Goal: Task Accomplishment & Management: Use online tool/utility

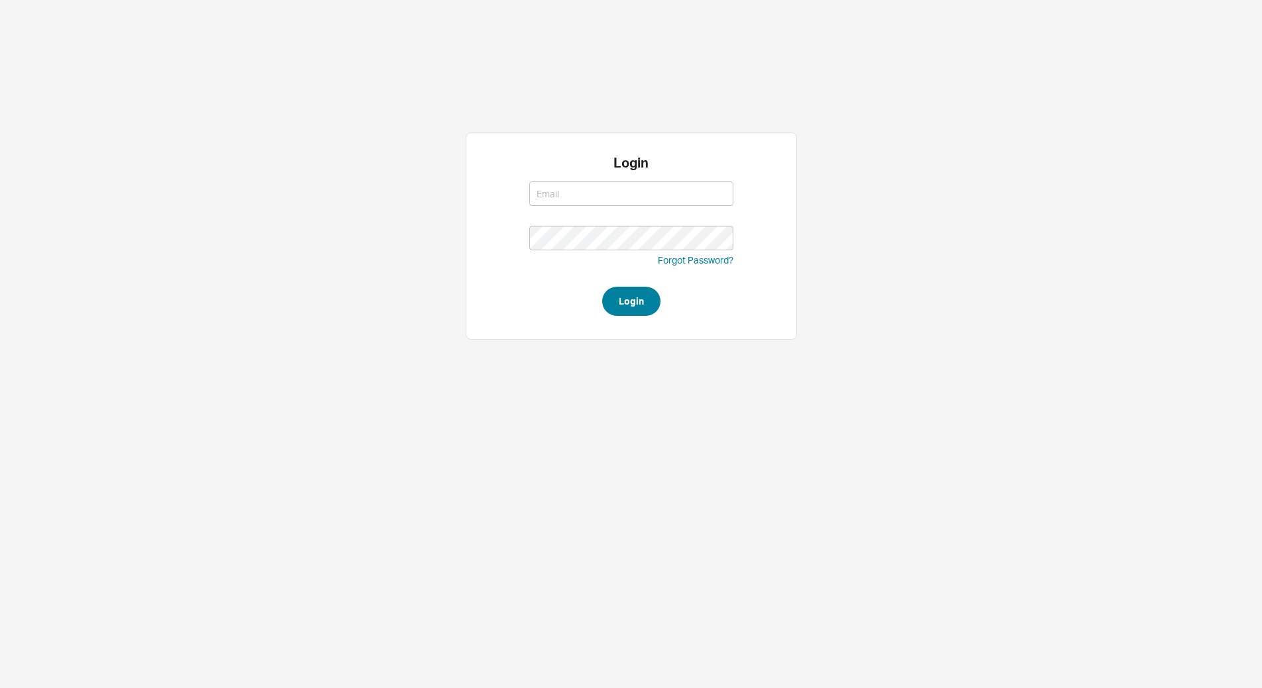
type input "[EMAIL_ADDRESS][DOMAIN_NAME]"
click at [653, 300] on button "Login" at bounding box center [631, 301] width 58 height 29
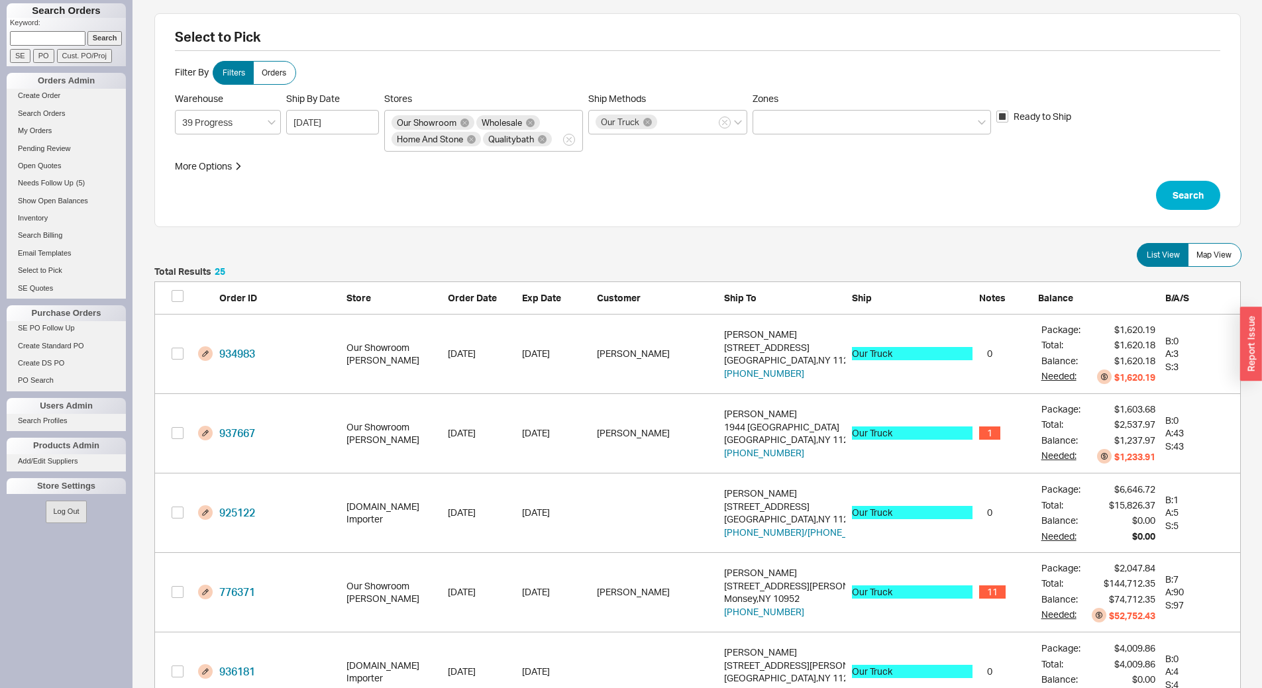
scroll to position [2025, 1076]
click at [1210, 255] on span "Map View" at bounding box center [1213, 255] width 35 height 11
click at [0, 0] on input "Map View" at bounding box center [0, 0] width 0 height 0
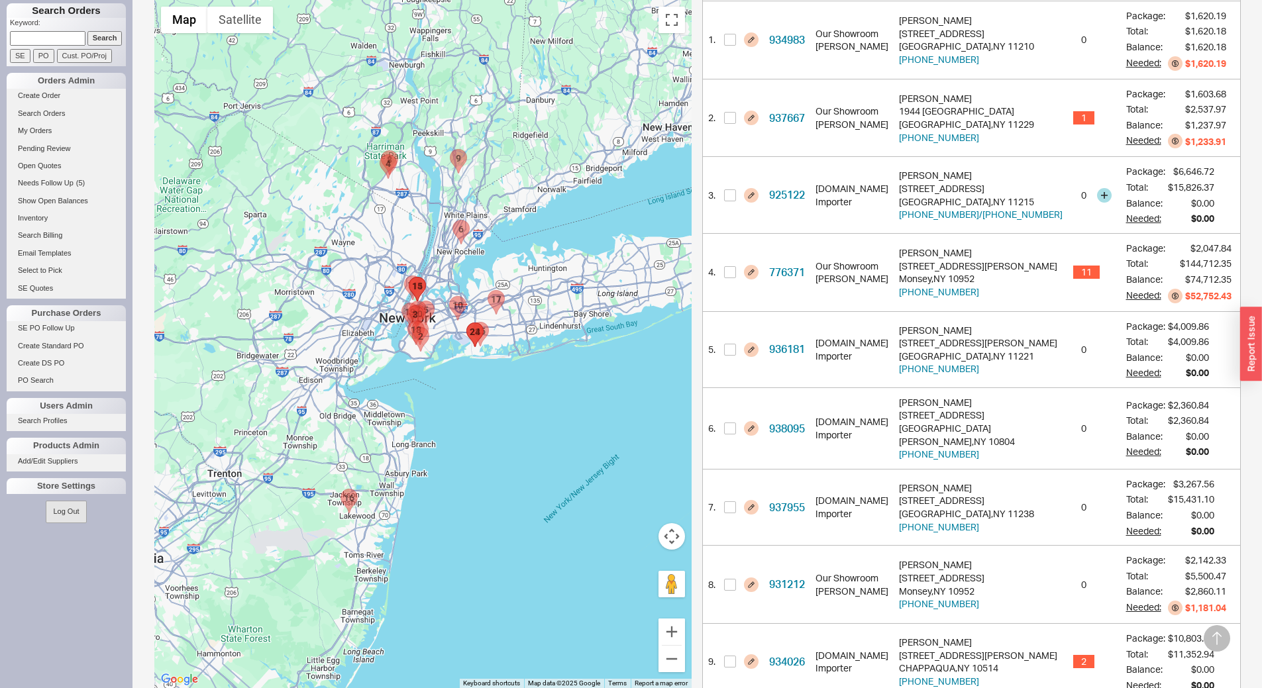
scroll to position [331, 0]
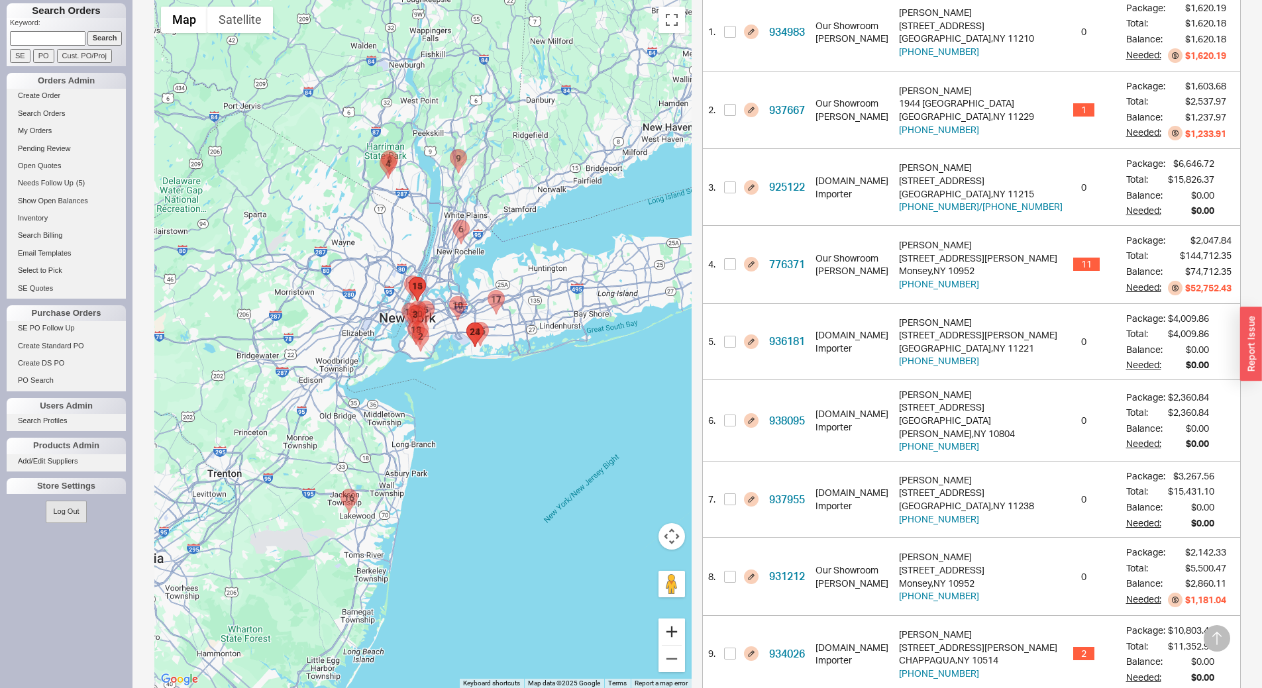
click at [671, 637] on button "Zoom in" at bounding box center [671, 632] width 26 height 26
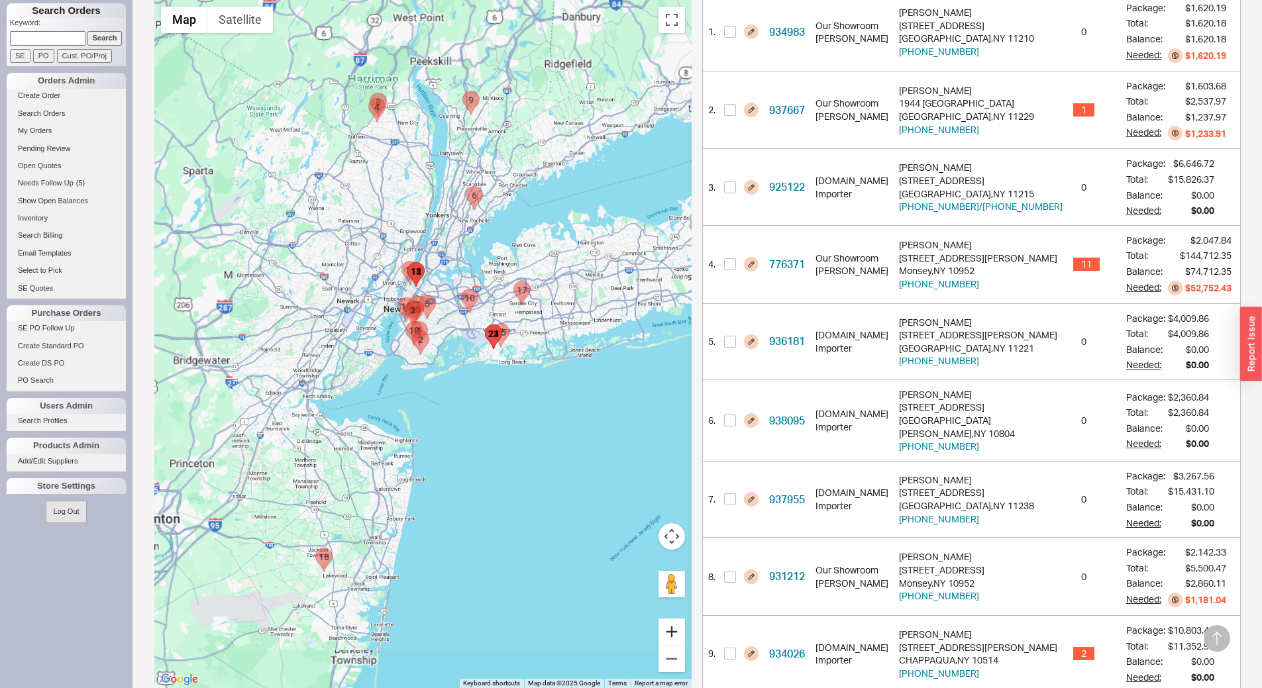
click at [671, 637] on button "Zoom in" at bounding box center [671, 632] width 26 height 26
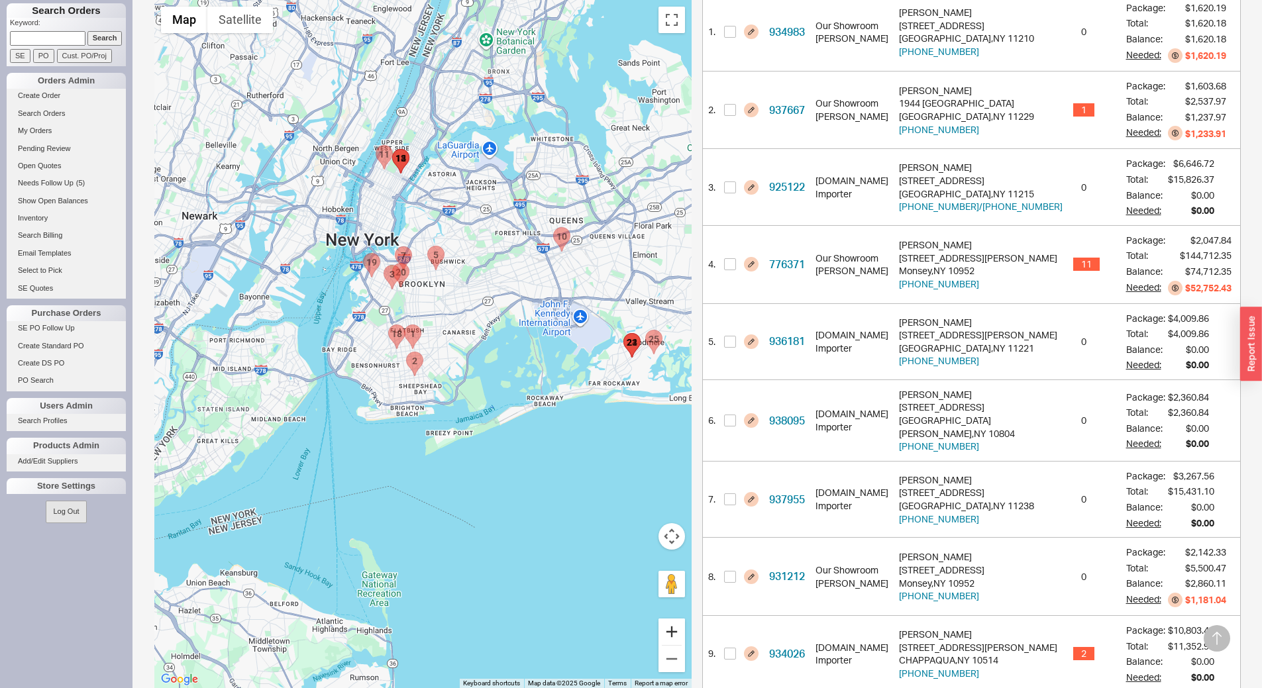
click at [671, 637] on button "Zoom in" at bounding box center [671, 632] width 26 height 26
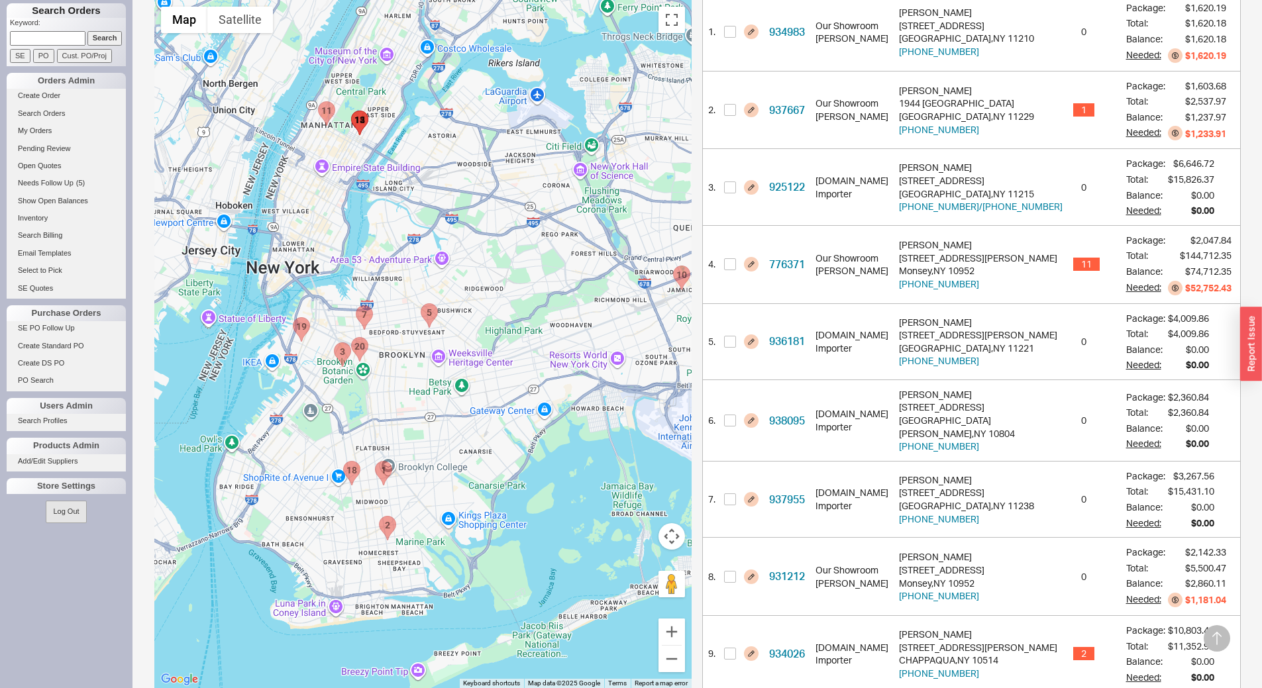
drag, startPoint x: 586, startPoint y: 150, endPoint x: 491, endPoint y: 239, distance: 129.8
click at [564, 284] on div at bounding box center [422, 344] width 537 height 688
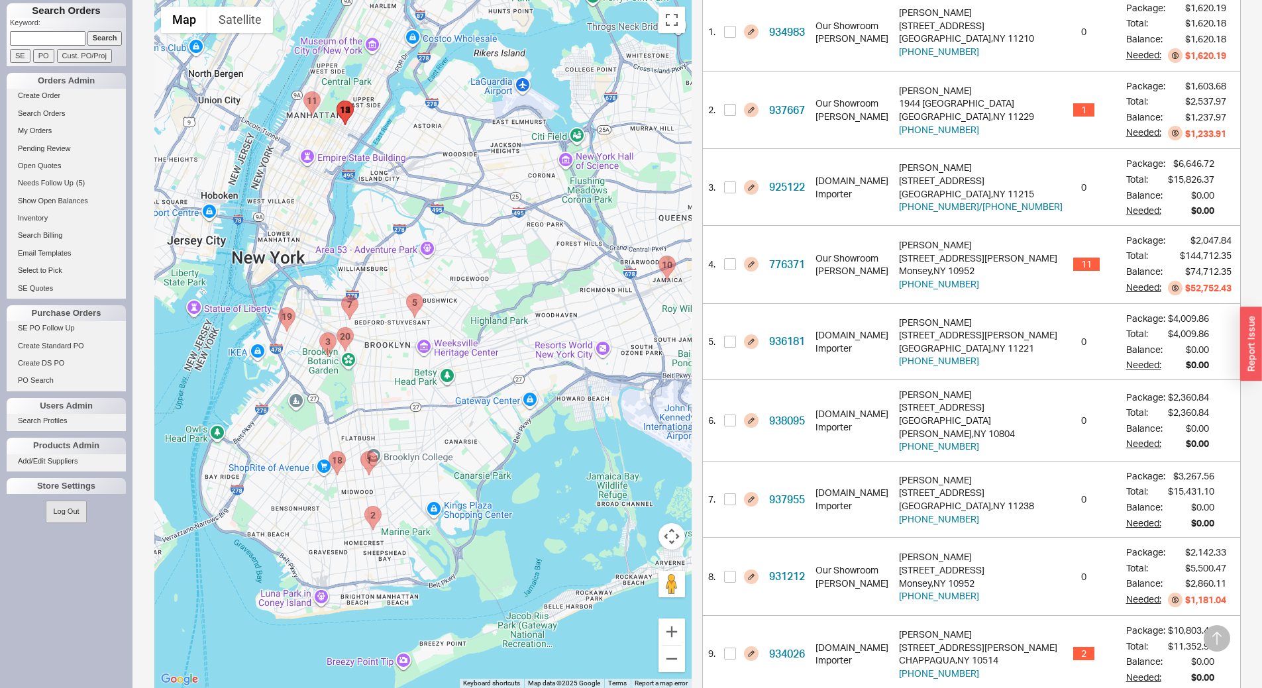
click at [303, 92] on area "901814 - 25 Columbus Circle" at bounding box center [303, 92] width 0 height 0
checkbox input "true"
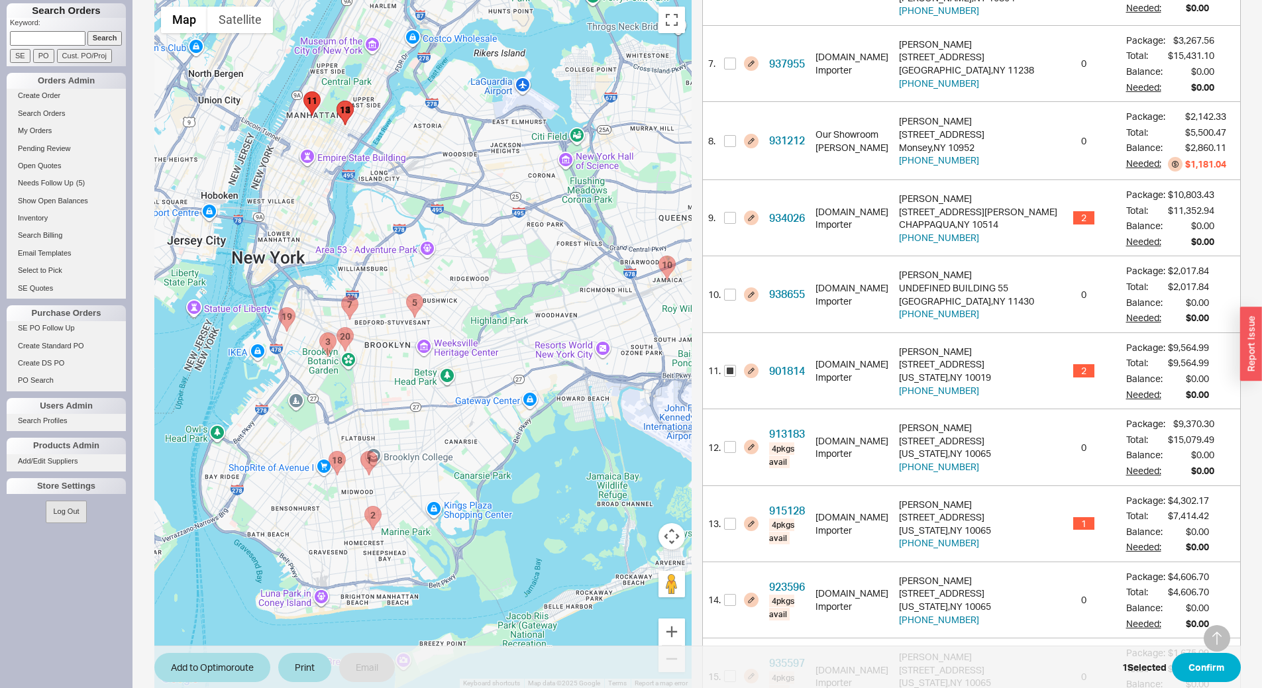
scroll to position [776, 0]
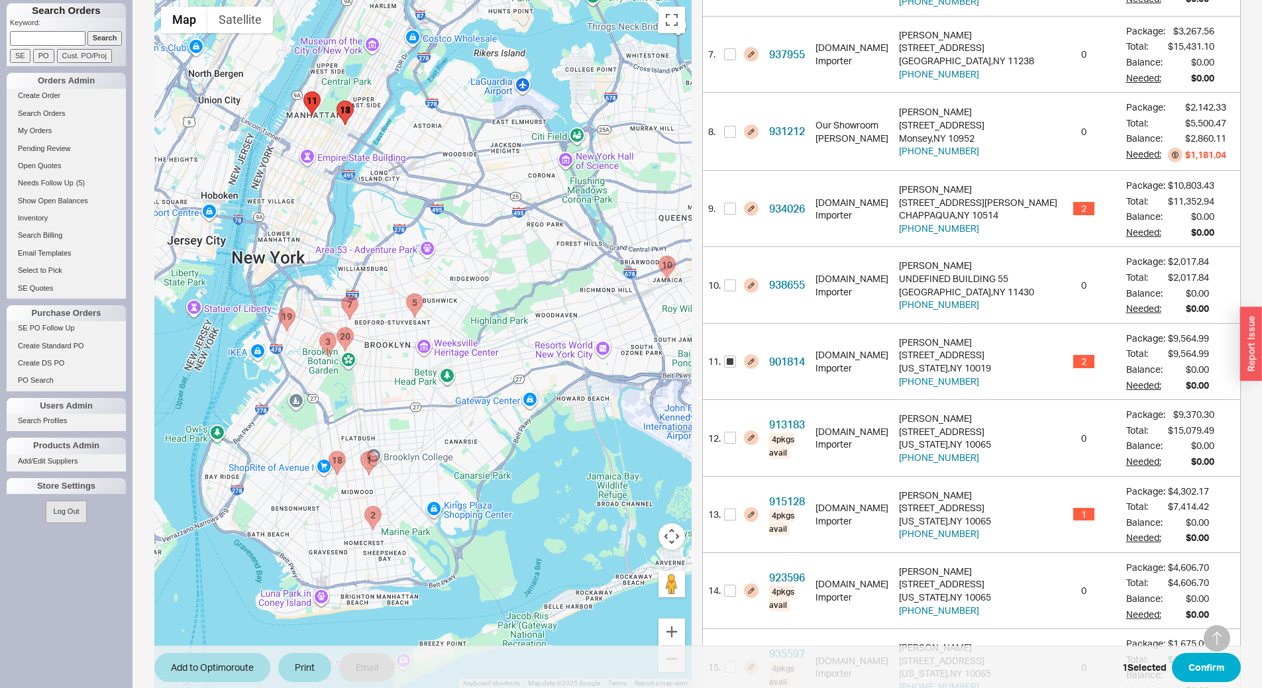
click at [87, 589] on div "Search Orders Keyword: Search SE PO Cust. PO/Proj Orders Admin Create Order Sea…" at bounding box center [66, 344] width 132 height 688
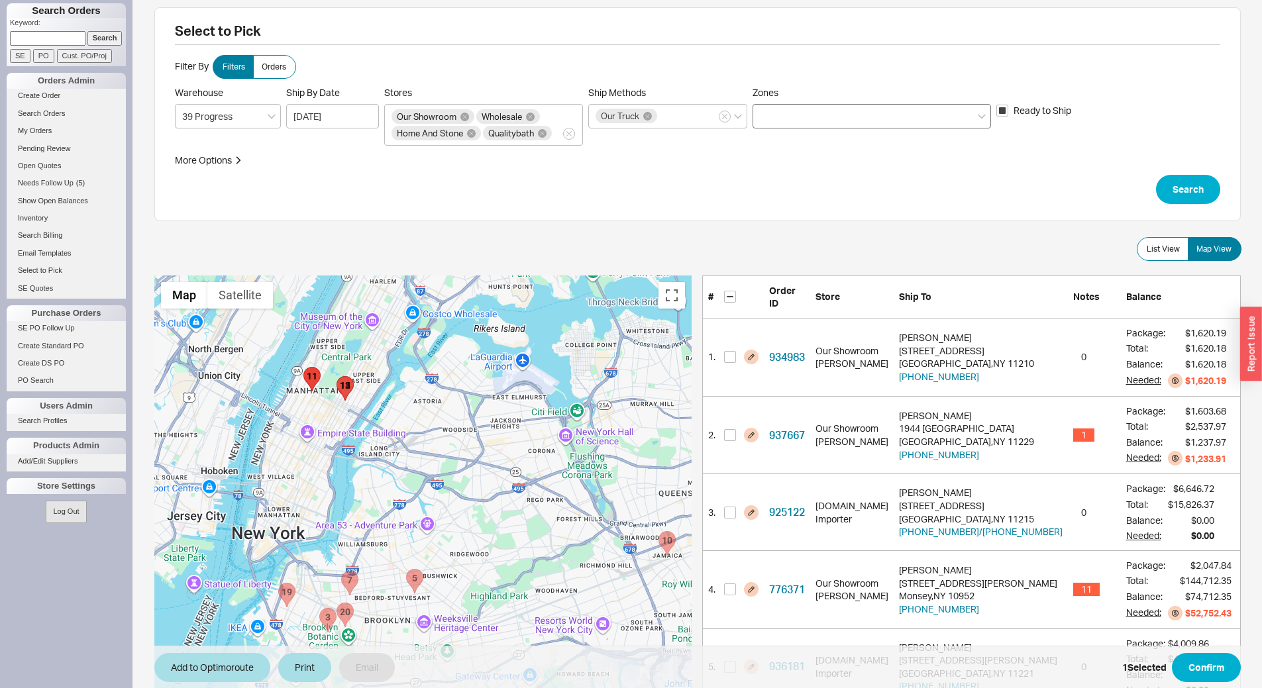
click at [813, 106] on div at bounding box center [871, 116] width 238 height 25
click at [769, 109] on input "Zones" at bounding box center [764, 116] width 9 height 15
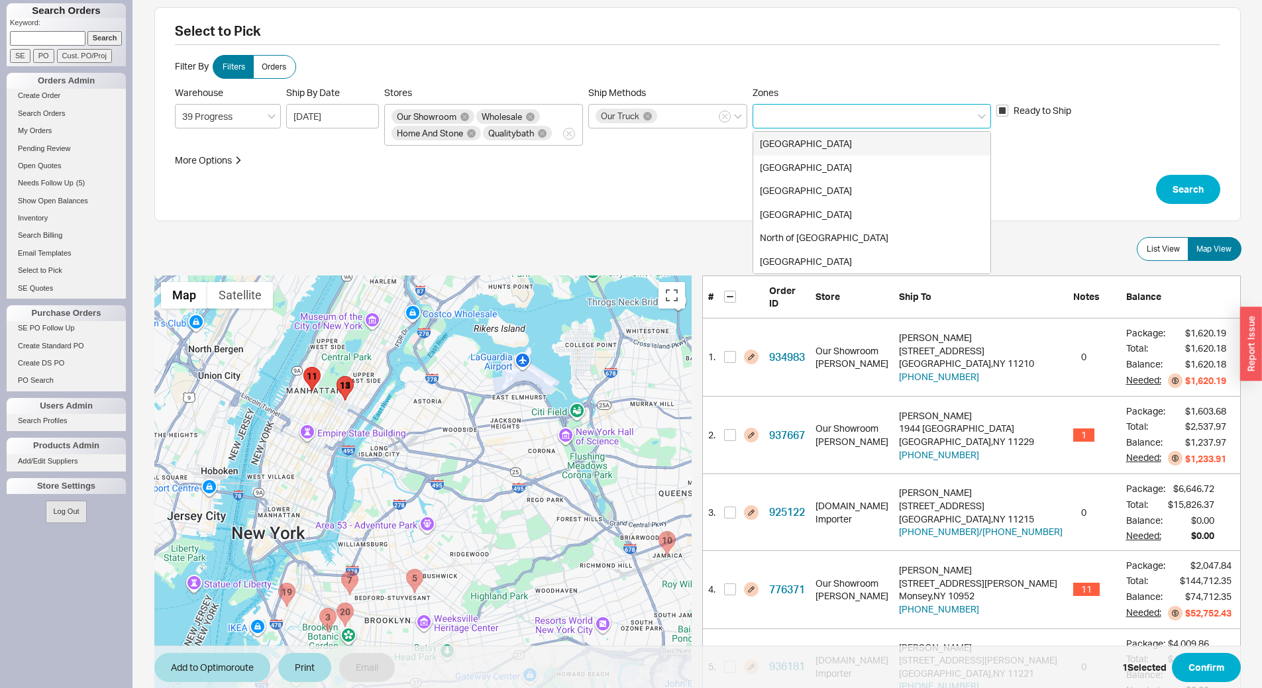
click at [827, 143] on div "Brooklyn" at bounding box center [871, 144] width 237 height 24
click at [826, 166] on div "Manhattan" at bounding box center [871, 168] width 237 height 24
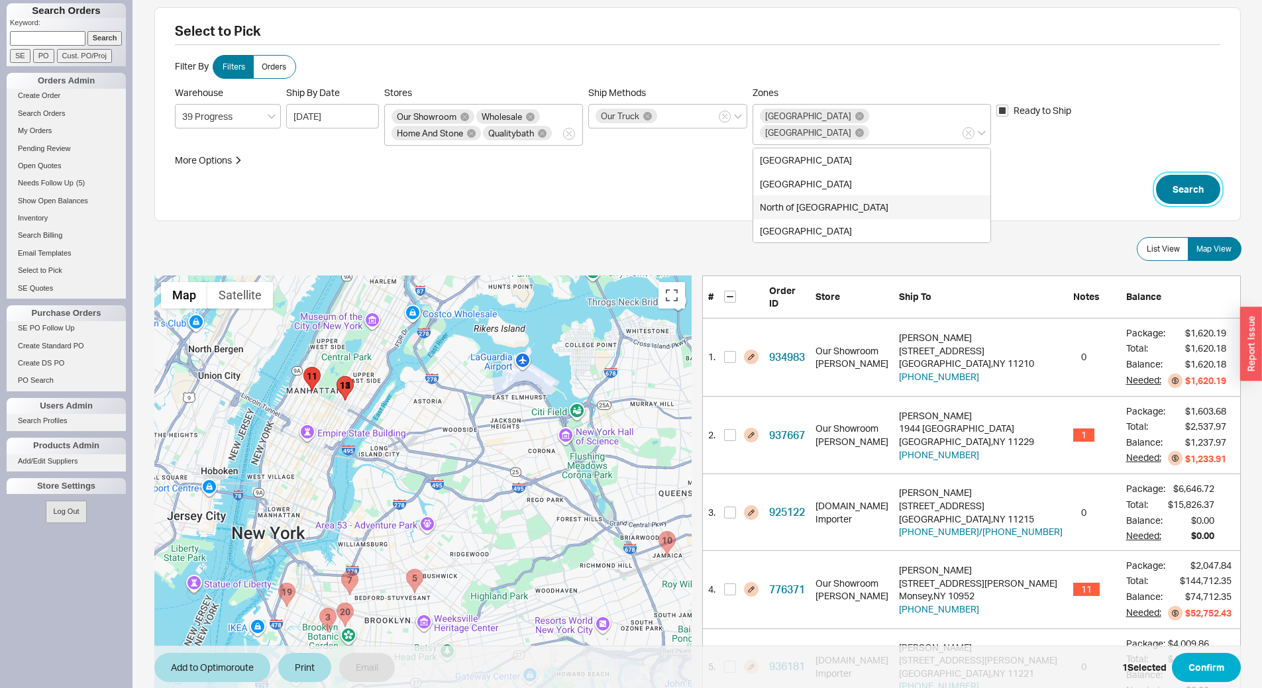
click at [1175, 200] on button "Search" at bounding box center [1188, 189] width 64 height 29
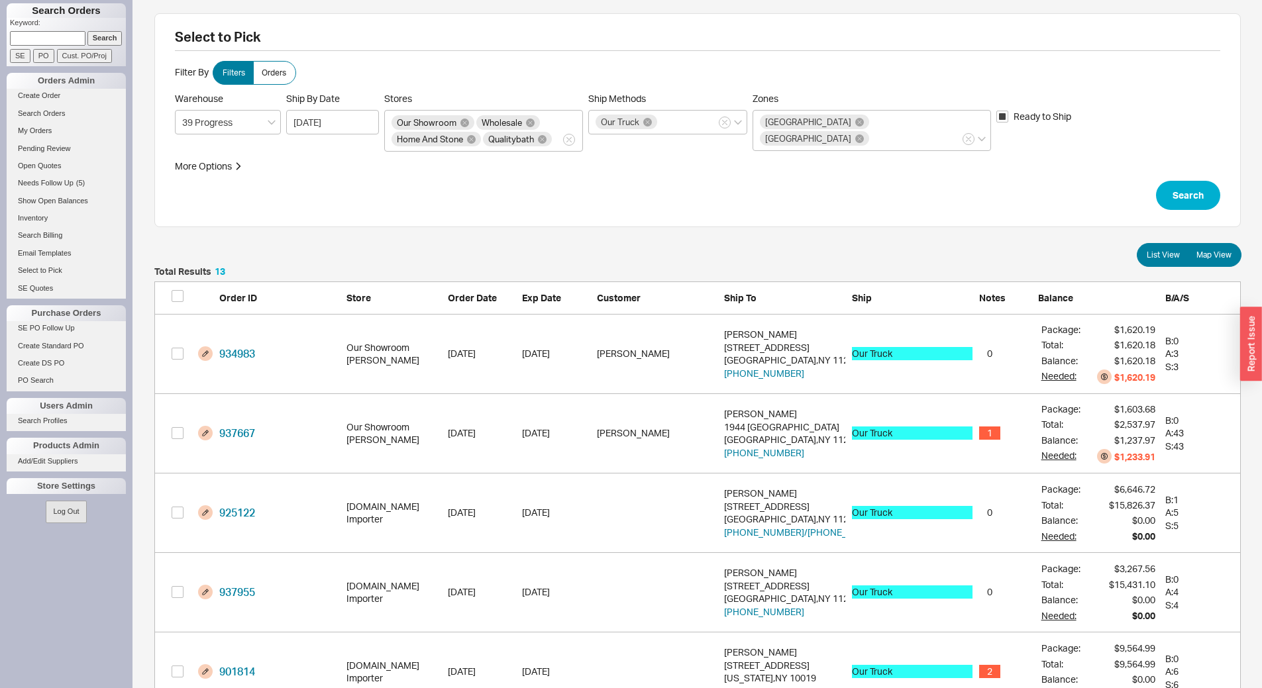
scroll to position [1071, 1076]
click at [1228, 254] on span "Map View" at bounding box center [1213, 255] width 35 height 11
click at [0, 0] on input "Map View" at bounding box center [0, 0] width 0 height 0
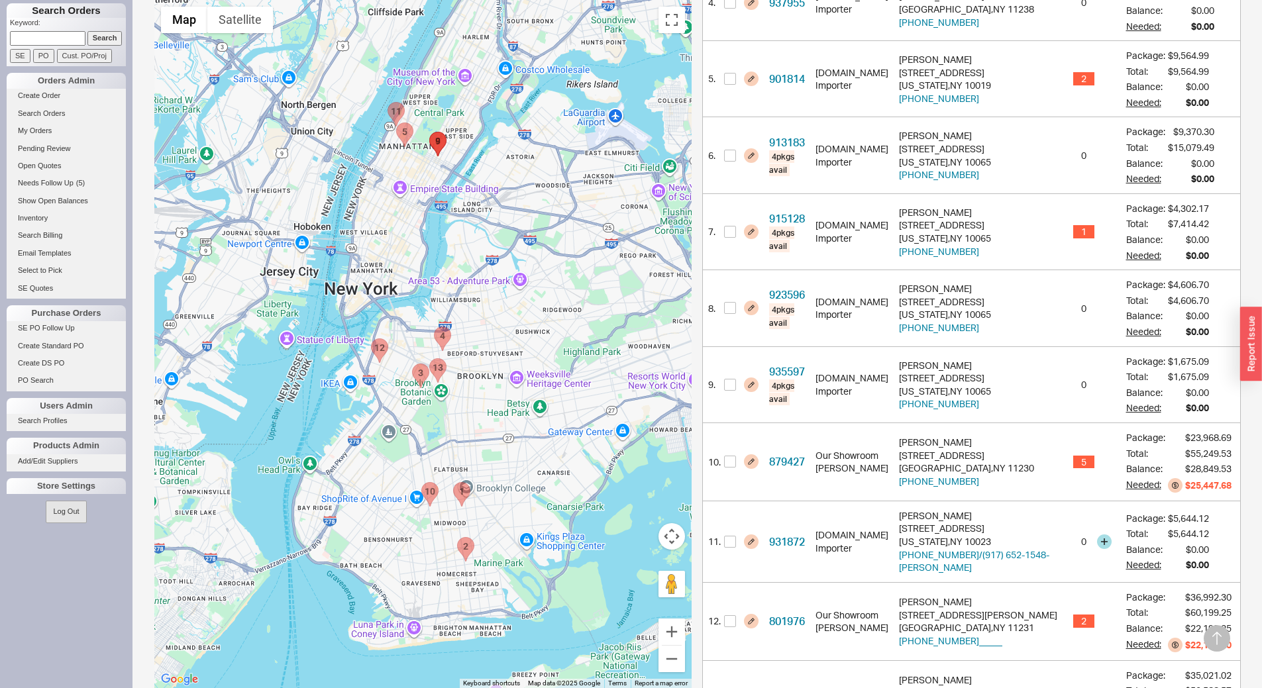
scroll to position [591, 0]
click at [730, 379] on input "checkbox" at bounding box center [730, 385] width 12 height 12
checkbox input "true"
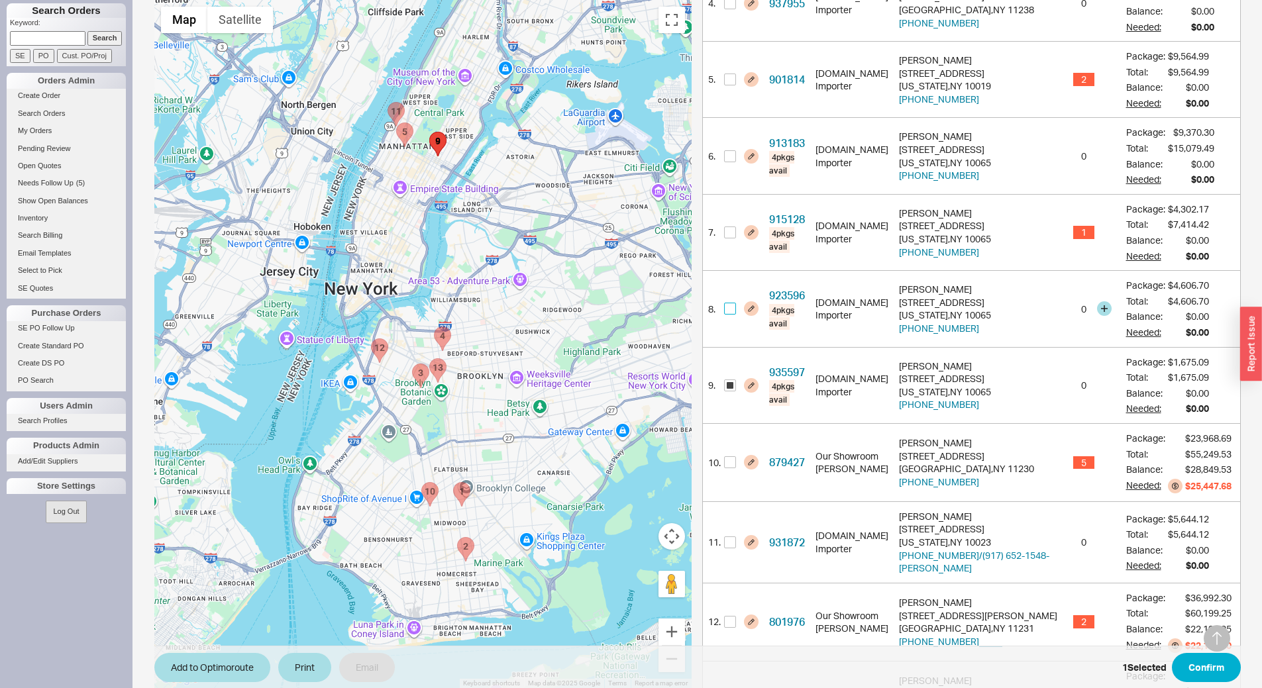
click at [728, 303] on input "checkbox" at bounding box center [730, 309] width 12 height 12
checkbox input "true"
click at [733, 226] on input "checkbox" at bounding box center [730, 232] width 12 height 12
checkbox input "true"
click at [725, 150] on input "checkbox" at bounding box center [730, 156] width 12 height 12
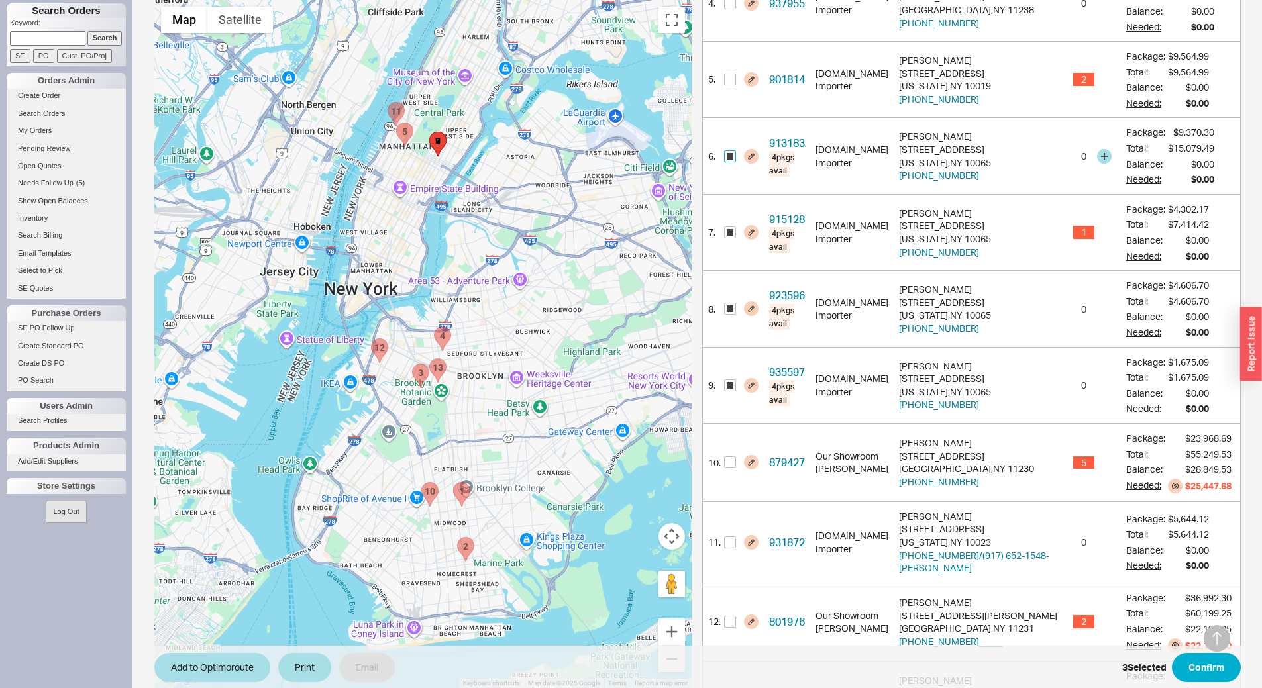
checkbox input "true"
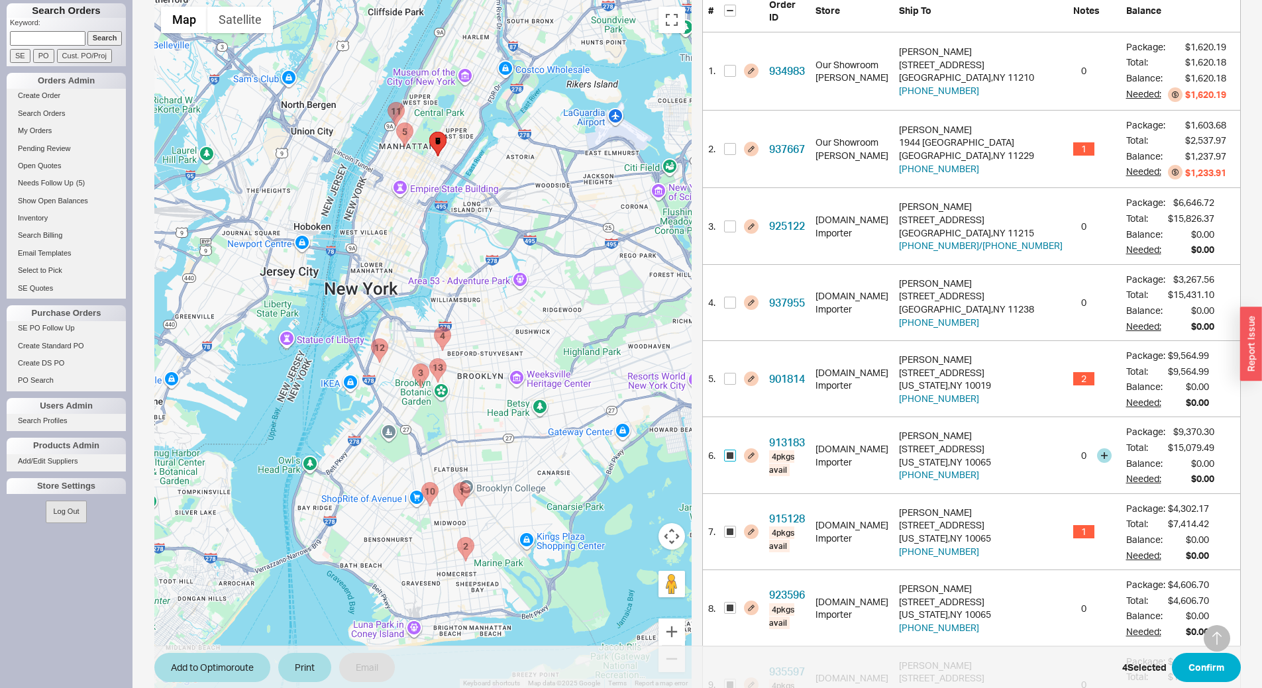
scroll to position [260, 0]
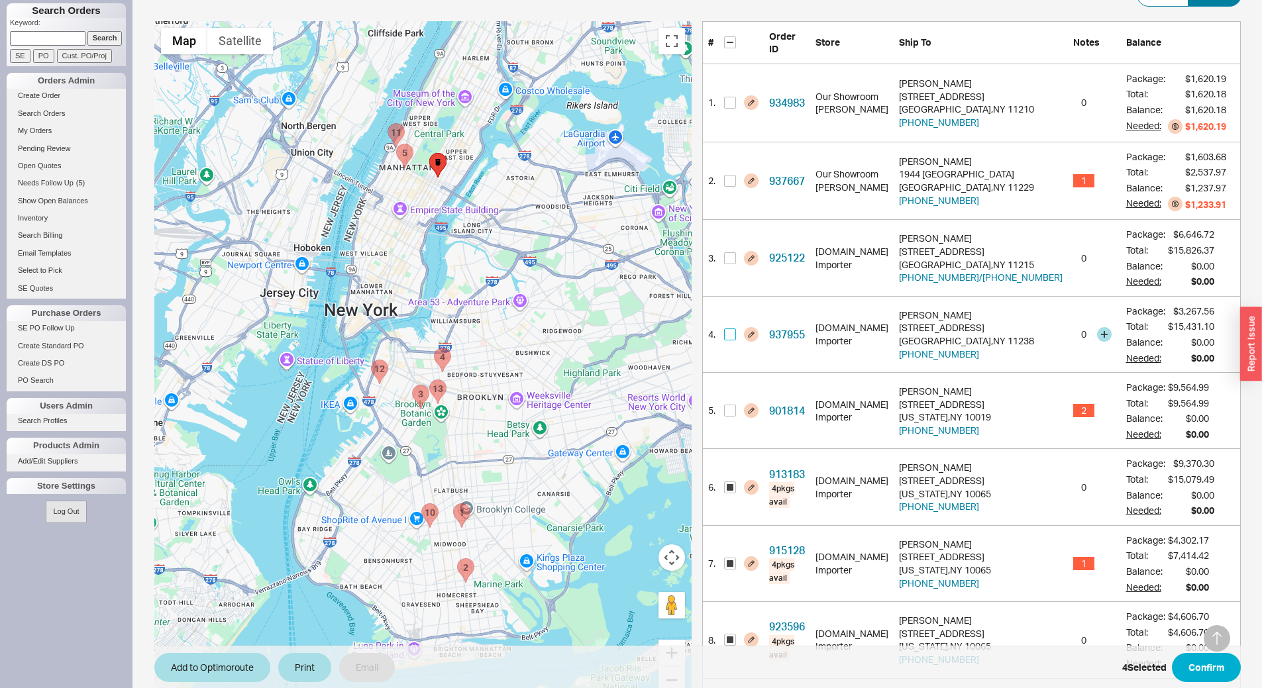
click at [733, 328] on input "checkbox" at bounding box center [730, 334] width 12 height 12
checkbox input "true"
click at [732, 252] on input "checkbox" at bounding box center [730, 258] width 12 height 12
checkbox input "true"
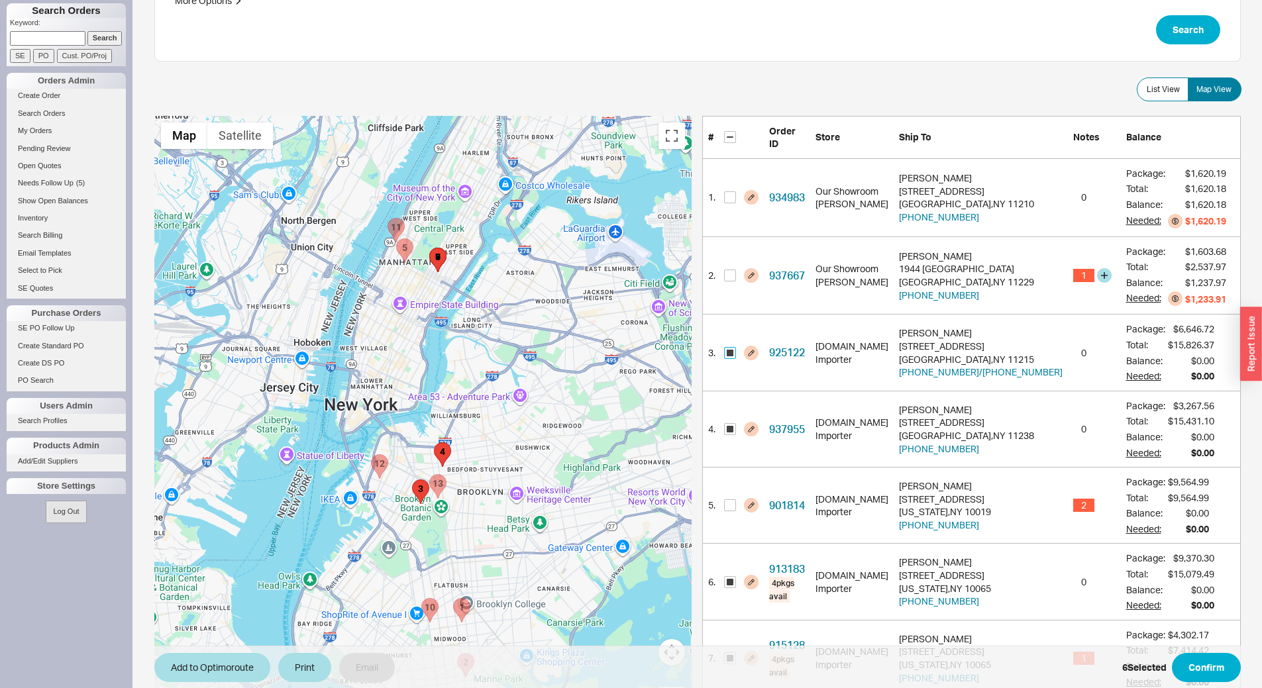
scroll to position [128, 0]
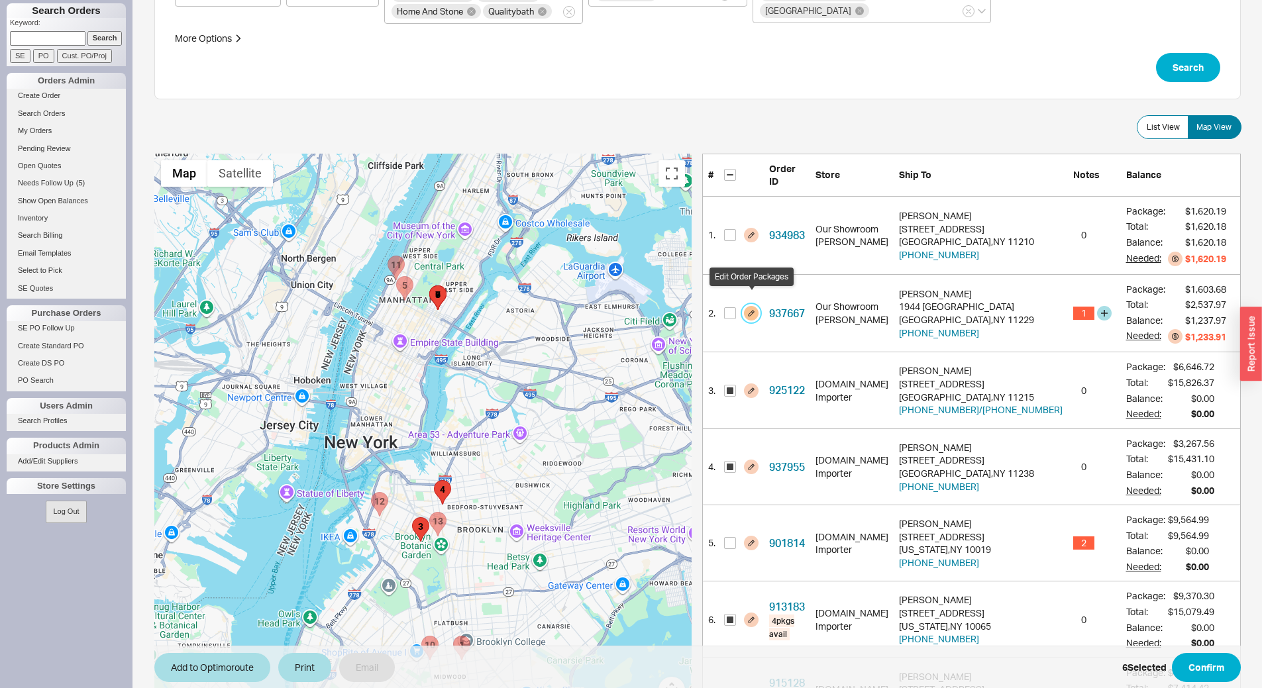
click at [746, 306] on button "button" at bounding box center [751, 313] width 15 height 15
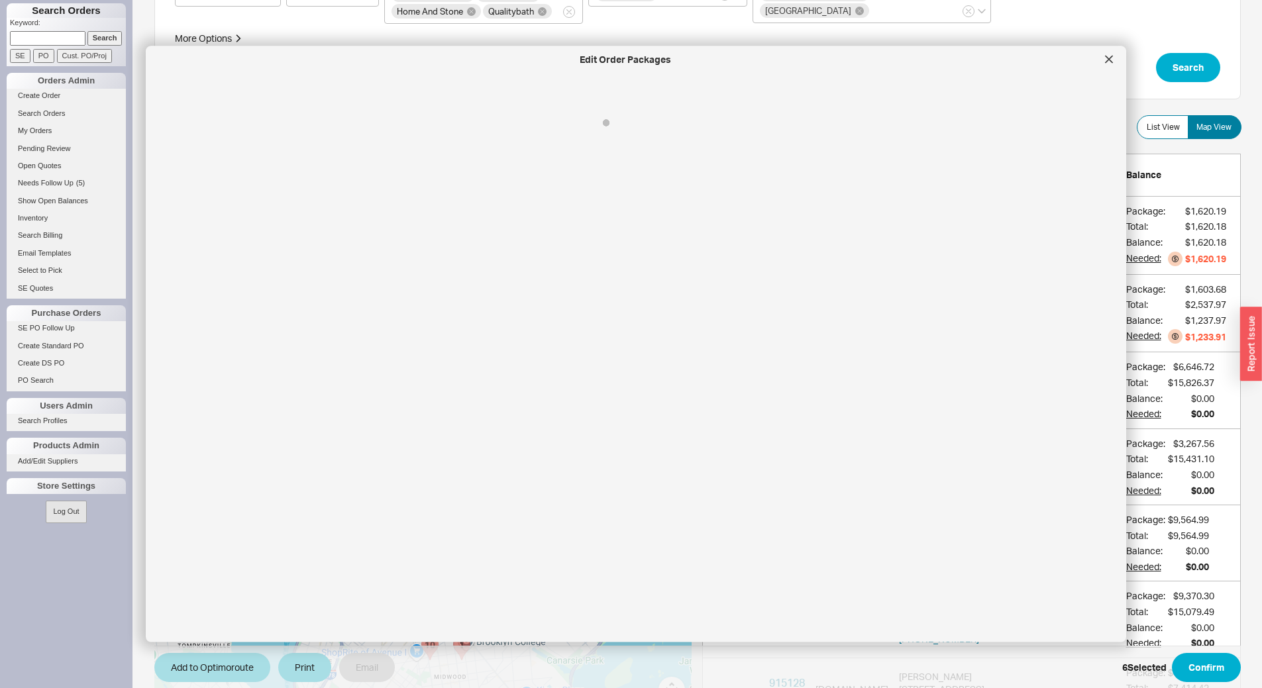
select select "8"
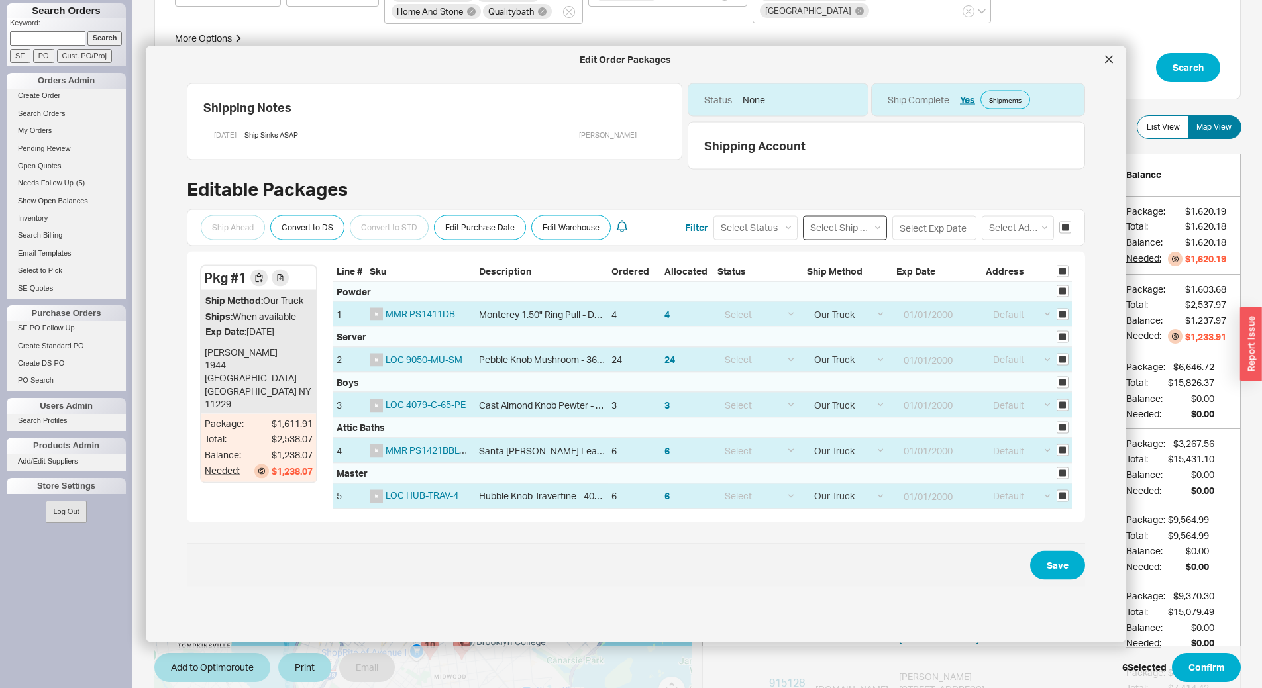
click at [828, 234] on select "Select Ship Method Ground LTL Our Truck --------------- Customer Pickup - Showr…" at bounding box center [845, 227] width 84 height 25
select select "1"
click at [803, 215] on select "Select Ship Method Ground LTL Our Truck --------------- Customer Pickup - Showr…" at bounding box center [845, 227] width 84 height 25
select select
select select "1"
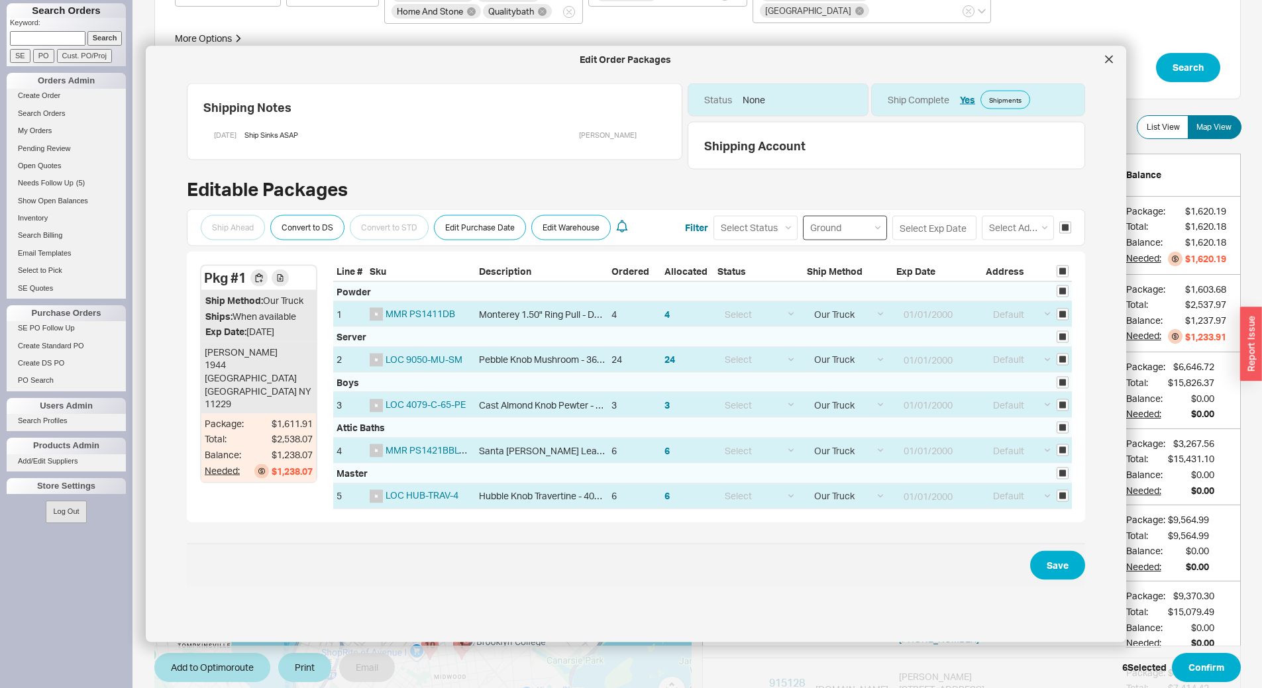
select select "1"
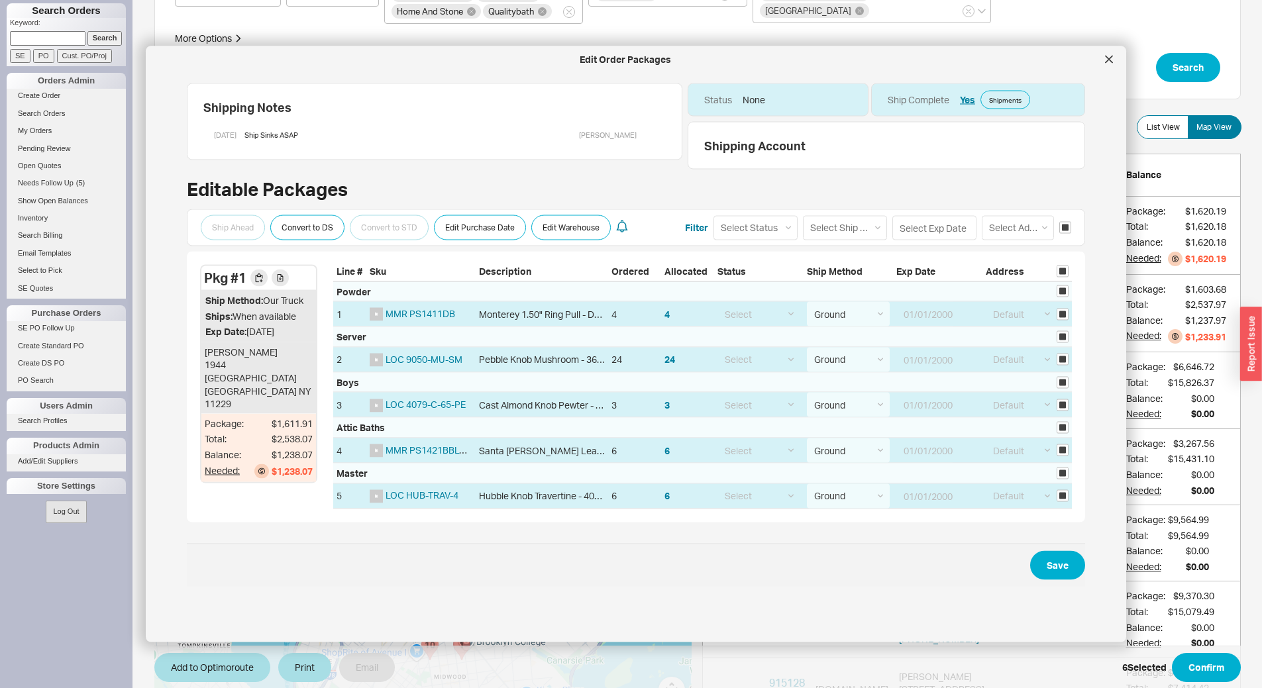
click at [1050, 581] on span "Save" at bounding box center [636, 564] width 898 height 43
click at [1053, 569] on button "Save" at bounding box center [1057, 564] width 55 height 29
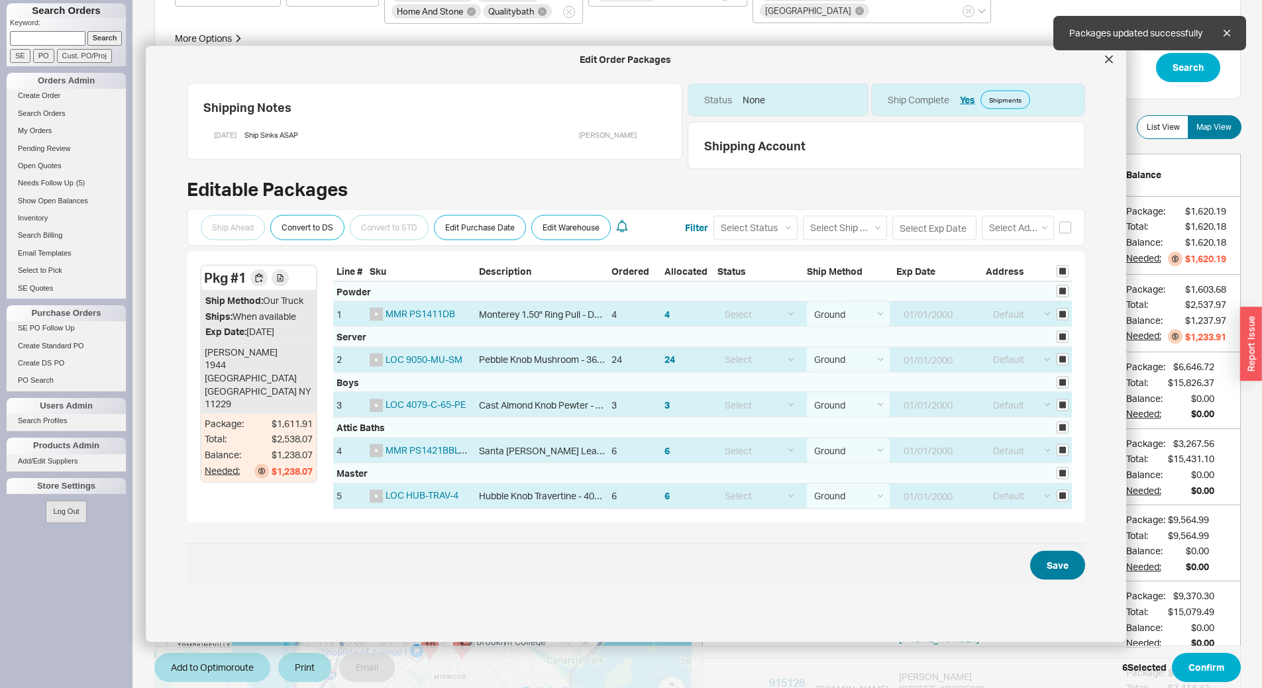
checkbox input "false"
select select "1"
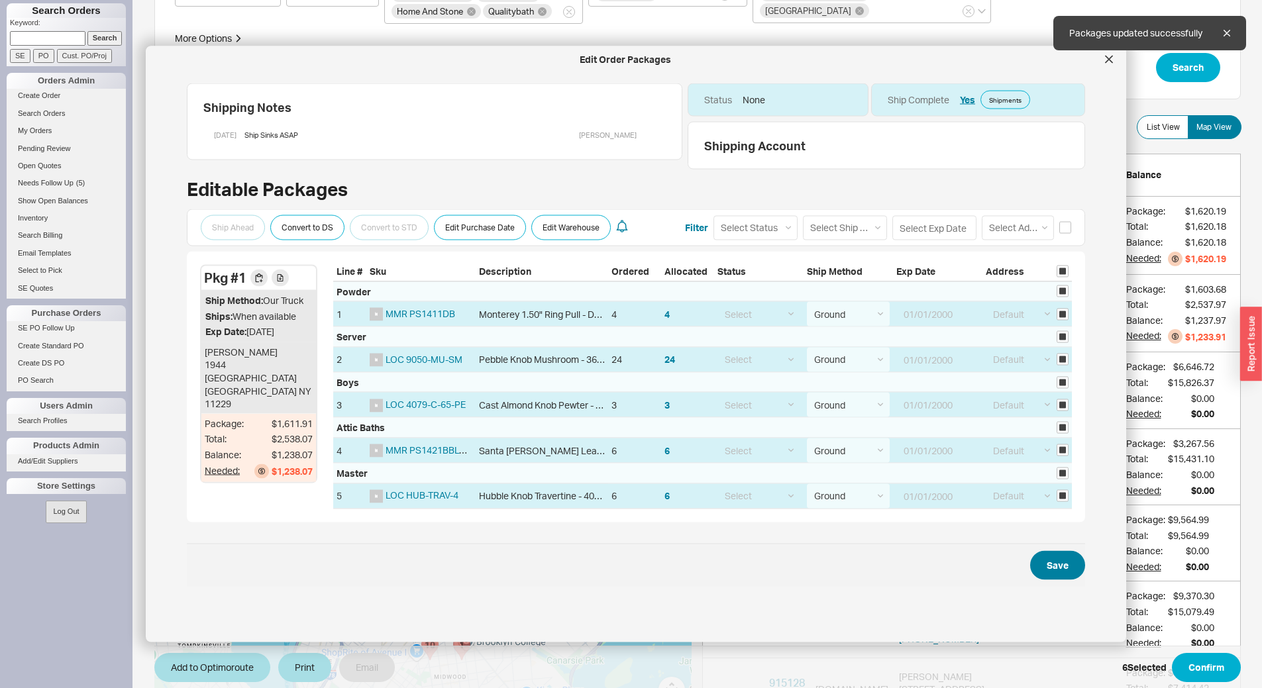
select select "1"
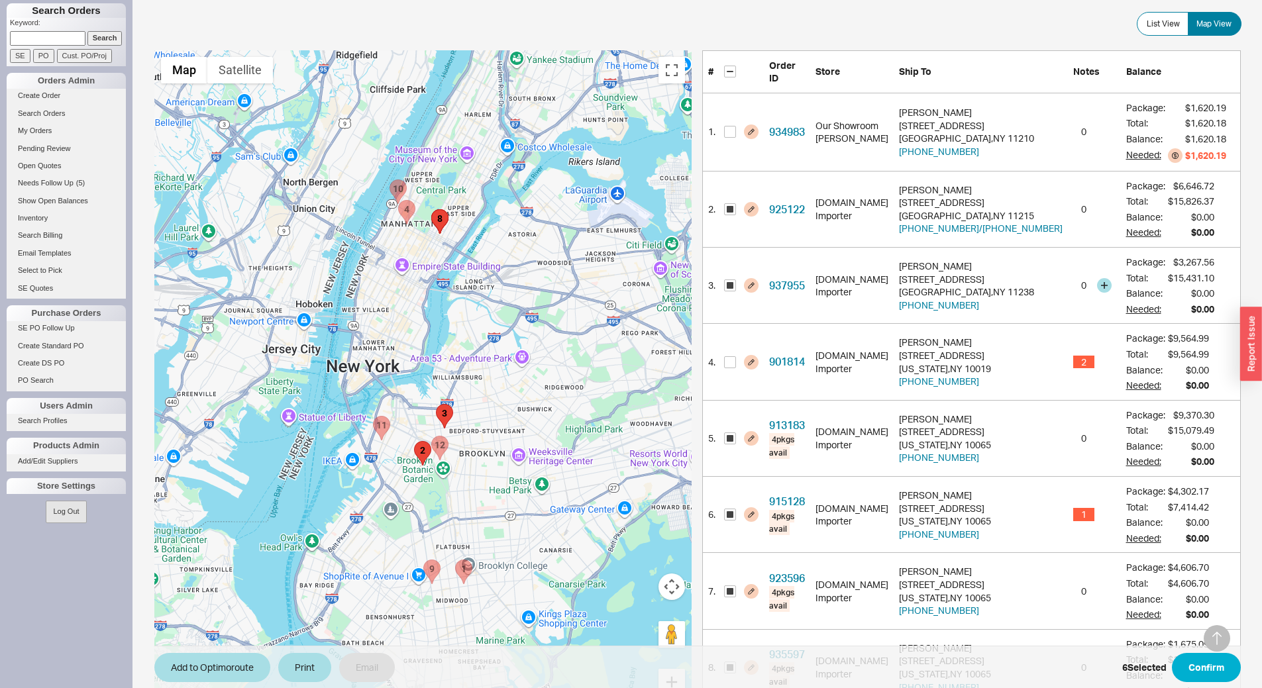
scroll to position [331, 0]
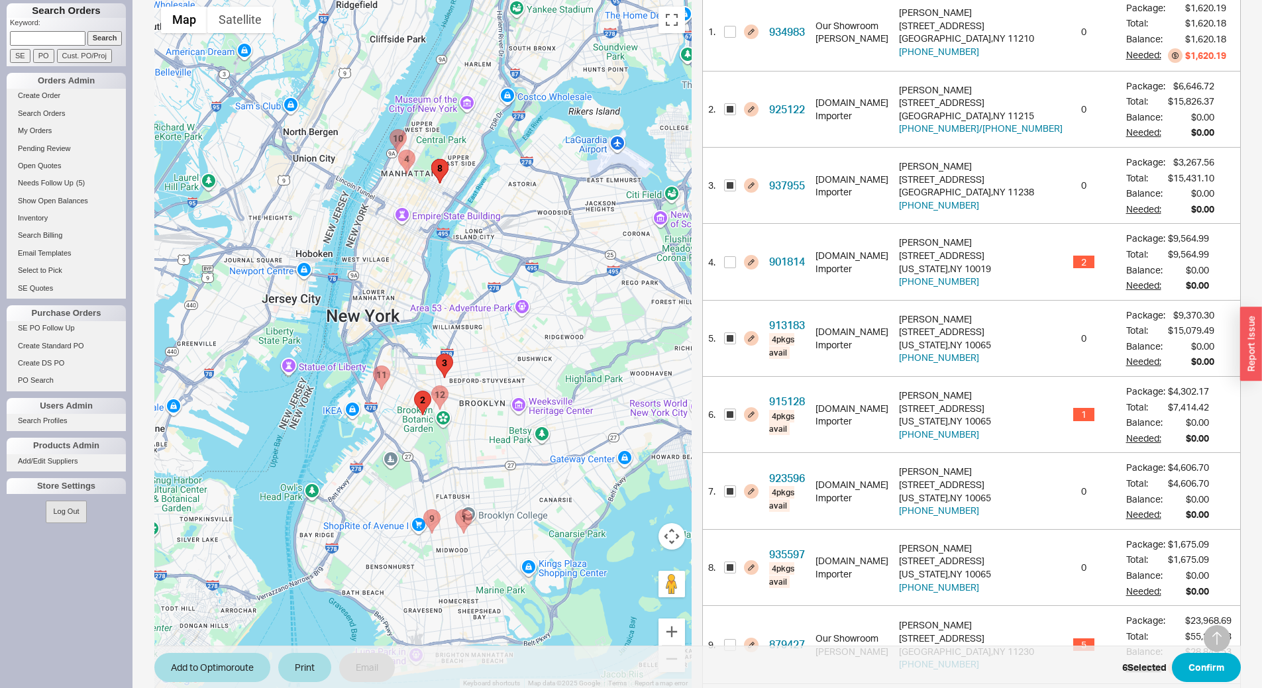
click at [389, 130] on area "931872 - 303 W 66TH ST" at bounding box center [389, 130] width 0 height 0
checkbox input "true"
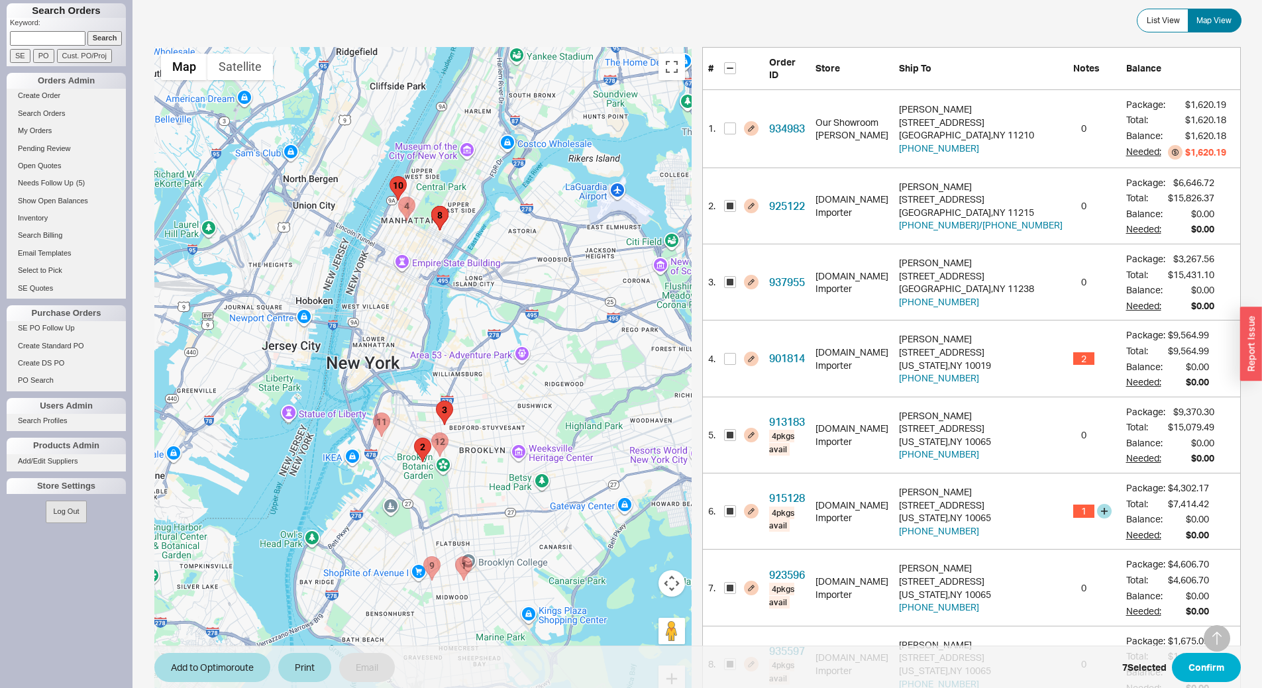
scroll to position [211, 0]
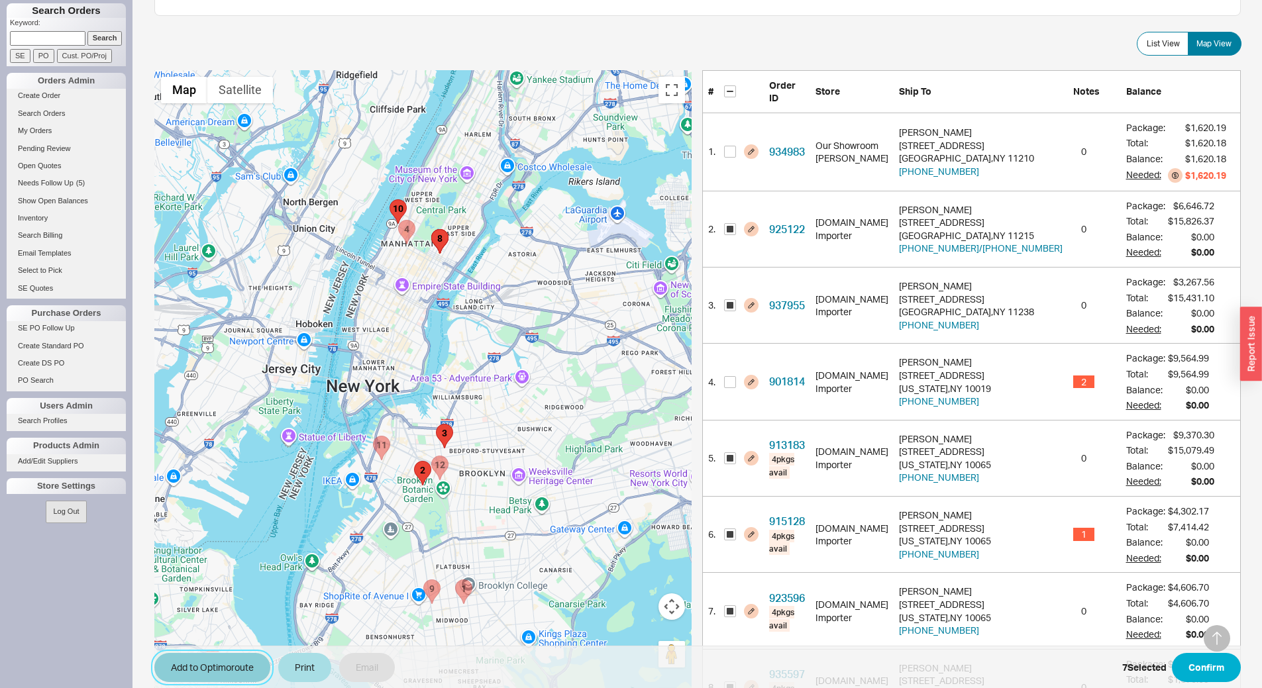
click at [214, 666] on button "Add to Optimoroute" at bounding box center [212, 667] width 116 height 29
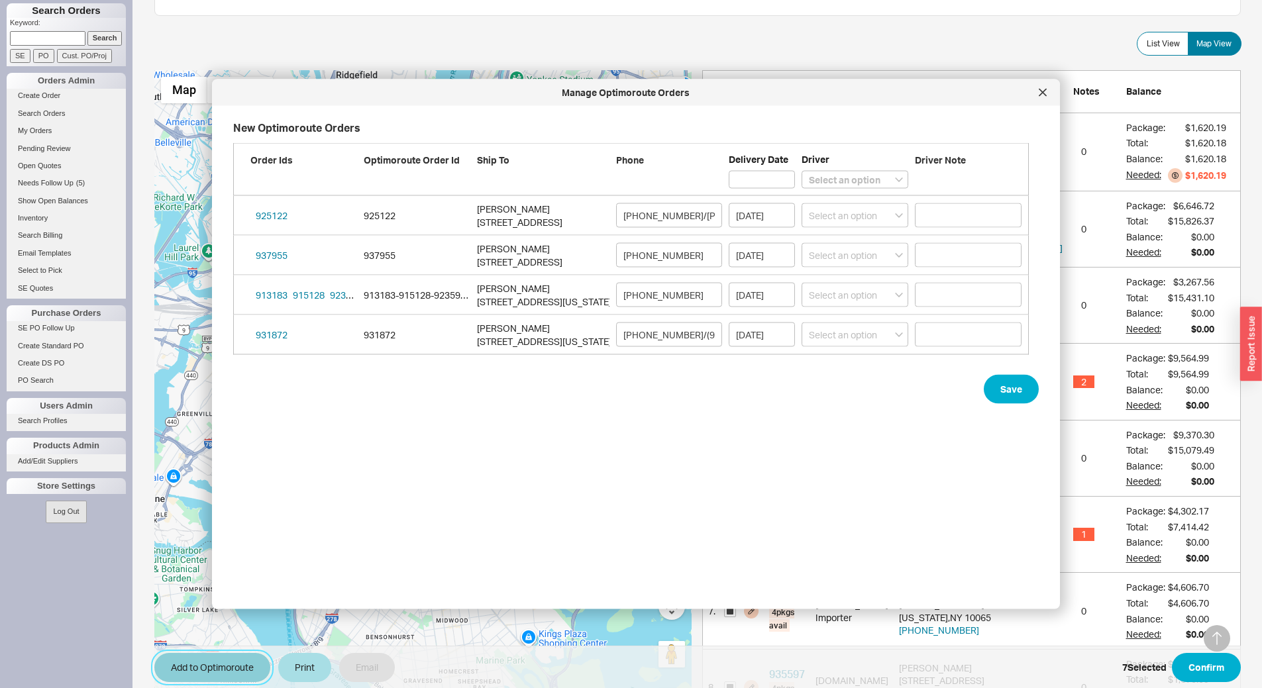
scroll to position [462, 807]
click at [817, 179] on select "Select an option Boruch Lubav Butch Zeitlin" at bounding box center [854, 180] width 107 height 18
select select "001"
click at [801, 171] on select "Select an option Boruch Lubav Butch Zeitlin" at bounding box center [854, 180] width 107 height 18
select select
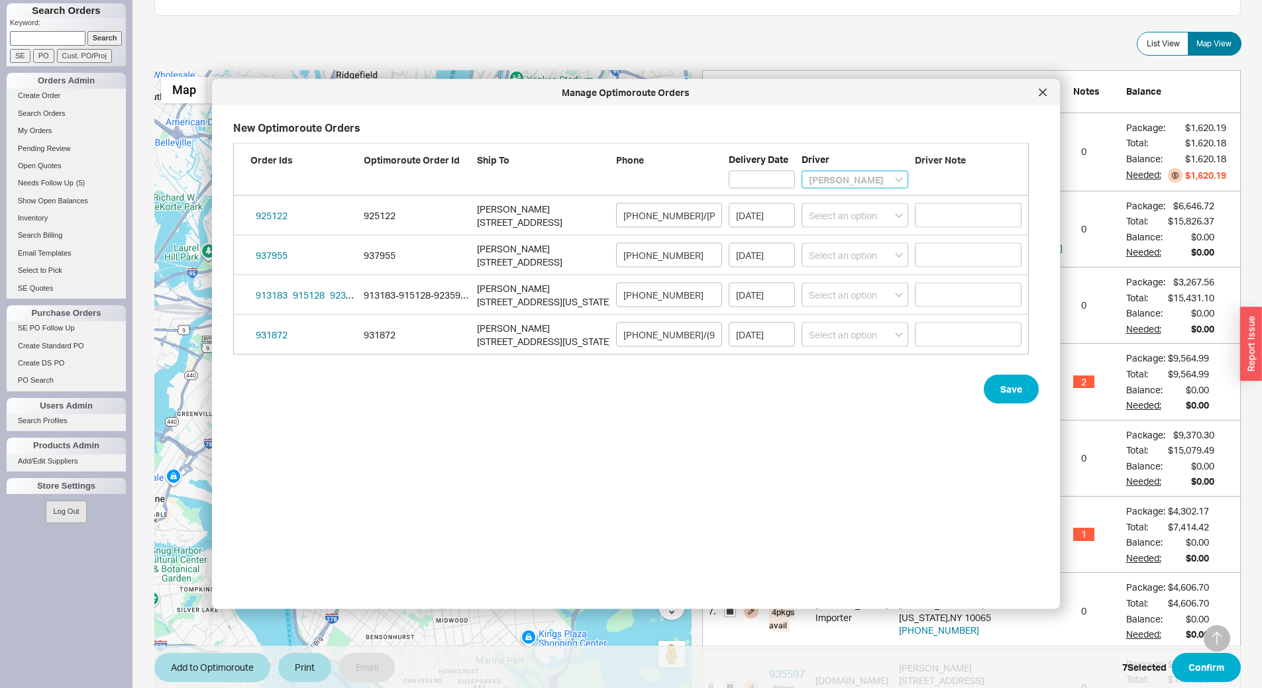
select select "001"
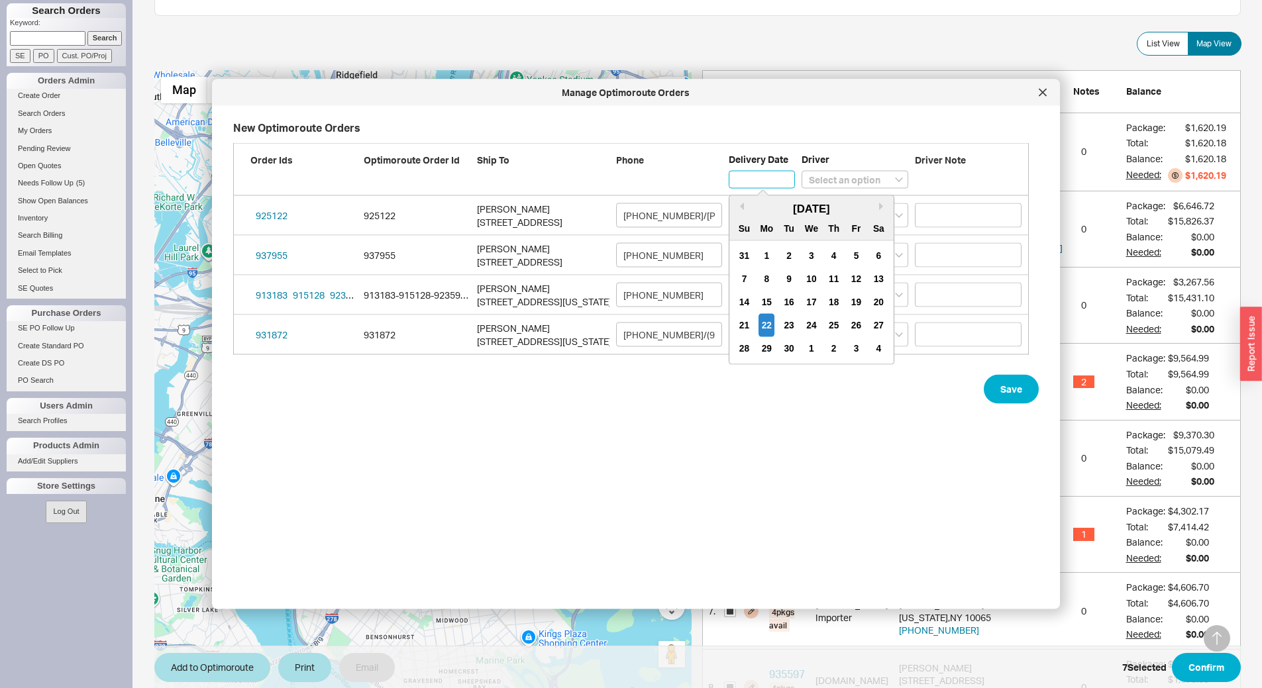
click at [751, 185] on input at bounding box center [761, 180] width 66 height 18
click at [839, 323] on div "25" at bounding box center [834, 325] width 16 height 23
type input "09/25/2025"
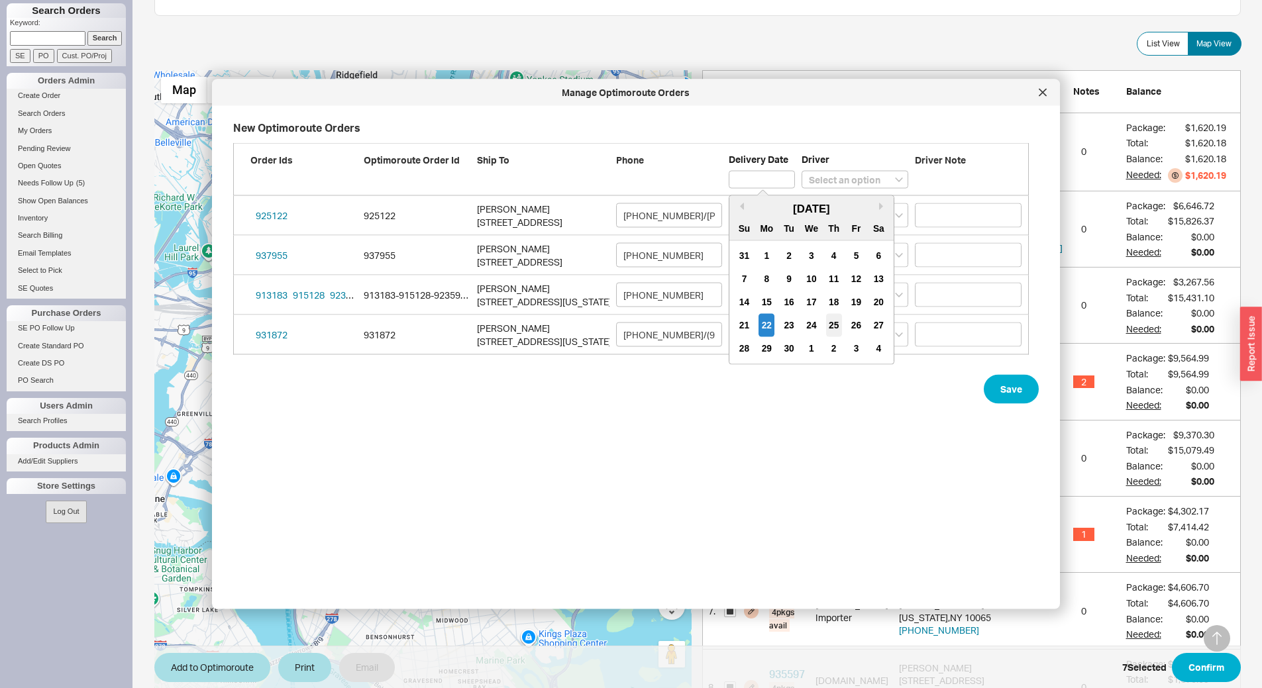
type input "09/25/2025"
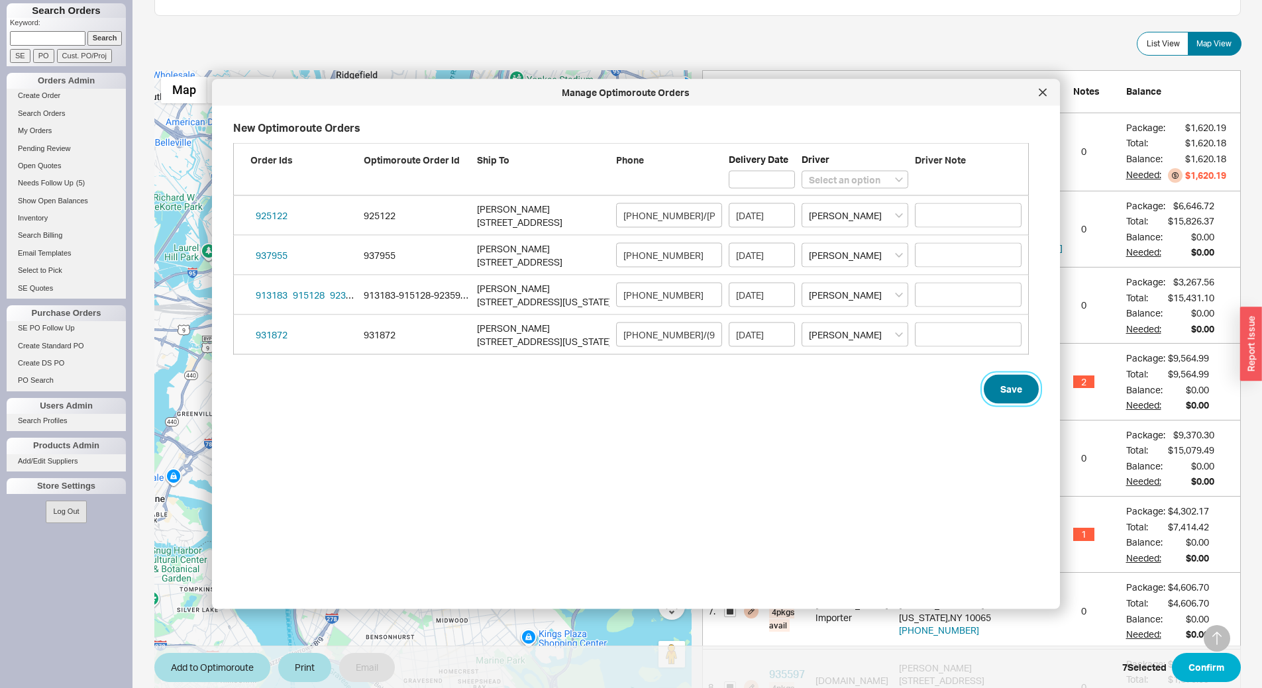
click at [999, 392] on button "Save" at bounding box center [1010, 389] width 55 height 29
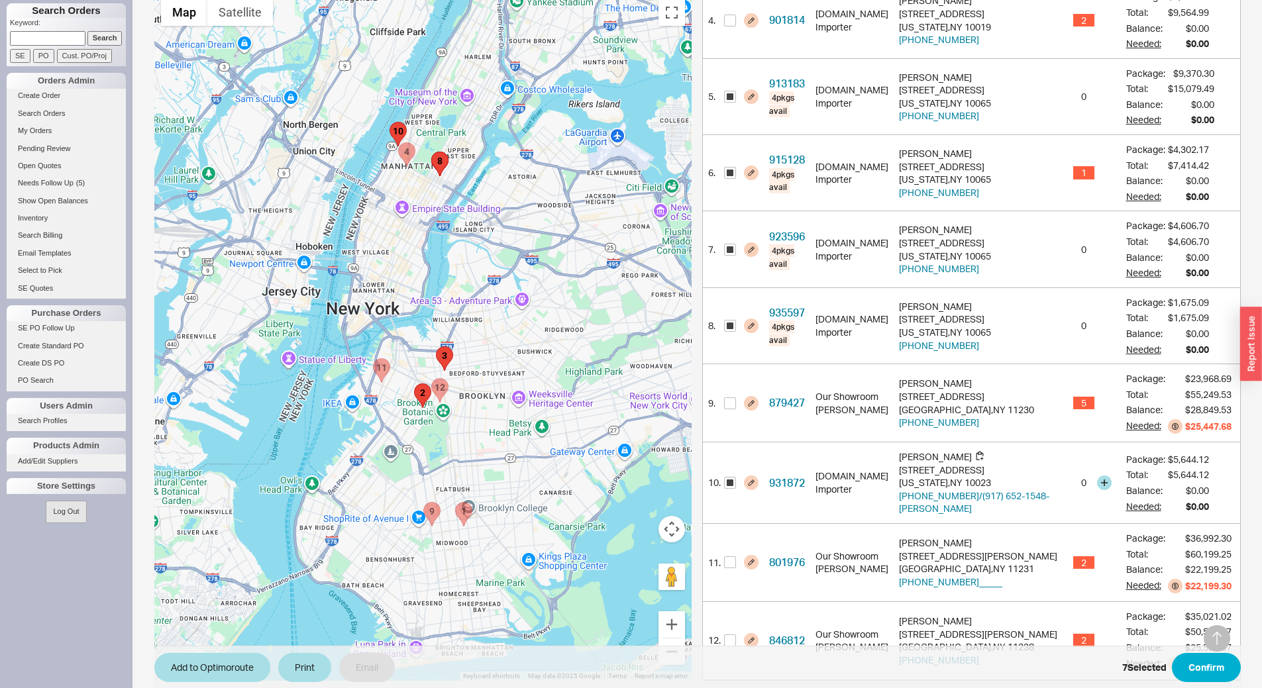
scroll to position [542, 0]
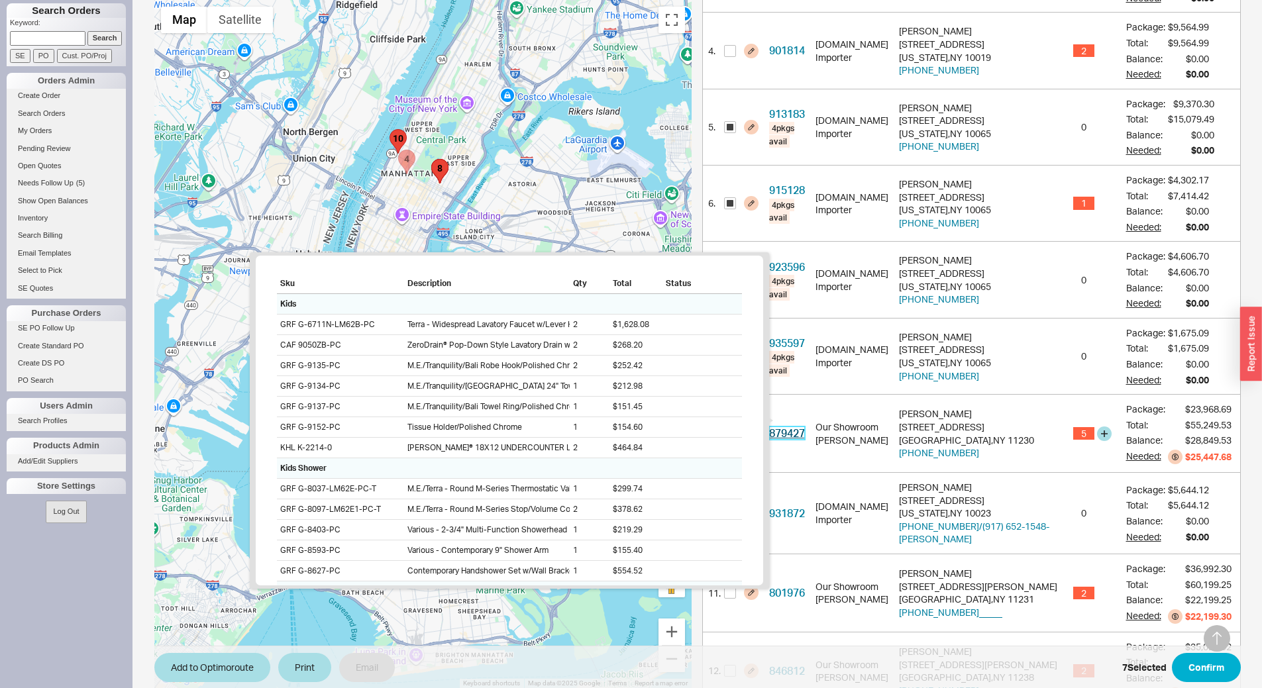
click at [782, 426] on link "879427" at bounding box center [787, 432] width 36 height 13
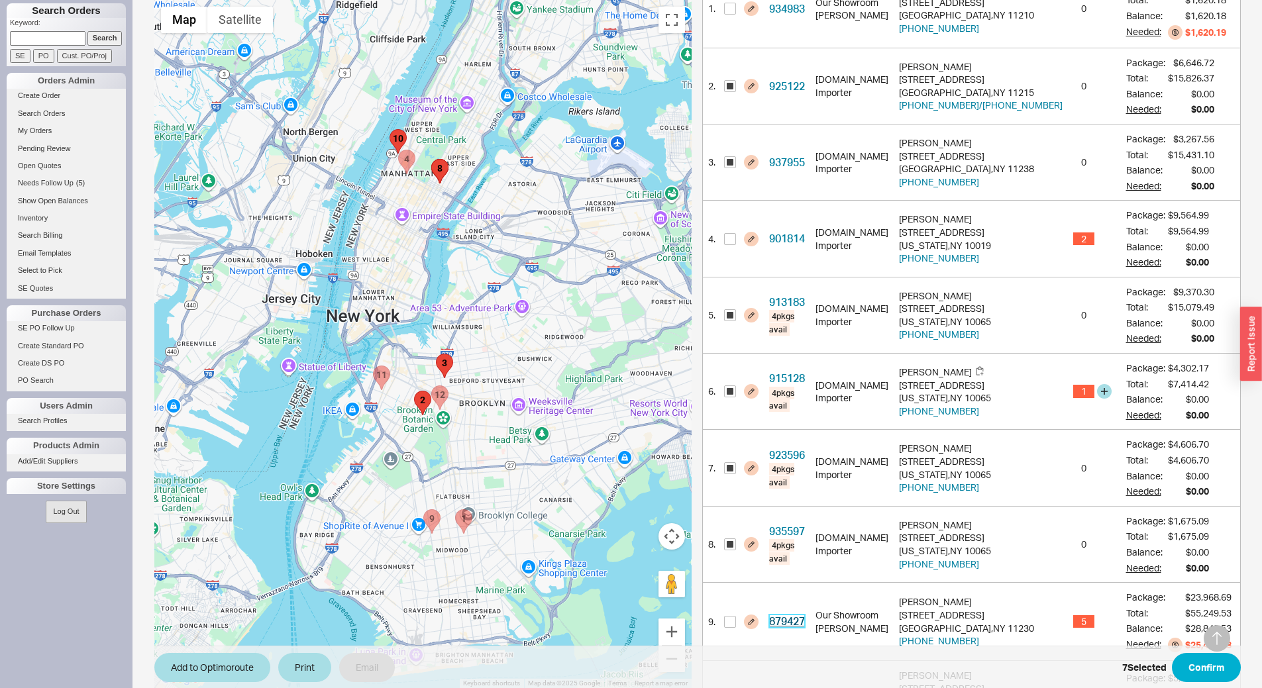
scroll to position [277, 0]
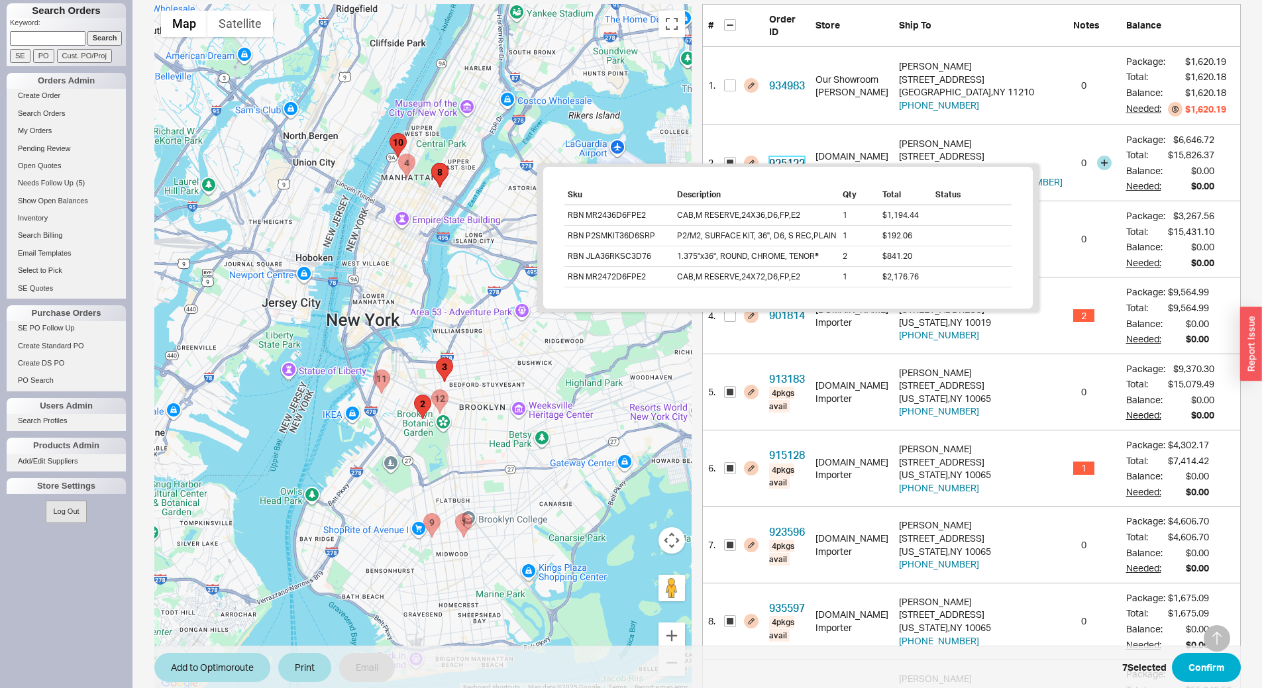
click at [781, 156] on link "925122" at bounding box center [787, 162] width 36 height 13
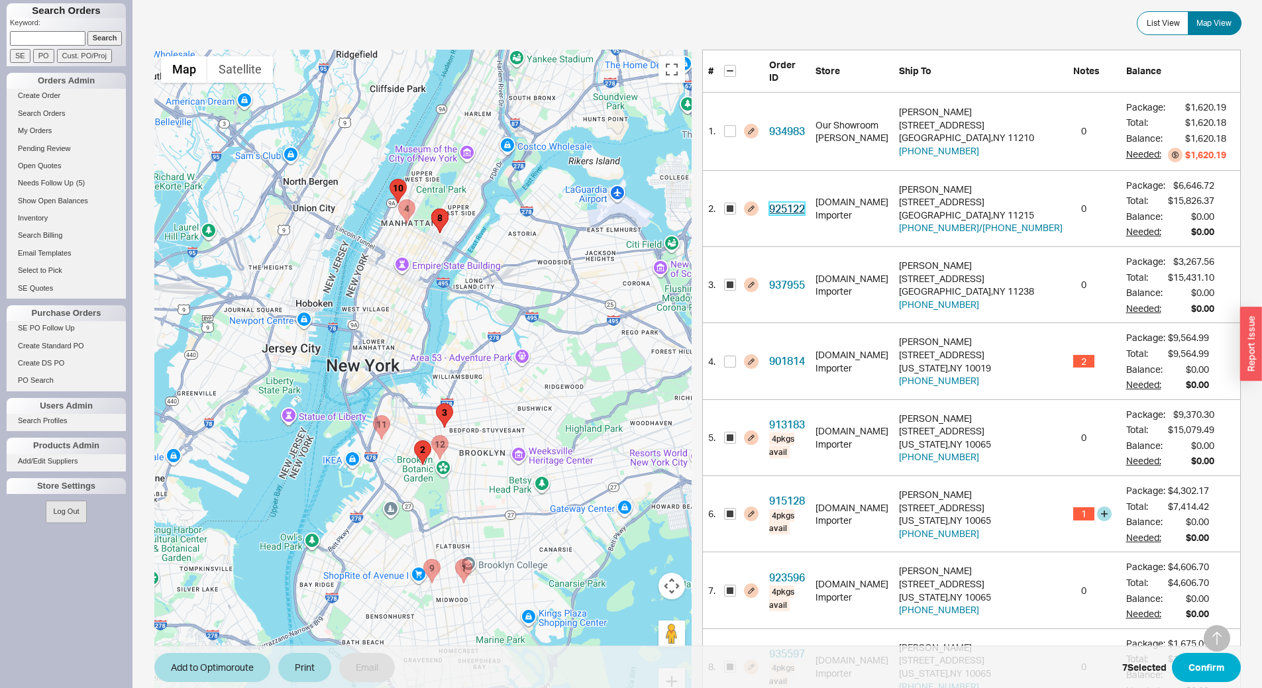
scroll to position [211, 0]
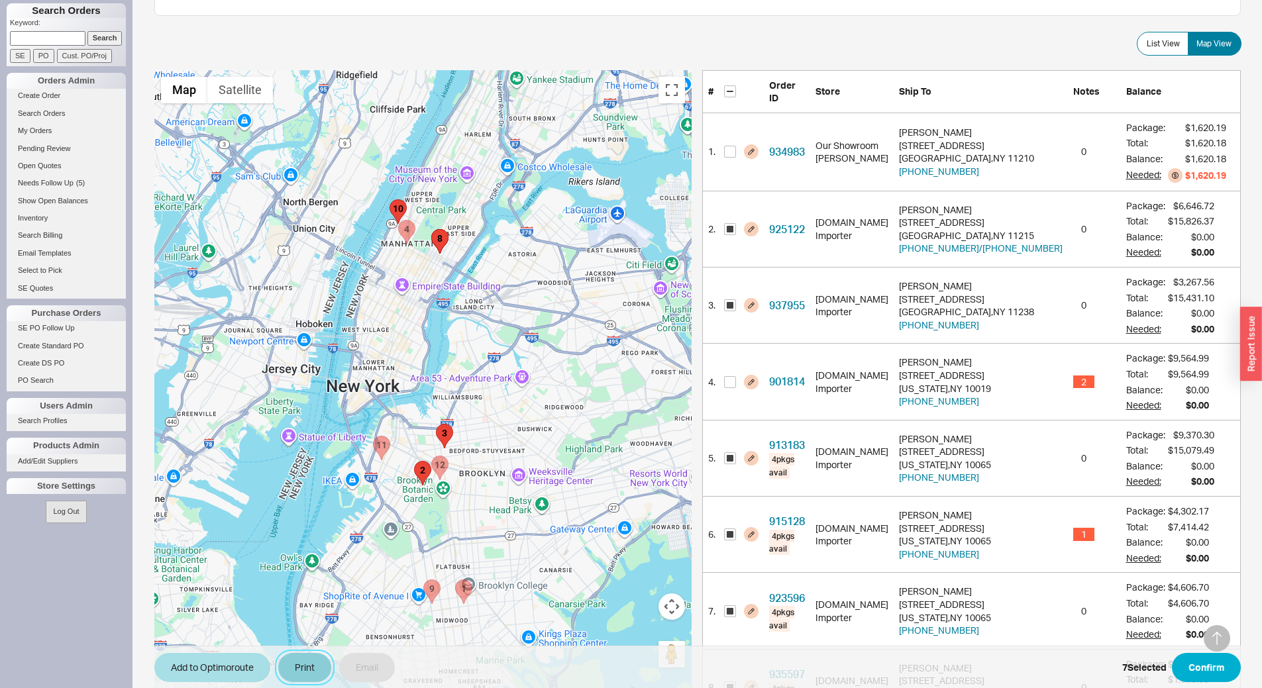
click at [310, 669] on button "Print" at bounding box center [304, 667] width 53 height 29
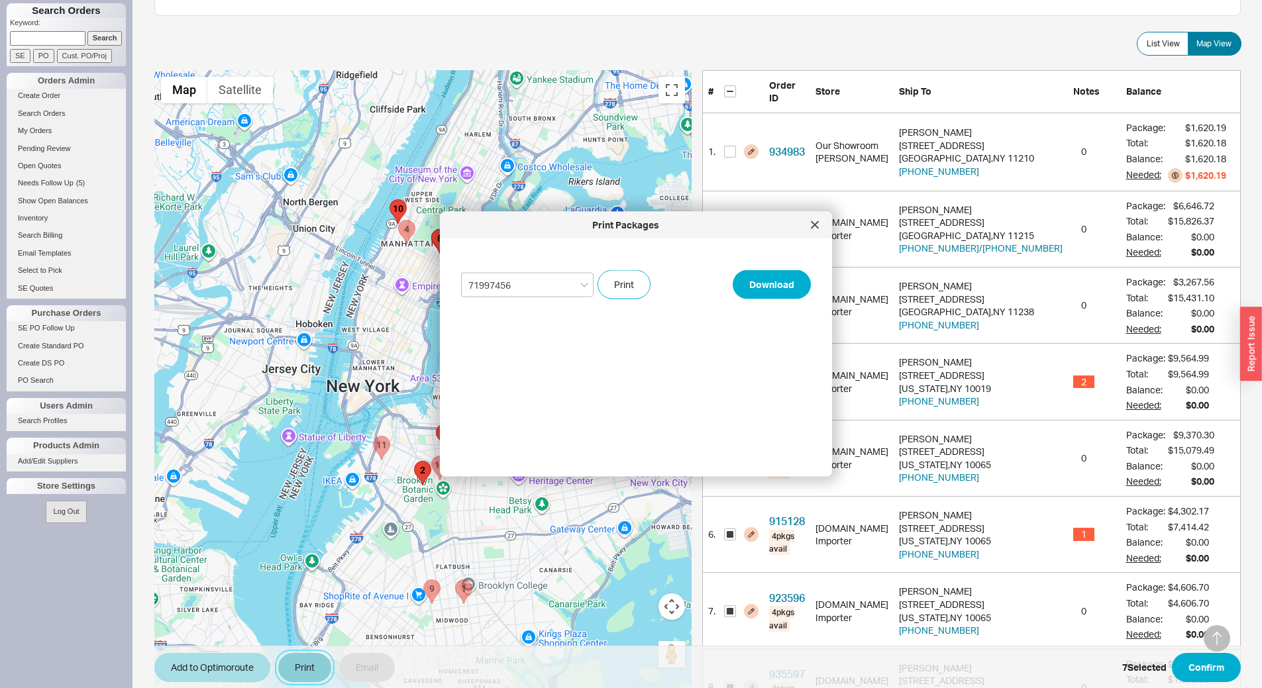
select select "71997456"
click at [634, 287] on button "Print" at bounding box center [623, 284] width 53 height 29
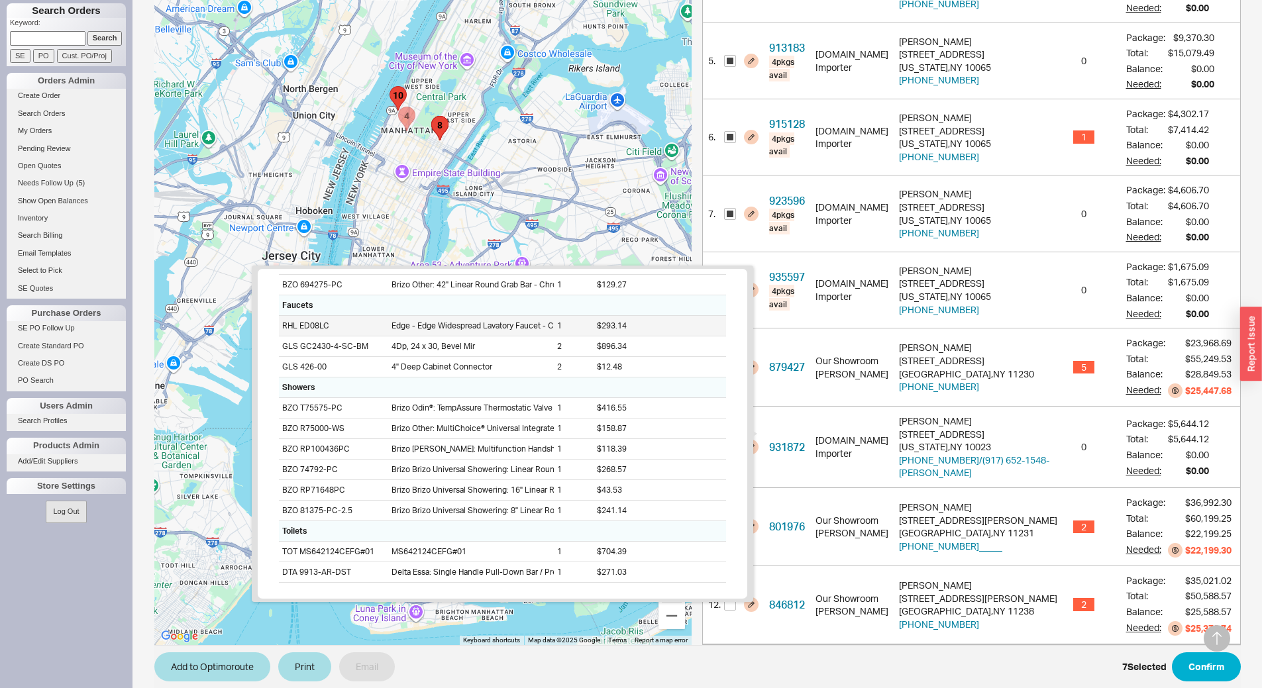
scroll to position [161, 0]
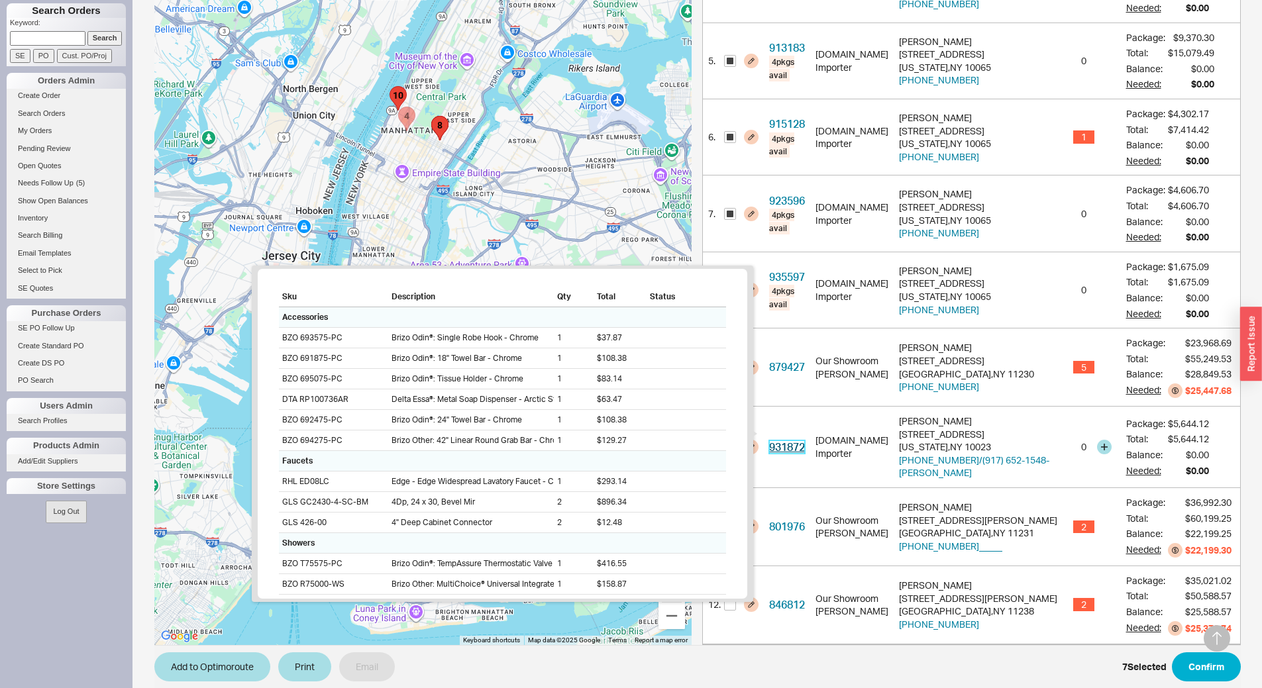
click at [789, 440] on link "931872" at bounding box center [787, 446] width 36 height 13
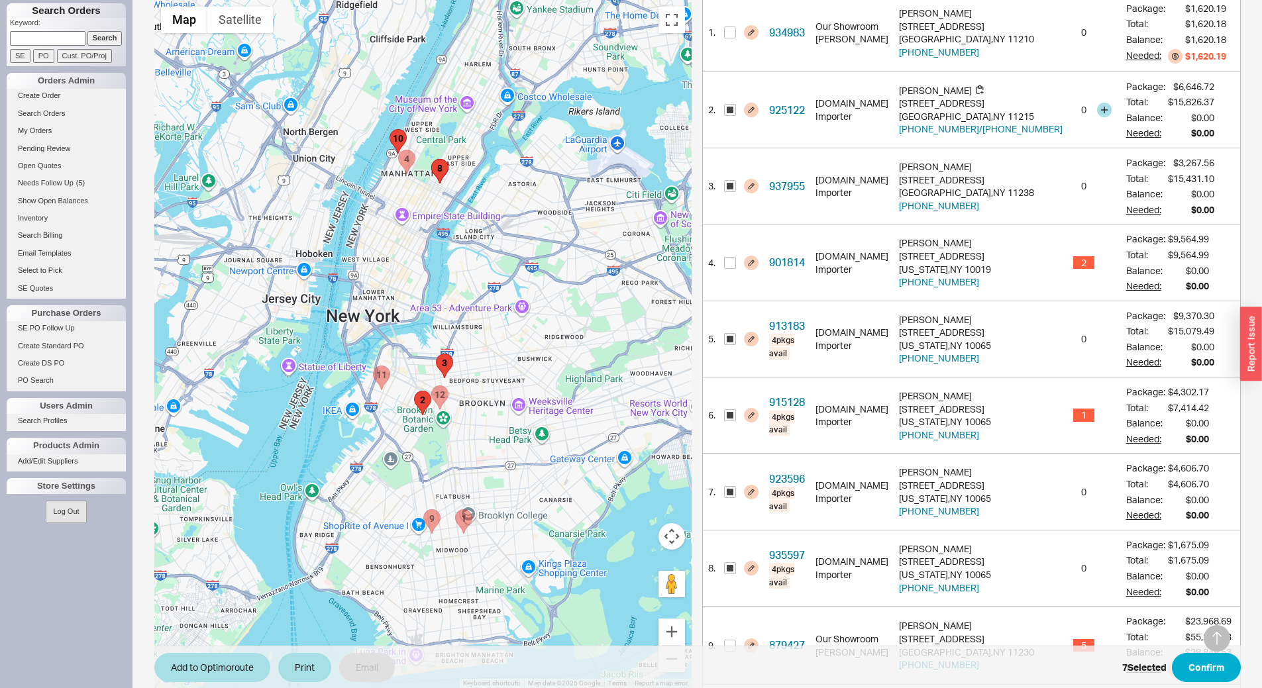
scroll to position [211, 0]
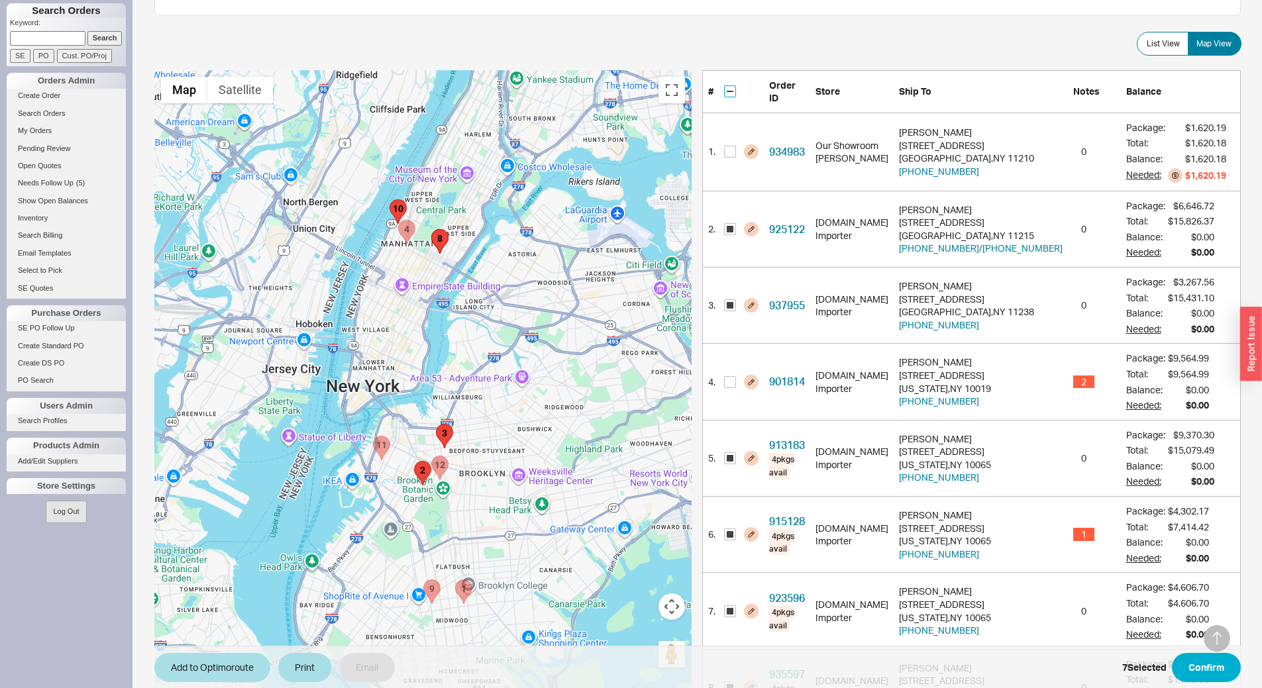
click at [731, 85] on input "checkbox" at bounding box center [730, 91] width 12 height 12
checkbox input "true"
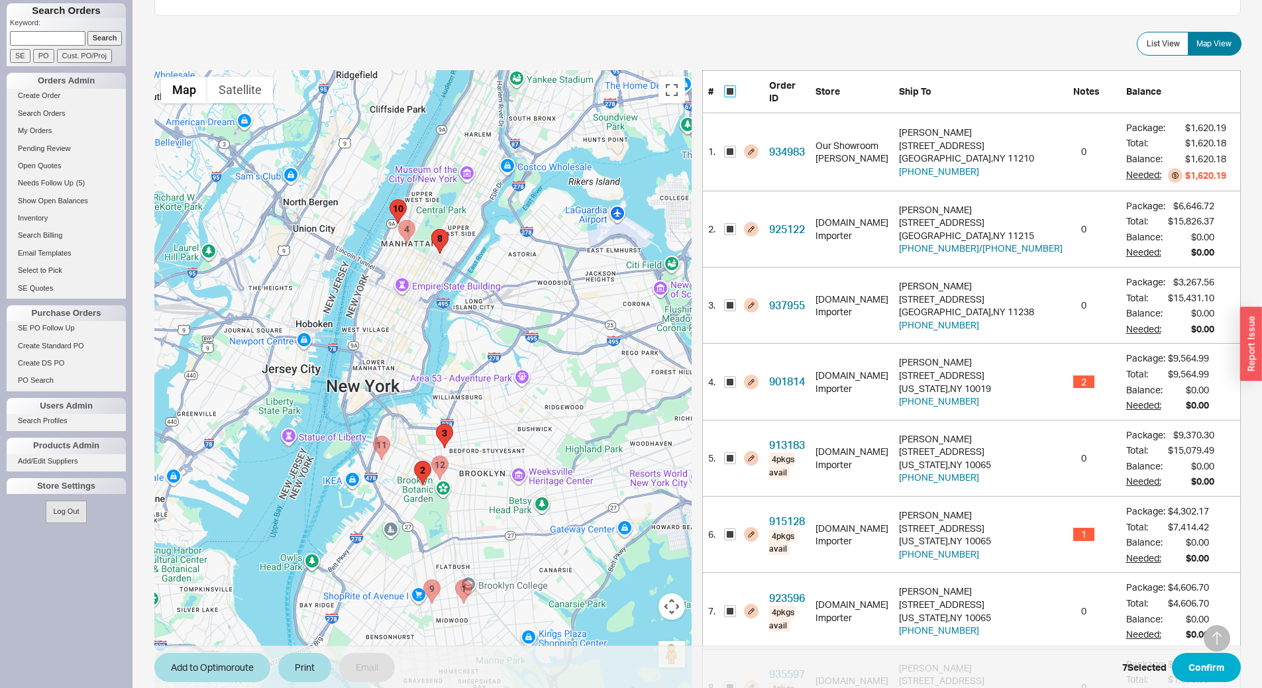
checkbox input "true"
click at [731, 85] on input "checkbox" at bounding box center [730, 91] width 12 height 12
checkbox input "false"
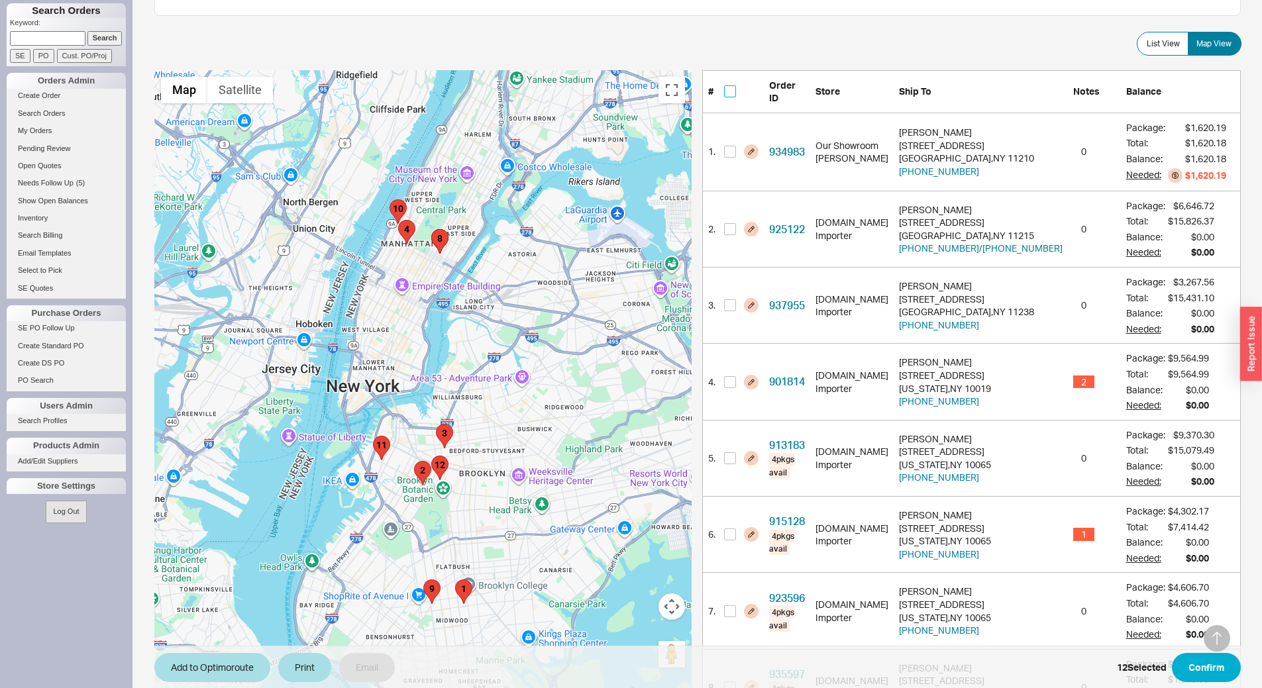
checkbox input "false"
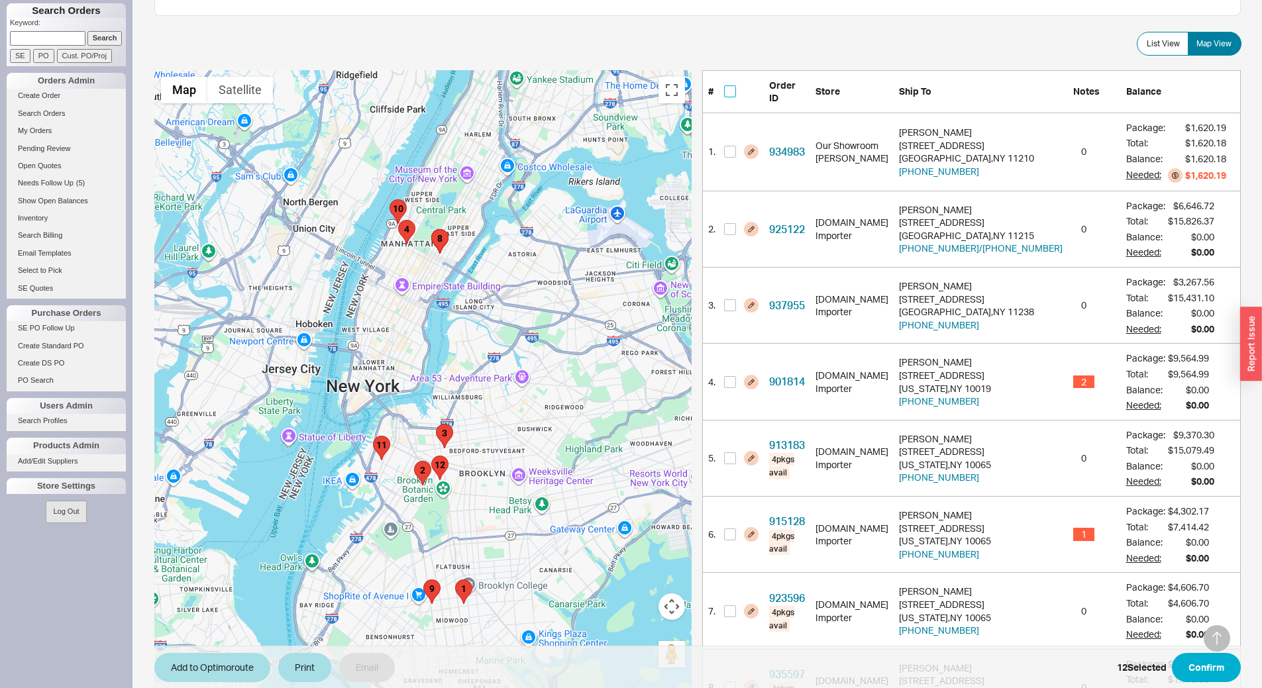
checkbox input "false"
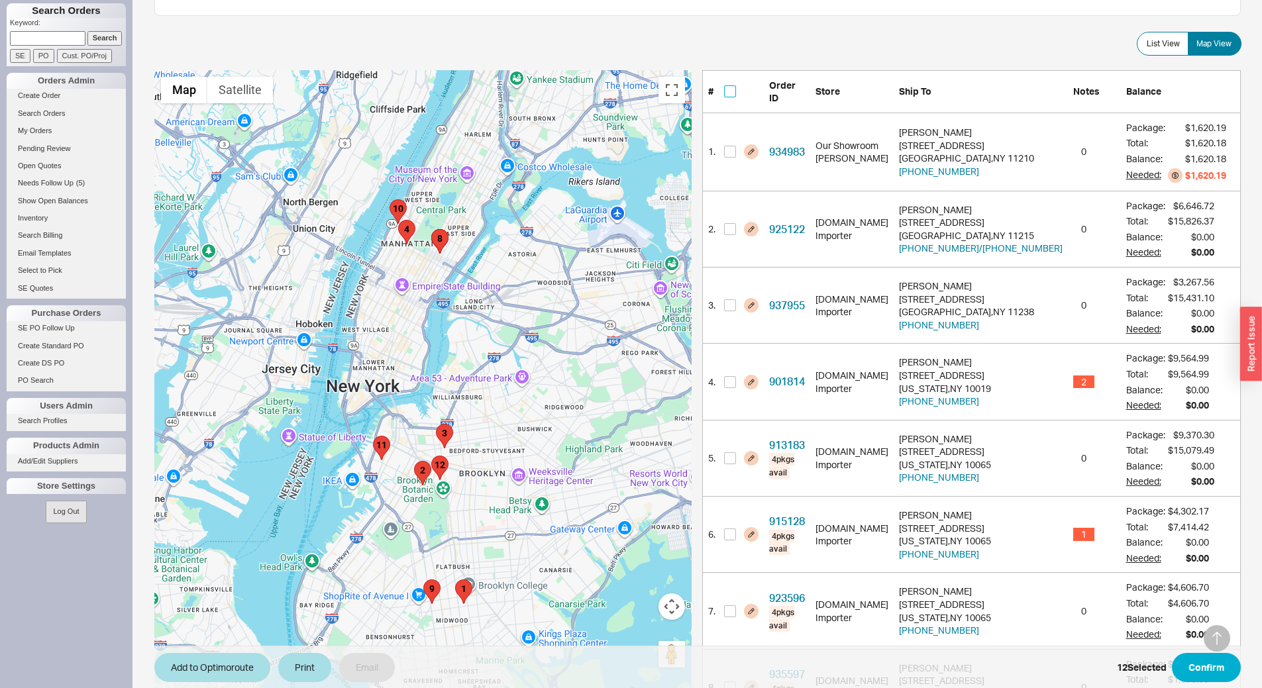
checkbox input "false"
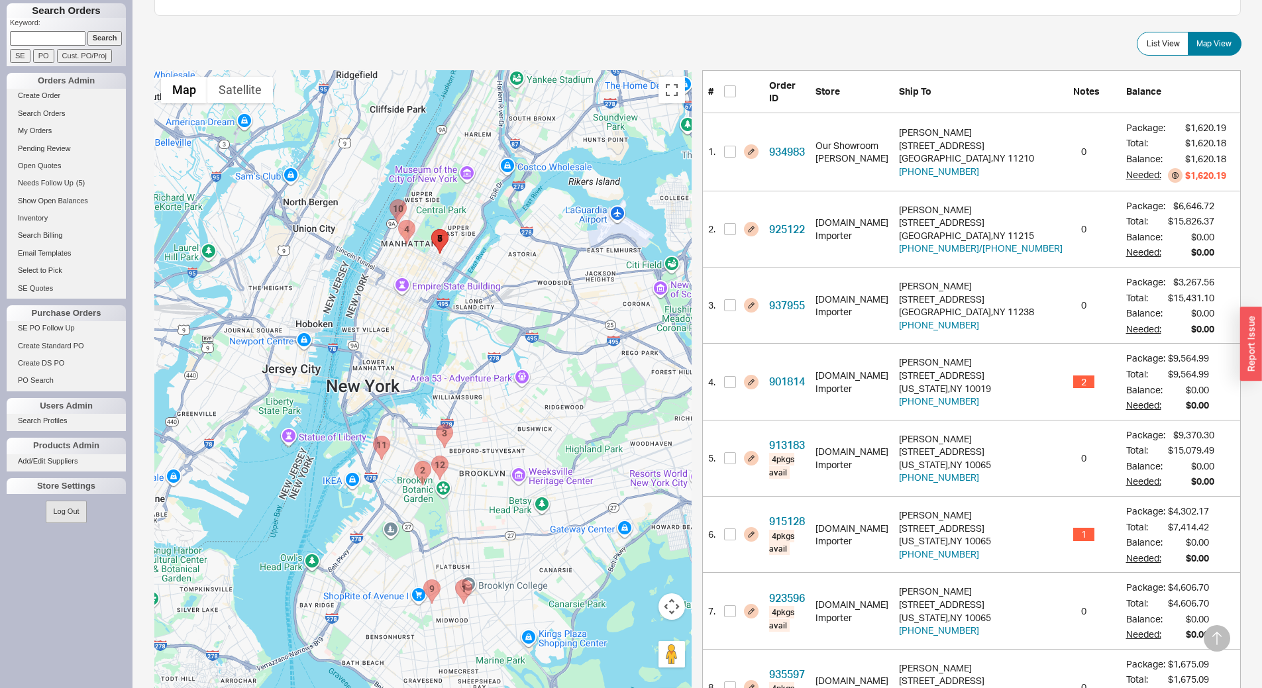
click at [414, 461] on area "925122 - 841 President Street" at bounding box center [414, 461] width 0 height 0
checkbox input "true"
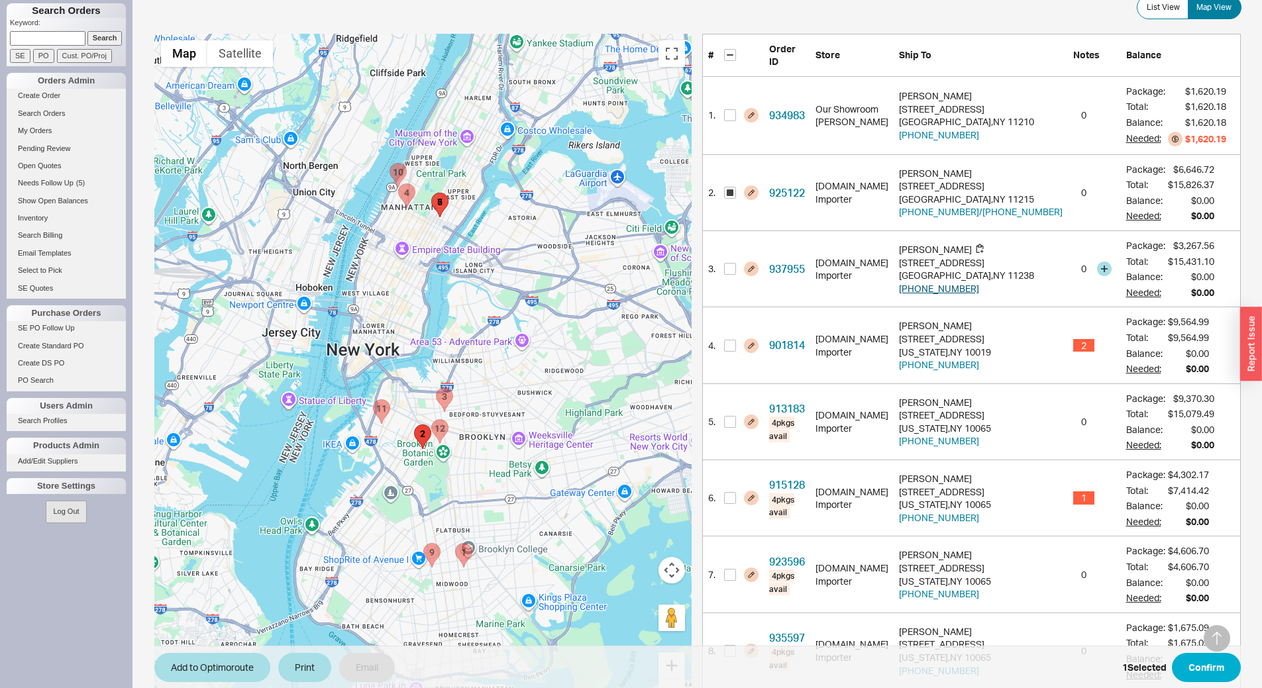
scroll to position [282, 0]
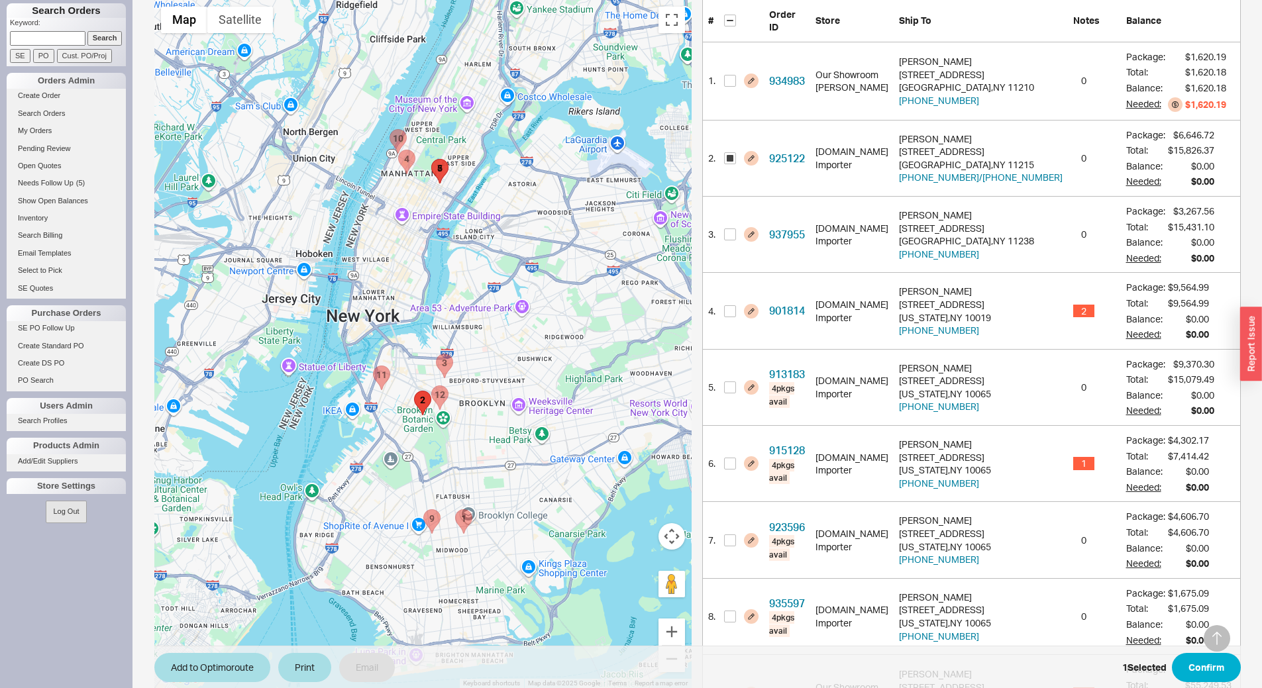
click at [431, 160] on area "935597 - 139 East 63rd Street" at bounding box center [431, 160] width 0 height 0
checkbox input "true"
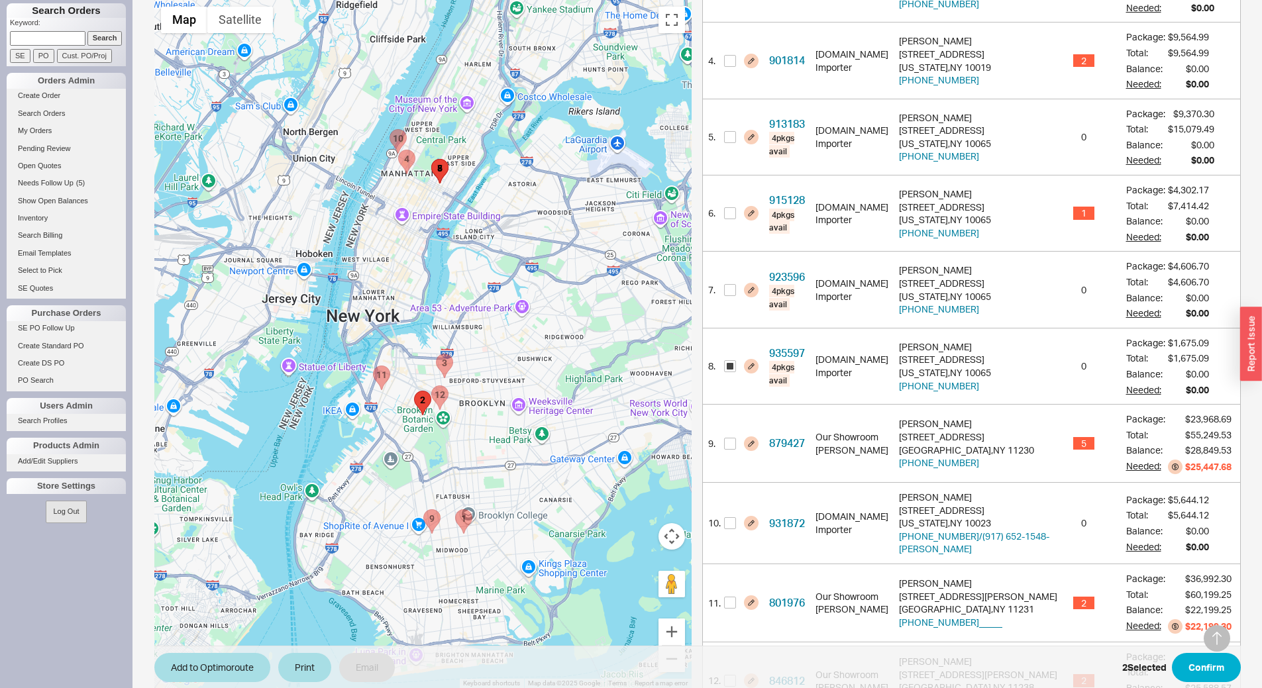
scroll to position [542, 0]
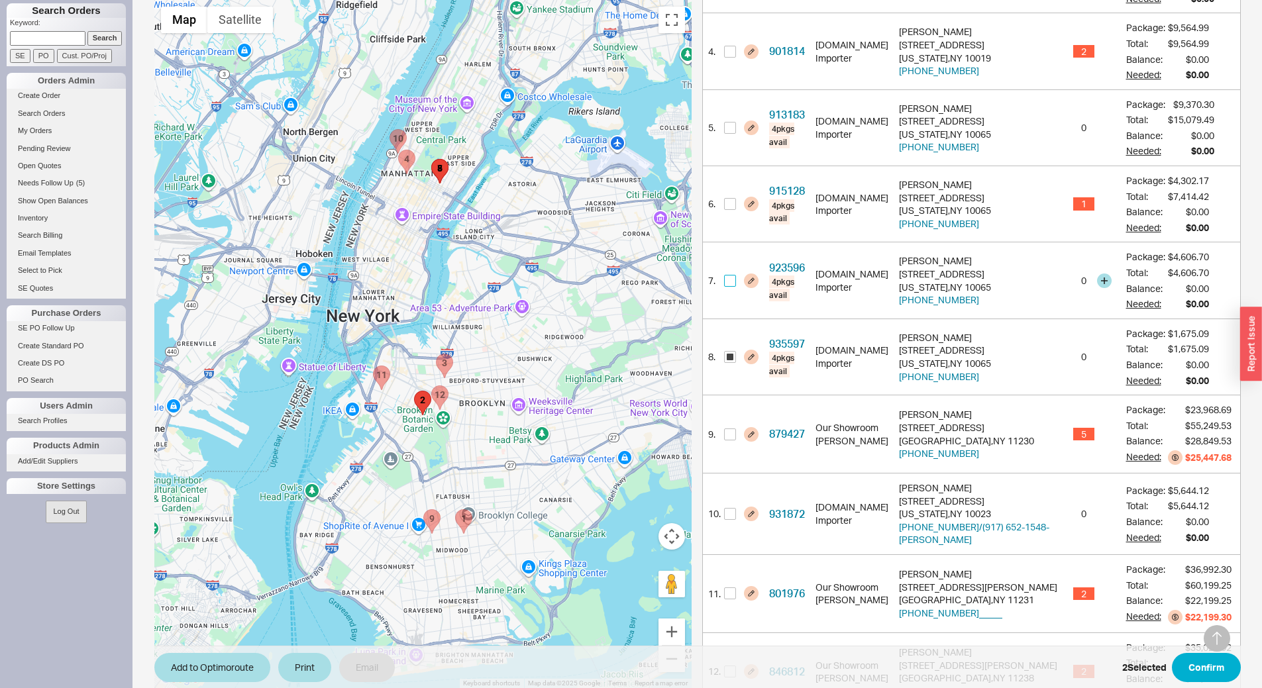
click at [729, 275] on input "checkbox" at bounding box center [730, 281] width 12 height 12
checkbox input "true"
click at [730, 198] on input "checkbox" at bounding box center [730, 204] width 12 height 12
checkbox input "true"
click at [732, 122] on input "checkbox" at bounding box center [730, 128] width 12 height 12
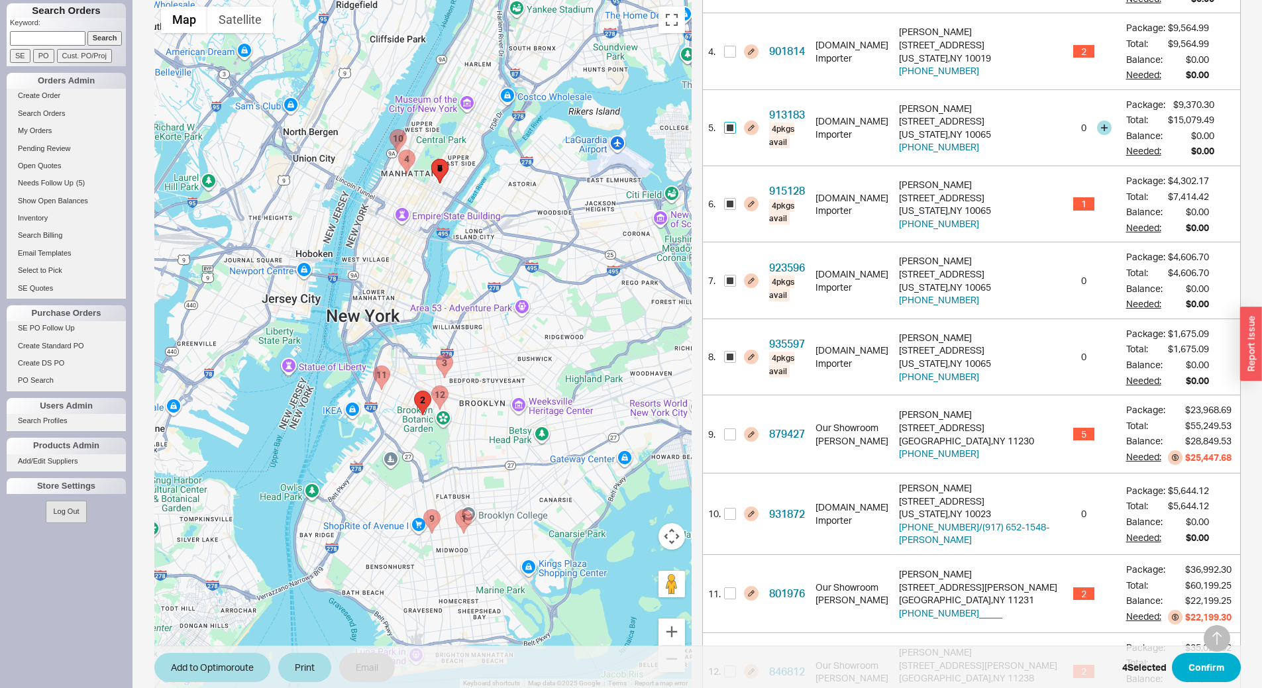
checkbox input "true"
click at [1214, 668] on button "Confirm" at bounding box center [1206, 667] width 69 height 29
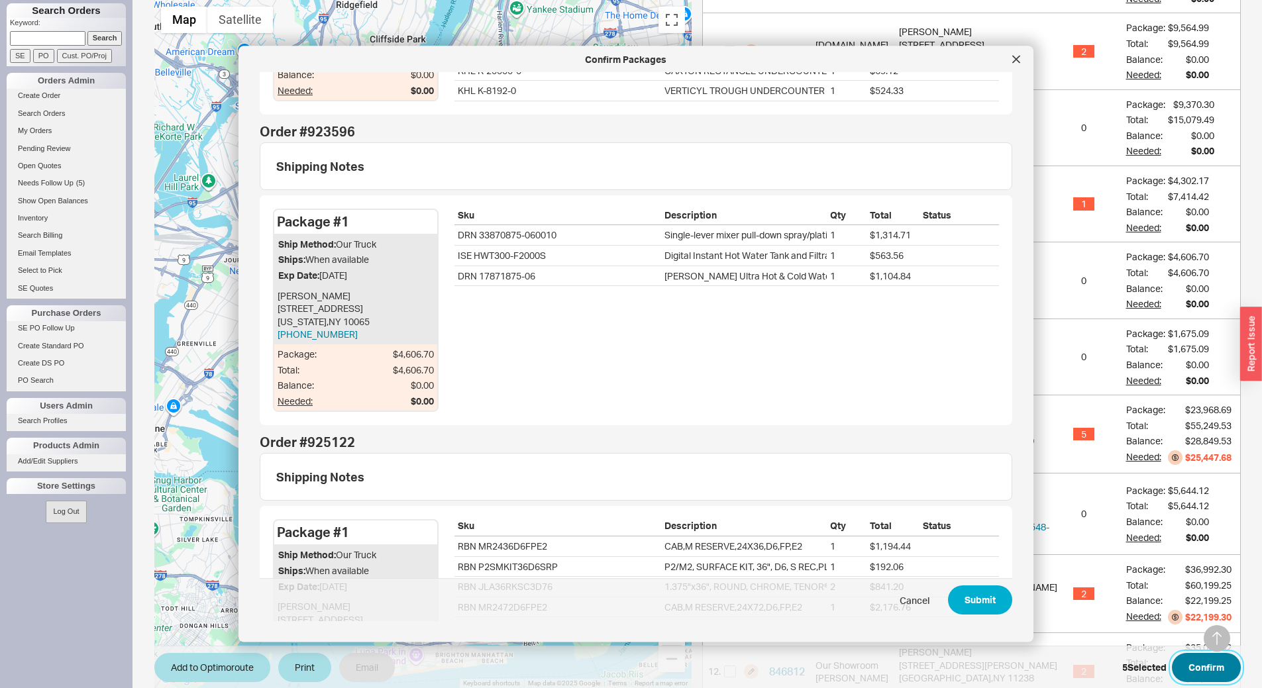
scroll to position [1192, 0]
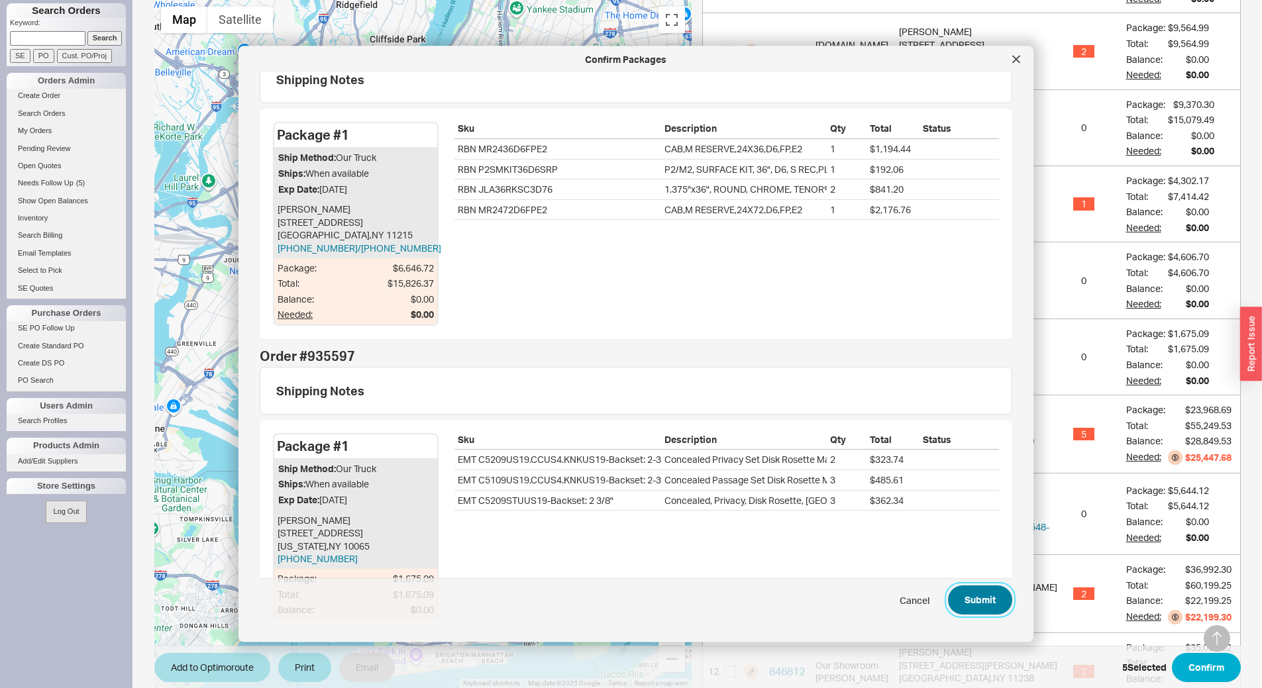
click at [987, 604] on button "Submit" at bounding box center [980, 600] width 64 height 29
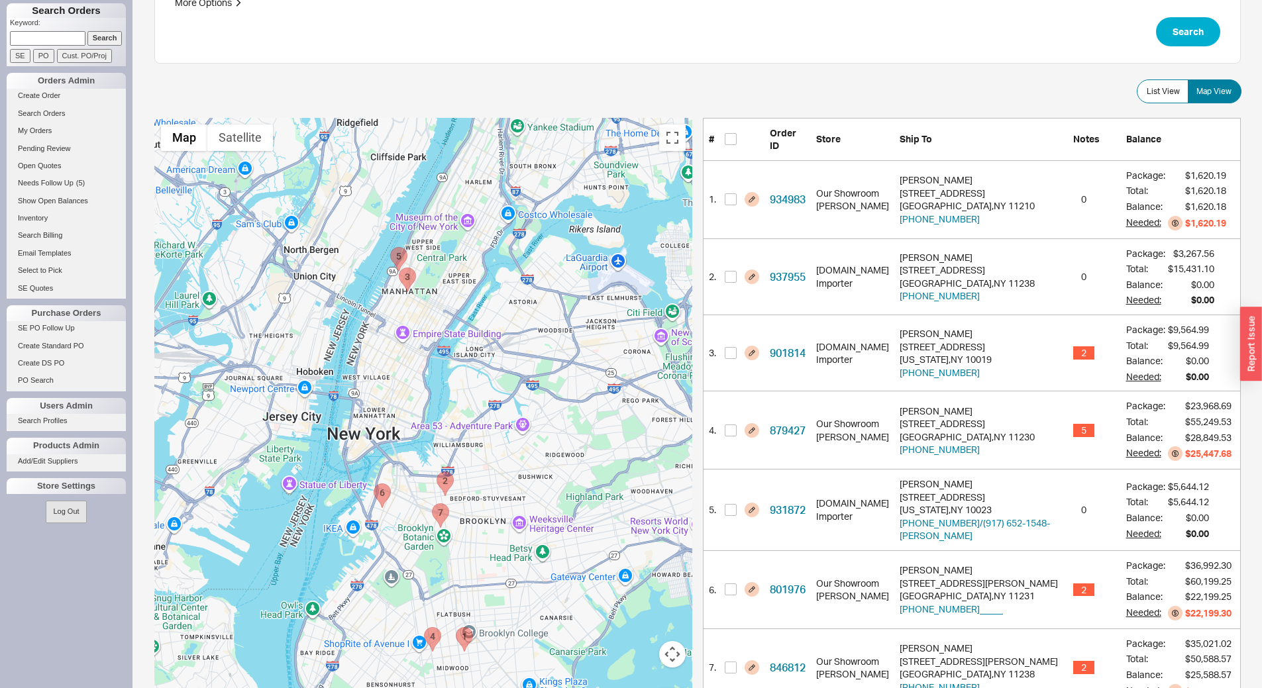
scroll to position [199, 0]
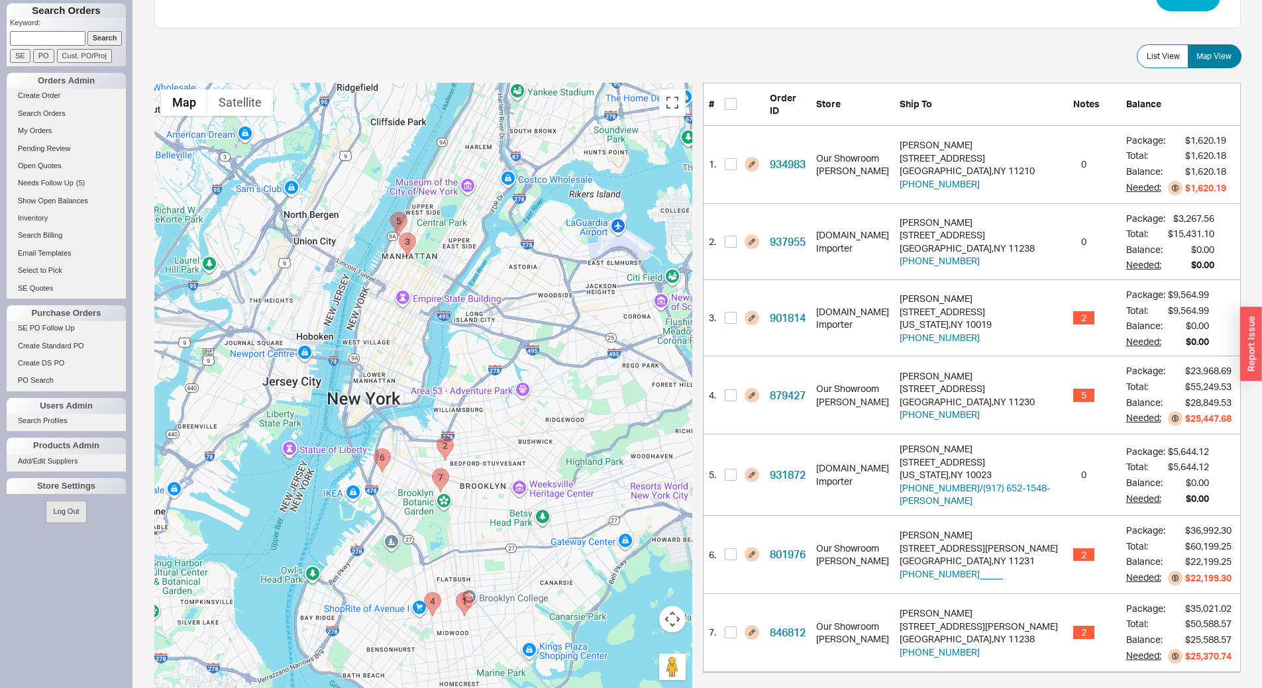
click at [390, 212] on area "931872 - 303 W 66TH ST" at bounding box center [390, 212] width 0 height 0
checkbox input "true"
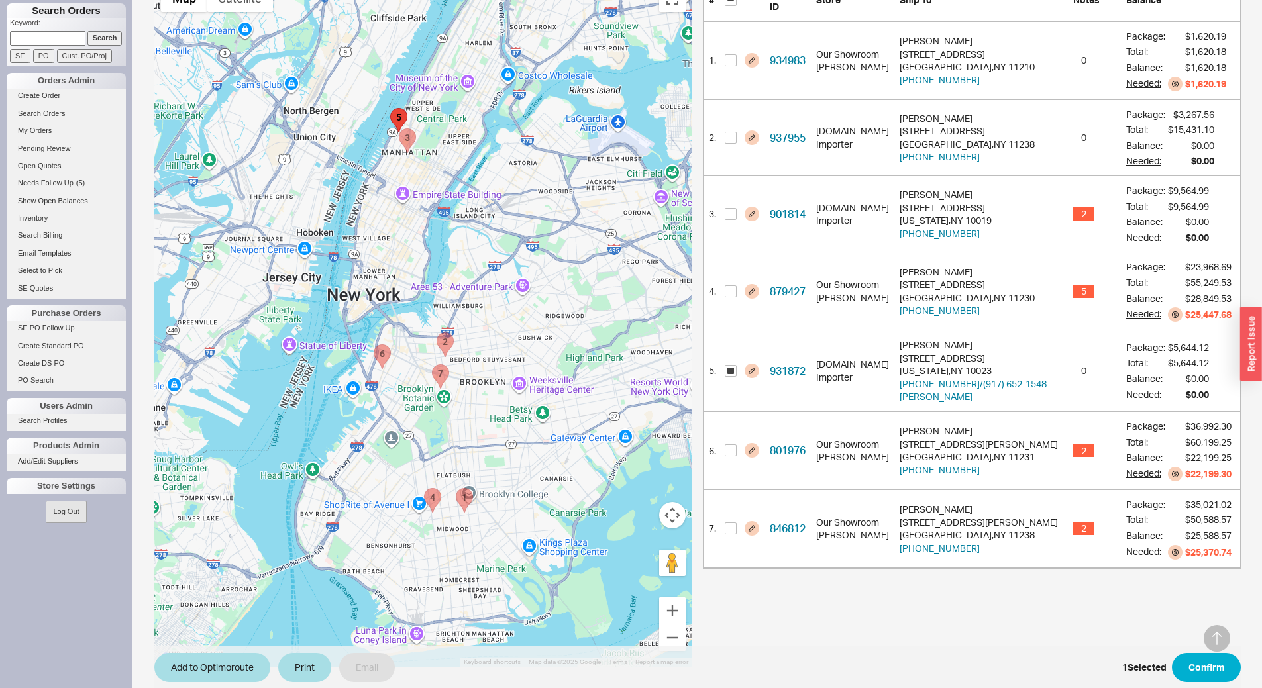
scroll to position [317, 0]
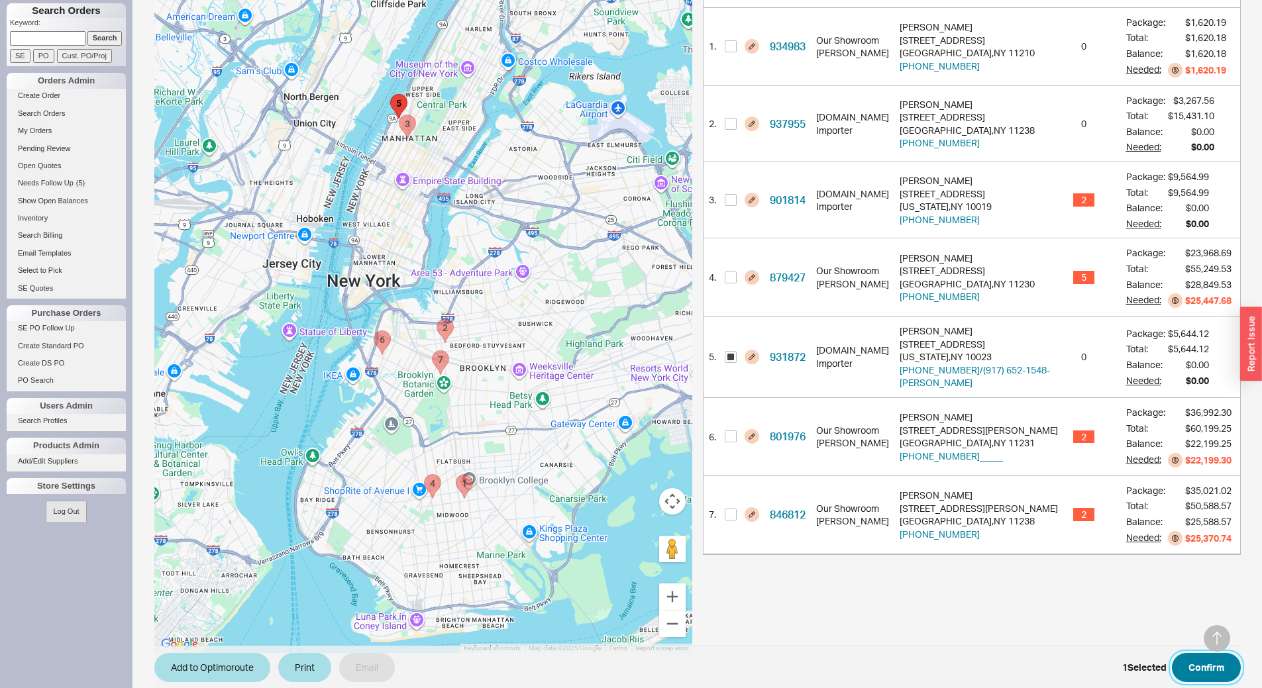
click at [1188, 664] on button "Confirm" at bounding box center [1206, 667] width 69 height 29
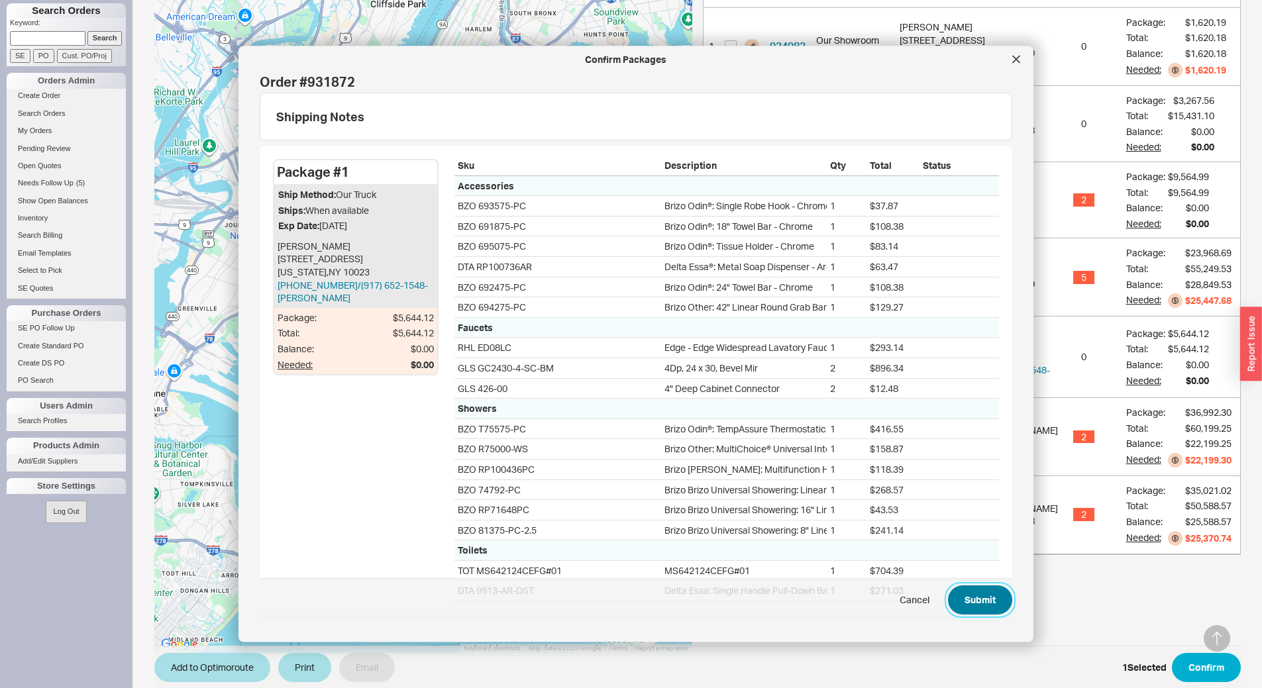
click at [970, 598] on button "Submit" at bounding box center [980, 600] width 64 height 29
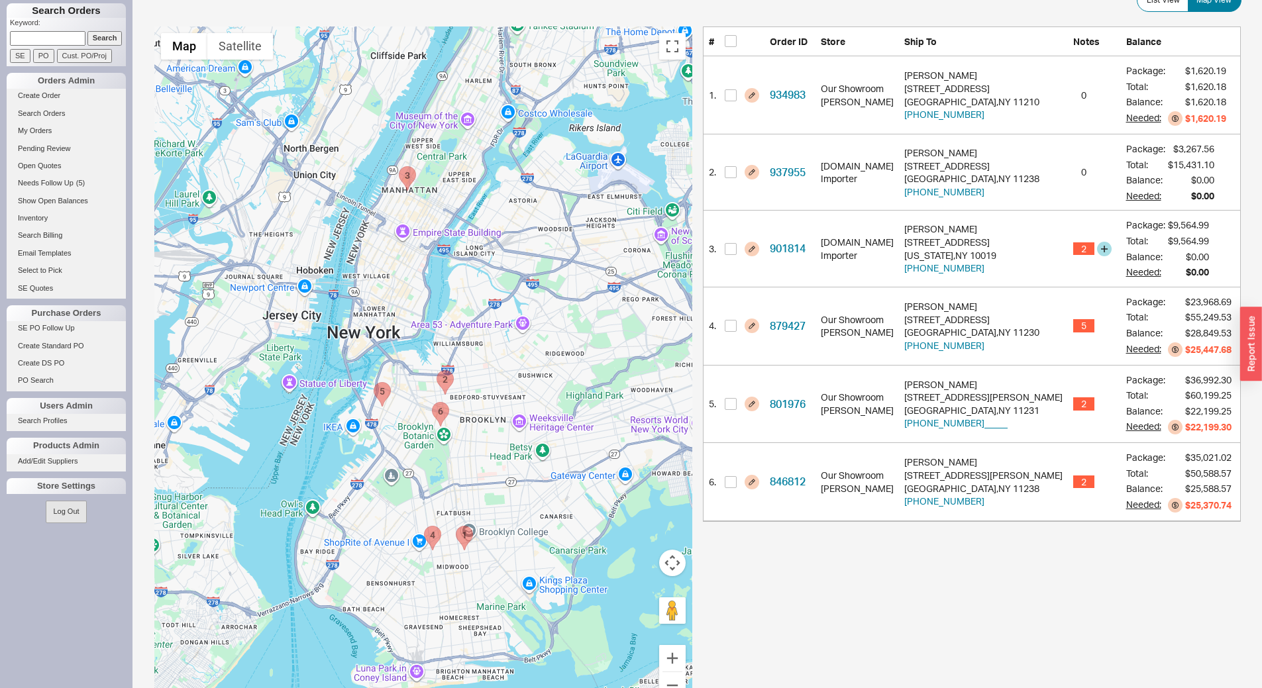
scroll to position [265, 0]
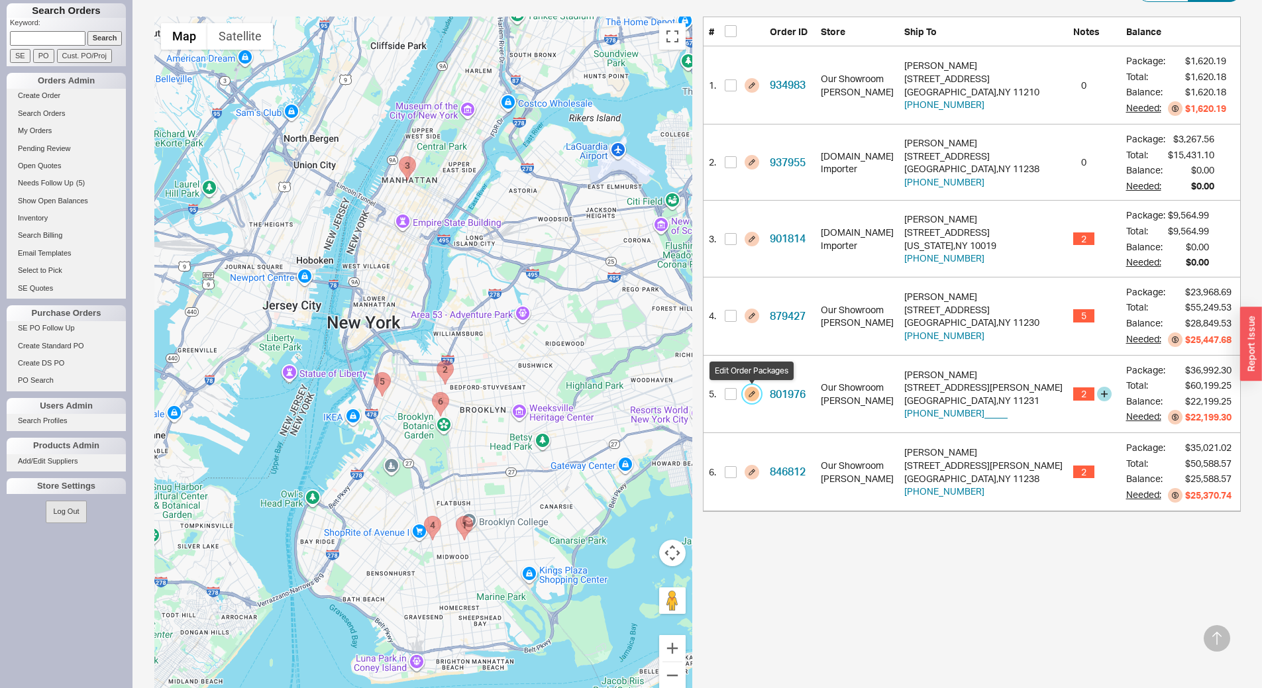
click at [757, 399] on button "button" at bounding box center [751, 394] width 15 height 15
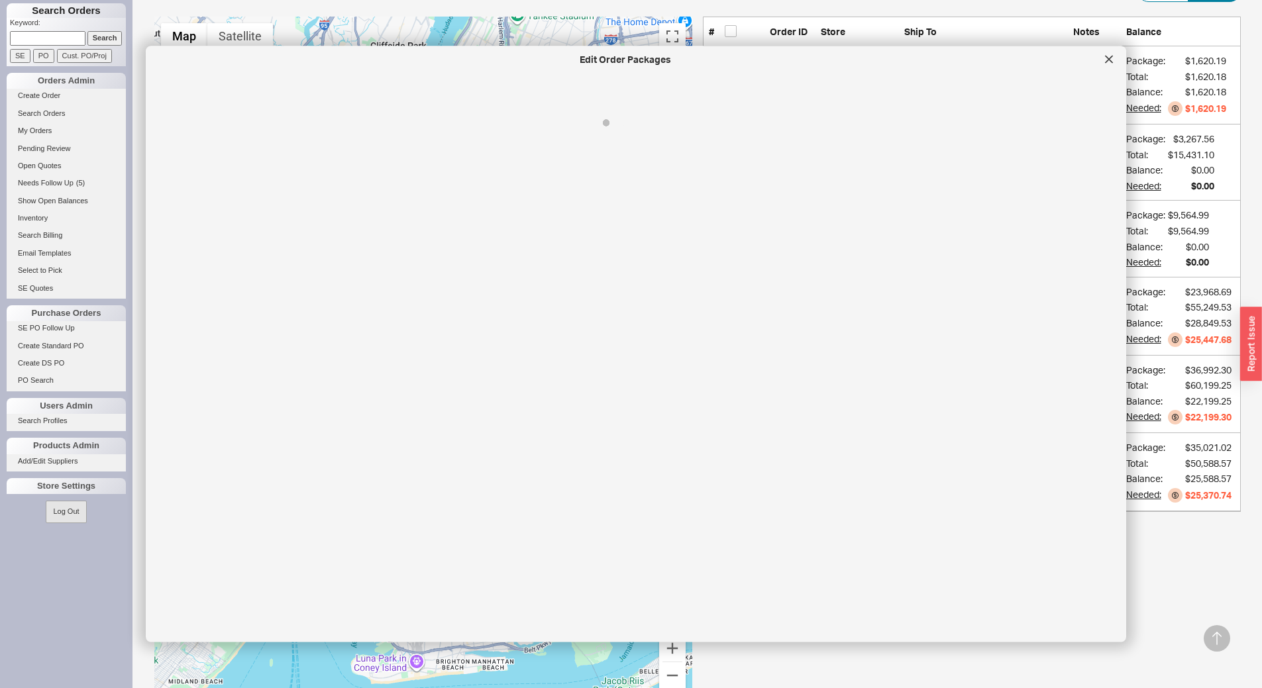
select select "8"
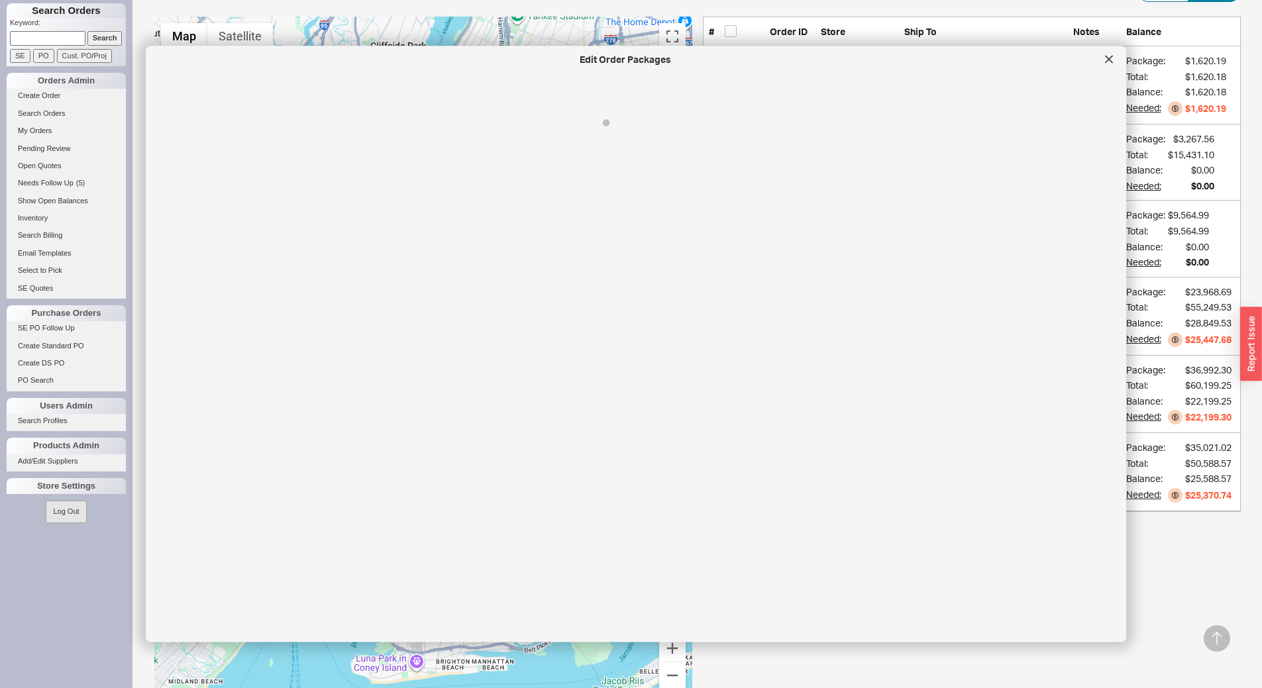
select select "8"
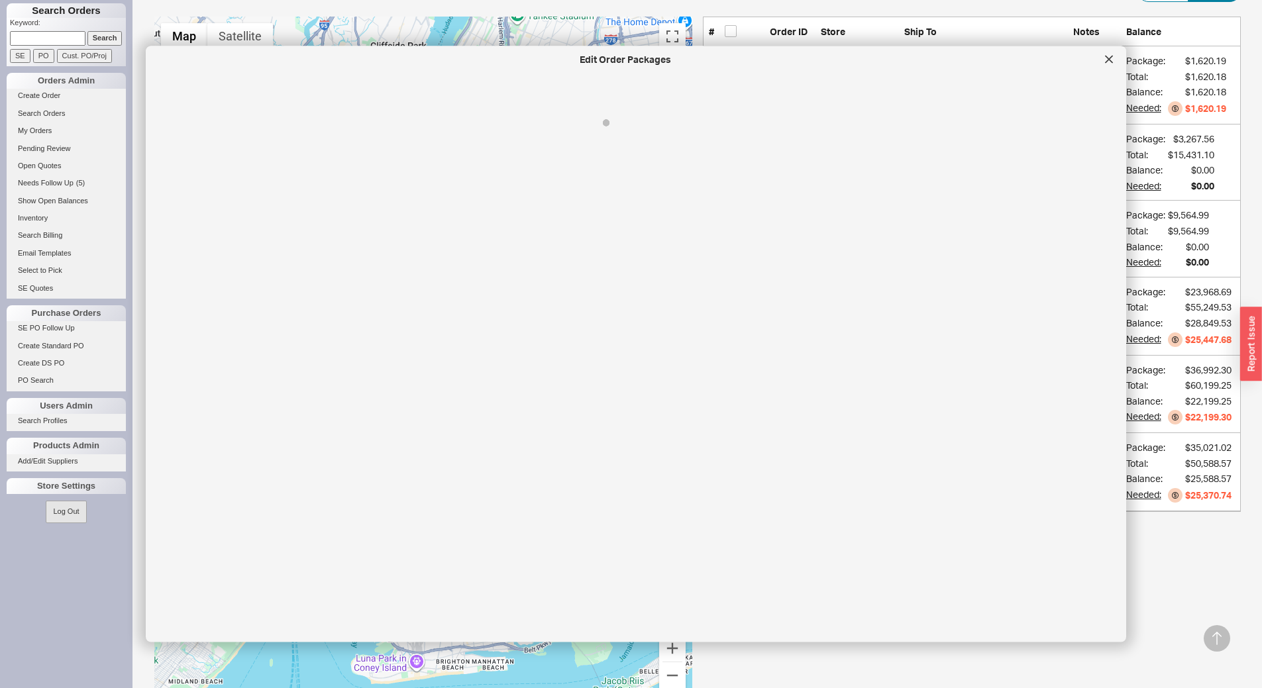
select select "8"
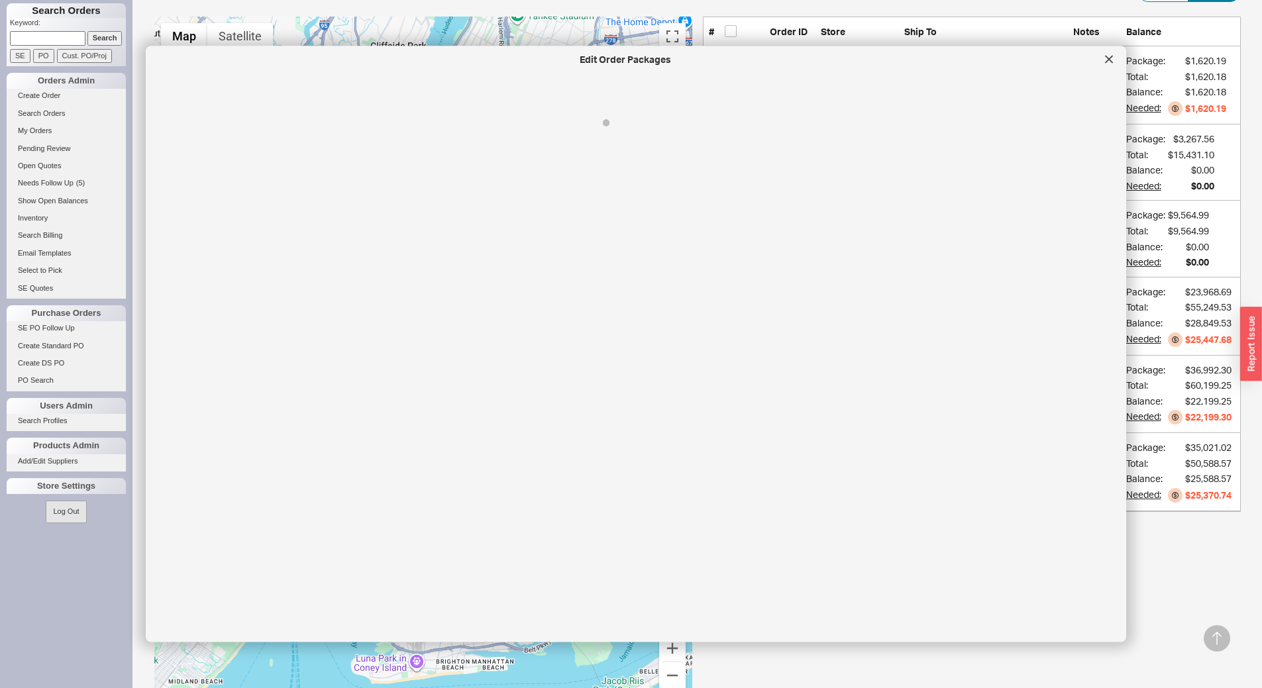
select select "8"
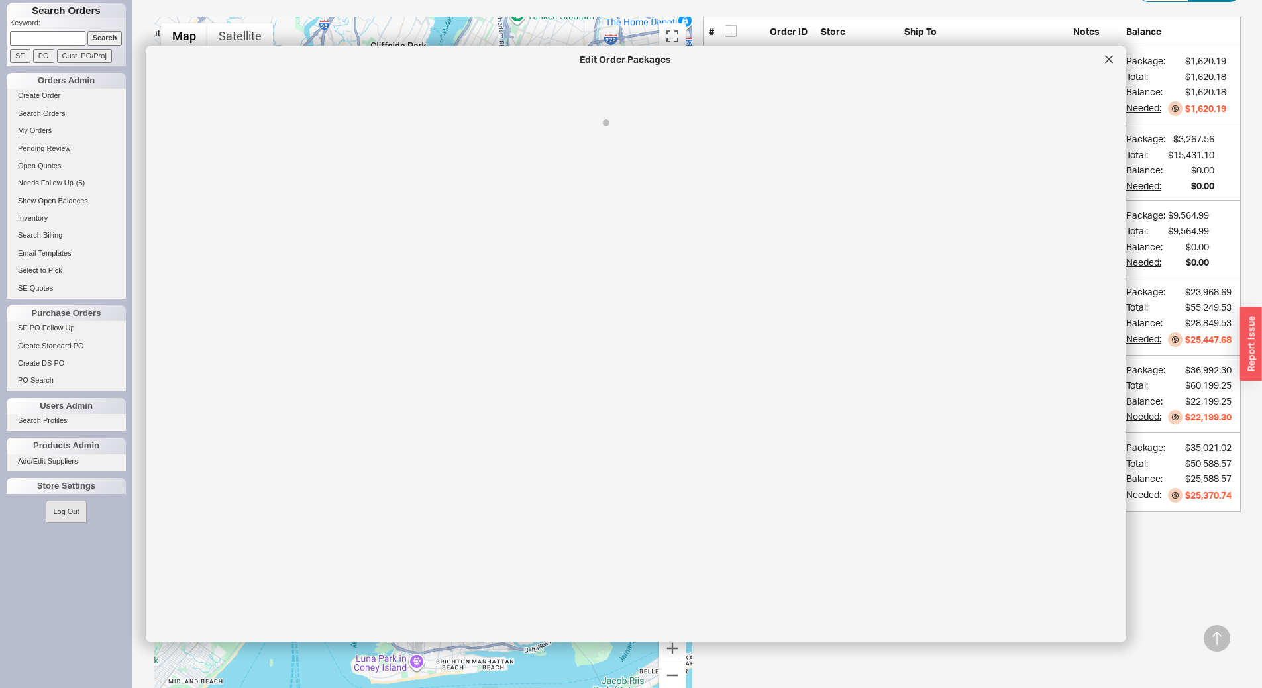
select select "8"
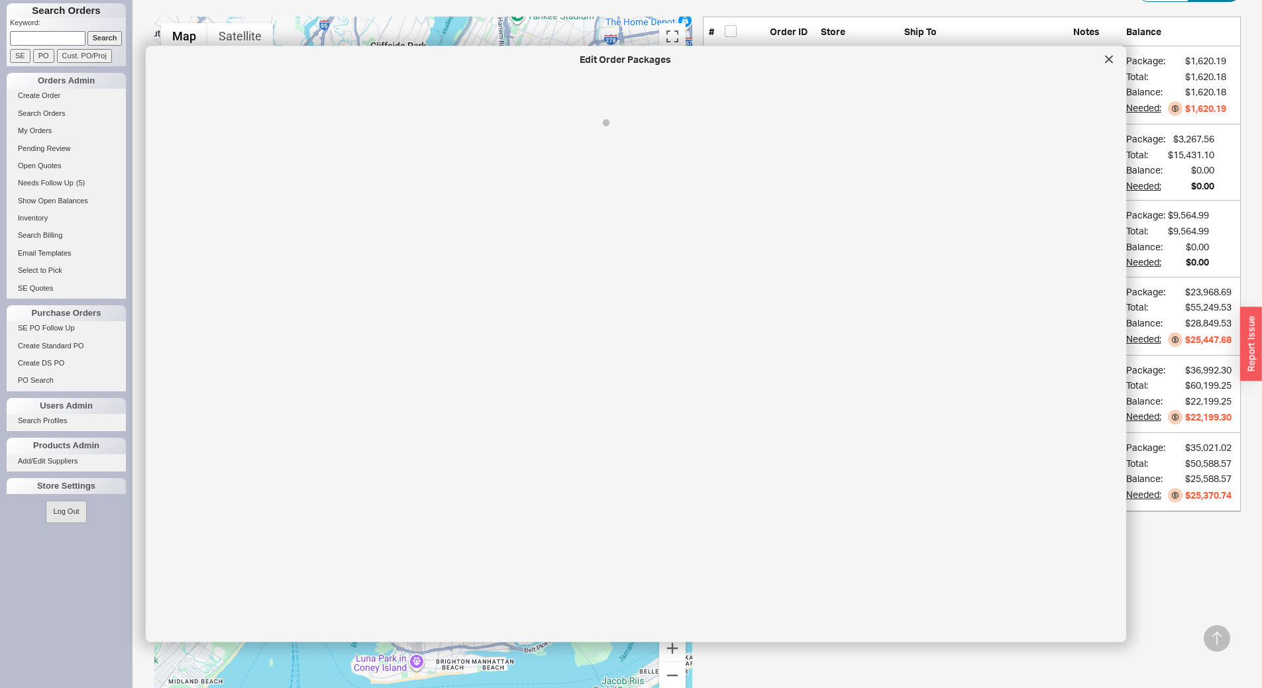
select select "8"
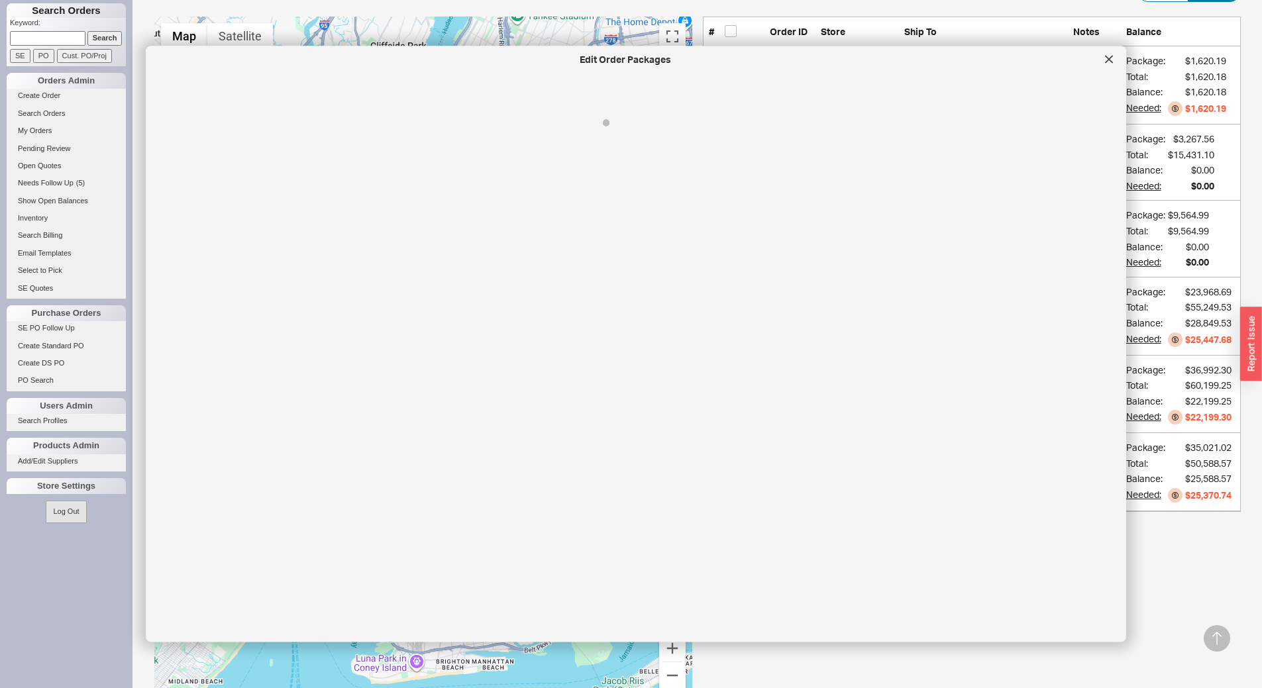
select select "8"
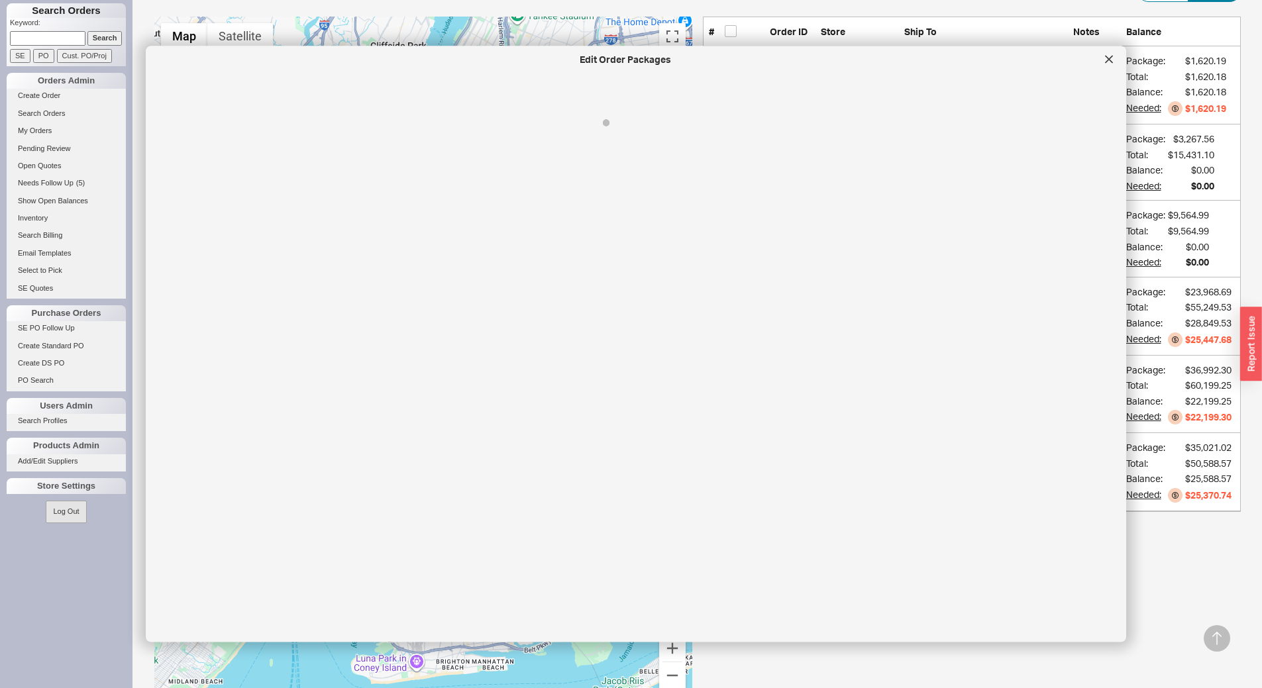
select select "8"
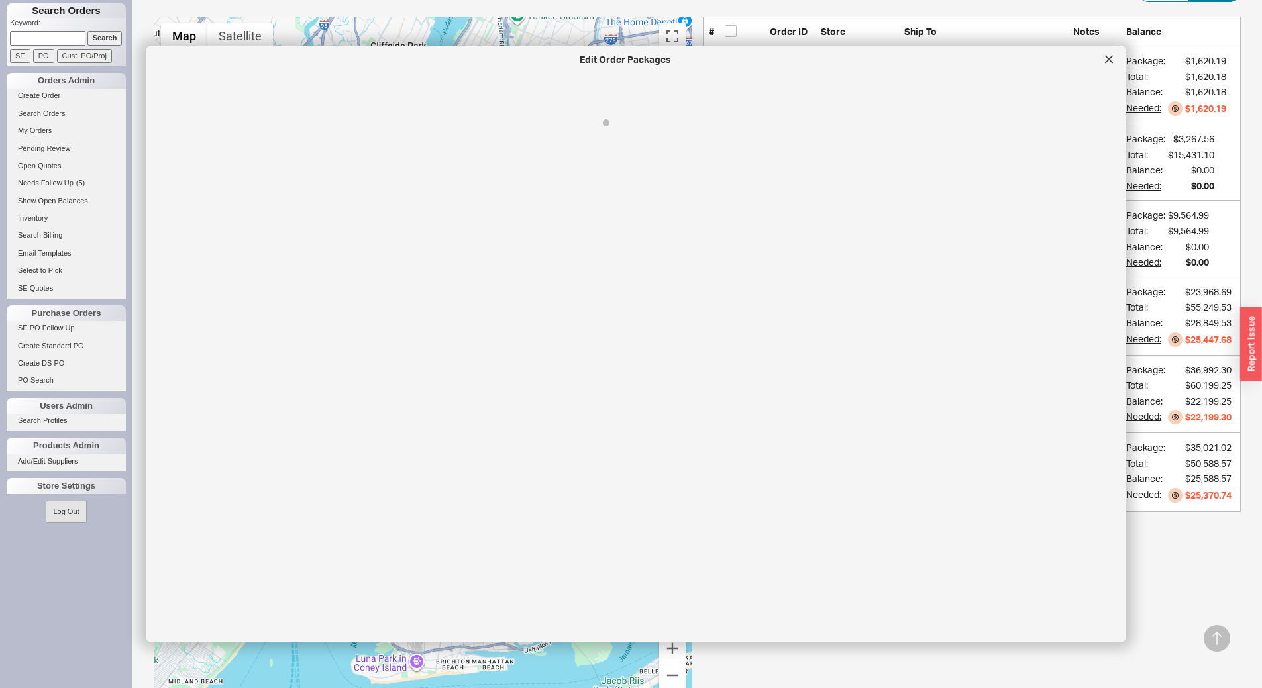
select select "8"
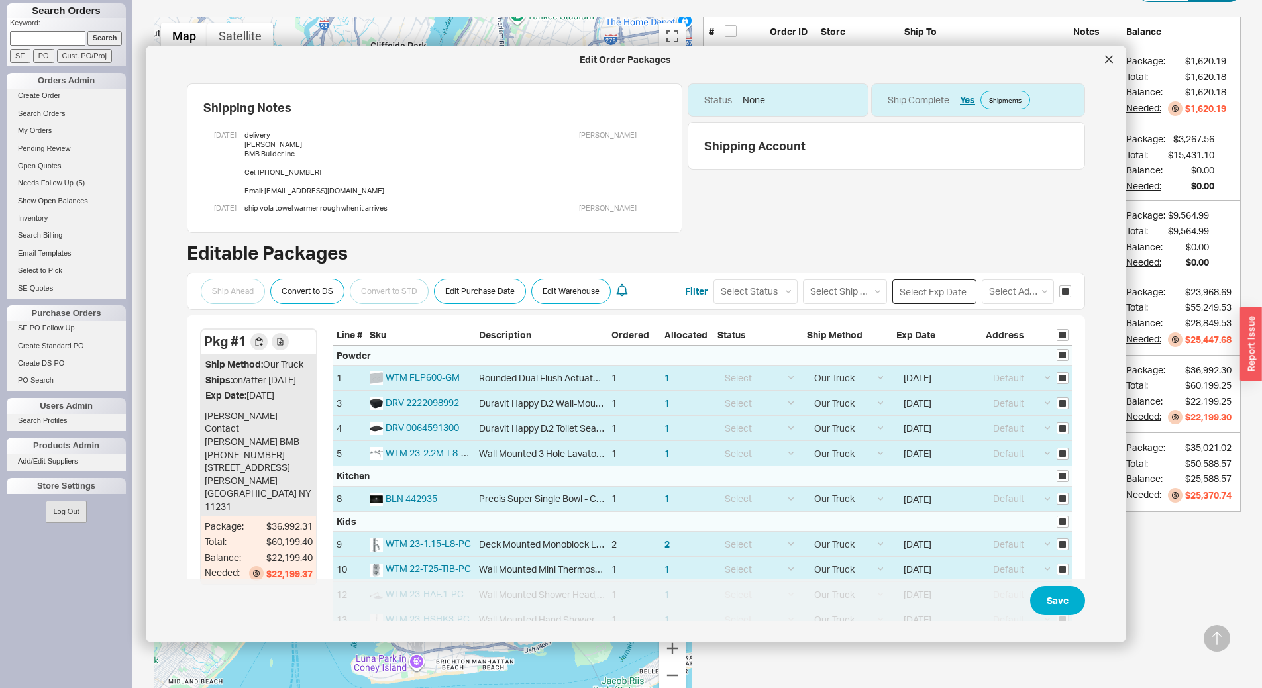
click at [911, 295] on input at bounding box center [934, 291] width 84 height 25
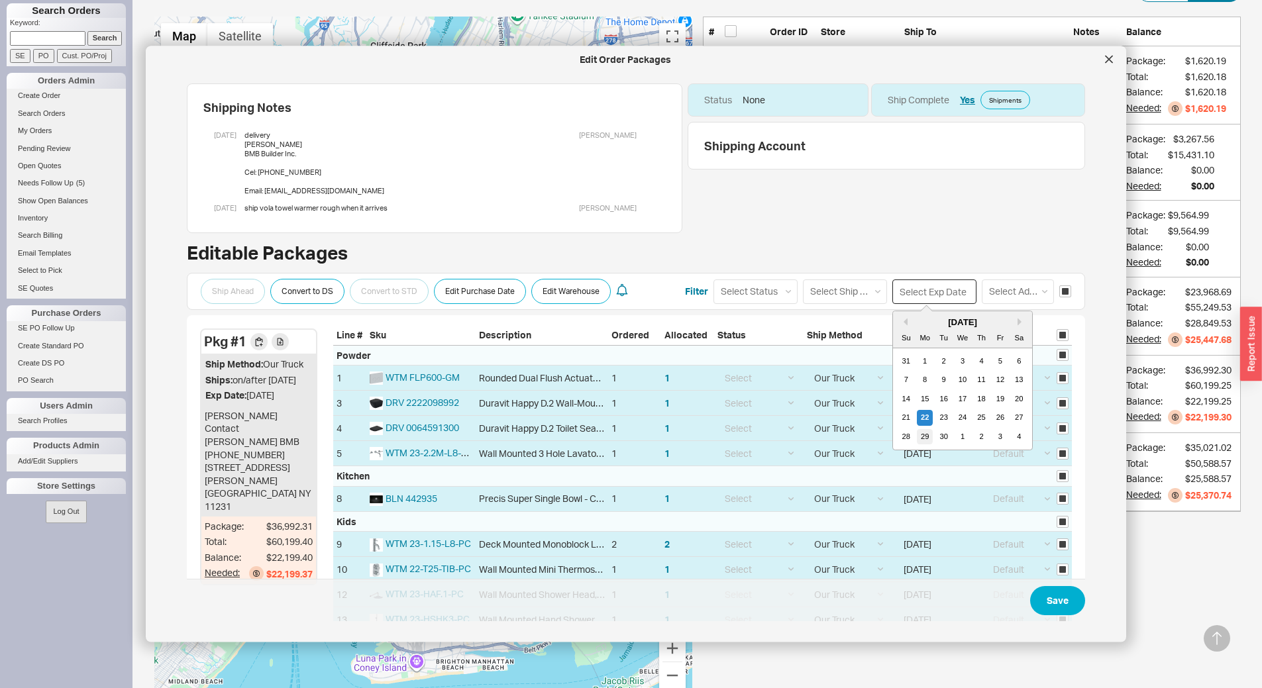
click at [917, 437] on div "29" at bounding box center [925, 436] width 16 height 16
type input "09/29/2025"
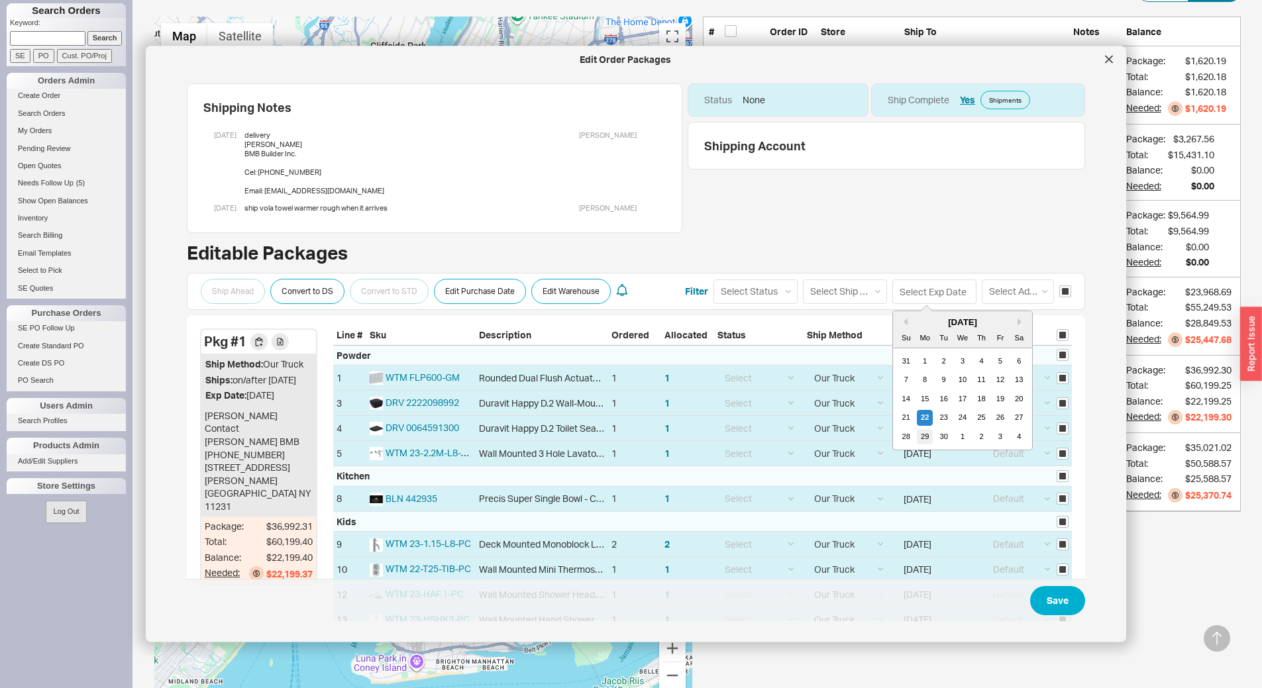
type input "09/29/2025"
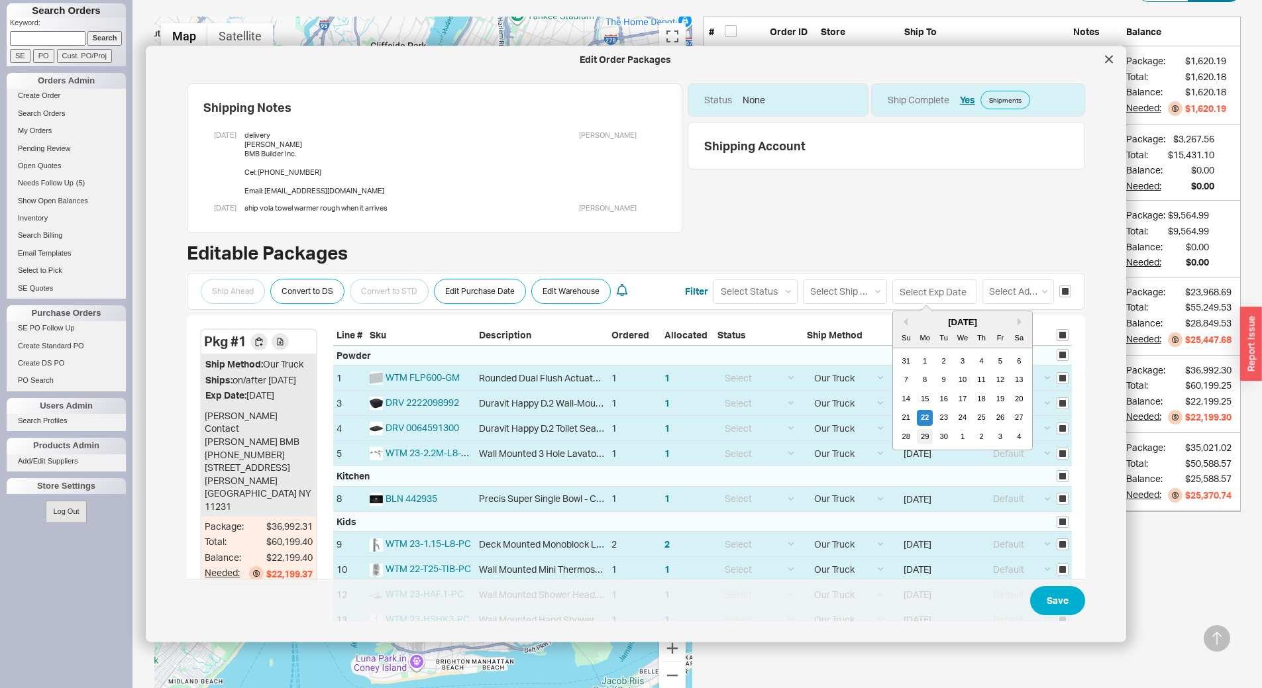
type input "09/29/2025"
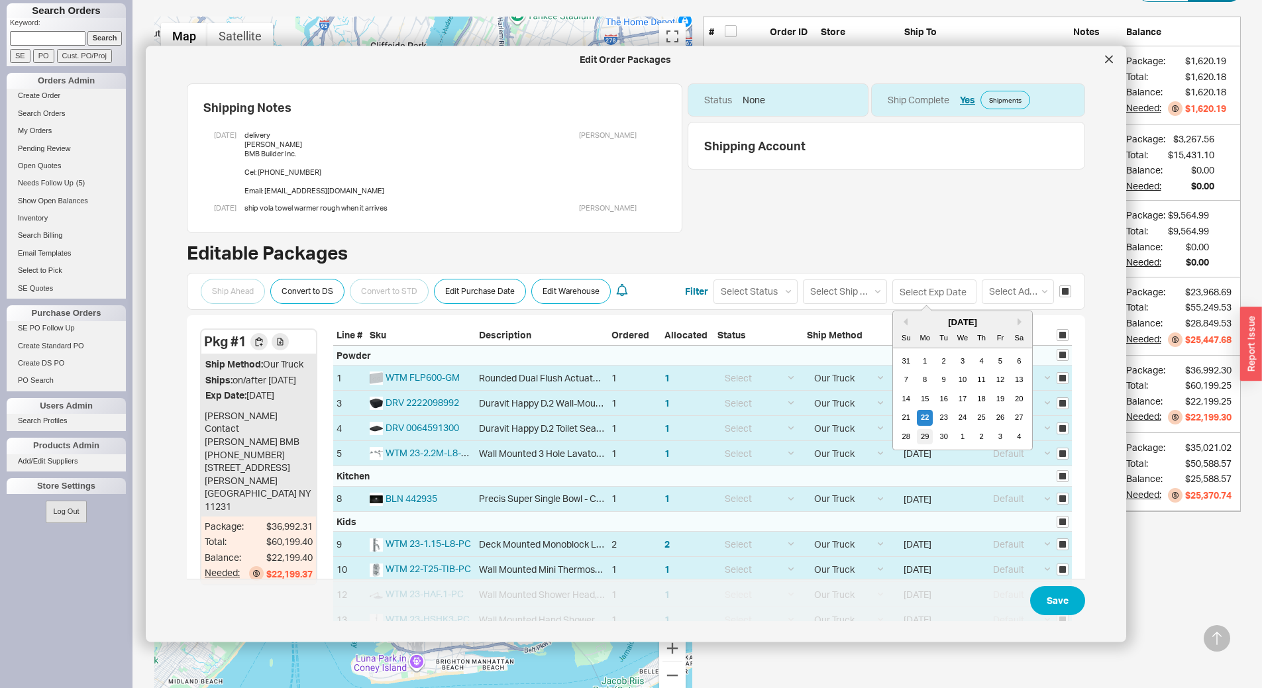
type input "09/29/2025"
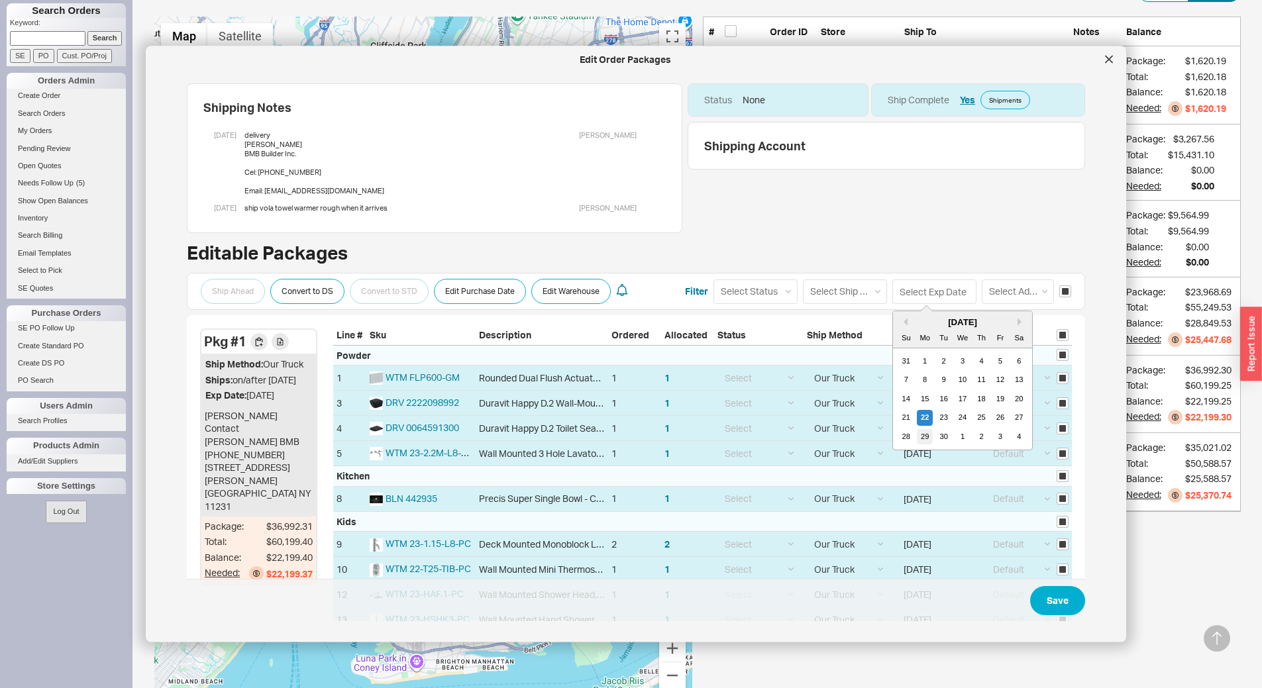
type input "09/29/2025"
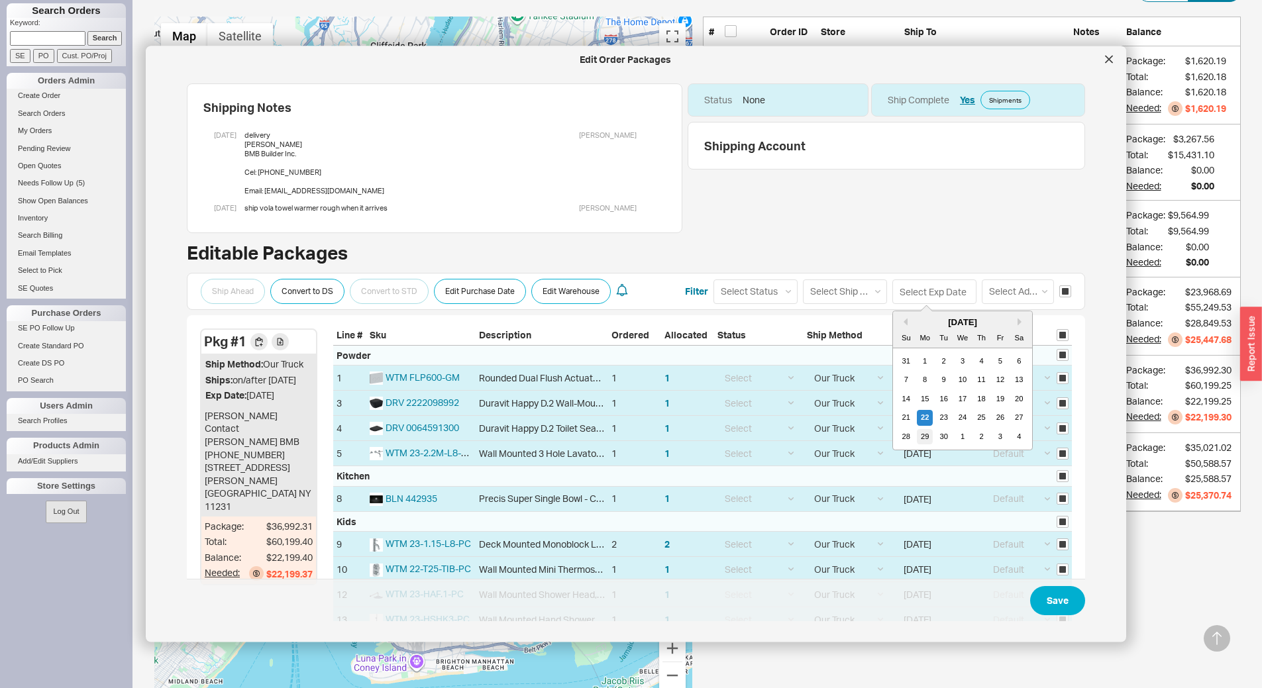
type input "09/29/2025"
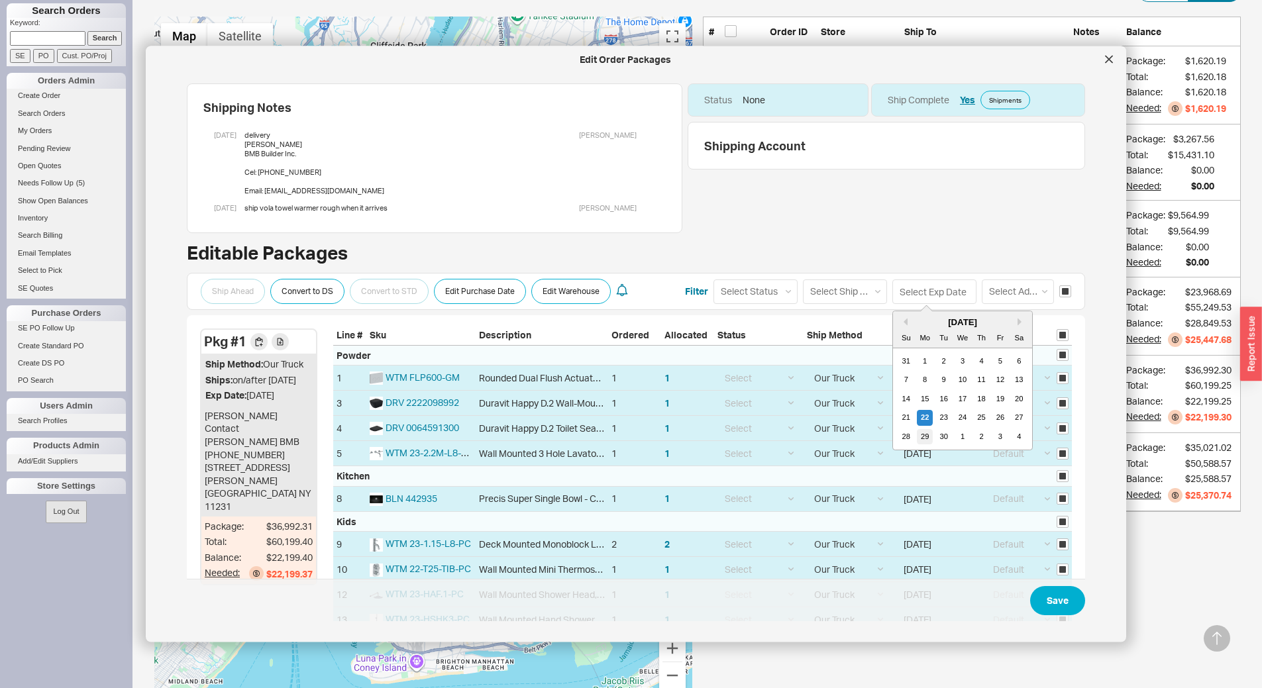
type input "09/29/2025"
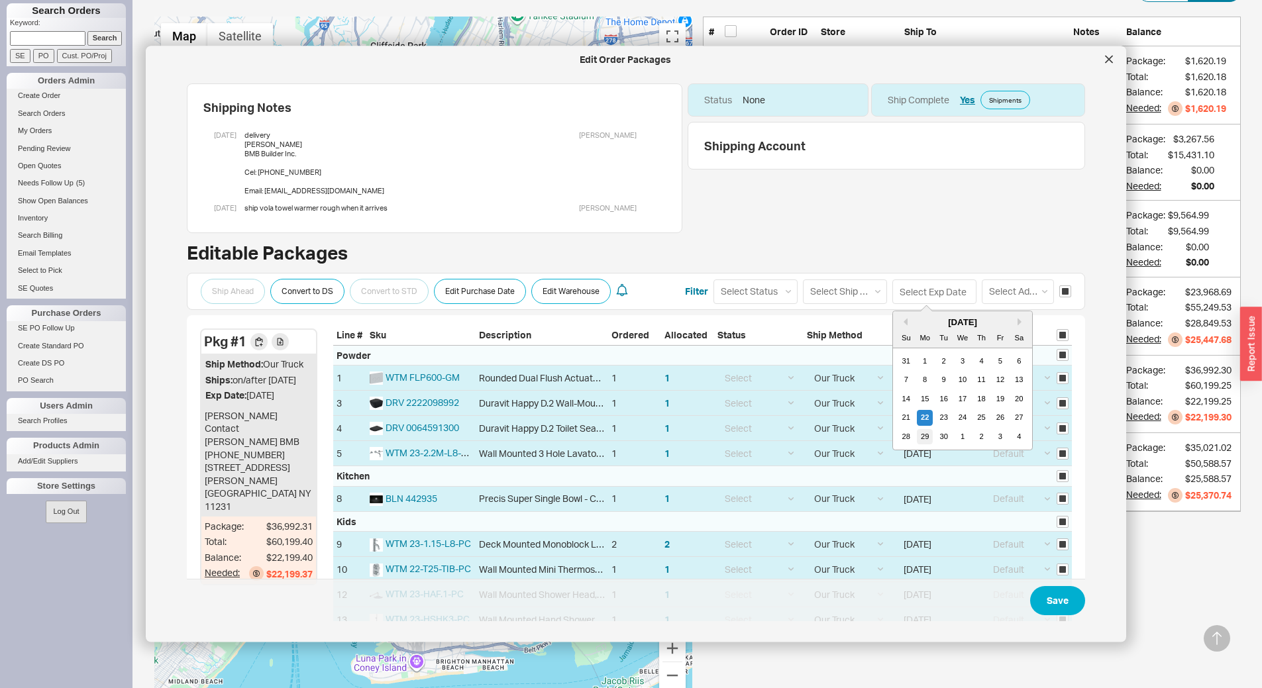
type input "09/29/2025"
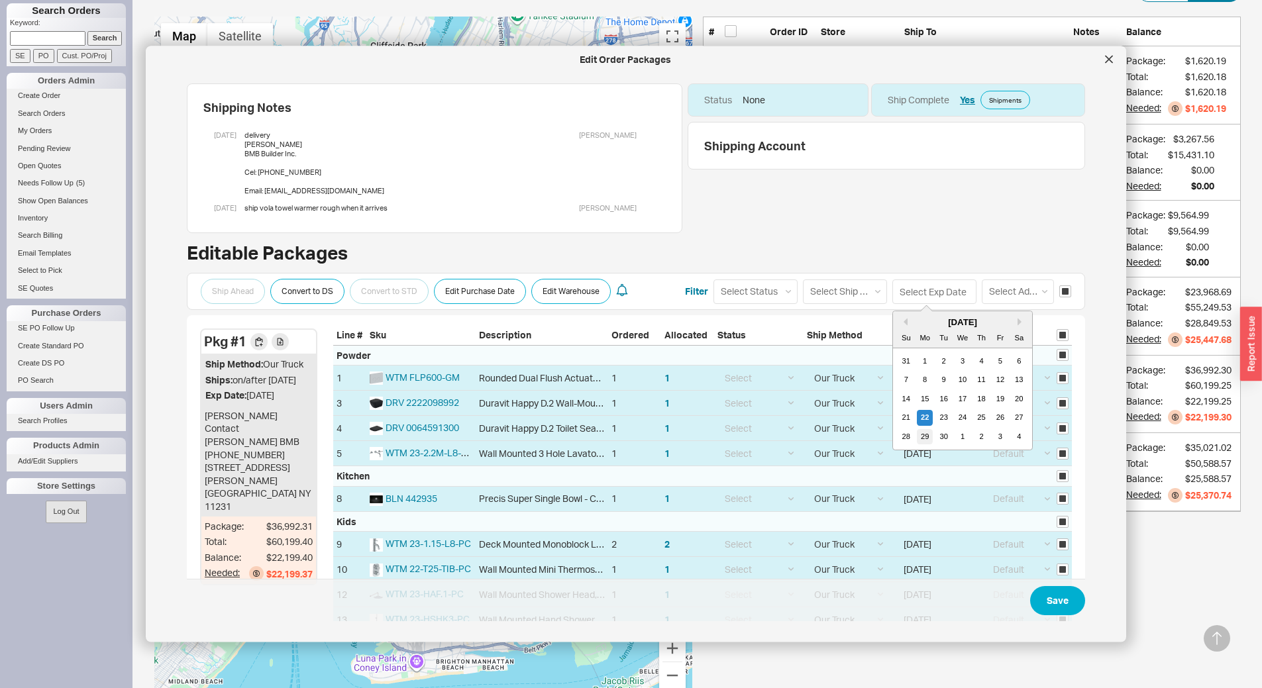
type input "09/29/2025"
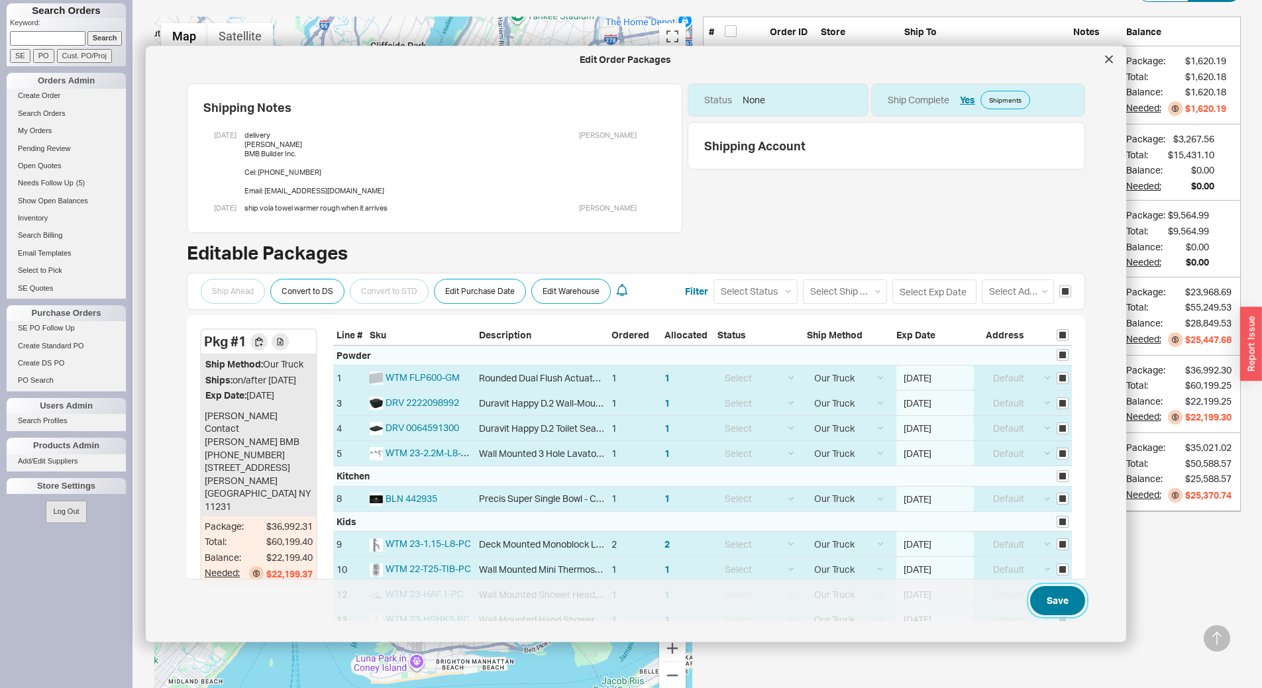
click at [1048, 599] on button "Save" at bounding box center [1057, 600] width 55 height 29
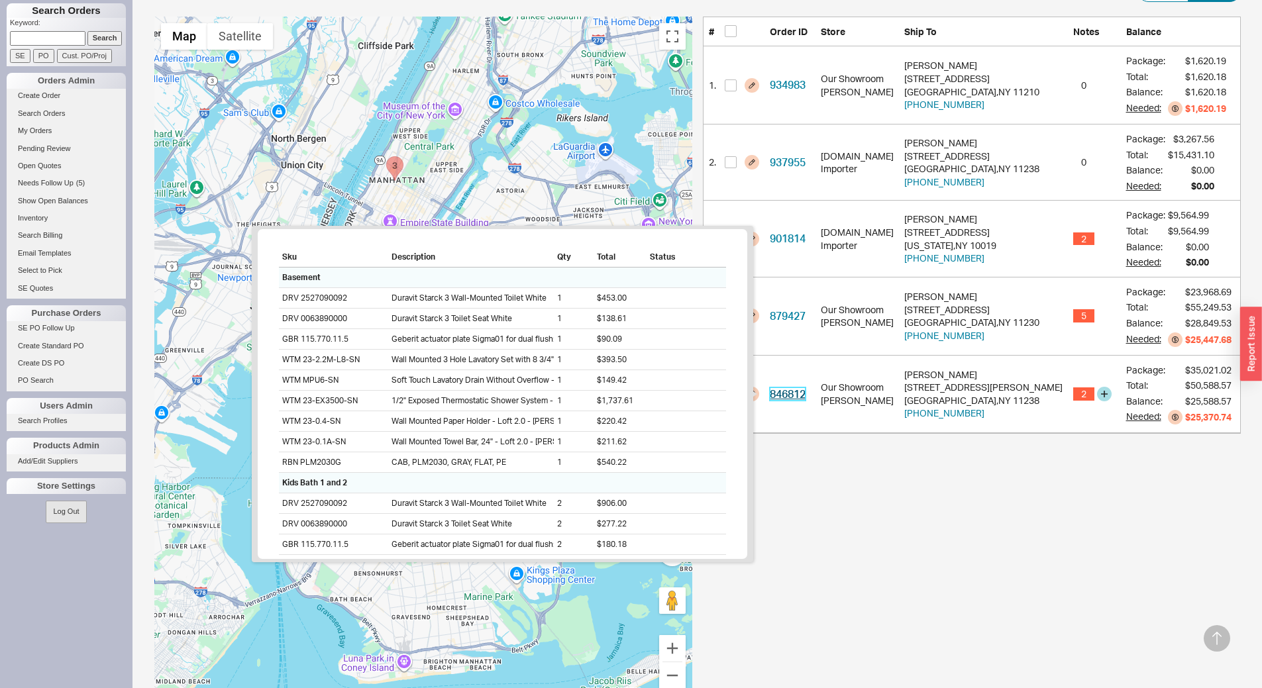
click at [798, 396] on link "846812" at bounding box center [788, 393] width 36 height 13
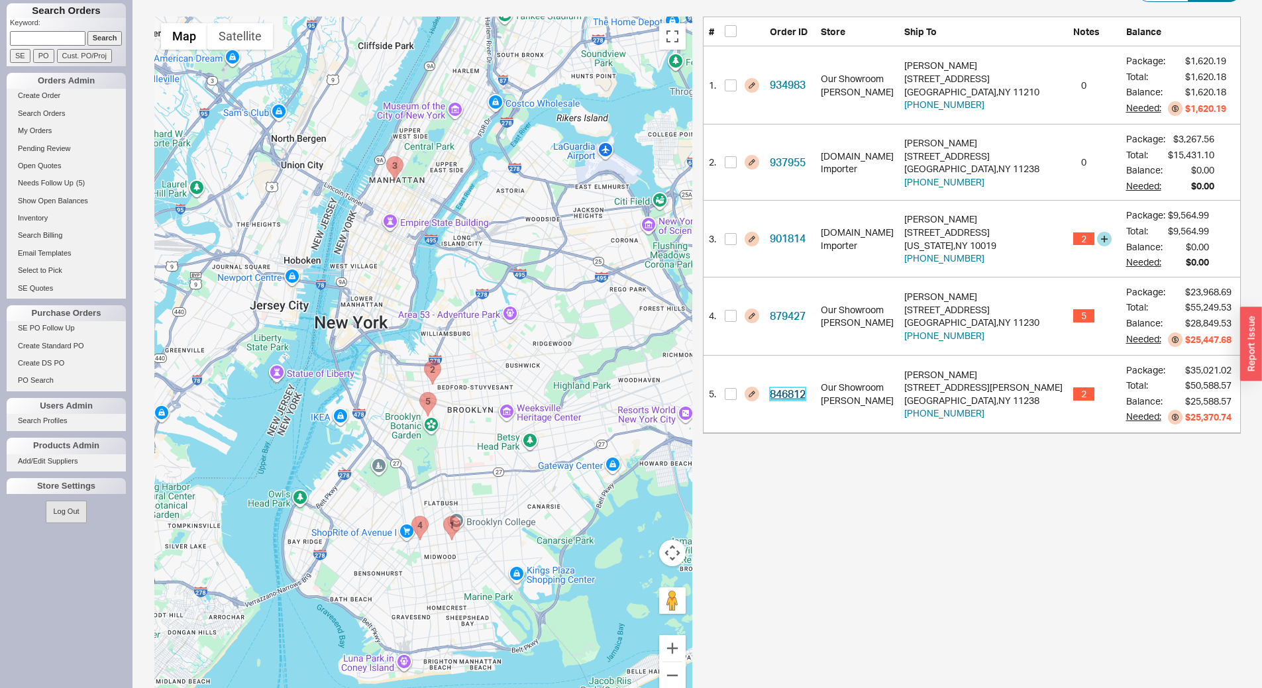
scroll to position [0, 0]
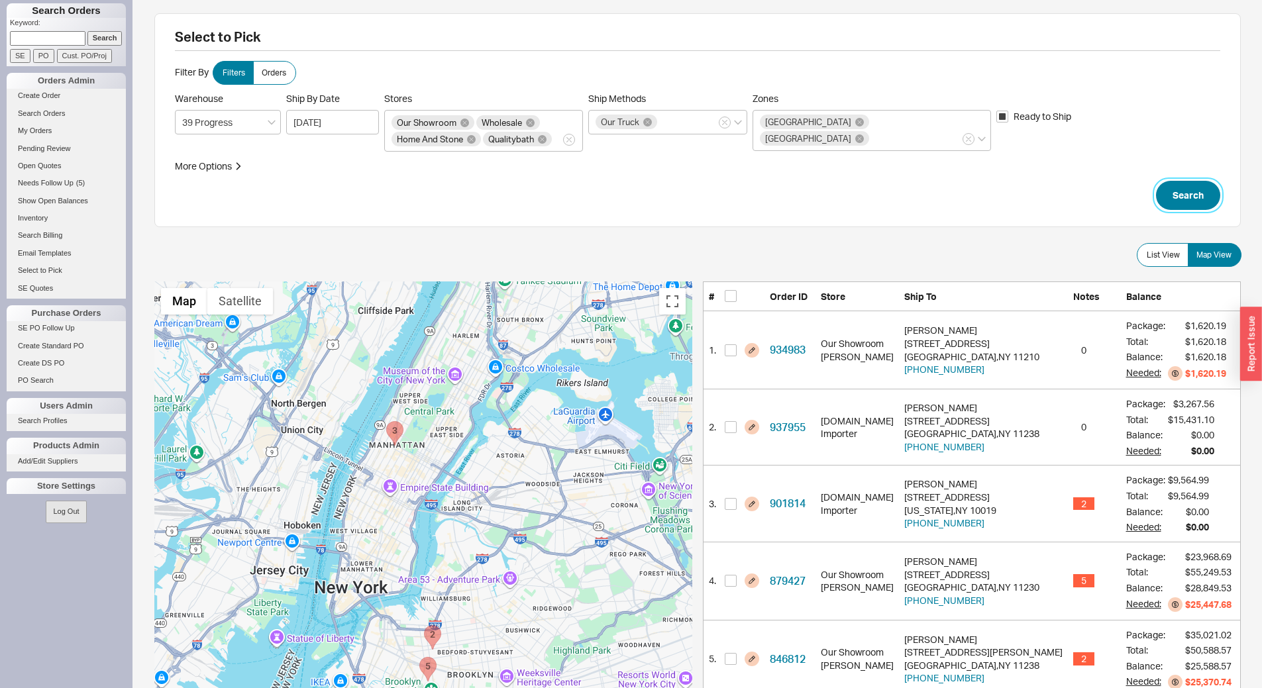
click at [1195, 196] on button "Search" at bounding box center [1188, 195] width 64 height 29
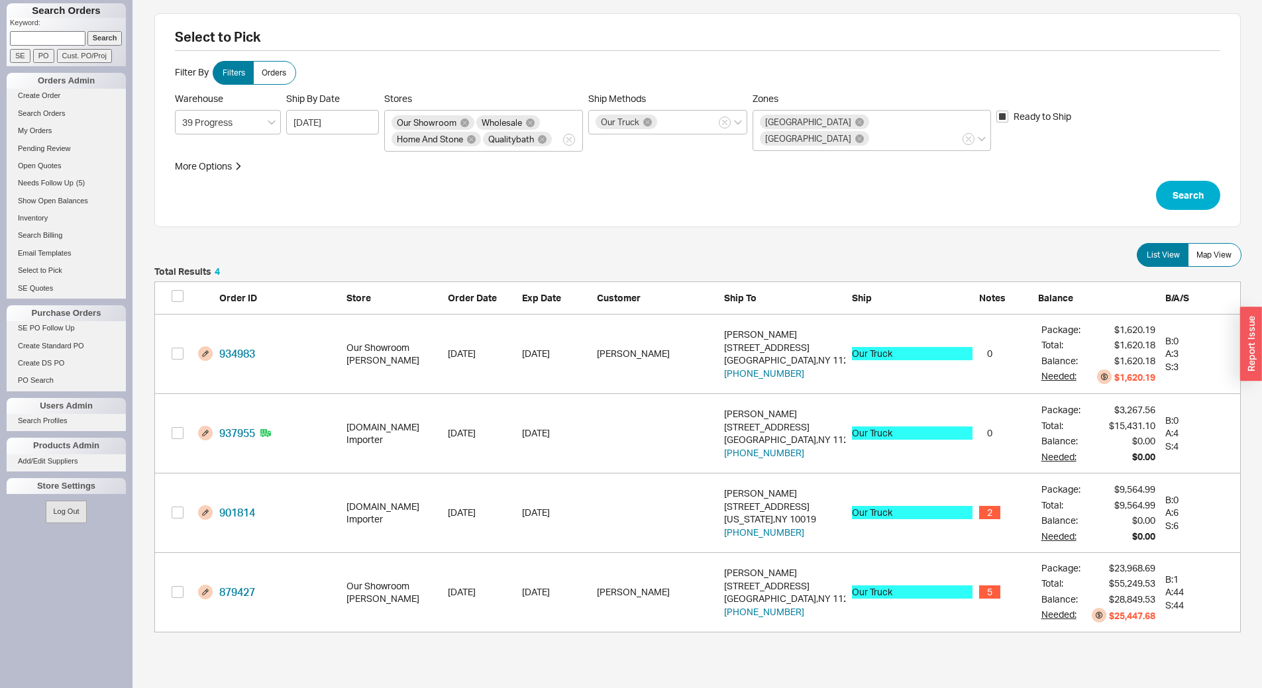
scroll to position [356, 1076]
click at [1211, 260] on span "Map View" at bounding box center [1213, 255] width 35 height 11
click at [0, 0] on input "Map View" at bounding box center [0, 0] width 0 height 0
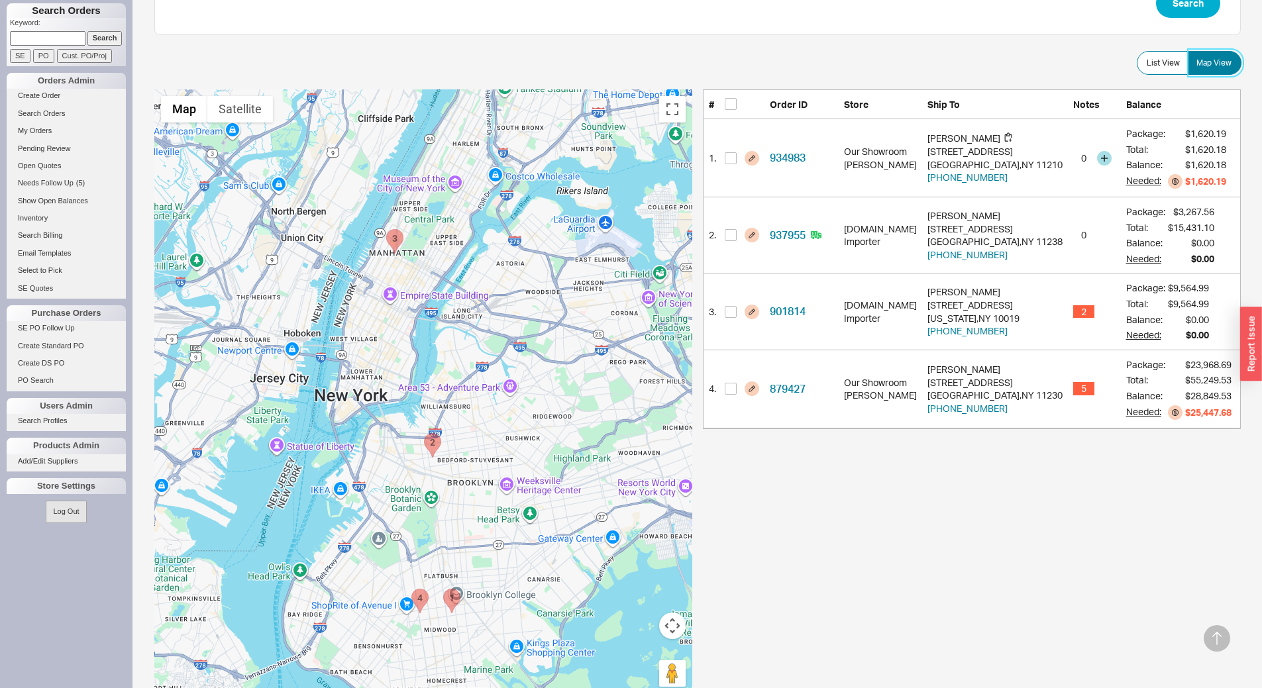
scroll to position [265, 0]
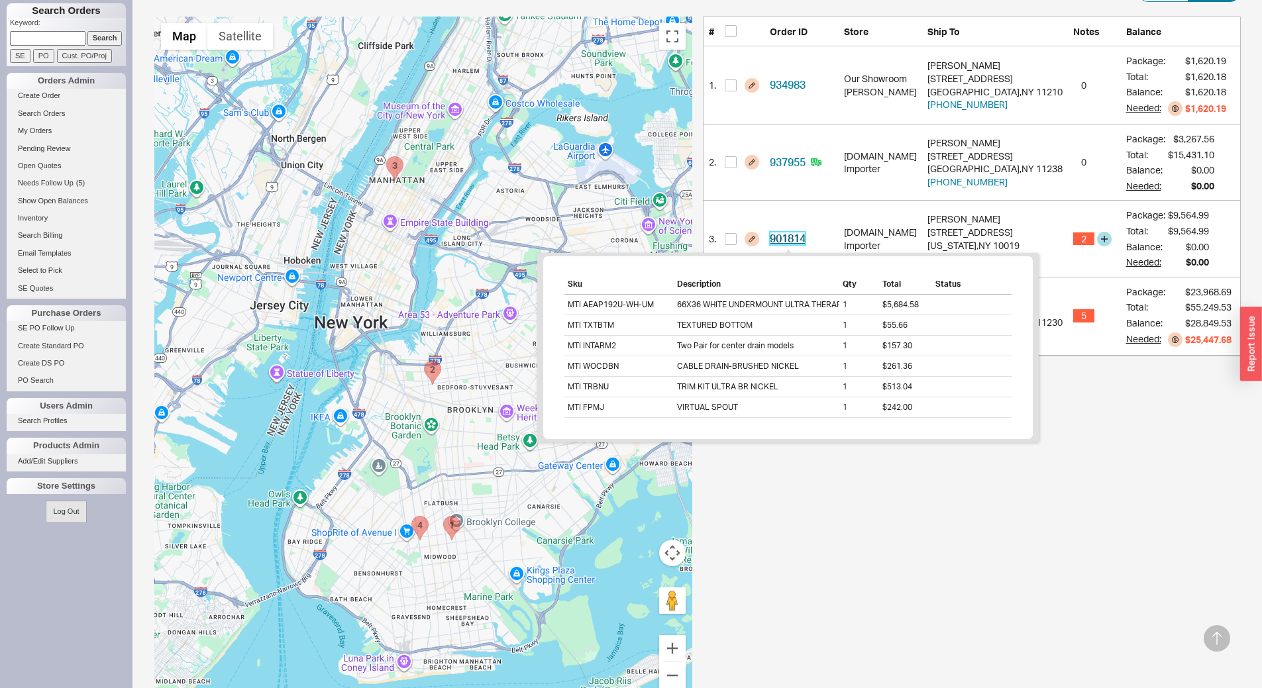
click at [789, 241] on link "901814" at bounding box center [788, 238] width 36 height 13
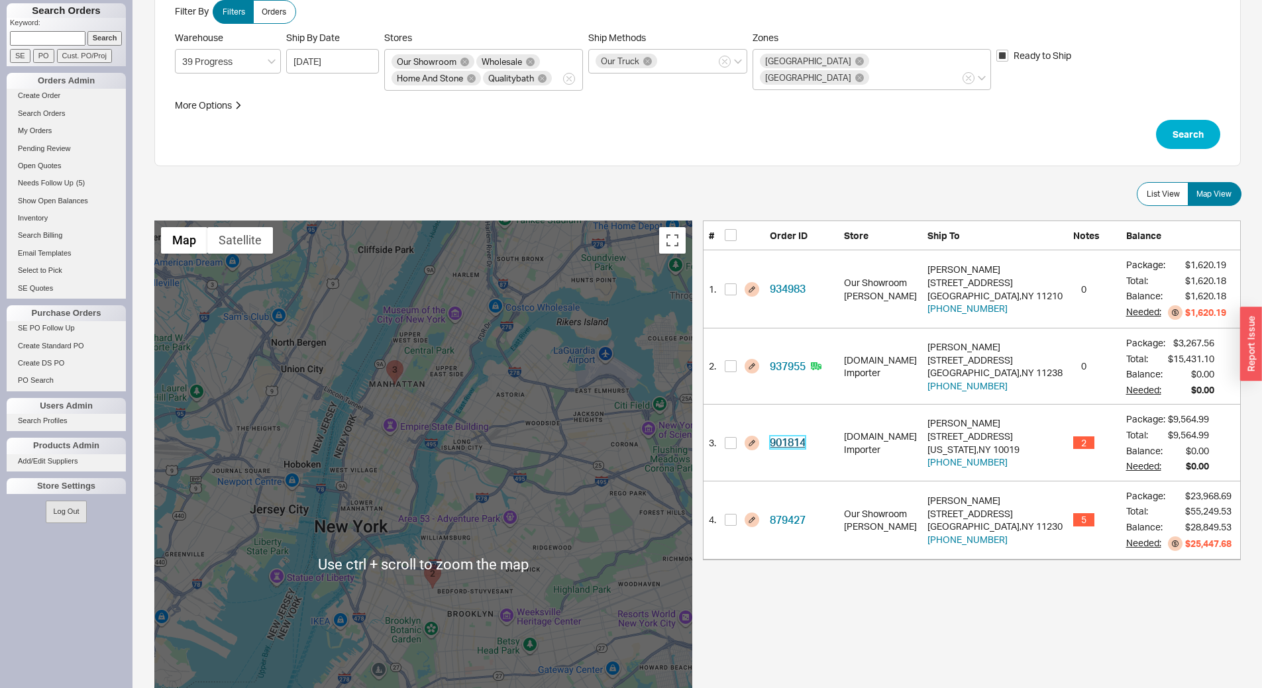
scroll to position [0, 0]
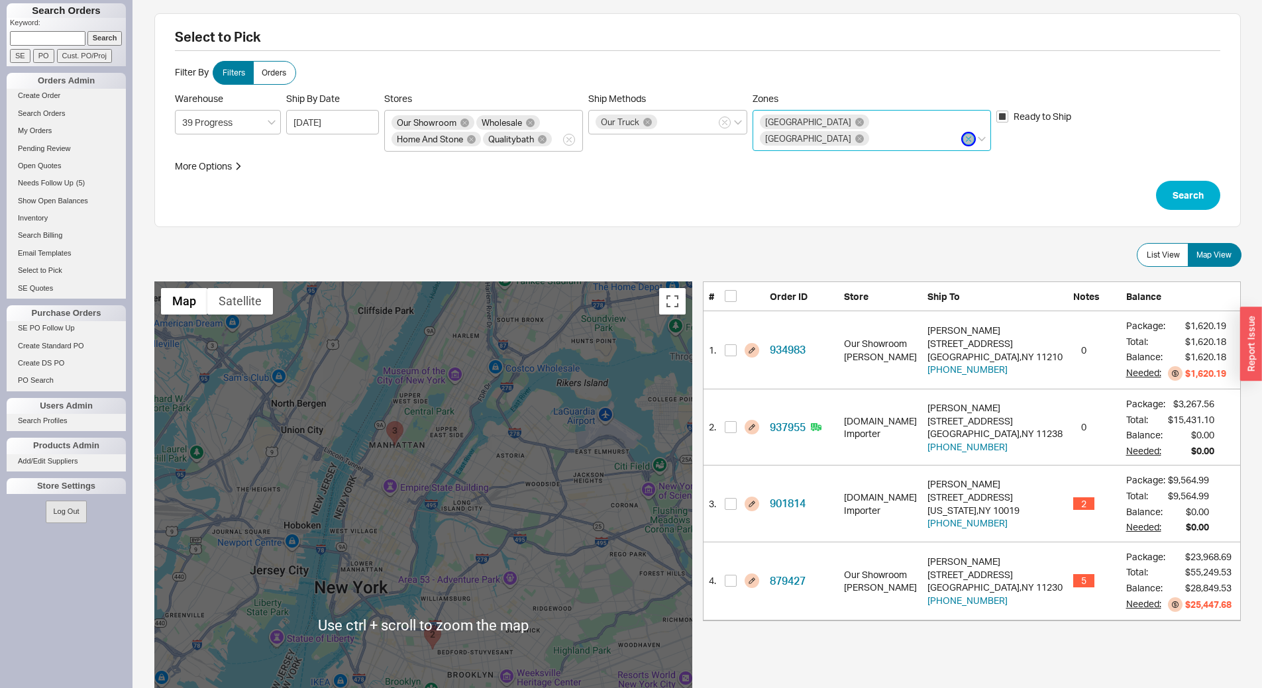
click at [966, 135] on icon "button" at bounding box center [968, 139] width 5 height 8
click at [880, 131] on input "Zones Brooklyn Manhattan" at bounding box center [875, 138] width 9 height 15
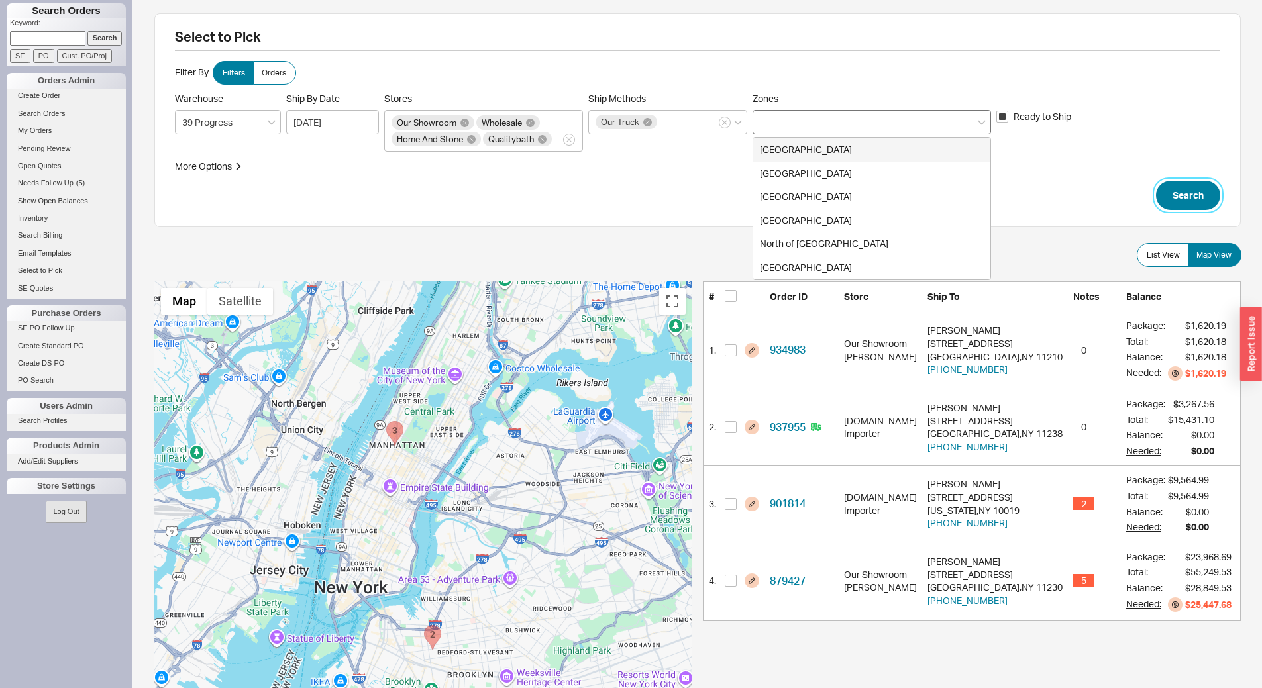
click at [1206, 189] on button "Search" at bounding box center [1188, 195] width 64 height 29
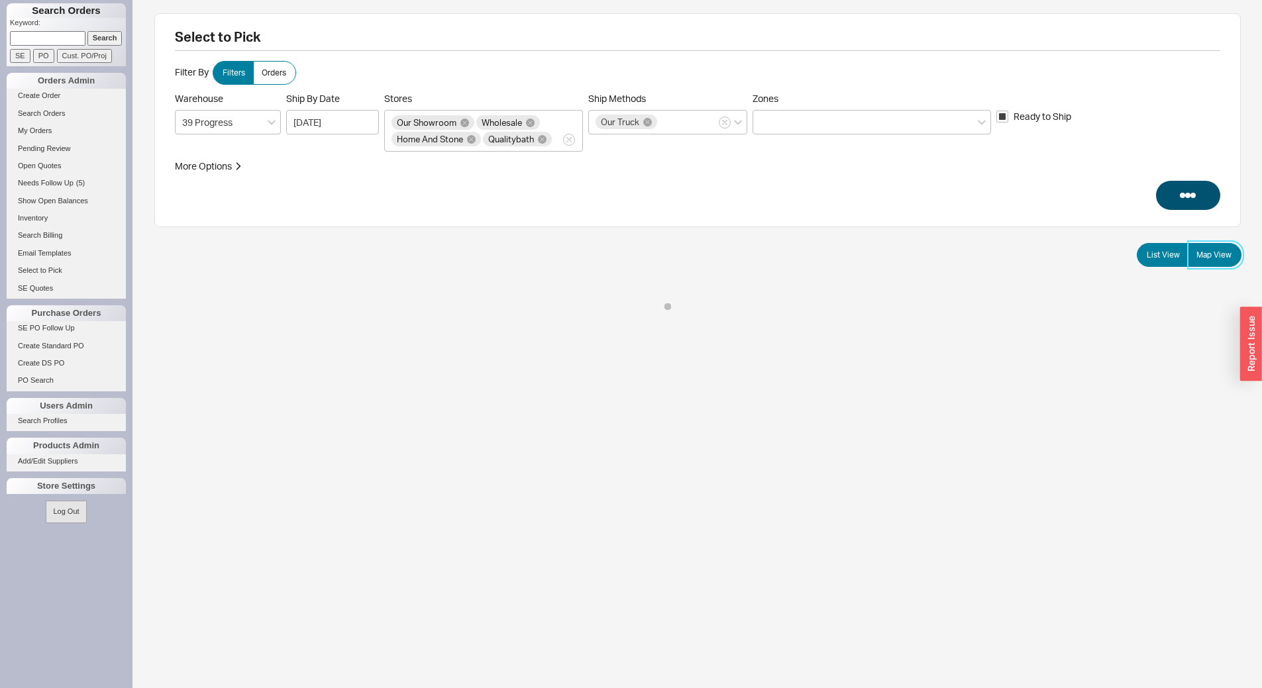
click at [1221, 258] on span "Map View" at bounding box center [1213, 255] width 35 height 11
click at [0, 0] on input "Map View" at bounding box center [0, 0] width 0 height 0
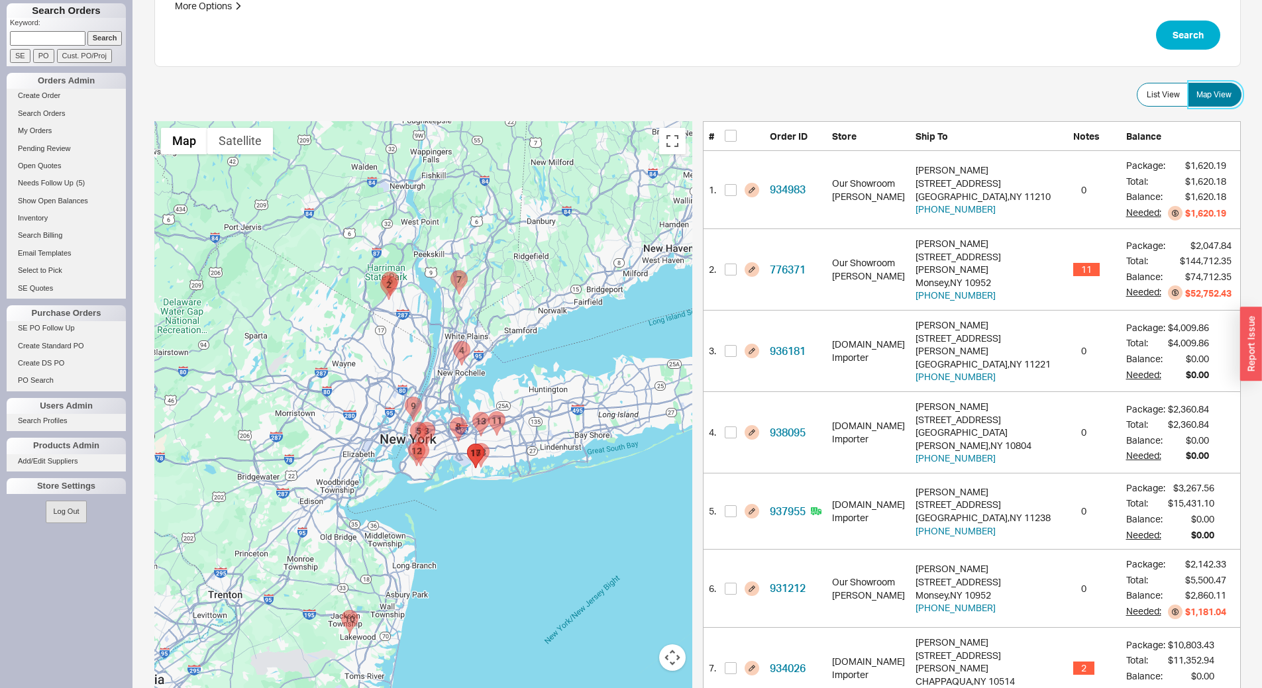
scroll to position [199, 0]
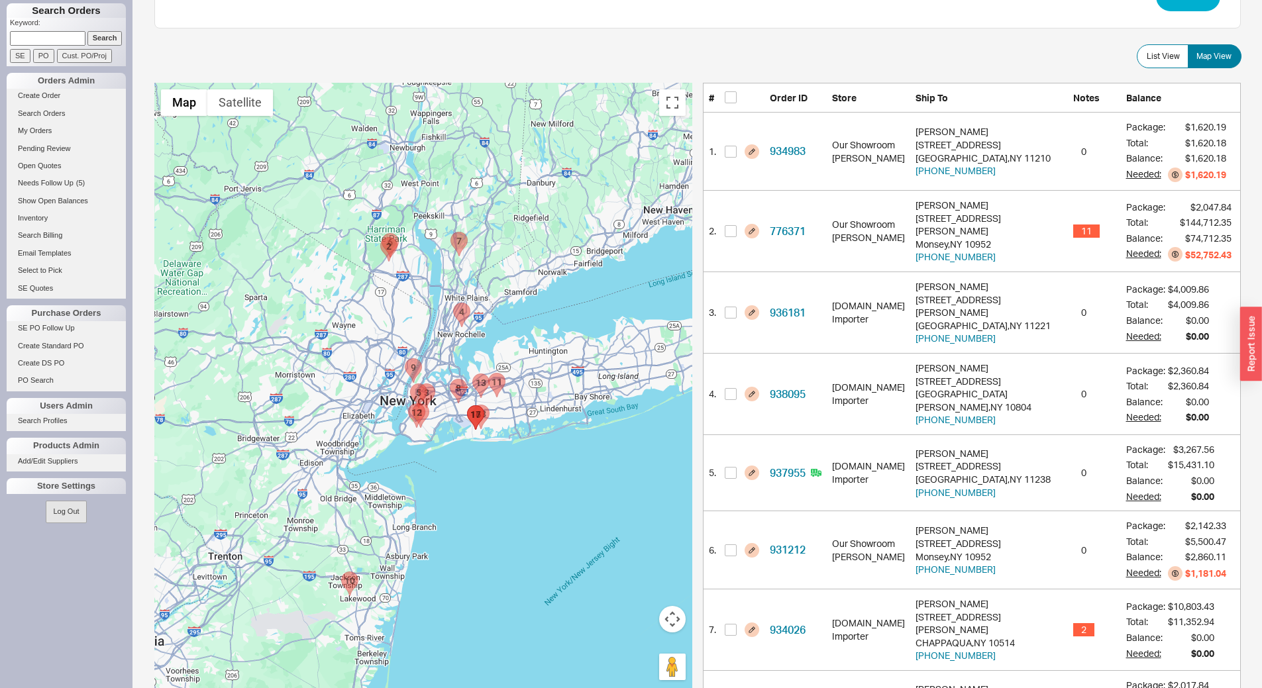
click at [472, 374] on area "941151 - 115 Iris Avenue" at bounding box center [472, 374] width 0 height 0
checkbox input "true"
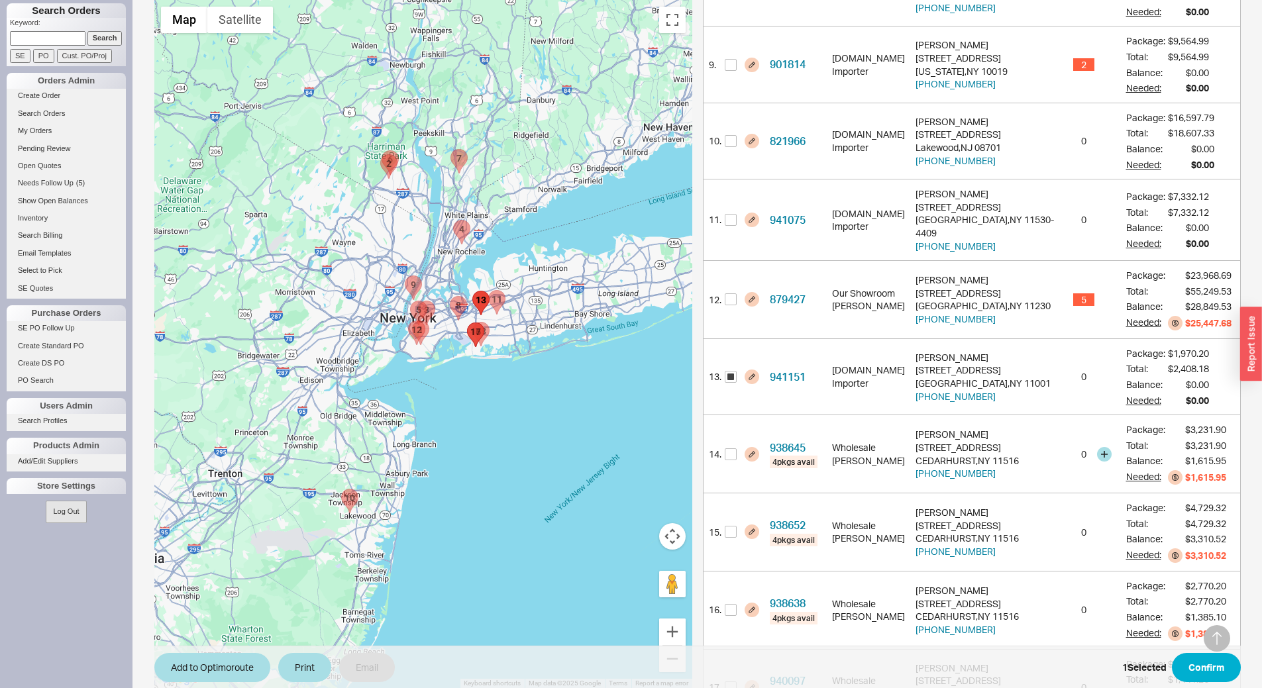
scroll to position [929, 0]
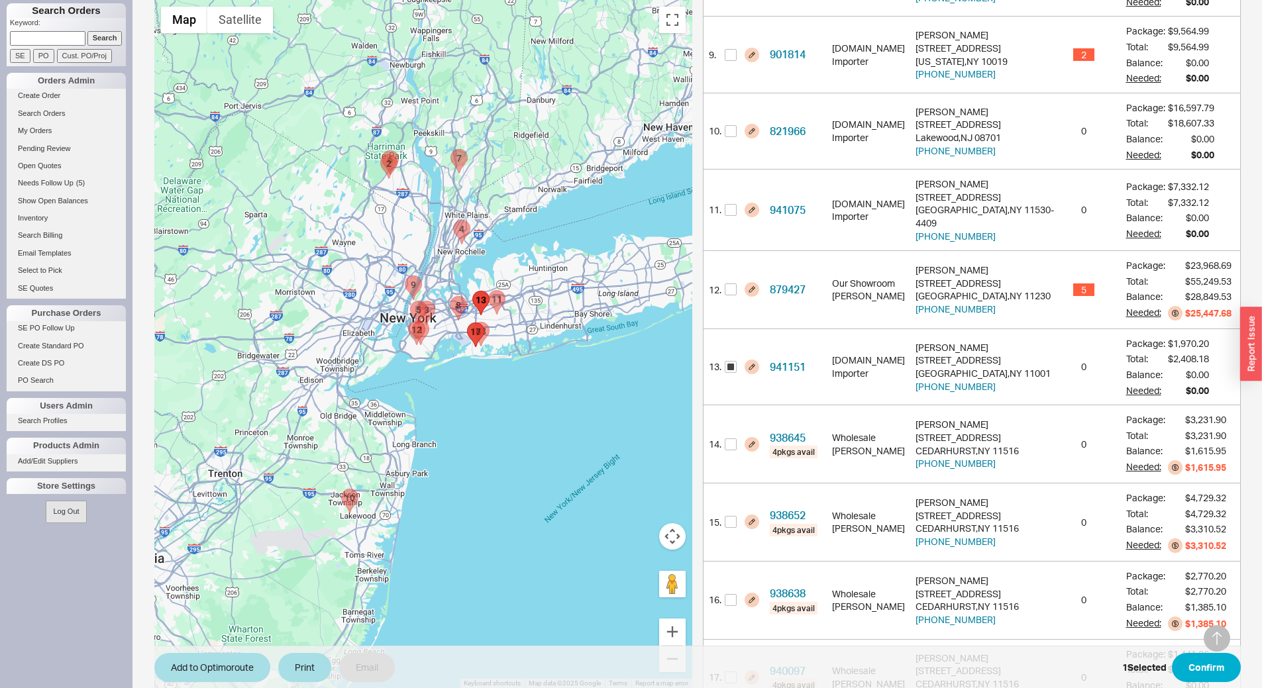
click at [491, 307] on img "941075 - 93 5TH ST" at bounding box center [496, 303] width 17 height 25
click at [488, 291] on area "941075 - 93 5TH ST" at bounding box center [488, 291] width 0 height 0
checkbox input "true"
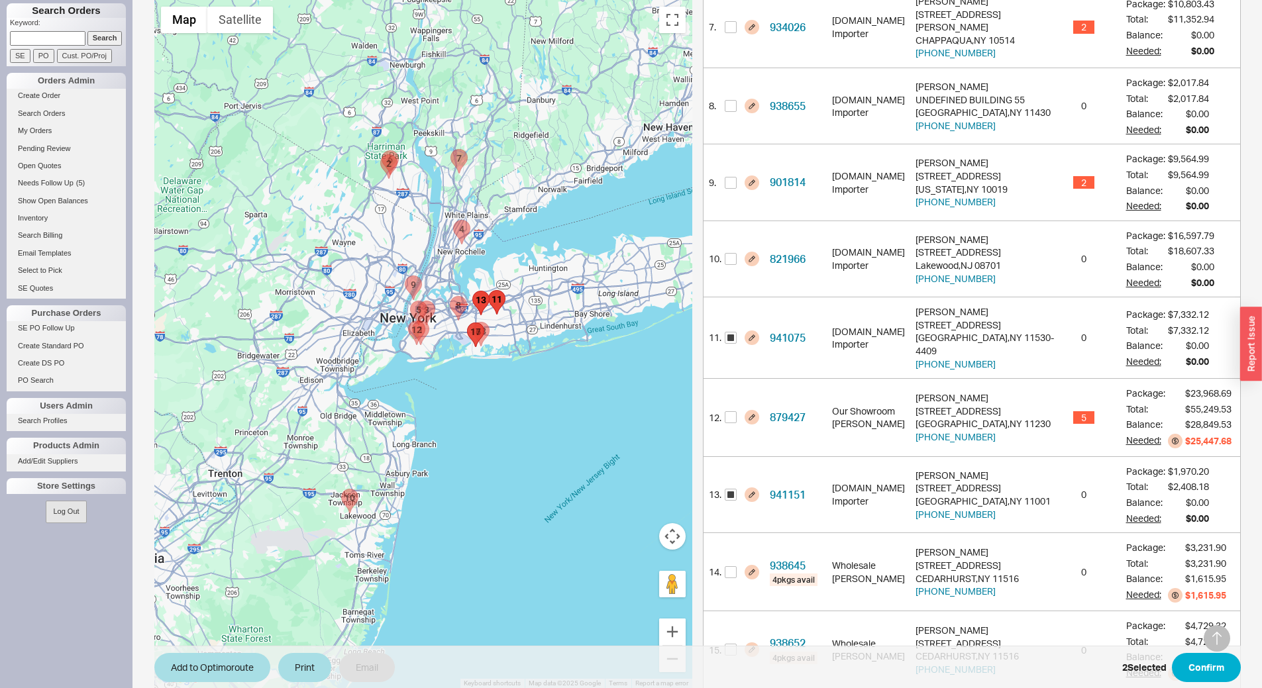
scroll to position [774, 0]
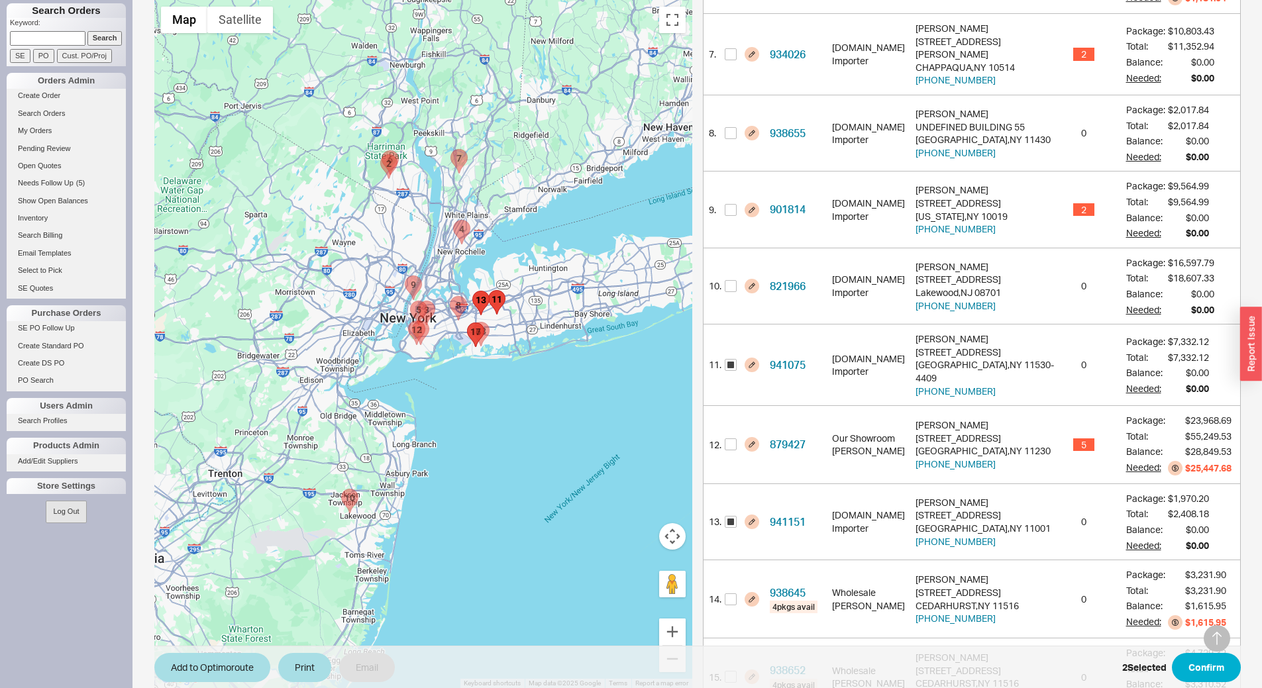
click at [450, 297] on area "938655 - UNDEFINED BUILDING 55" at bounding box center [450, 297] width 0 height 0
checkbox input "true"
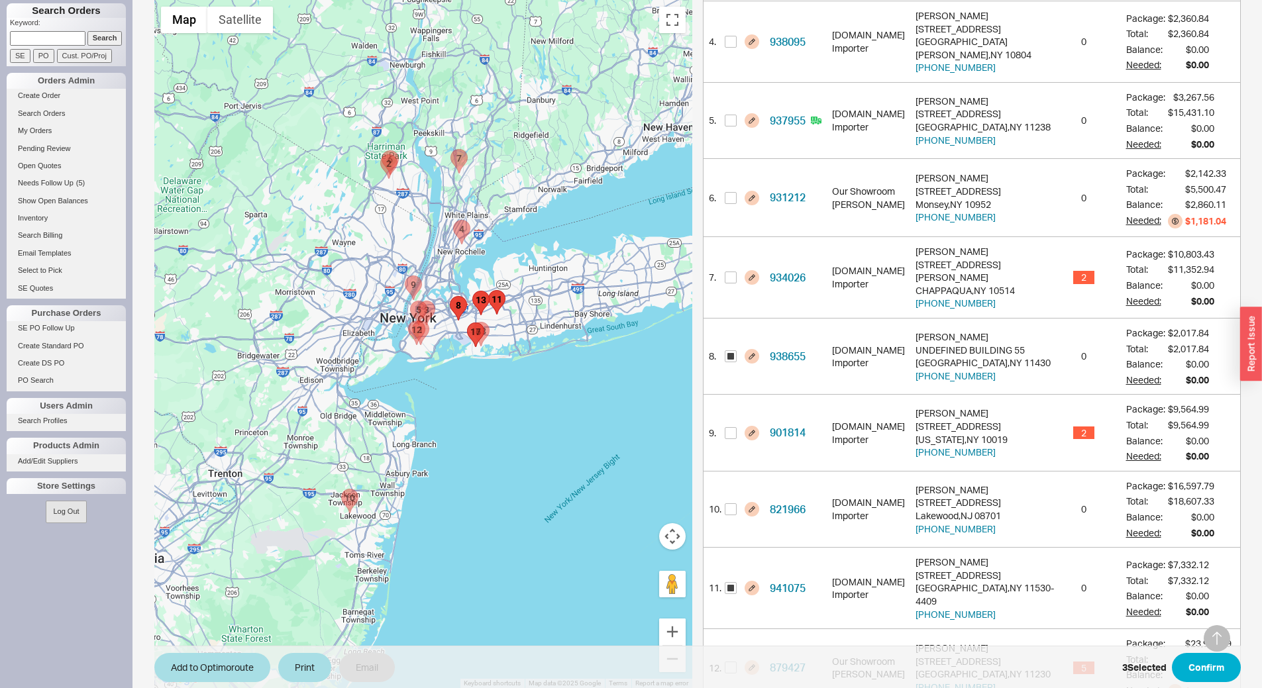
scroll to position [545, 0]
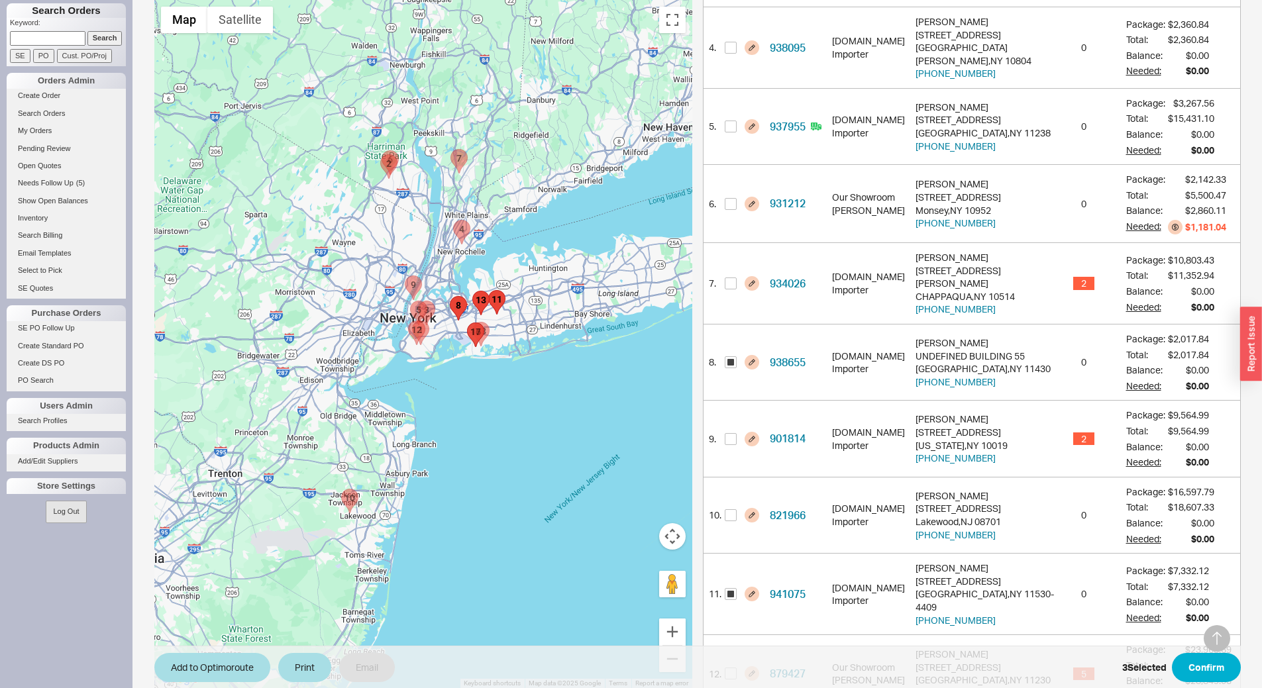
click at [467, 323] on area "940097 - 414 Central Avenue" at bounding box center [467, 323] width 0 height 0
checkbox input "true"
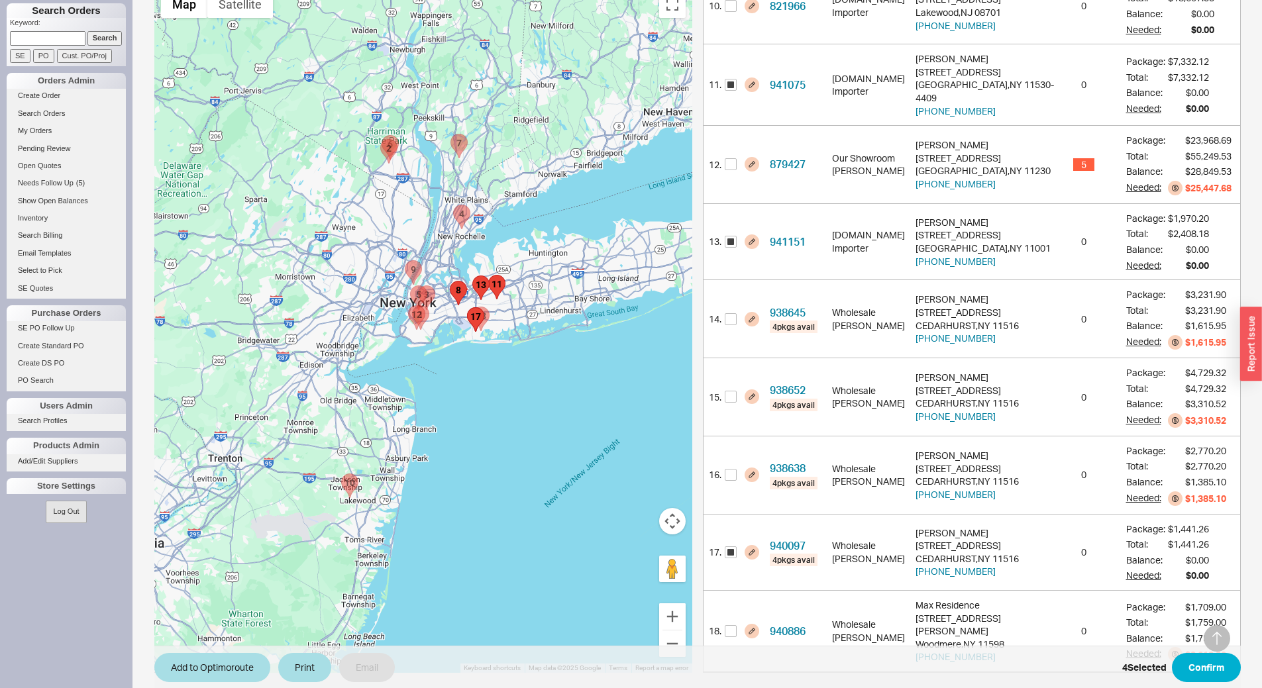
scroll to position [1068, 0]
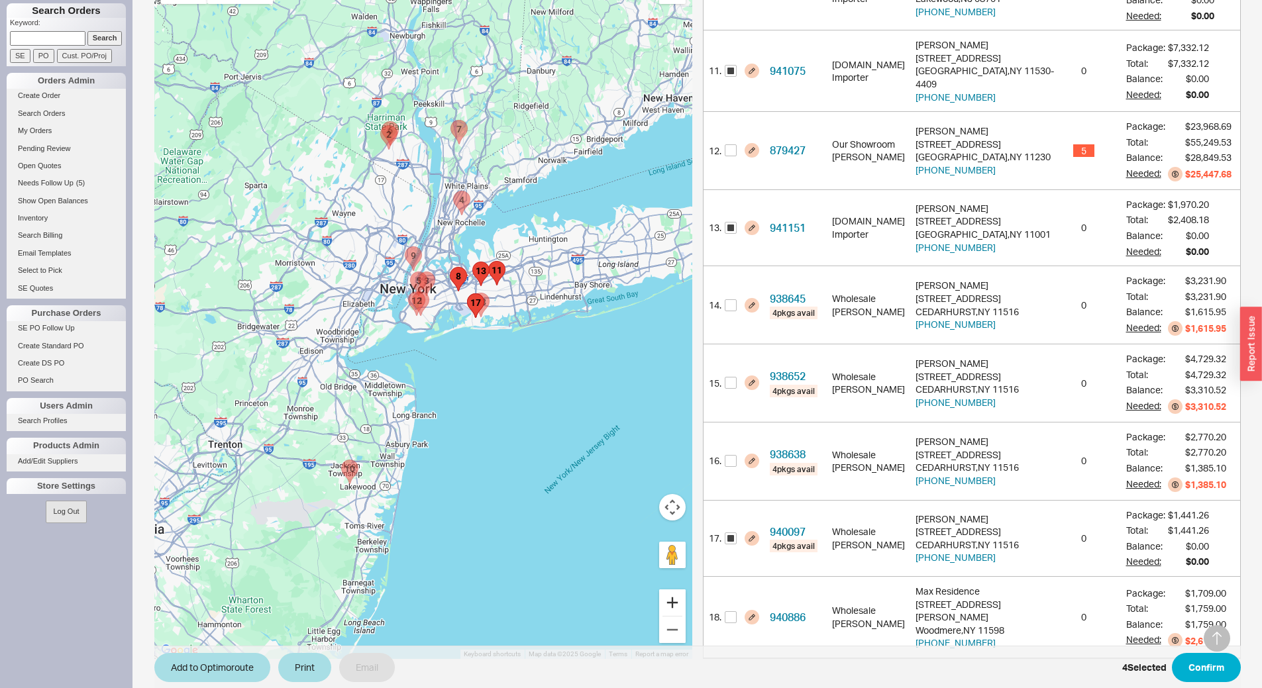
click at [683, 589] on button "Zoom in" at bounding box center [672, 602] width 26 height 26
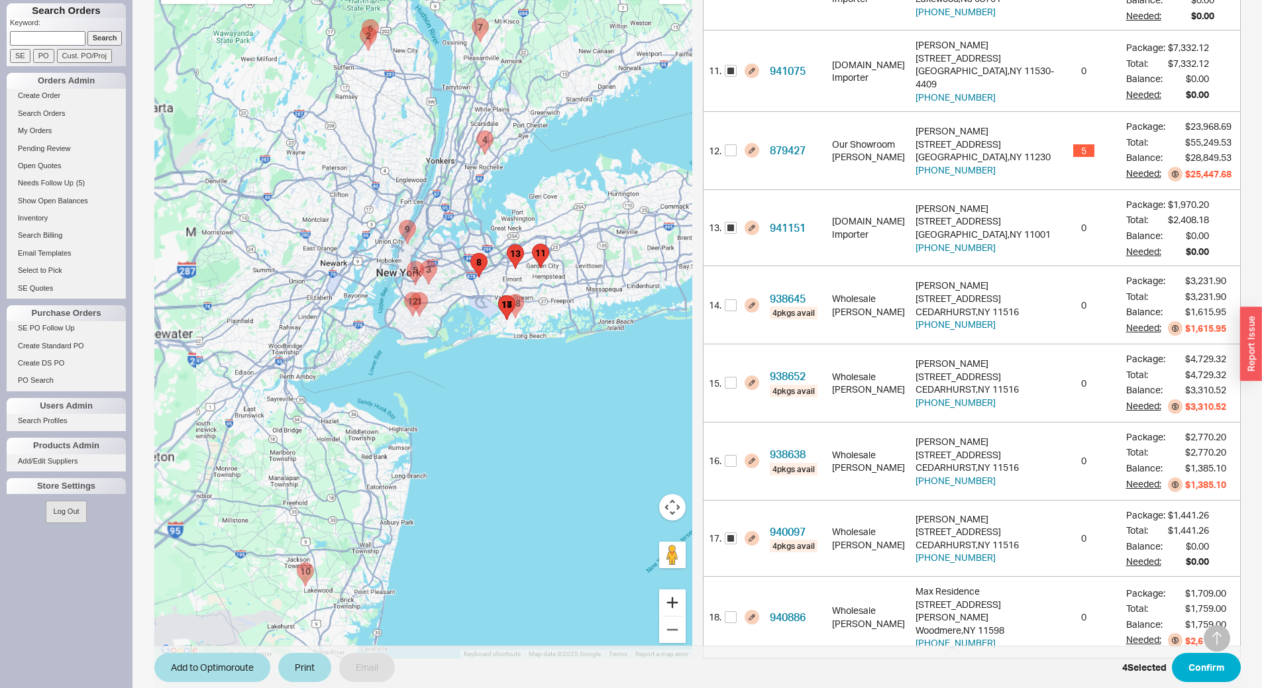
click at [683, 589] on button "Zoom in" at bounding box center [672, 602] width 26 height 26
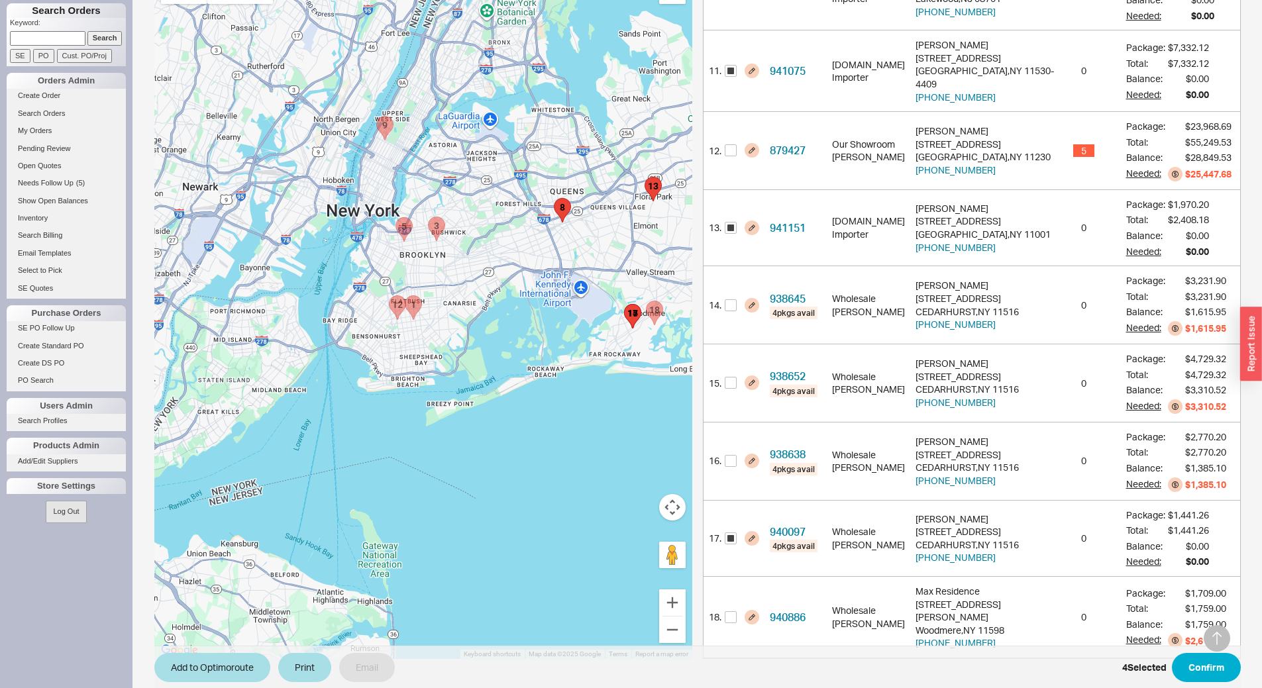
click at [428, 217] on area "936181 - 129 Malcolm X Boulevard" at bounding box center [428, 217] width 0 height 0
checkbox input "true"
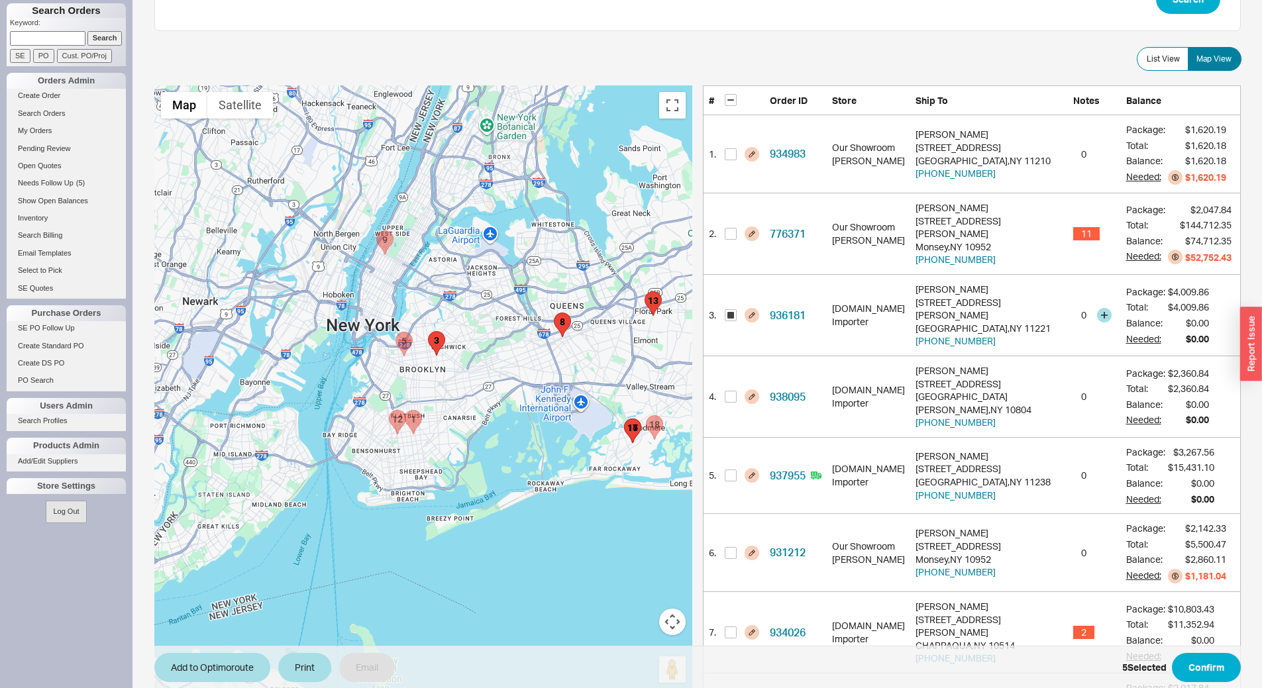
scroll to position [162, 0]
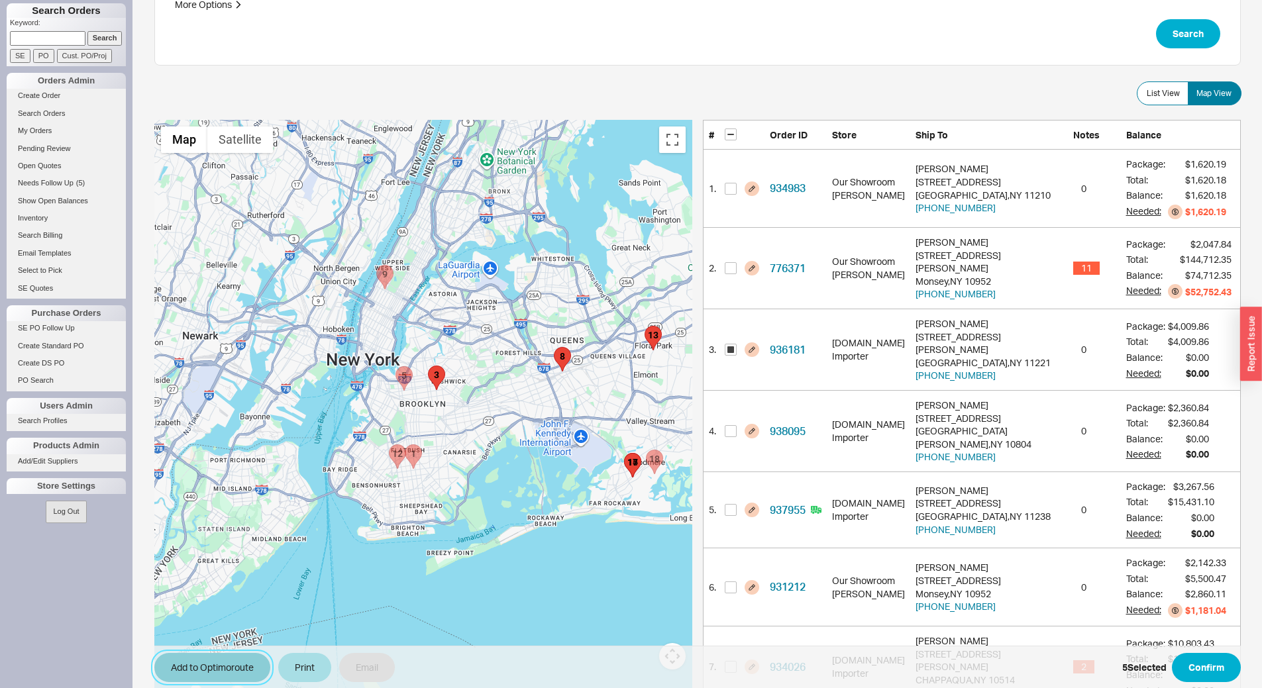
click at [232, 672] on button "Add to Optimoroute" at bounding box center [212, 667] width 116 height 29
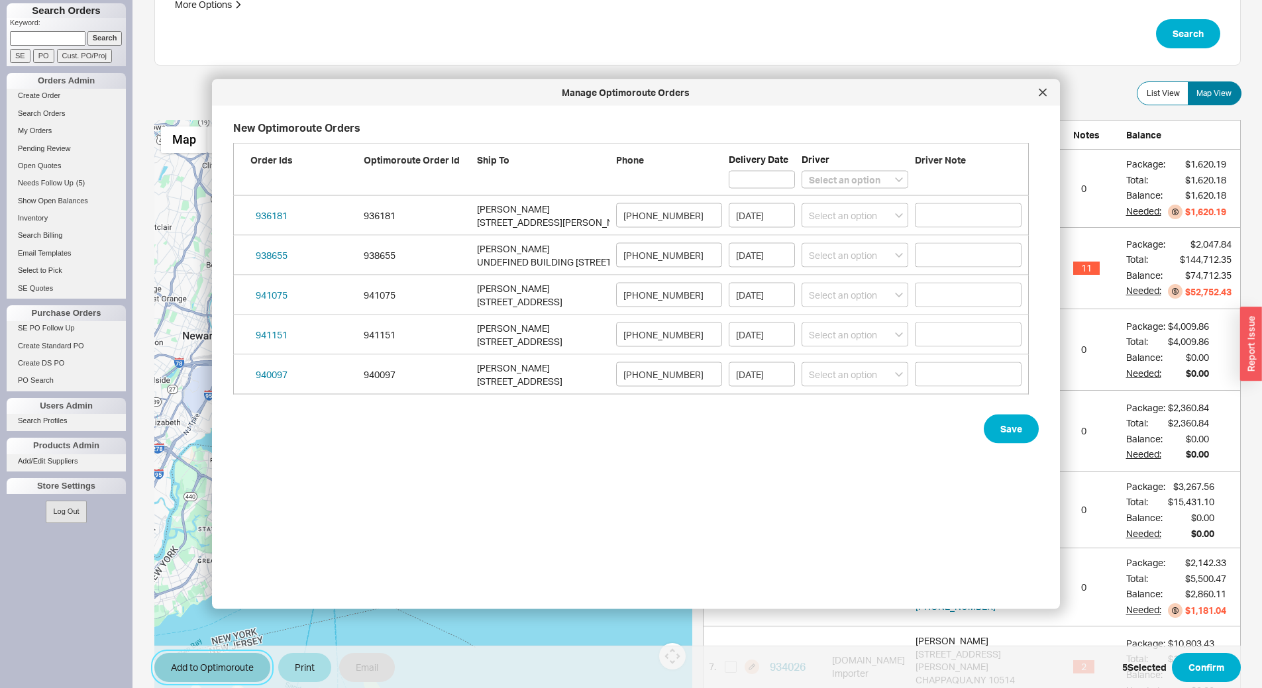
scroll to position [462, 807]
click at [1040, 93] on icon at bounding box center [1042, 93] width 8 height 8
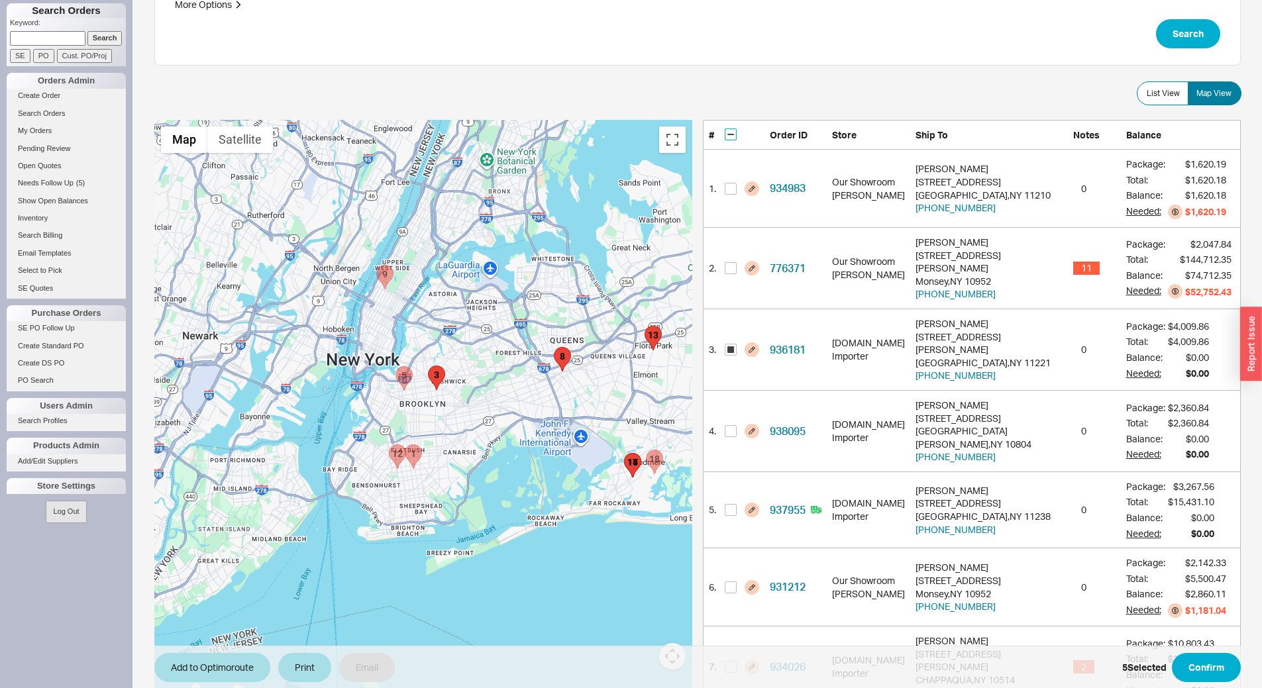
click at [731, 131] on input "checkbox" at bounding box center [731, 134] width 12 height 12
checkbox input "true"
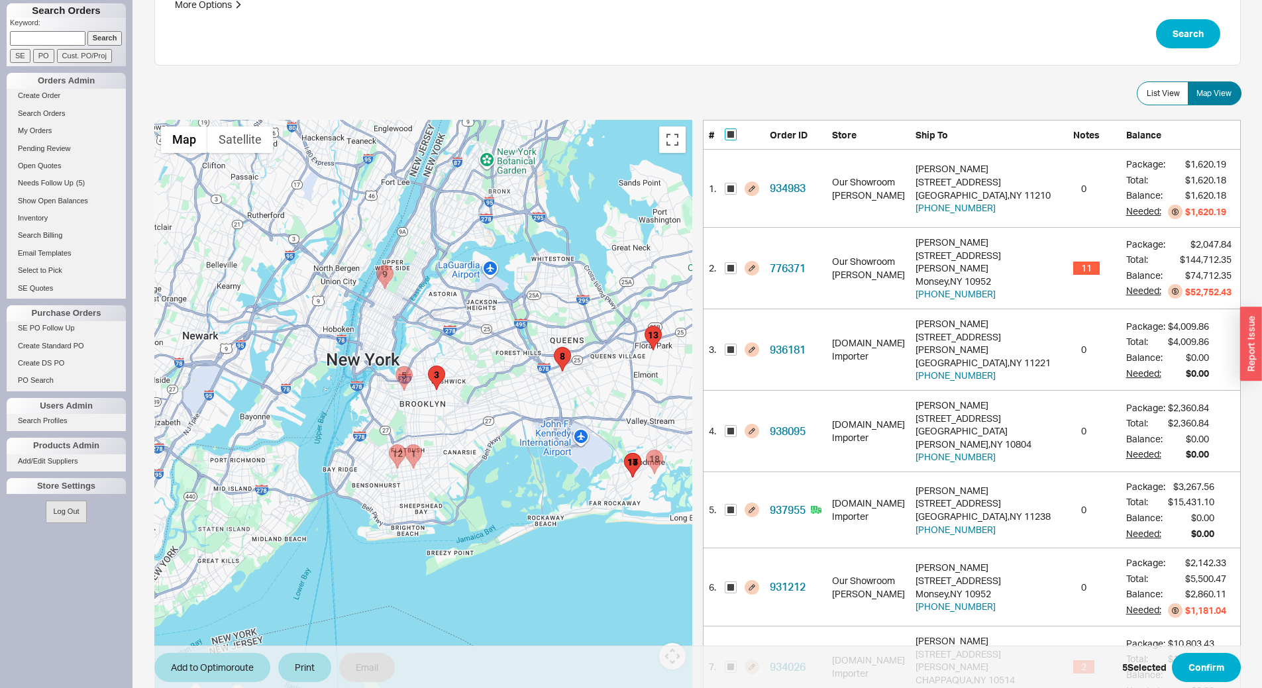
checkbox input "true"
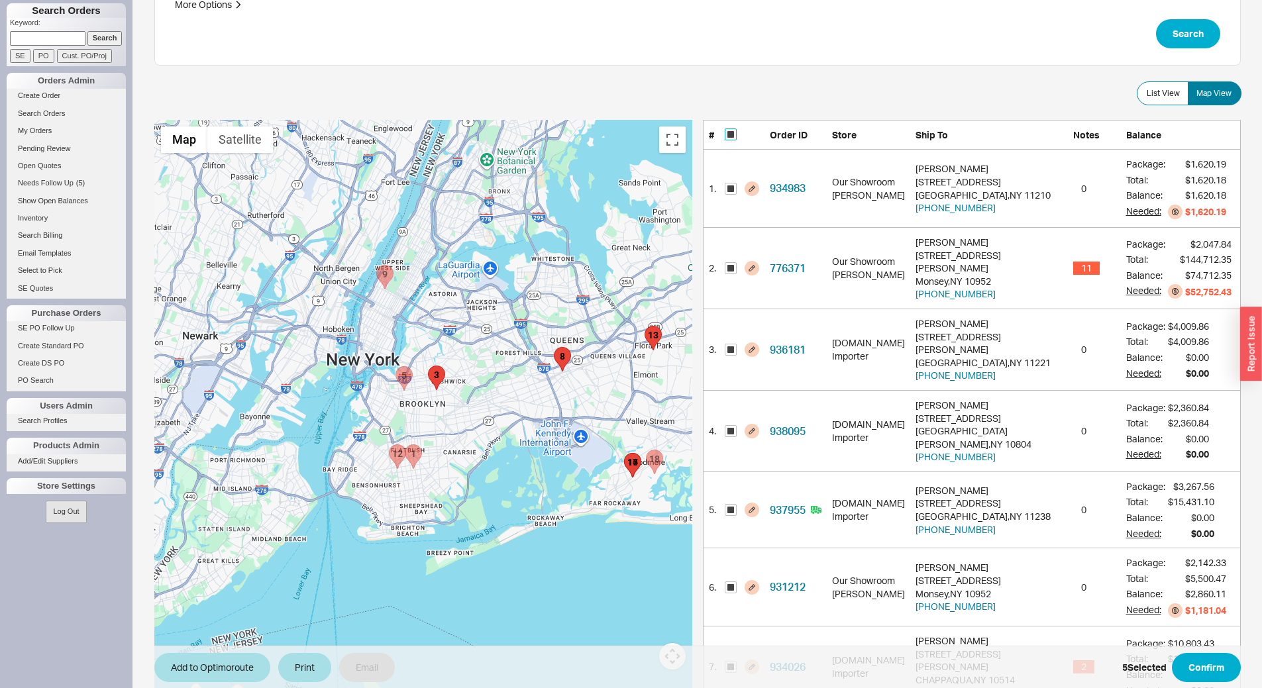
checkbox input "true"
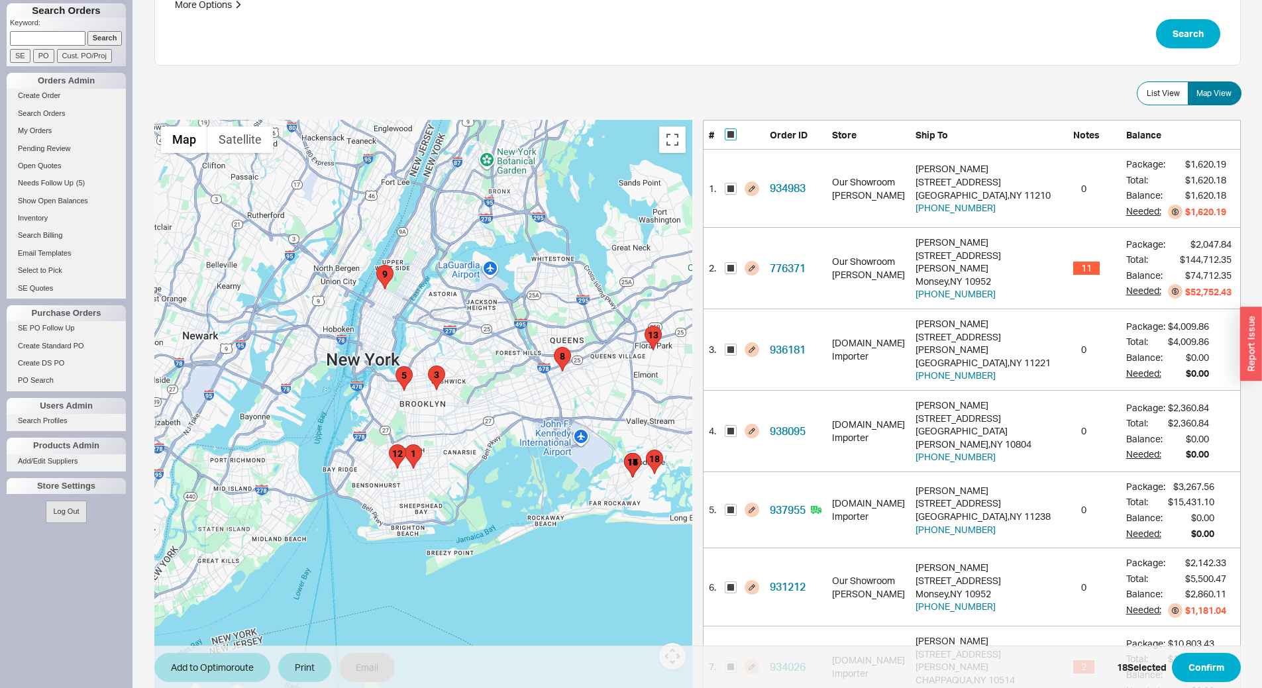
click at [731, 131] on input "checkbox" at bounding box center [731, 134] width 12 height 12
checkbox input "false"
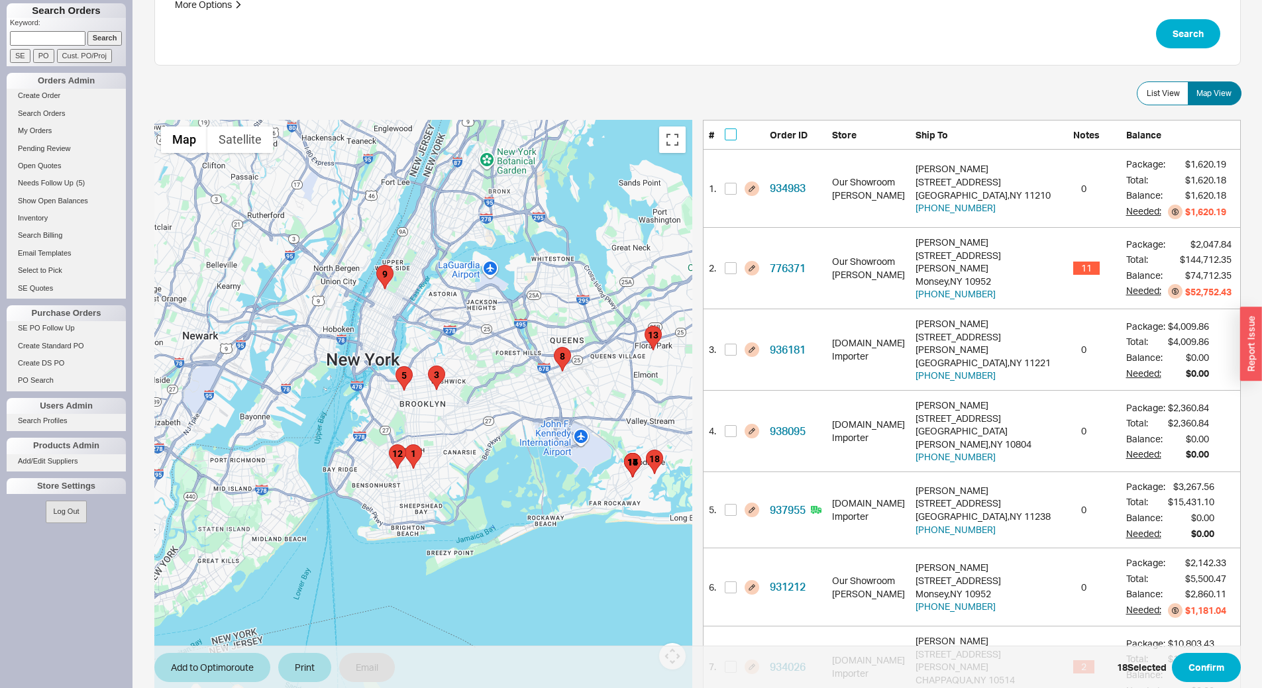
checkbox input "false"
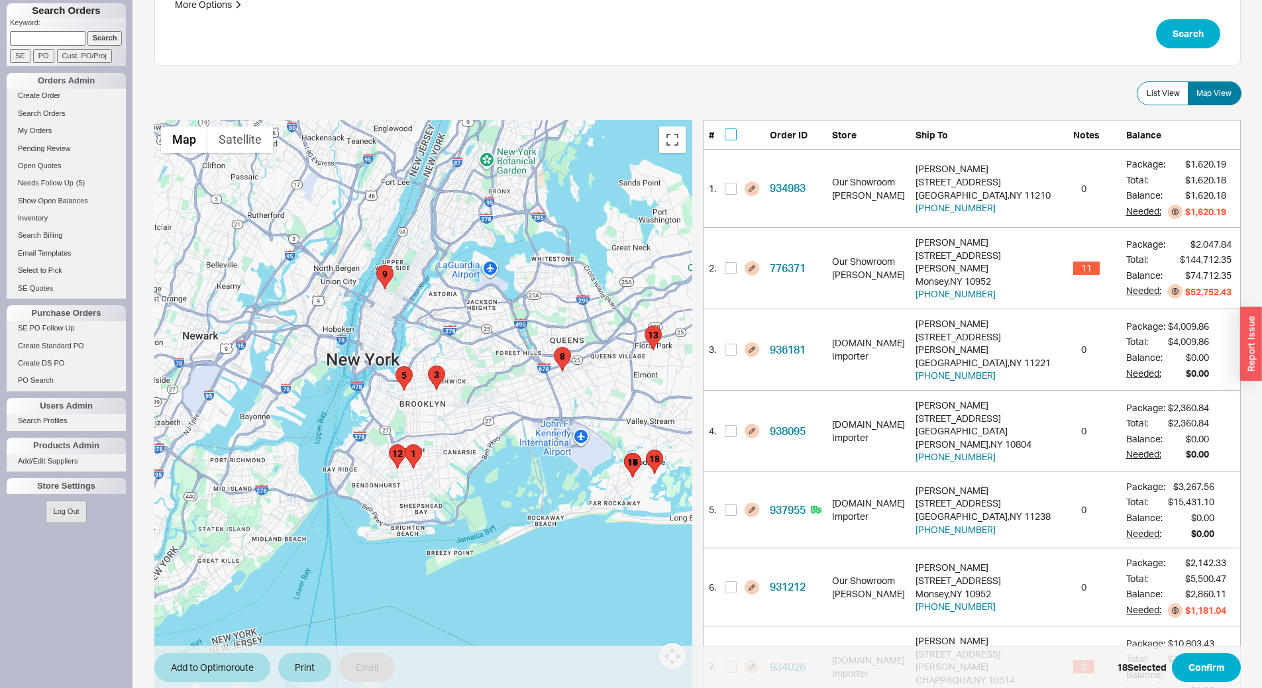
checkbox input "false"
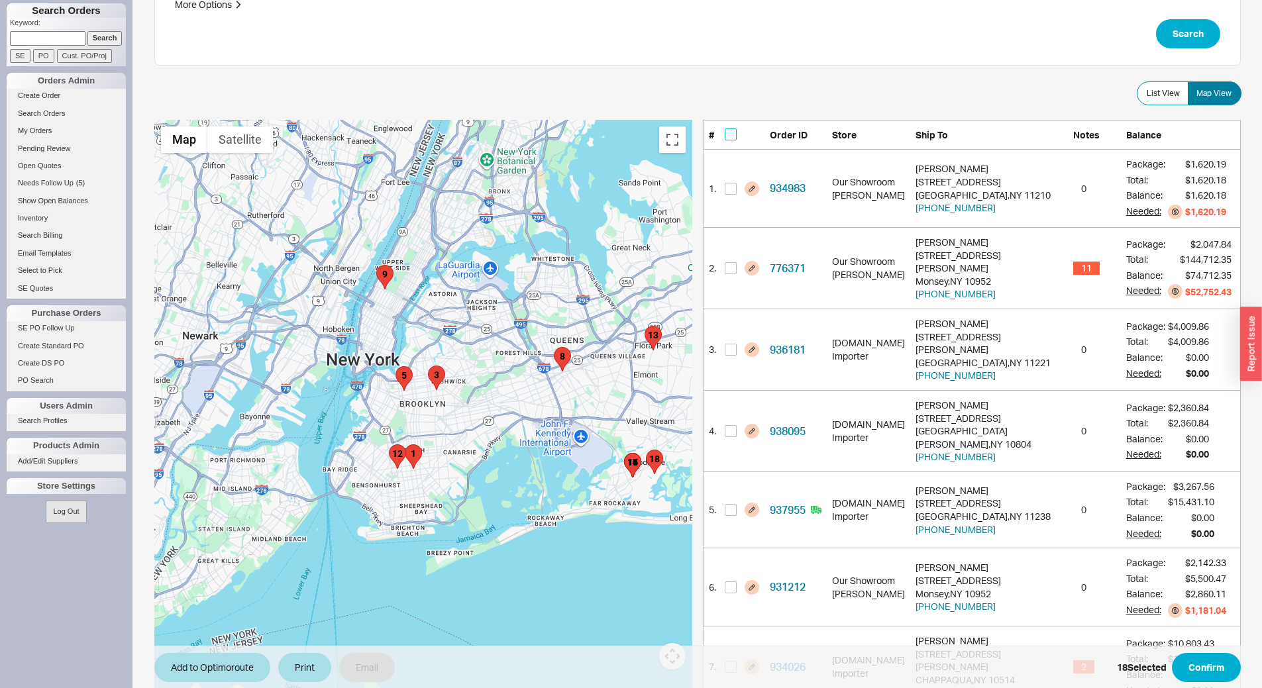
checkbox input "false"
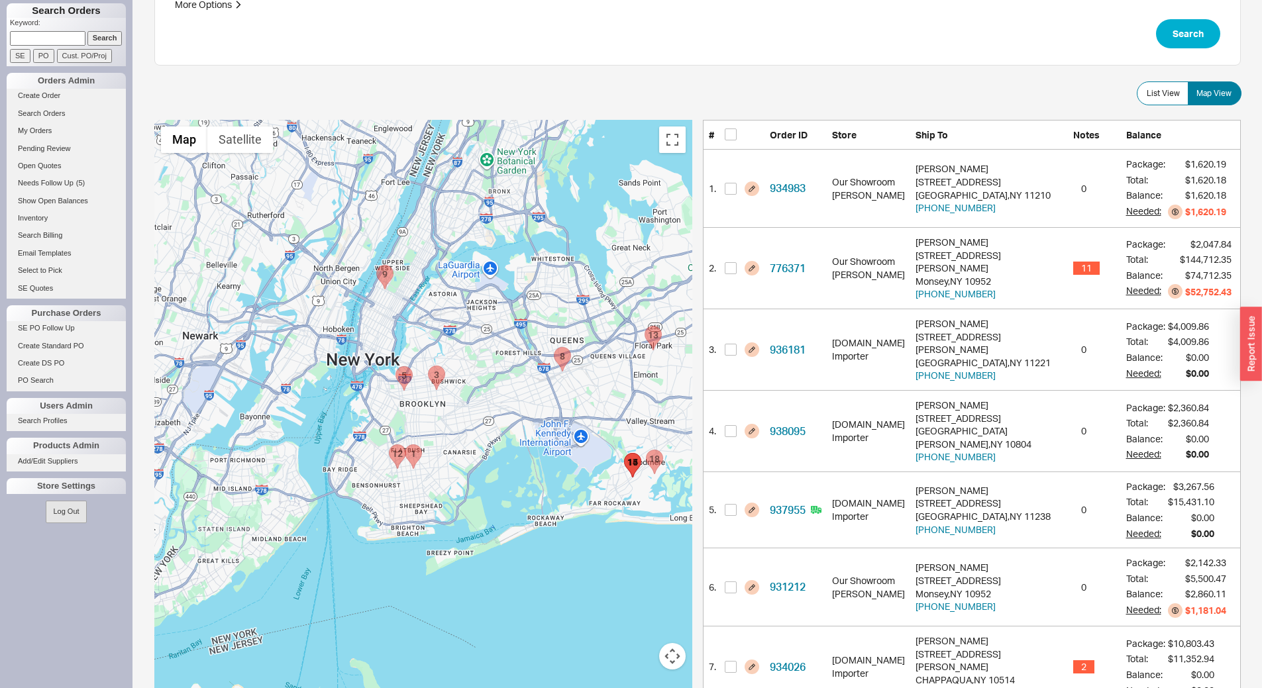
click at [428, 366] on area "936181 - 129 Malcolm X Boulevard" at bounding box center [428, 366] width 0 height 0
checkbox input "true"
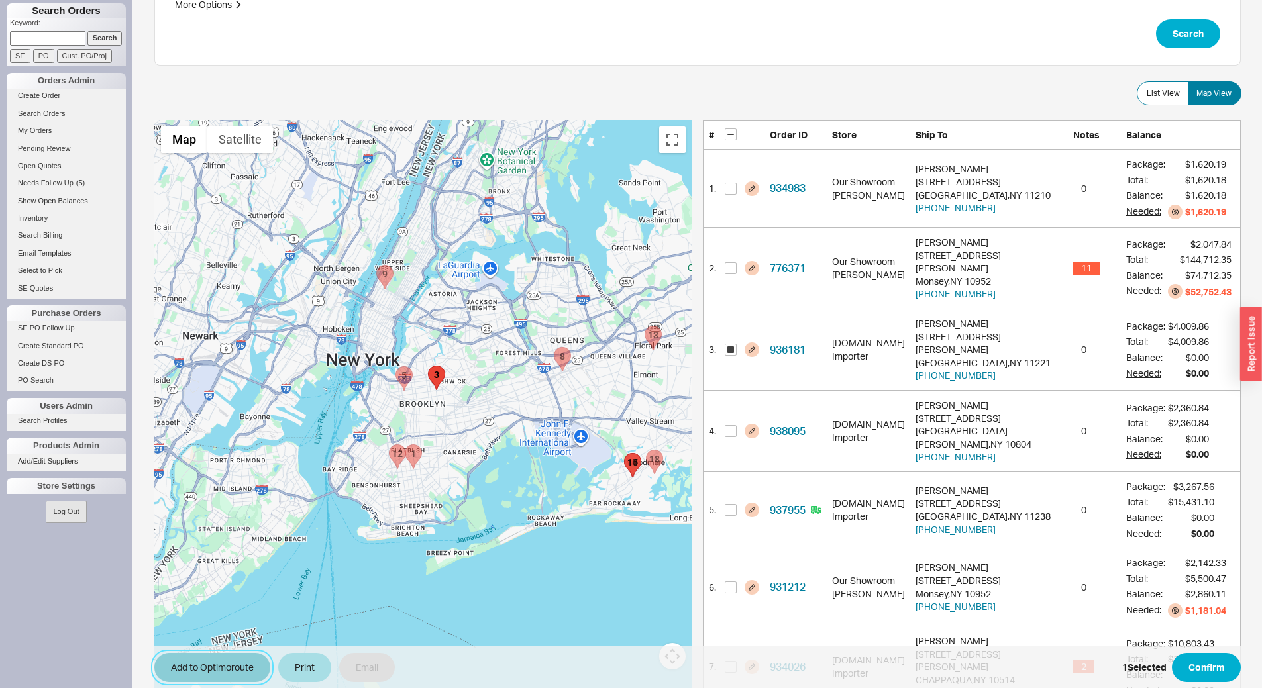
click at [241, 672] on button "Add to Optimoroute" at bounding box center [212, 667] width 116 height 29
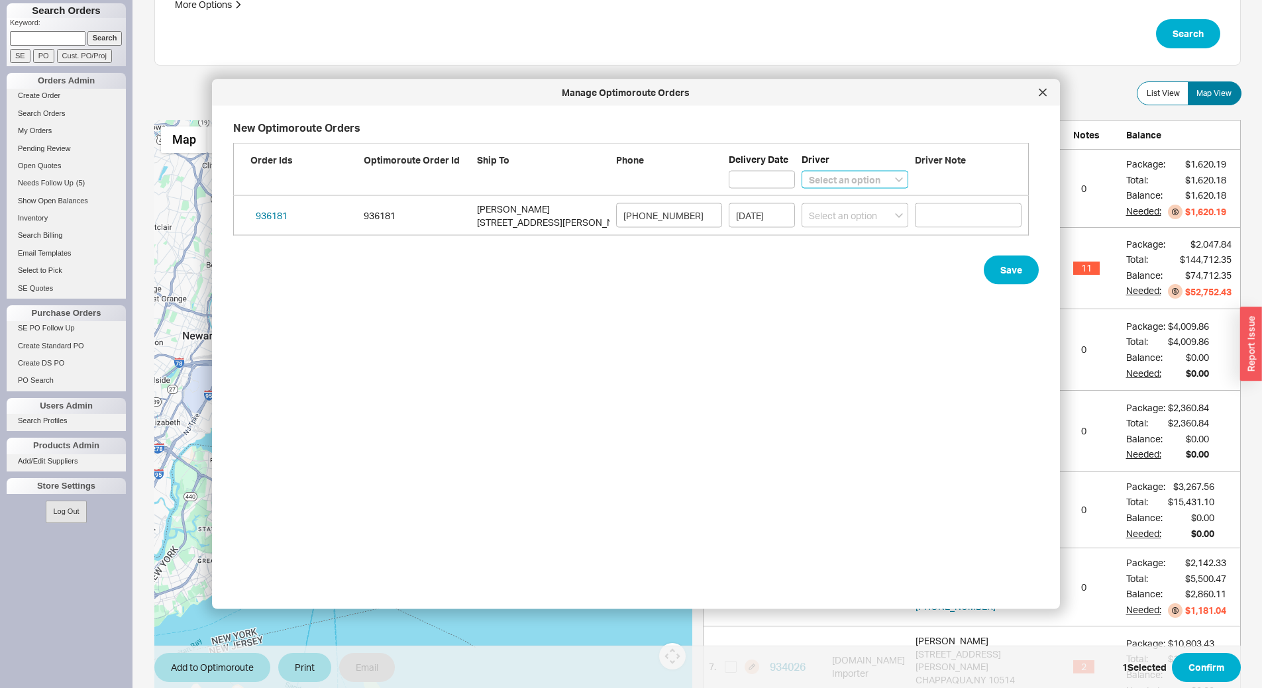
click at [837, 179] on select "Select an option Boruch Lubav Butch Zeitlin" at bounding box center [854, 180] width 107 height 18
select select "001"
click at [801, 171] on select "Select an option Boruch Lubav Butch Zeitlin" at bounding box center [854, 180] width 107 height 18
select select
select select "001"
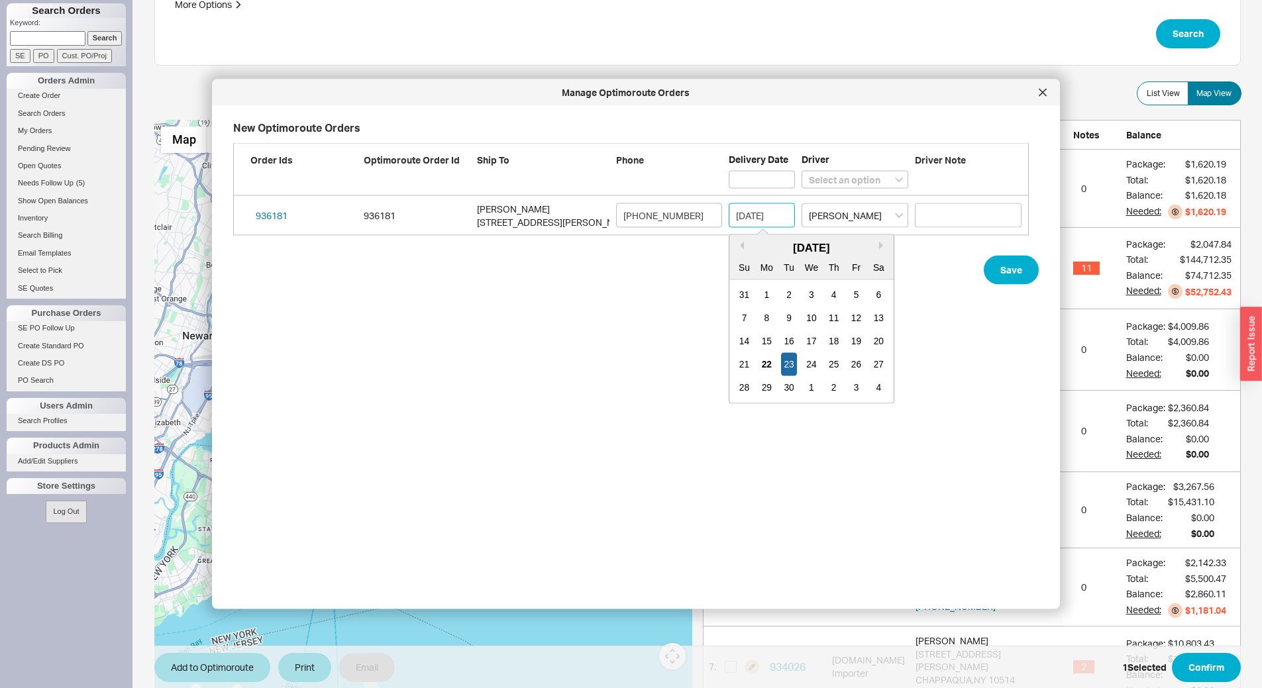
click at [779, 216] on input "09/23/2025" at bounding box center [761, 215] width 66 height 25
click at [836, 364] on div "25" at bounding box center [834, 364] width 16 height 23
type input "09/25/2025"
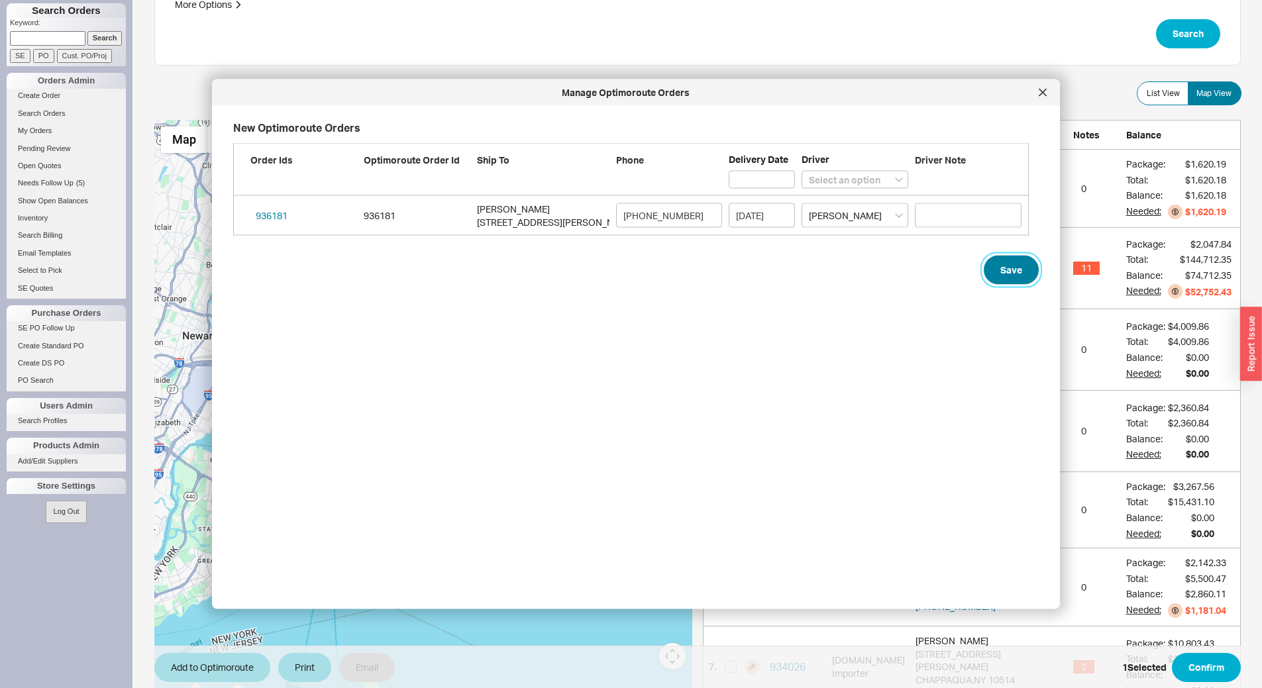
click at [1008, 272] on button "Save" at bounding box center [1010, 270] width 55 height 29
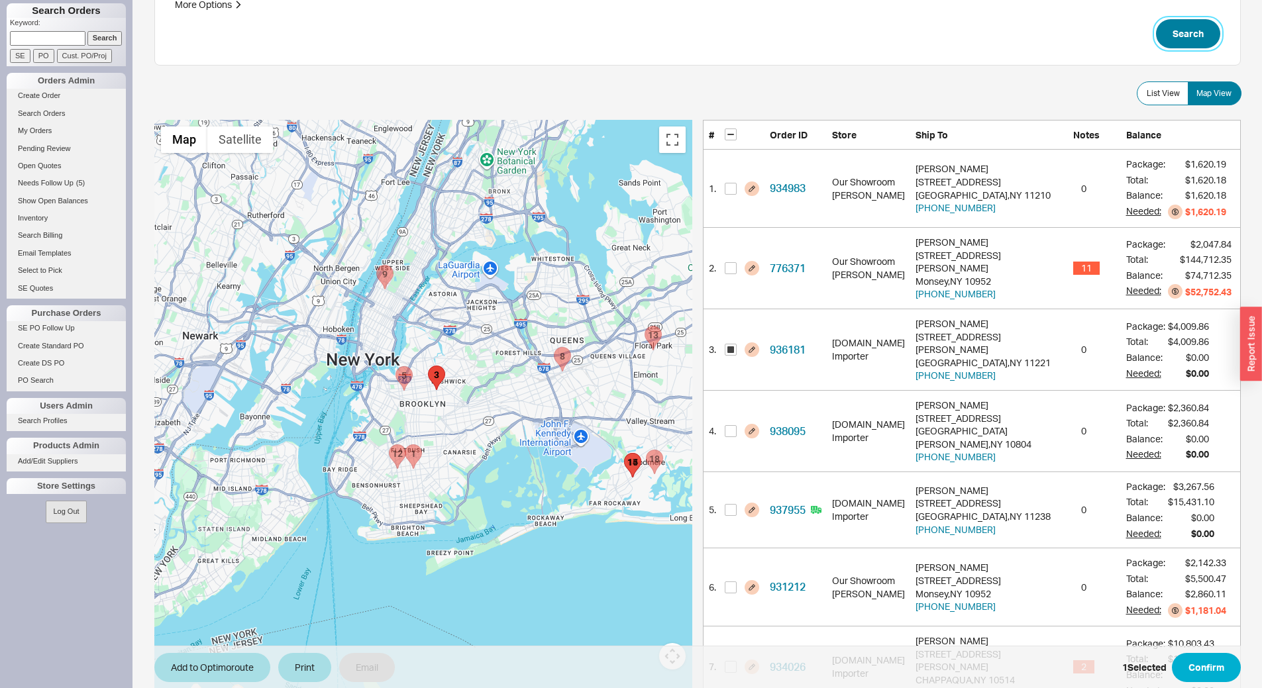
click at [1204, 44] on button "Search" at bounding box center [1188, 33] width 64 height 29
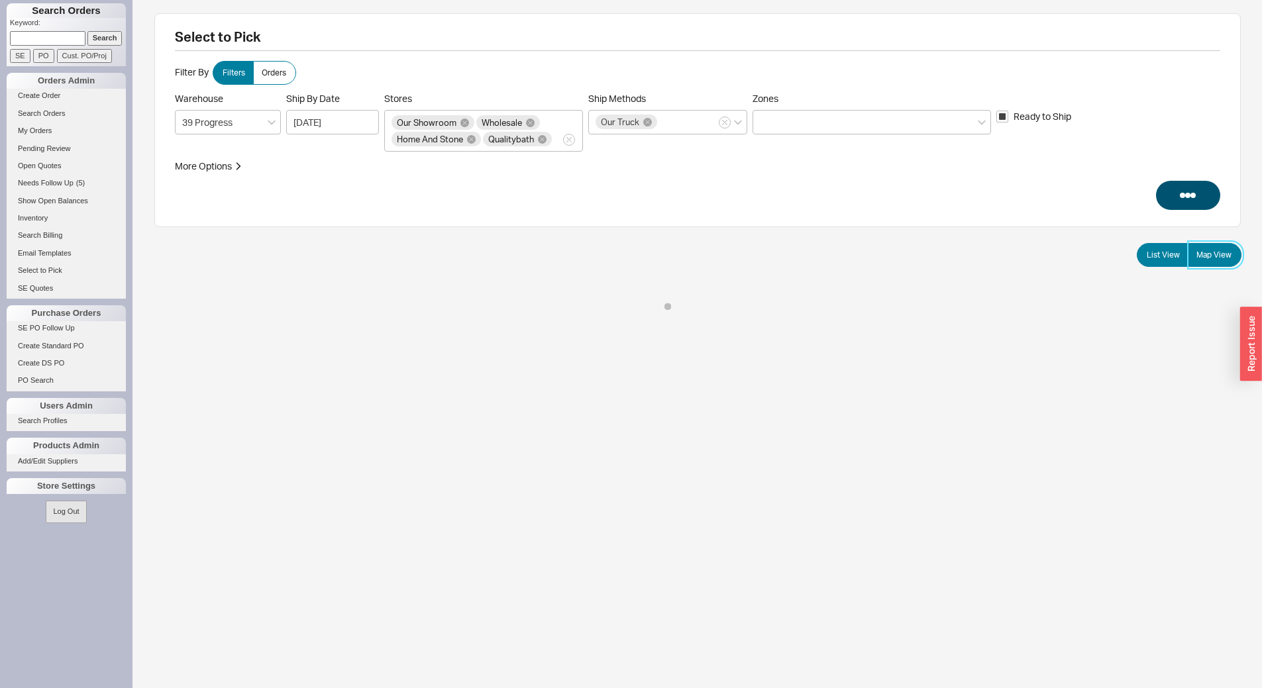
click at [1231, 246] on label "Map View" at bounding box center [1214, 255] width 54 height 24
click at [0, 0] on input "Map View" at bounding box center [0, 0] width 0 height 0
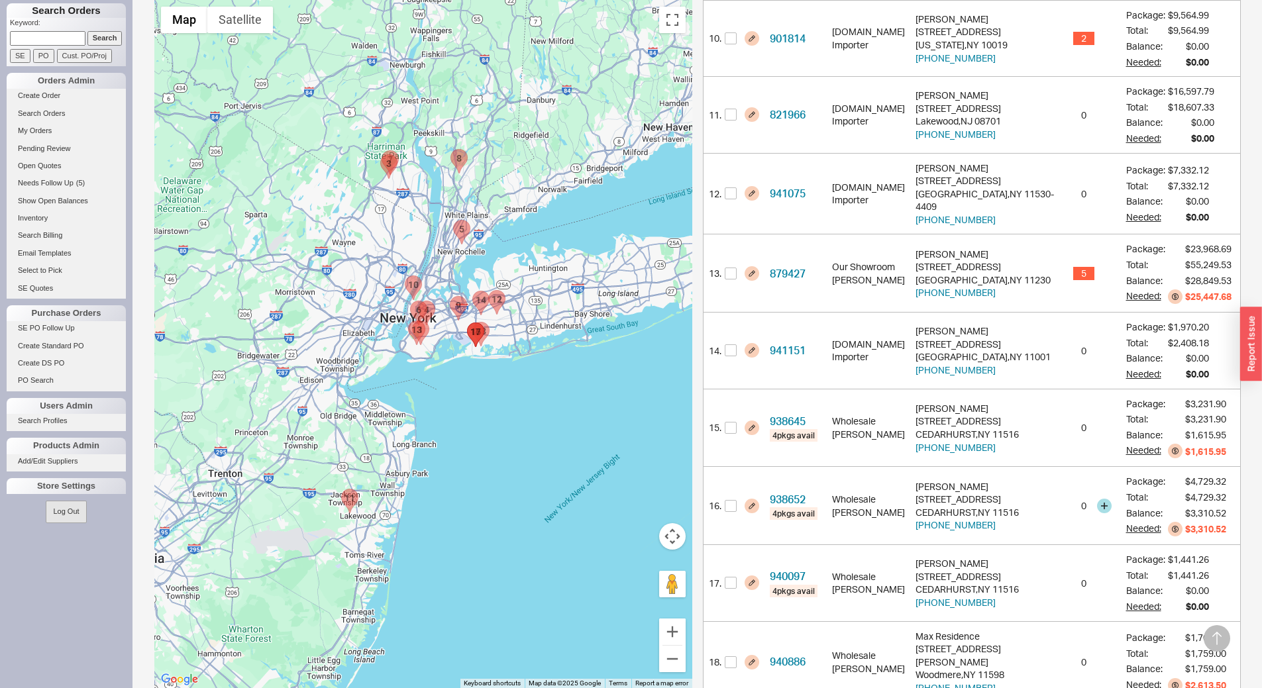
scroll to position [1038, 0]
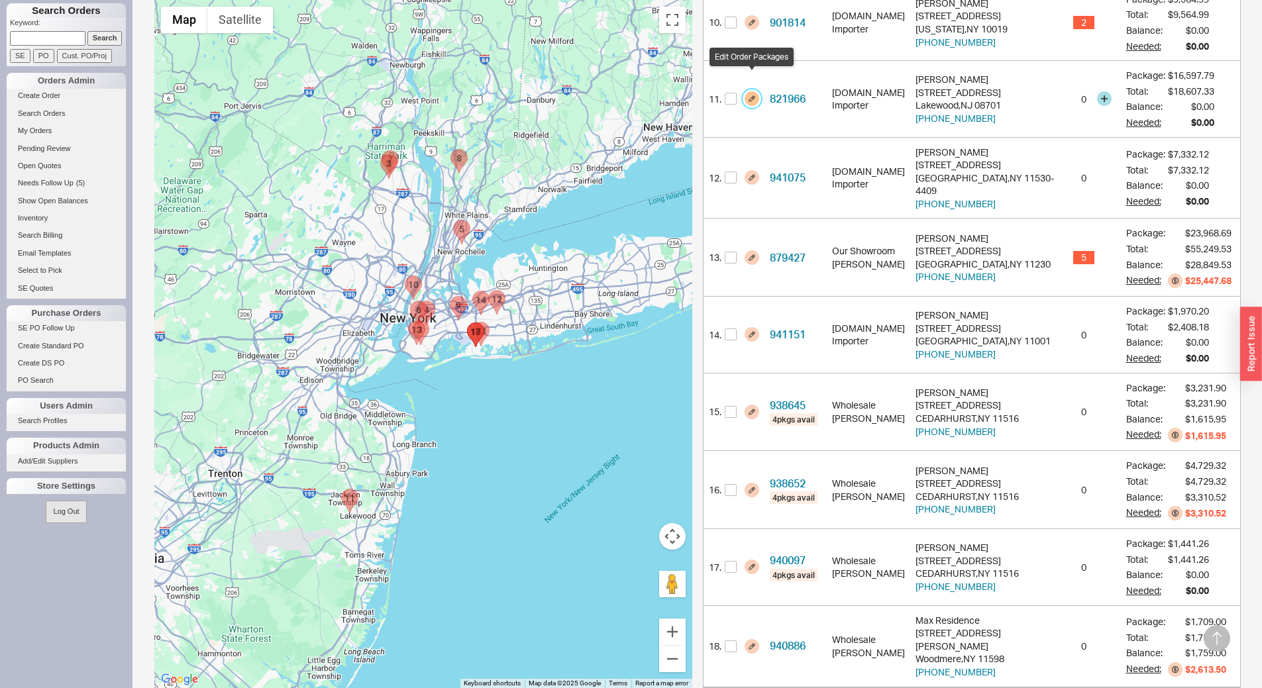
click at [756, 91] on button "button" at bounding box center [751, 98] width 15 height 15
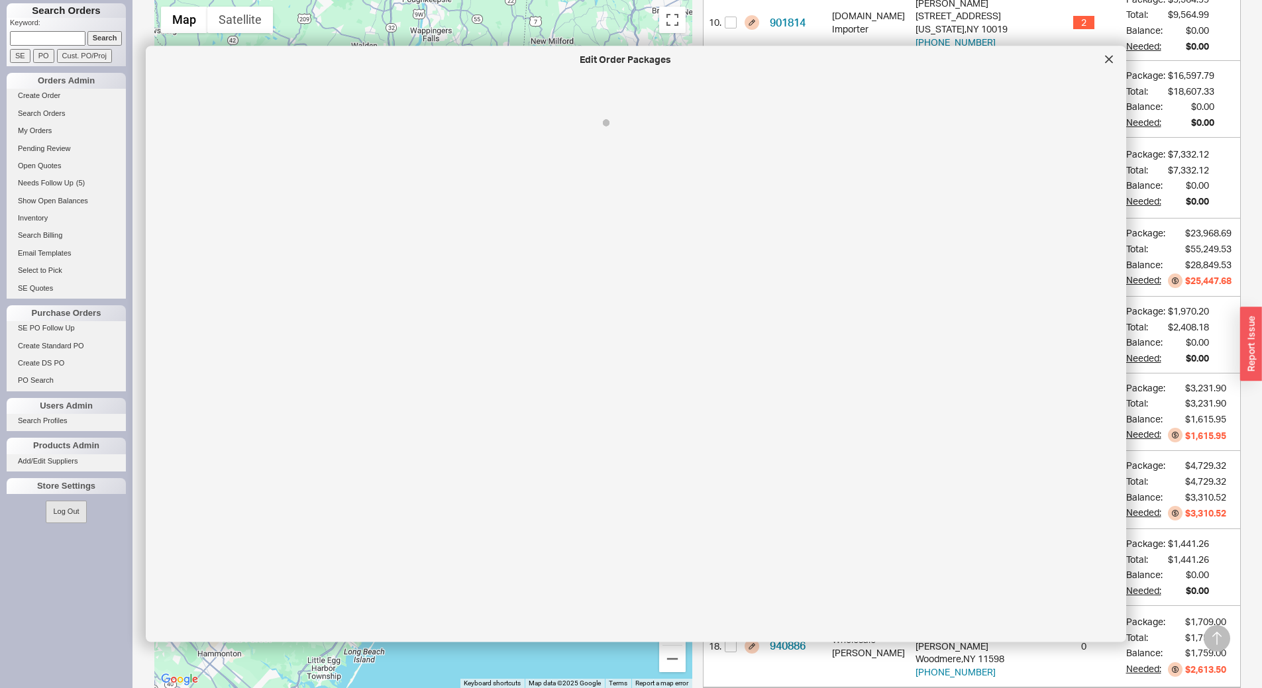
select select "8"
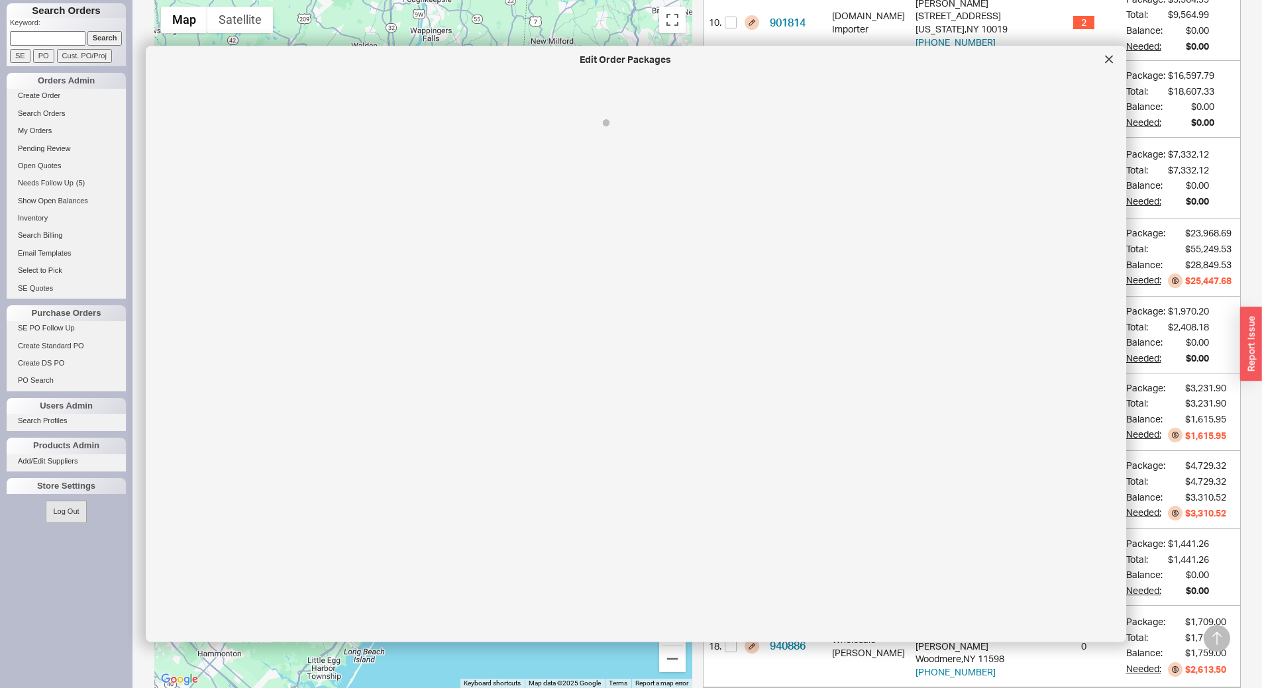
select select "8"
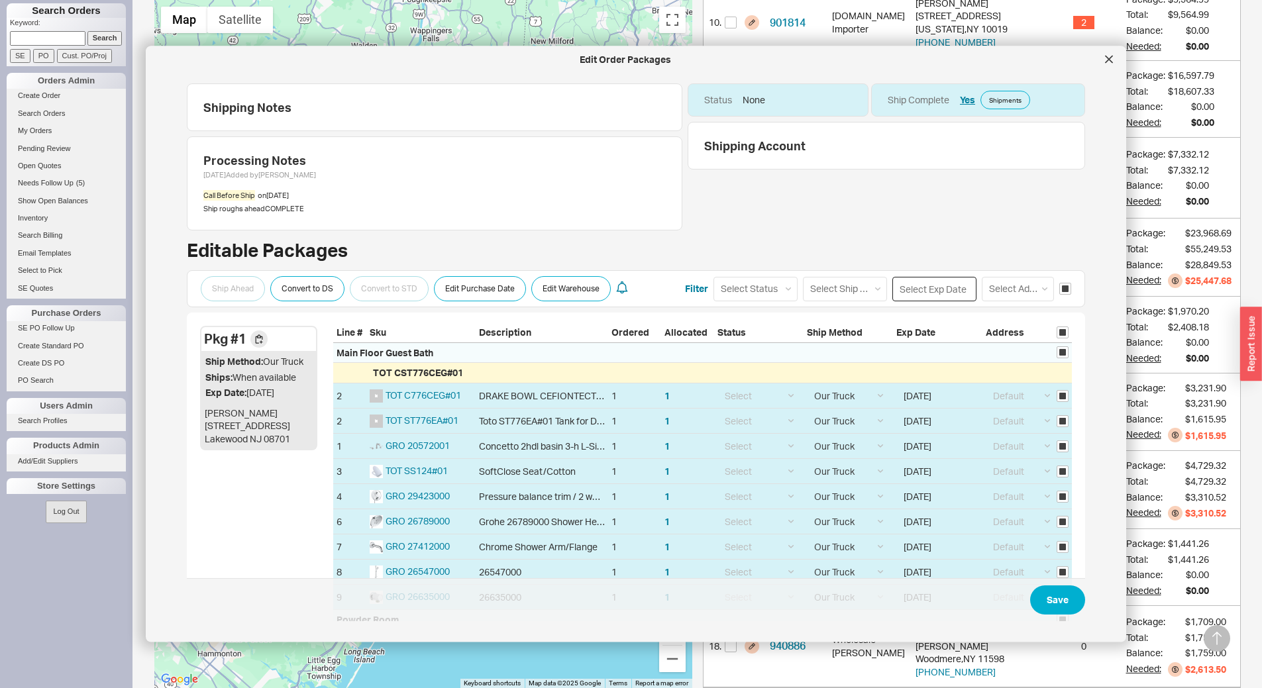
click at [926, 289] on input at bounding box center [934, 288] width 84 height 25
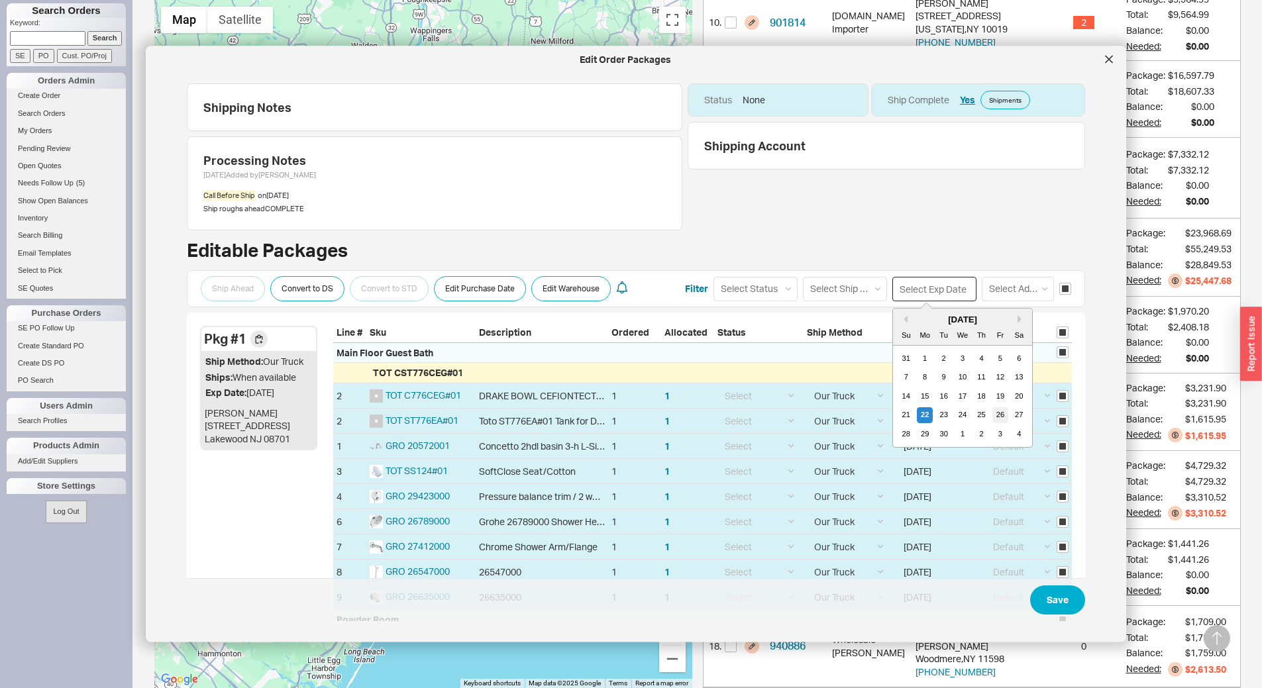
click at [992, 411] on div "26" at bounding box center [1000, 415] width 16 height 16
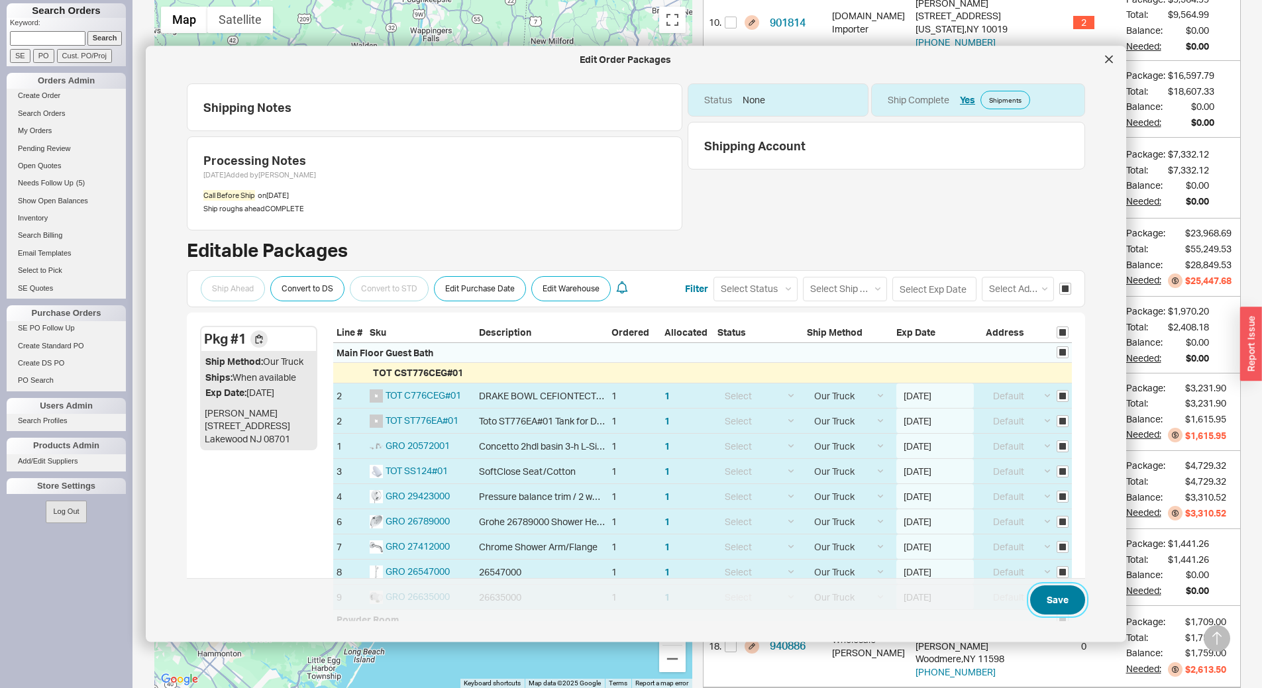
click at [1045, 593] on button "Save" at bounding box center [1057, 600] width 55 height 29
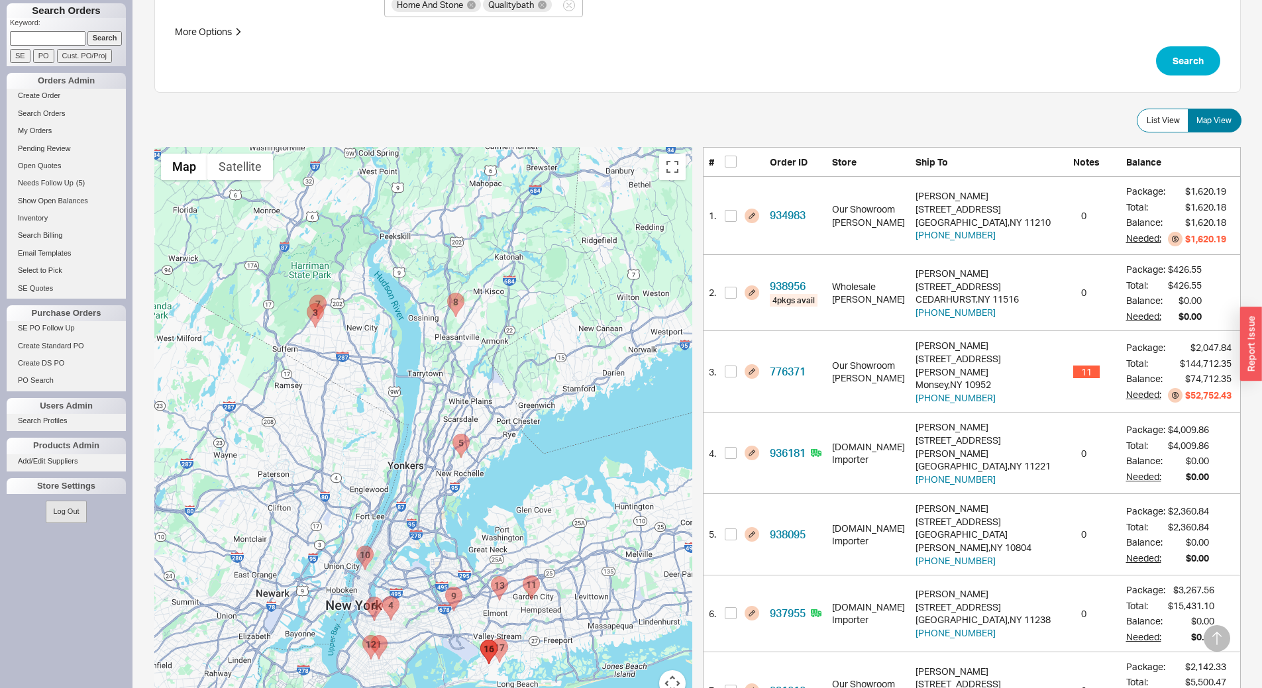
scroll to position [0, 0]
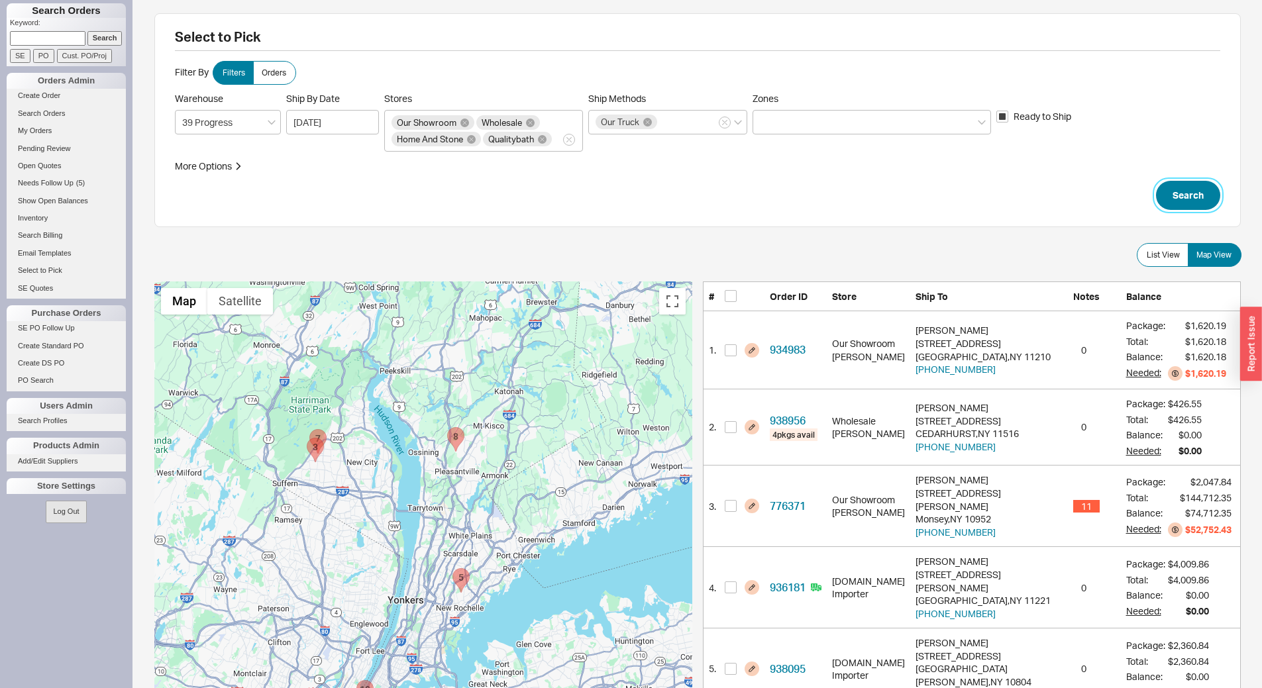
click at [1207, 183] on button "Search" at bounding box center [1188, 195] width 64 height 29
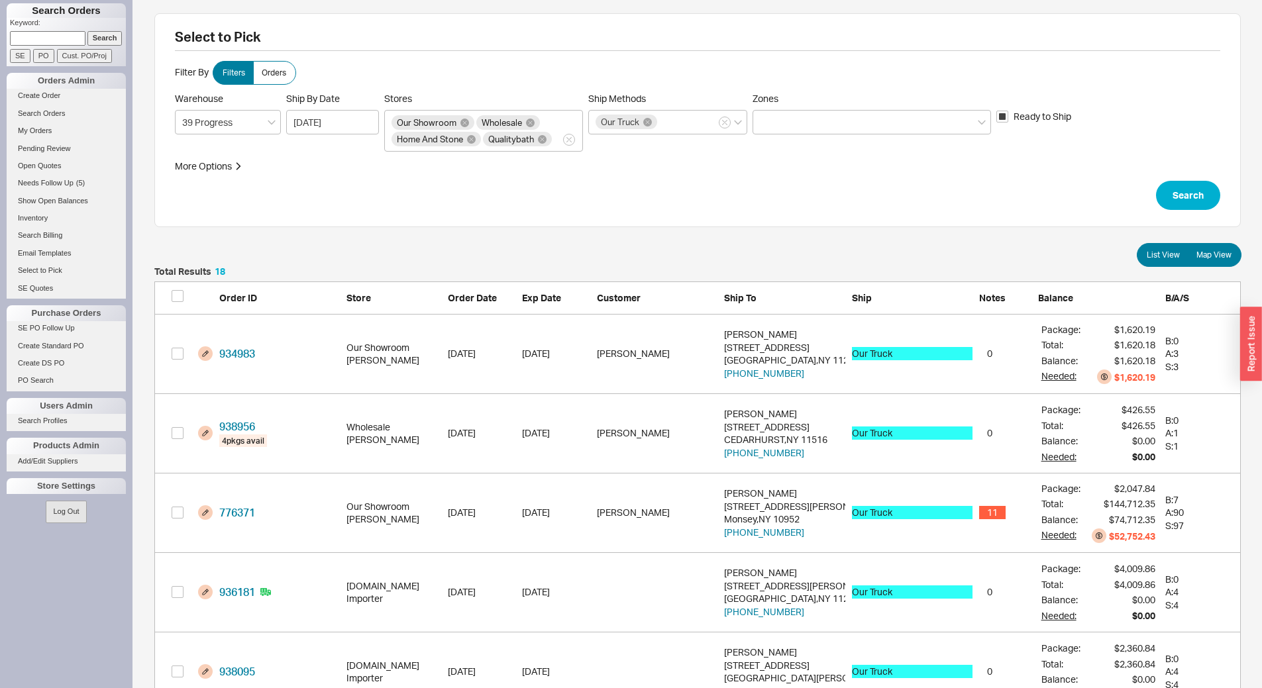
scroll to position [1468, 1076]
click at [1205, 256] on span "Map View" at bounding box center [1213, 255] width 35 height 11
click at [0, 0] on input "Map View" at bounding box center [0, 0] width 0 height 0
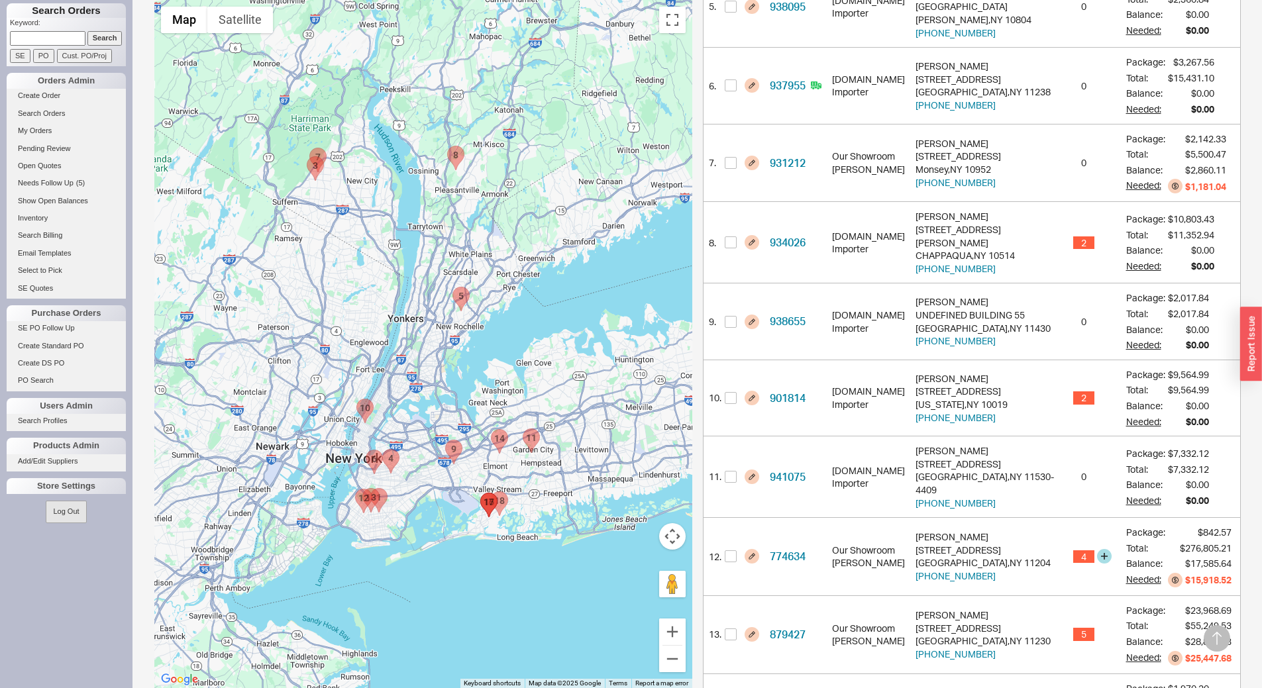
scroll to position [728, 0]
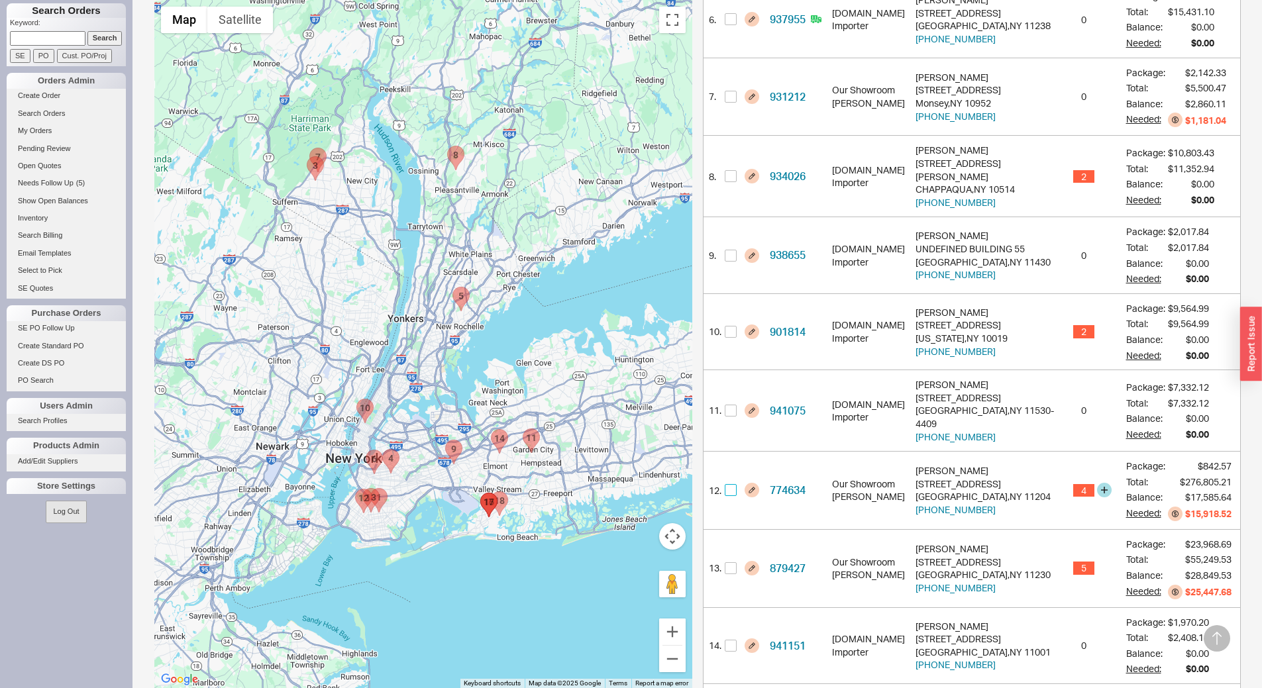
click at [730, 484] on input "checkbox" at bounding box center [731, 490] width 12 height 12
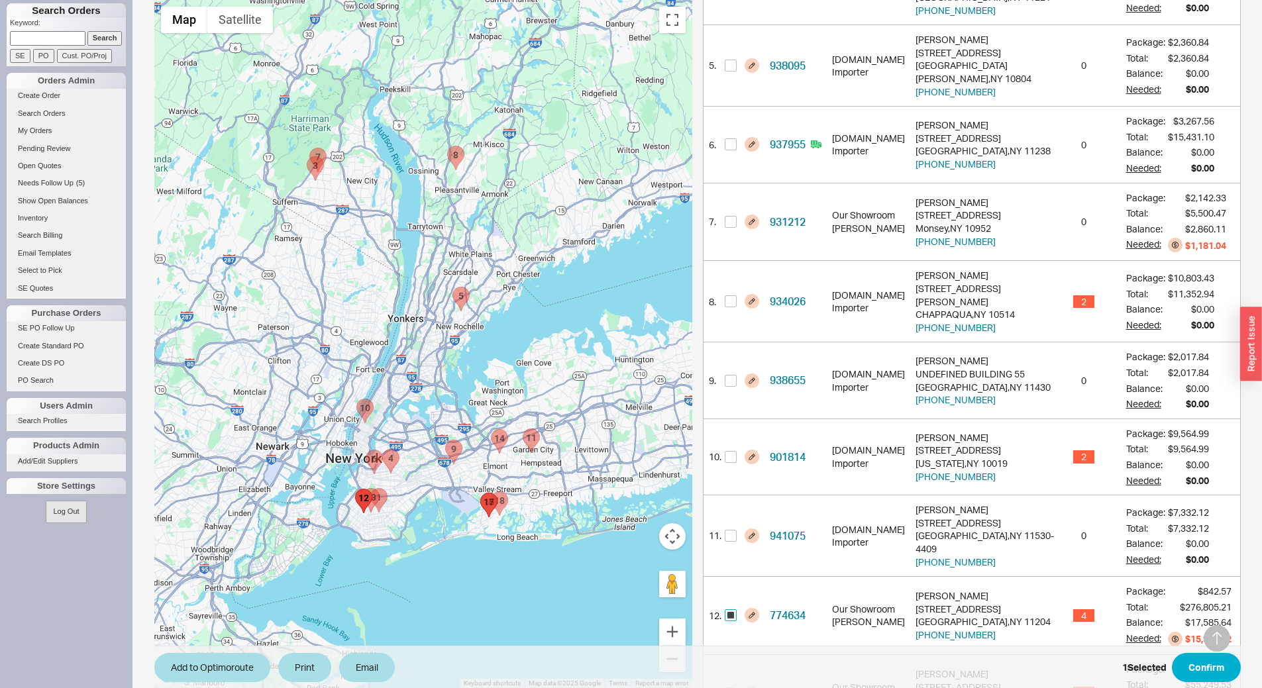
scroll to position [605, 0]
click at [232, 674] on button "Add to Optimoroute" at bounding box center [212, 667] width 116 height 29
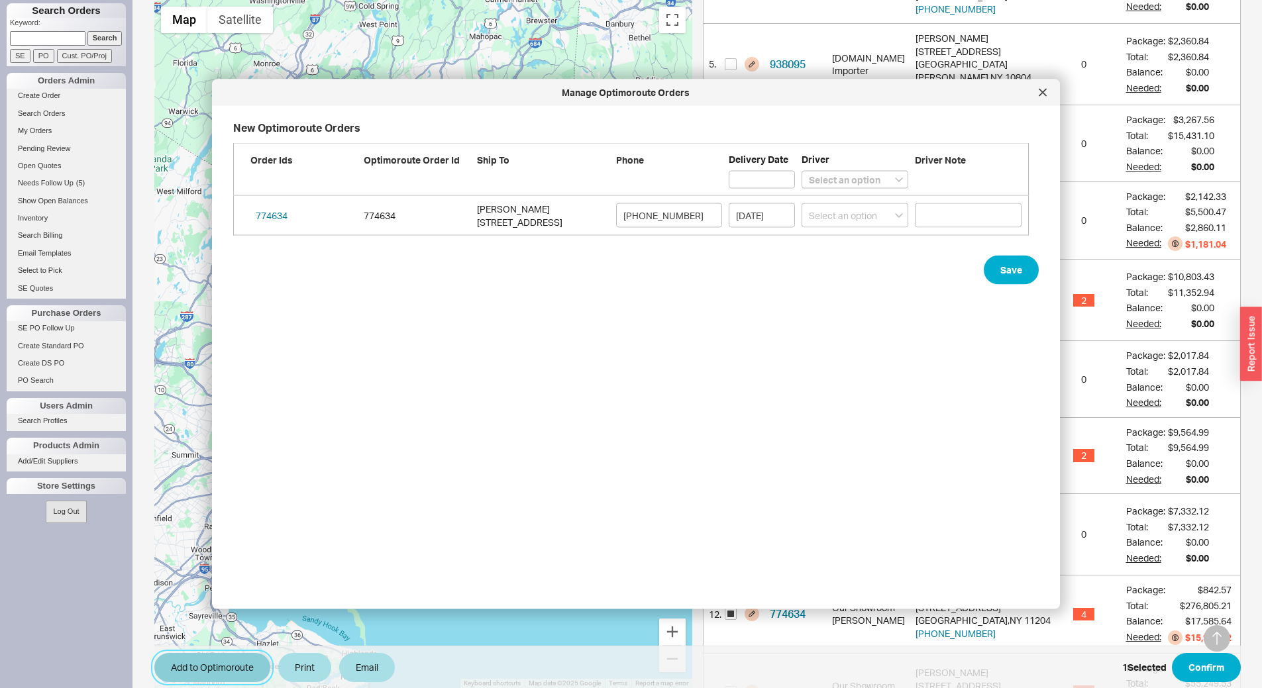
scroll to position [462, 807]
click at [772, 215] on input "09/23/2025" at bounding box center [761, 215] width 66 height 25
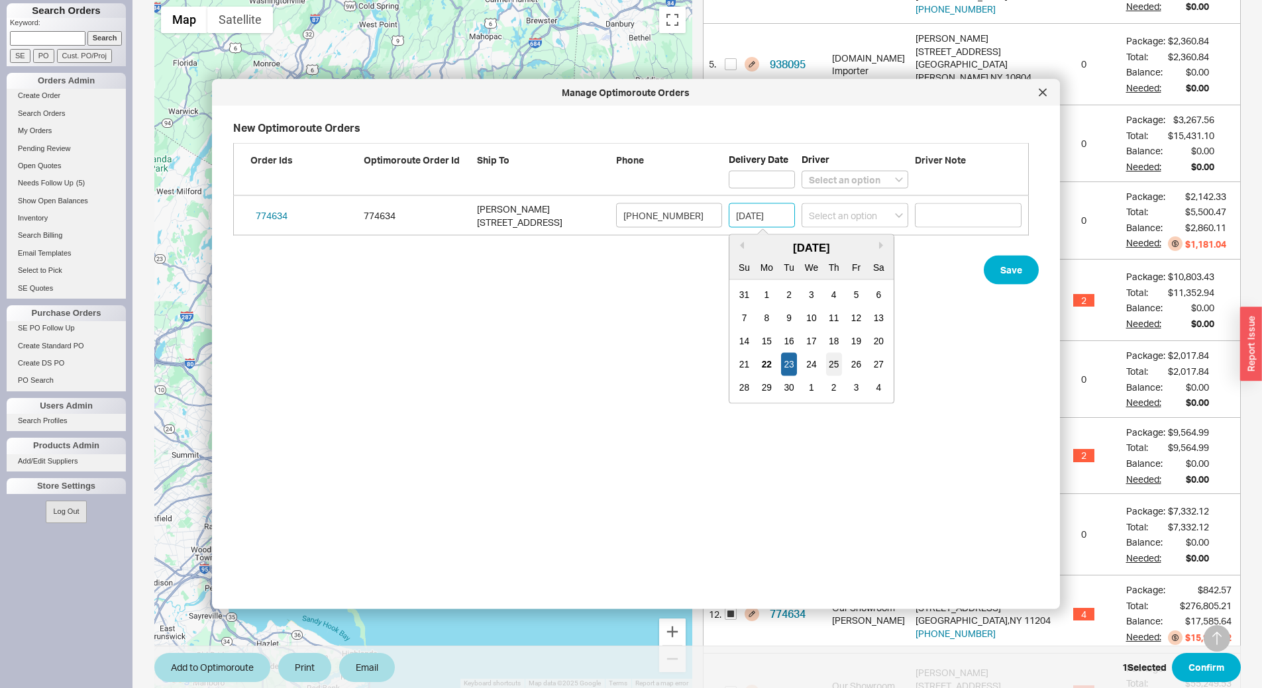
click at [833, 364] on div "25" at bounding box center [834, 364] width 16 height 23
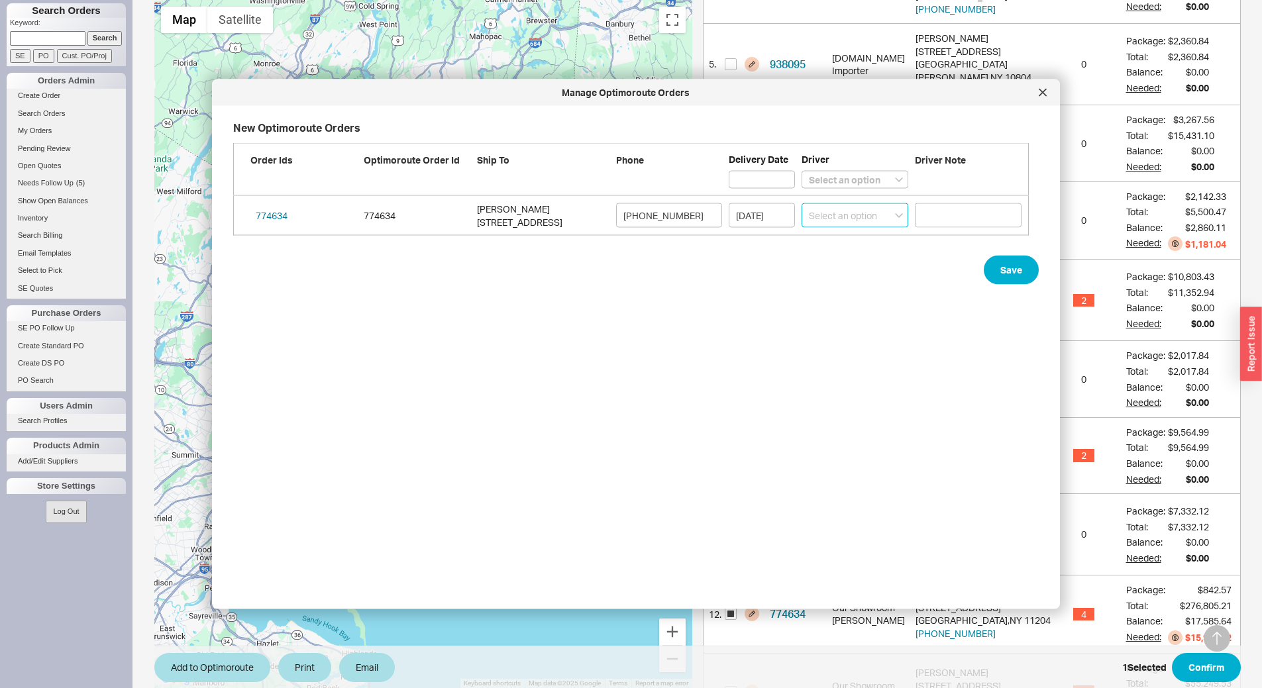
click at [859, 216] on select "Select an option Boruch Lubav Butch Zeitlin" at bounding box center [854, 215] width 107 height 25
click at [801, 203] on select "Select an option Boruch Lubav Butch Zeitlin" at bounding box center [854, 215] width 107 height 25
click at [1020, 272] on button "Save" at bounding box center [1010, 270] width 55 height 29
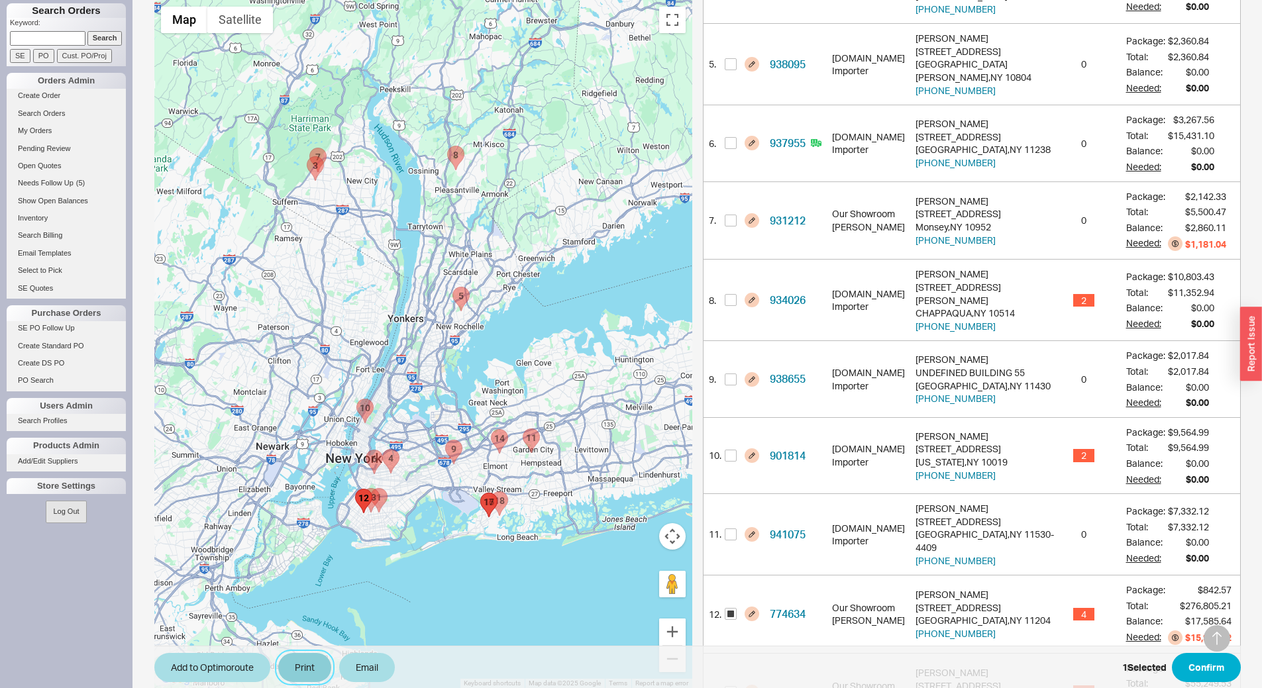
click at [326, 656] on button "Print" at bounding box center [304, 667] width 53 height 29
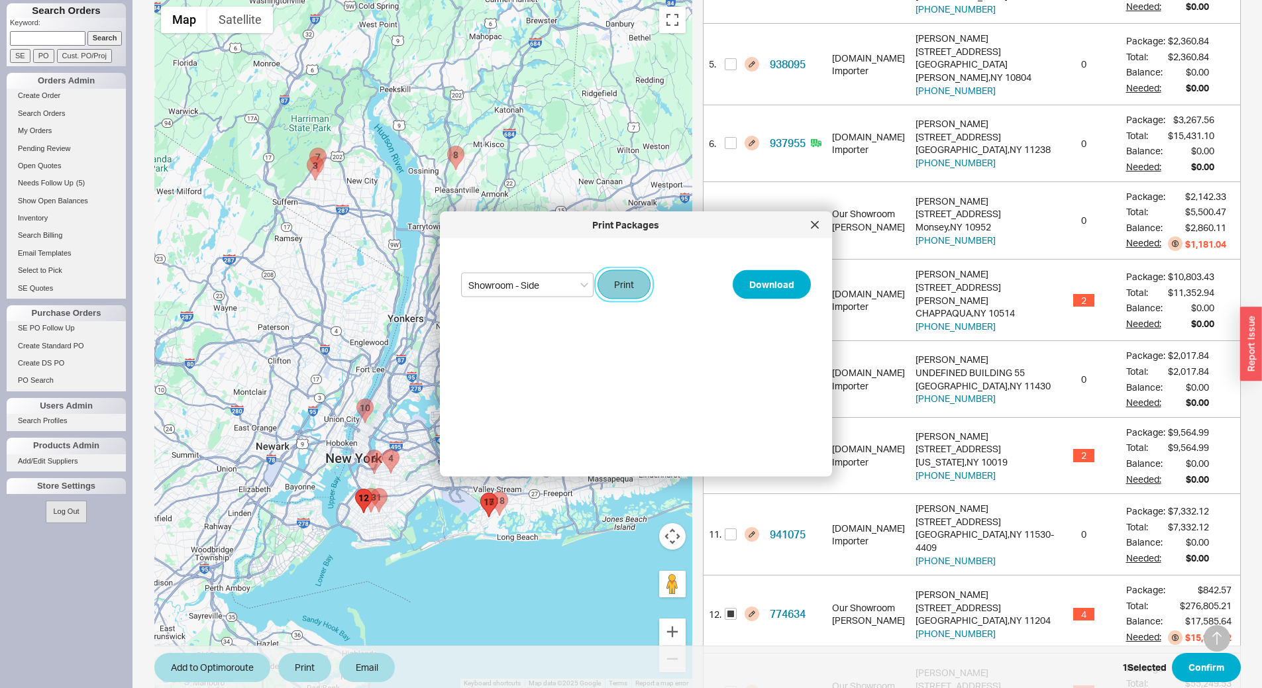
click at [634, 293] on button "Print" at bounding box center [623, 284] width 53 height 29
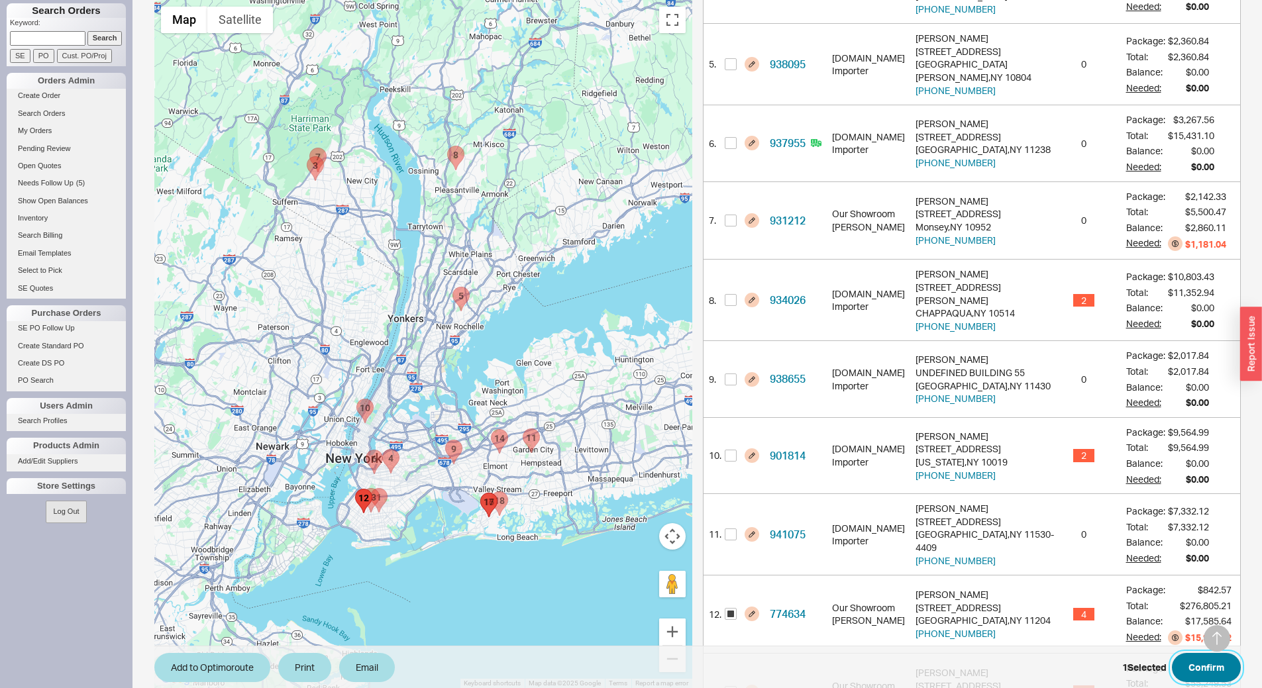
click at [1185, 670] on button "Confirm" at bounding box center [1206, 667] width 69 height 29
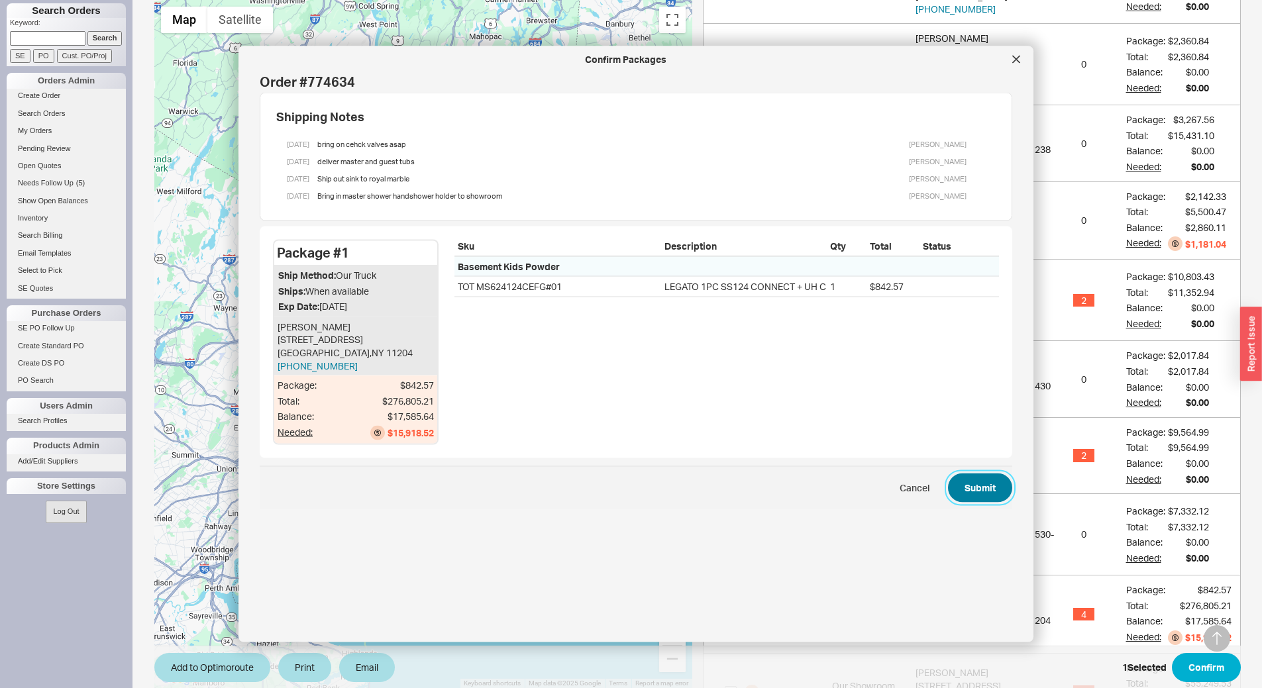
click at [970, 478] on button "Submit" at bounding box center [980, 487] width 64 height 29
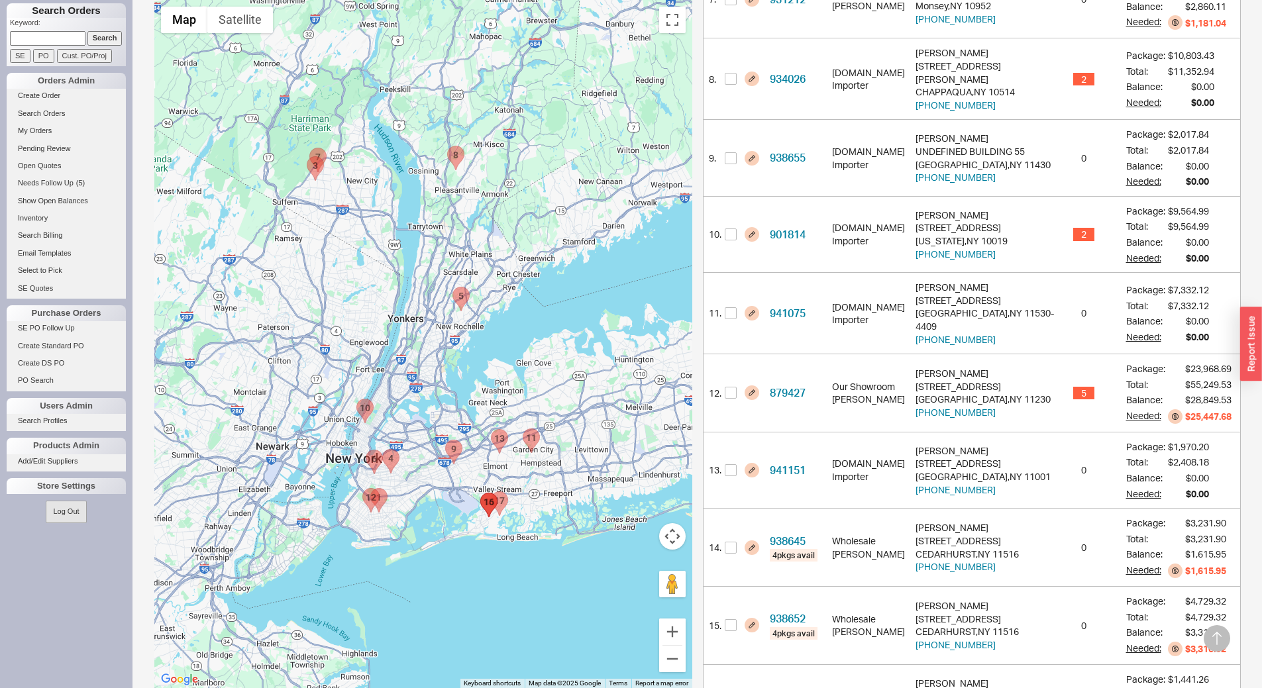
scroll to position [961, 0]
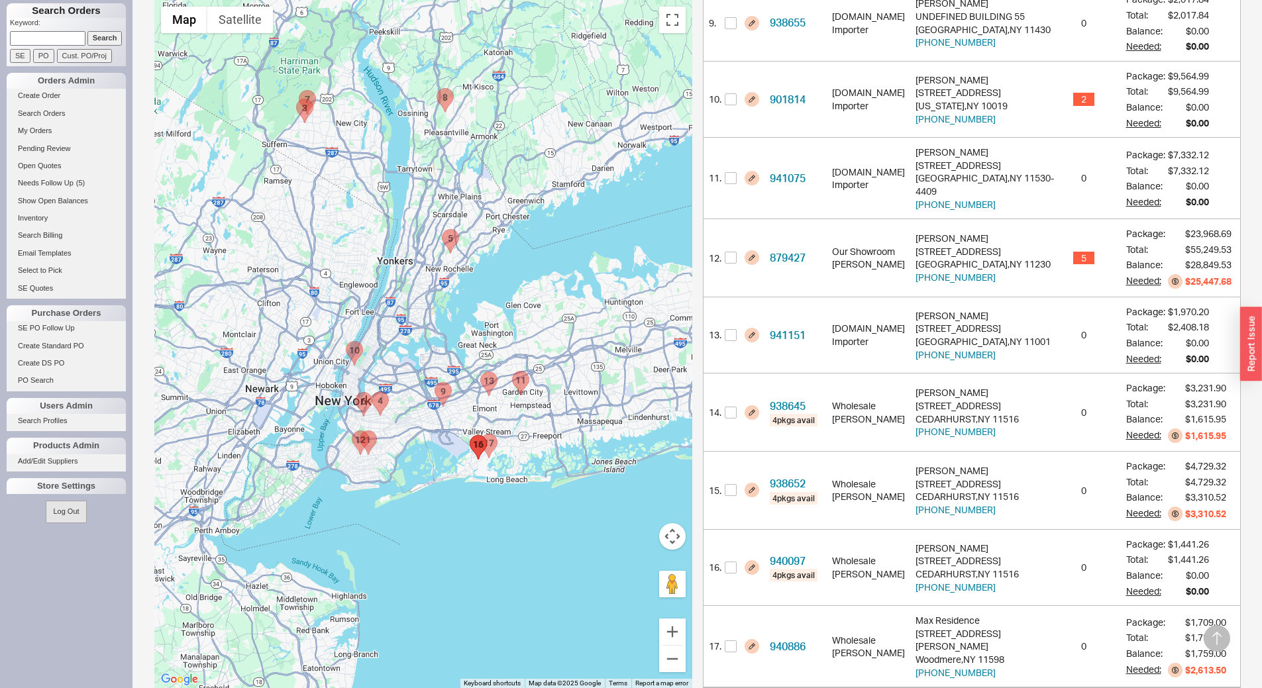
drag, startPoint x: 544, startPoint y: 466, endPoint x: 529, endPoint y: 412, distance: 56.4
click at [529, 412] on div at bounding box center [423, 344] width 538 height 688
click at [442, 230] on area "938095 - 235 Trenor Drive" at bounding box center [442, 230] width 0 height 0
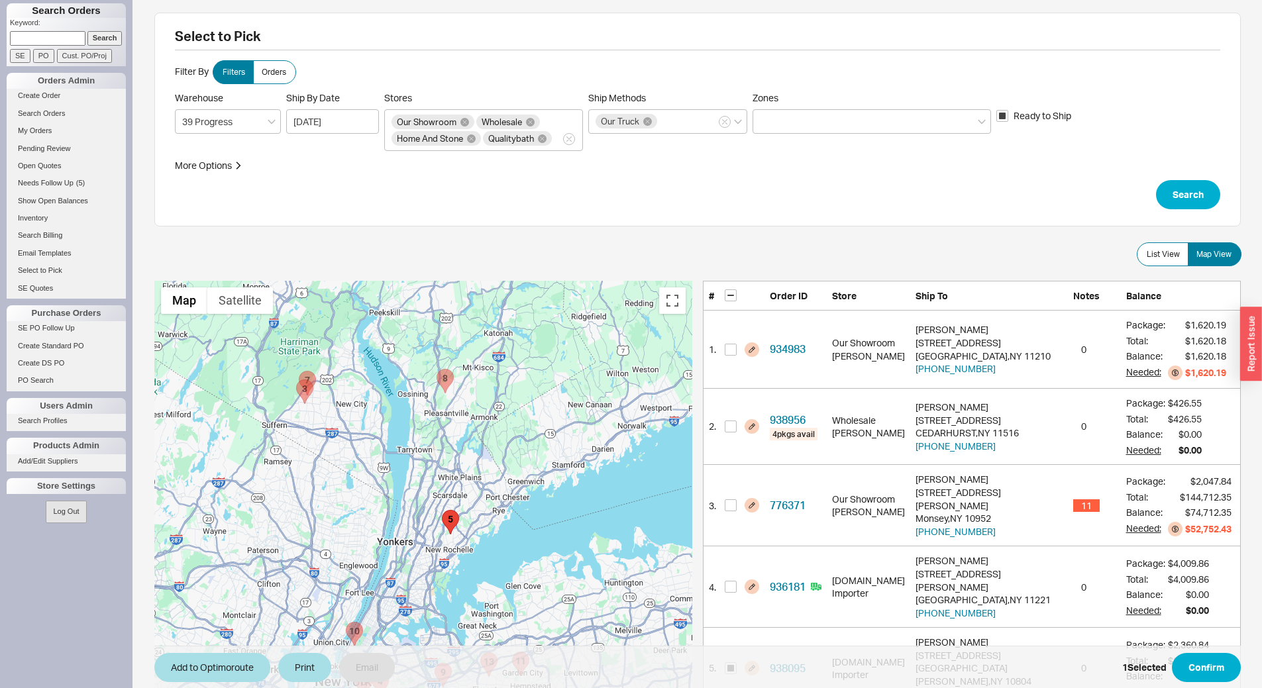
scroll to position [0, 0]
click at [1172, 195] on button "Search" at bounding box center [1188, 195] width 64 height 29
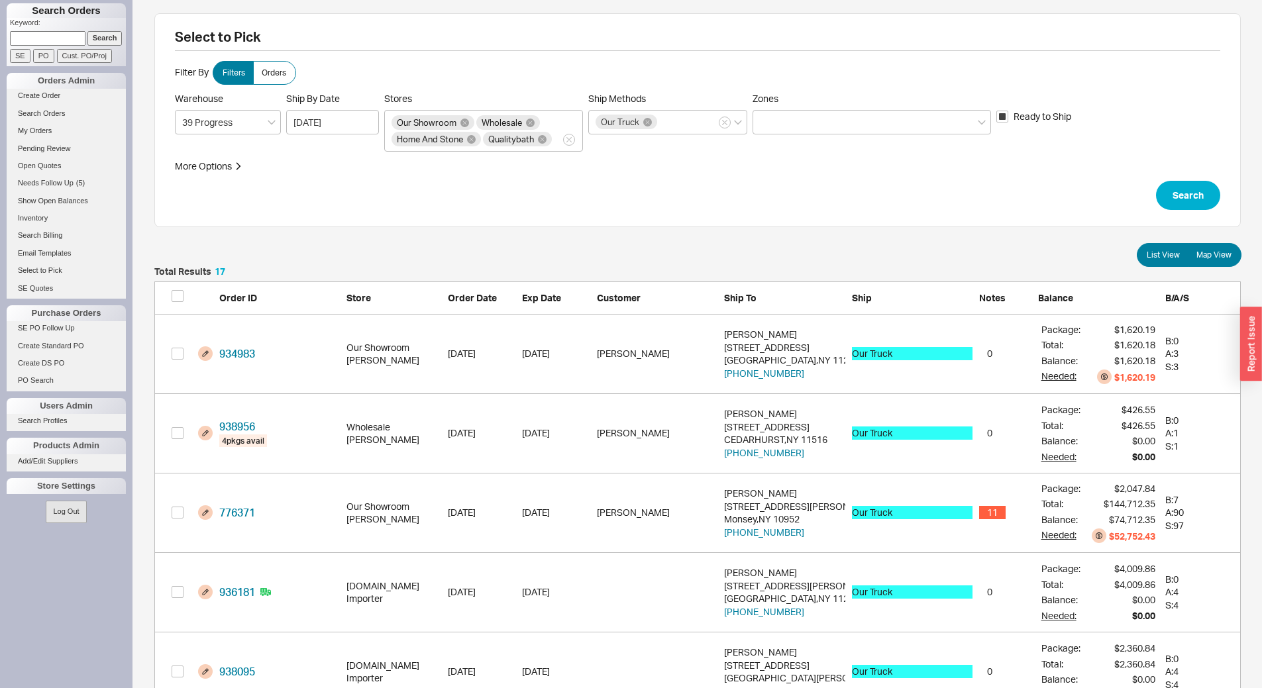
scroll to position [1389, 1076]
click at [1212, 256] on span "Map View" at bounding box center [1213, 255] width 35 height 11
click at [0, 0] on input "Map View" at bounding box center [0, 0] width 0 height 0
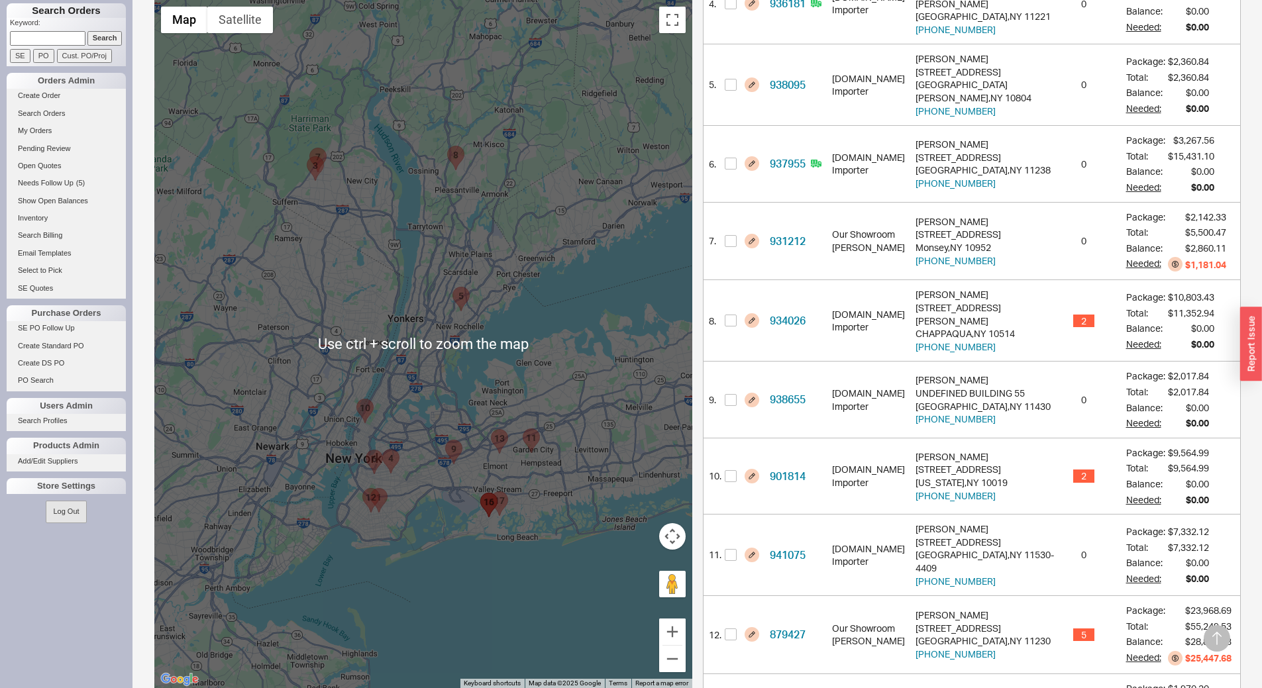
scroll to position [564, 0]
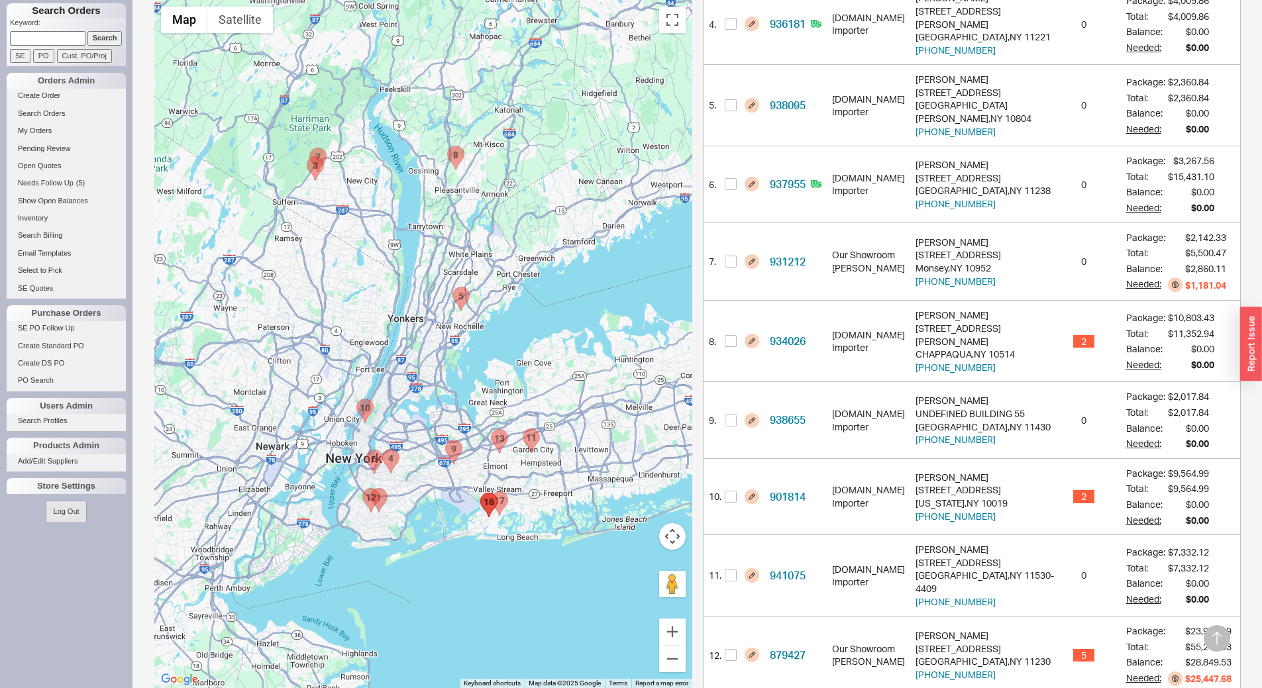
click at [362, 489] on area "879427 - 881 OCEAN PKWY" at bounding box center [362, 489] width 0 height 0
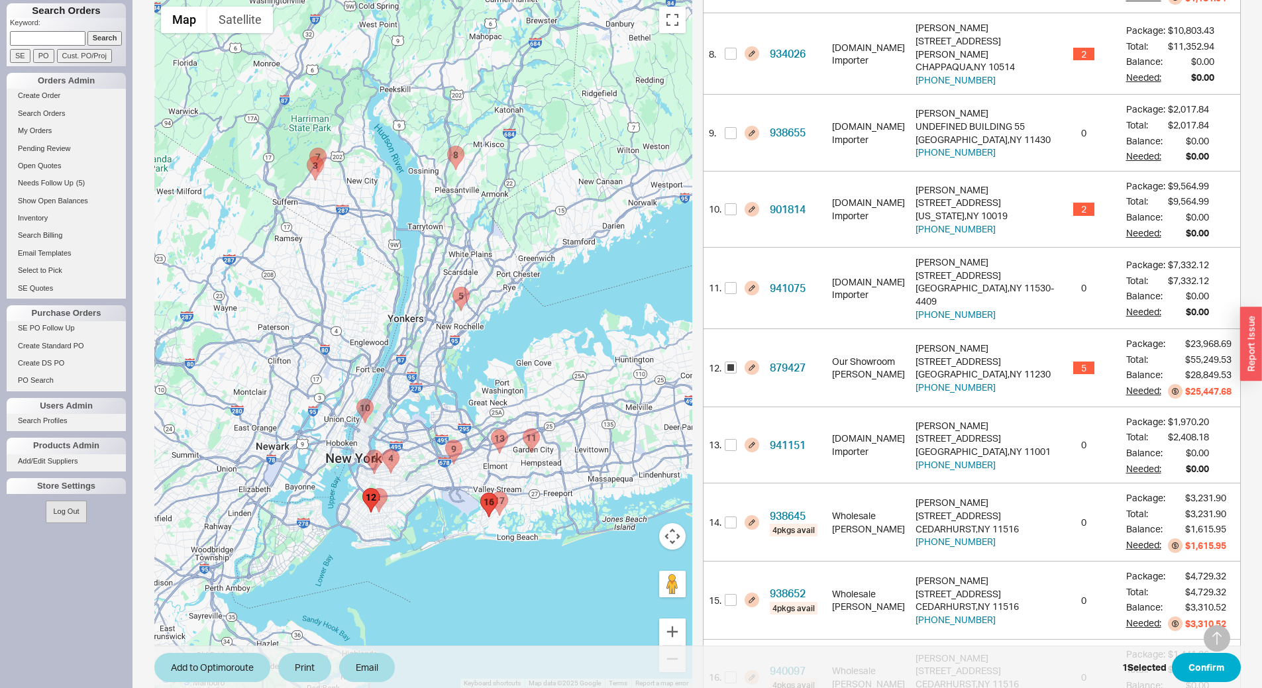
scroll to position [852, 0]
click at [972, 380] on button "917-533-1987" at bounding box center [955, 386] width 80 height 13
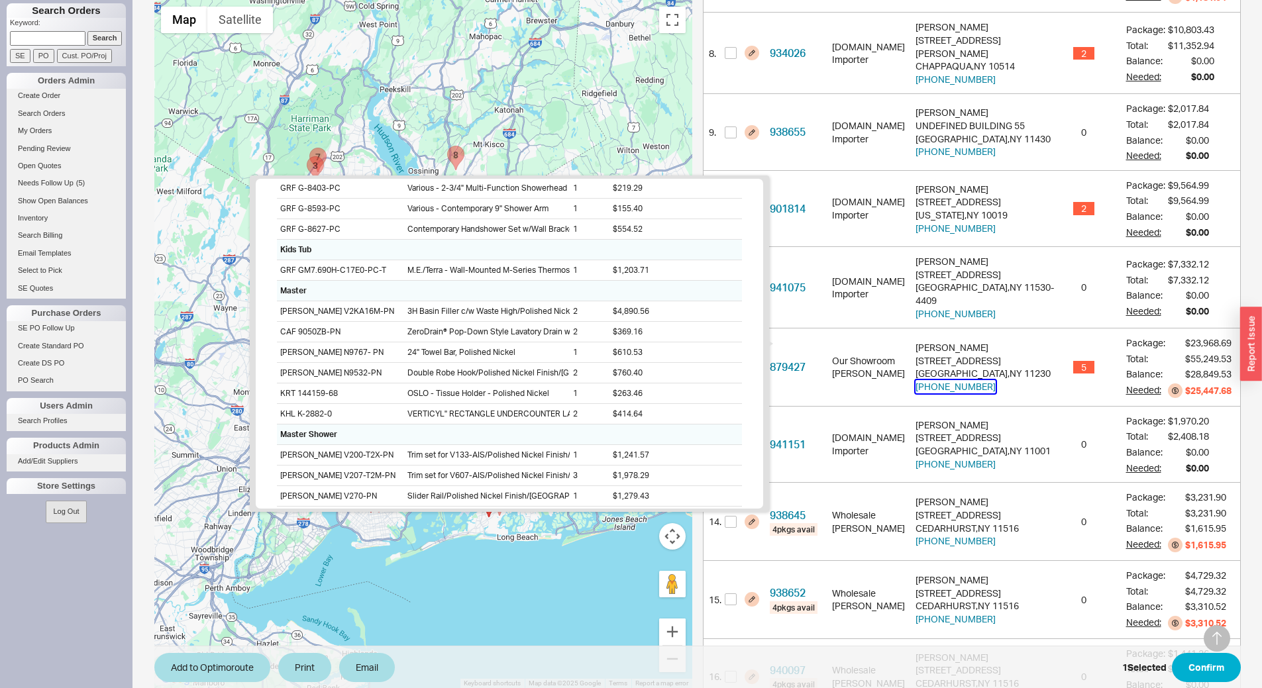
scroll to position [489, 0]
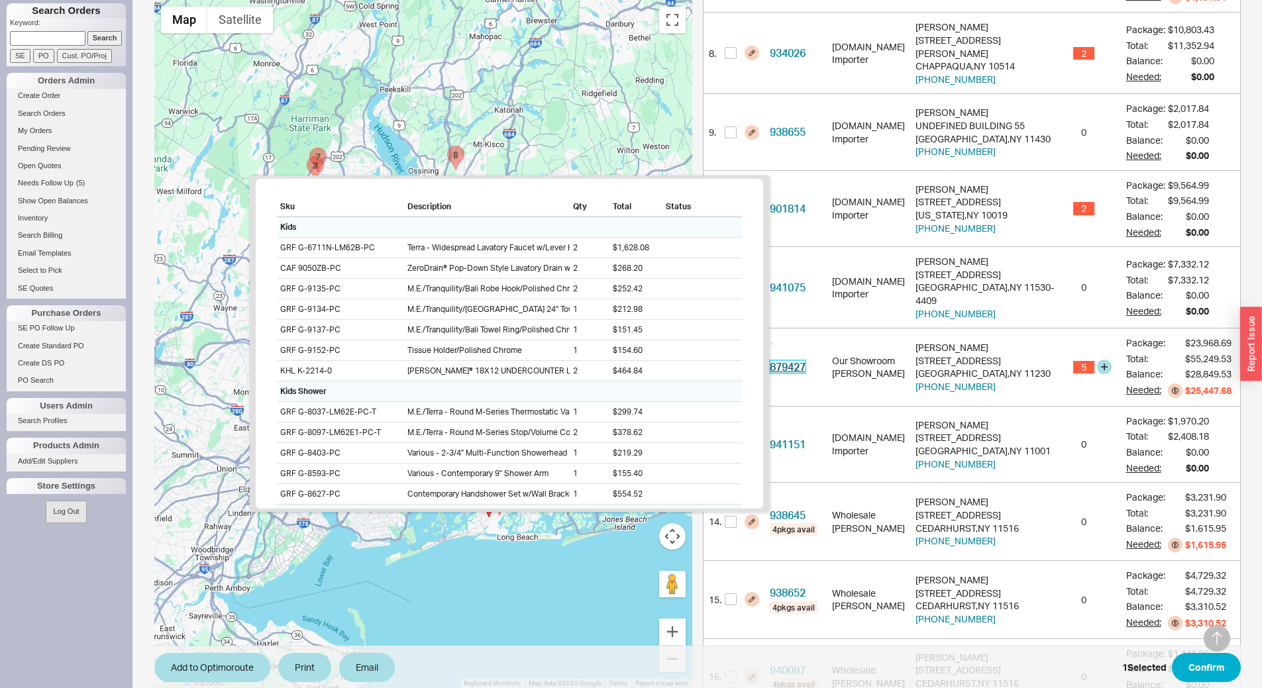
click at [791, 360] on link "879427" at bounding box center [788, 366] width 36 height 13
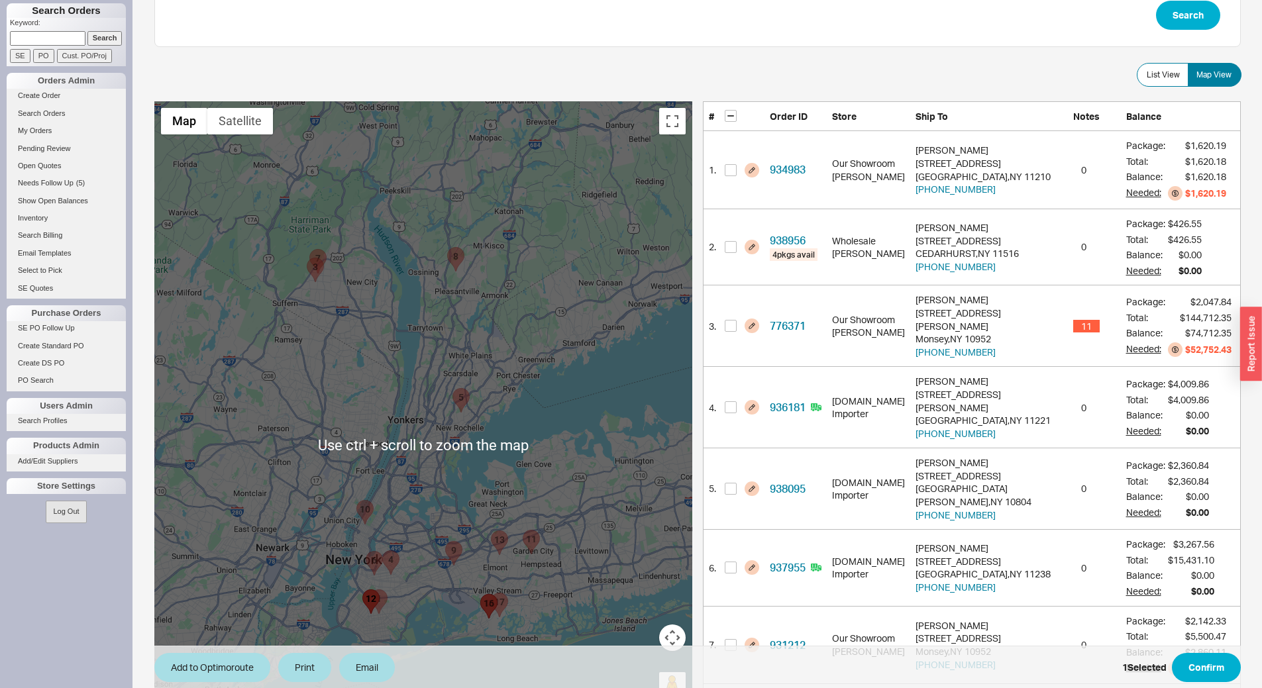
scroll to position [57, 0]
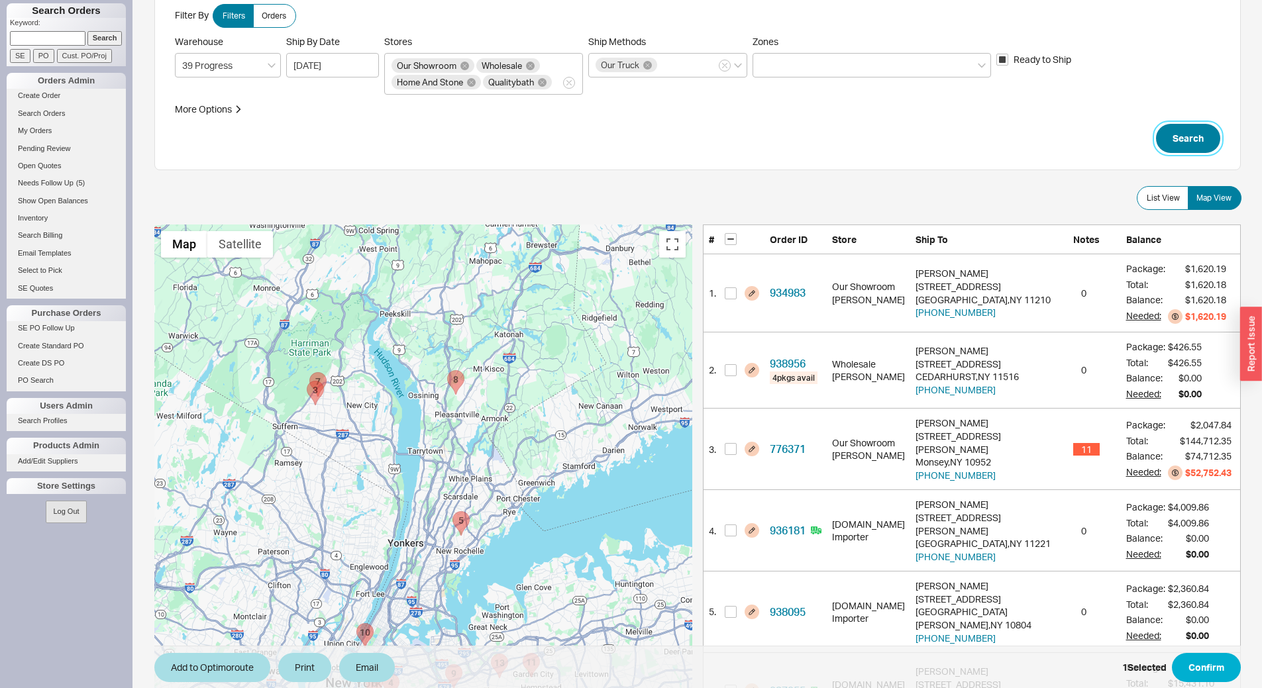
click at [1178, 145] on button "Search" at bounding box center [1188, 138] width 64 height 29
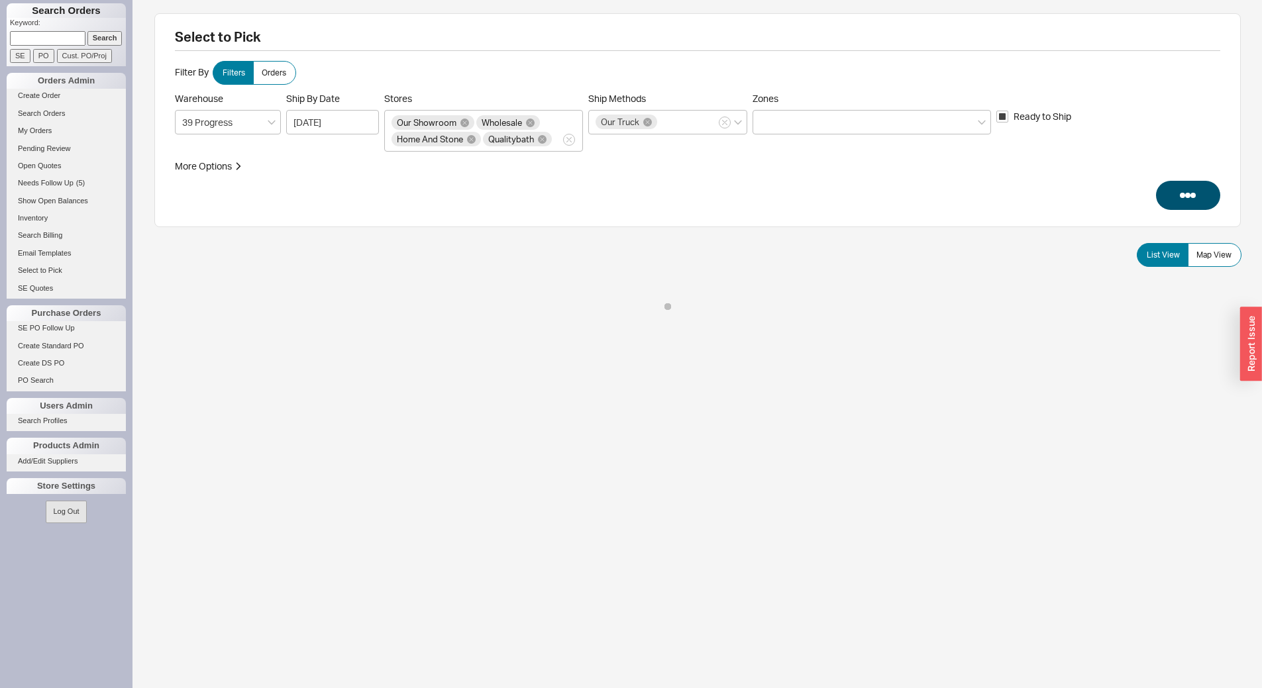
scroll to position [0, 0]
click at [1213, 250] on span "Map View" at bounding box center [1213, 255] width 35 height 11
click at [0, 0] on input "Map View" at bounding box center [0, 0] width 0 height 0
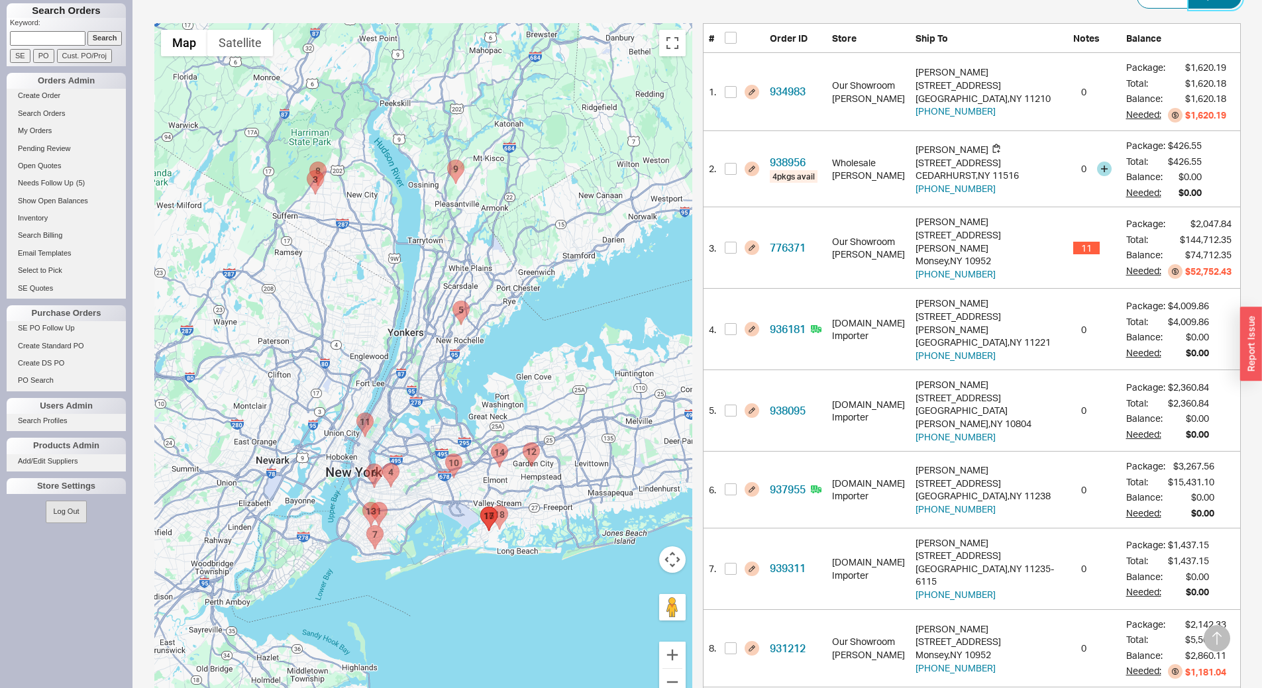
scroll to position [265, 0]
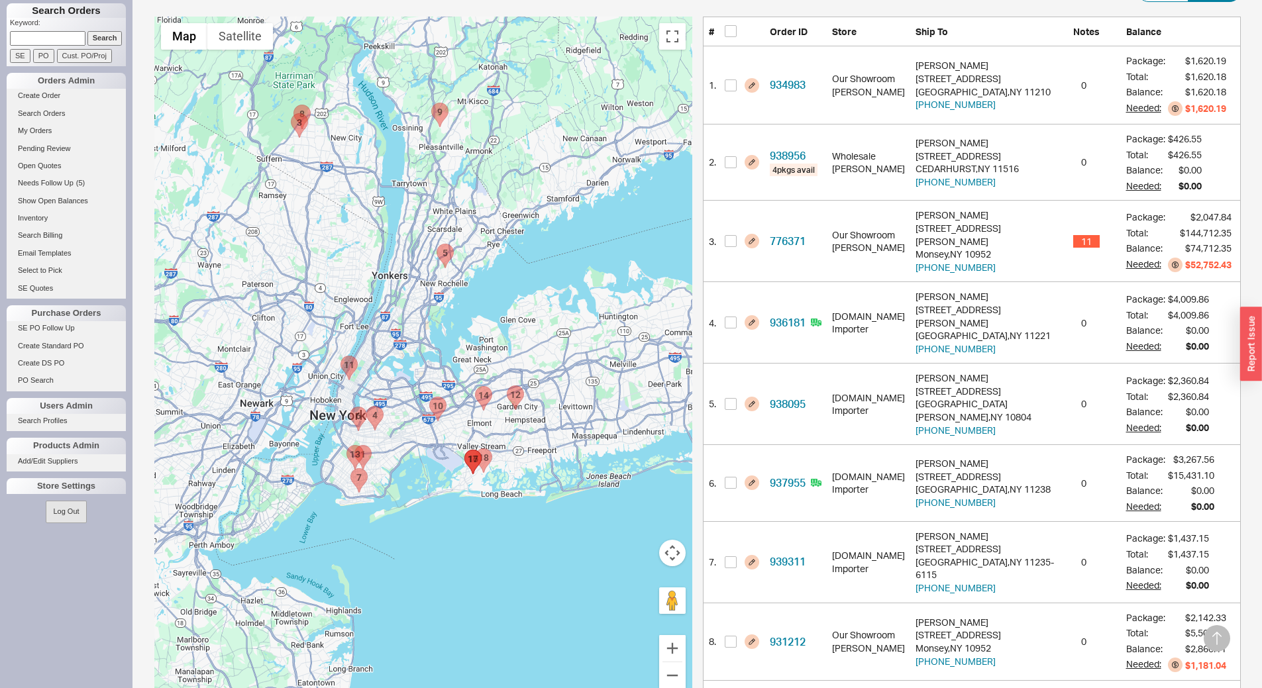
drag, startPoint x: 434, startPoint y: 544, endPoint x: 417, endPoint y: 485, distance: 61.4
click at [417, 485] on div at bounding box center [423, 361] width 538 height 688
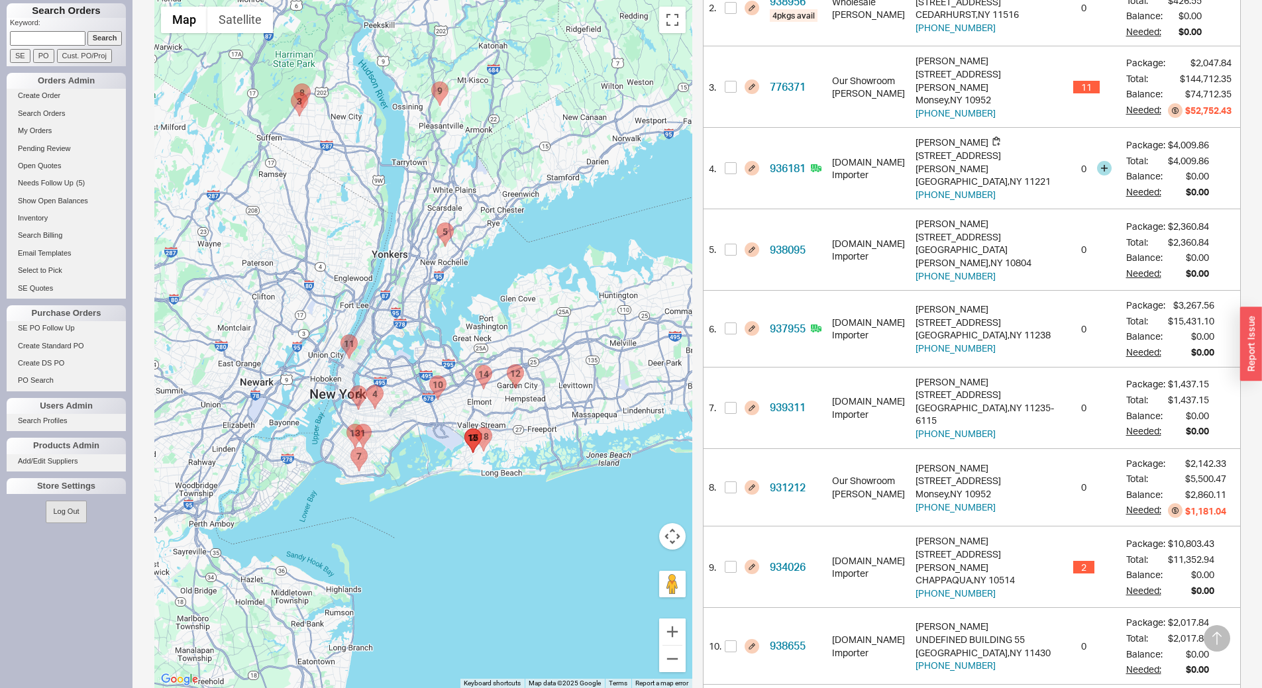
scroll to position [442, 0]
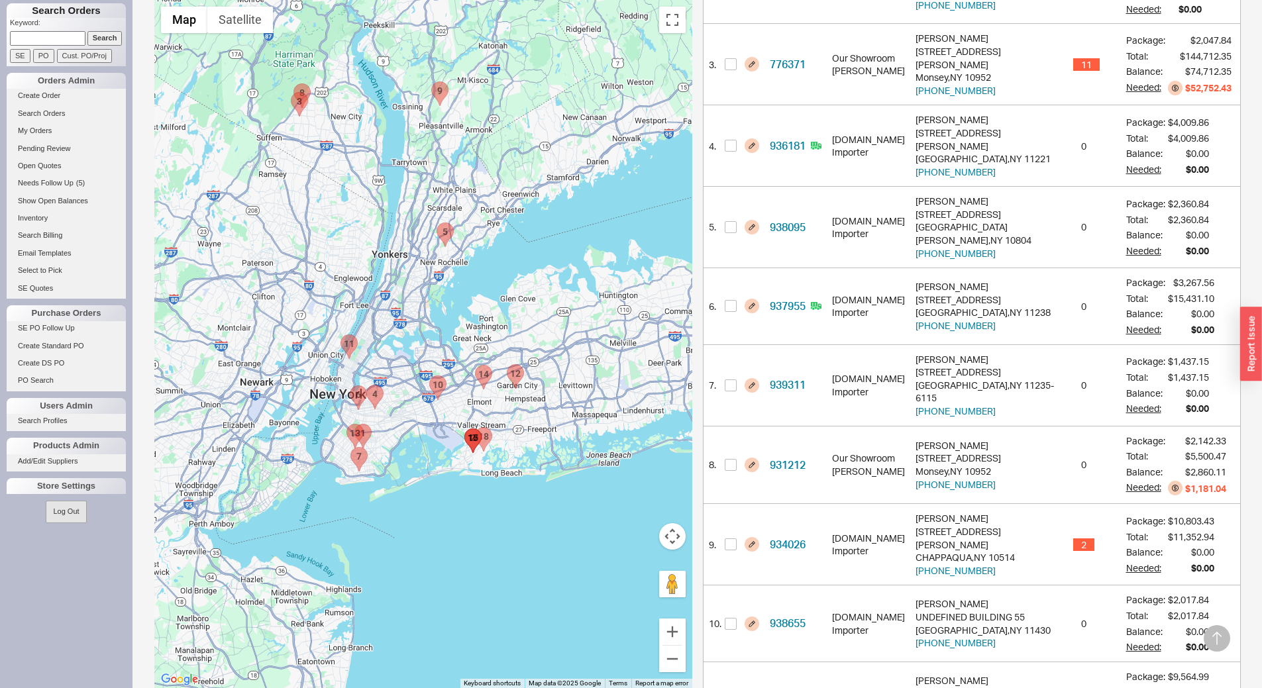
click at [366, 385] on area "936181 - 129 Malcolm X Boulevard" at bounding box center [366, 385] width 0 height 0
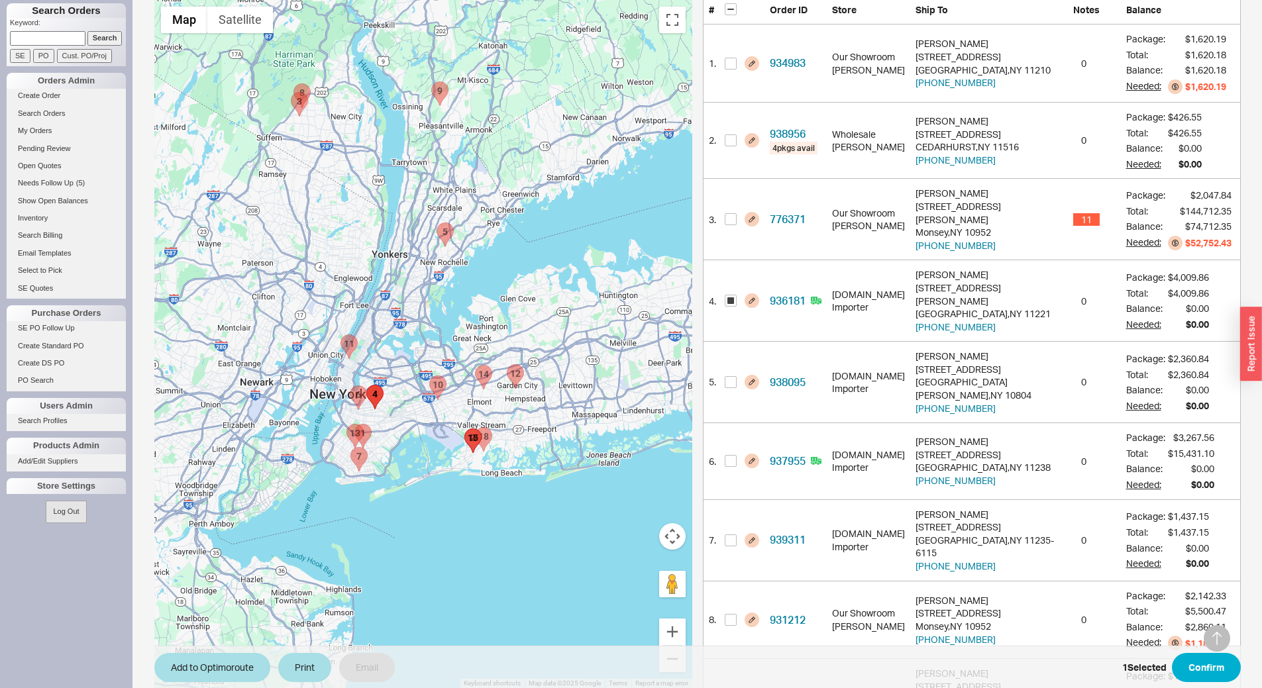
scroll to position [238, 0]
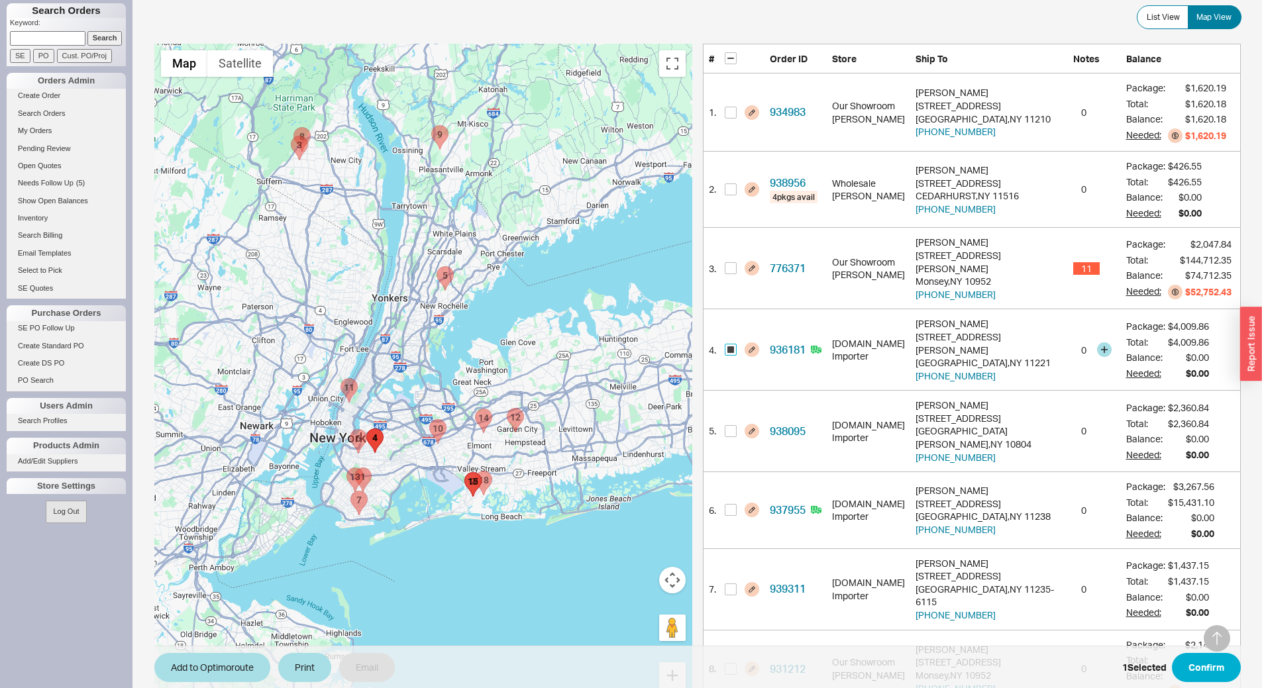
click at [730, 344] on input "checkbox" at bounding box center [731, 350] width 12 height 12
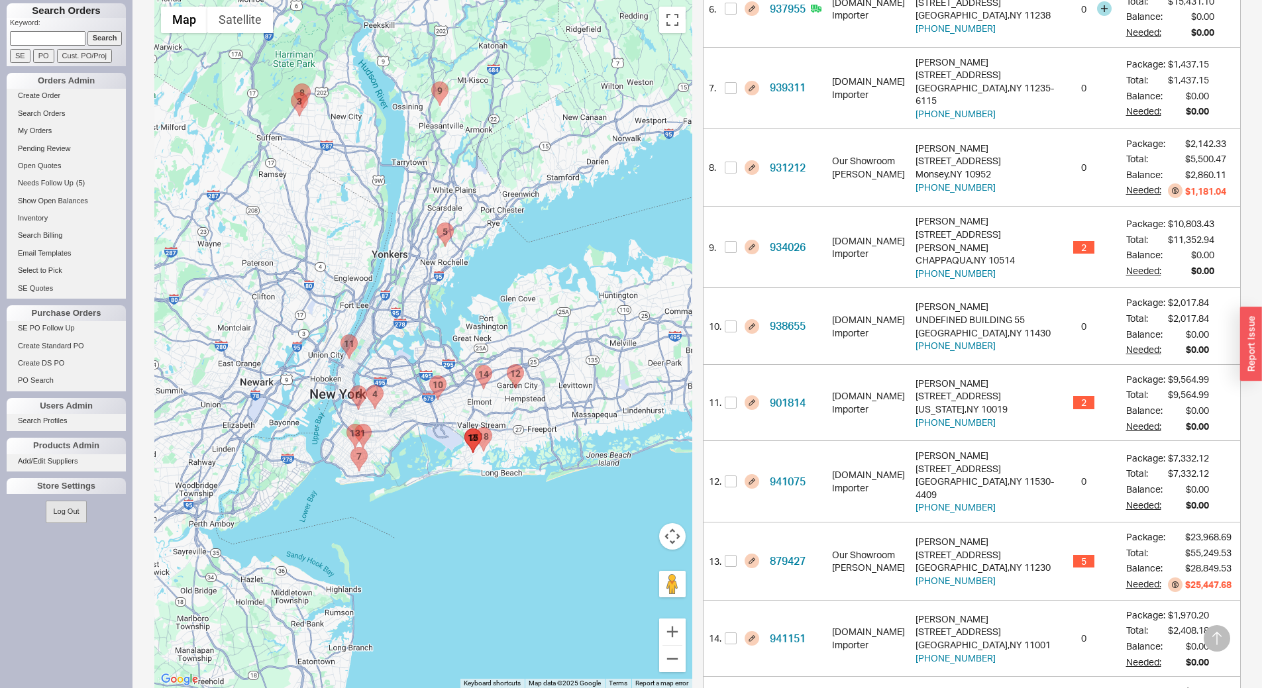
scroll to position [834, 0]
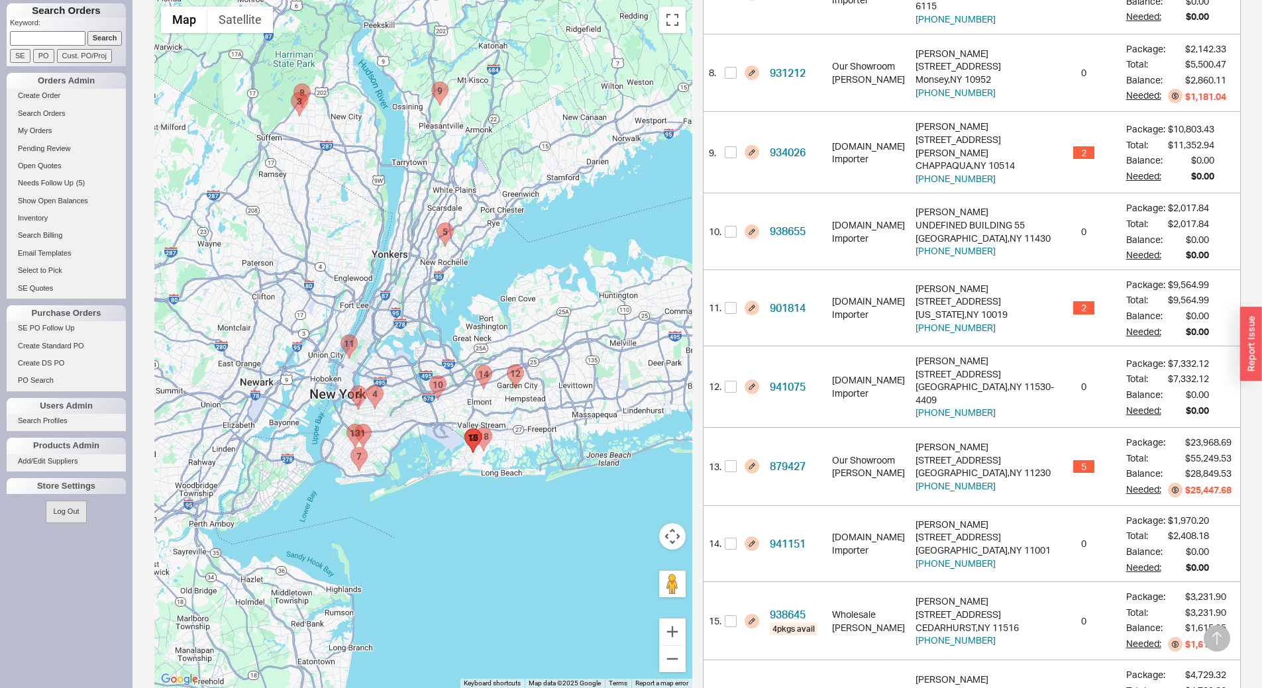
click at [487, 446] on img "940886 - 150 Noye Lane" at bounding box center [483, 440] width 17 height 25
click at [475, 428] on area "940886 - 150 Noye Lane" at bounding box center [475, 428] width 0 height 0
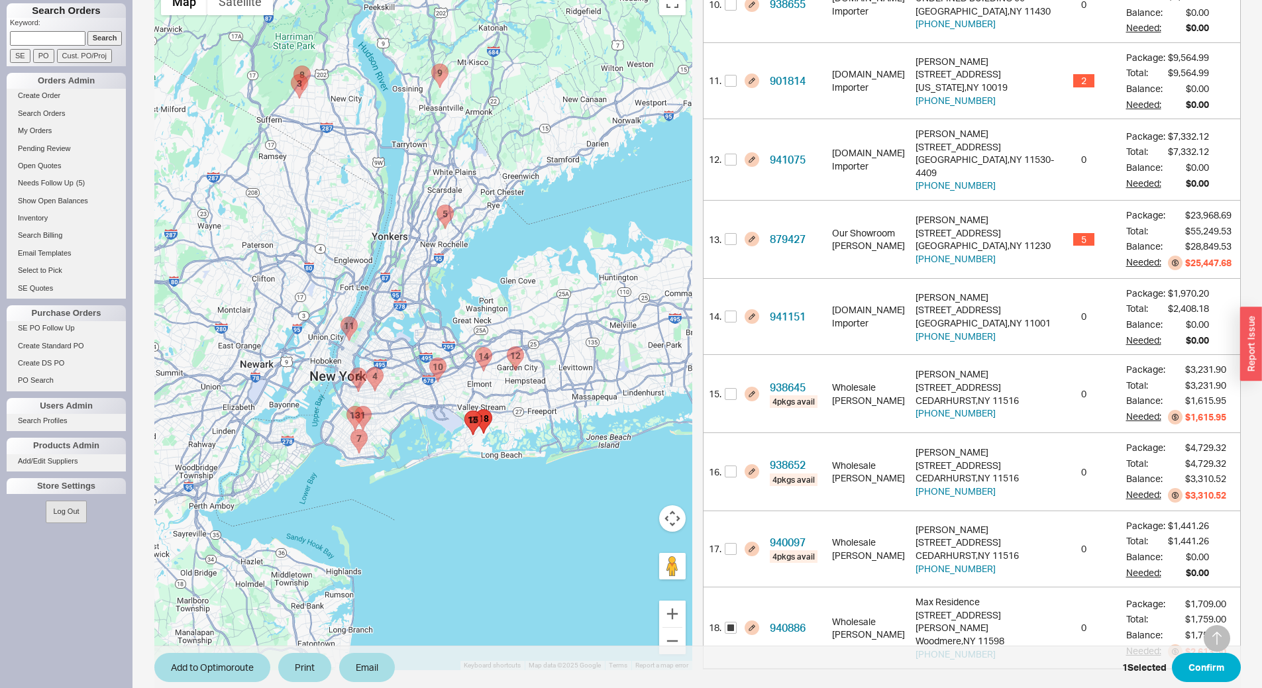
scroll to position [1067, 0]
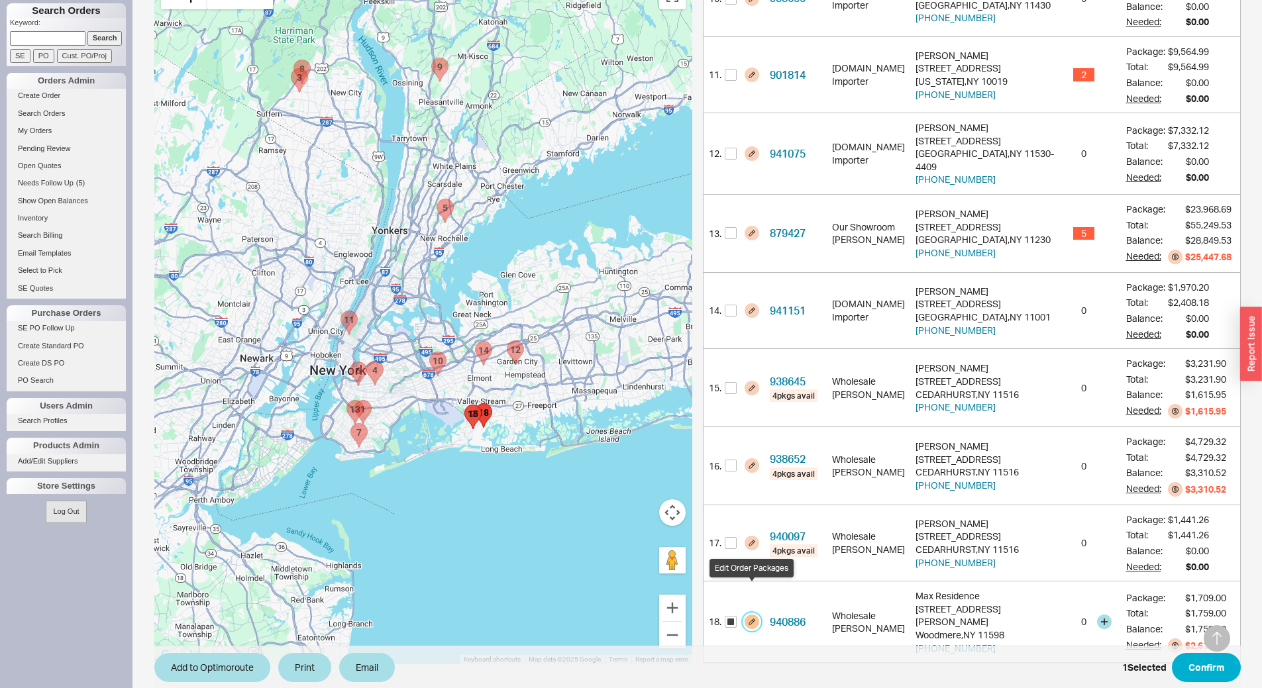
click at [751, 615] on button "button" at bounding box center [751, 622] width 15 height 15
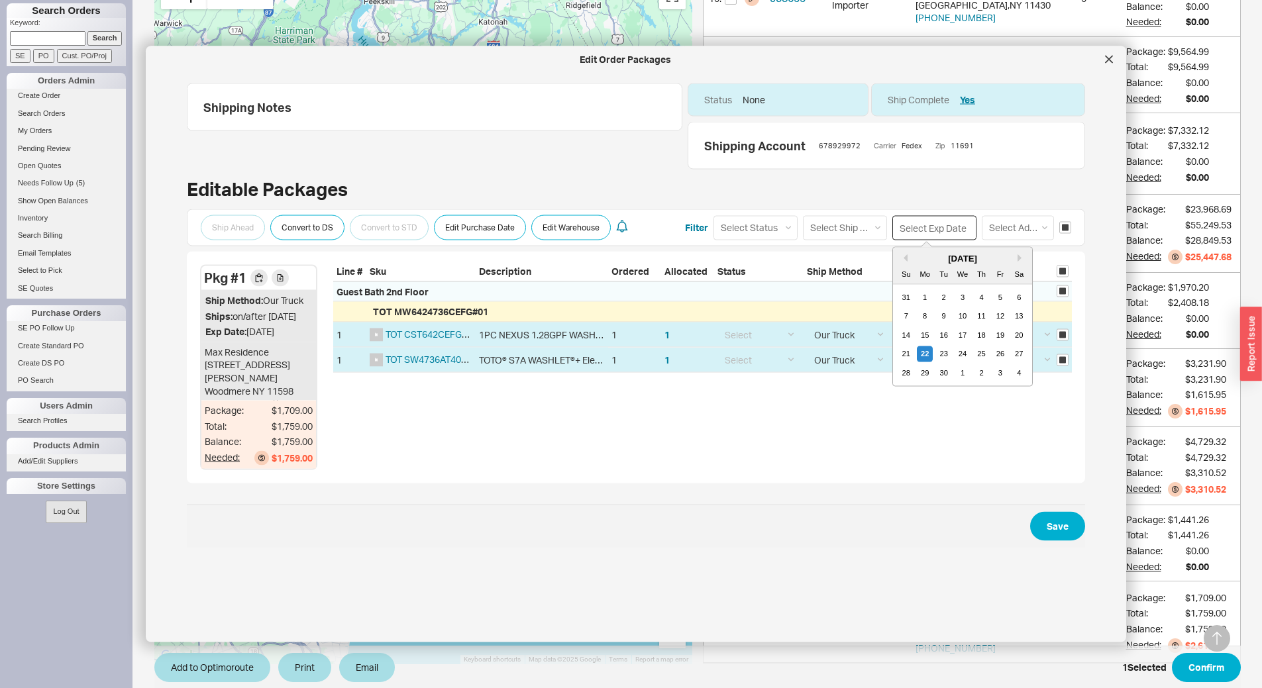
click at [936, 225] on input at bounding box center [934, 227] width 84 height 25
click at [917, 372] on div "29" at bounding box center [925, 373] width 16 height 16
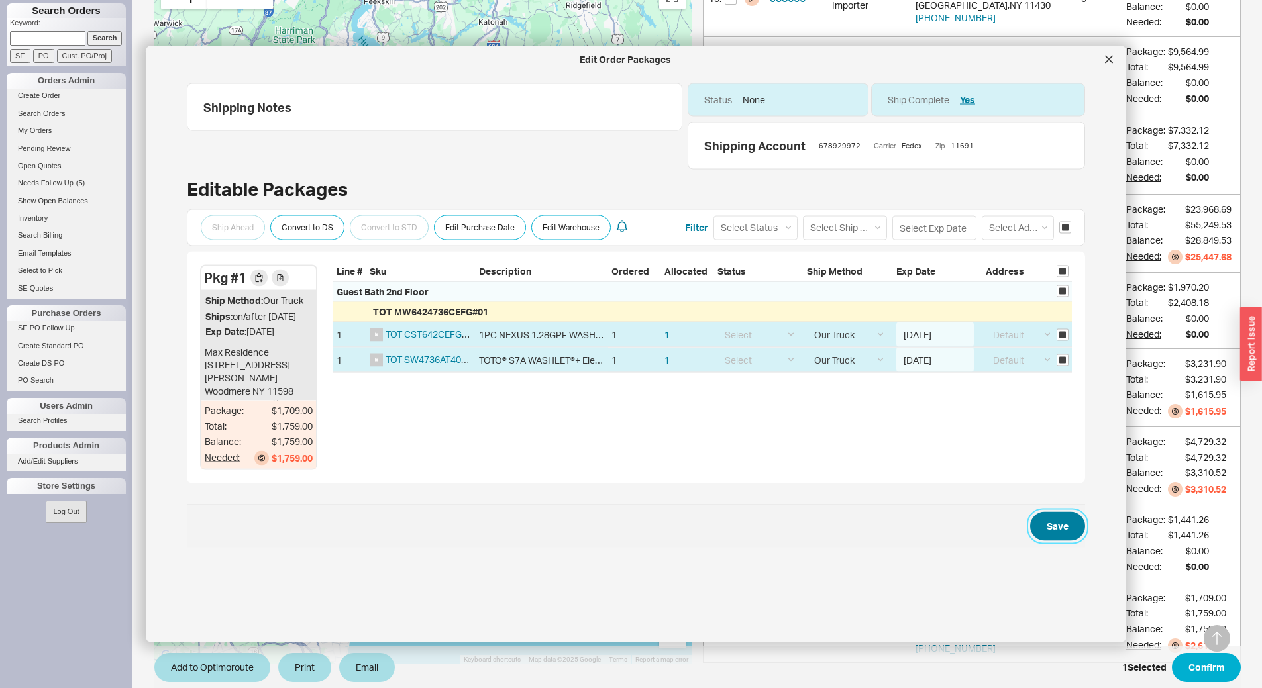
click at [1063, 538] on button "Save" at bounding box center [1057, 525] width 55 height 29
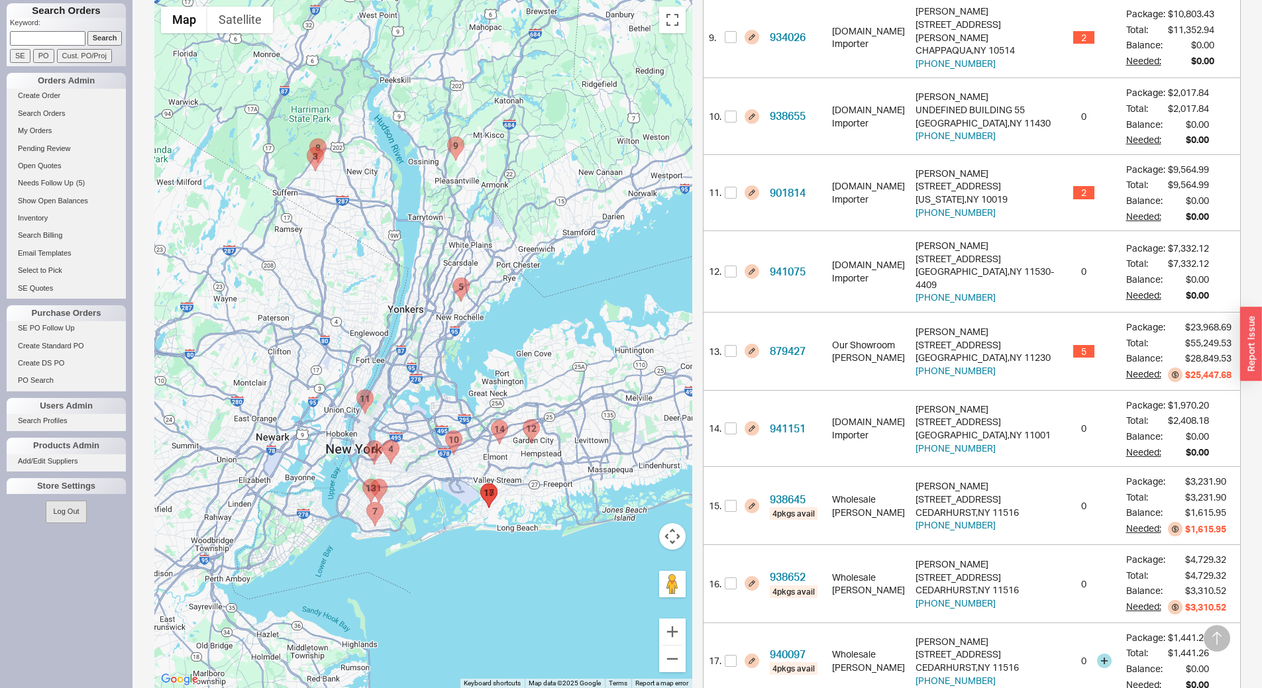
scroll to position [960, 0]
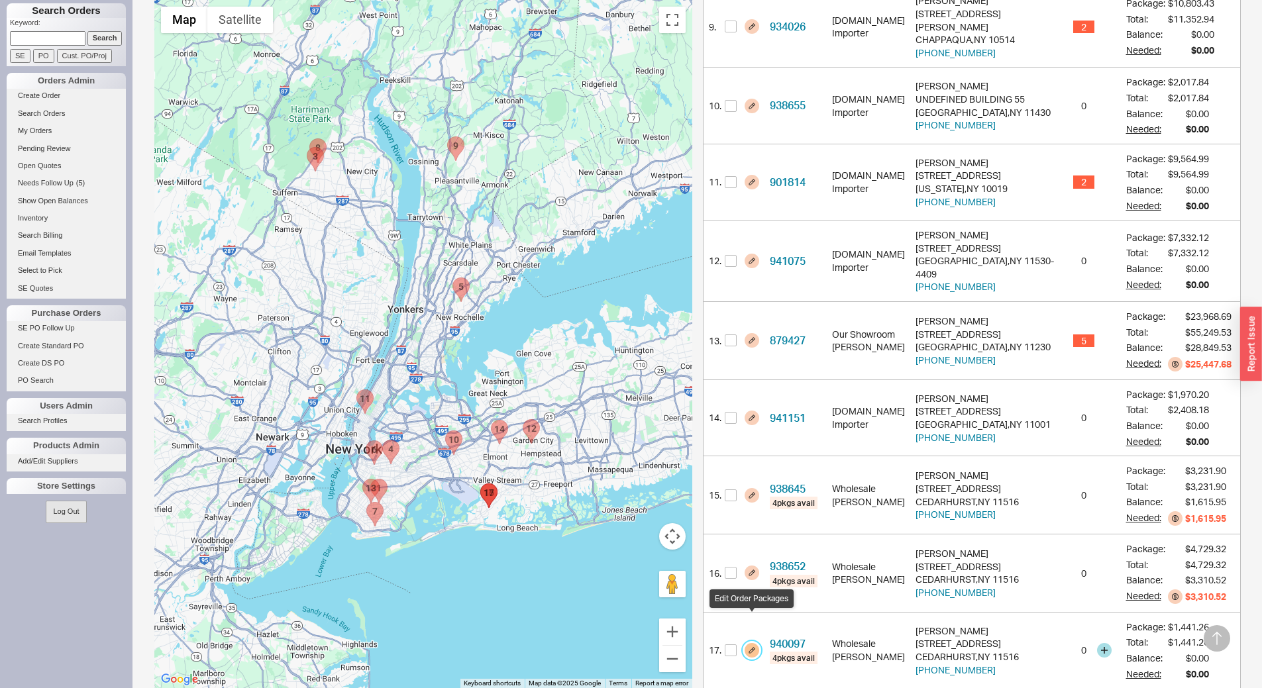
click at [752, 643] on button "button" at bounding box center [751, 650] width 15 height 15
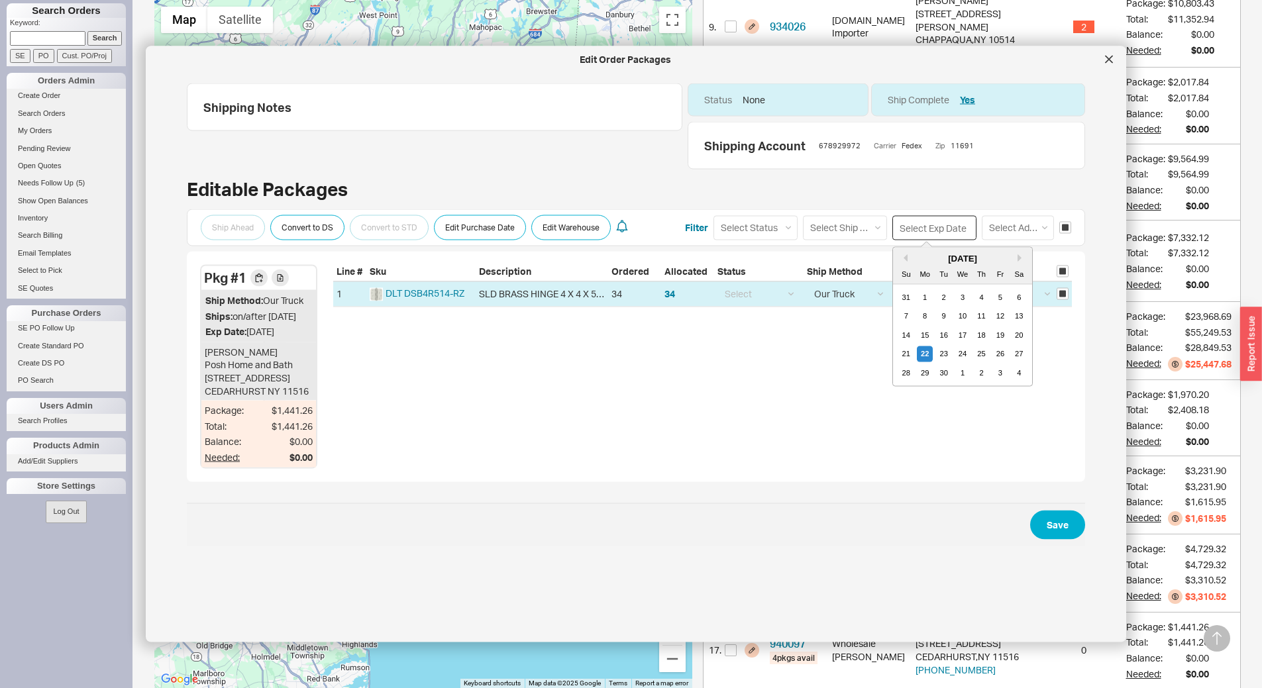
click at [910, 219] on input at bounding box center [934, 227] width 84 height 25
click at [917, 370] on div "29" at bounding box center [925, 373] width 16 height 16
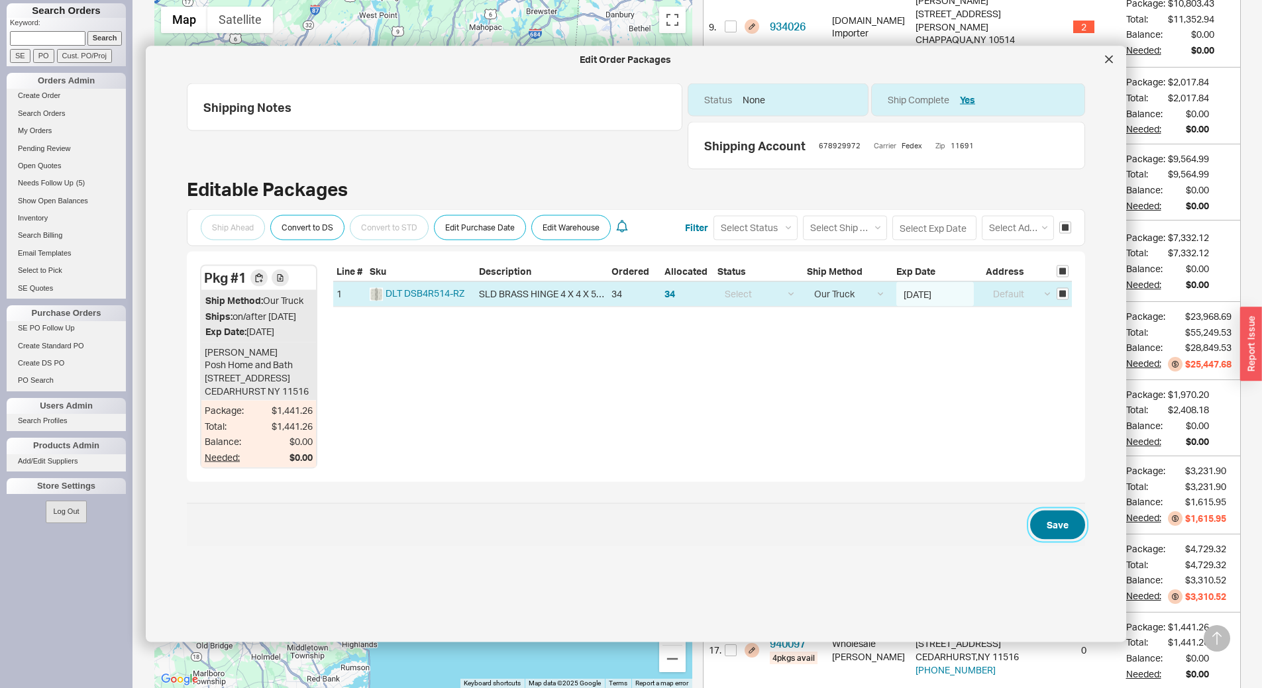
click at [1036, 539] on button "Save" at bounding box center [1057, 524] width 55 height 29
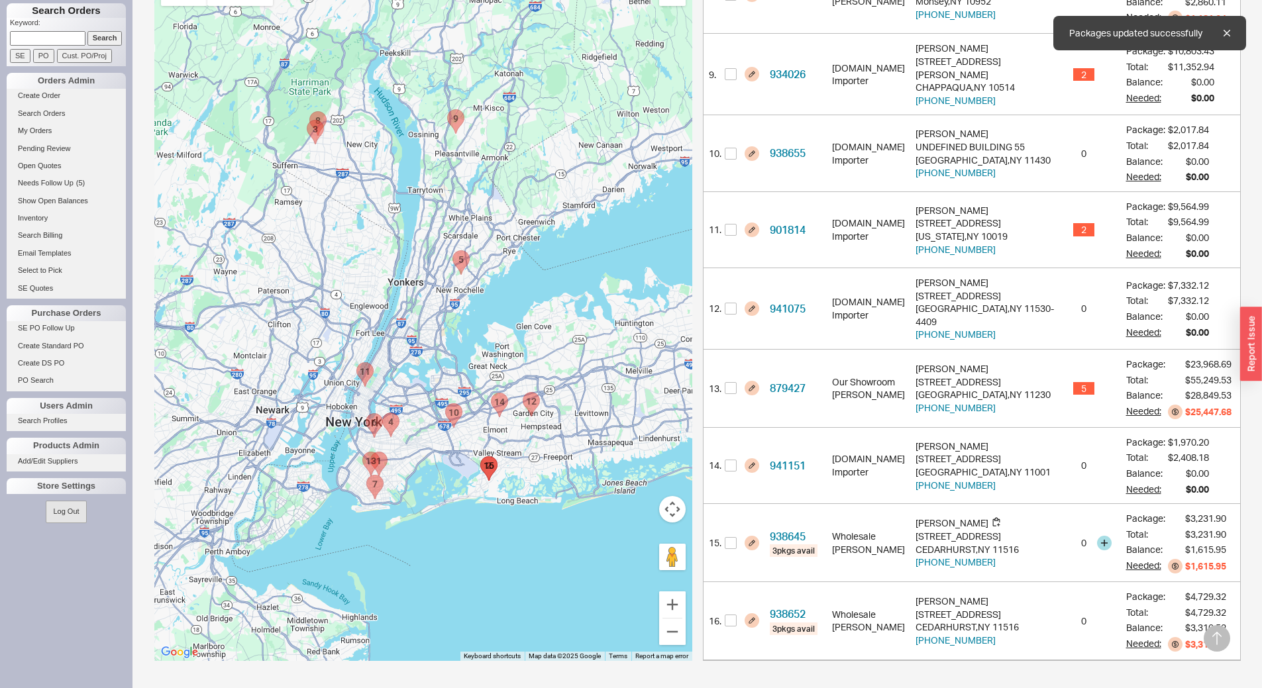
scroll to position [883, 0]
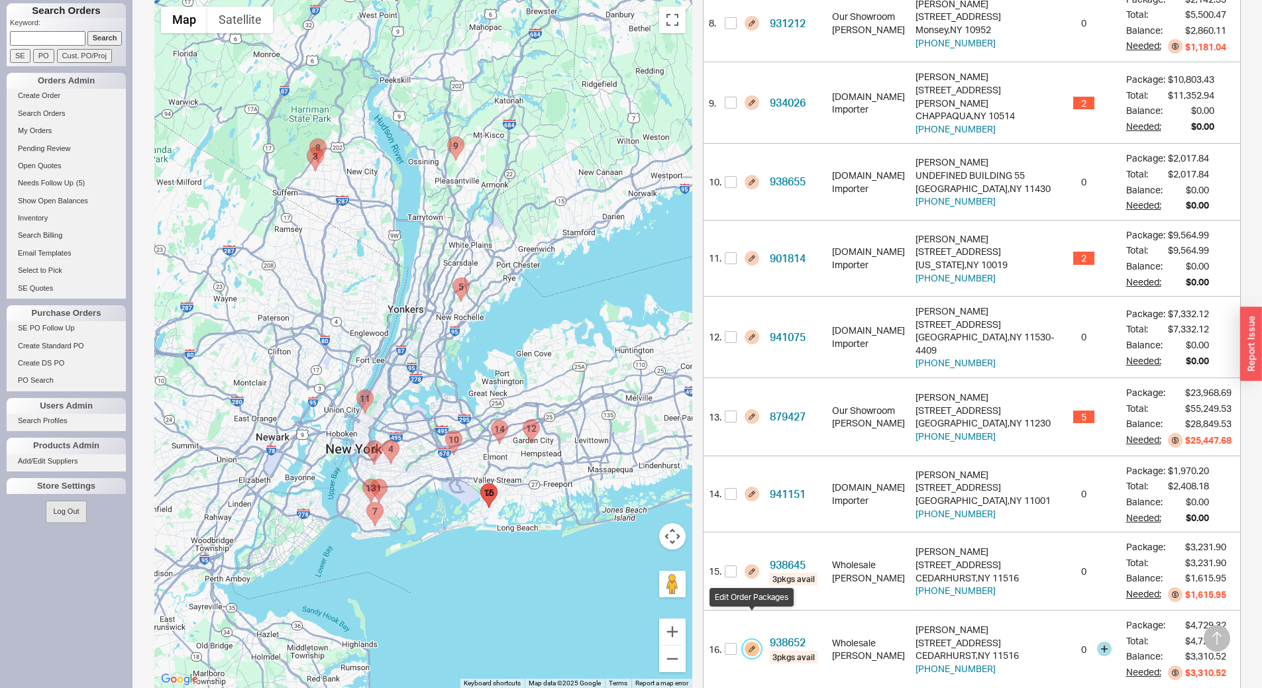
click at [753, 642] on button "button" at bounding box center [751, 649] width 15 height 15
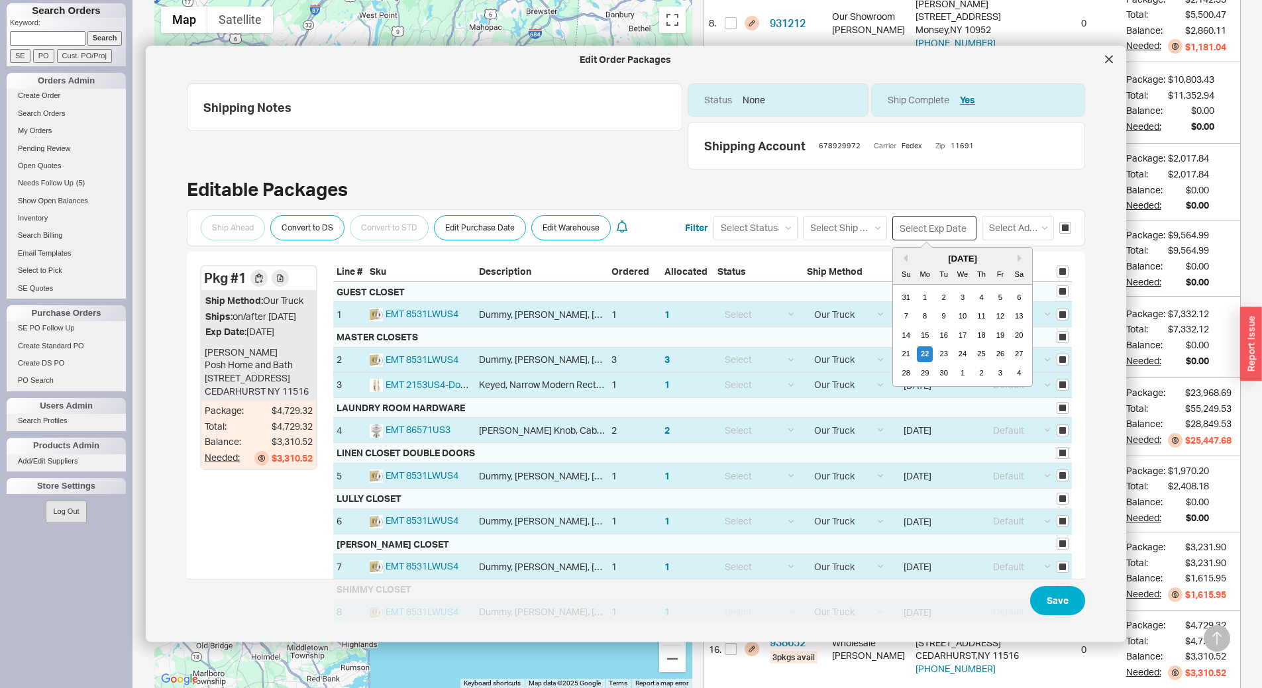
click at [916, 228] on input at bounding box center [934, 227] width 84 height 25
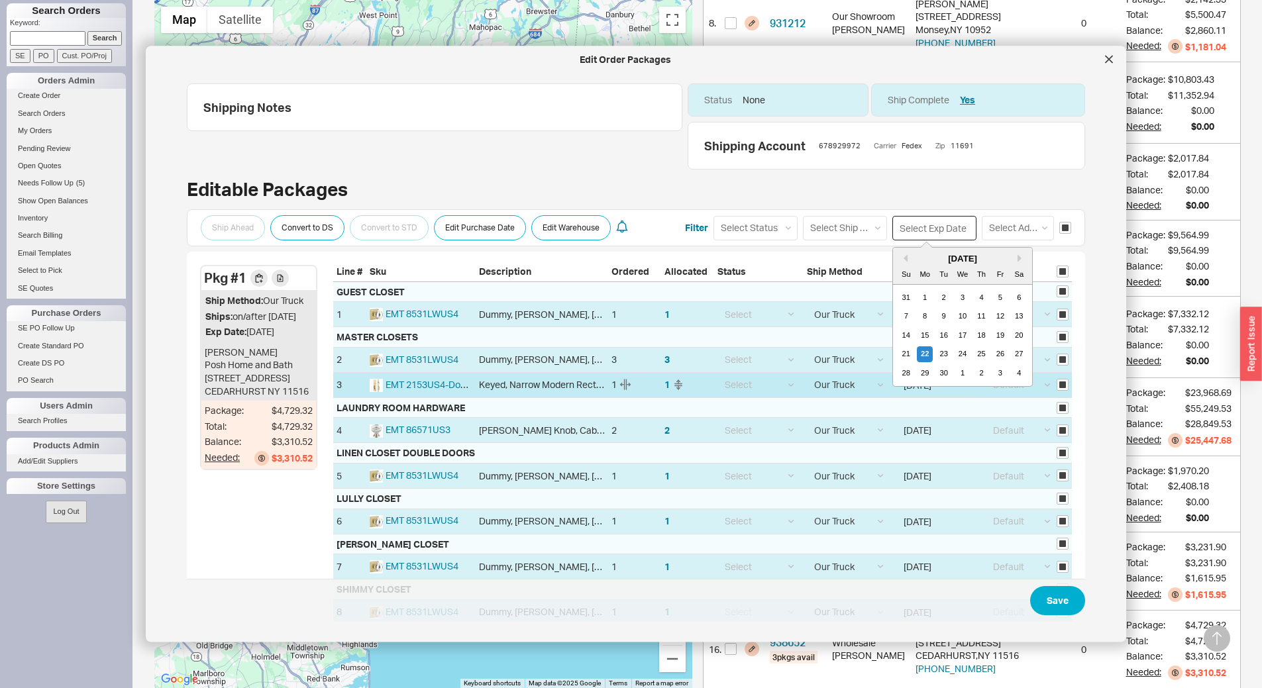
drag, startPoint x: 919, startPoint y: 376, endPoint x: 921, endPoint y: 387, distance: 11.6
click at [918, 376] on div "29" at bounding box center [925, 373] width 16 height 16
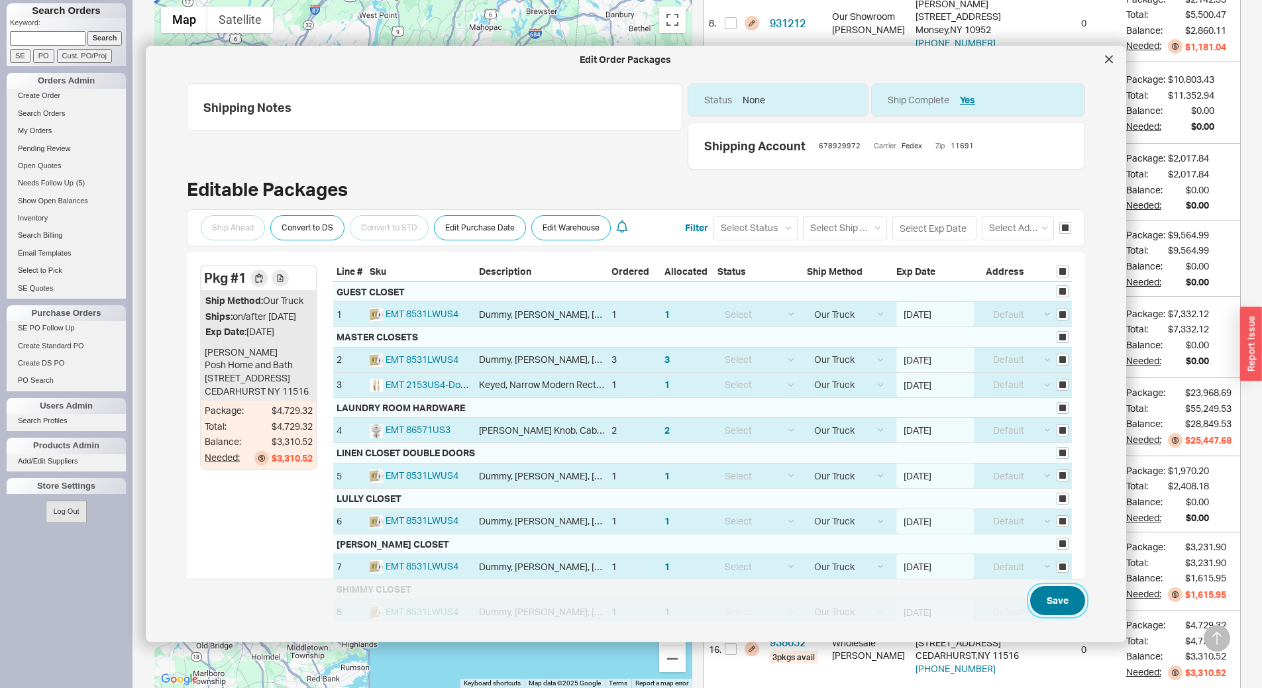
click at [1053, 587] on button "Save" at bounding box center [1057, 600] width 55 height 29
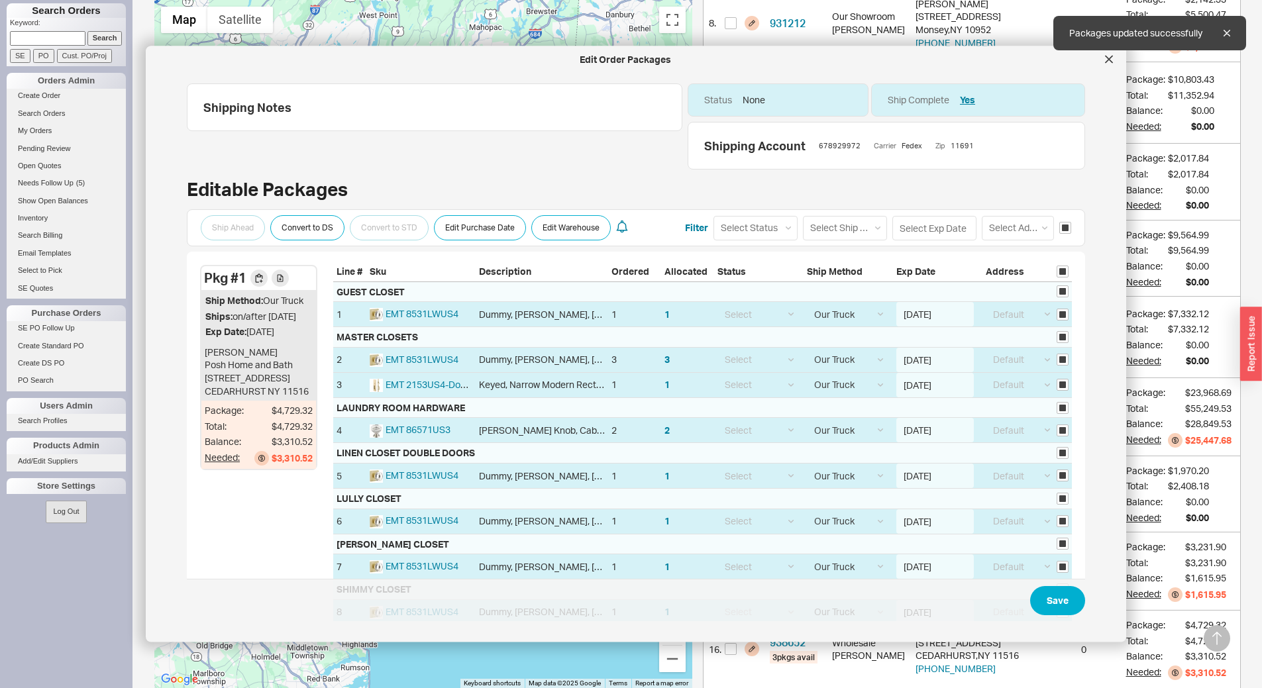
scroll to position [805, 0]
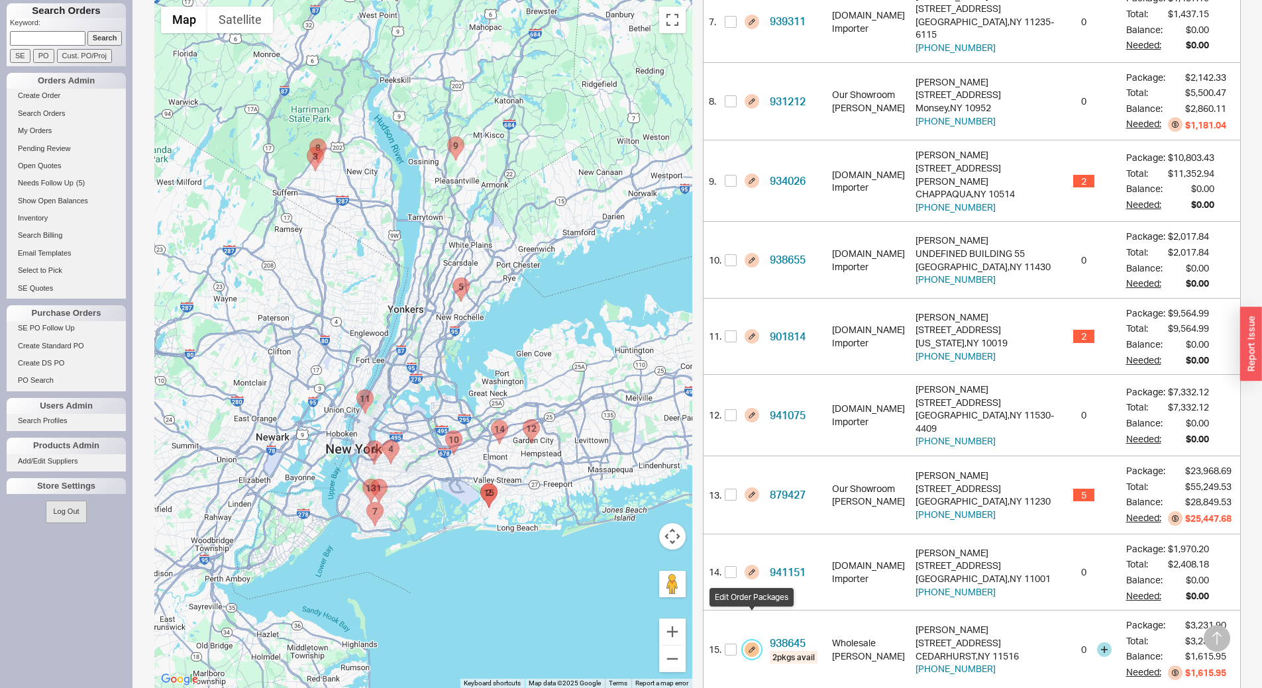
click at [752, 642] on button "button" at bounding box center [751, 649] width 15 height 15
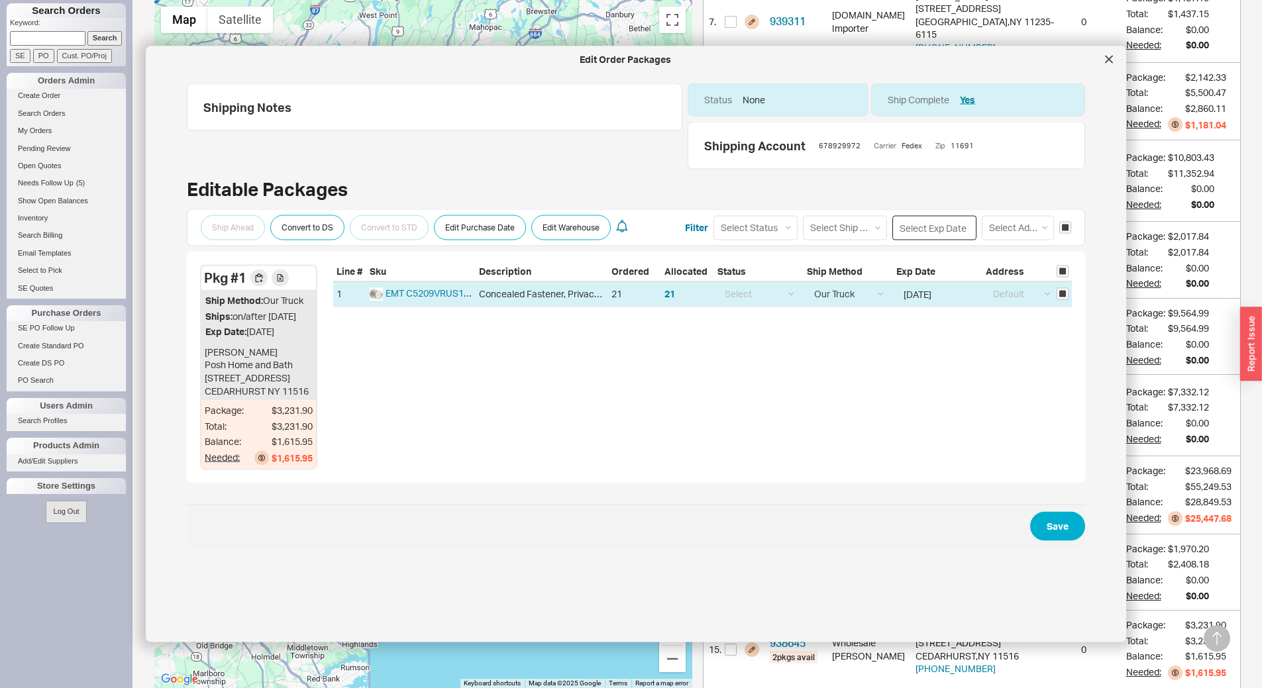
click at [936, 223] on input at bounding box center [934, 227] width 84 height 25
click at [917, 372] on div "29" at bounding box center [925, 373] width 16 height 16
click at [1048, 540] on button "Save" at bounding box center [1057, 525] width 55 height 29
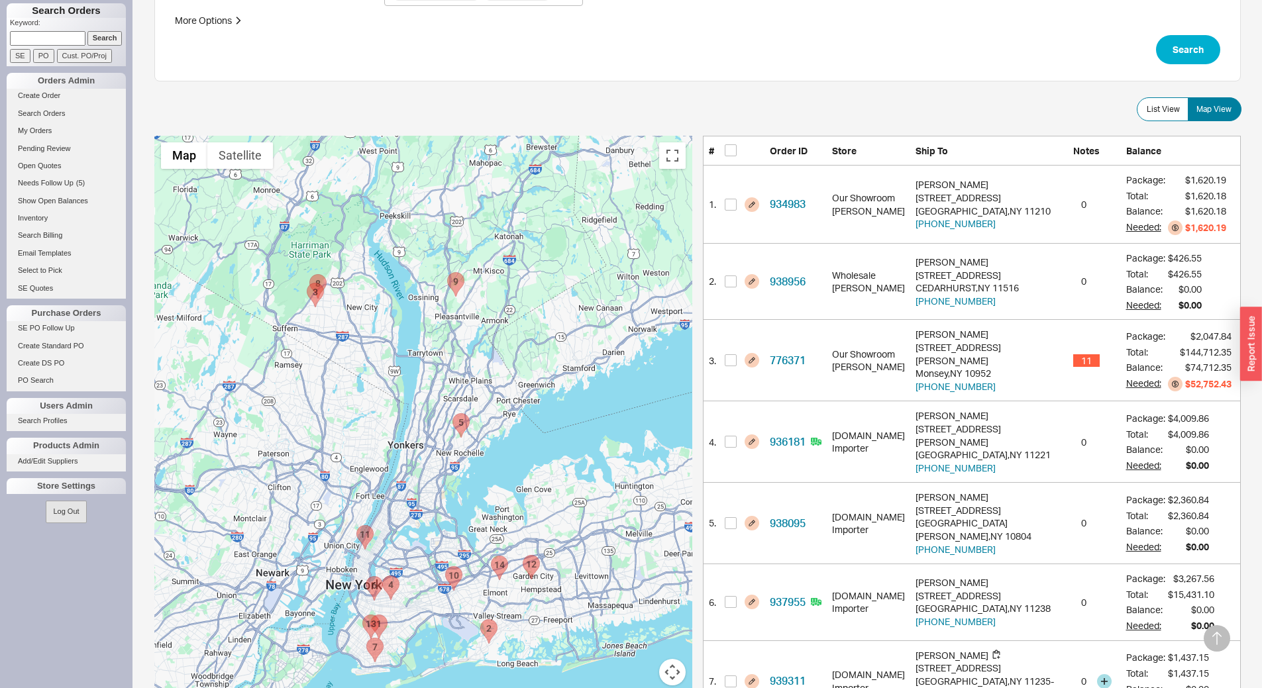
scroll to position [131, 0]
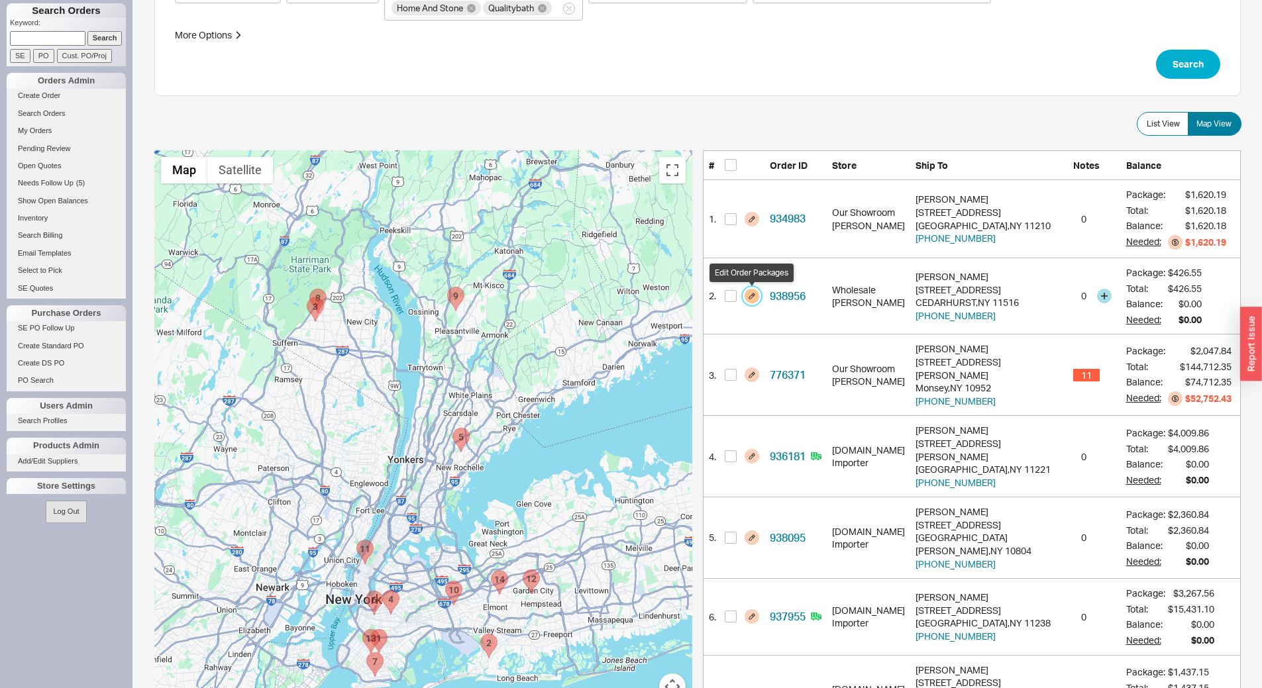
click at [754, 299] on button "button" at bounding box center [751, 296] width 15 height 15
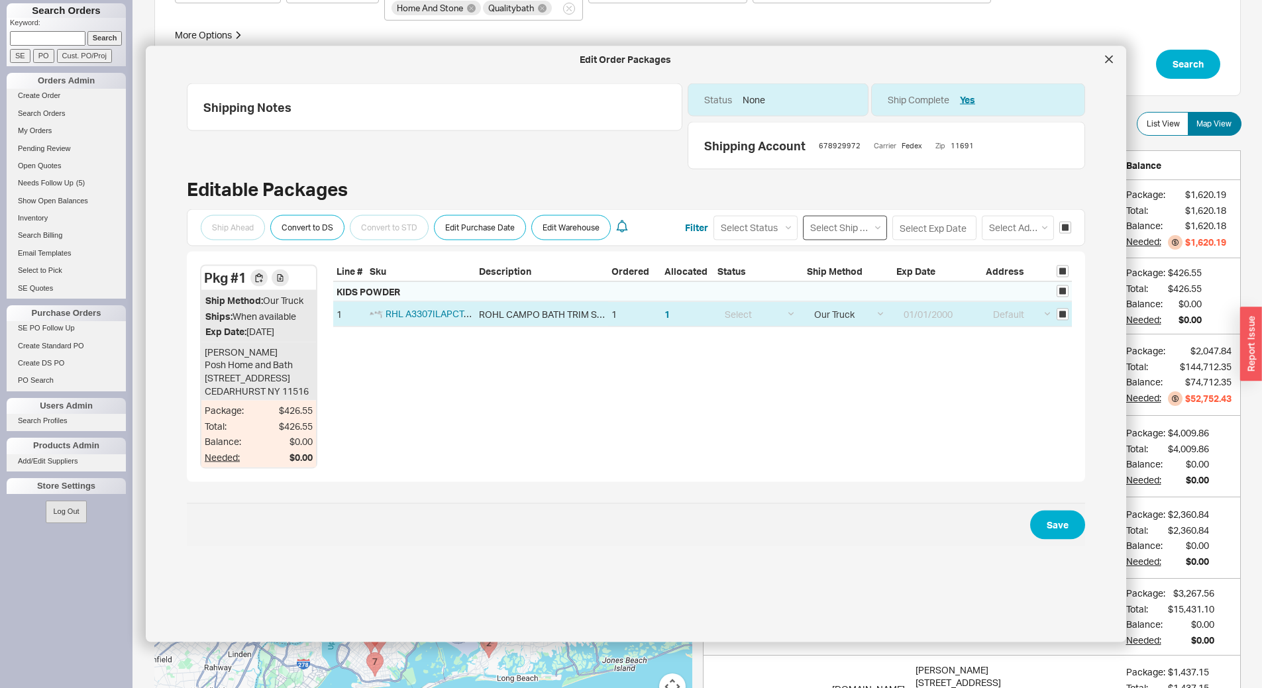
click at [837, 234] on select "Select Ship Method Ground LTL Our Truck --------------- Customer Pickup - Showr…" at bounding box center [845, 227] width 84 height 25
click at [803, 215] on select "Select Ship Method Ground LTL Our Truck --------------- Customer Pickup - Showr…" at bounding box center [845, 227] width 84 height 25
click at [1048, 539] on button "Save" at bounding box center [1057, 524] width 55 height 29
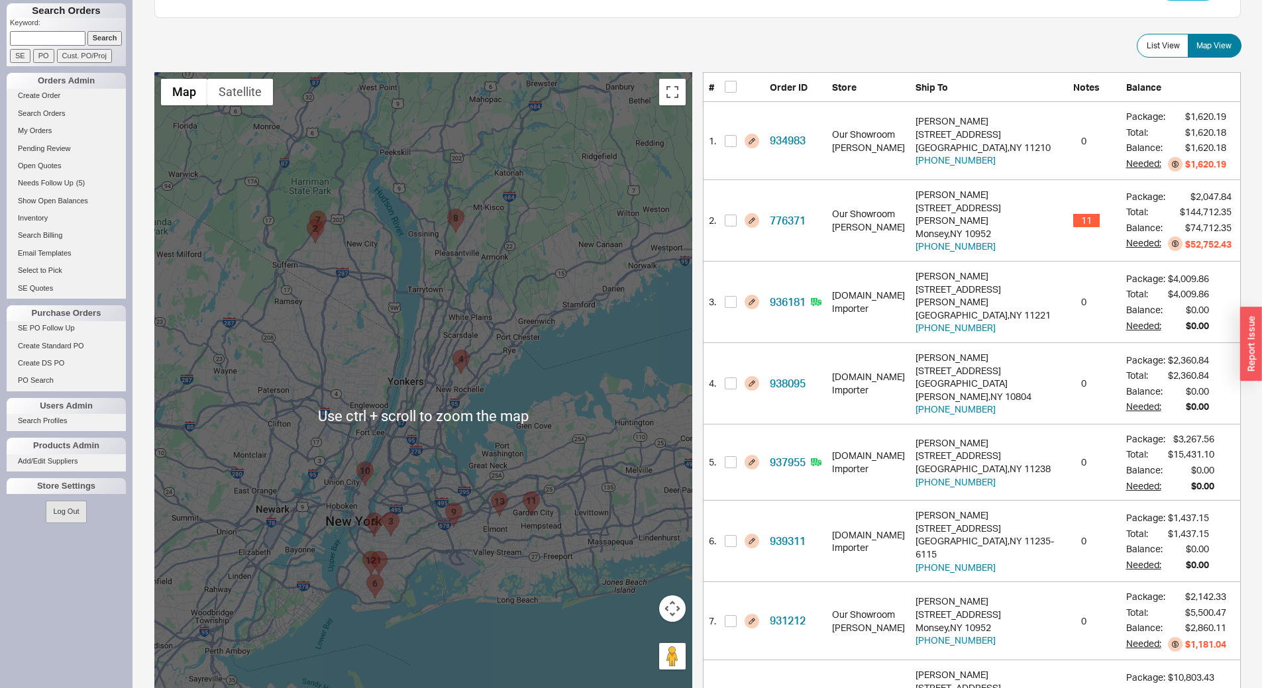
scroll to position [0, 0]
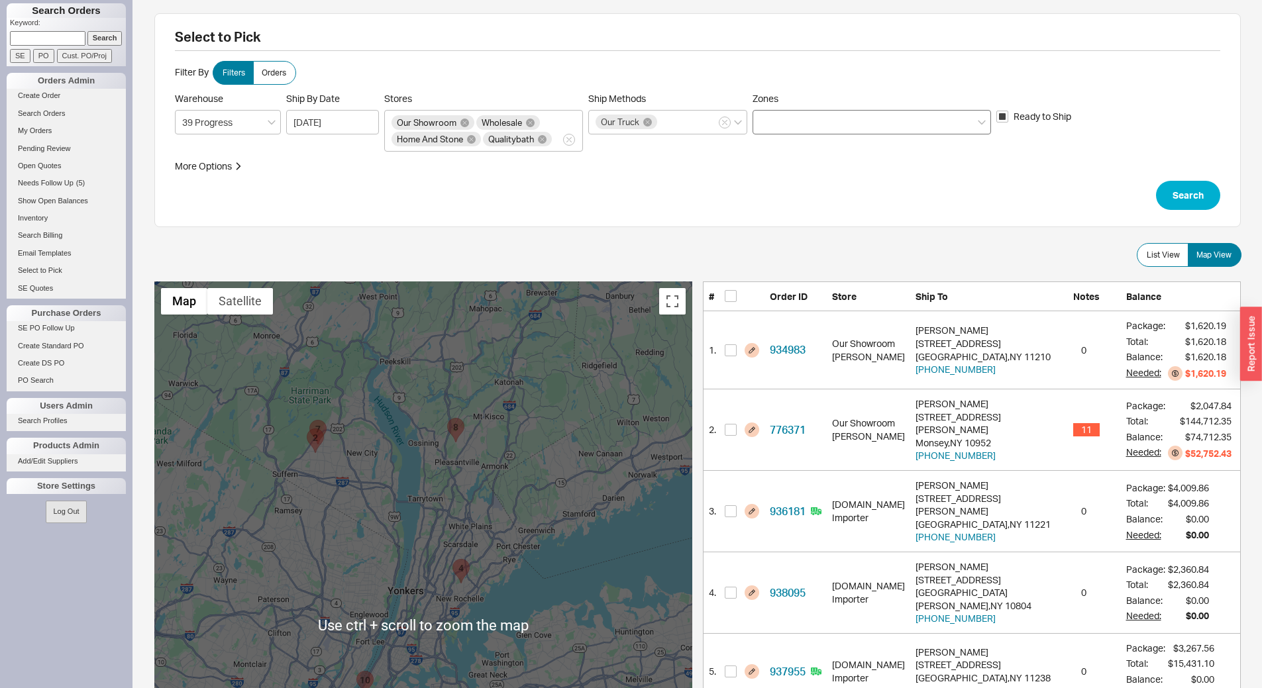
click at [832, 119] on div at bounding box center [871, 122] width 238 height 25
click at [769, 119] on input "Zones" at bounding box center [764, 122] width 9 height 15
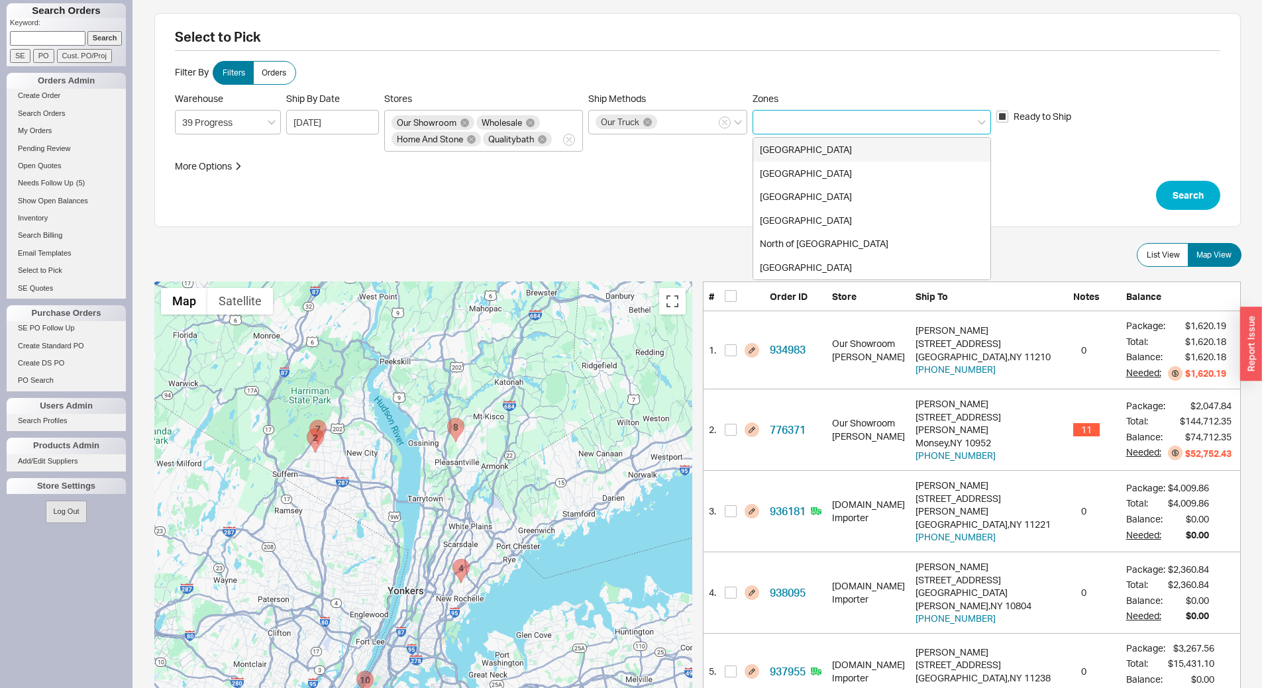
click at [815, 150] on div "[GEOGRAPHIC_DATA]" at bounding box center [871, 150] width 237 height 24
click at [342, 117] on input "[DATE]" at bounding box center [332, 122] width 93 height 25
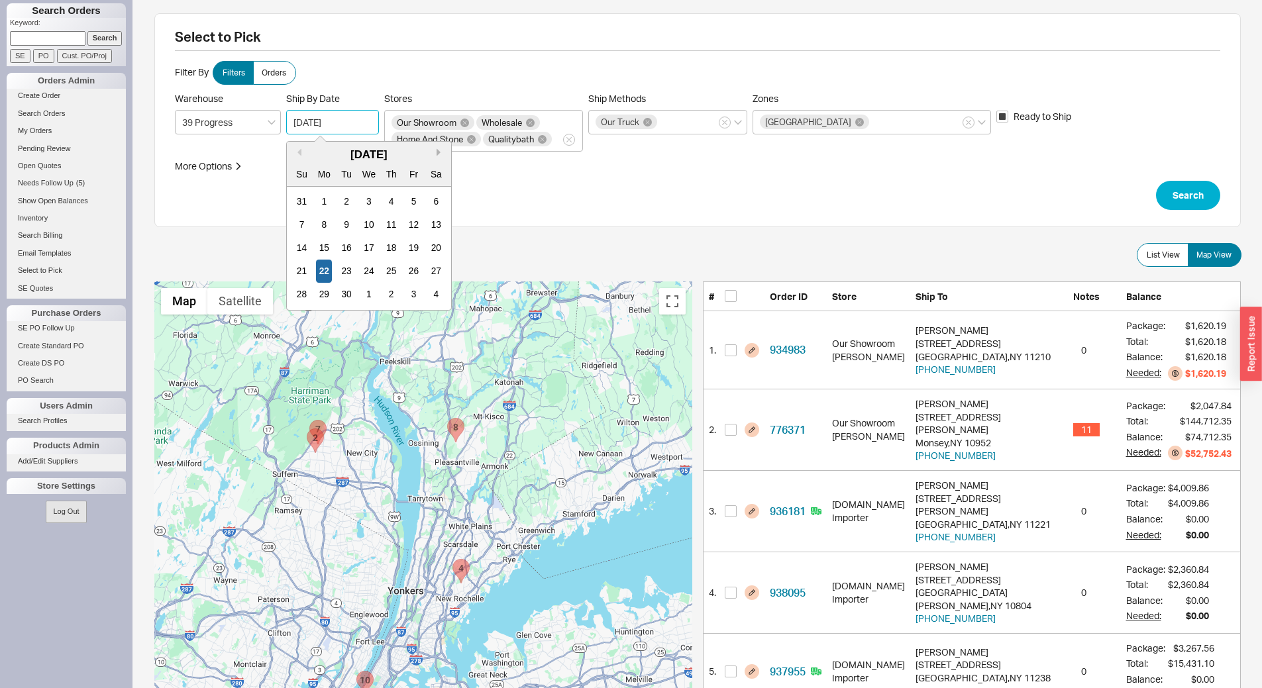
click at [438, 155] on button "Next month" at bounding box center [440, 152] width 8 height 8
click at [357, 294] on div "26 27 28 29 30 31 1" at bounding box center [368, 294] width 157 height 23
click at [348, 293] on div "28" at bounding box center [346, 294] width 16 height 23
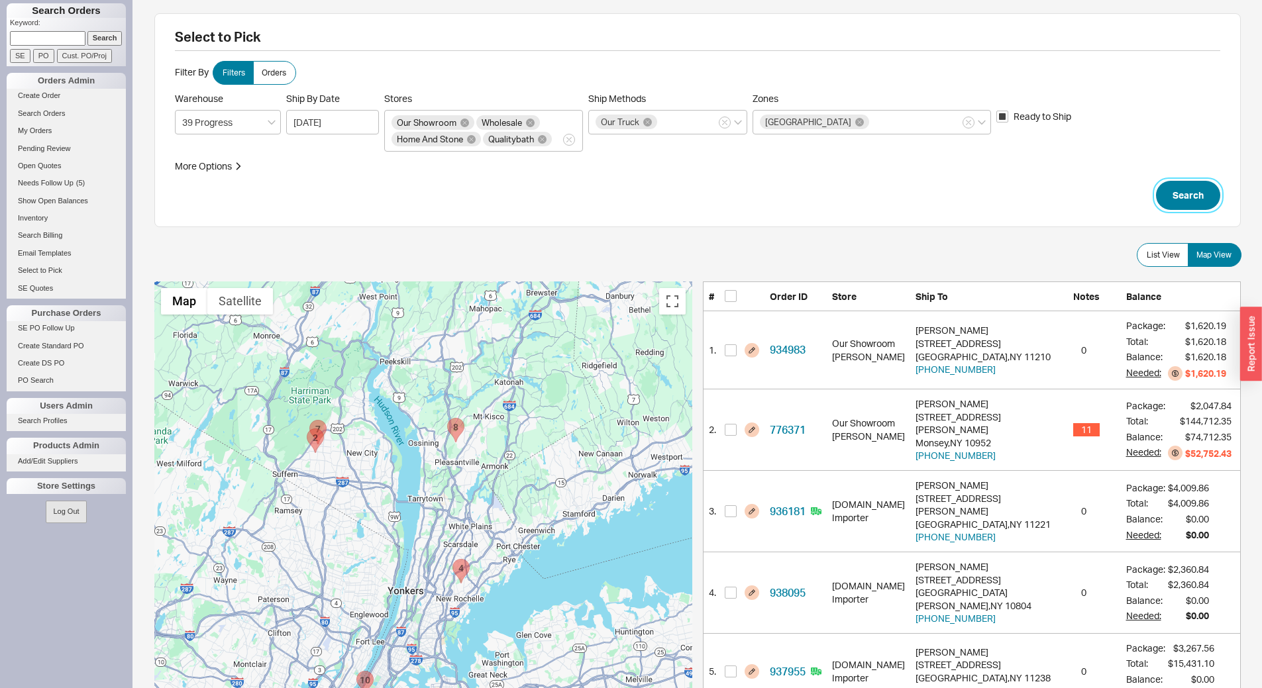
click at [1180, 191] on button "Search" at bounding box center [1188, 195] width 64 height 29
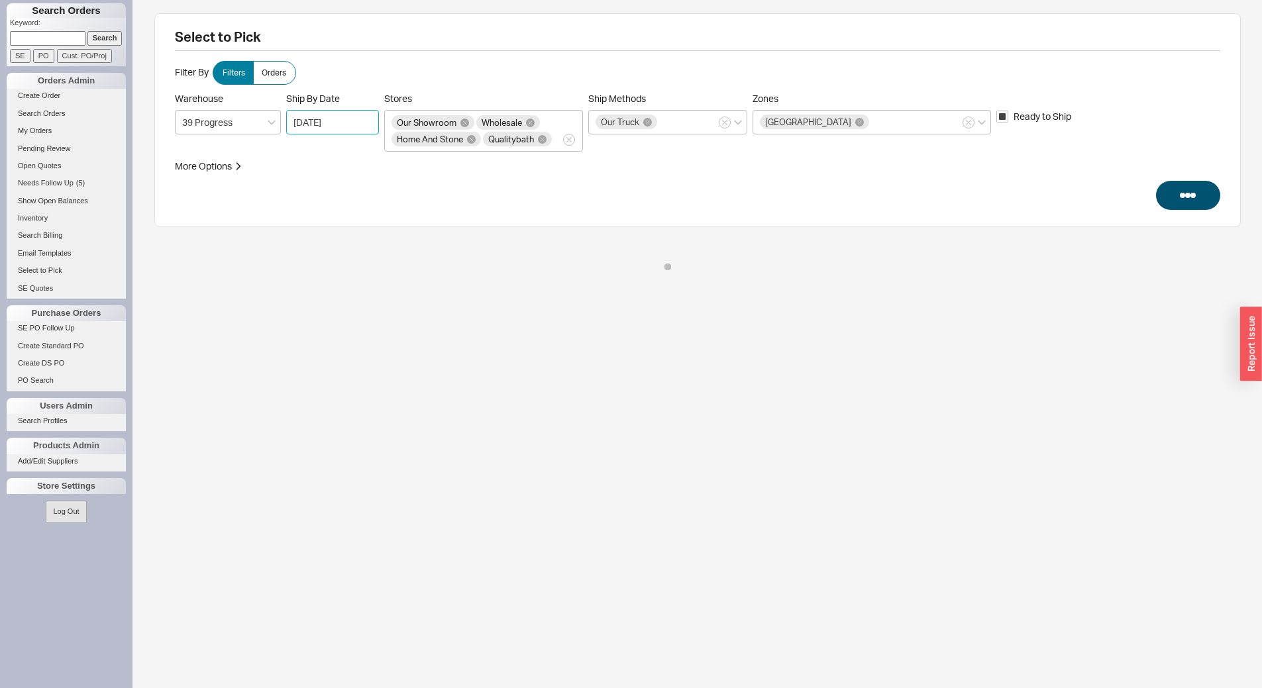
click at [334, 120] on input "10/28/2025" at bounding box center [332, 122] width 93 height 25
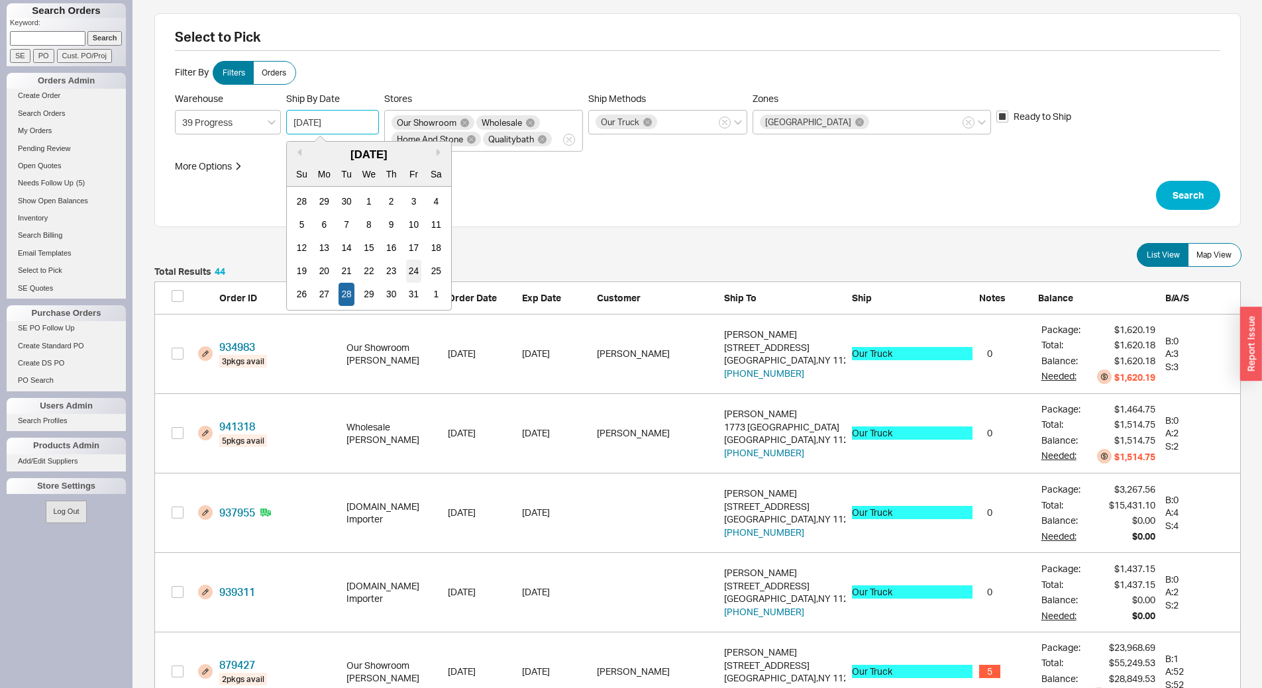
scroll to position [3534, 1076]
click at [419, 296] on div "31" at bounding box center [413, 294] width 16 height 23
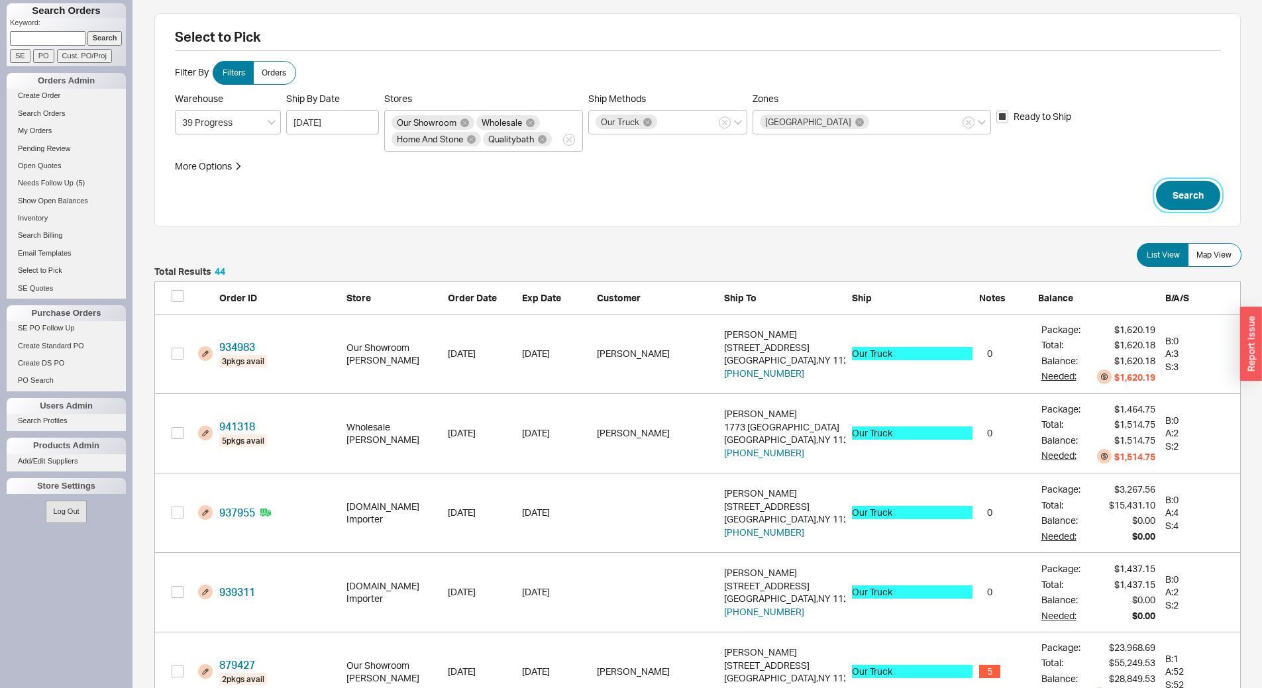
click at [1181, 199] on button "Search" at bounding box center [1188, 195] width 64 height 29
click at [1217, 263] on label "Map View" at bounding box center [1214, 255] width 54 height 24
click at [0, 0] on input "Map View" at bounding box center [0, 0] width 0 height 0
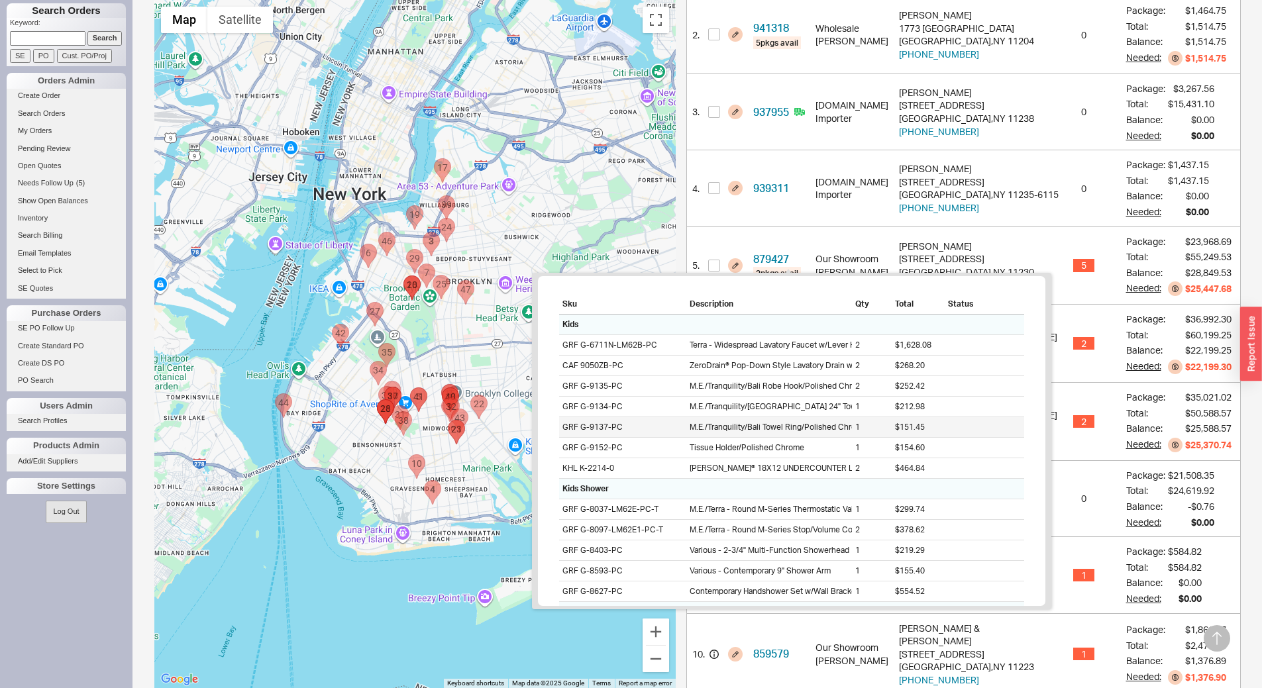
scroll to position [397, 0]
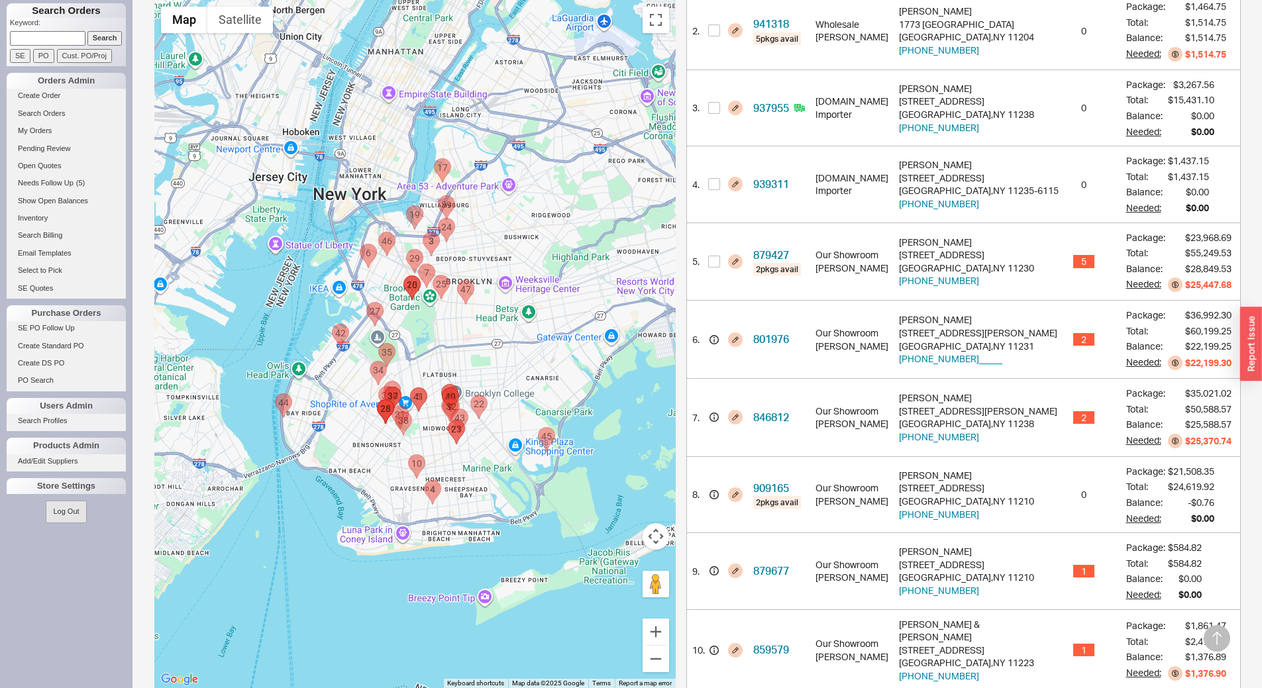
click at [275, 394] on area "932615 - 8701 Shore Road" at bounding box center [275, 394] width 0 height 0
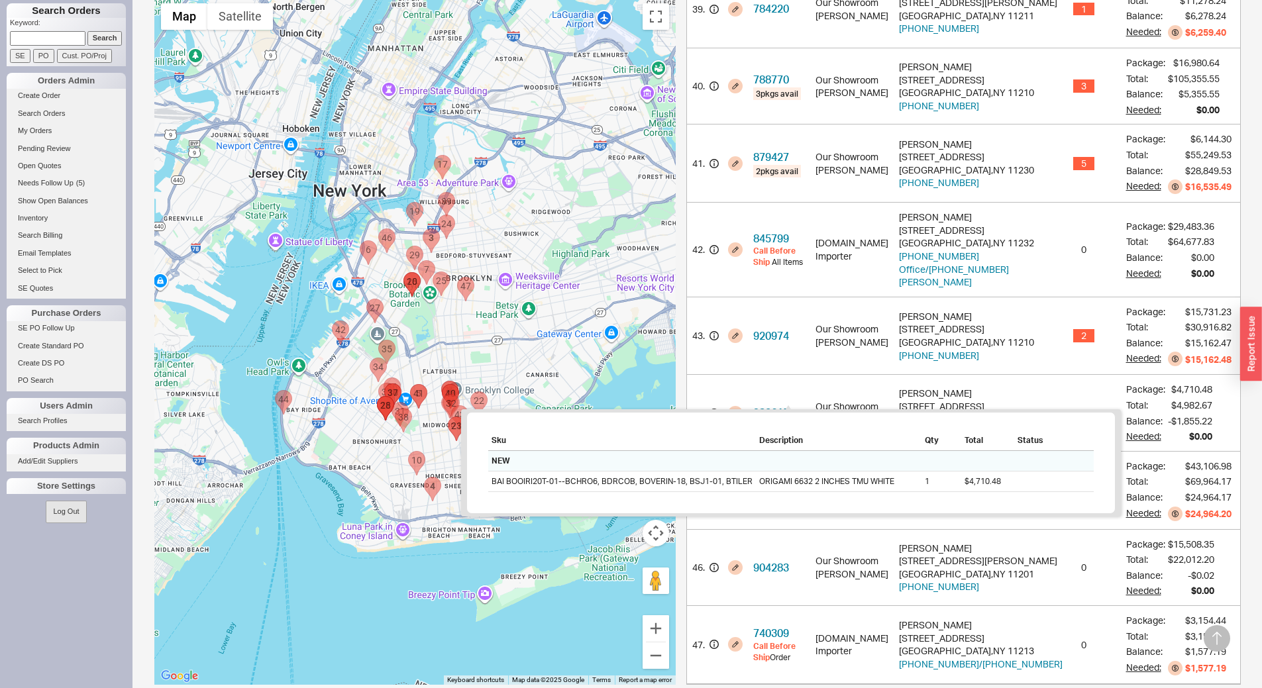
scroll to position [3302, 0]
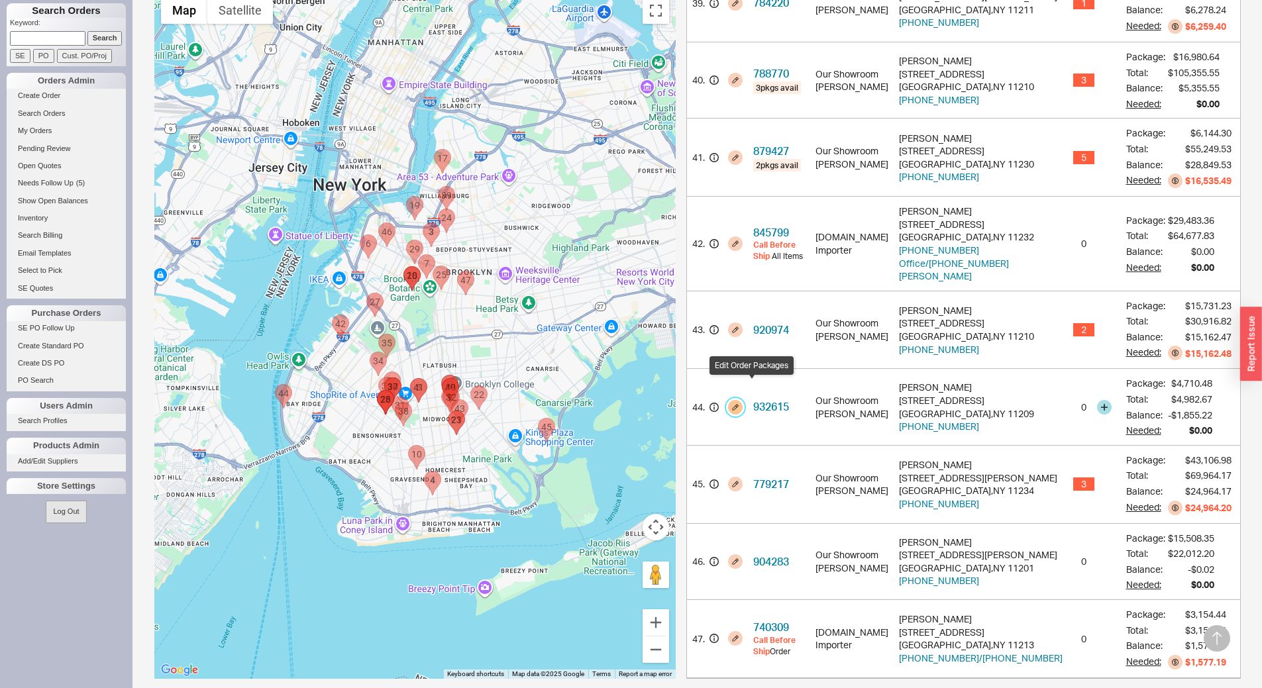
click at [742, 400] on button "button" at bounding box center [735, 407] width 15 height 15
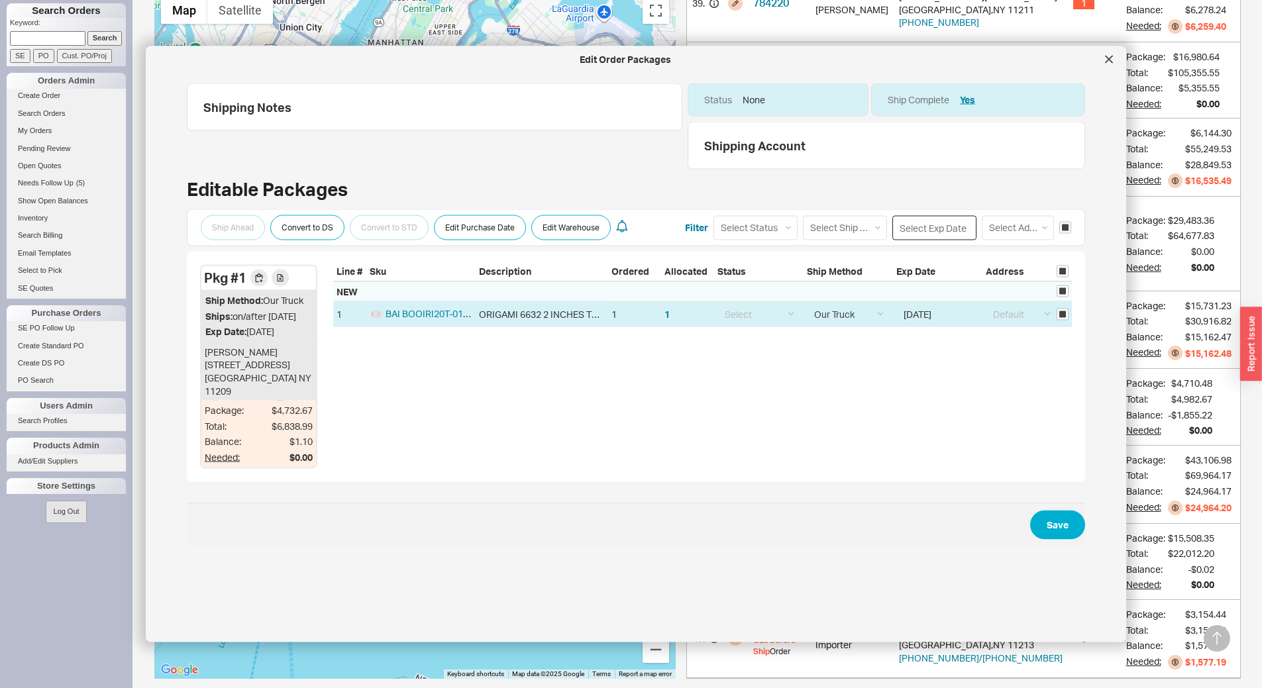
click at [929, 237] on input at bounding box center [934, 227] width 84 height 25
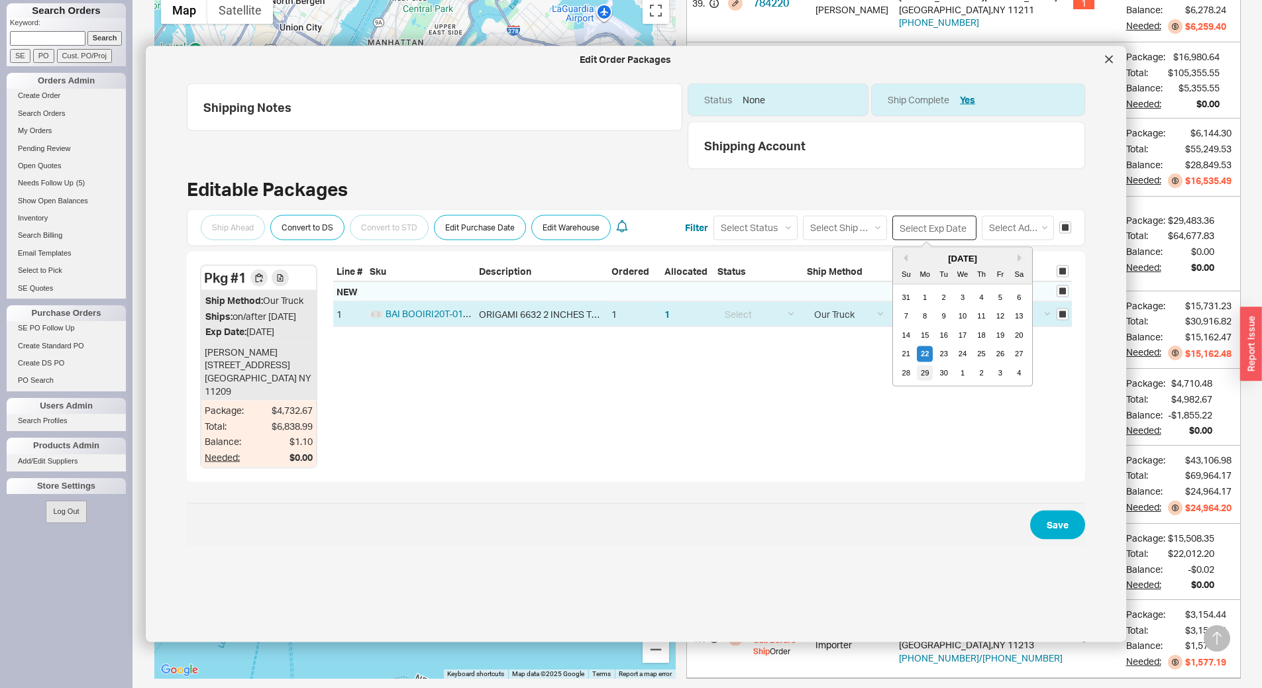
click at [917, 373] on div "29" at bounding box center [925, 373] width 16 height 16
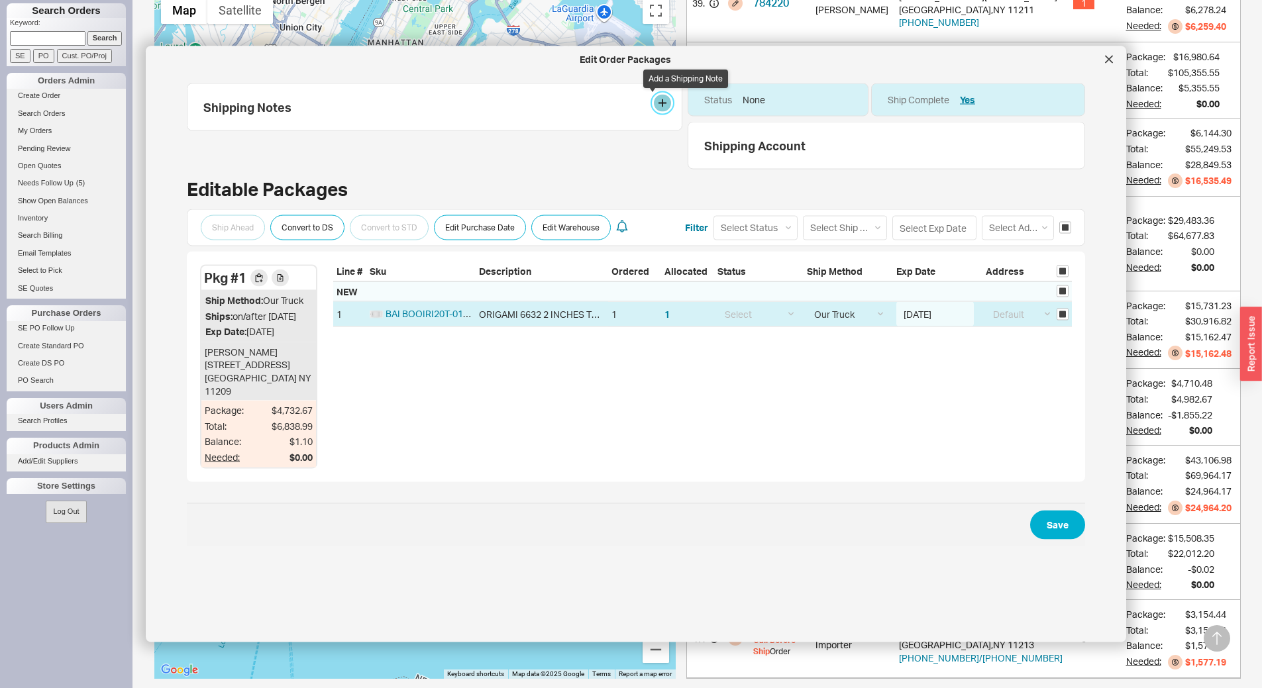
click at [658, 103] on button at bounding box center [662, 103] width 17 height 17
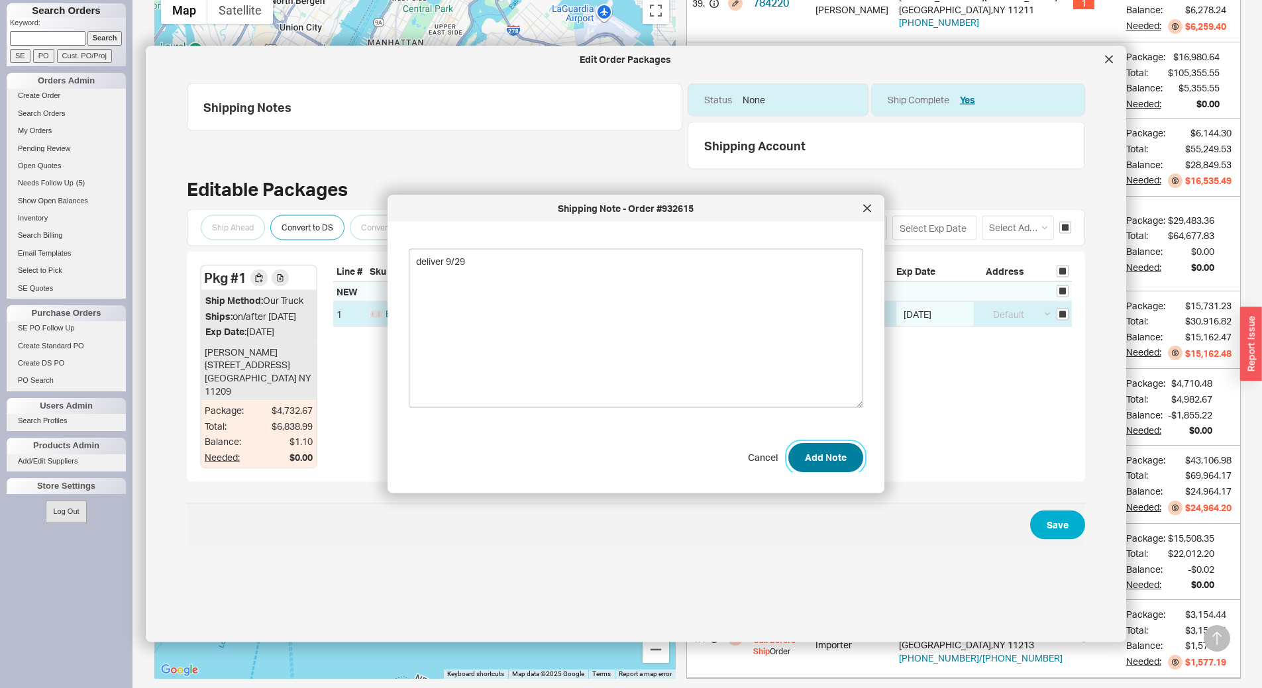
click at [821, 460] on button "Add Note" at bounding box center [825, 456] width 75 height 29
click at [1040, 546] on span "Save" at bounding box center [636, 524] width 898 height 43
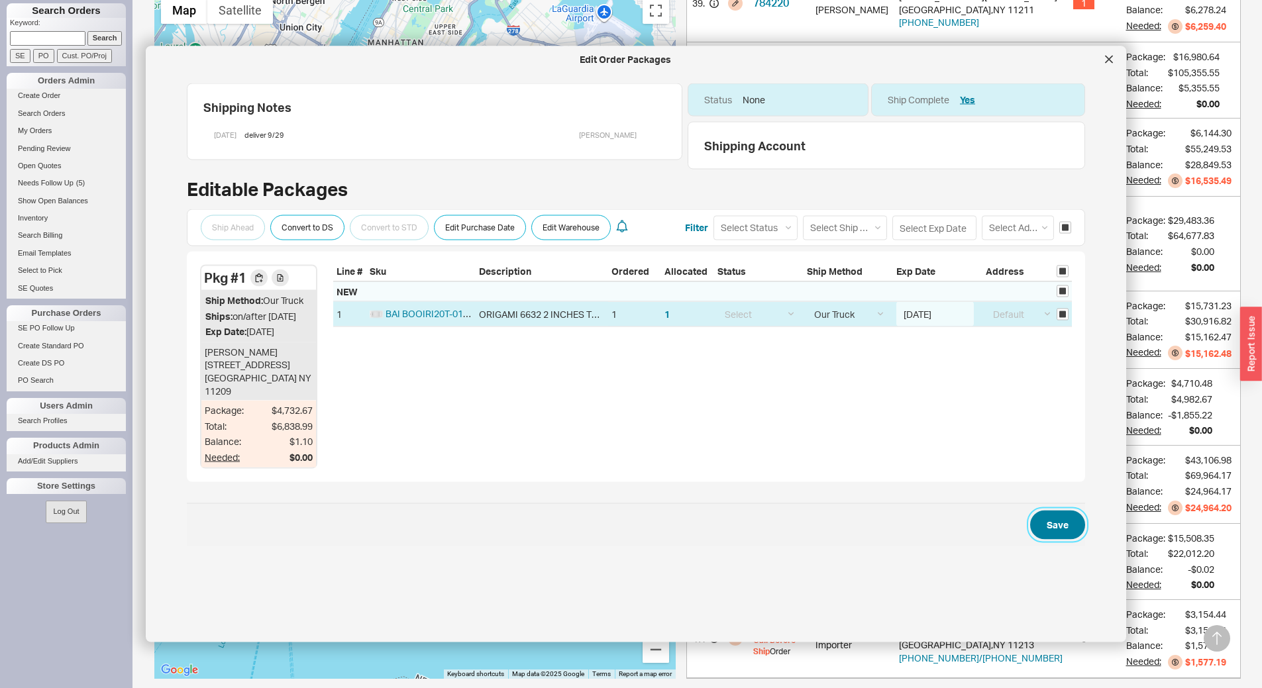
click at [1054, 533] on button "Save" at bounding box center [1057, 524] width 55 height 29
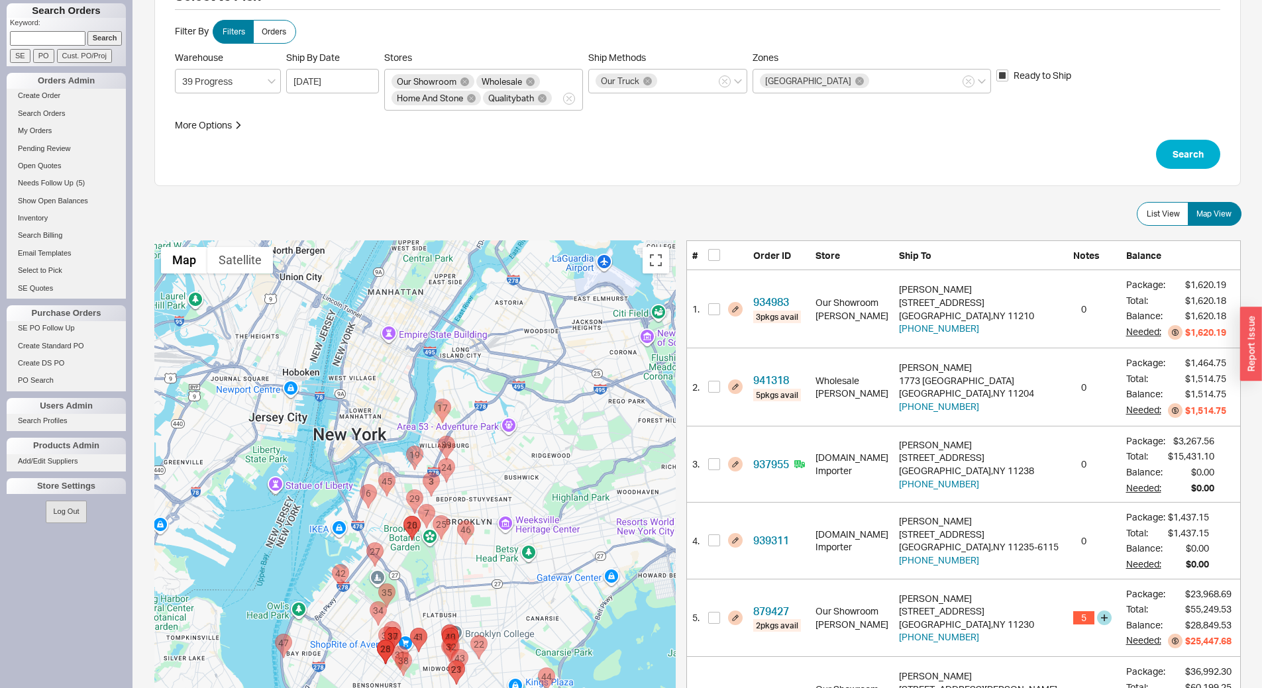
scroll to position [331, 0]
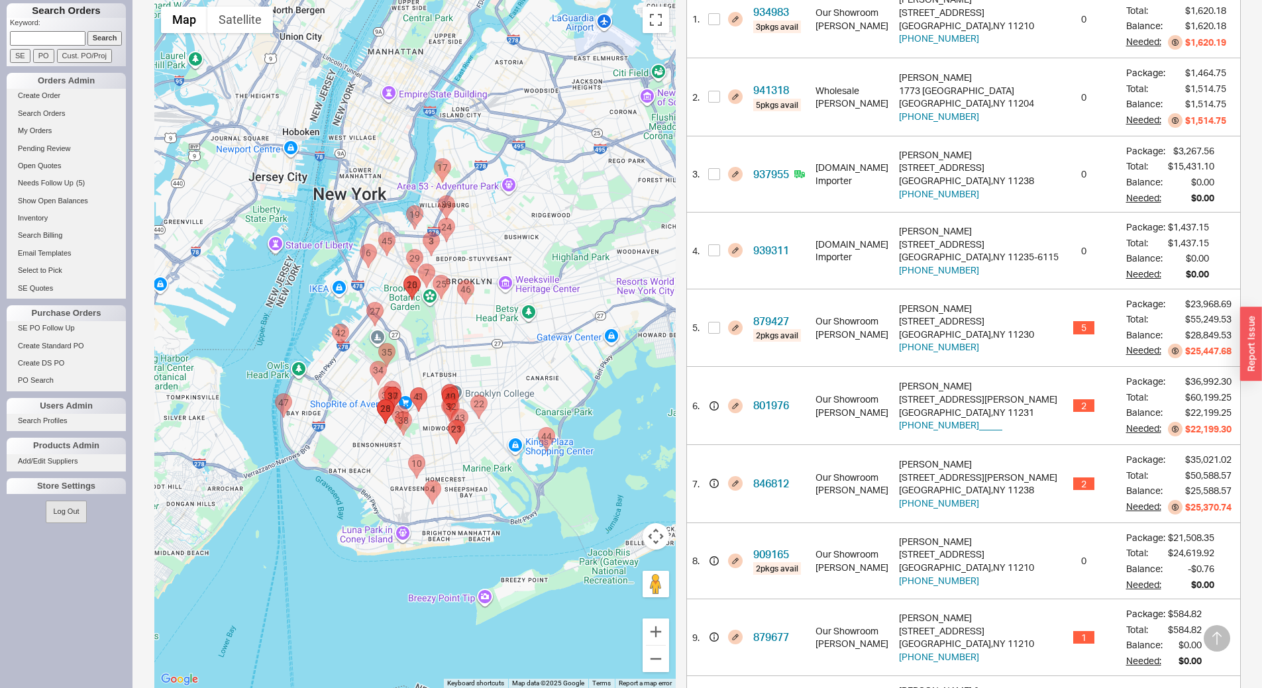
click at [275, 394] on area "932615 - 8701 Shore Road" at bounding box center [275, 394] width 0 height 0
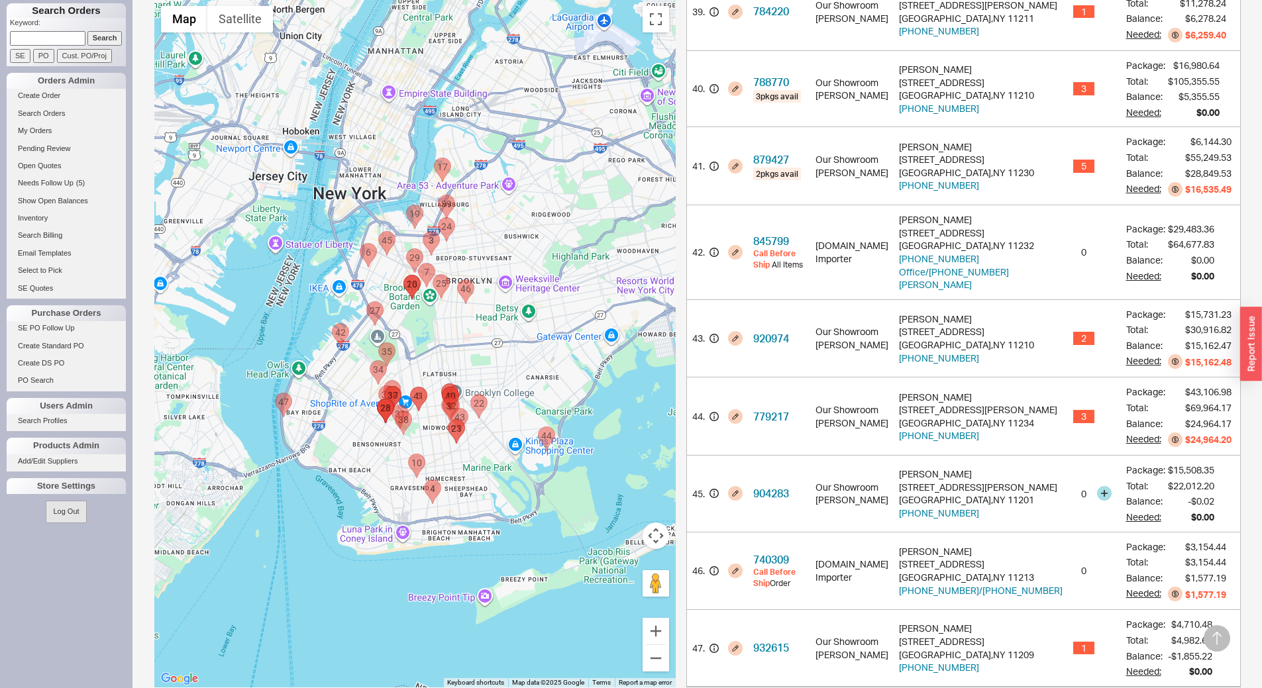
scroll to position [3302, 0]
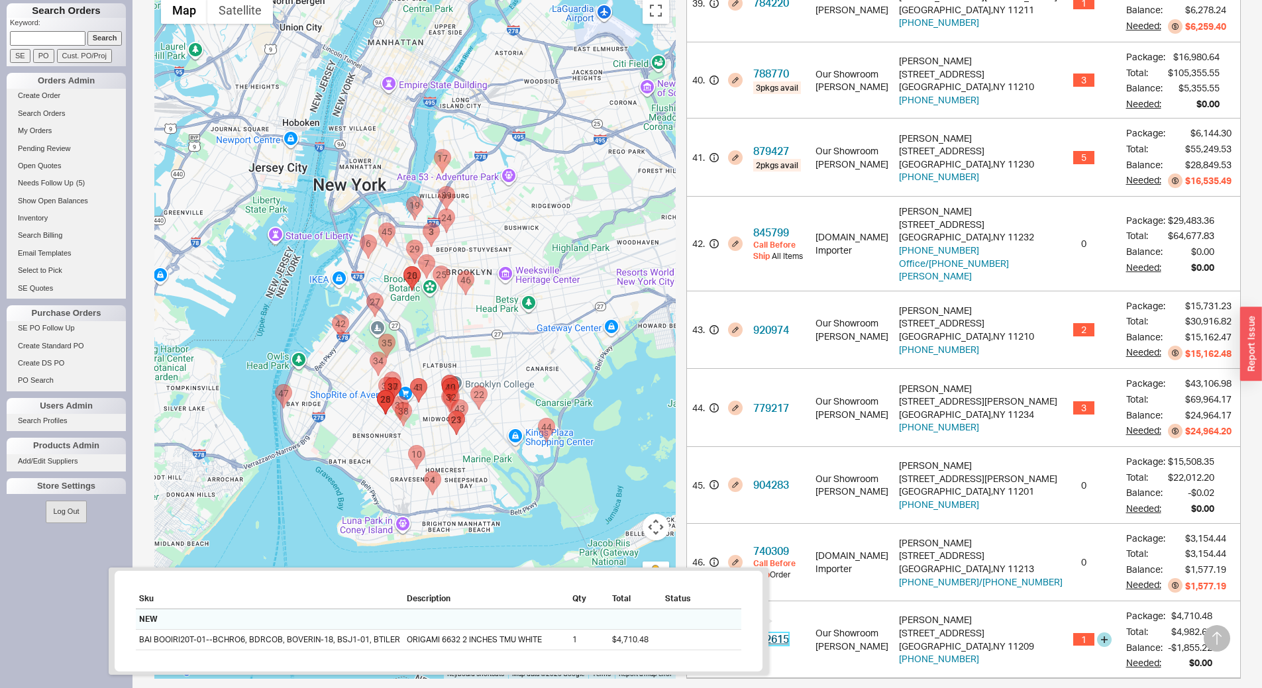
click at [789, 632] on link "932615" at bounding box center [771, 638] width 36 height 13
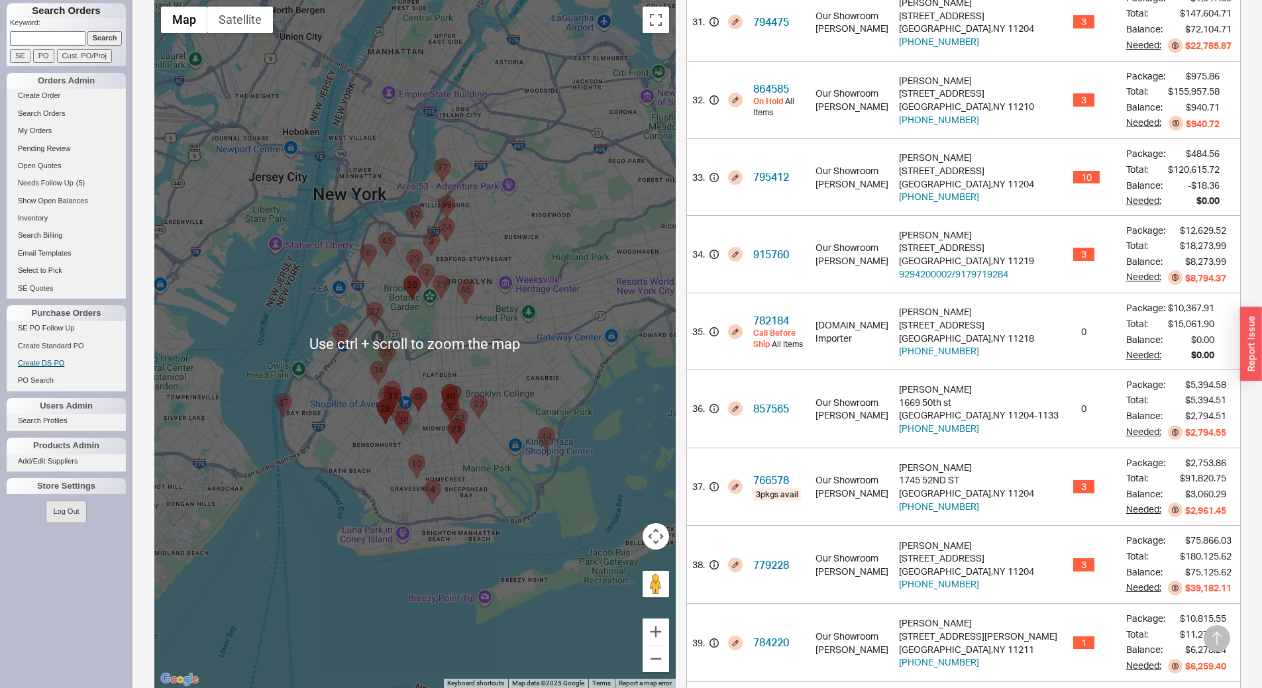
scroll to position [2574, 0]
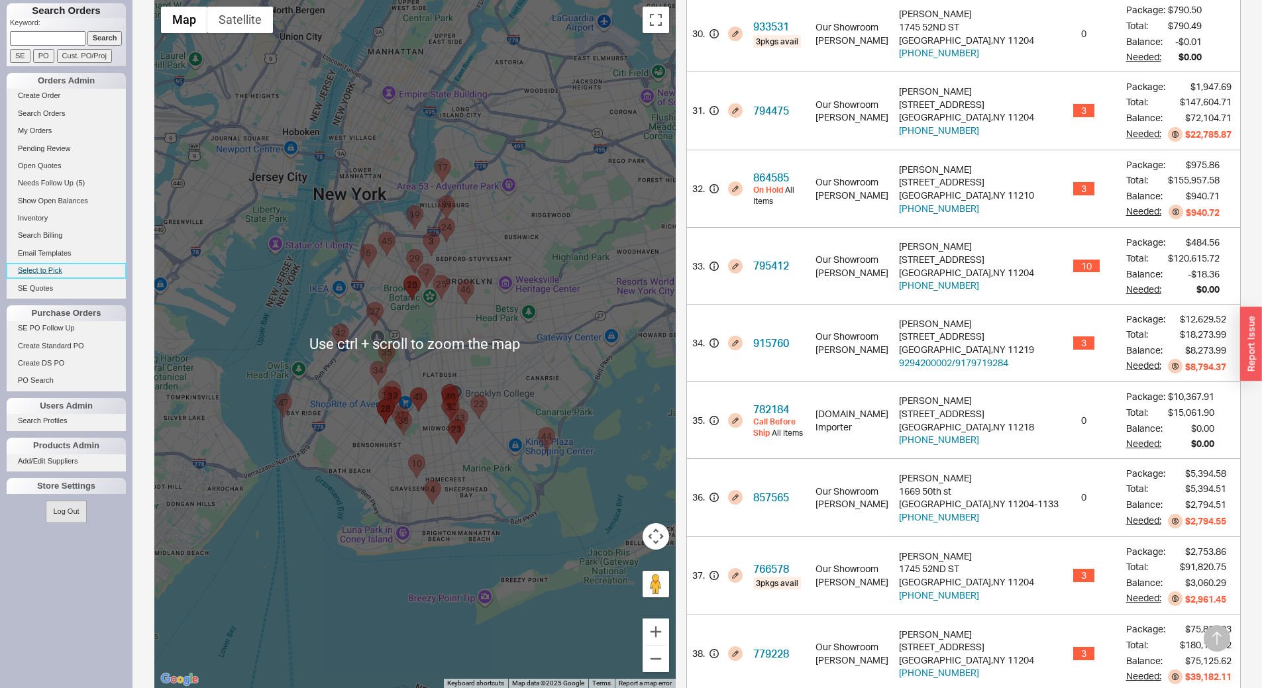
click at [34, 268] on link "Select to Pick" at bounding box center [66, 271] width 119 height 14
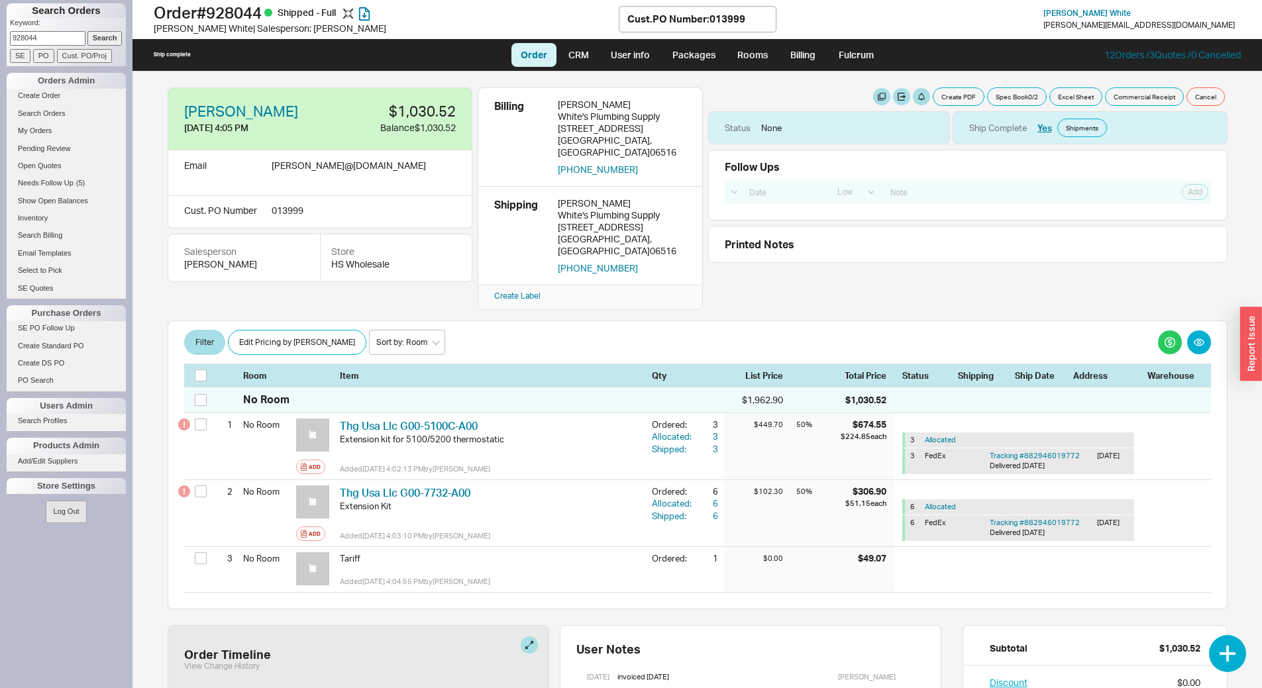
select select "LOW"
click at [67, 33] on input "928044" at bounding box center [47, 38] width 75 height 14
click at [65, 35] on input "928044" at bounding box center [47, 38] width 75 height 14
type input "931872"
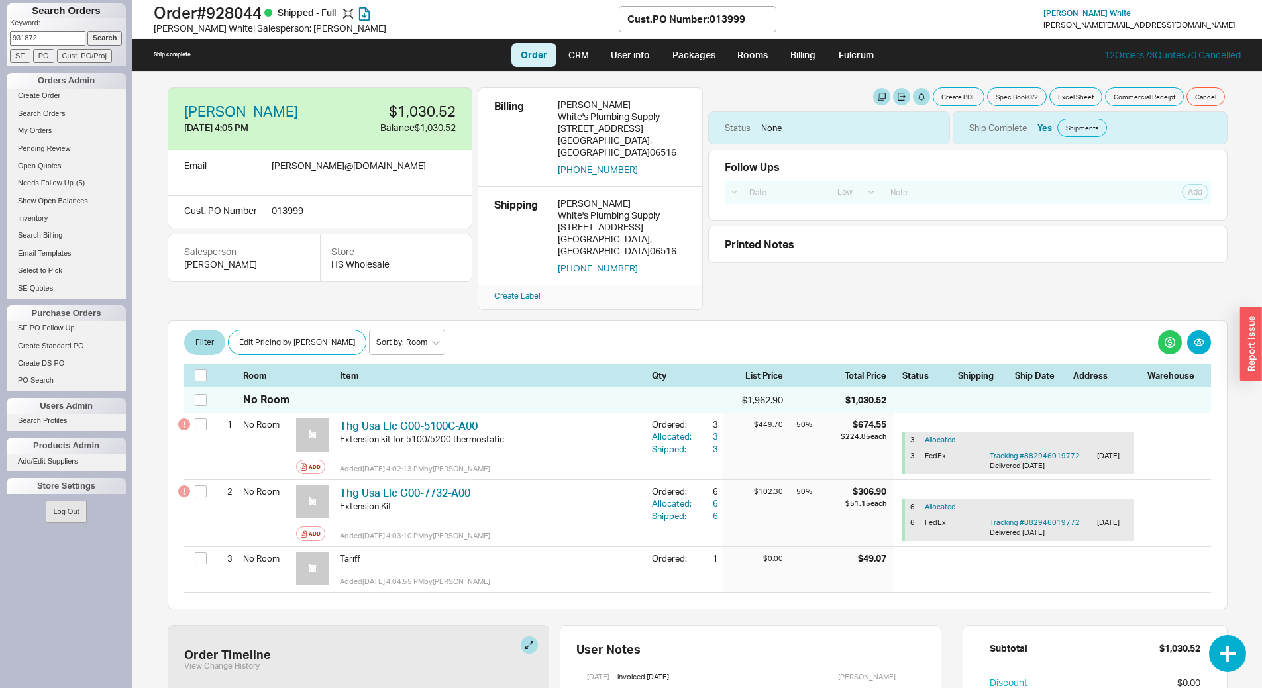
click at [87, 31] on input "Search" at bounding box center [104, 38] width 35 height 14
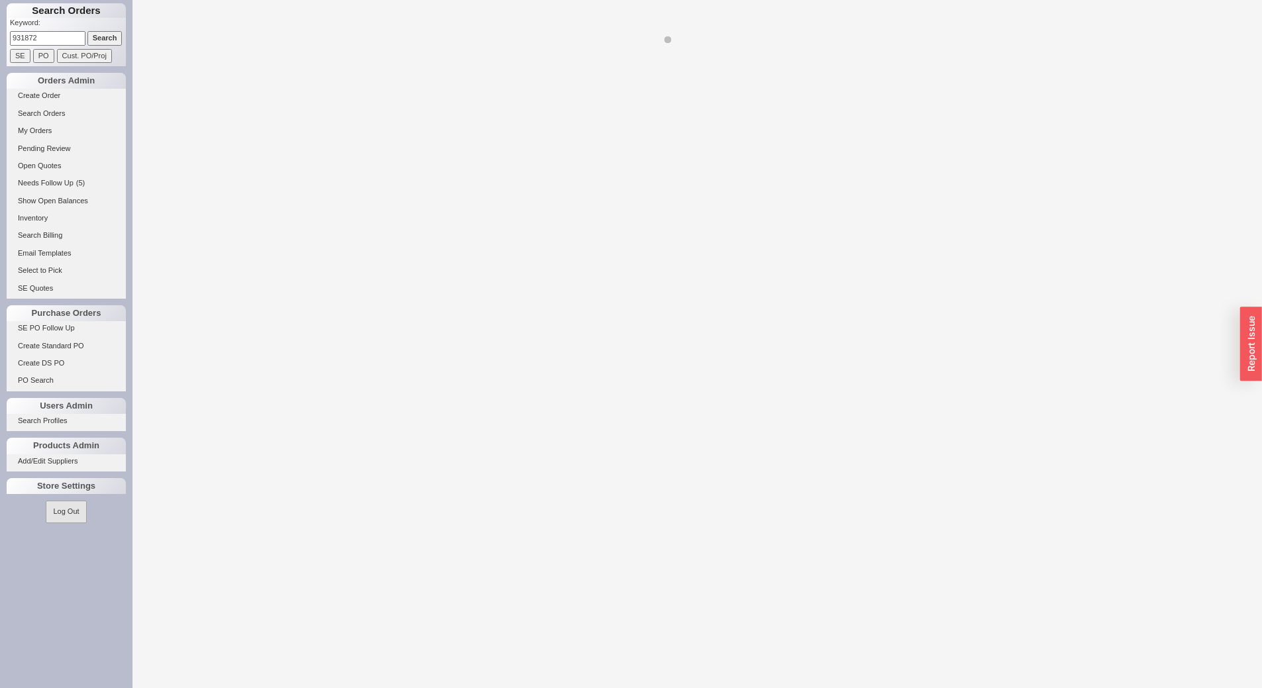
select select "LOW"
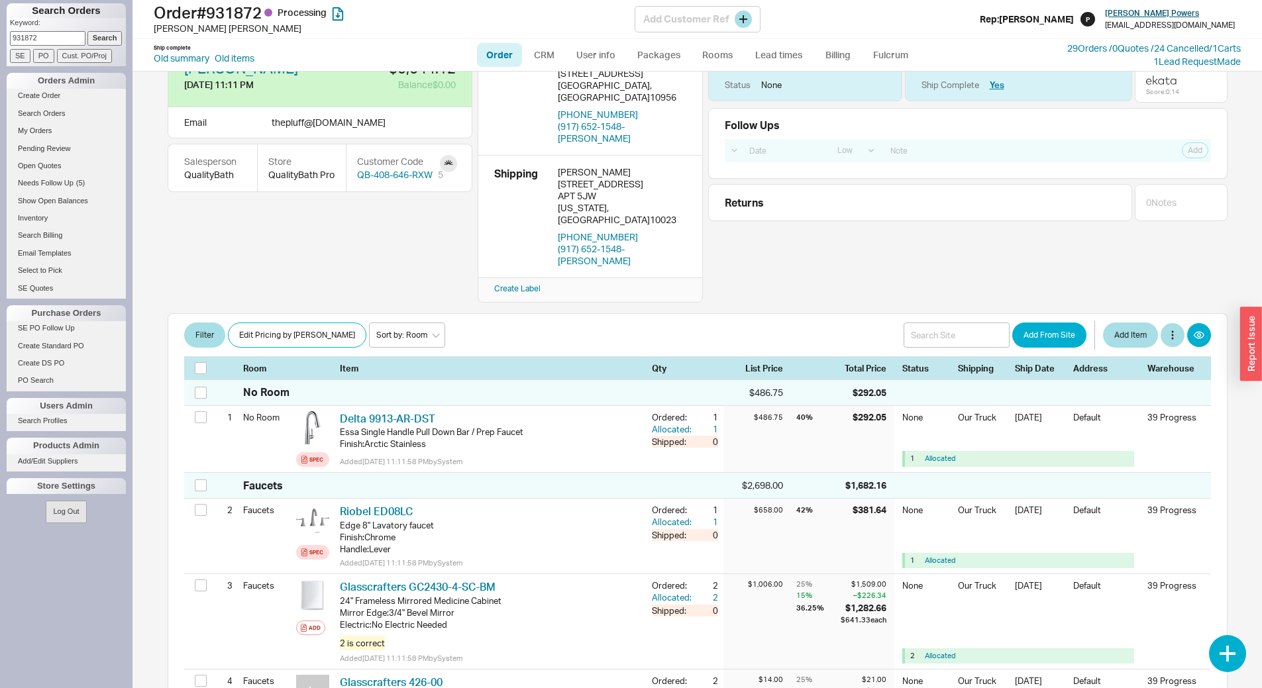
scroll to position [66, 0]
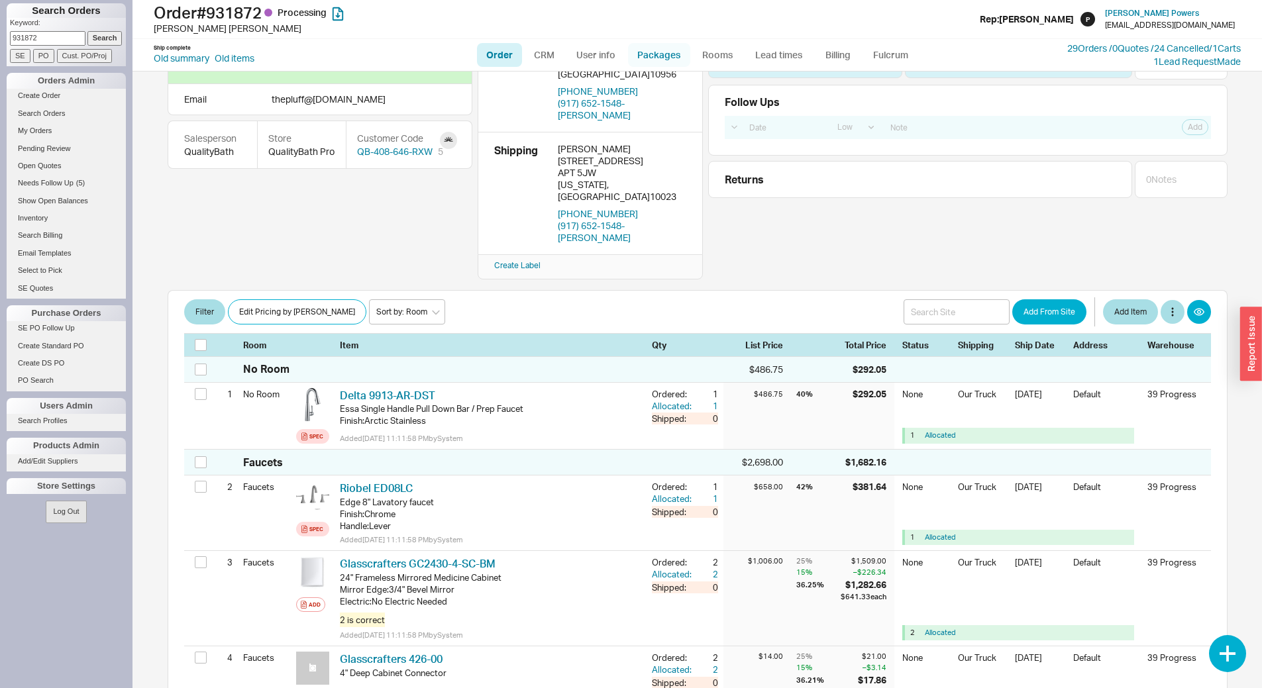
click at [653, 47] on link "Packages" at bounding box center [659, 55] width 62 height 24
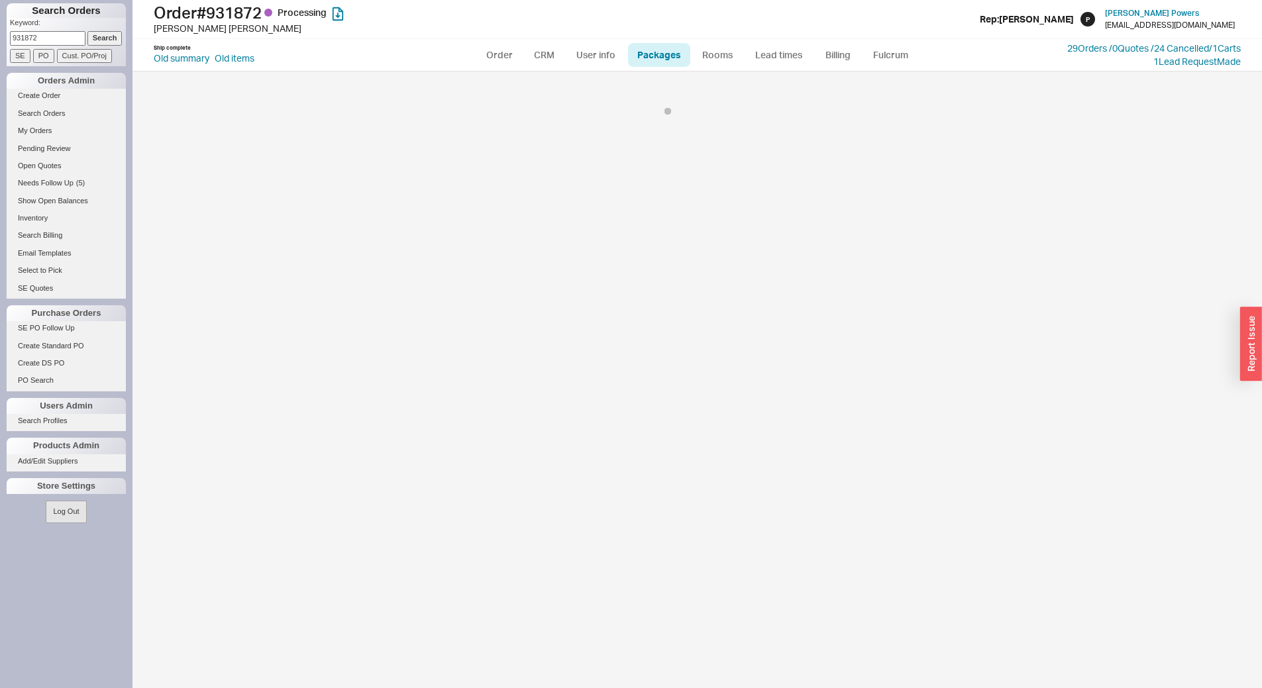
select select "8"
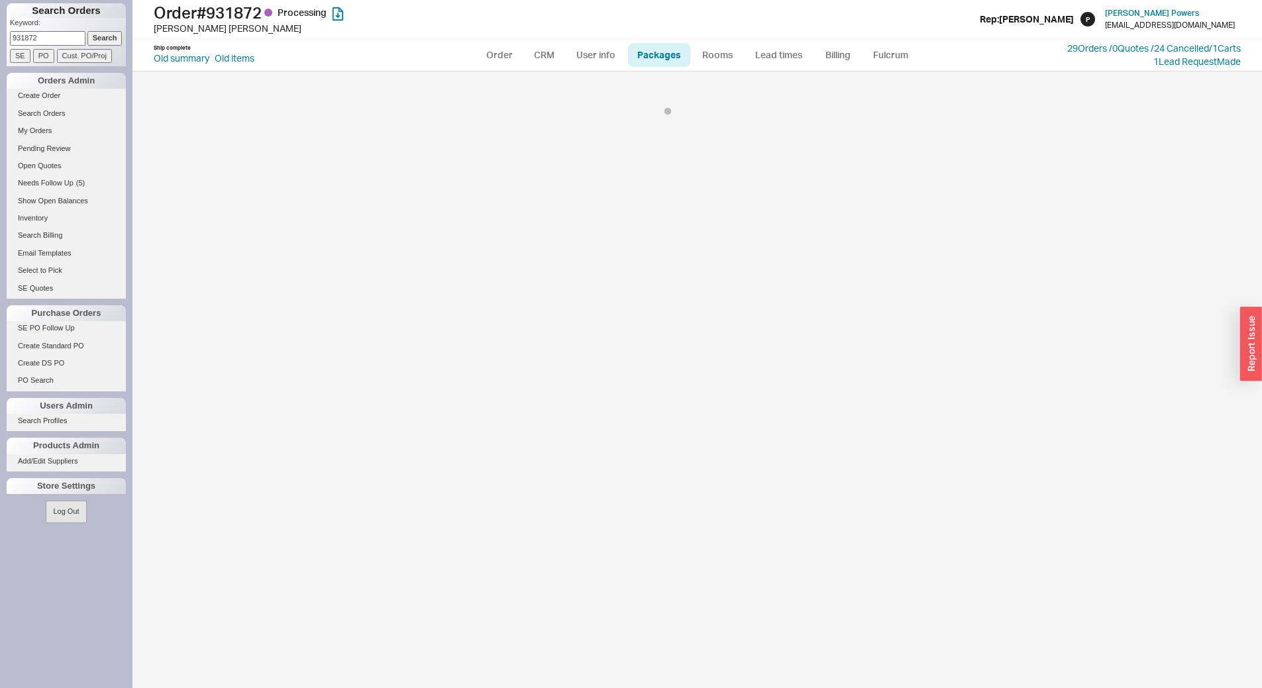
select select "8"
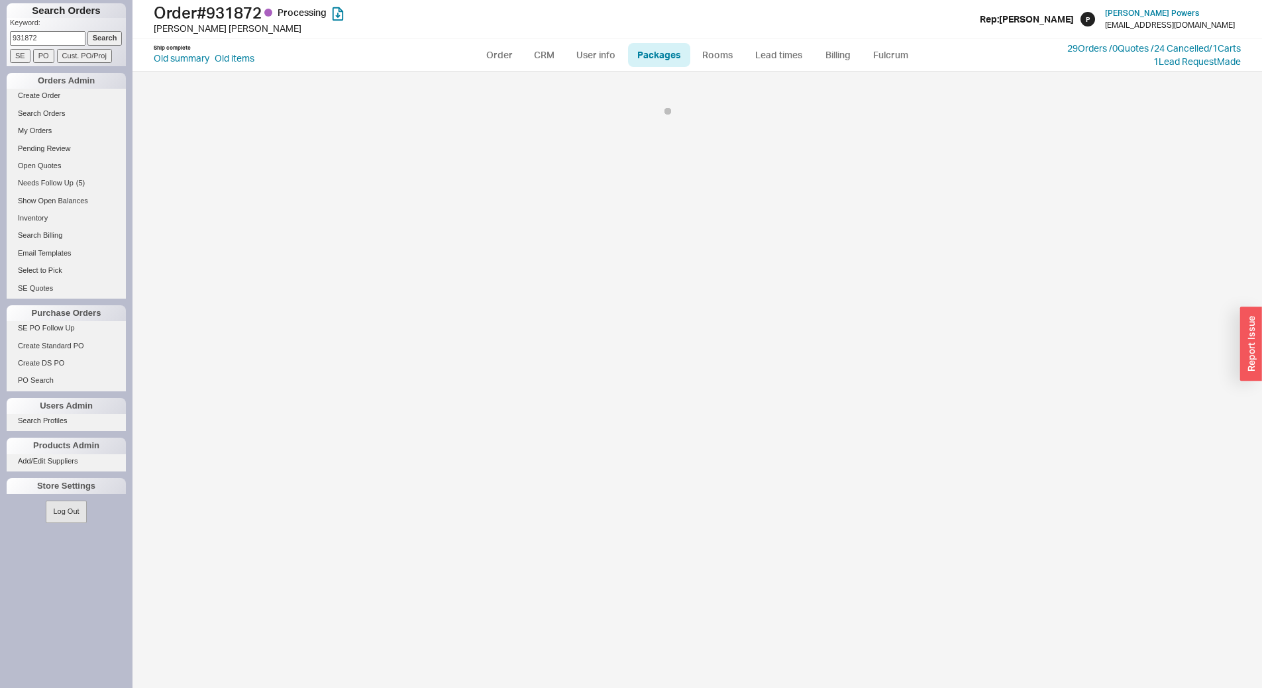
select select "8"
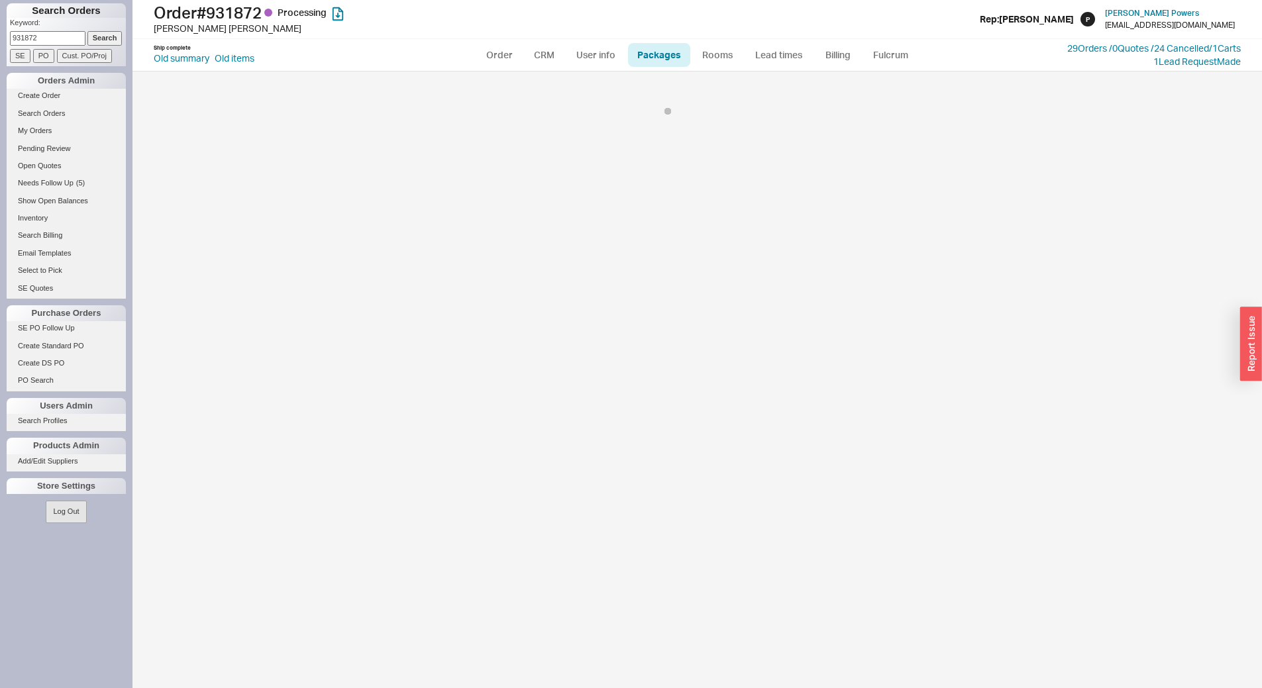
select select "8"
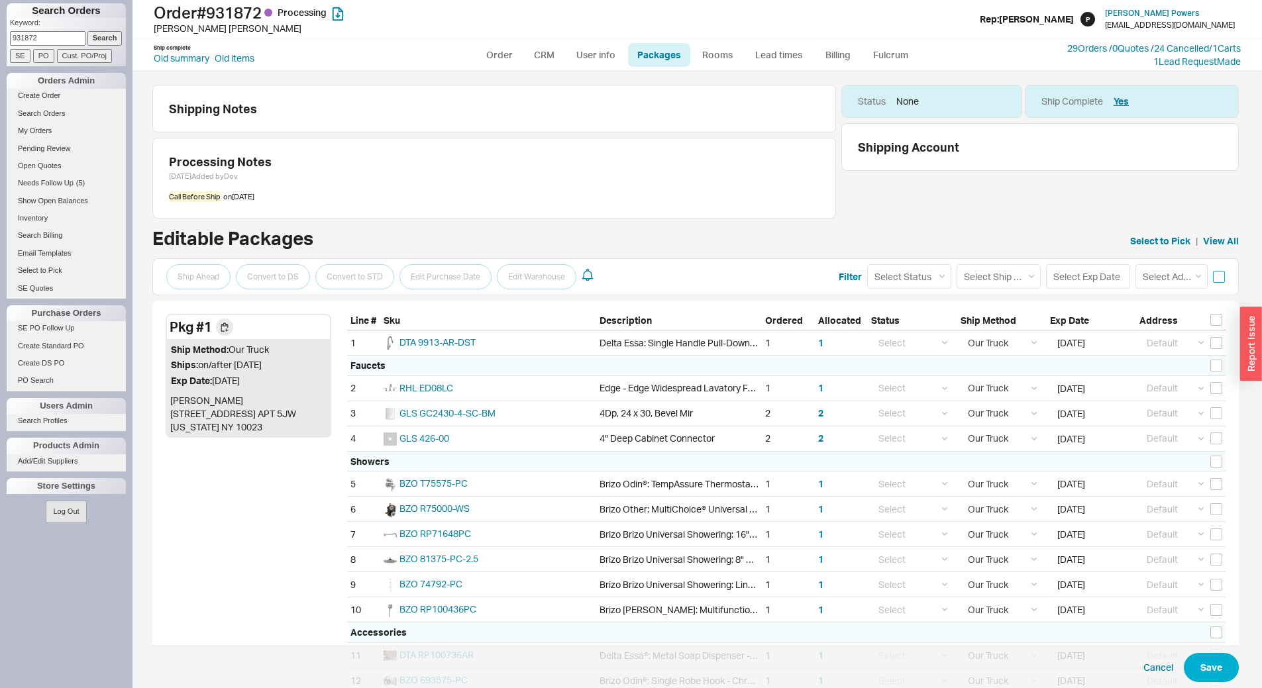
click at [1213, 278] on input "checkbox" at bounding box center [1219, 277] width 12 height 12
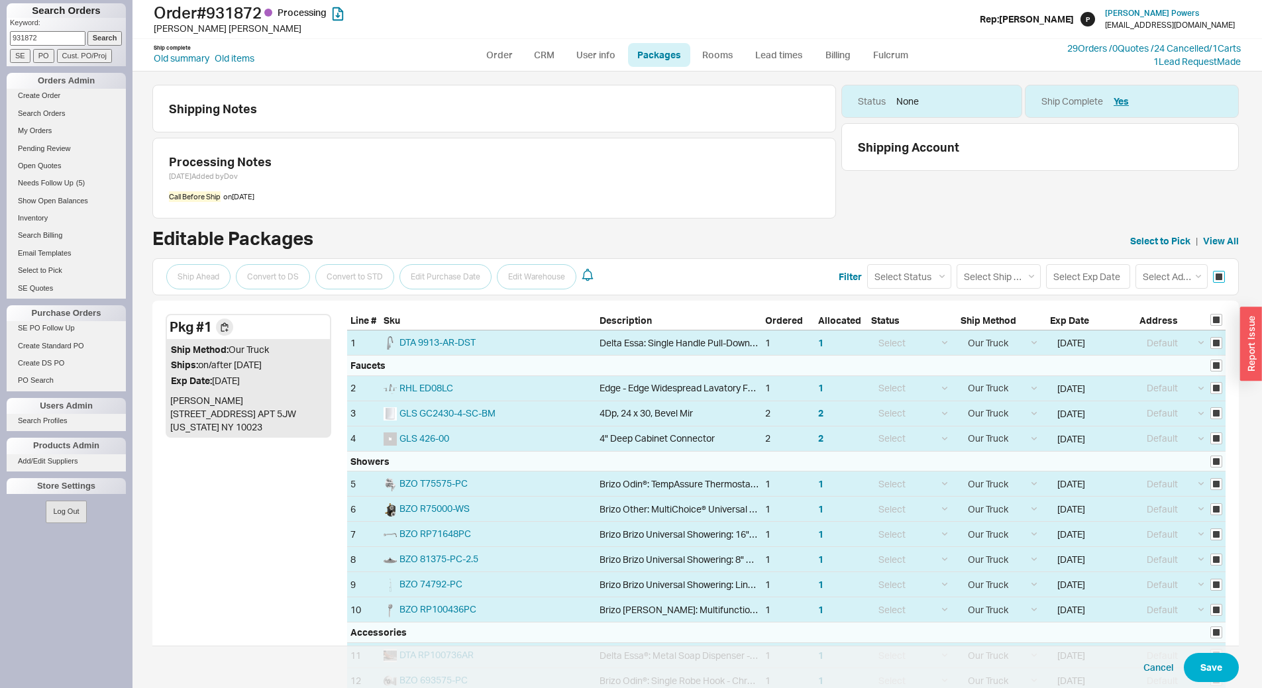
checkbox input "true"
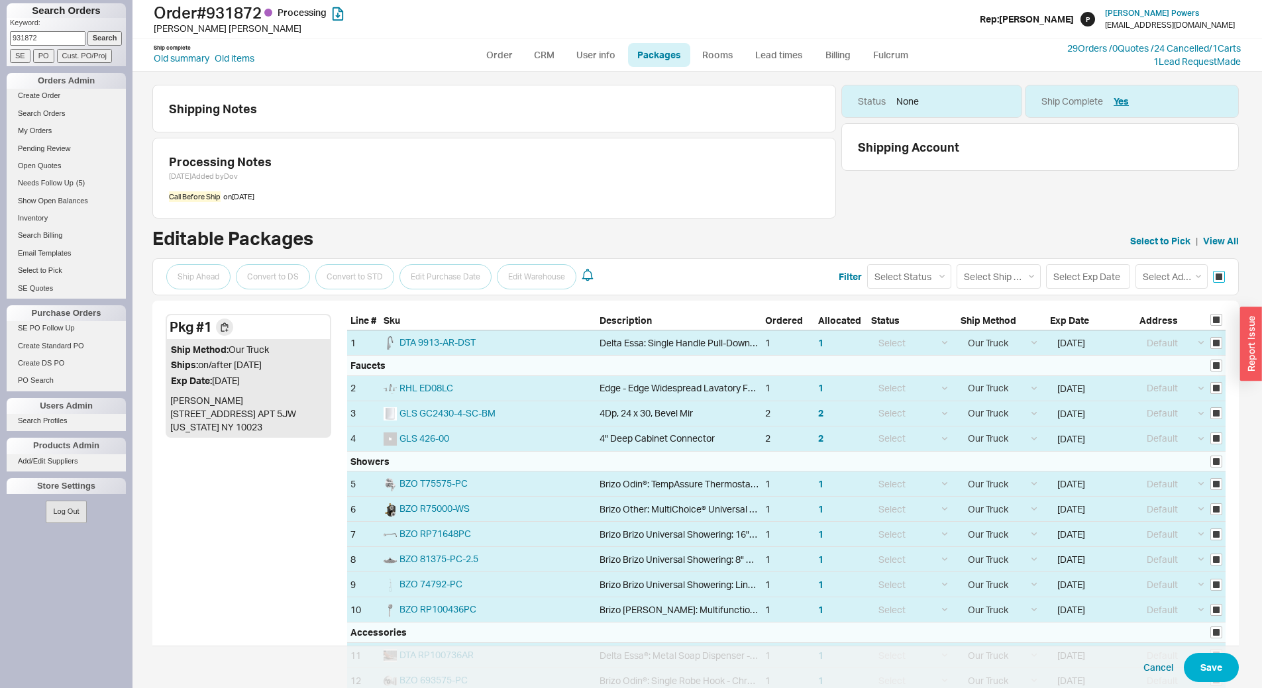
checkbox input "true"
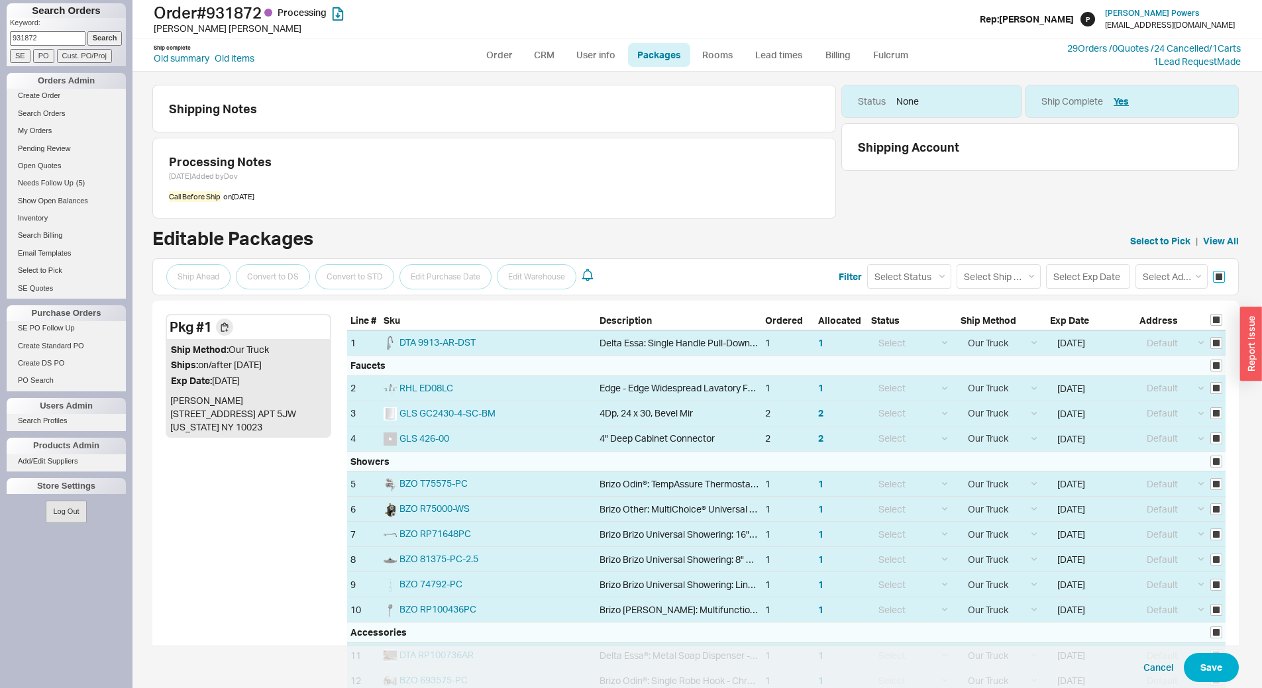
checkbox input "true"
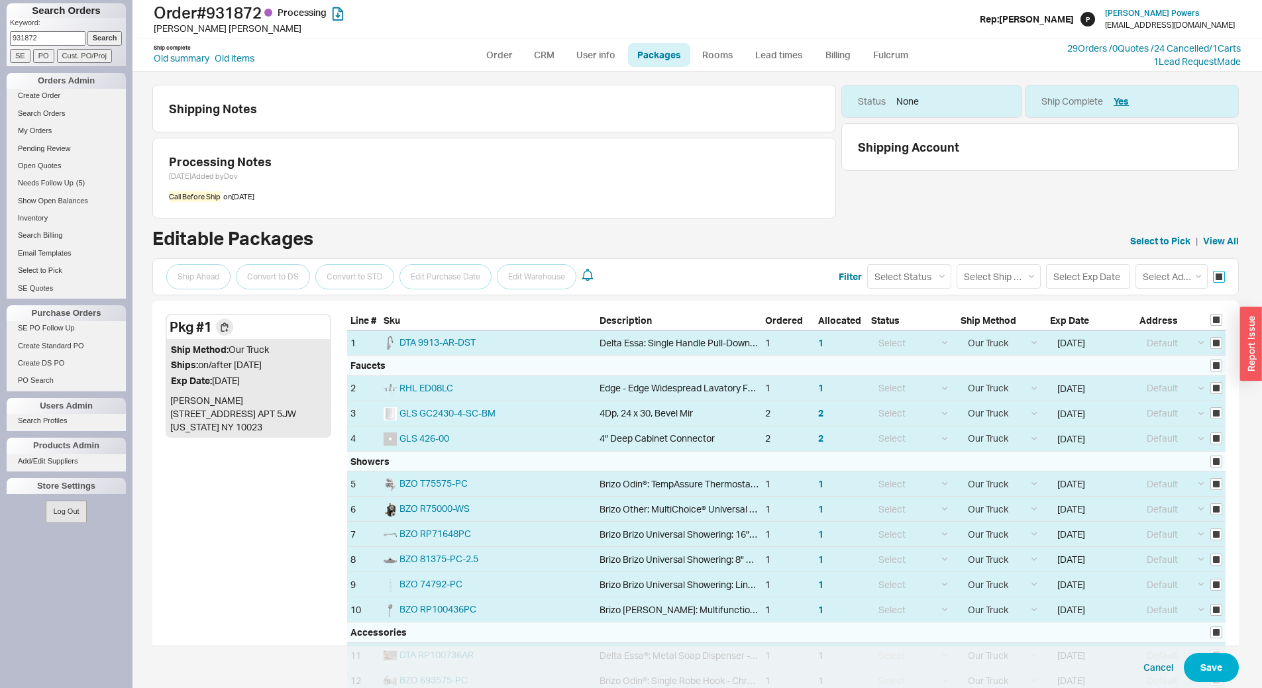
checkbox input "true"
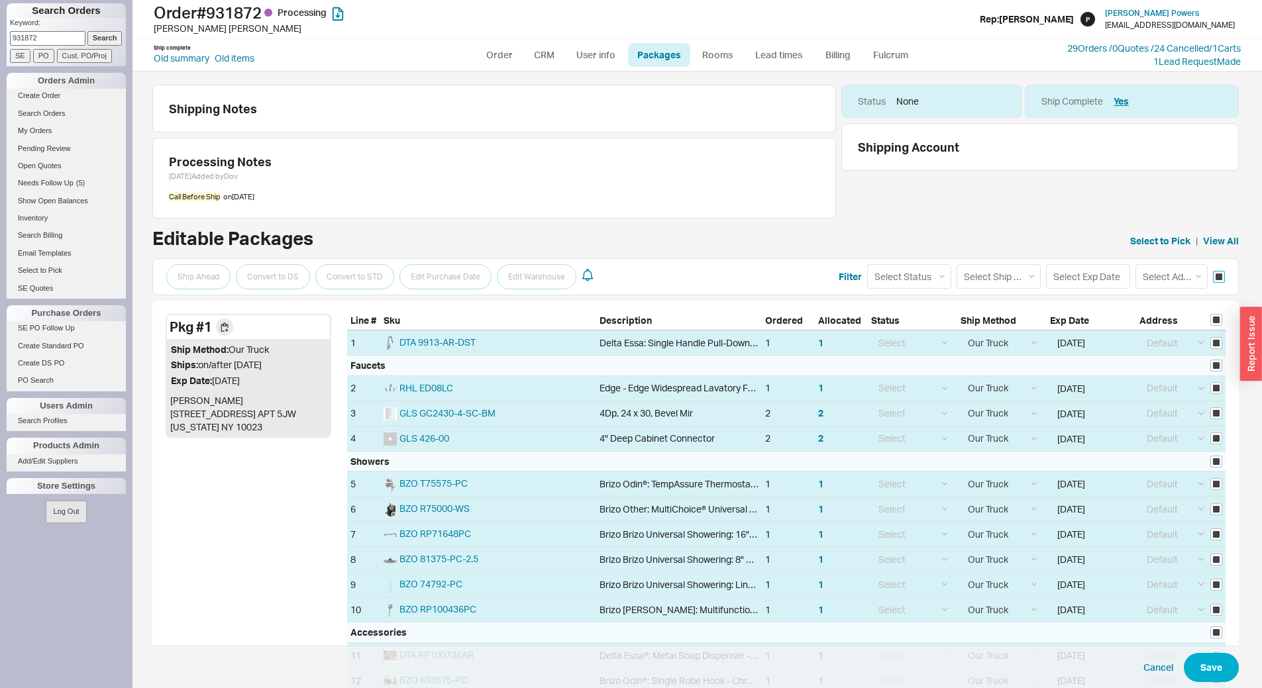
checkbox input "true"
click at [1079, 268] on input at bounding box center [1088, 276] width 84 height 25
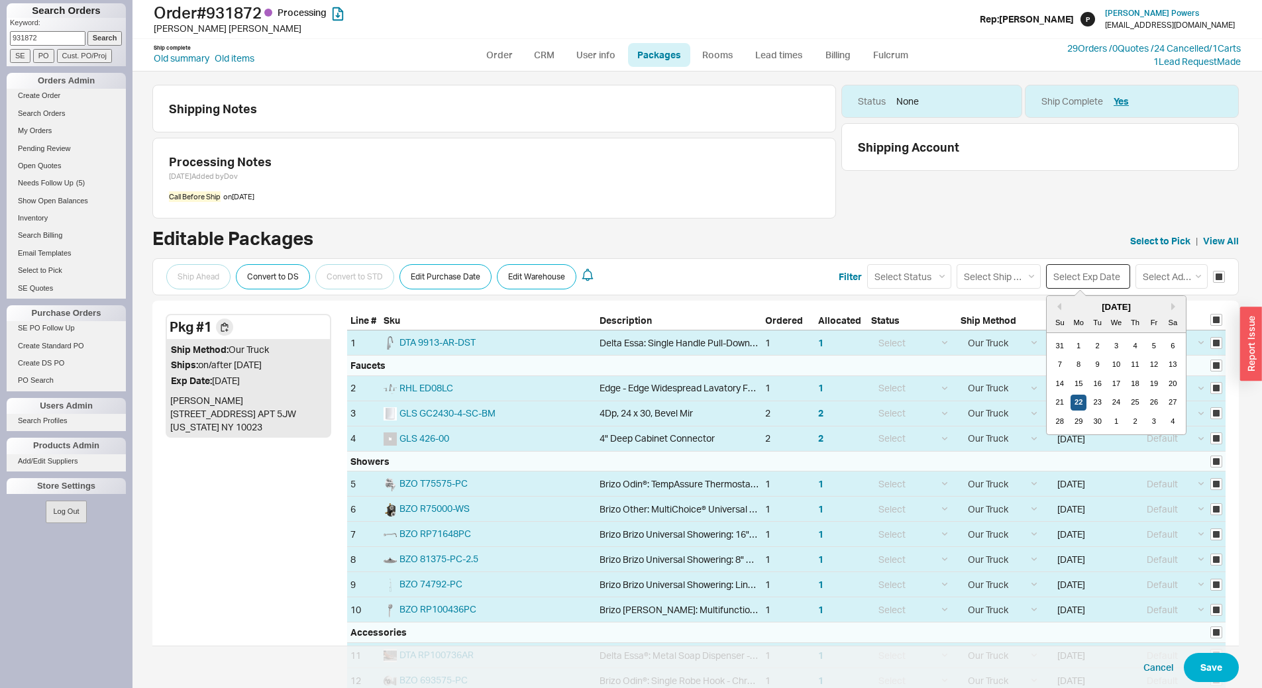
click at [1074, 404] on div "22" at bounding box center [1078, 403] width 16 height 16
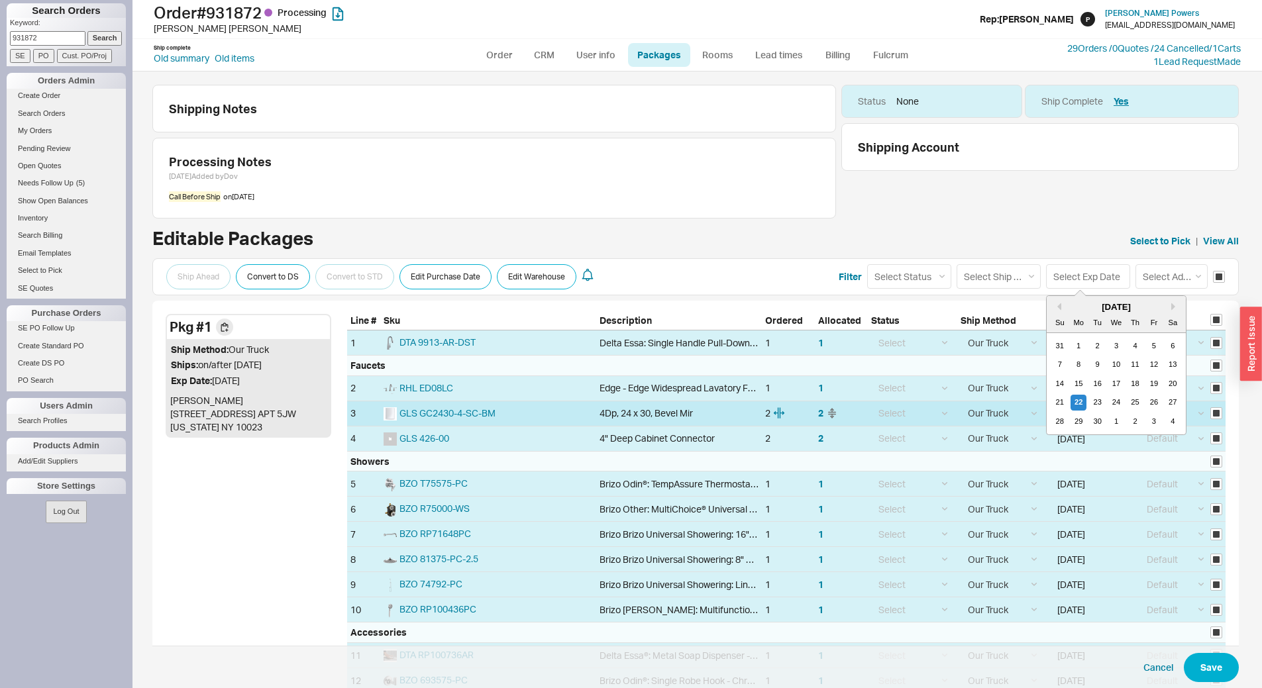
type input "[DATE]"
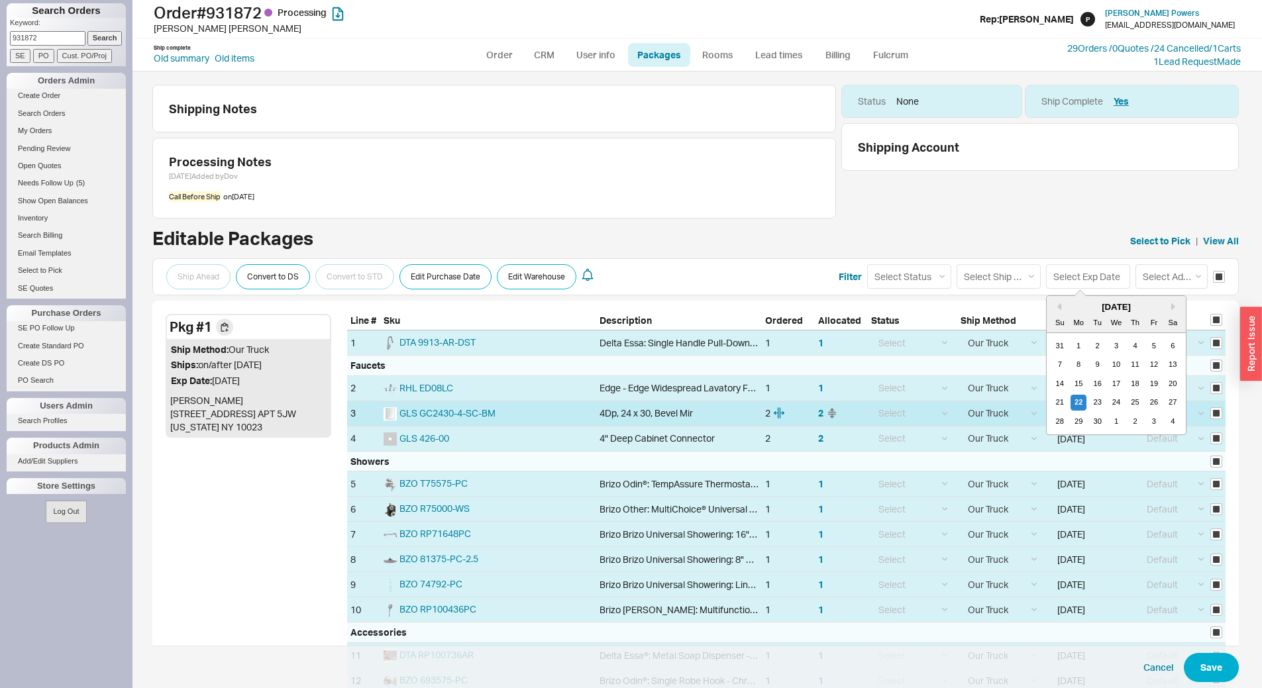
type input "[DATE]"
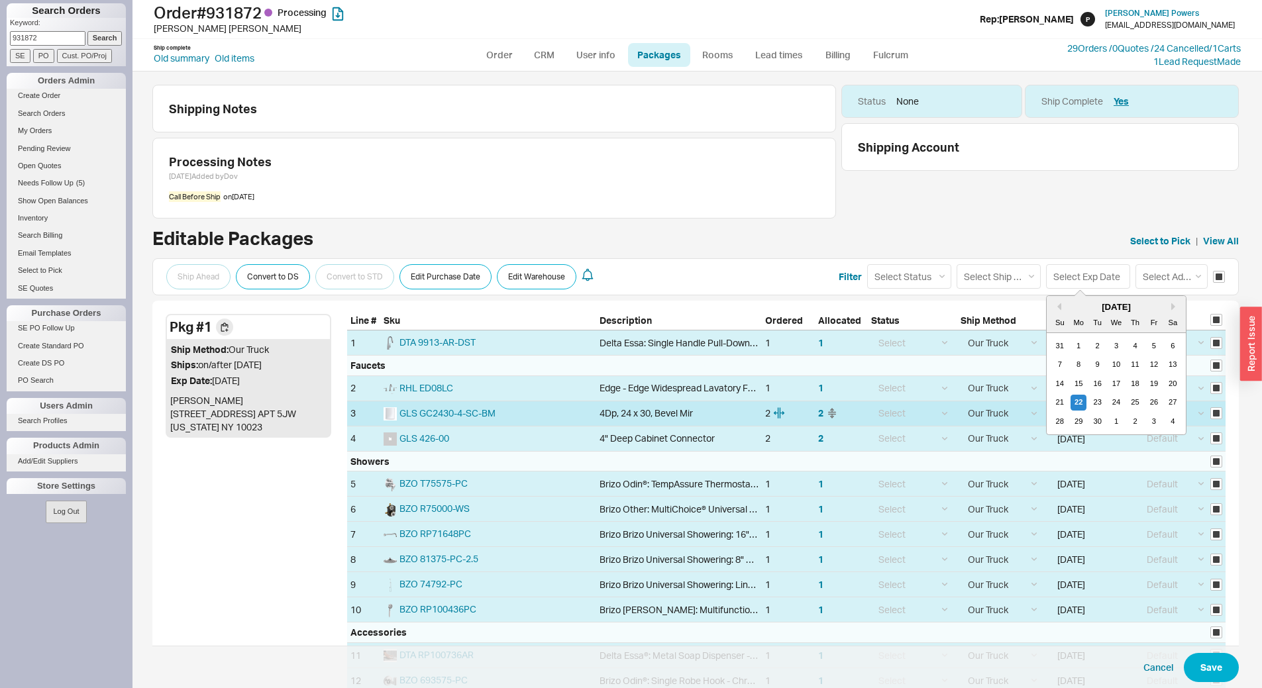
type input "[DATE]"
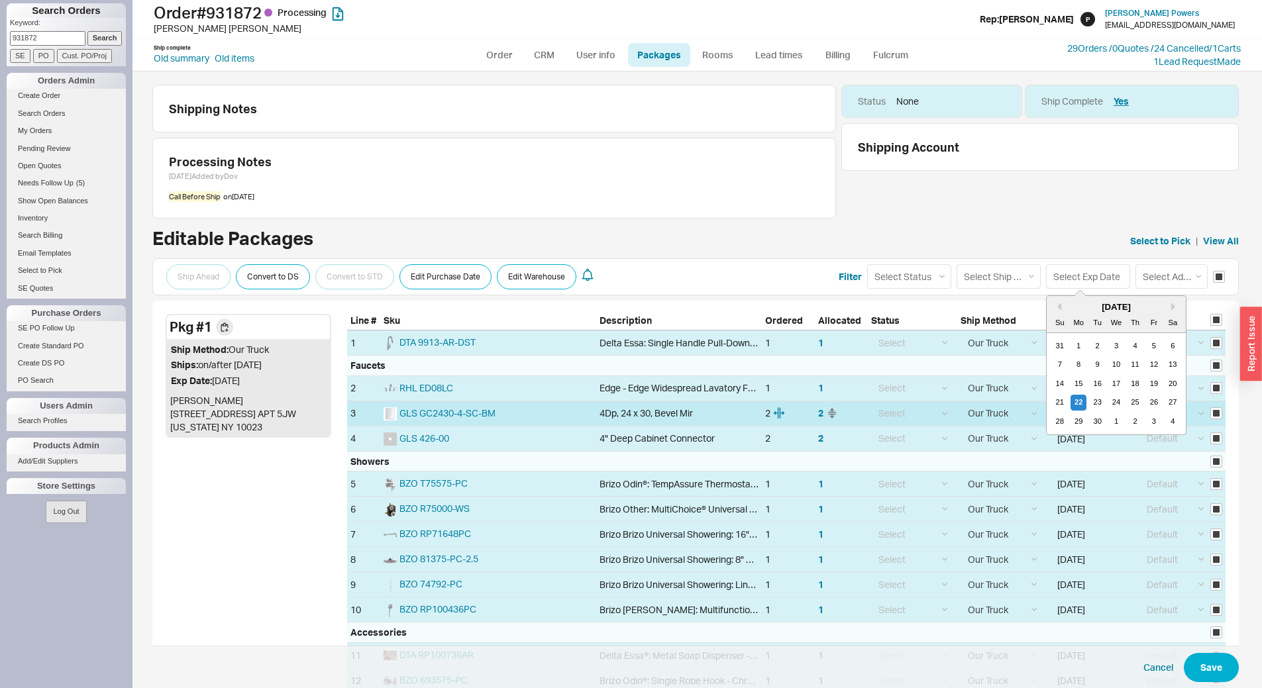
type input "[DATE]"
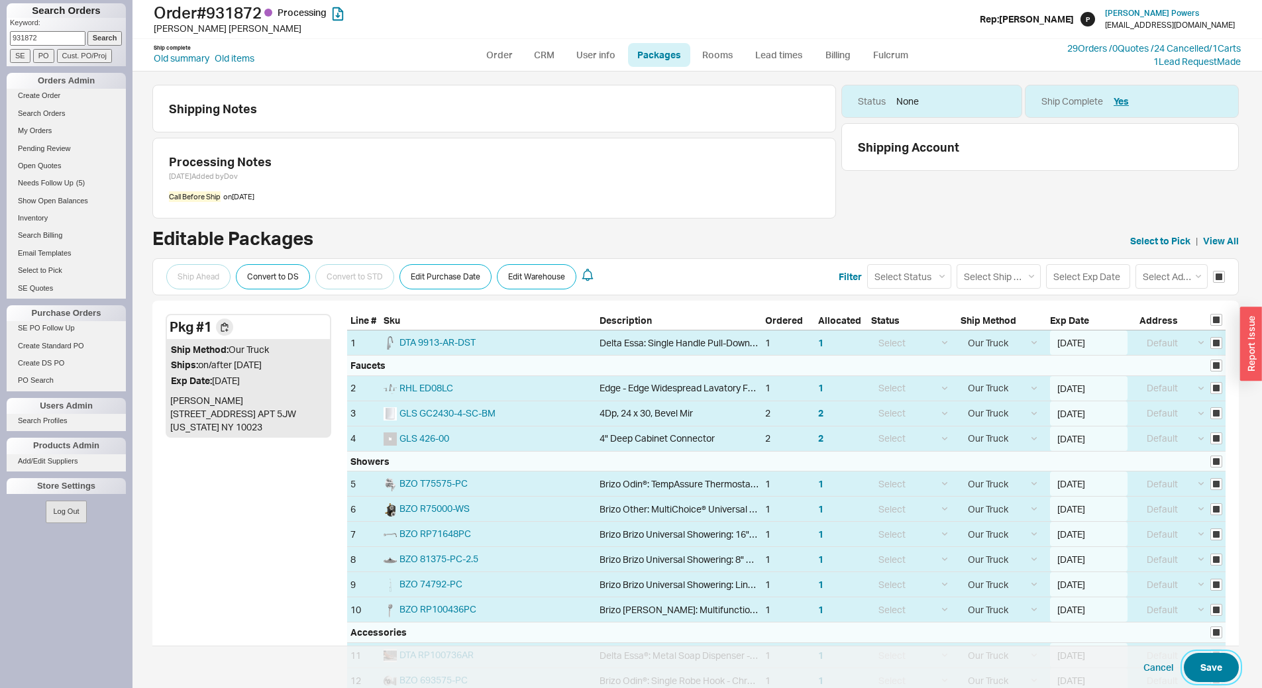
click at [1203, 666] on button "Save" at bounding box center [1210, 667] width 55 height 29
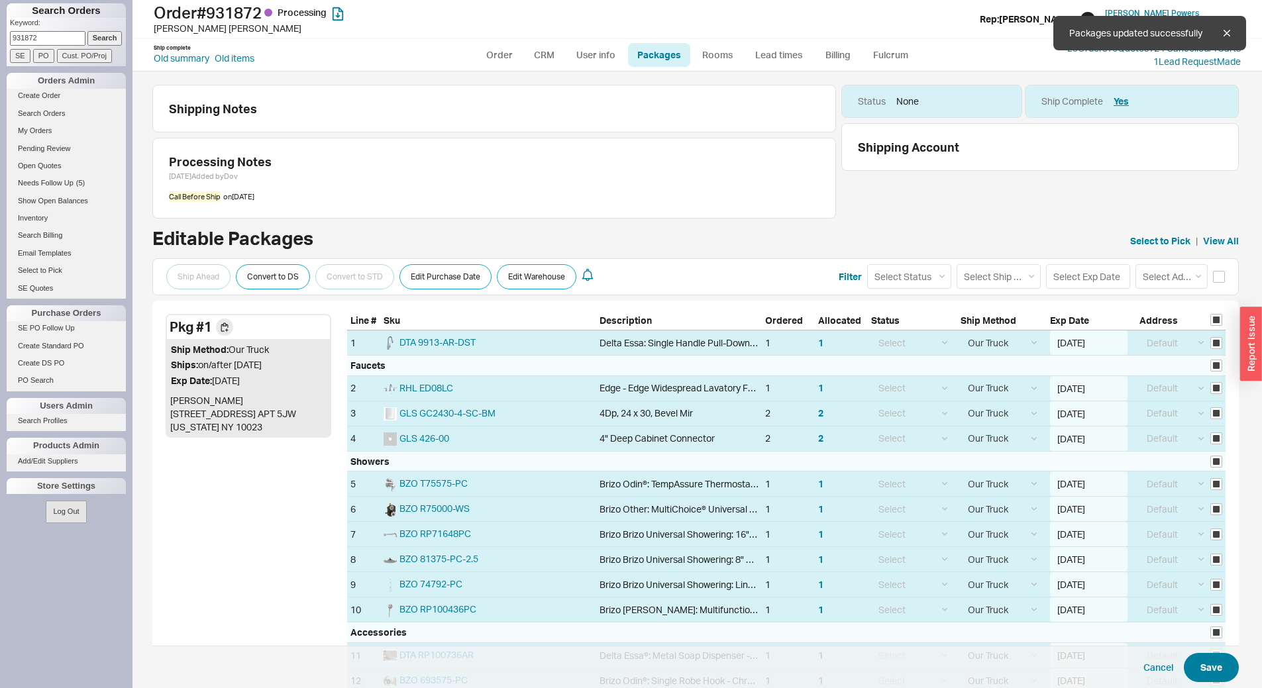
checkbox input "false"
select select "8"
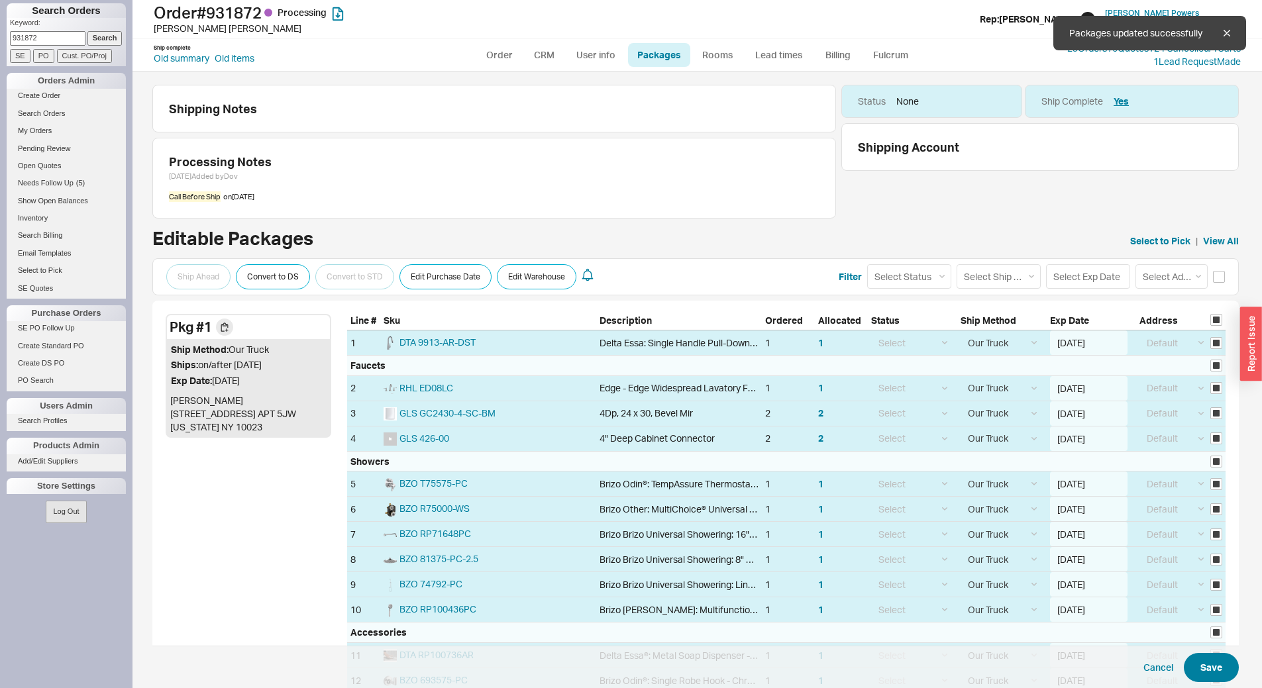
select select "8"
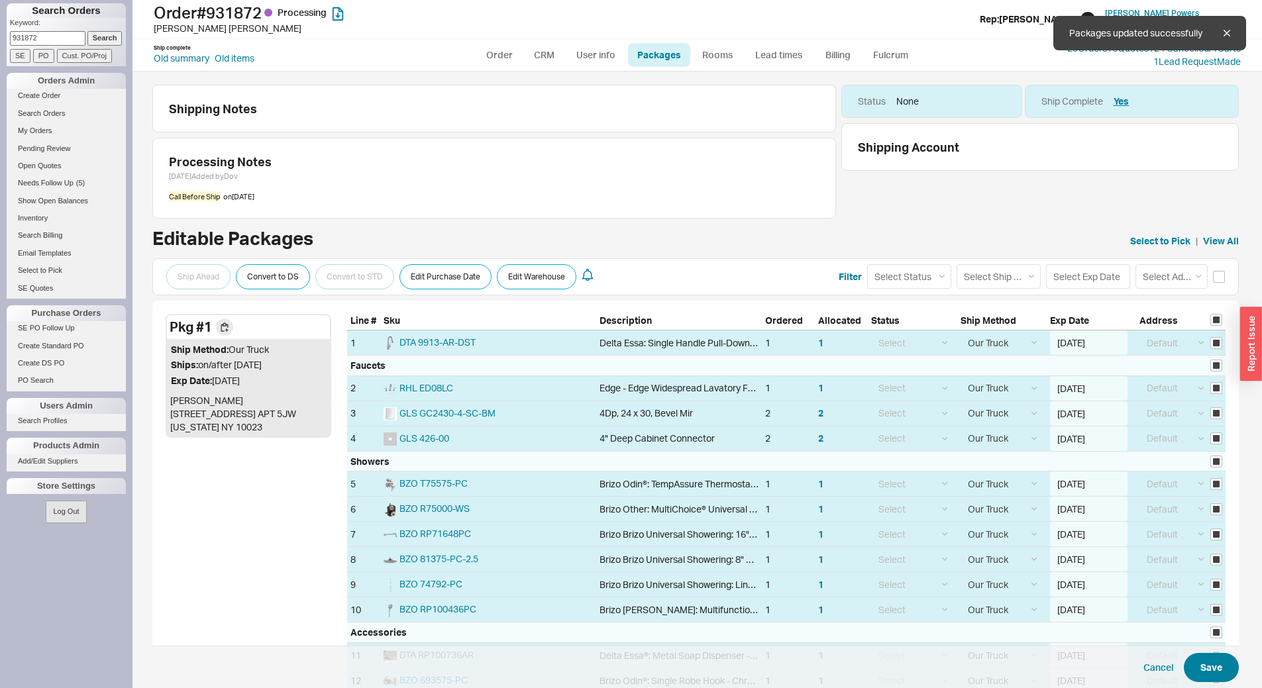
select select "8"
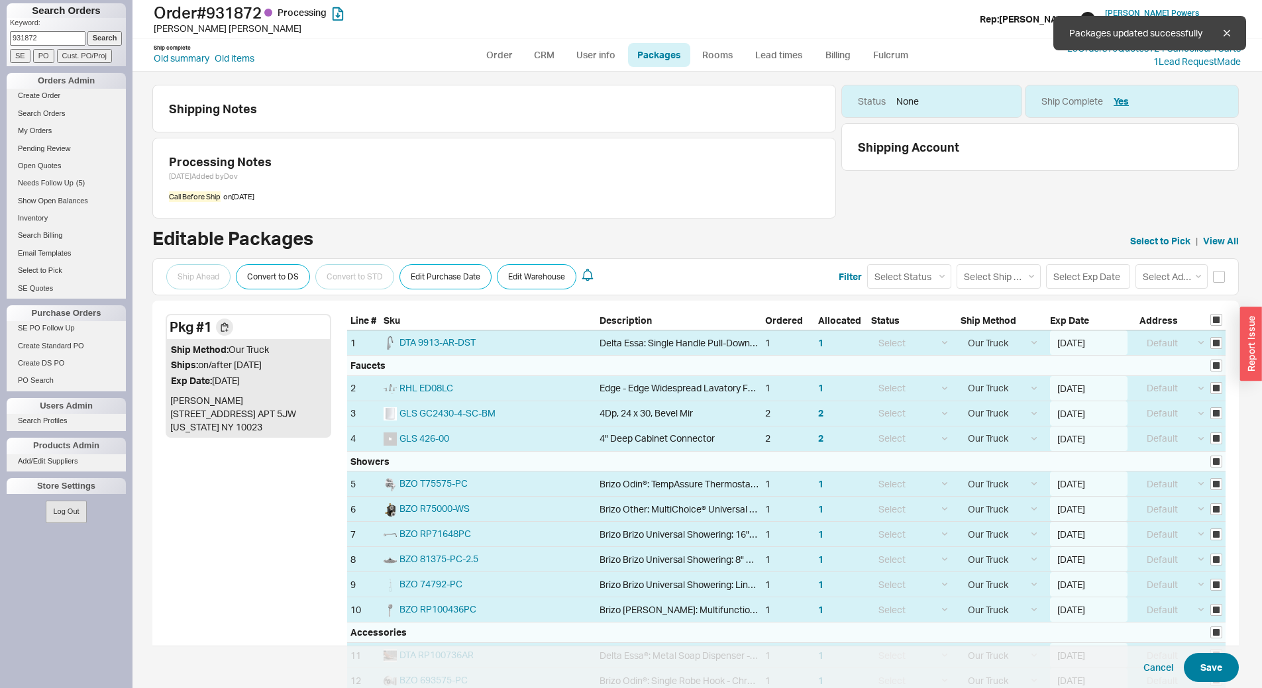
select select "8"
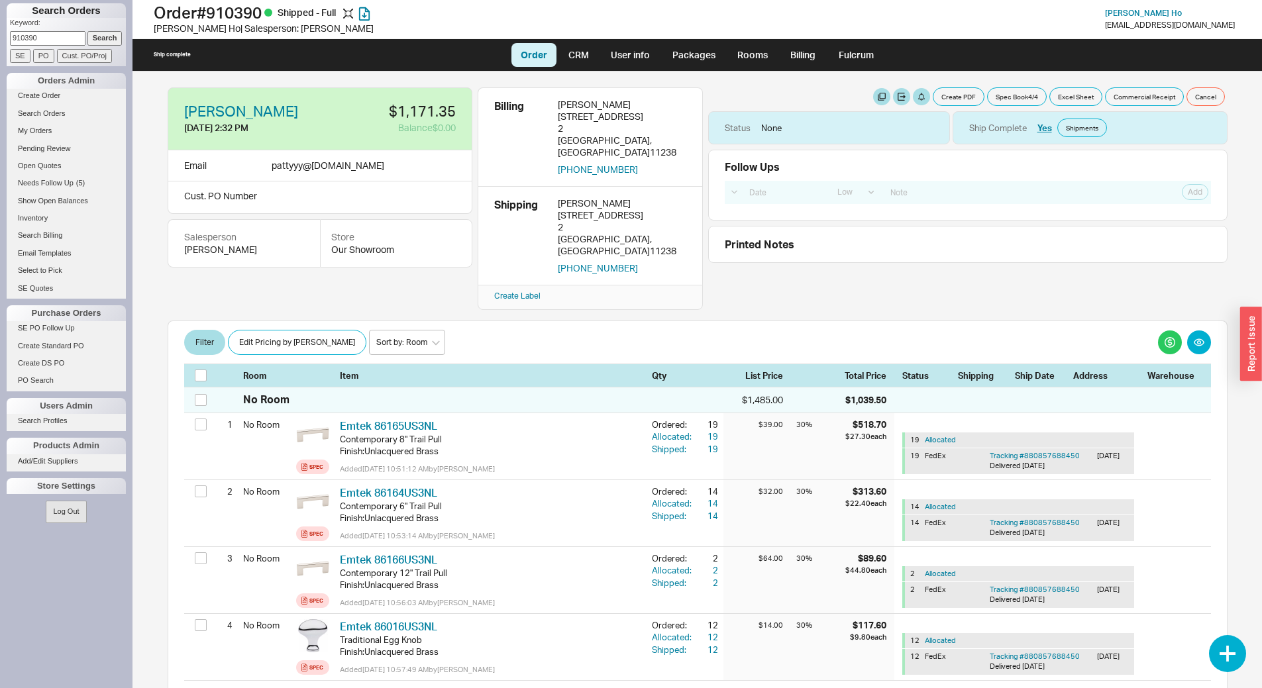
select select "LOW"
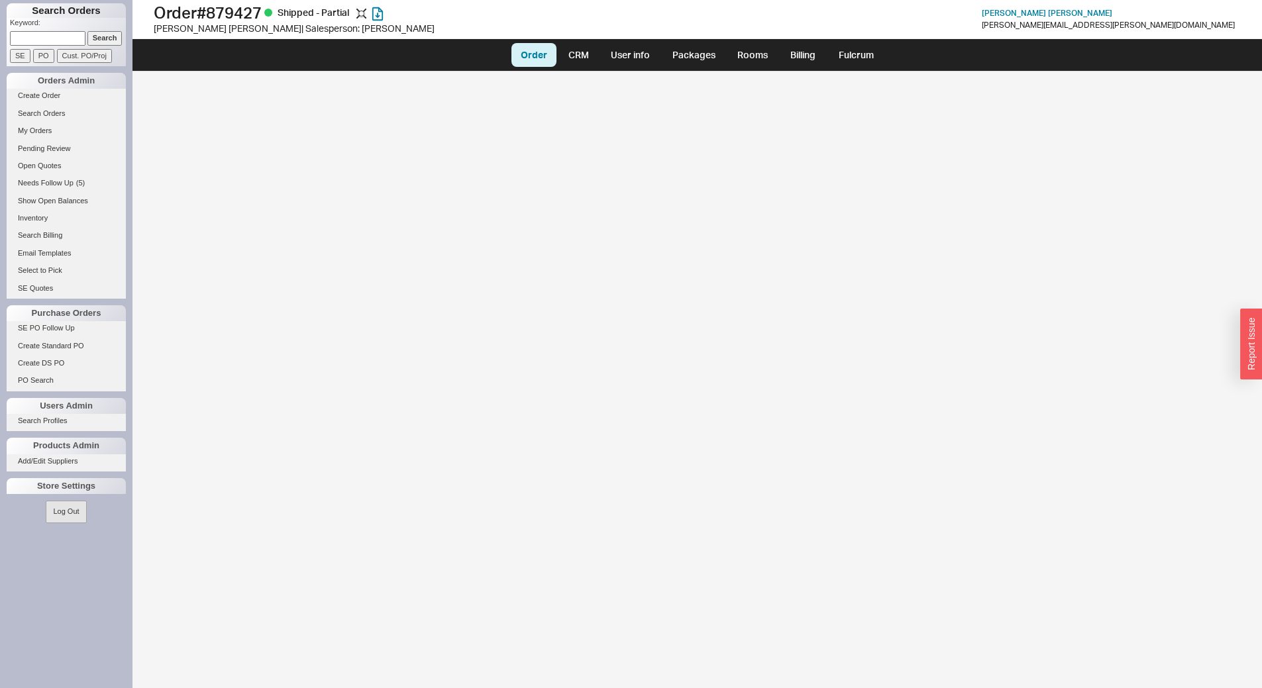
select select "LOW"
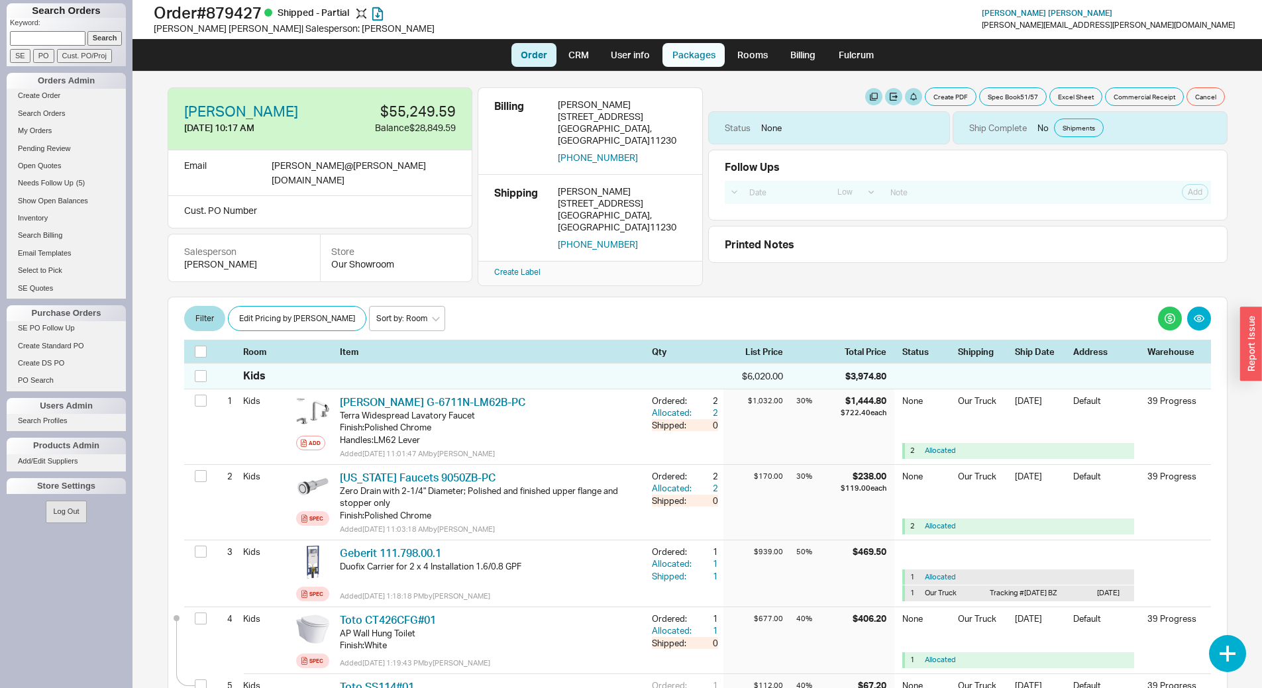
click at [697, 59] on link "Packages" at bounding box center [693, 55] width 62 height 24
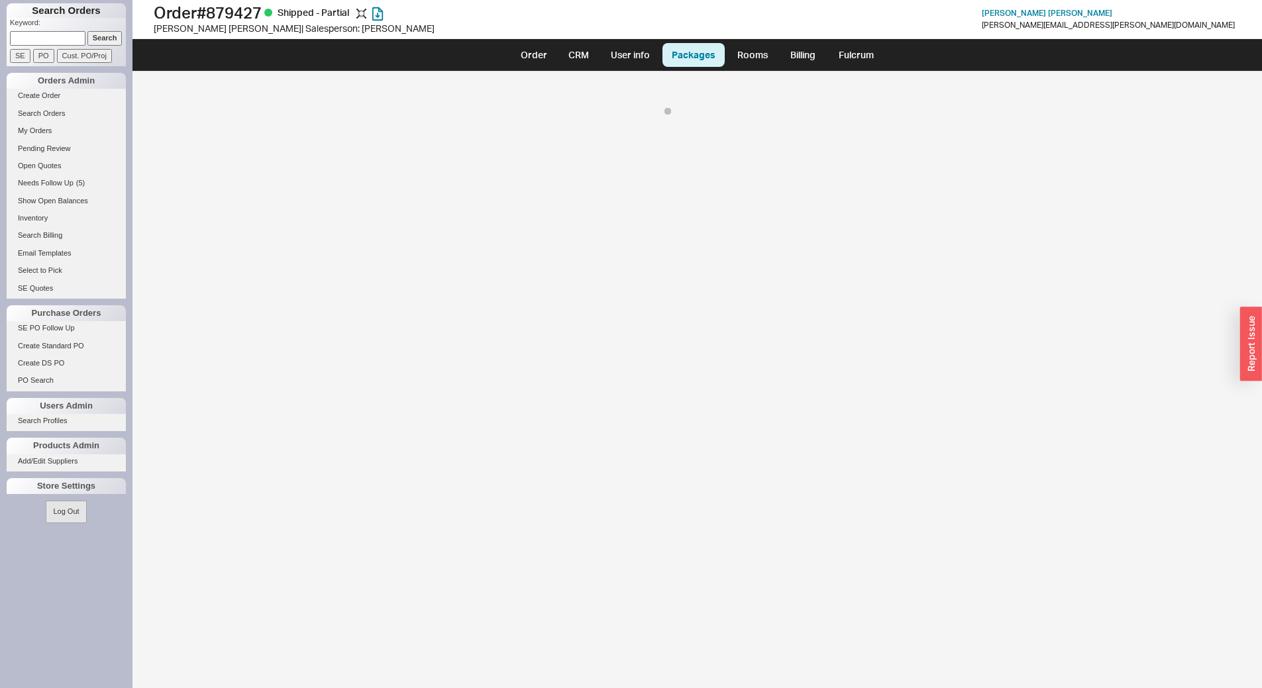
select select "8"
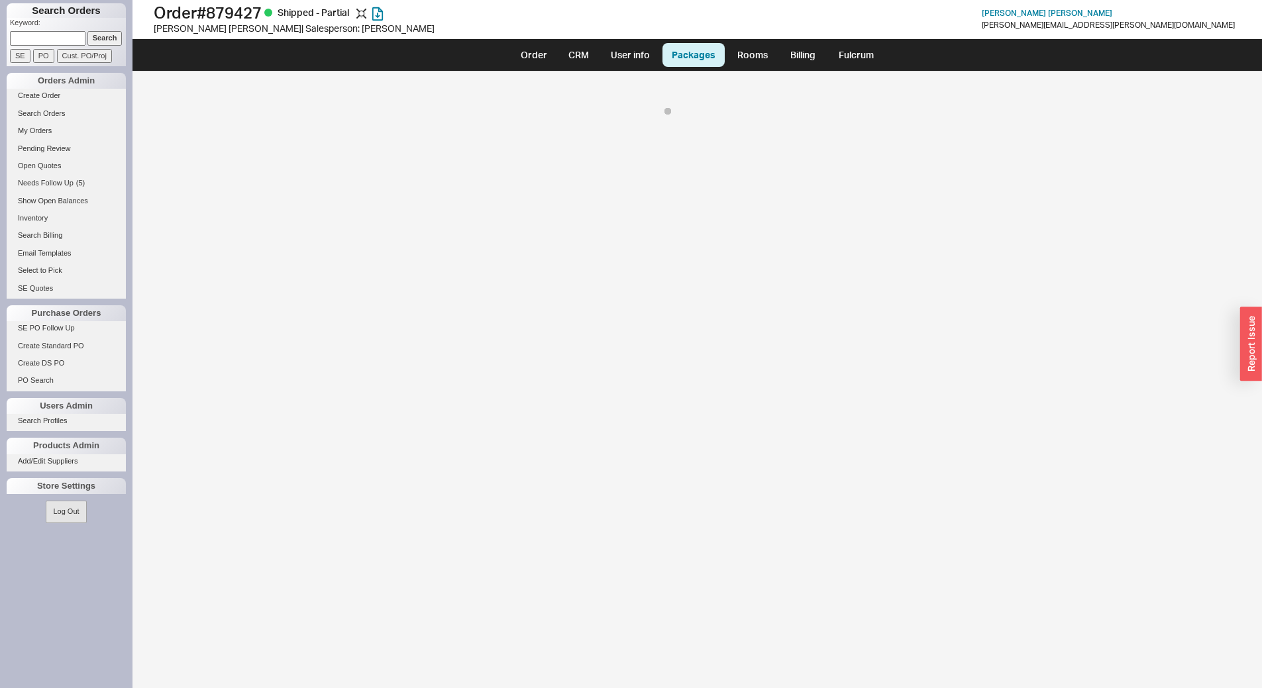
select select "8"
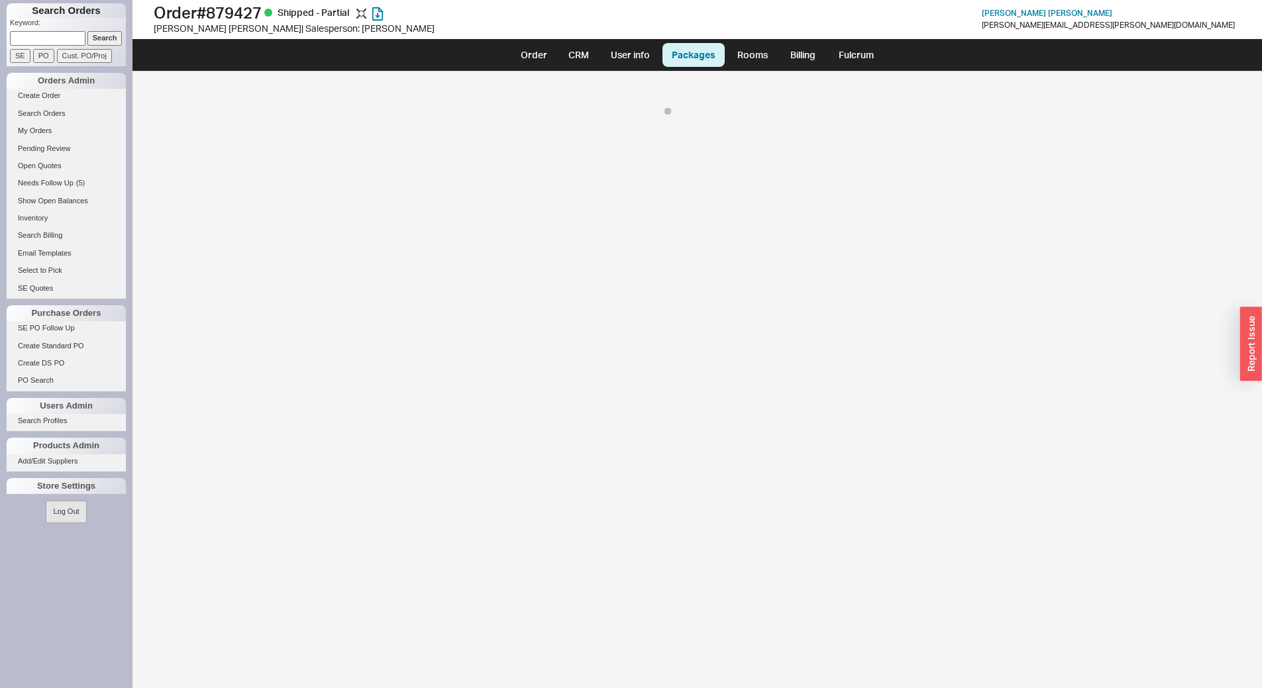
select select "8"
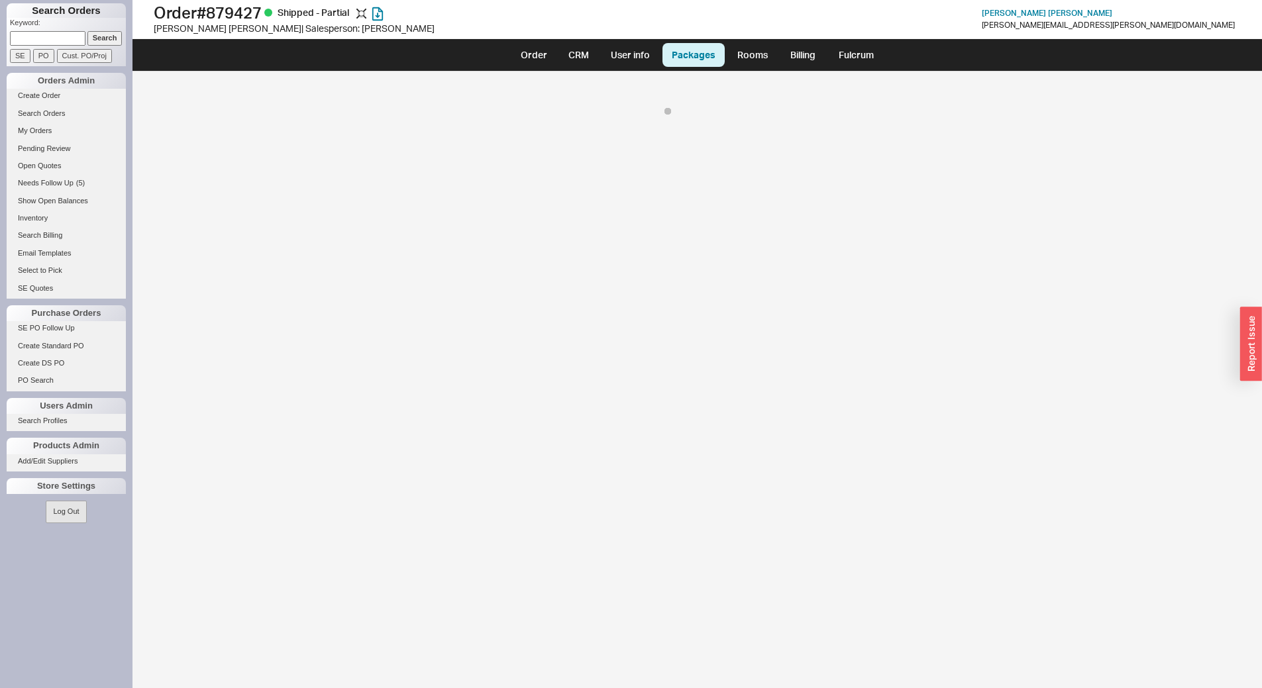
select select "8"
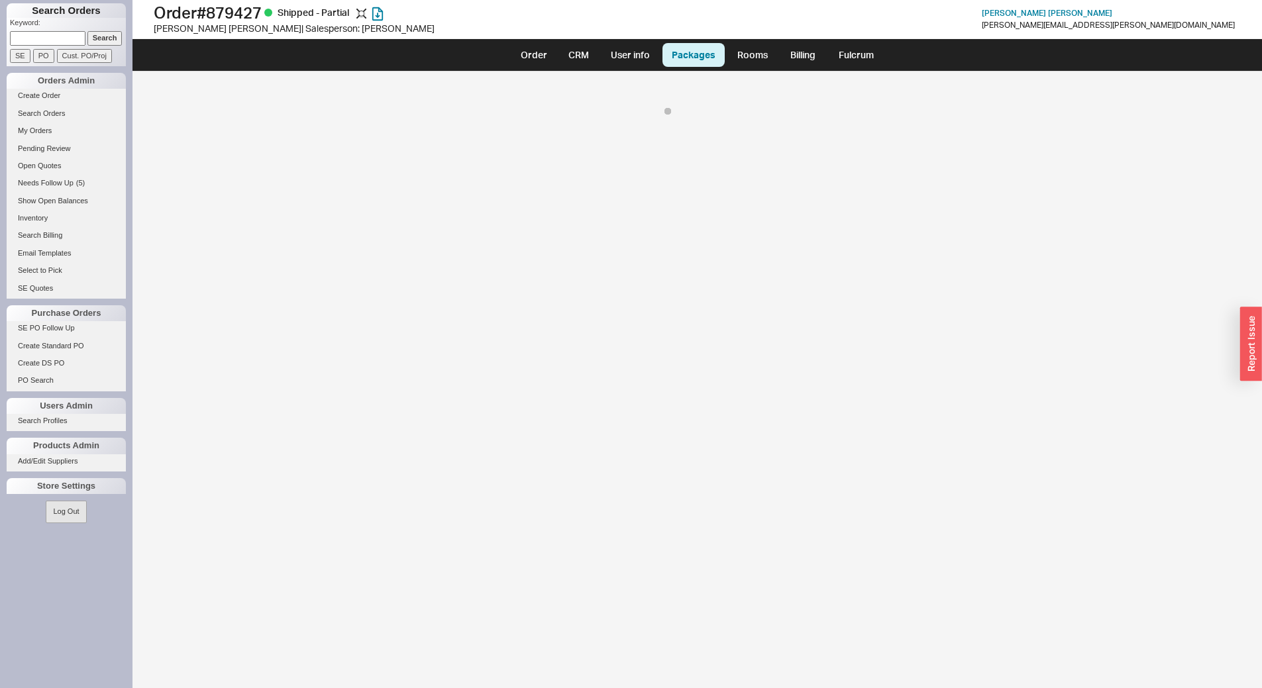
select select "8"
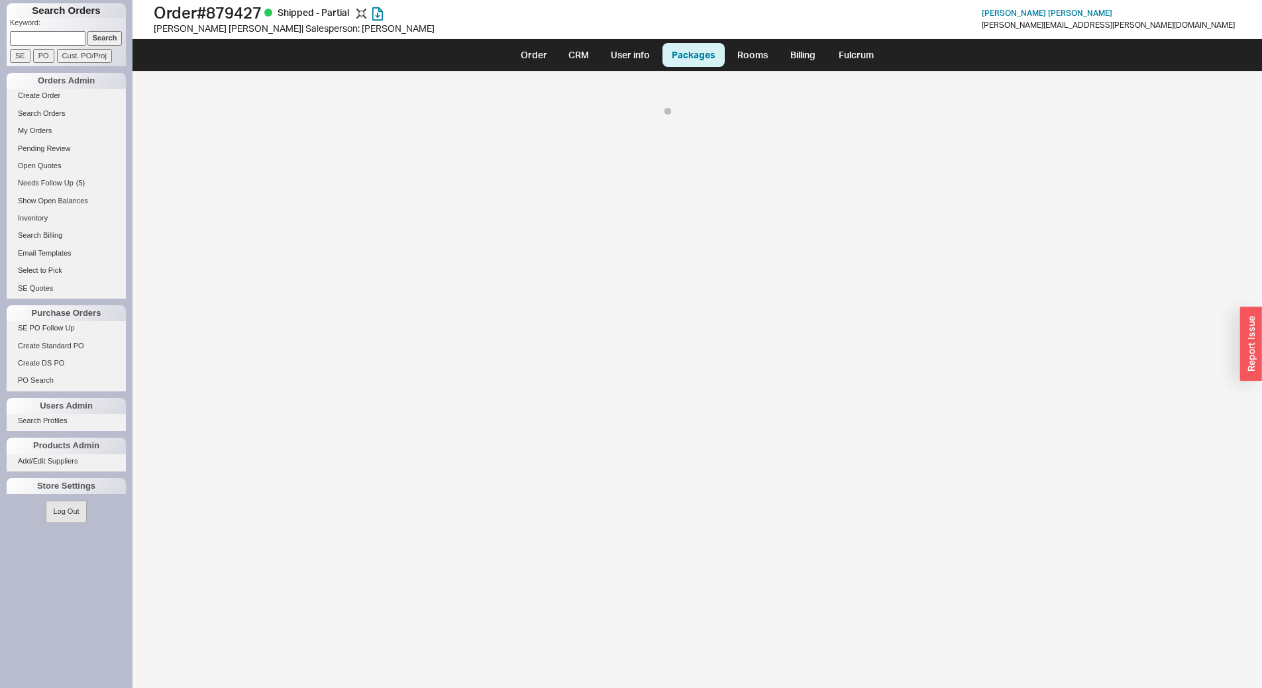
select select "8"
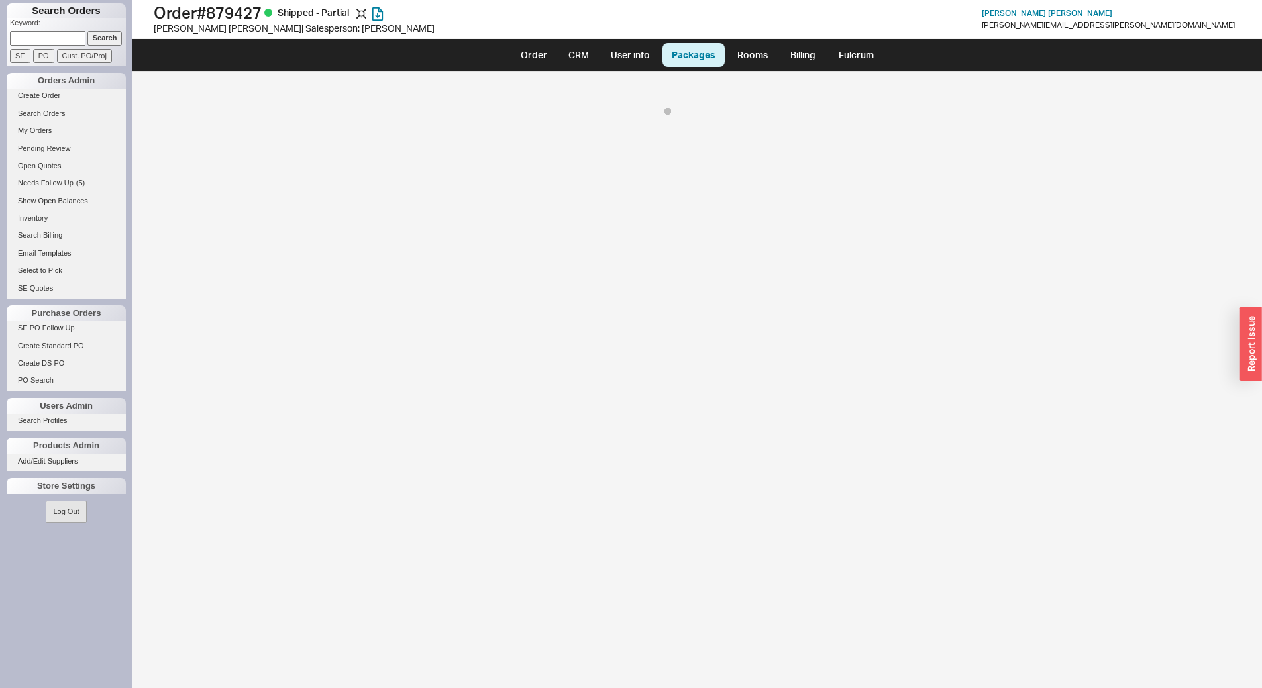
select select "8"
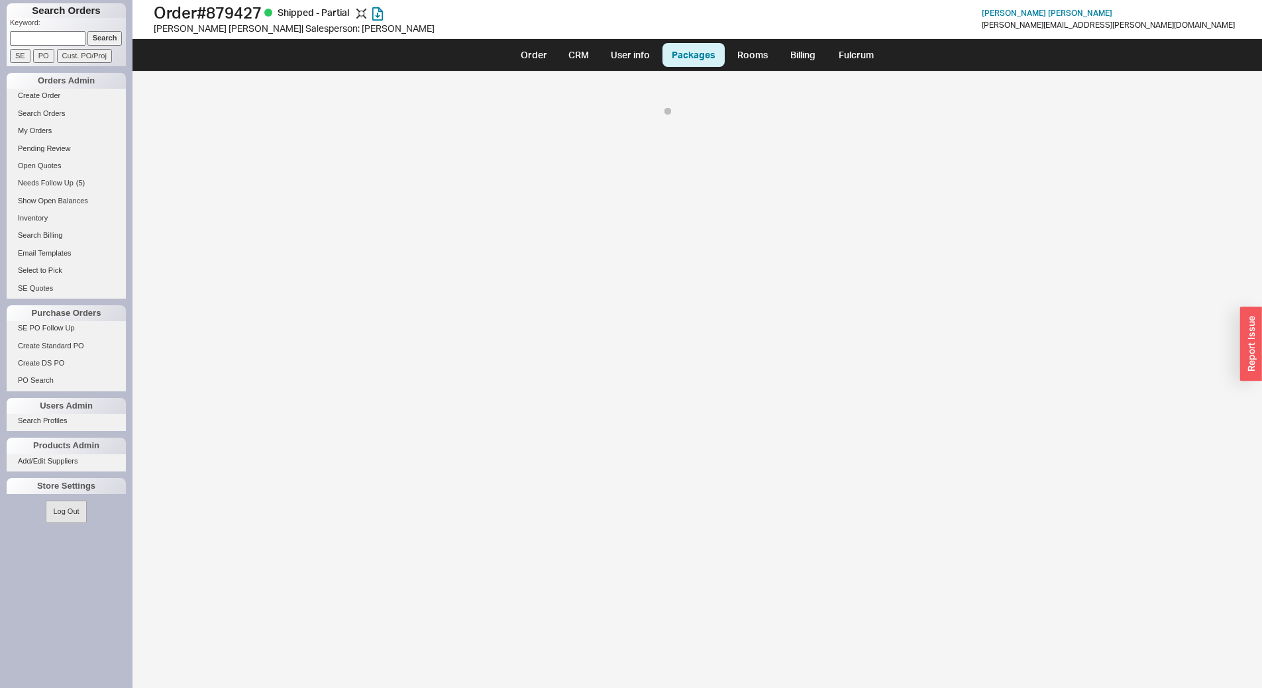
select select "8"
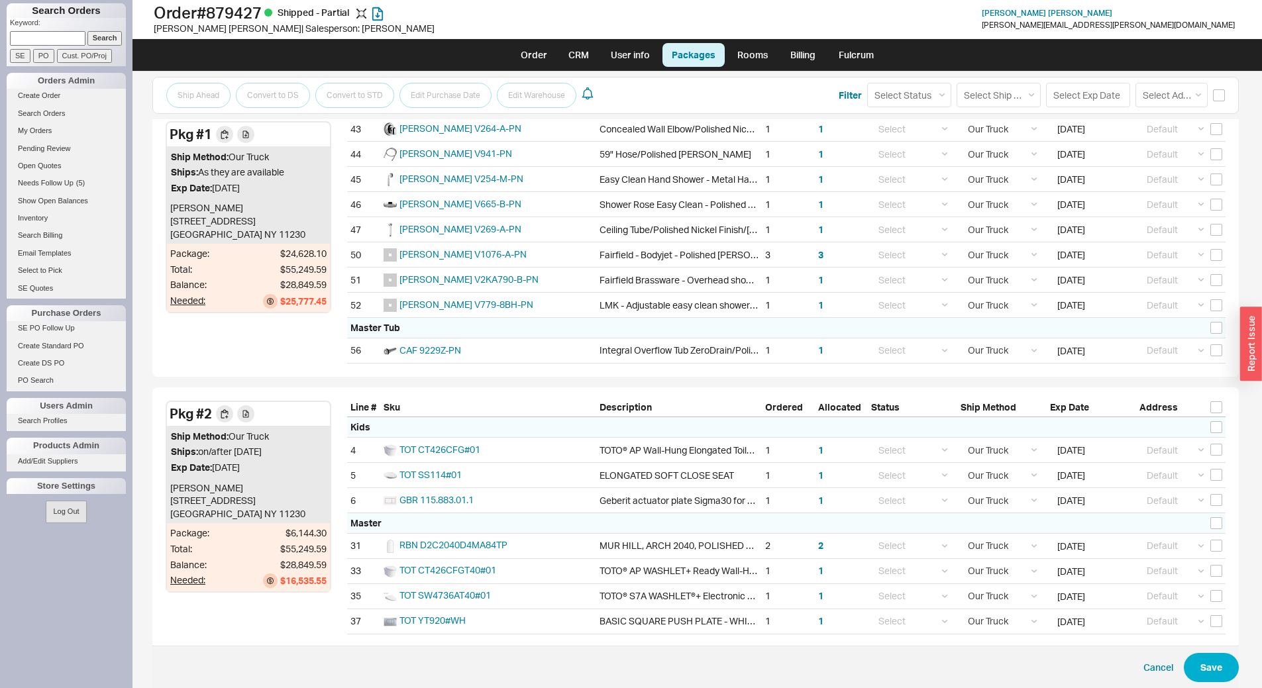
scroll to position [936, 0]
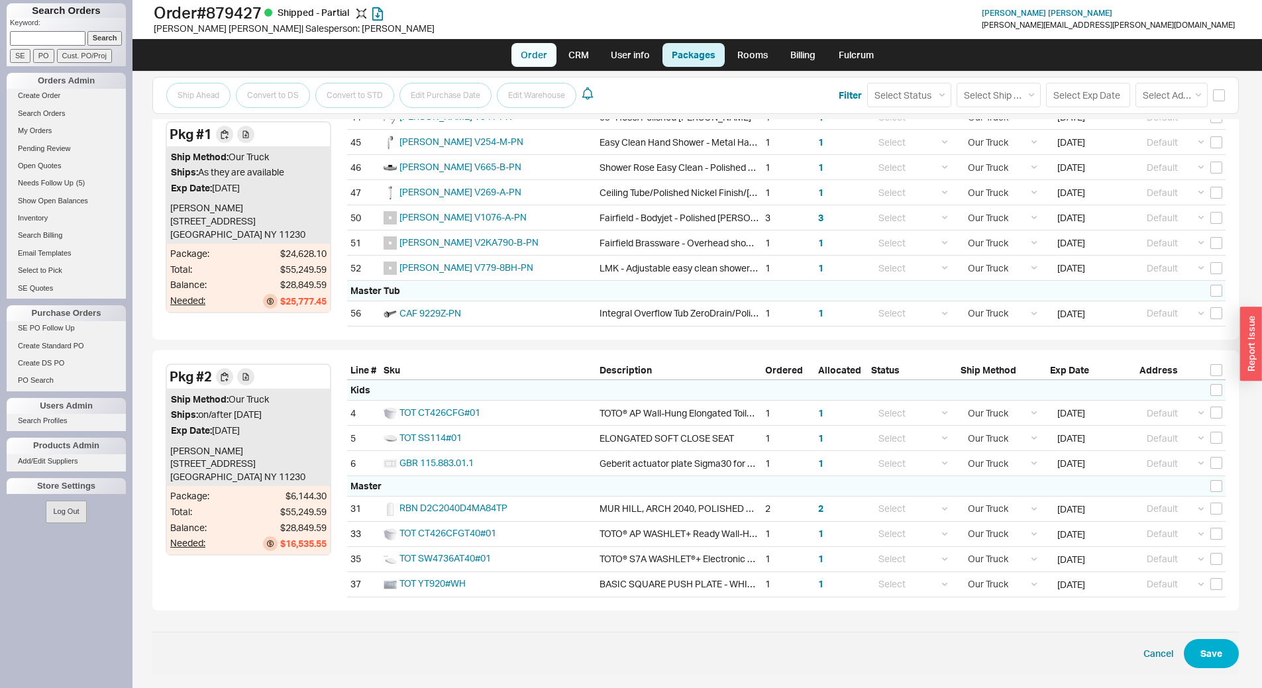
click at [528, 52] on link "Order" at bounding box center [533, 55] width 45 height 24
select select "LOW"
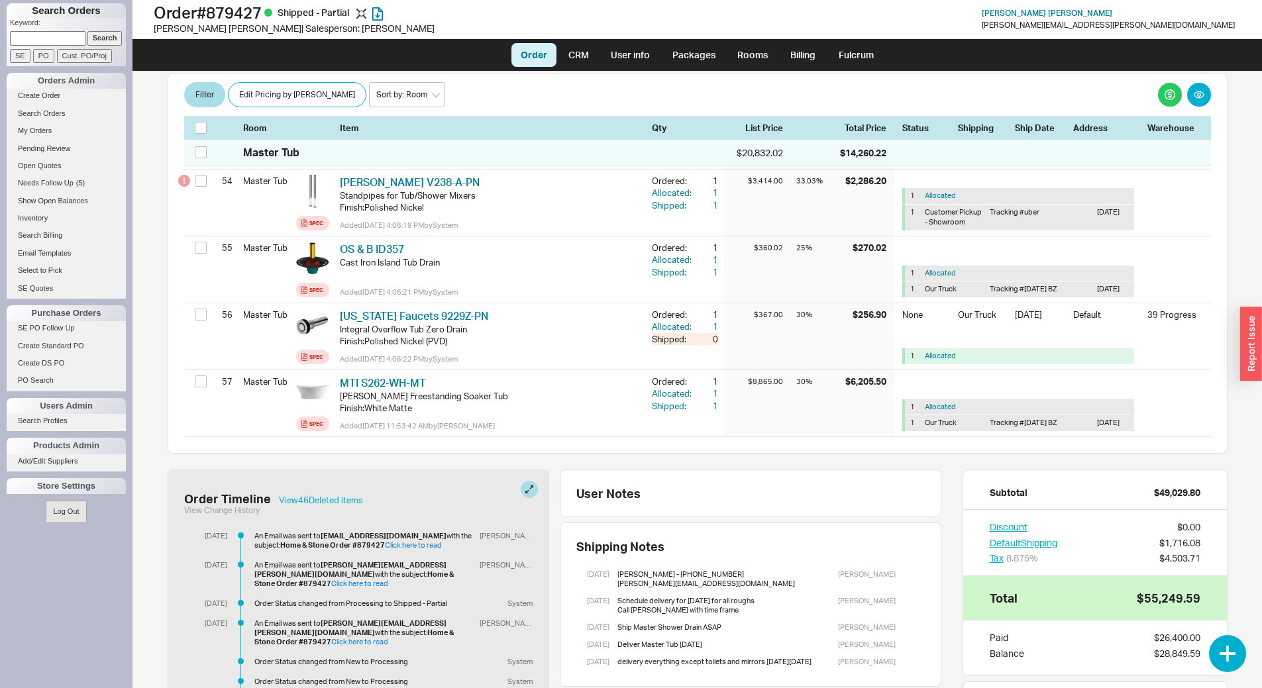
scroll to position [4092, 0]
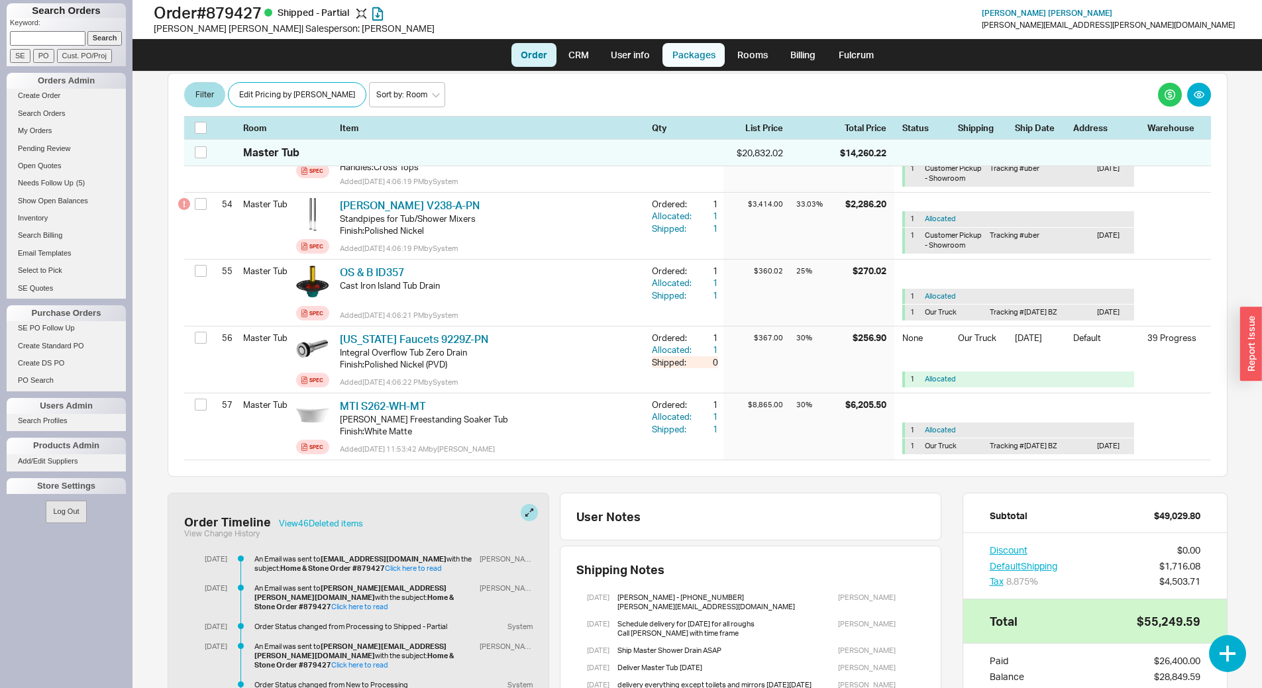
click at [697, 60] on link "Packages" at bounding box center [693, 55] width 62 height 24
select select "8"
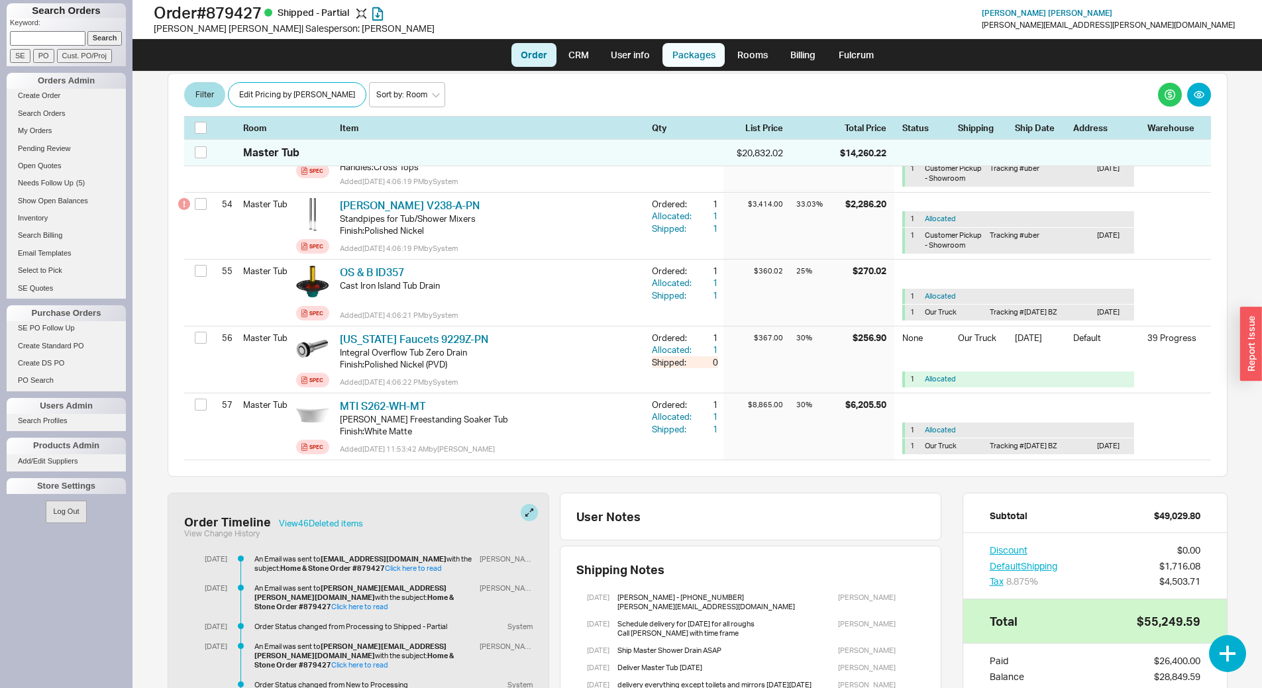
select select "8"
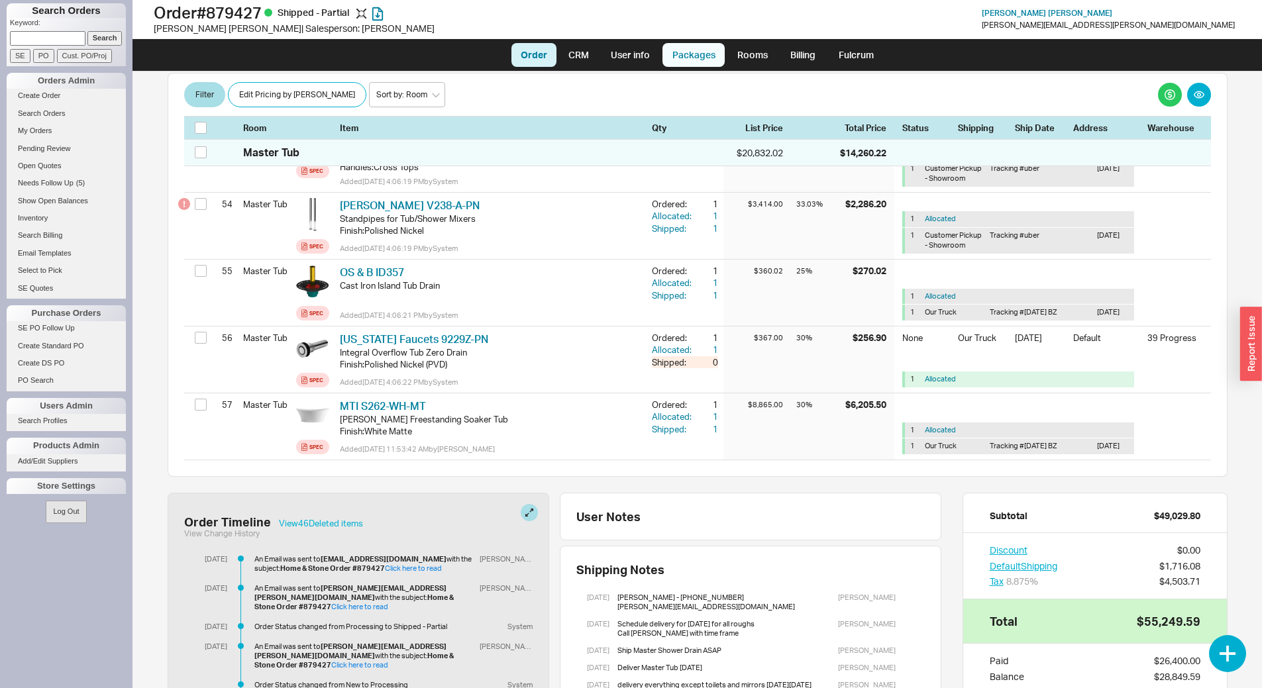
select select "8"
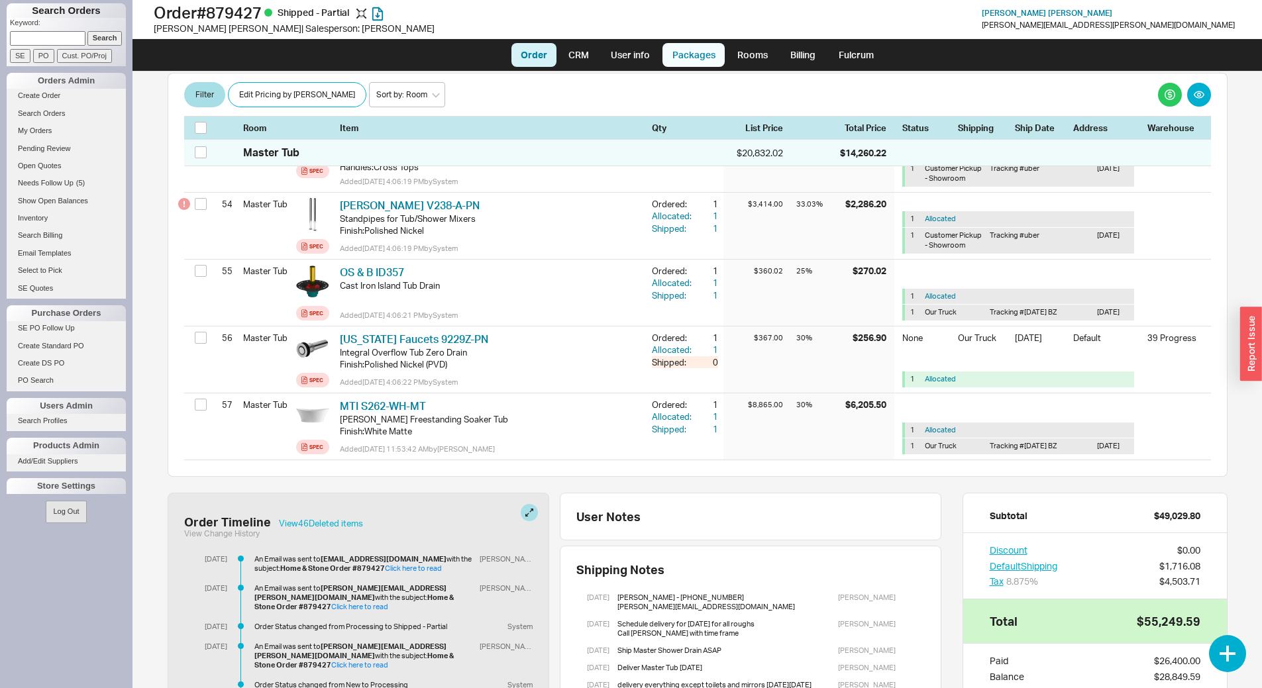
select select "8"
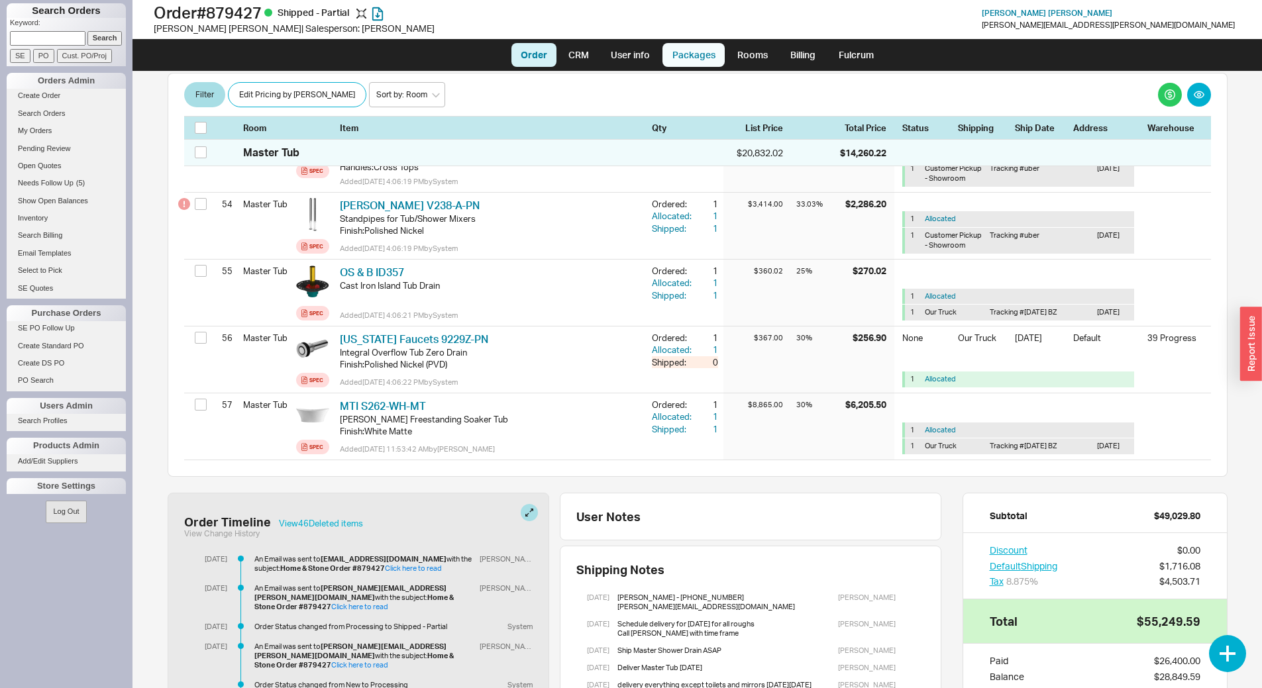
select select "8"
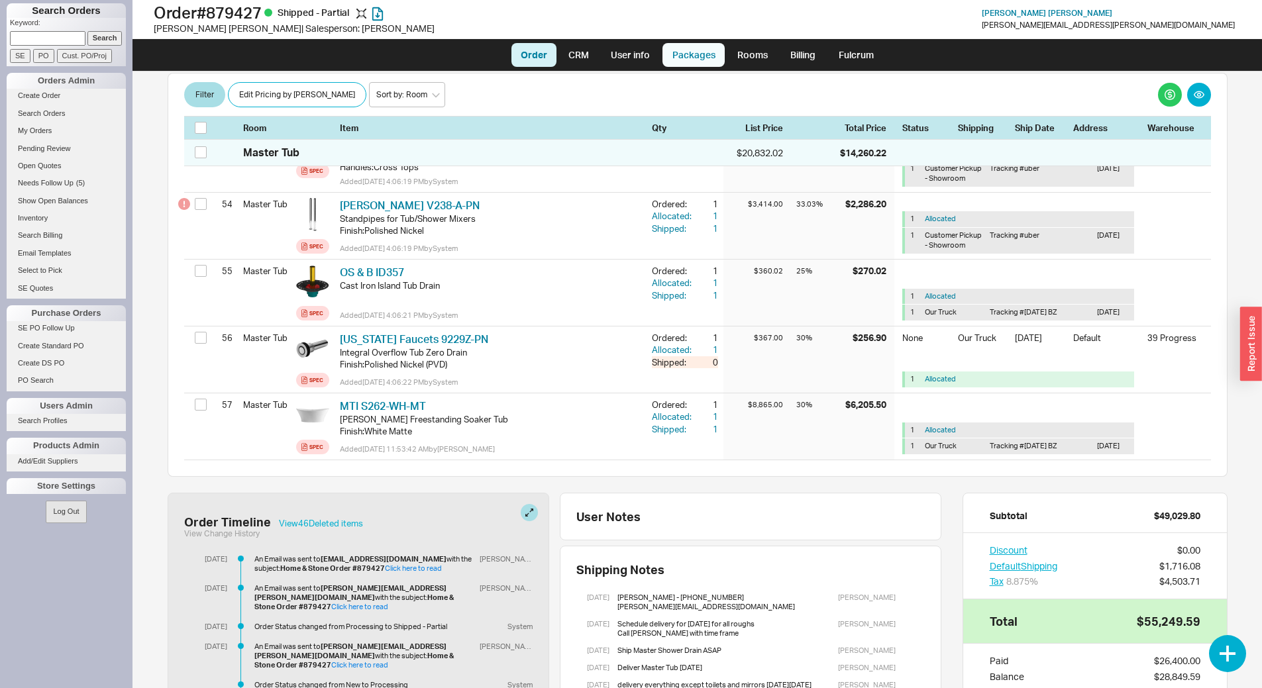
select select "8"
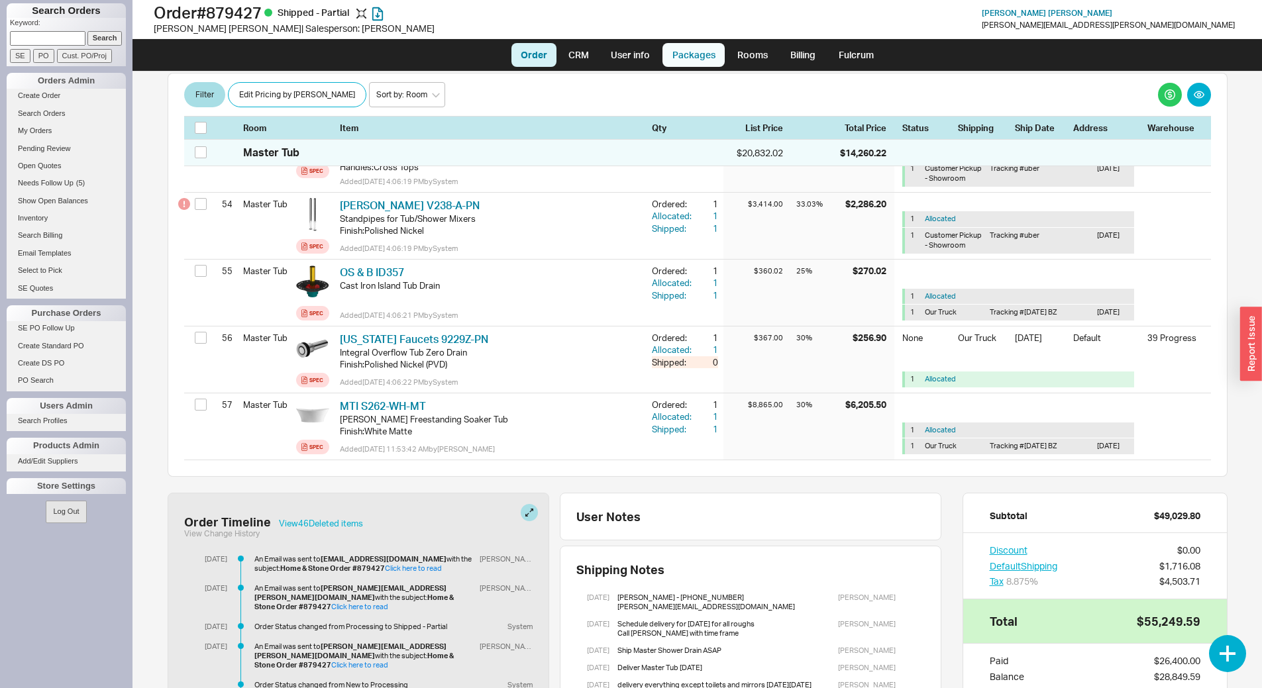
select select "8"
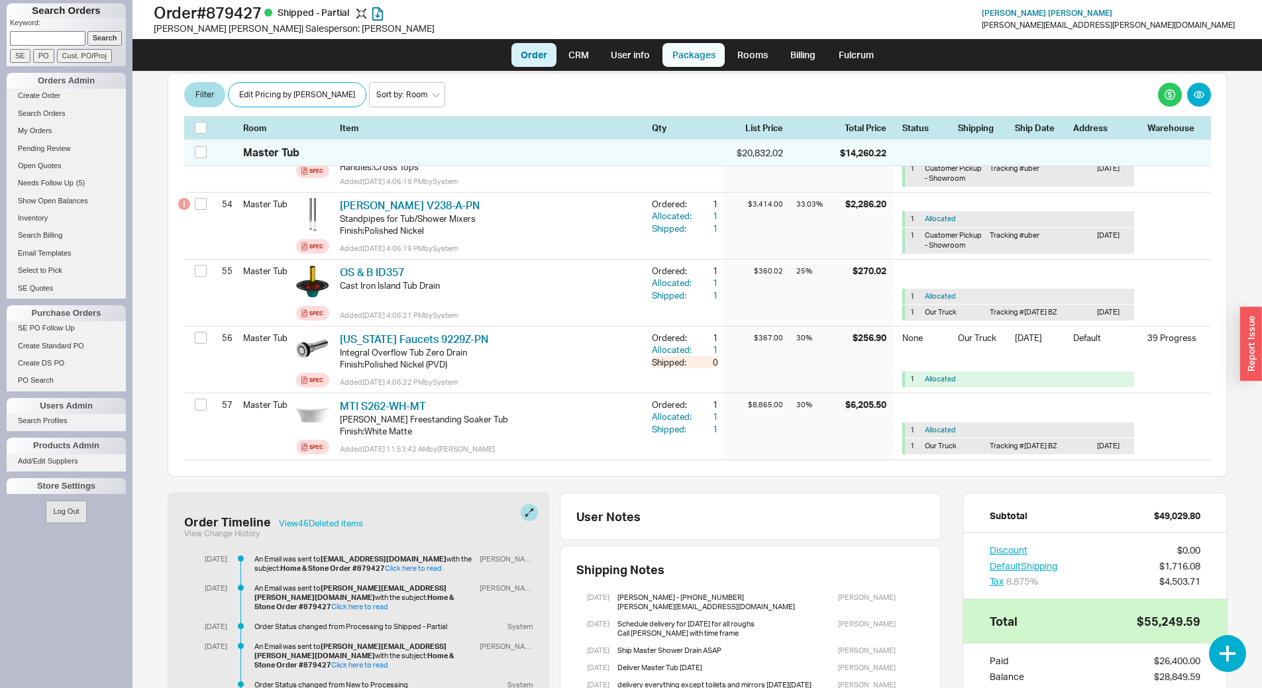
select select "8"
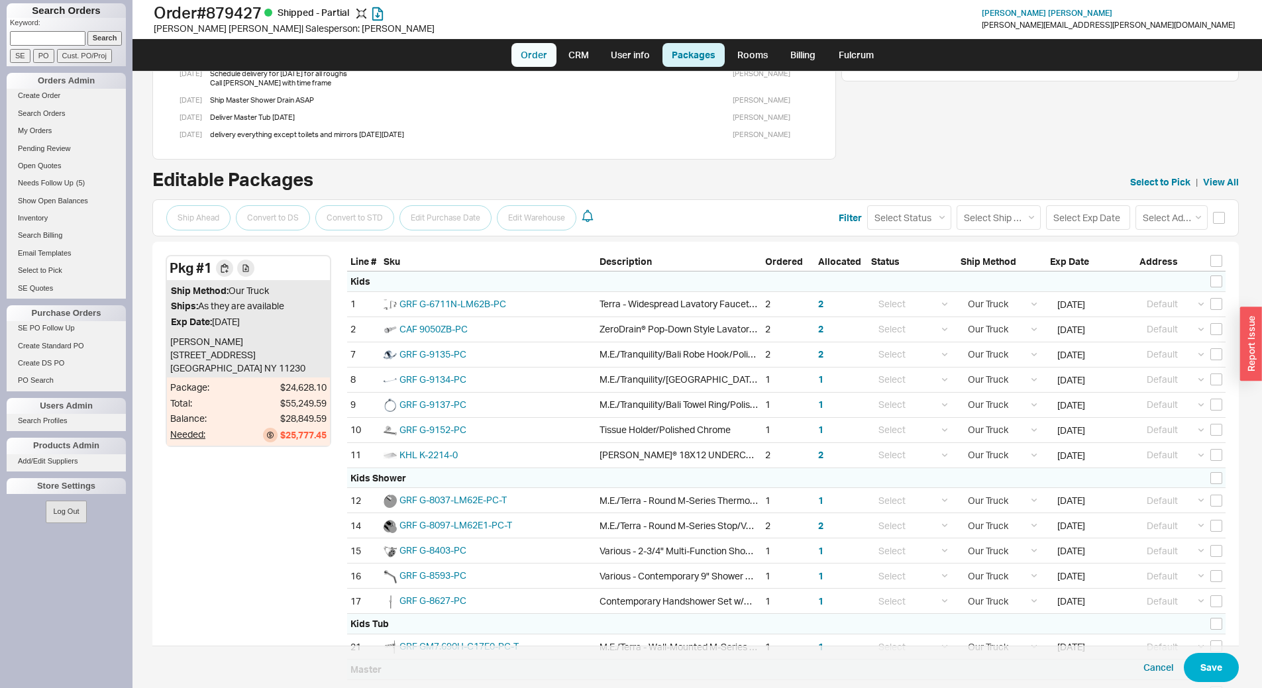
scroll to position [66, 0]
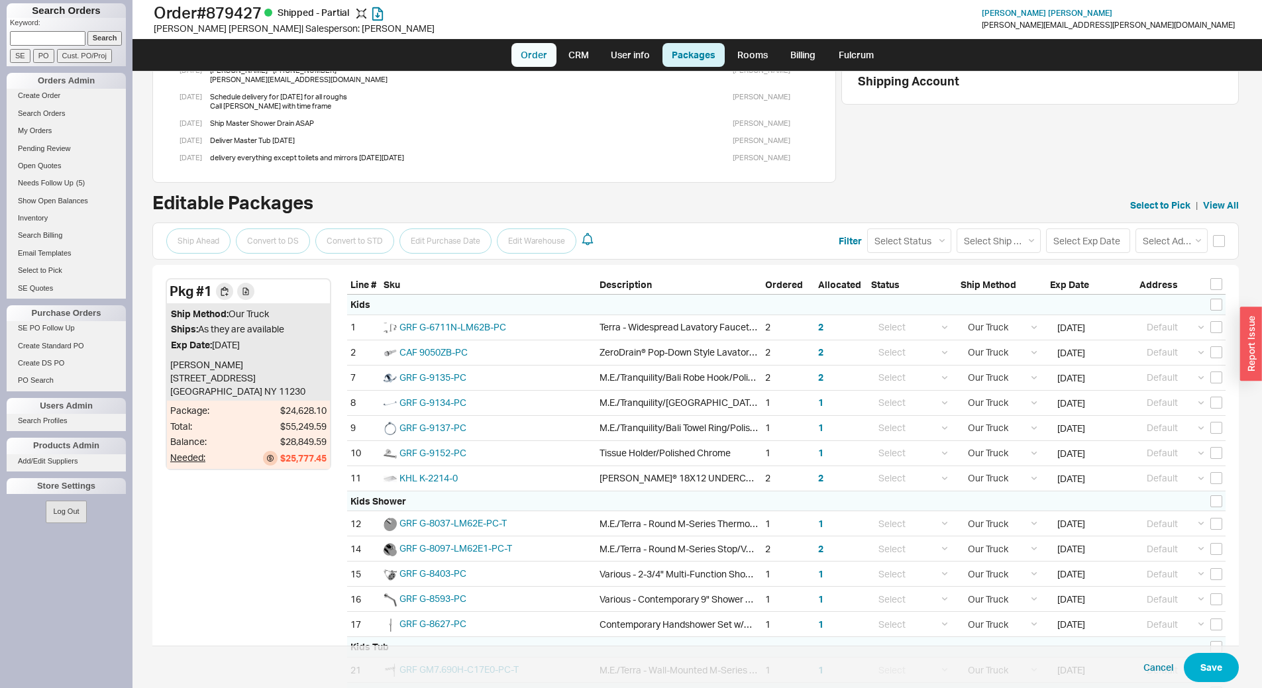
click at [546, 56] on link "Order" at bounding box center [533, 55] width 45 height 24
select select "LOW"
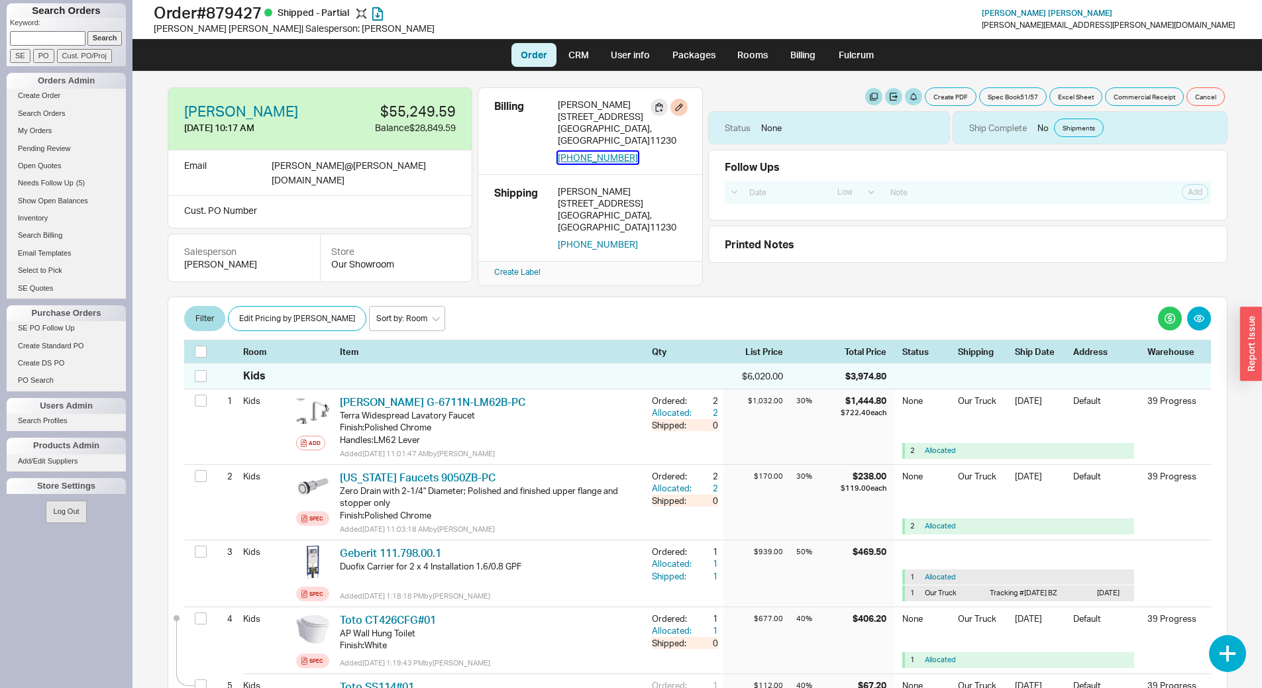
click at [607, 152] on button "917-533-1987" at bounding box center [598, 158] width 80 height 12
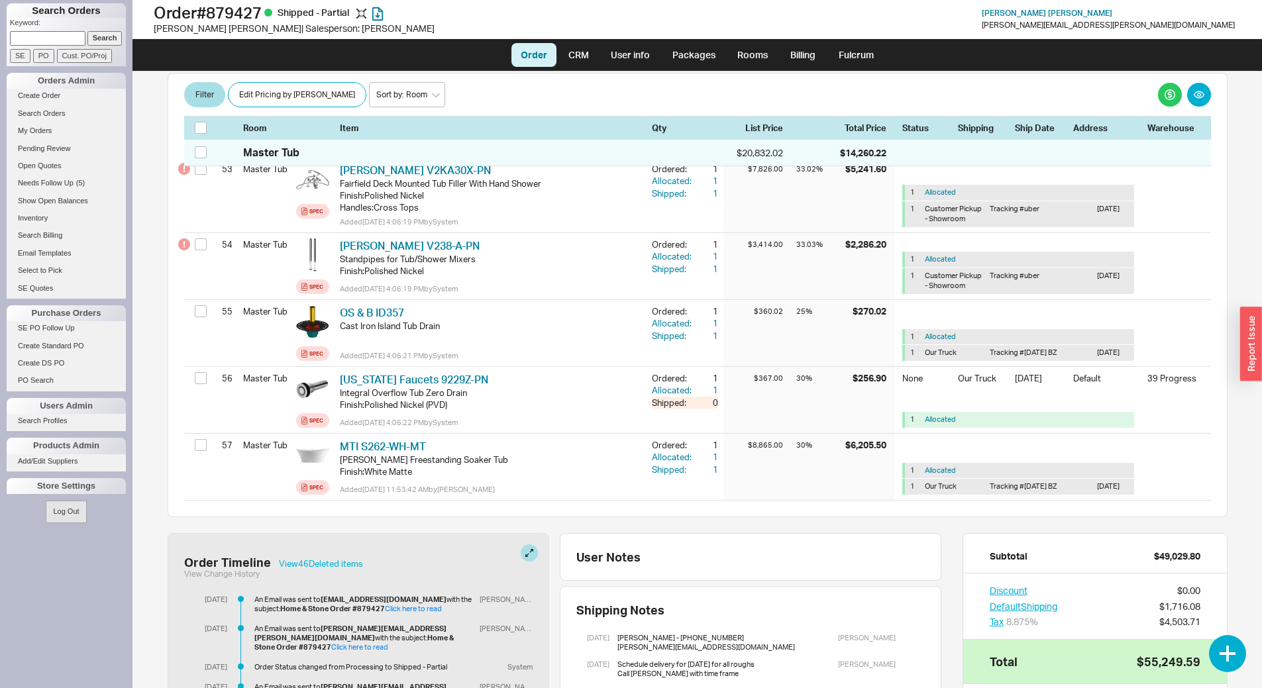
scroll to position [4138, 0]
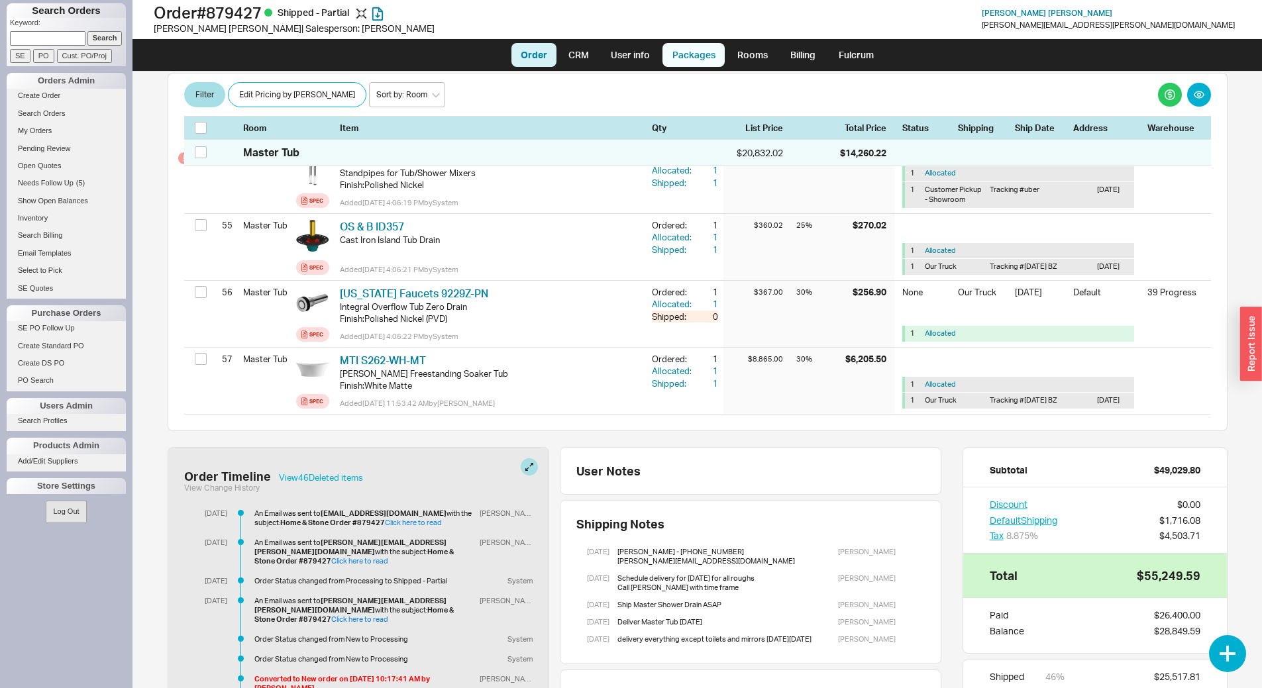
click at [690, 58] on link "Packages" at bounding box center [693, 55] width 62 height 24
select select "8"
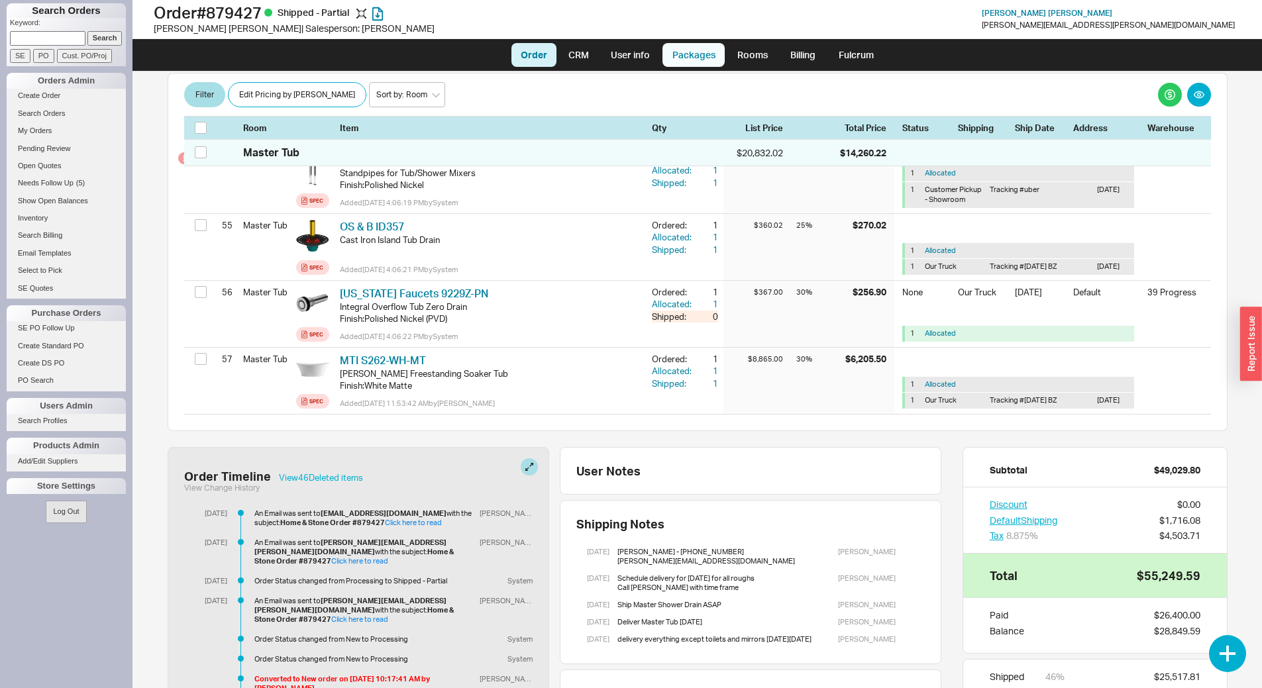
select select "8"
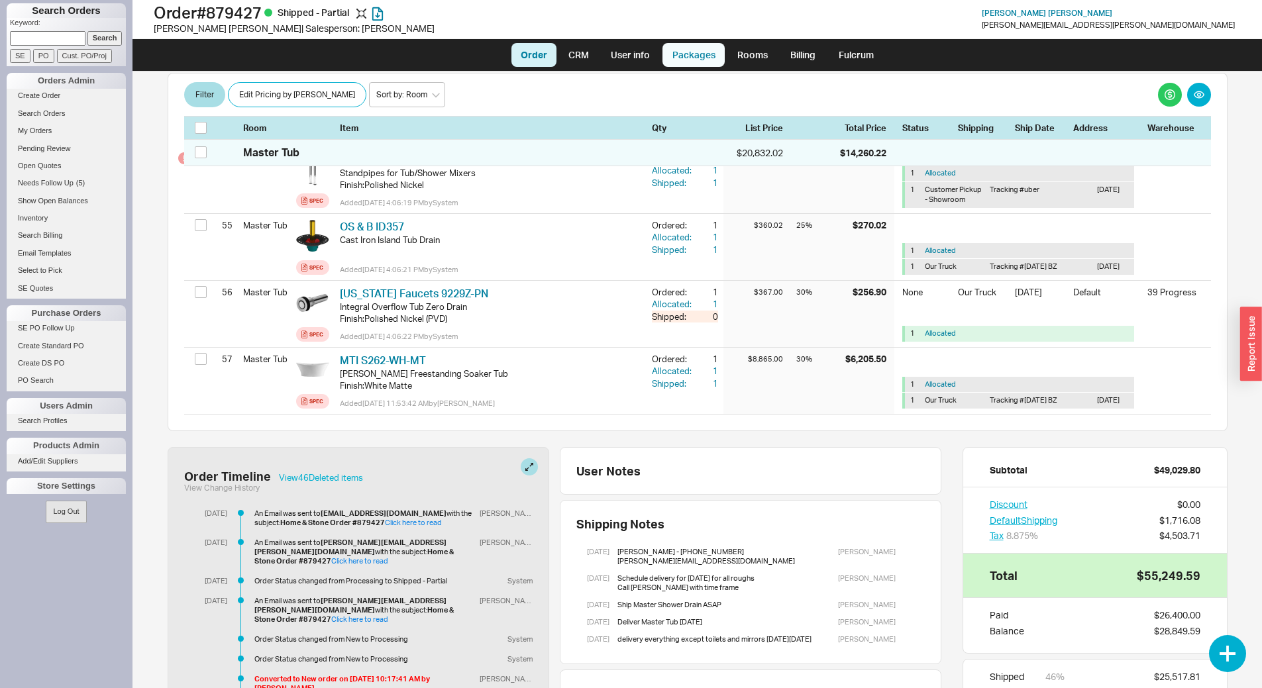
select select "8"
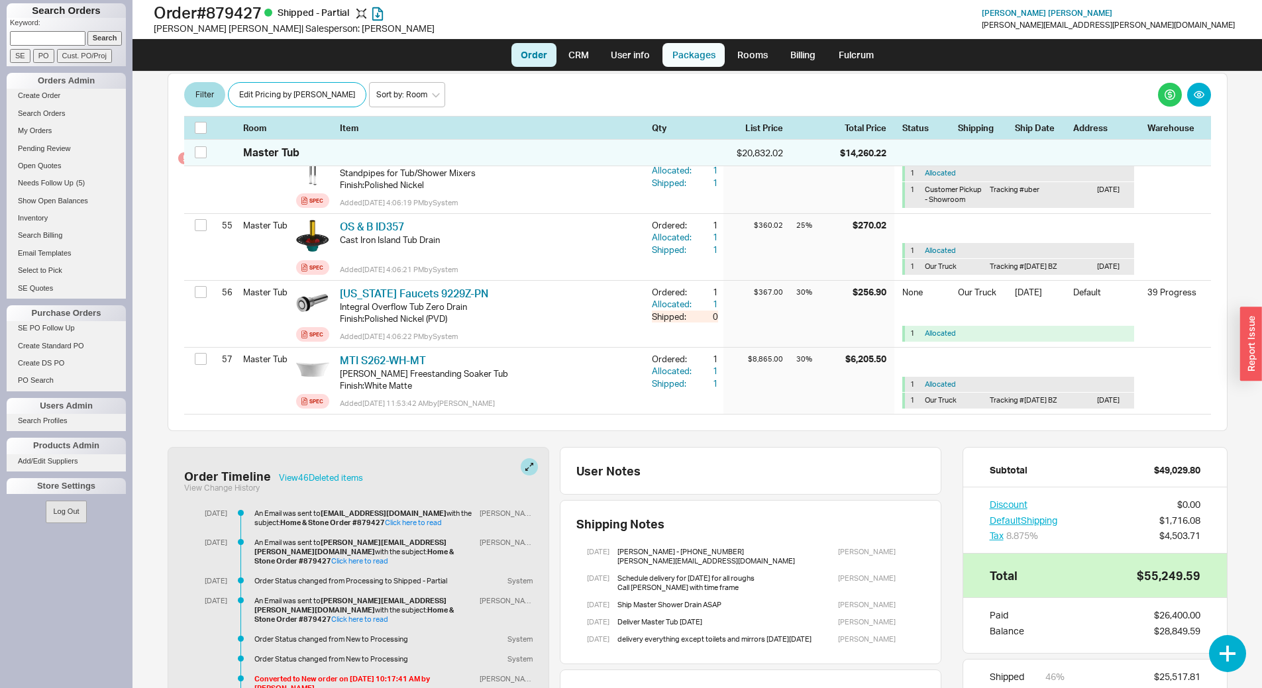
select select "8"
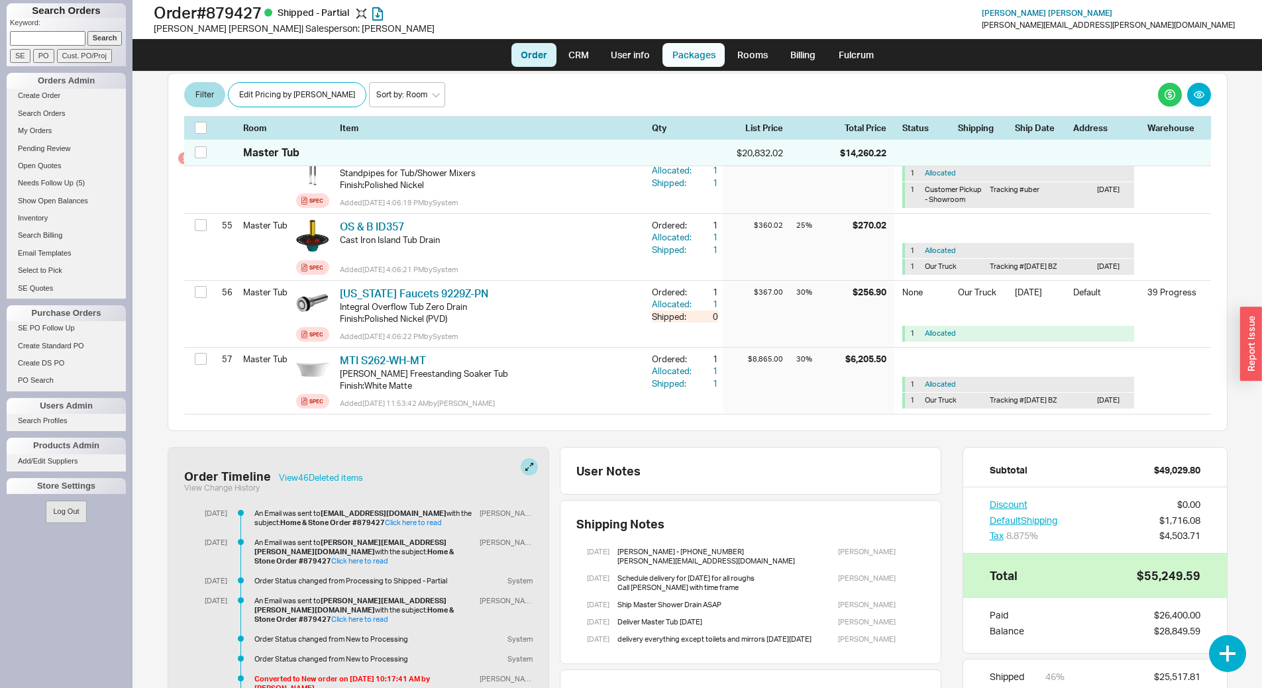
select select "8"
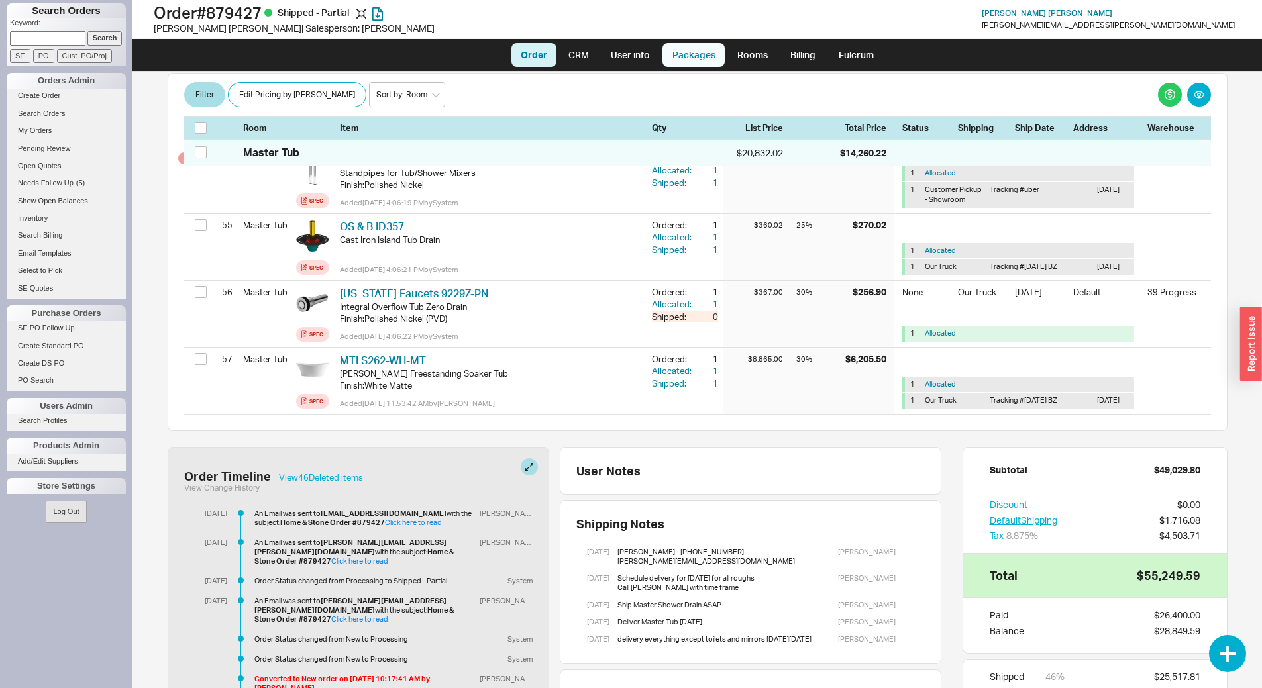
select select "8"
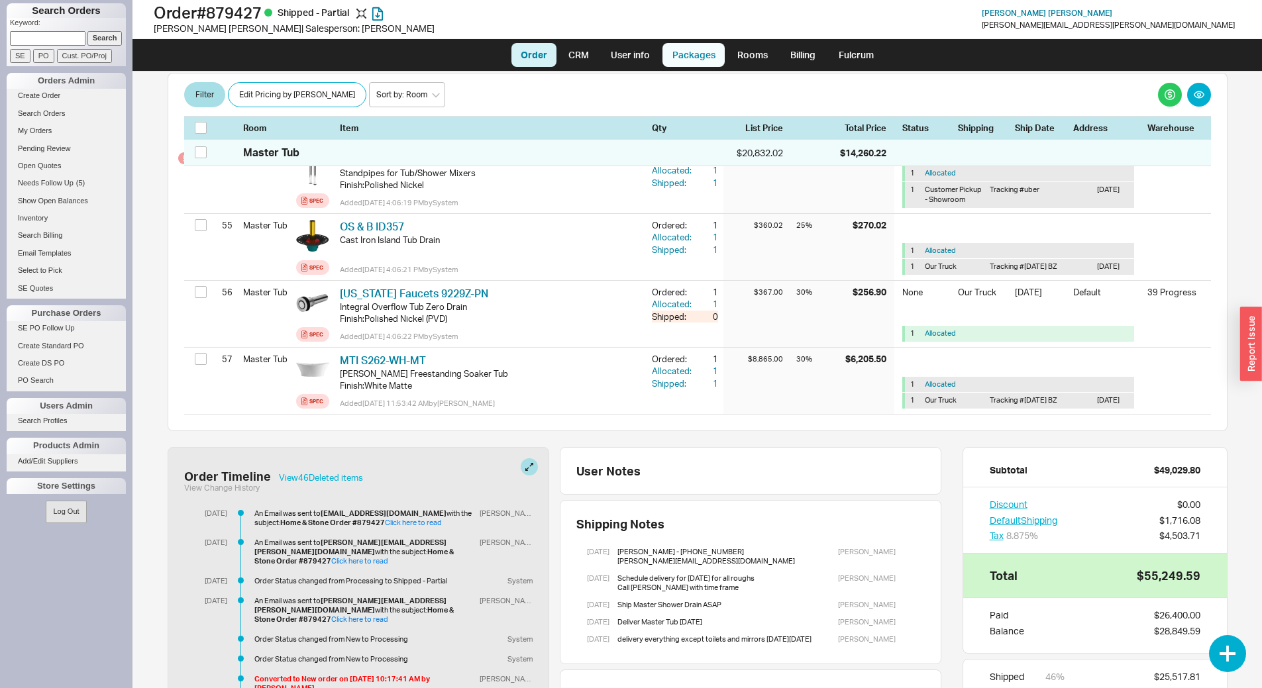
select select "8"
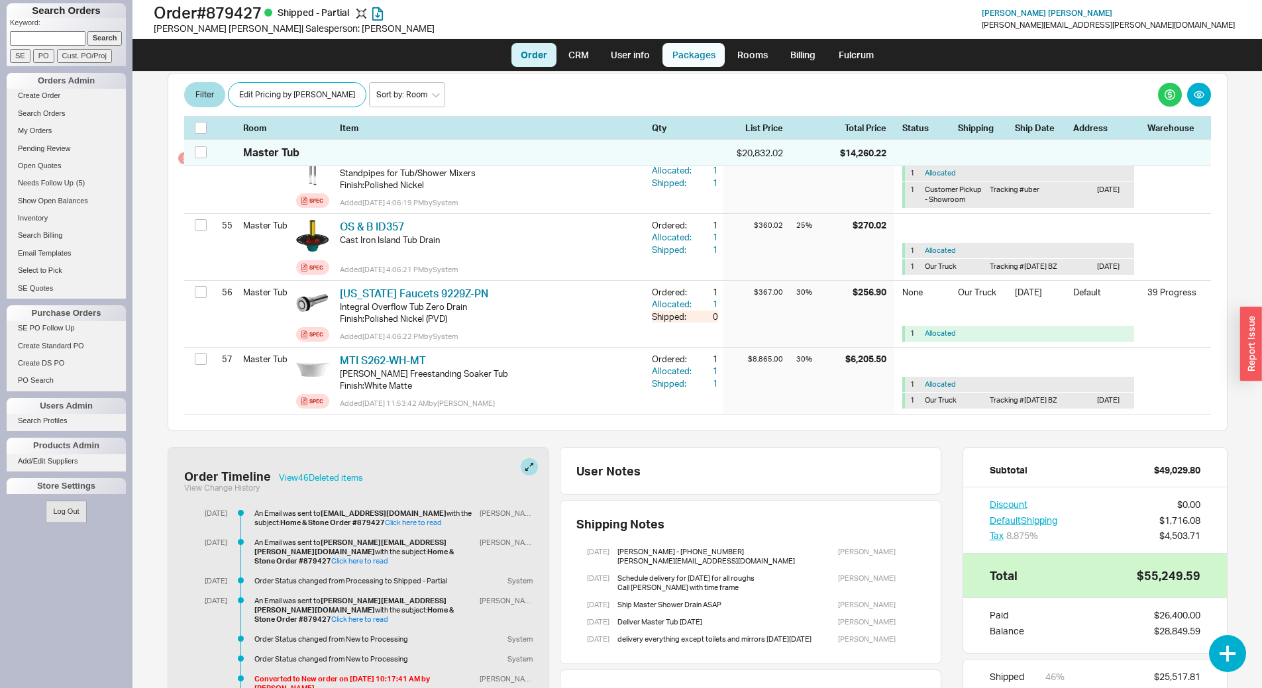
select select "8"
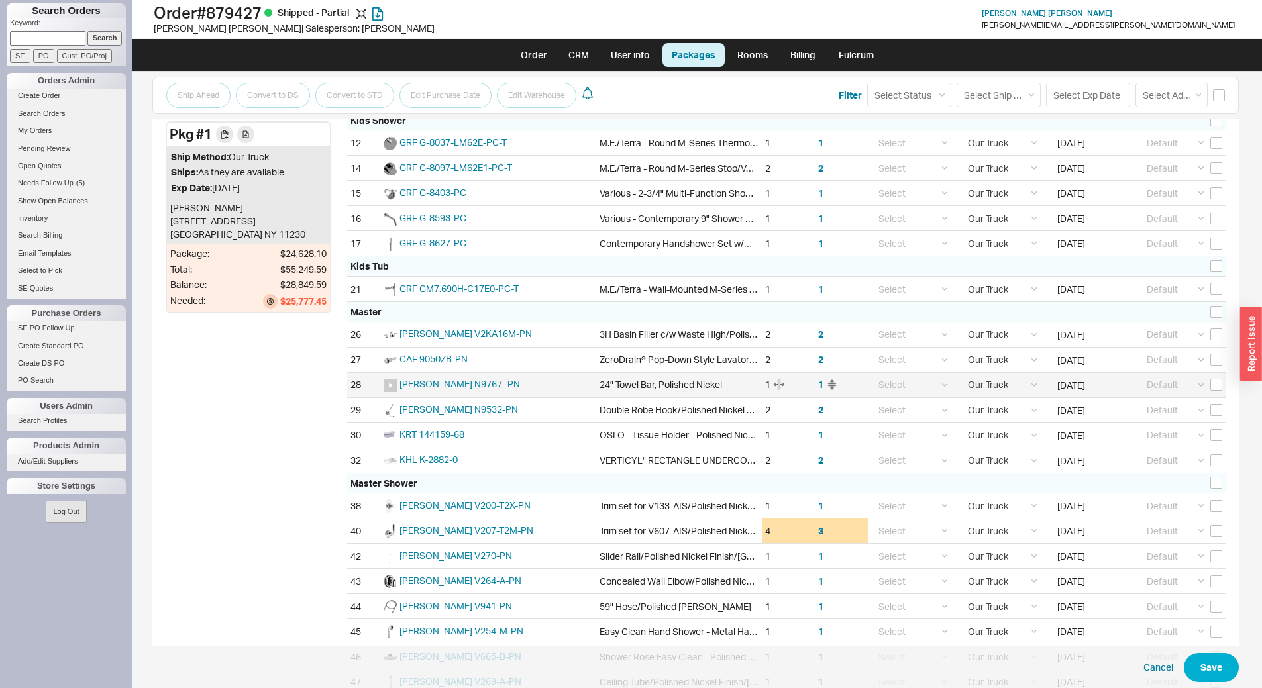
scroll to position [530, 0]
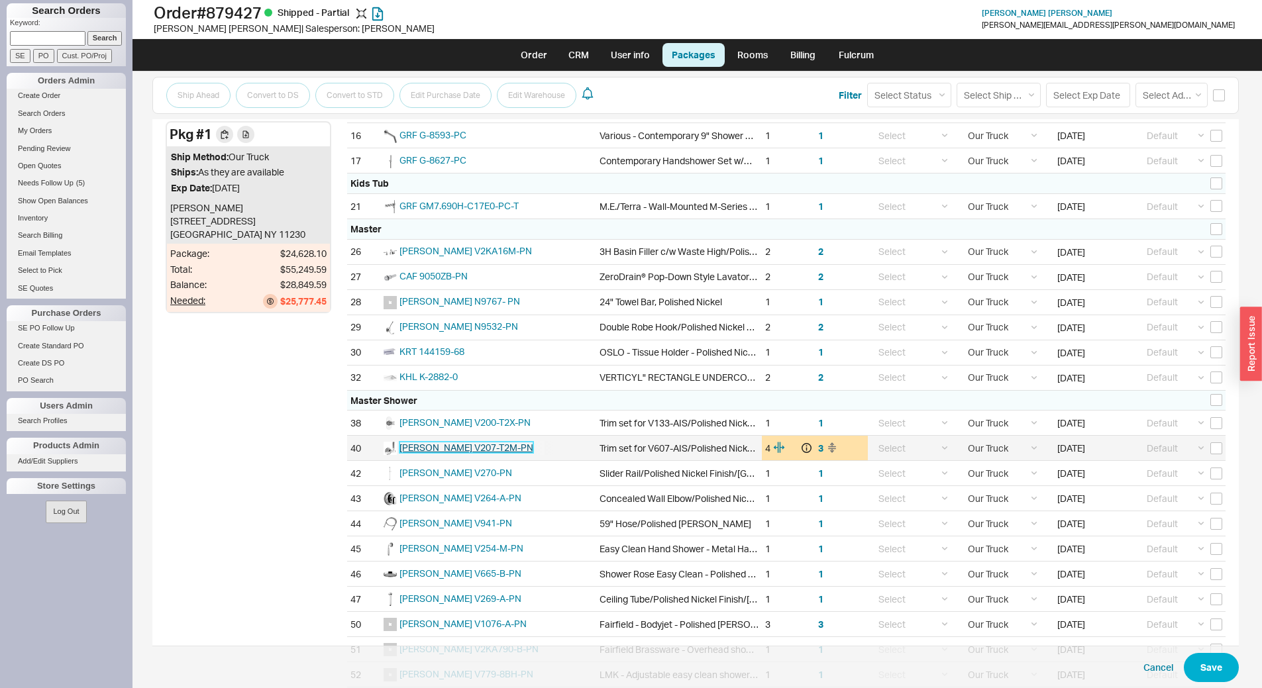
click at [447, 446] on span "SAM V207-T2M-PN" at bounding box center [466, 447] width 134 height 11
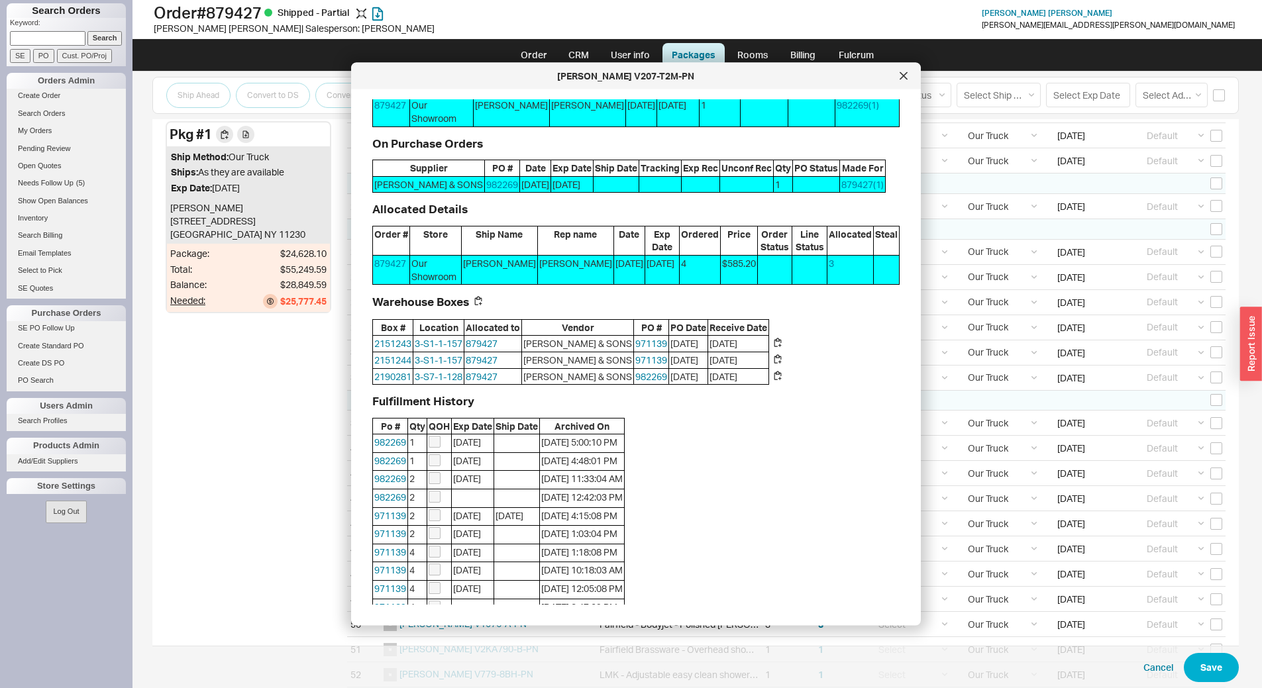
scroll to position [175, 0]
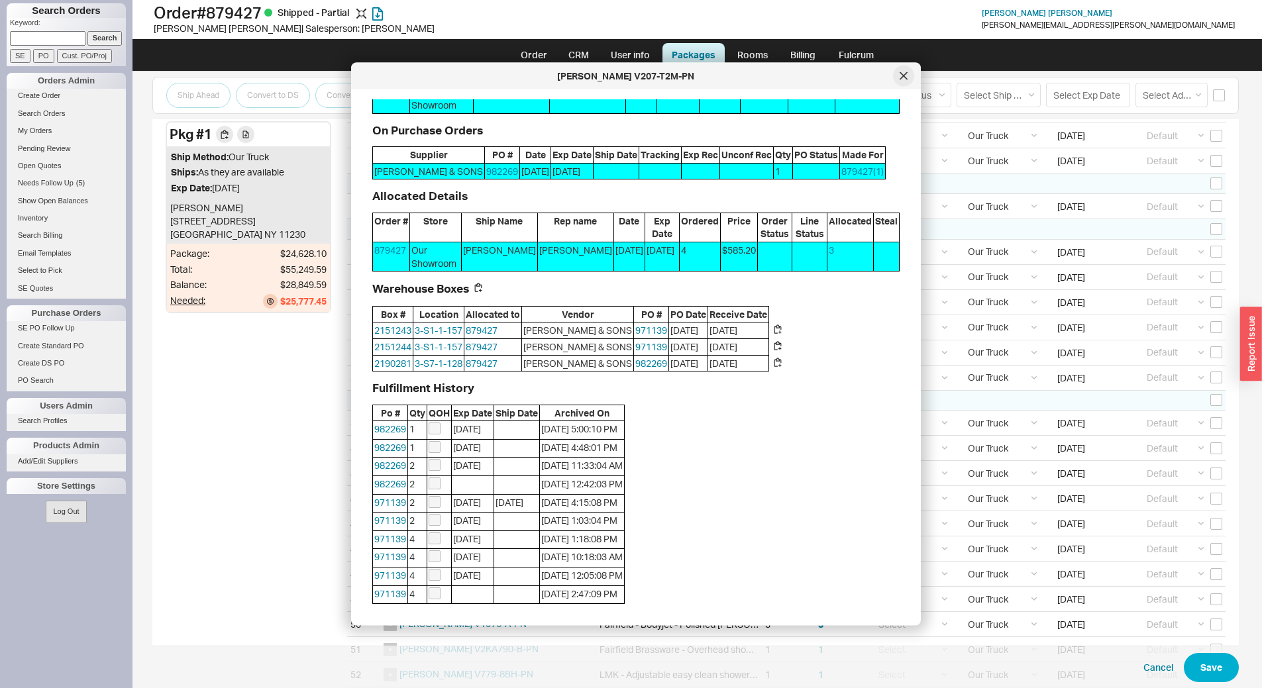
click at [901, 75] on icon at bounding box center [903, 76] width 8 height 8
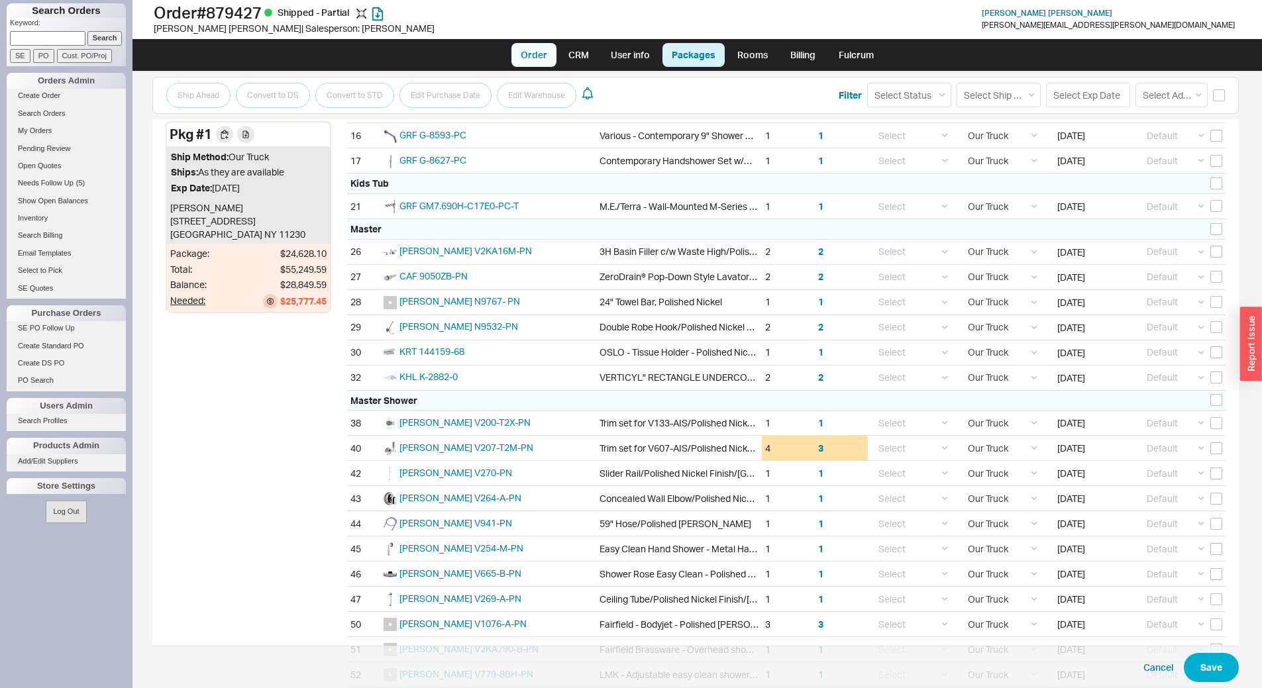
click at [535, 58] on link "Order" at bounding box center [533, 55] width 45 height 24
select select "LOW"
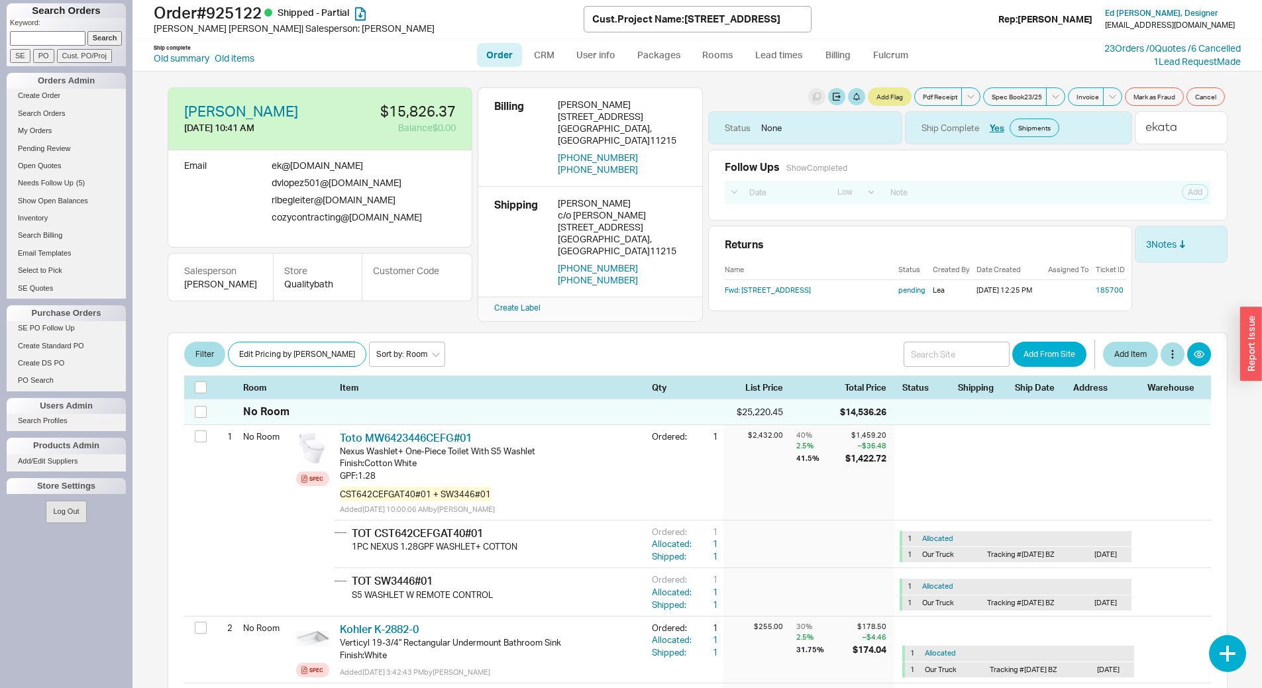
select select "LOW"
click at [547, 48] on link "CRM" at bounding box center [544, 55] width 39 height 24
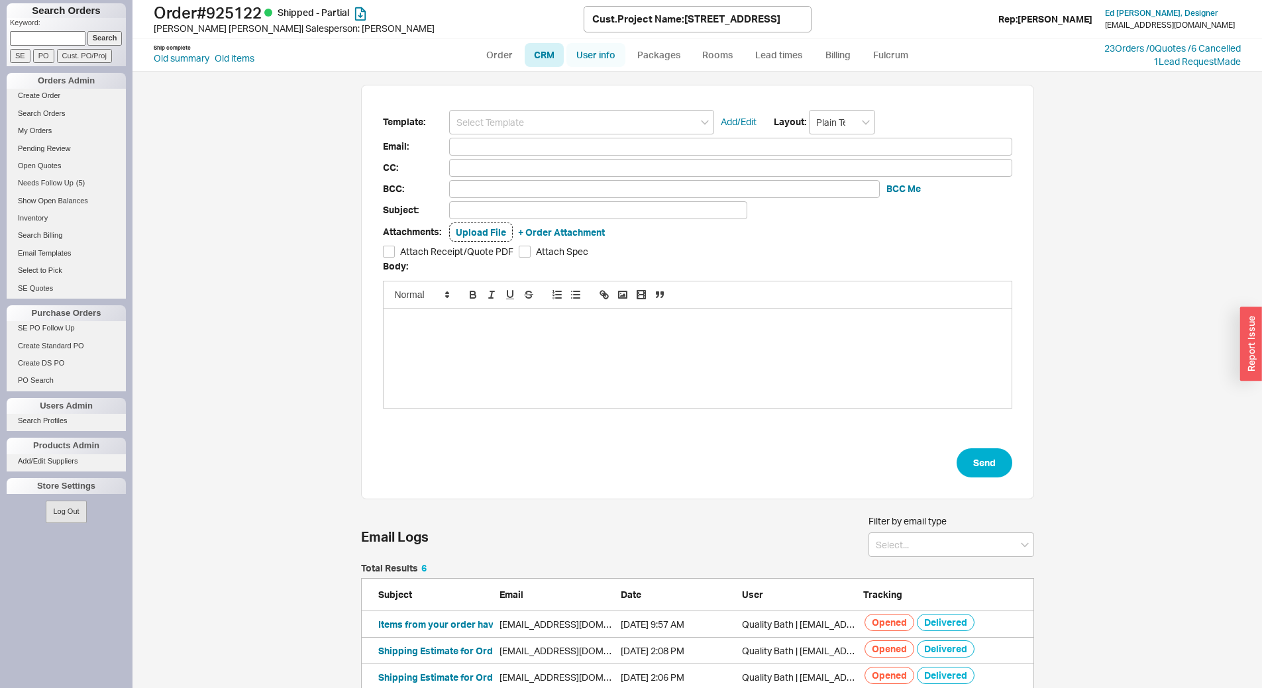
scroll to position [197, 663]
click at [596, 60] on link "User info" at bounding box center [595, 55] width 59 height 24
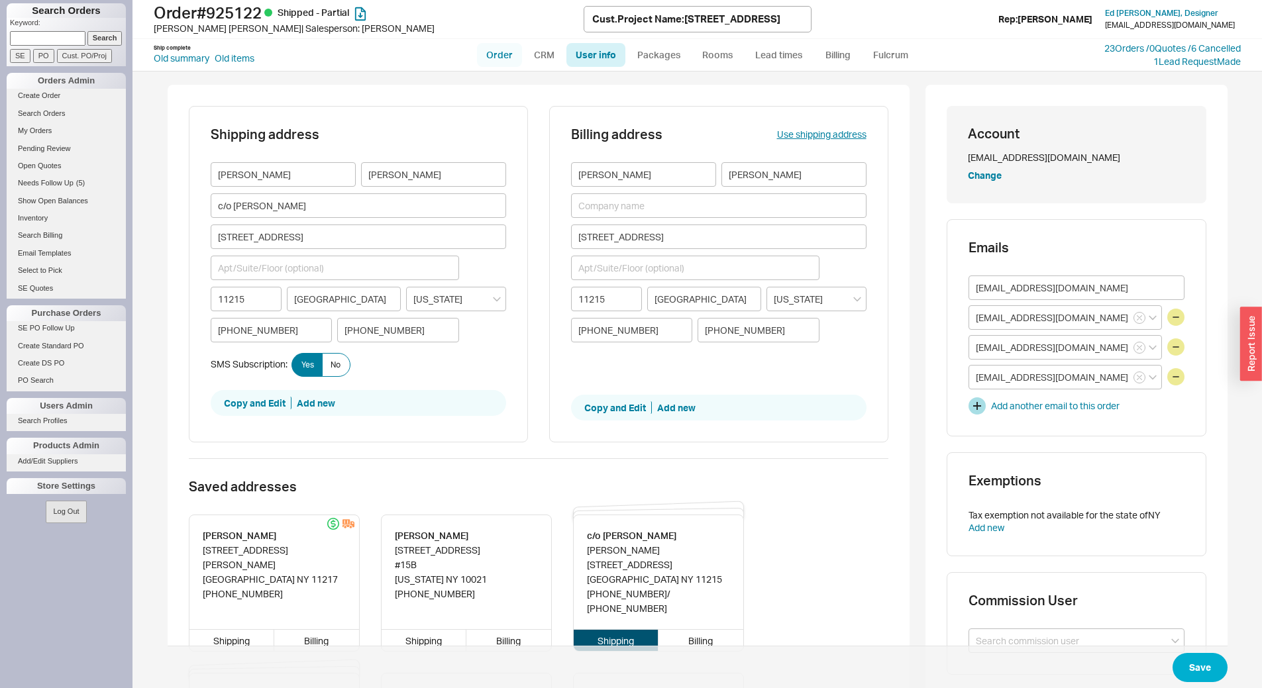
click at [511, 54] on link "Order" at bounding box center [499, 55] width 45 height 24
select select "LOW"
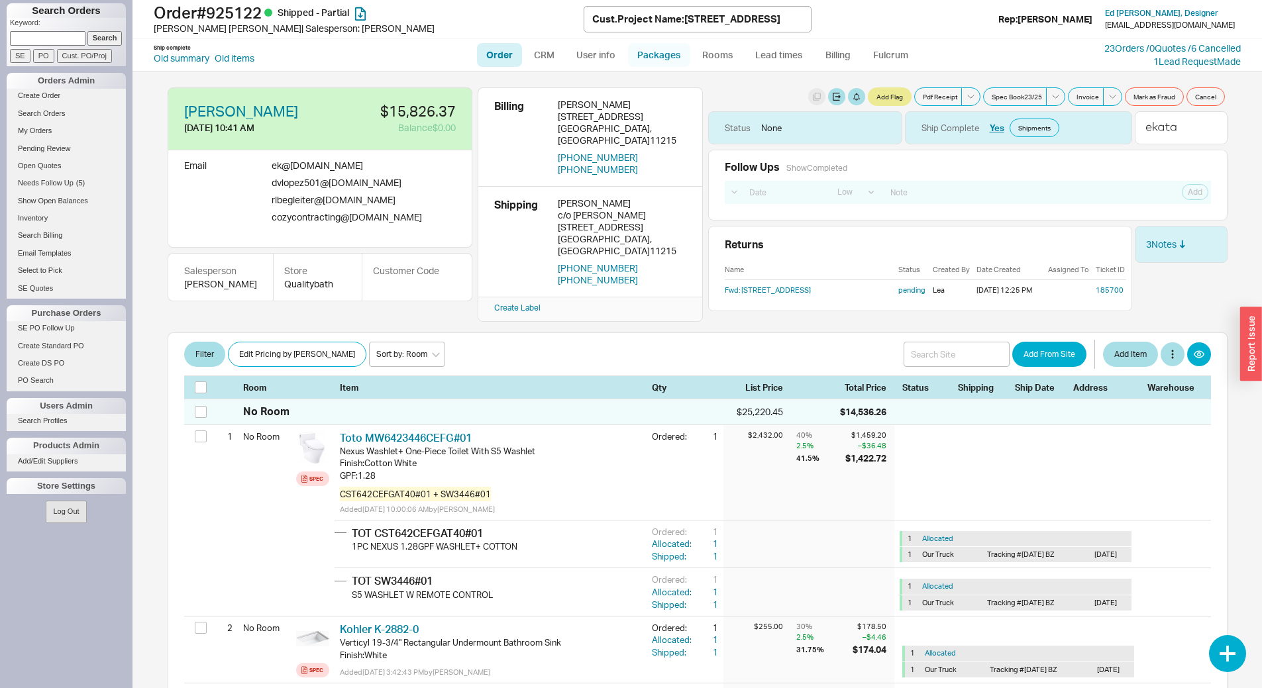
click at [640, 56] on link "Packages" at bounding box center [659, 55] width 62 height 24
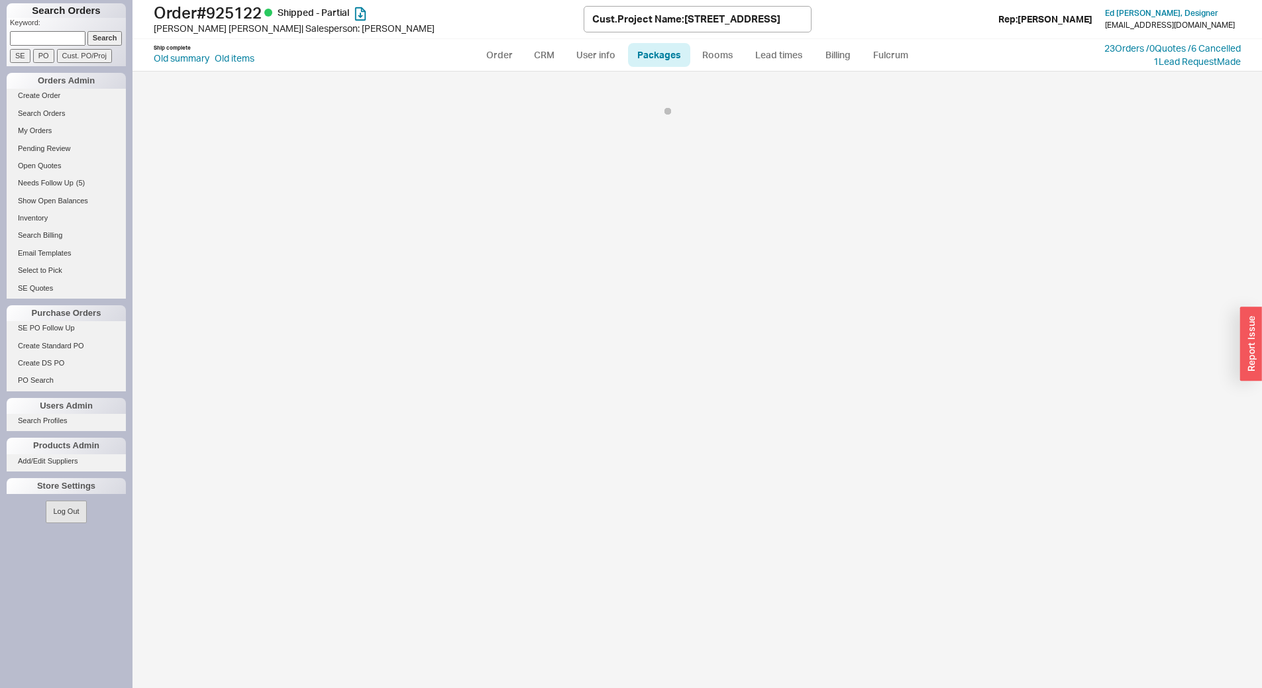
select select "8"
select select "1"
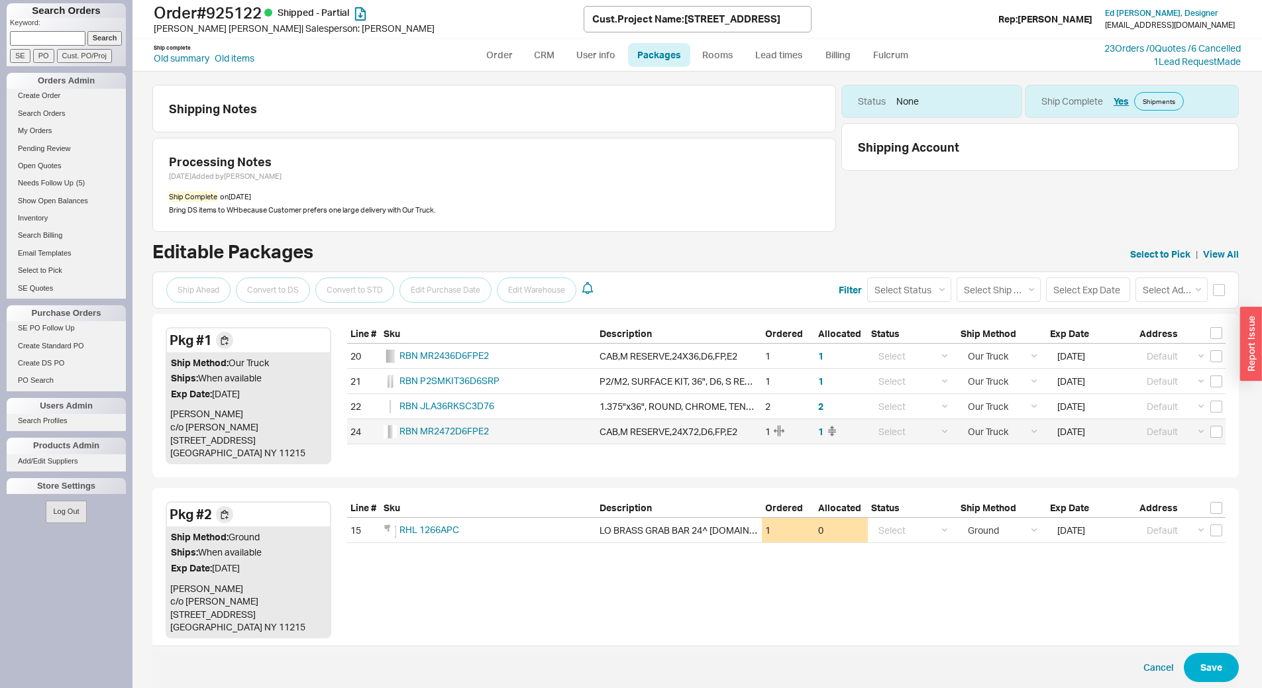
scroll to position [41, 0]
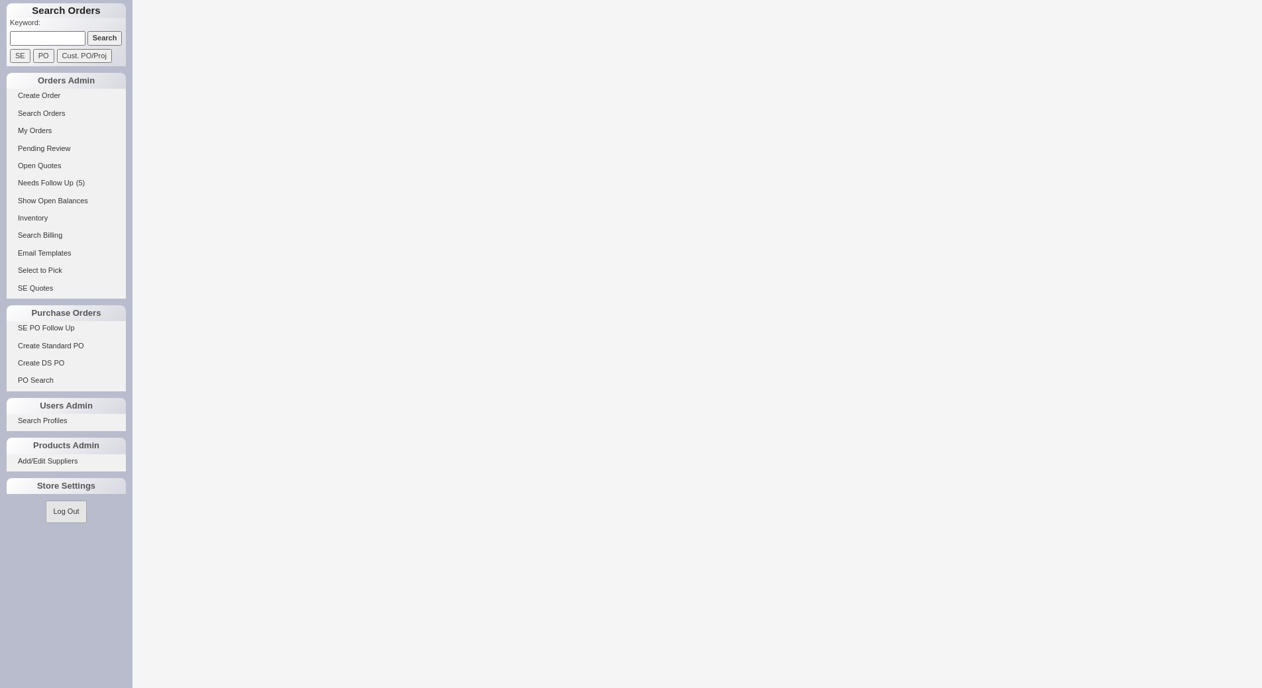
select select "LOW"
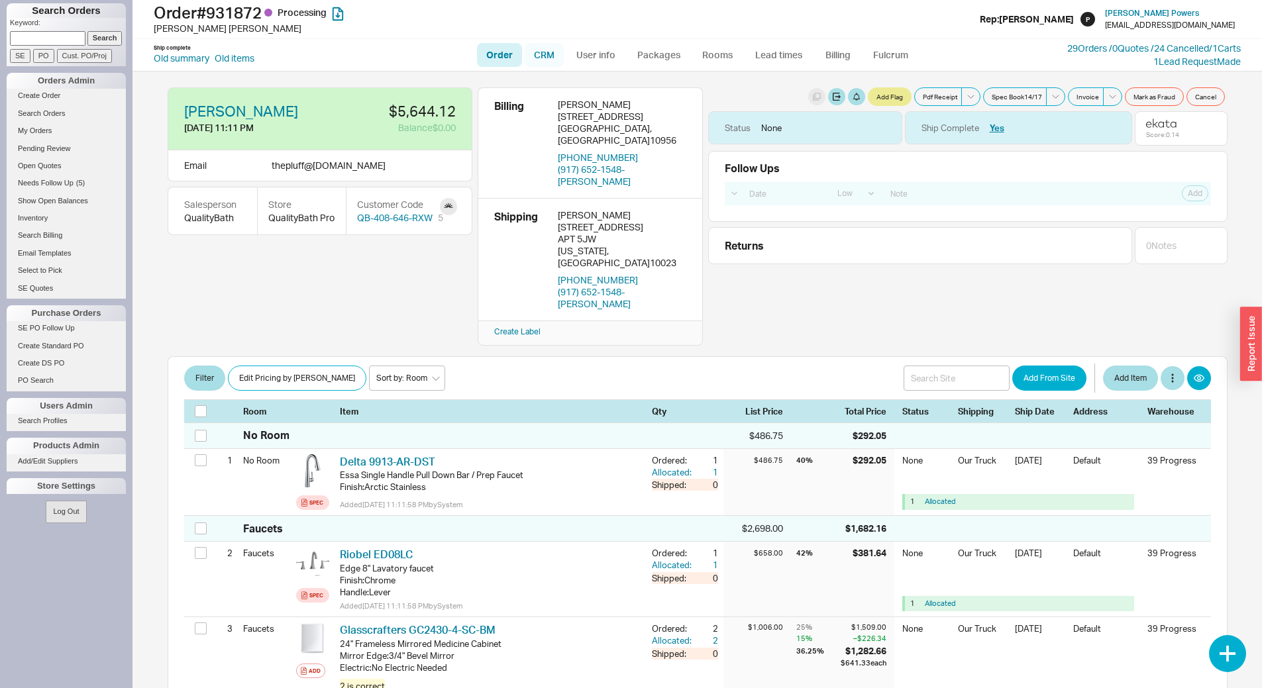
drag, startPoint x: 549, startPoint y: 50, endPoint x: 576, endPoint y: 50, distance: 26.5
click at [551, 50] on link "CRM" at bounding box center [544, 55] width 39 height 24
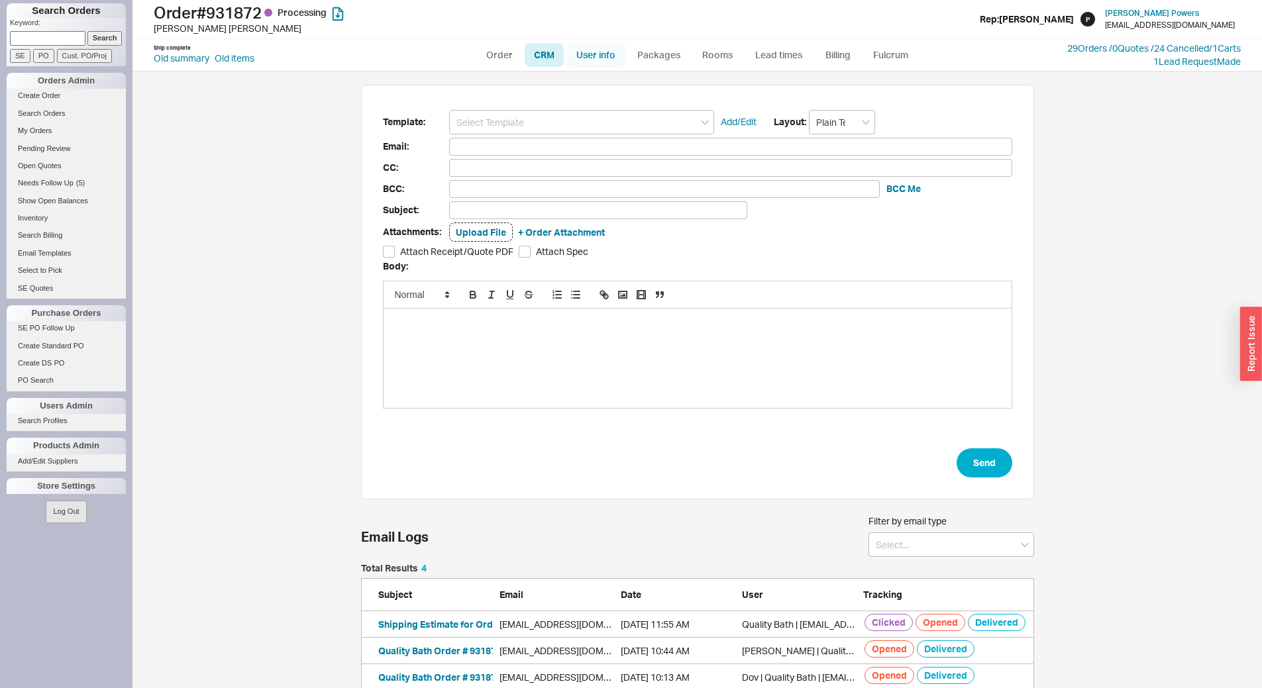
click at [590, 54] on link "User info" at bounding box center [595, 55] width 59 height 24
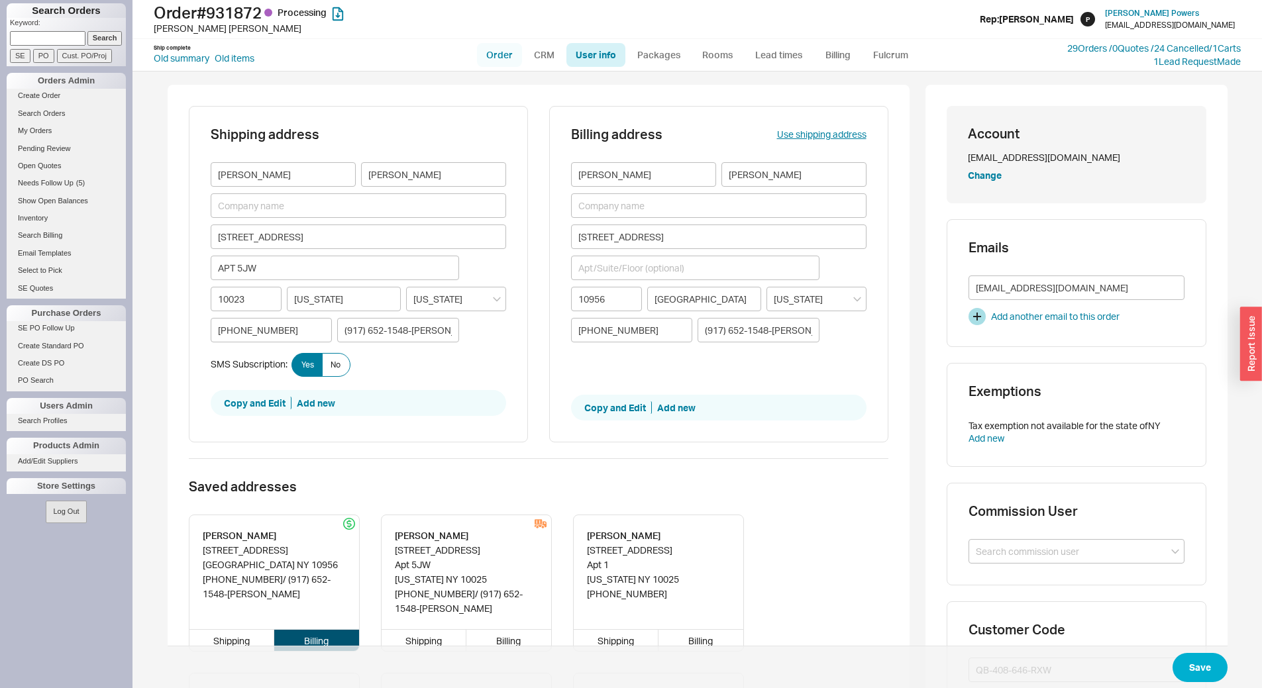
click at [497, 60] on link "Order" at bounding box center [499, 55] width 45 height 24
select select "LOW"
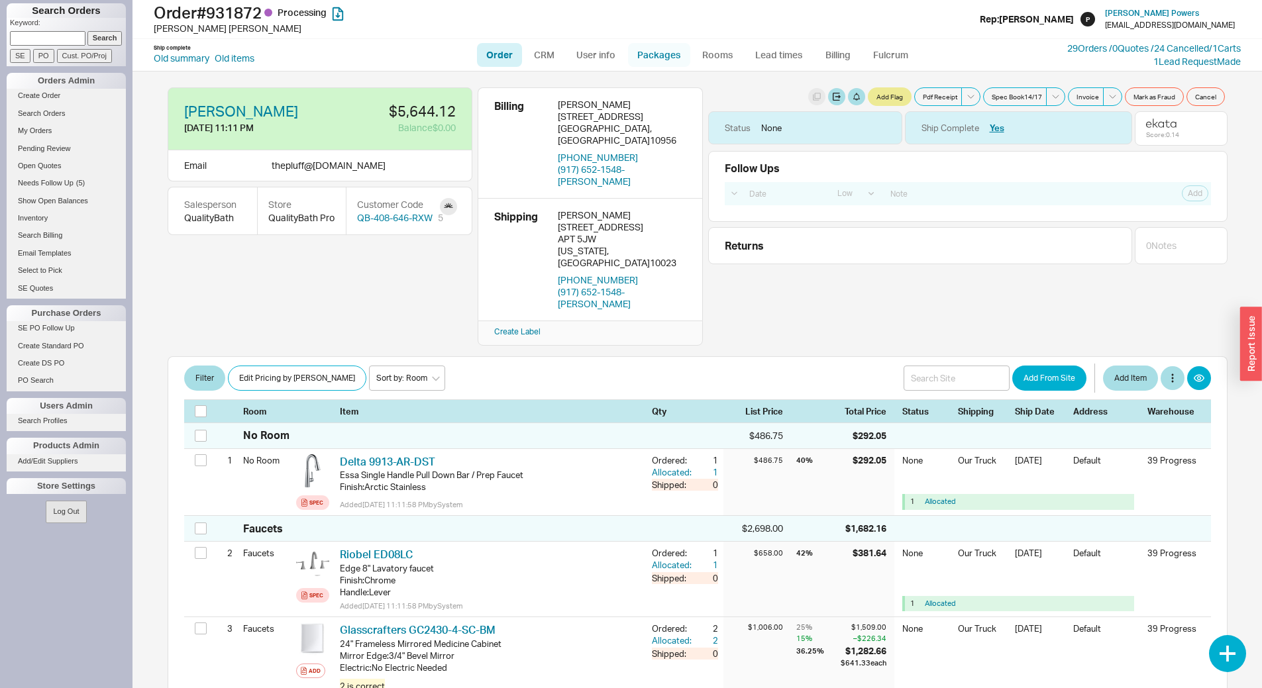
click at [680, 60] on link "Packages" at bounding box center [659, 55] width 62 height 24
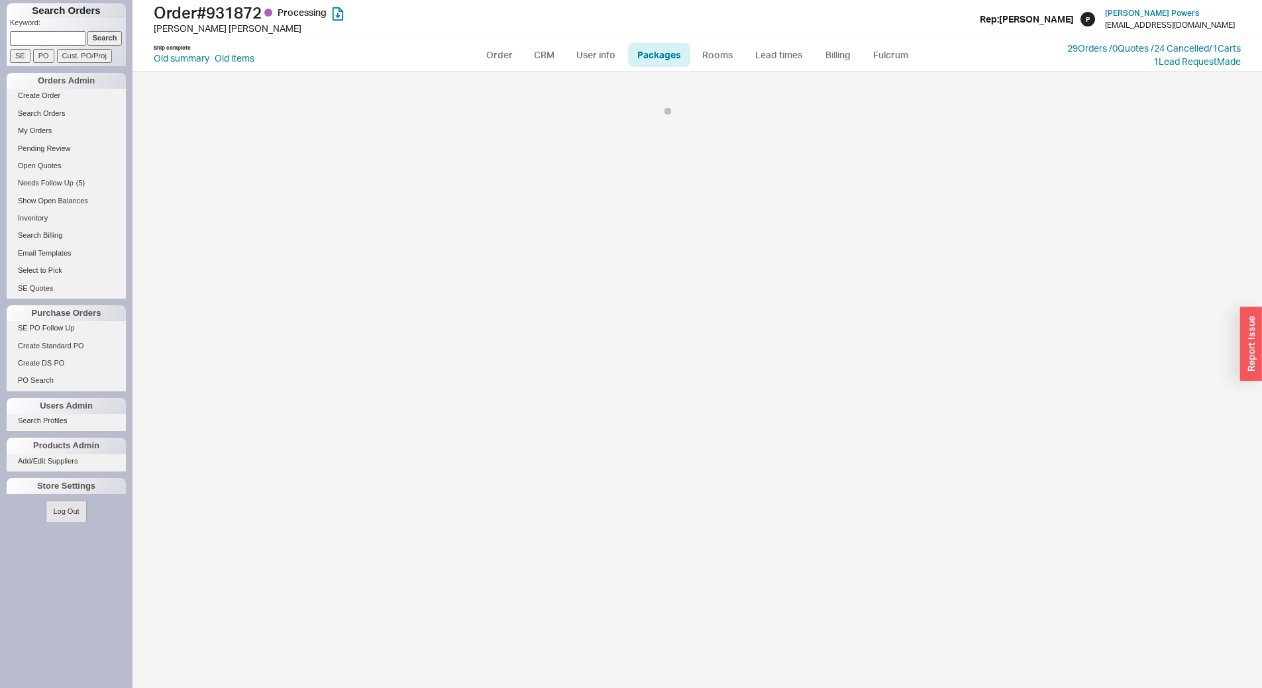
select select "8"
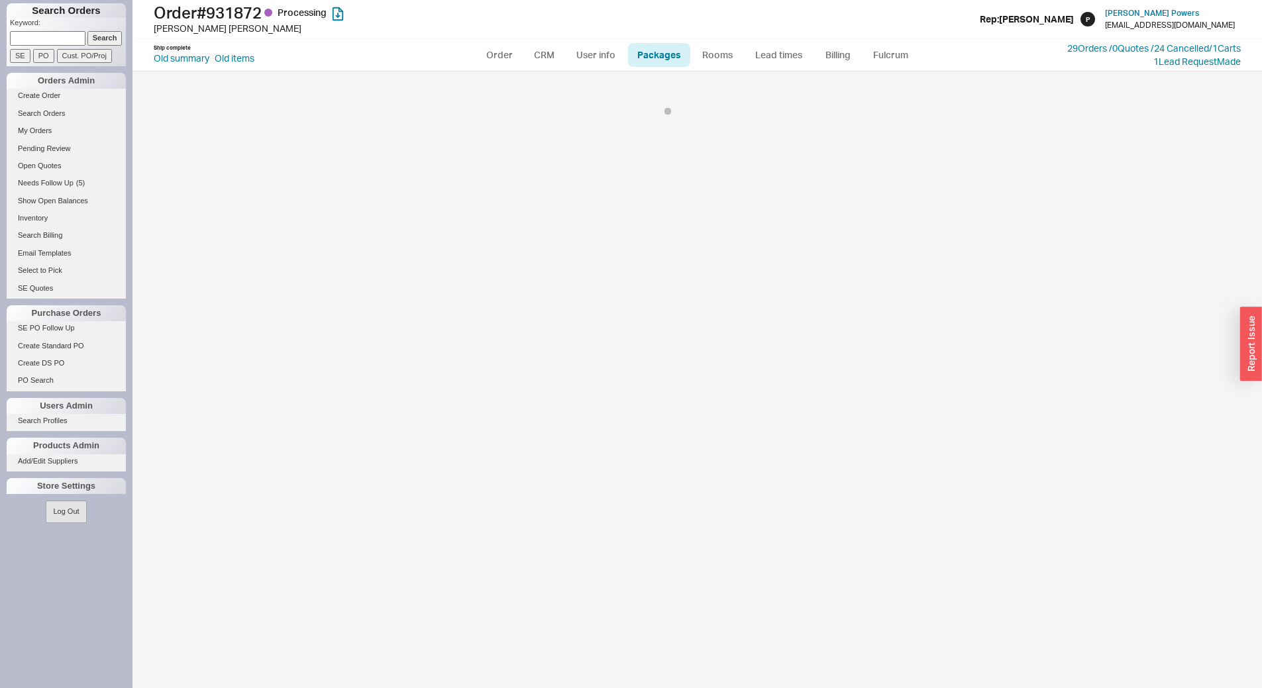
select select "8"
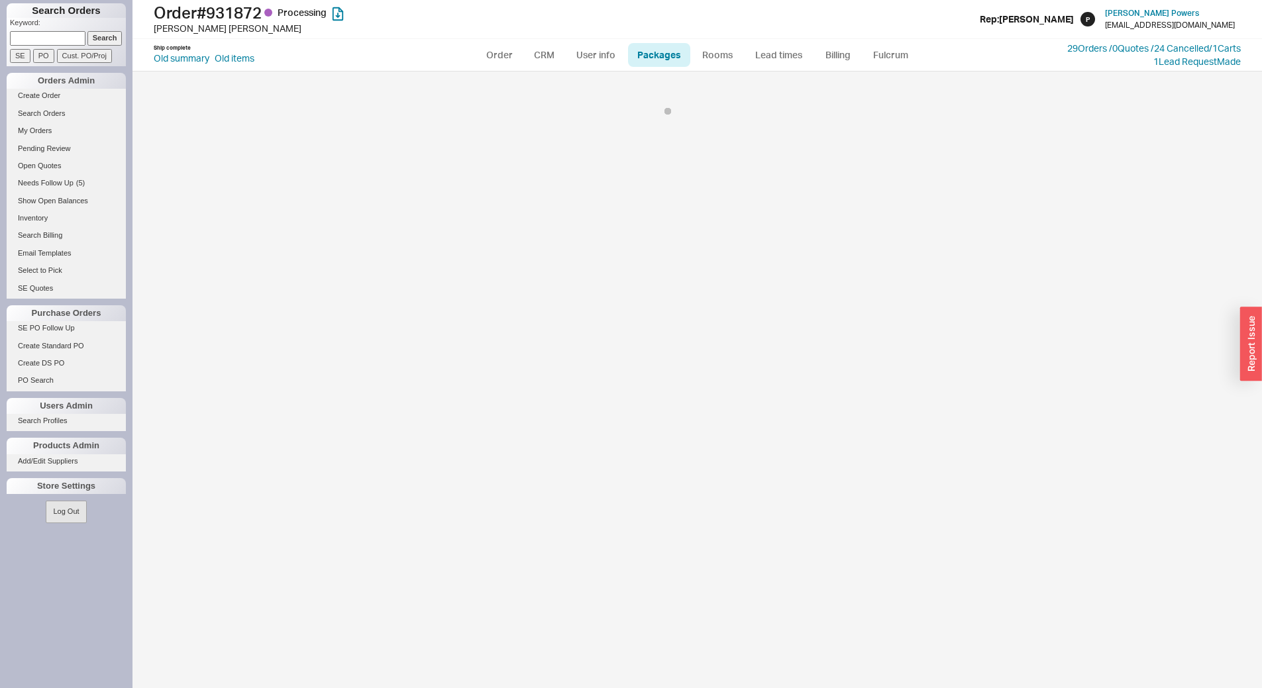
select select "8"
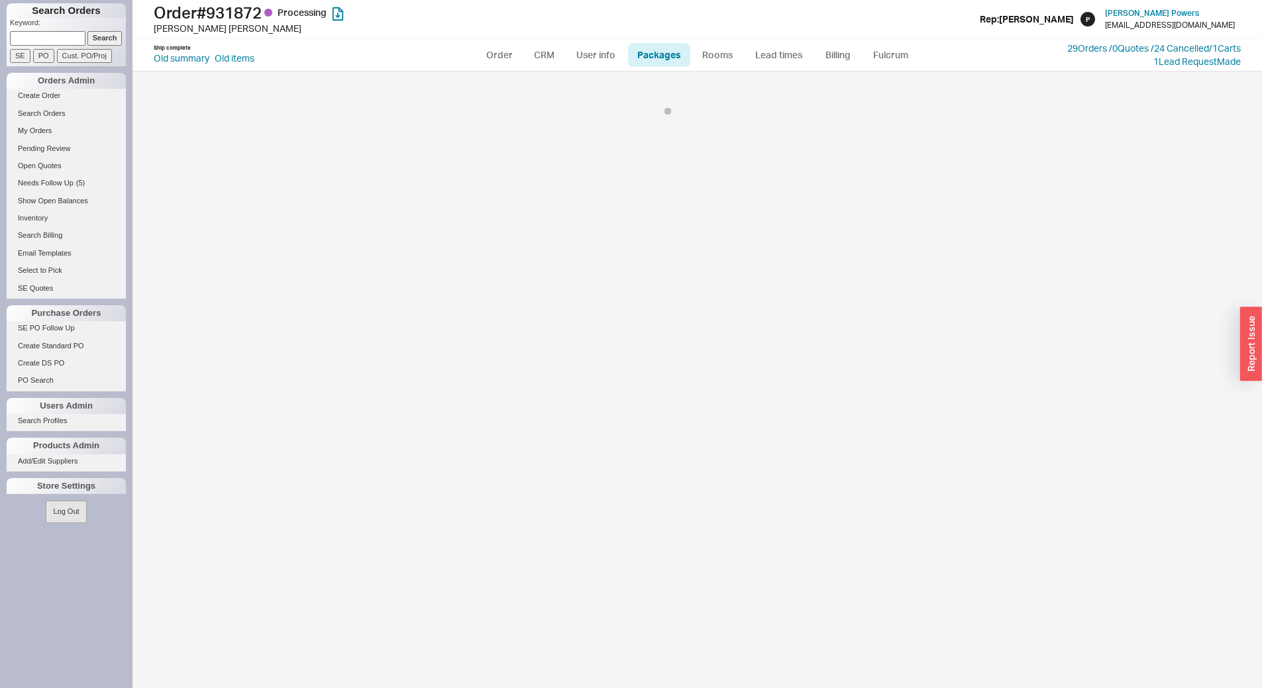
select select "8"
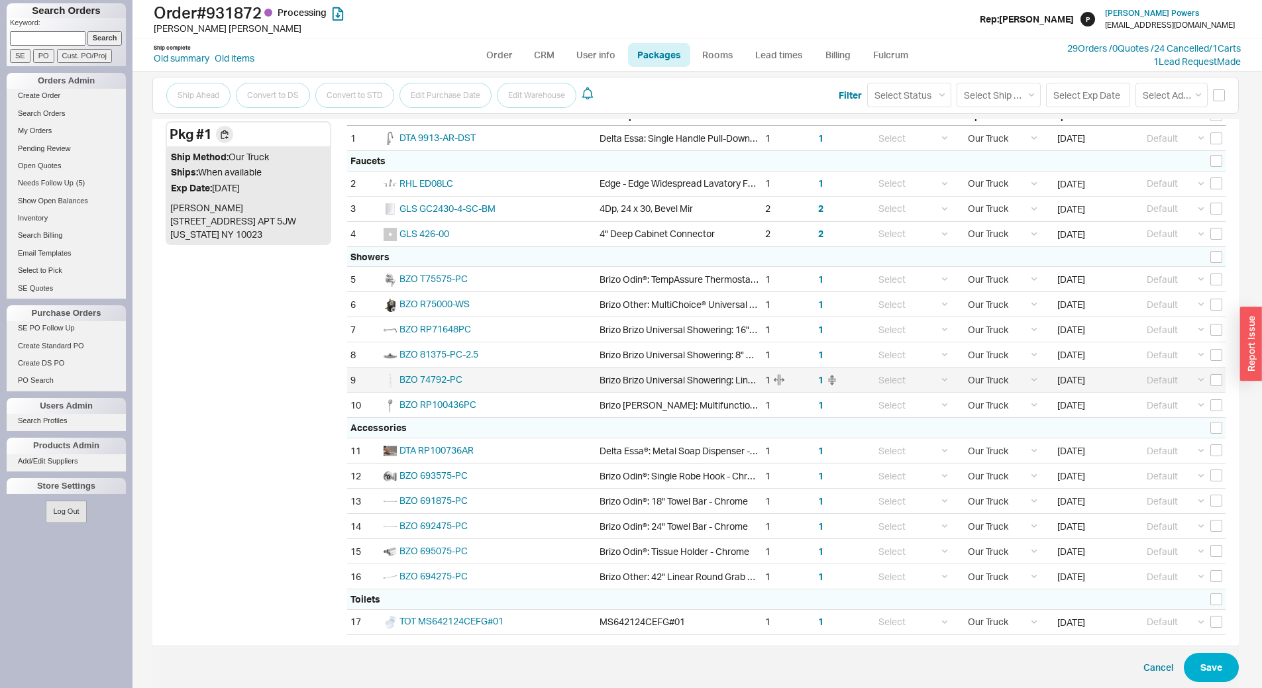
scroll to position [242, 0]
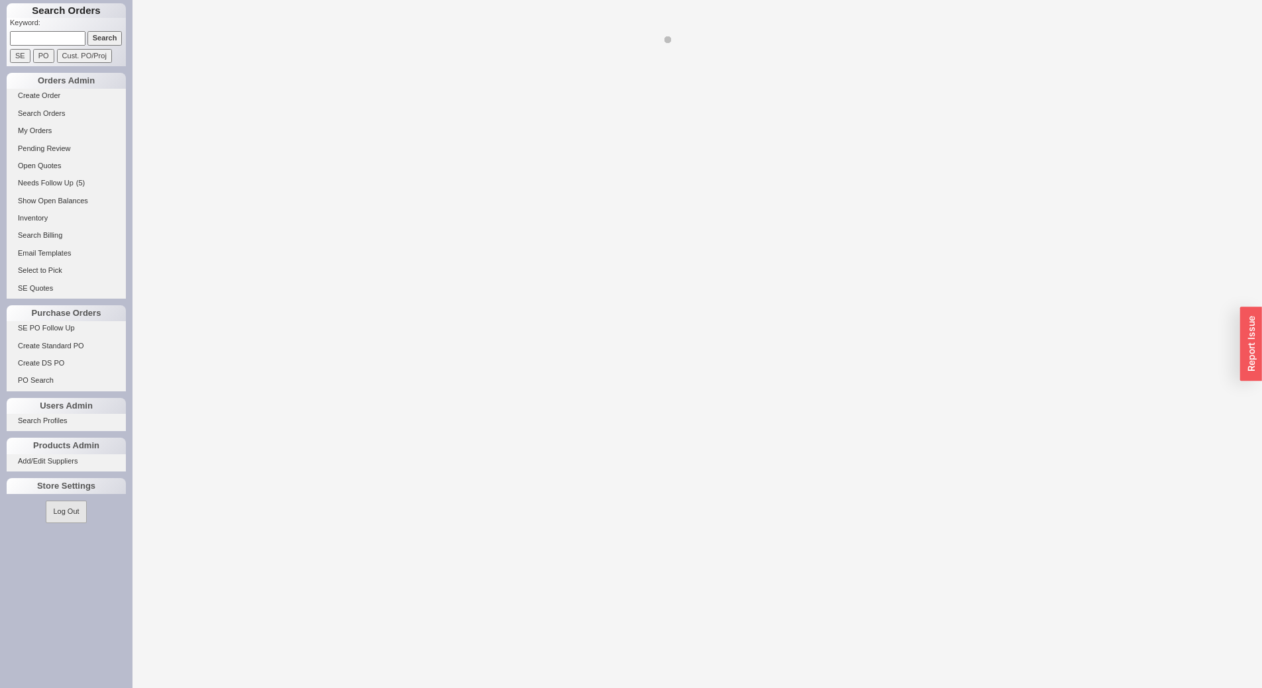
select select "LOW"
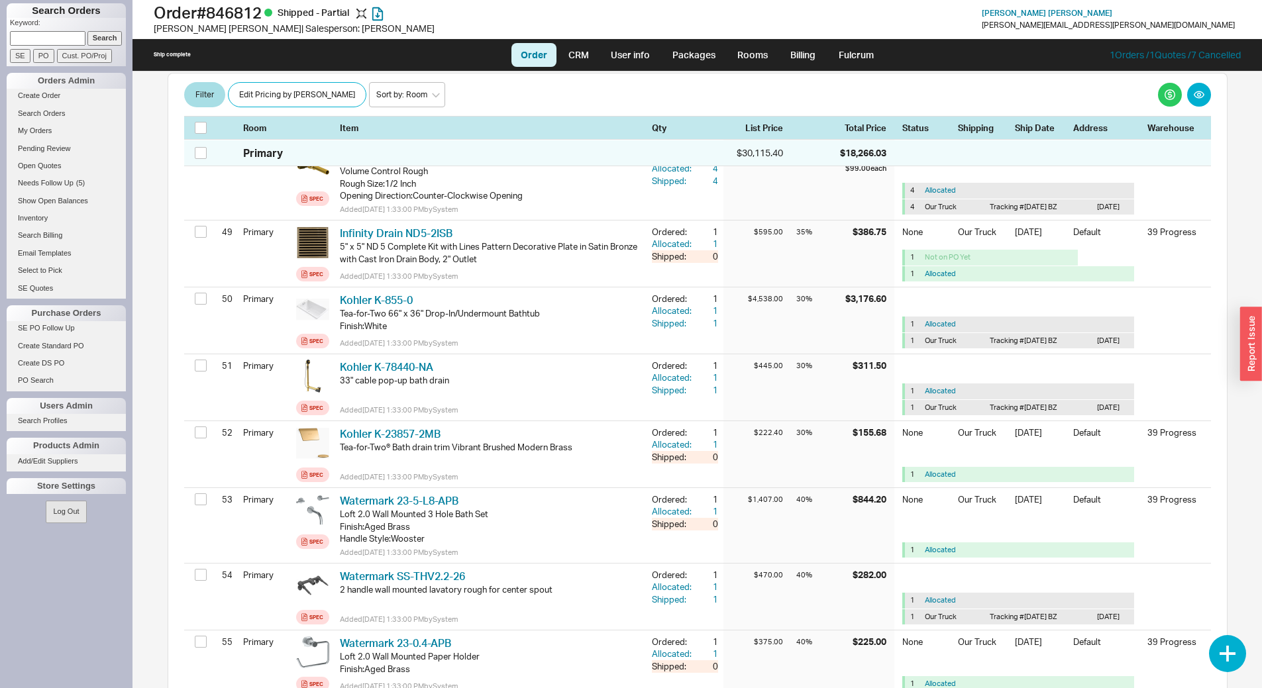
scroll to position [5974, 0]
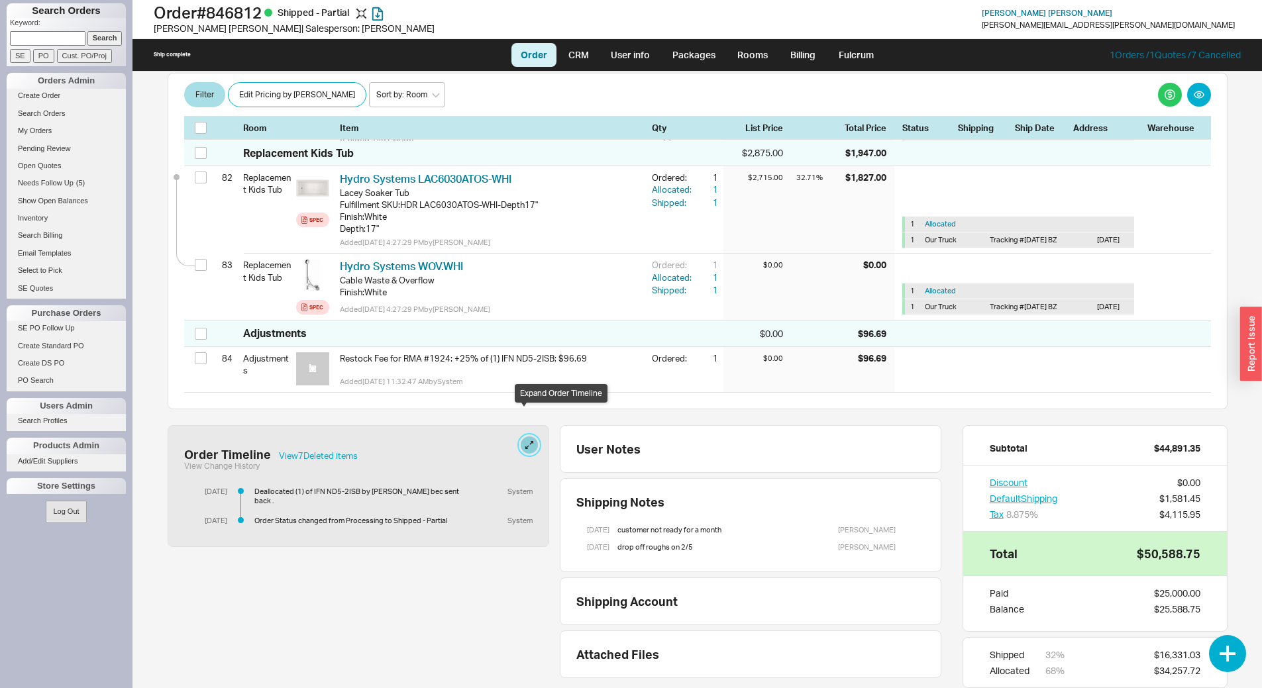
click at [525, 436] on button at bounding box center [529, 444] width 17 height 17
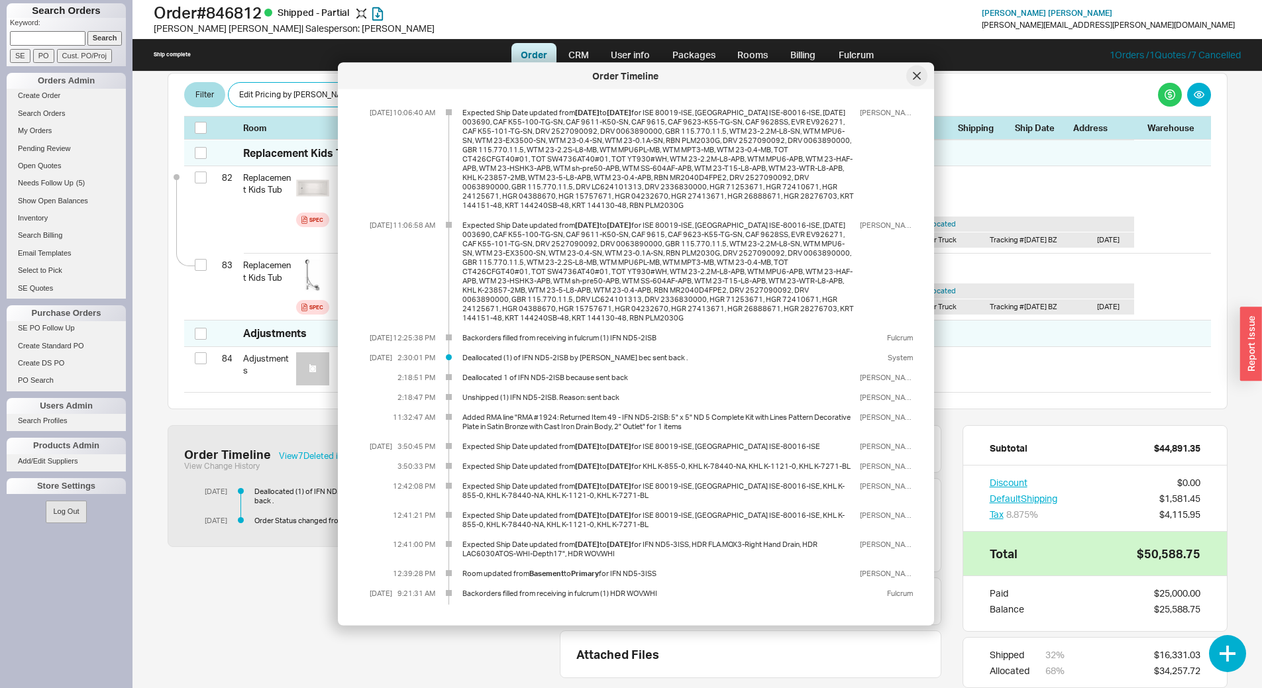
click at [915, 76] on icon at bounding box center [917, 76] width 8 height 8
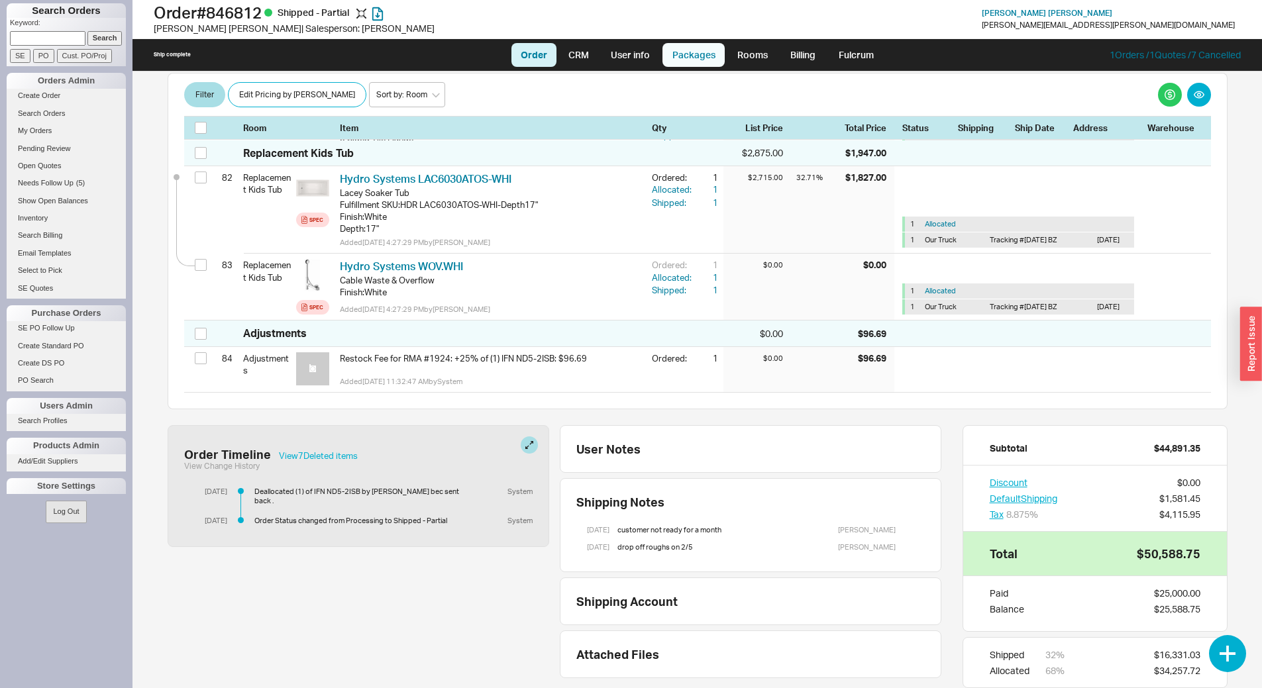
click at [677, 52] on link "Packages" at bounding box center [693, 55] width 62 height 24
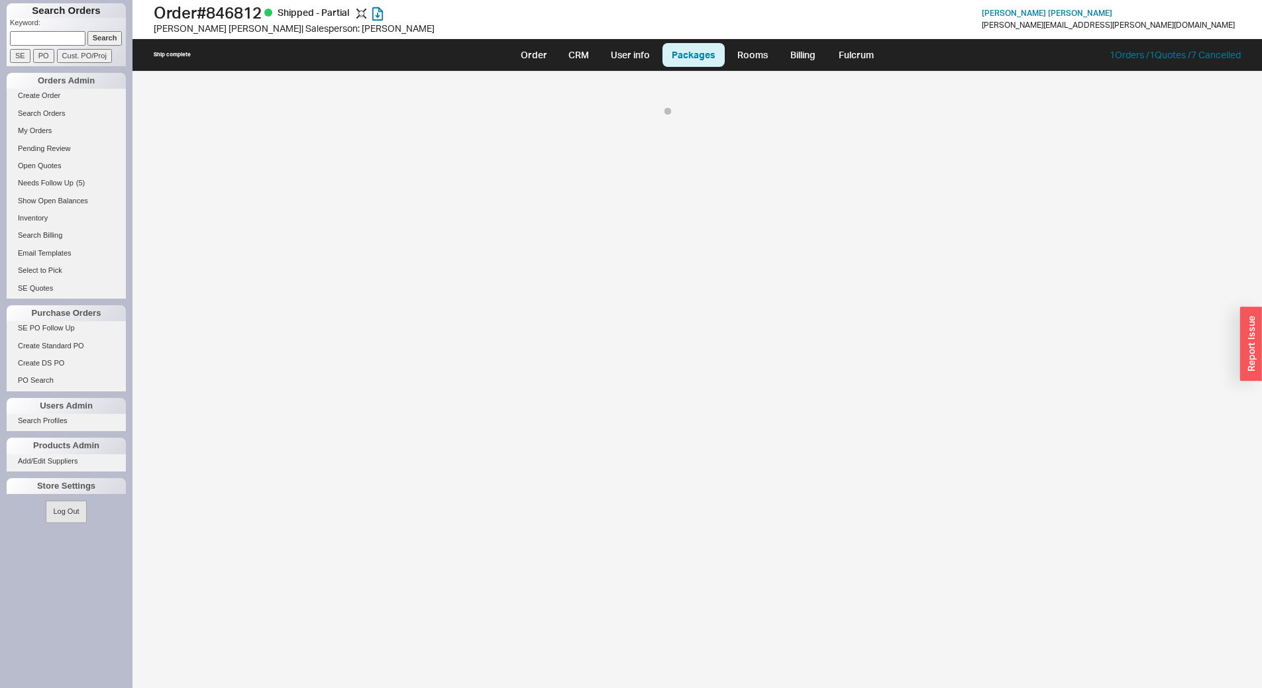
select select "8"
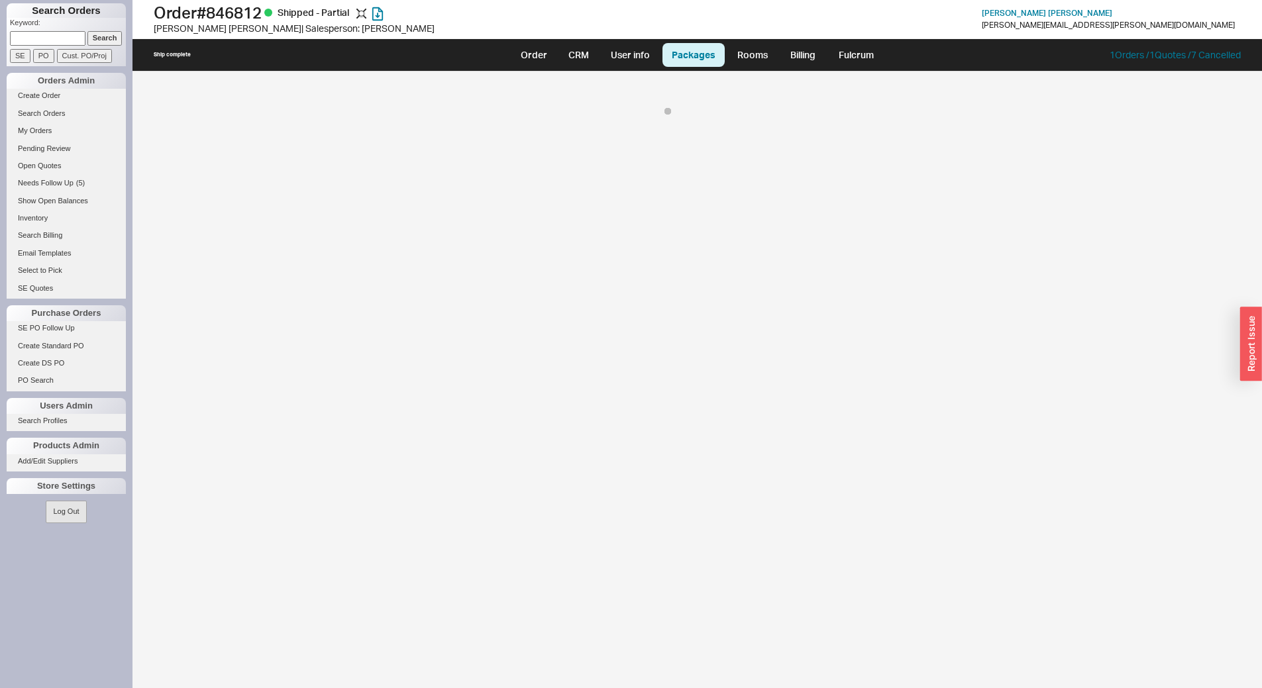
select select "8"
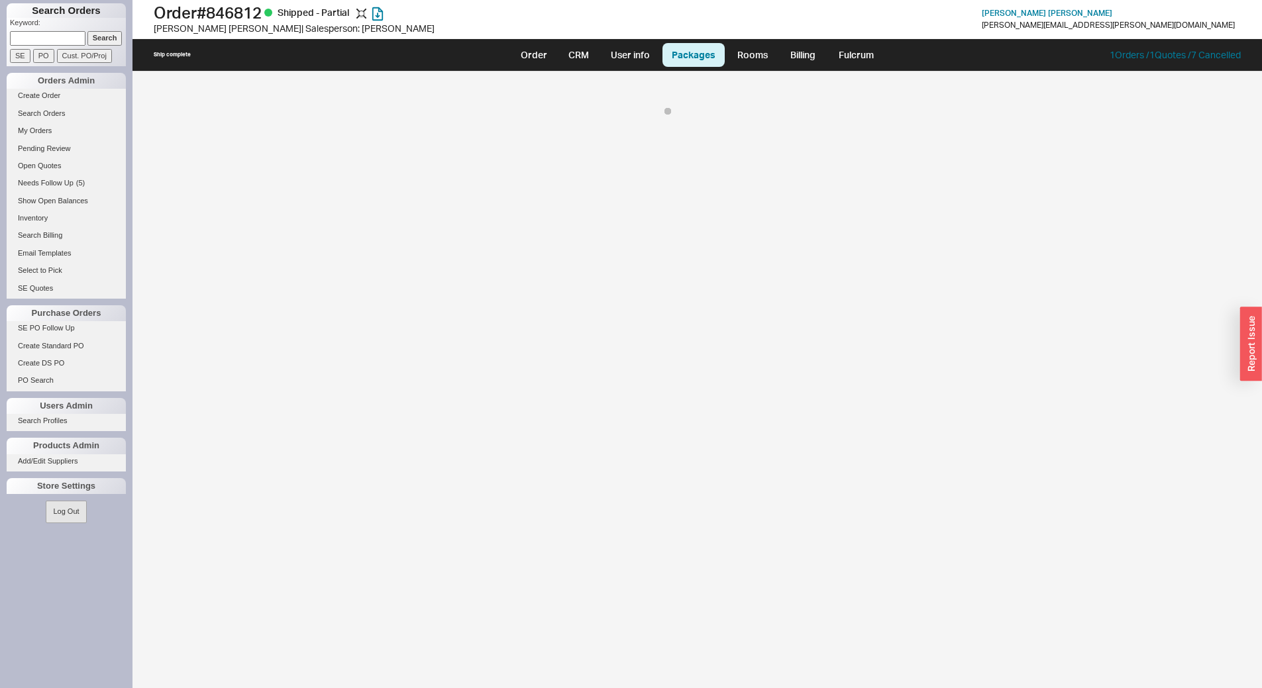
select select "8"
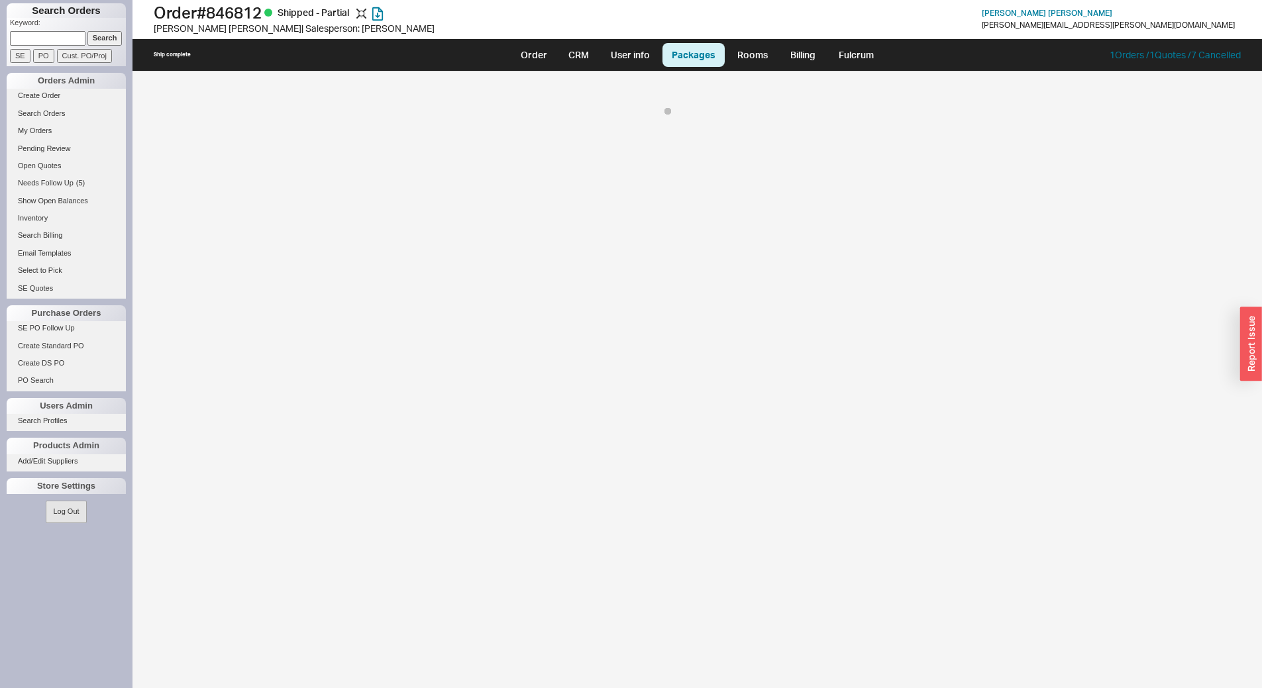
select select "8"
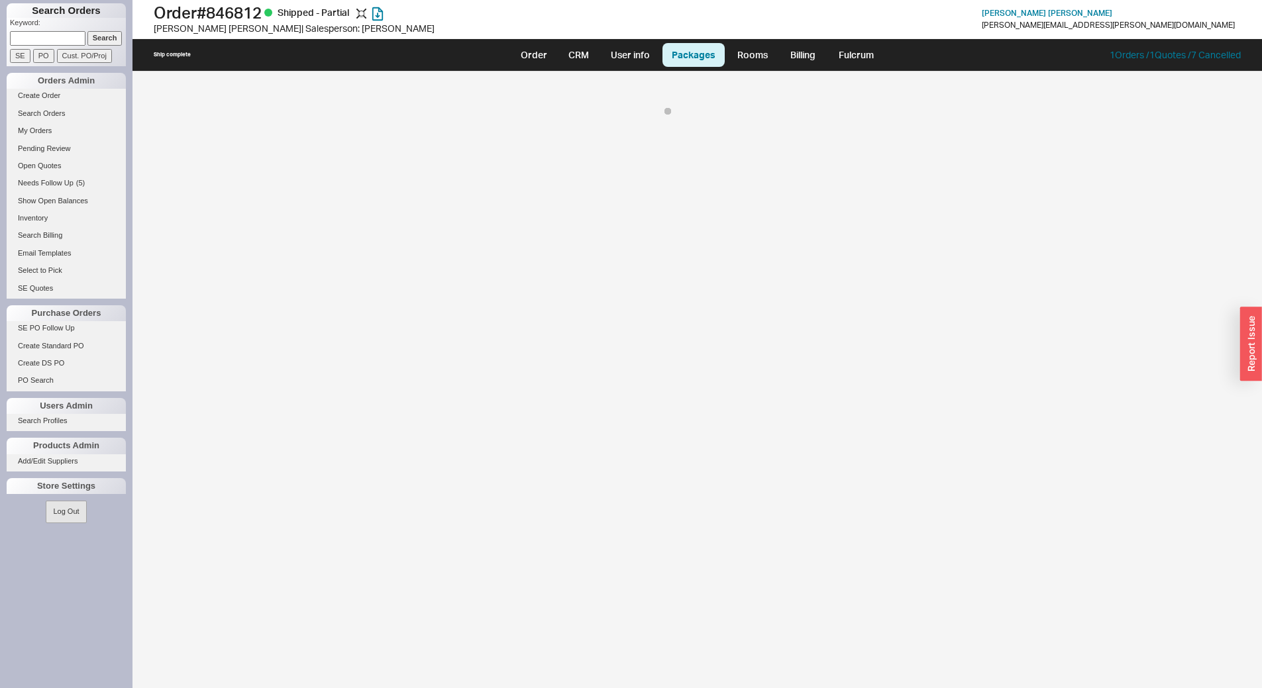
select select "8"
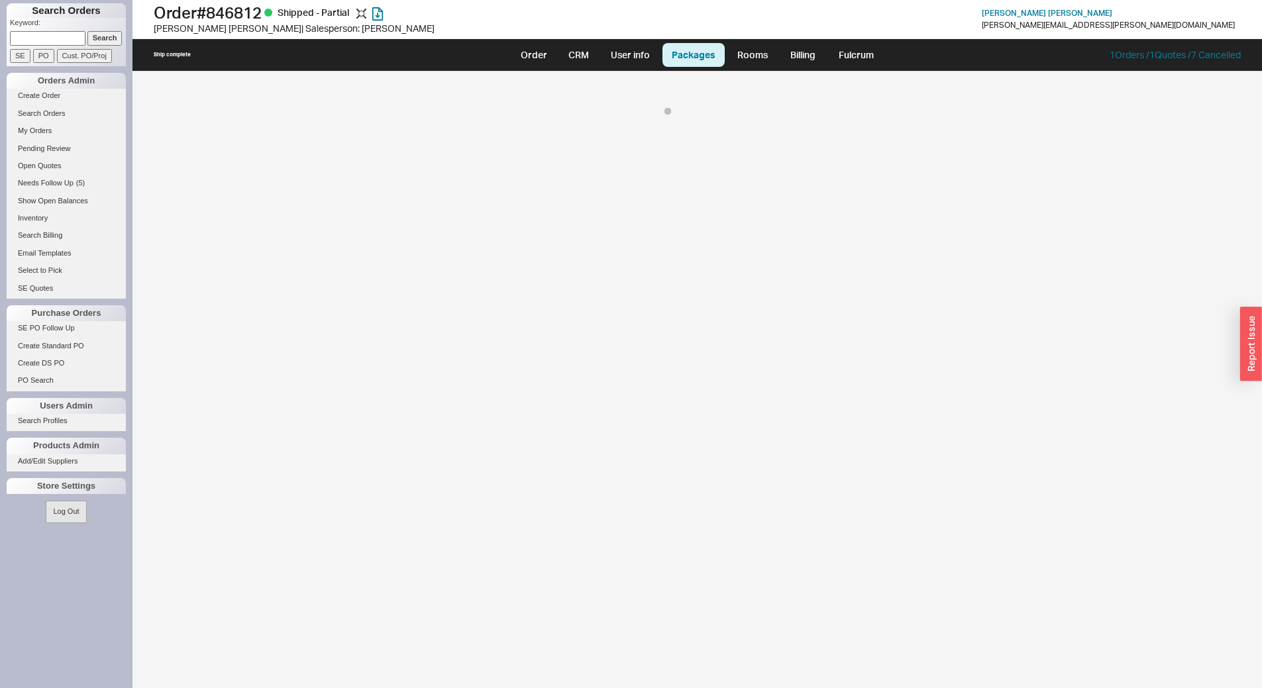
select select "8"
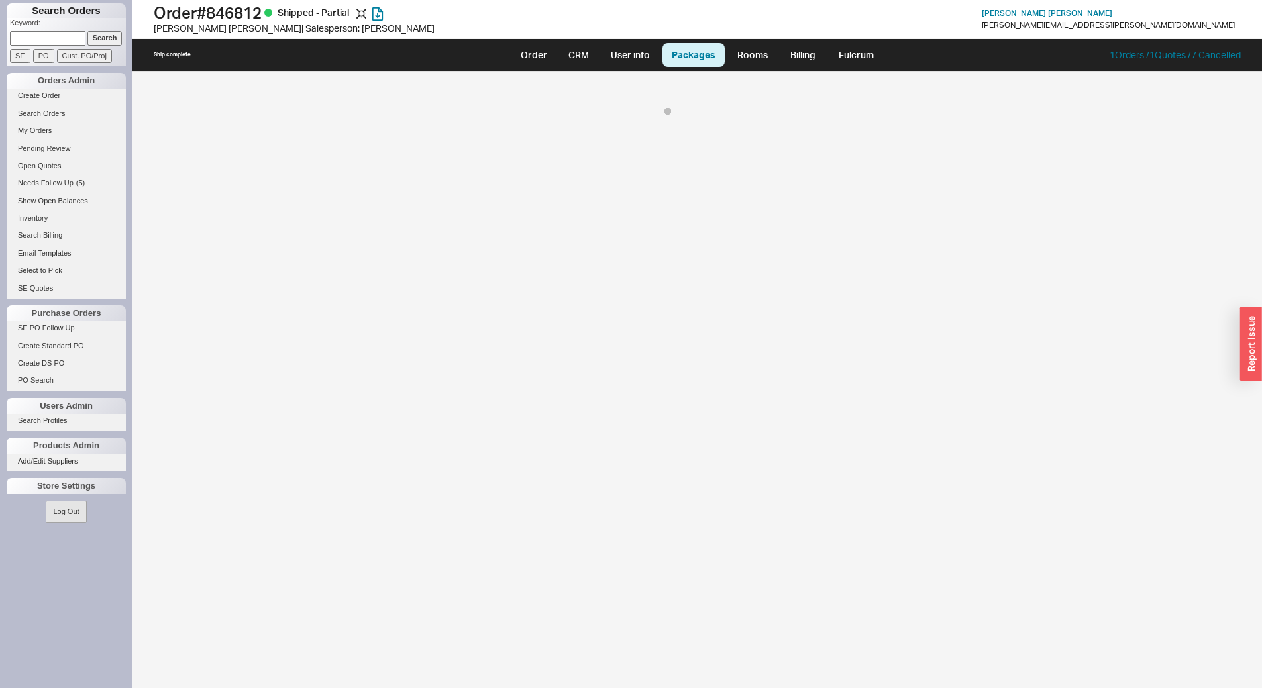
select select "8"
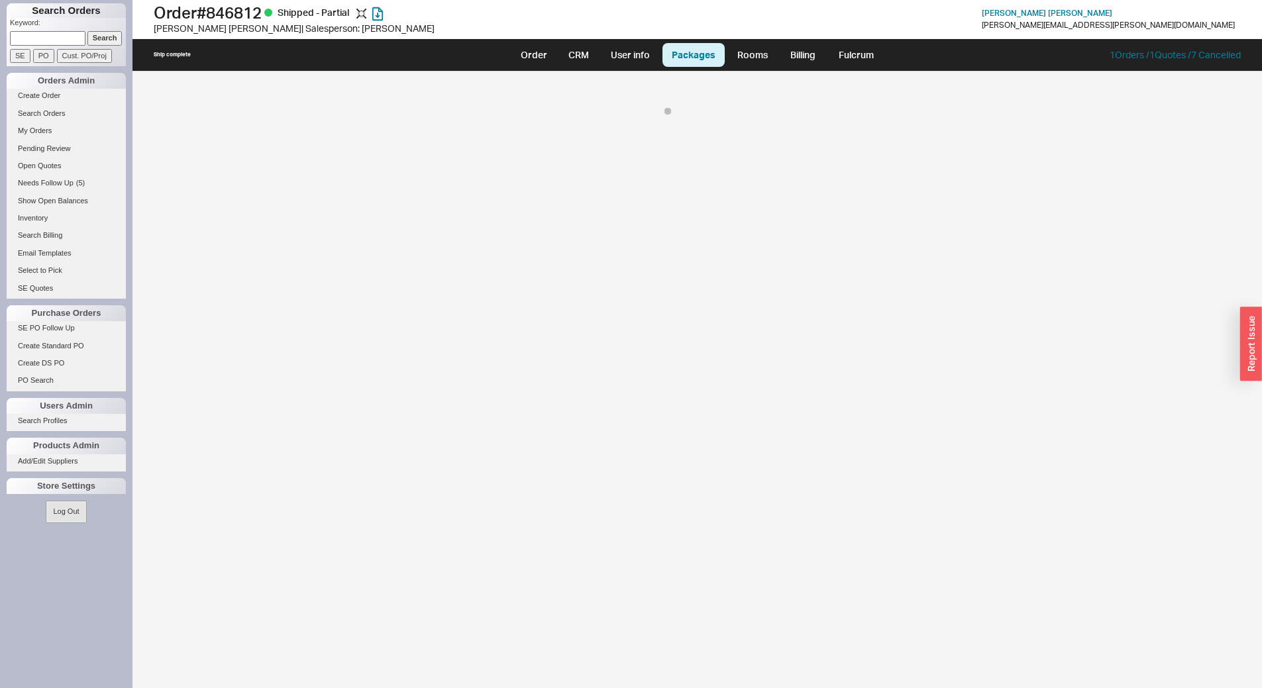
select select "8"
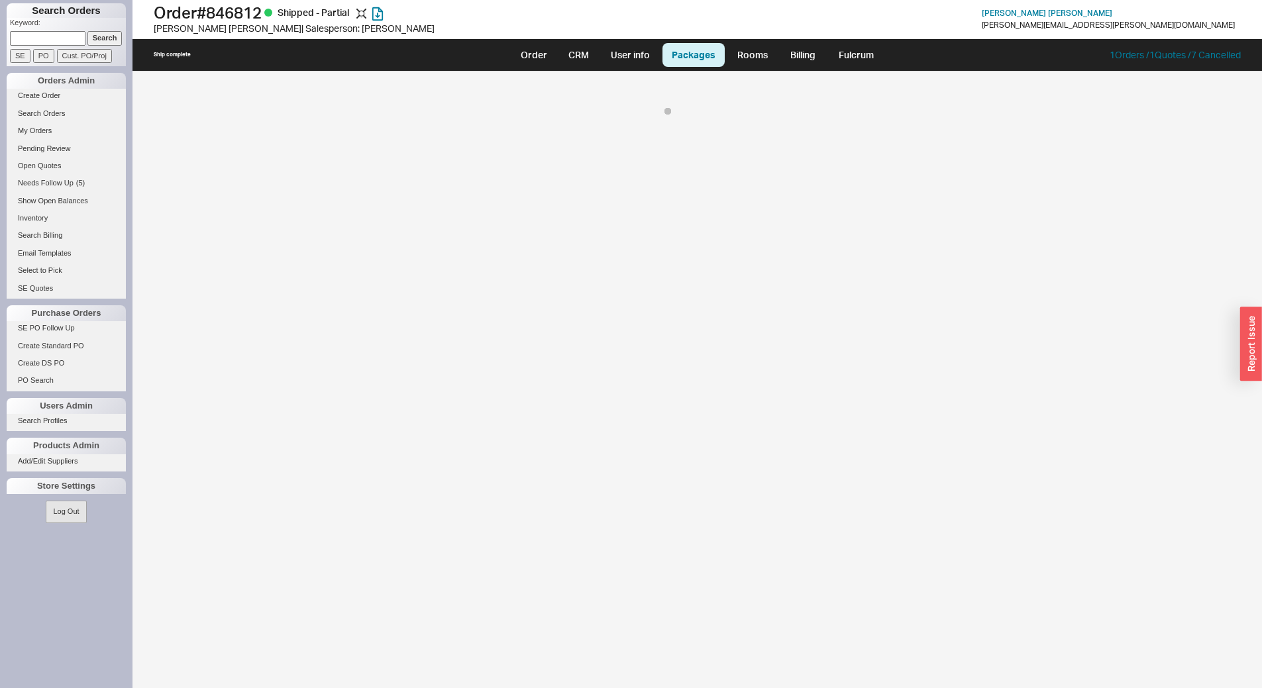
select select "8"
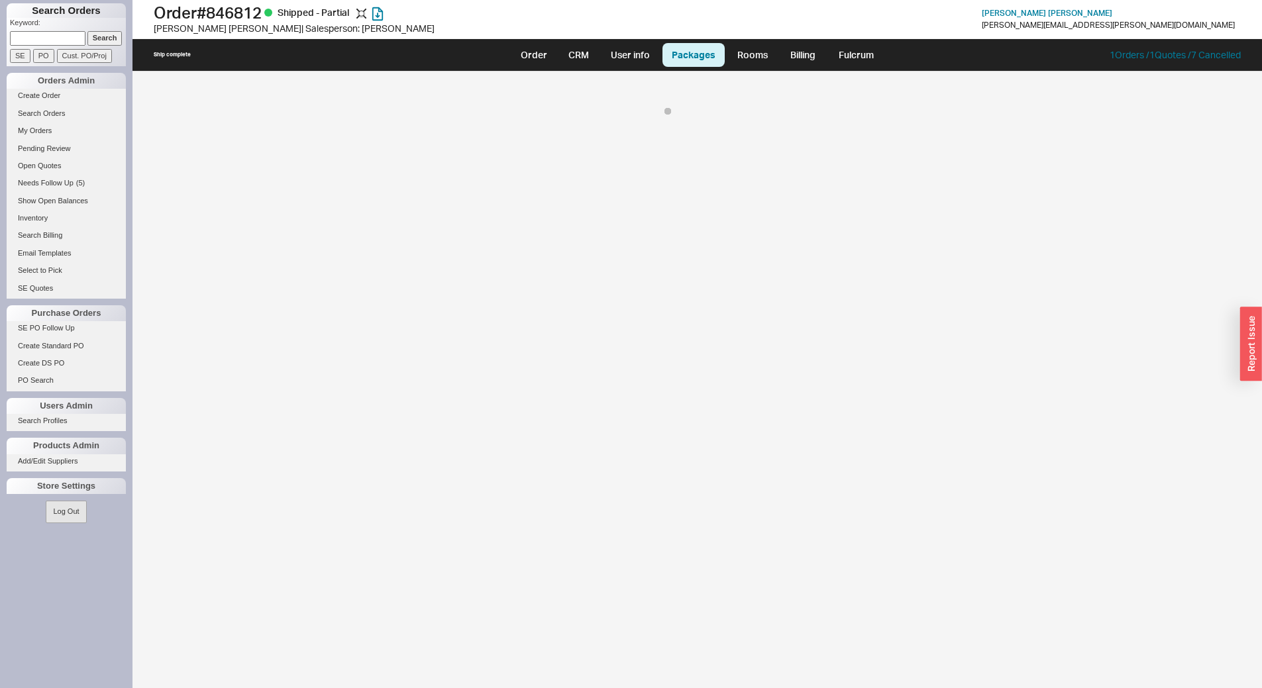
select select "8"
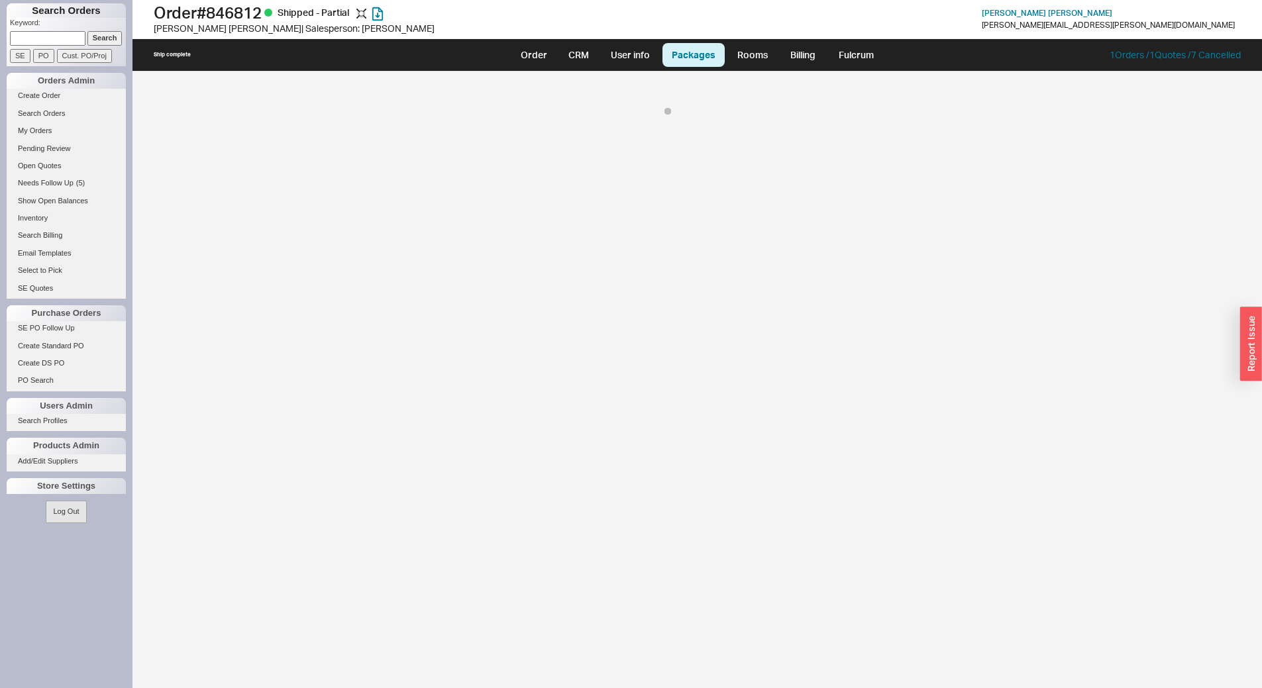
select select "8"
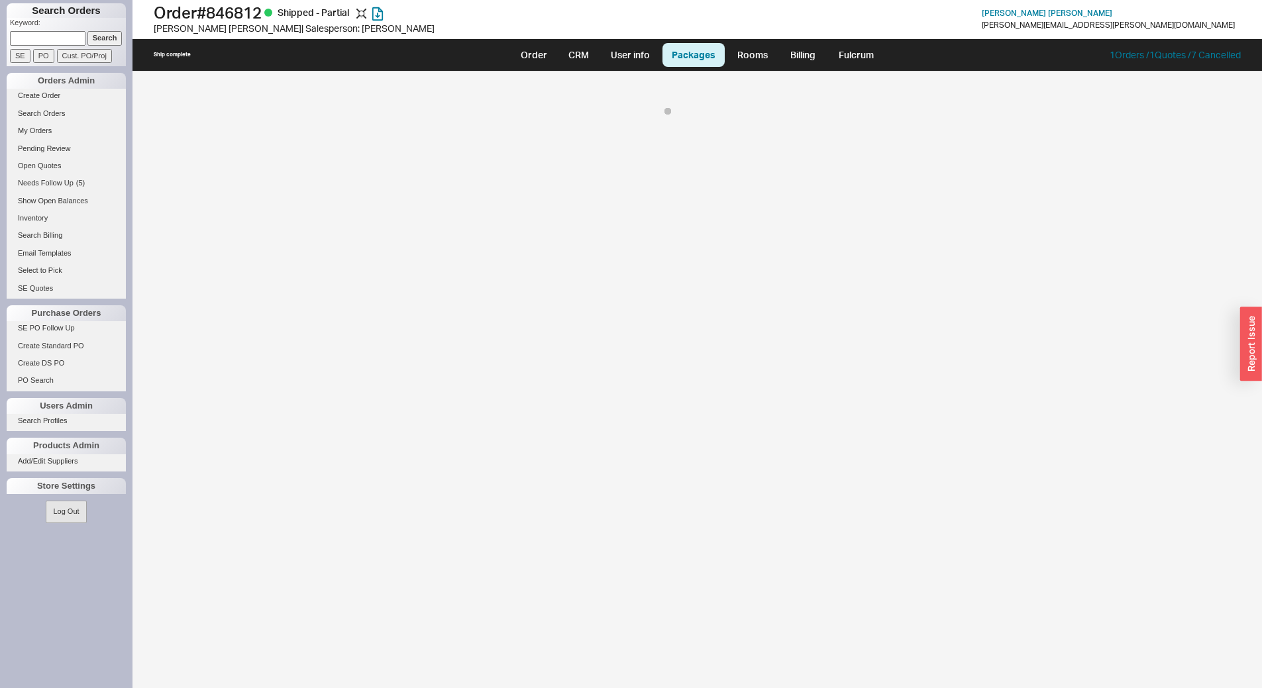
select select "8"
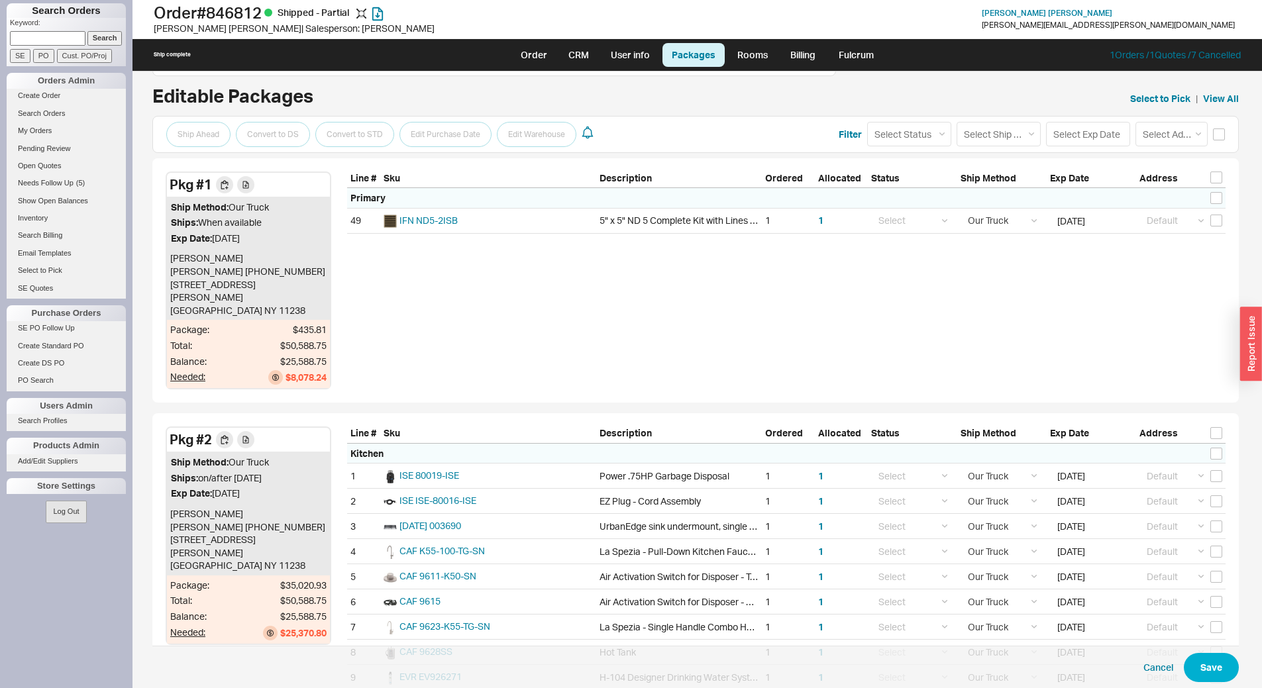
scroll to position [132, 0]
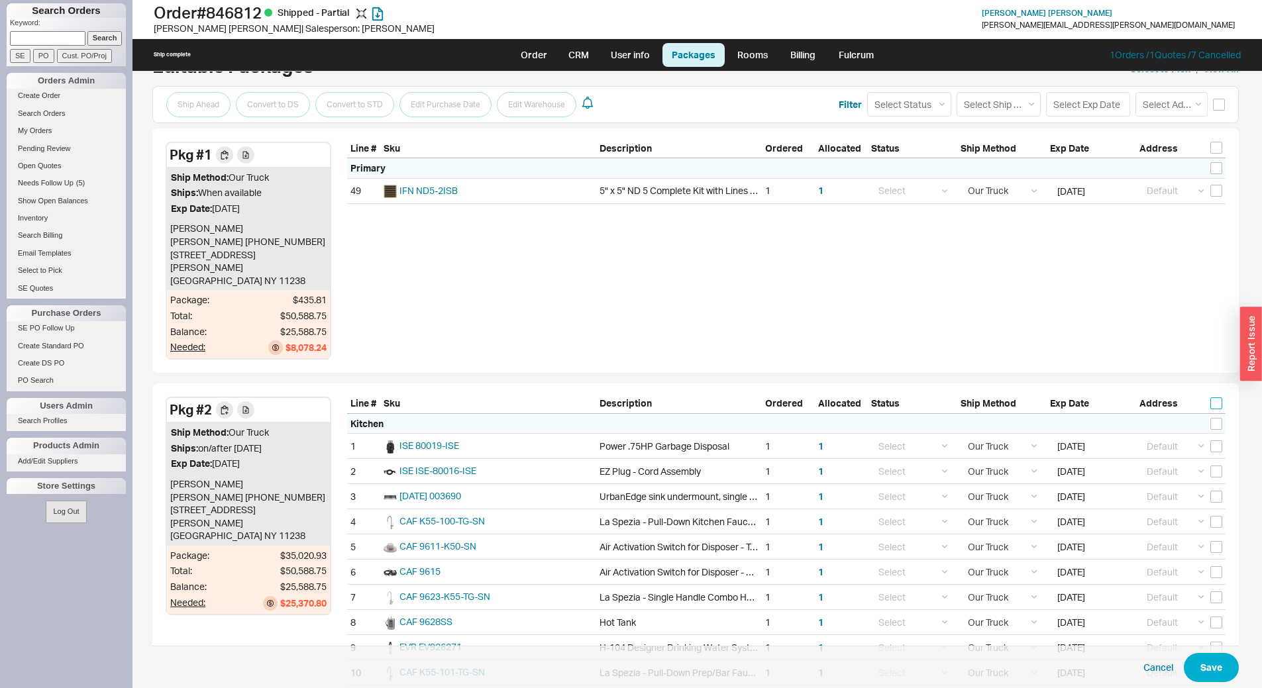
click at [1211, 397] on input "checkbox" at bounding box center [1216, 403] width 12 height 12
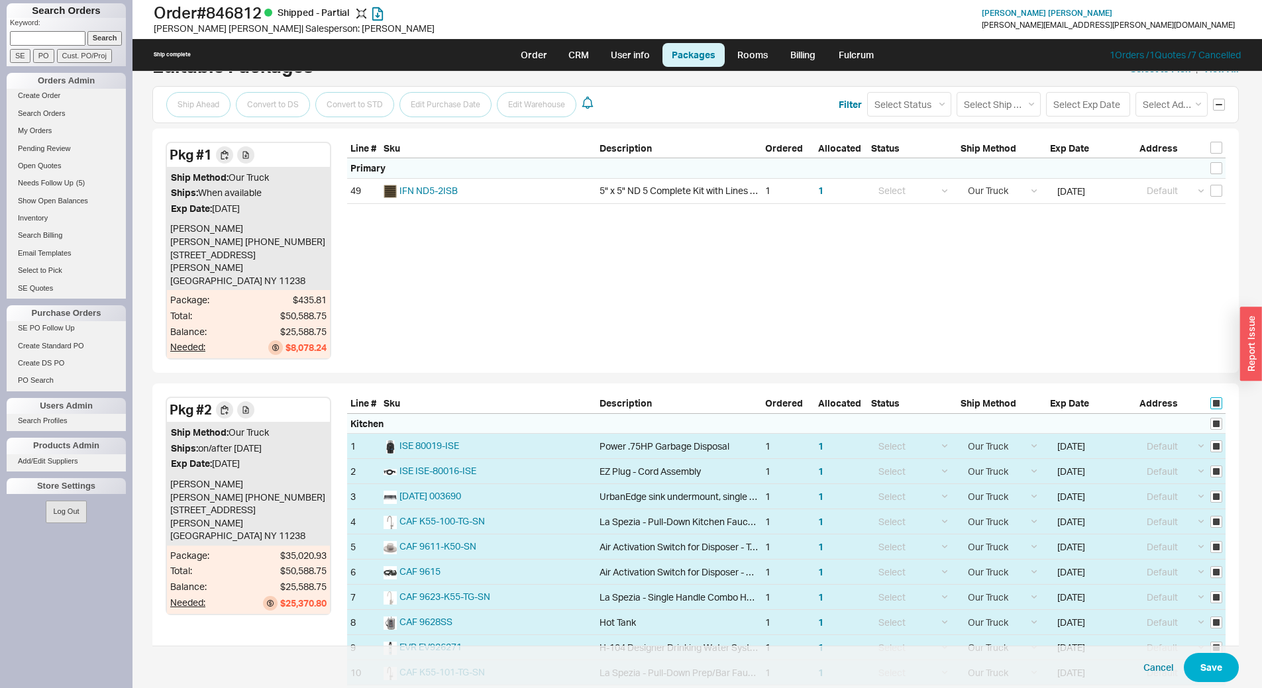
checkbox input "true"
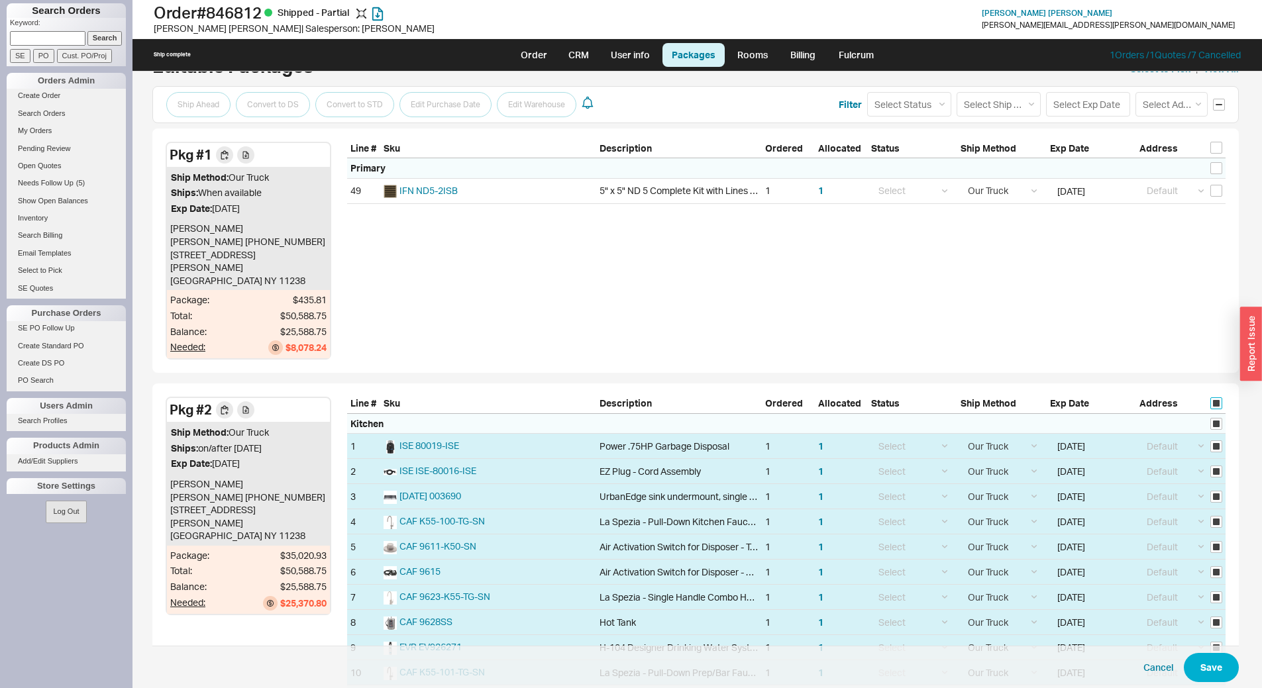
checkbox input "true"
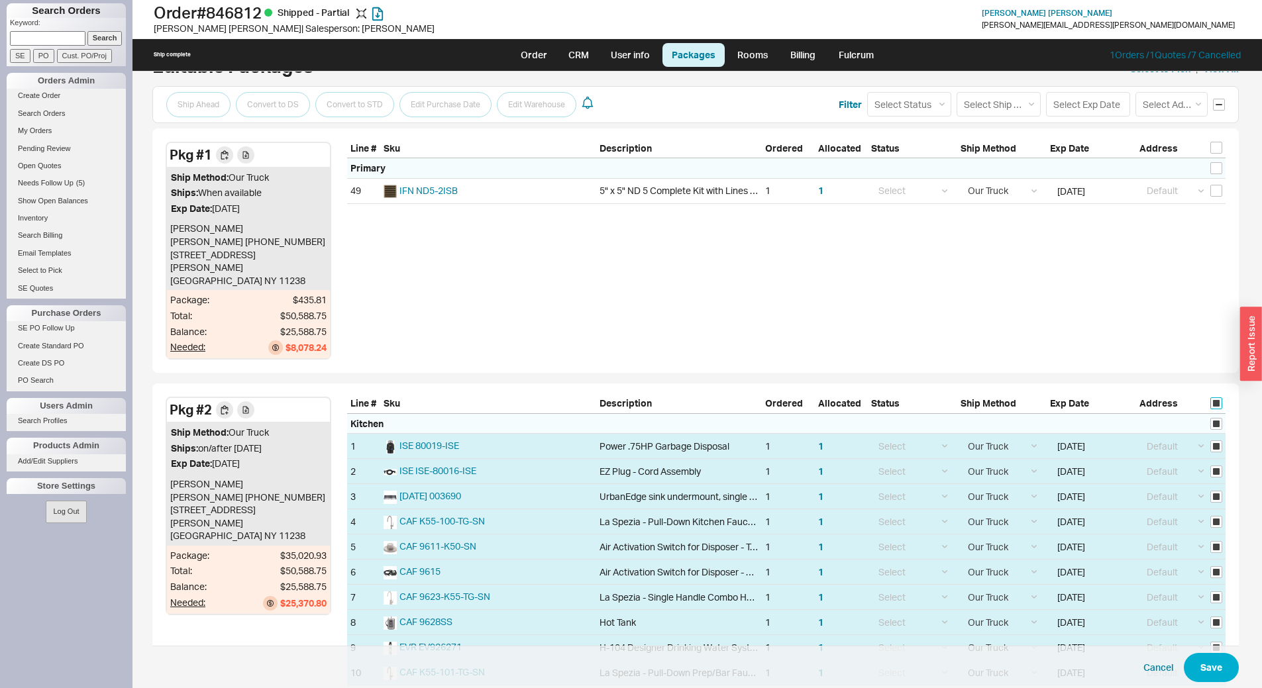
checkbox input "true"
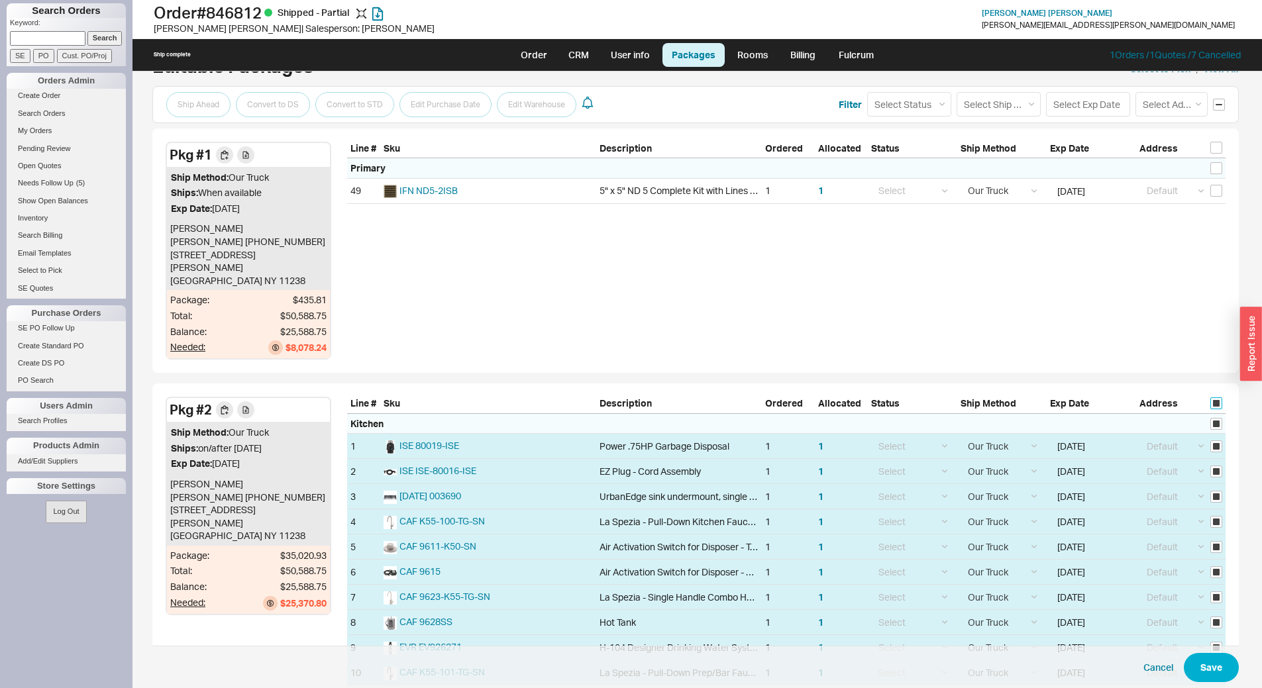
checkbox input "true"
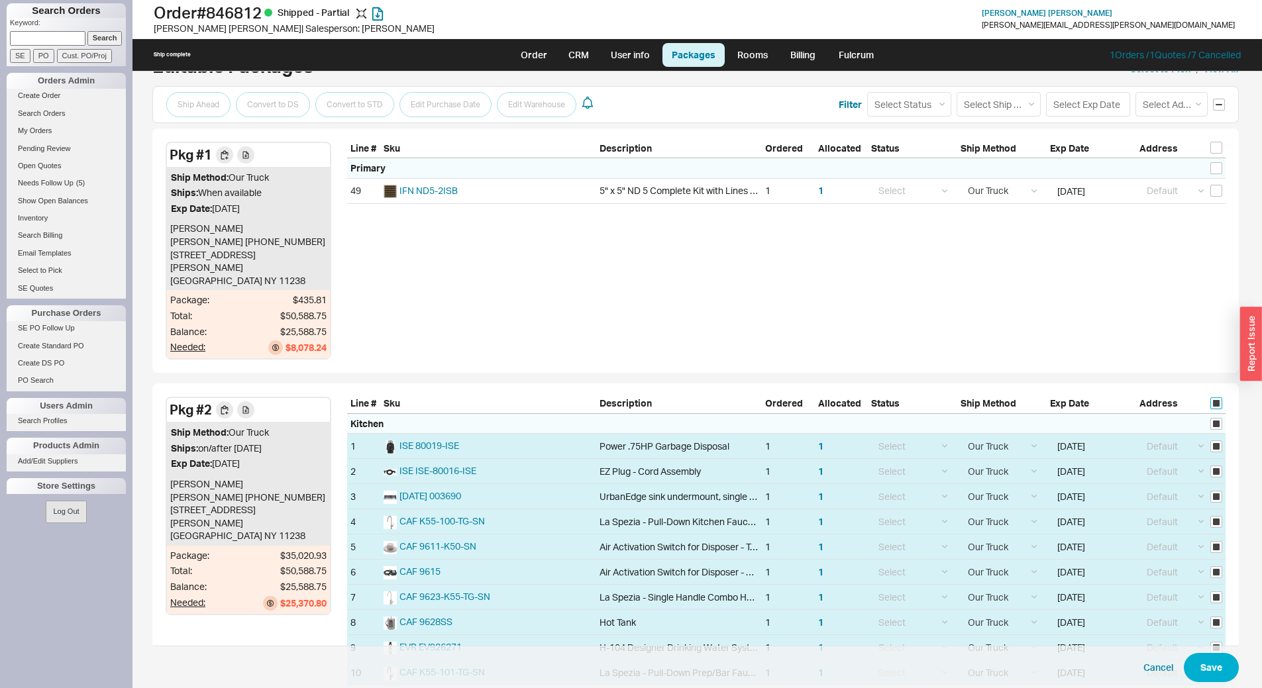
checkbox input "true"
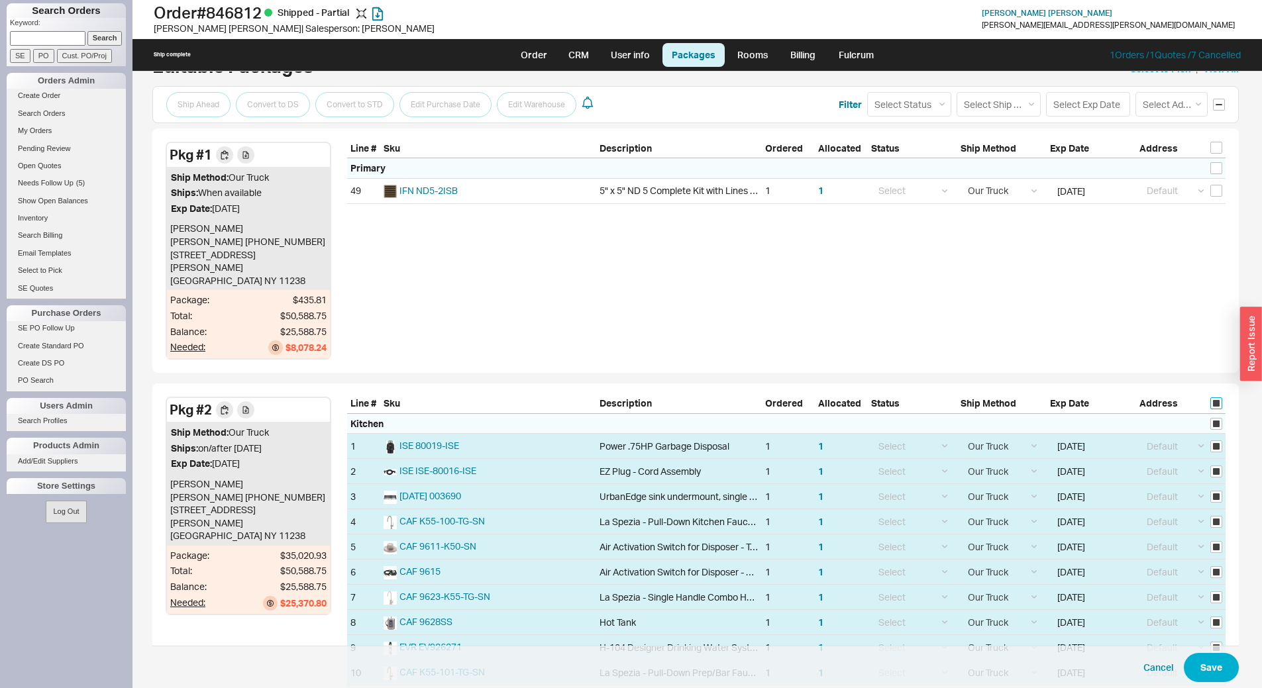
checkbox input "true"
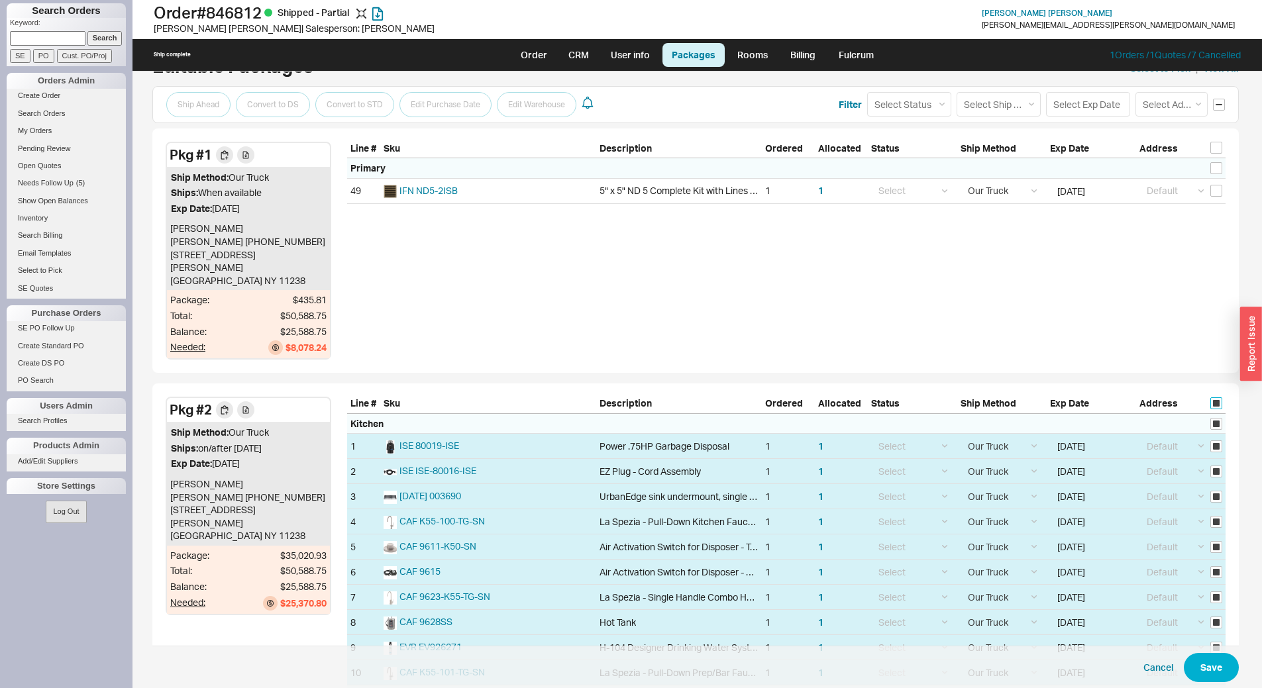
checkbox input "true"
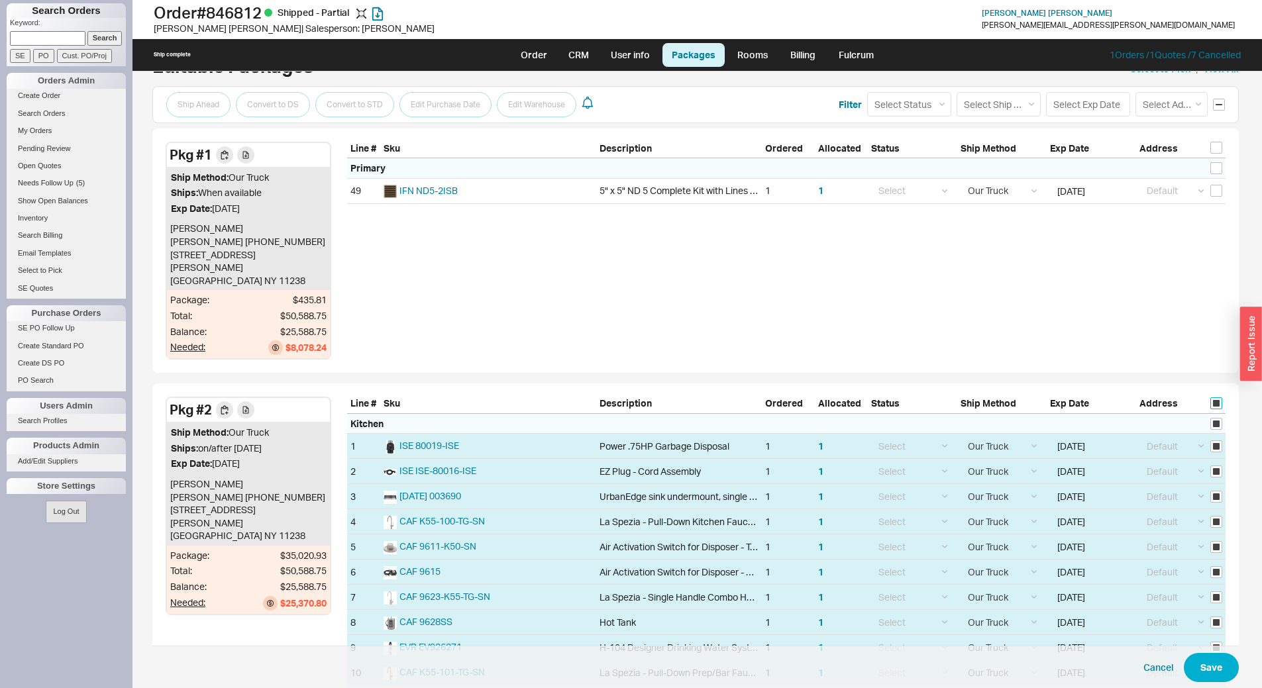
checkbox input "true"
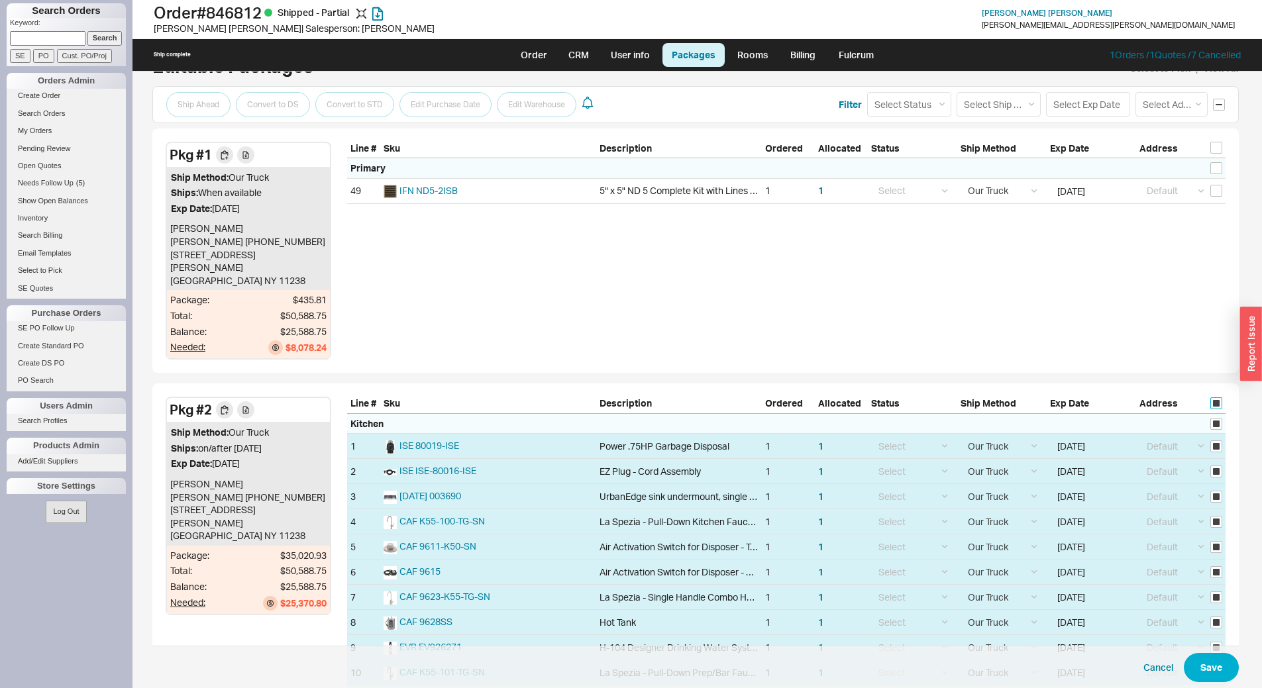
checkbox input "true"
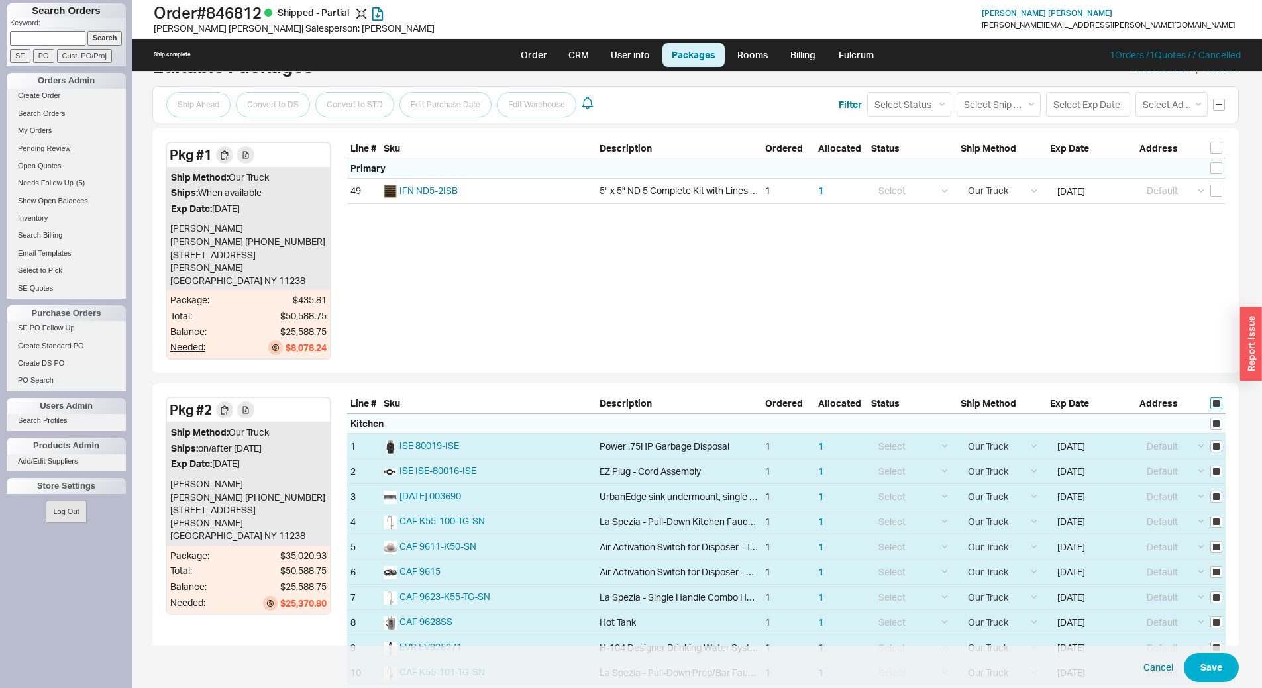
checkbox input "true"
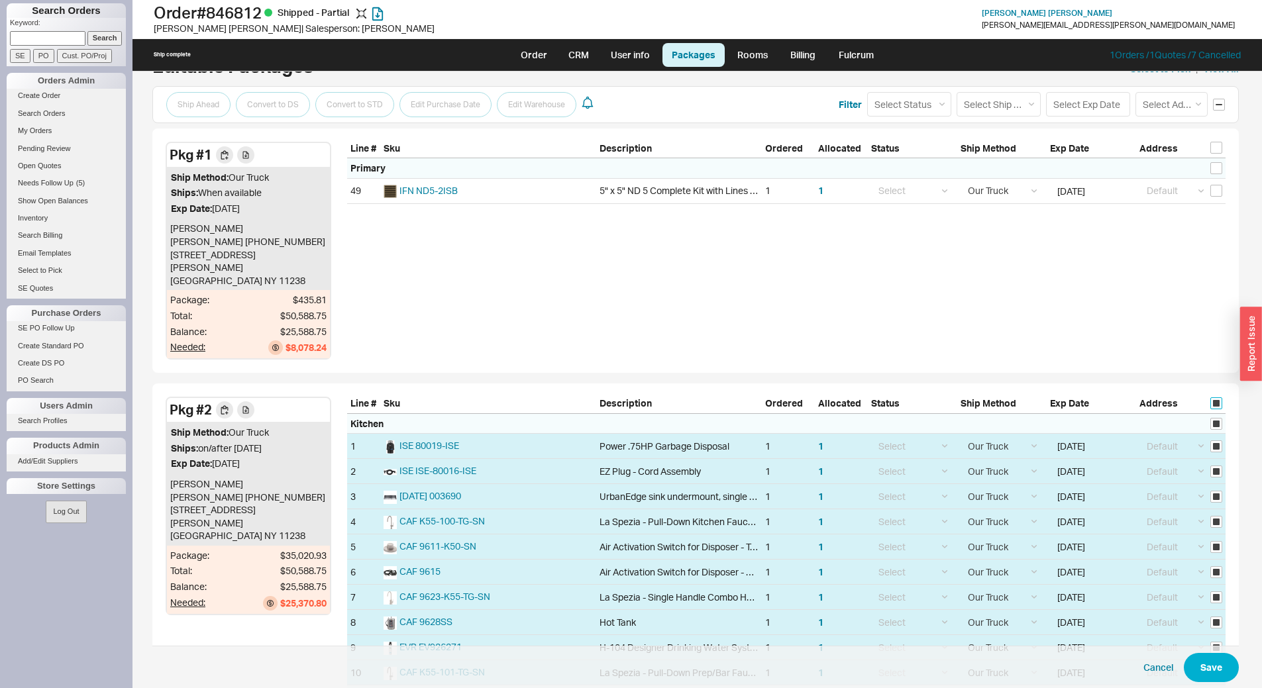
checkbox input "true"
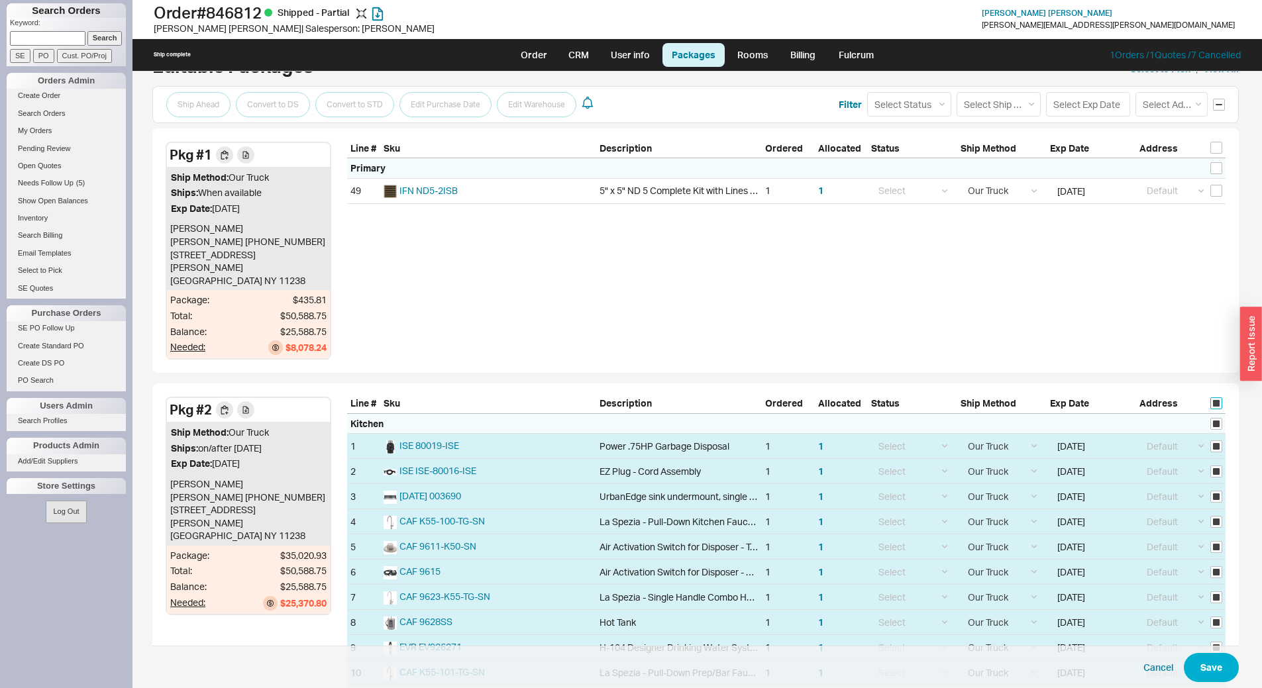
checkbox input "true"
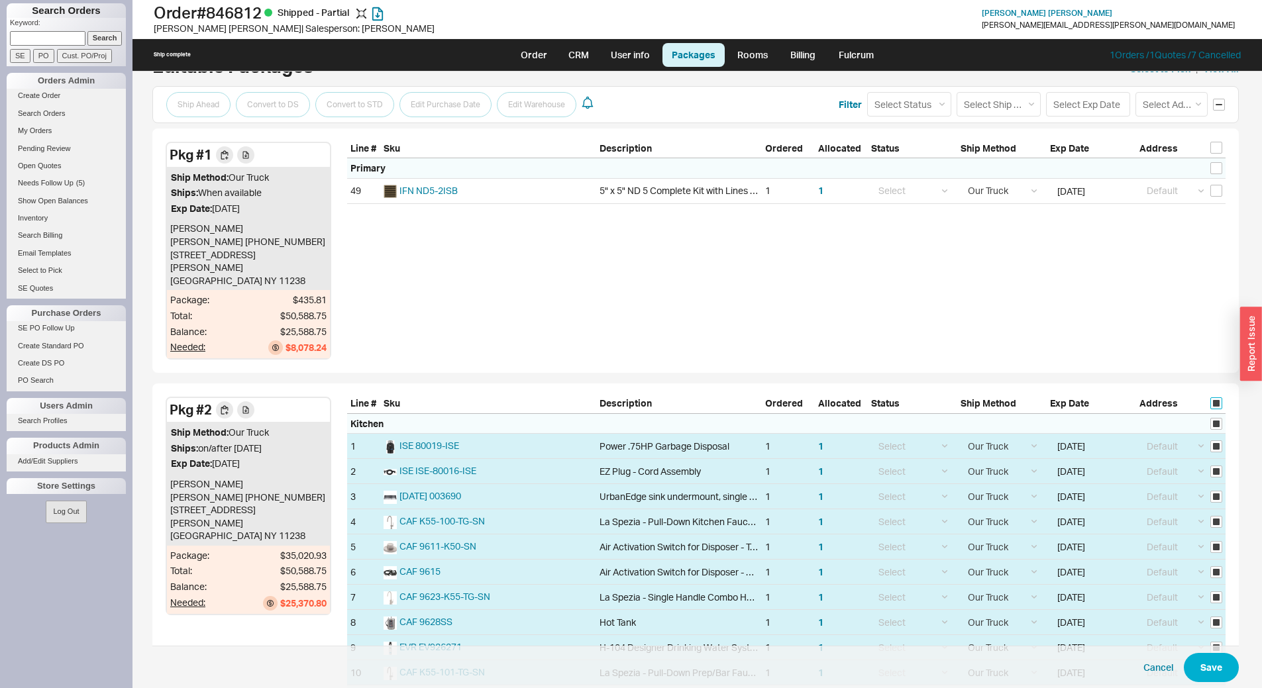
checkbox input "true"
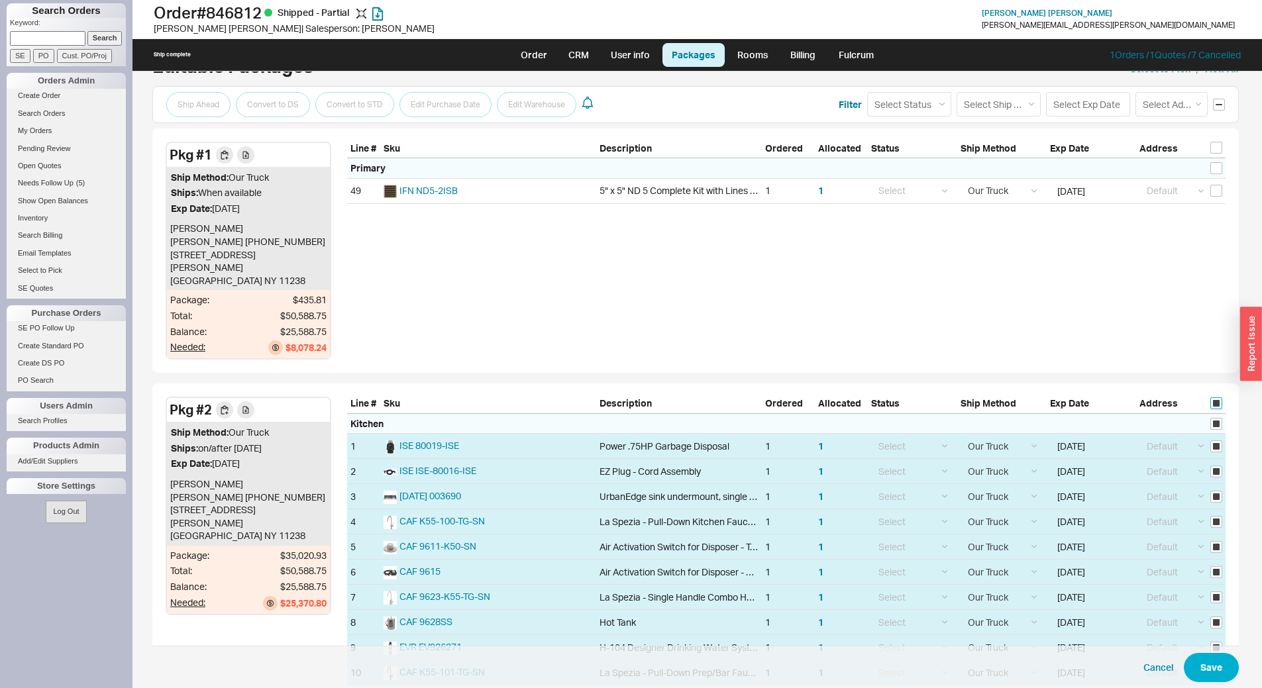
checkbox input "true"
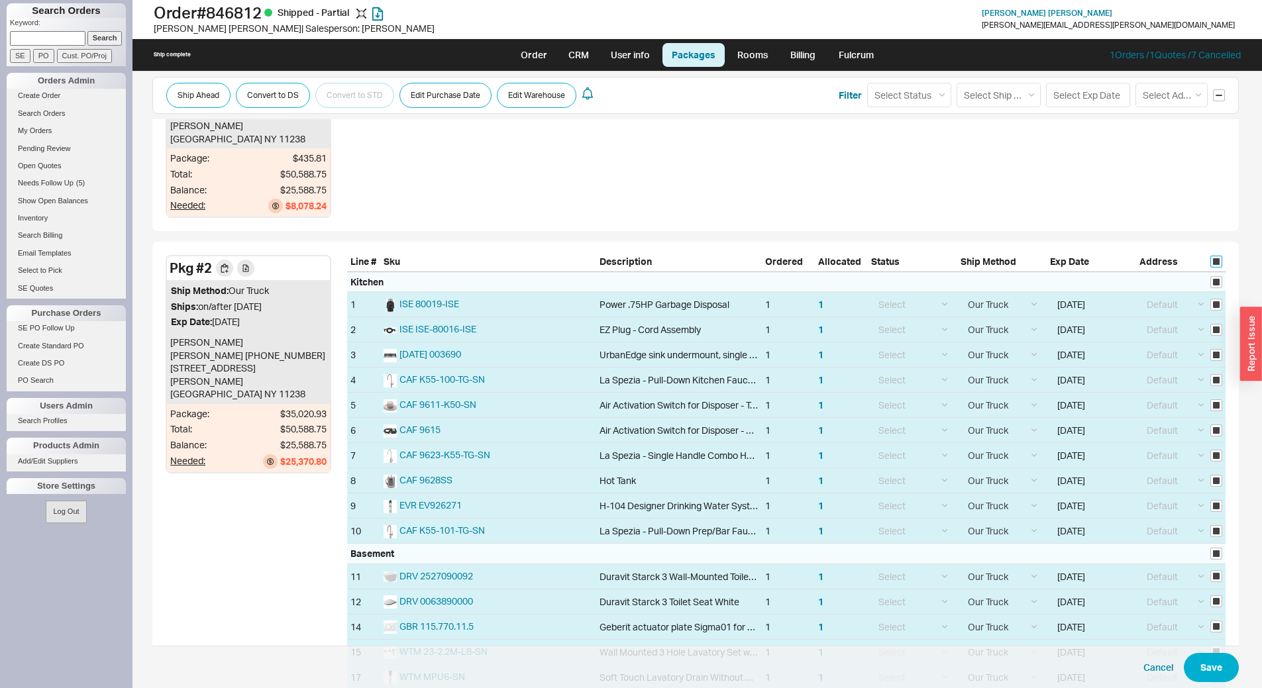
scroll to position [464, 0]
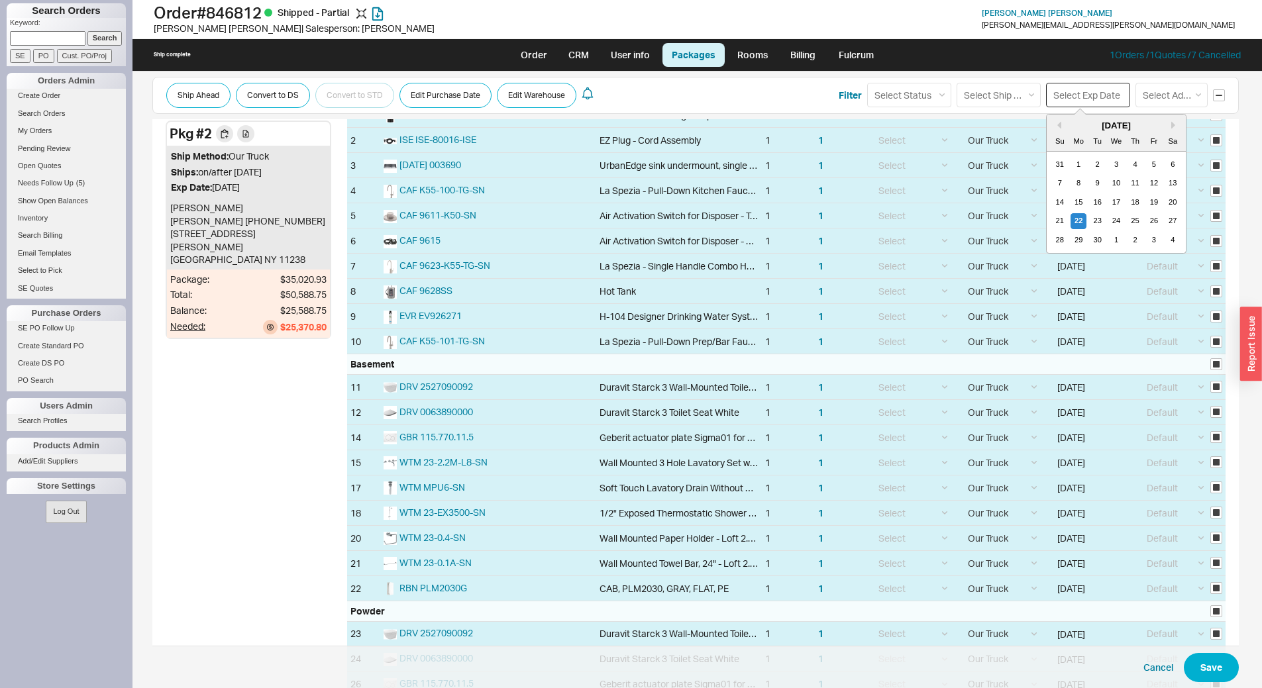
click at [1075, 85] on input at bounding box center [1088, 95] width 84 height 25
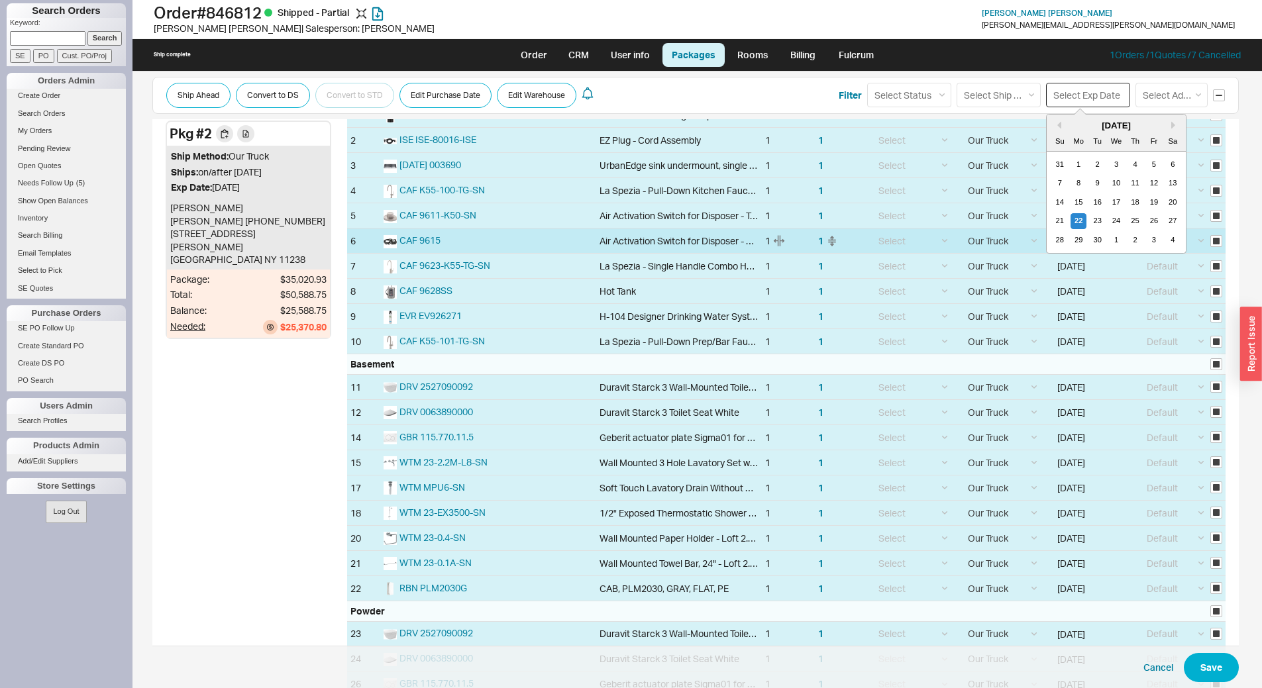
click at [1075, 240] on div "29" at bounding box center [1078, 240] width 16 height 16
type input "09/29/2025"
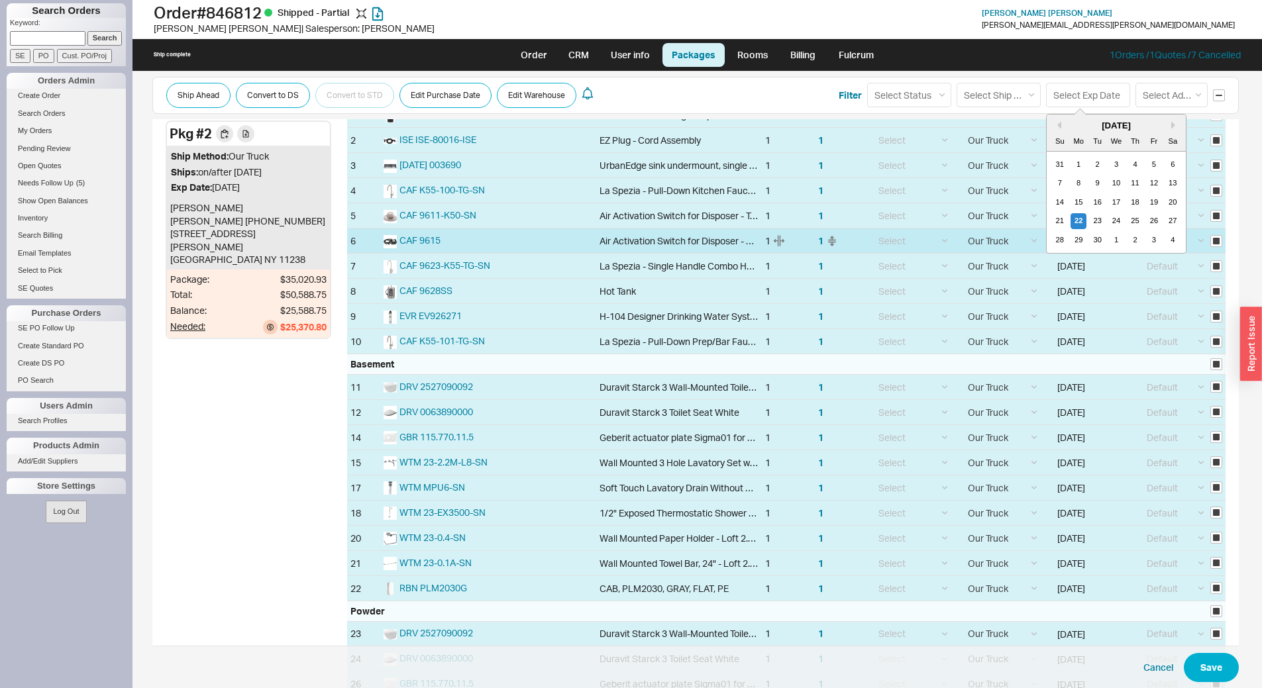
type input "09/29/2025"
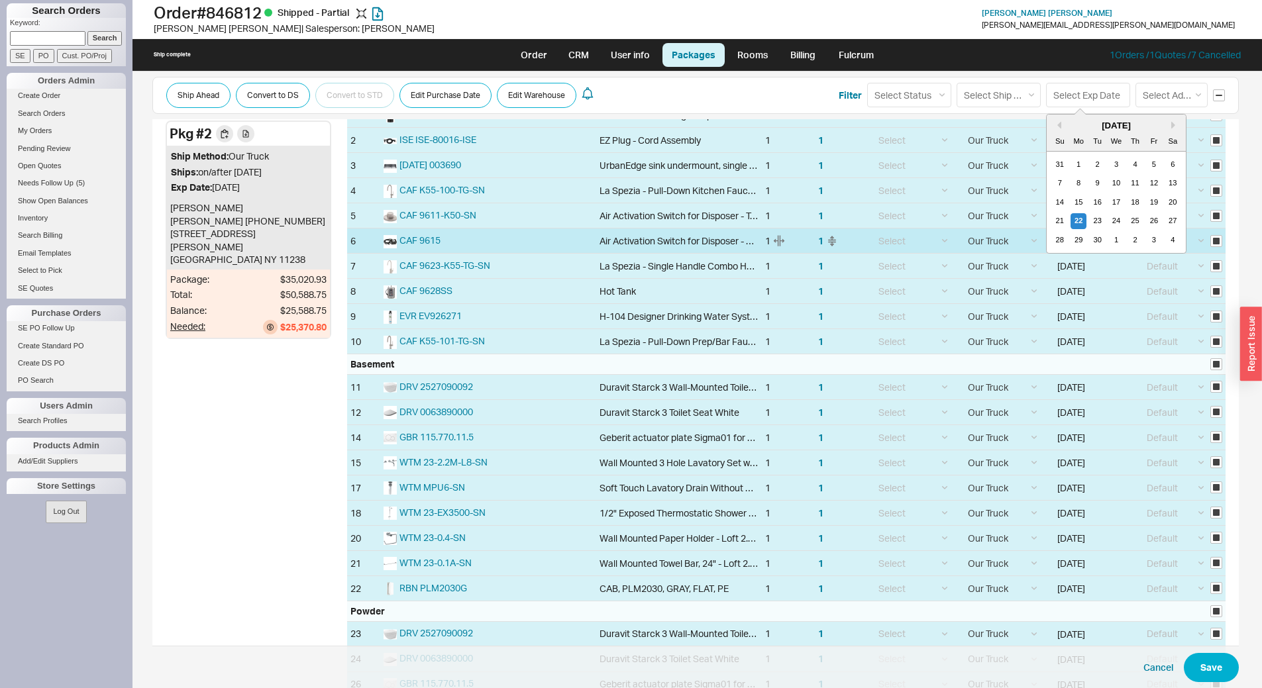
type input "09/29/2025"
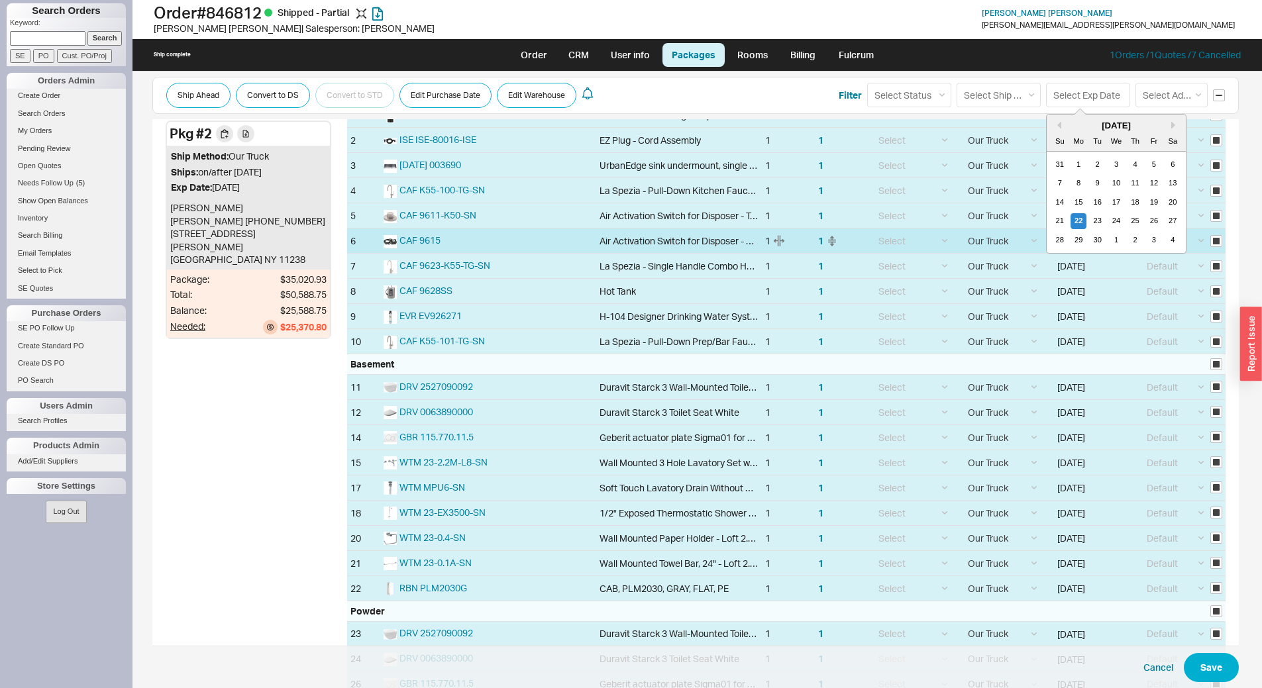
type input "09/29/2025"
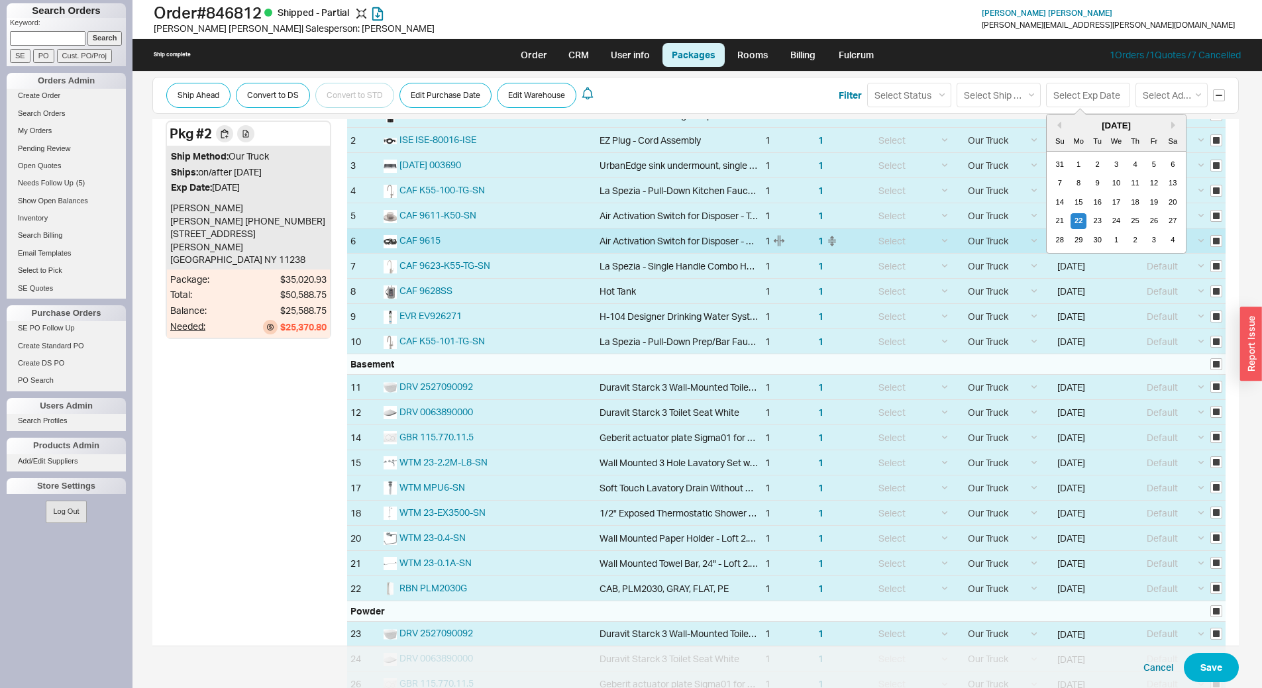
type input "09/29/2025"
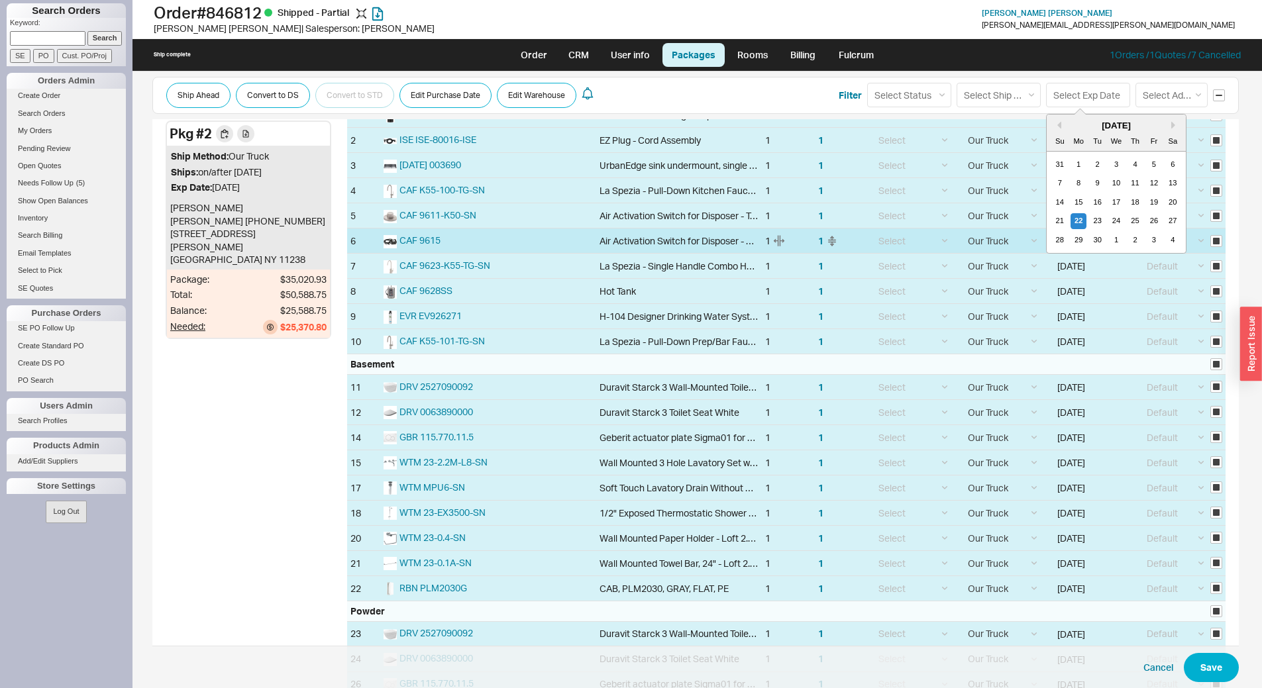
type input "09/29/2025"
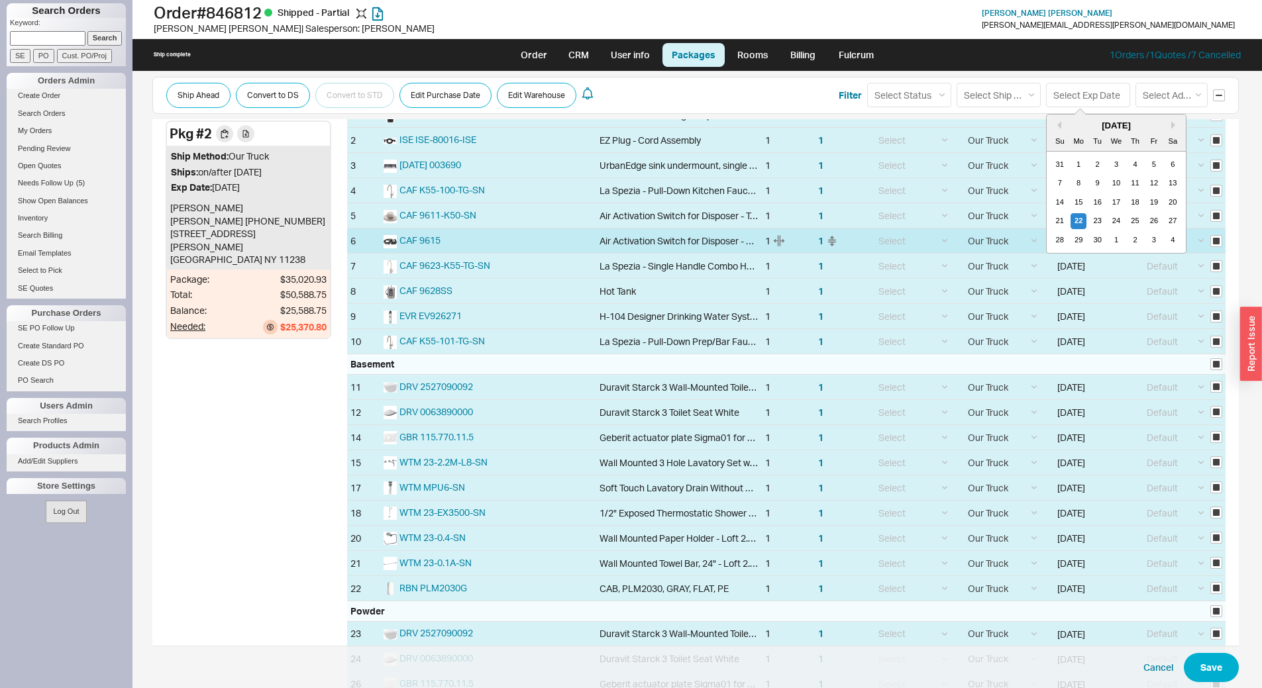
type input "09/29/2025"
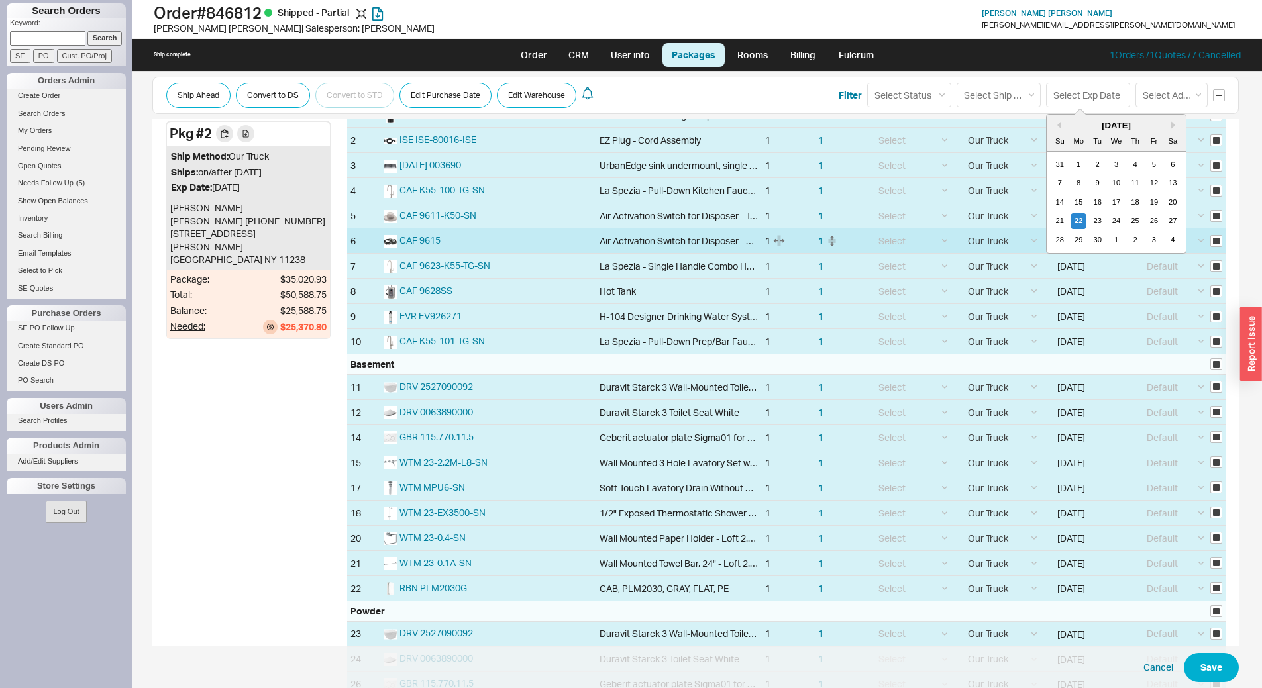
type input "09/29/2025"
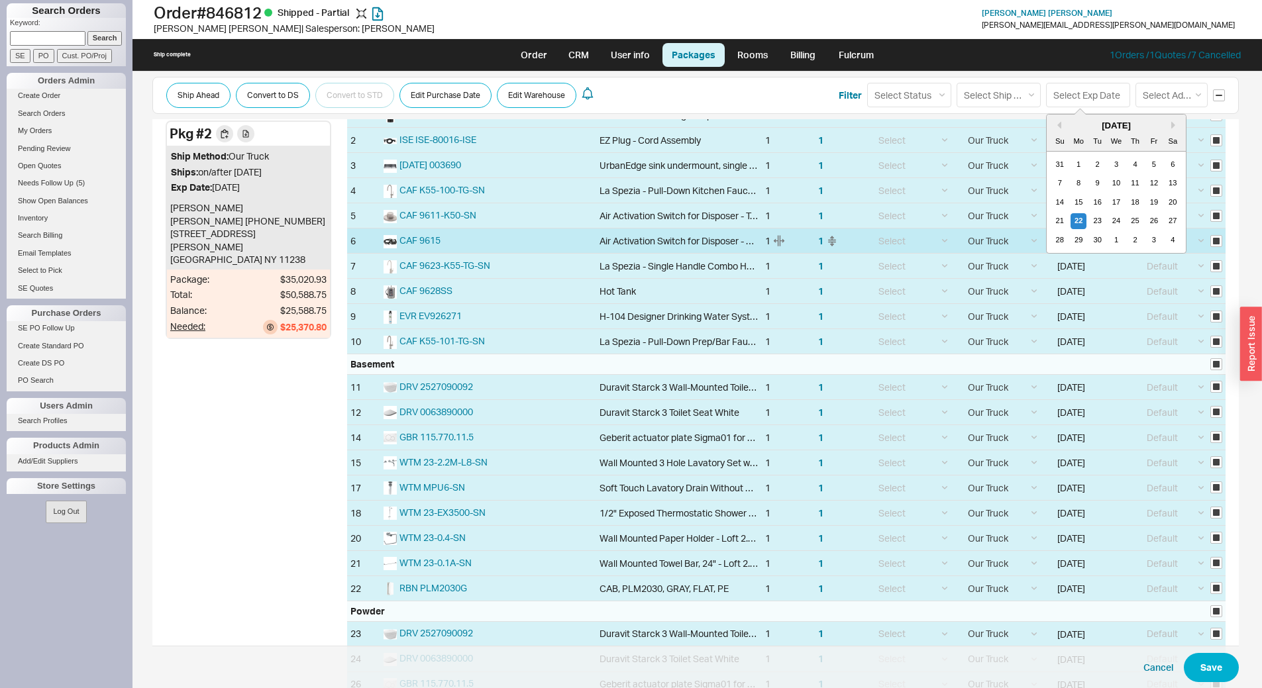
type input "09/29/2025"
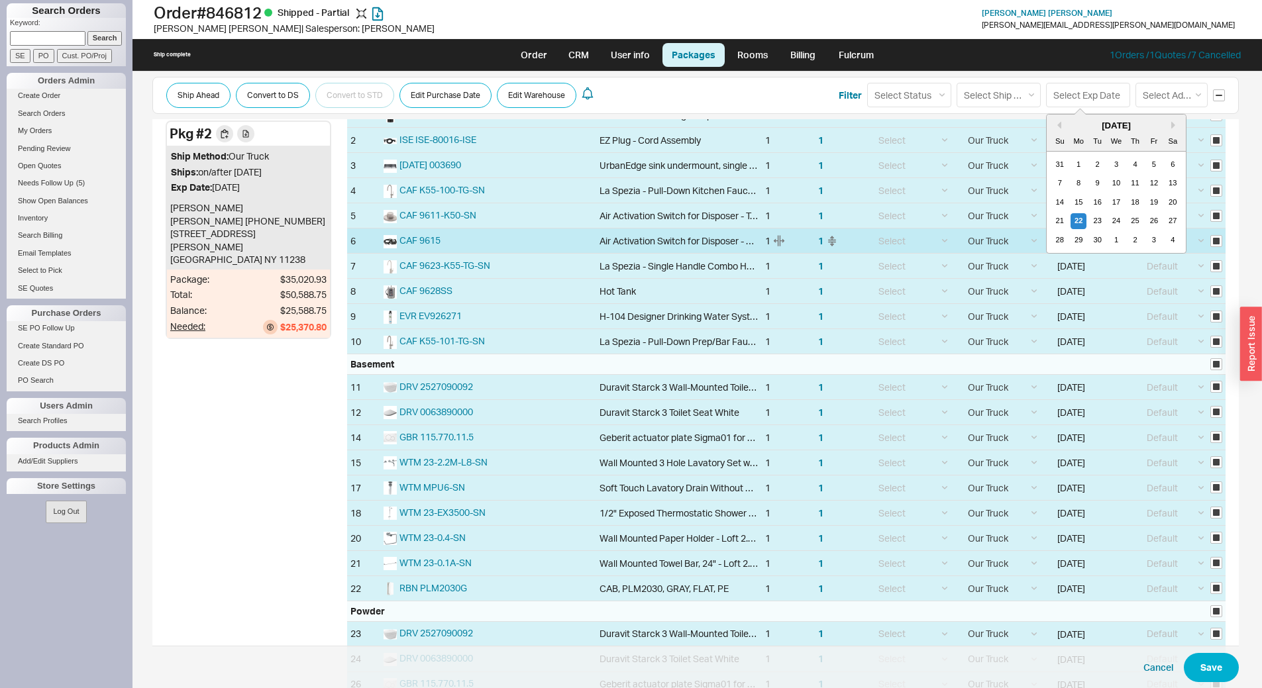
type input "09/29/2025"
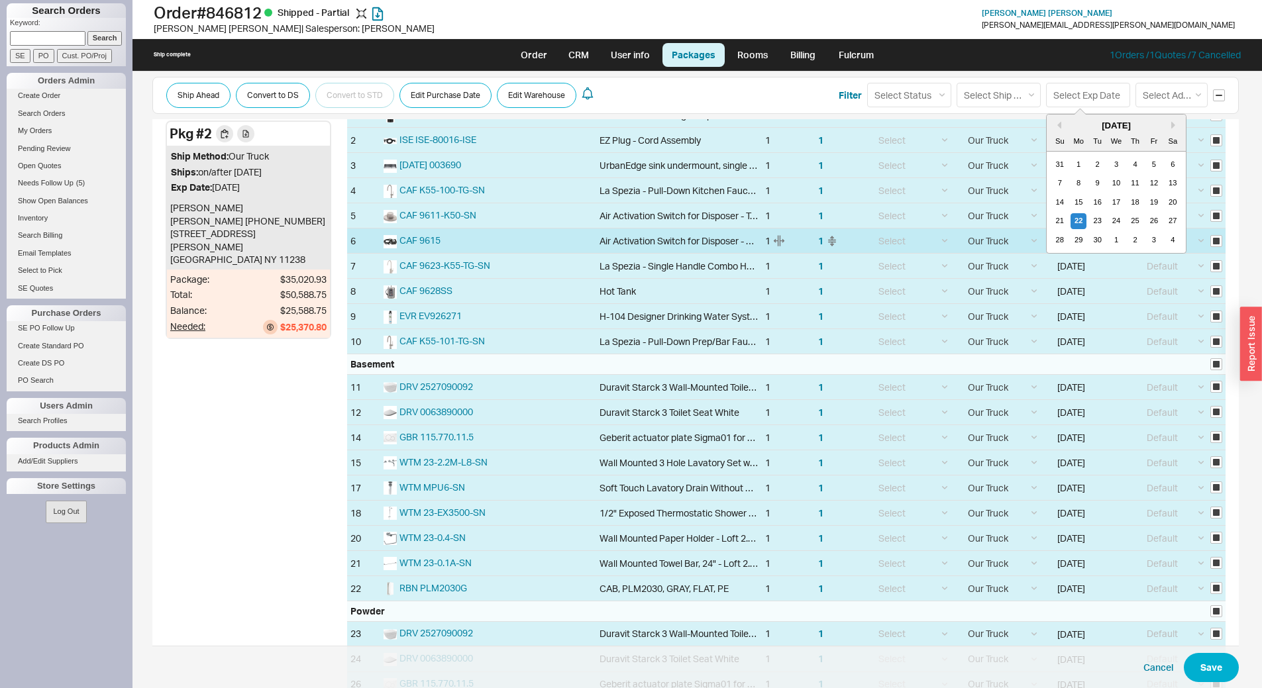
type input "09/29/2025"
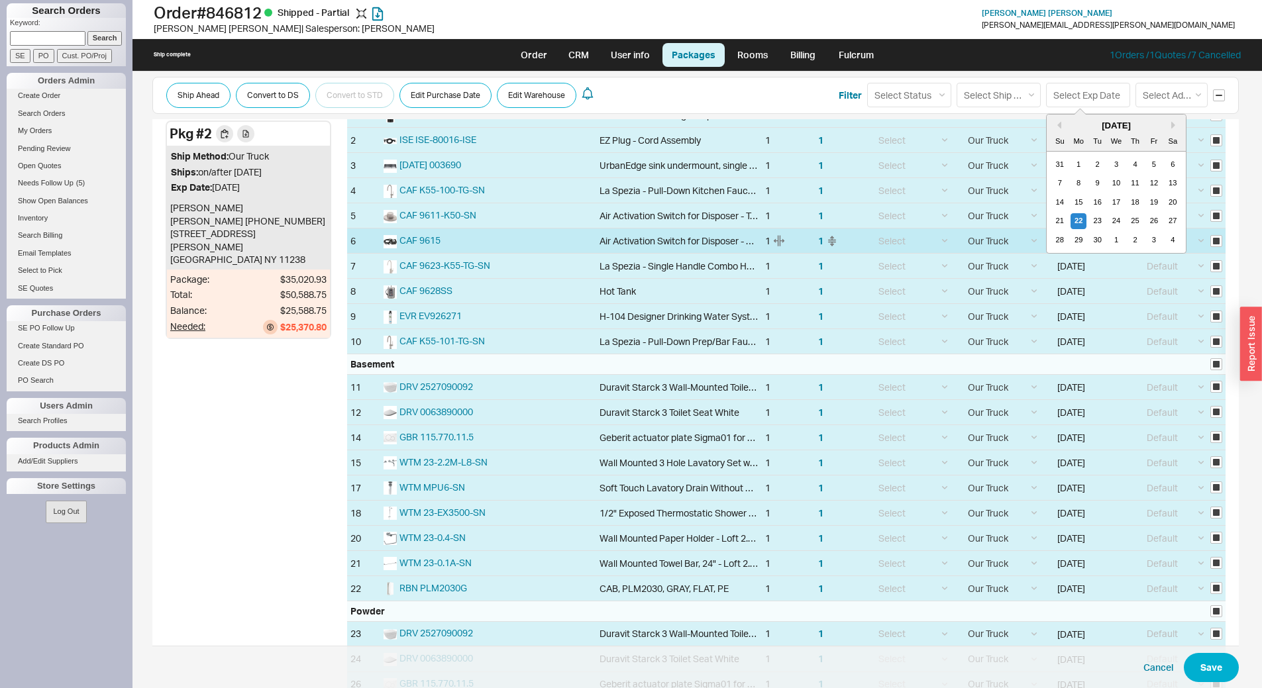
type input "09/29/2025"
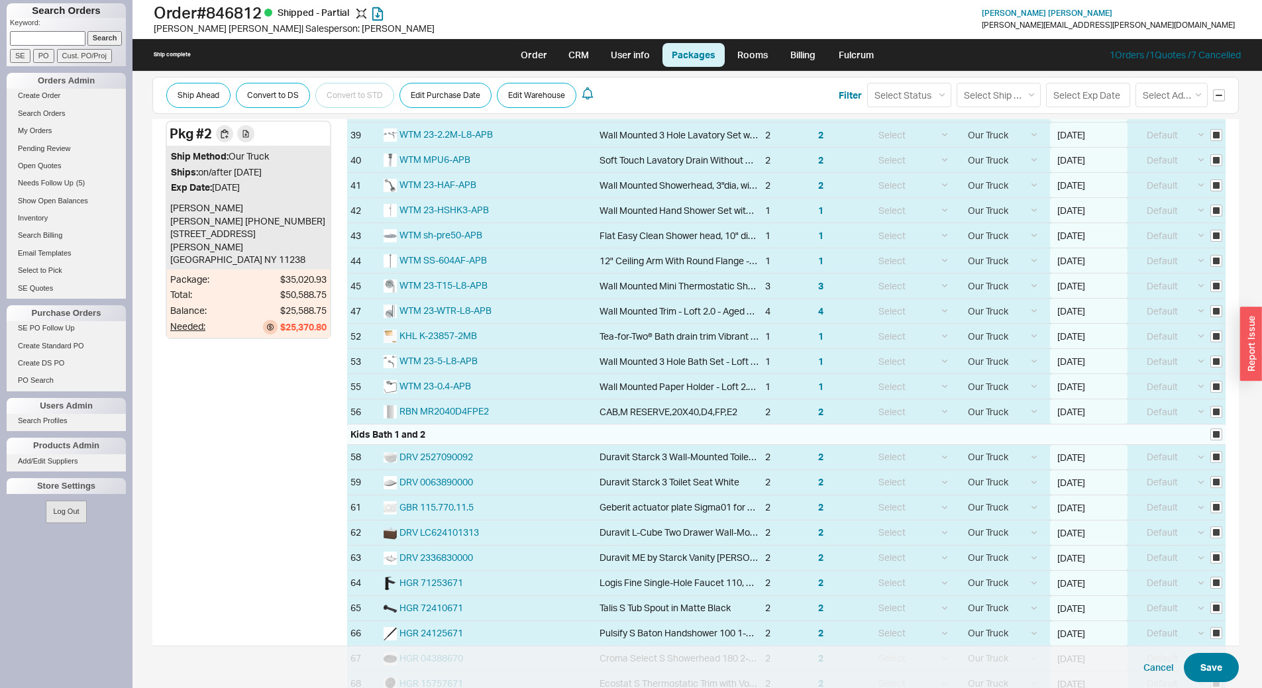
scroll to position [1258, 0]
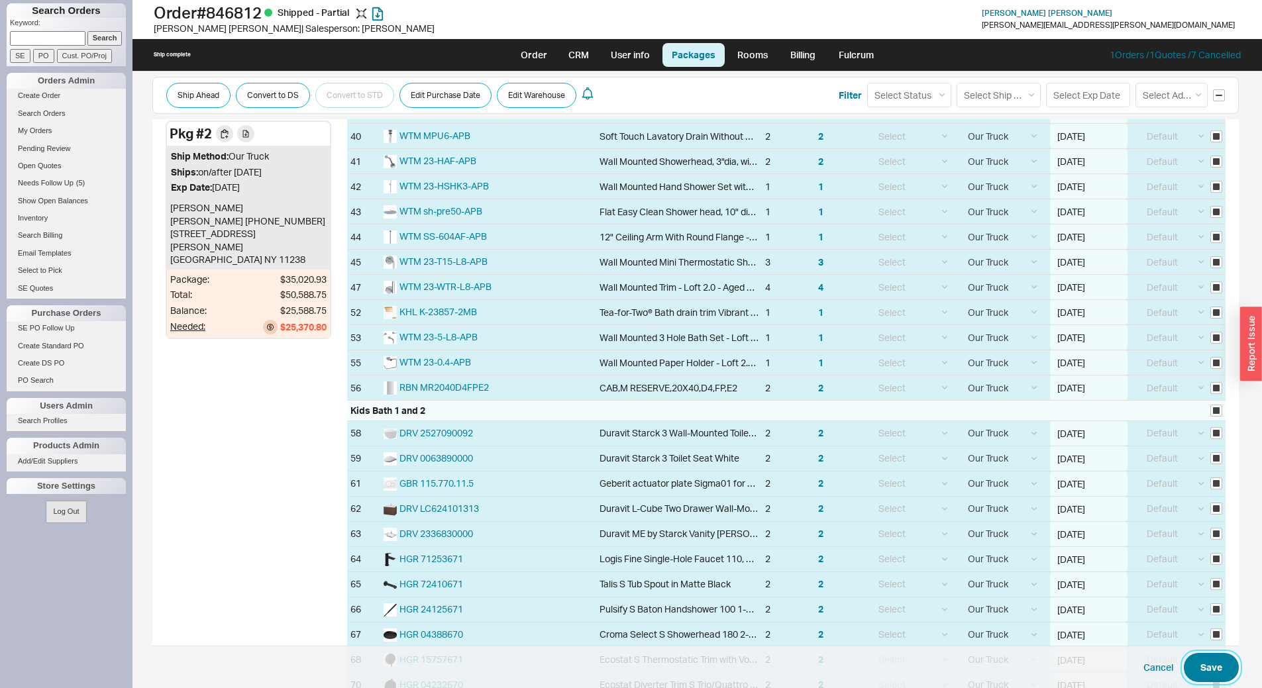
click at [1202, 658] on button "Save" at bounding box center [1210, 667] width 55 height 29
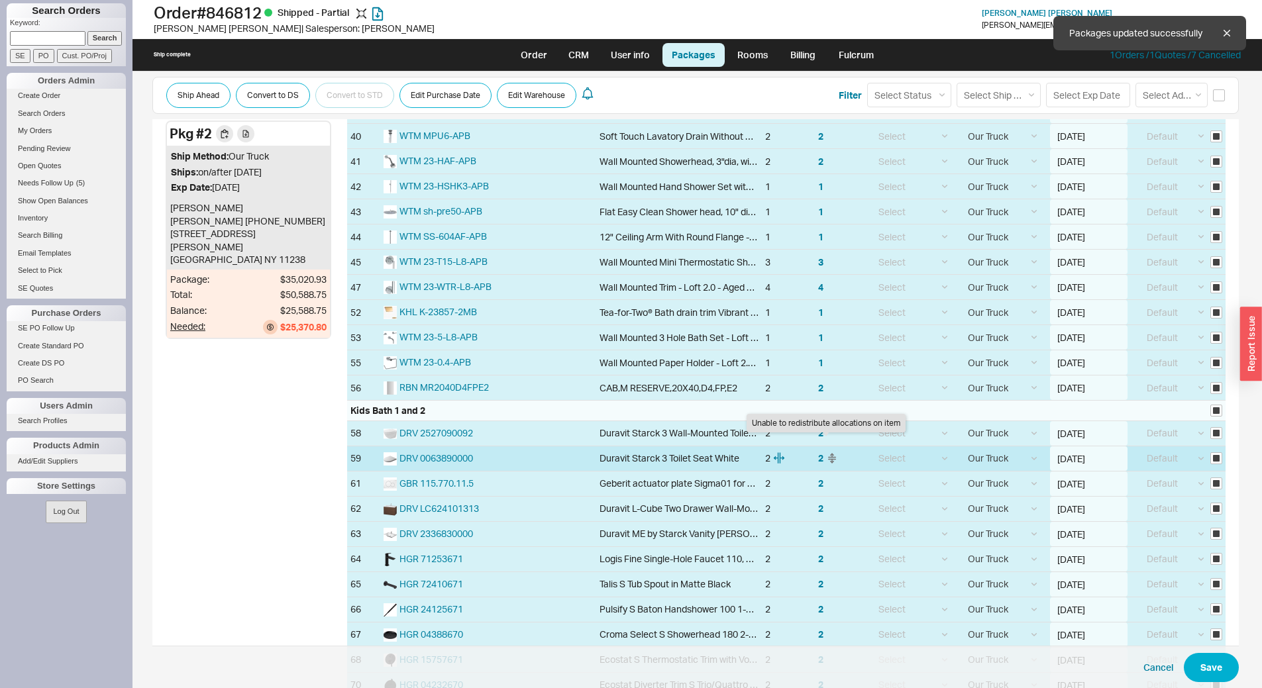
checkbox input "false"
select select "8"
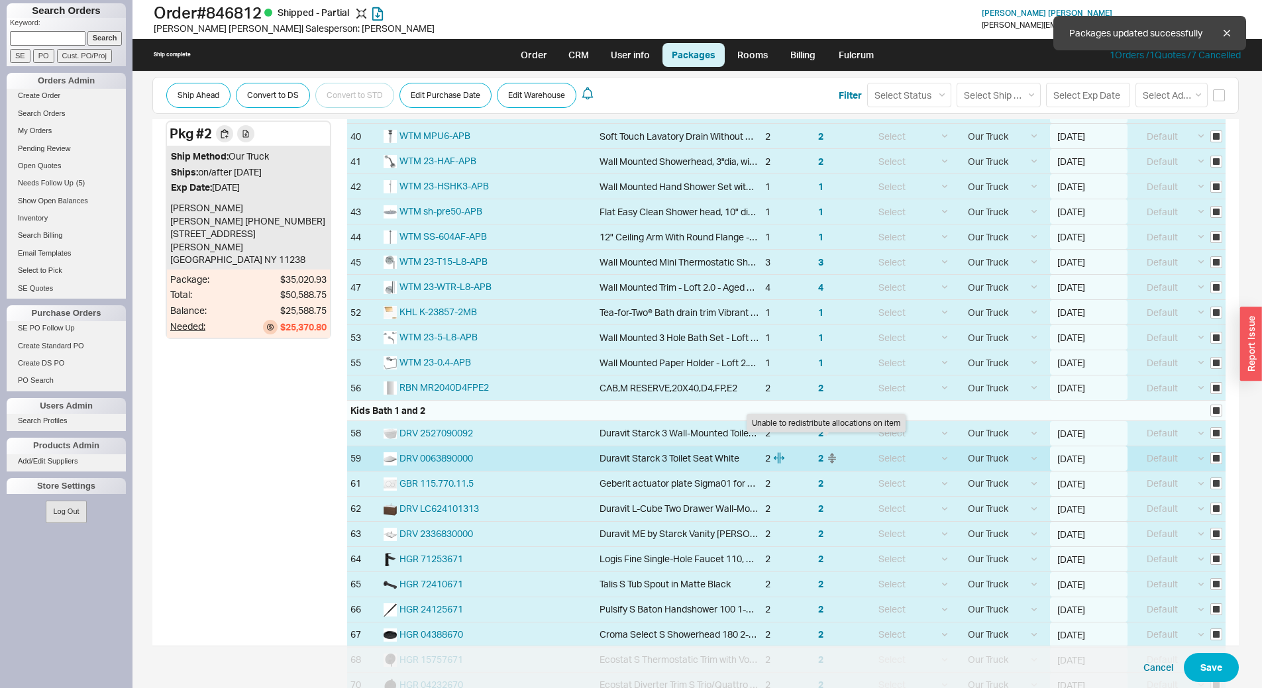
select select "8"
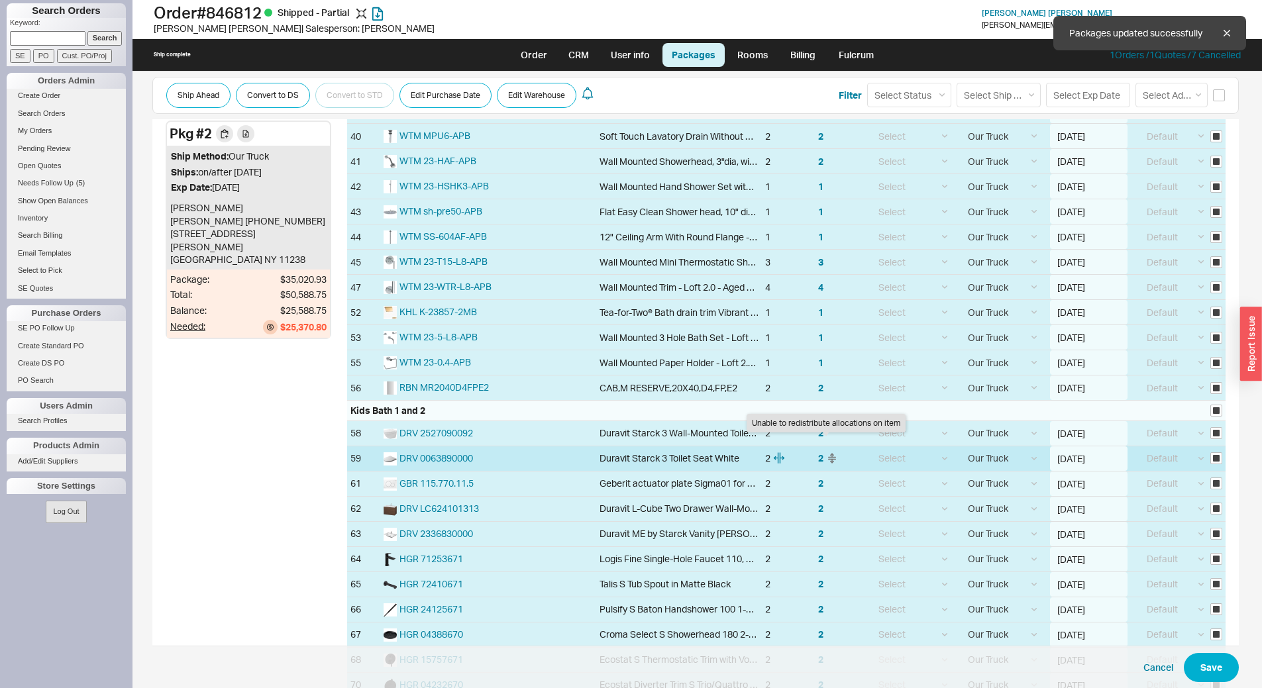
select select "8"
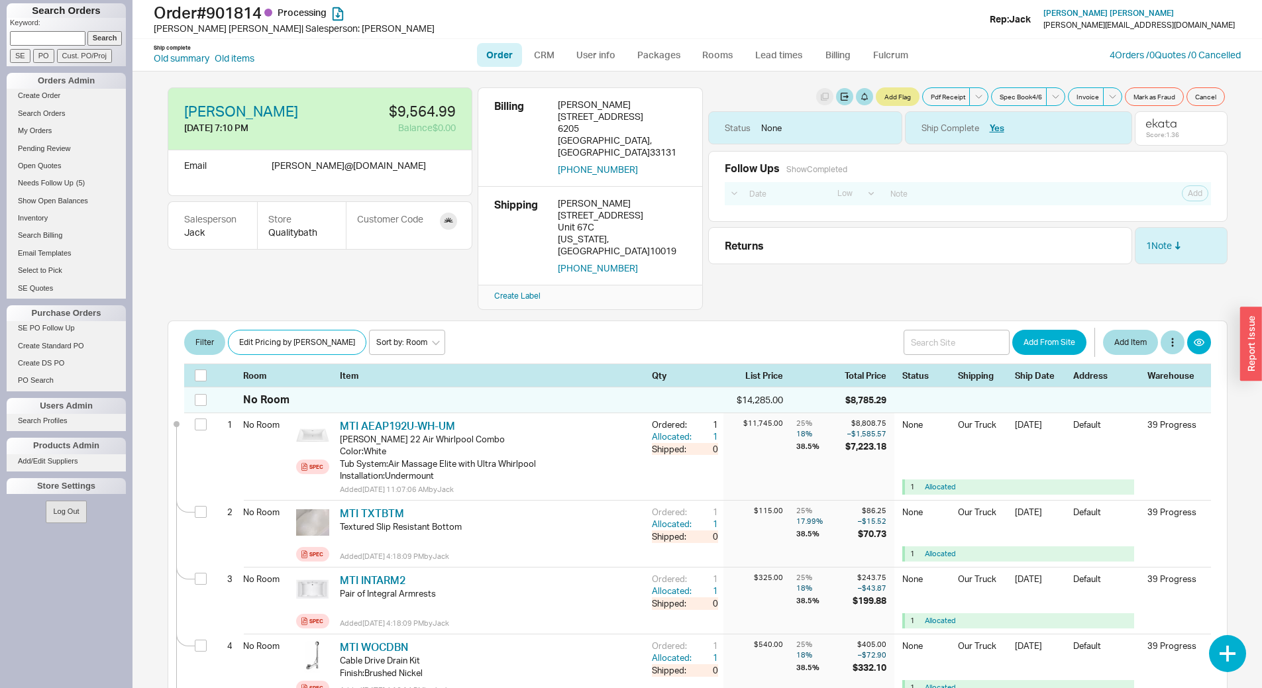
select select "LOW"
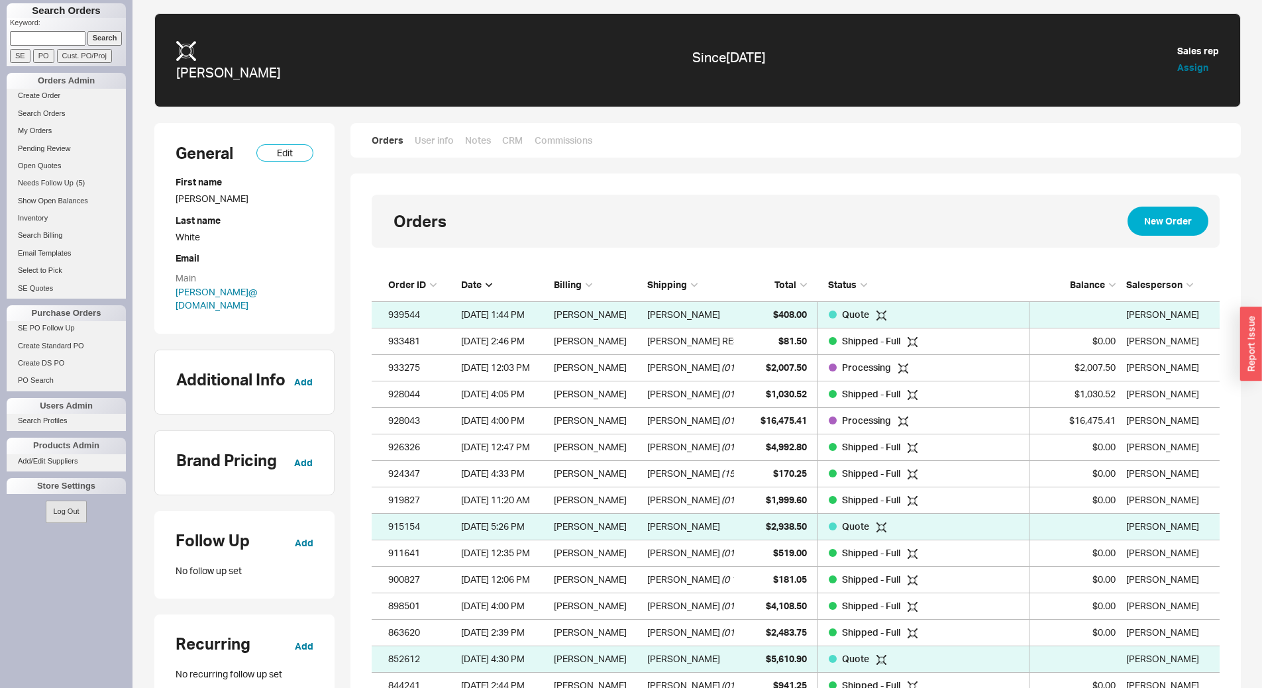
scroll to position [447, 838]
click at [55, 381] on link "PO Search" at bounding box center [66, 381] width 119 height 14
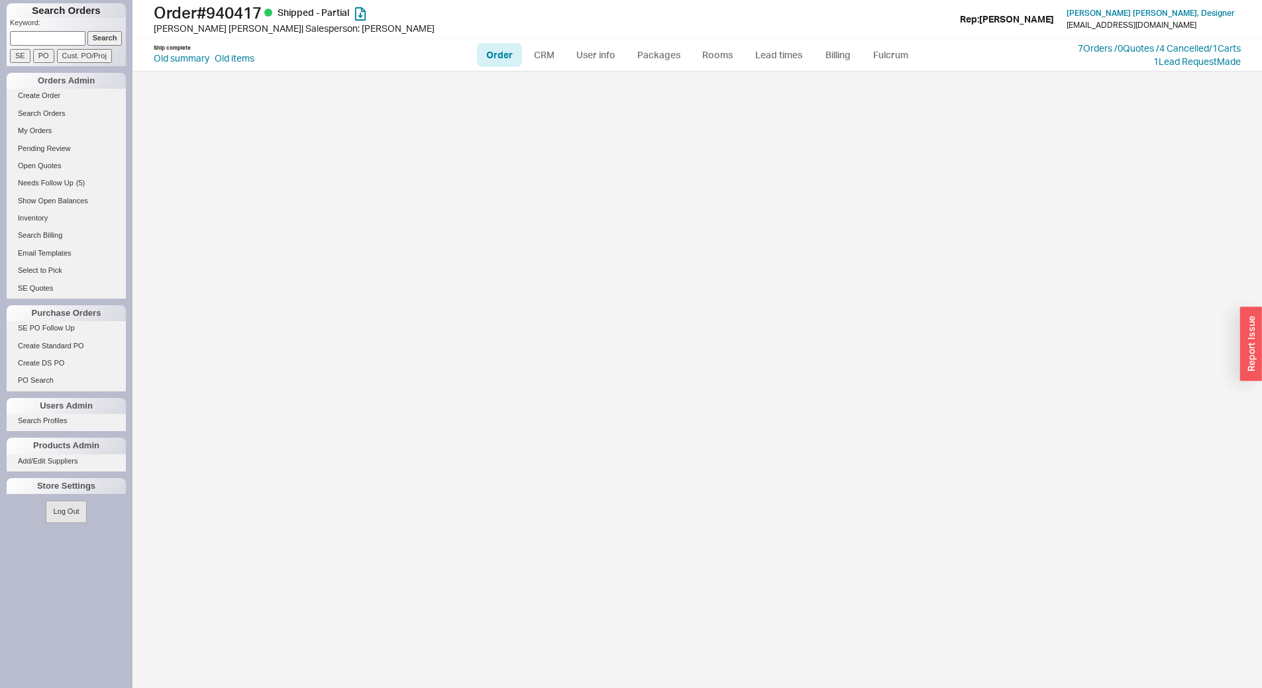
select select "LOW"
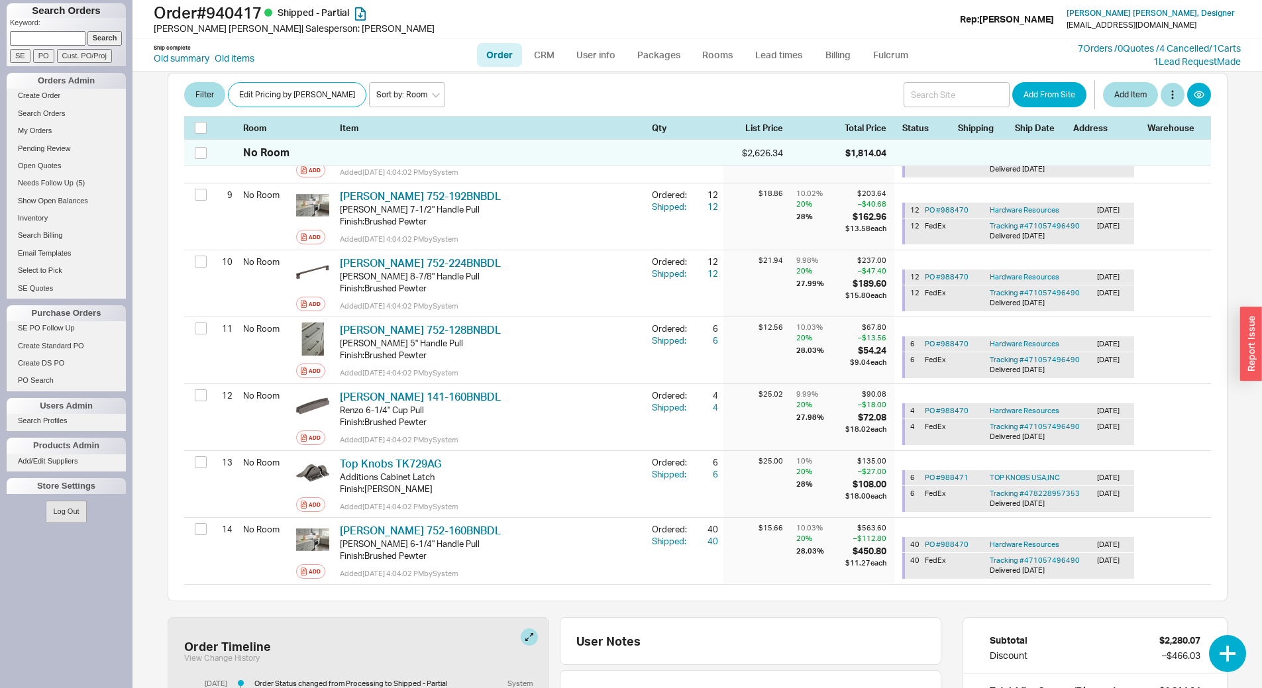
scroll to position [795, 0]
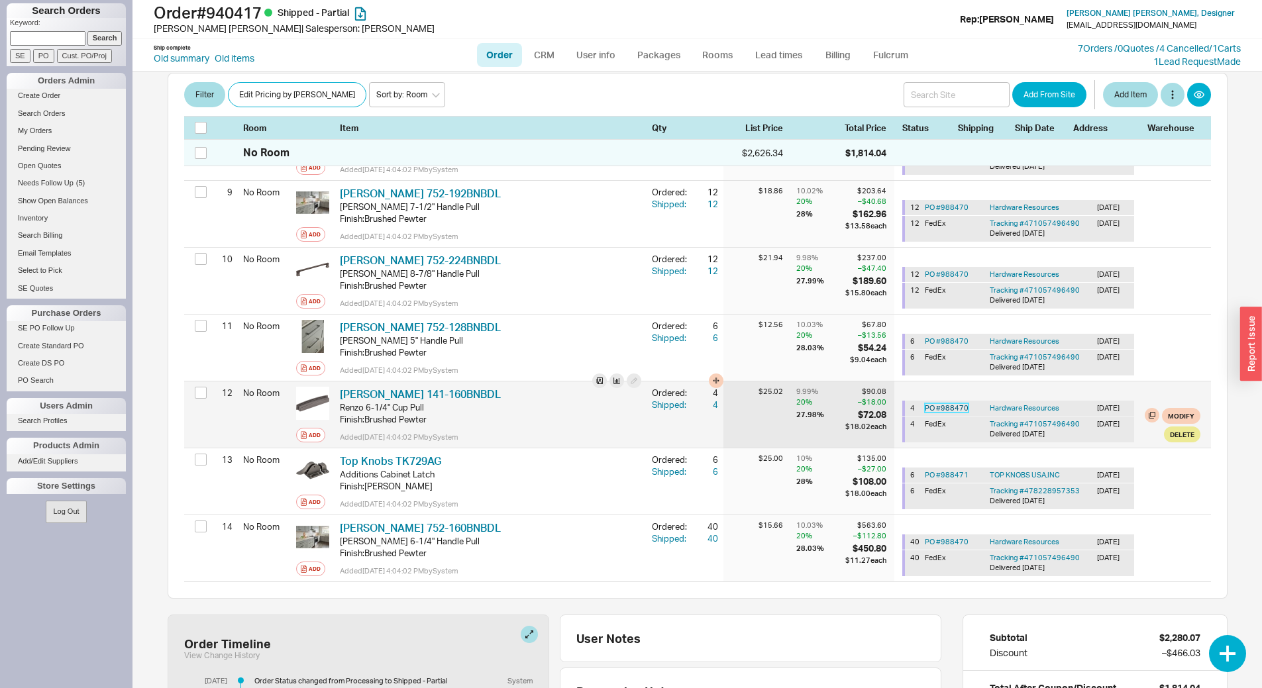
click at [940, 403] on link "PO # 988470" at bounding box center [947, 407] width 44 height 9
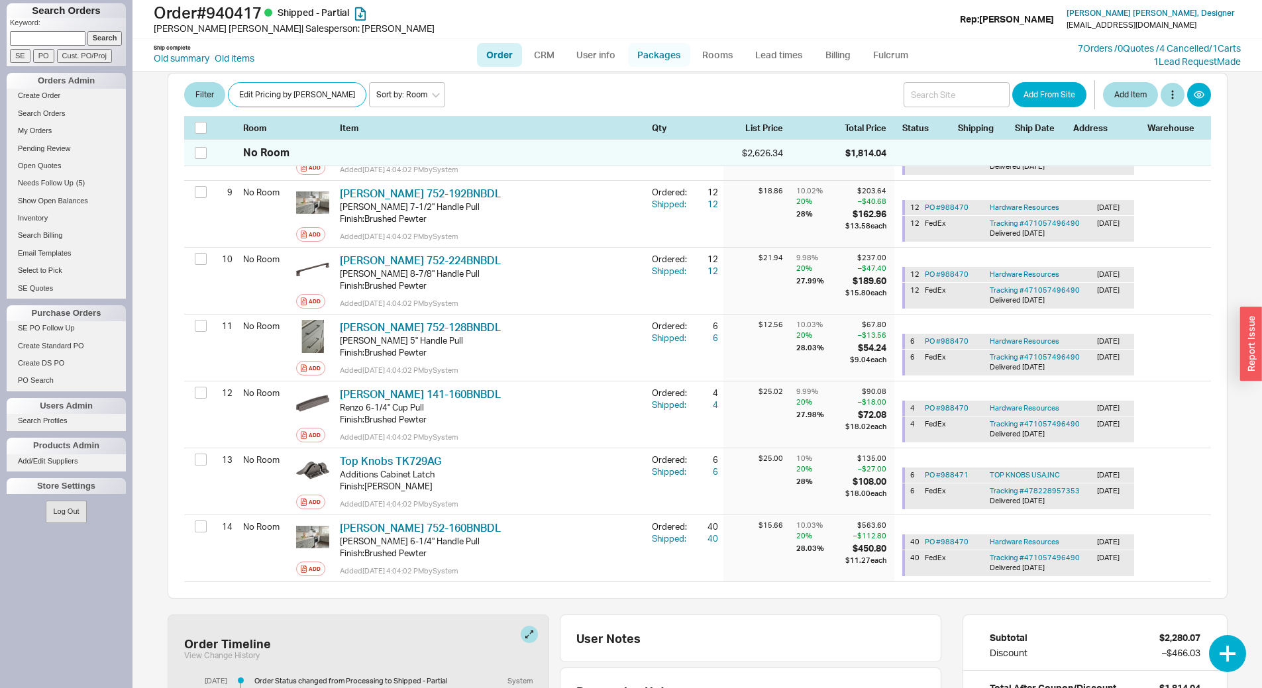
click at [656, 54] on link "Packages" at bounding box center [659, 55] width 62 height 24
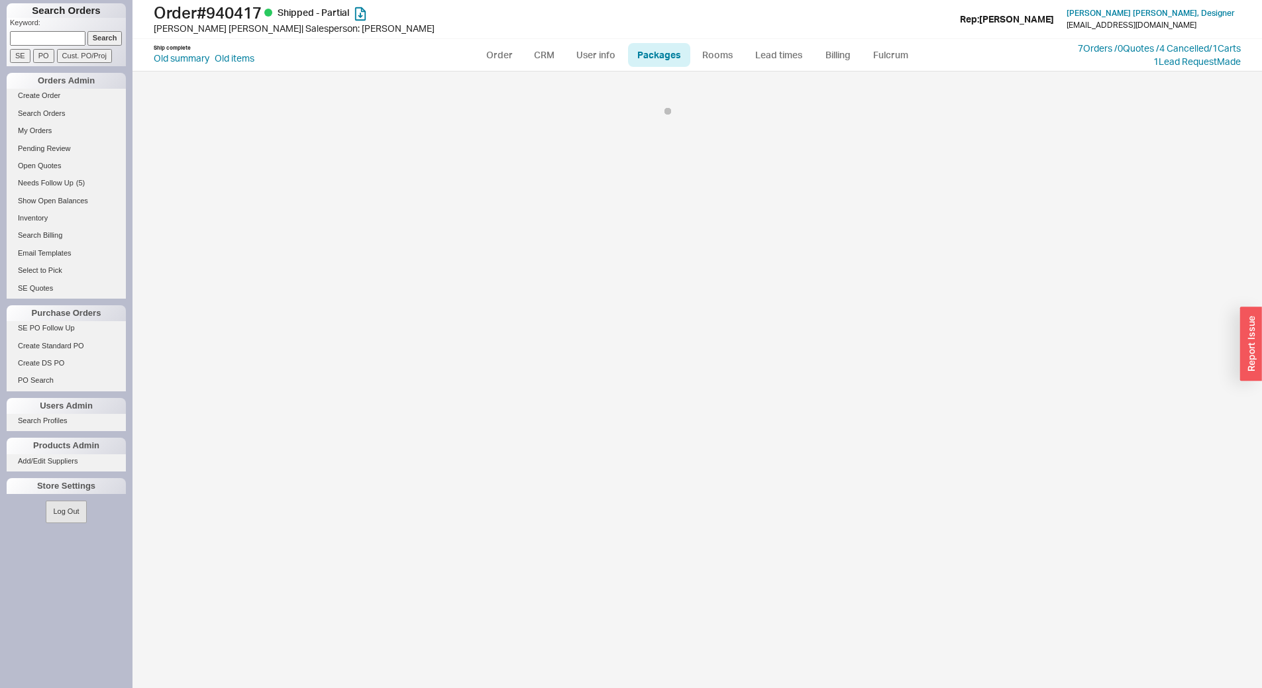
select select "1"
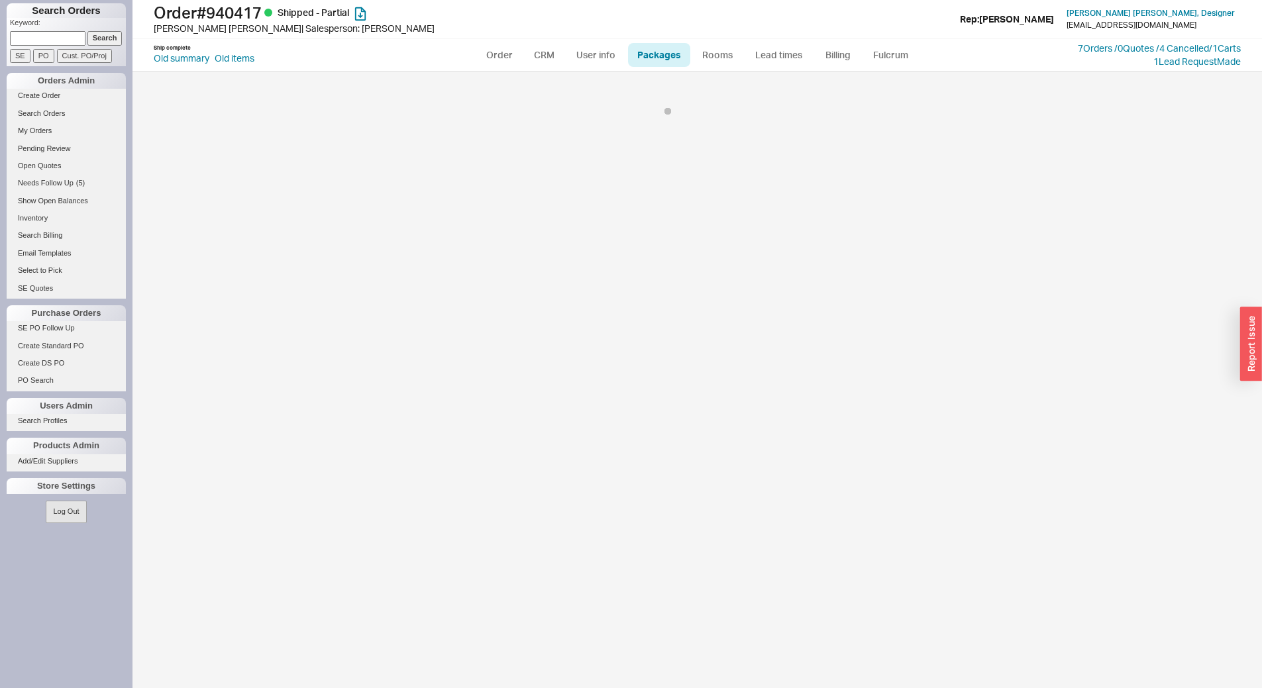
select select "1"
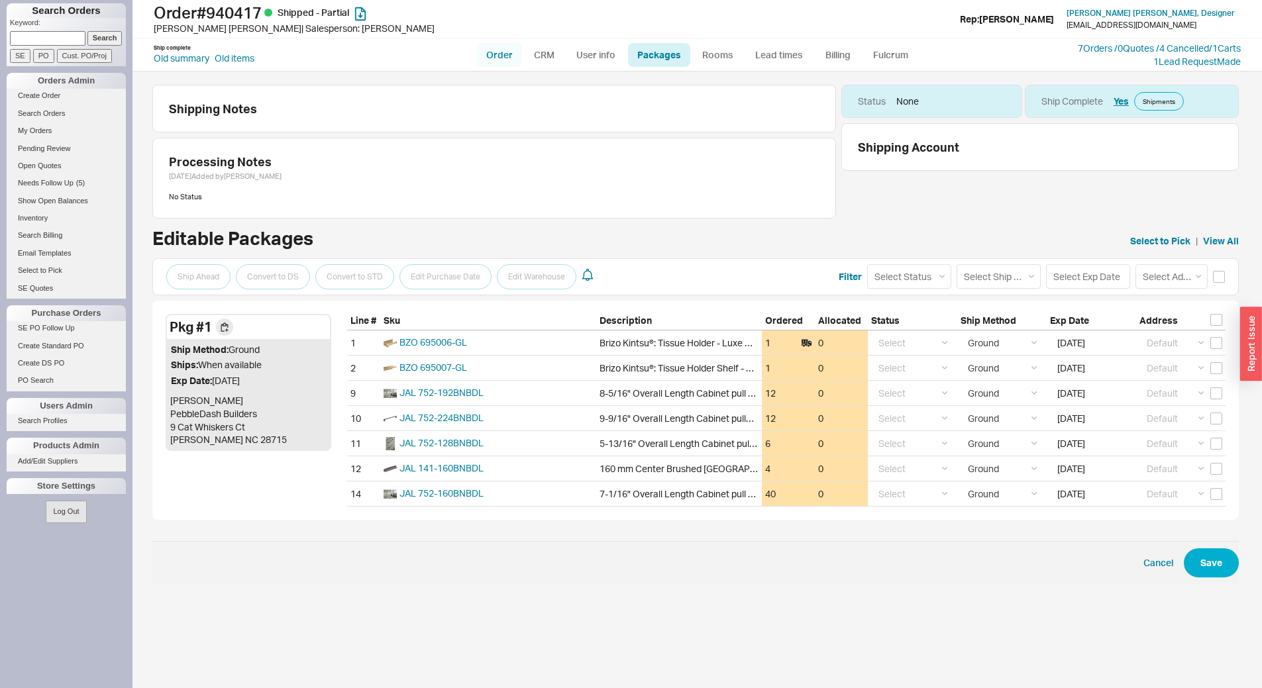
click at [503, 54] on link "Order" at bounding box center [499, 55] width 45 height 24
select select "LOW"
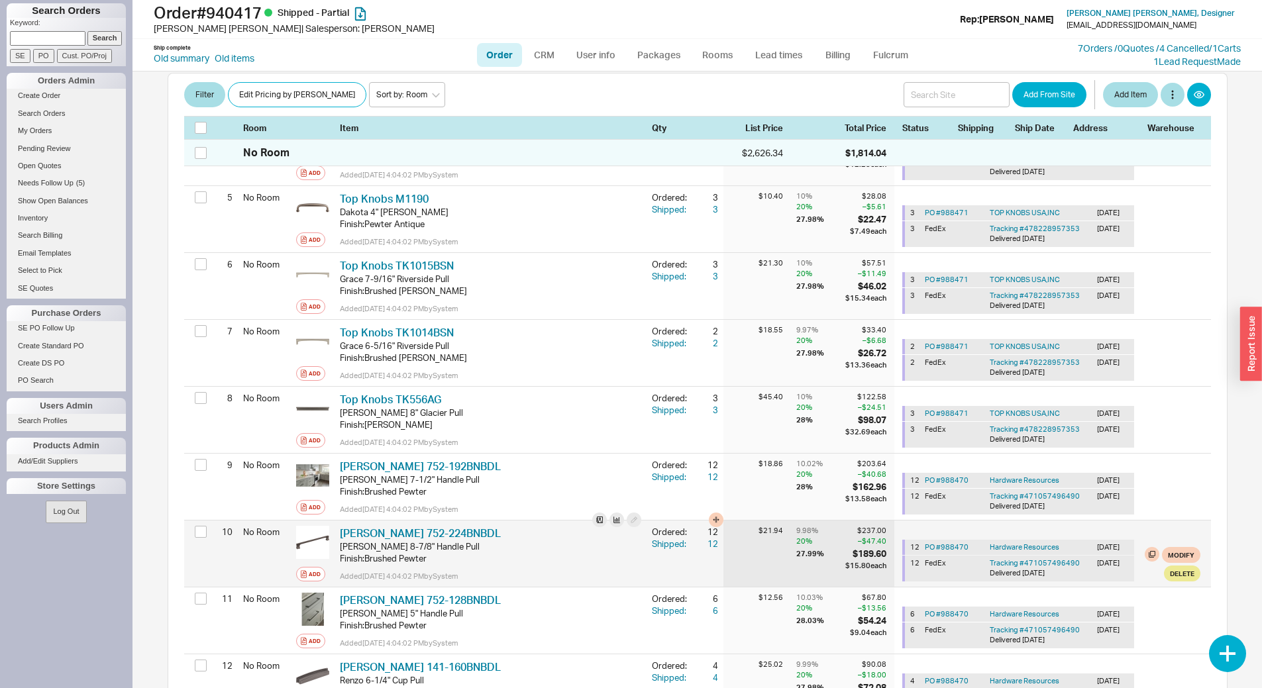
scroll to position [530, 0]
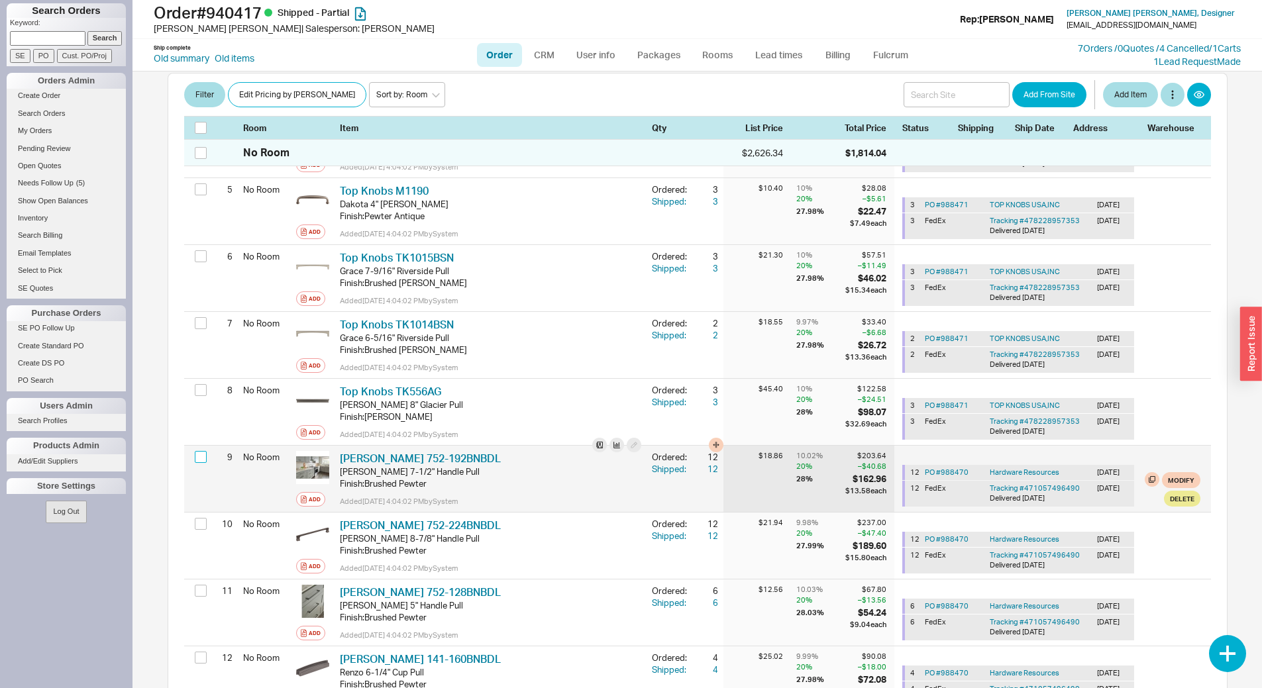
click at [203, 451] on input "checkbox" at bounding box center [201, 457] width 12 height 12
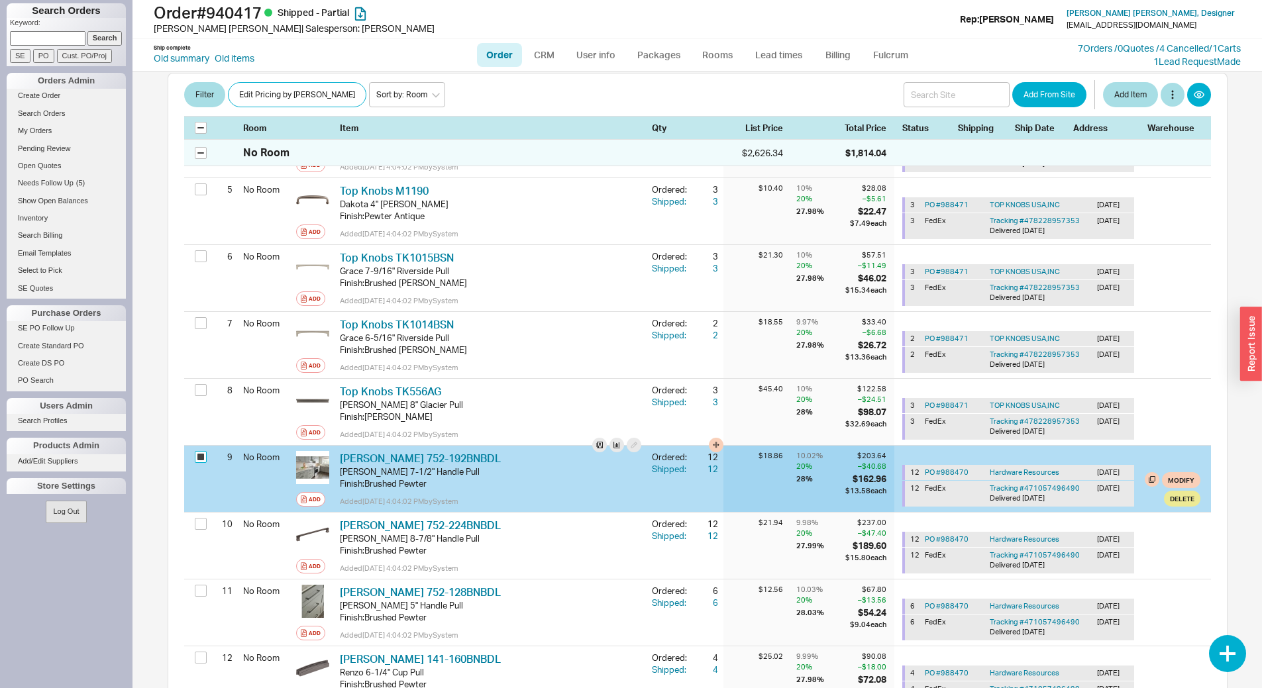
checkbox input "true"
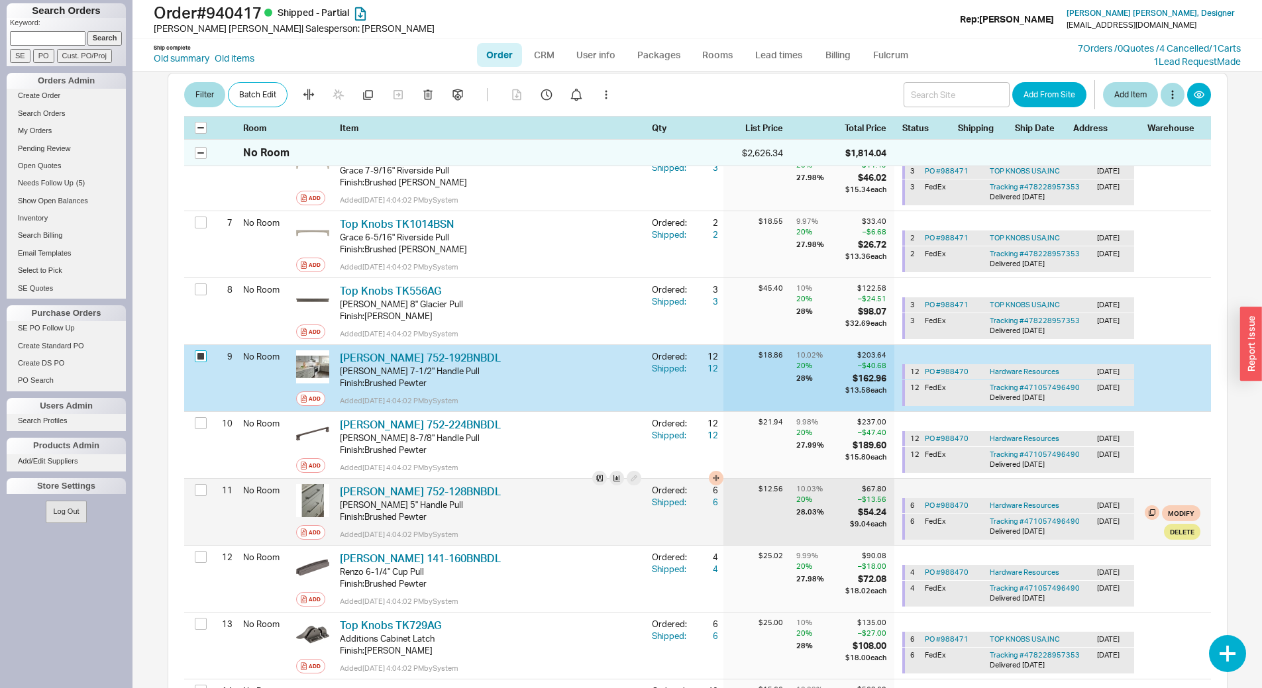
scroll to position [662, 0]
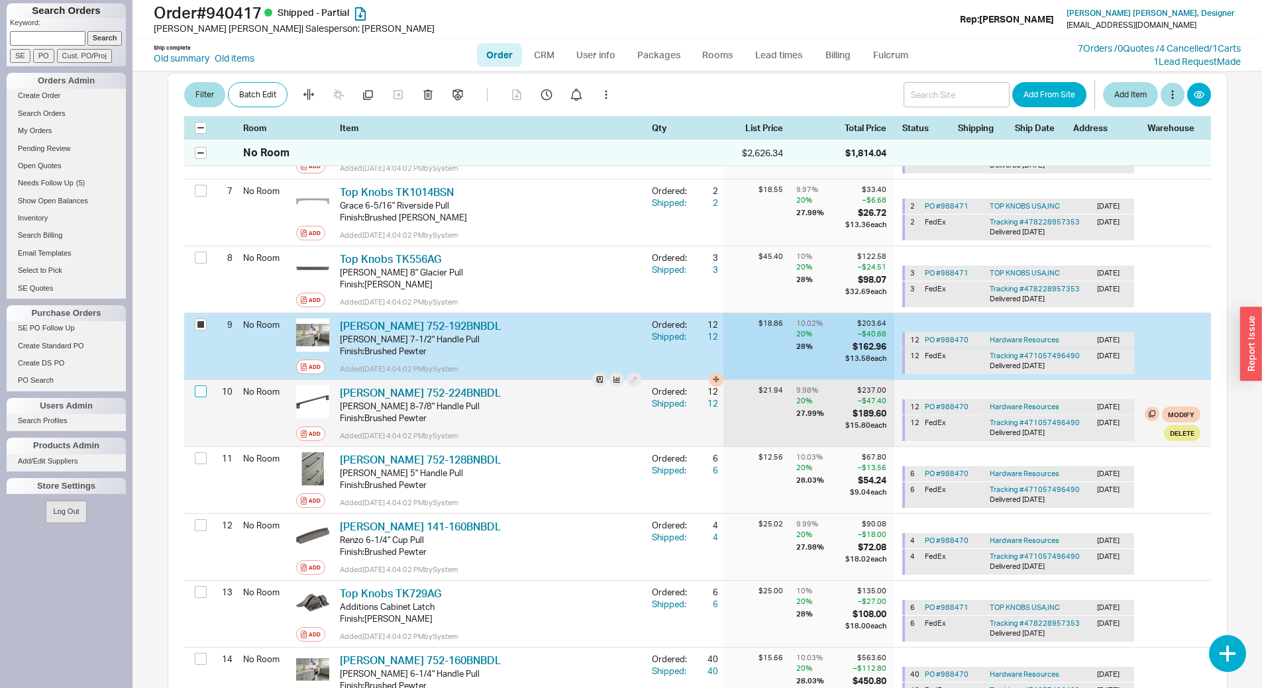
click at [200, 385] on input "checkbox" at bounding box center [201, 391] width 12 height 12
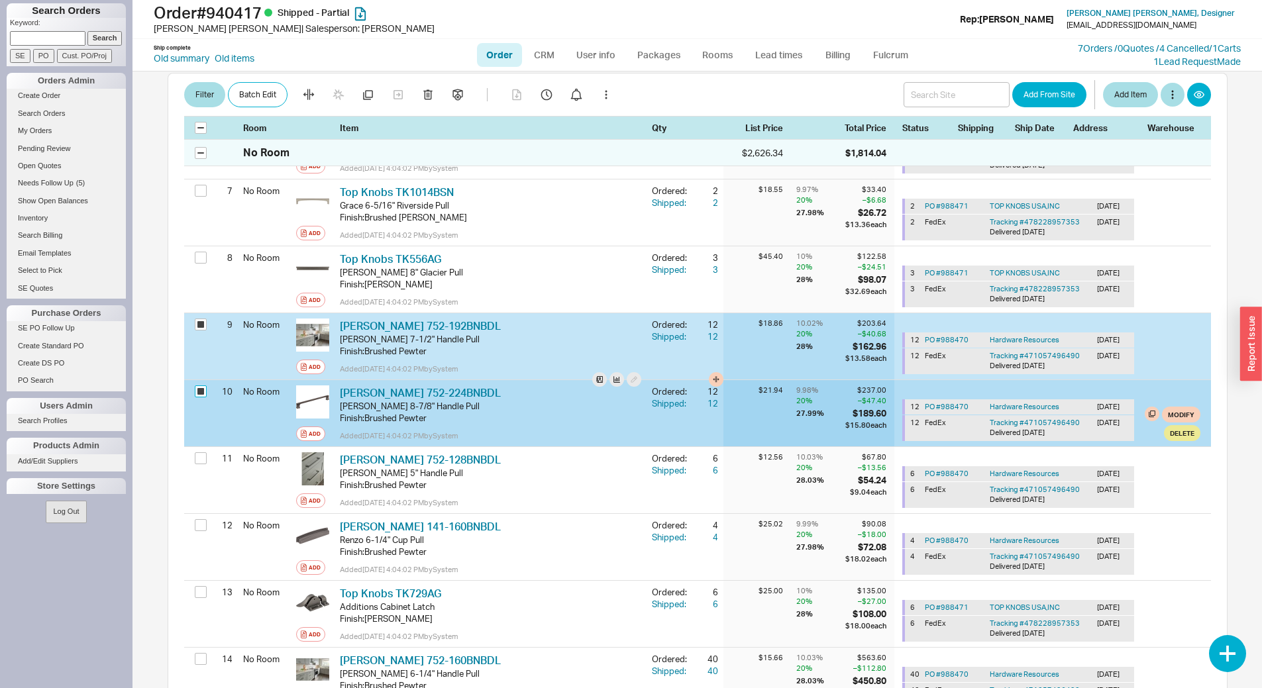
checkbox input "true"
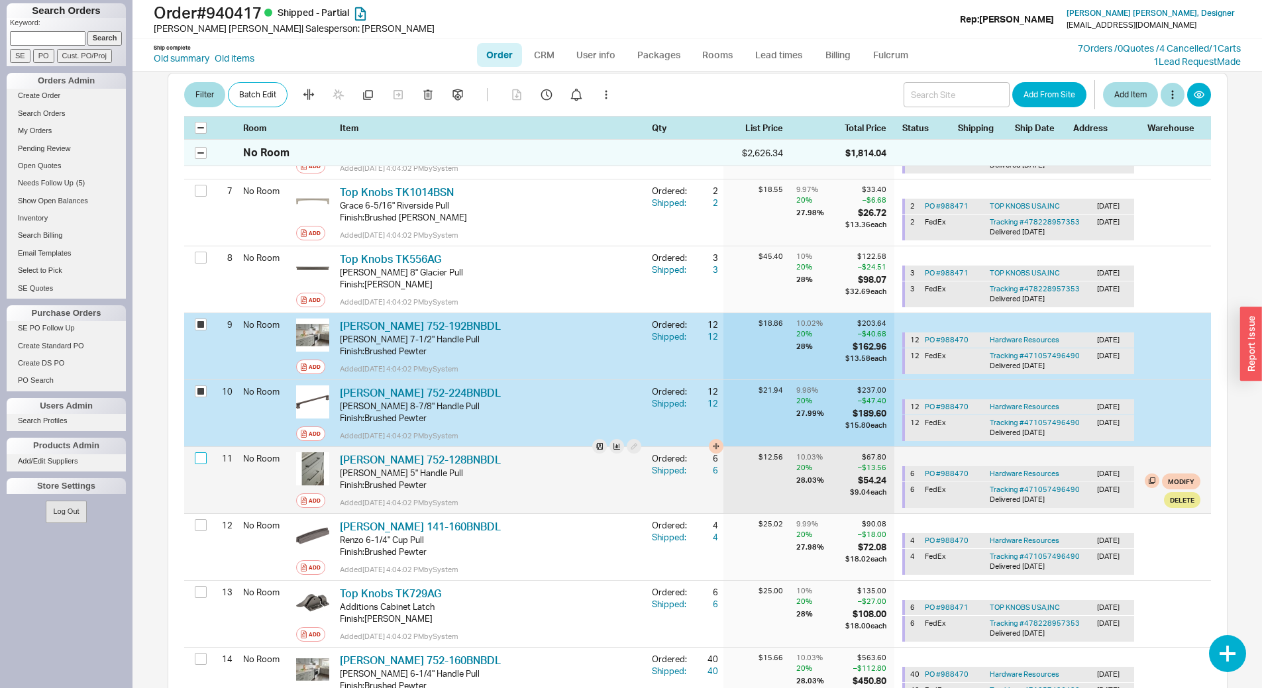
click at [203, 452] on input "checkbox" at bounding box center [201, 458] width 12 height 12
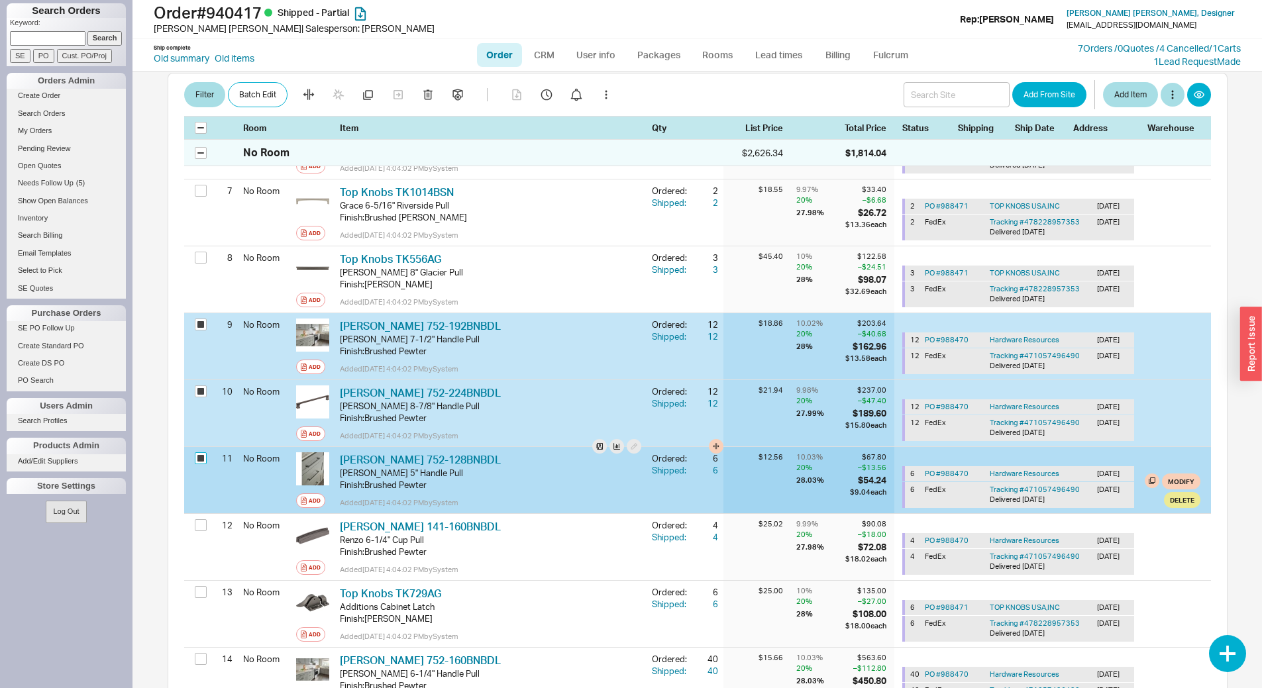
checkbox input "true"
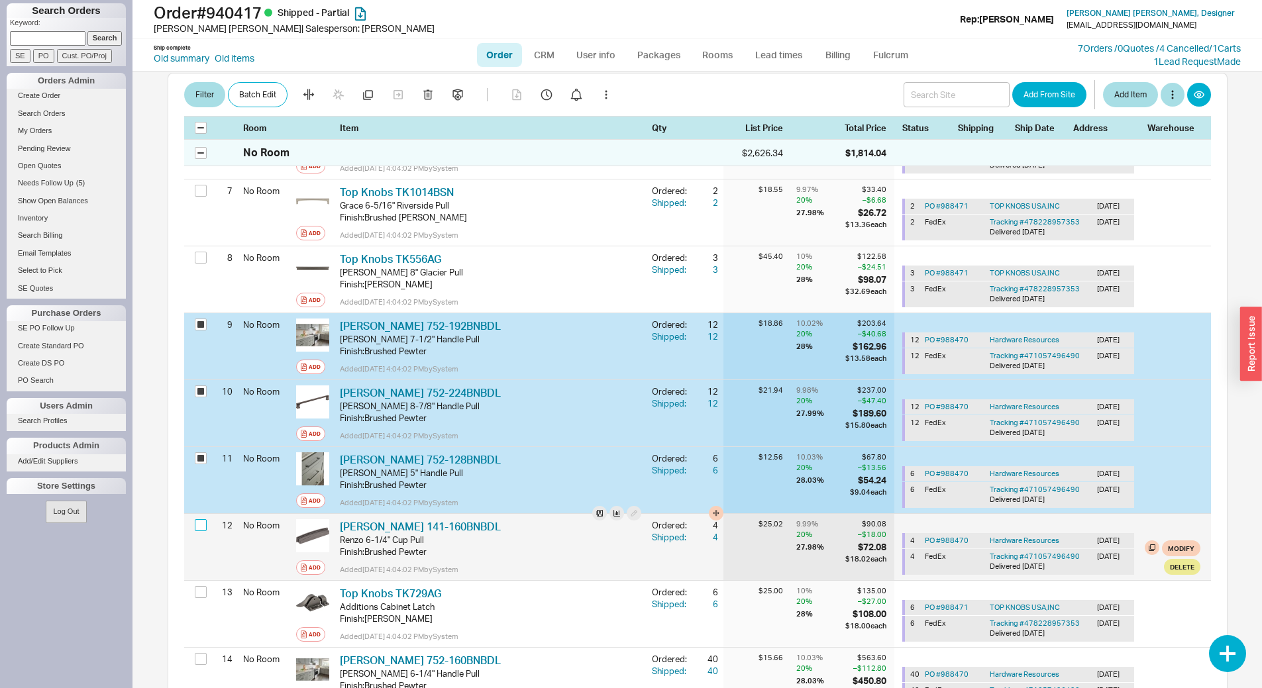
click at [199, 519] on input "checkbox" at bounding box center [201, 525] width 12 height 12
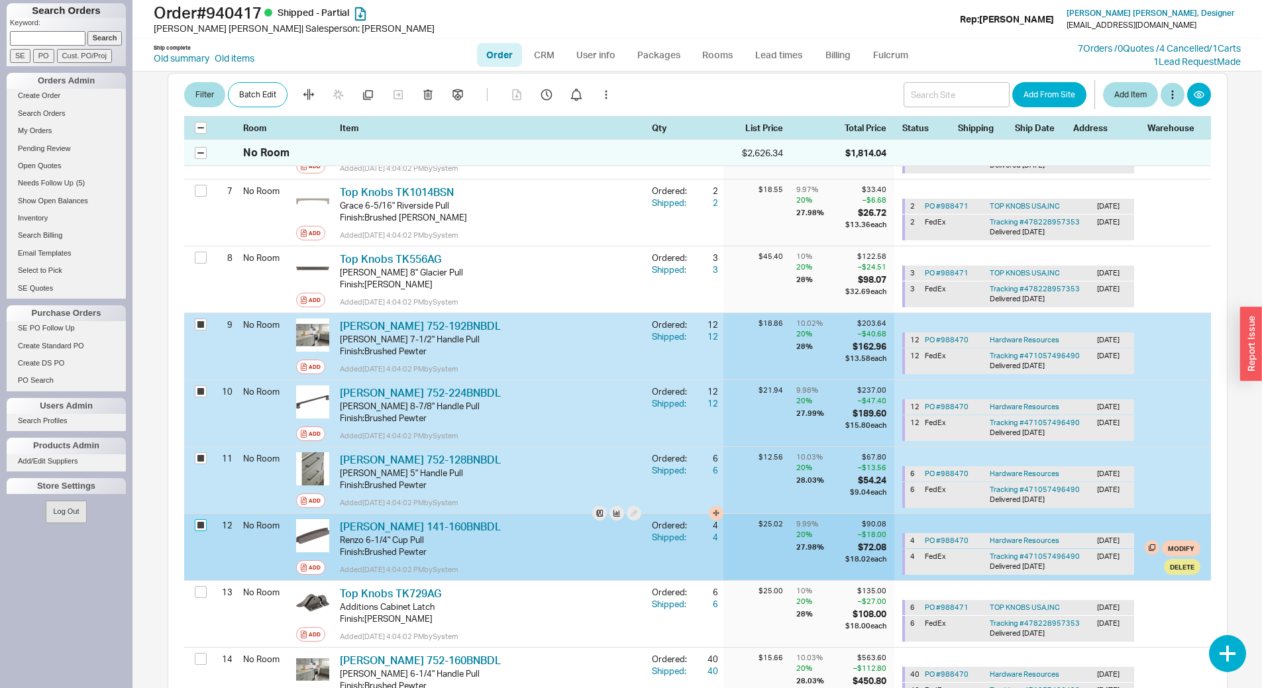
checkbox input "true"
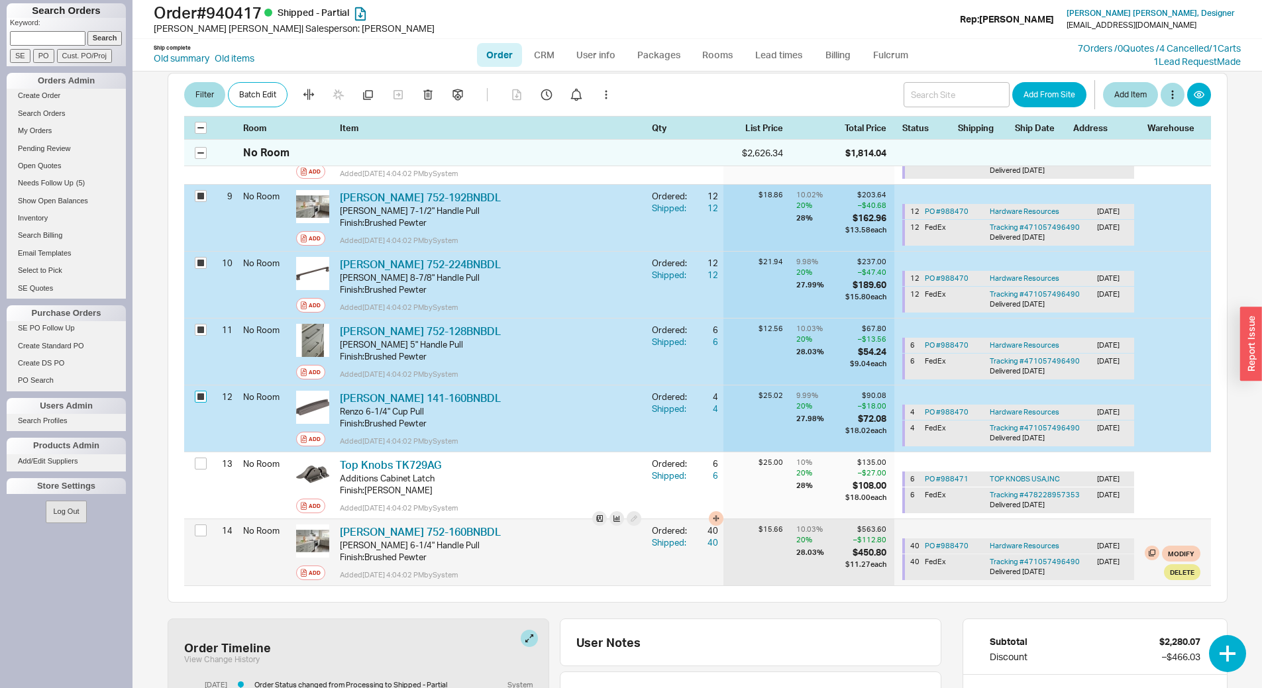
scroll to position [795, 0]
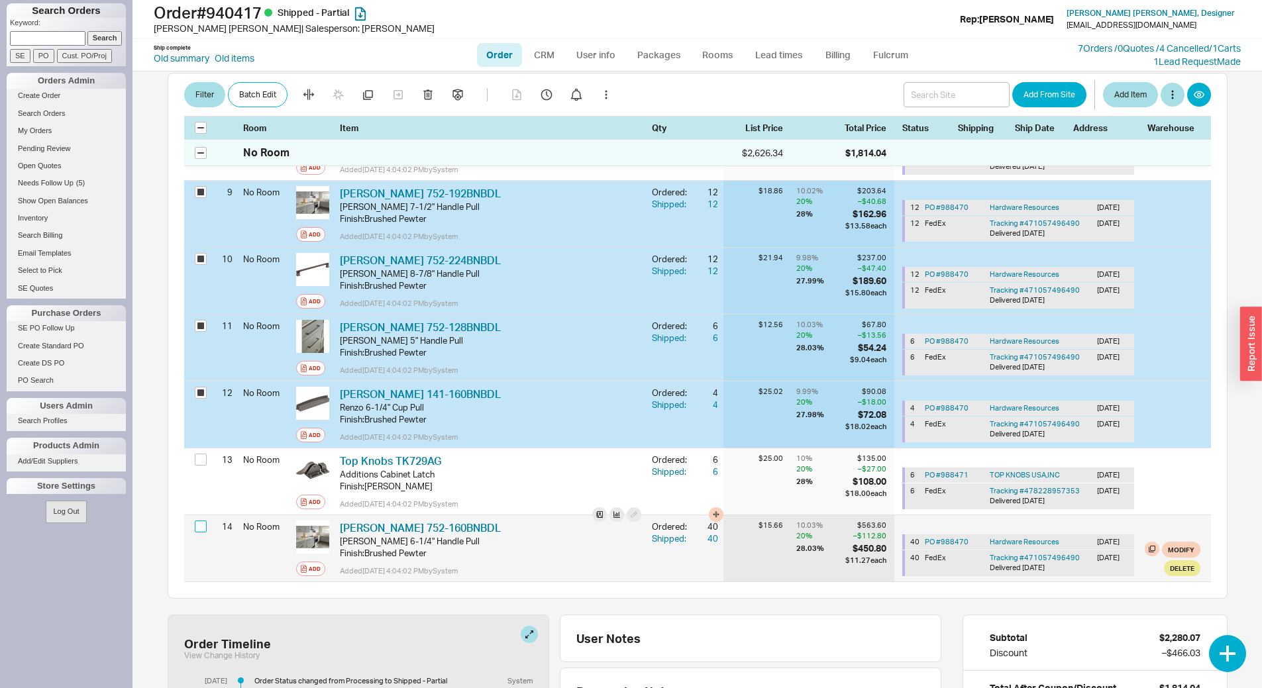
click input "checkbox"
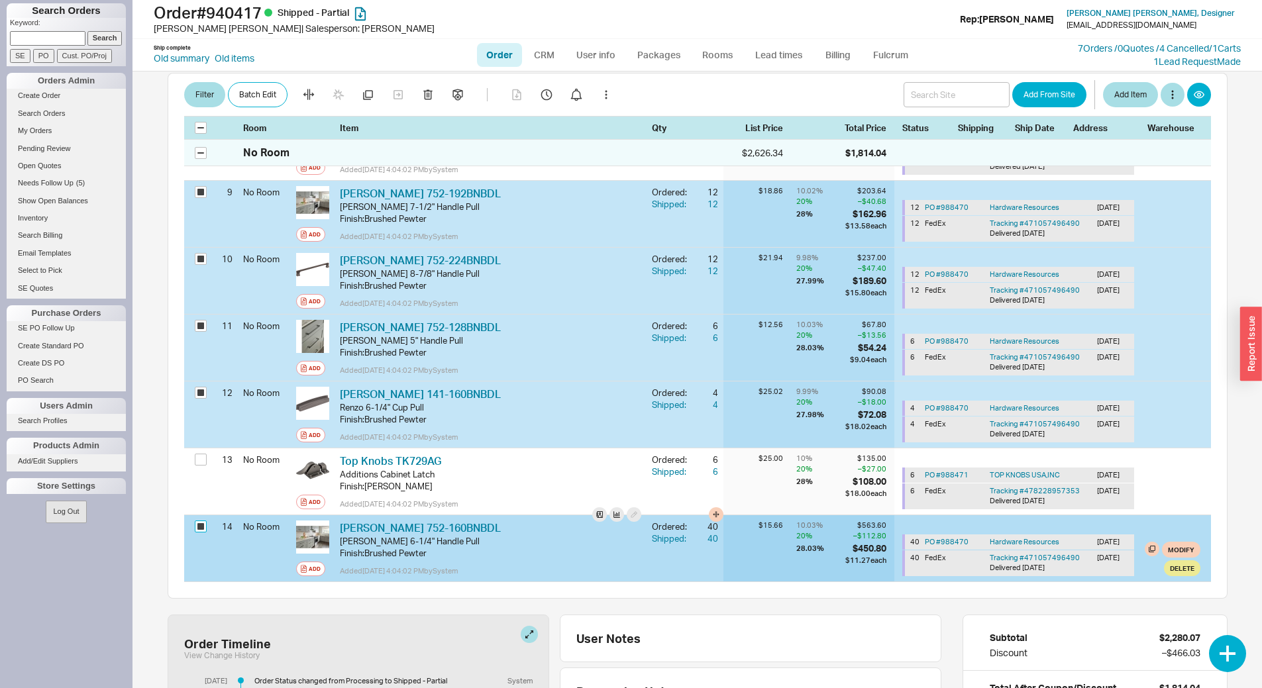
checkbox input "true"
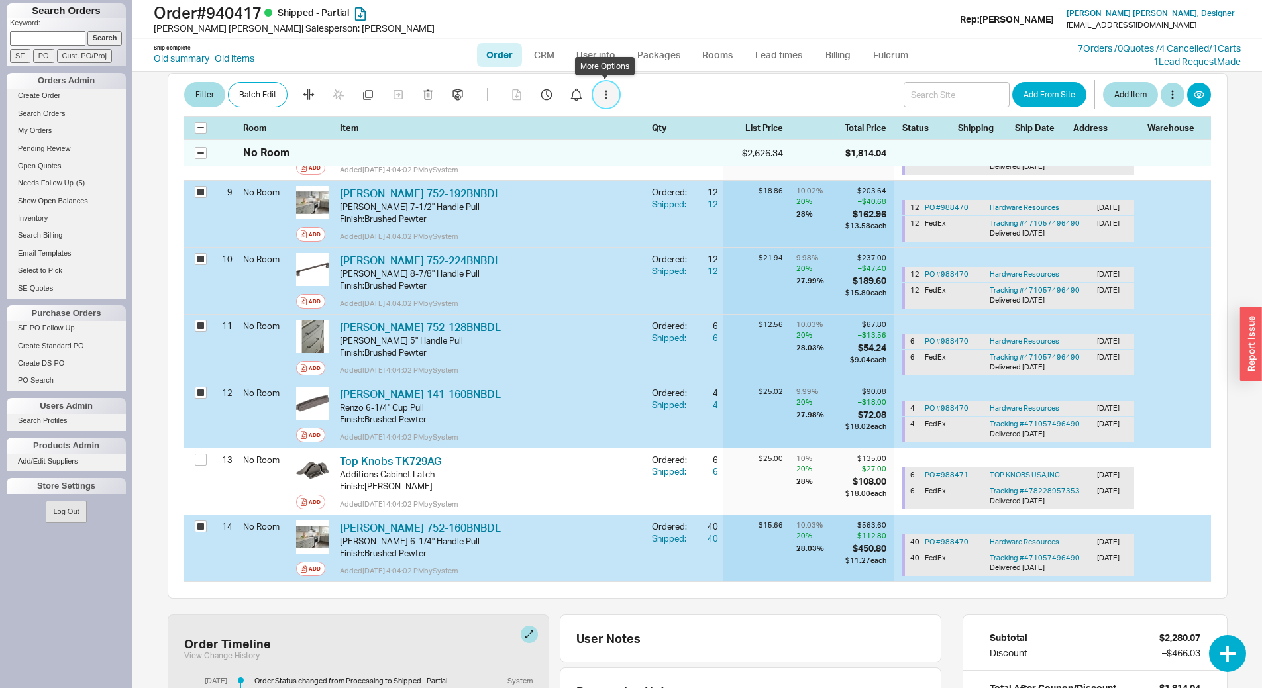
click button "button"
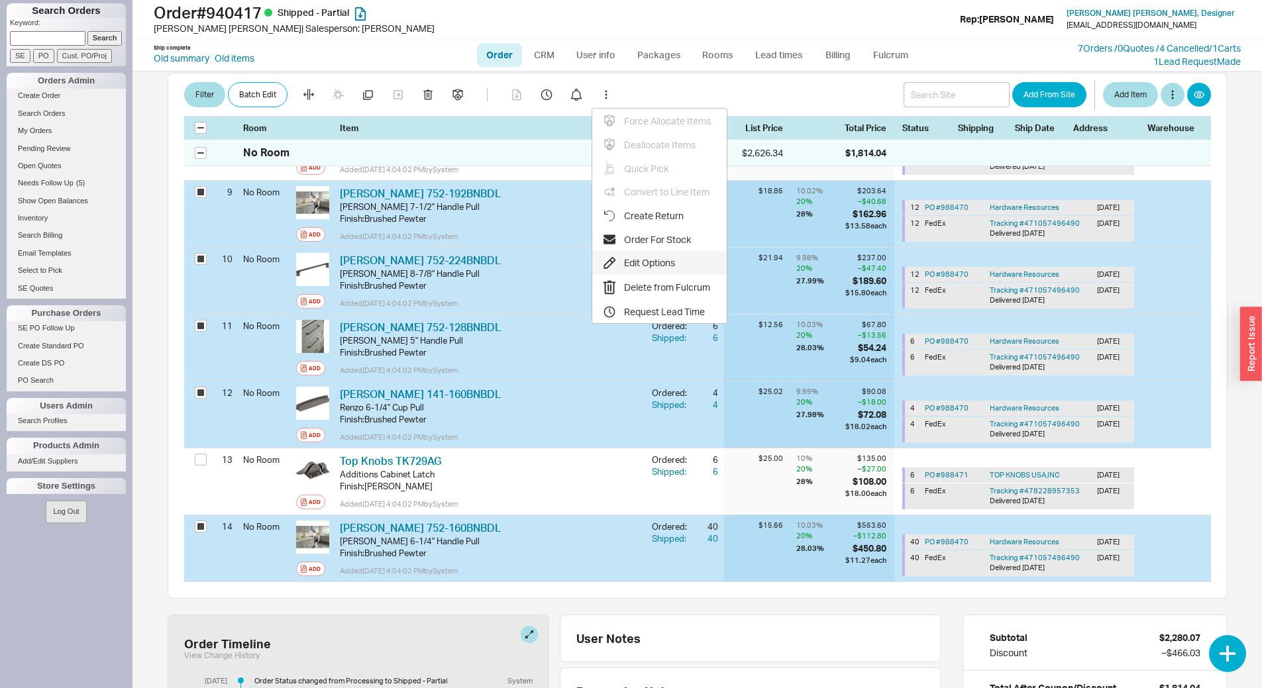
click div "Edit Options"
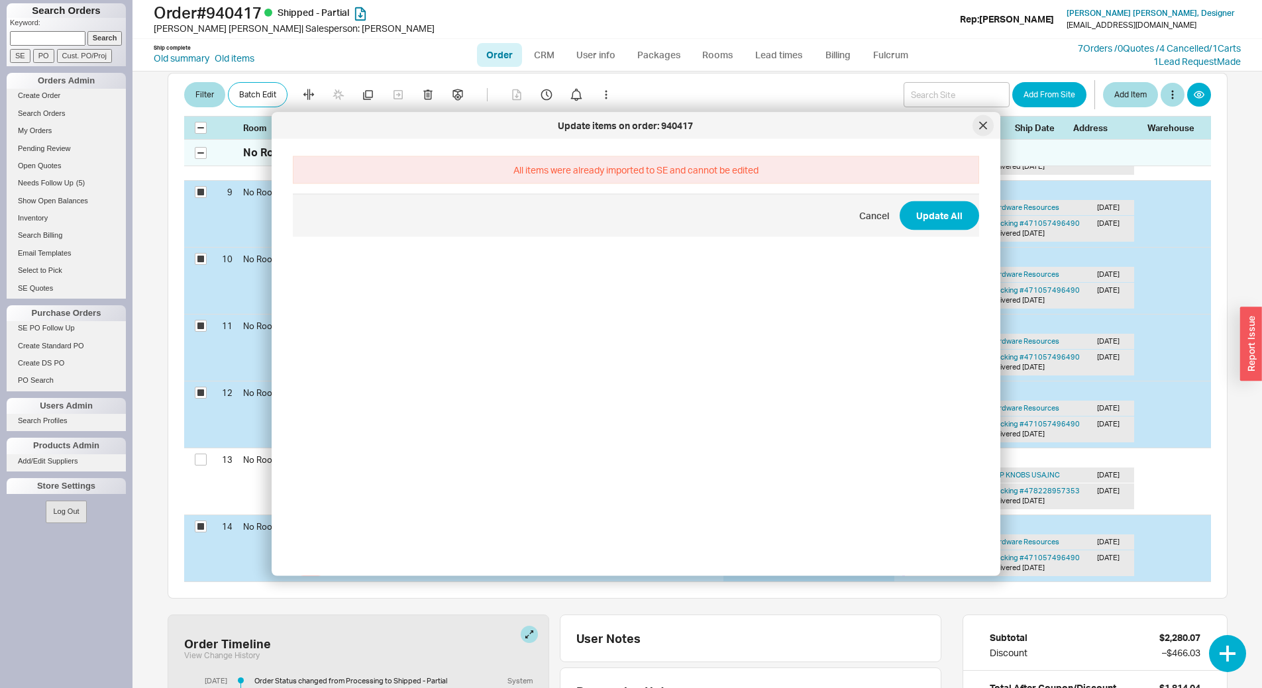
click icon
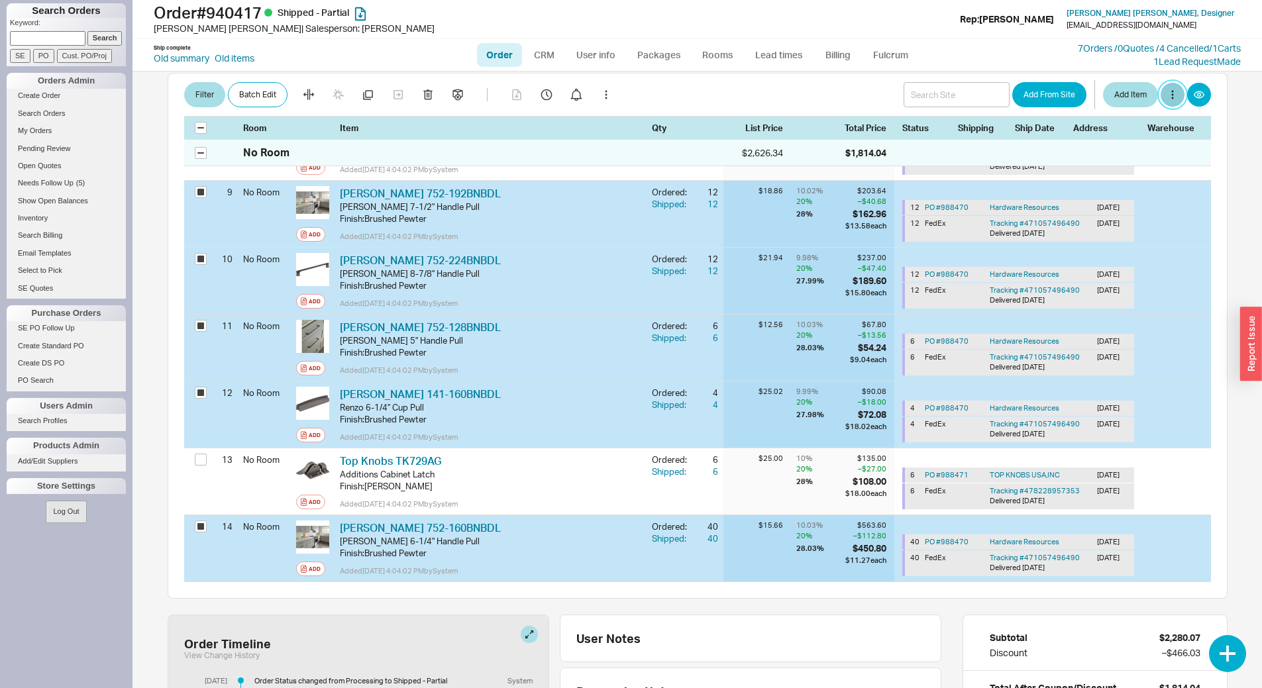
click button
click button "Batch Edit"
select select "1"
select select "670"
select select "1"
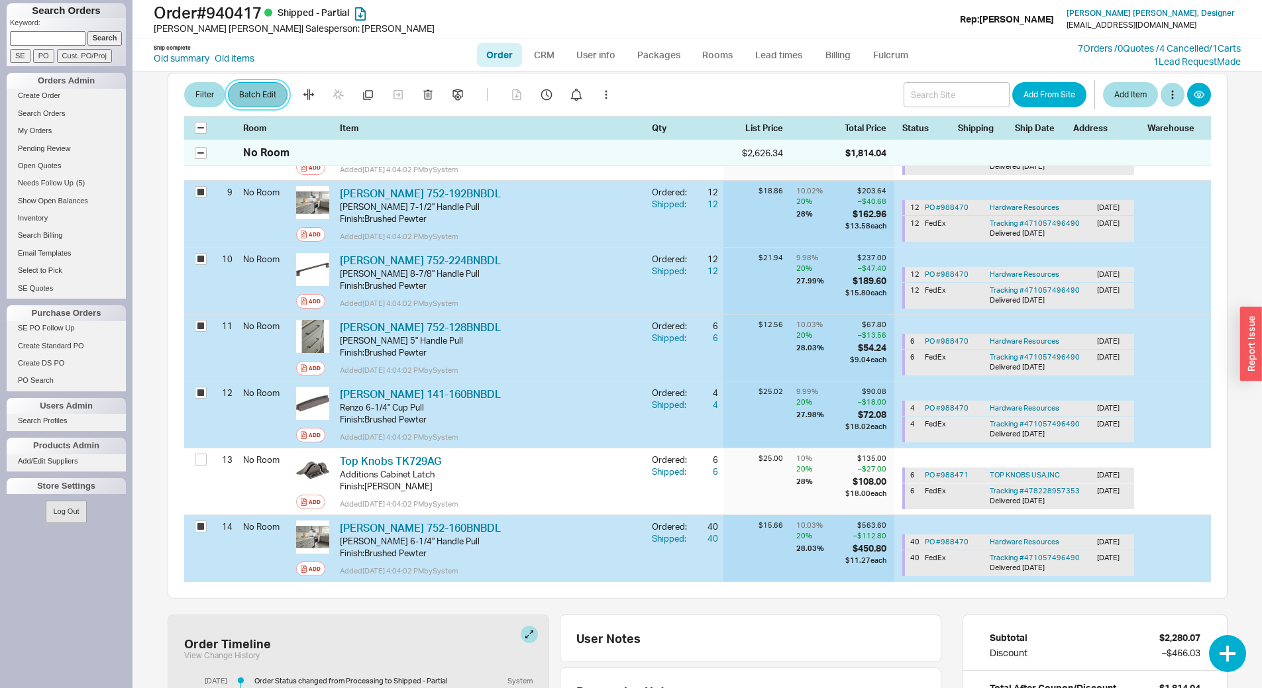
select select "670"
select select "1"
select select "670"
select select "1"
select select "670"
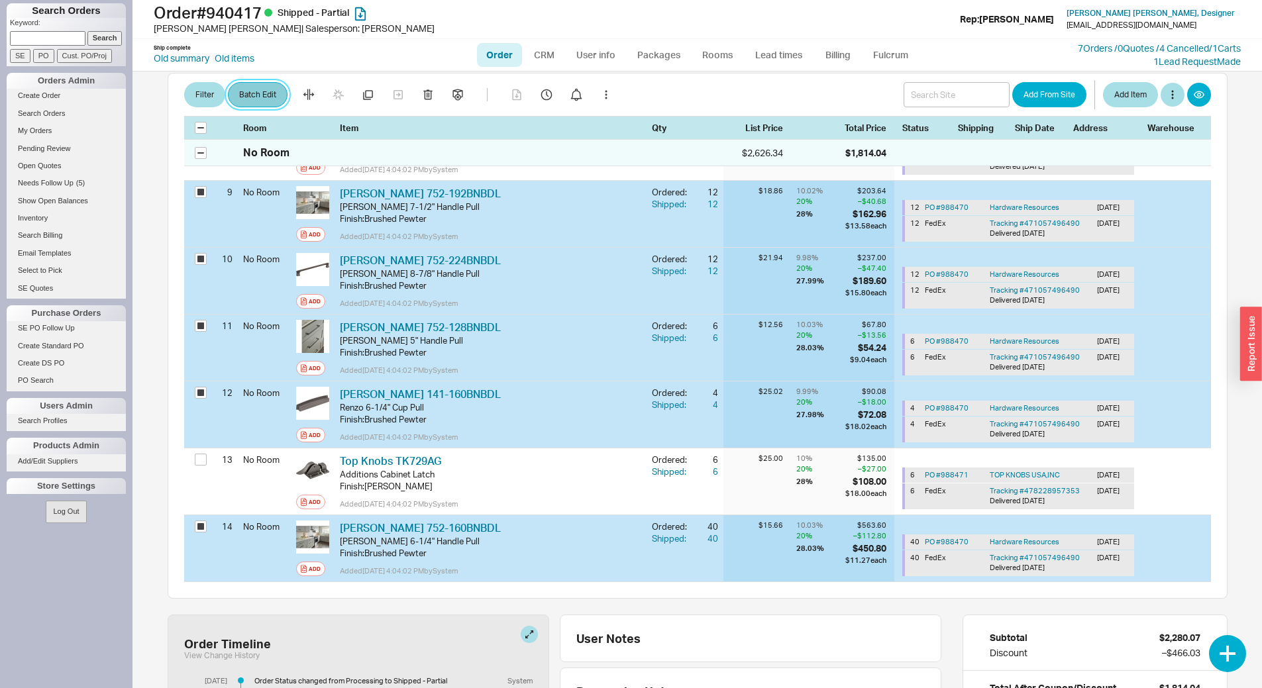
select select "1"
select select "670"
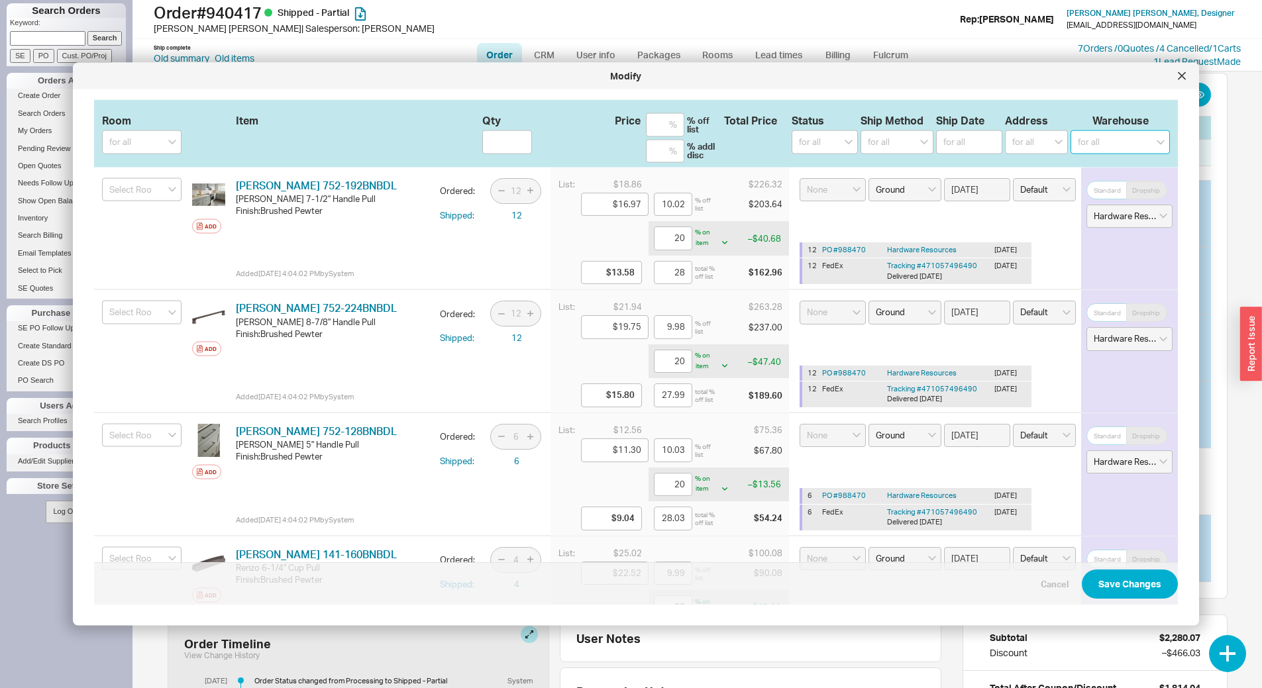
click select "for all Showroom 39 Progress 939 Lehigh Quality Bath"
select select "2"
click select "for all Showroom 39 Progress 939 Lehigh Quality Bath"
select select
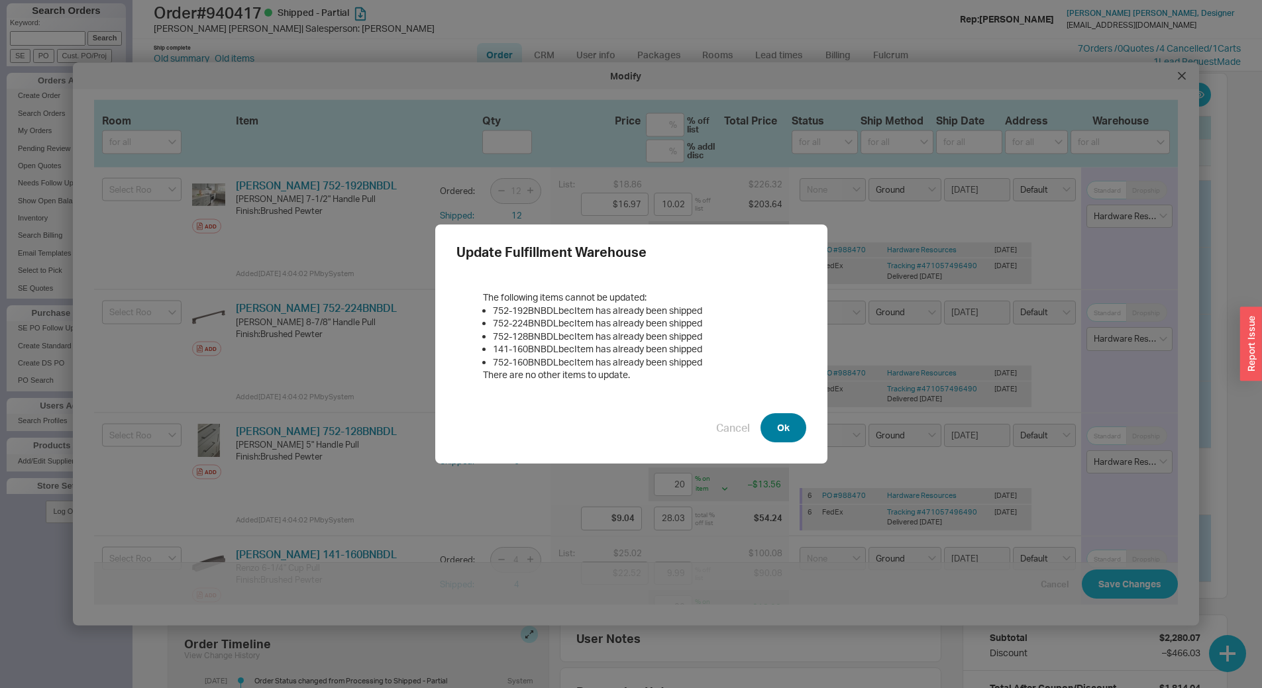
click button "Ok"
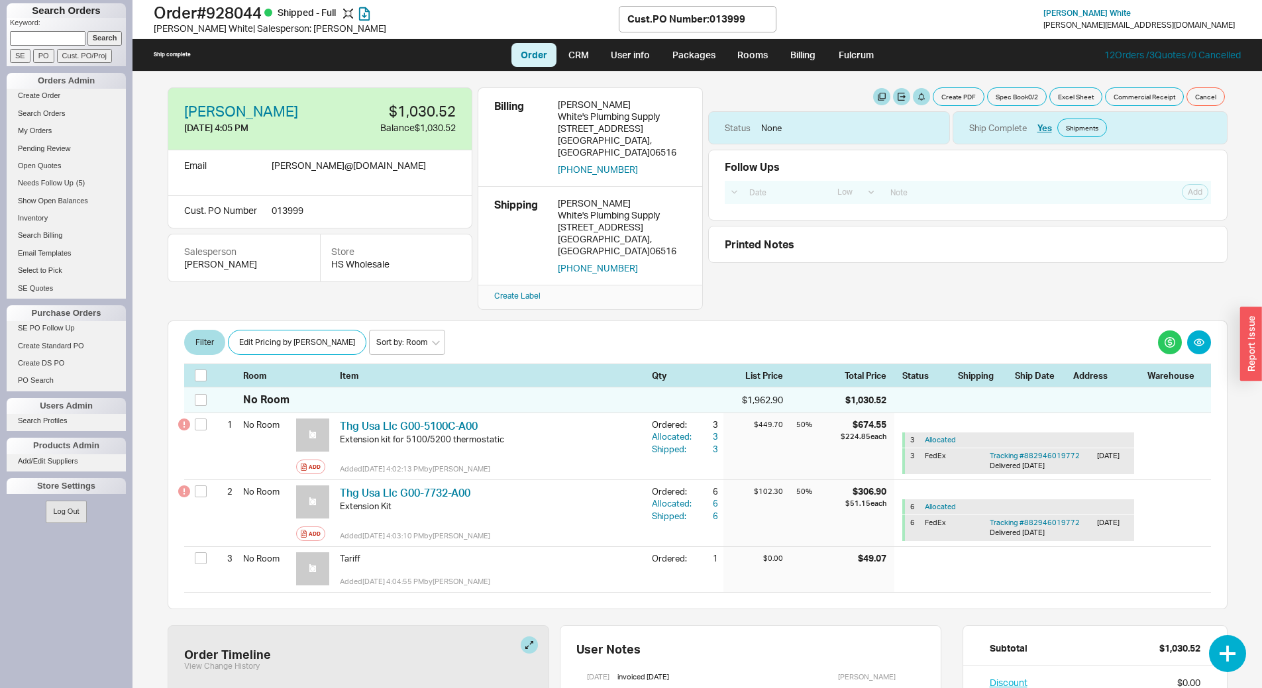
select select "LOW"
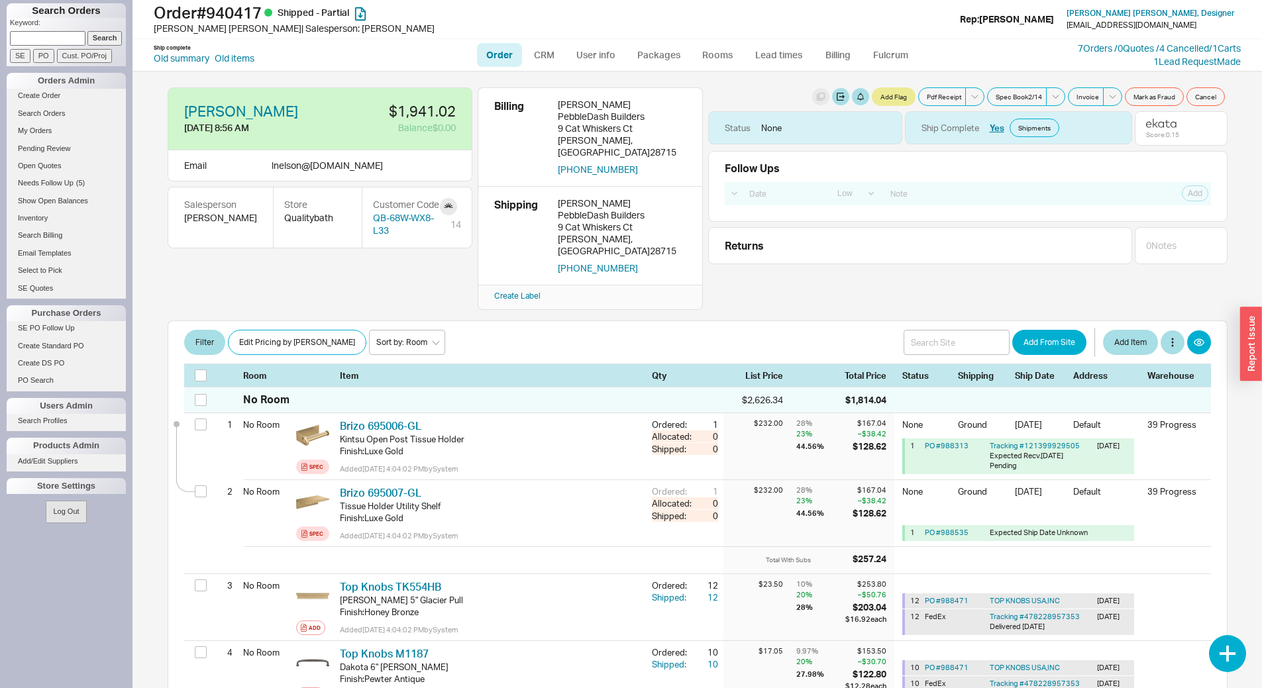
select select "LOW"
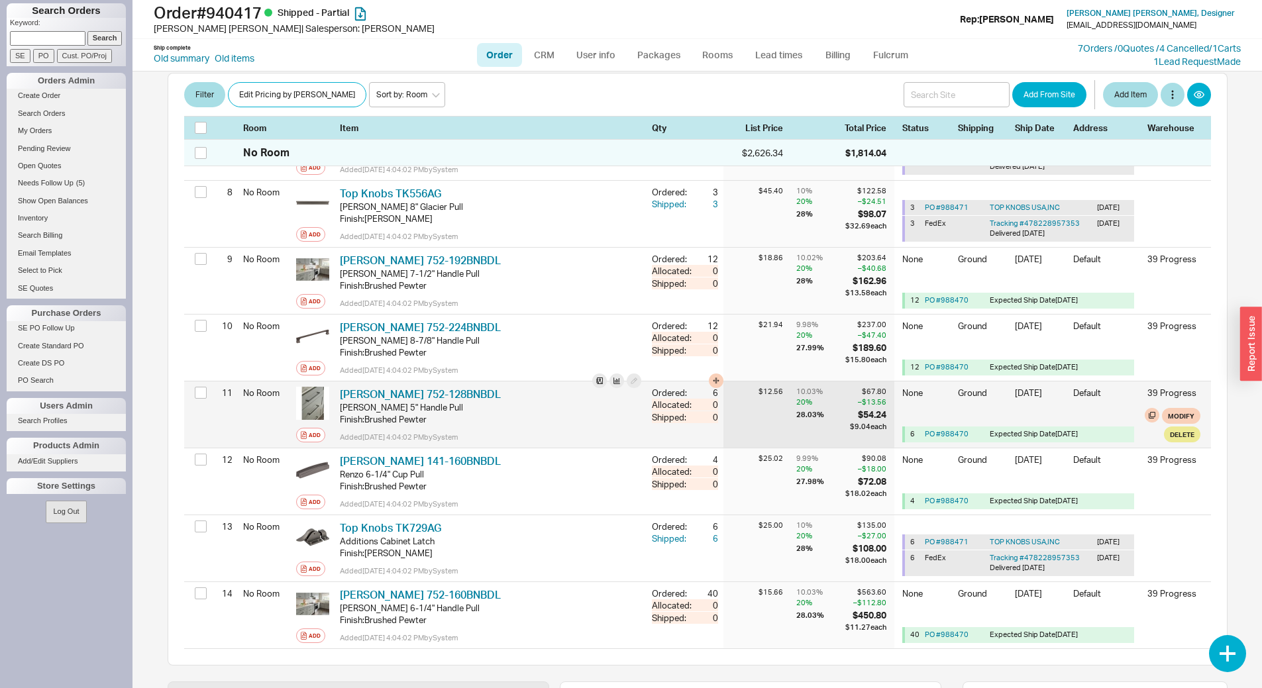
scroll to position [728, 0]
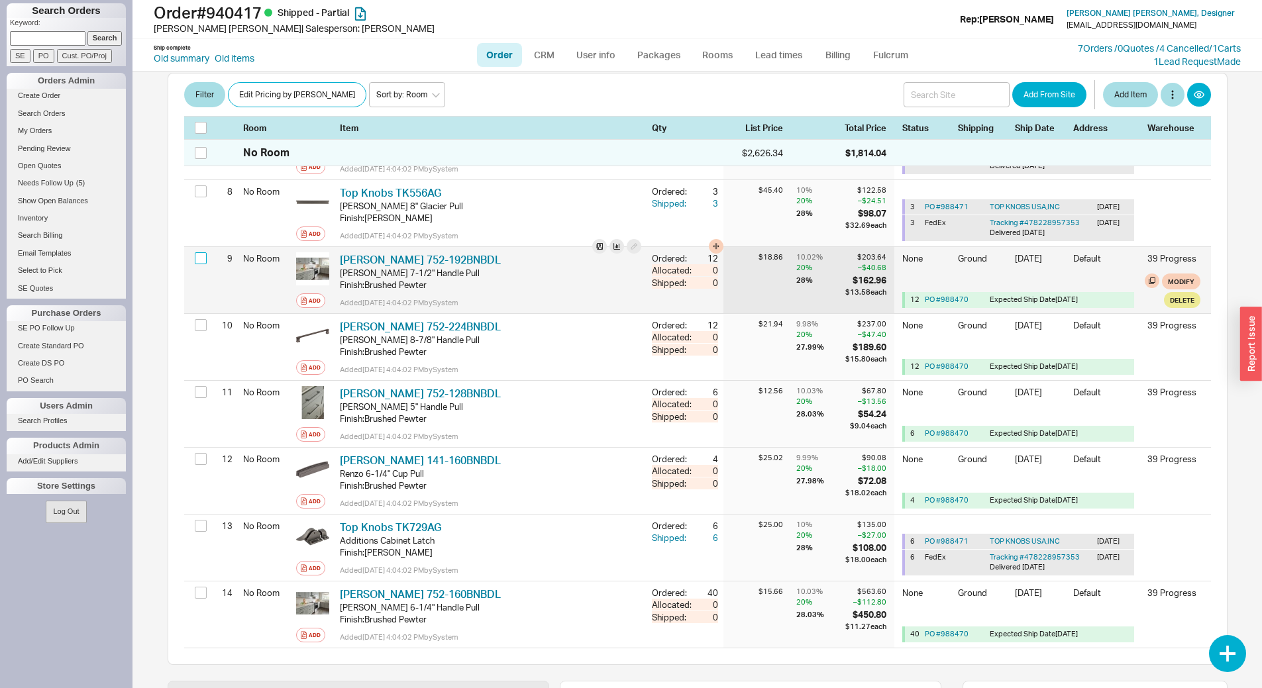
click at [204, 252] on input "checkbox" at bounding box center [201, 258] width 12 height 12
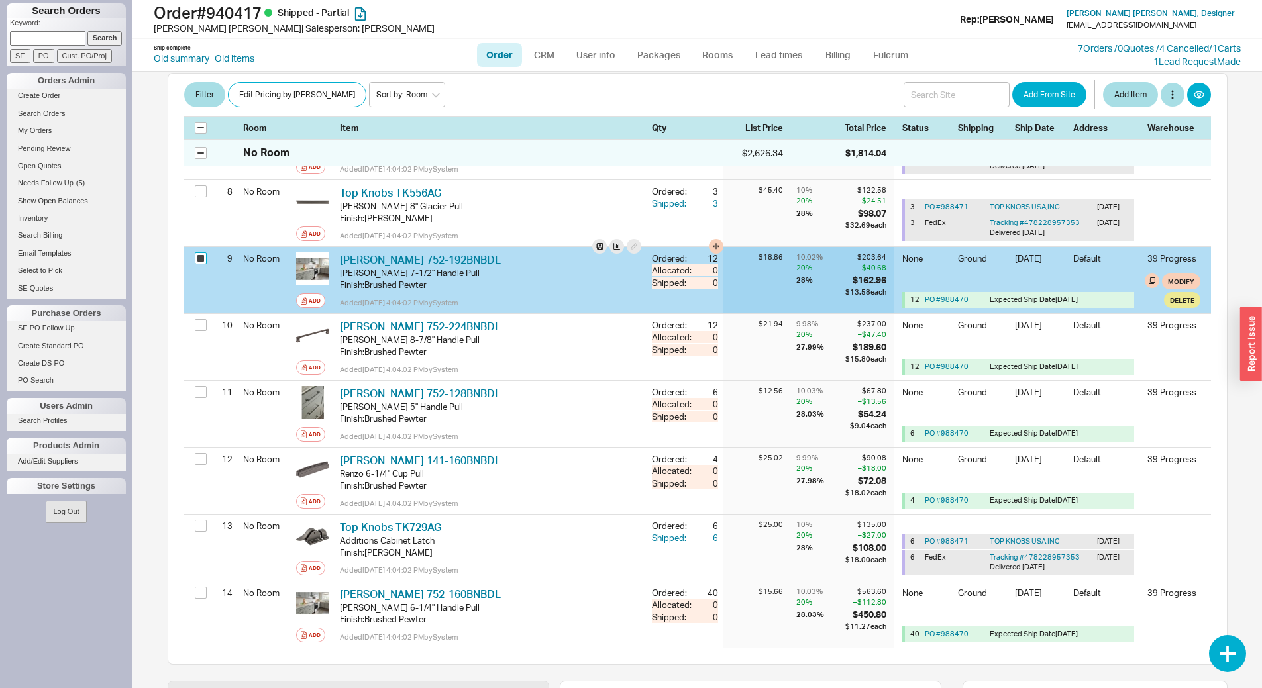
checkbox input "true"
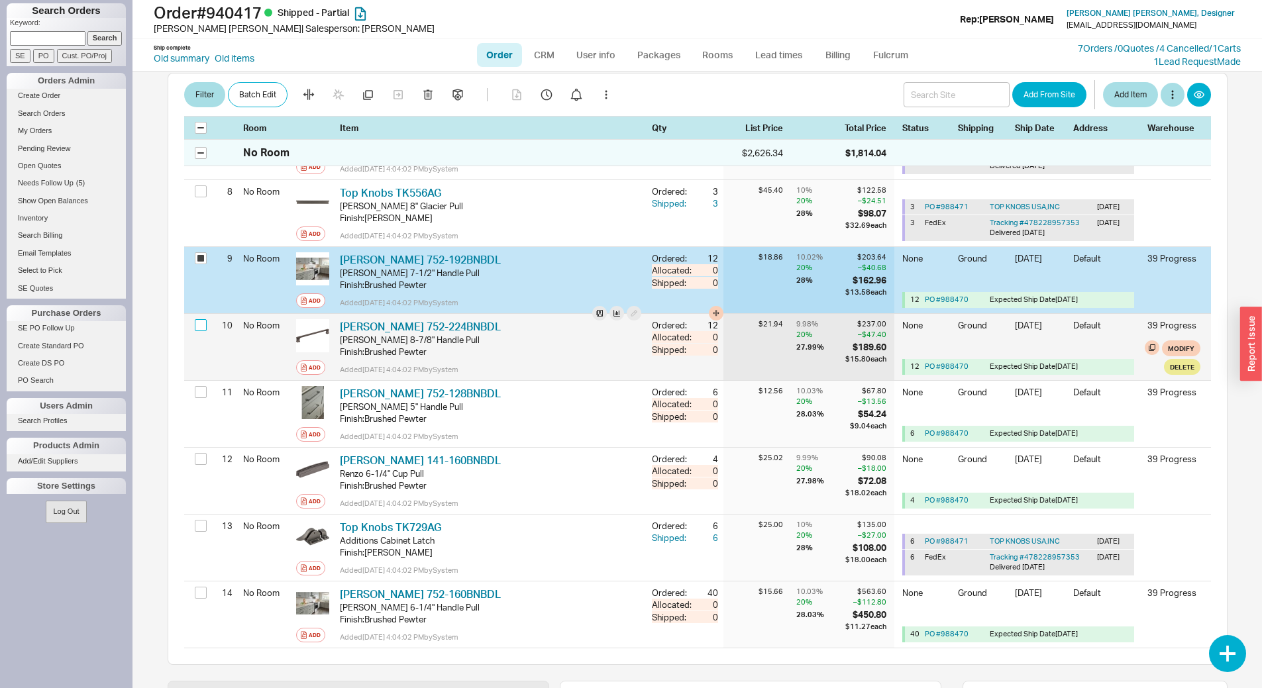
click at [197, 319] on input "checkbox" at bounding box center [201, 325] width 12 height 12
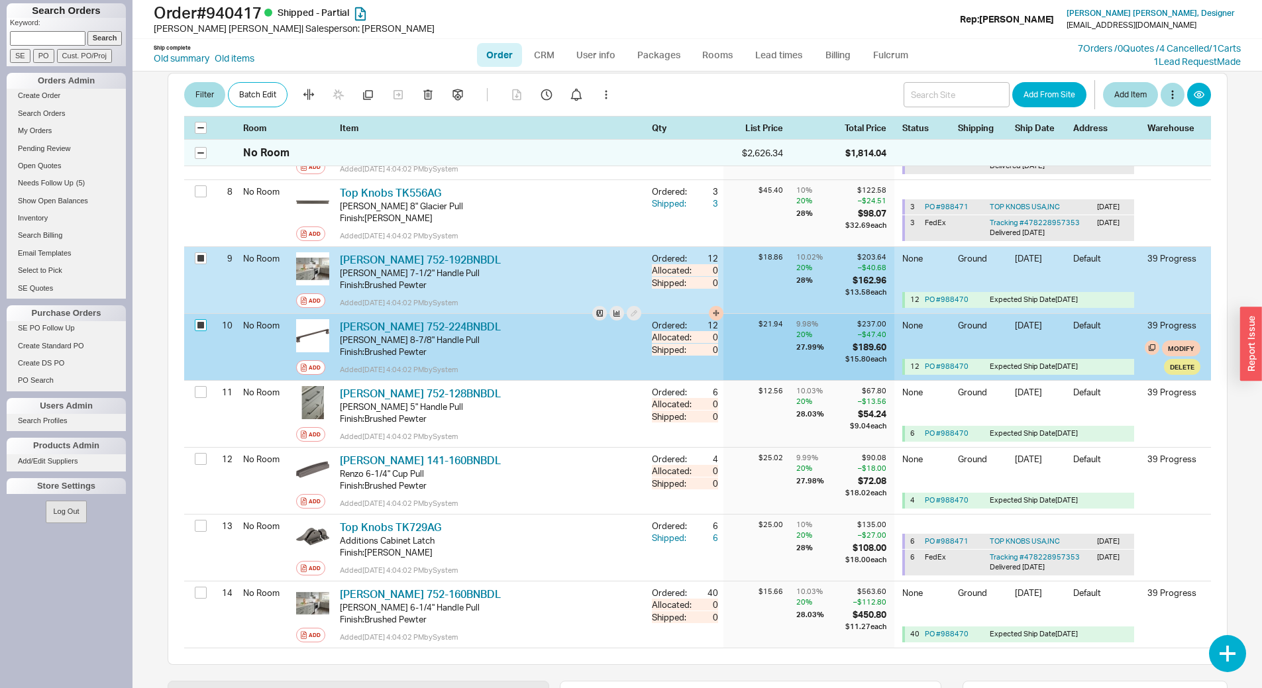
checkbox input "true"
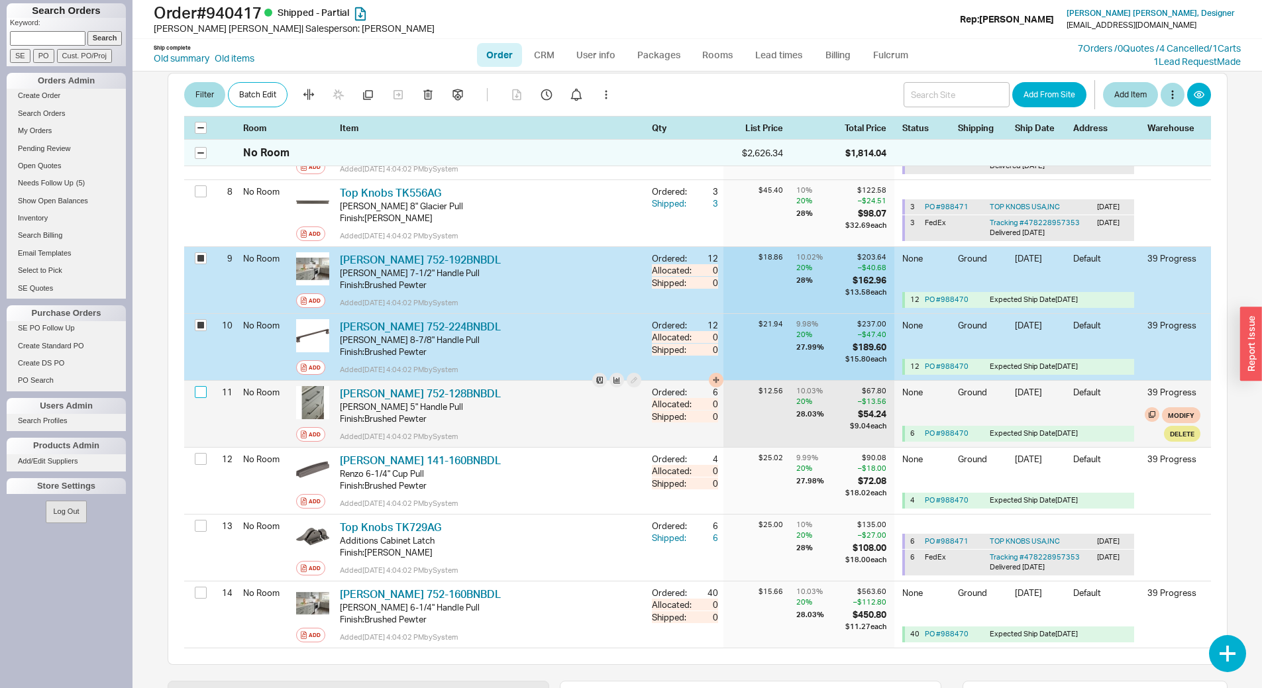
click at [199, 386] on input "checkbox" at bounding box center [201, 392] width 12 height 12
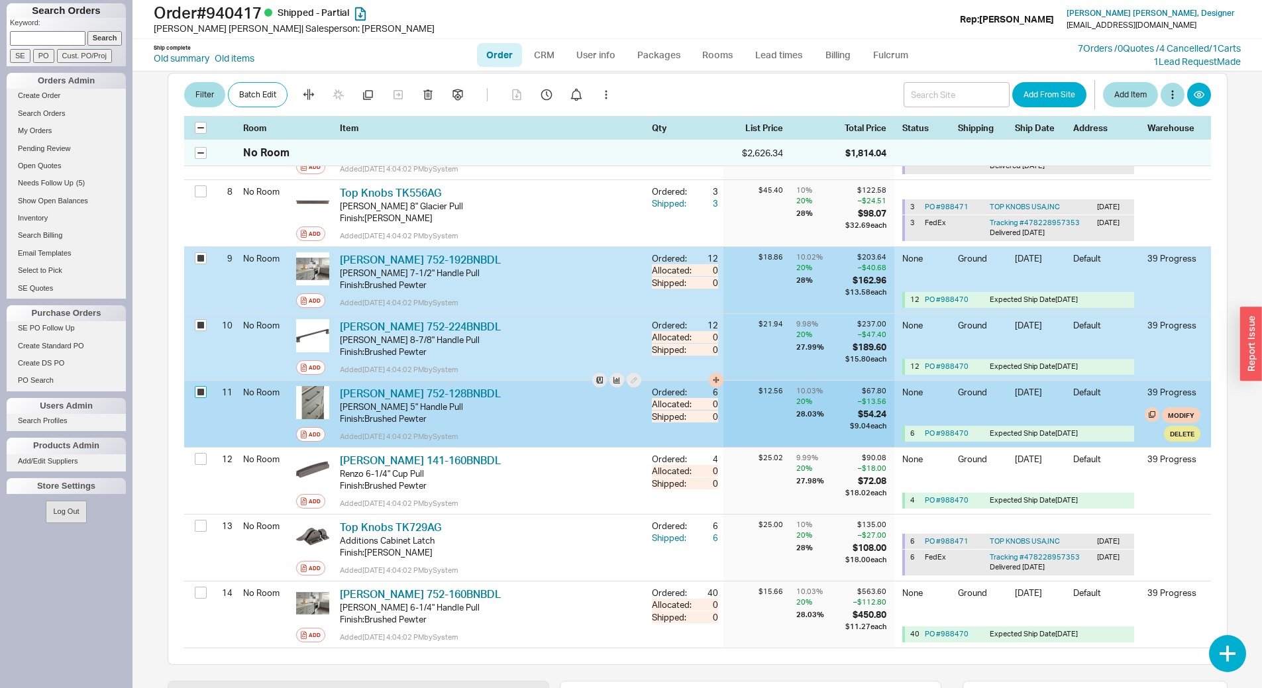
checkbox input "true"
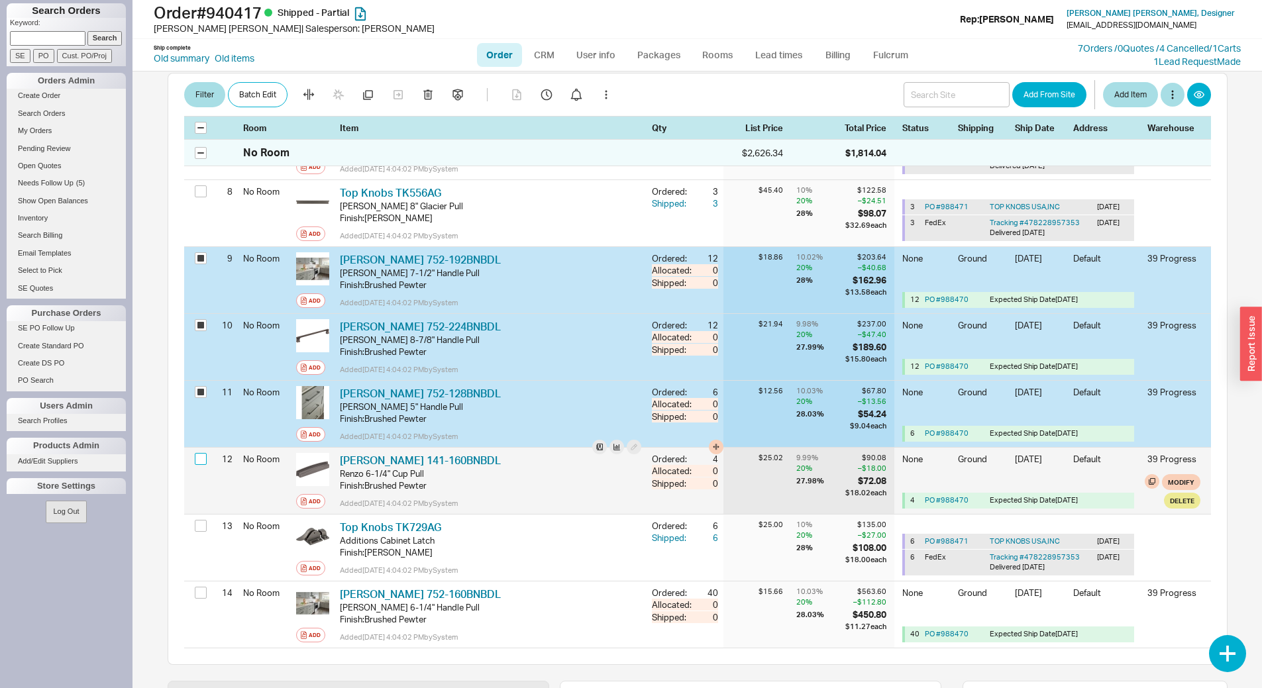
click at [203, 453] on input "checkbox" at bounding box center [201, 459] width 12 height 12
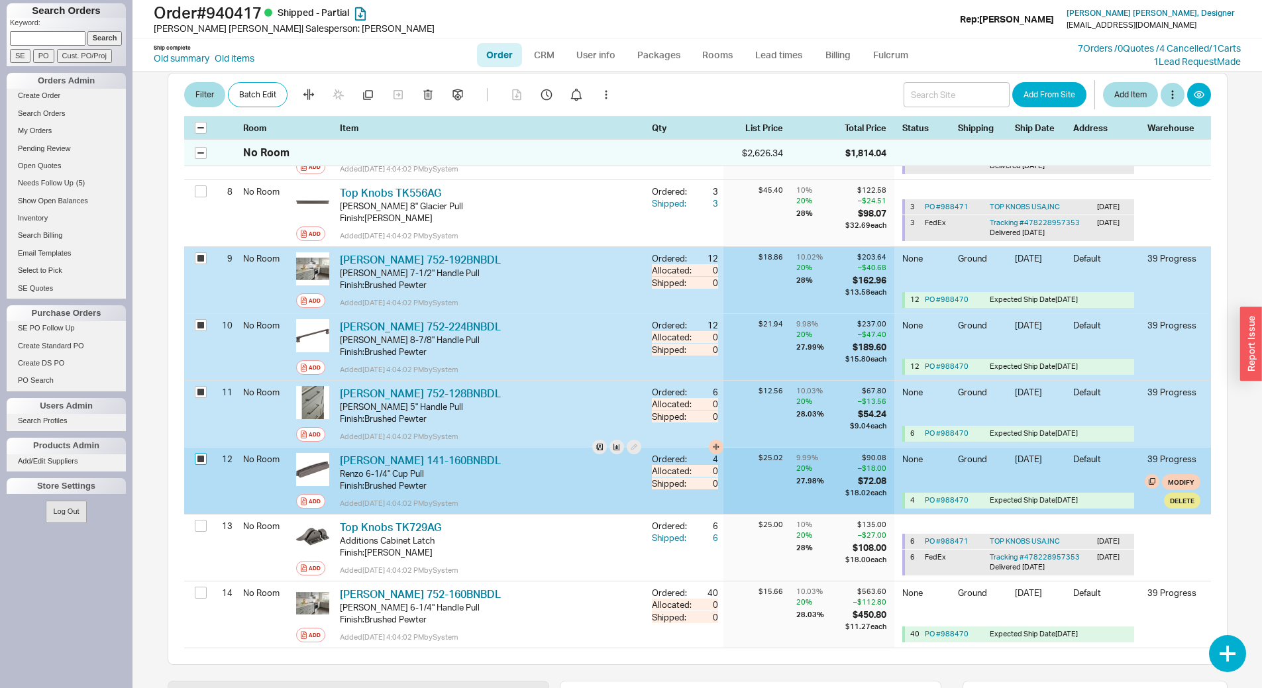
checkbox input "true"
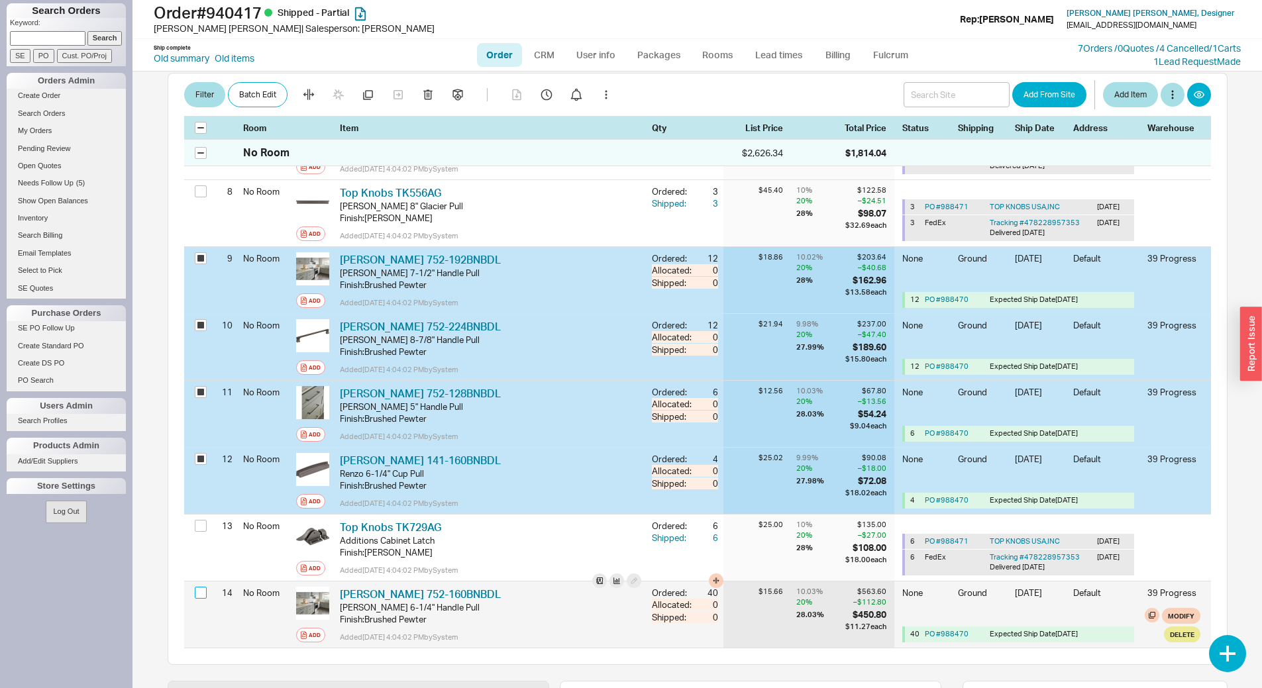
drag, startPoint x: 202, startPoint y: 570, endPoint x: 209, endPoint y: 564, distance: 8.9
click at [202, 587] on input "checkbox" at bounding box center [201, 593] width 12 height 12
checkbox input "true"
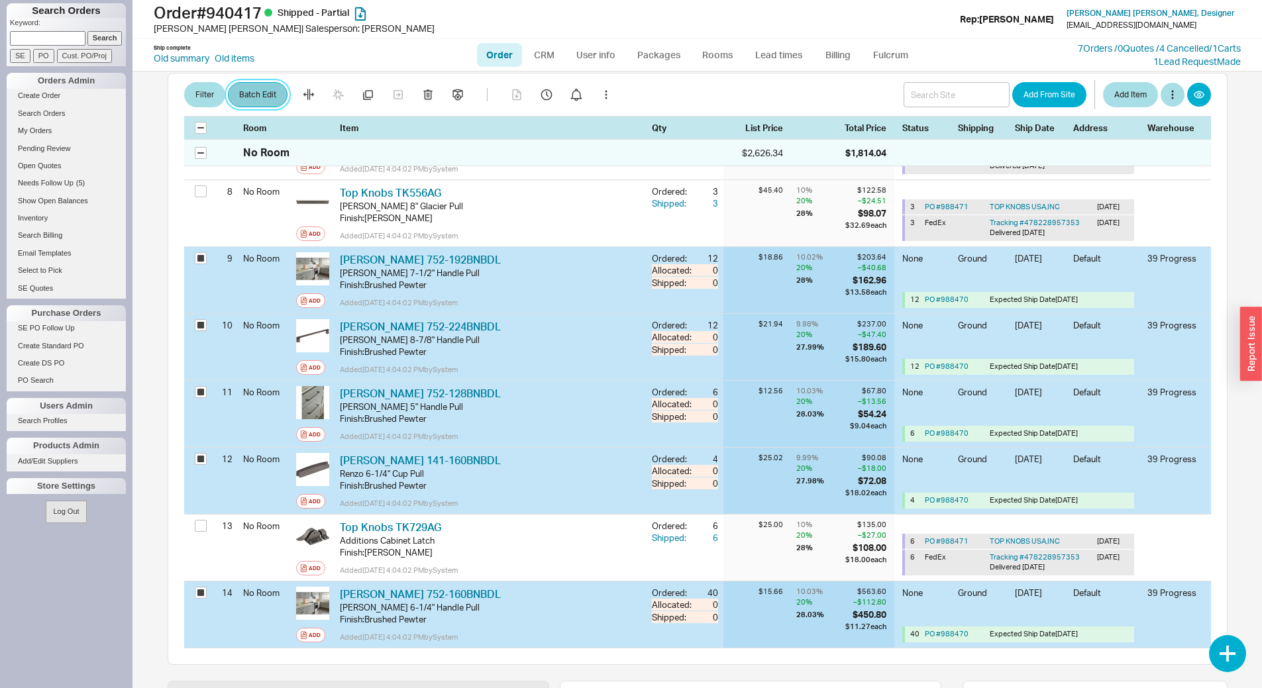
click at [256, 91] on button "Batch Edit" at bounding box center [258, 95] width 60 height 25
select select "1"
select select "3"
select select "1"
select select "3"
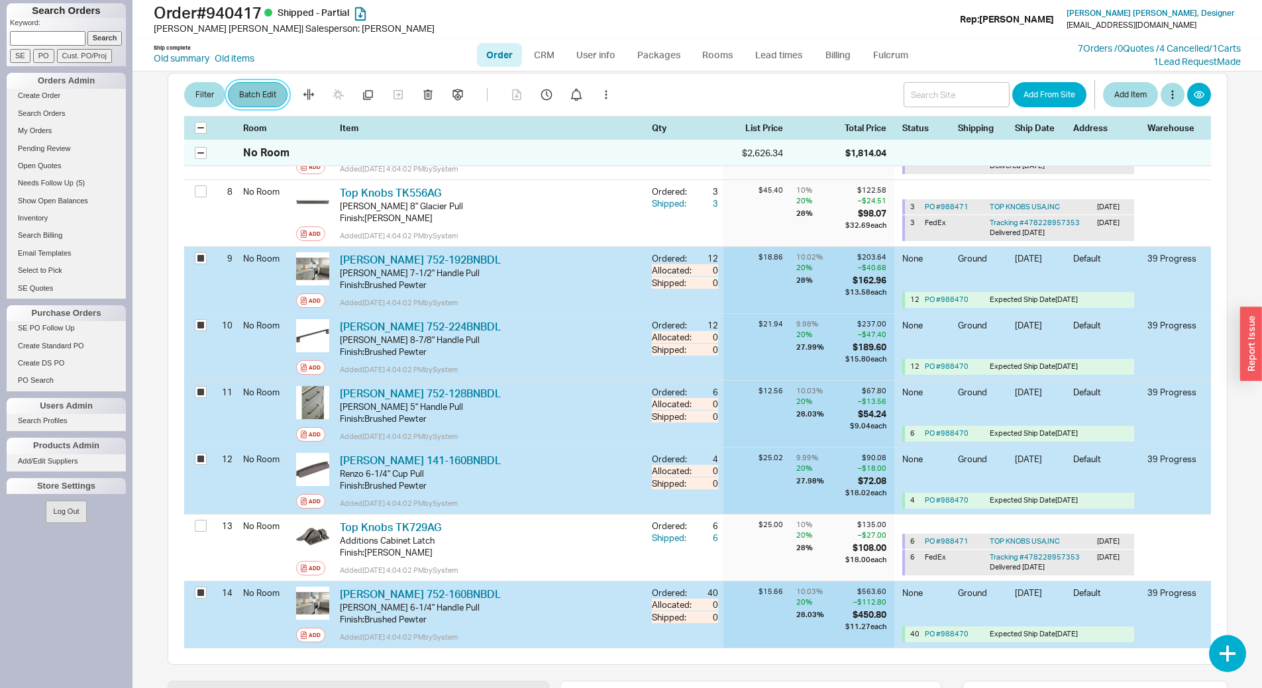
select select "1"
select select "3"
select select "1"
select select "3"
select select "1"
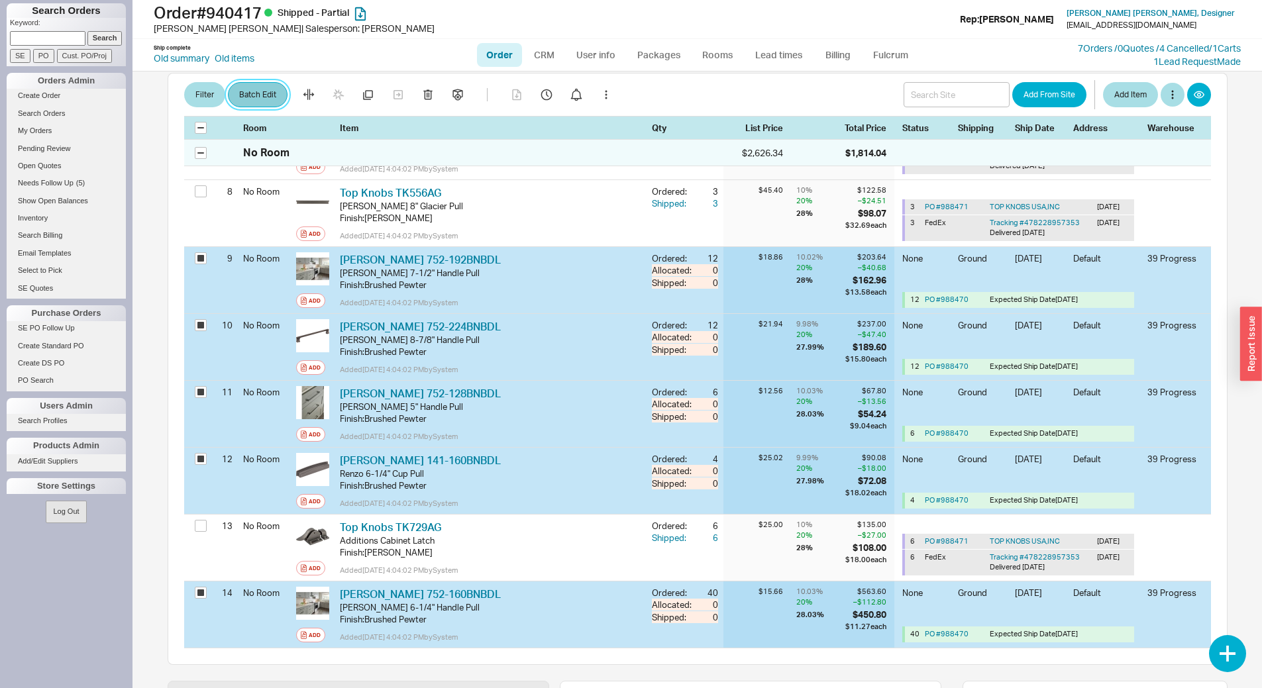
select select "3"
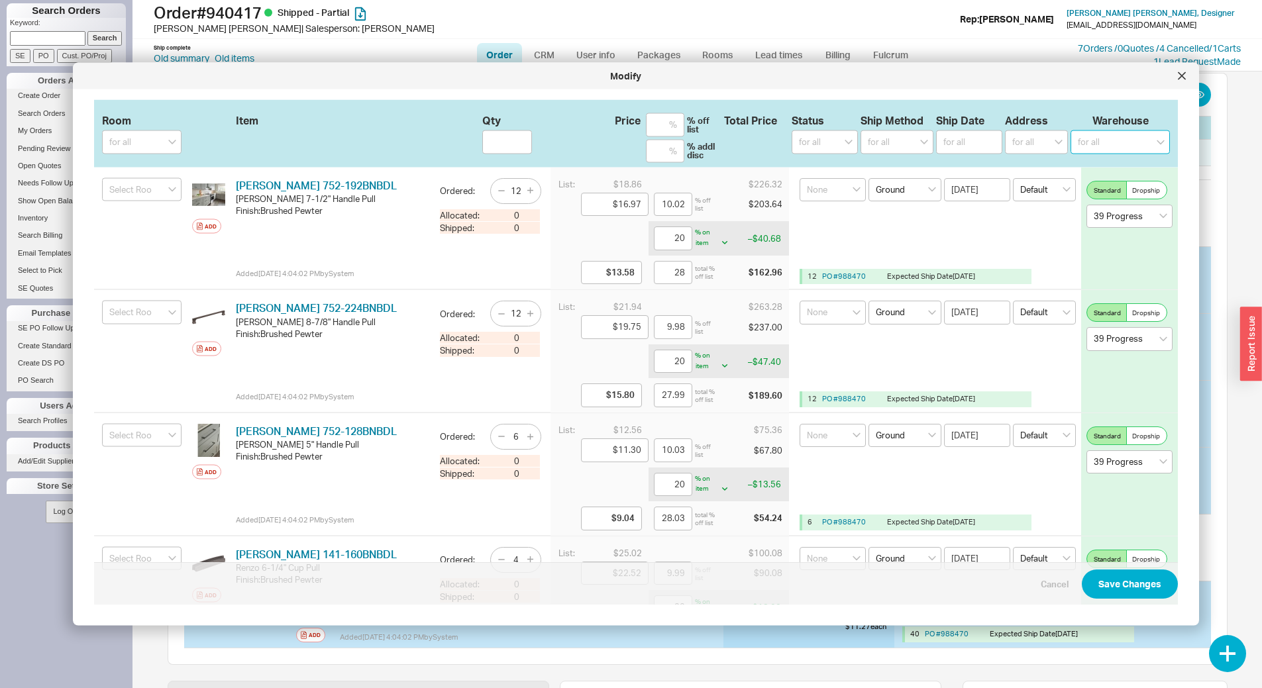
click at [1127, 136] on select "for all Showroom 39 Progress 939 Lehigh Quality Bath" at bounding box center [1119, 142] width 99 height 24
select select "2"
click at [1070, 130] on select "for all Showroom 39 Progress 939 Lehigh Quality Bath" at bounding box center [1119, 142] width 99 height 24
select select
select select "2"
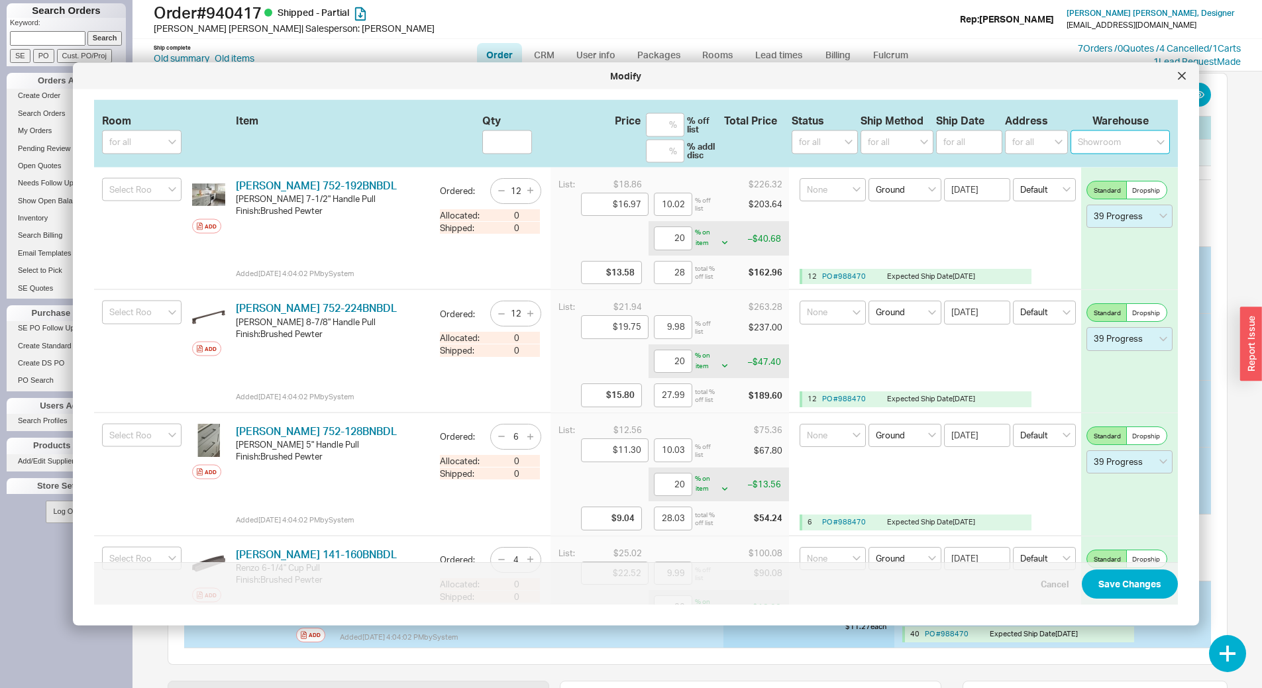
select select "2"
click at [1114, 588] on button "Save Changes" at bounding box center [1129, 584] width 96 height 29
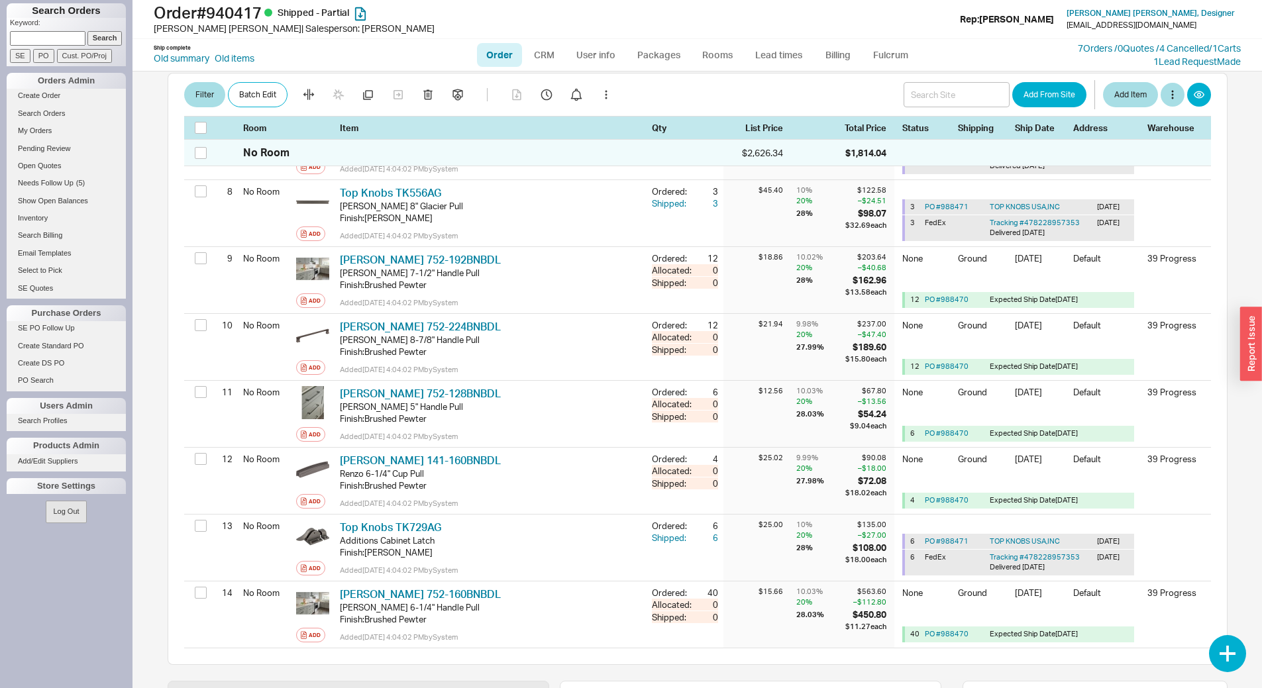
checkbox input "false"
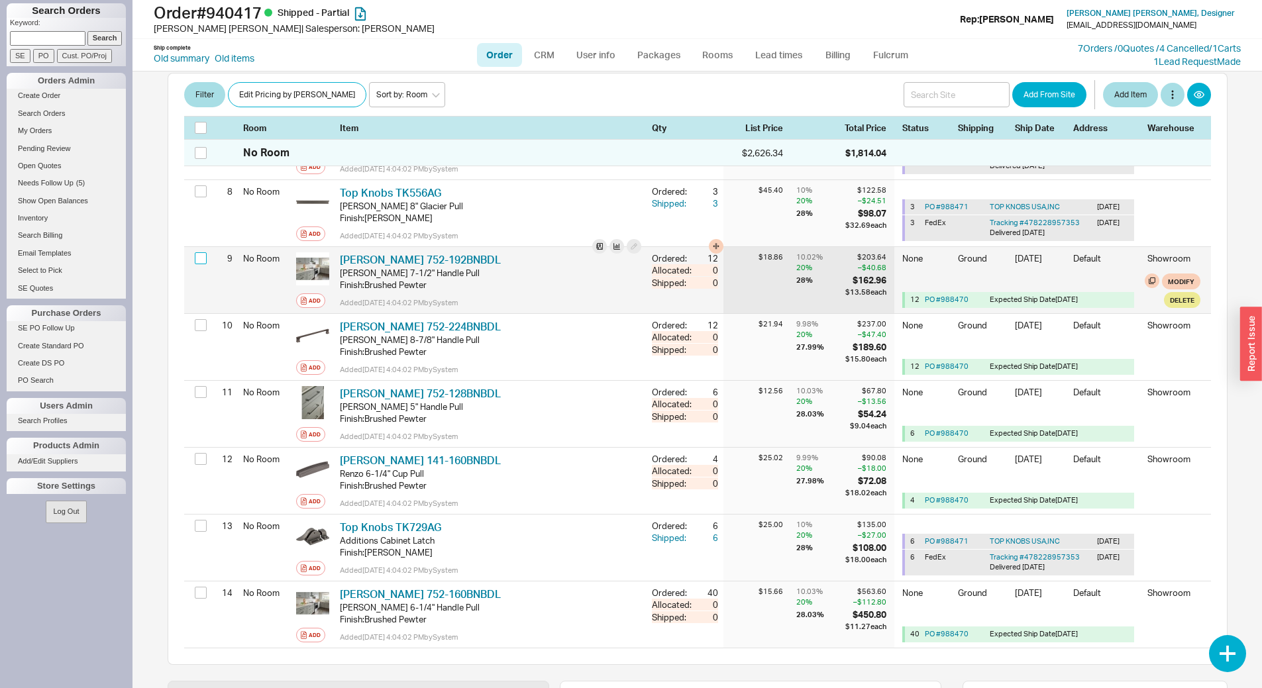
click at [198, 252] on input "checkbox" at bounding box center [201, 258] width 12 height 12
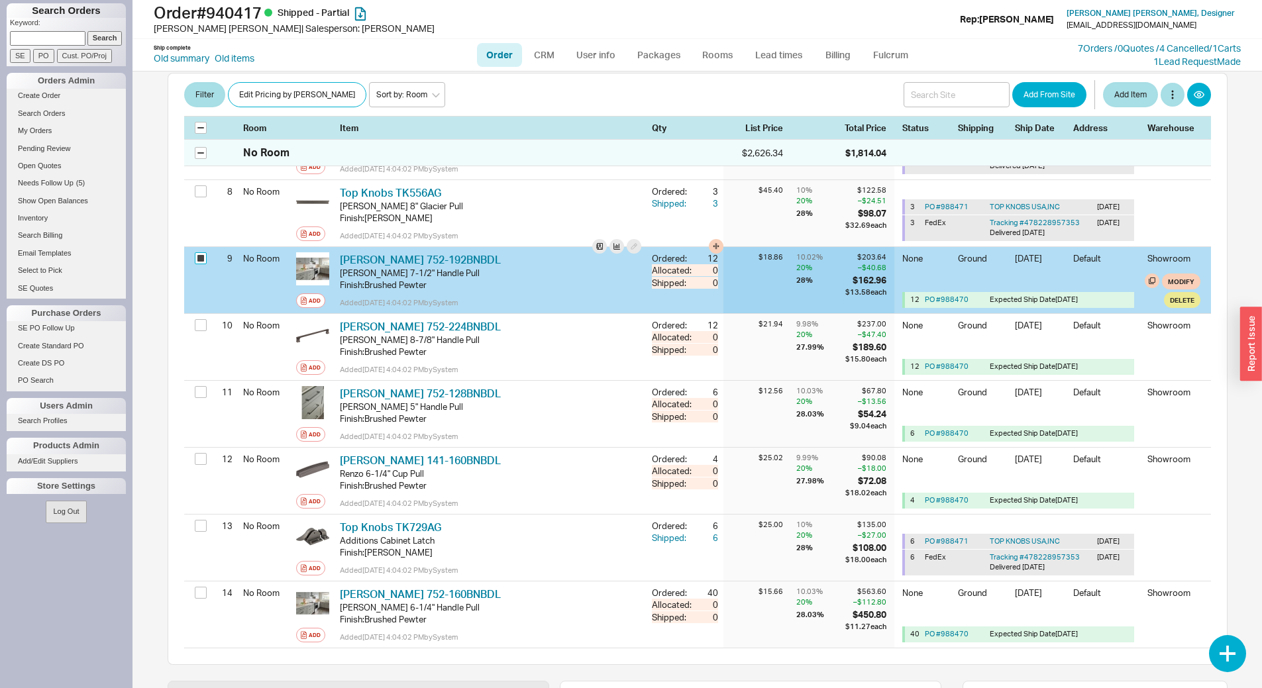
checkbox input "true"
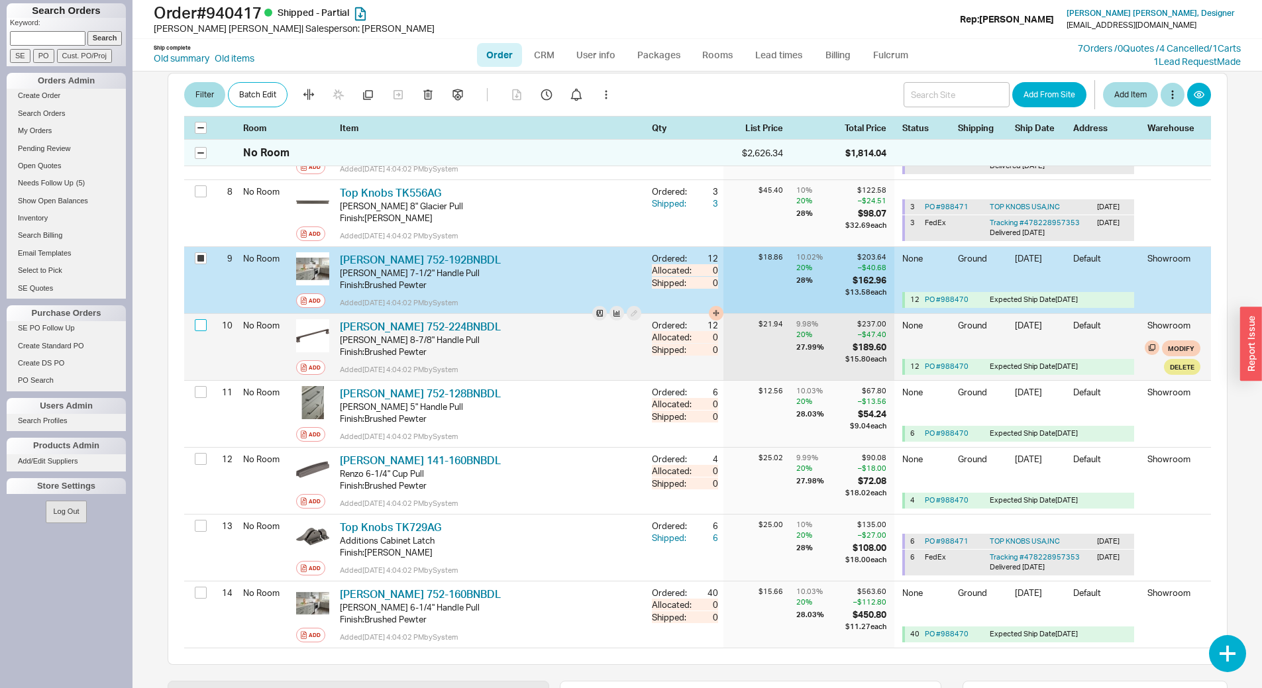
click at [199, 319] on input "checkbox" at bounding box center [201, 325] width 12 height 12
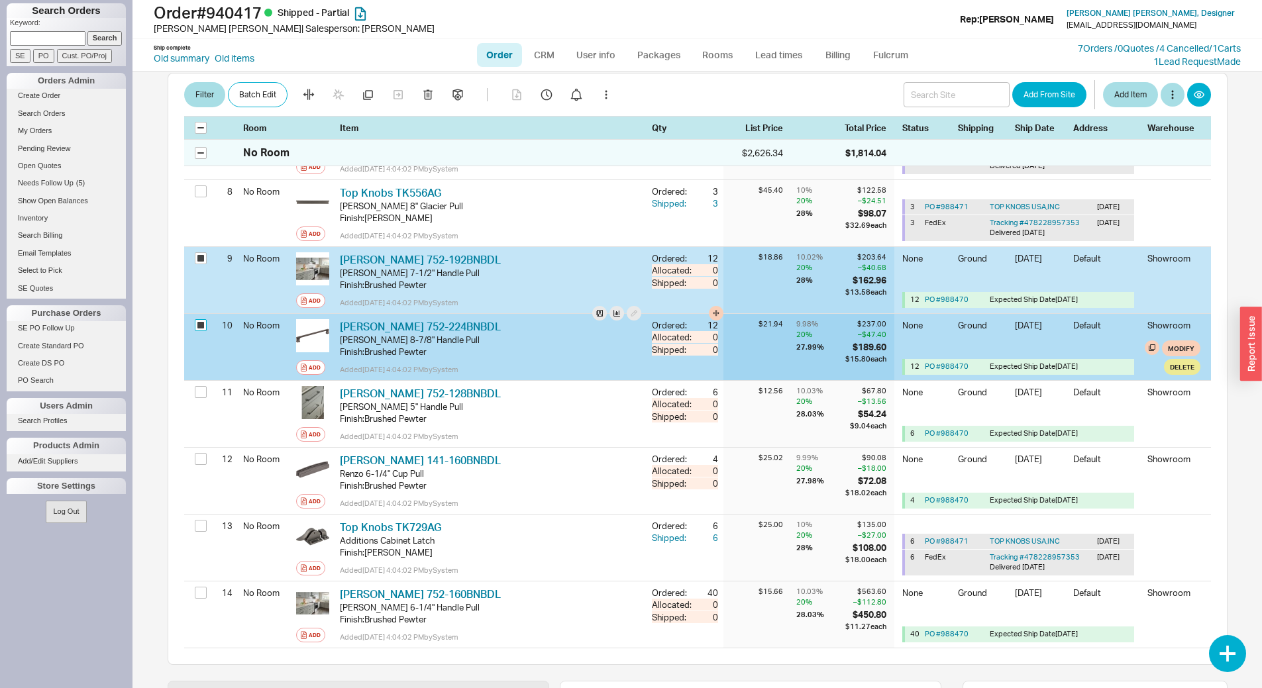
checkbox input "true"
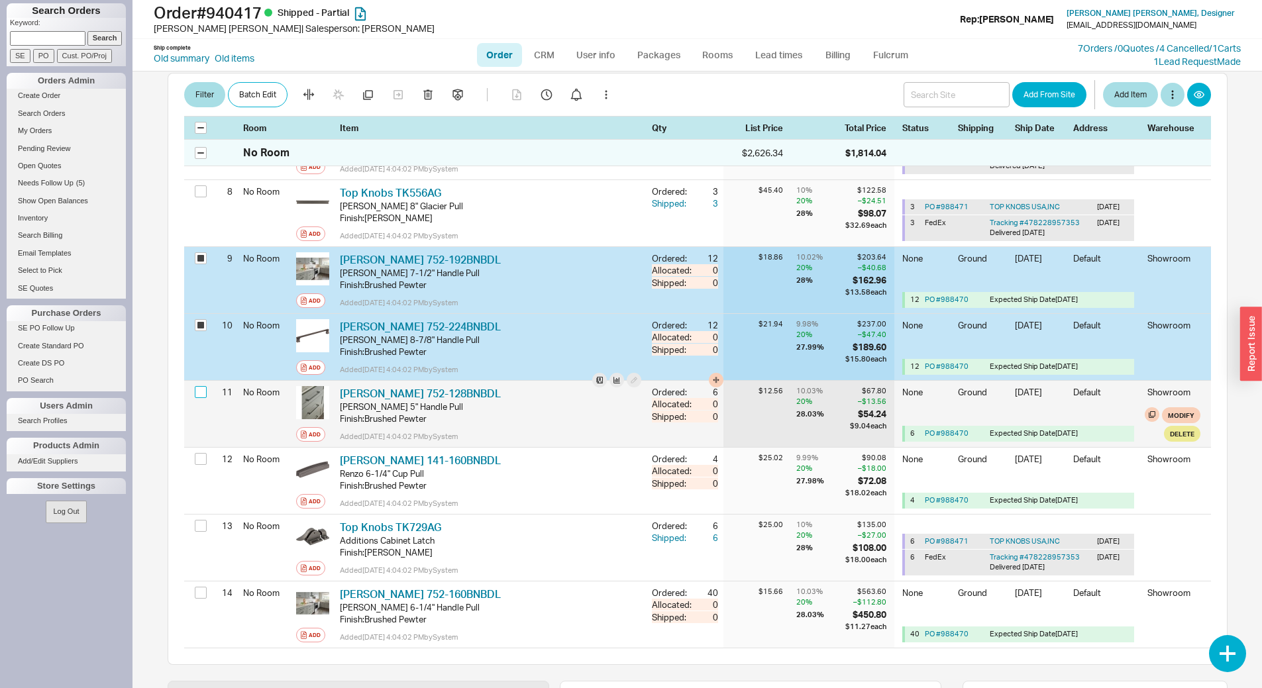
click at [201, 386] on input "checkbox" at bounding box center [201, 392] width 12 height 12
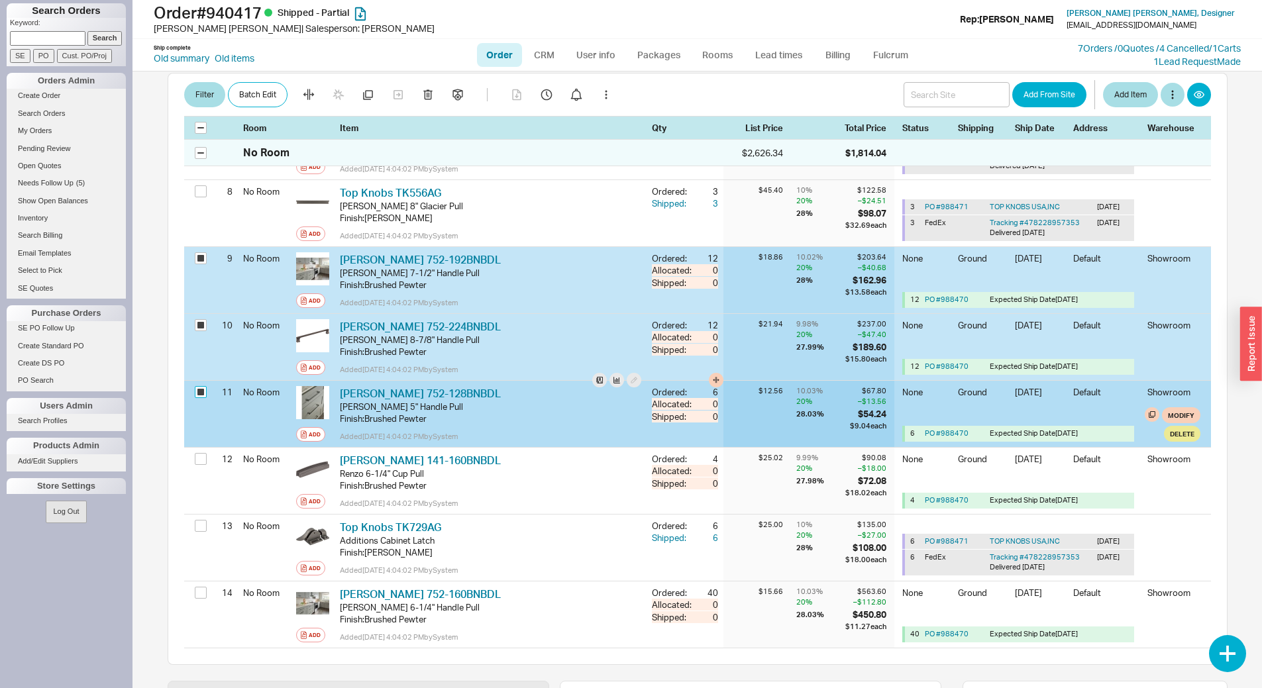
checkbox input "true"
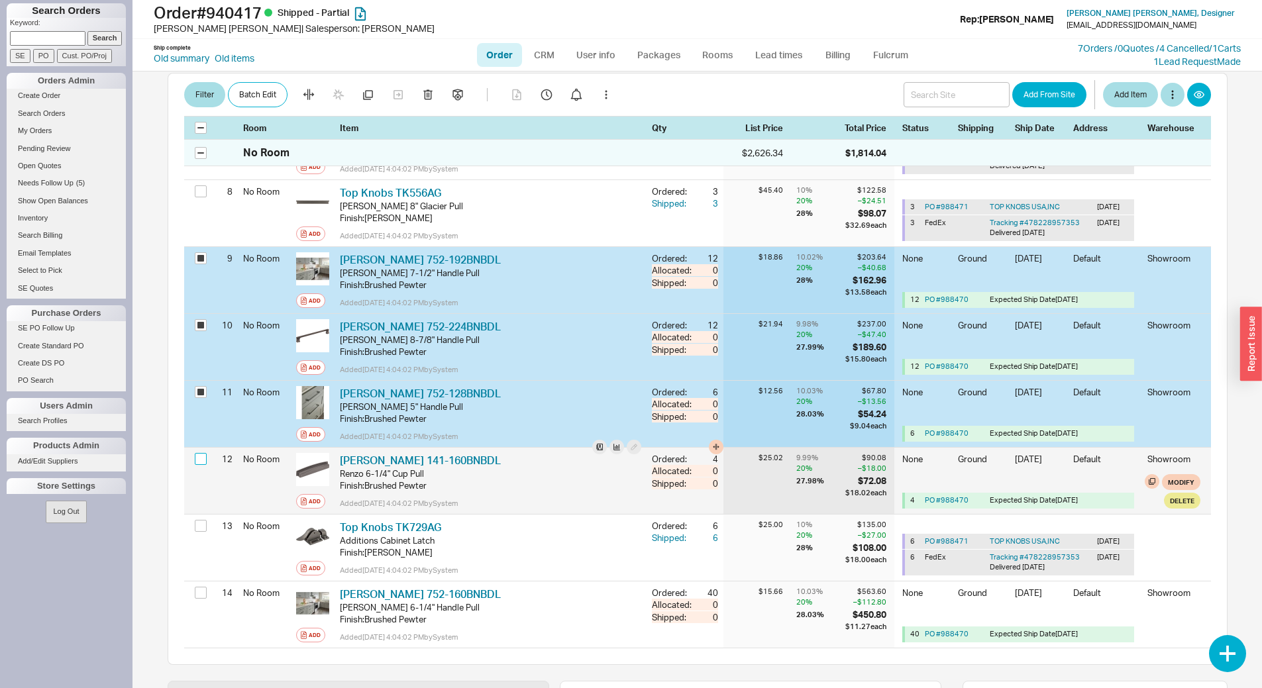
click at [203, 453] on input "checkbox" at bounding box center [201, 459] width 12 height 12
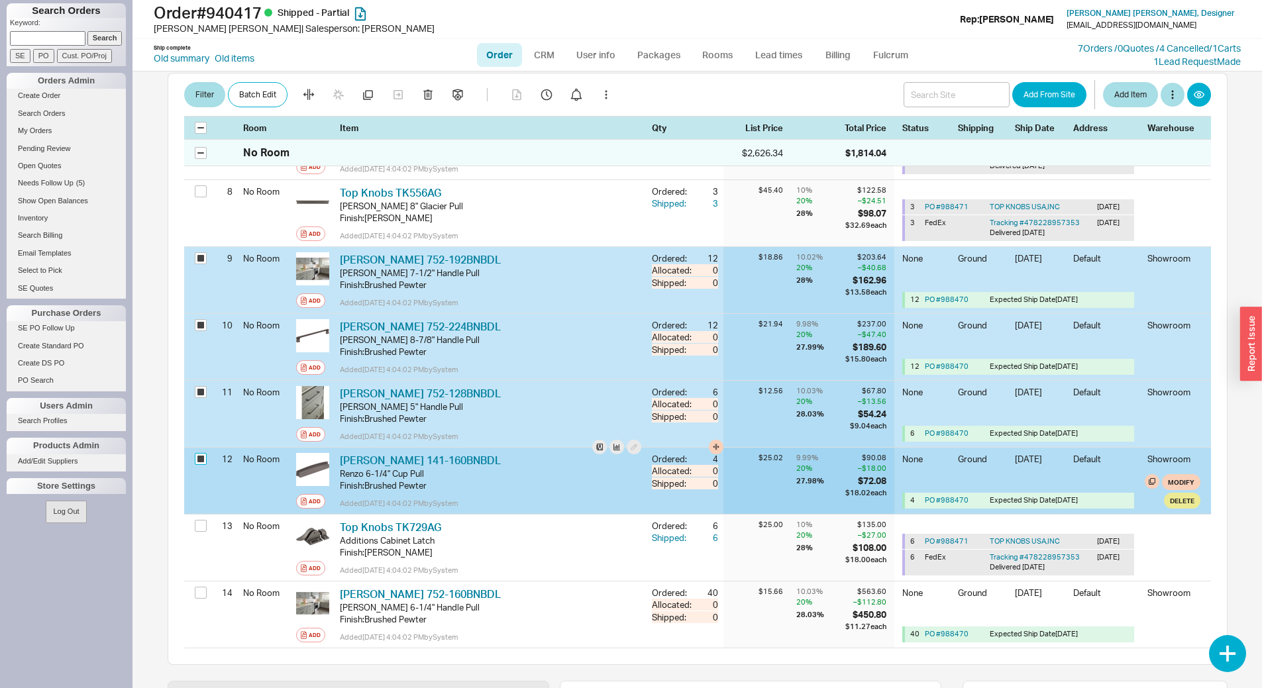
checkbox input "true"
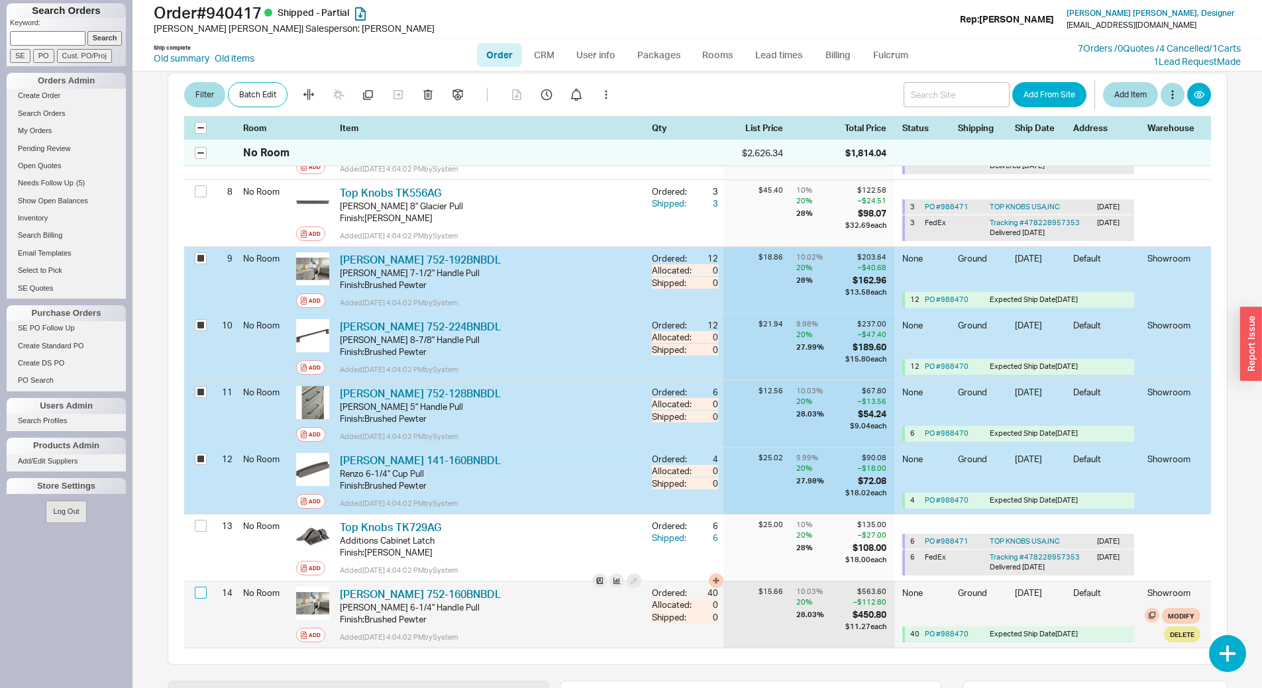
click at [204, 587] on input "checkbox" at bounding box center [201, 593] width 12 height 12
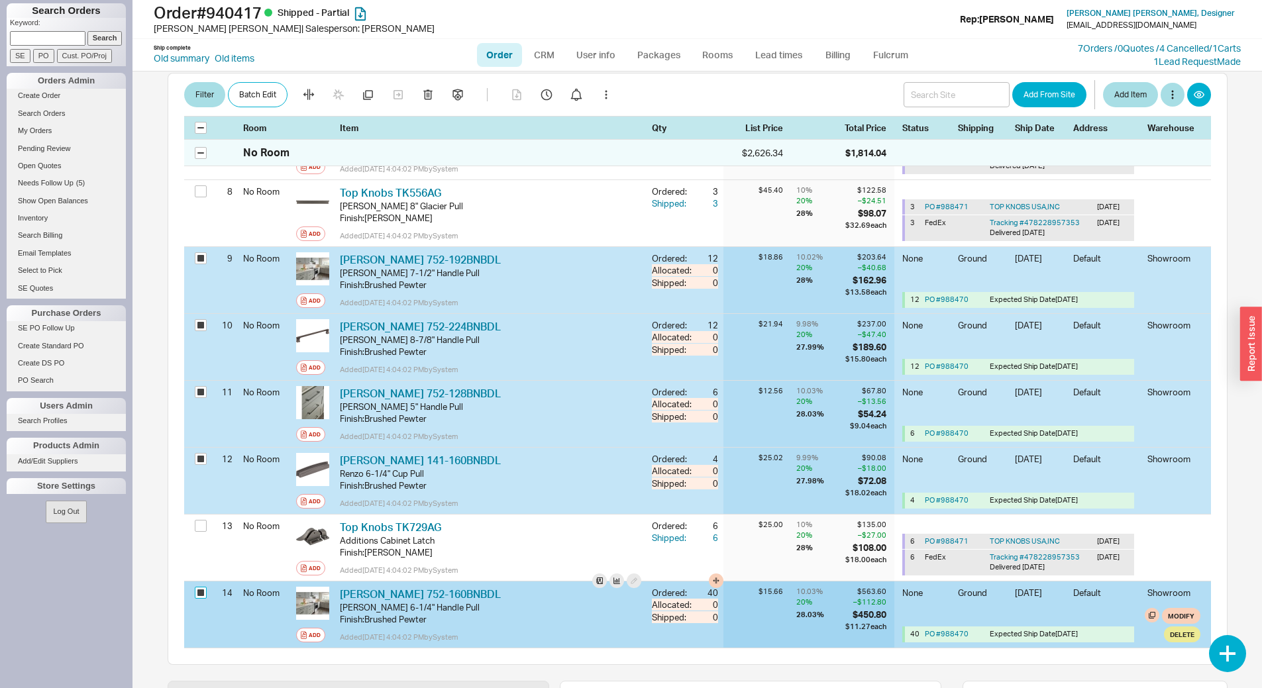
checkbox input "true"
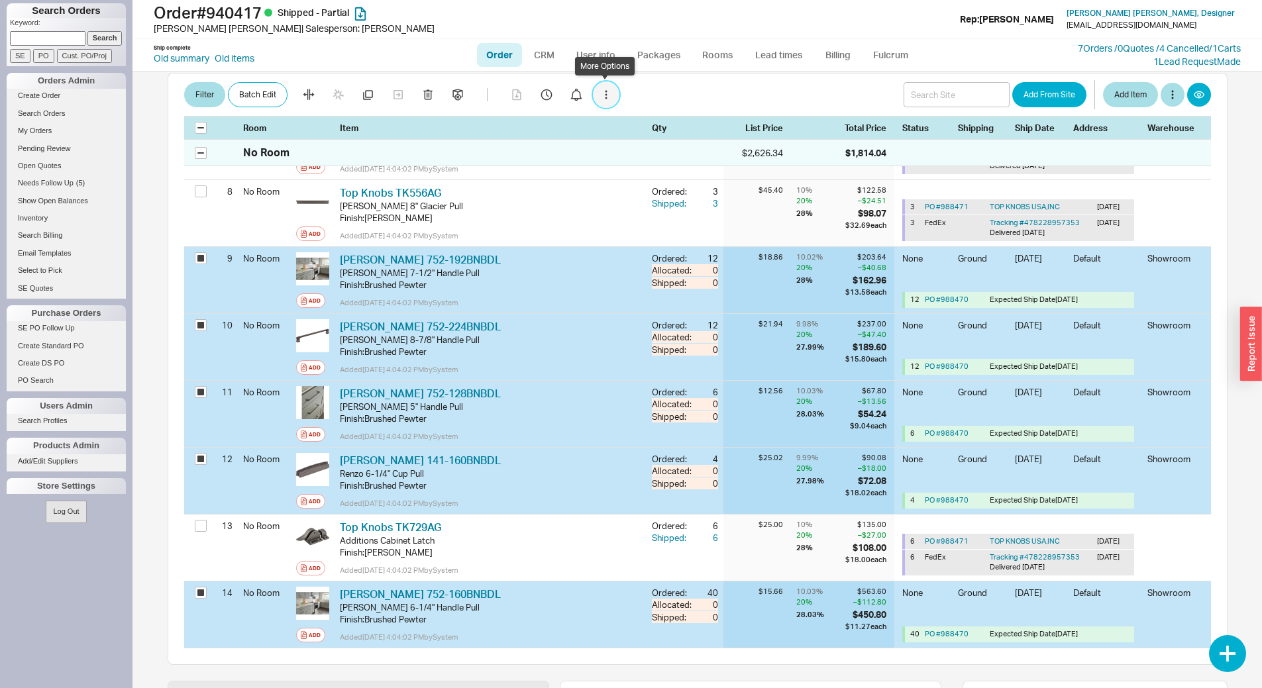
click at [605, 91] on icon "button" at bounding box center [606, 95] width 3 height 9
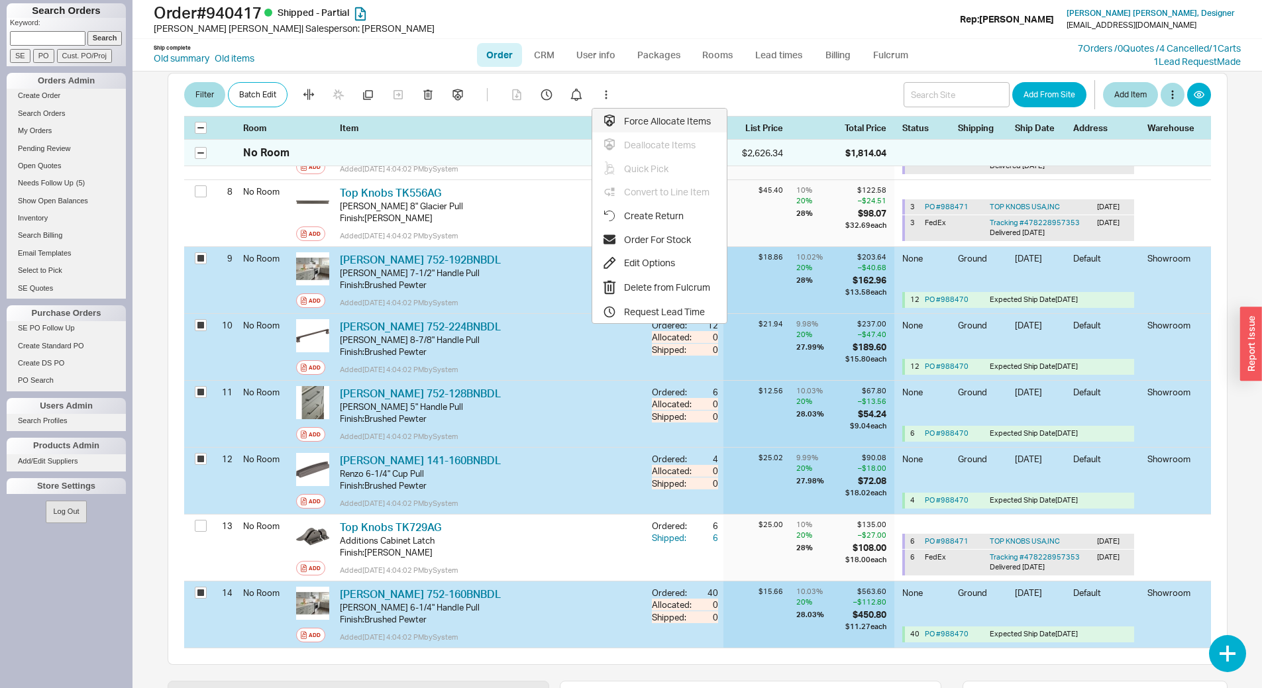
click at [669, 121] on div "Force Allocate Items" at bounding box center [657, 121] width 108 height 13
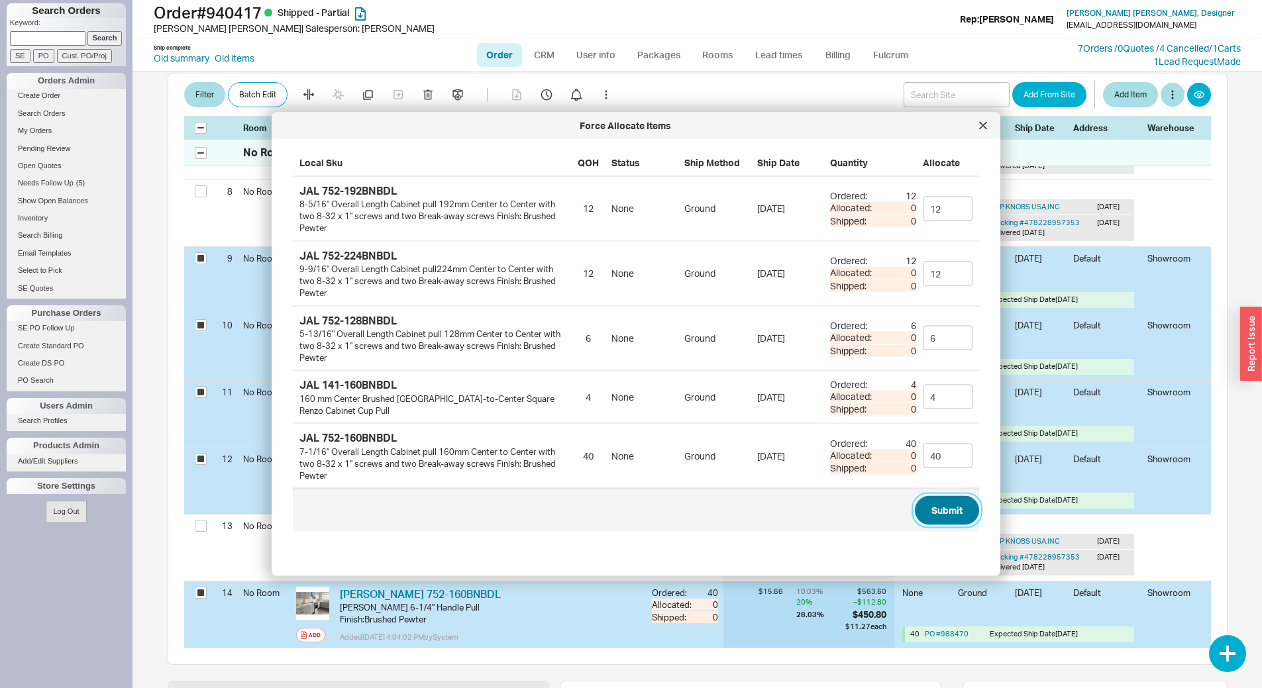
click at [952, 503] on button "Submit" at bounding box center [947, 510] width 64 height 29
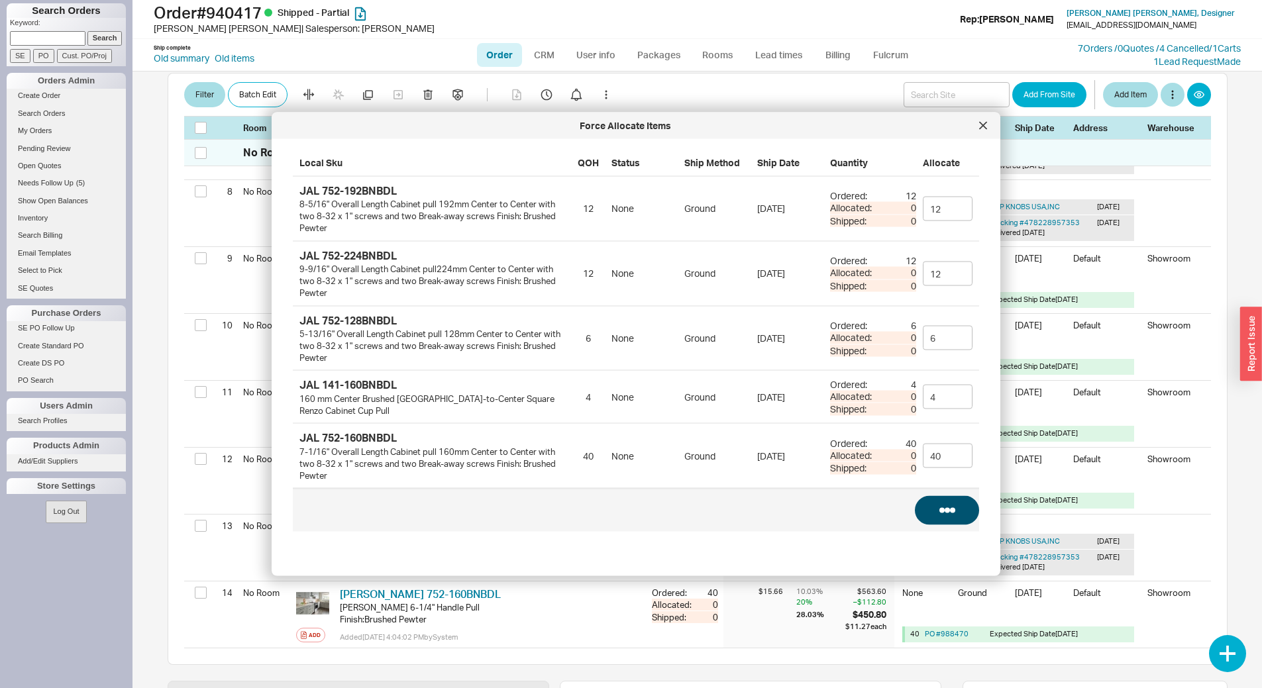
checkbox input "false"
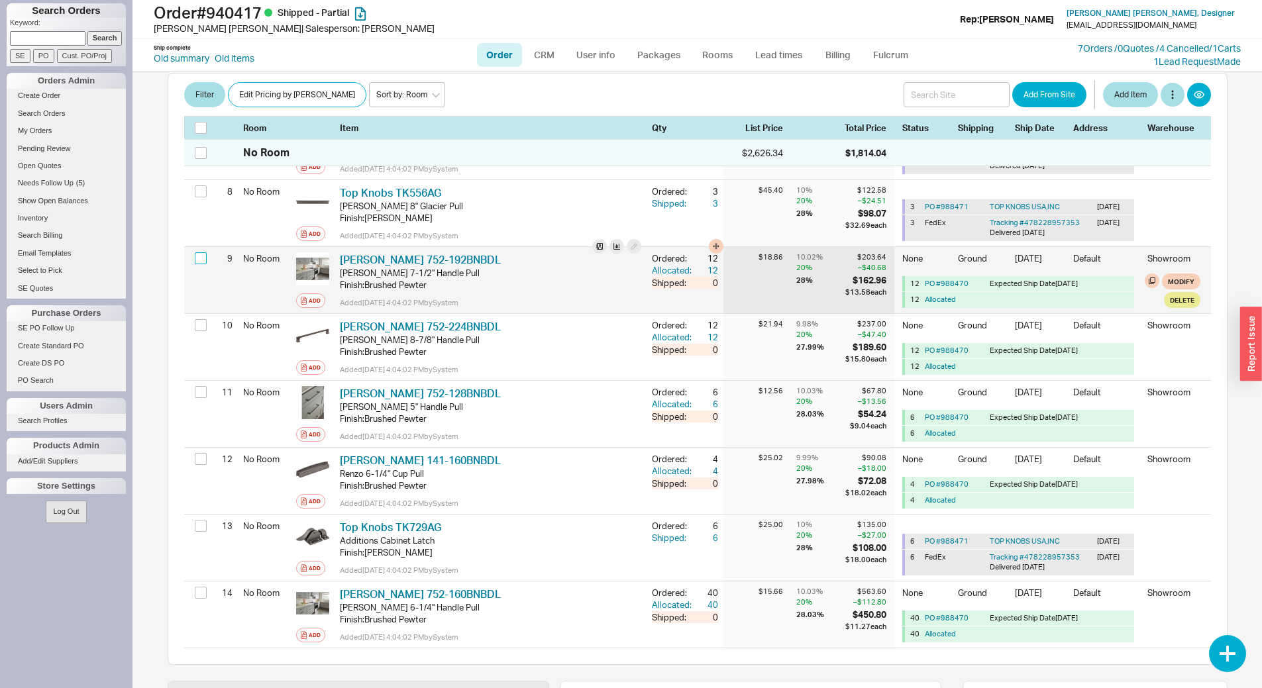
click at [204, 252] on input "checkbox" at bounding box center [201, 258] width 12 height 12
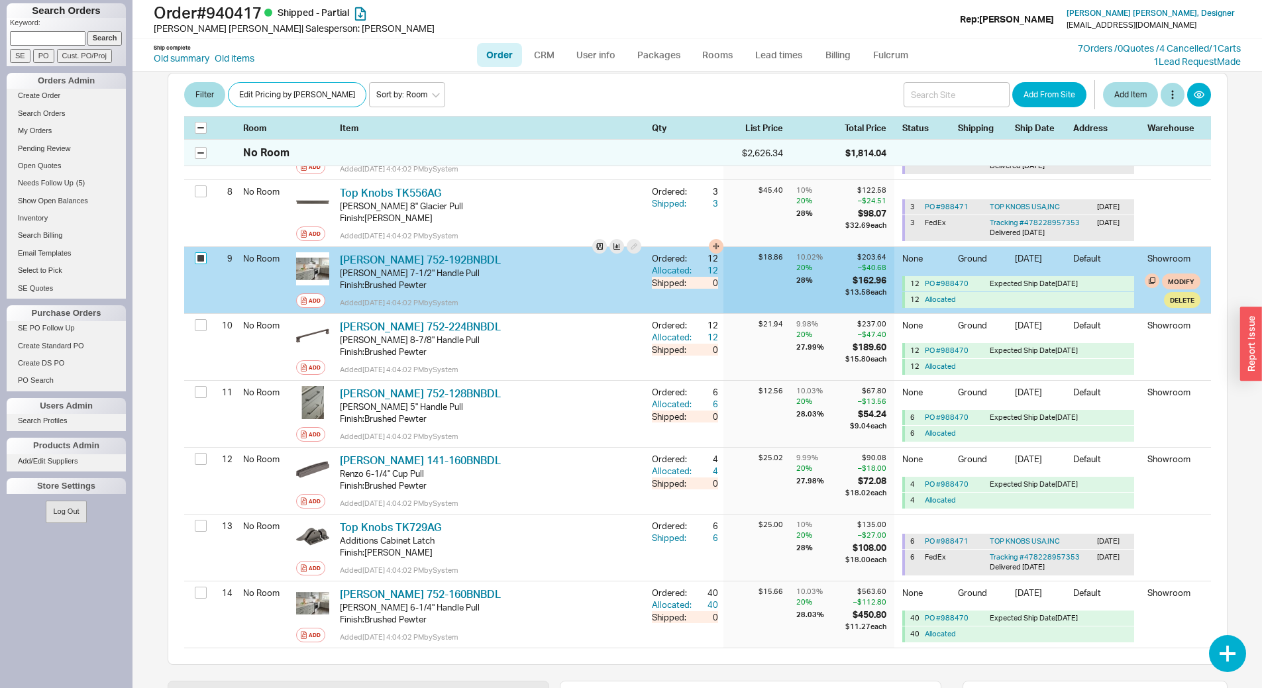
checkbox input "true"
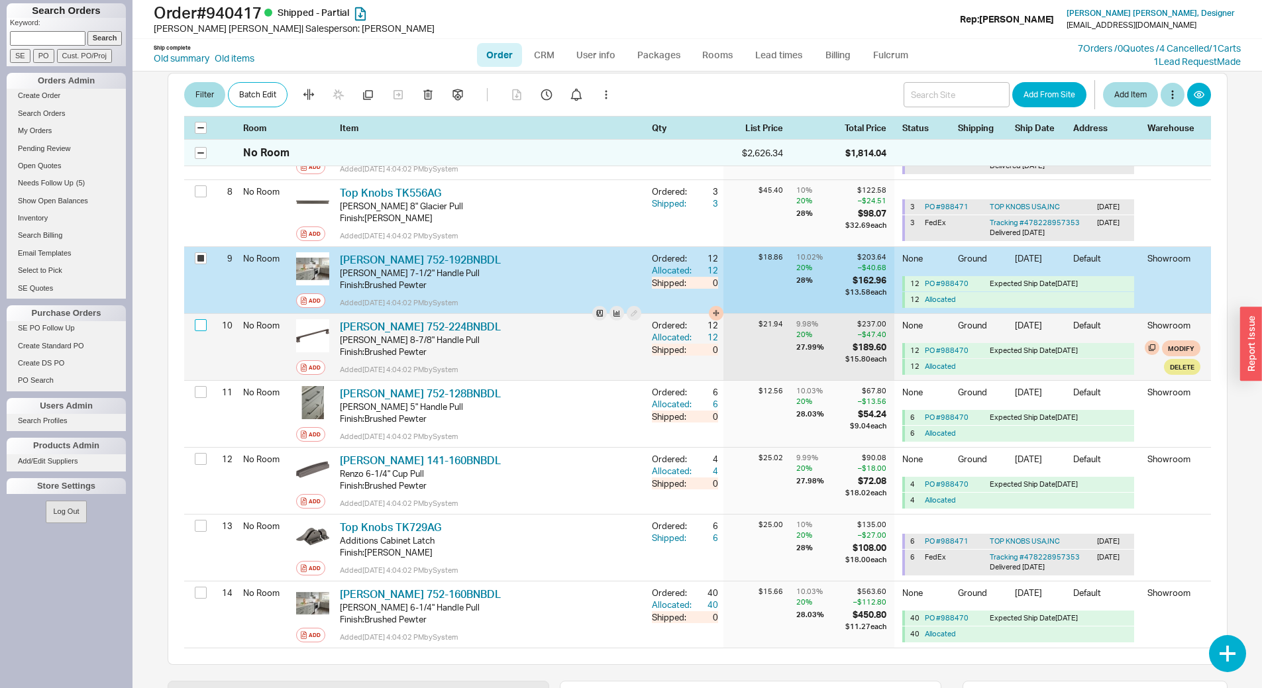
click at [200, 319] on input "checkbox" at bounding box center [201, 325] width 12 height 12
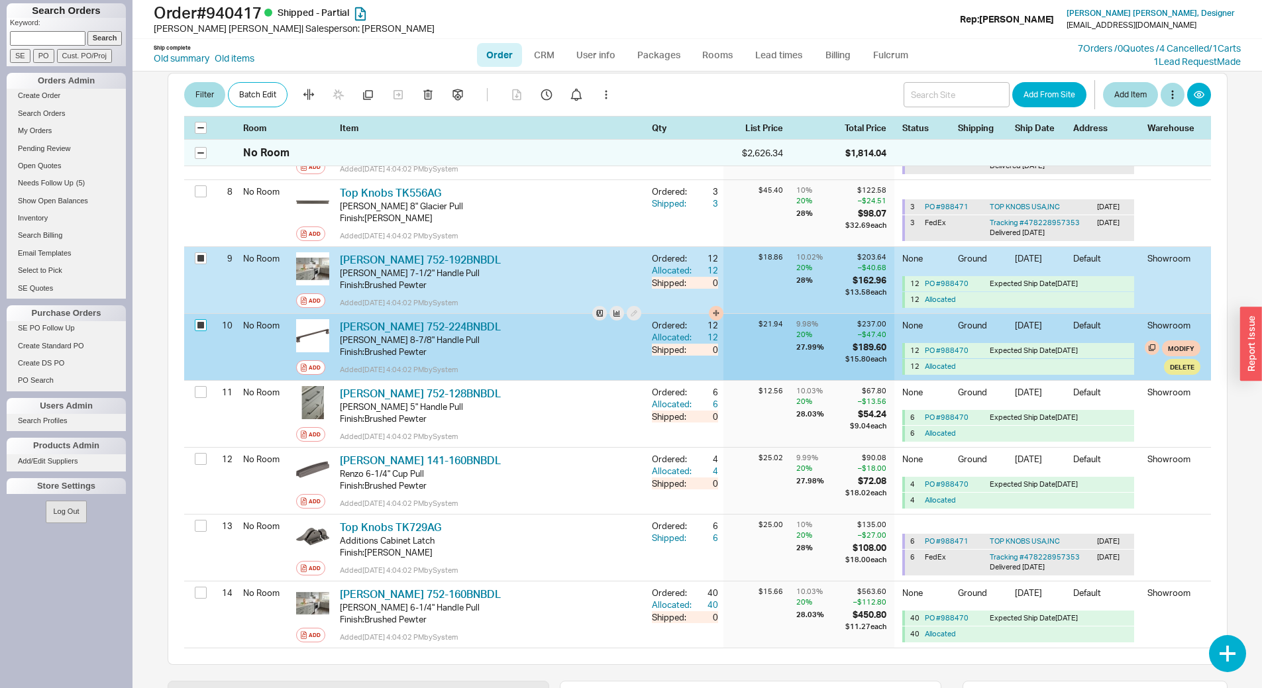
checkbox input "true"
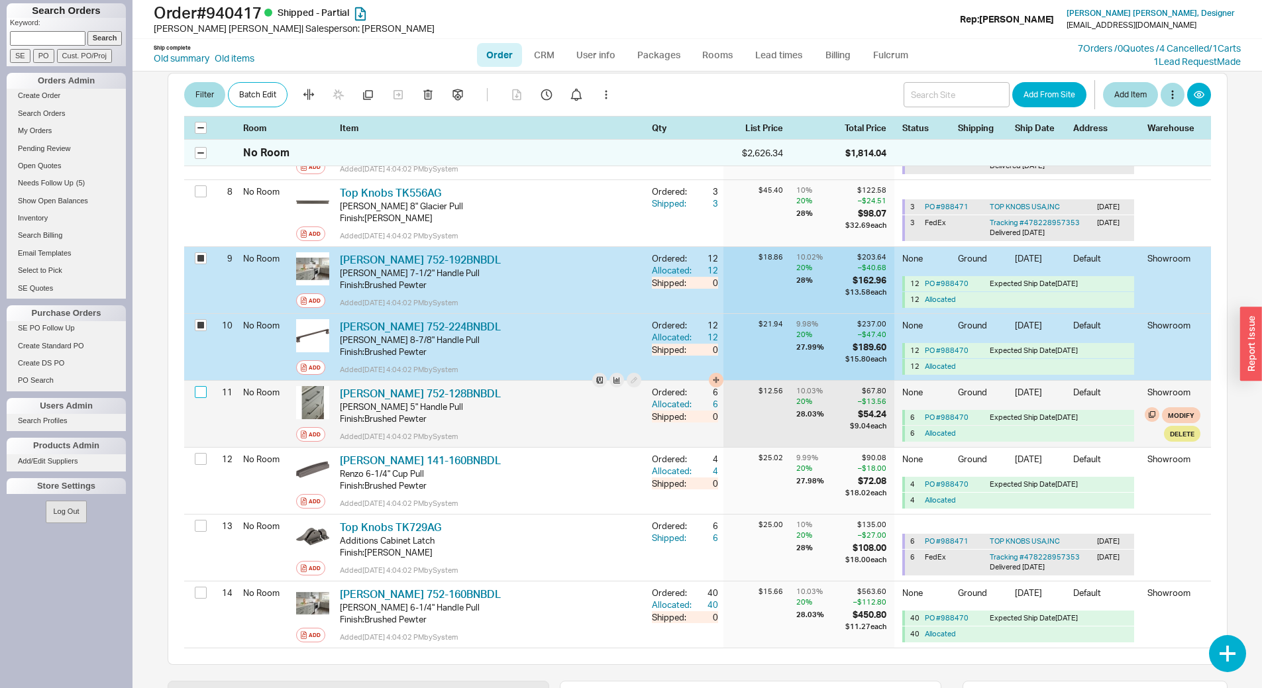
click at [200, 386] on input "checkbox" at bounding box center [201, 392] width 12 height 12
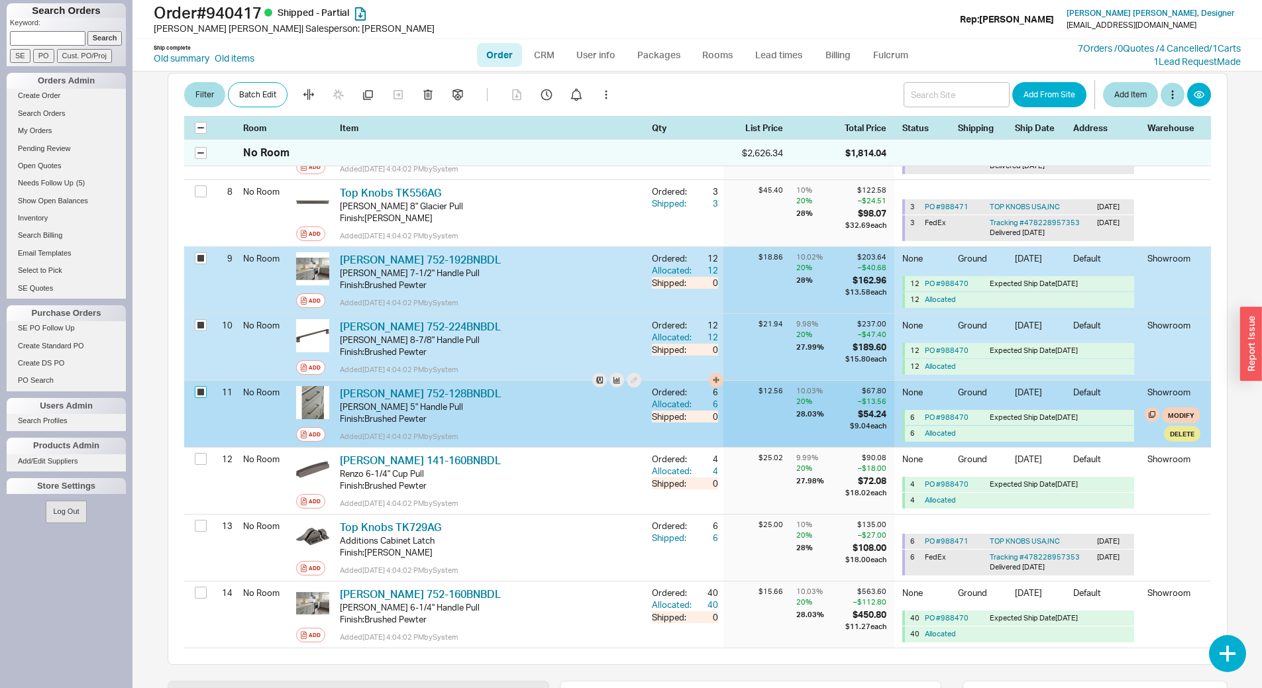
checkbox input "true"
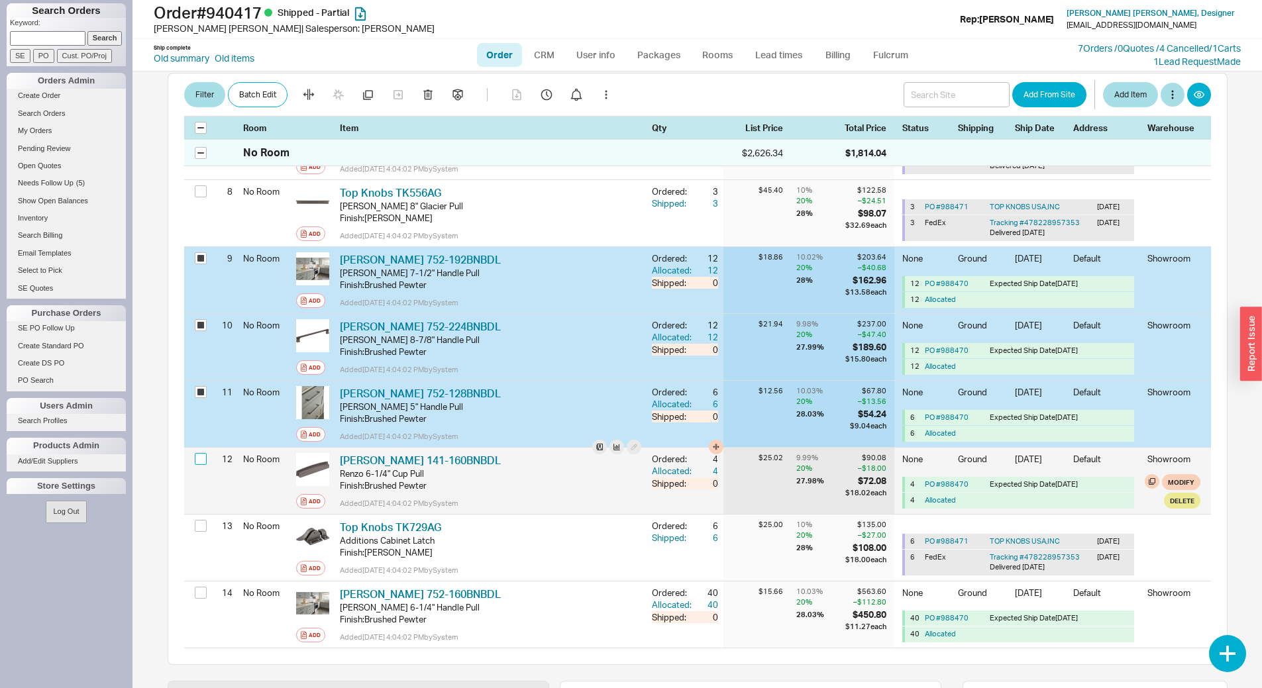
click at [203, 453] on input "checkbox" at bounding box center [201, 459] width 12 height 12
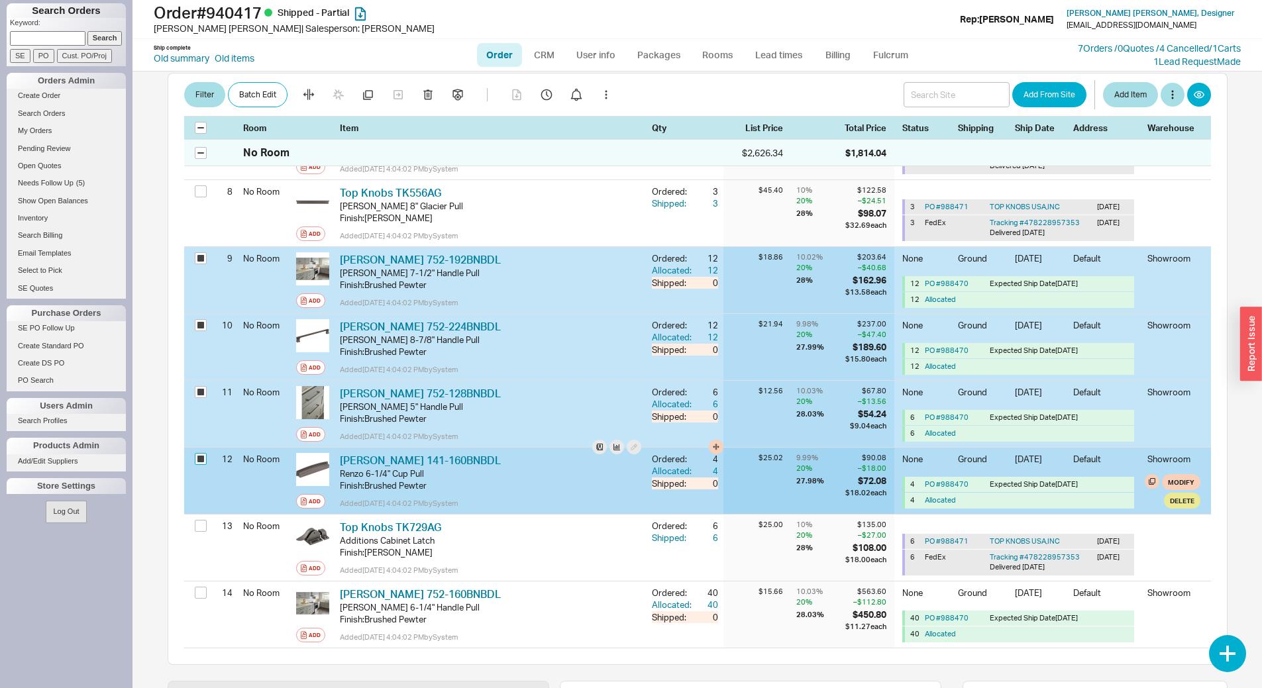
checkbox input "true"
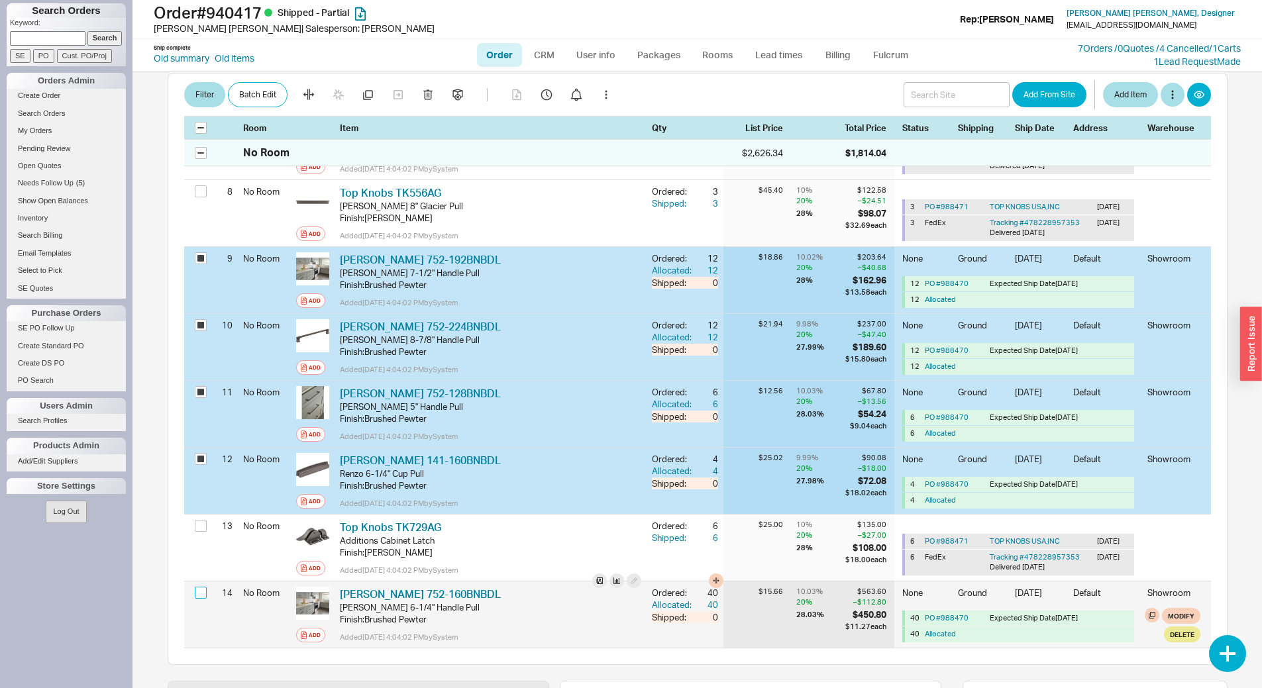
click at [199, 587] on input "checkbox" at bounding box center [201, 593] width 12 height 12
checkbox input "true"
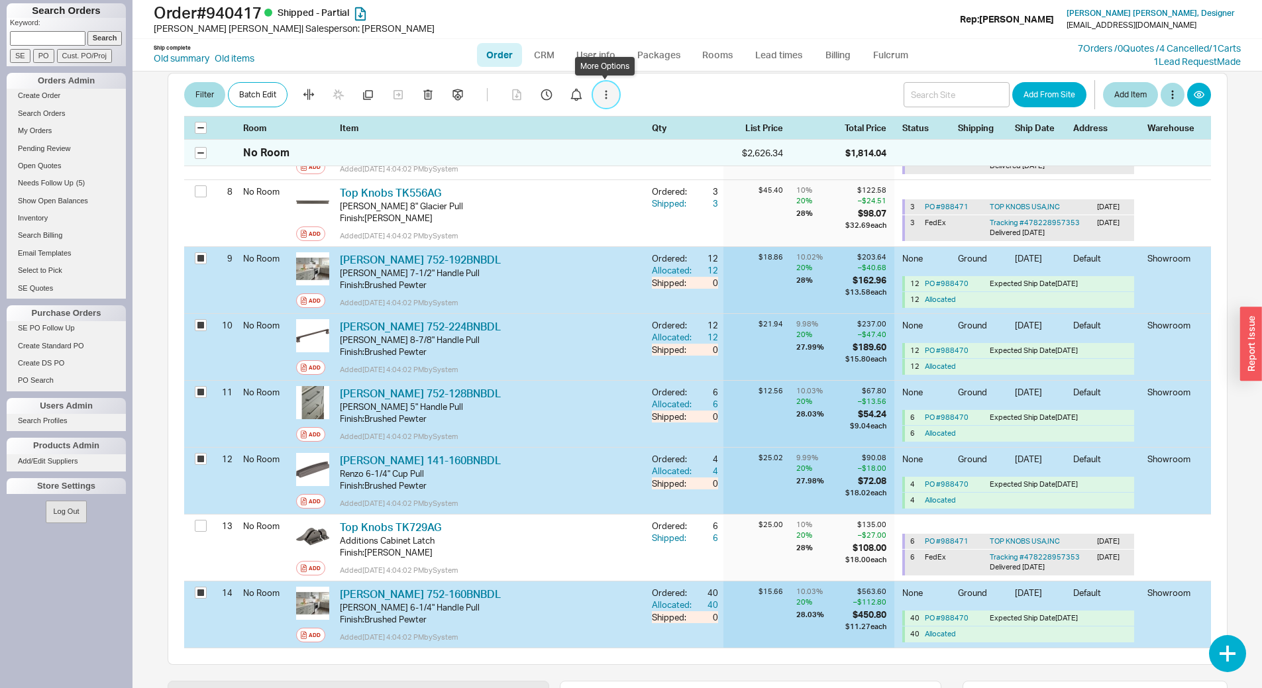
click at [597, 99] on button "button" at bounding box center [606, 95] width 26 height 26
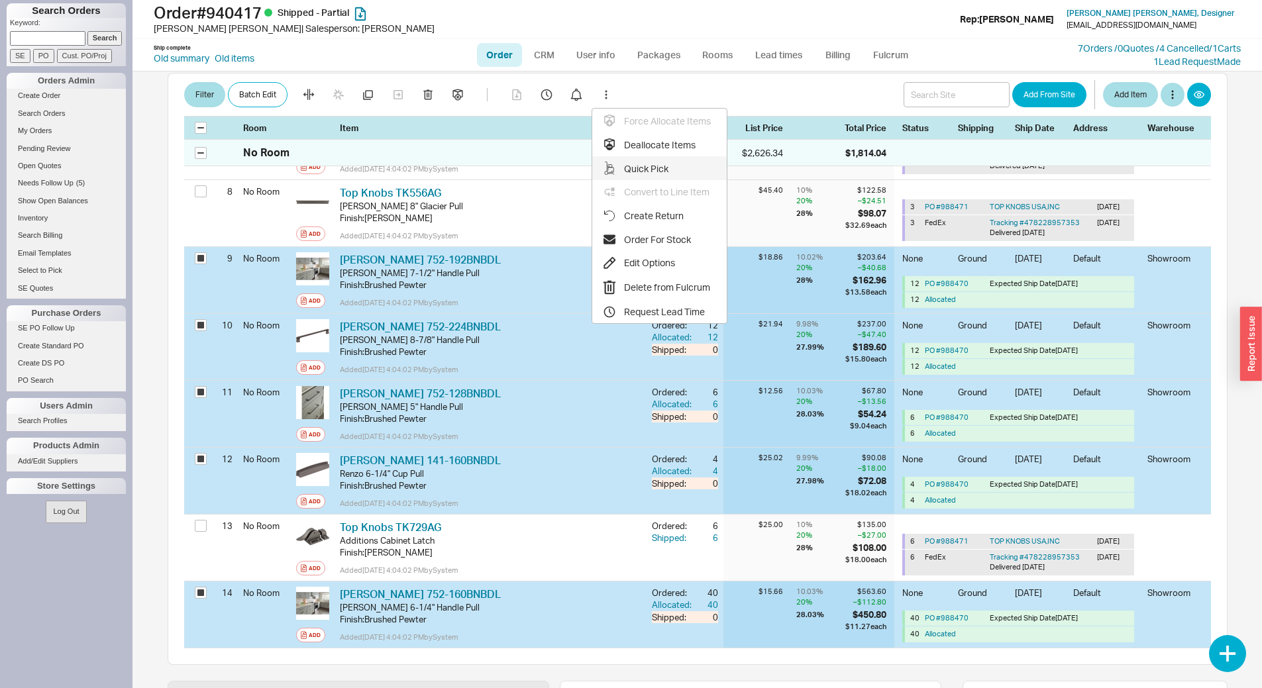
click at [650, 169] on div ".warehouse-cart-packages-a{fill:none;stroke:currentColor;stroke-linecap:round;s…" at bounding box center [657, 168] width 108 height 13
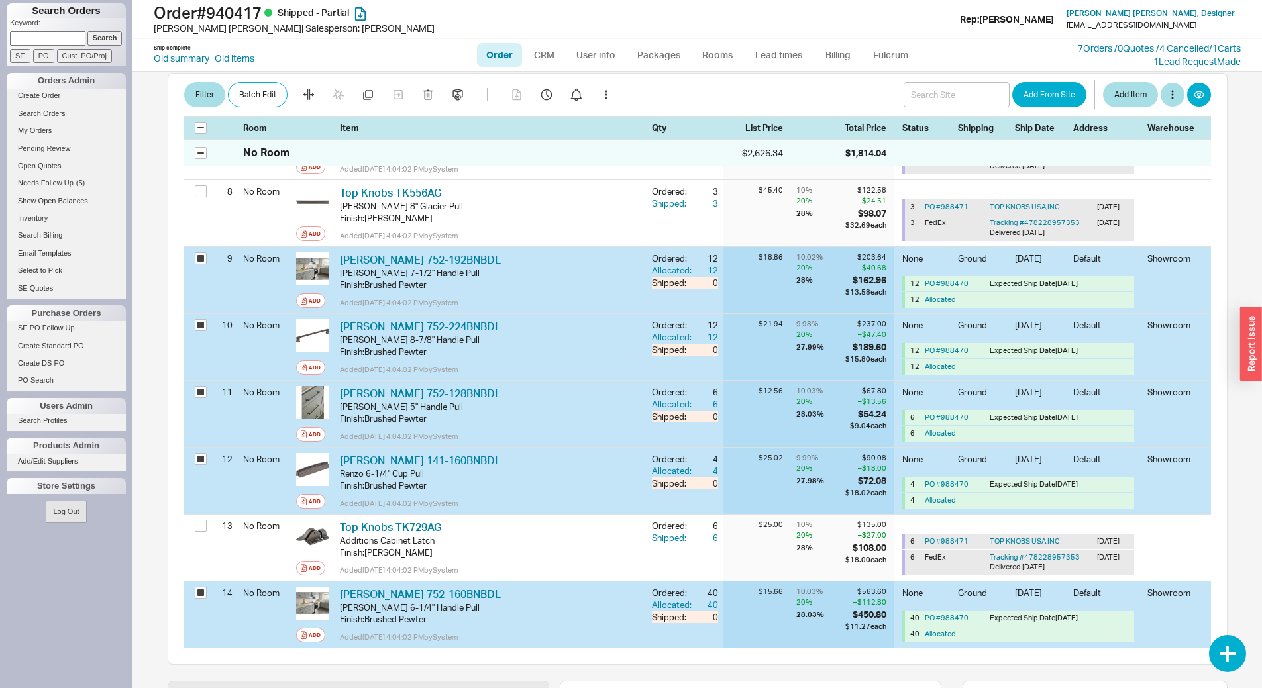
click at [65, 36] on input at bounding box center [47, 38] width 75 height 14
type input "brecher"
click at [89, 40] on input "Search" at bounding box center [104, 38] width 35 height 14
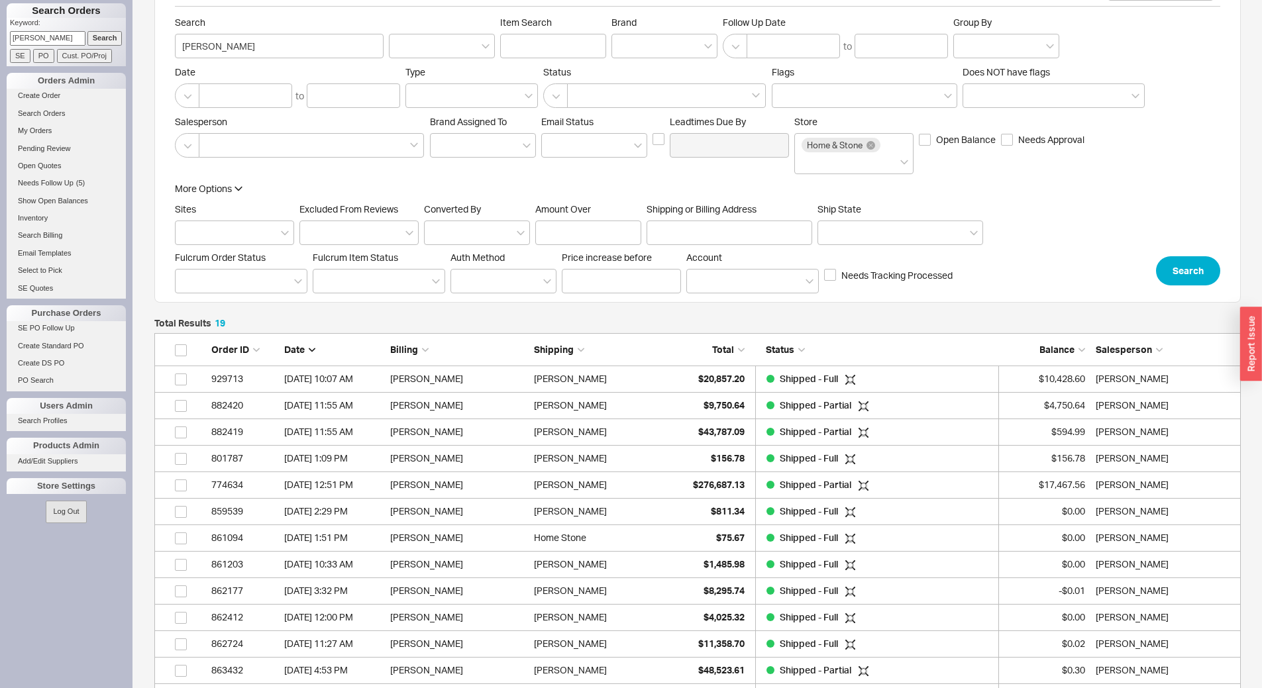
scroll to position [66, 0]
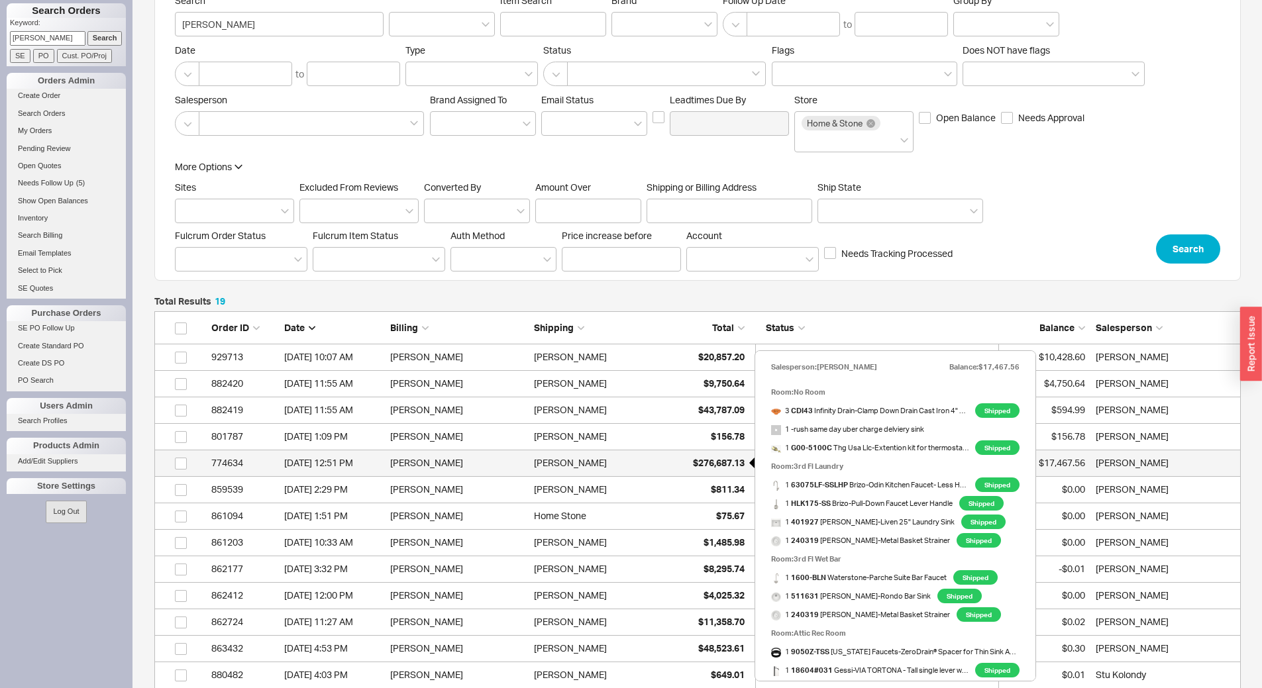
click at [712, 462] on span "$276,687.13" at bounding box center [719, 462] width 52 height 11
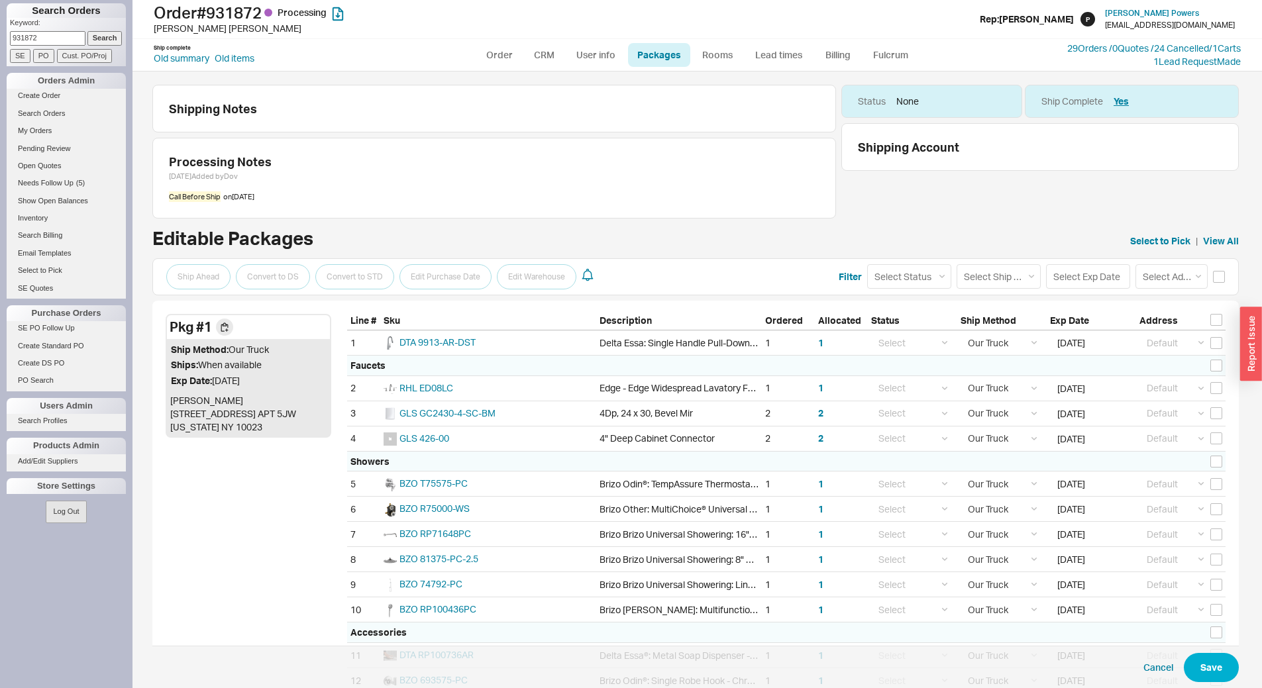
select select "8"
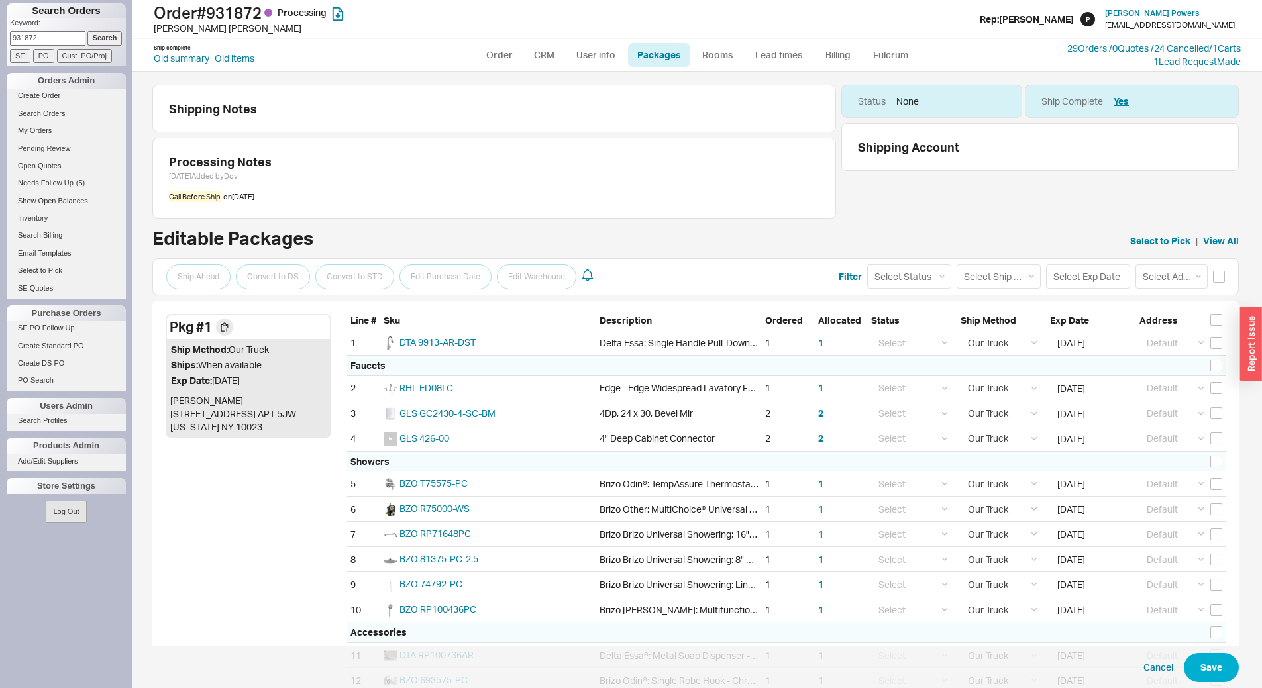
select select "8"
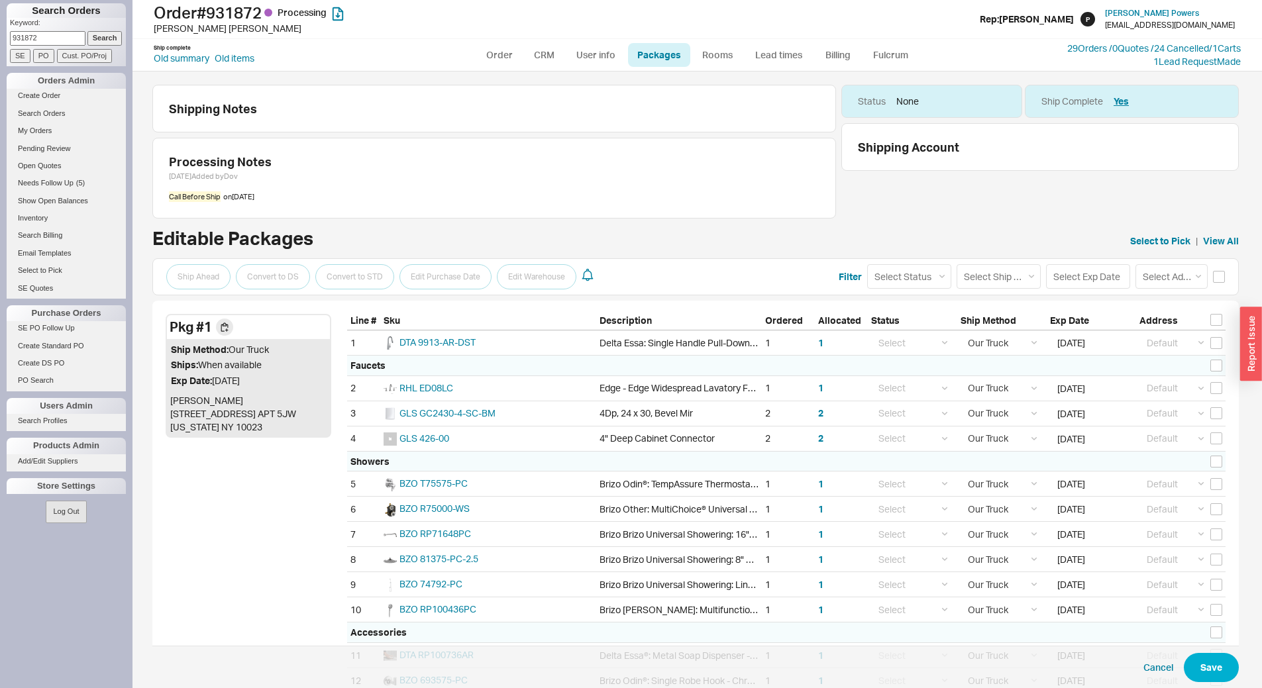
select select "8"
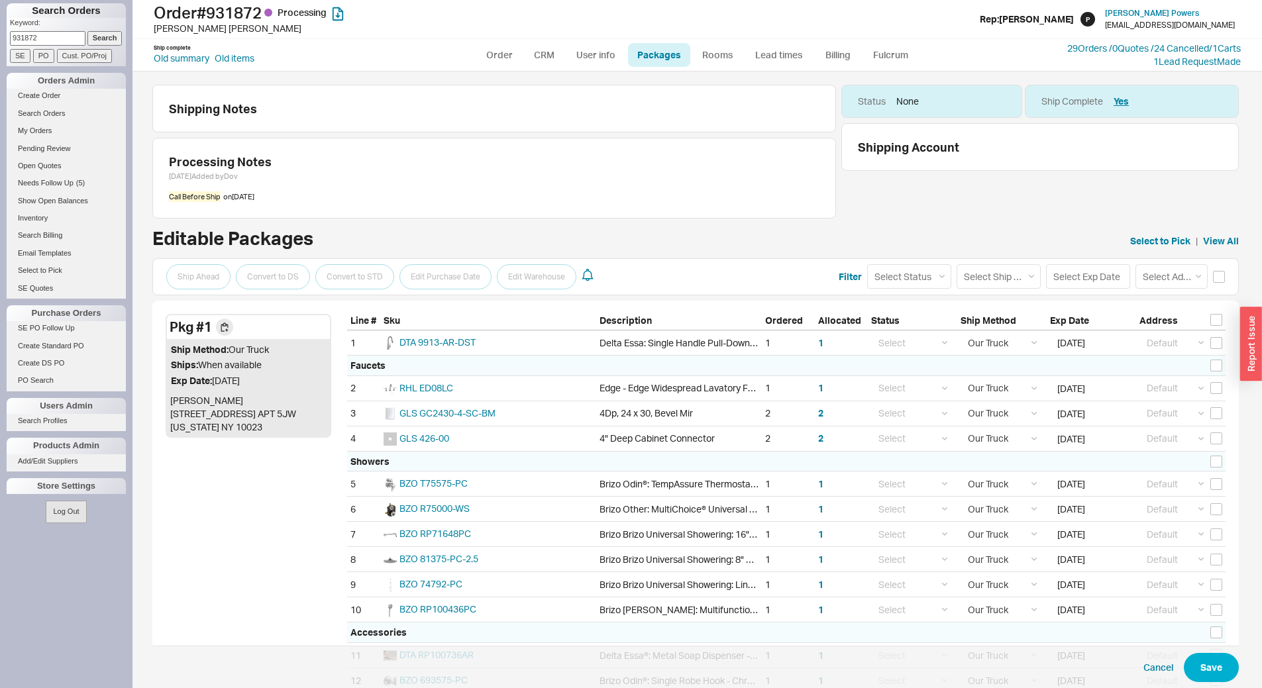
select select "8"
click at [62, 35] on input "931872" at bounding box center [47, 38] width 75 height 14
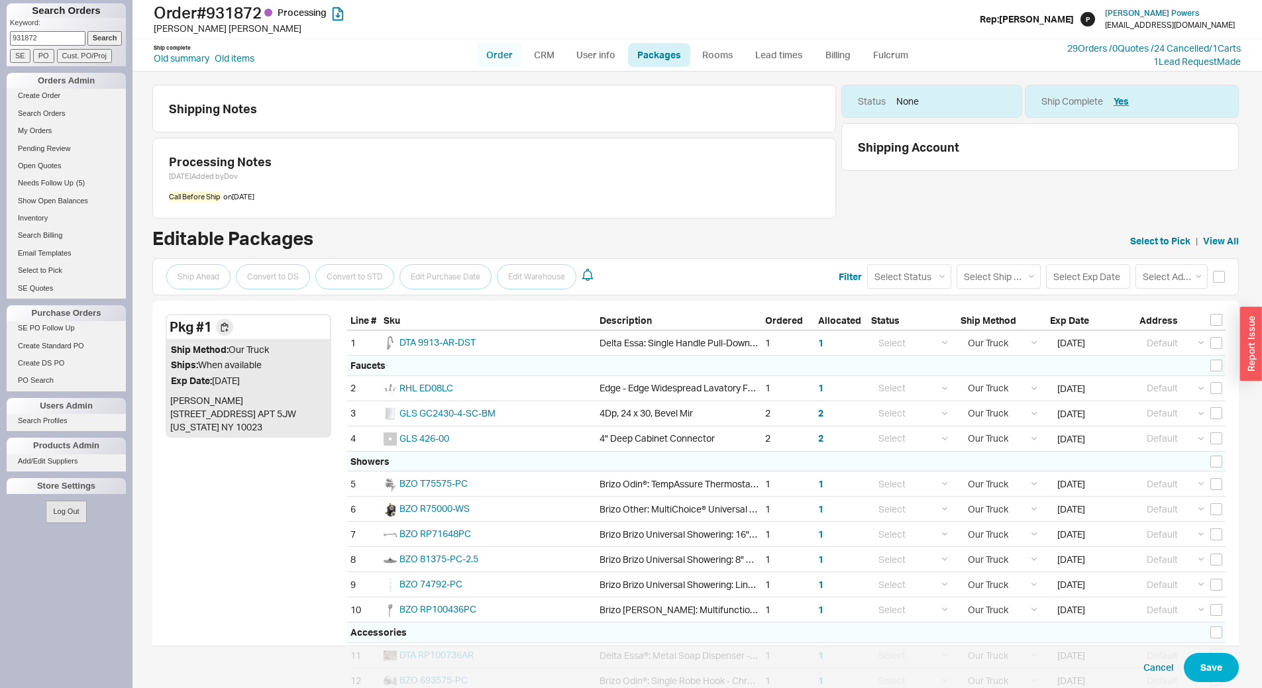
click at [504, 56] on link "Order" at bounding box center [499, 55] width 45 height 24
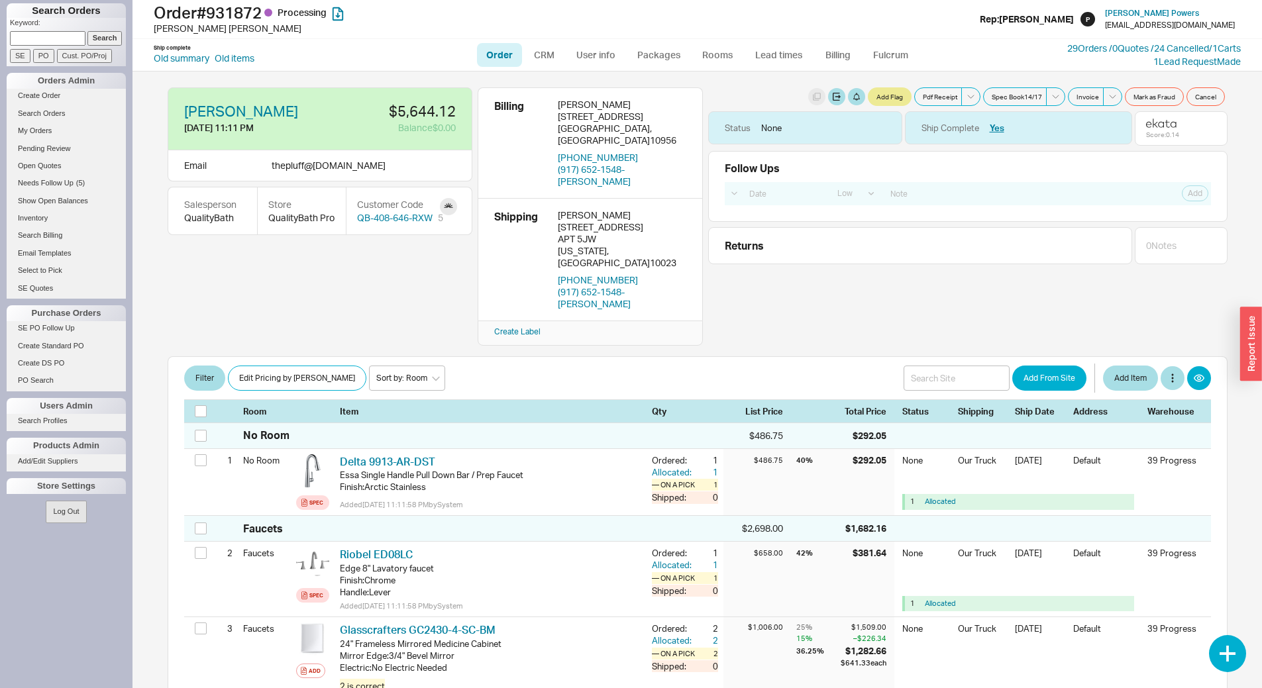
select select "LOW"
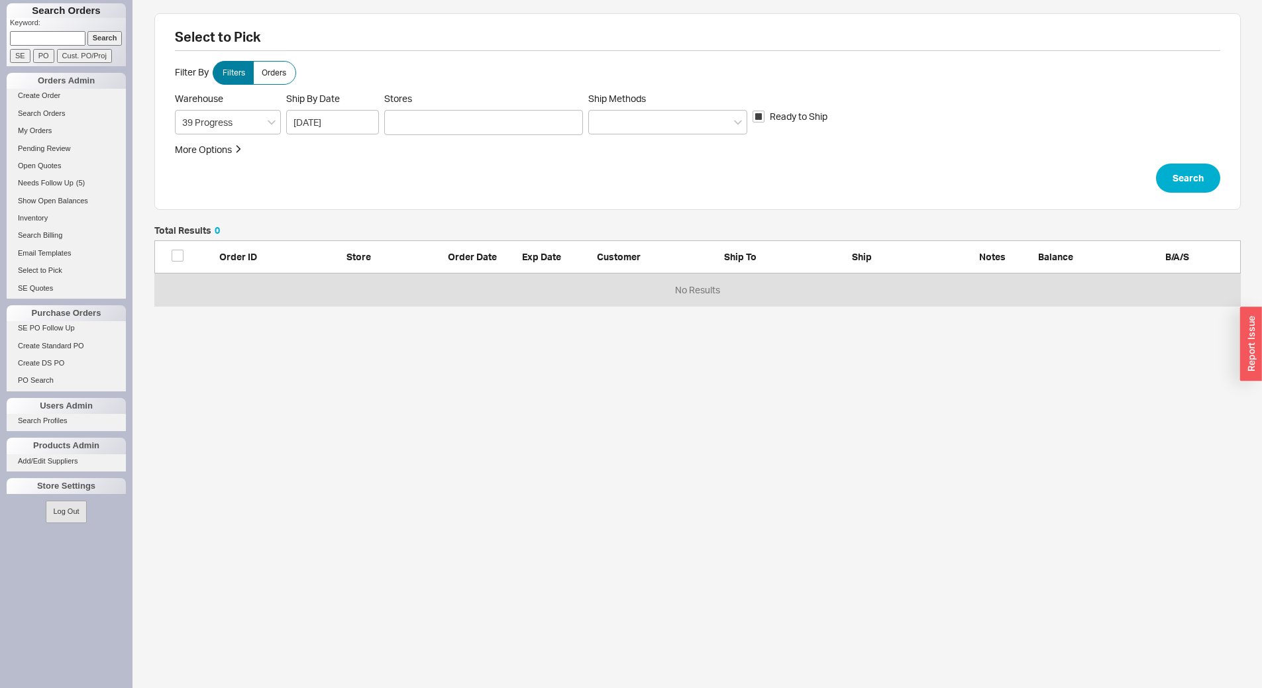
scroll to position [70, 1076]
click at [424, 121] on div at bounding box center [483, 122] width 199 height 25
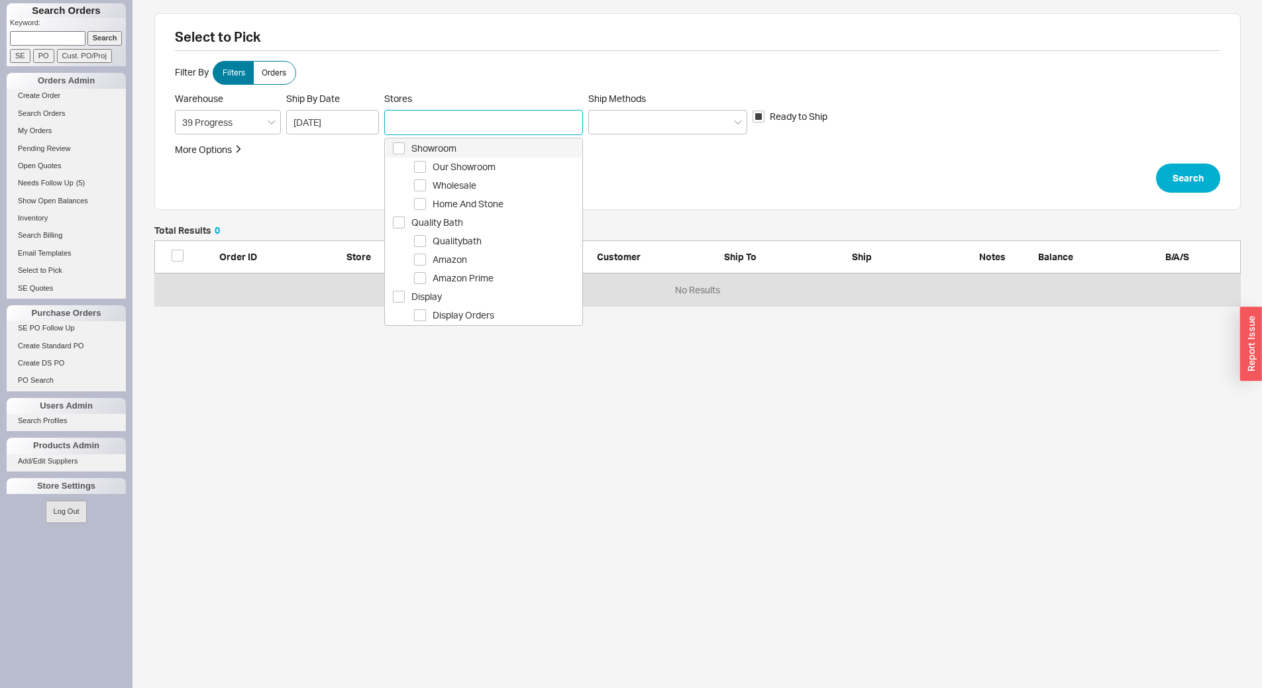
click at [448, 144] on span "Showroom" at bounding box center [496, 148] width 170 height 16
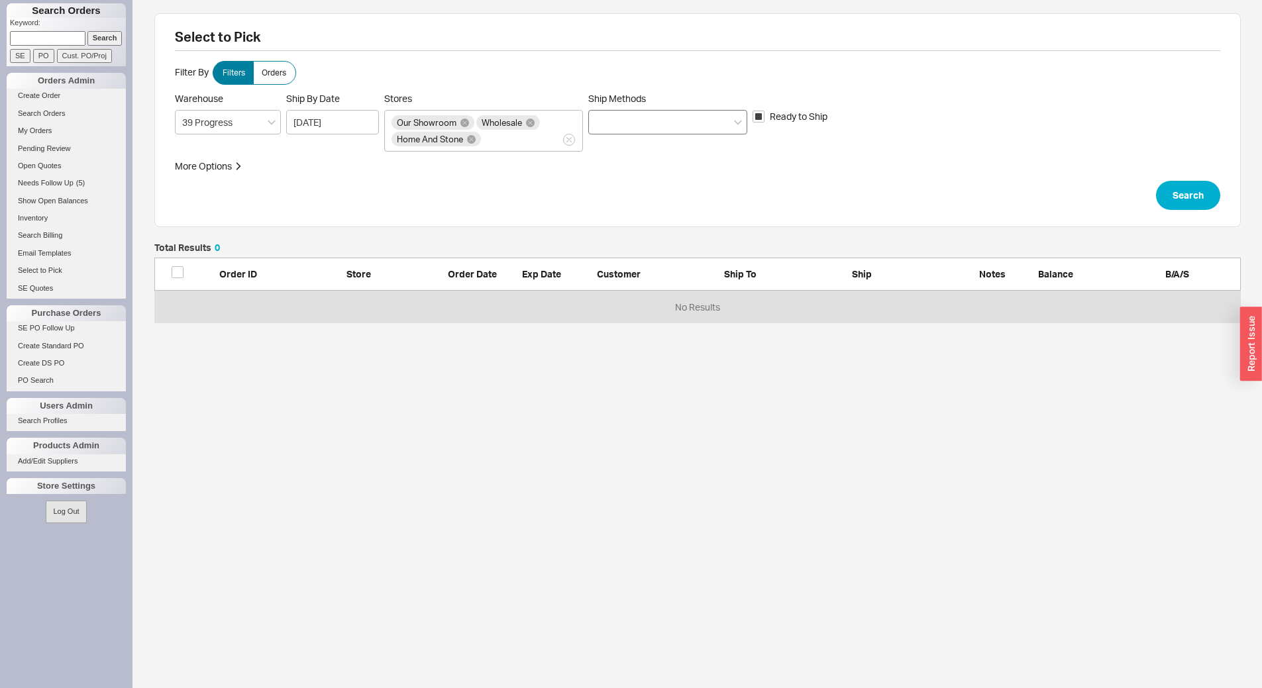
click at [656, 122] on div at bounding box center [667, 122] width 159 height 25
click at [605, 122] on input "Ship Methods" at bounding box center [599, 122] width 9 height 15
click at [644, 140] on div "Ground" at bounding box center [668, 150] width 158 height 24
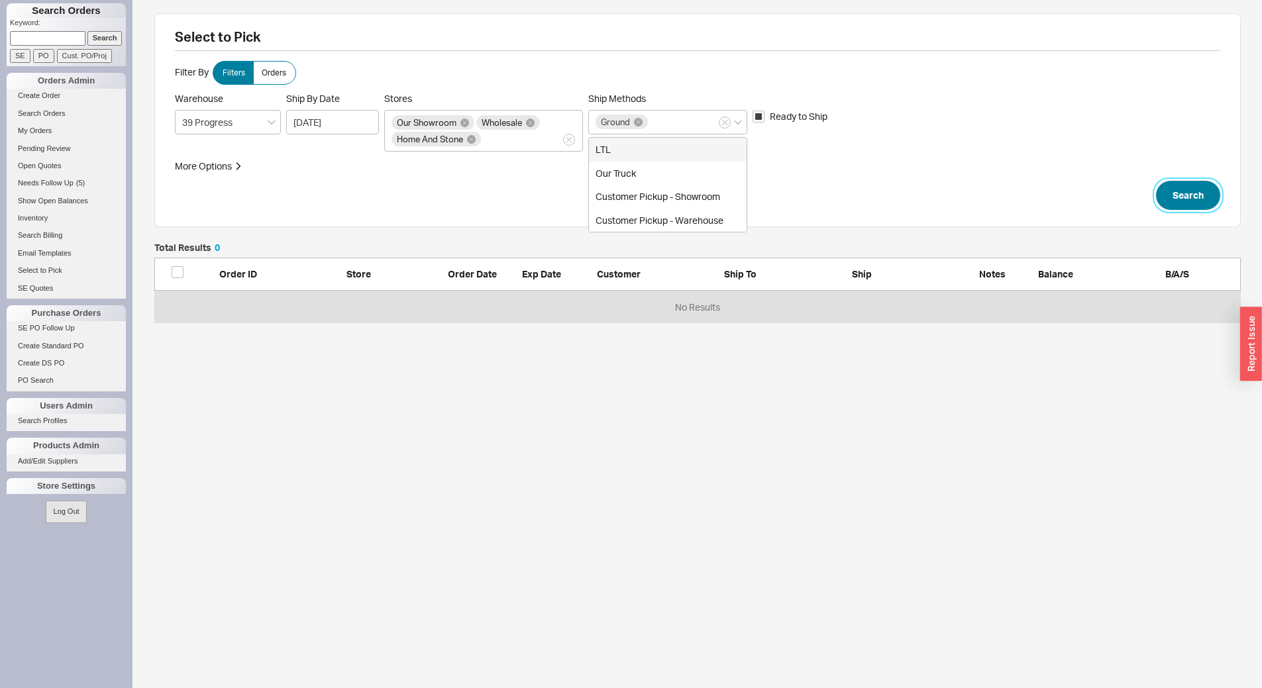
click at [1204, 199] on button "Search" at bounding box center [1188, 195] width 64 height 29
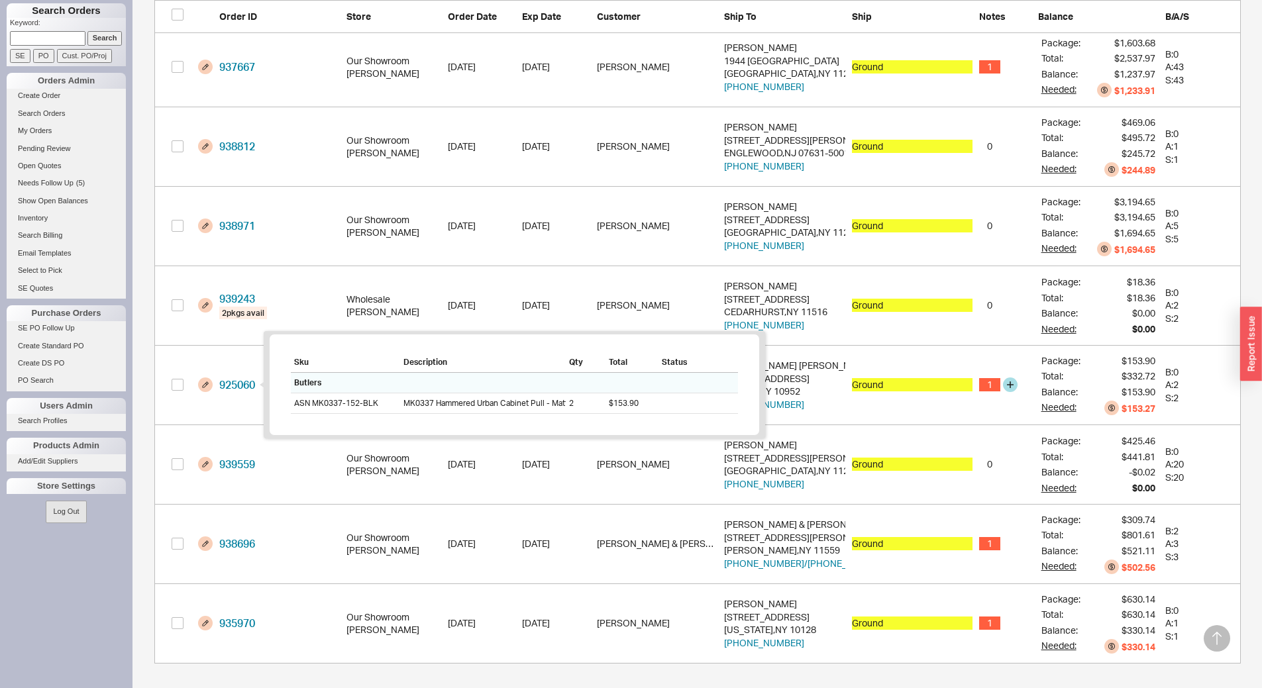
scroll to position [607, 0]
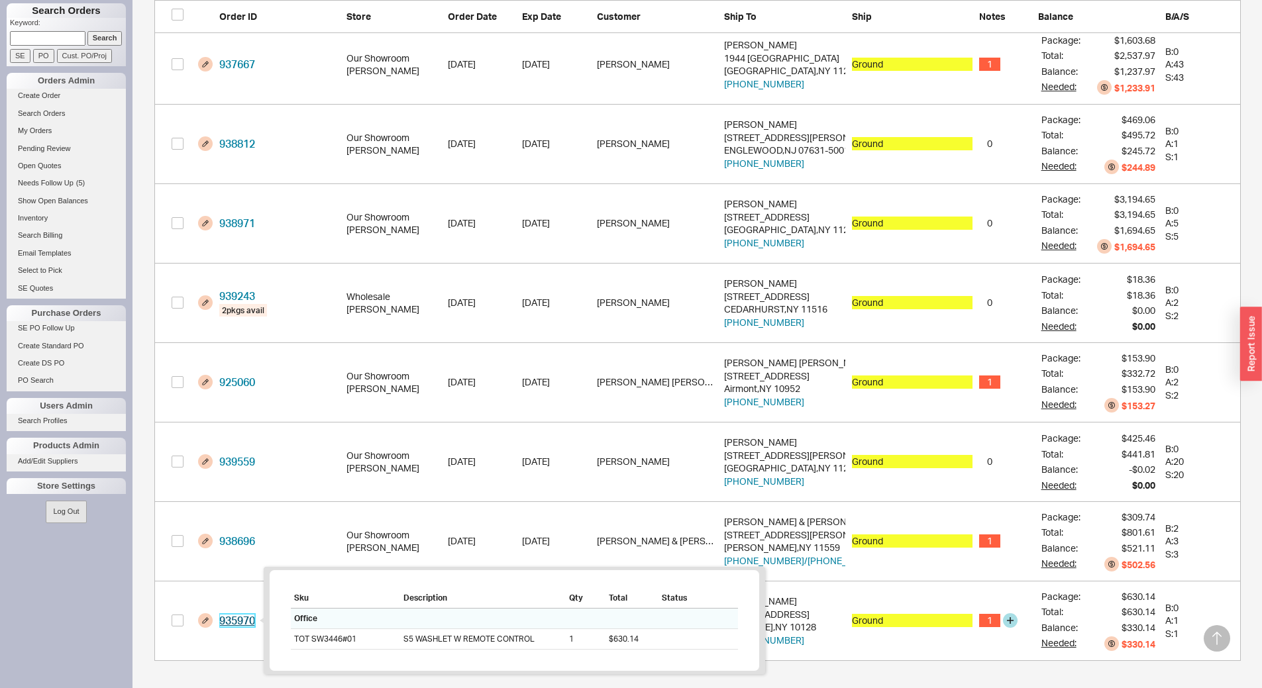
click at [235, 615] on link "935970" at bounding box center [237, 620] width 36 height 13
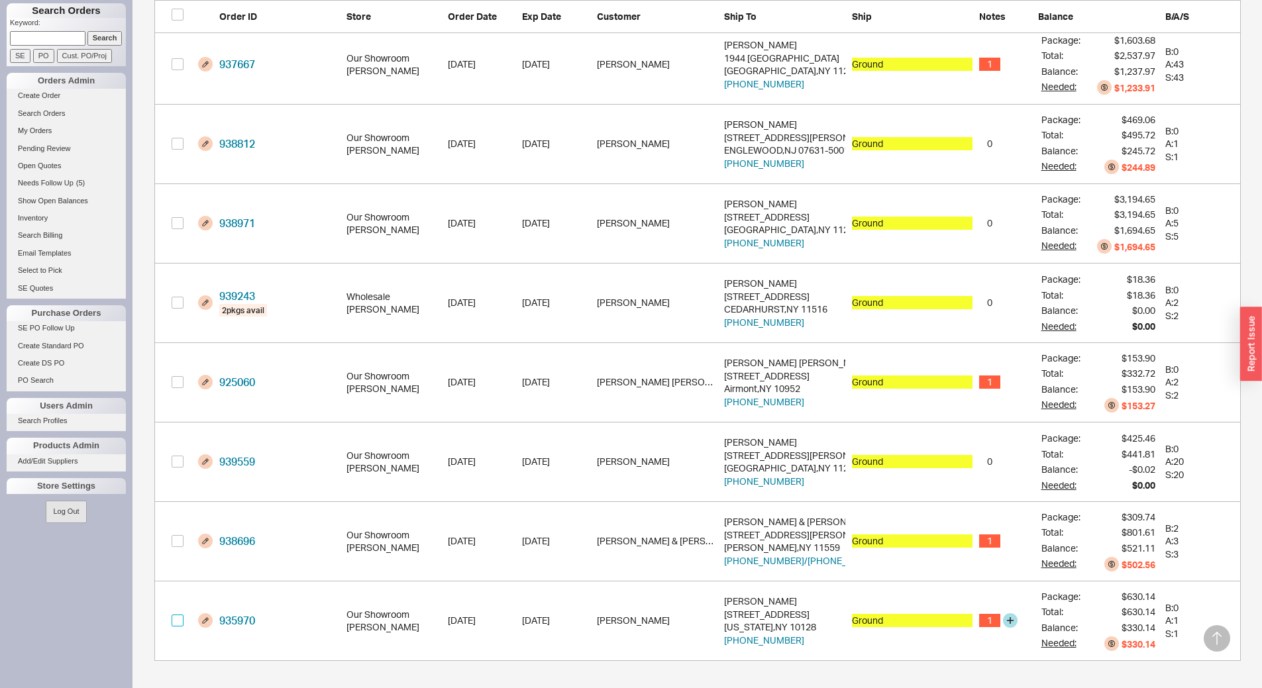
click at [182, 619] on input "grid" at bounding box center [178, 621] width 12 height 12
checkbox input "true"
click at [1200, 660] on button "Confirm" at bounding box center [1206, 667] width 69 height 29
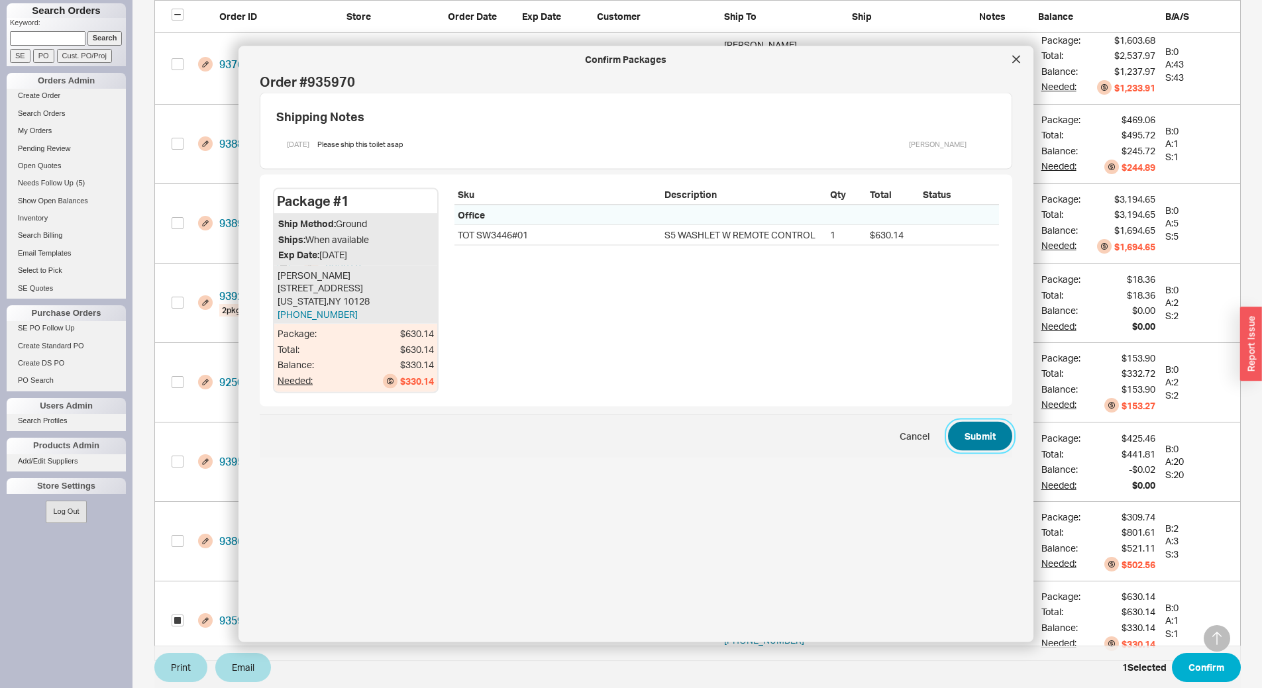
click at [974, 440] on button "Submit" at bounding box center [980, 435] width 64 height 29
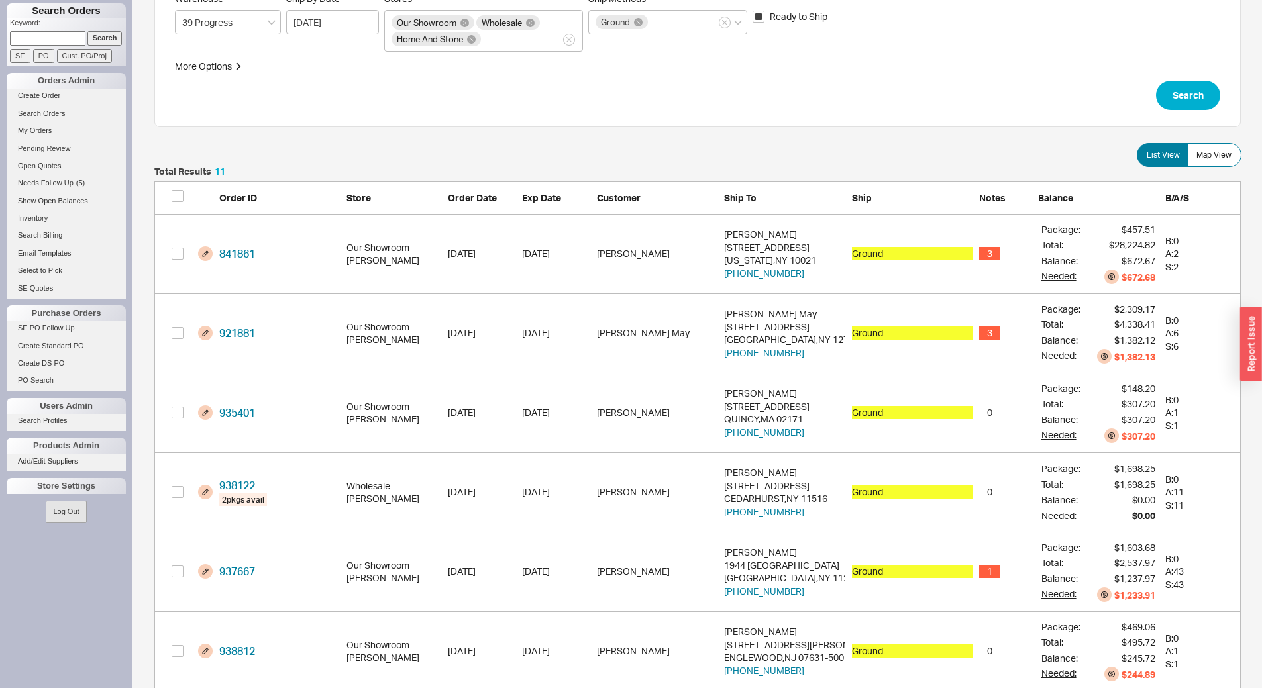
scroll to position [0, 0]
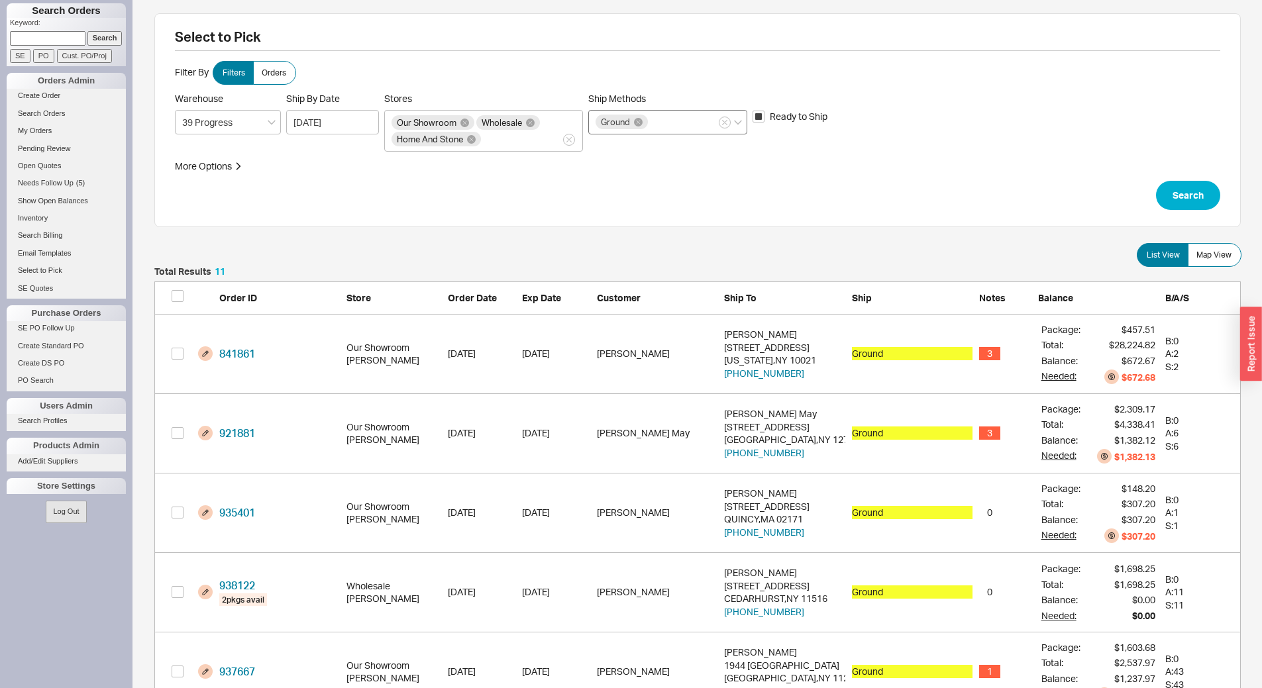
click at [700, 115] on div "Ground" at bounding box center [667, 122] width 159 height 25
click at [659, 115] on input "Ship Methods Ground" at bounding box center [654, 122] width 9 height 15
click at [651, 141] on div "LTL" at bounding box center [668, 150] width 158 height 24
click at [680, 175] on div "Customer Pickup - Showroom" at bounding box center [668, 174] width 158 height 24
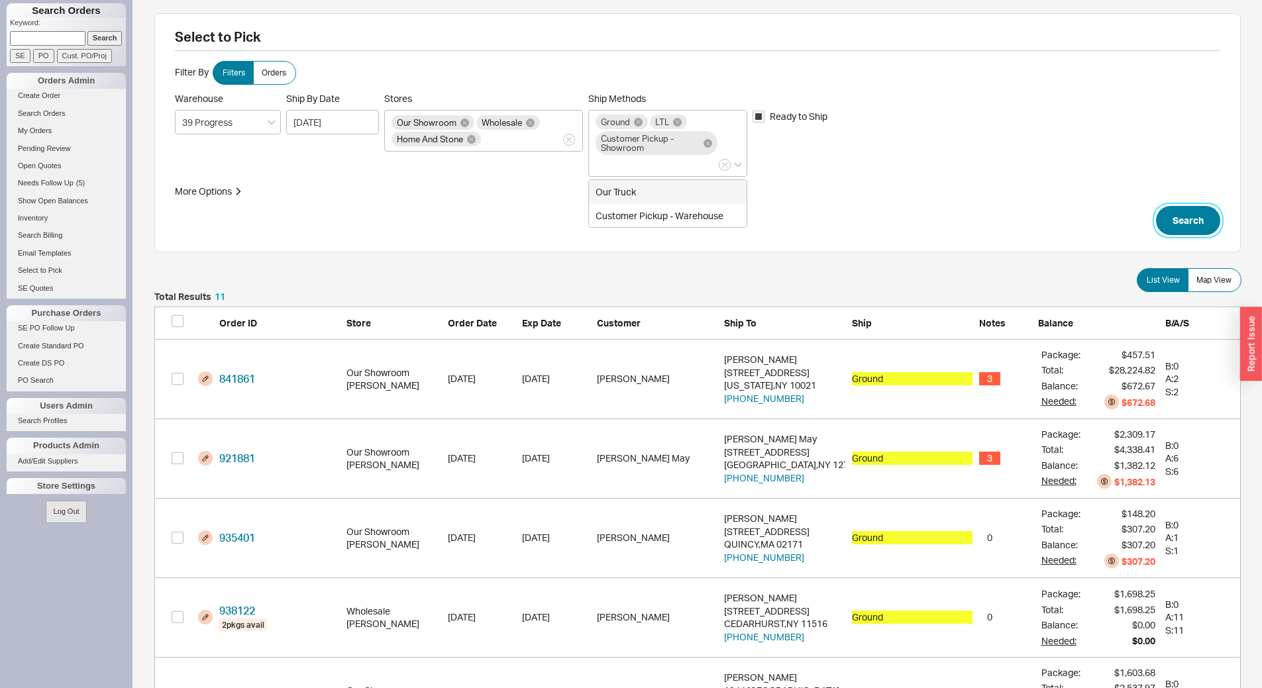
click at [1174, 219] on button "Search" at bounding box center [1188, 220] width 64 height 29
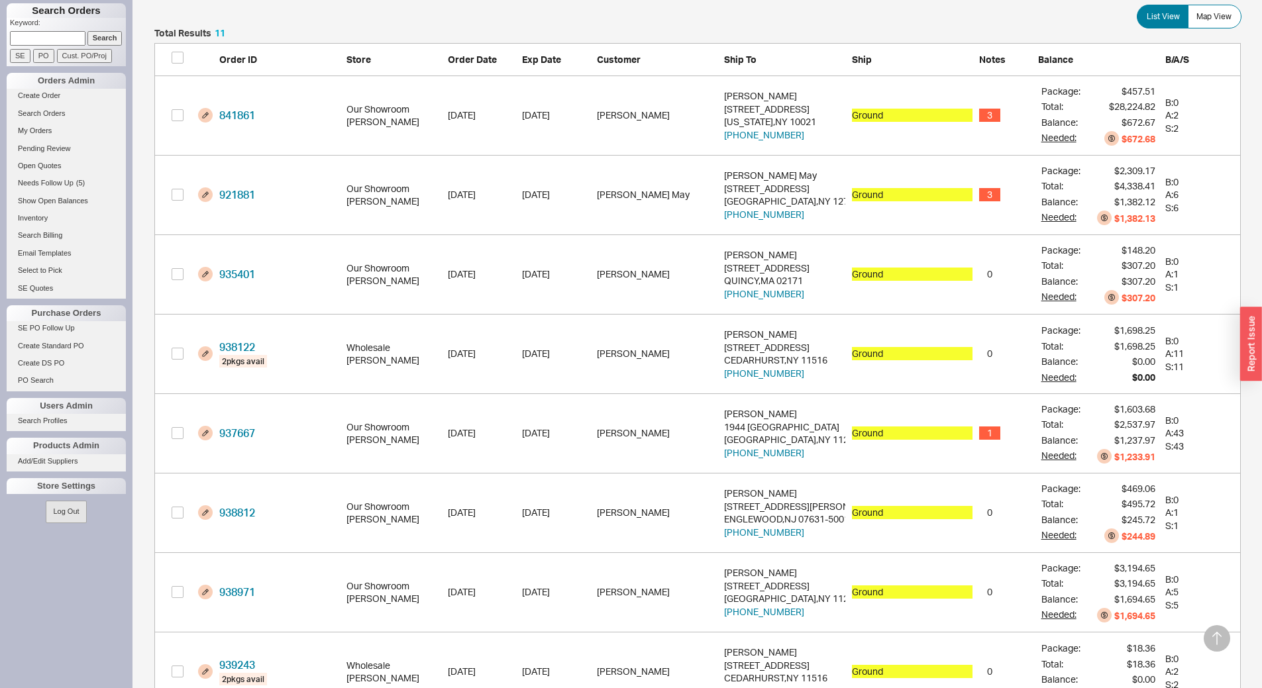
scroll to position [89, 0]
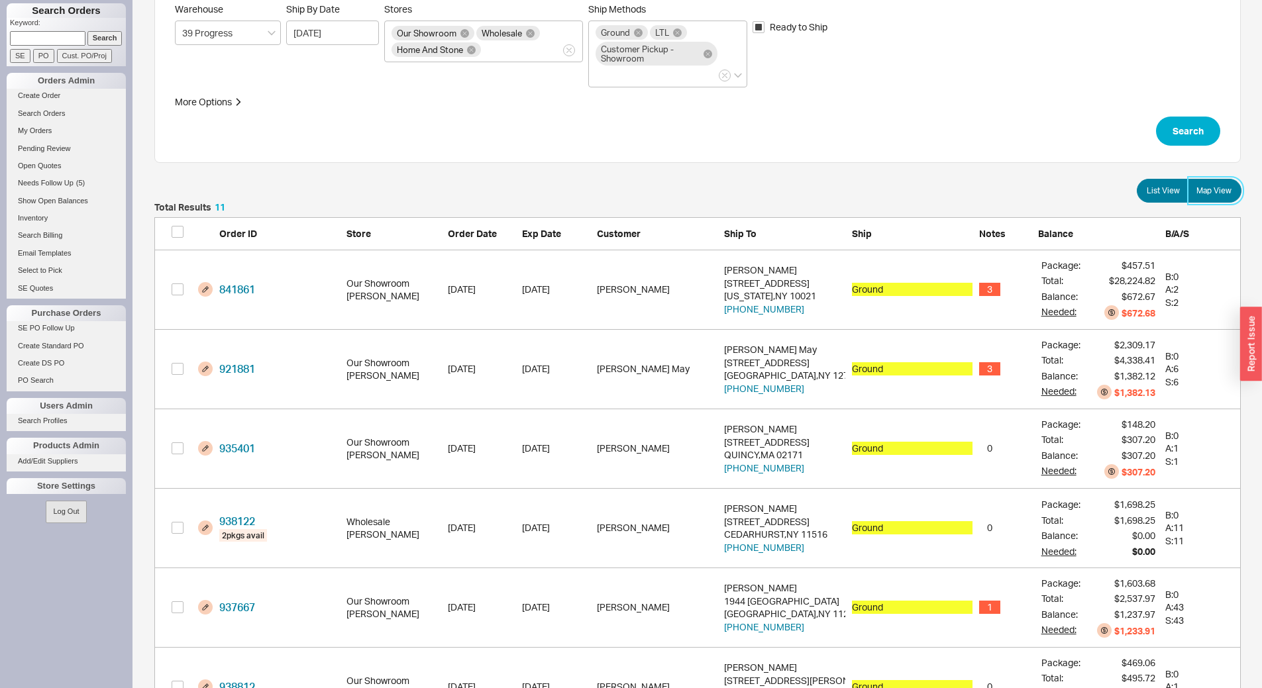
click at [1201, 185] on span "Map View" at bounding box center [1213, 190] width 35 height 11
click at [0, 0] on input "Map View" at bounding box center [0, 0] width 0 height 0
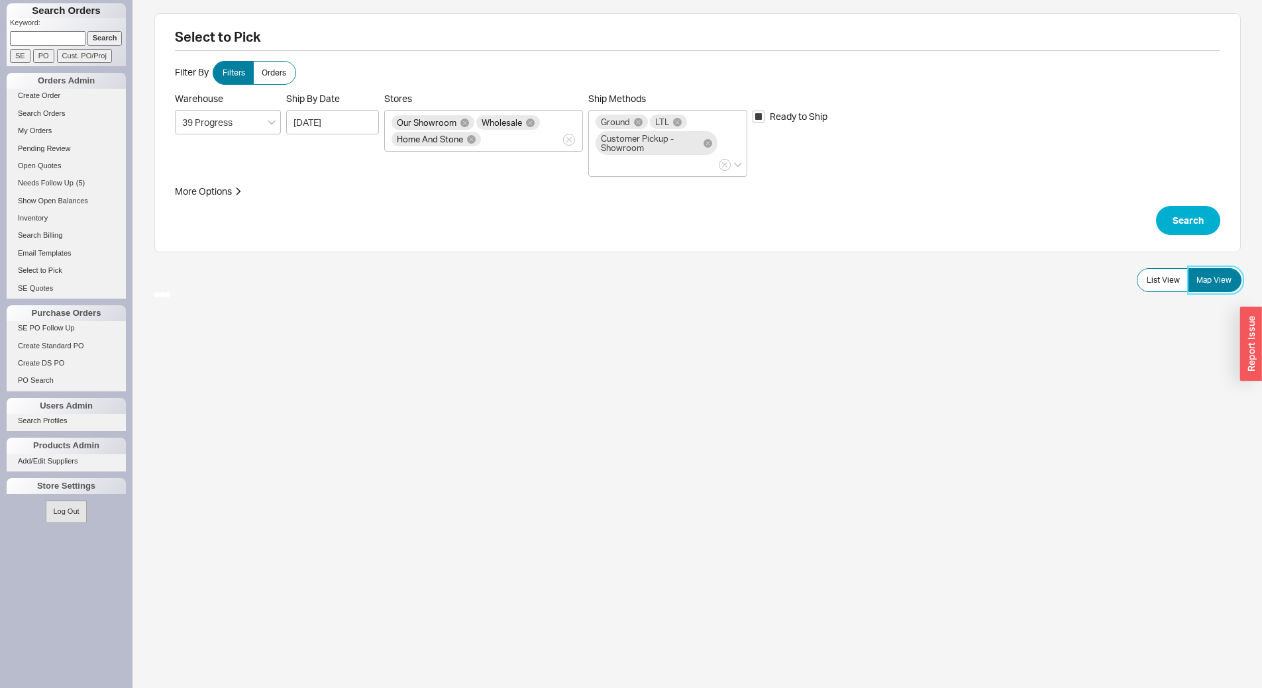
scroll to position [0, 0]
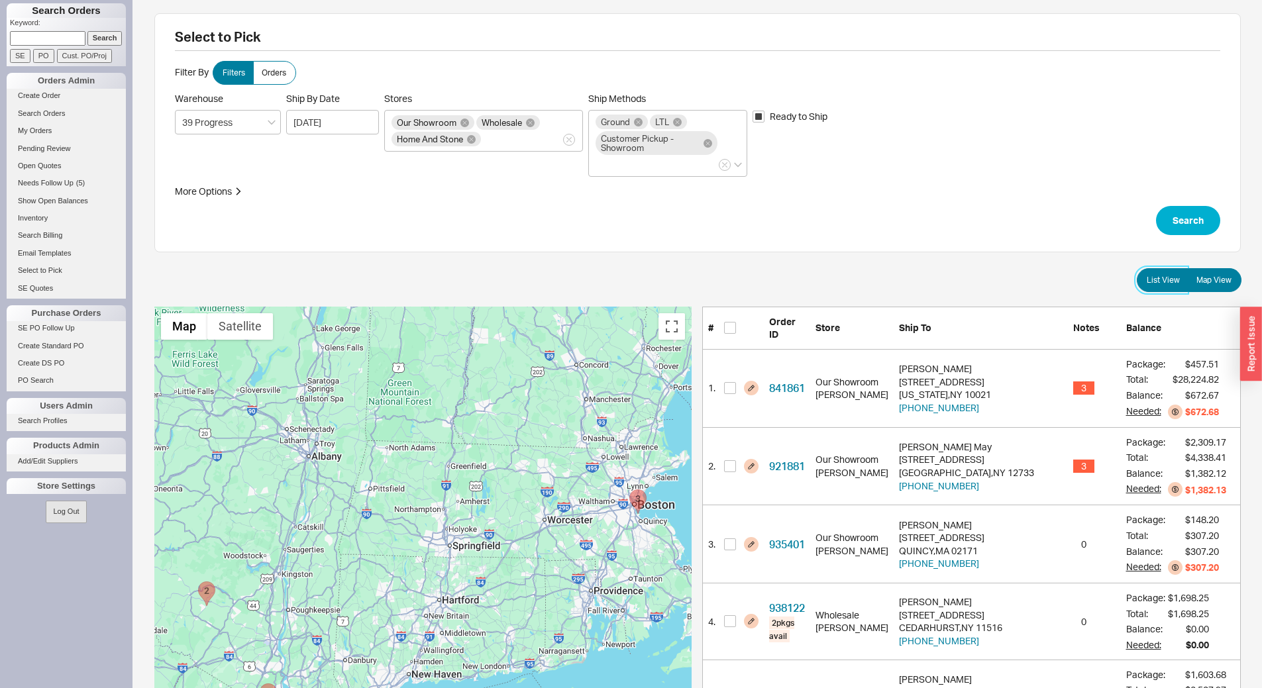
click at [1153, 286] on label "List View" at bounding box center [1162, 280] width 52 height 24
click at [0, 0] on input "List View" at bounding box center [0, 0] width 0 height 0
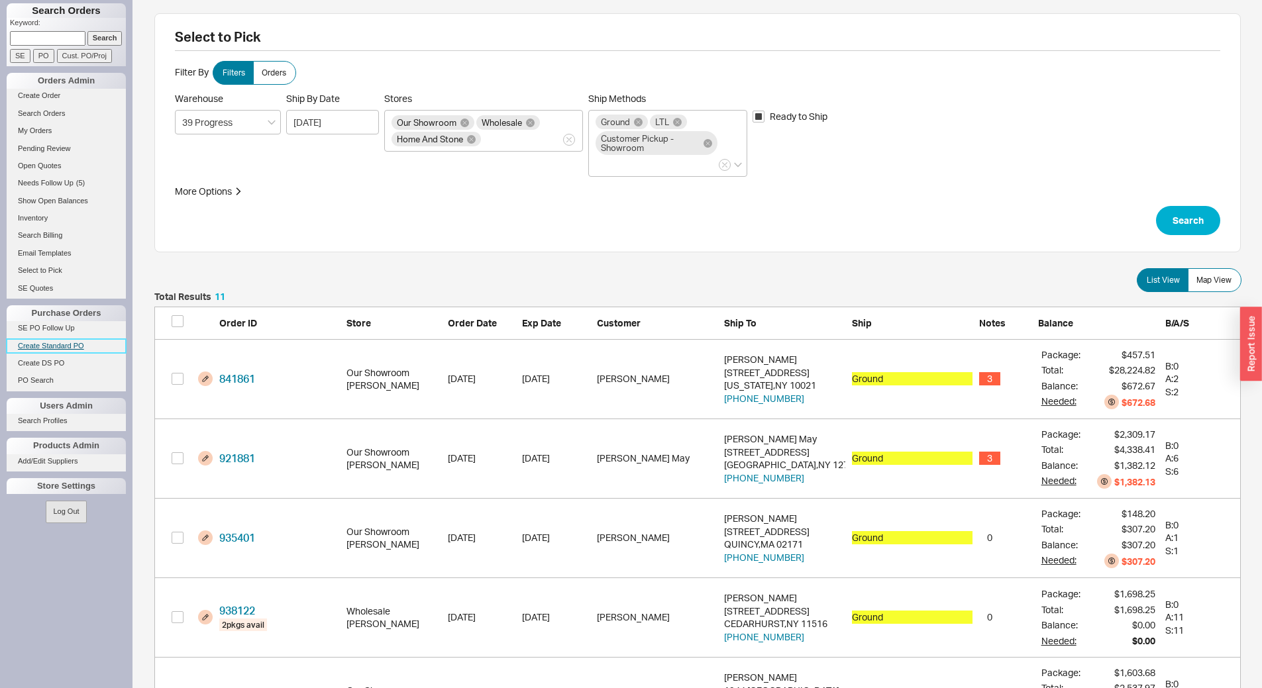
click at [56, 344] on link "Create Standard PO" at bounding box center [66, 346] width 119 height 14
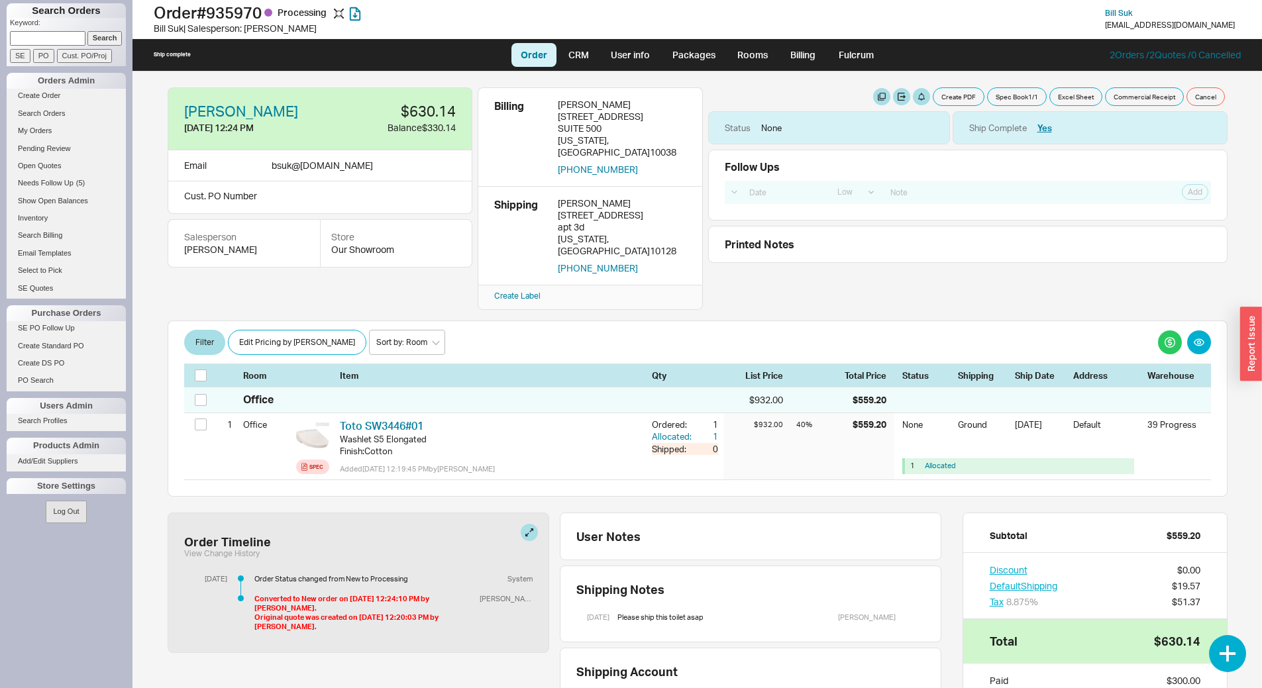
select select "LOW"
click at [811, 60] on link "Billing" at bounding box center [802, 55] width 46 height 24
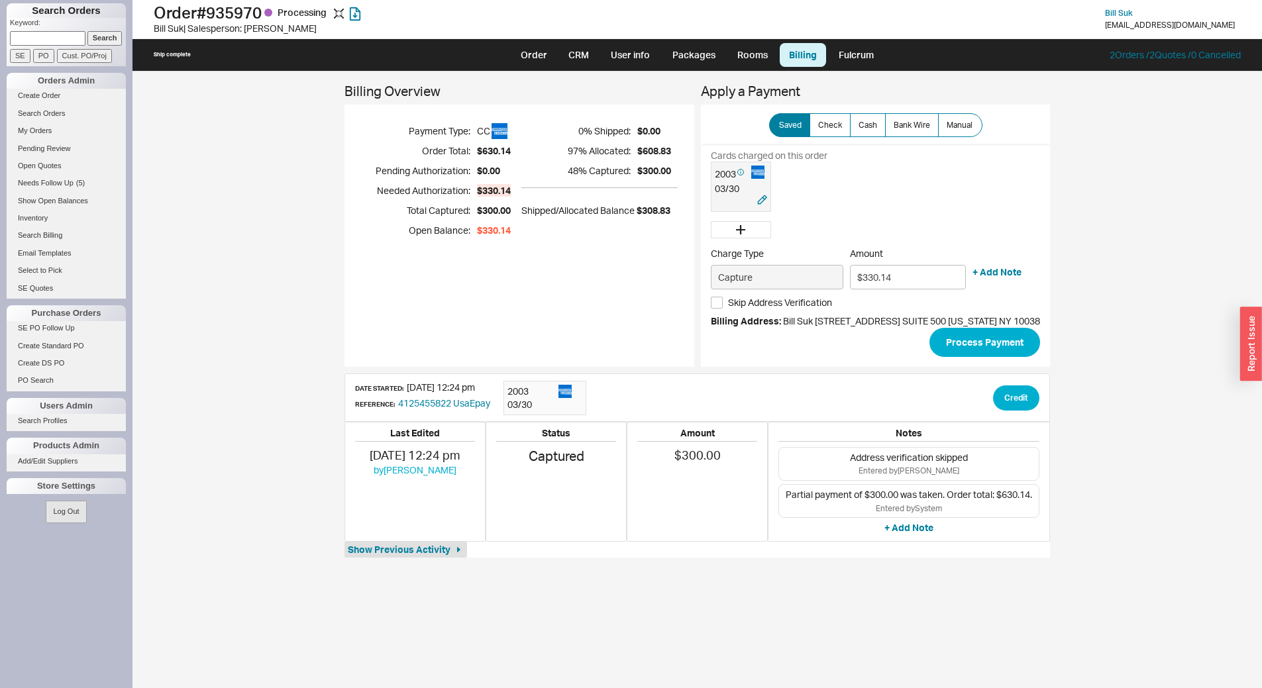
drag, startPoint x: 726, startPoint y: 171, endPoint x: 731, endPoint y: 177, distance: 8.0
click at [729, 172] on div "2003" at bounding box center [732, 174] width 35 height 17
click at [762, 299] on span "Skip Address Verification" at bounding box center [780, 302] width 104 height 13
click at [723, 299] on input "Skip Address Verification" at bounding box center [717, 303] width 12 height 12
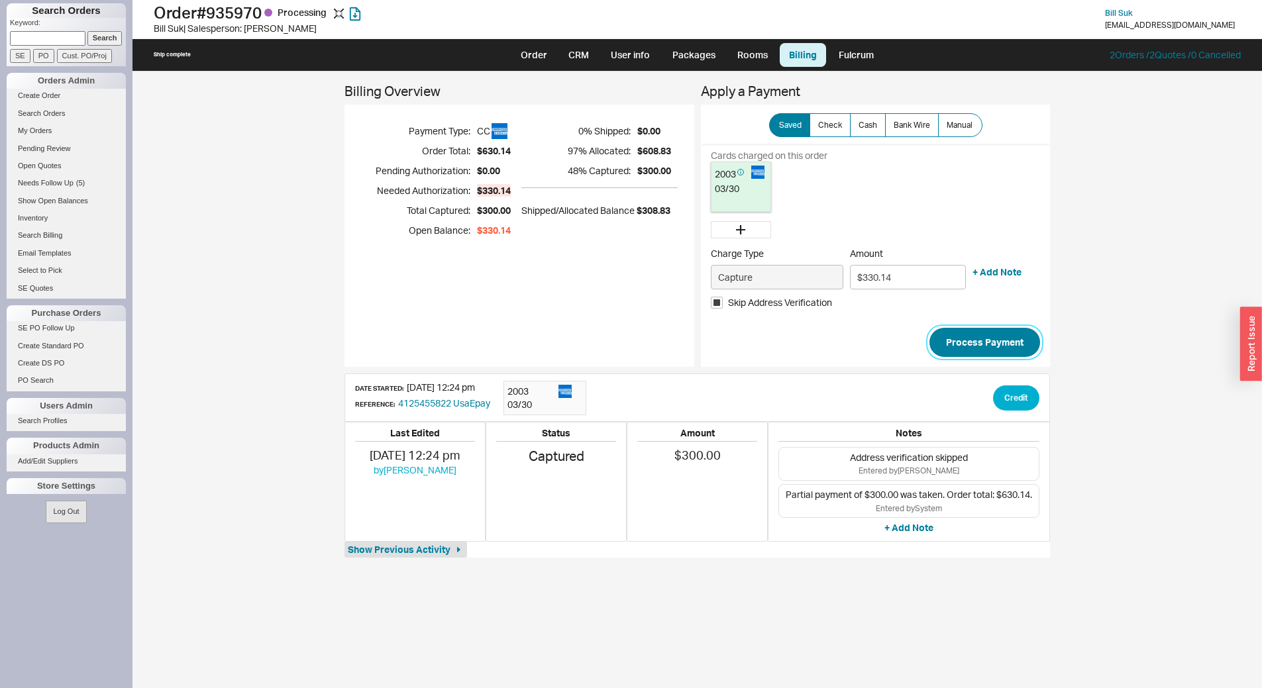
click at [1016, 336] on button "Process Payment" at bounding box center [984, 342] width 111 height 29
checkbox input "false"
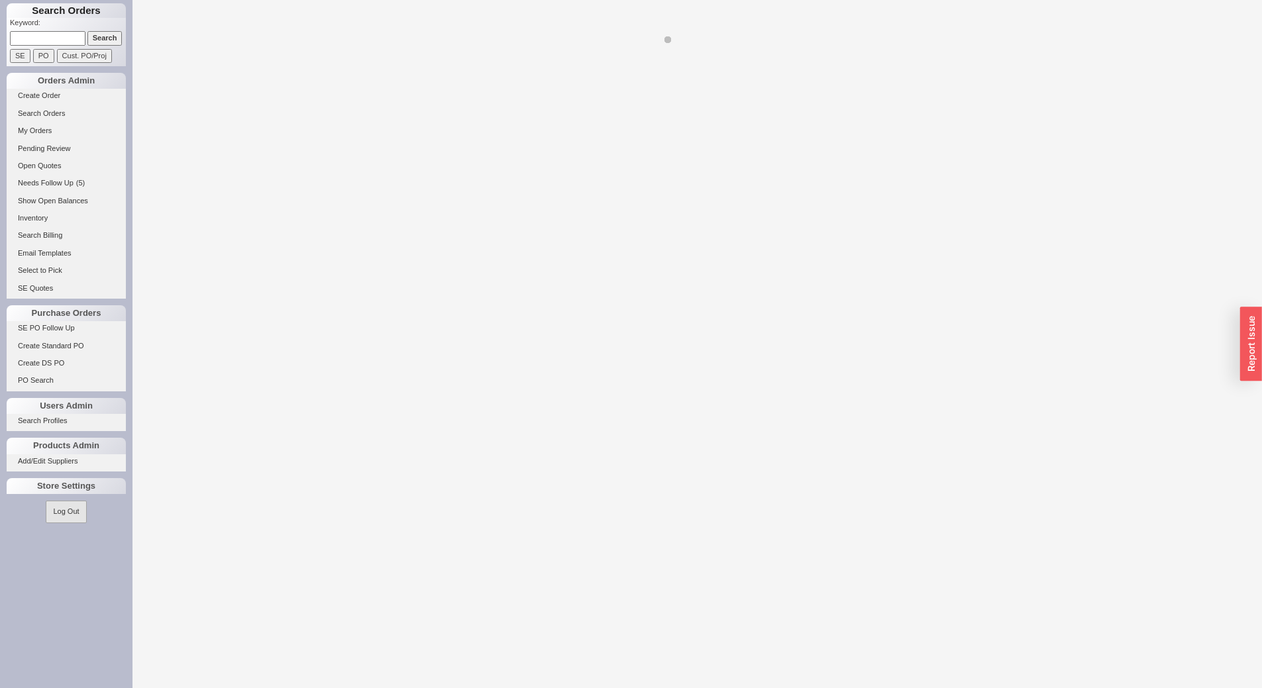
select select "LOW"
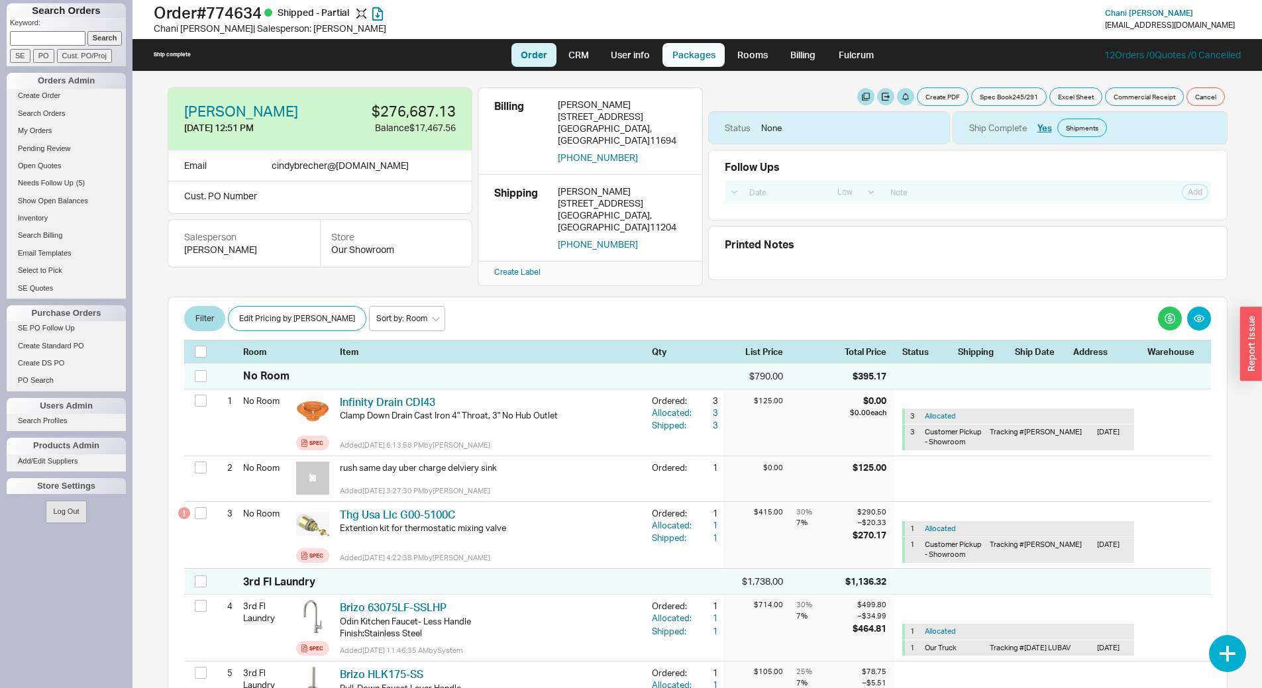
click at [713, 61] on link "Packages" at bounding box center [693, 55] width 62 height 24
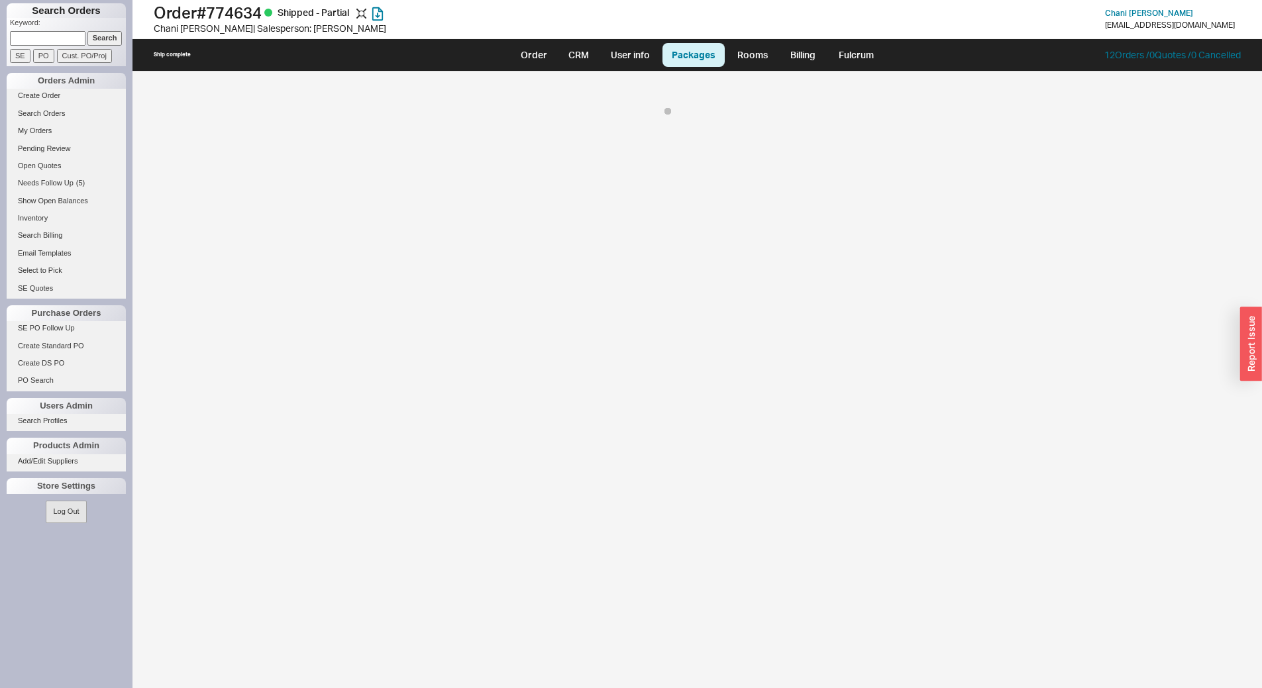
select select "10"
select select "1"
select select "10"
select select "8"
select select "On Hold"
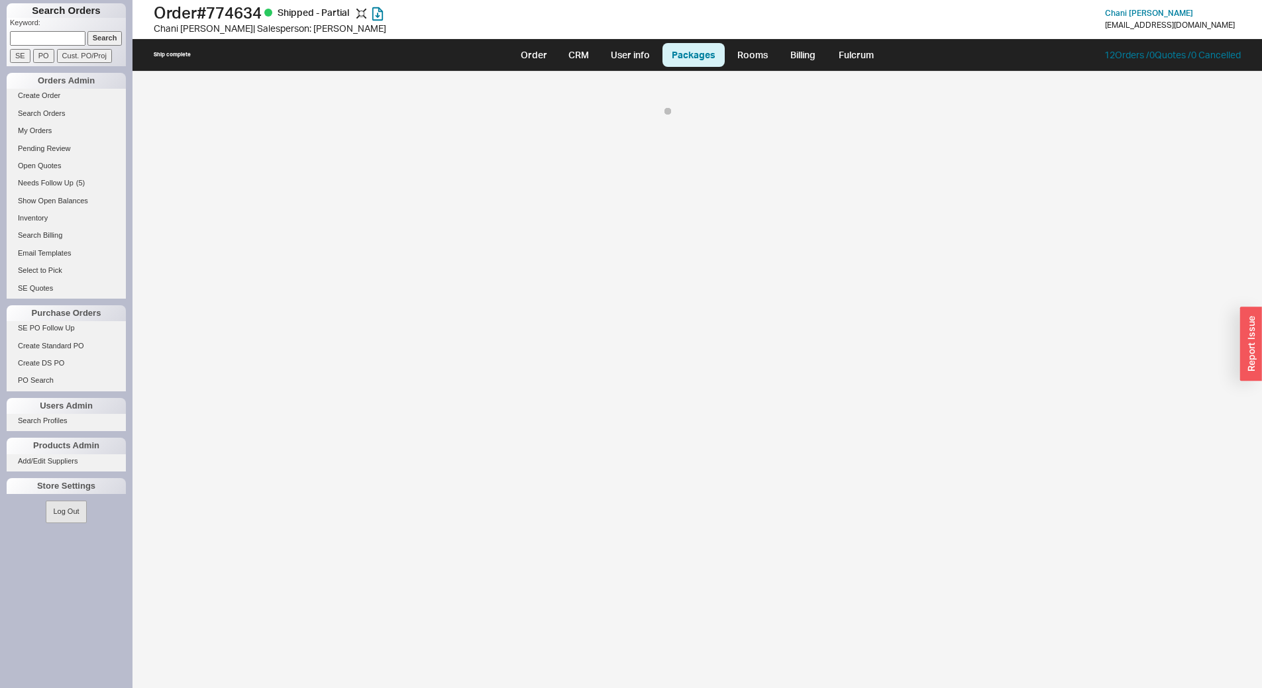
select select "8"
select select "On Hold"
select select "8"
select select "On Hold"
select select "8"
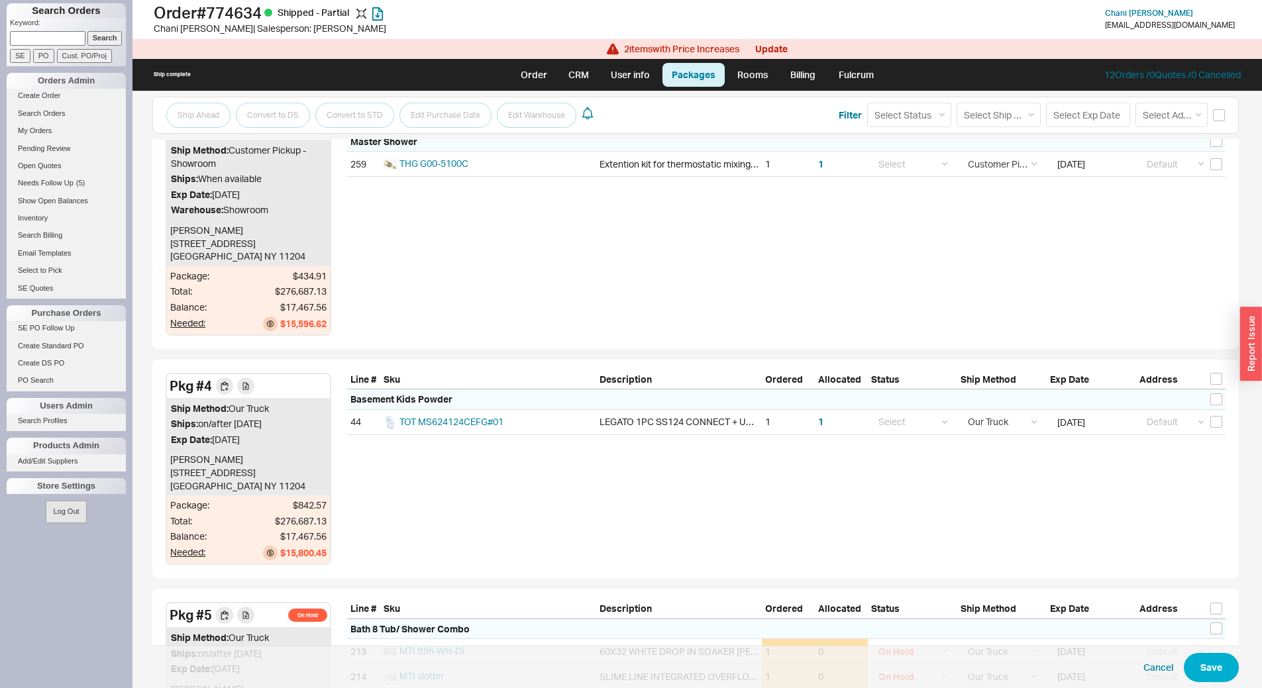
scroll to position [728, 0]
click at [1210, 416] on input "checkbox" at bounding box center [1216, 421] width 12 height 12
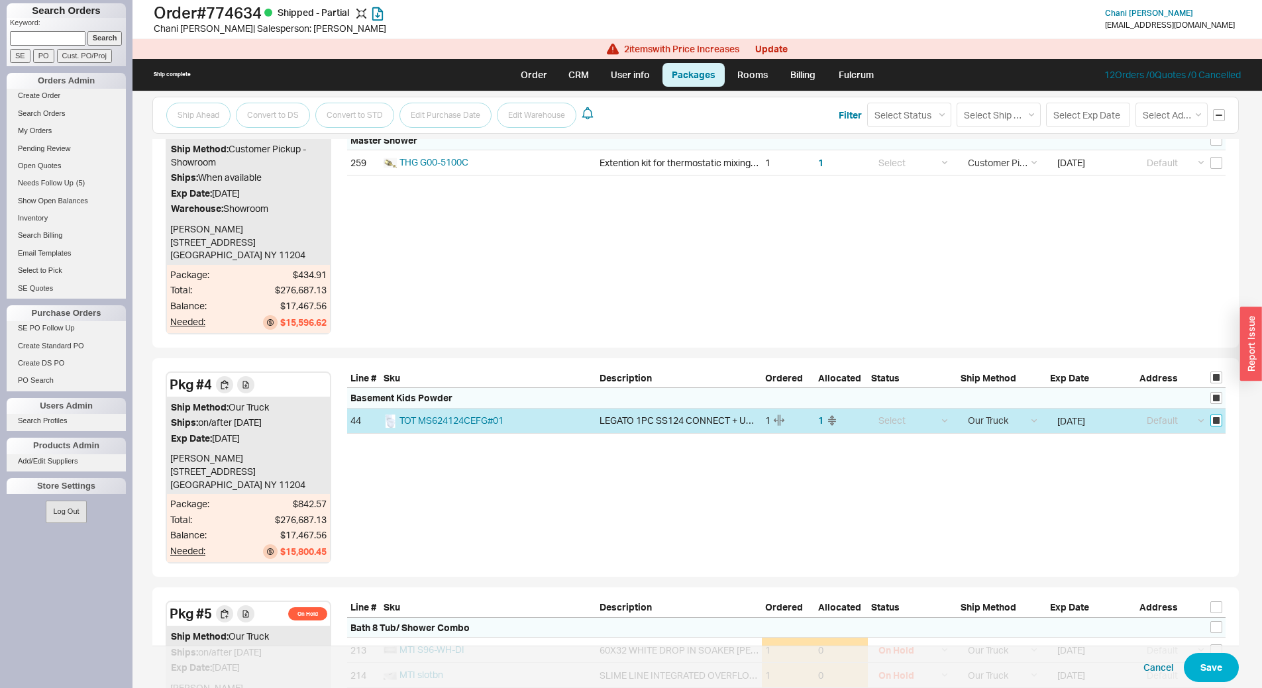
checkbox input "true"
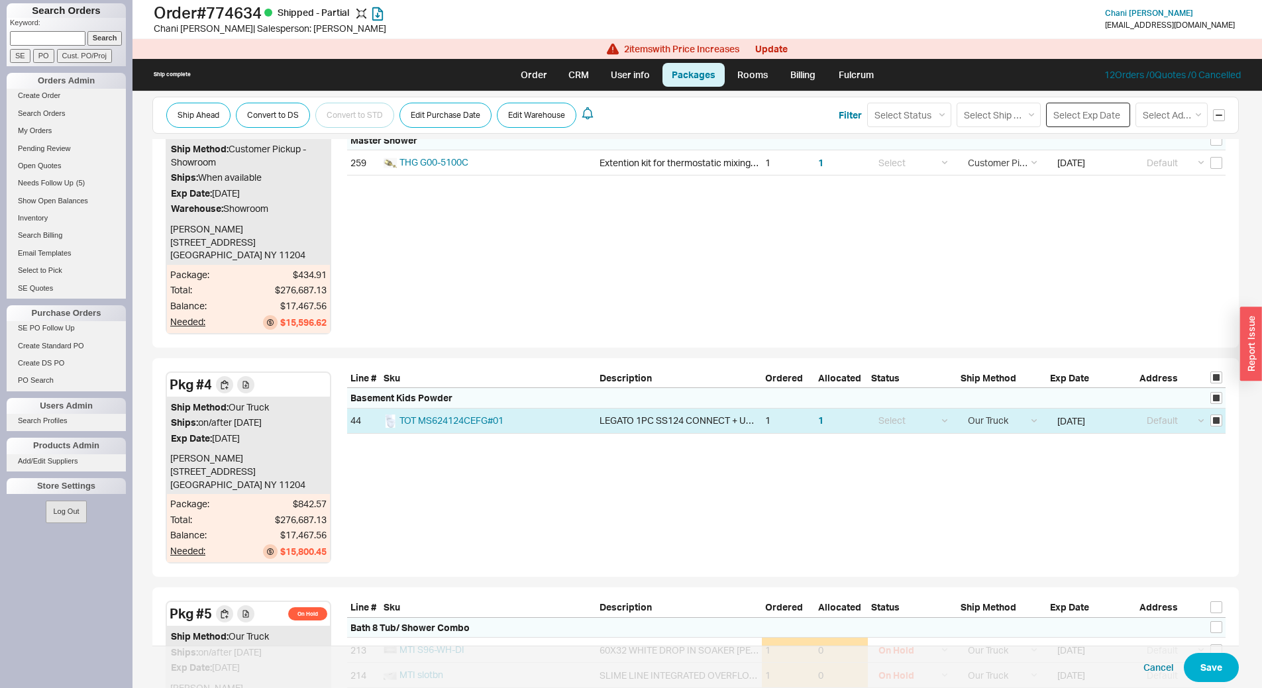
click at [1087, 123] on input at bounding box center [1088, 115] width 84 height 25
click at [1072, 240] on div "22" at bounding box center [1078, 241] width 16 height 16
type input "[DATE]"
click at [1196, 671] on button "Save" at bounding box center [1210, 667] width 55 height 29
checkbox input "false"
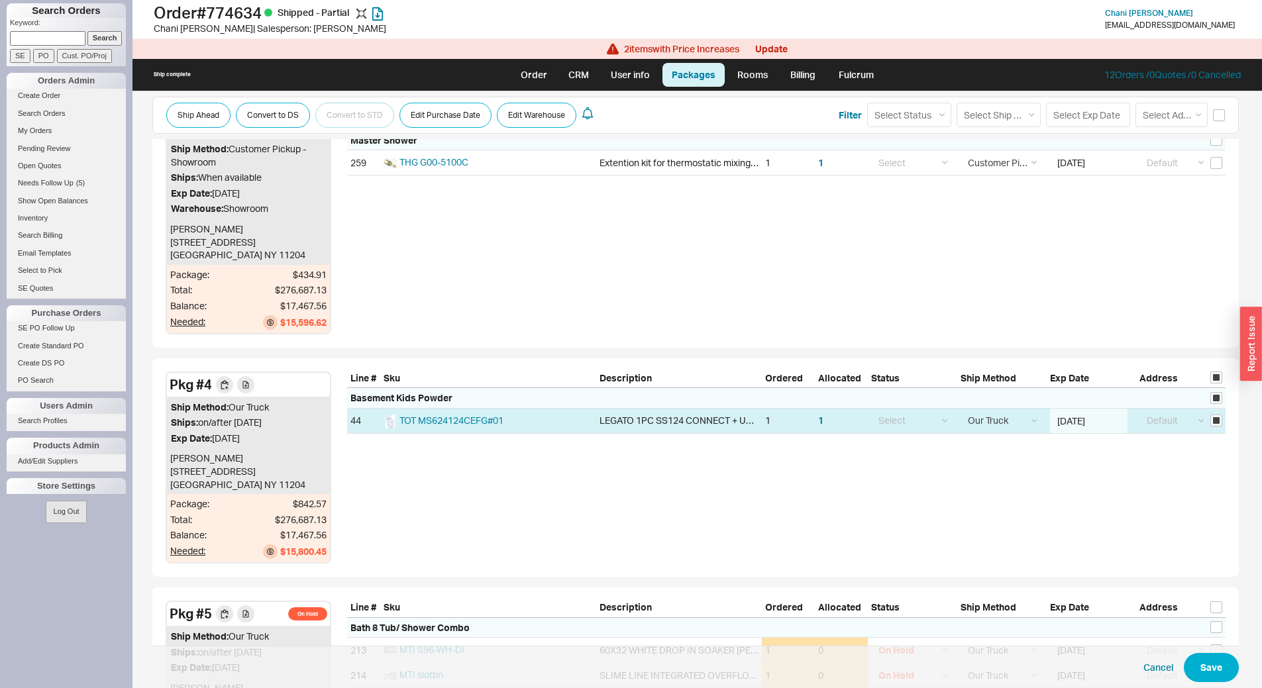
select select "8"
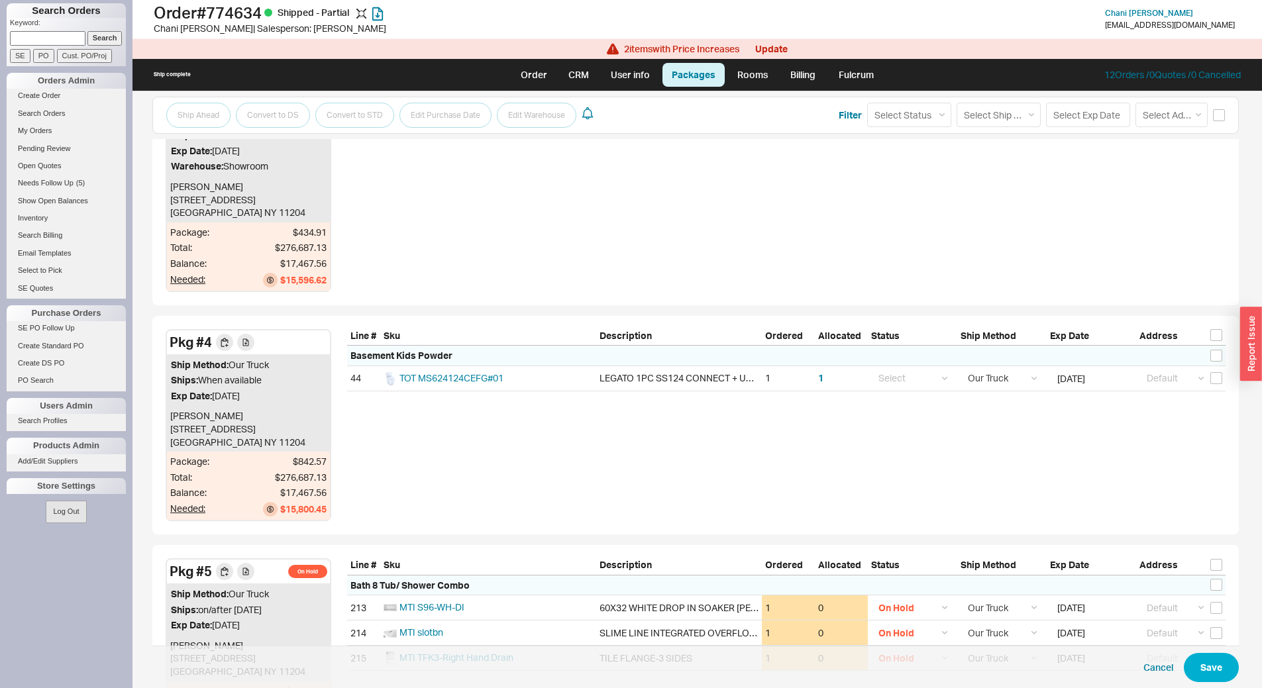
scroll to position [686, 0]
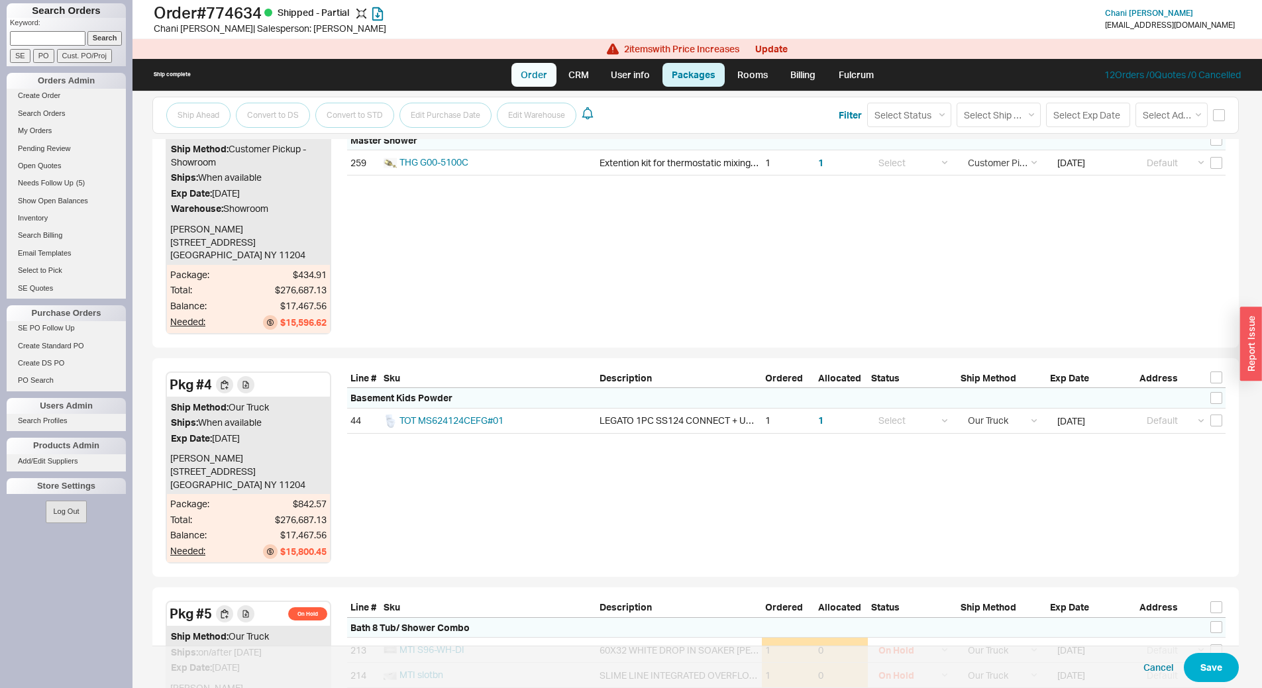
click at [528, 85] on link "Order" at bounding box center [533, 75] width 45 height 24
select select "LOW"
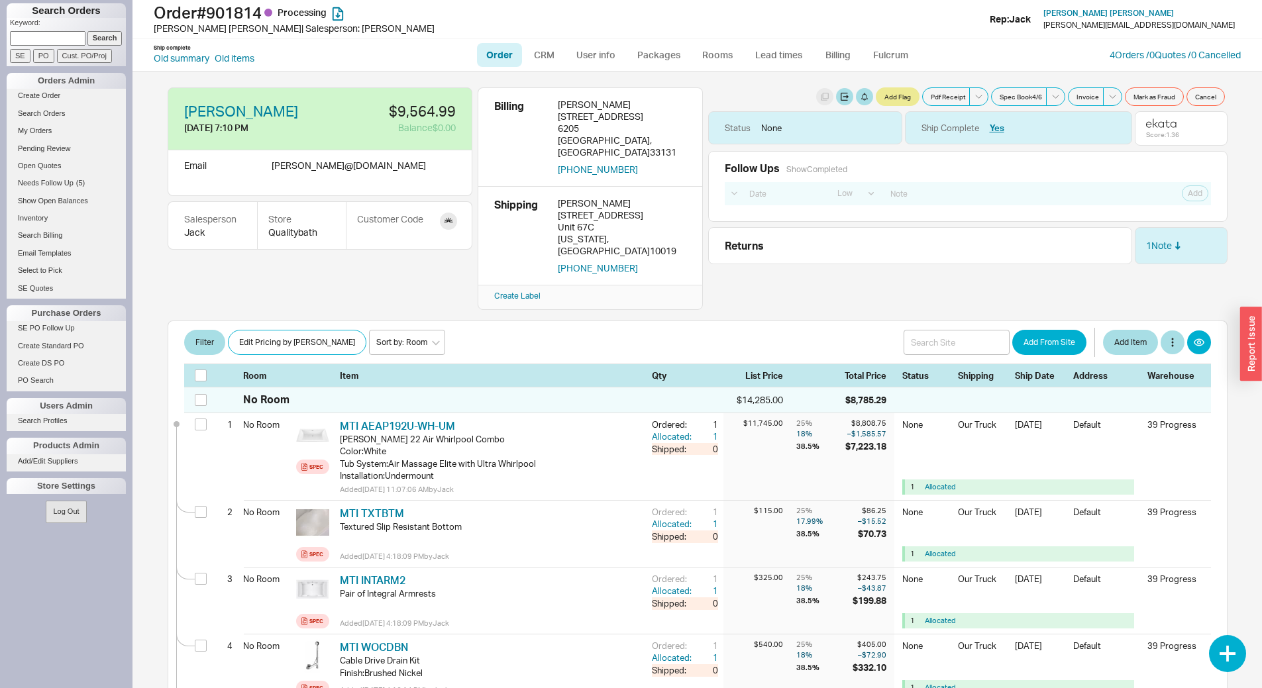
select select "LOW"
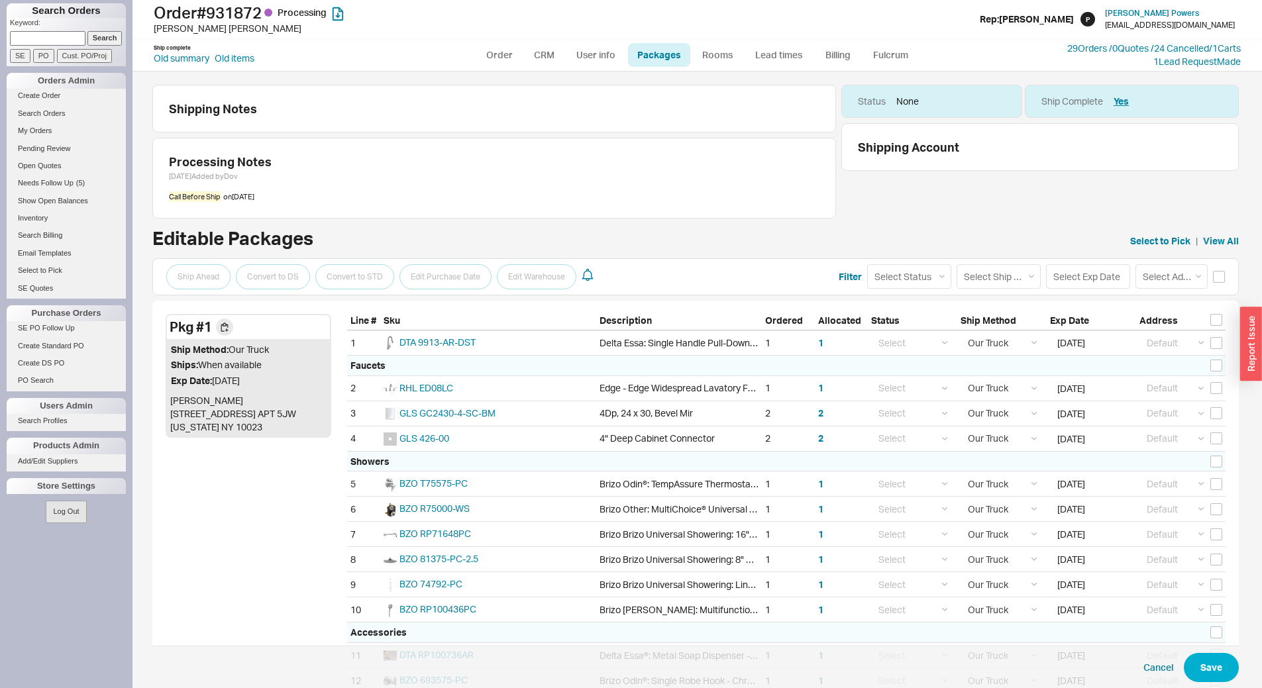
select select "8"
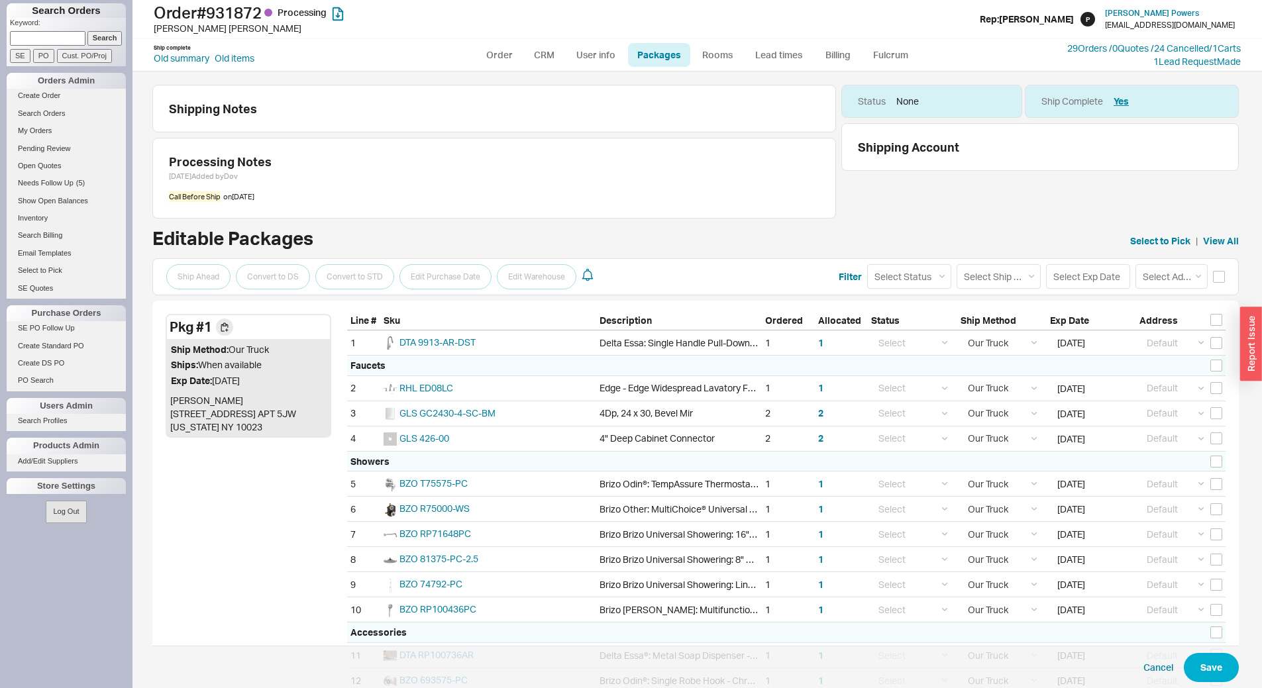
select select "8"
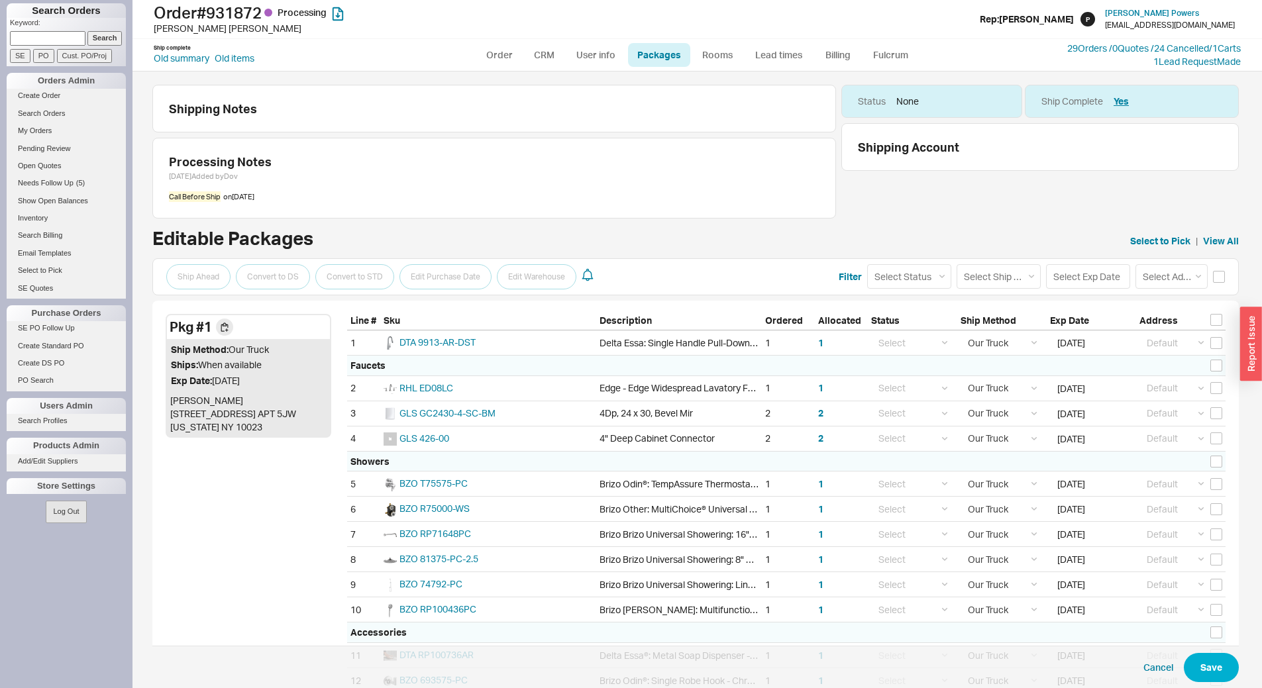
select select "8"
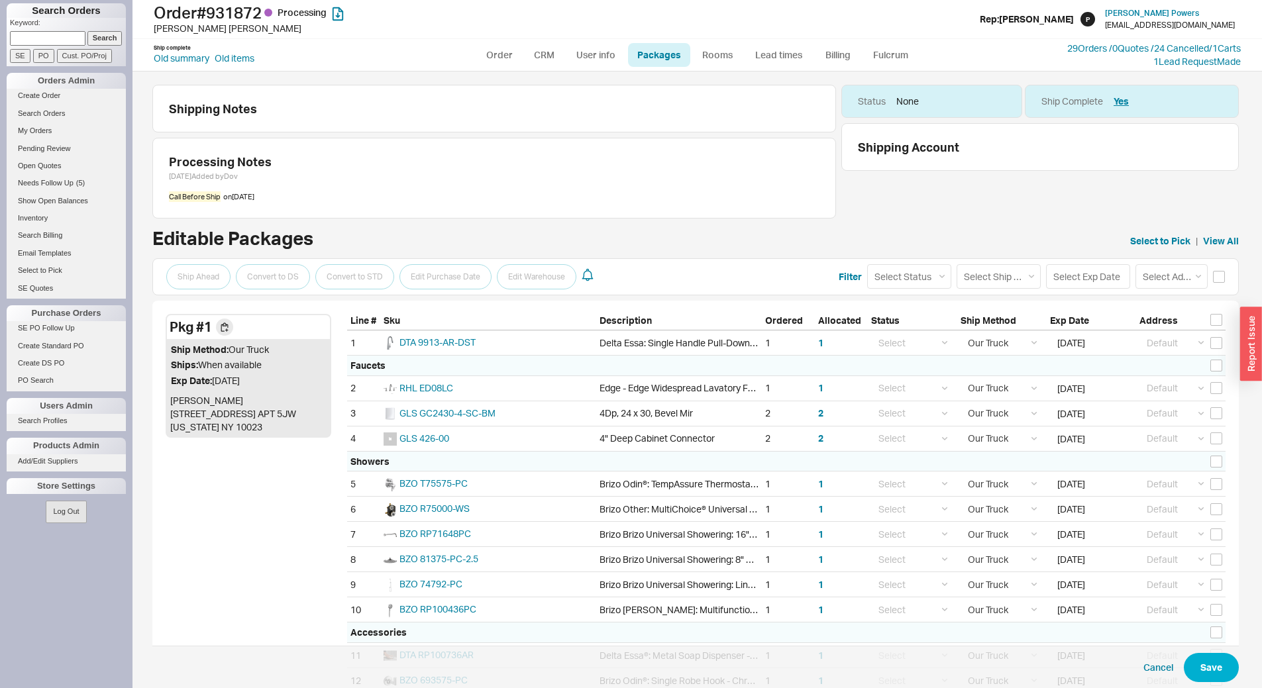
select select "8"
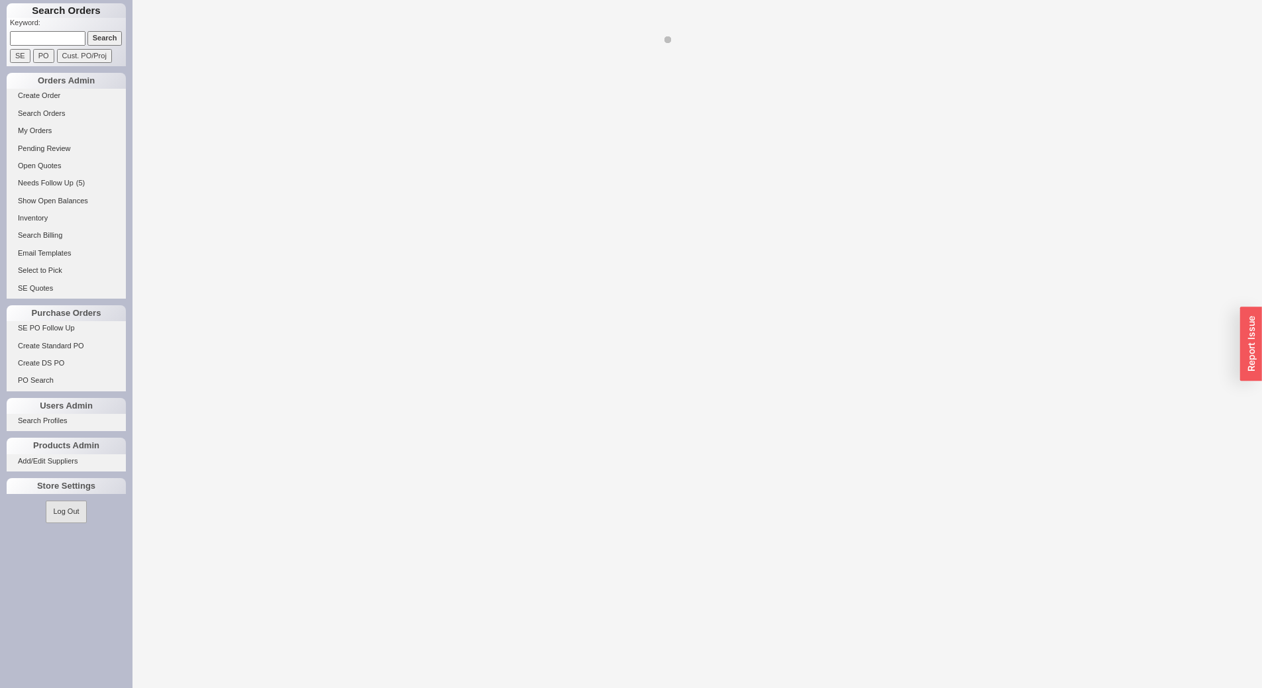
select select "LOW"
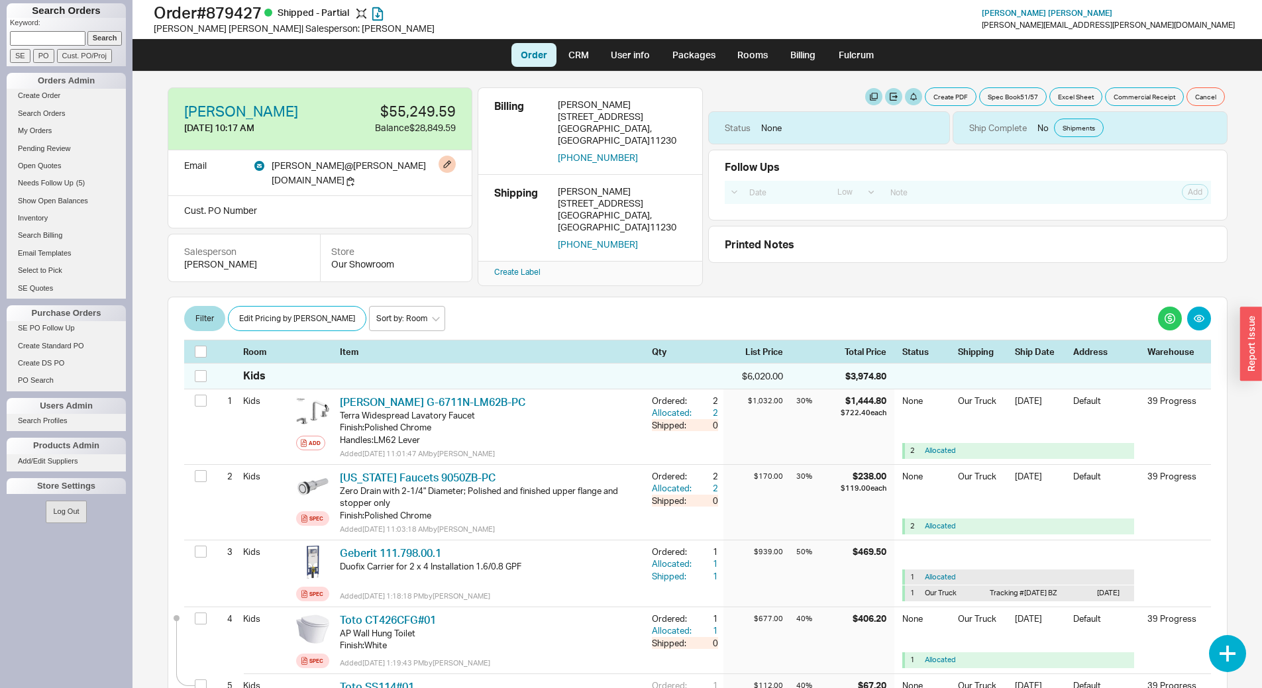
click at [331, 167] on span "[PERSON_NAME] @ [PERSON_NAME][DOMAIN_NAME]" at bounding box center [349, 173] width 154 height 26
copy div "[PERSON_NAME] @ [PERSON_NAME][DOMAIN_NAME]"
click at [934, 100] on button "Create PDF" at bounding box center [951, 96] width 52 height 19
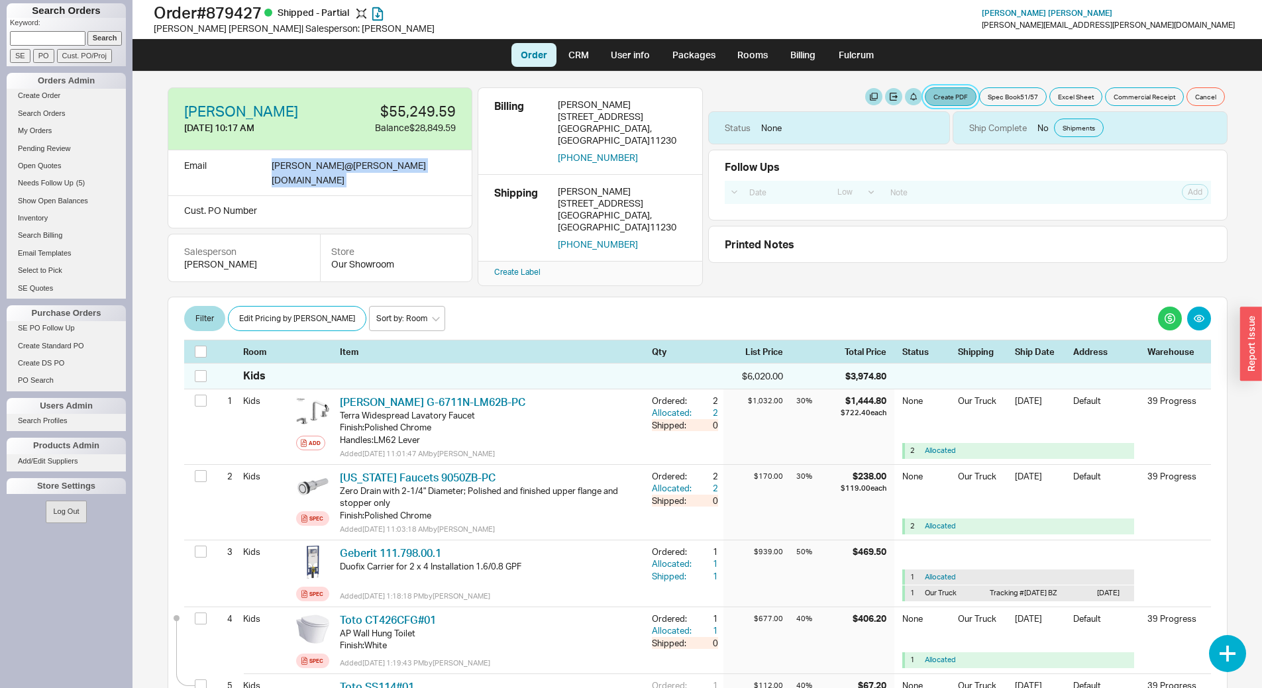
select select "71997456"
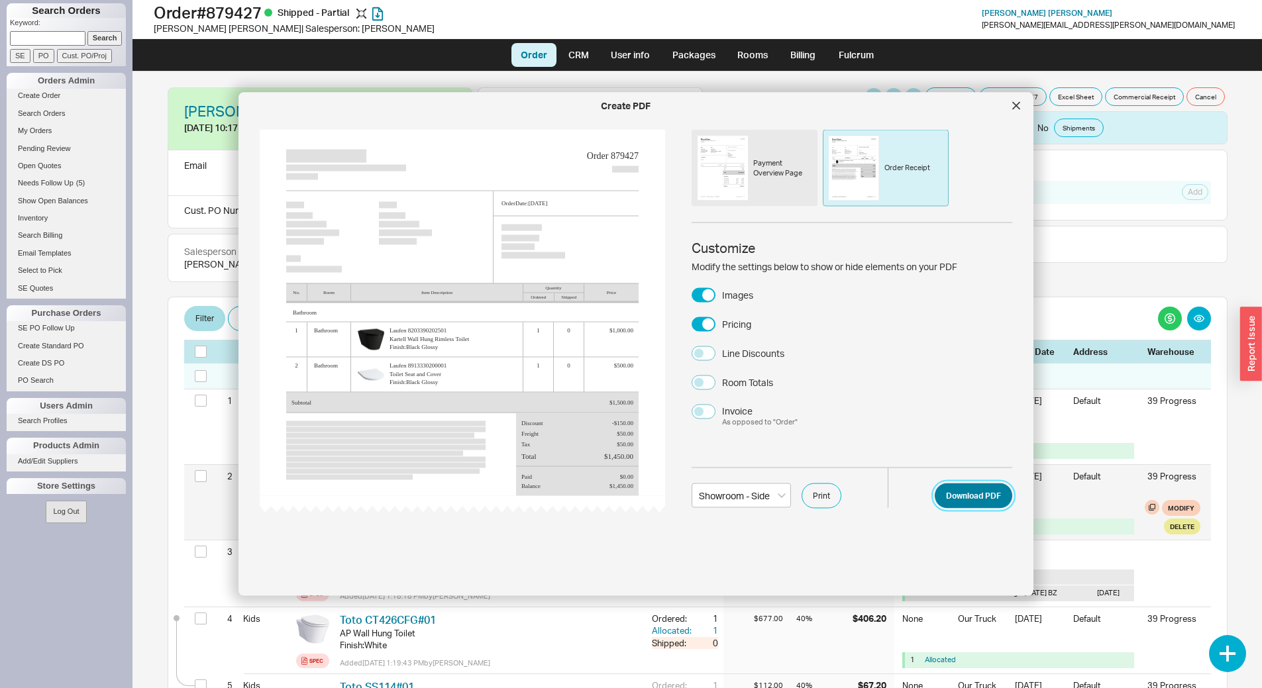
click at [948, 493] on button "Download PDF" at bounding box center [972, 495] width 77 height 25
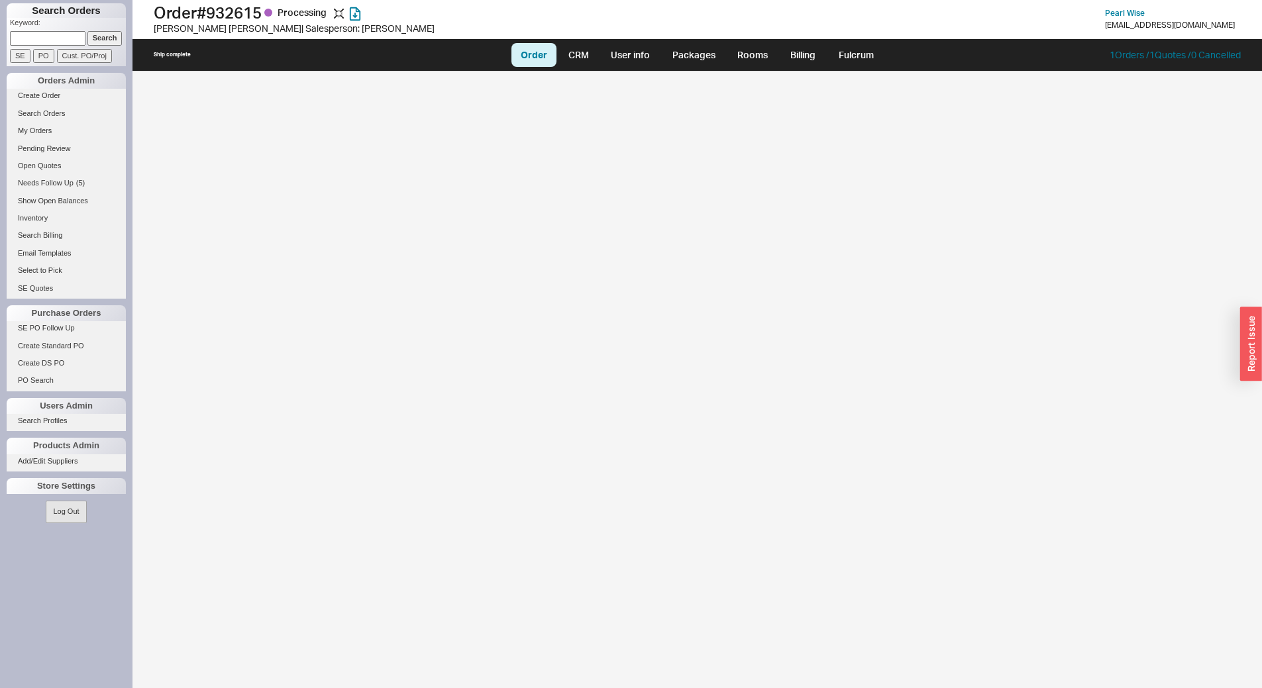
select select "LOW"
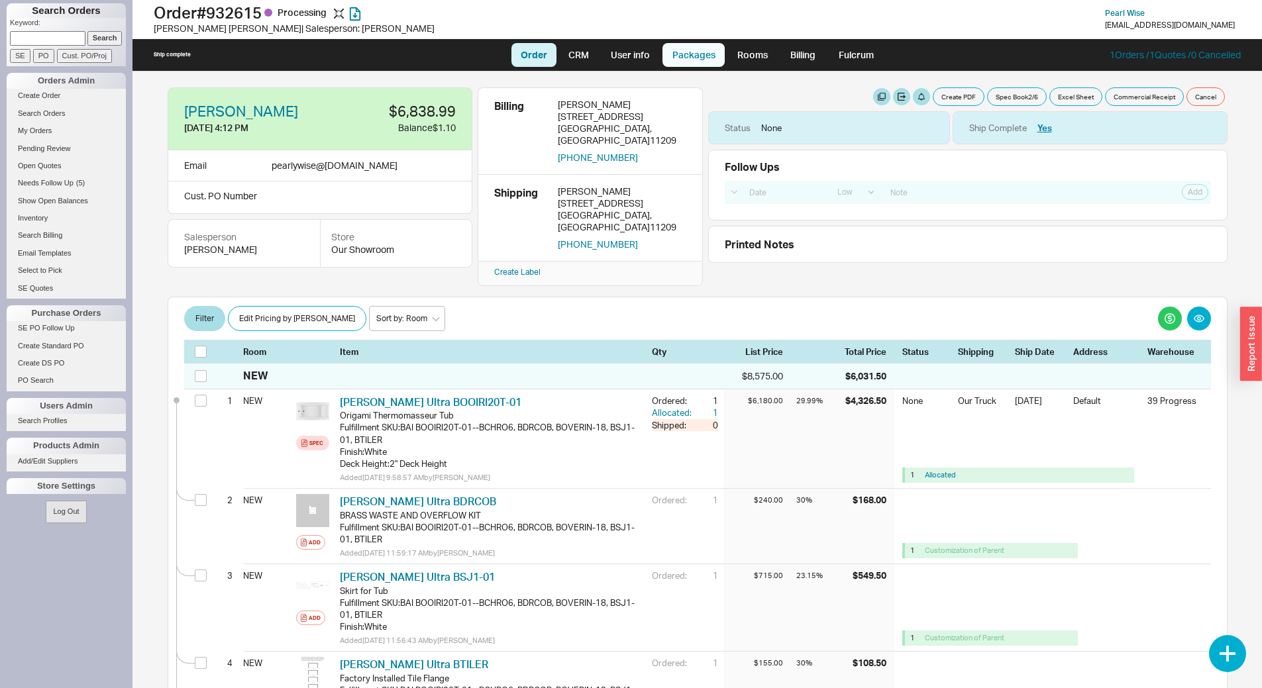
click at [714, 55] on link "Packages" at bounding box center [693, 55] width 62 height 24
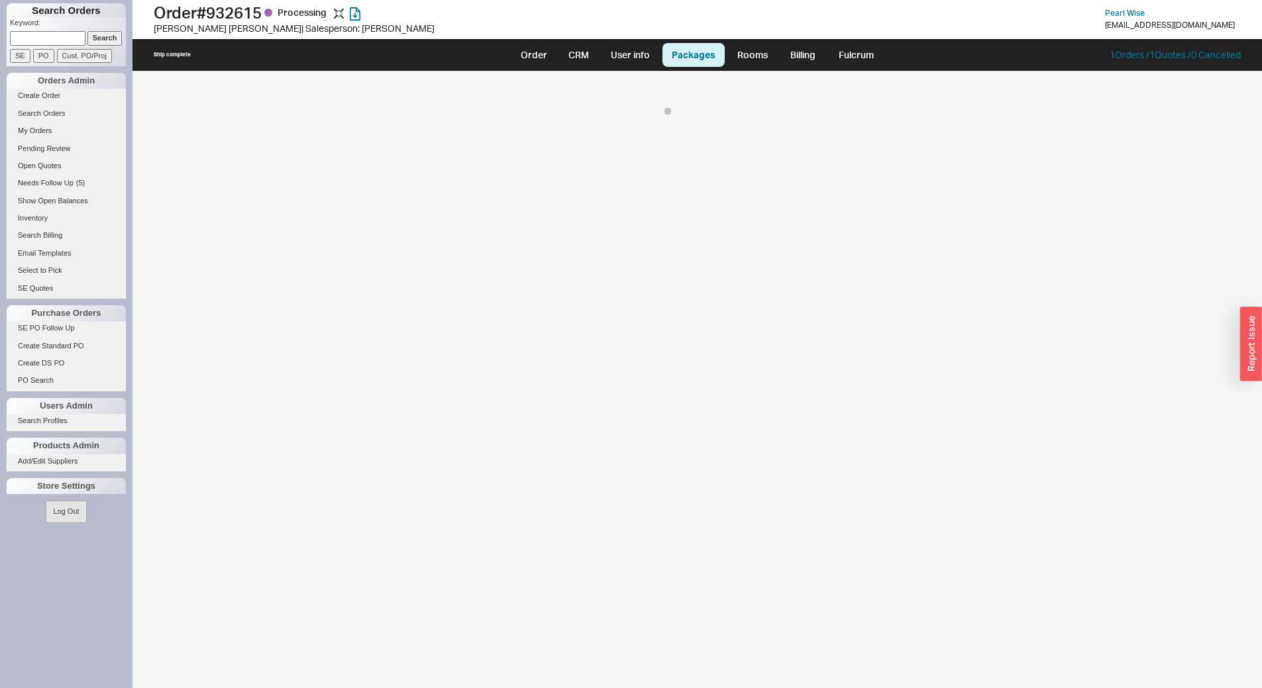
select select "8"
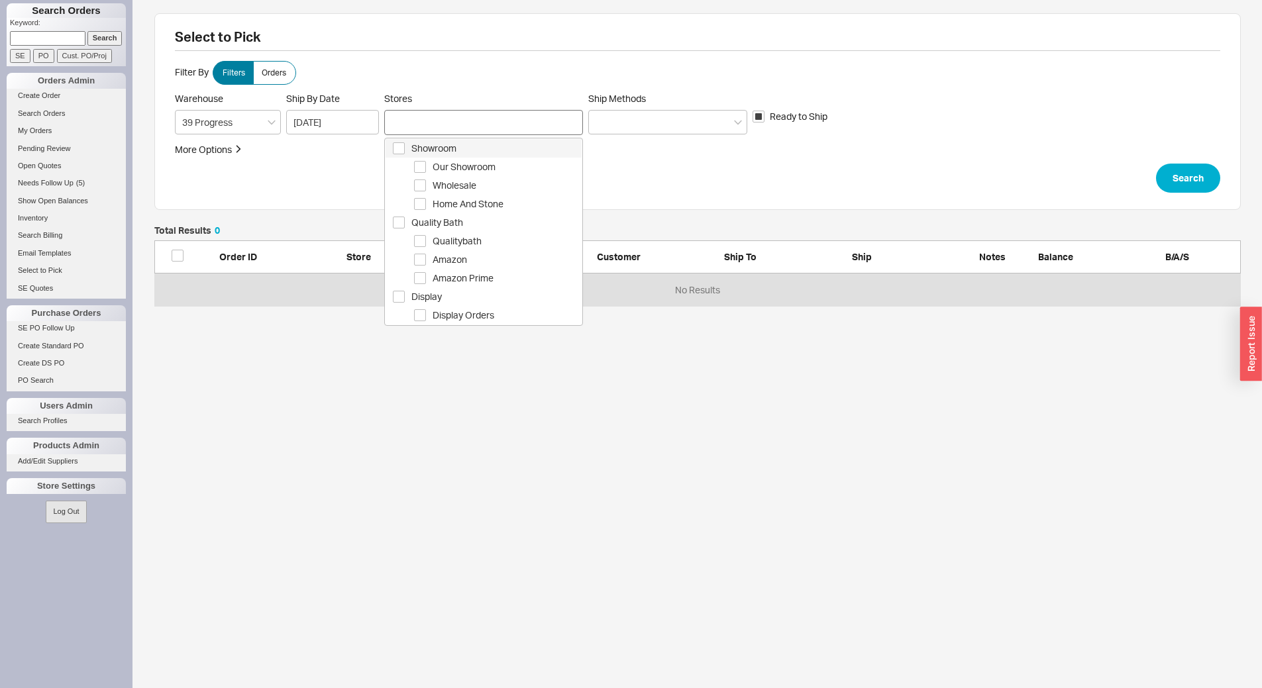
click at [465, 115] on div at bounding box center [483, 122] width 199 height 25
click at [481, 145] on span "Showroom" at bounding box center [496, 148] width 170 height 16
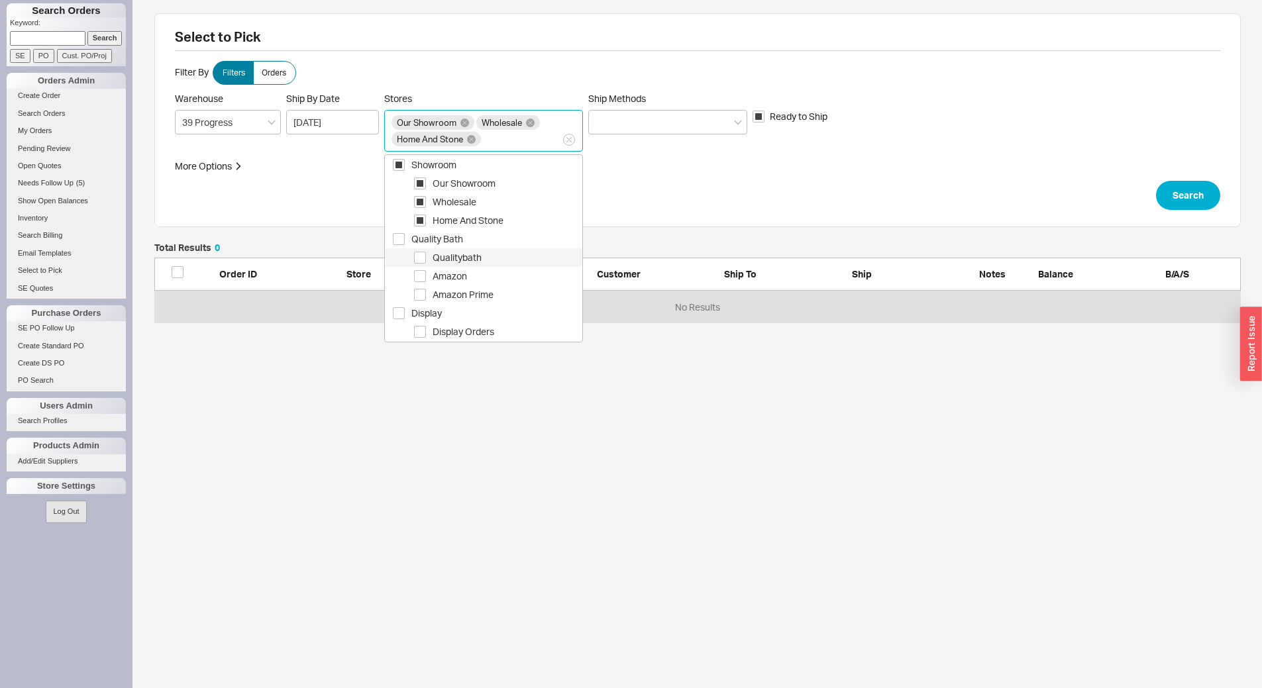
click at [487, 260] on span "Qualitybath" at bounding box center [506, 258] width 149 height 16
click at [631, 125] on div at bounding box center [667, 122] width 159 height 25
click at [605, 125] on input "Ship Methods" at bounding box center [599, 122] width 9 height 15
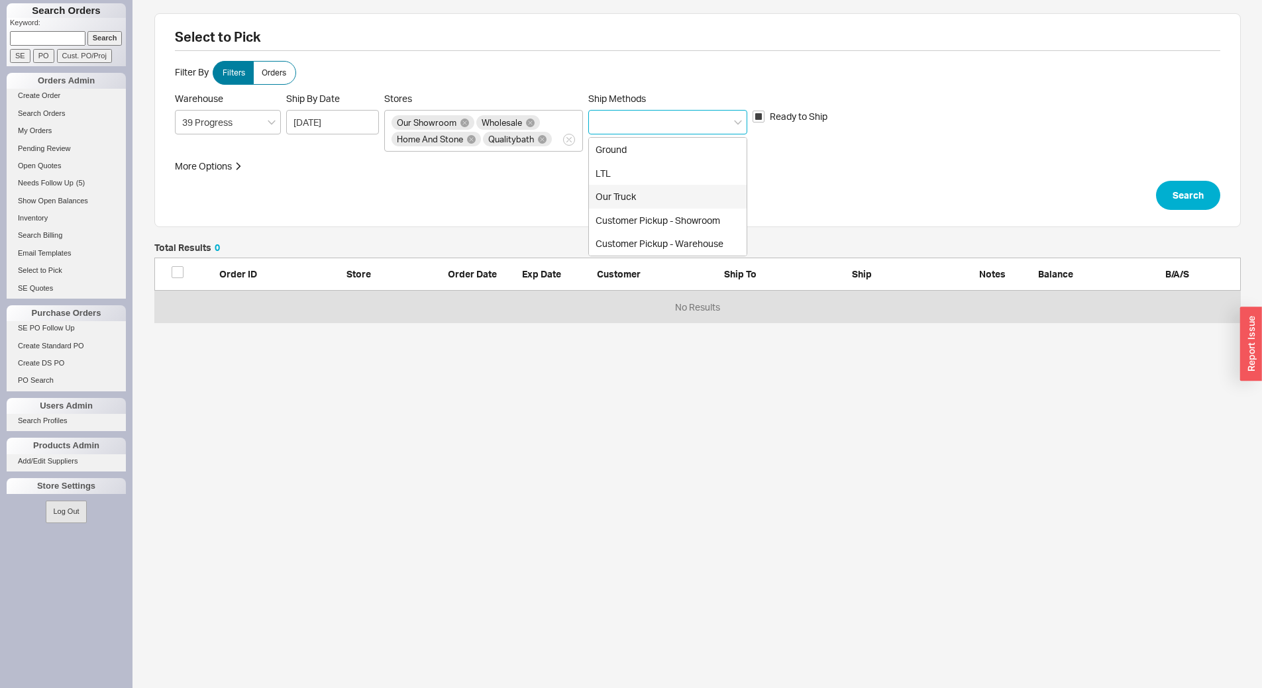
drag, startPoint x: 668, startPoint y: 195, endPoint x: 1060, endPoint y: 187, distance: 392.1
click at [669, 195] on div "Our Truck" at bounding box center [668, 197] width 158 height 24
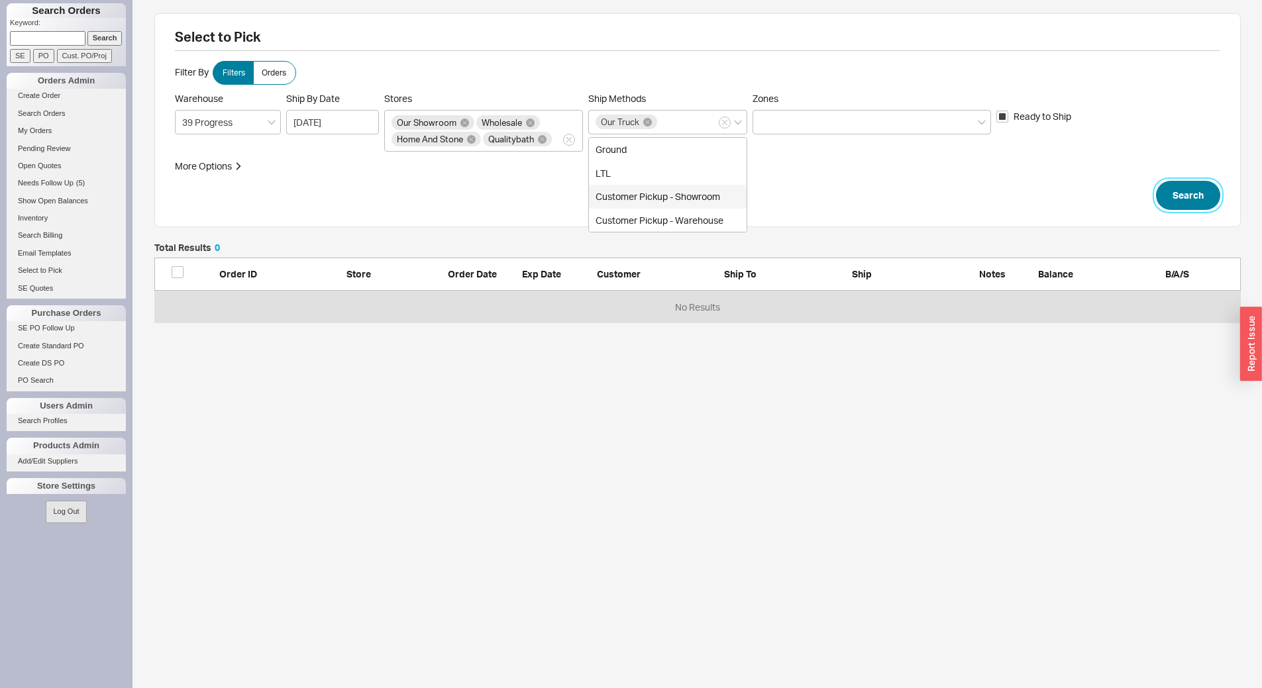
click at [1203, 196] on button "Search" at bounding box center [1188, 195] width 64 height 29
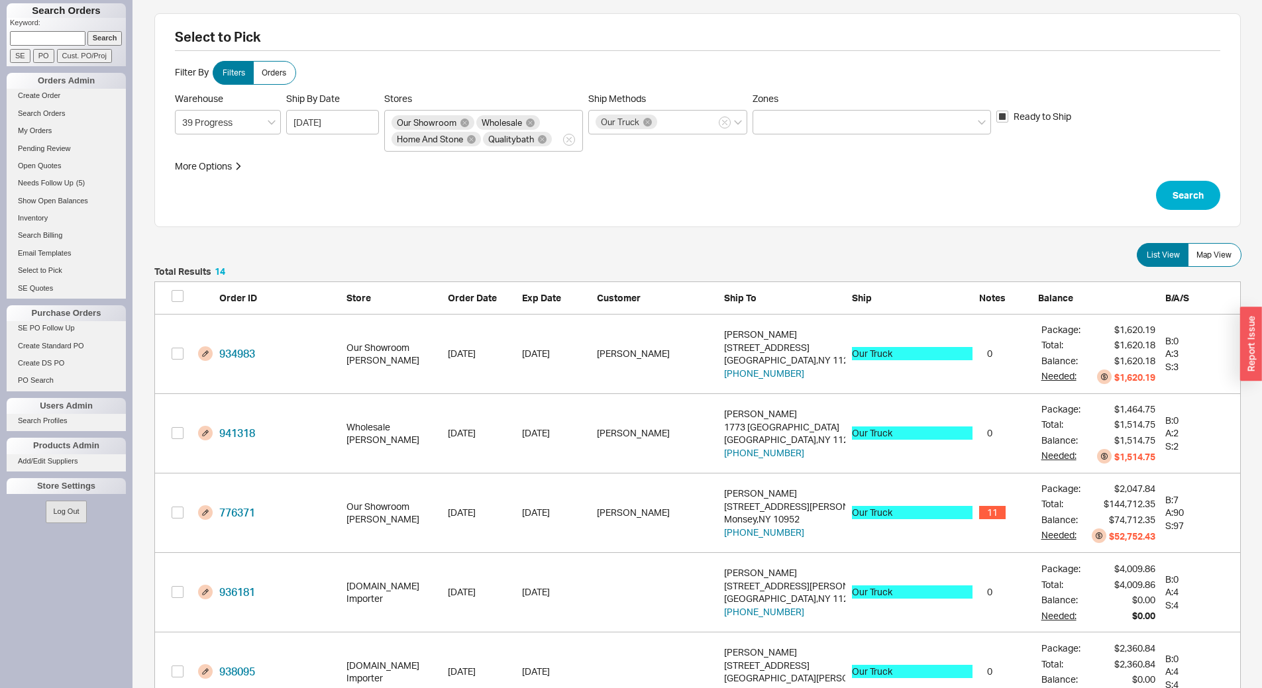
scroll to position [1150, 1076]
click at [1221, 244] on label "Map View" at bounding box center [1214, 255] width 54 height 24
click at [0, 0] on input "Map View" at bounding box center [0, 0] width 0 height 0
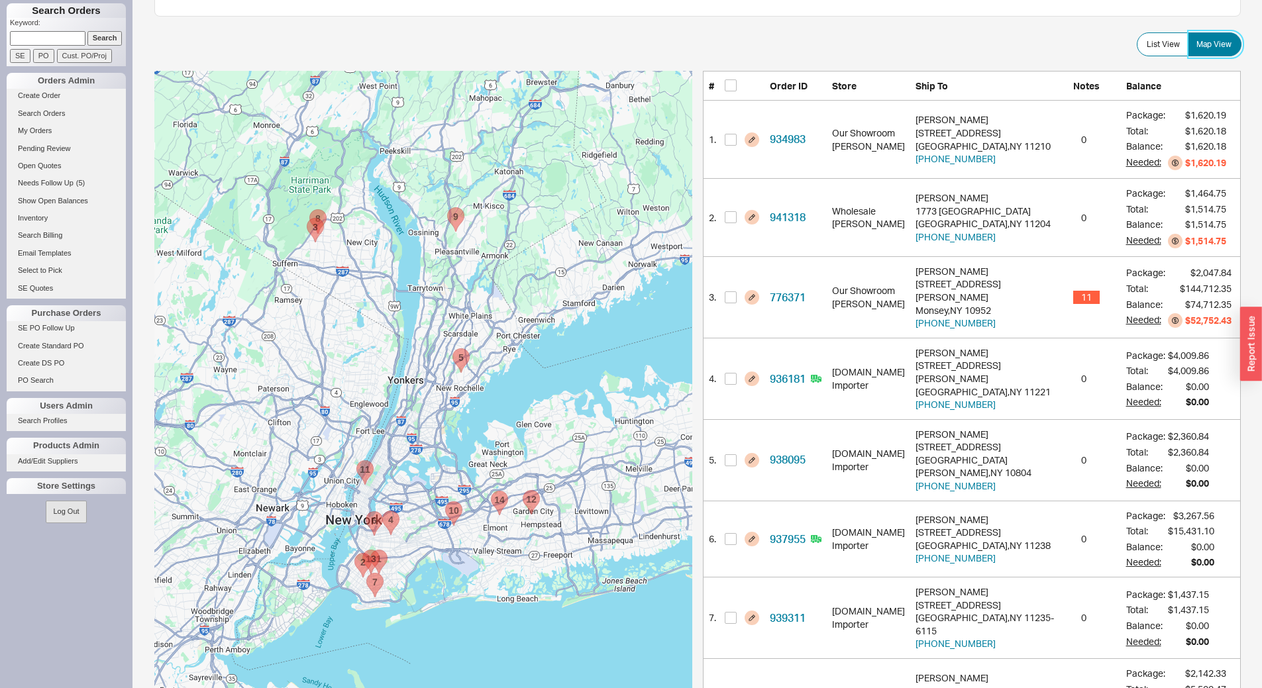
scroll to position [265, 0]
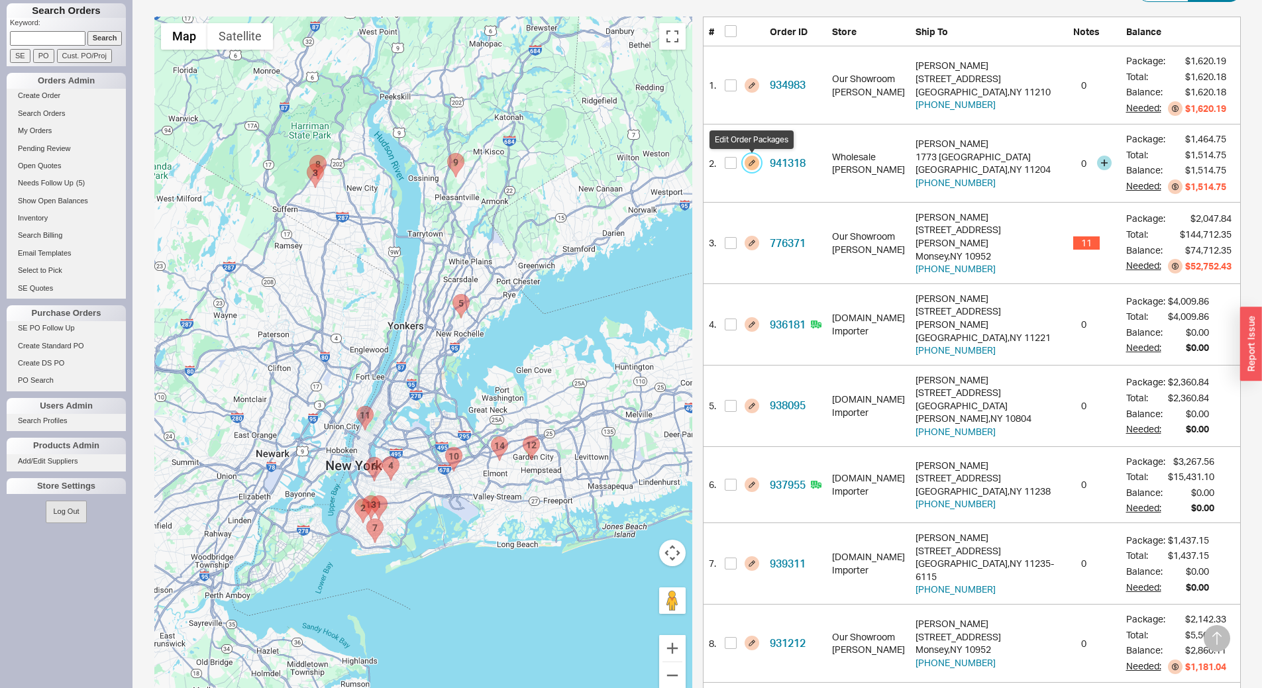
click at [752, 163] on button "button" at bounding box center [751, 163] width 15 height 15
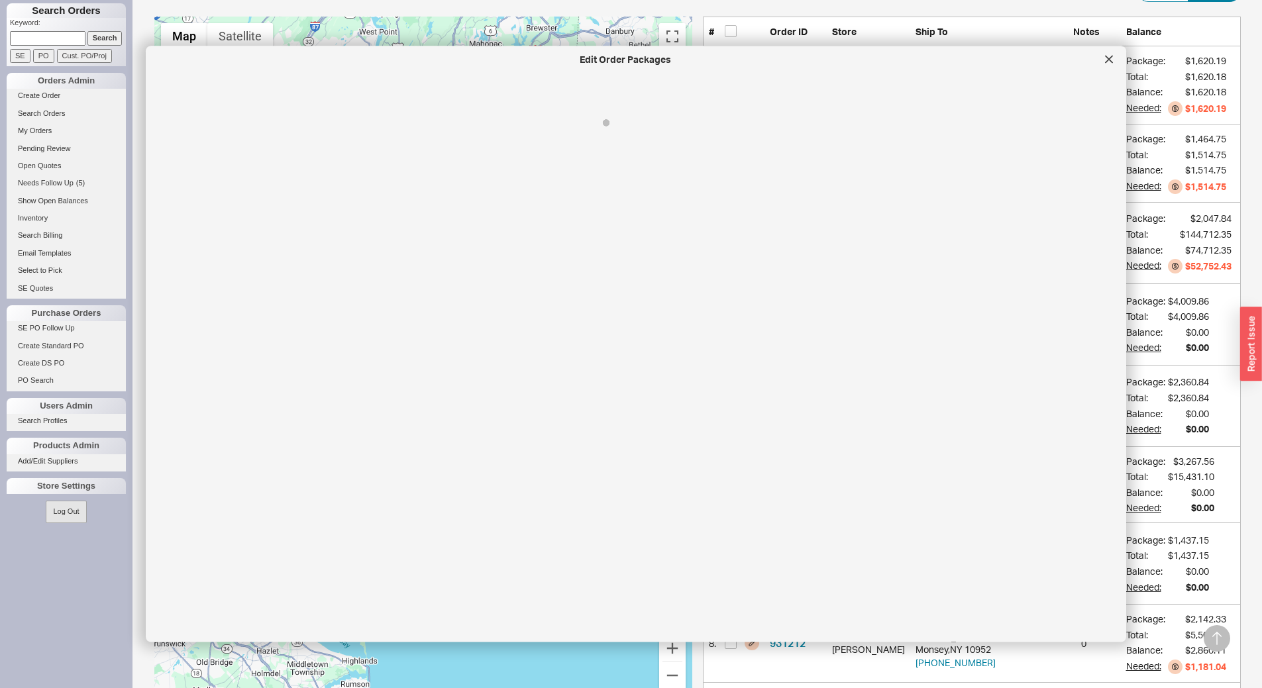
select select "8"
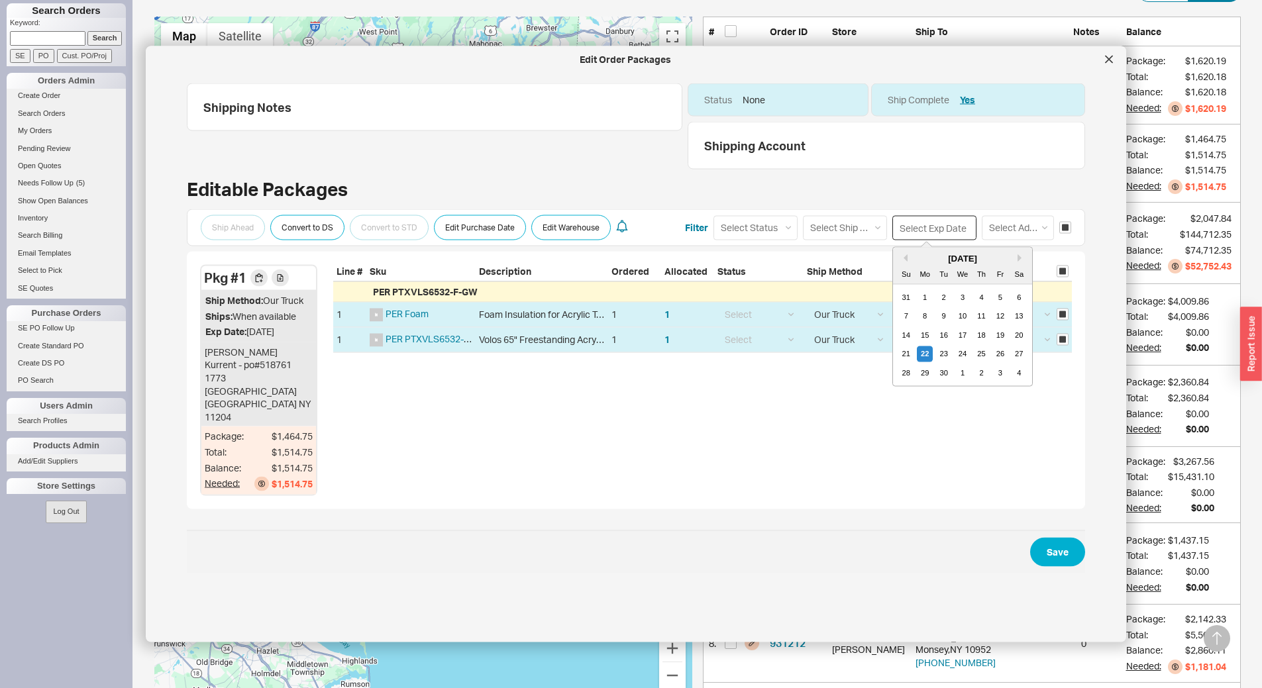
click at [918, 228] on input at bounding box center [934, 227] width 84 height 25
click at [917, 374] on div "29" at bounding box center [925, 373] width 16 height 16
type input "09/29/2025"
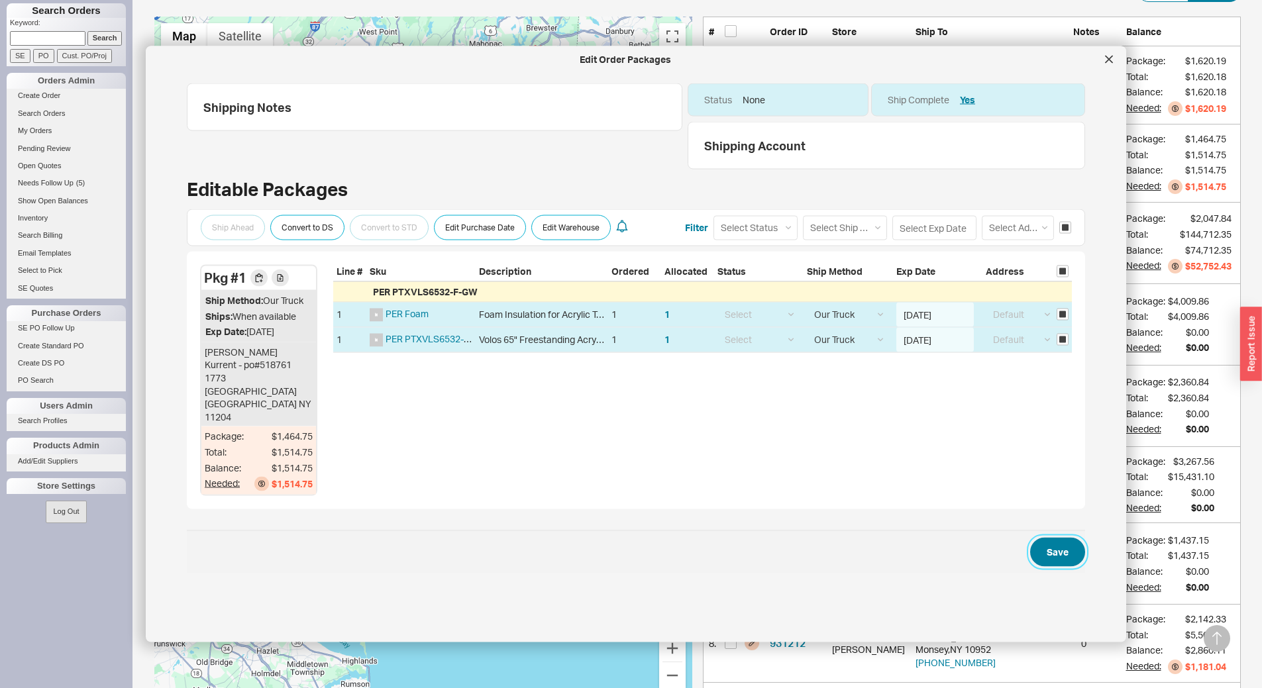
click at [1030, 539] on button "Save" at bounding box center [1057, 552] width 55 height 29
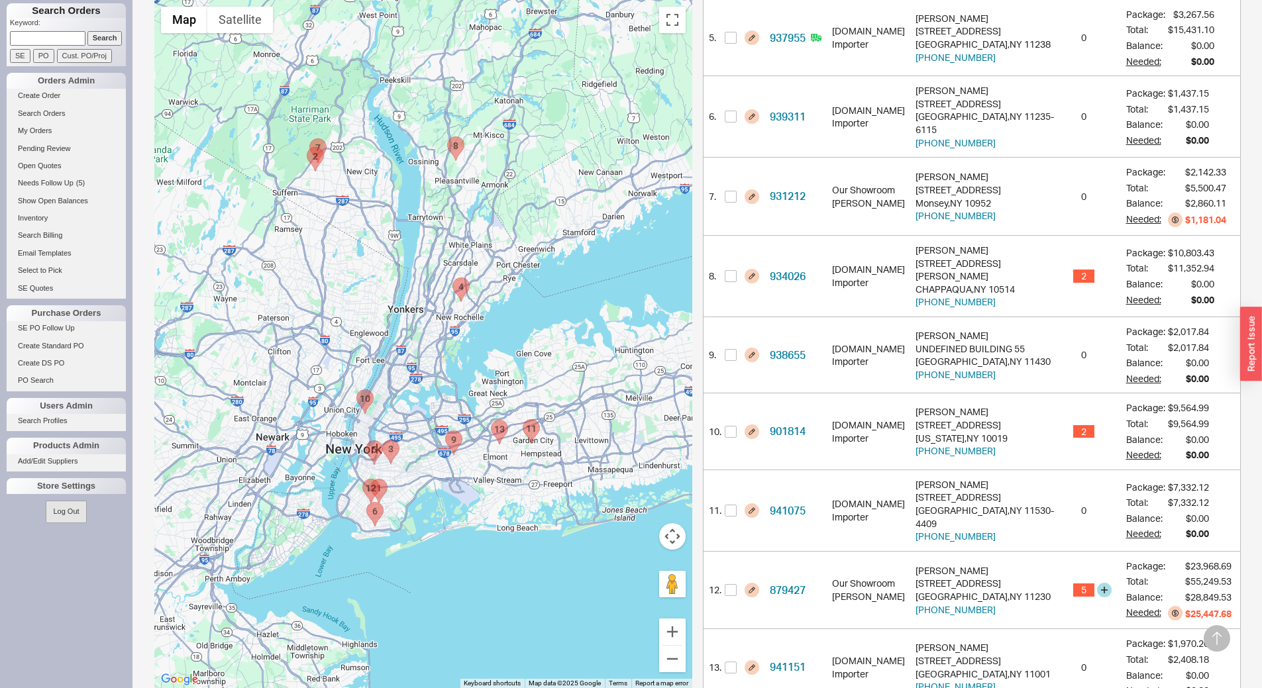
scroll to position [651, 0]
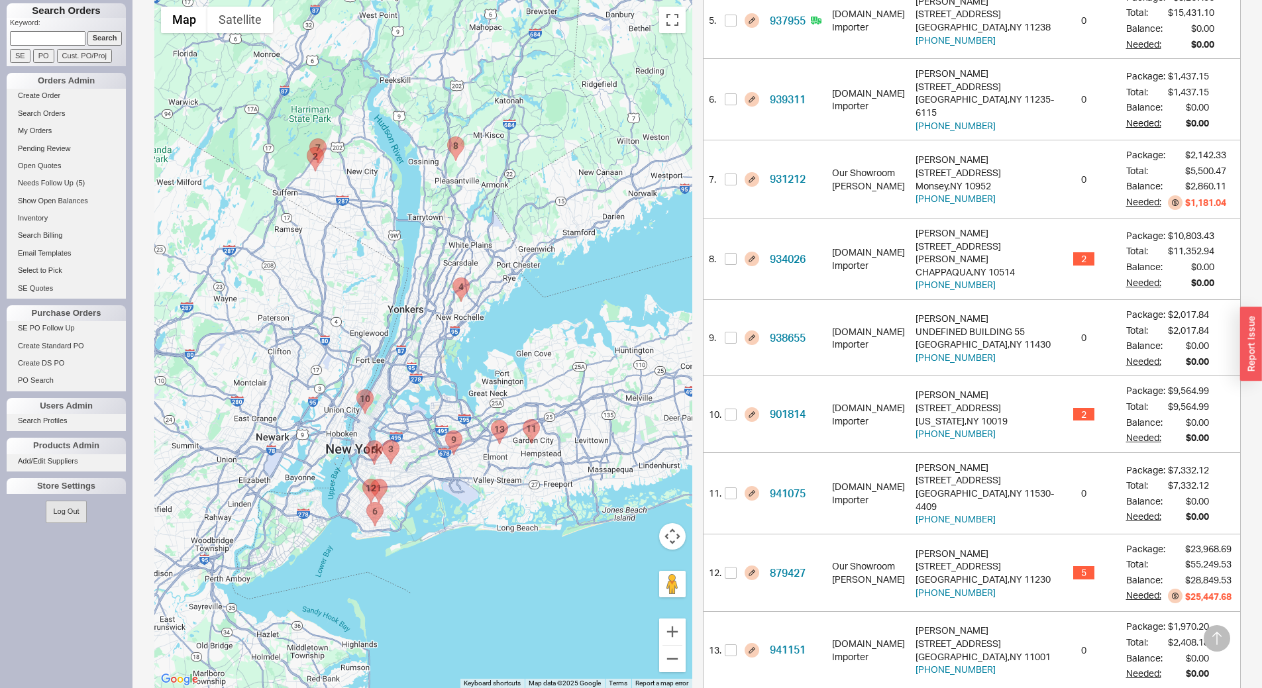
click at [366, 441] on area "937955 - 298 Lafayette Avenue" at bounding box center [366, 441] width 0 height 0
checkbox input "true"
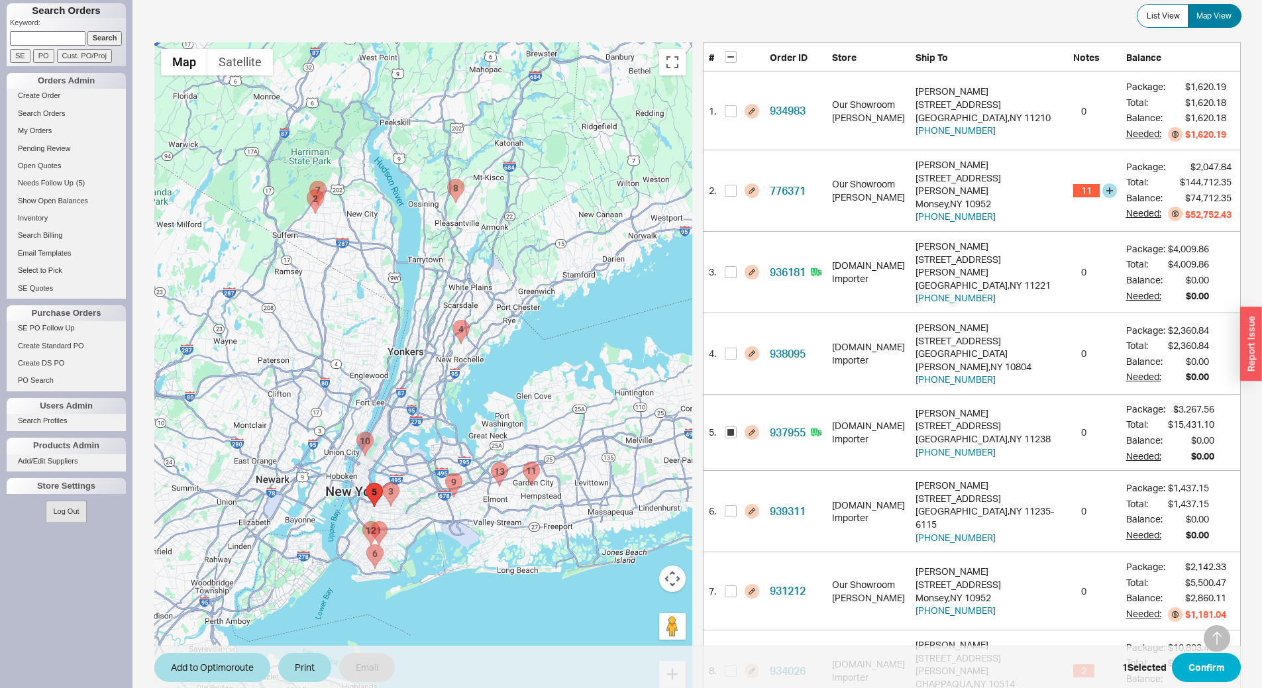
scroll to position [50, 0]
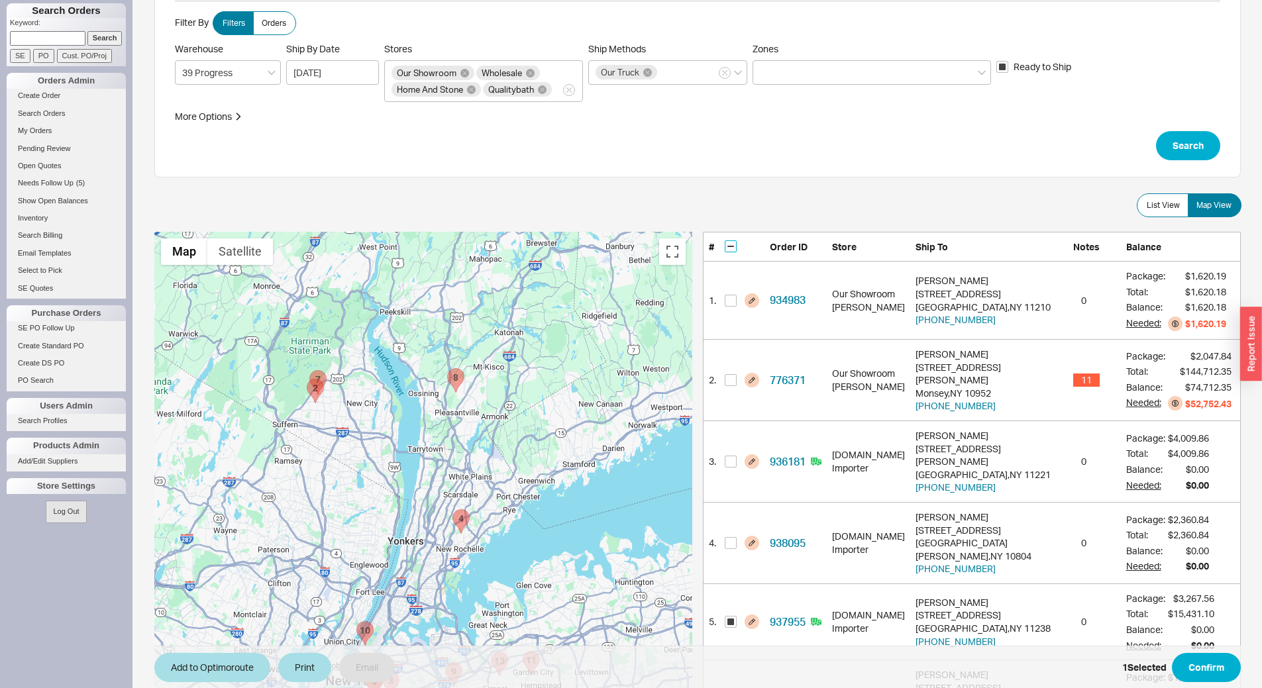
click at [733, 247] on input "checkbox" at bounding box center [731, 246] width 12 height 12
checkbox input "true"
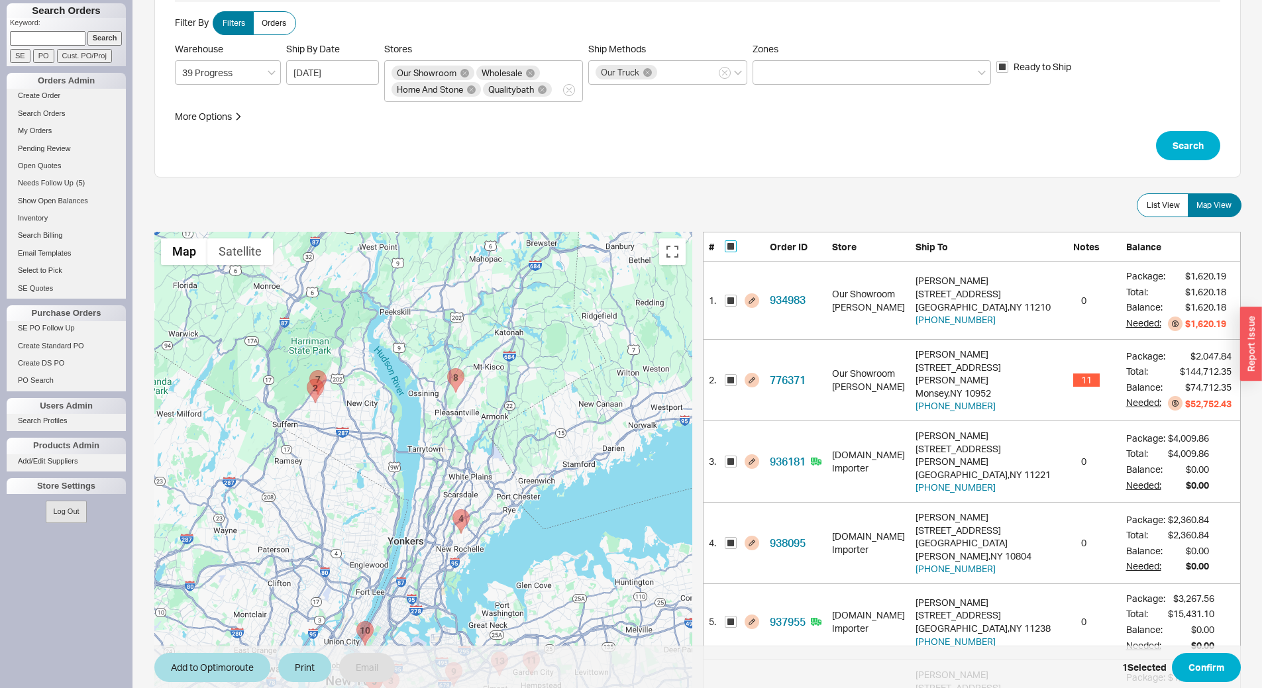
checkbox input "true"
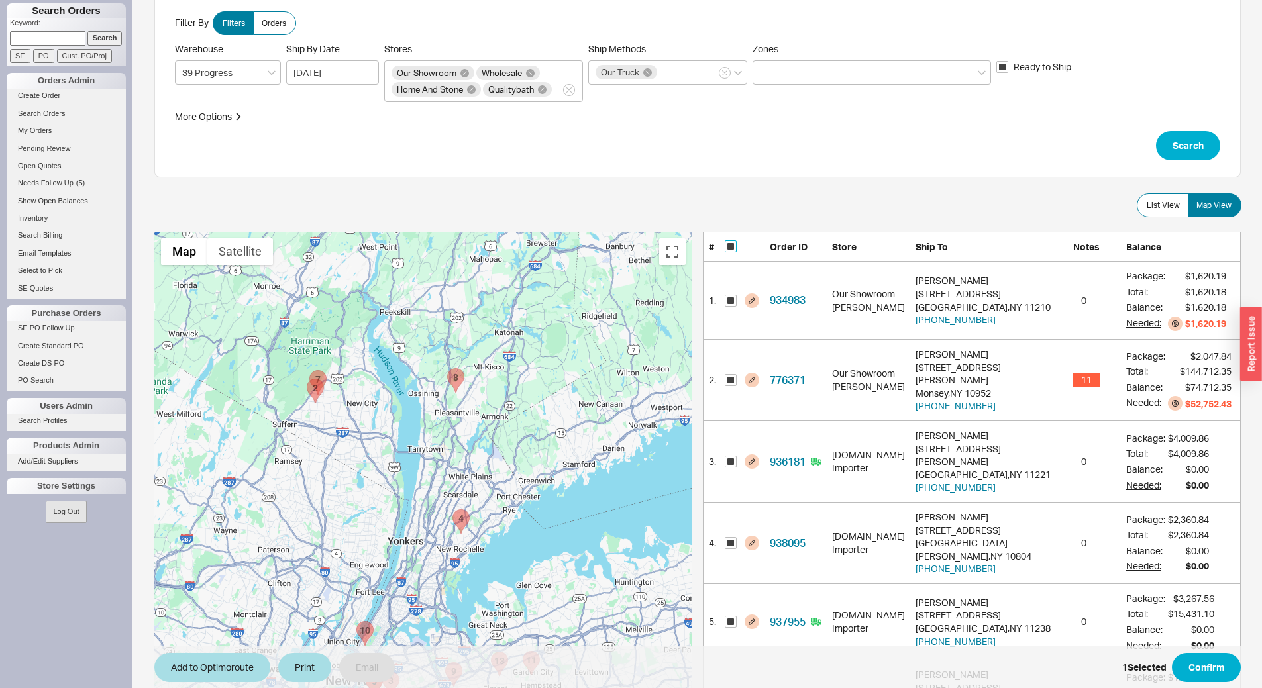
checkbox input "true"
click at [733, 247] on input "checkbox" at bounding box center [731, 246] width 12 height 12
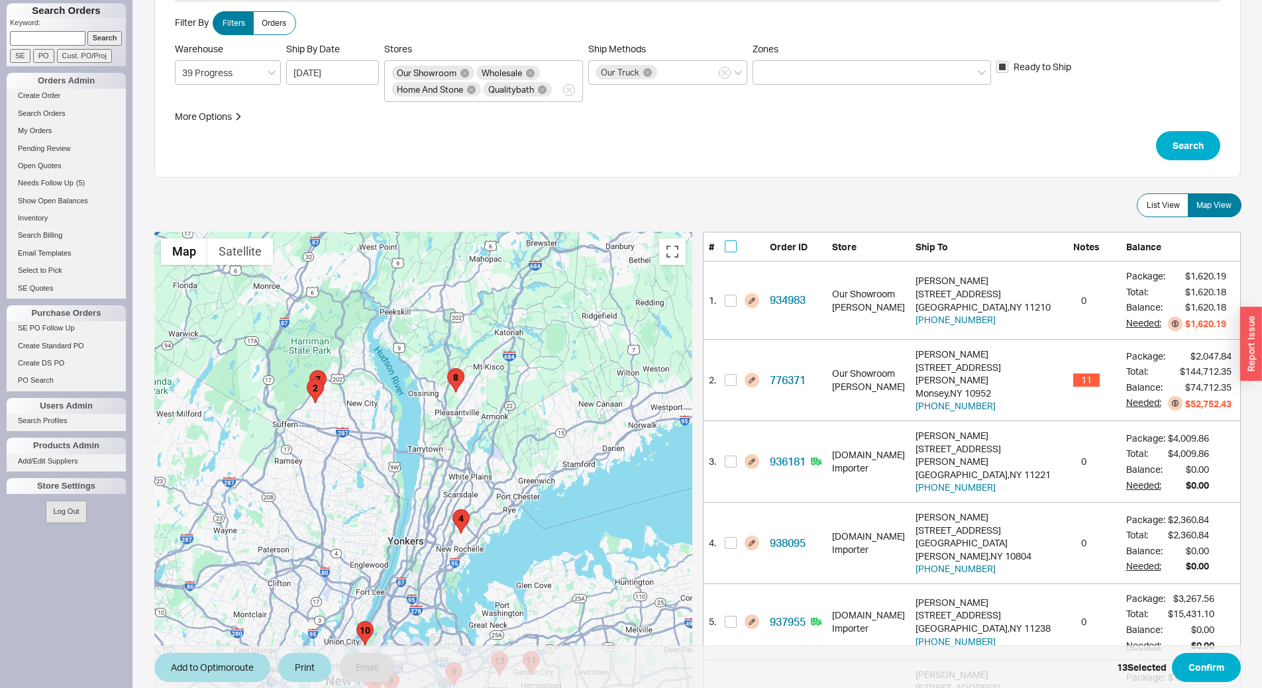
checkbox input "false"
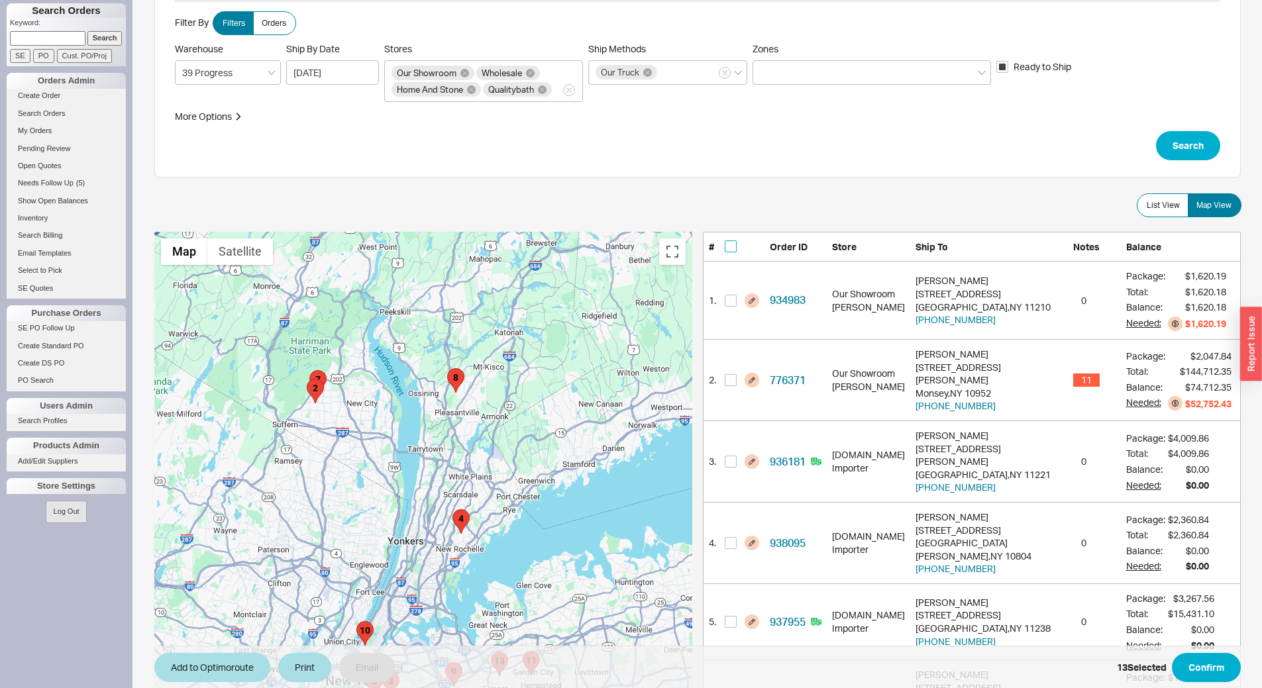
checkbox input "false"
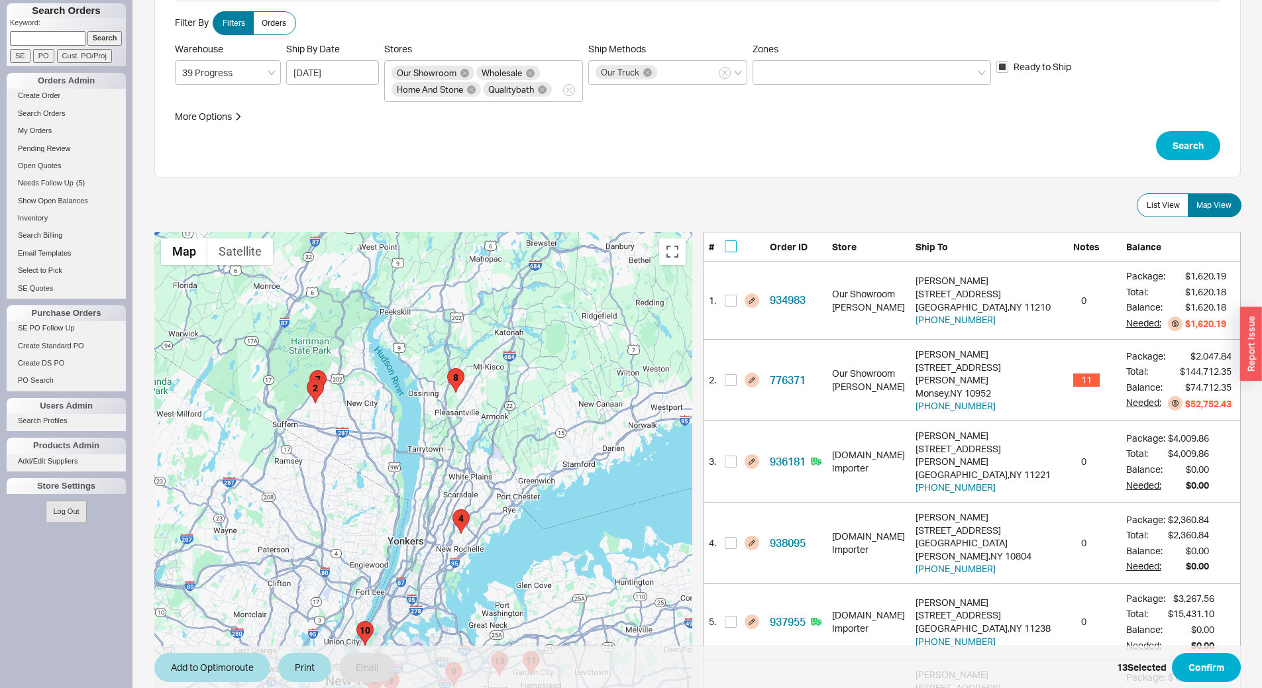
checkbox input "false"
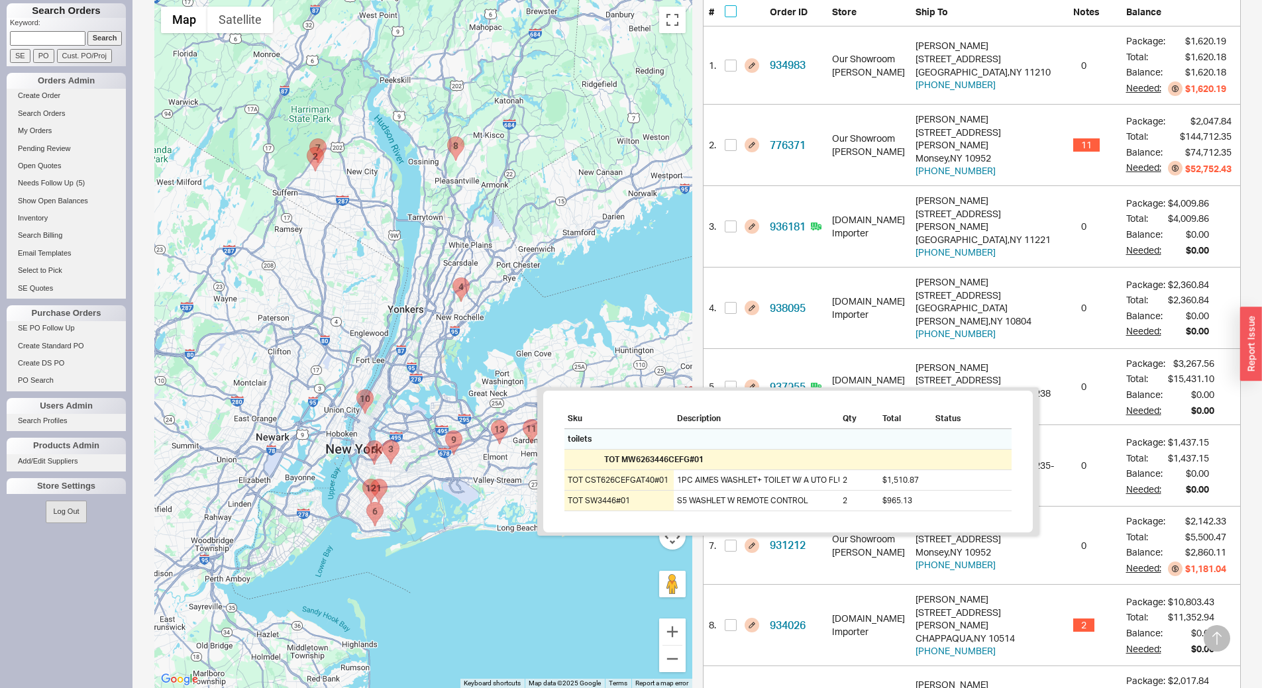
scroll to position [447, 0]
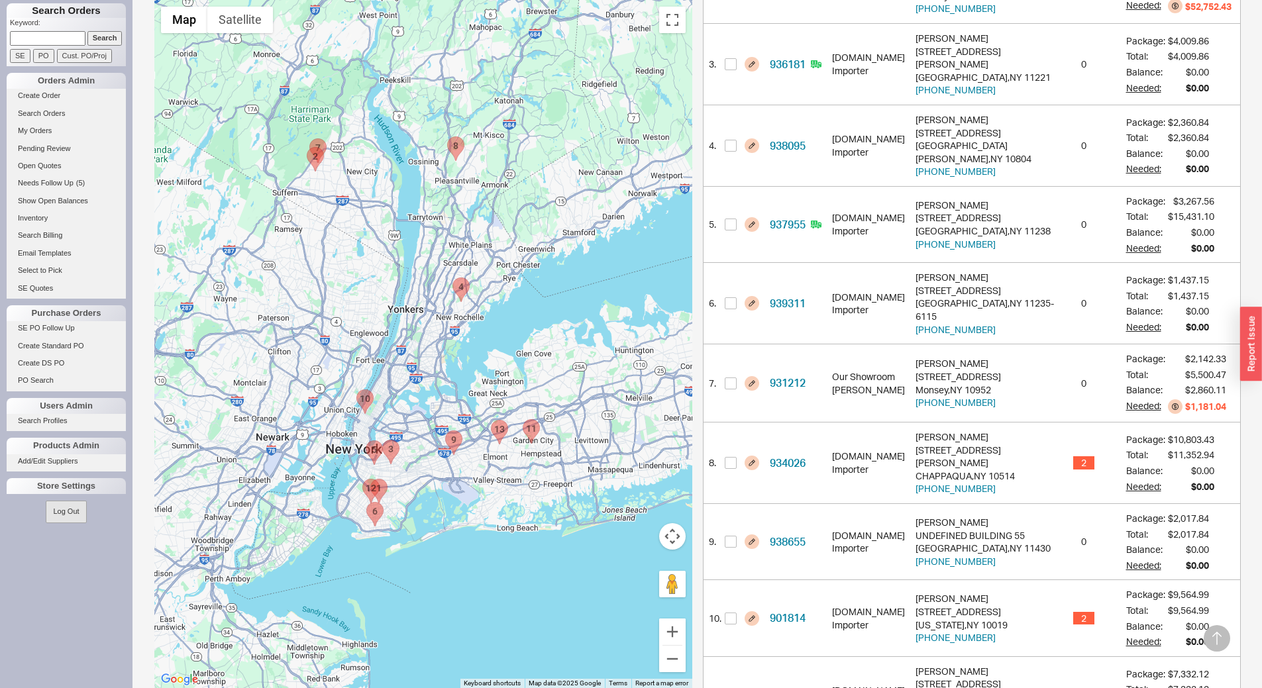
click at [366, 503] on area "939311 - 2448 E 7TH ST" at bounding box center [366, 503] width 0 height 0
checkbox input "true"
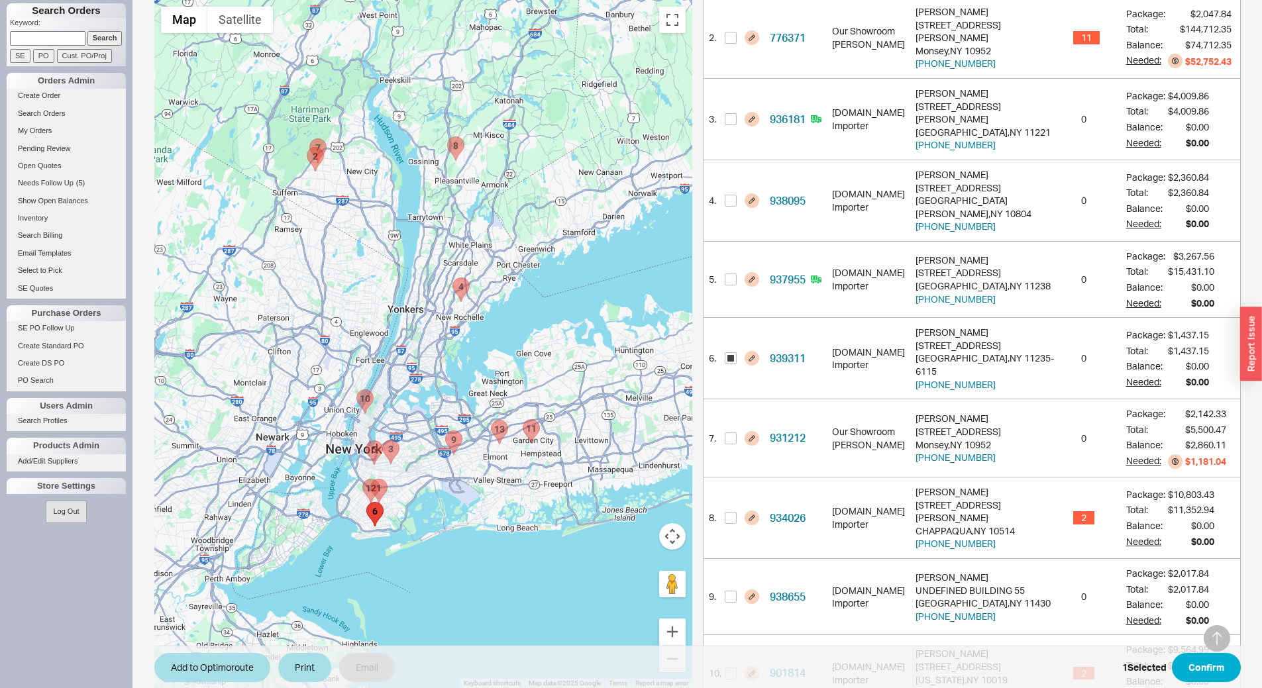
scroll to position [391, 0]
click at [218, 669] on button "Add to Optimoroute" at bounding box center [212, 667] width 116 height 29
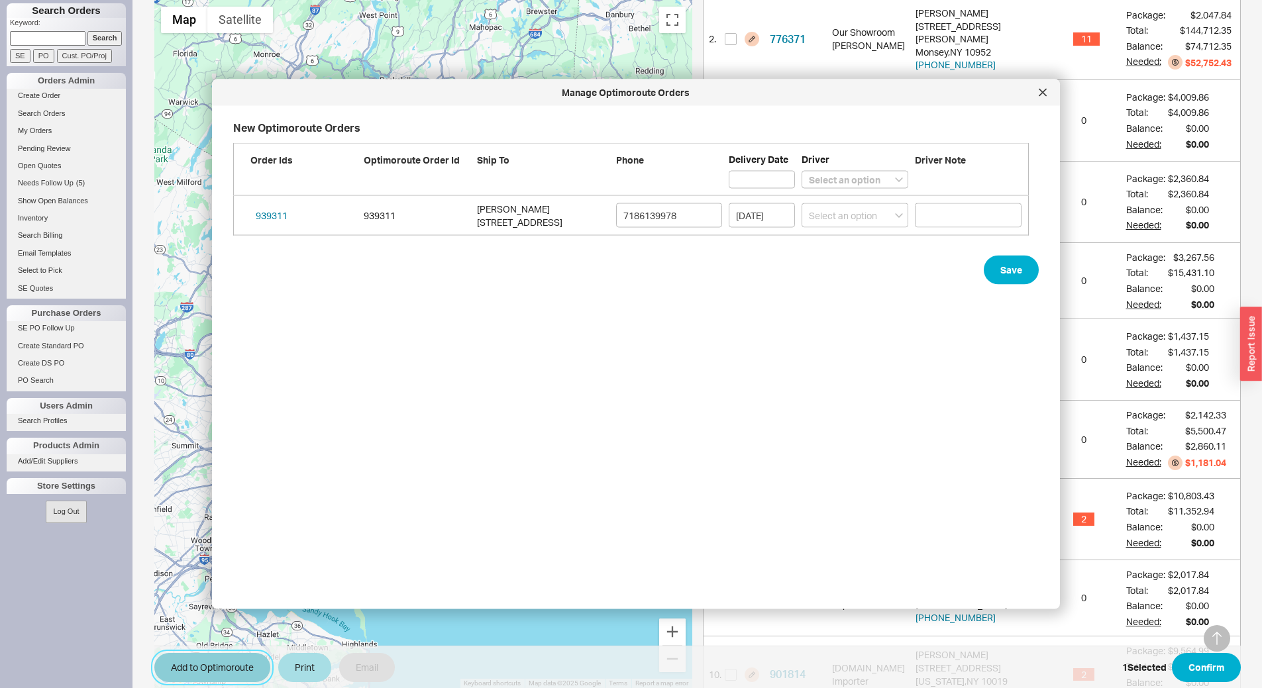
scroll to position [462, 807]
click at [829, 217] on select "Select an option Boruch Lubav Butch Zeitlin" at bounding box center [854, 215] width 107 height 25
select select "001"
click at [801, 203] on select "Select an option Boruch Lubav Butch Zeitlin" at bounding box center [854, 215] width 107 height 25
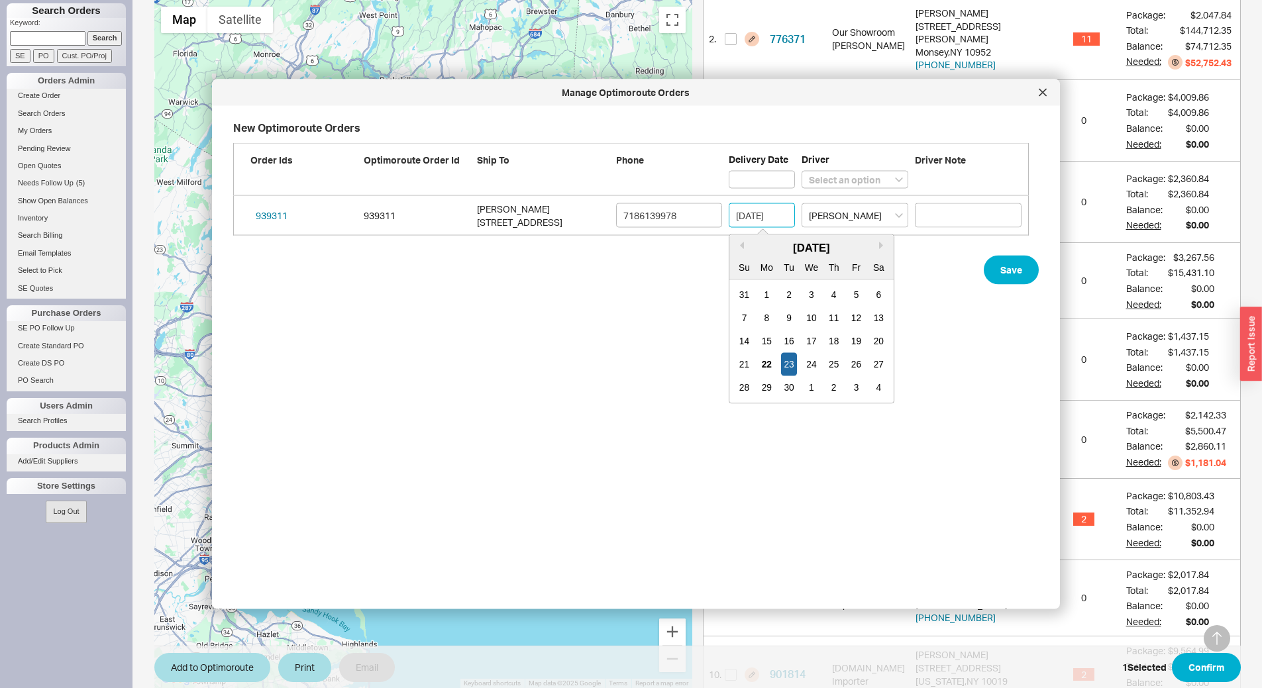
drag, startPoint x: 752, startPoint y: 221, endPoint x: 760, endPoint y: 242, distance: 22.9
click at [752, 220] on input "09/23/2025" at bounding box center [761, 215] width 66 height 25
drag, startPoint x: 835, startPoint y: 366, endPoint x: 852, endPoint y: 344, distance: 27.9
click at [834, 366] on div "25" at bounding box center [834, 364] width 16 height 23
type input "09/25/2025"
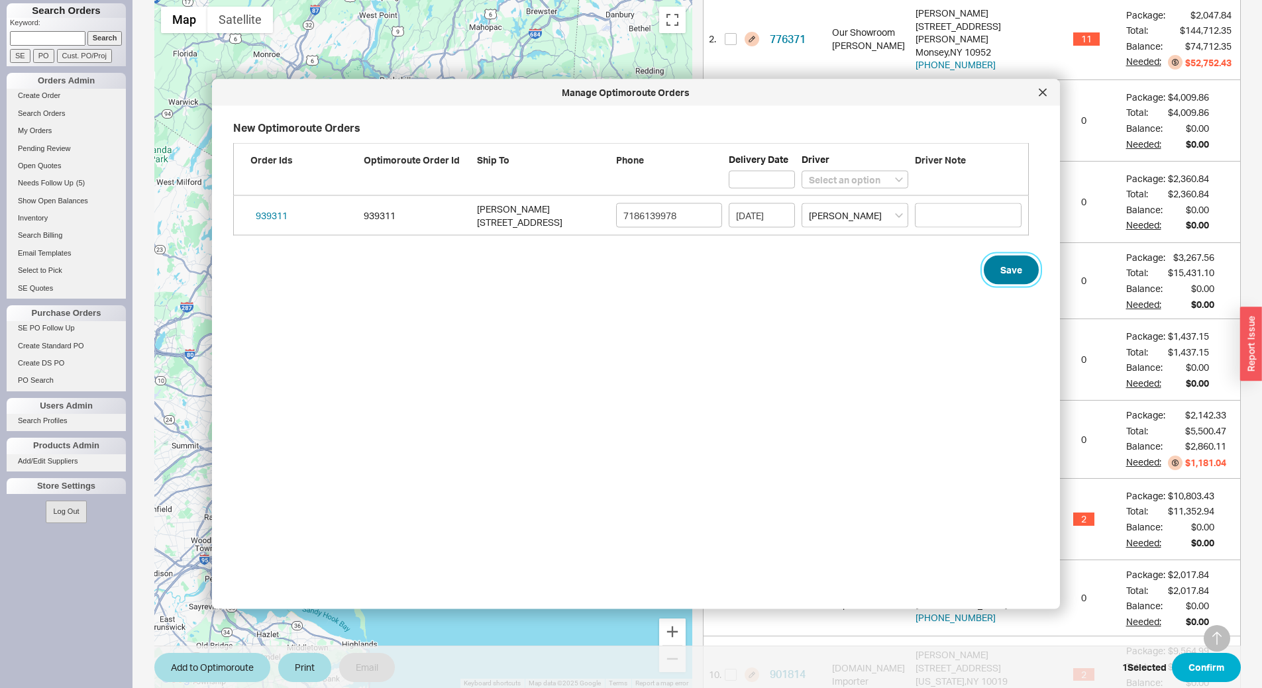
click at [1003, 262] on button "Save" at bounding box center [1010, 270] width 55 height 29
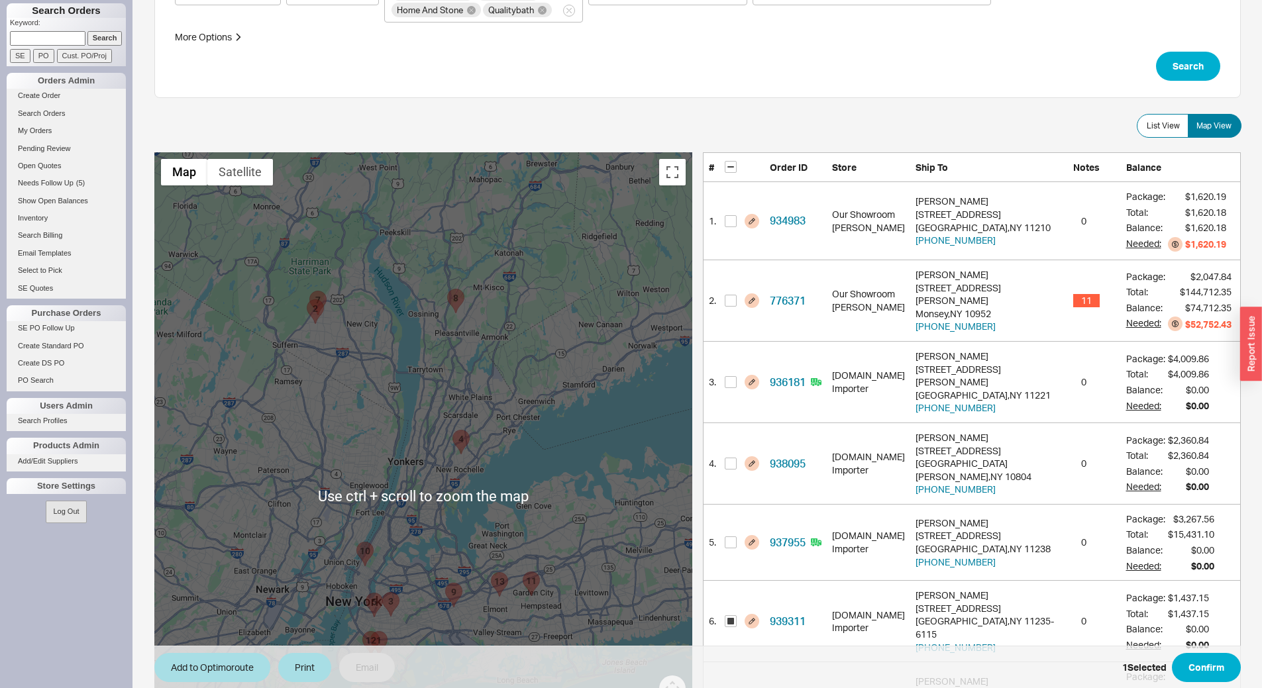
scroll to position [126, 0]
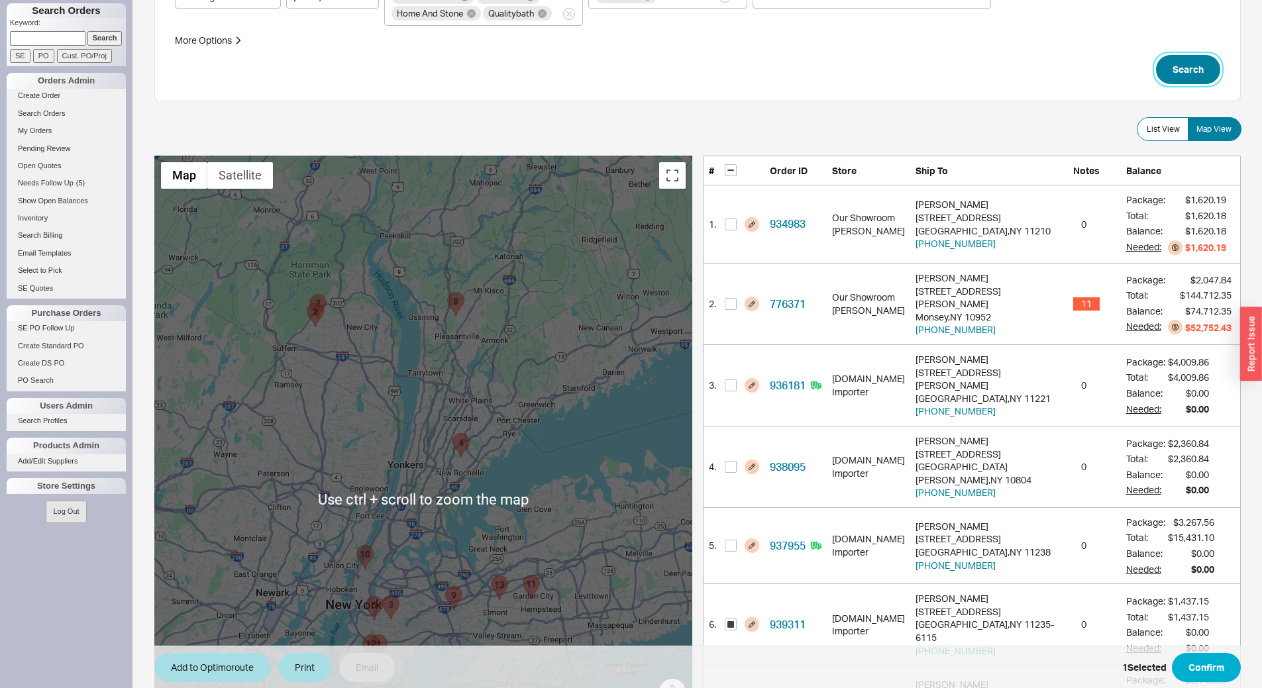
click at [1177, 70] on button "Search" at bounding box center [1188, 69] width 64 height 29
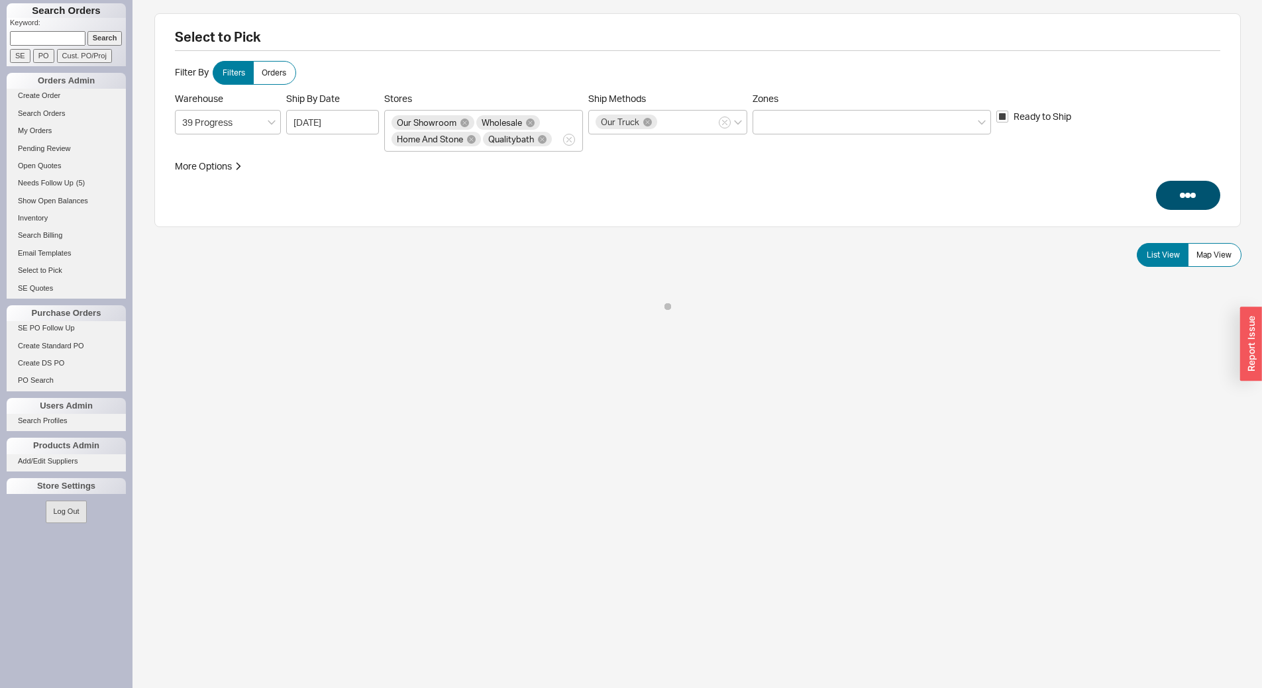
scroll to position [0, 0]
click at [1210, 257] on span "Map View" at bounding box center [1213, 255] width 35 height 11
click at [0, 0] on input "Map View" at bounding box center [0, 0] width 0 height 0
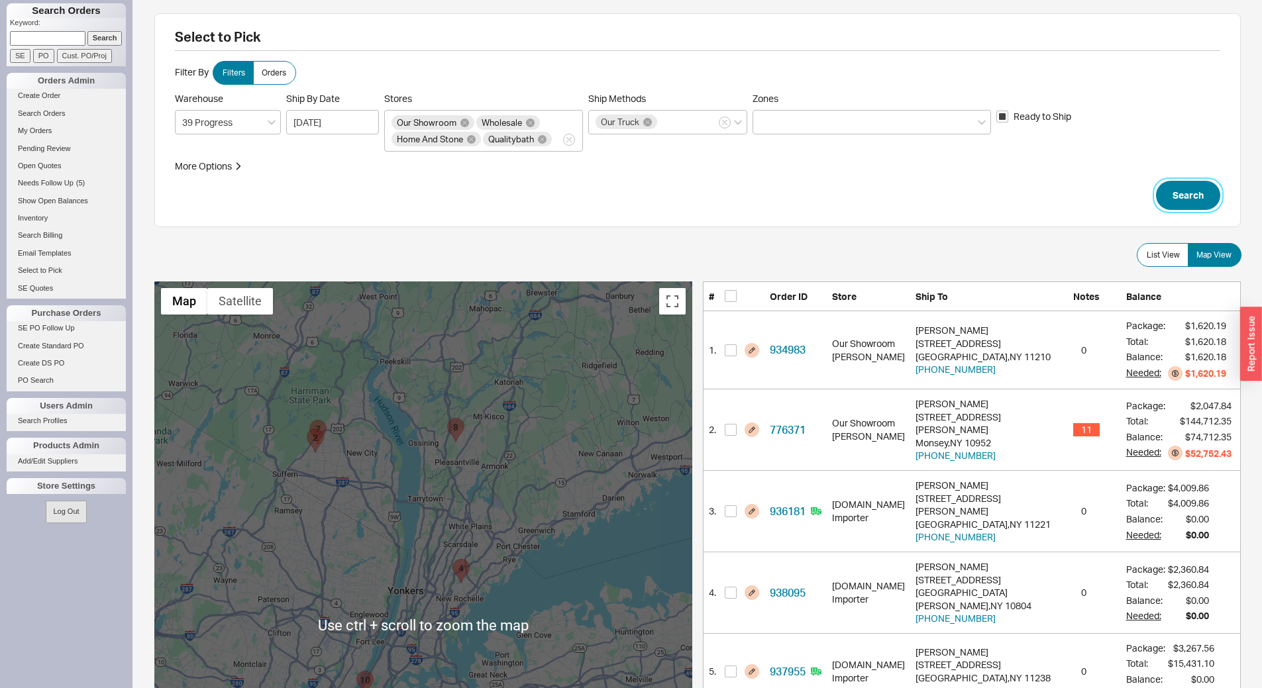
click at [1176, 201] on button "Search" at bounding box center [1188, 195] width 64 height 29
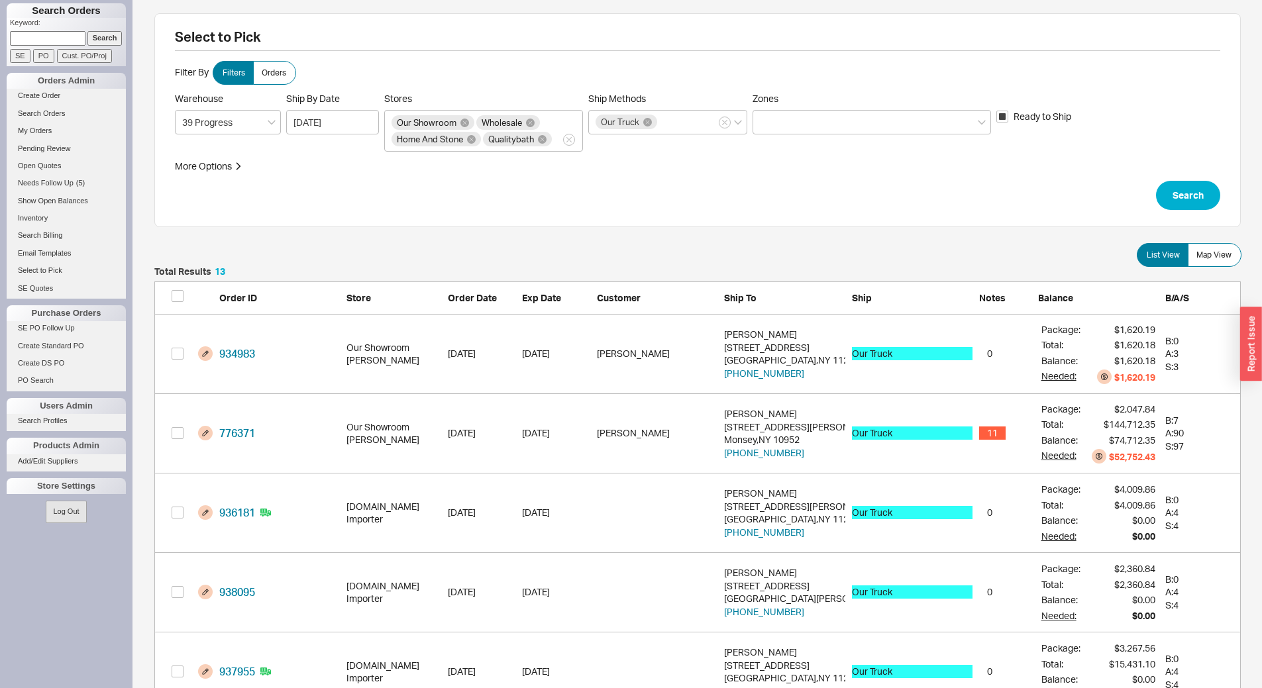
scroll to position [1071, 1076]
click at [1214, 258] on span "Map View" at bounding box center [1213, 255] width 35 height 11
click at [0, 0] on input "Map View" at bounding box center [0, 0] width 0 height 0
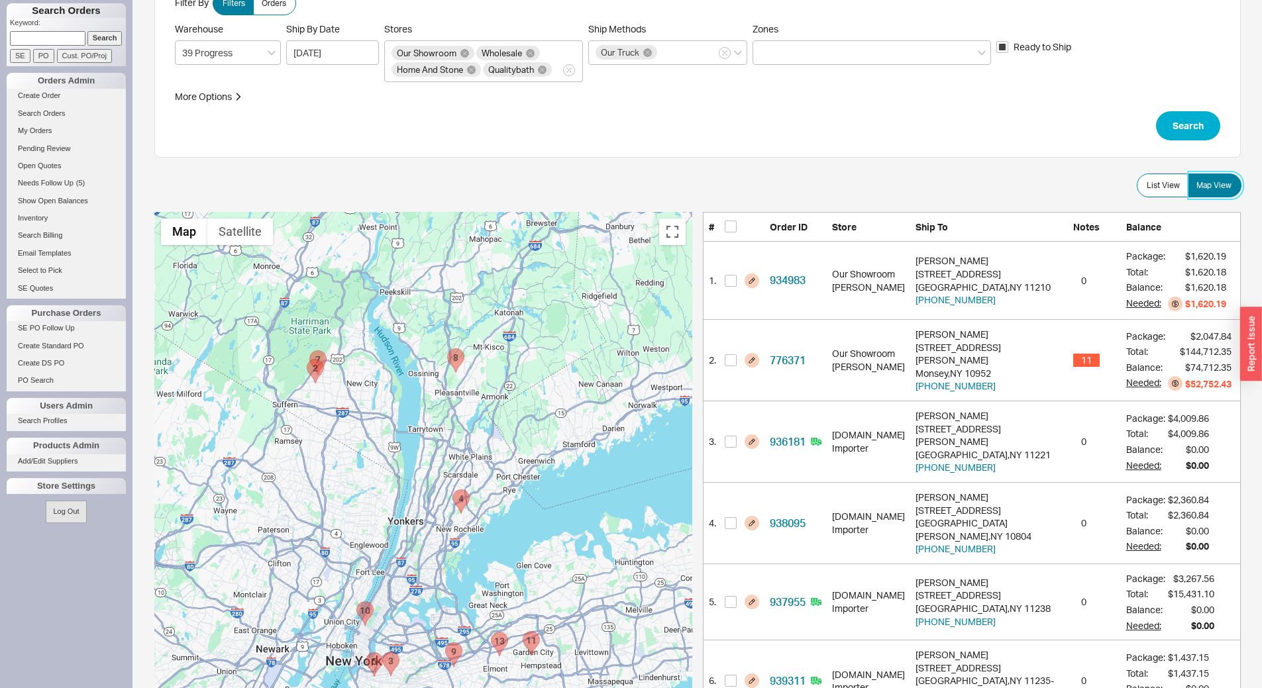
scroll to position [66, 0]
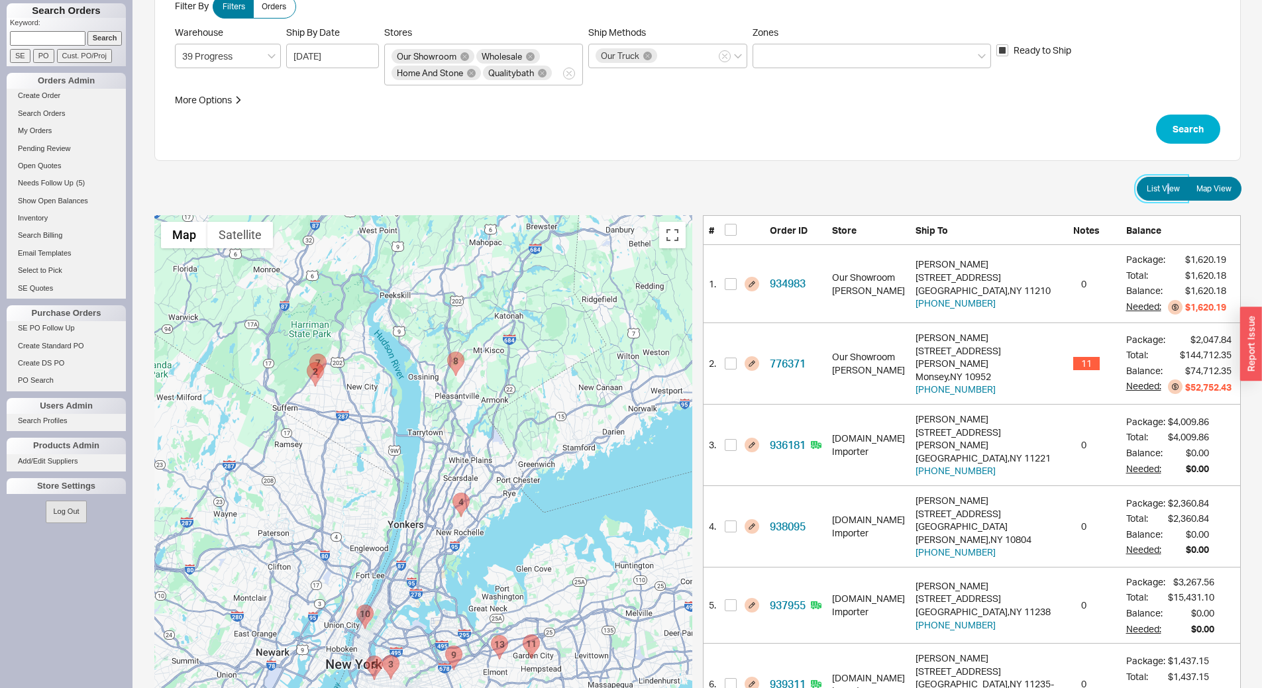
click at [1168, 191] on span "List View" at bounding box center [1162, 188] width 33 height 11
click at [1150, 186] on span "List View" at bounding box center [1162, 188] width 33 height 11
click at [0, 0] on input "List View" at bounding box center [0, 0] width 0 height 0
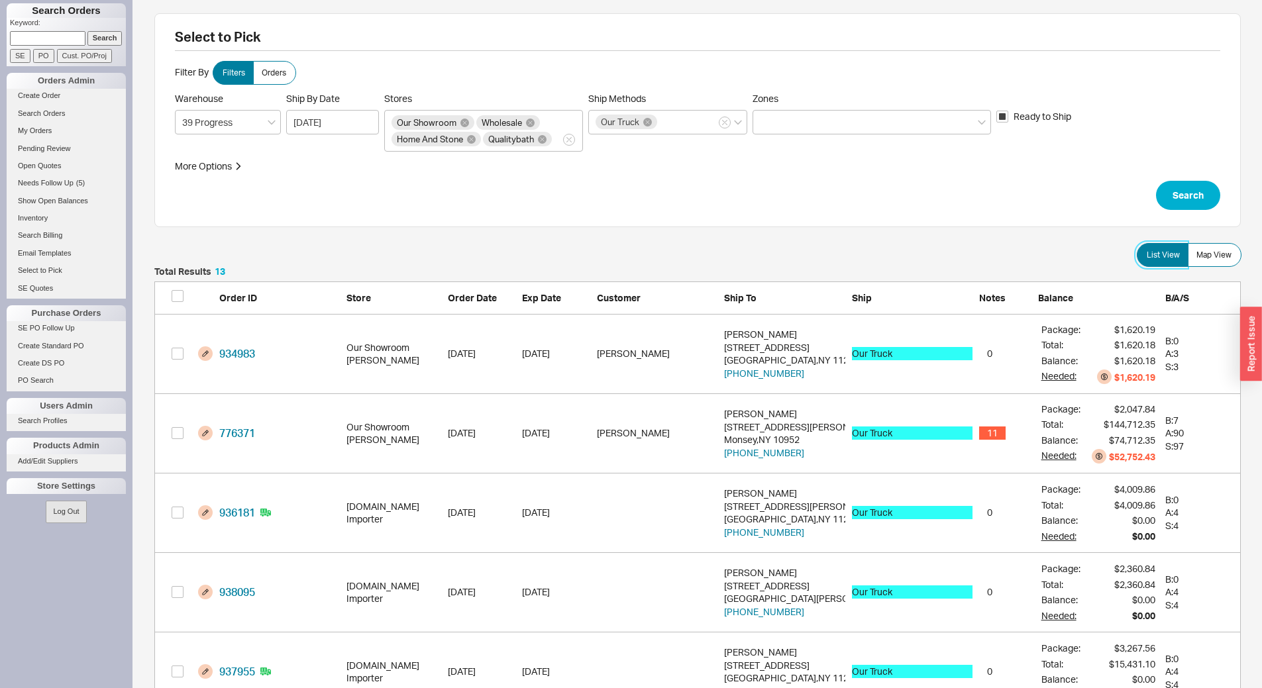
scroll to position [1071, 1076]
click at [1181, 184] on button "Search" at bounding box center [1188, 195] width 64 height 29
click at [1225, 259] on span "Map View" at bounding box center [1213, 255] width 35 height 11
click at [0, 0] on input "Map View" at bounding box center [0, 0] width 0 height 0
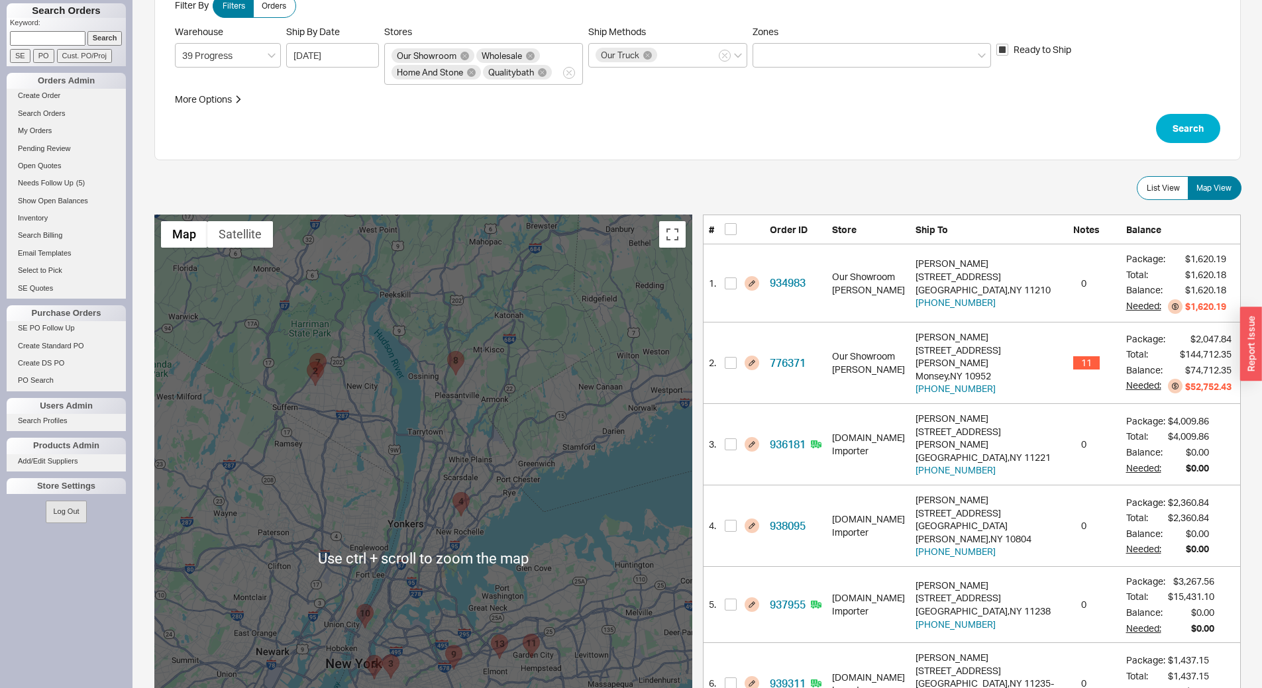
scroll to position [66, 0]
click at [1195, 131] on button "Search" at bounding box center [1188, 129] width 64 height 29
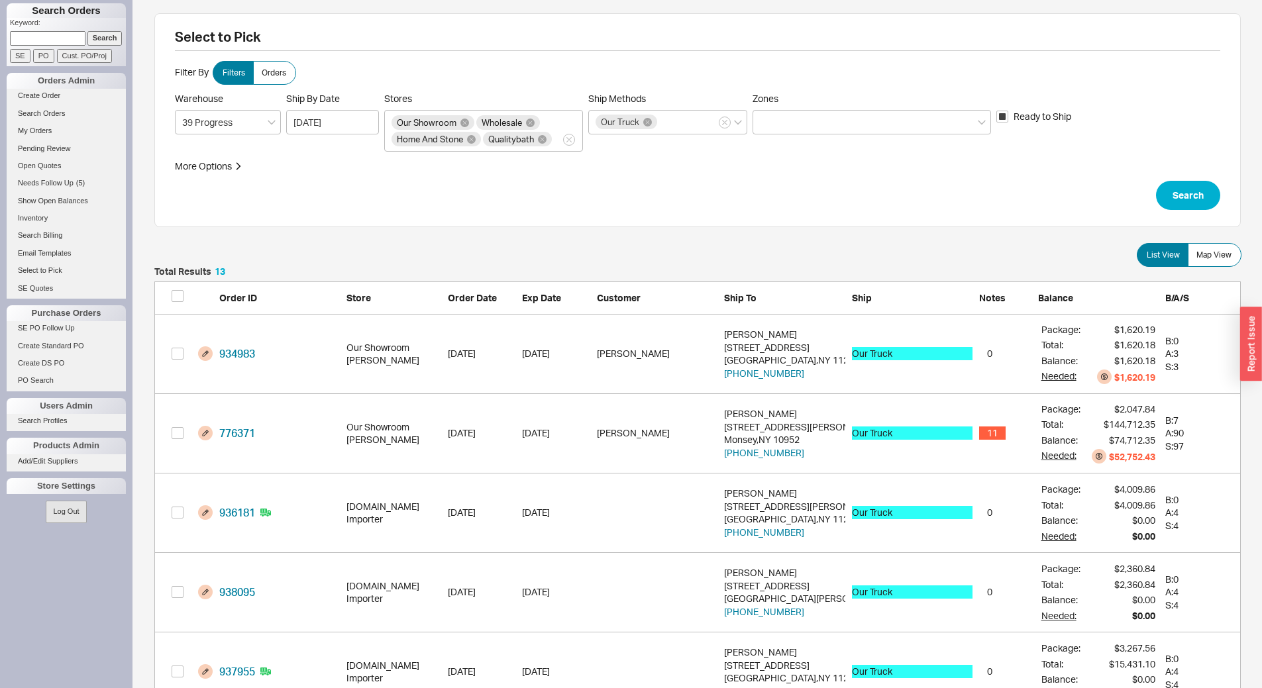
scroll to position [1071, 1076]
click at [1223, 258] on span "Map View" at bounding box center [1213, 255] width 35 height 11
click at [0, 0] on input "Map View" at bounding box center [0, 0] width 0 height 0
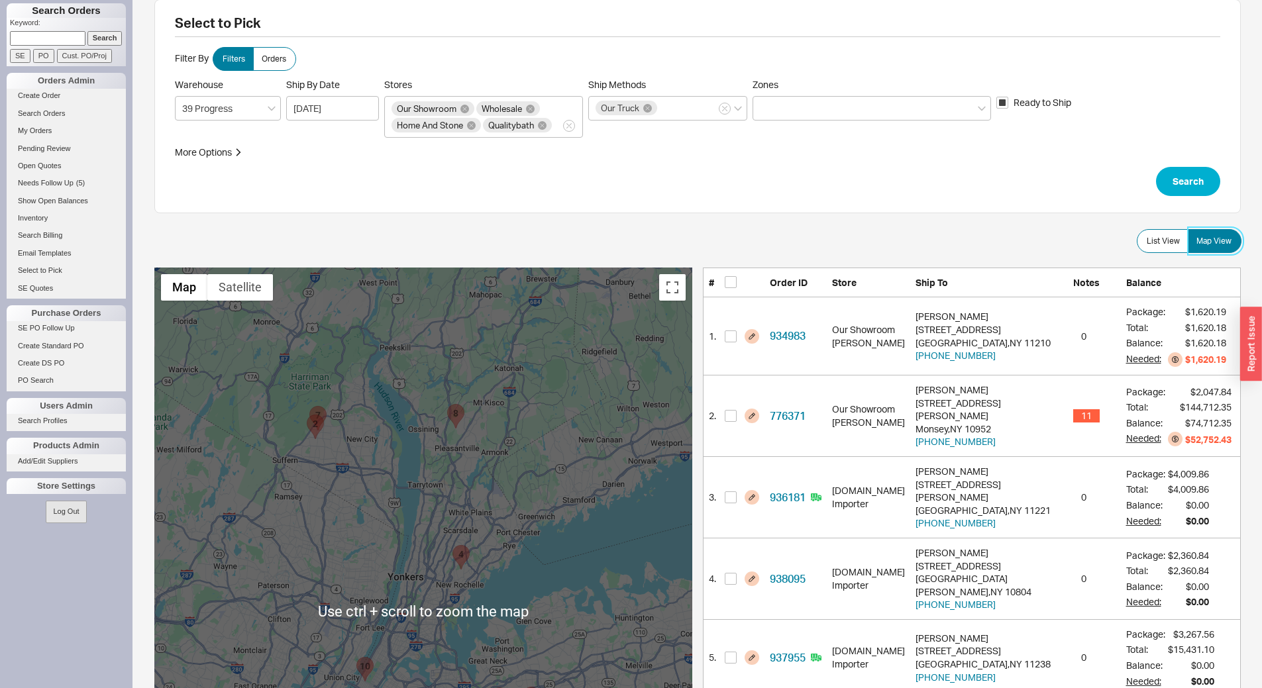
scroll to position [0, 0]
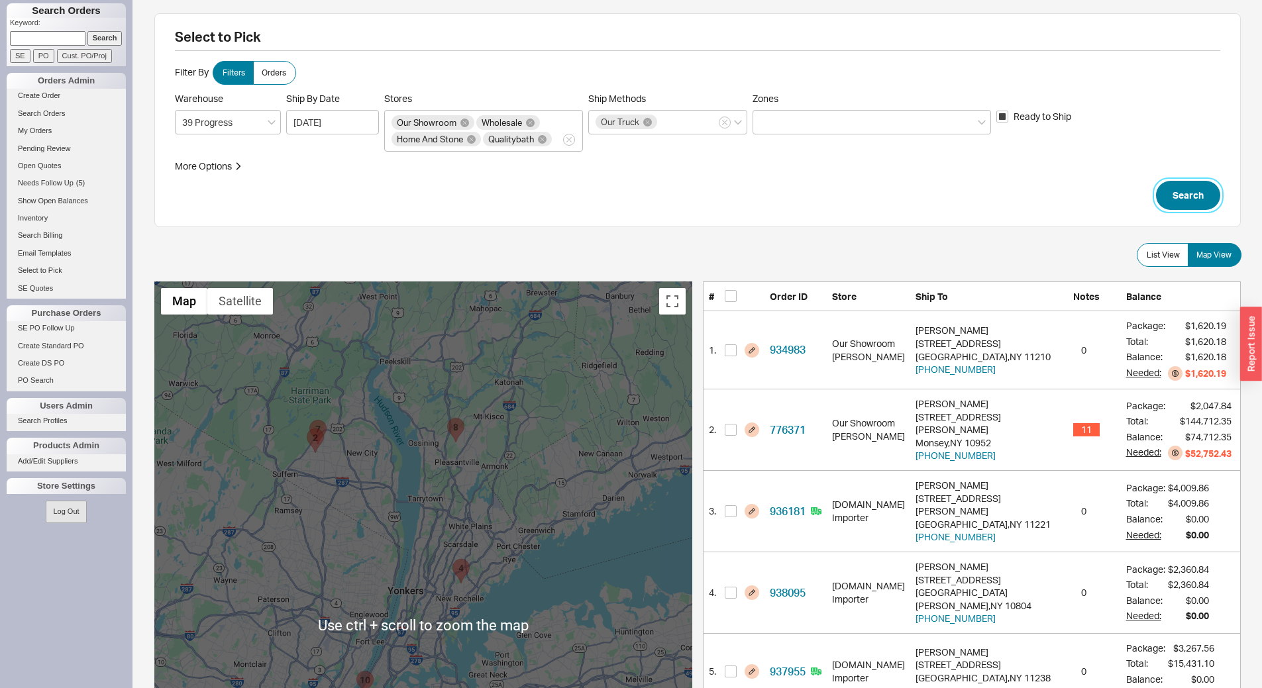
click at [1193, 187] on button "Search" at bounding box center [1188, 195] width 64 height 29
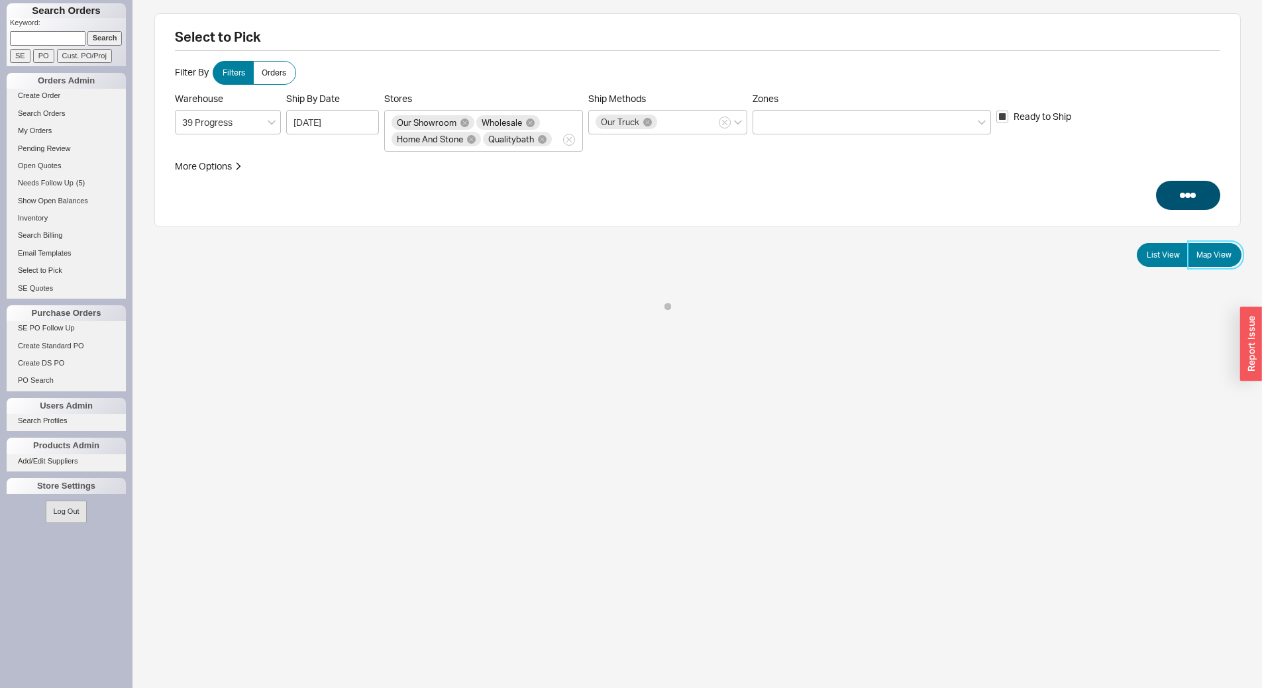
click at [1226, 253] on span "Map View" at bounding box center [1213, 255] width 35 height 11
click at [0, 0] on input "Map View" at bounding box center [0, 0] width 0 height 0
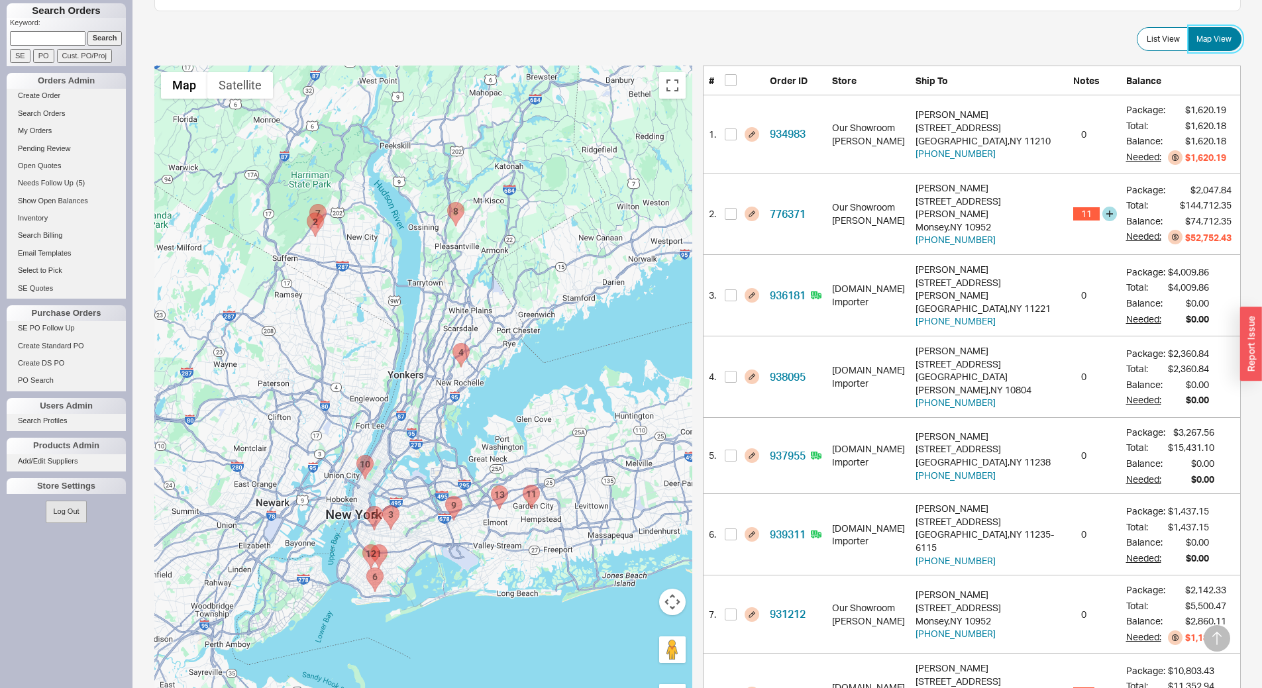
scroll to position [265, 0]
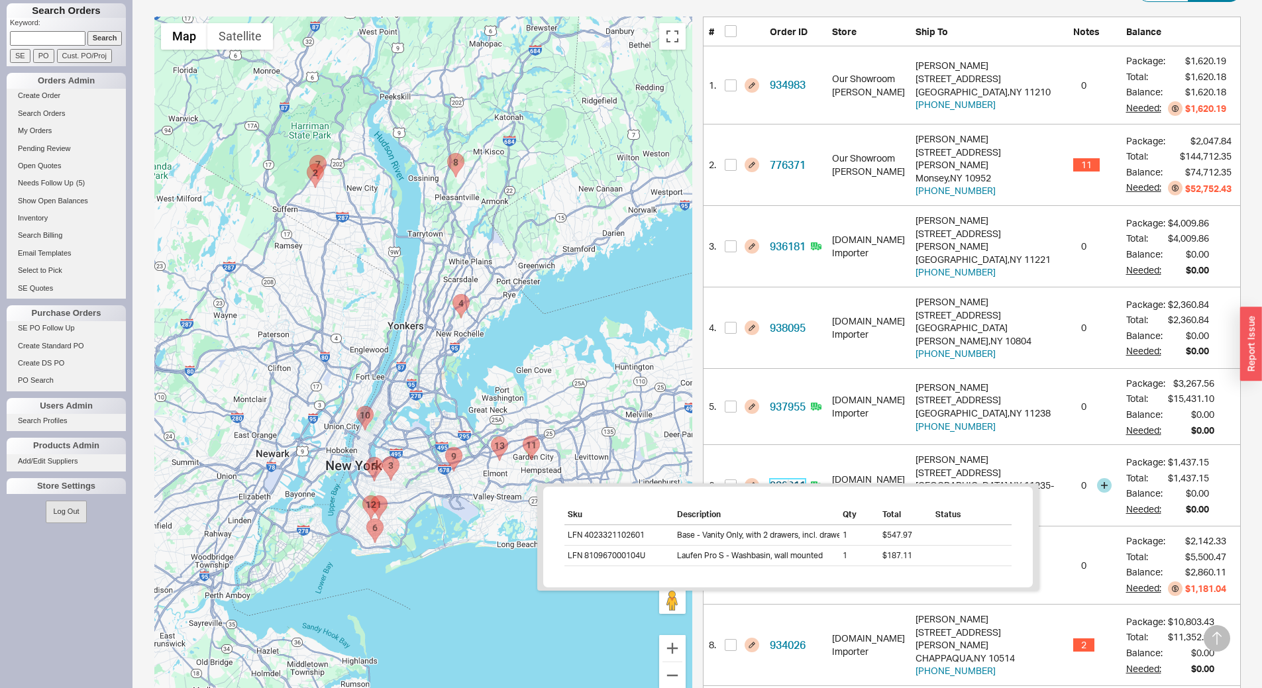
click at [793, 479] on link "939311" at bounding box center [788, 485] width 36 height 13
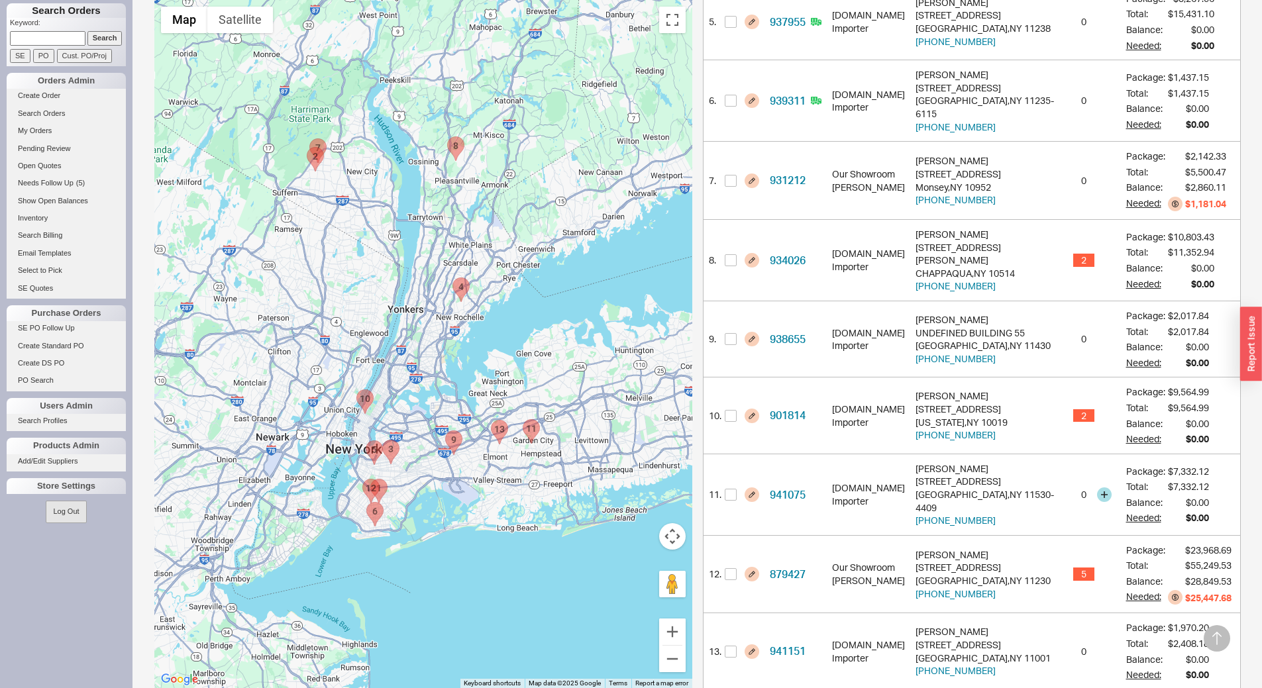
scroll to position [651, 0]
click at [727, 567] on input "checkbox" at bounding box center [731, 573] width 12 height 12
checkbox input "true"
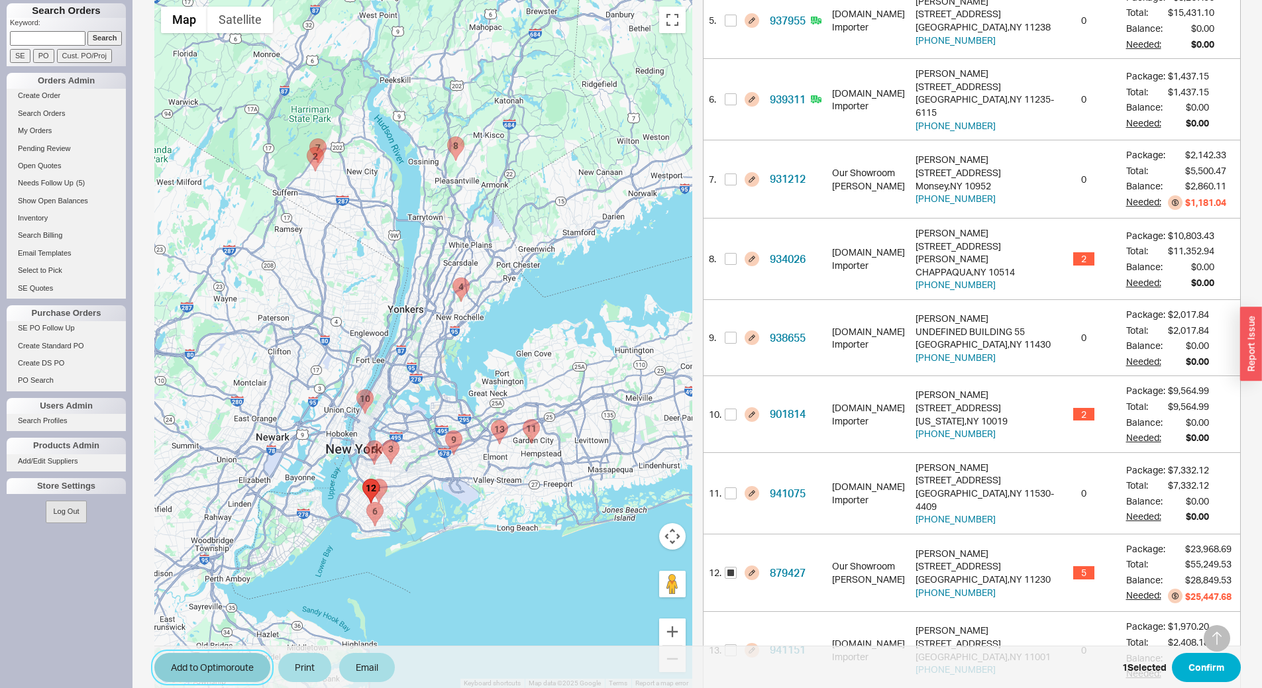
click at [177, 671] on button "Add to Optimoroute" at bounding box center [212, 667] width 116 height 29
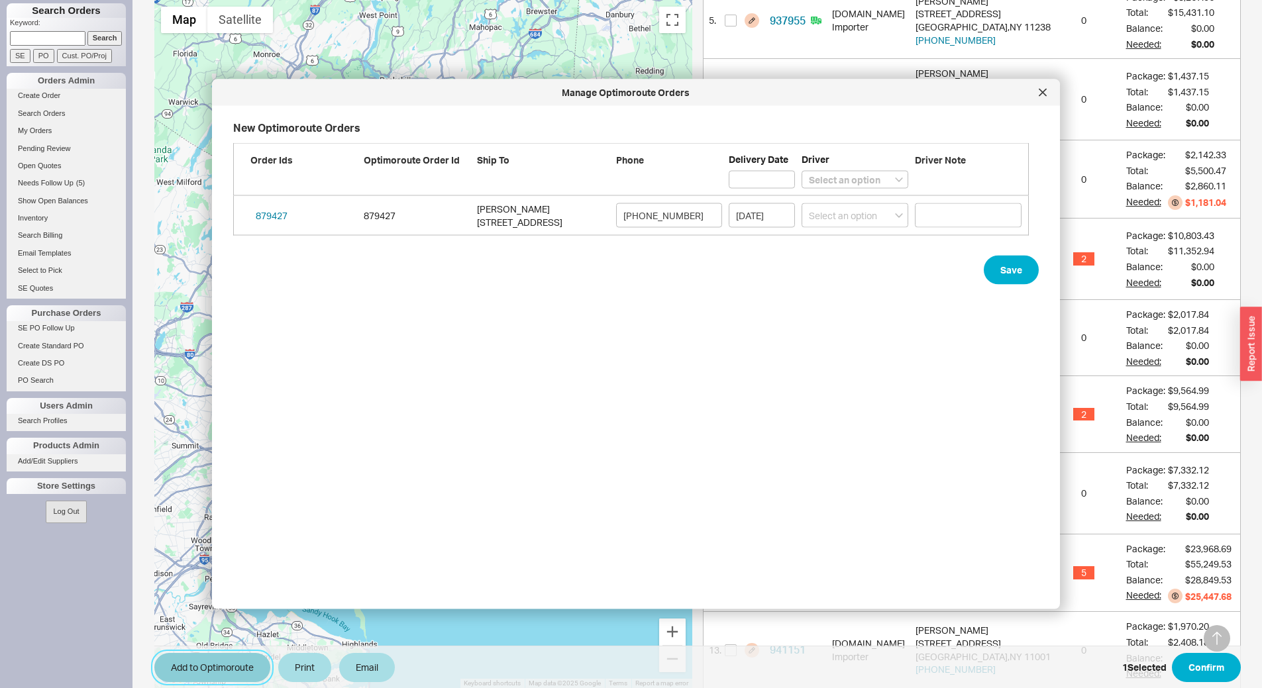
scroll to position [462, 807]
click at [870, 218] on select "Select an option Boruch Lubav Butch Zeitlin" at bounding box center [854, 215] width 107 height 25
select select "001"
click at [801, 203] on select "Select an option Boruch Lubav Butch Zeitlin" at bounding box center [854, 215] width 107 height 25
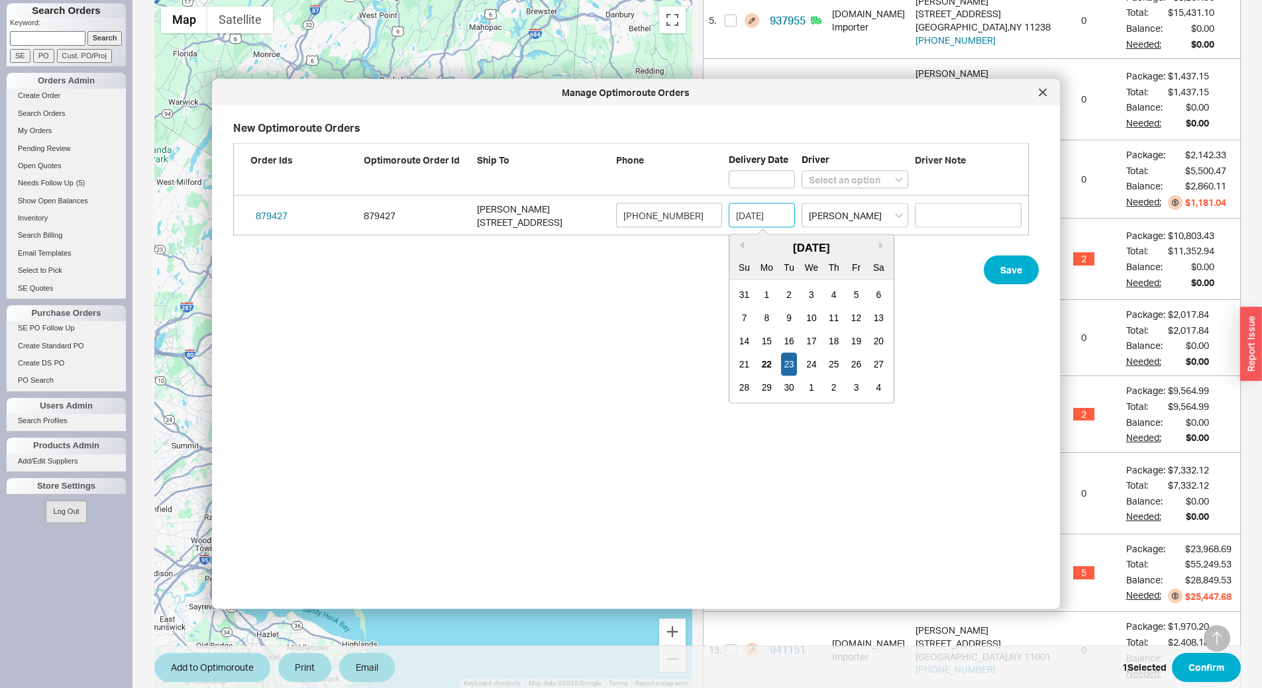
click at [759, 213] on input "09/23/2025" at bounding box center [761, 215] width 66 height 25
click at [830, 364] on div "25" at bounding box center [834, 364] width 16 height 23
type input "09/25/2025"
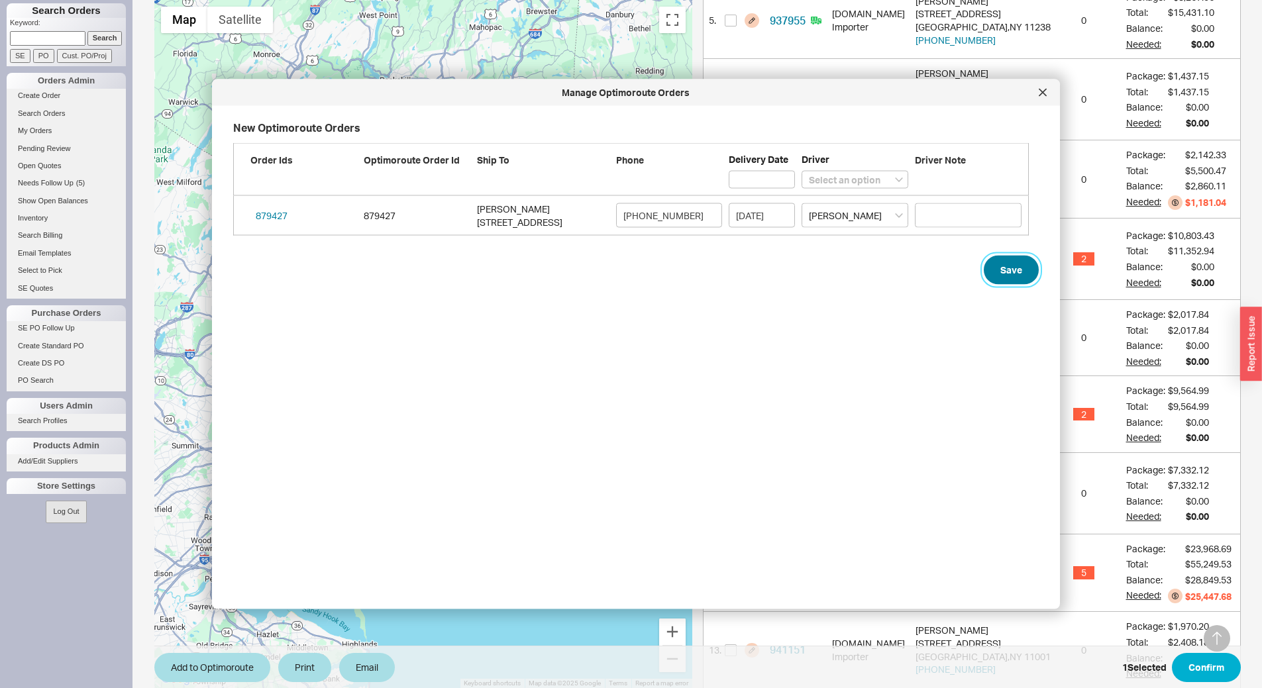
click at [1014, 263] on button "Save" at bounding box center [1010, 270] width 55 height 29
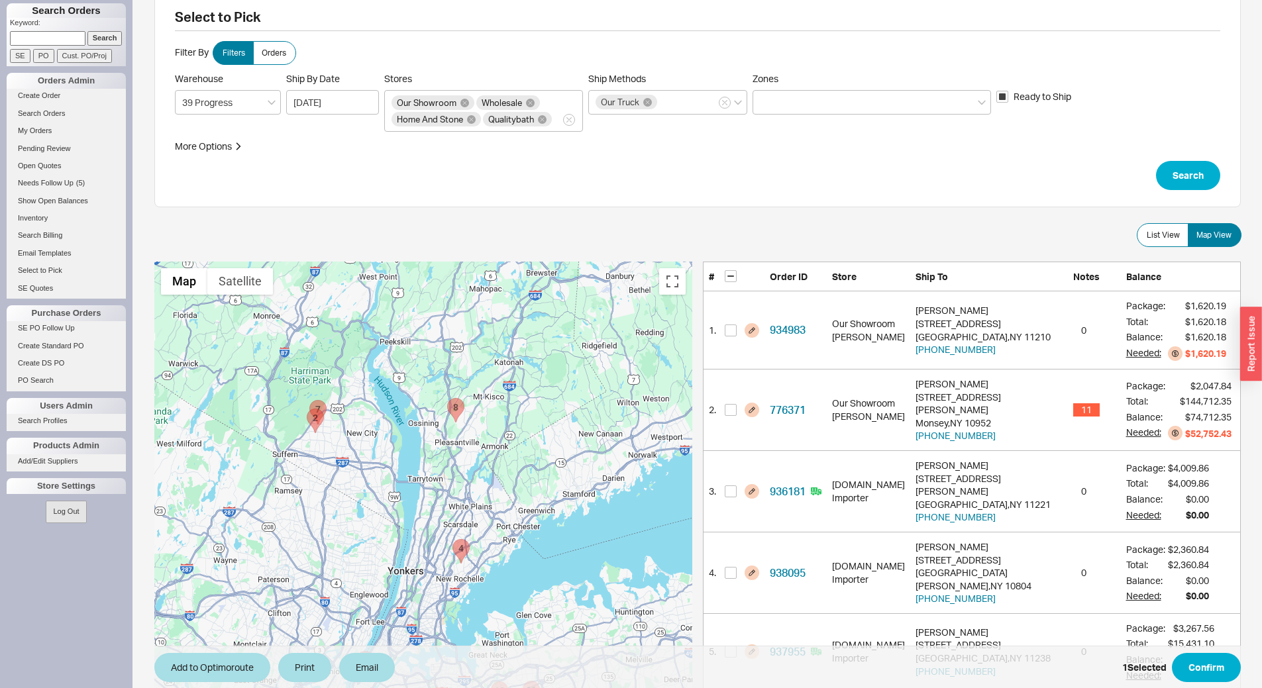
scroll to position [0, 0]
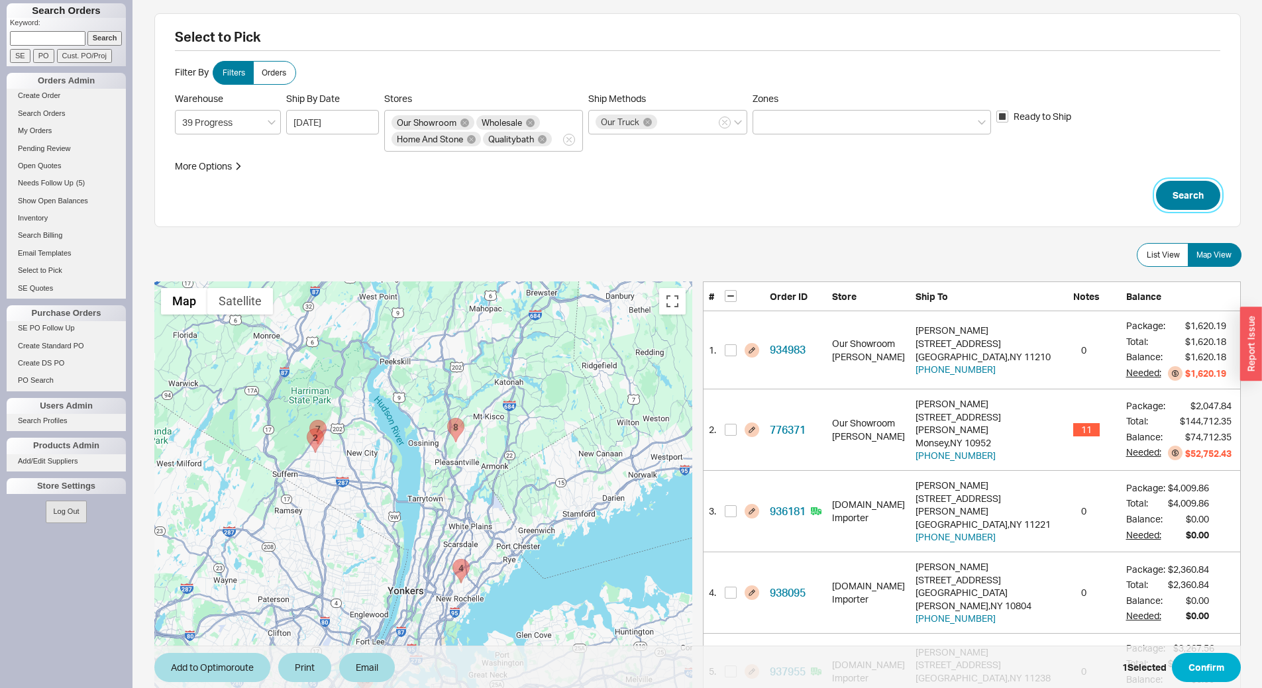
click at [1181, 198] on button "Search" at bounding box center [1188, 195] width 64 height 29
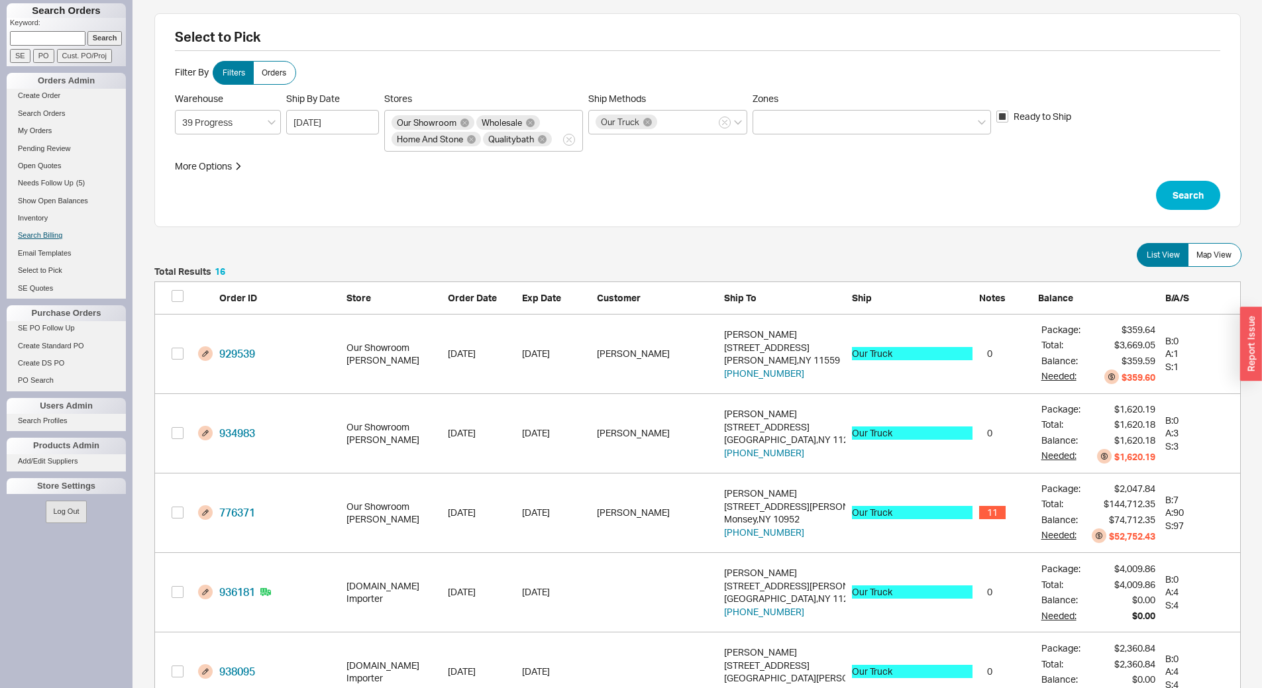
scroll to position [1309, 1076]
click at [1207, 193] on button "Search" at bounding box center [1188, 195] width 64 height 29
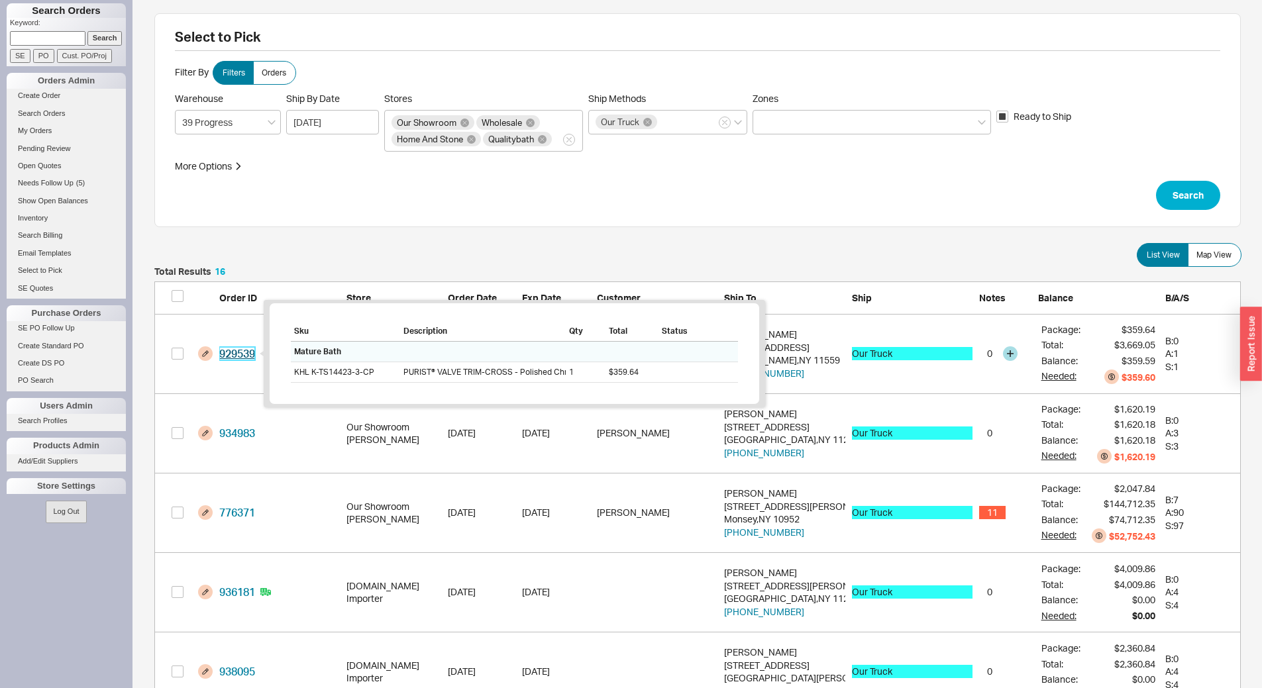
click at [242, 356] on link "929539" at bounding box center [237, 353] width 36 height 13
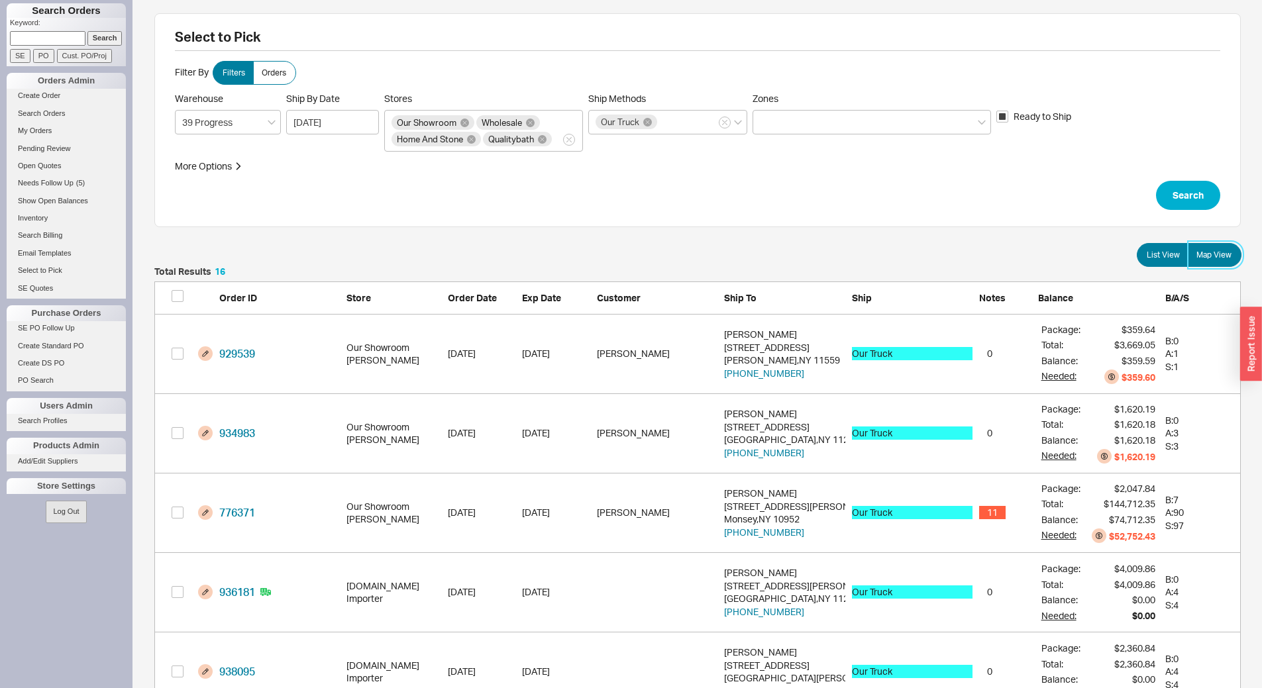
click at [1223, 250] on span "Map View" at bounding box center [1213, 255] width 35 height 11
click at [0, 0] on input "Map View" at bounding box center [0, 0] width 0 height 0
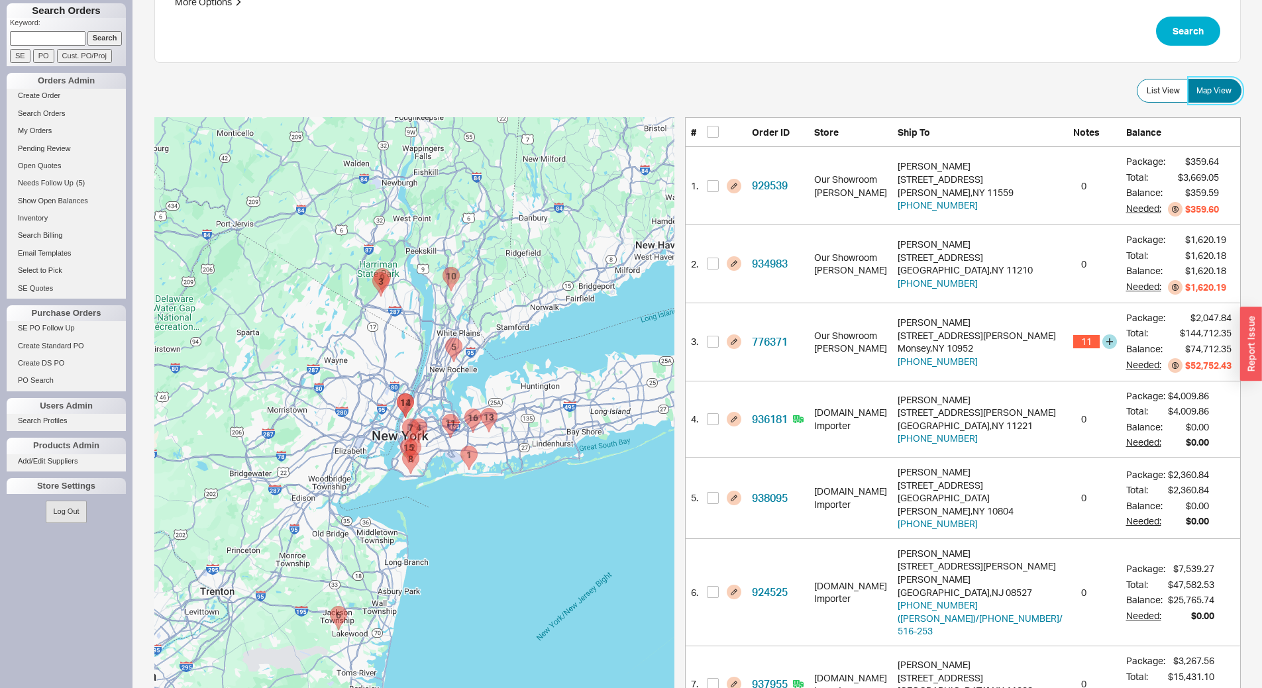
scroll to position [331, 0]
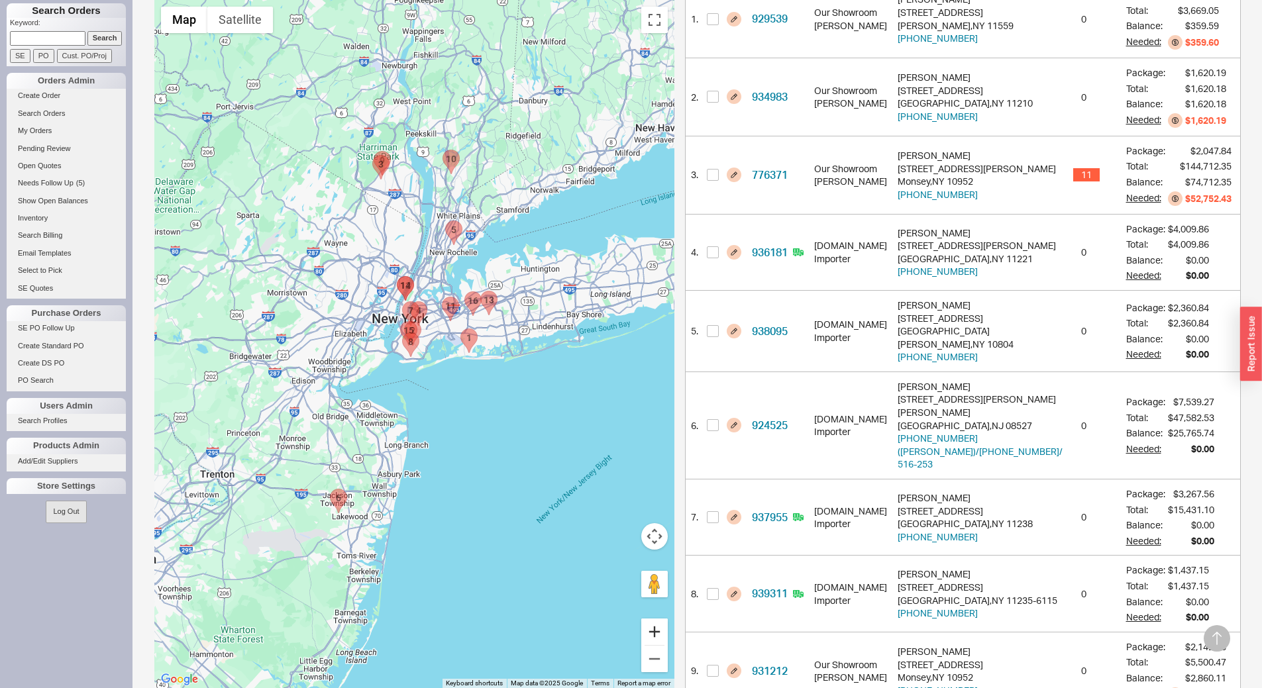
click at [668, 636] on button "Zoom in" at bounding box center [654, 632] width 26 height 26
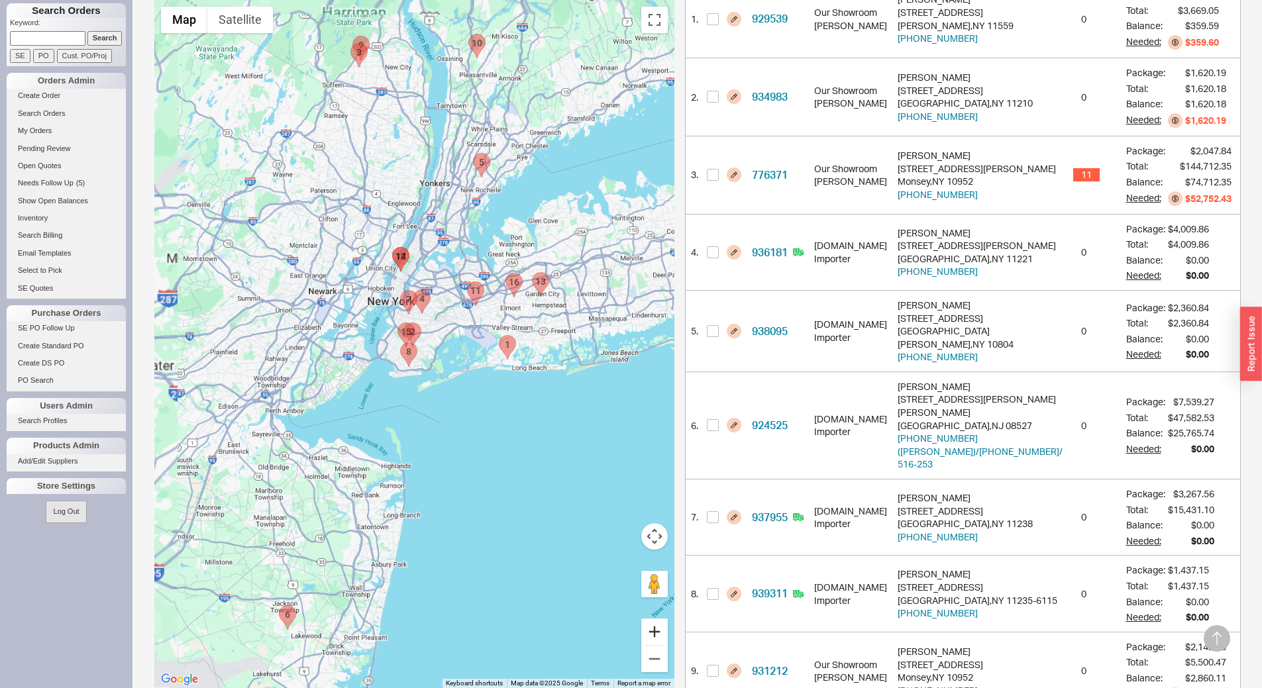
click at [668, 636] on button "Zoom in" at bounding box center [654, 632] width 26 height 26
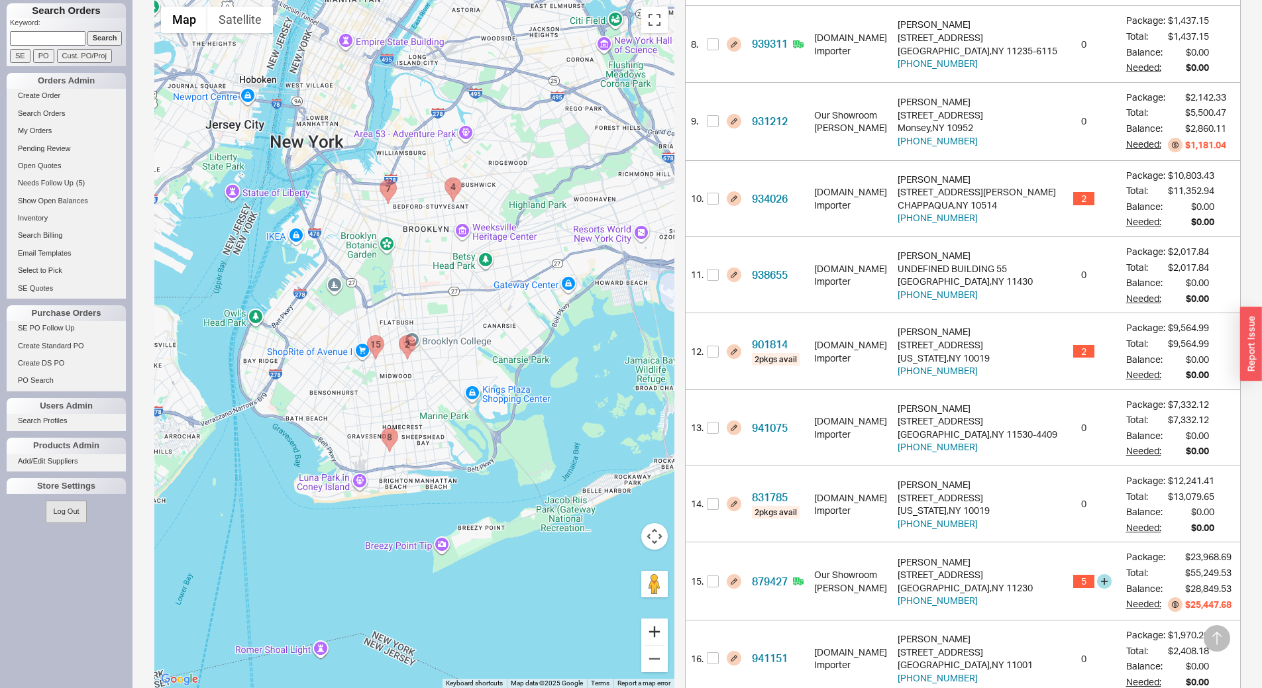
scroll to position [887, 0]
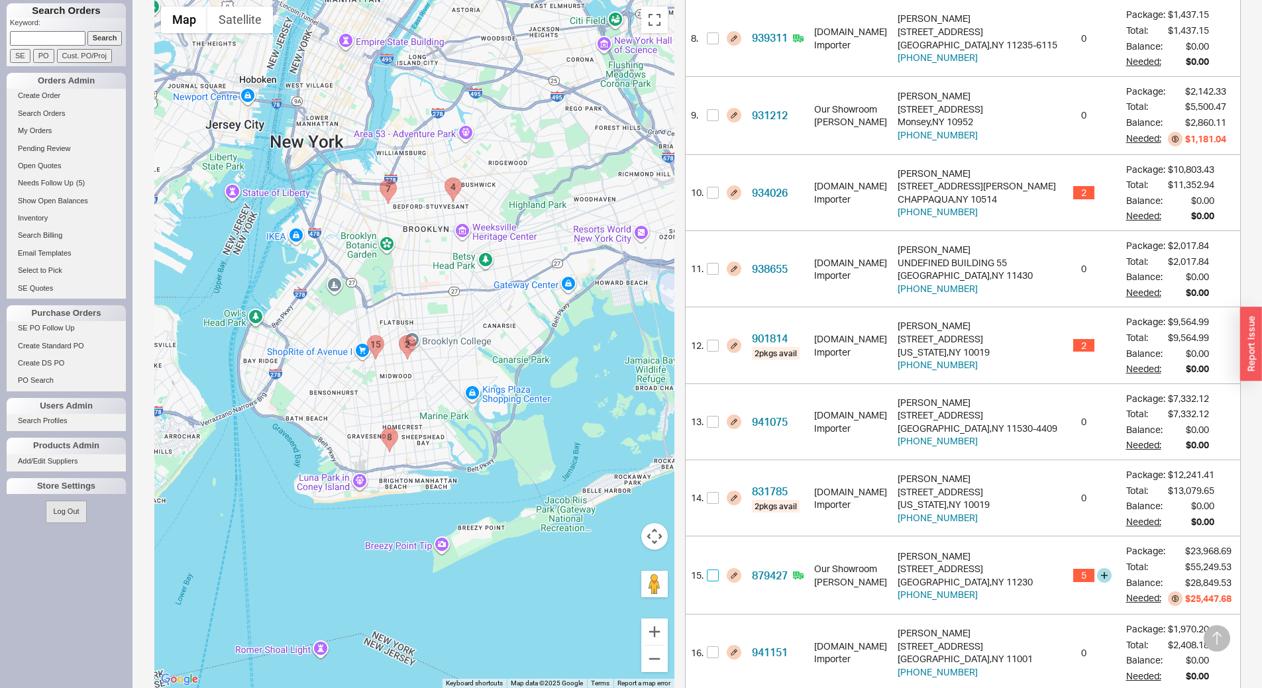
click at [719, 570] on input "checkbox" at bounding box center [713, 576] width 12 height 12
checkbox input "true"
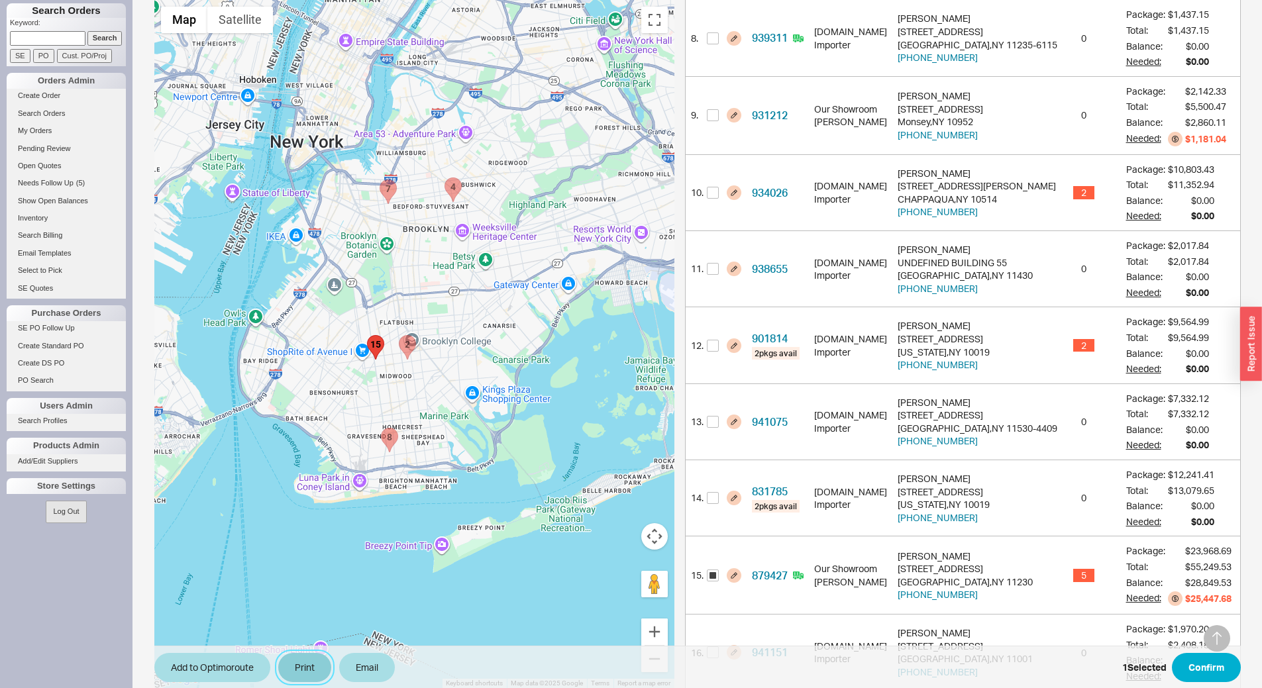
click at [301, 661] on button "Print" at bounding box center [304, 667] width 53 height 29
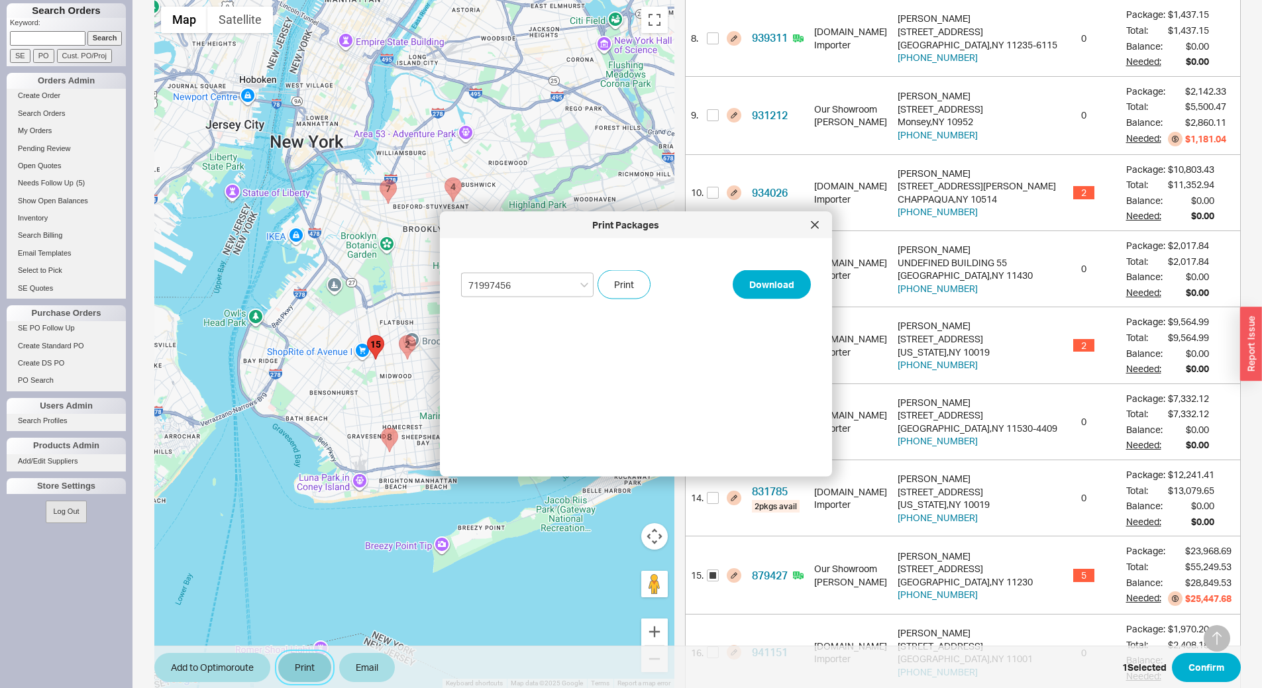
select select "71997456"
click at [620, 285] on button "Print" at bounding box center [623, 284] width 53 height 29
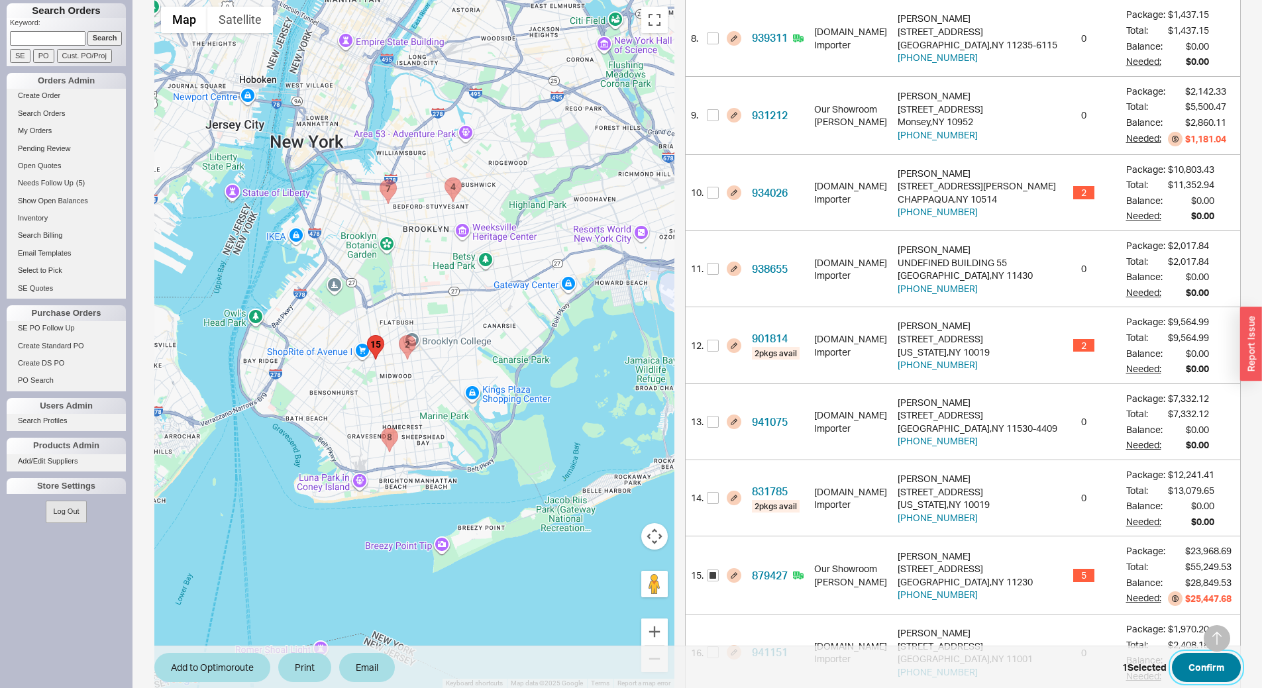
click at [1211, 656] on button "Confirm" at bounding box center [1206, 667] width 69 height 29
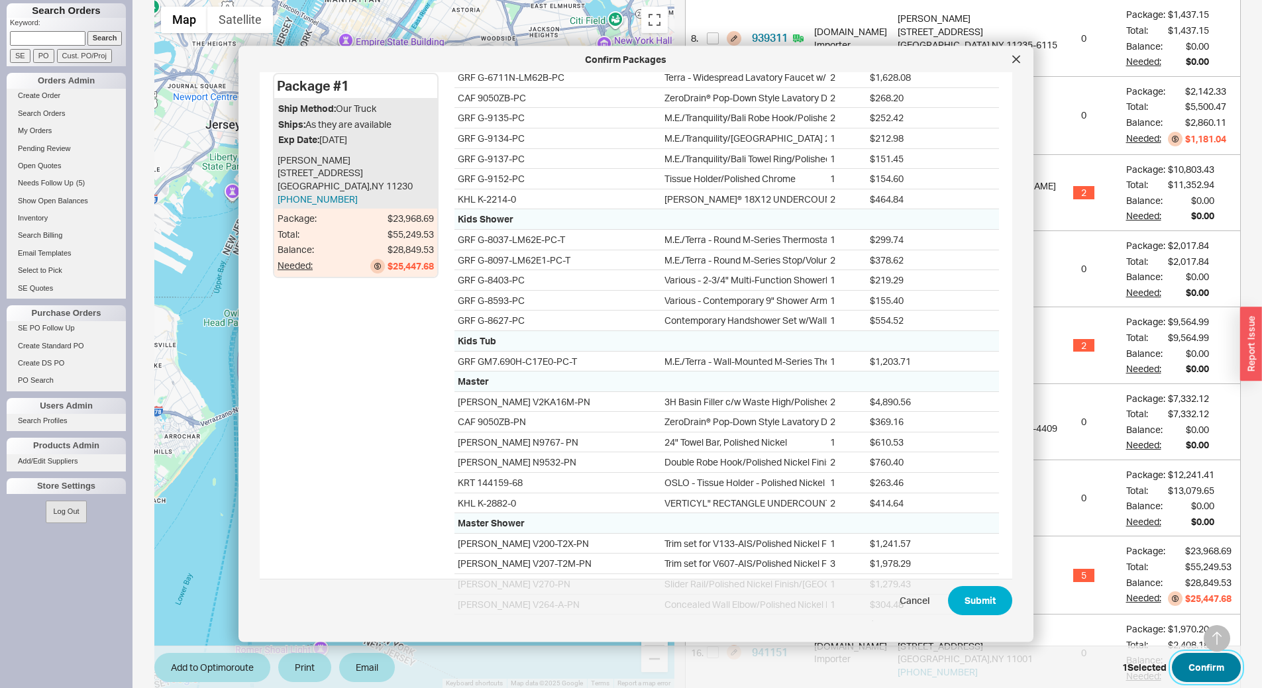
scroll to position [397, 0]
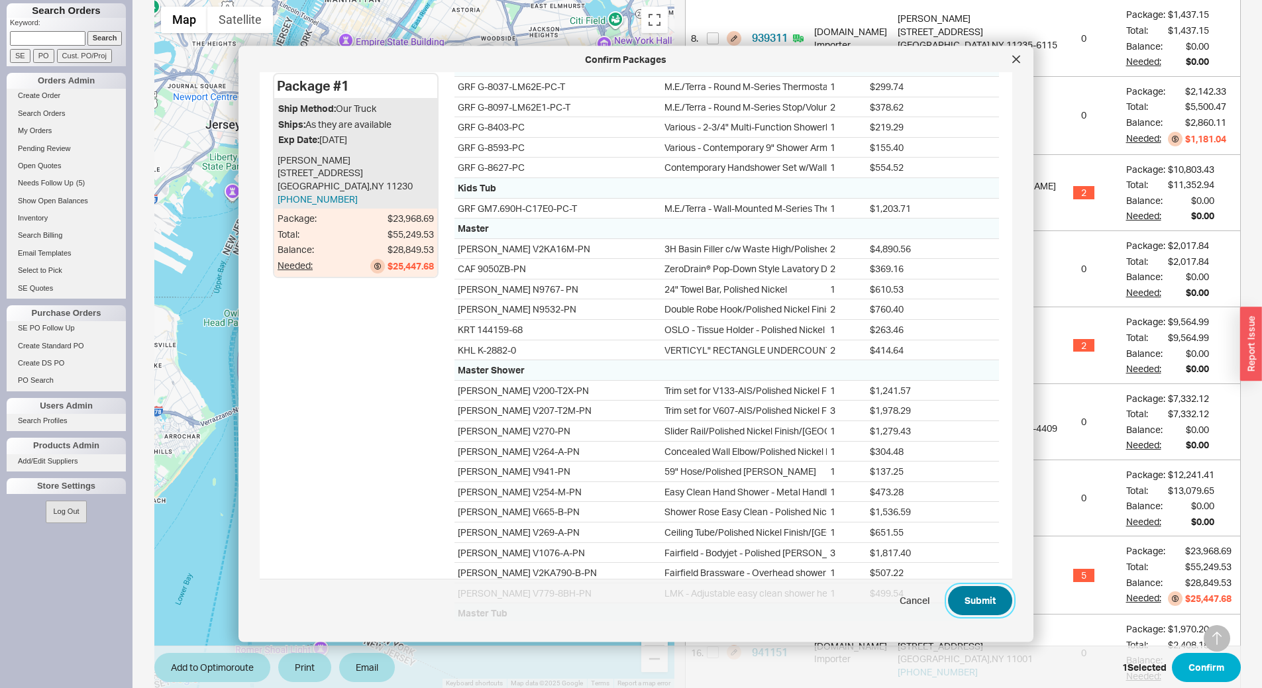
click at [982, 603] on button "Submit" at bounding box center [980, 600] width 64 height 29
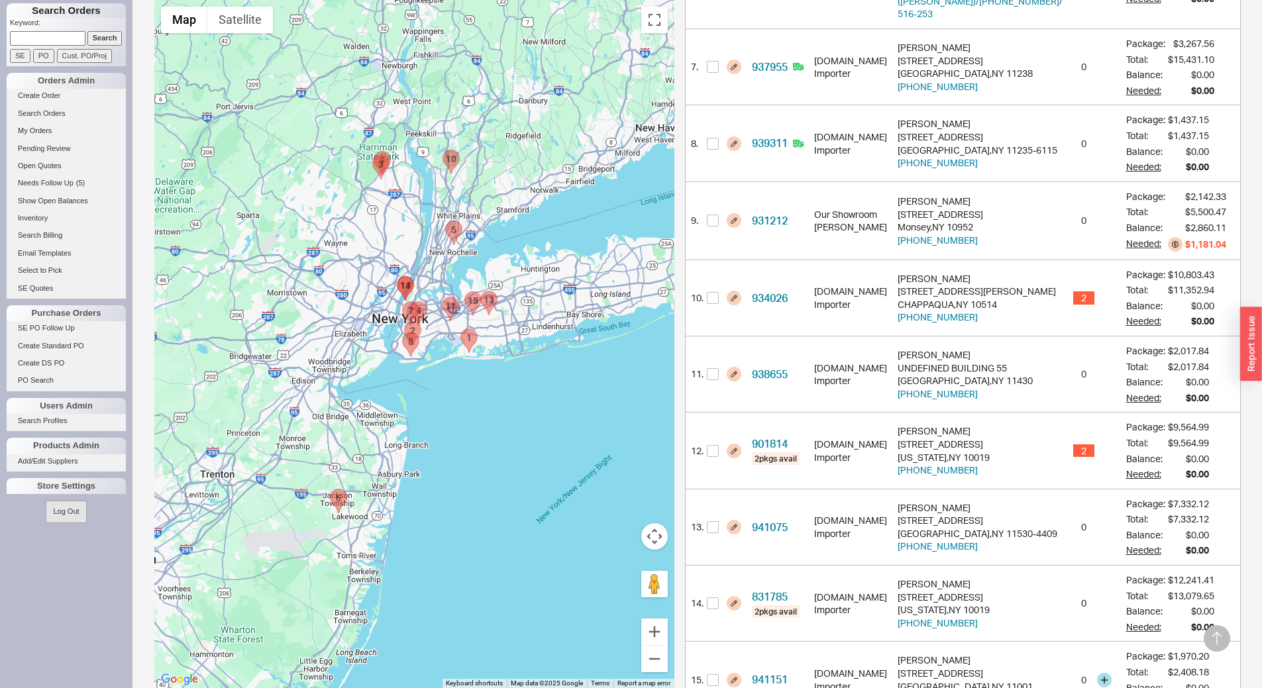
scroll to position [795, 0]
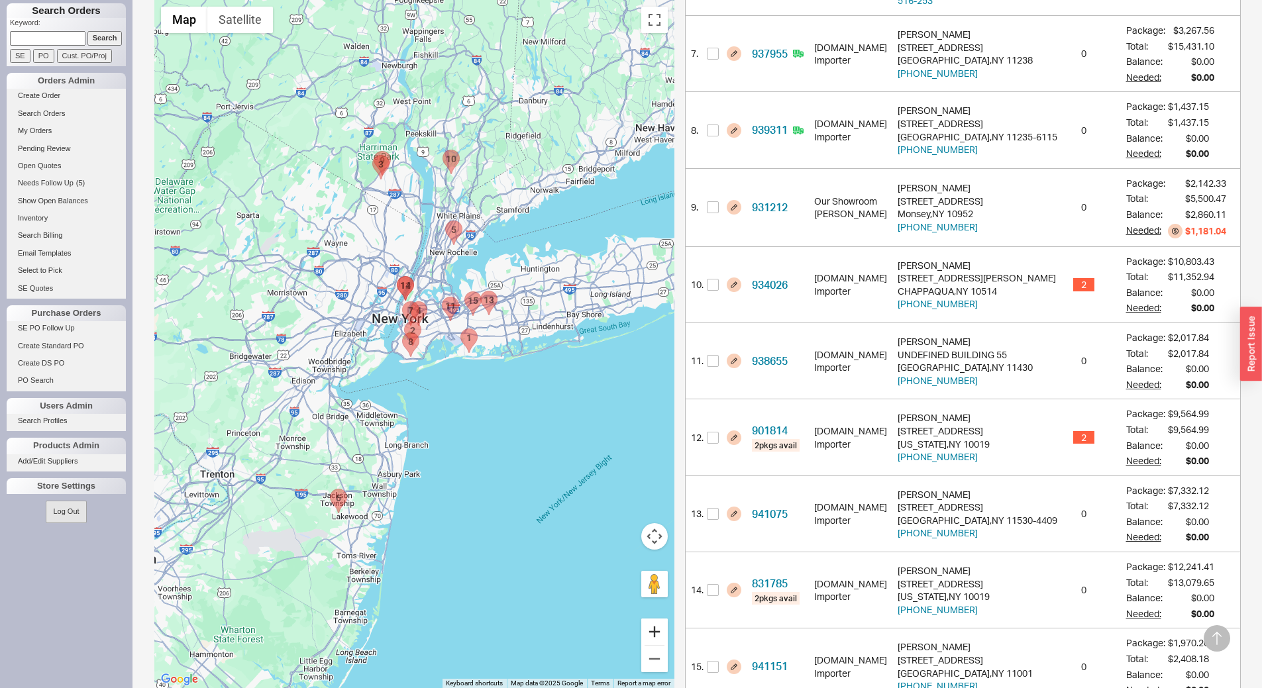
click at [668, 619] on button "Zoom in" at bounding box center [654, 632] width 26 height 26
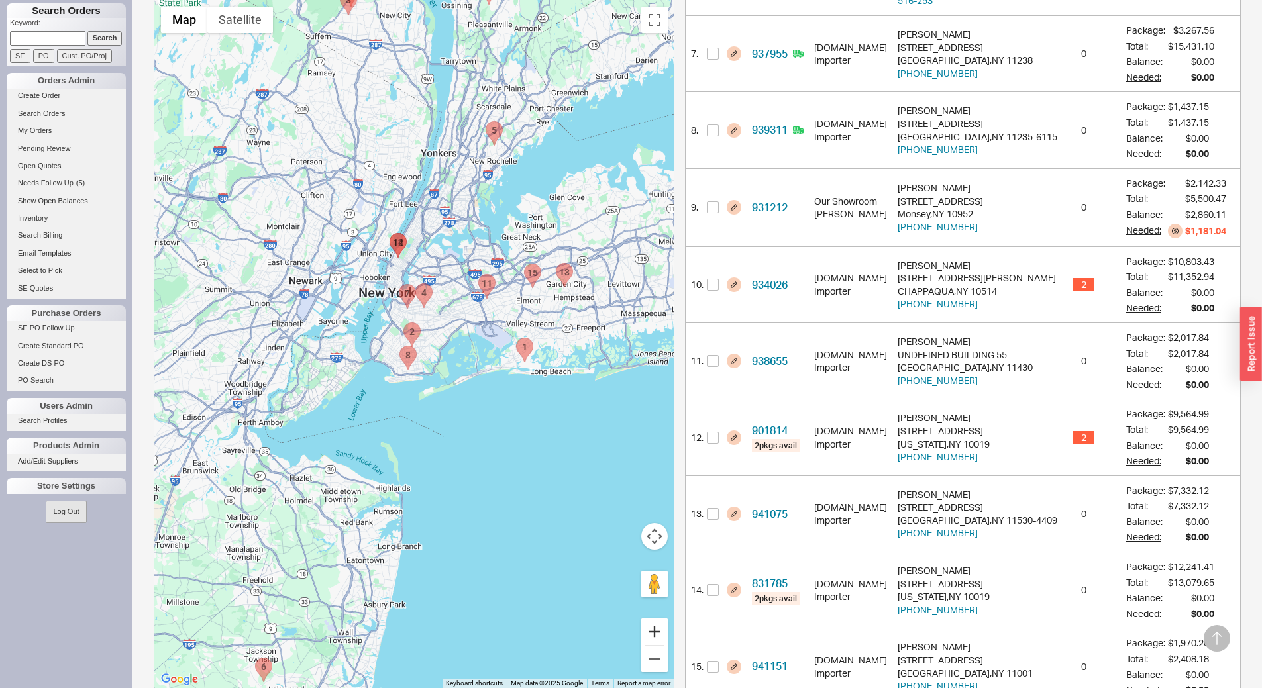
click at [668, 619] on button "Zoom in" at bounding box center [654, 632] width 26 height 26
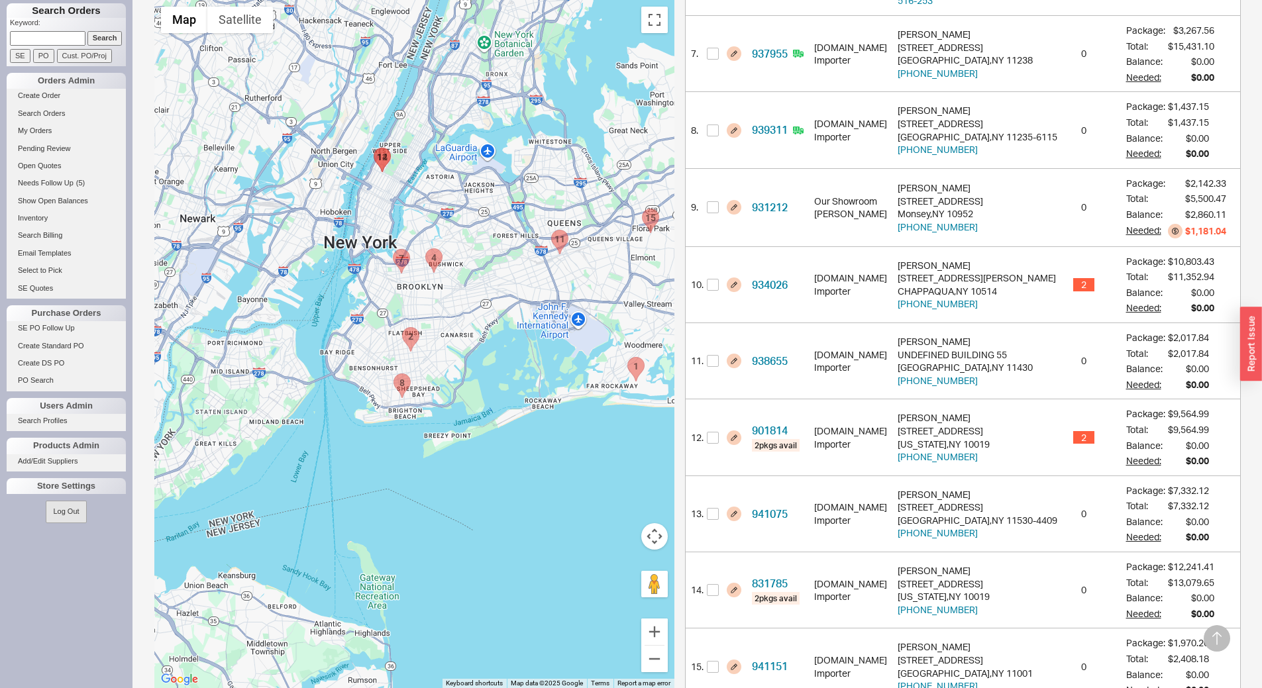
click at [374, 148] on area "831785 - 25 Columbus Circle" at bounding box center [374, 148] width 0 height 0
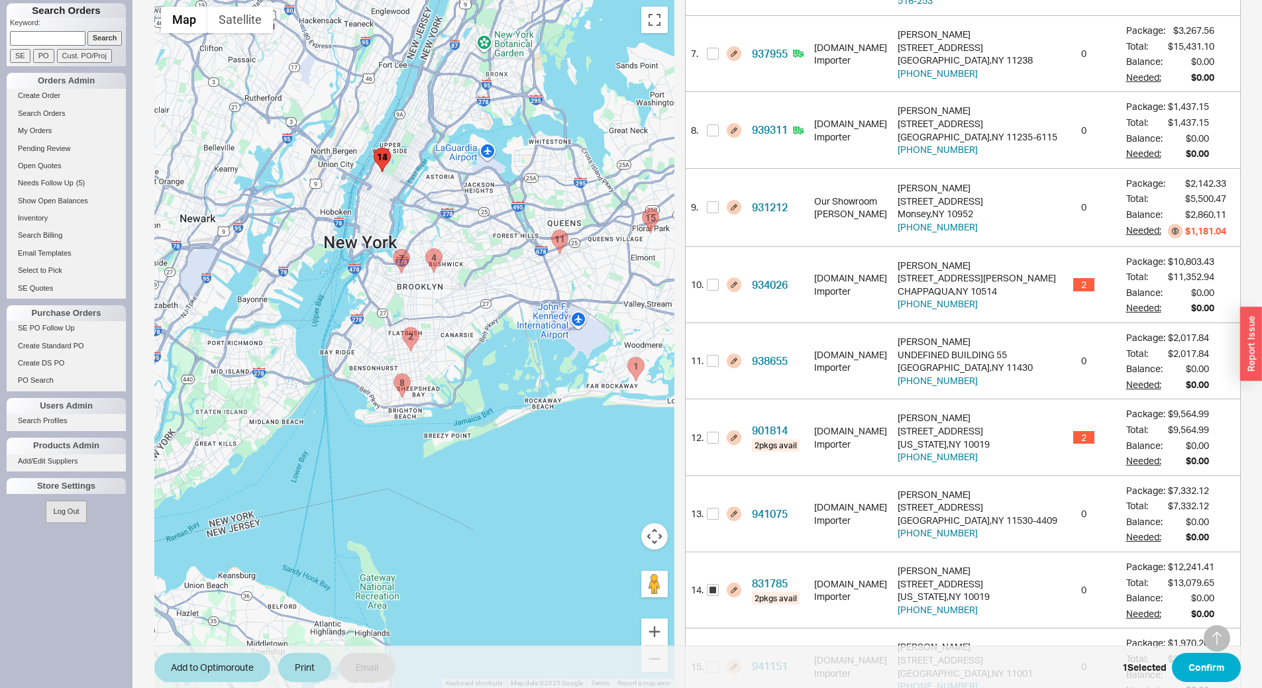
scroll to position [838, 0]
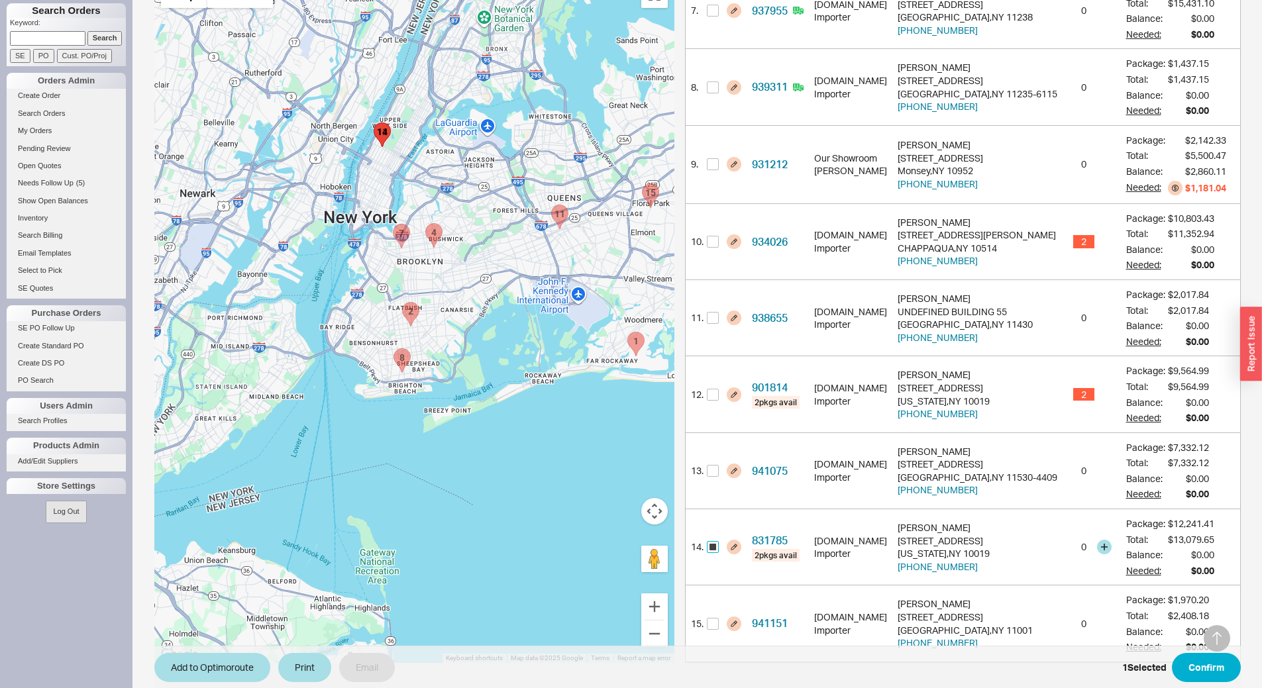
click at [719, 541] on input "checkbox" at bounding box center [713, 547] width 12 height 12
checkbox input "false"
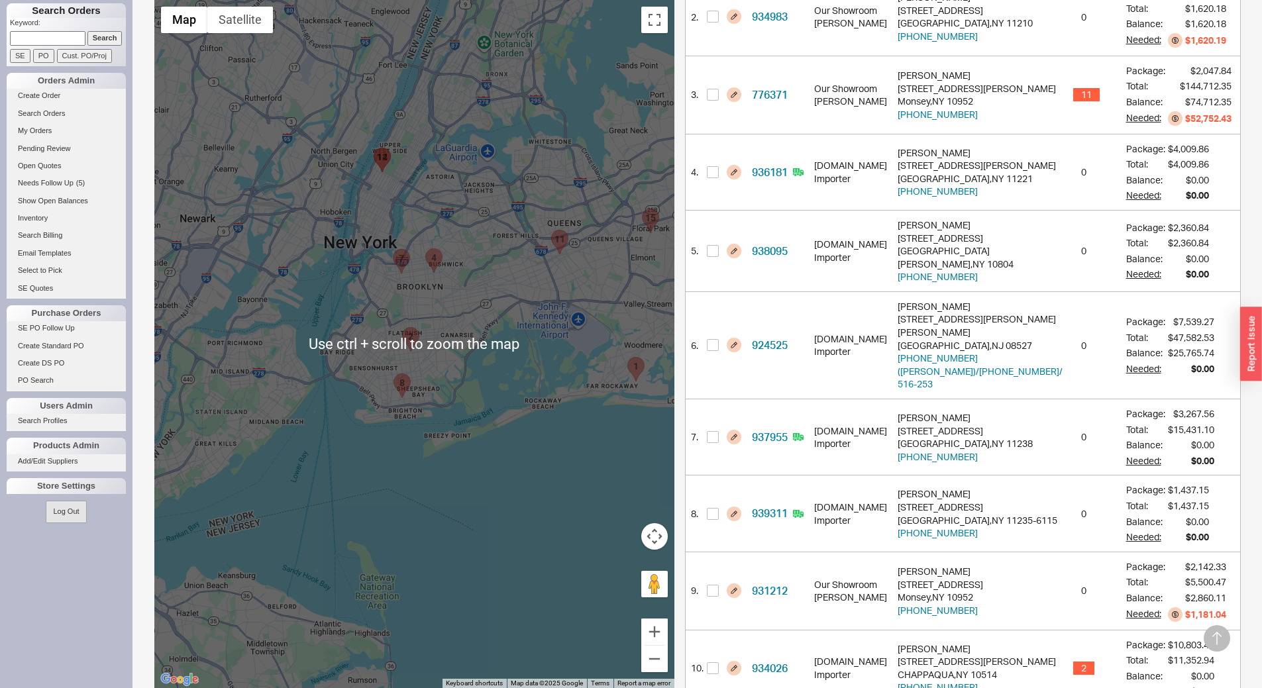
scroll to position [80, 0]
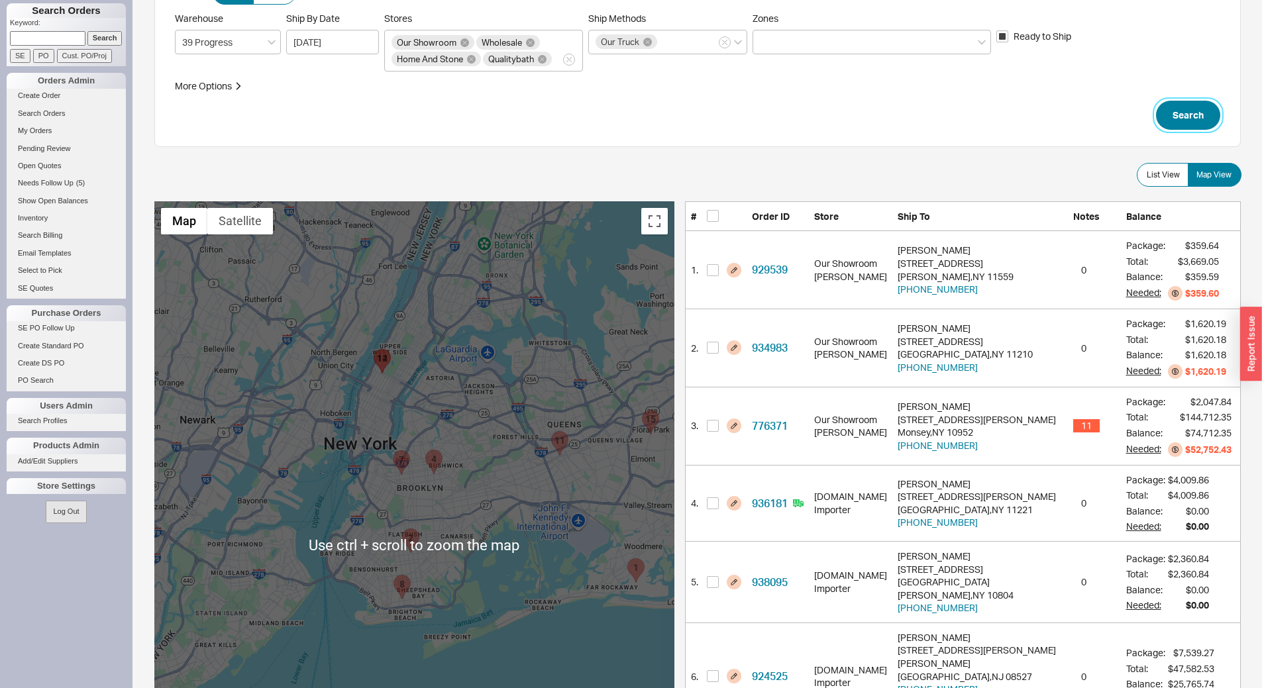
click at [1194, 109] on button "Search" at bounding box center [1188, 115] width 64 height 29
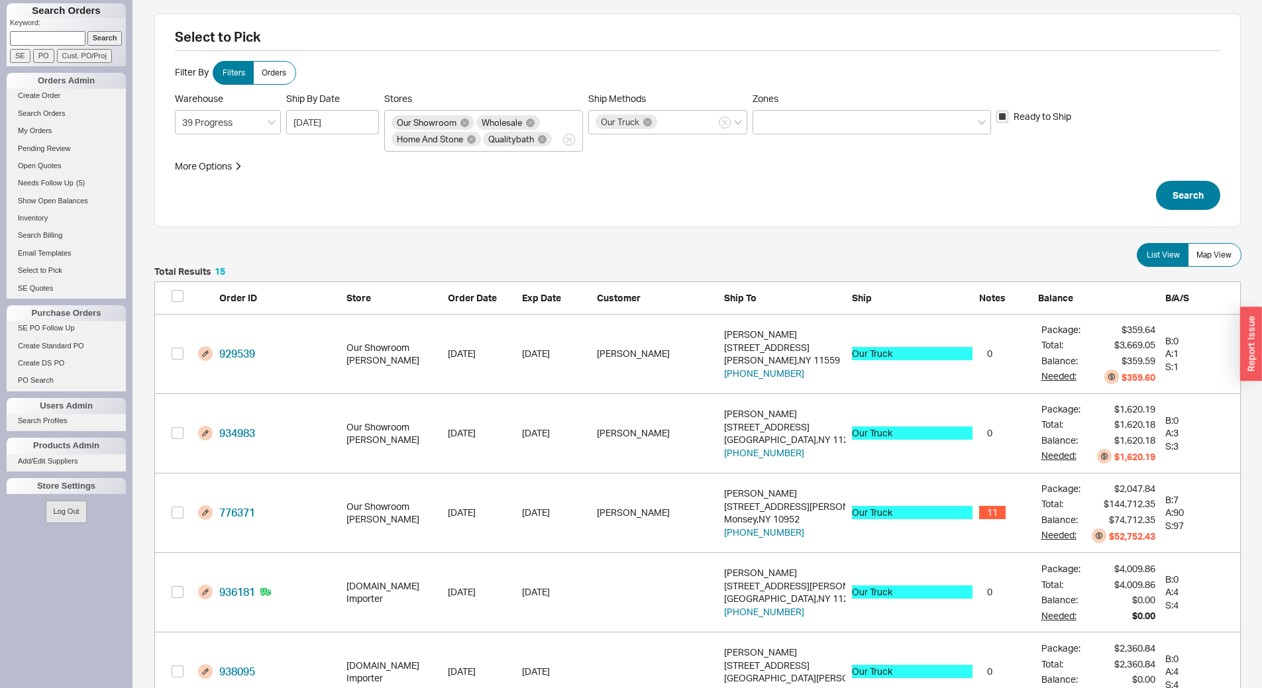
scroll to position [1230, 1076]
click at [1218, 257] on span "Map View" at bounding box center [1213, 255] width 35 height 11
click at [0, 0] on input "Map View" at bounding box center [0, 0] width 0 height 0
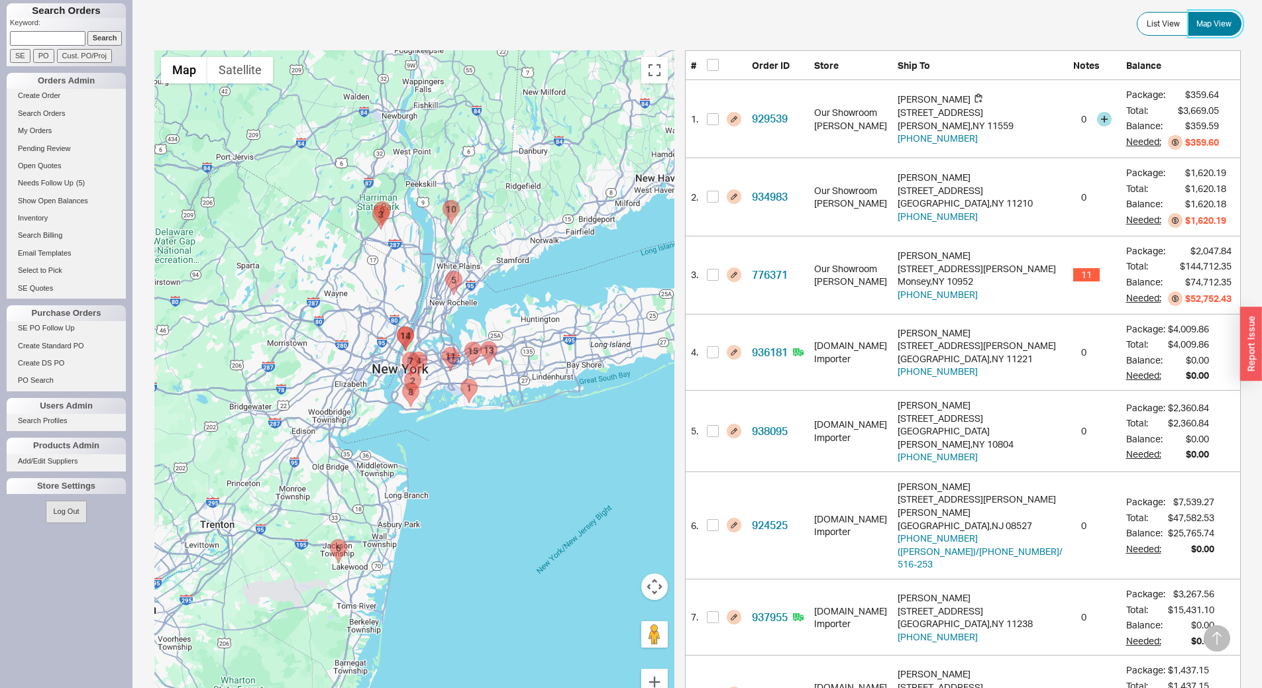
scroll to position [265, 0]
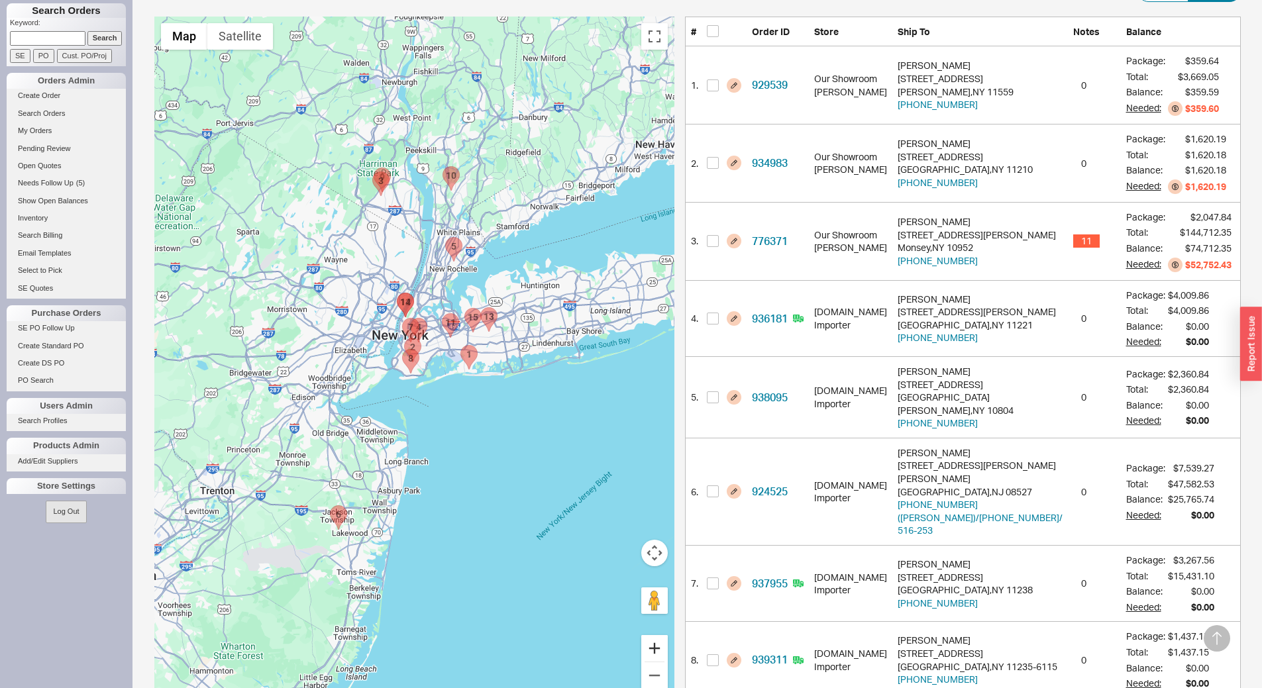
click at [666, 657] on button "Zoom in" at bounding box center [654, 648] width 26 height 26
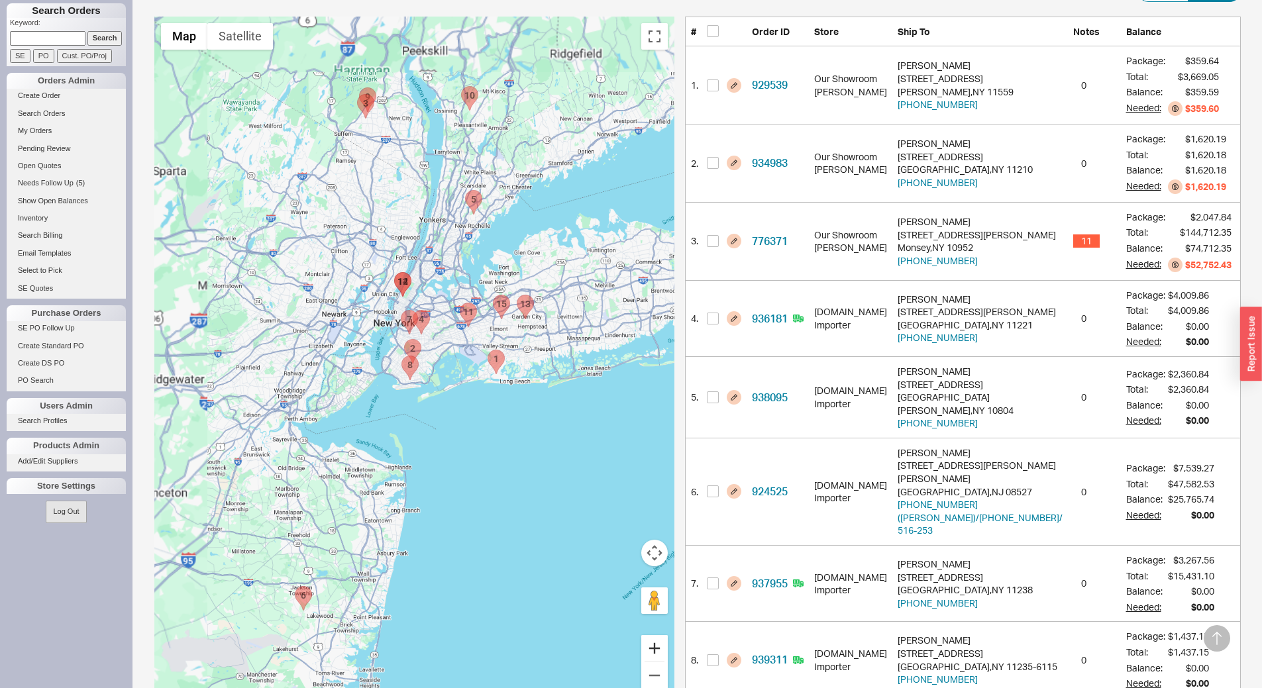
click at [666, 657] on button "Zoom in" at bounding box center [654, 648] width 26 height 26
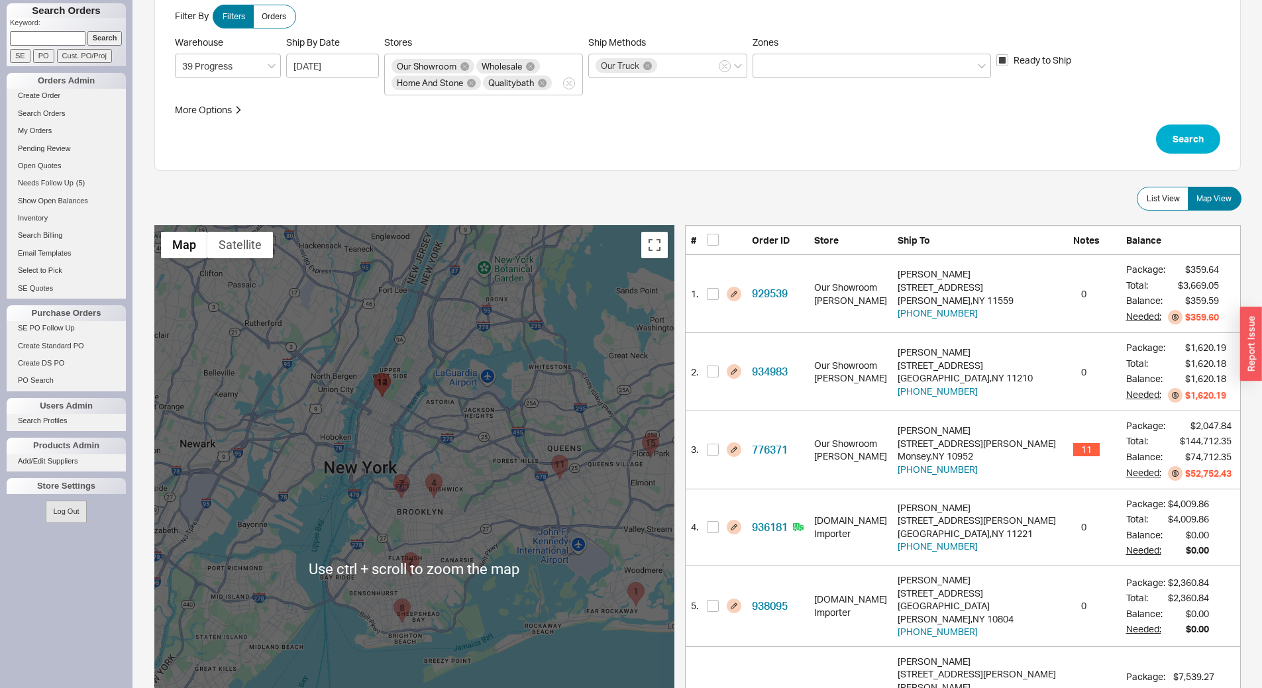
scroll to position [0, 0]
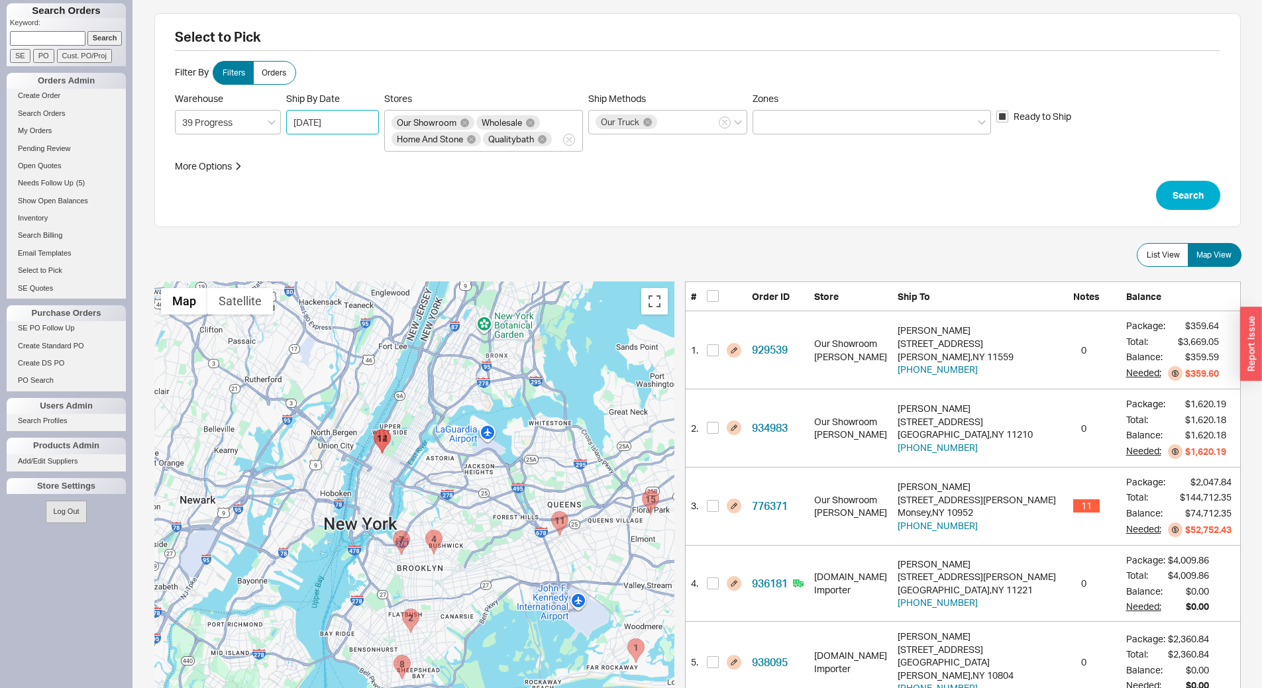
click at [362, 128] on input "09/22/2025" at bounding box center [332, 122] width 93 height 25
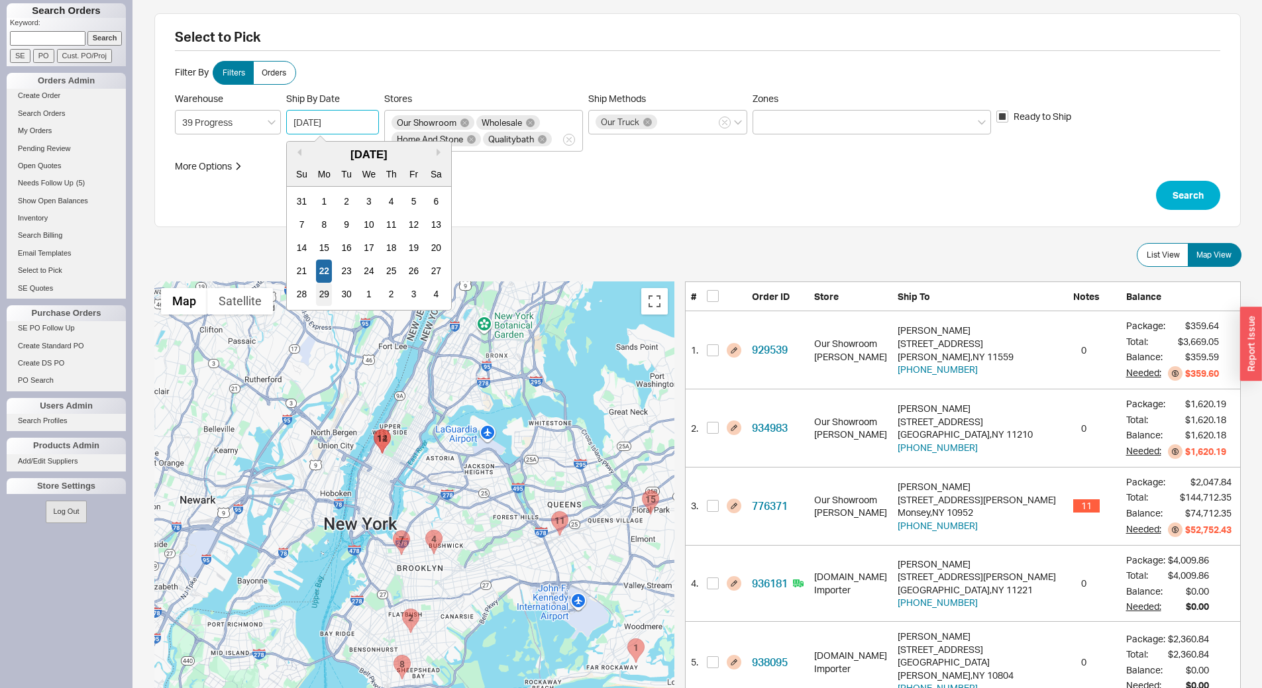
click at [326, 286] on div "29" at bounding box center [324, 294] width 16 height 23
type input "09/29/2025"
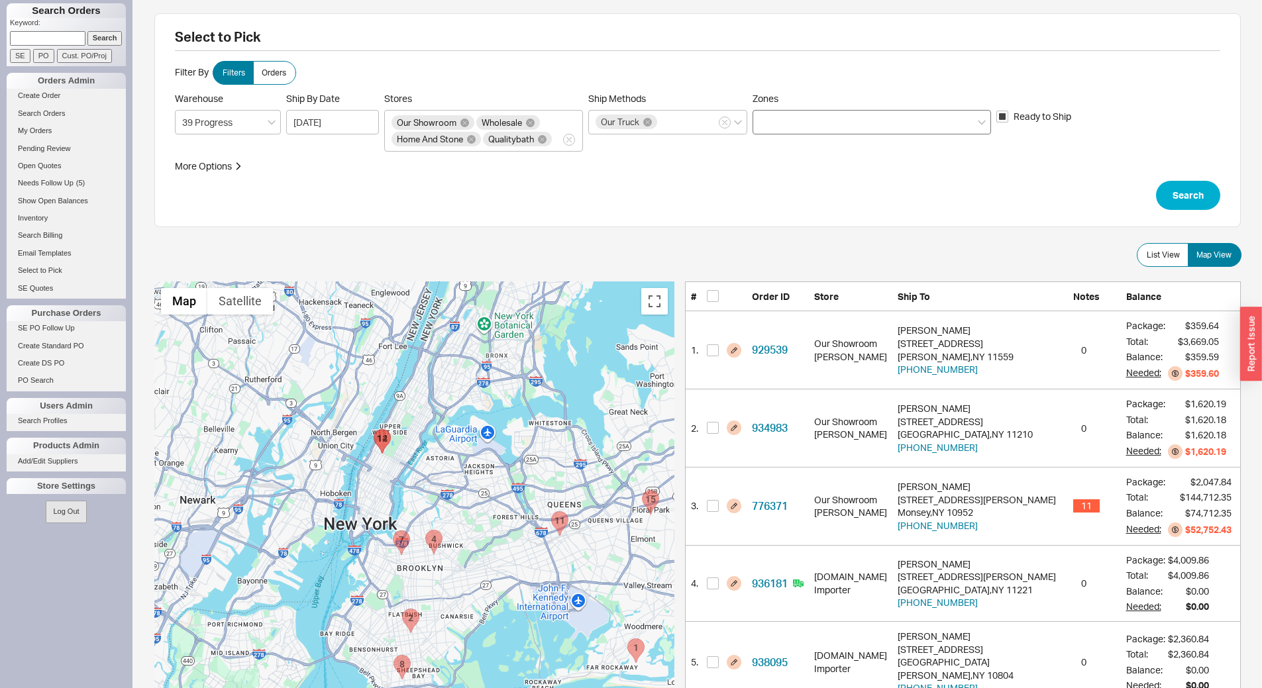
click at [873, 116] on div at bounding box center [871, 122] width 238 height 25
click at [769, 116] on input "Zones" at bounding box center [764, 122] width 9 height 15
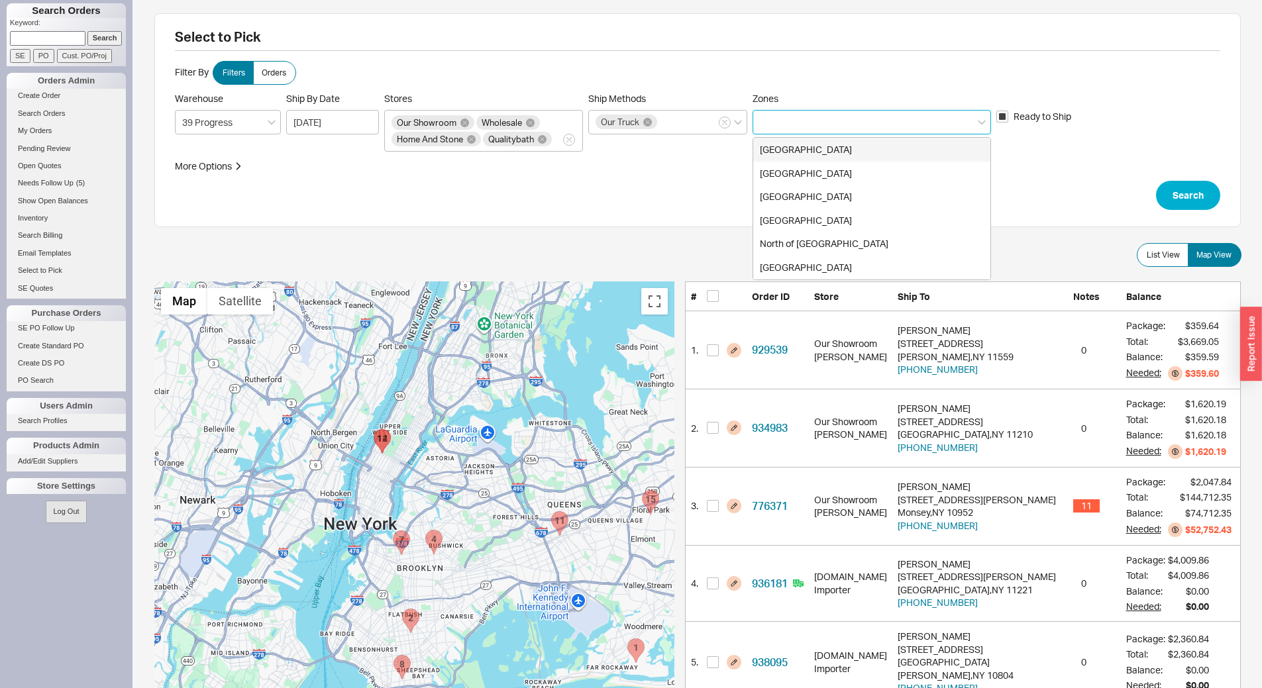
click at [845, 157] on div "Brooklyn" at bounding box center [871, 150] width 237 height 24
click at [970, 123] on icon "button" at bounding box center [968, 123] width 5 height 8
click at [880, 123] on input "Zones Brooklyn Long Island Manhattan North Jersey North of Manhattan South Jers…" at bounding box center [875, 122] width 9 height 15
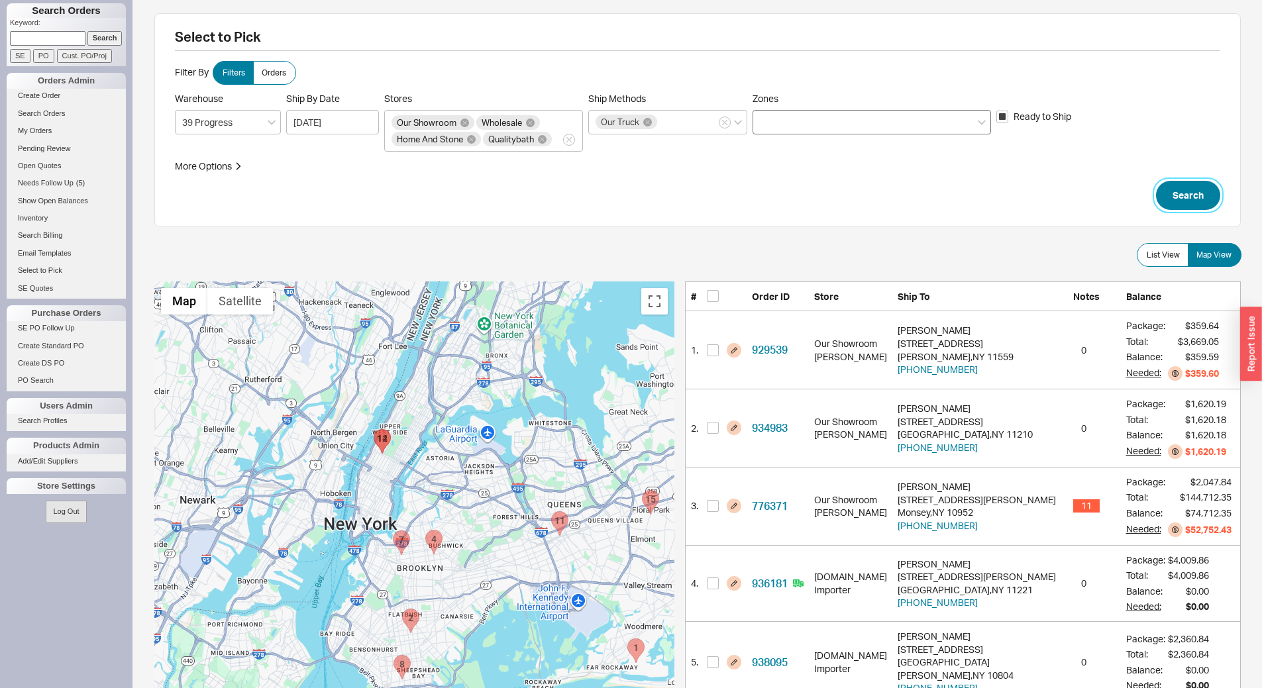
click at [1194, 189] on button "Search" at bounding box center [1188, 195] width 64 height 29
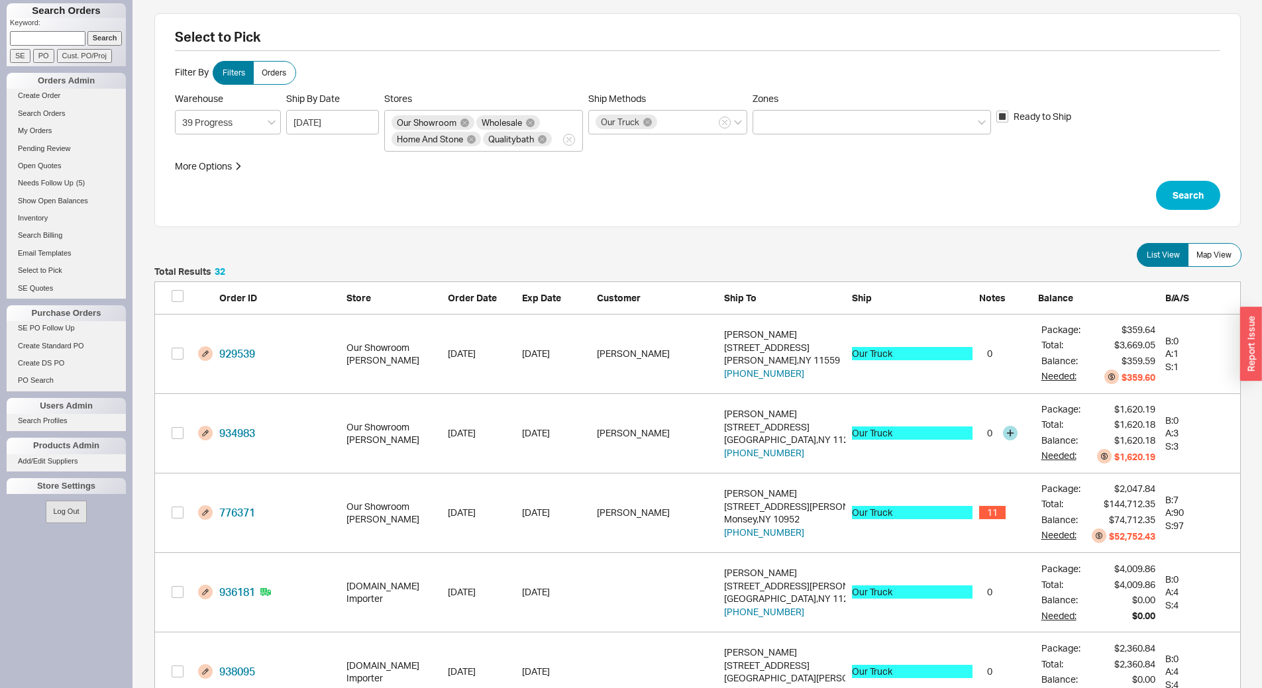
scroll to position [2581, 1076]
click at [1206, 261] on label "Map View" at bounding box center [1214, 255] width 54 height 24
click at [0, 0] on input "Map View" at bounding box center [0, 0] width 0 height 0
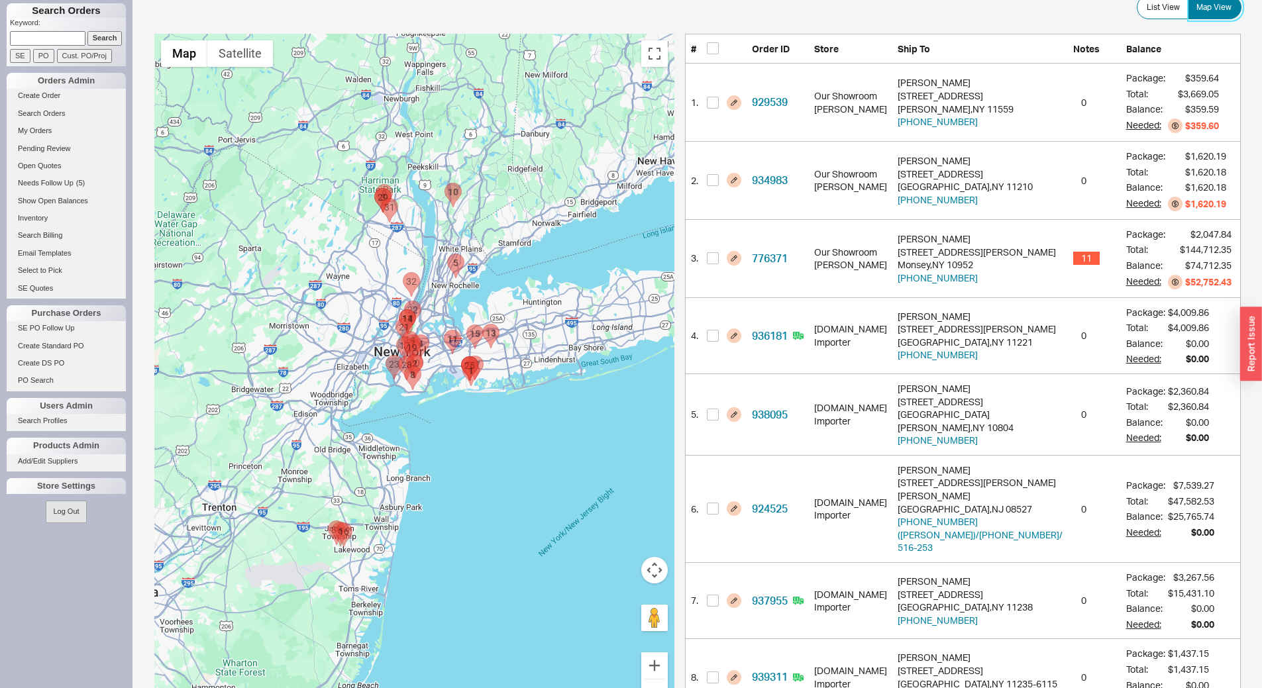
scroll to position [331, 0]
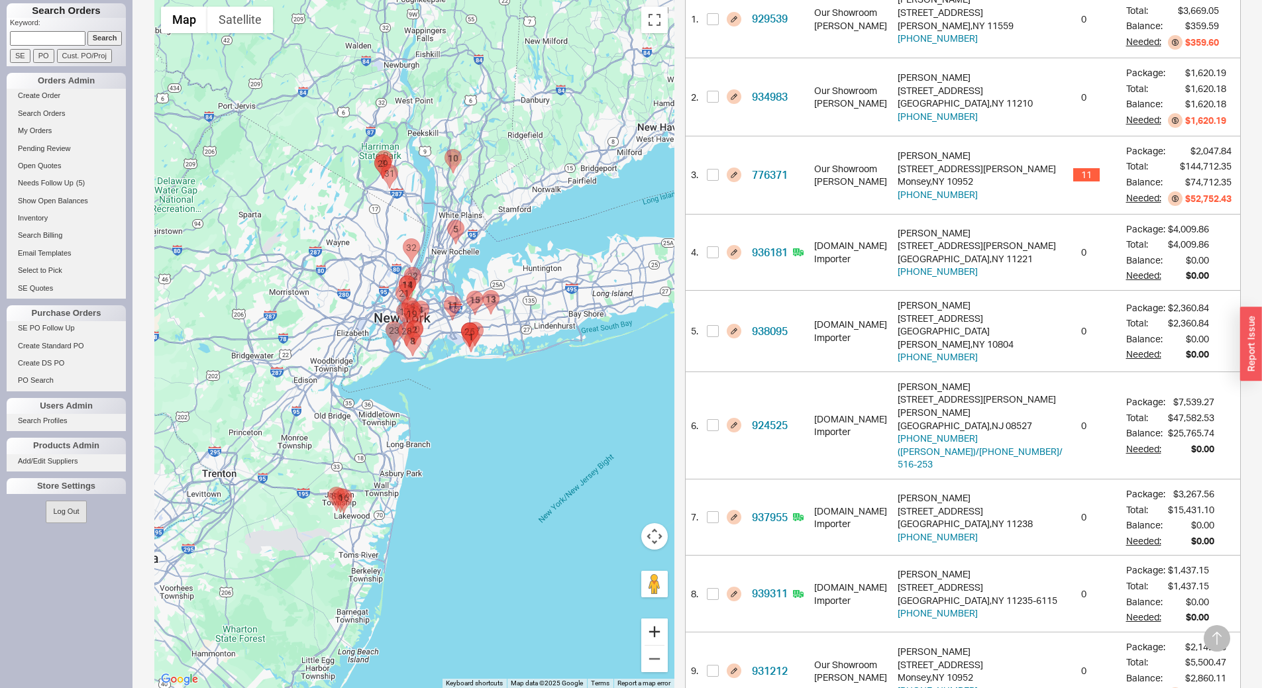
click at [668, 636] on button "Zoom in" at bounding box center [654, 632] width 26 height 26
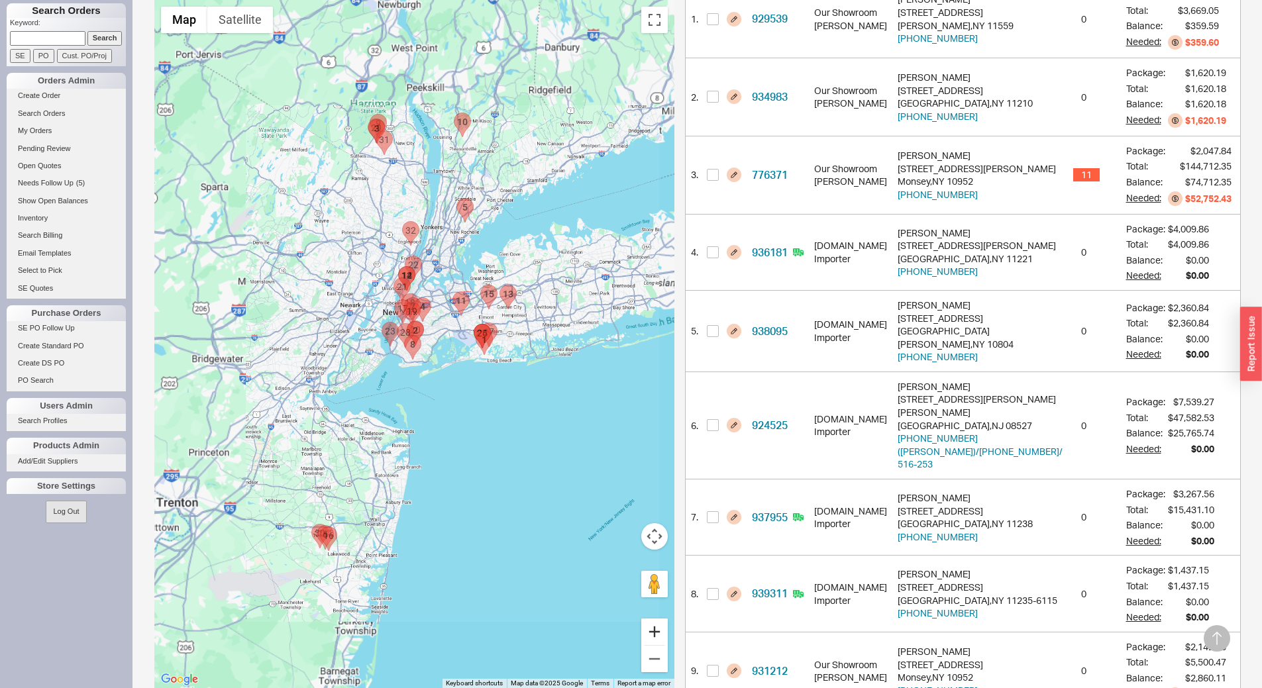
click at [668, 636] on button "Zoom in" at bounding box center [654, 632] width 26 height 26
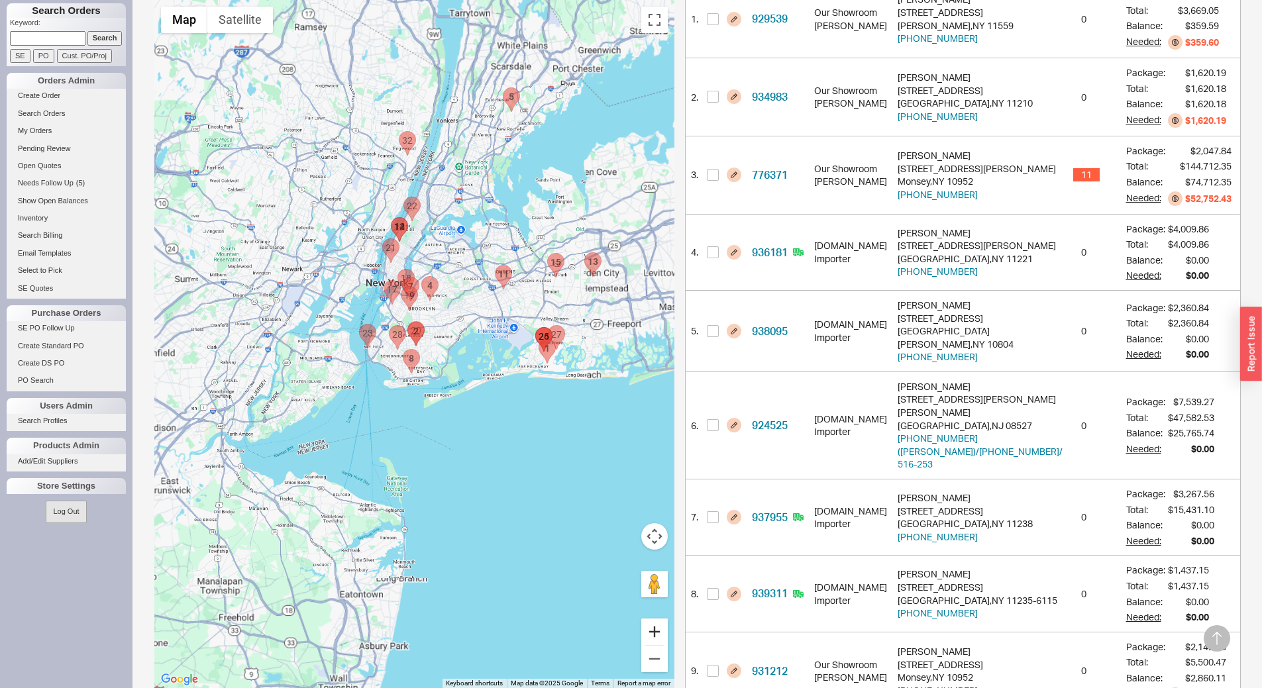
click at [668, 636] on button "Zoom in" at bounding box center [654, 632] width 26 height 26
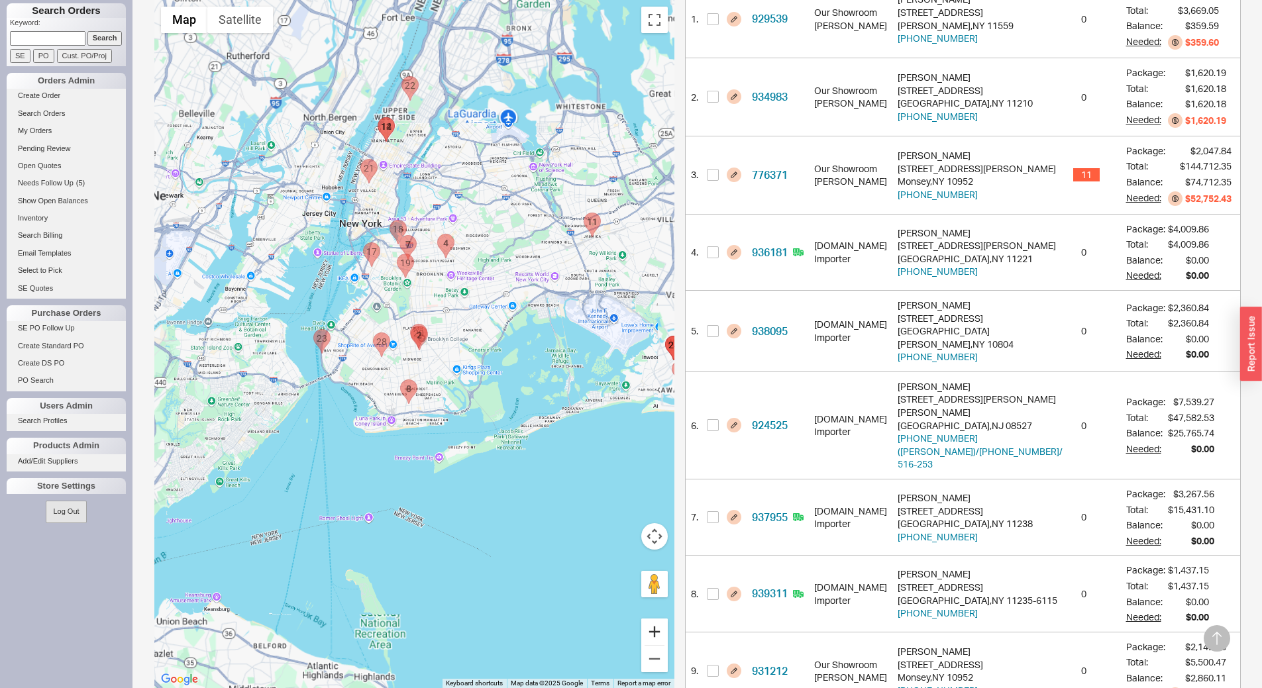
click at [668, 636] on button "Zoom in" at bounding box center [654, 632] width 26 height 26
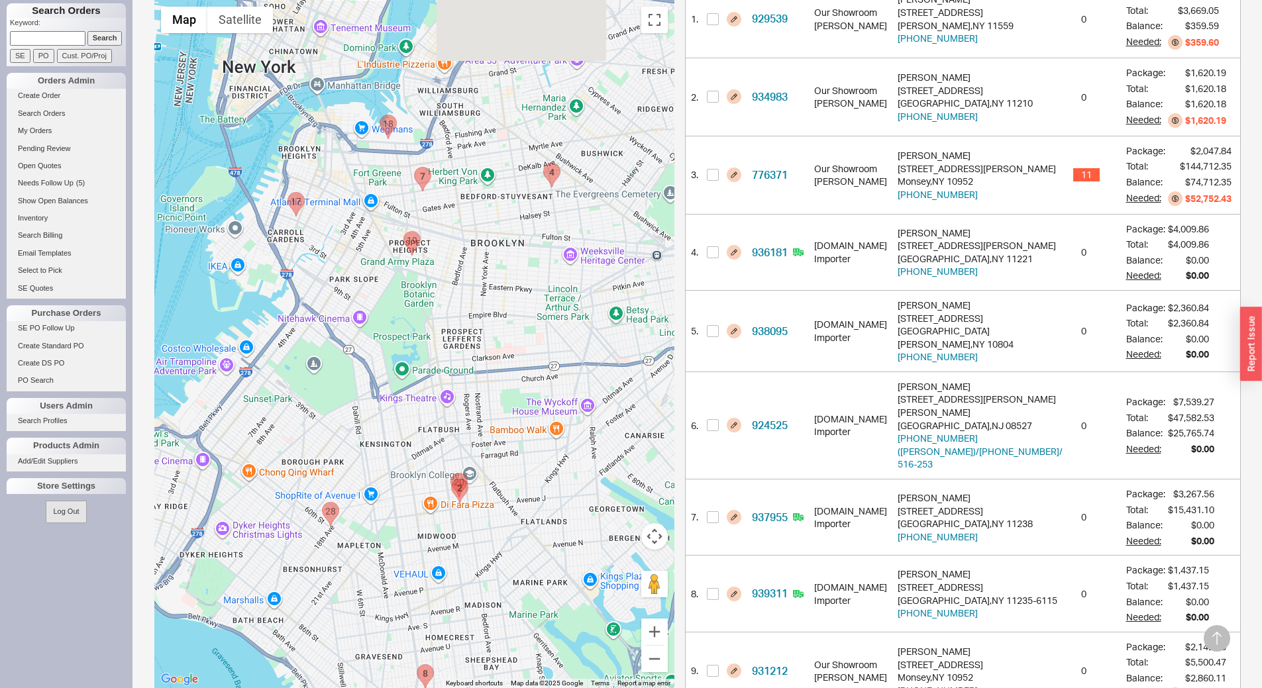
drag, startPoint x: 509, startPoint y: 223, endPoint x: 528, endPoint y: 311, distance: 89.6
click at [528, 311] on div at bounding box center [414, 344] width 520 height 688
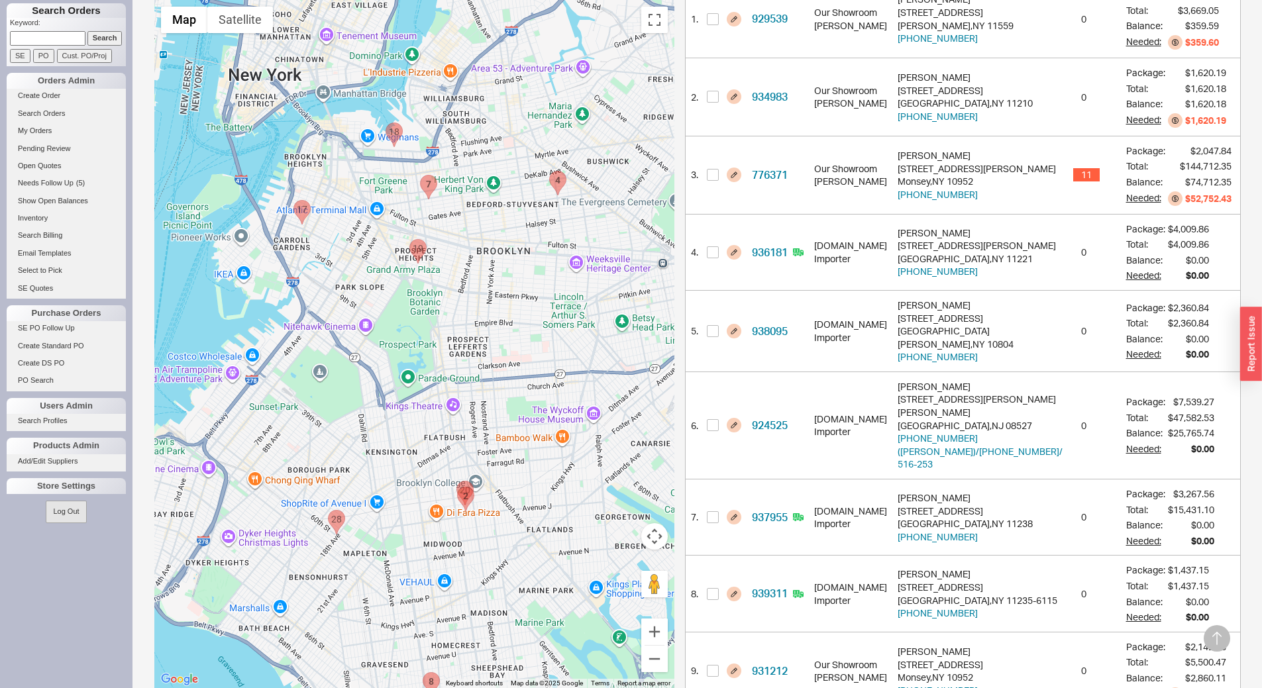
click at [385, 123] on area "839993 - 63 Flushing Avenue Building 5 Ste 501" at bounding box center [385, 123] width 0 height 0
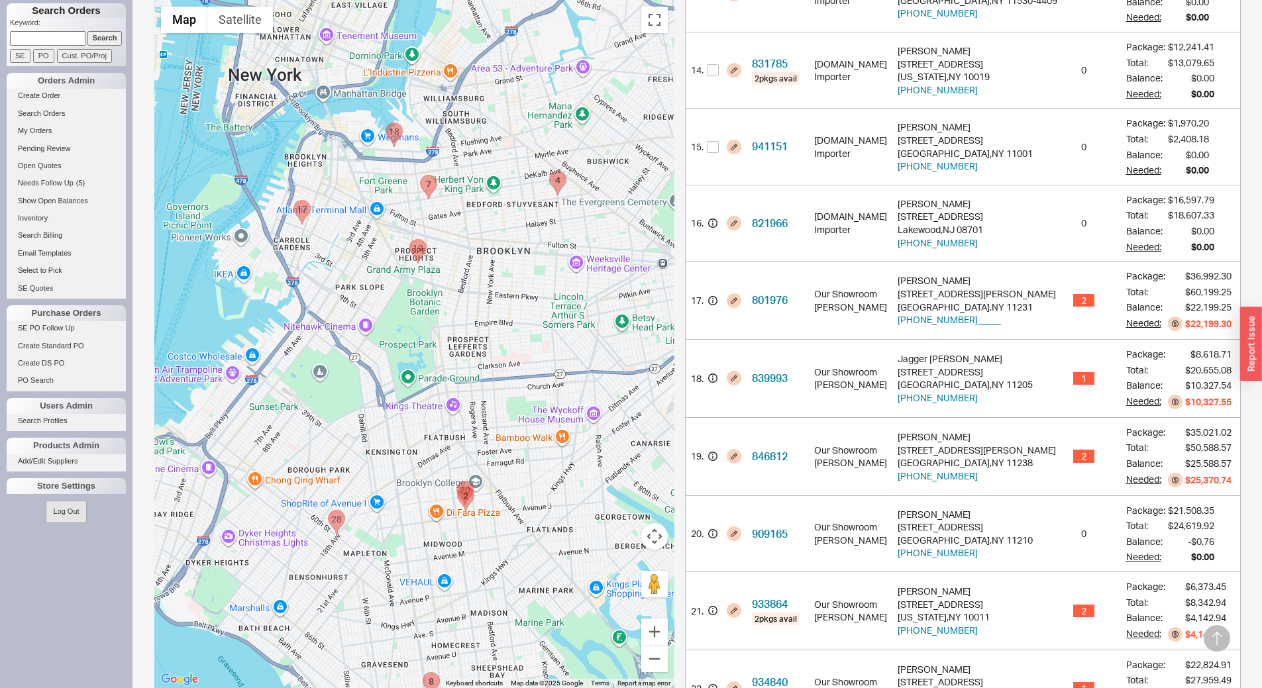
scroll to position [1320, 0]
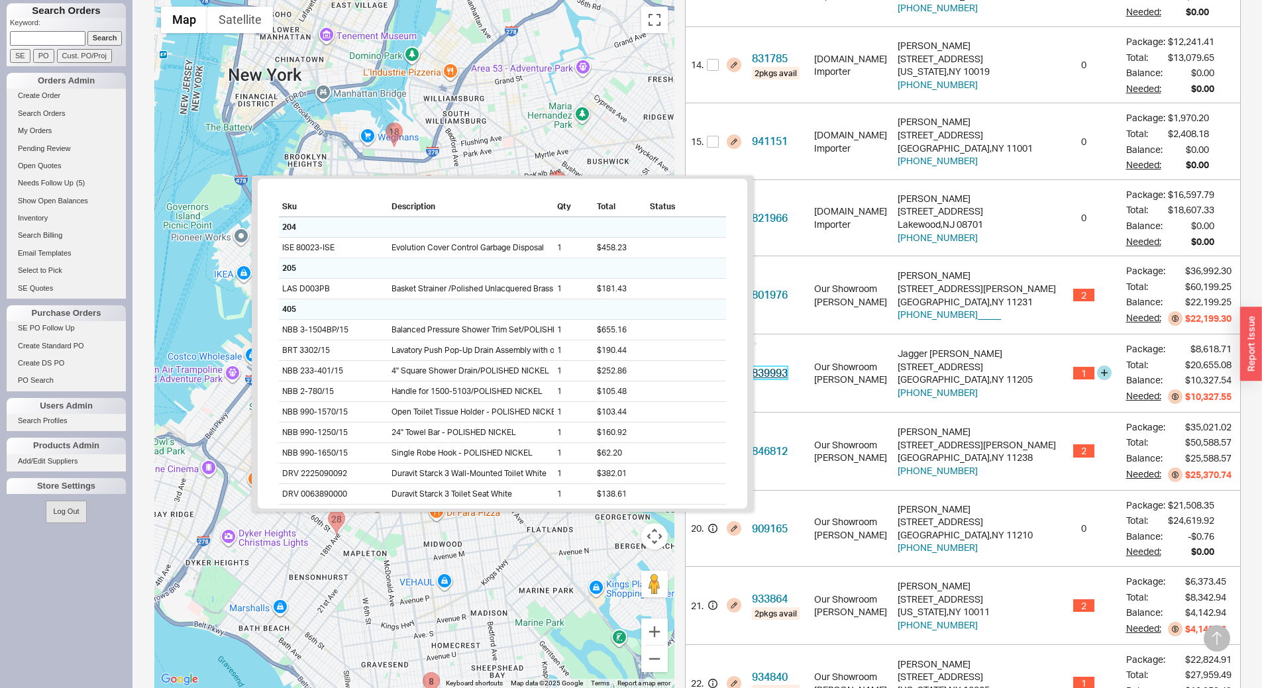
click at [787, 366] on link "839993" at bounding box center [770, 372] width 36 height 13
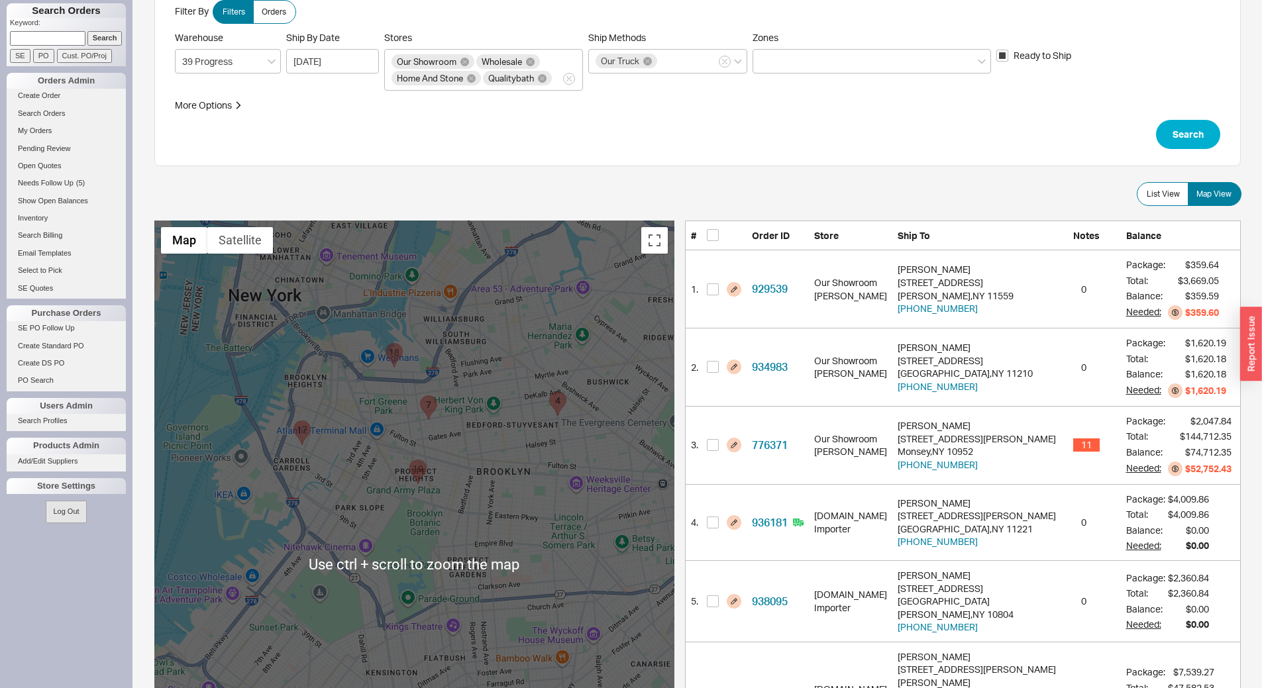
scroll to position [0, 0]
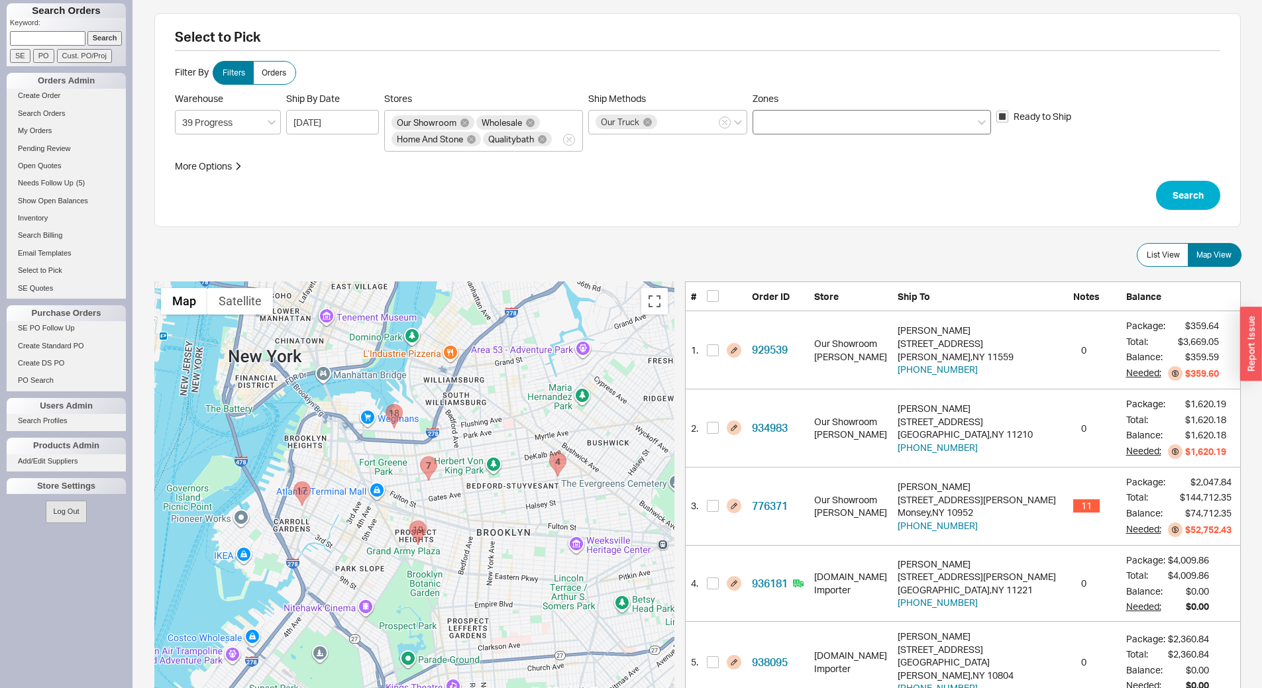
click at [902, 128] on div at bounding box center [871, 122] width 238 height 25
click at [769, 128] on input "Zones" at bounding box center [764, 122] width 9 height 15
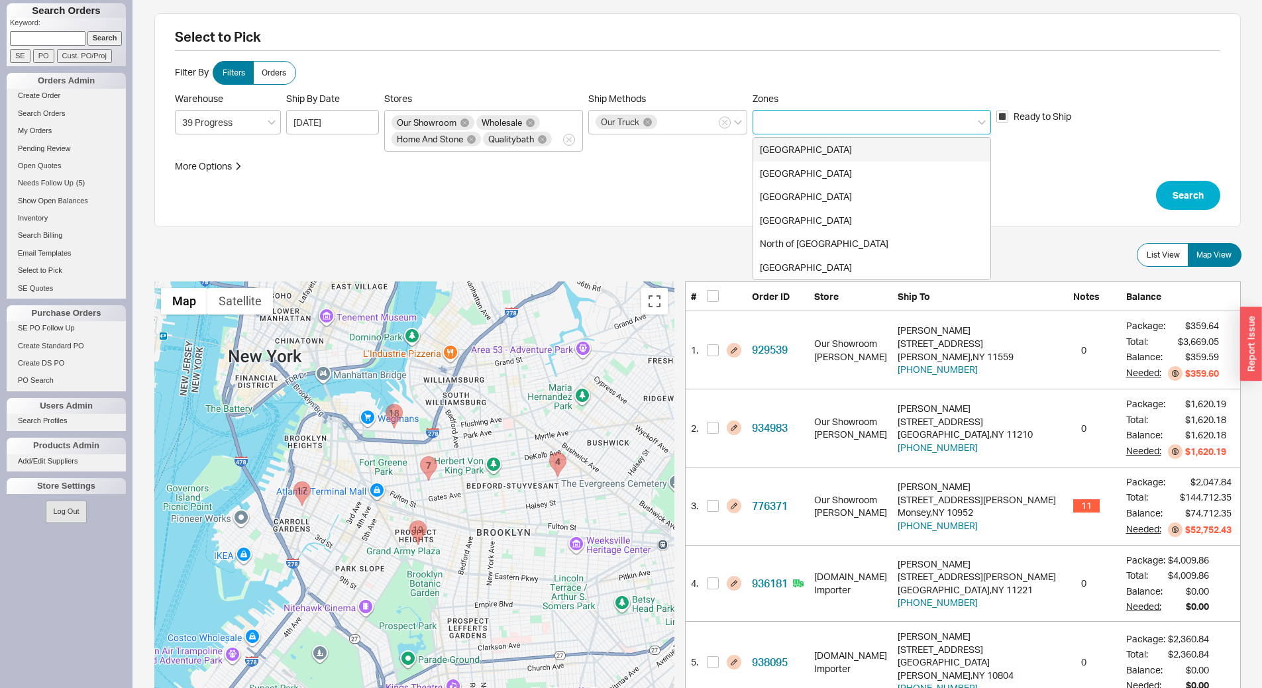
click at [893, 150] on div "Brooklyn" at bounding box center [871, 150] width 237 height 24
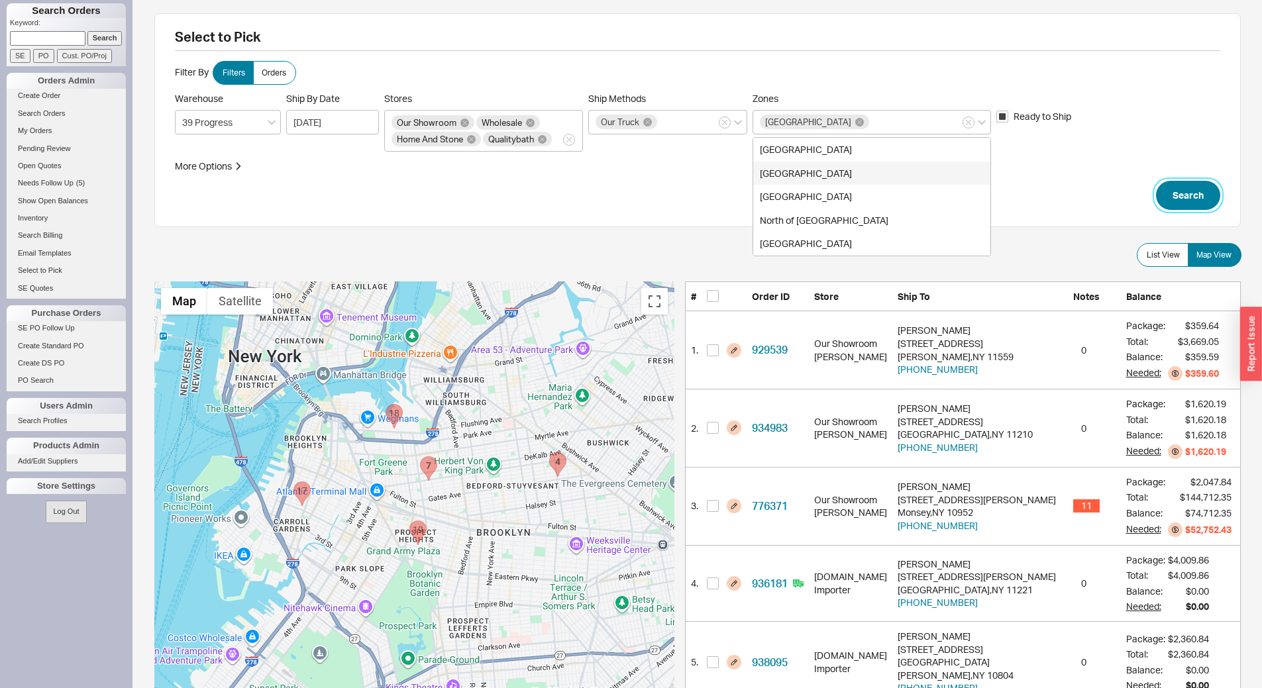
click at [1185, 201] on button "Search" at bounding box center [1188, 195] width 64 height 29
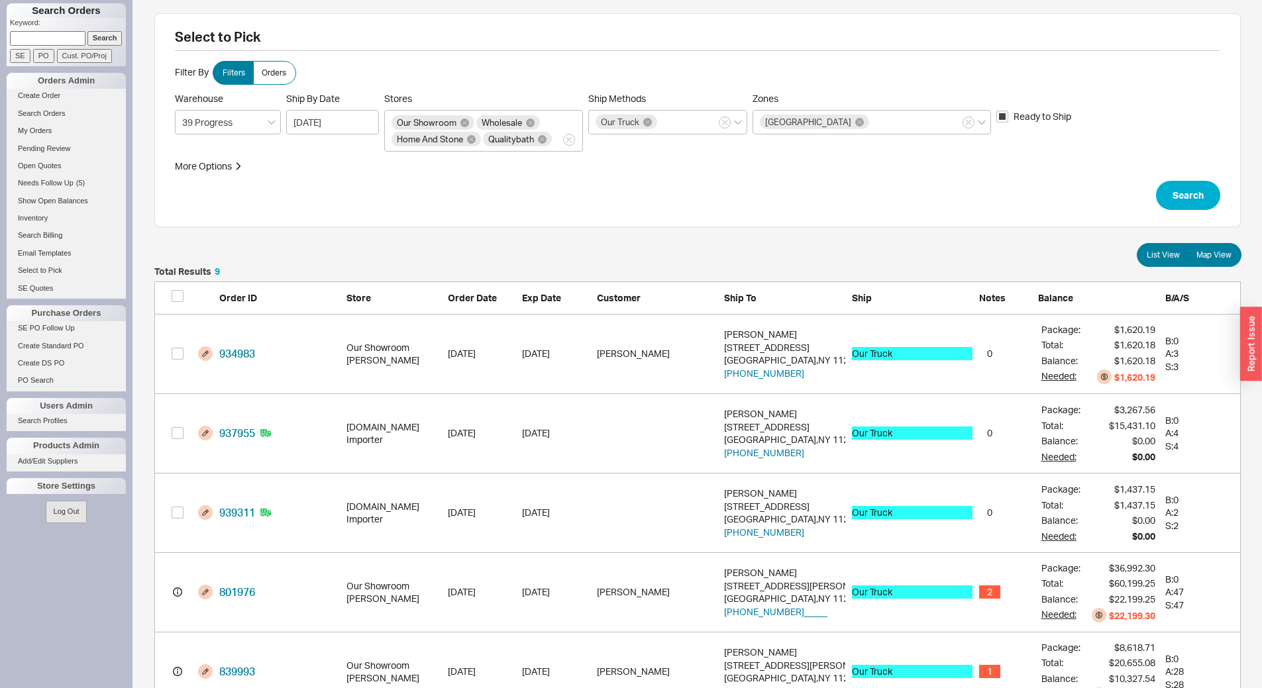
scroll to position [753, 1076]
click at [1217, 252] on span "Map View" at bounding box center [1213, 255] width 35 height 11
click at [0, 0] on input "Map View" at bounding box center [0, 0] width 0 height 0
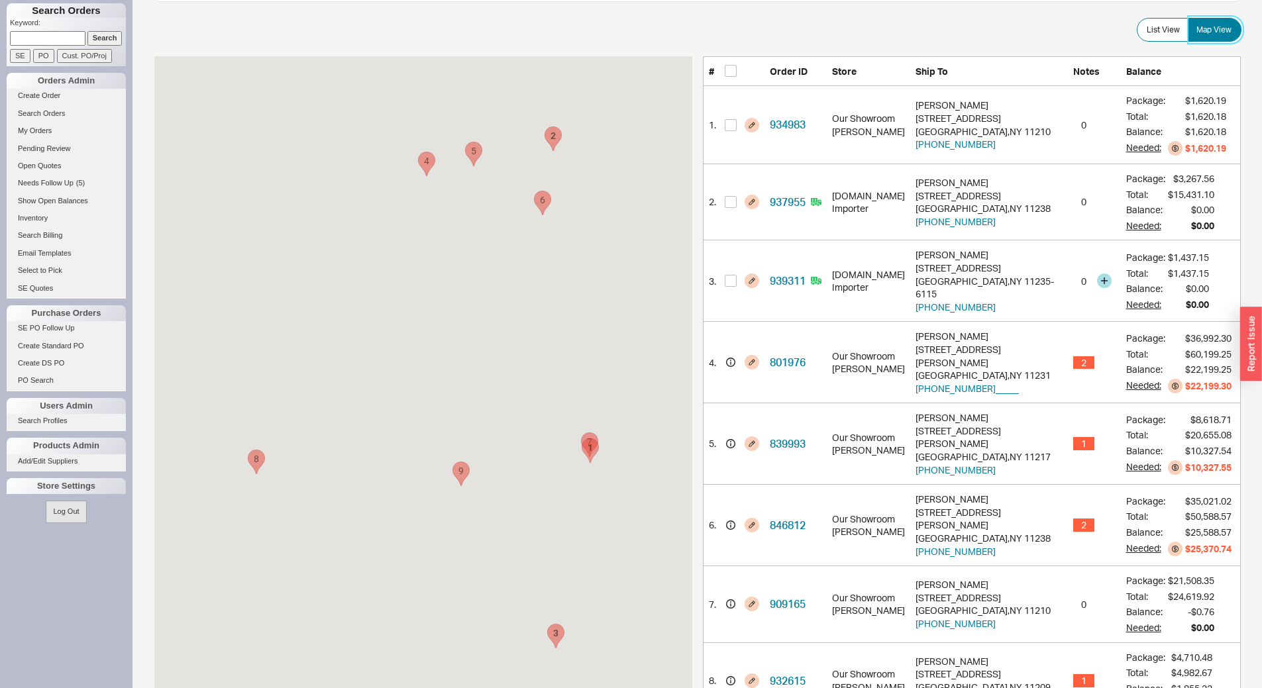
scroll to position [265, 0]
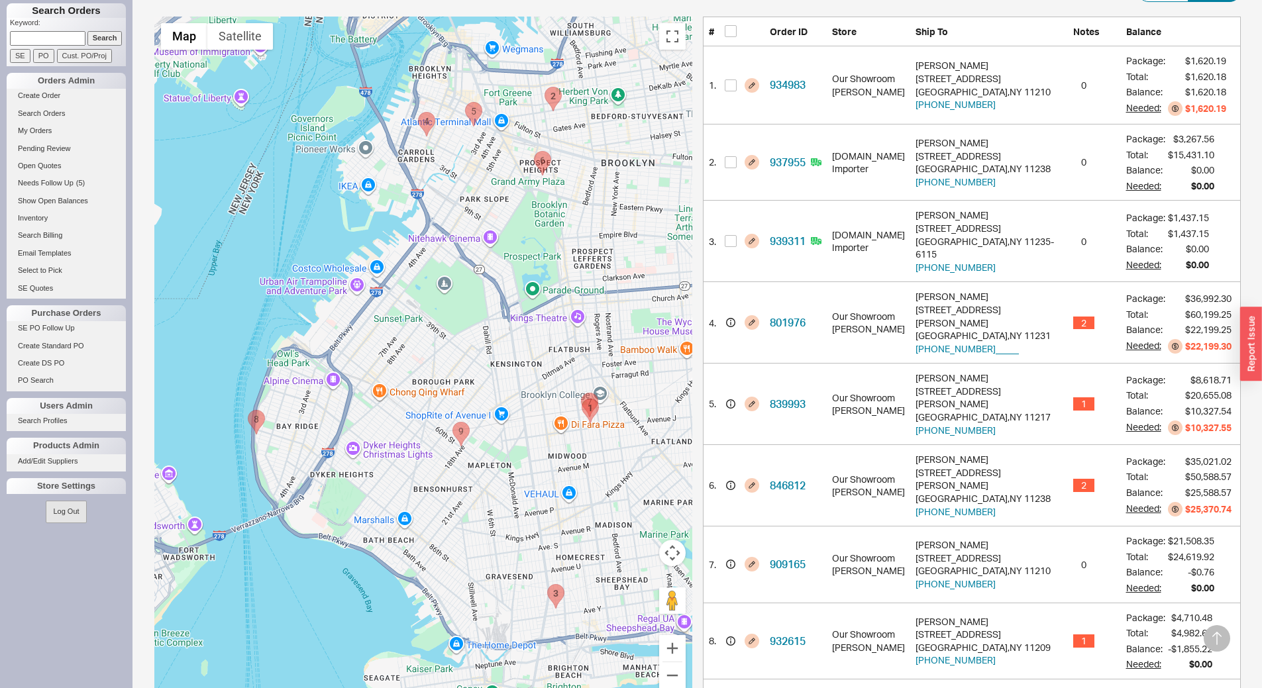
click at [418, 112] on area "801976 - 277 SACKETT ST" at bounding box center [418, 112] width 0 height 0
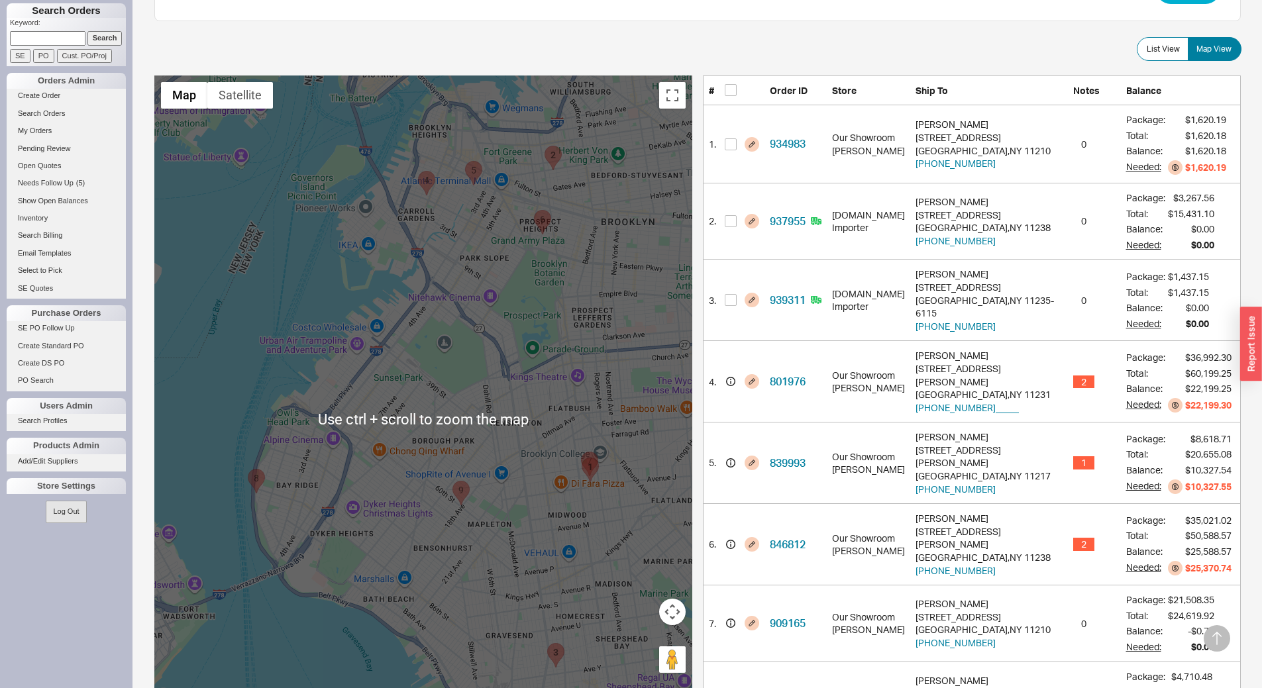
scroll to position [0, 0]
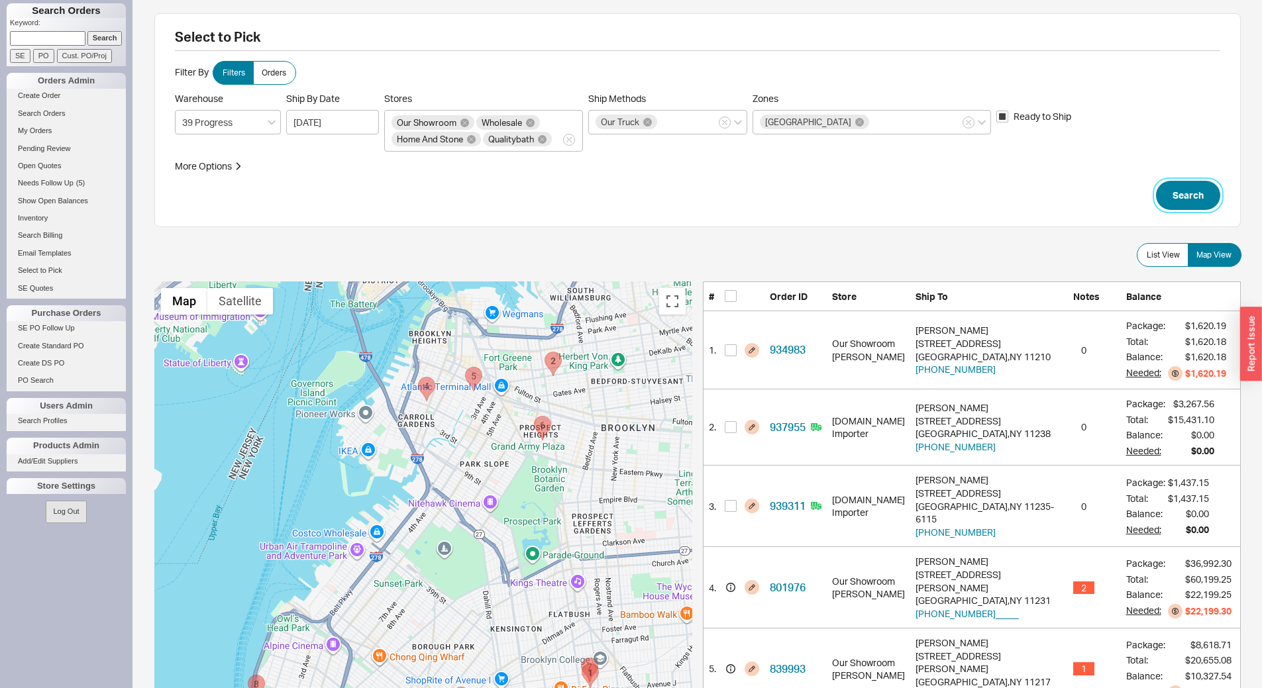
click at [1209, 197] on button "Search" at bounding box center [1188, 195] width 64 height 29
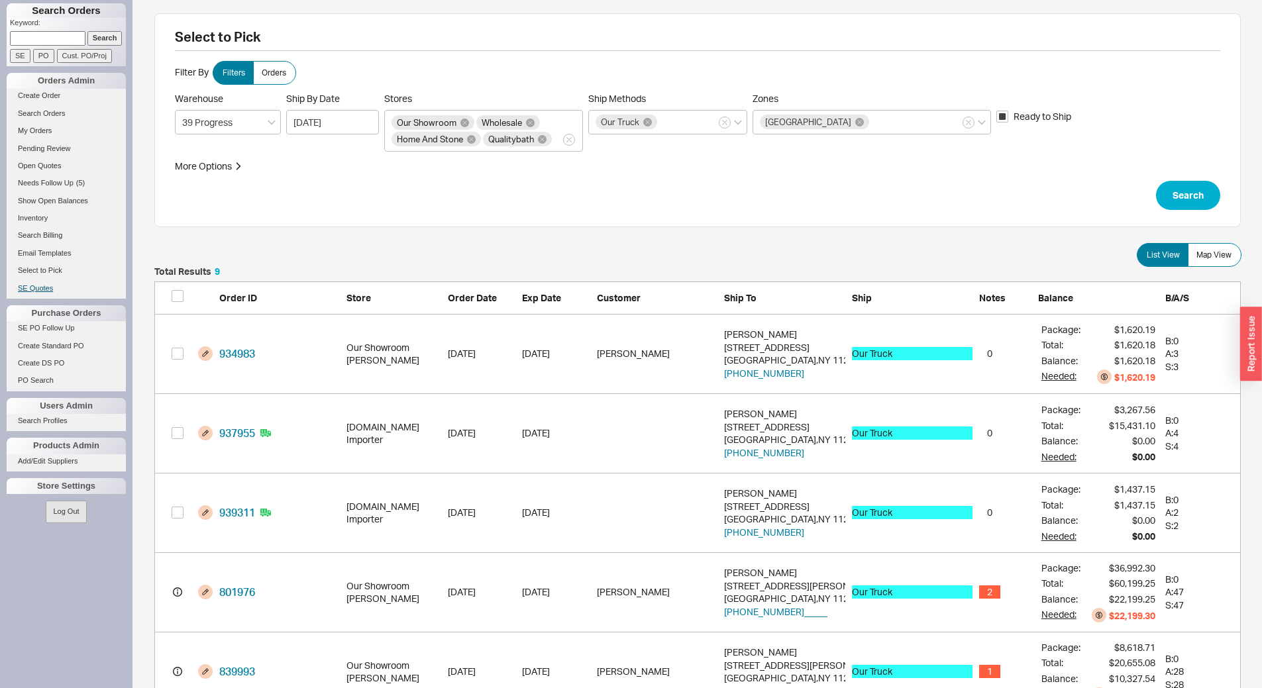
scroll to position [753, 1076]
click at [46, 268] on link "Select to Pick" at bounding box center [66, 271] width 119 height 14
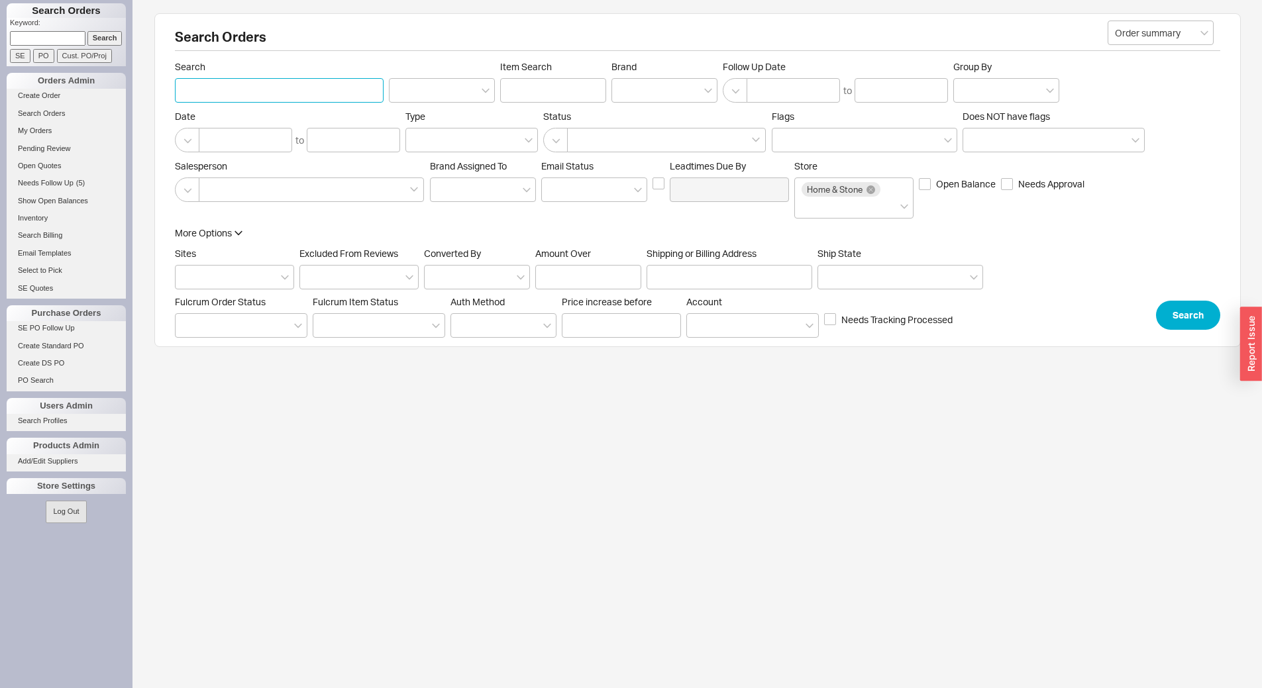
drag, startPoint x: 215, startPoint y: 98, endPoint x: 233, endPoint y: 91, distance: 19.3
click at [219, 99] on input "Search" at bounding box center [279, 90] width 209 height 25
type input "940621"
click button "Search" at bounding box center [1188, 315] width 64 height 29
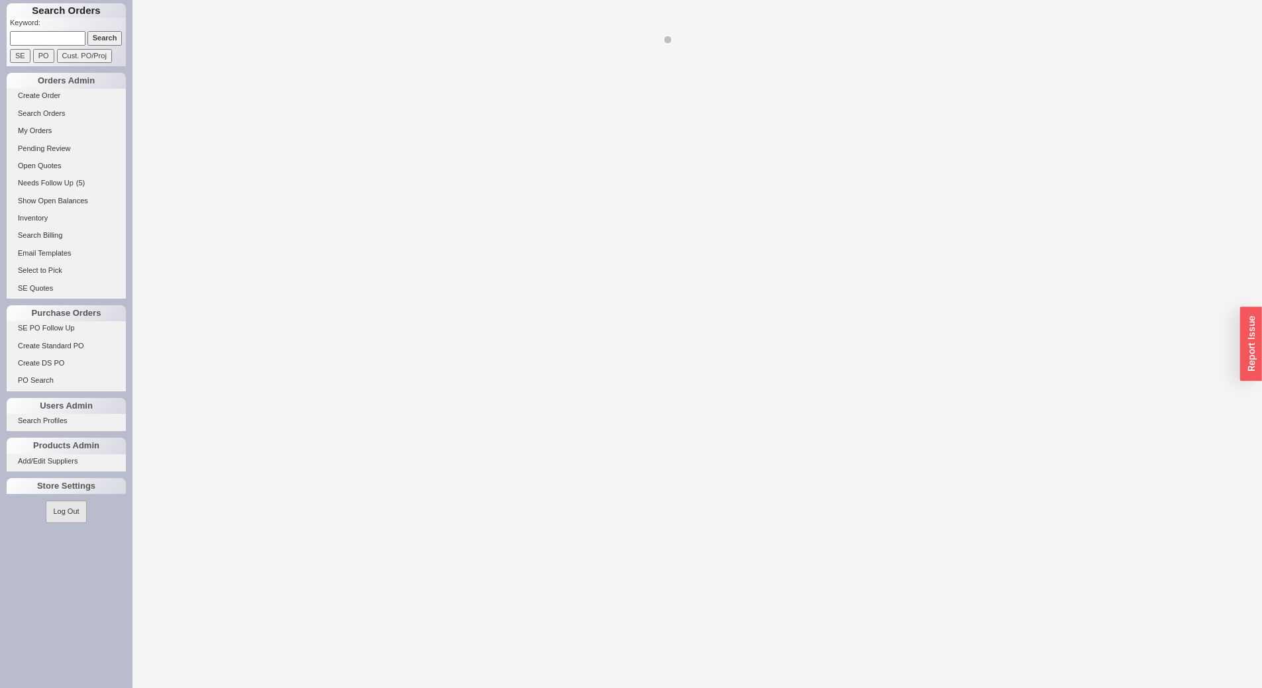
select select "LOW"
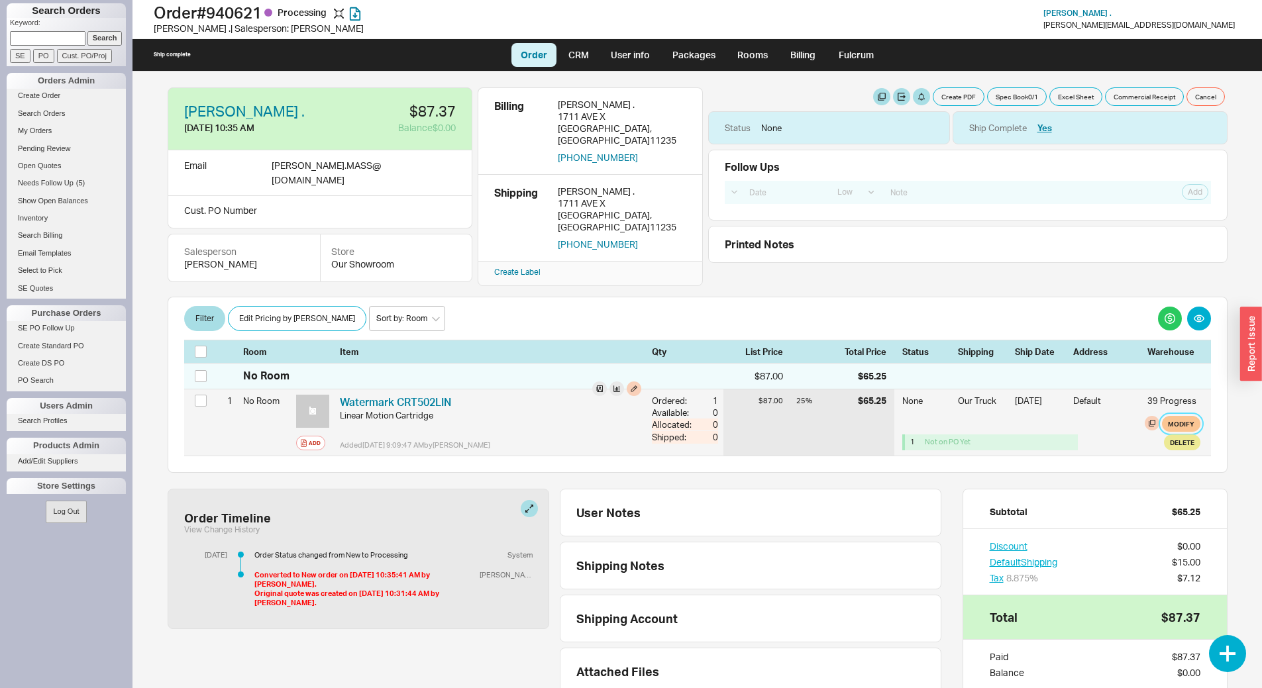
click at [1175, 416] on button "Modify" at bounding box center [1181, 424] width 38 height 16
select select "8"
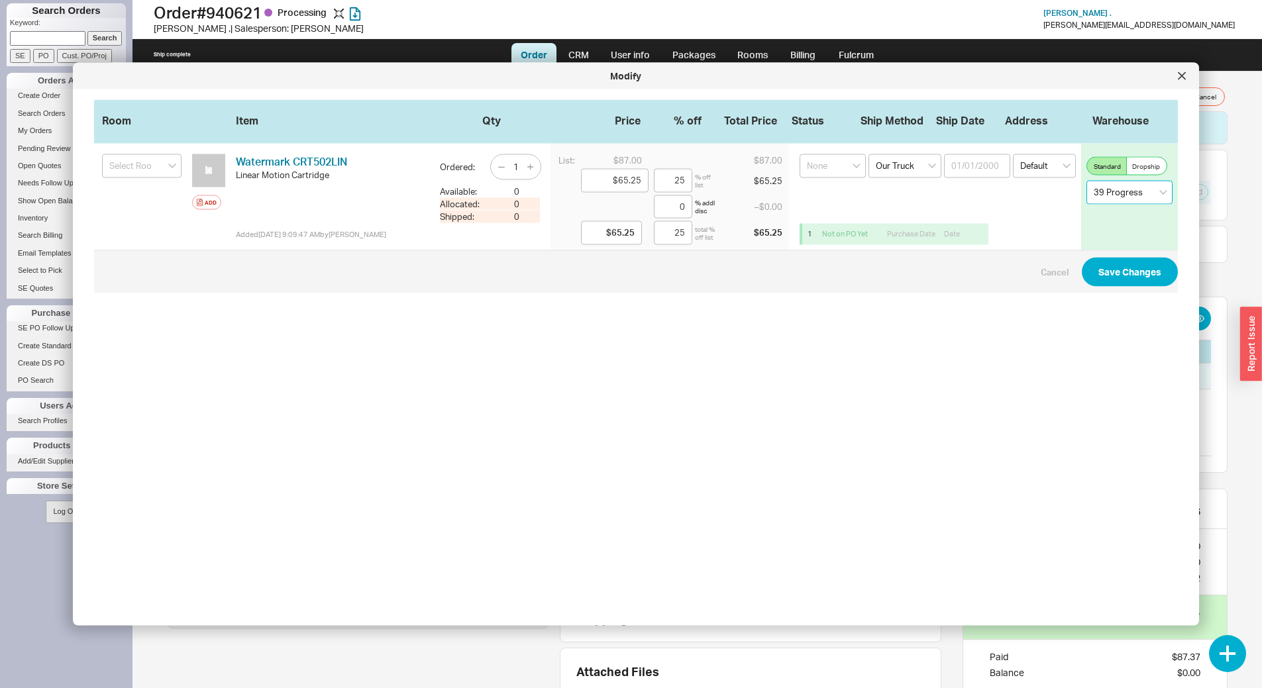
click at [1121, 195] on select "Select an option Showroom 39 Progress 939 Lehigh Quality Bath" at bounding box center [1129, 193] width 86 height 24
select select "2"
click at [1086, 181] on select "Select an option Showroom 39 Progress 939 Lehigh Quality Bath" at bounding box center [1129, 193] width 86 height 24
click at [1129, 264] on button "Save Changes" at bounding box center [1129, 271] width 96 height 29
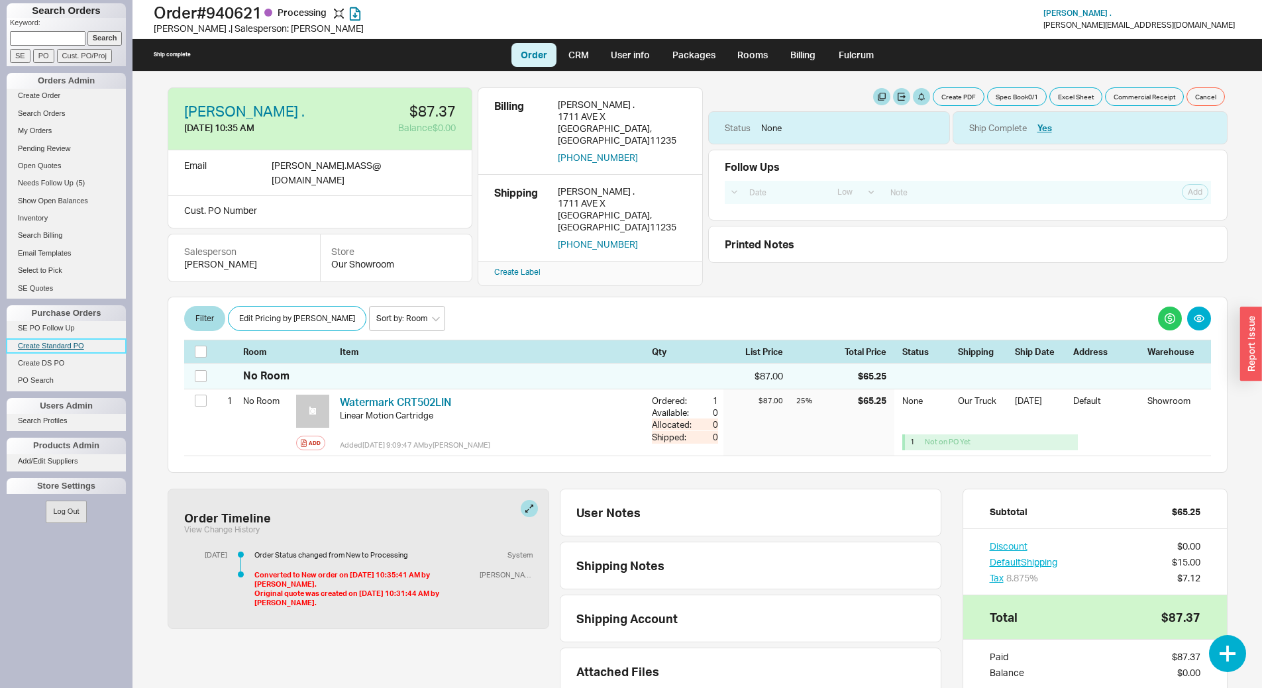
click at [56, 348] on link "Create Standard PO" at bounding box center [66, 346] width 119 height 14
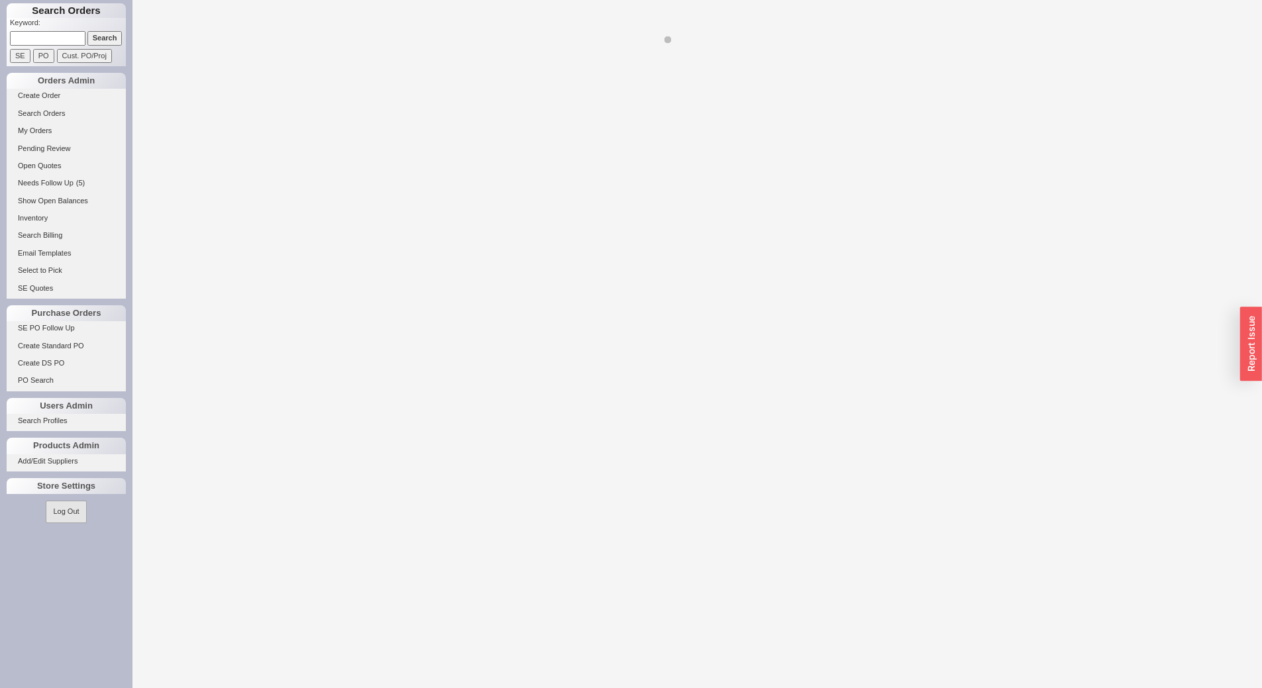
select select "LOW"
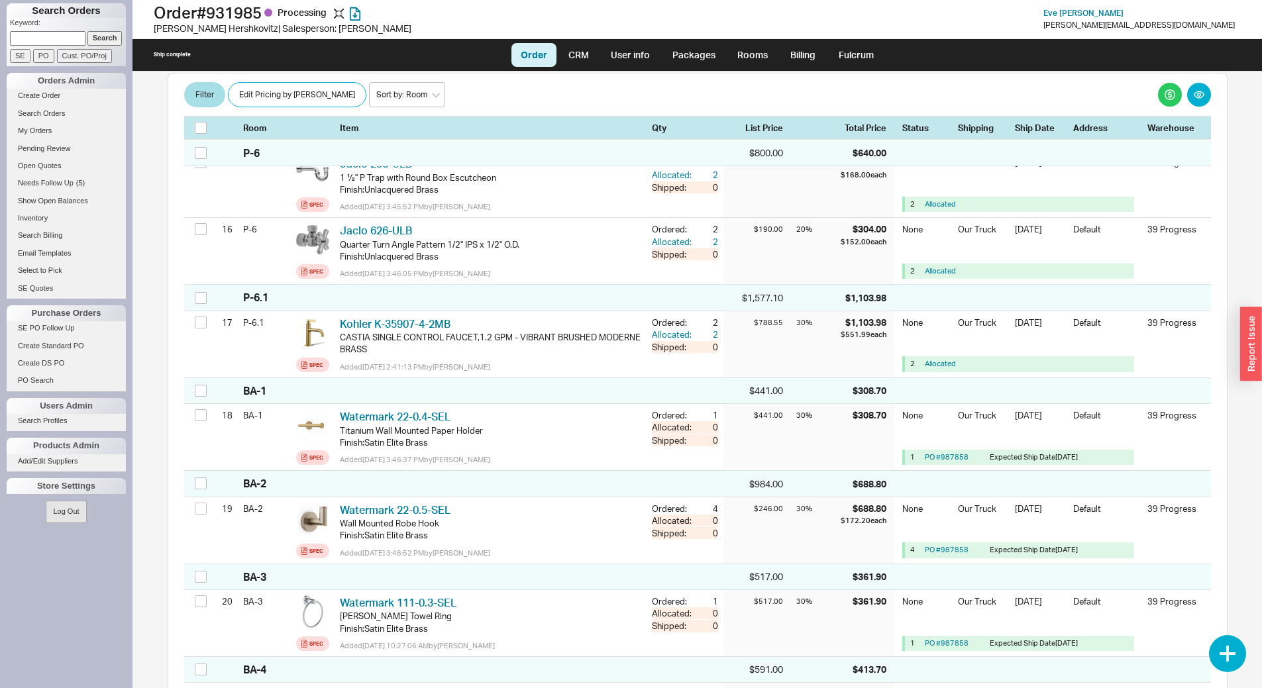
scroll to position [1457, 0]
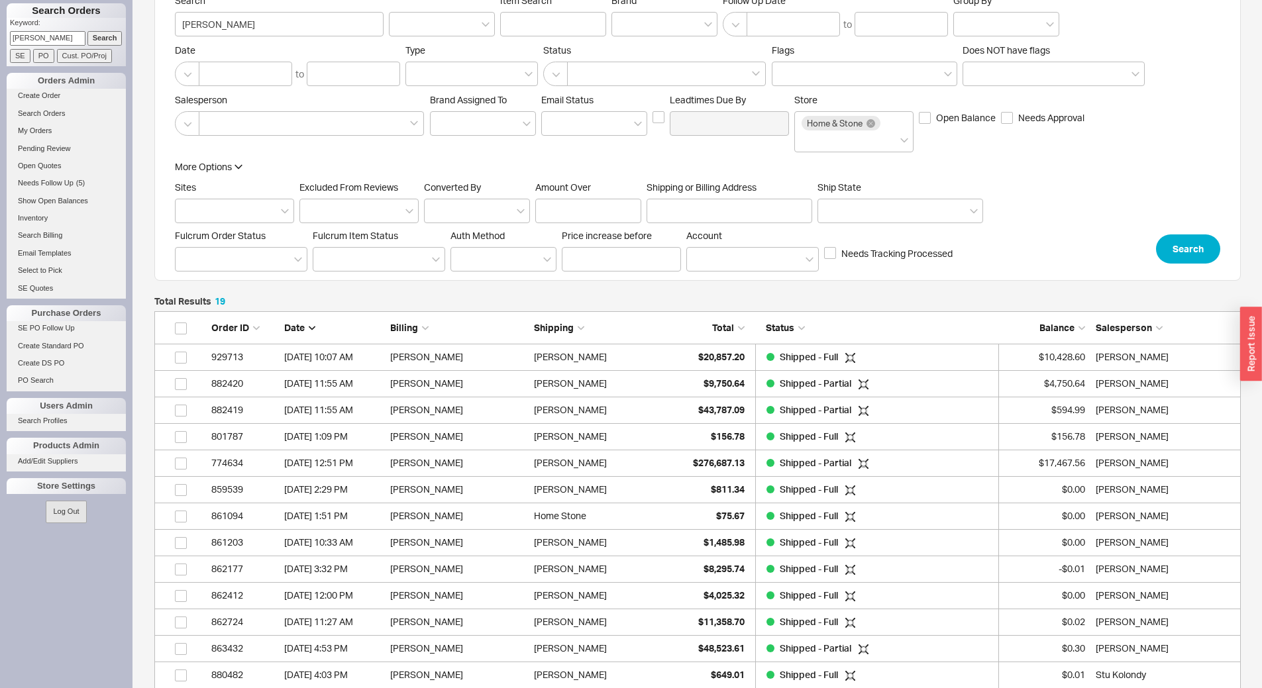
scroll to position [553, 1076]
click at [48, 38] on input "[PERSON_NAME]" at bounding box center [47, 38] width 75 height 14
type input "932681"
click at [87, 31] on input "Search" at bounding box center [104, 38] width 35 height 14
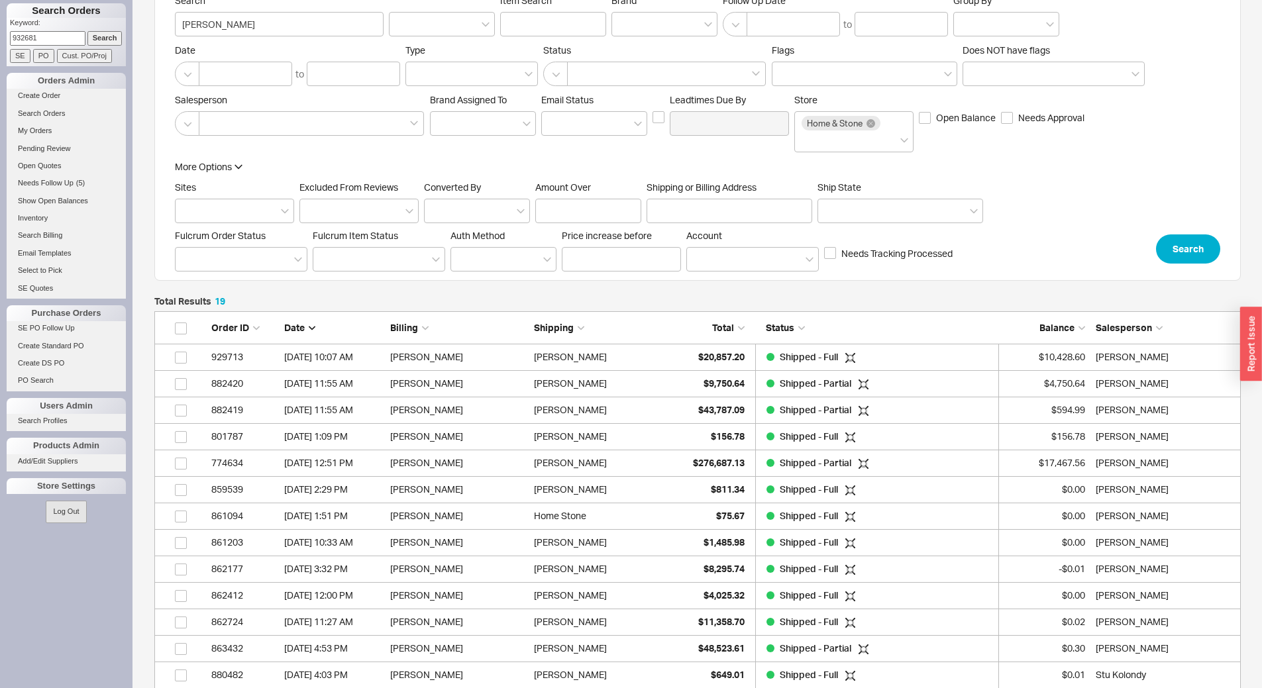
type input "932681"
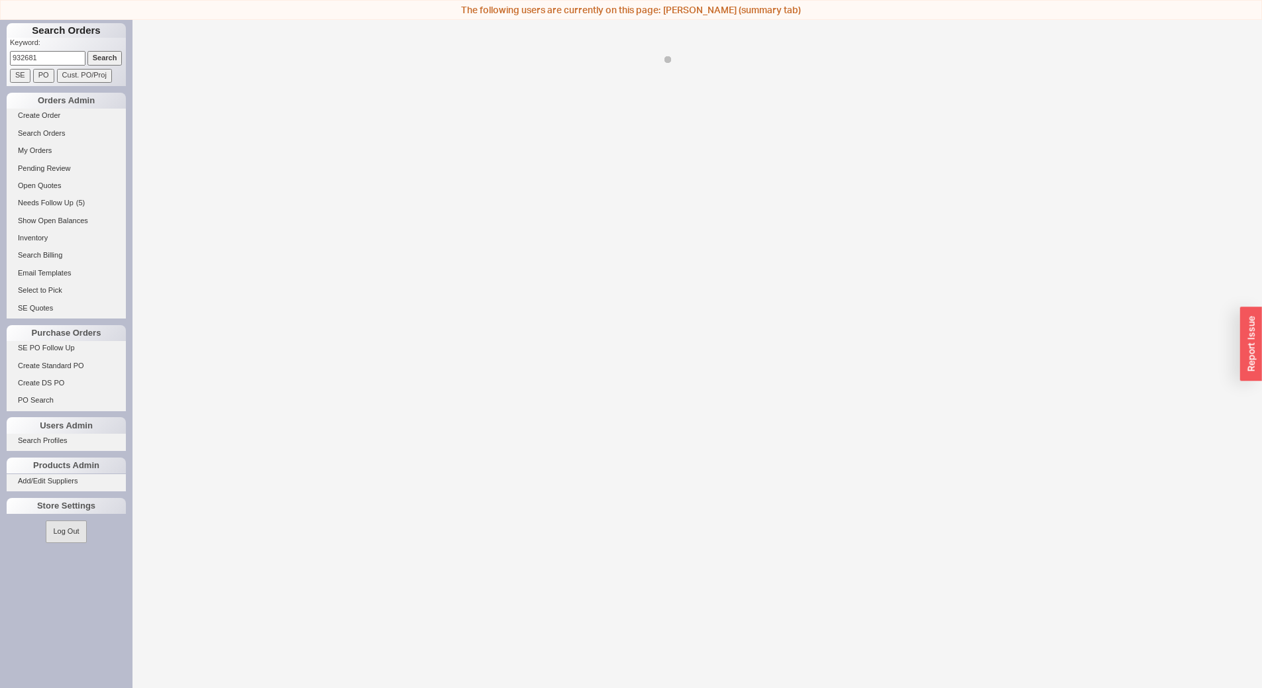
select select "LOW"
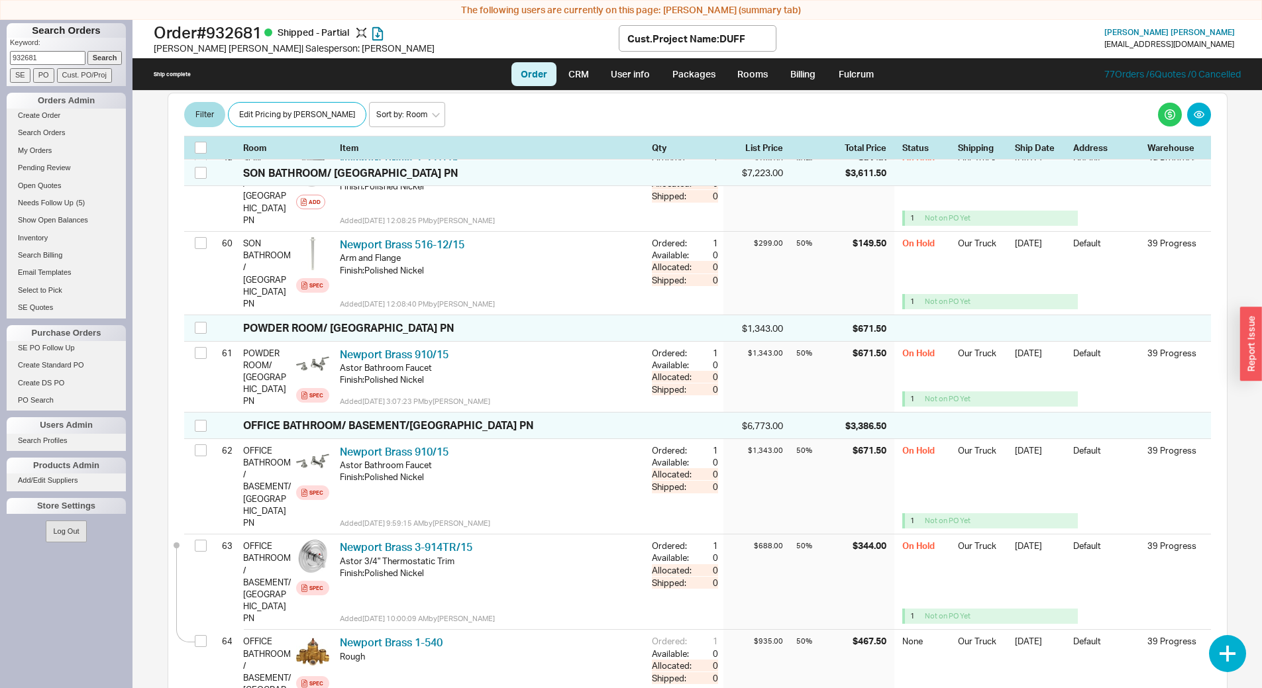
scroll to position [5097, 0]
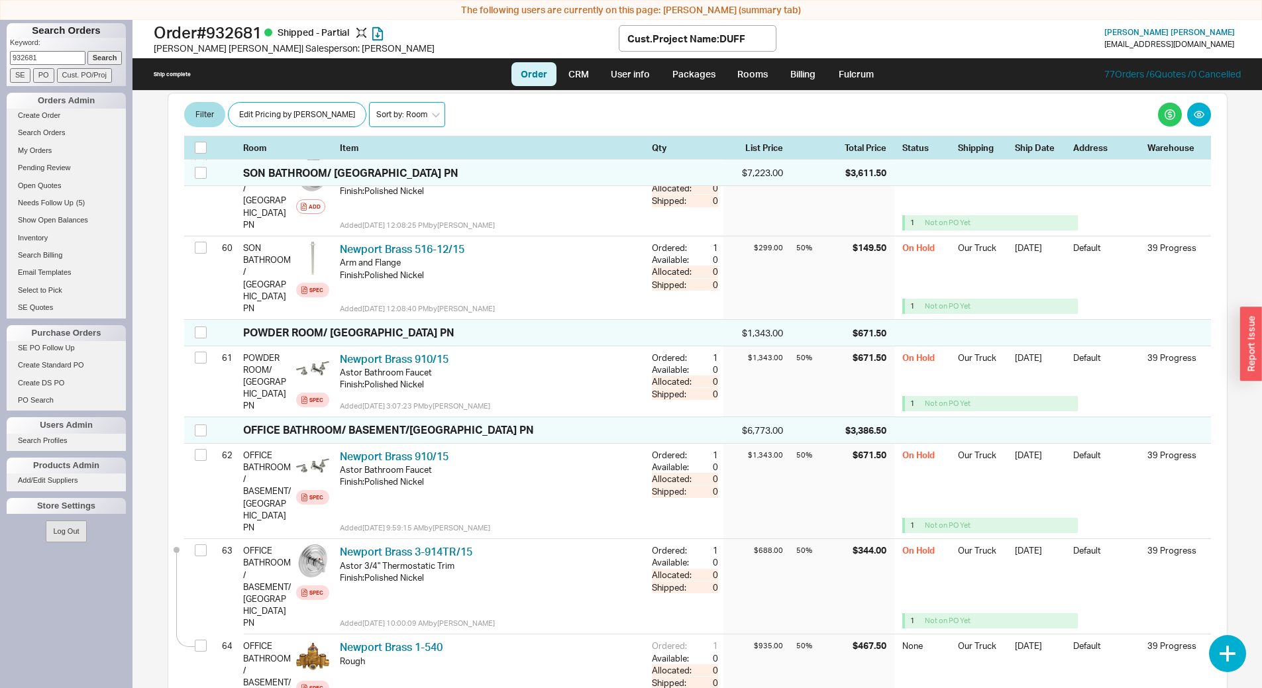
drag, startPoint x: 354, startPoint y: 109, endPoint x: 366, endPoint y: 124, distance: 19.8
click at [369, 109] on select "Sort by: Room Sort by: Brand Sort by: Date" at bounding box center [407, 114] width 76 height 25
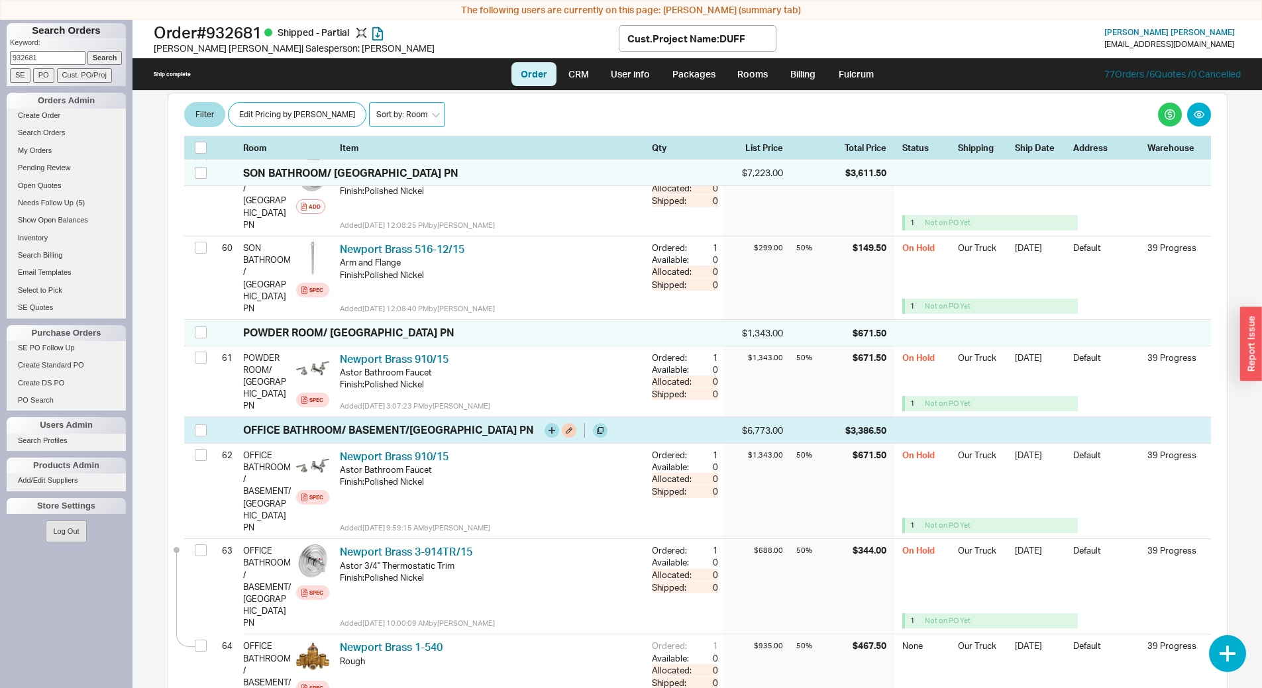
select select "4"
click at [369, 102] on select "Sort by: Room Sort by: Brand Sort by: Date" at bounding box center [407, 114] width 76 height 25
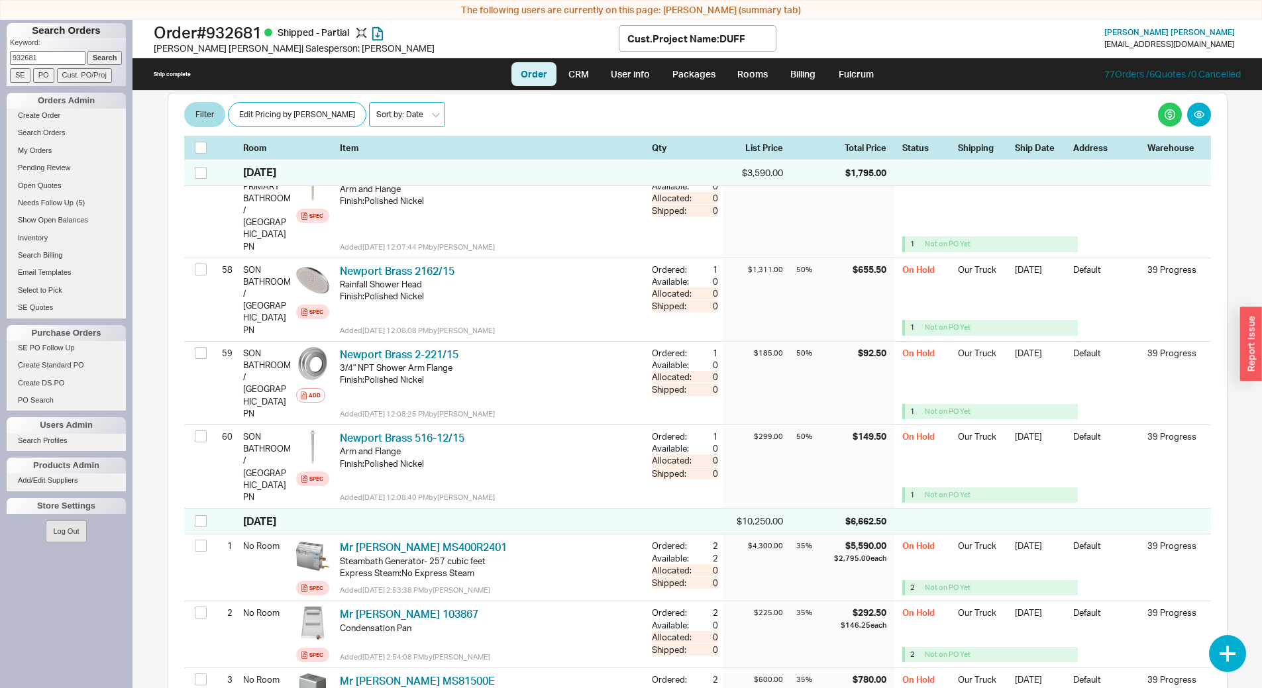
scroll to position [4634, 0]
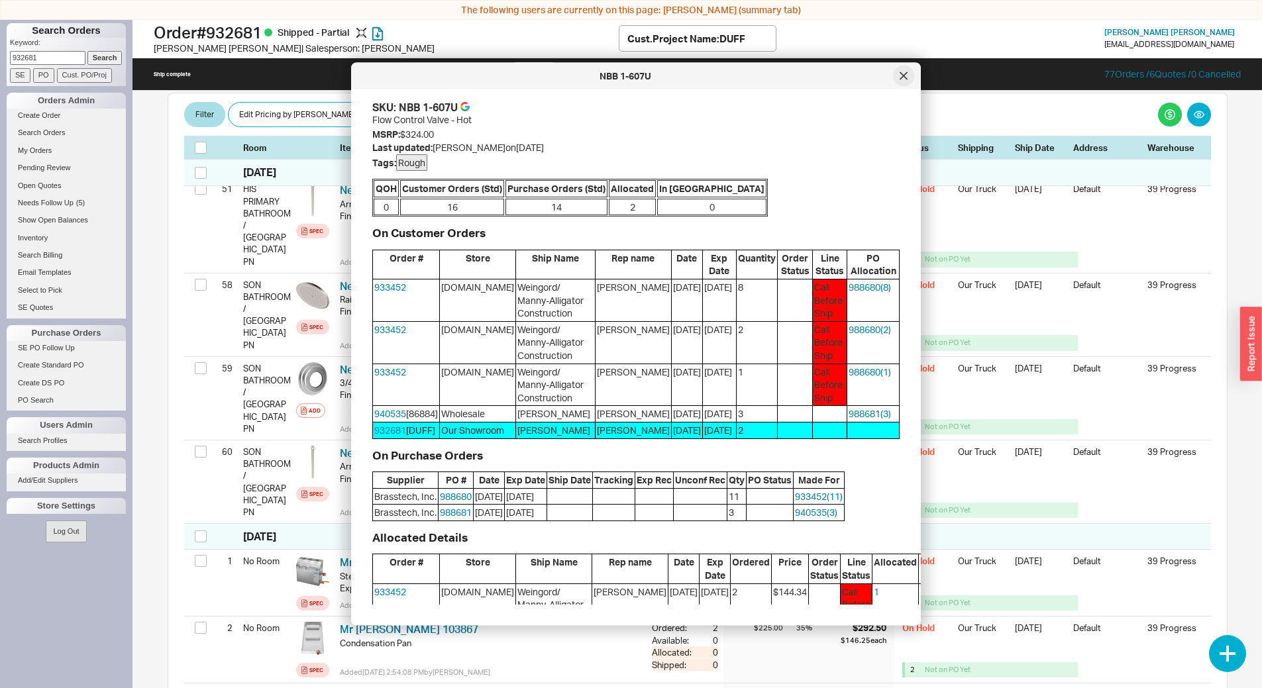
click at [905, 82] on div at bounding box center [903, 76] width 21 height 21
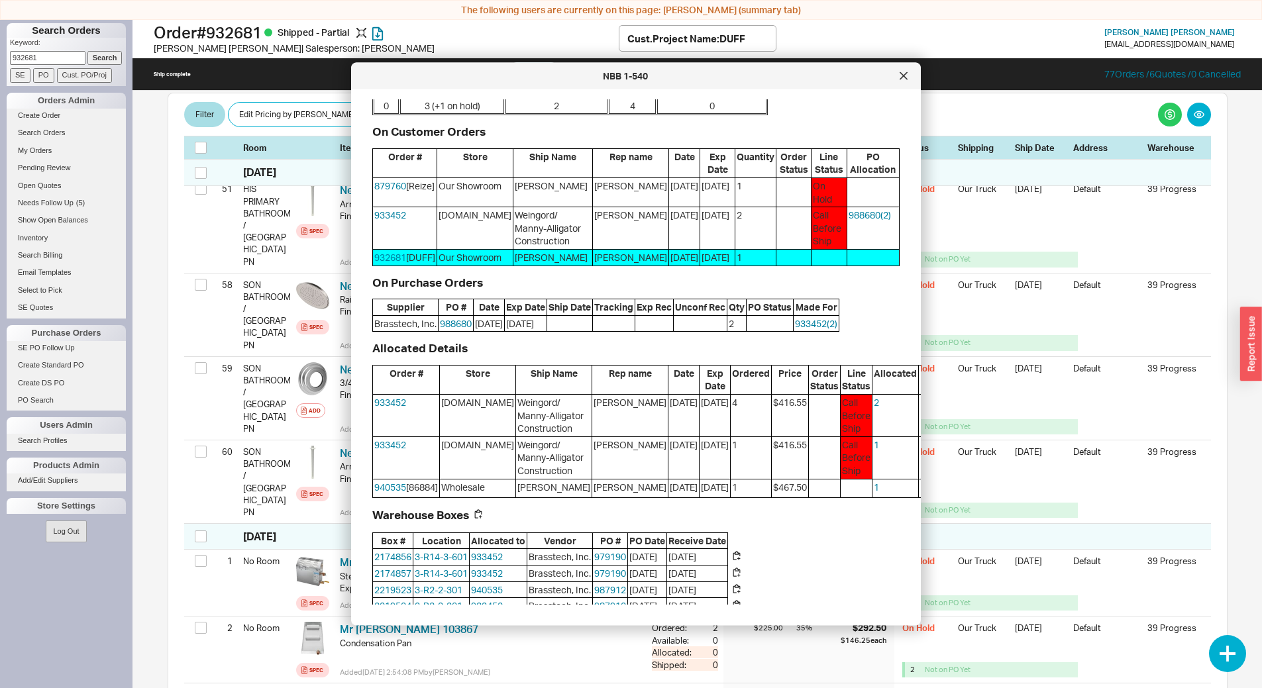
scroll to position [132, 0]
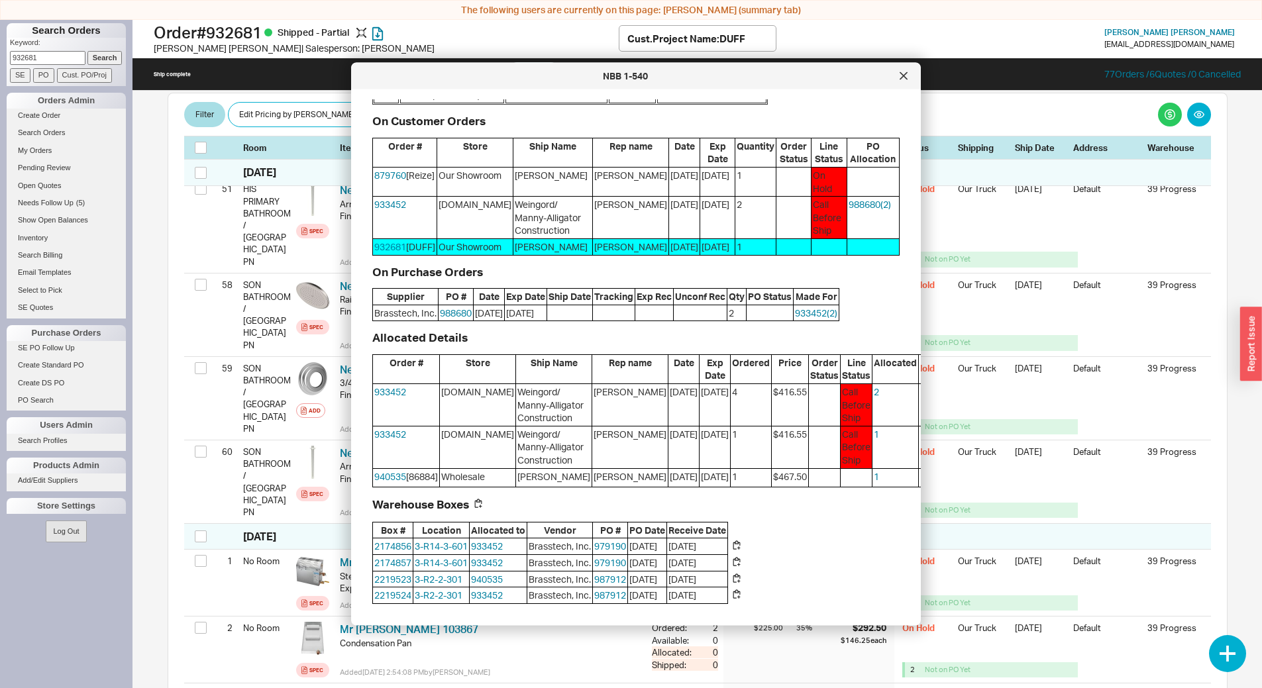
click at [904, 75] on icon at bounding box center [903, 75] width 7 height 7
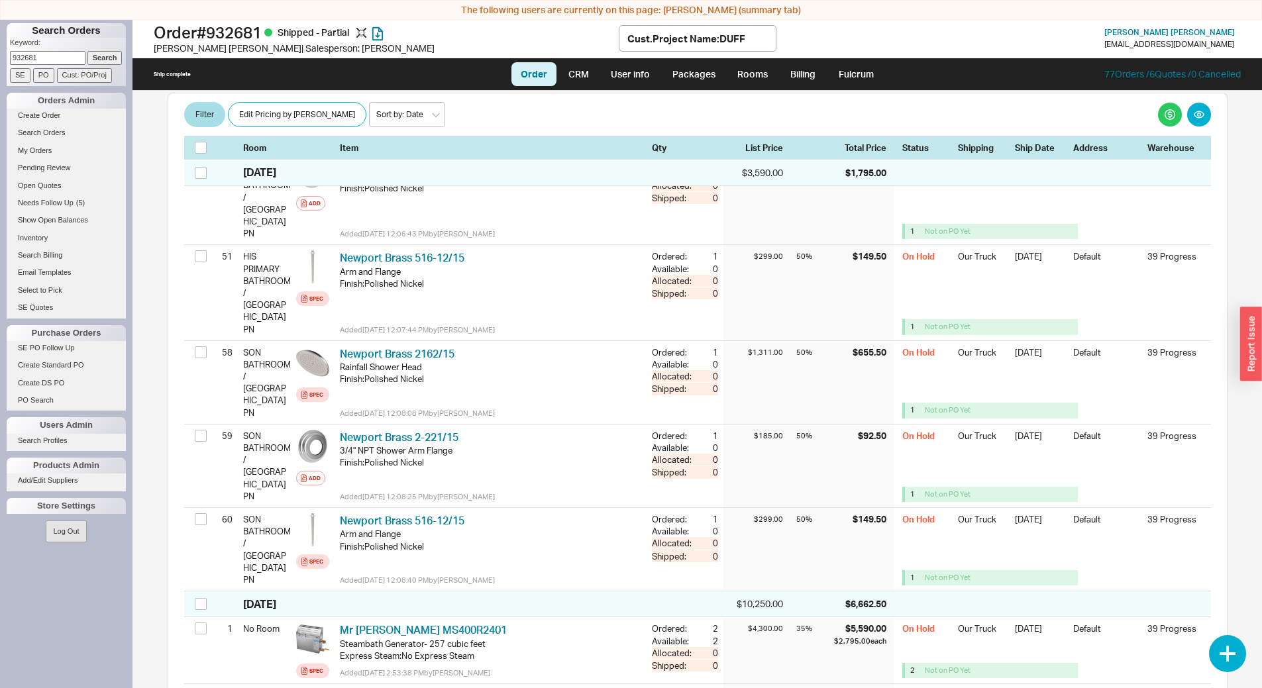
scroll to position [4568, 0]
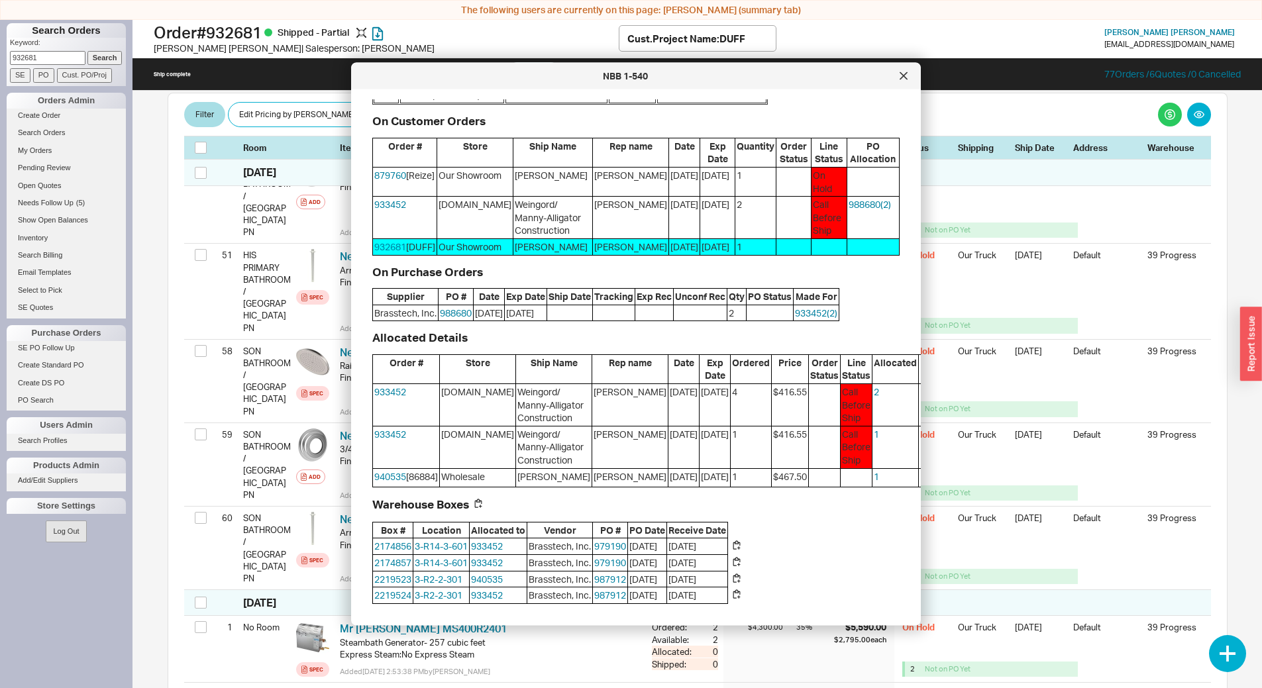
scroll to position [132, 0]
click at [923, 443] on button "Steal" at bounding box center [938, 436] width 30 height 16
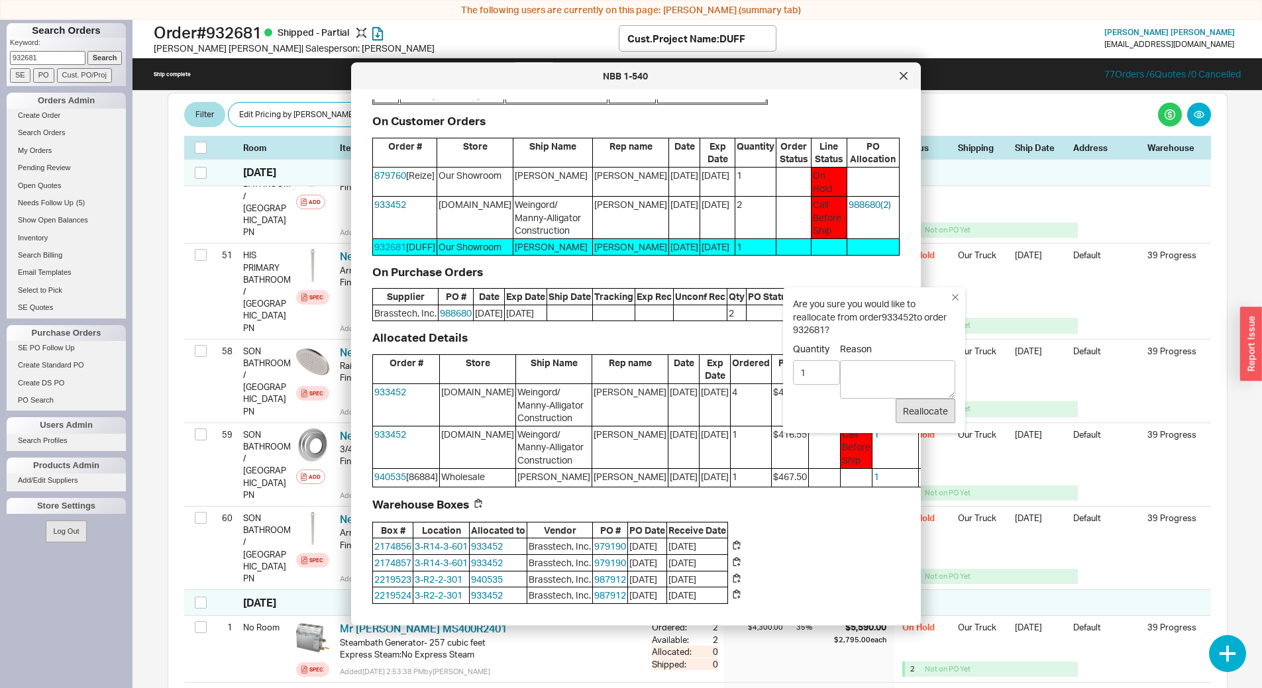
click at [913, 417] on button "Reallocate" at bounding box center [925, 411] width 60 height 25
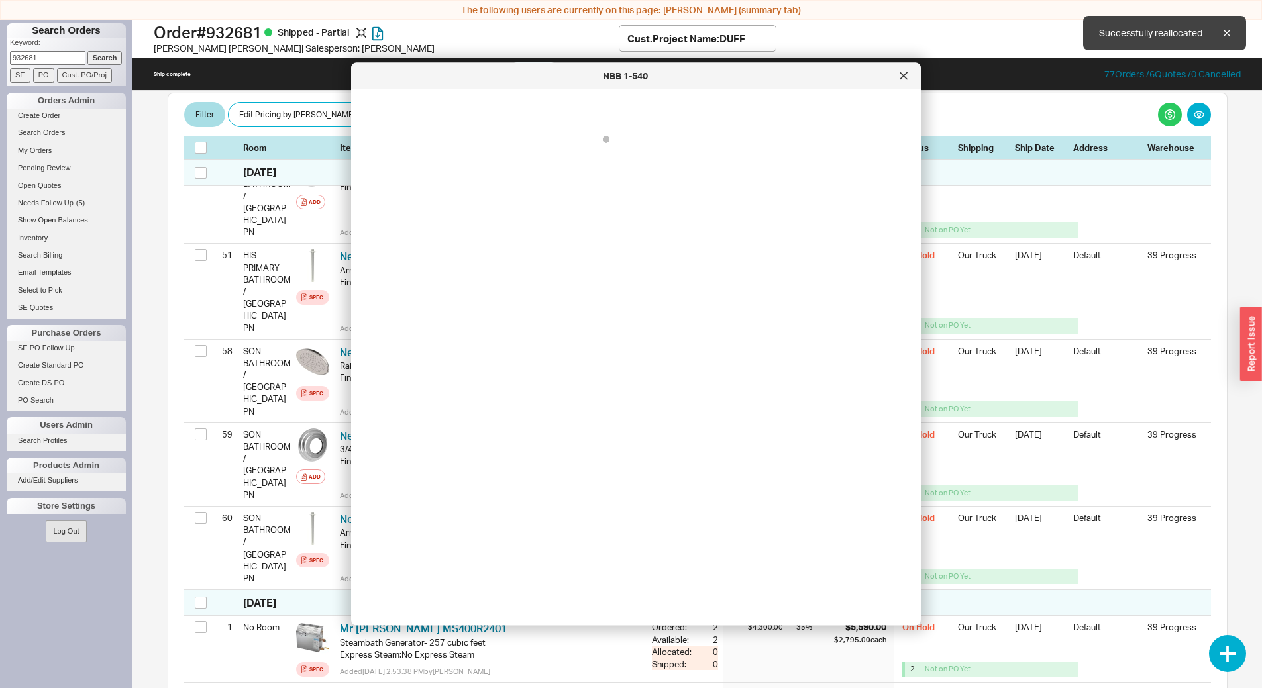
scroll to position [0, 0]
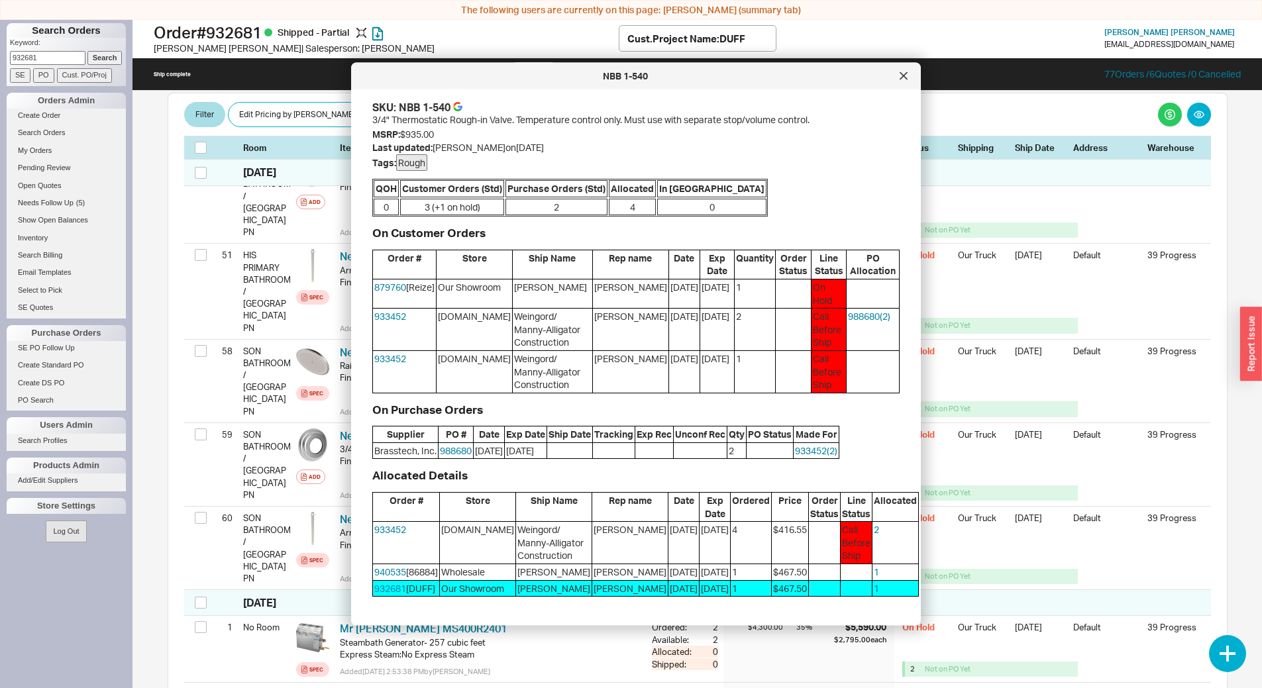
click at [909, 78] on div at bounding box center [903, 76] width 21 height 21
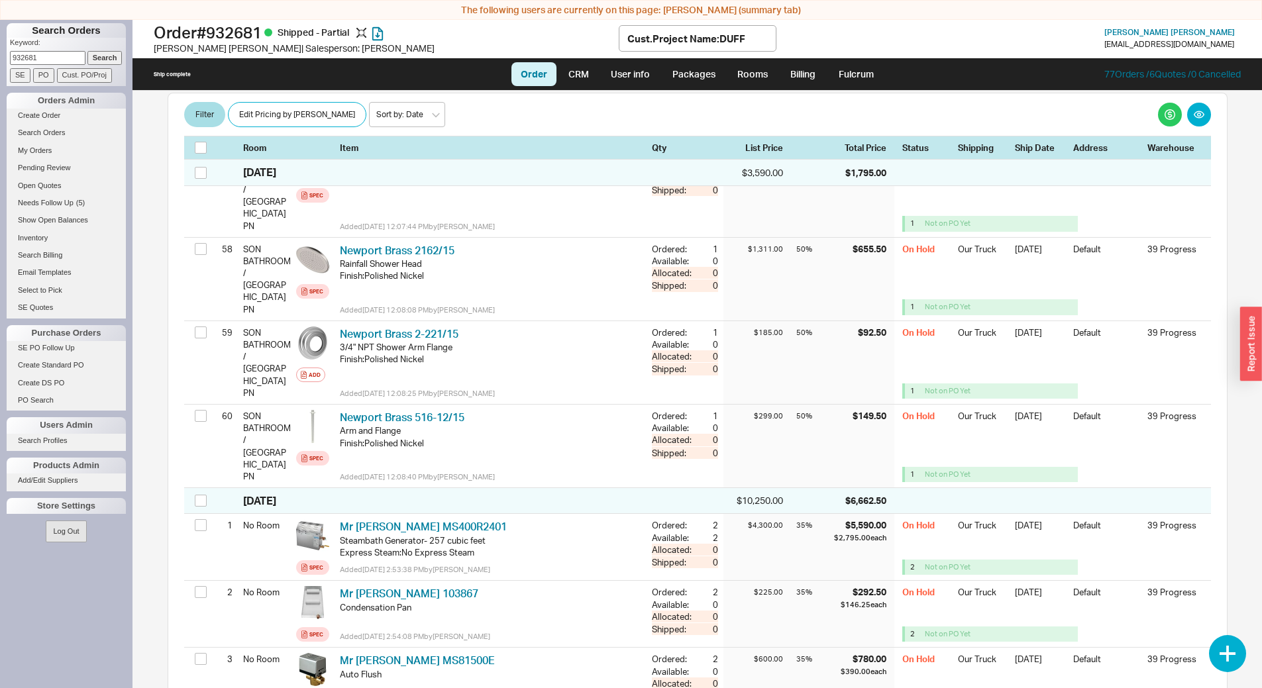
scroll to position [4700, 0]
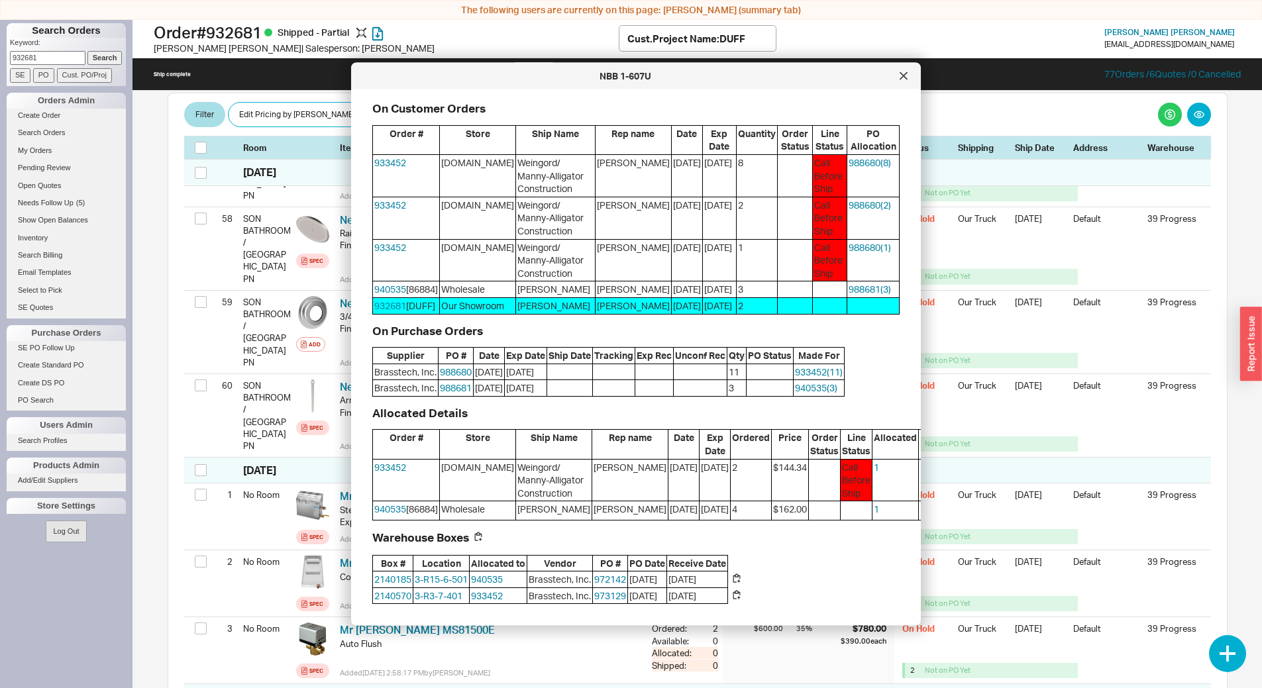
scroll to position [212, 0]
click at [923, 461] on button "Steal" at bounding box center [938, 469] width 30 height 16
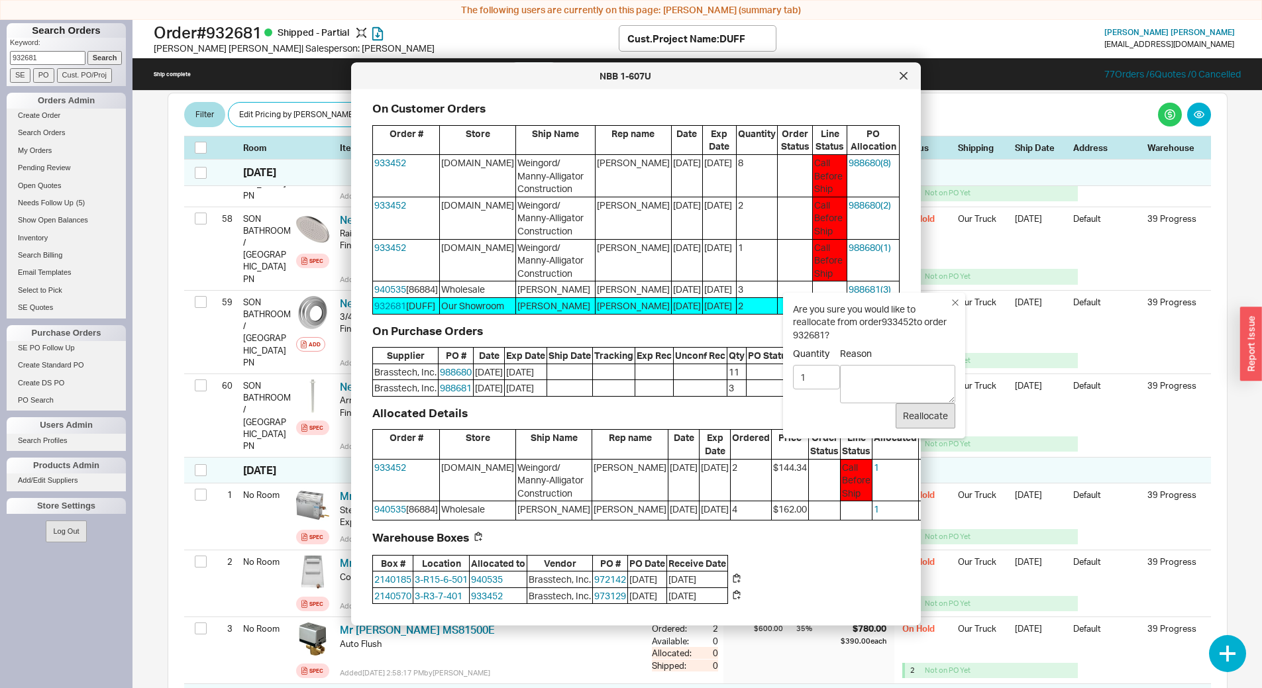
click at [928, 422] on button "Reallocate" at bounding box center [925, 415] width 60 height 25
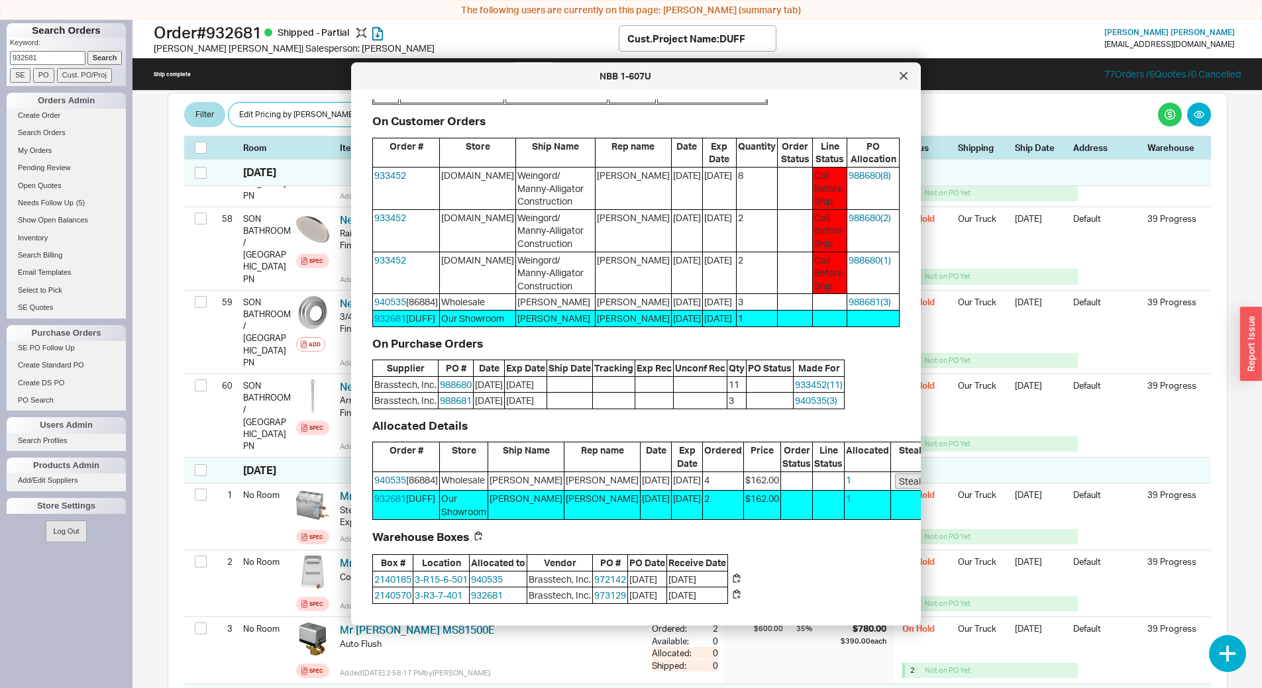
click at [895, 476] on button "Steal" at bounding box center [910, 482] width 30 height 16
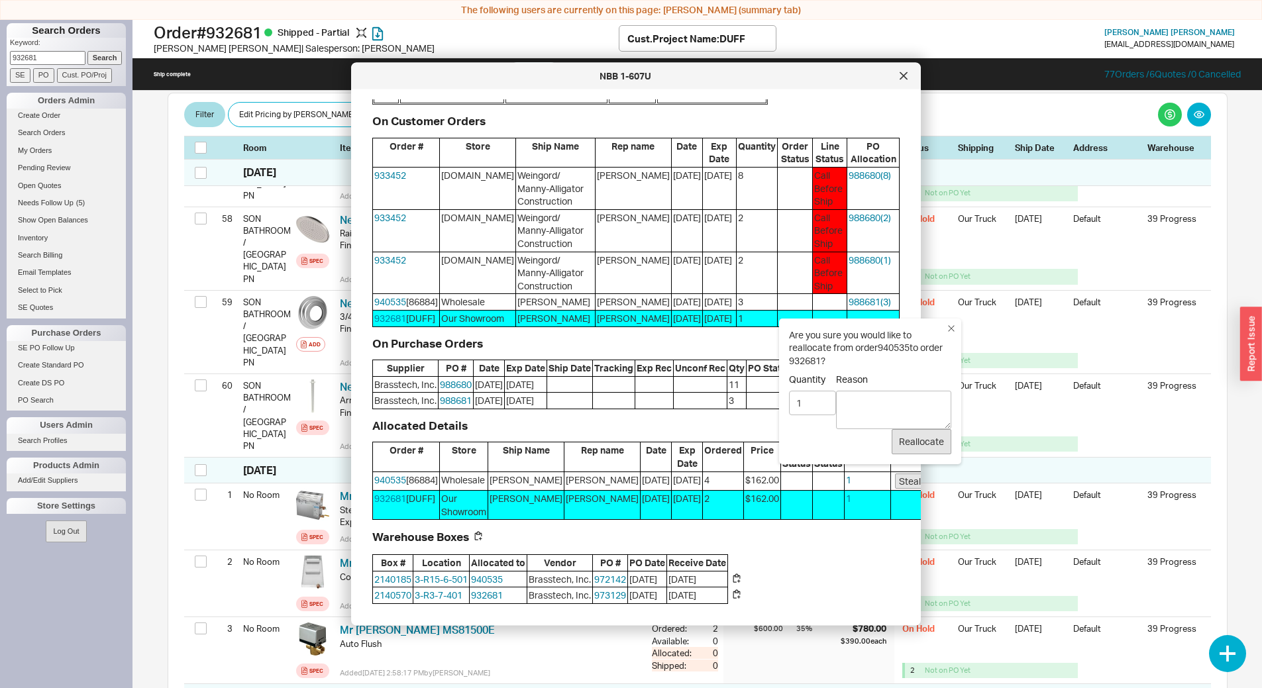
click at [920, 442] on button "Reallocate" at bounding box center [921, 441] width 60 height 25
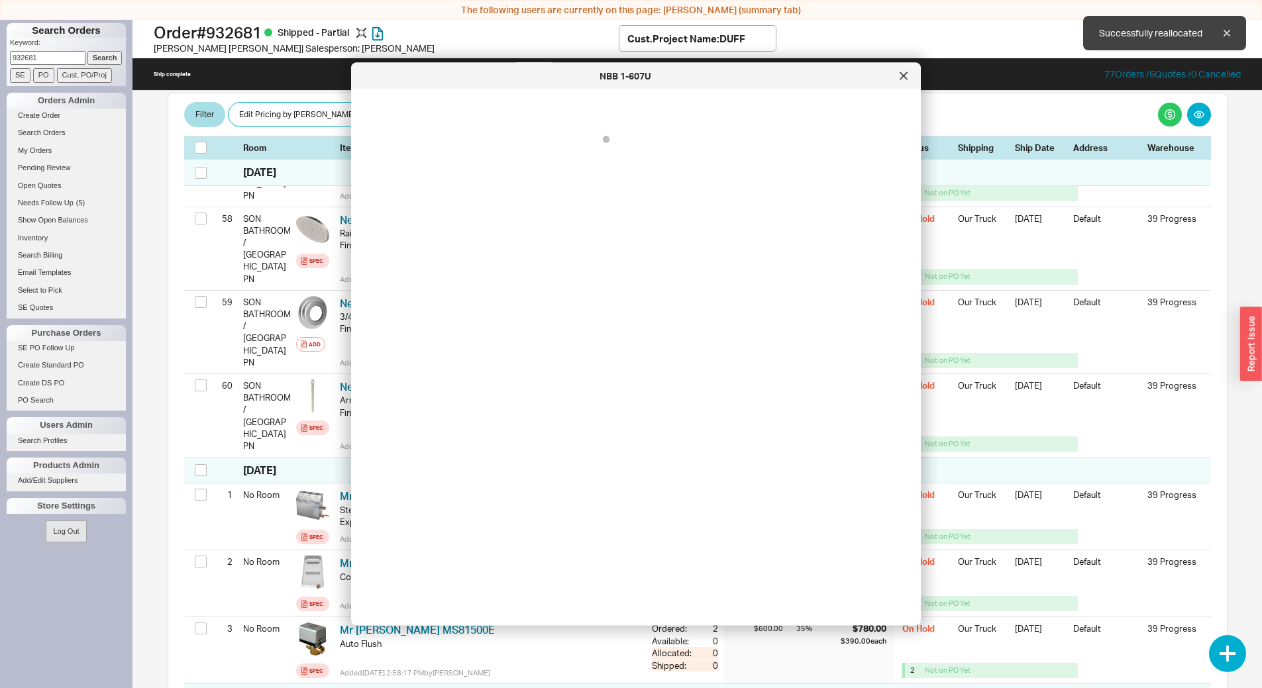
scroll to position [0, 0]
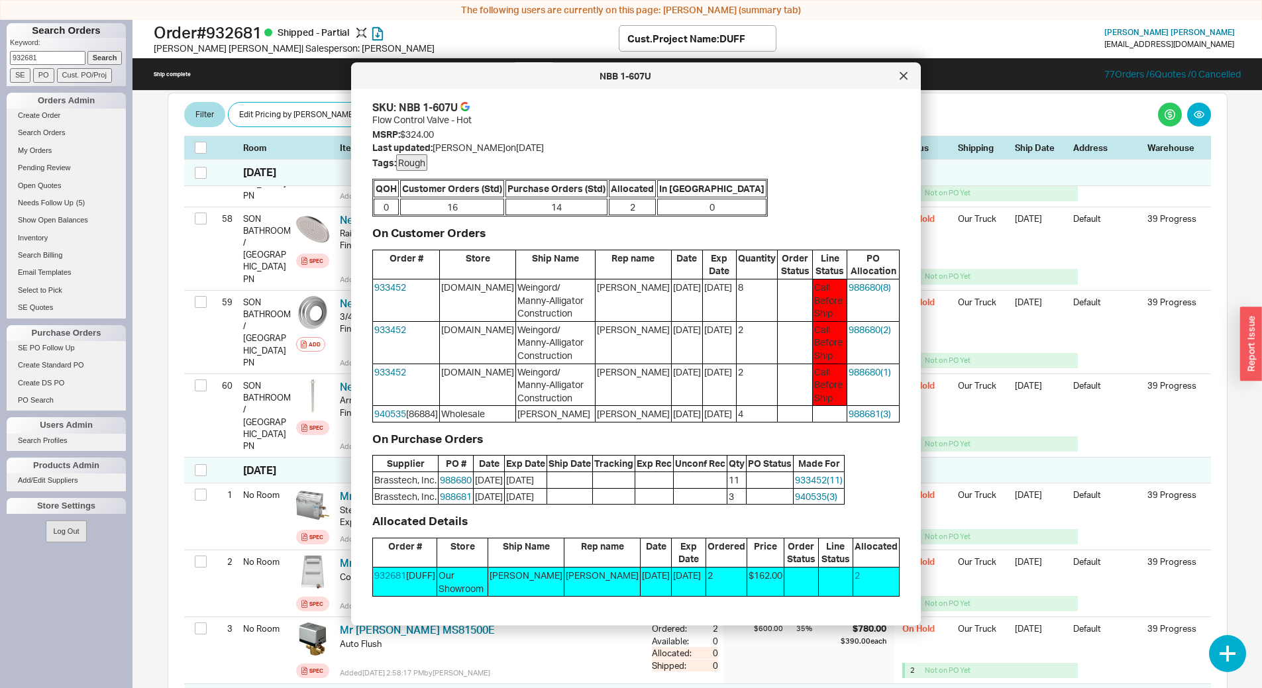
click at [905, 74] on icon at bounding box center [903, 75] width 7 height 7
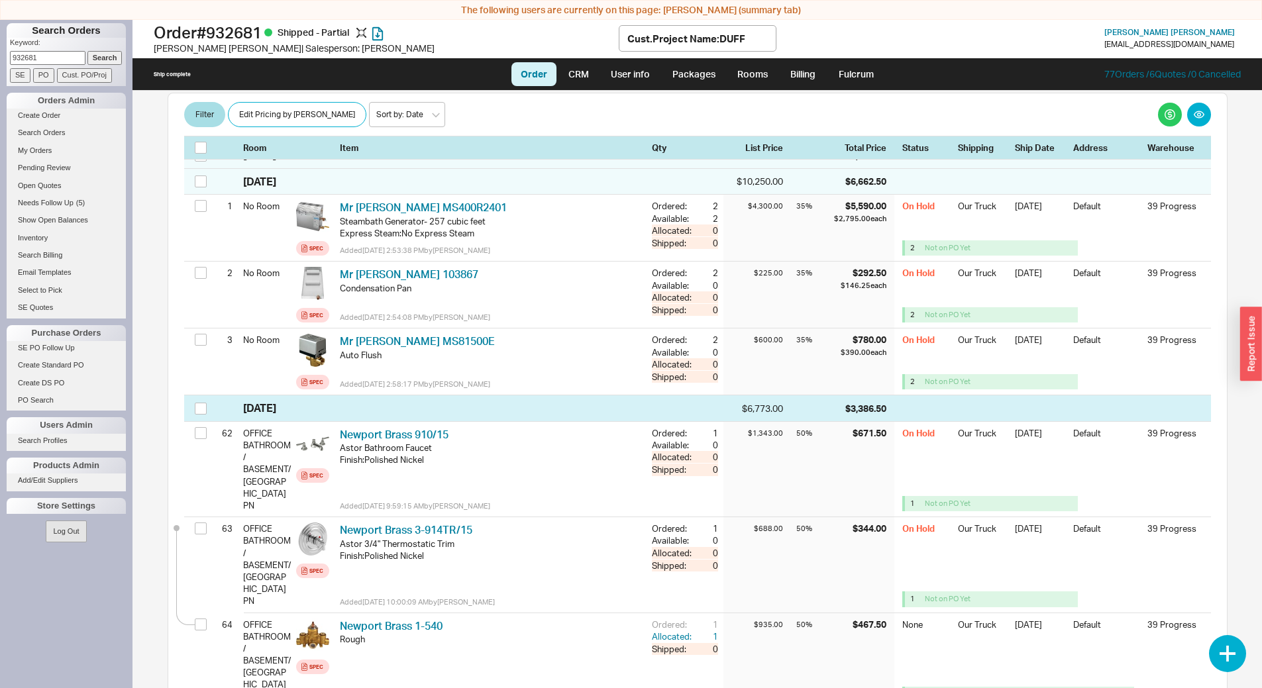
scroll to position [4965, 0]
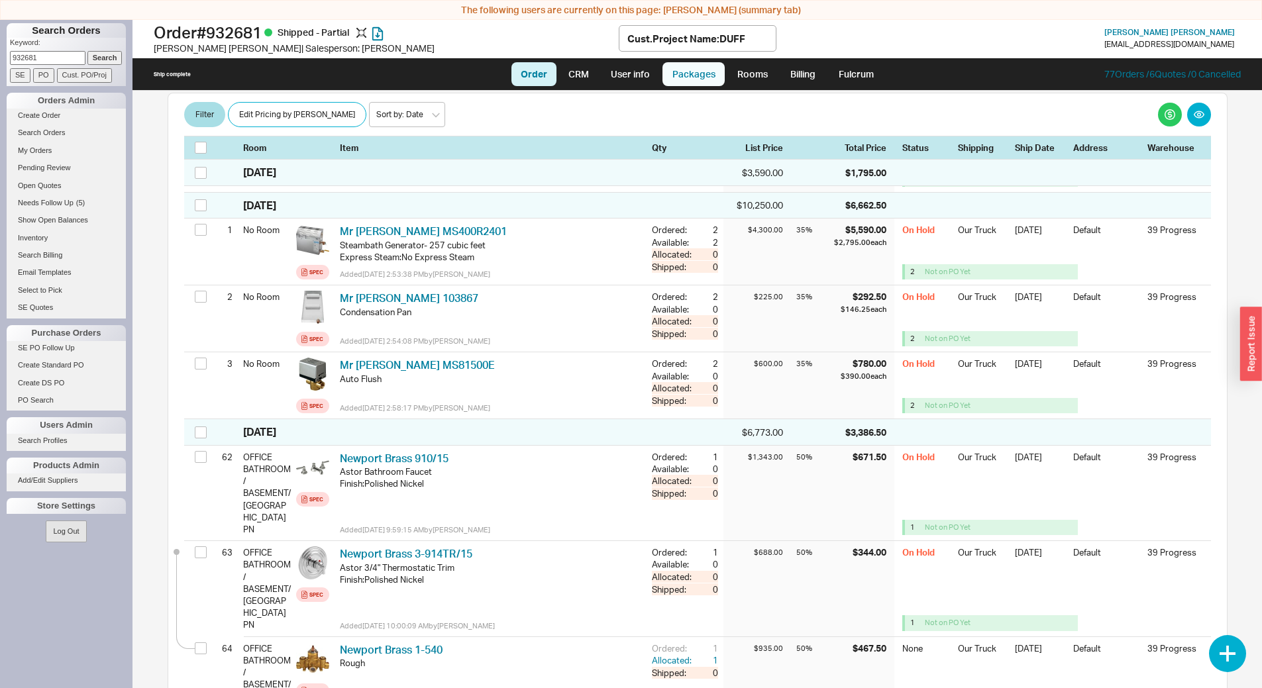
click at [701, 77] on link "Packages" at bounding box center [693, 74] width 62 height 24
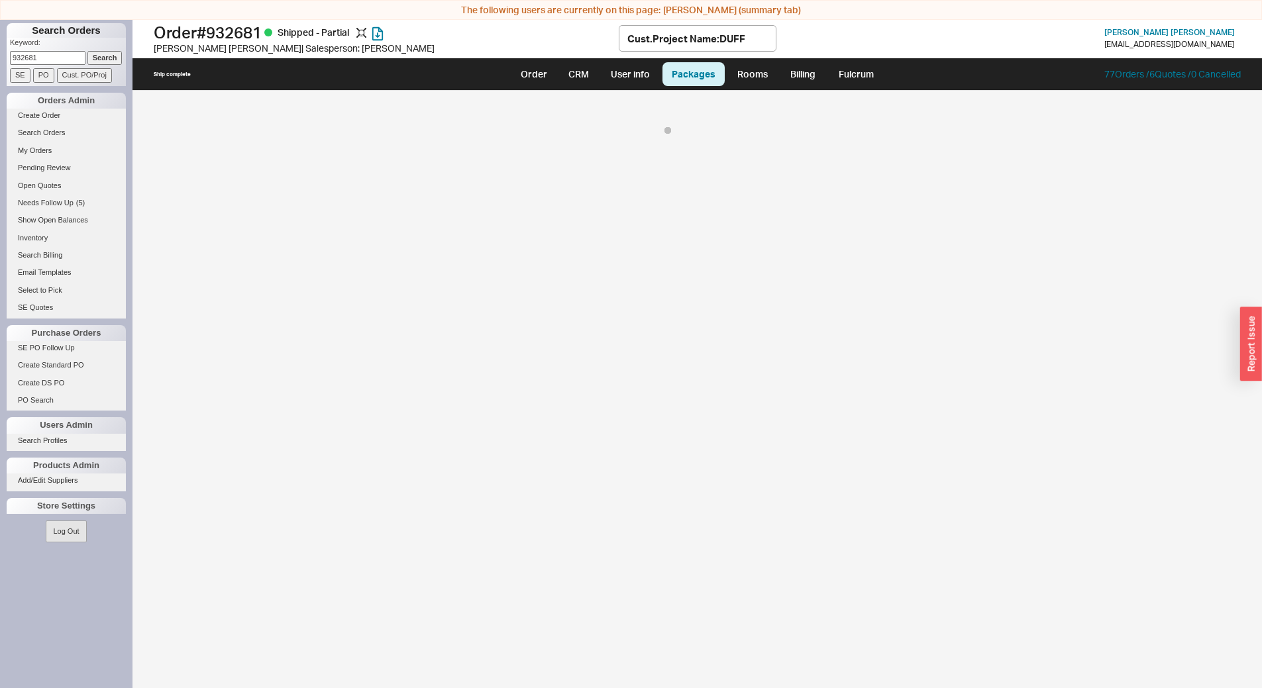
select select "On Hold"
select select "8"
select select "On Hold"
select select "8"
select select "On Hold"
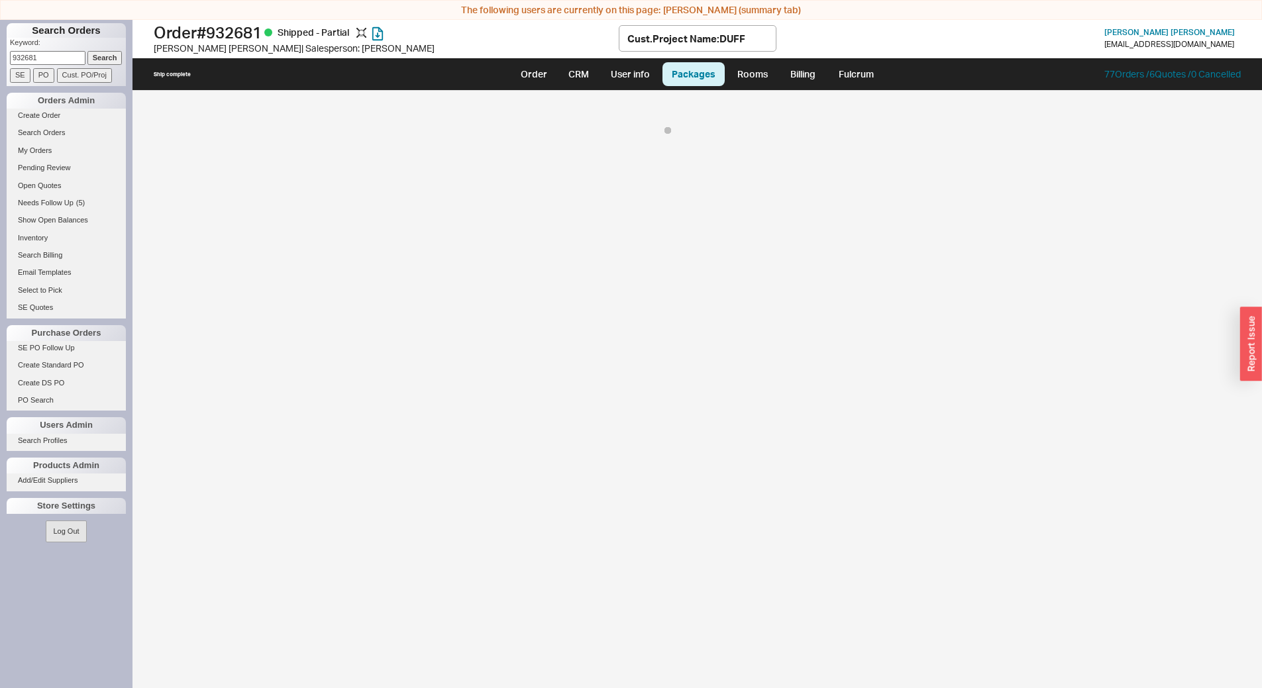
select select "8"
select select "On Hold"
select select "8"
select select "On Hold"
select select "8"
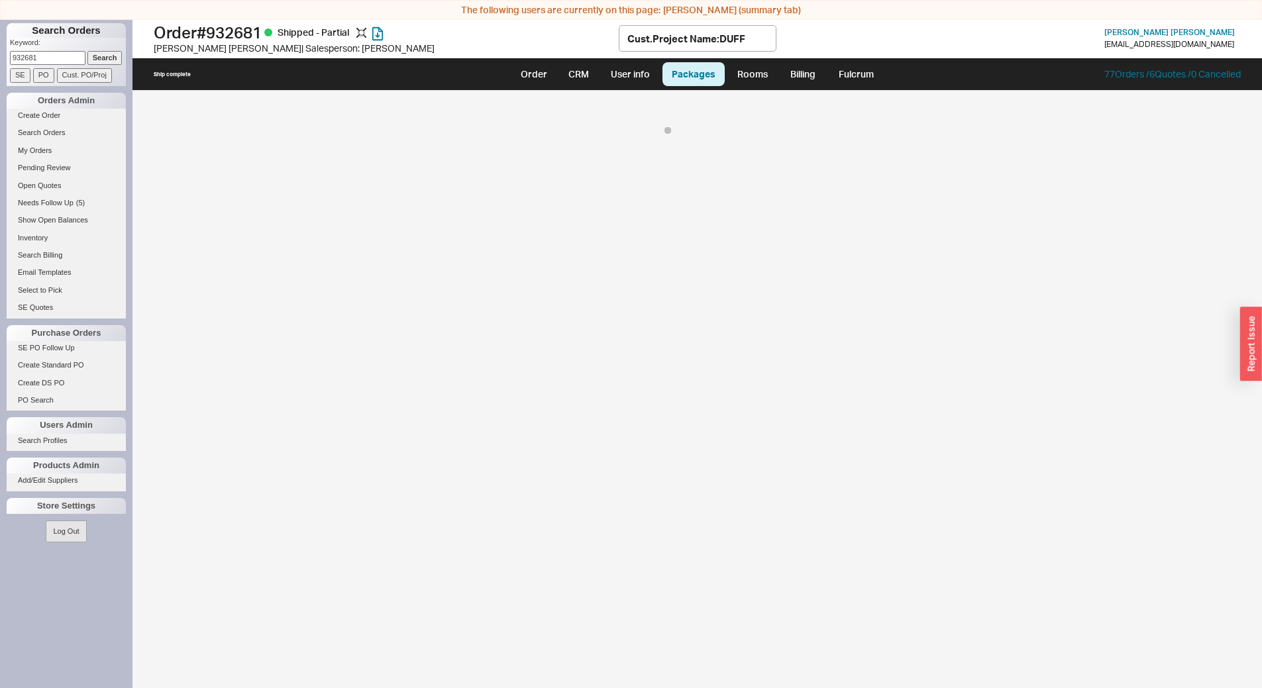
select select "On Hold"
select select "8"
select select "On Hold"
select select "8"
select select "On Hold"
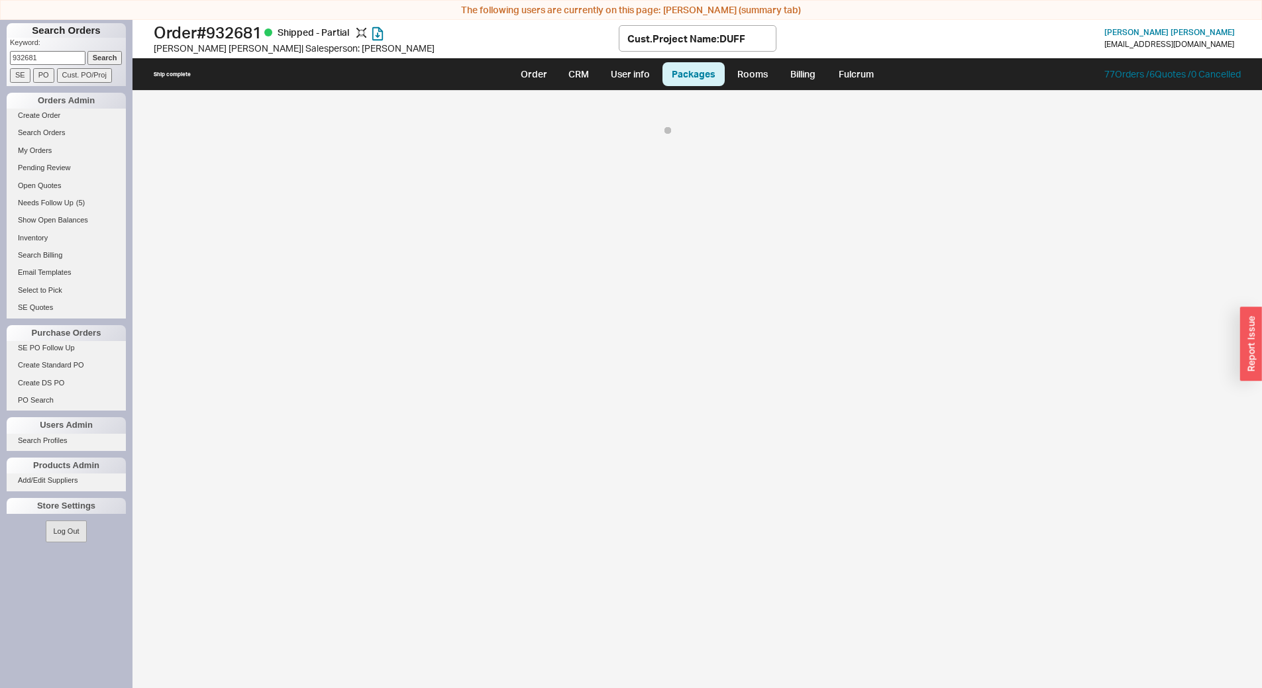
select select "8"
select select "On Hold"
select select "8"
select select "On Hold"
select select "8"
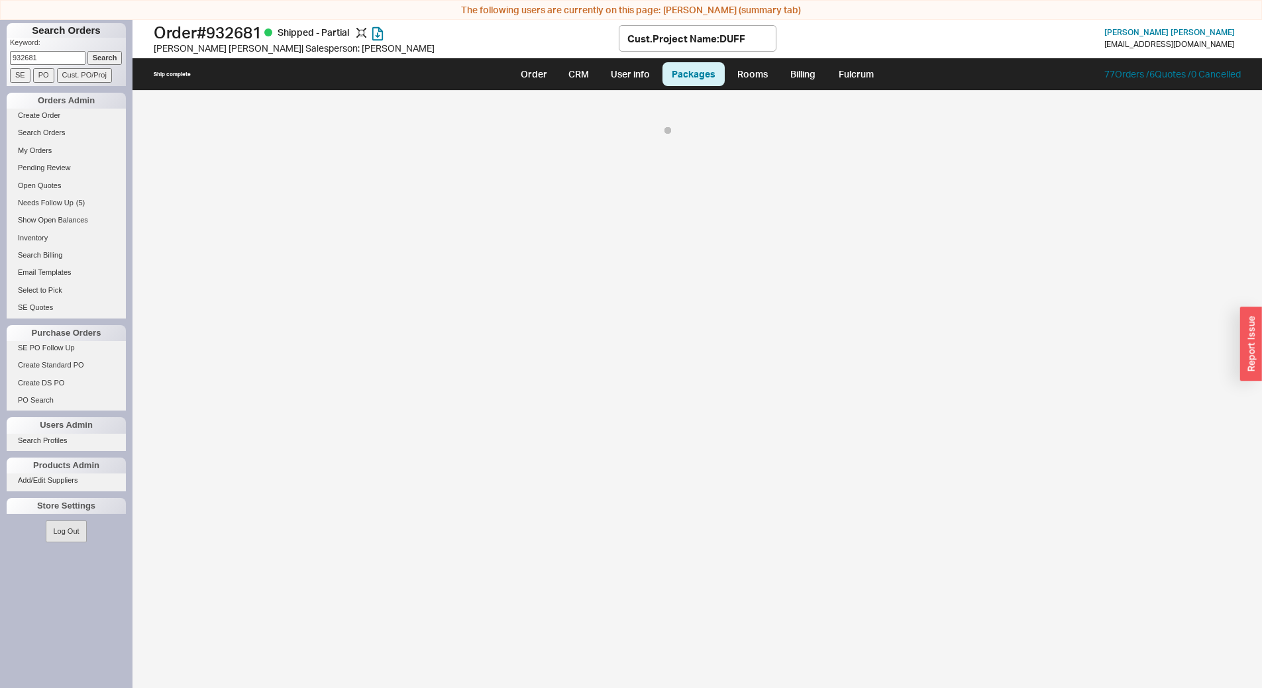
select select "On Hold"
select select "8"
select select "On Hold"
select select "8"
select select "On Hold"
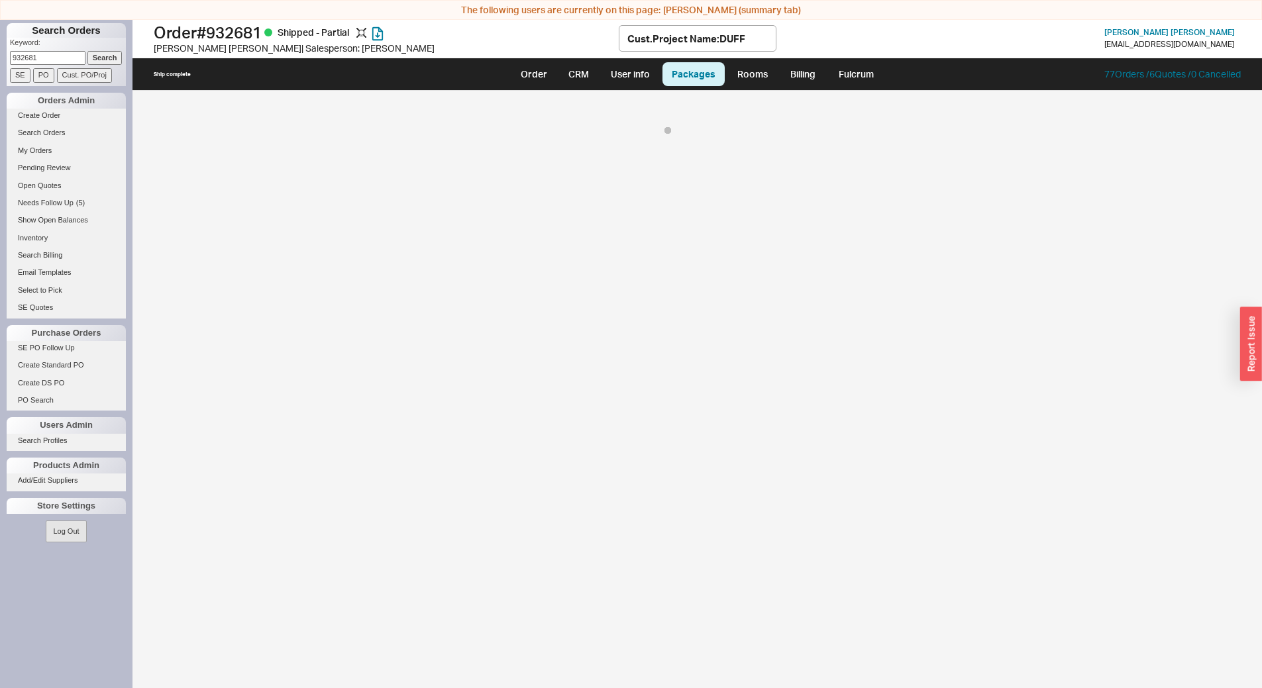
select select "8"
select select "On Hold"
select select "8"
select select "On Hold"
select select "8"
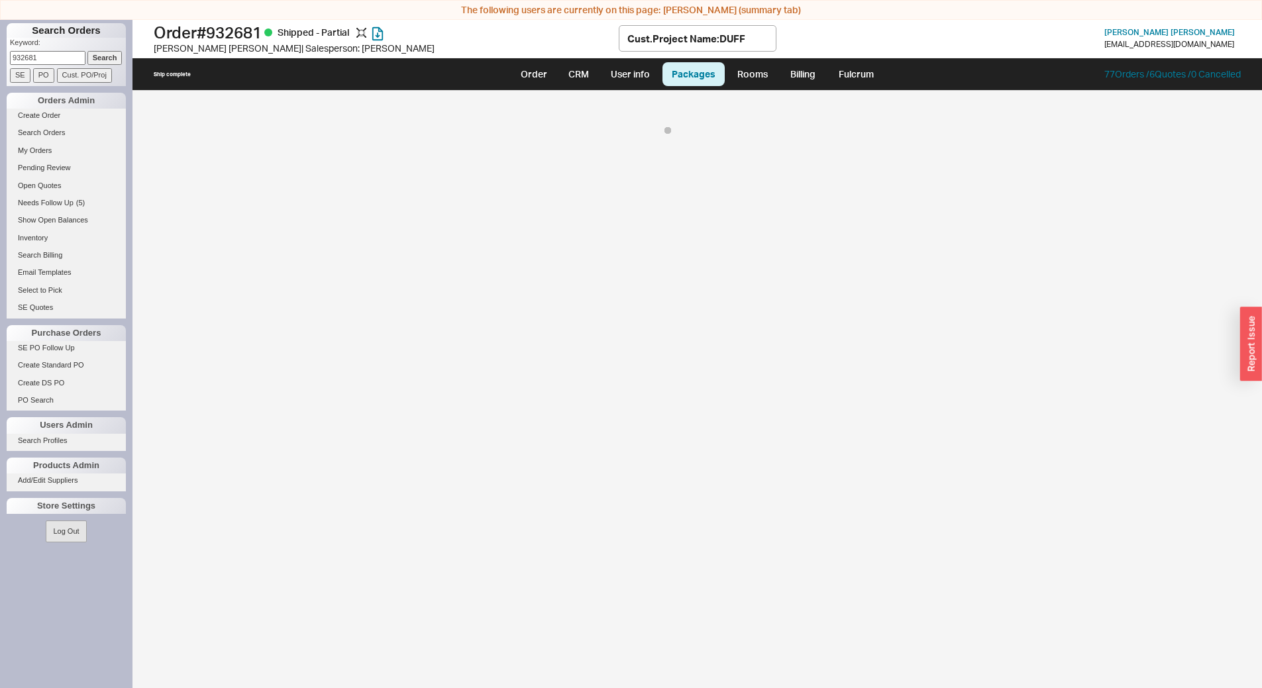
select select "On Hold"
select select "8"
select select "On Hold"
select select "8"
select select "On Hold"
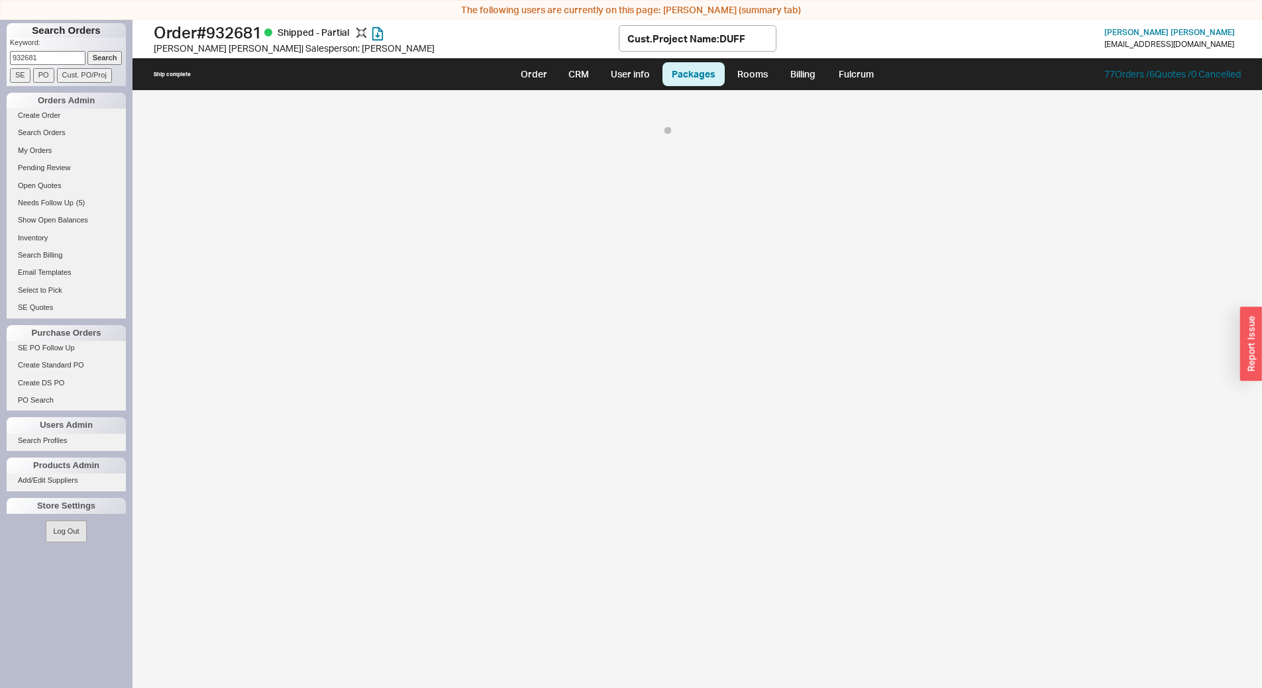
select select "8"
select select "On Hold"
select select "8"
select select "On Hold"
select select "8"
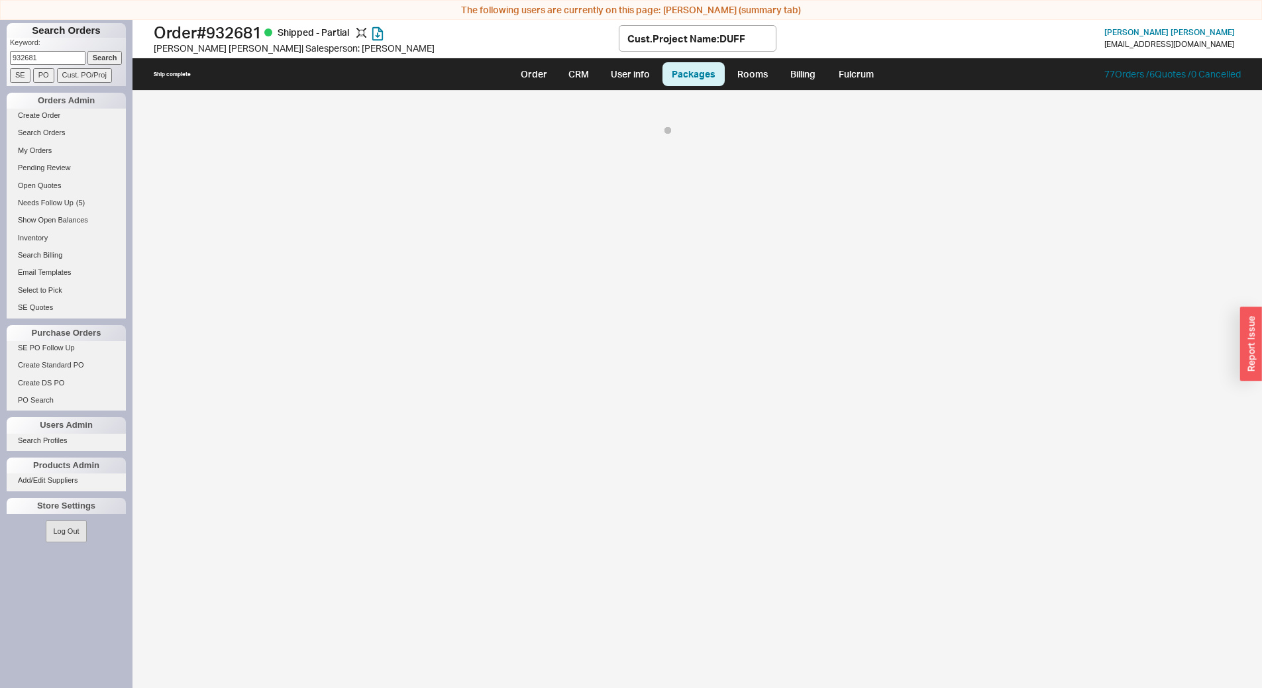
select select "On Hold"
select select "8"
select select "On Hold"
select select "8"
select select "On Hold"
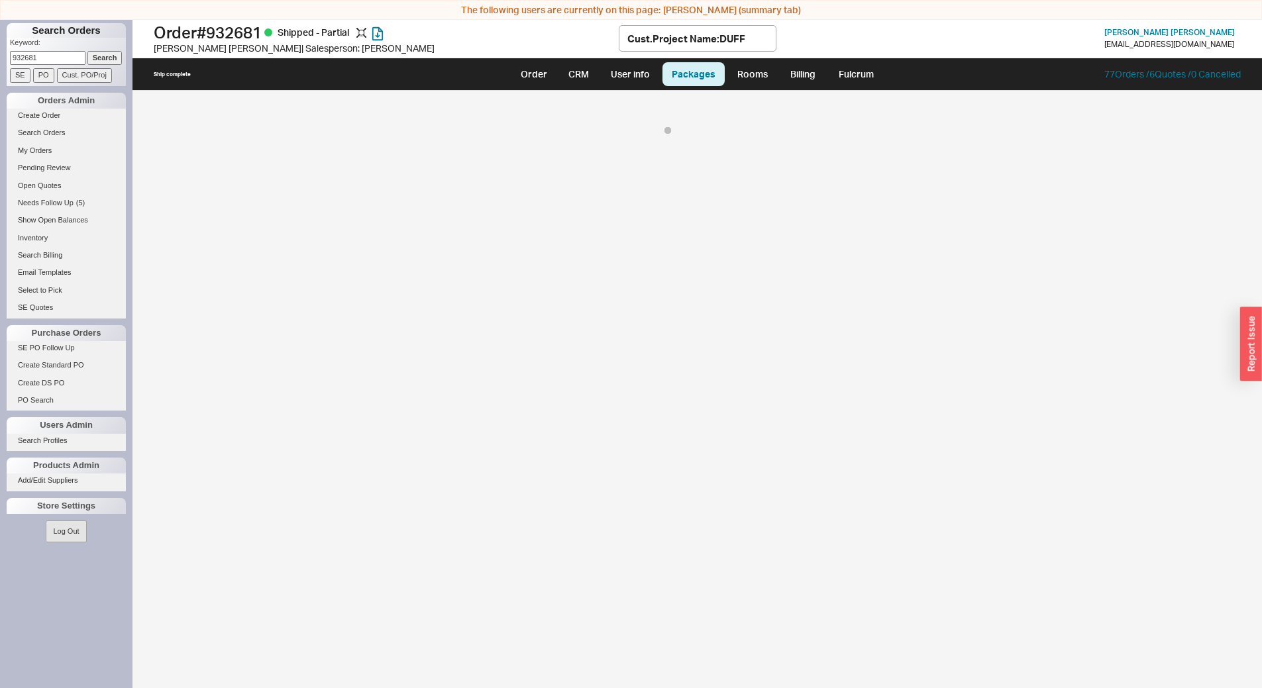
select select "8"
select select "On Hold"
select select "8"
select select "On Hold"
select select "8"
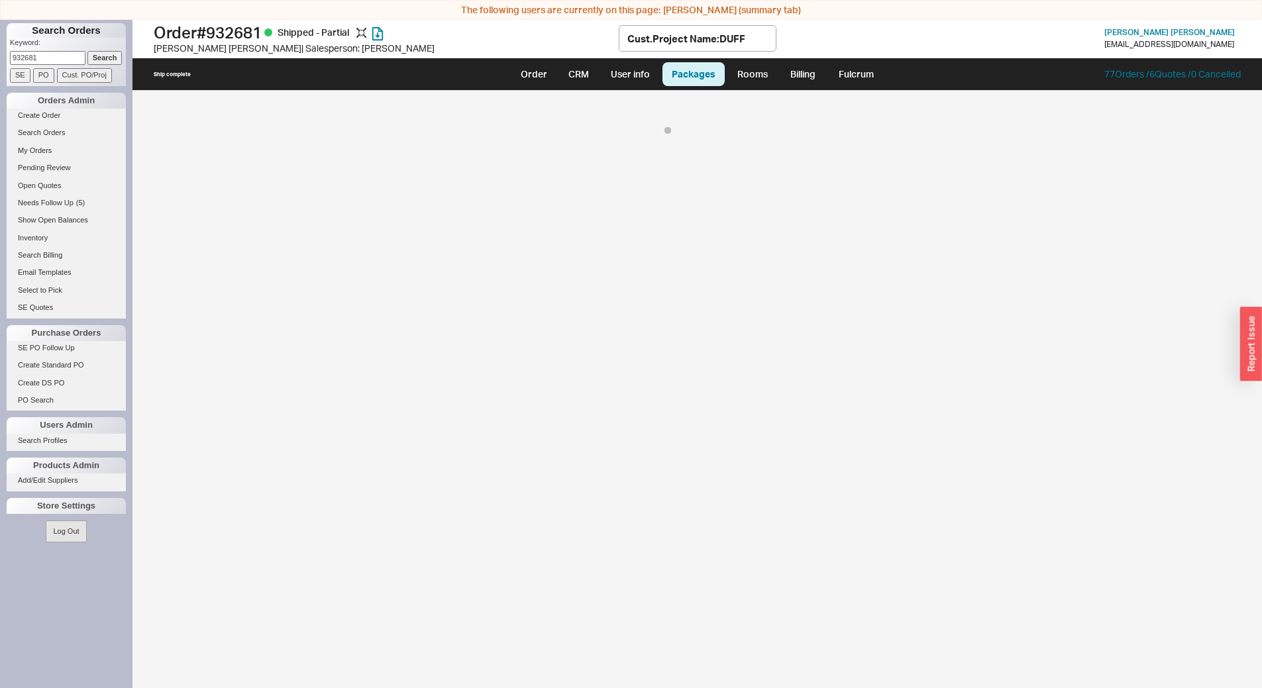
select select "On Hold"
select select "8"
select select "On Hold"
select select "8"
select select "On Hold"
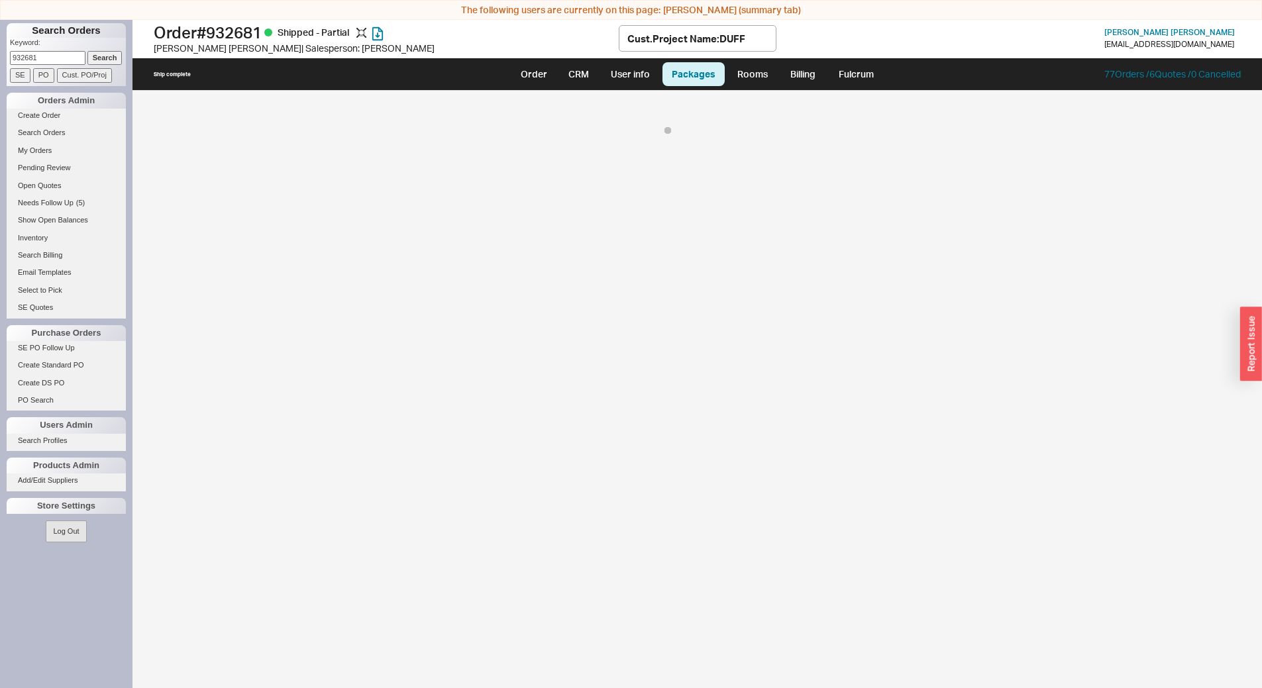
select select "8"
select select "On Hold"
select select "8"
select select "On Hold"
select select "8"
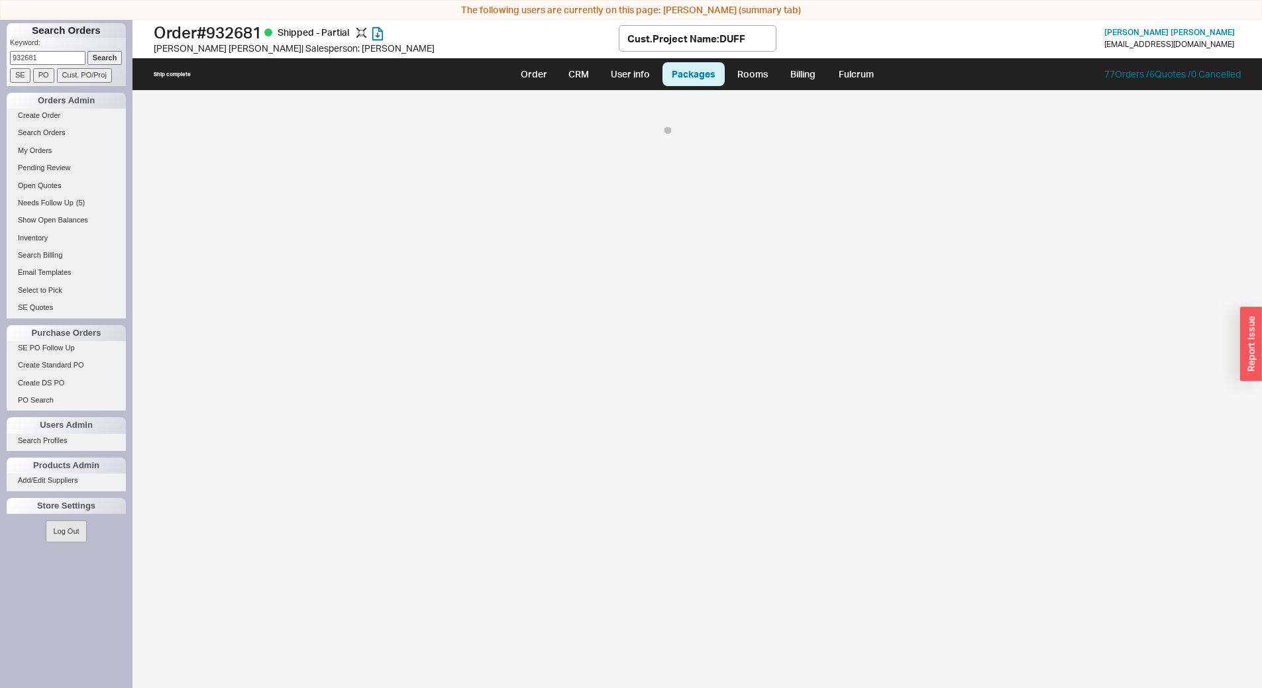
select select "On Hold"
select select "8"
select select "On Hold"
select select "8"
select select "On Hold"
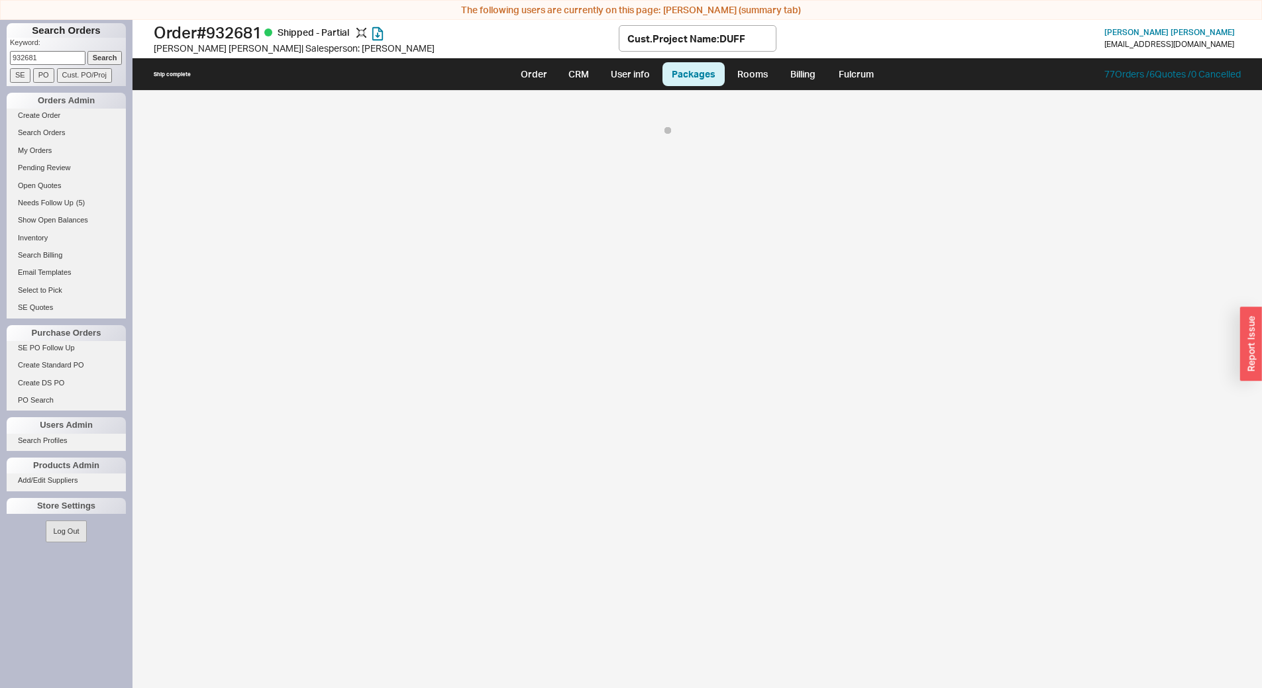
select select "8"
select select "On Hold"
select select "8"
select select "On Hold"
select select "8"
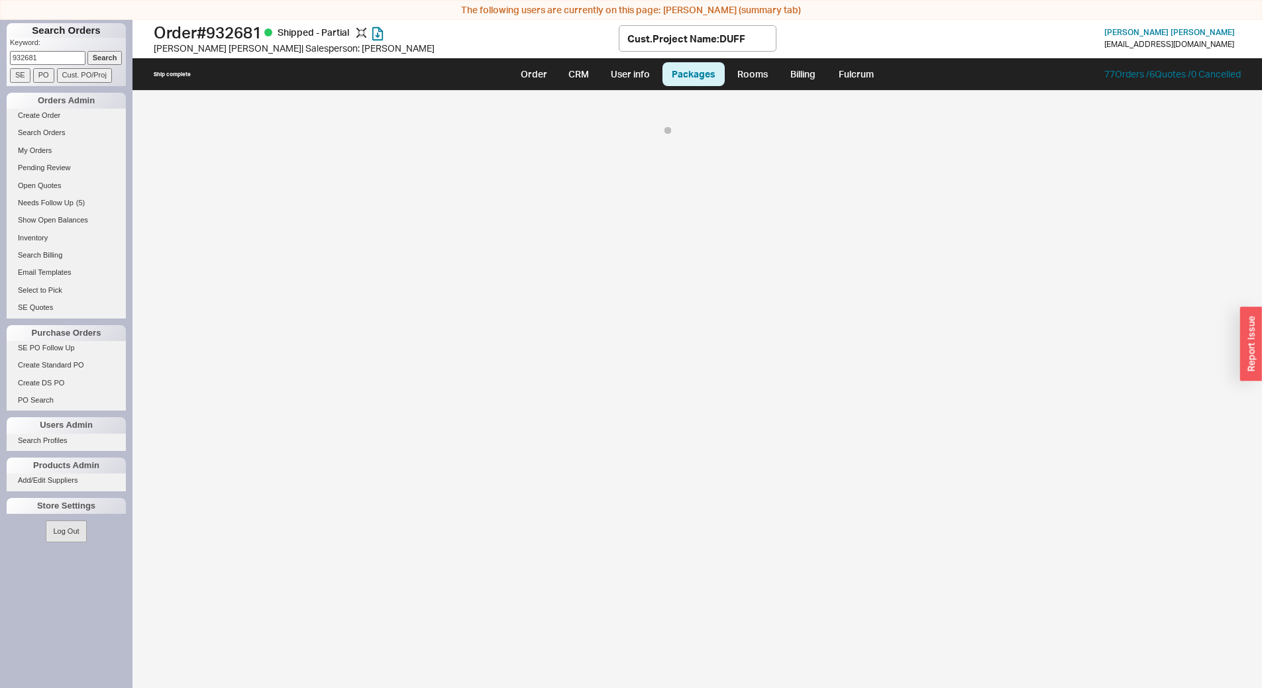
select select "On Hold"
select select "8"
select select "On Hold"
select select "8"
select select "On Hold"
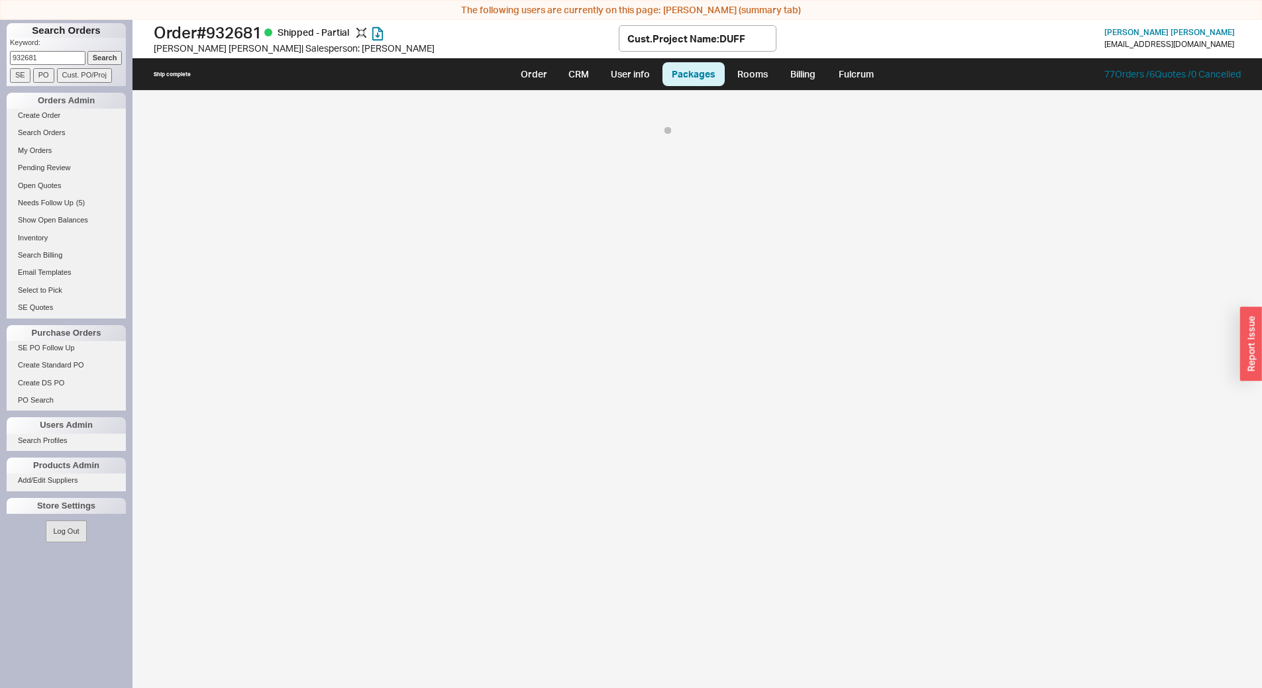
select select "8"
select select "On Hold"
select select "8"
select select "On Hold"
select select "8"
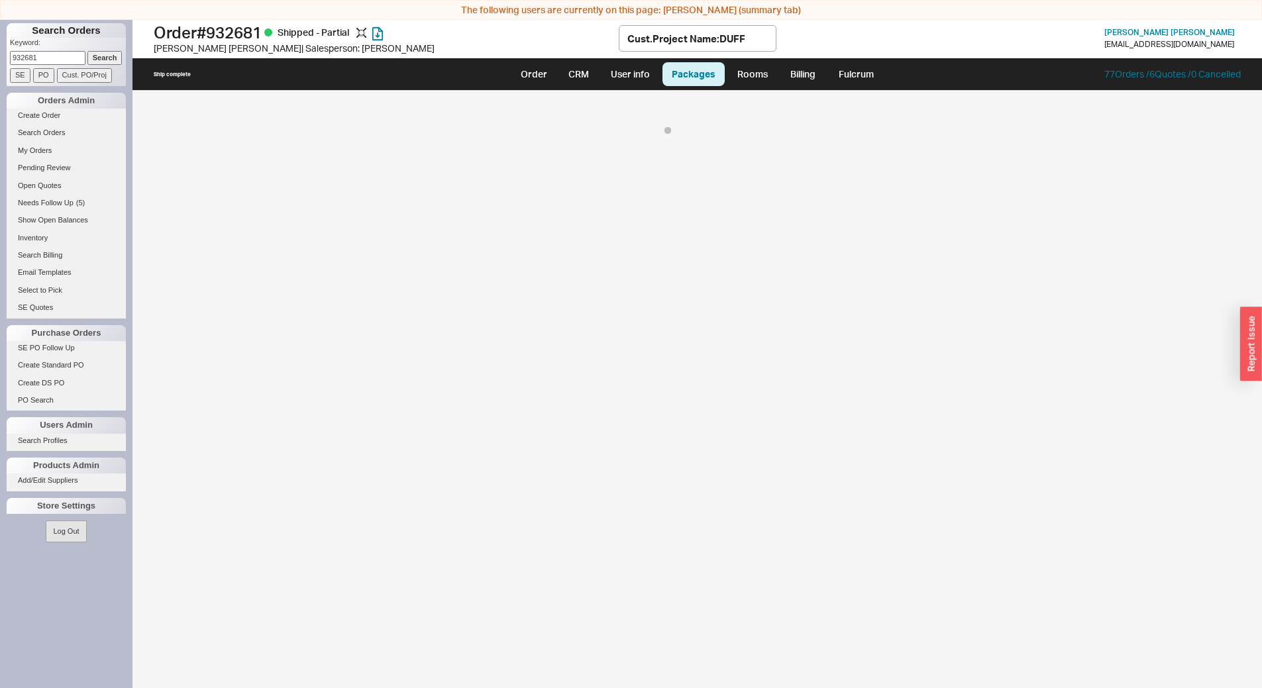
select select "On Hold"
select select "8"
select select "On Hold"
select select "8"
select select "On Hold"
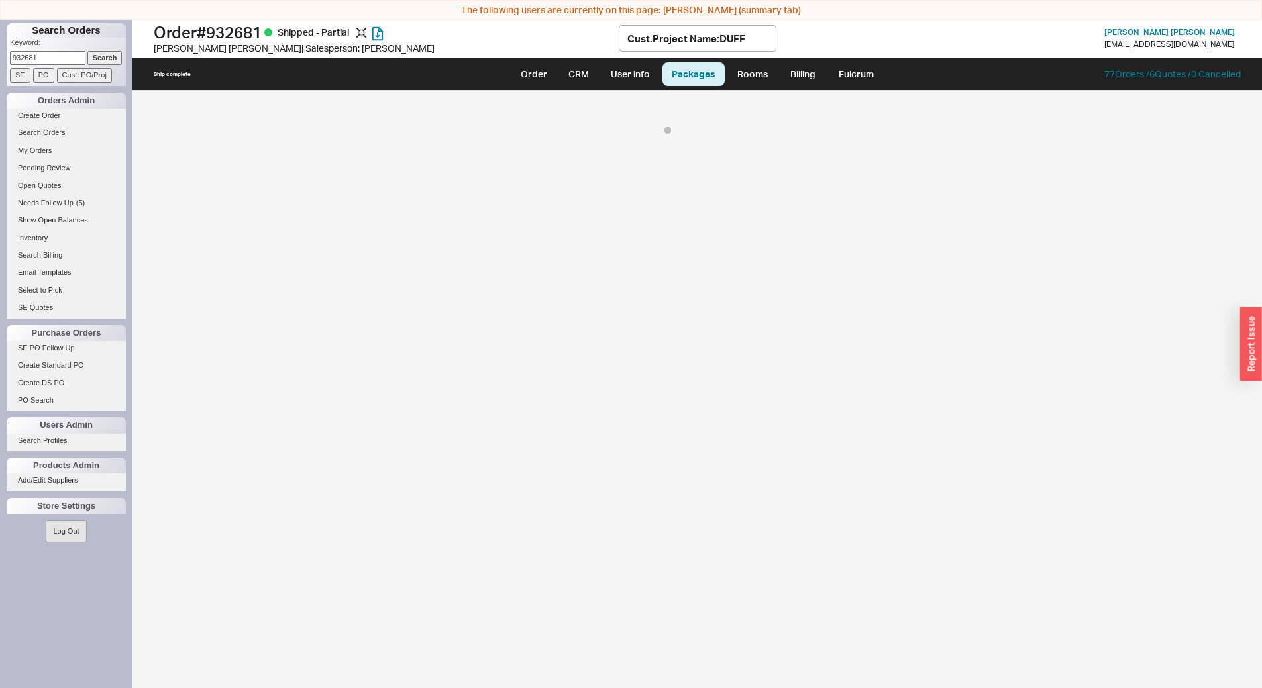
select select "8"
select select "On Hold"
select select "8"
select select "On Hold"
select select "8"
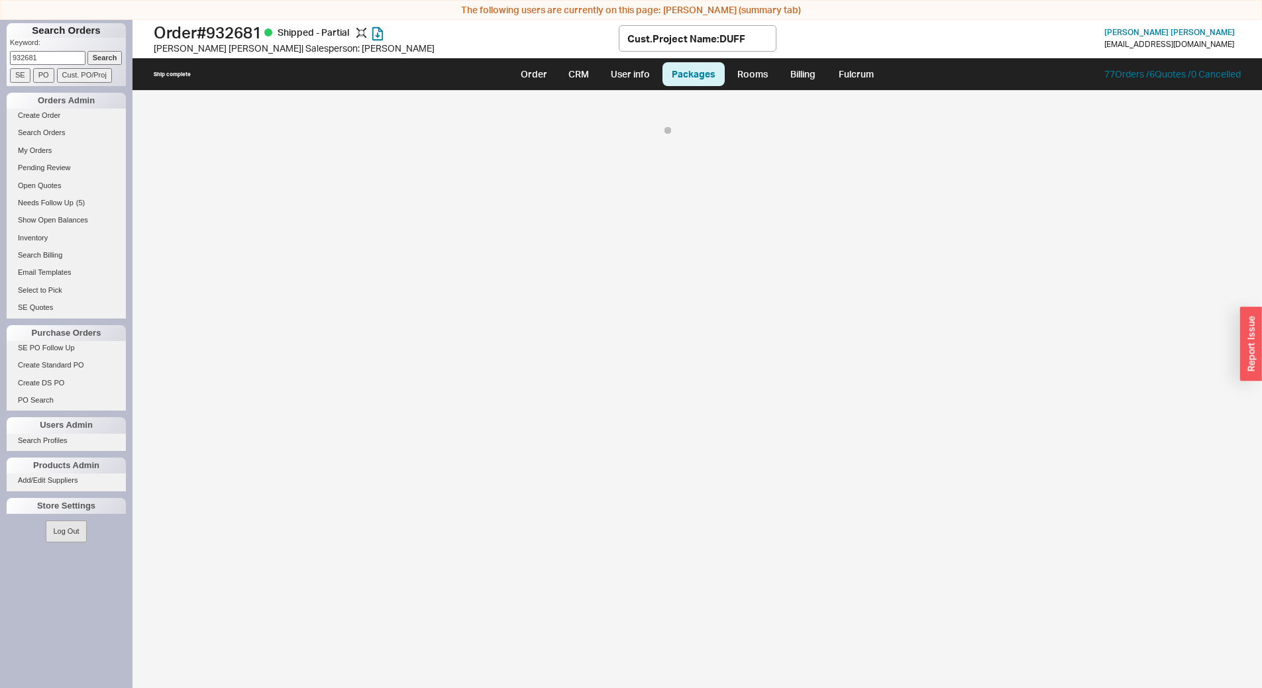
select select "On Hold"
select select "8"
select select "On Hold"
select select "8"
select select "On Hold"
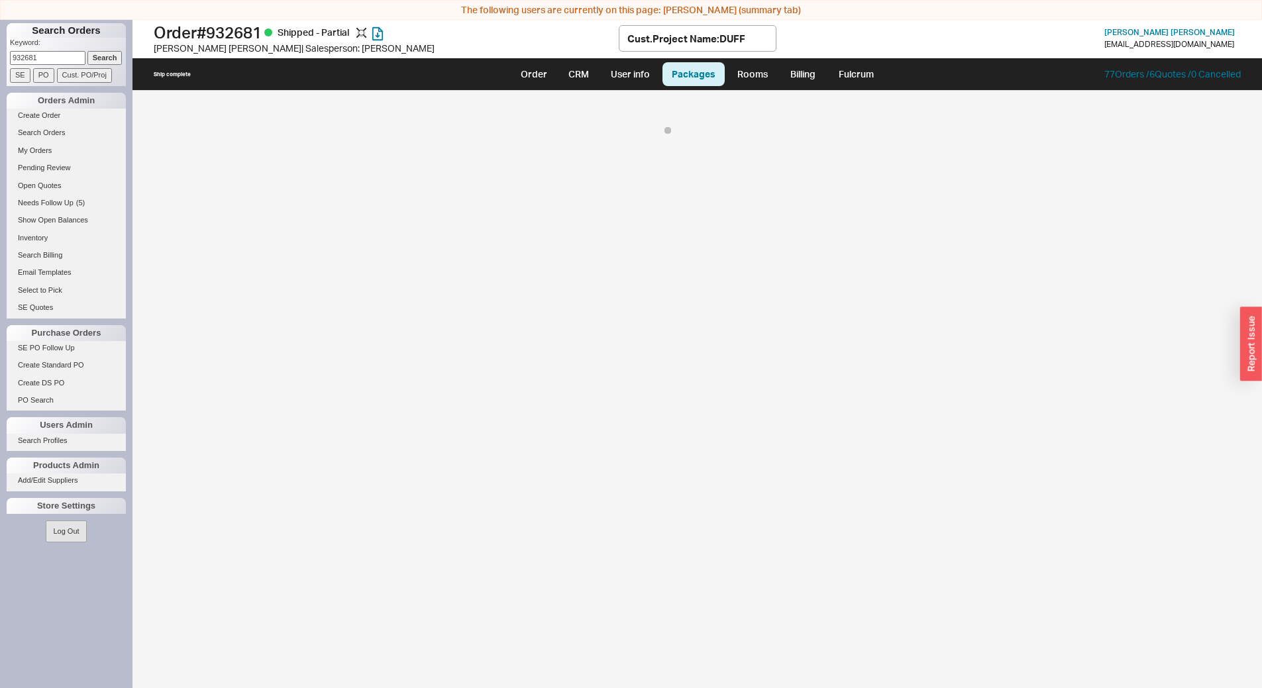
select select "8"
select select "On Hold"
select select "8"
select select "On Hold"
select select "8"
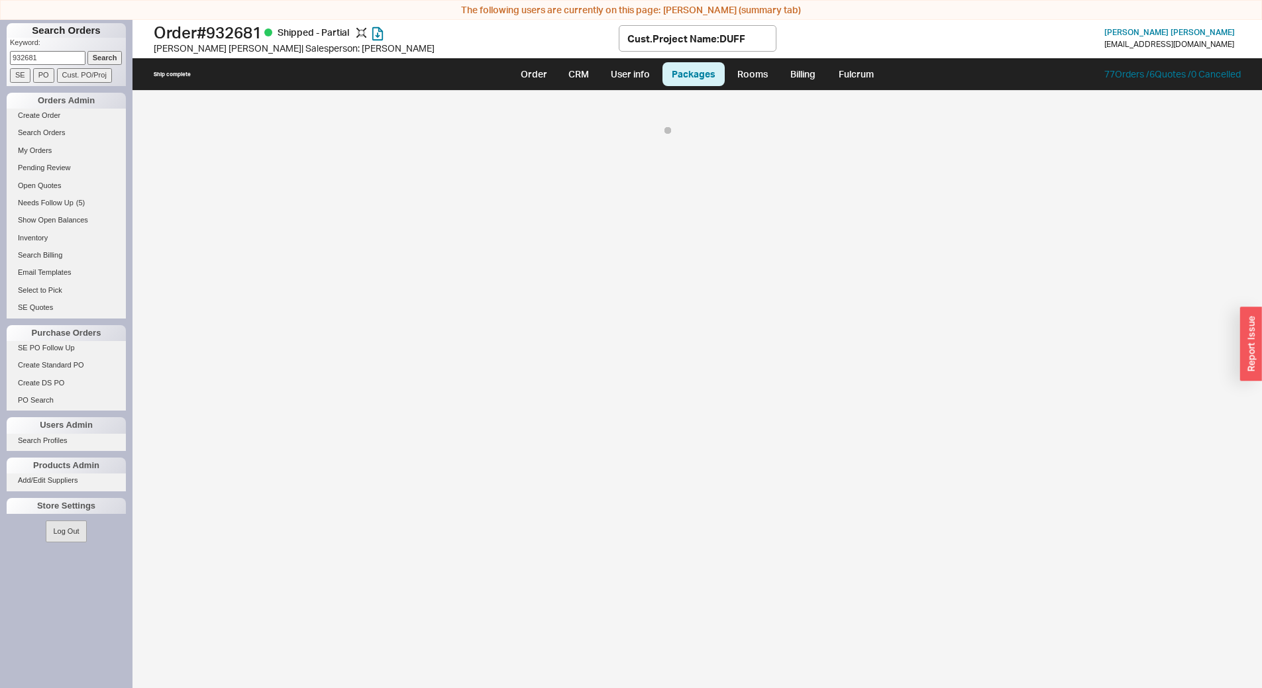
select select "On Hold"
select select "8"
select select "On Hold"
select select "8"
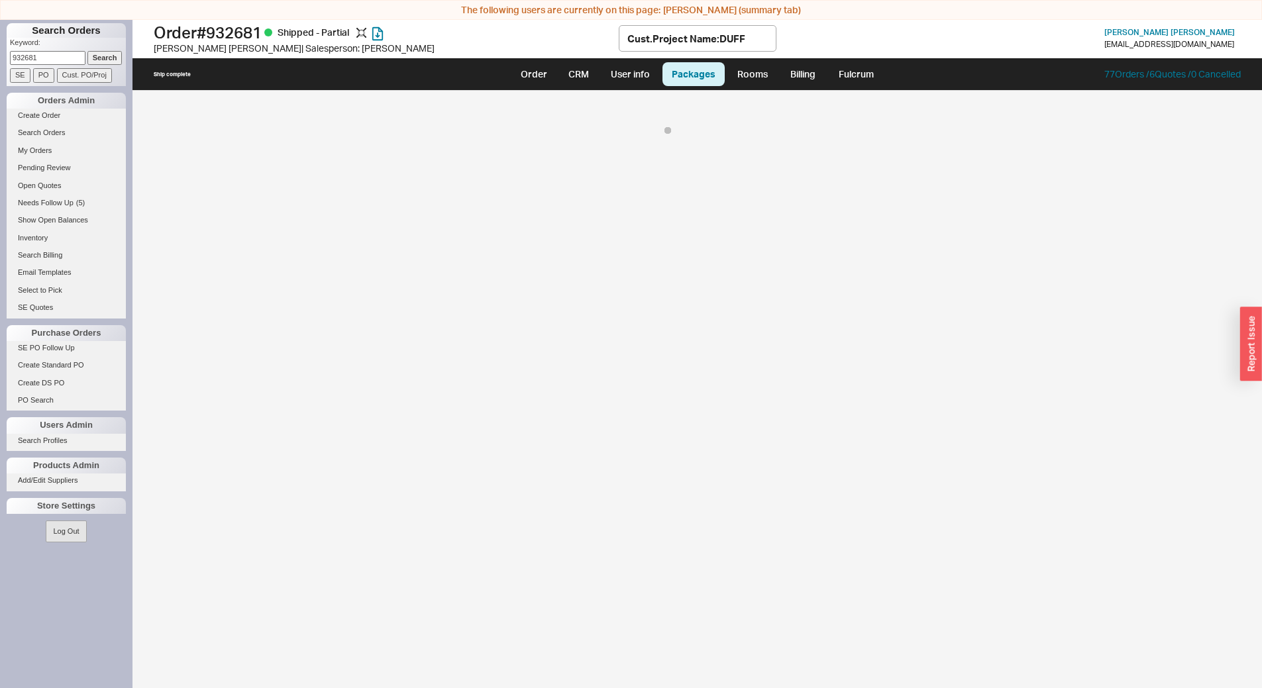
select select "8"
select select "On Hold"
select select "8"
select select "On Hold"
select select "8"
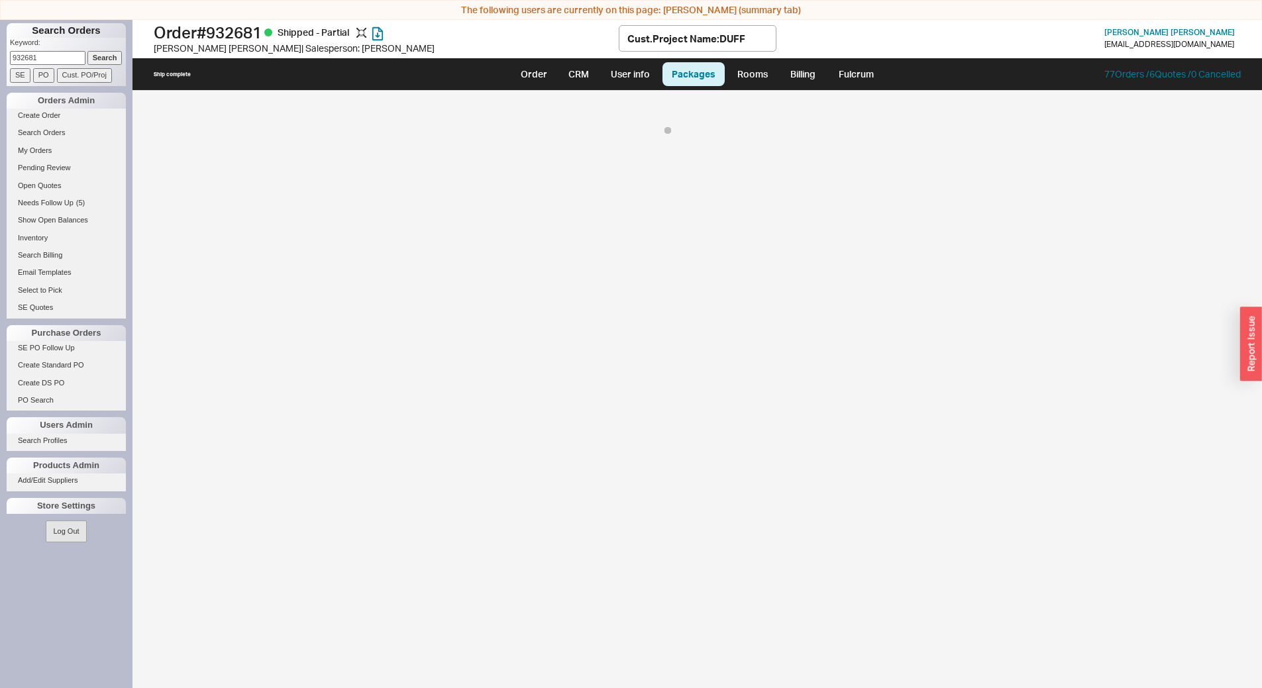
select select "On Hold"
select select "8"
select select "On Hold"
select select "8"
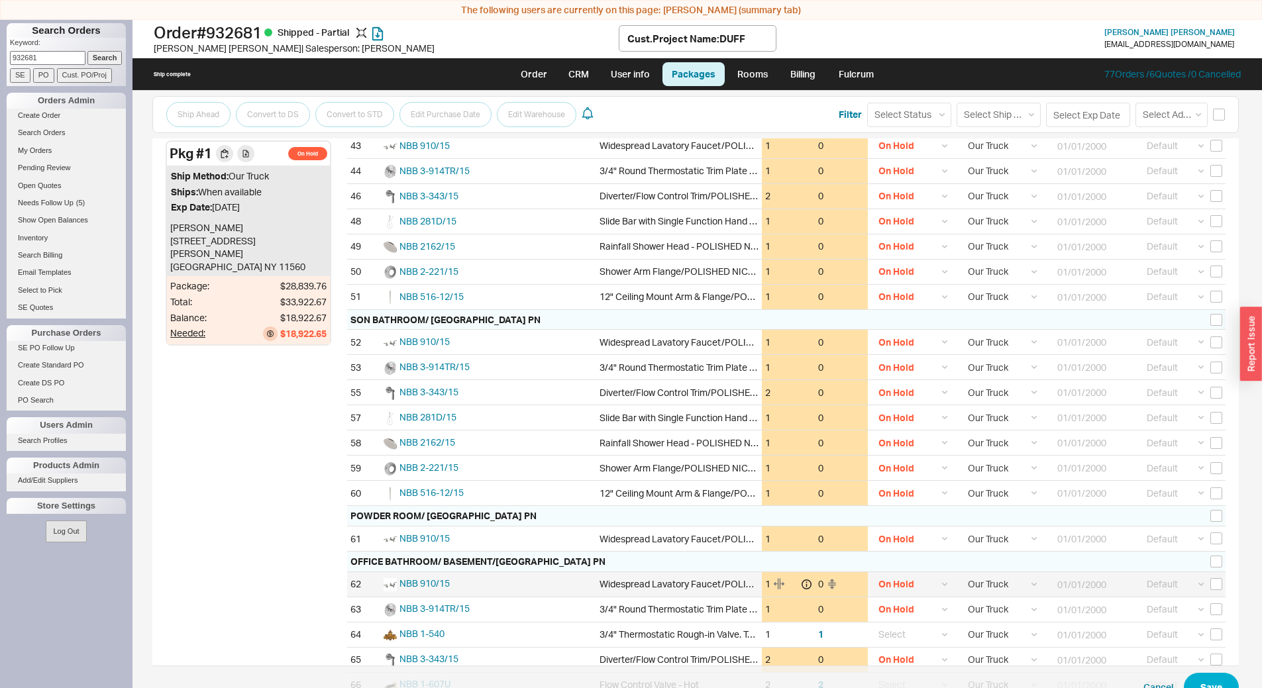
scroll to position [1307, 0]
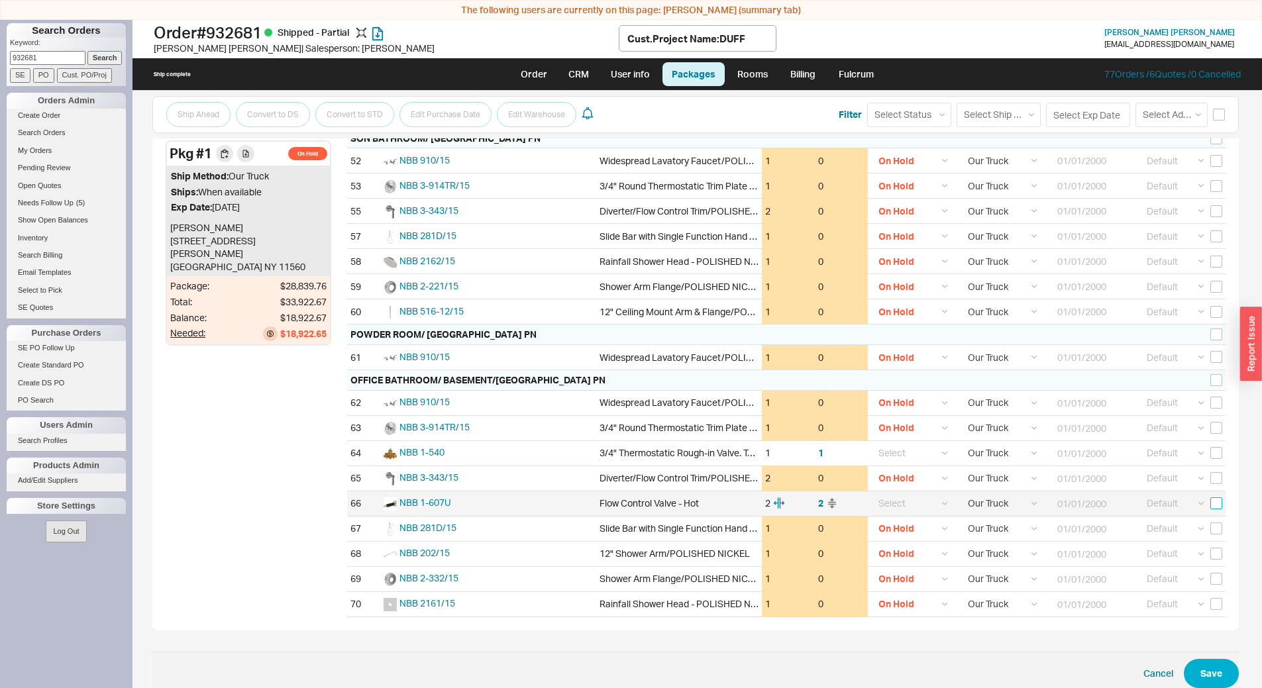
click at [1210, 504] on input "checkbox" at bounding box center [1216, 503] width 12 height 12
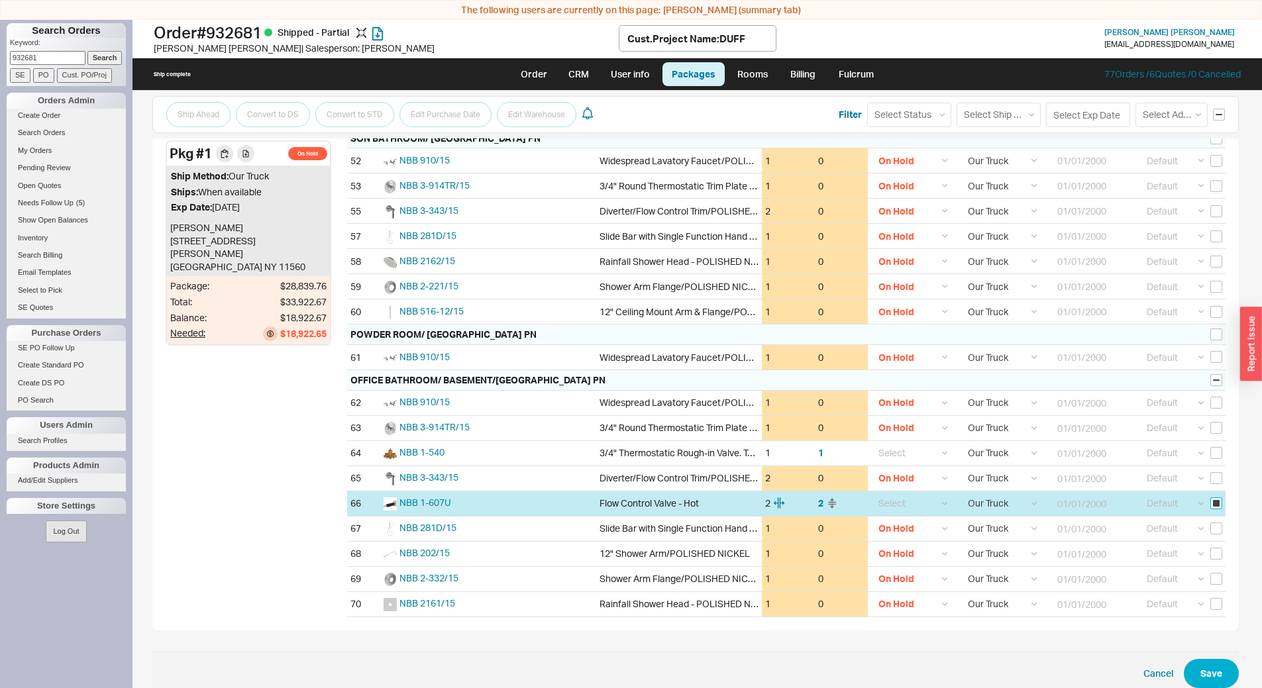
checkbox input "true"
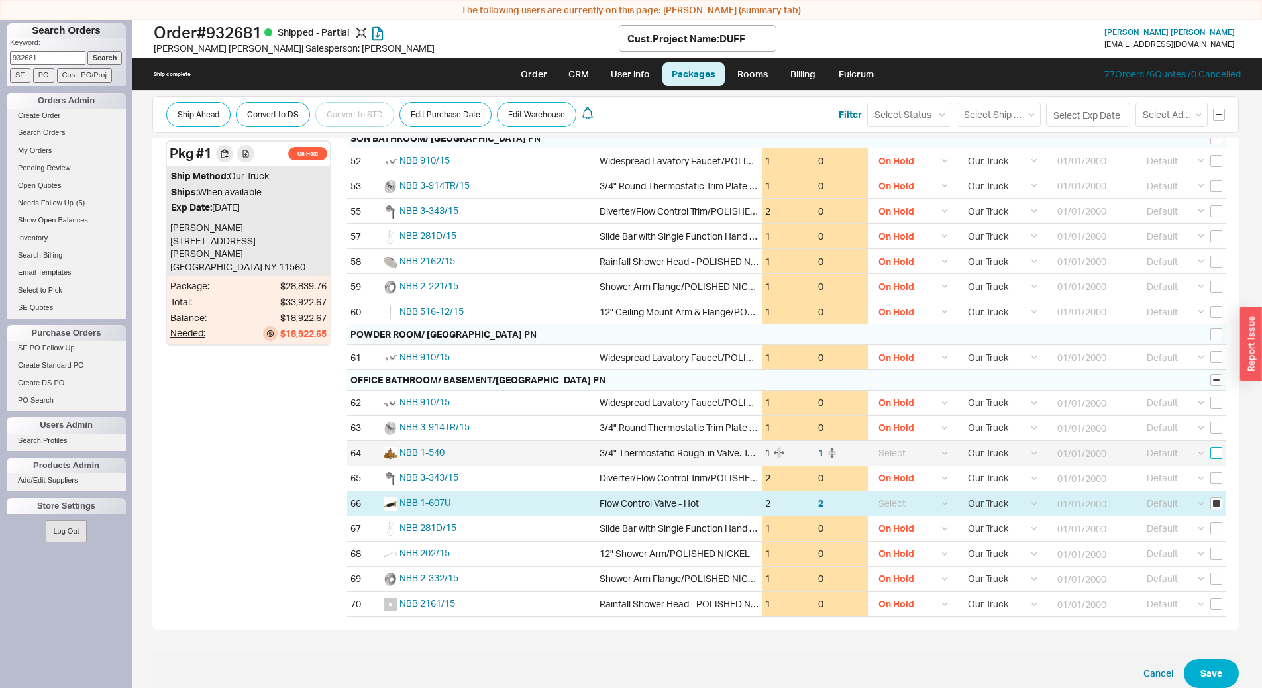
click at [1212, 453] on input "checkbox" at bounding box center [1216, 453] width 12 height 12
checkbox input "true"
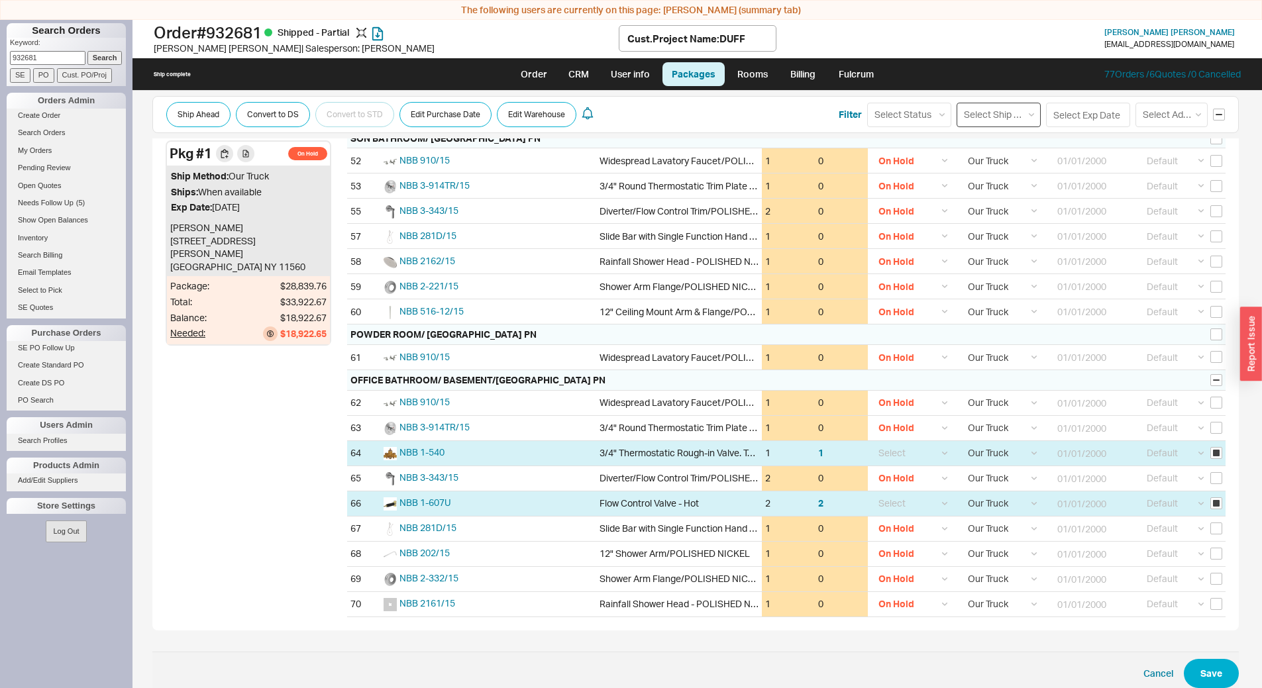
click at [994, 112] on select "Select Ship Method Ground LTL Our Truck --------------- Customer Pickup - Showr…" at bounding box center [998, 115] width 84 height 25
select select "1"
click at [956, 103] on select "Select Ship Method Ground LTL Our Truck --------------- Customer Pickup - Showr…" at bounding box center [998, 115] width 84 height 25
select select
select select "1"
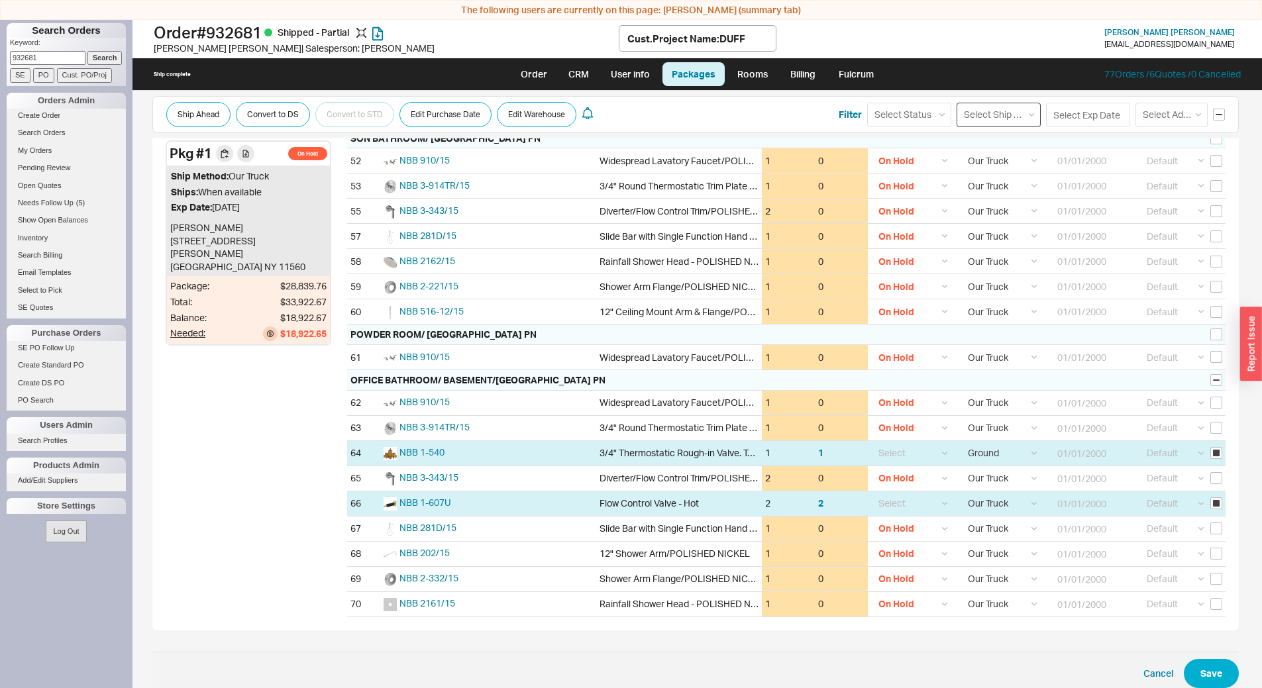
select select "1"
click at [1207, 659] on button "Save" at bounding box center [1210, 673] width 55 height 29
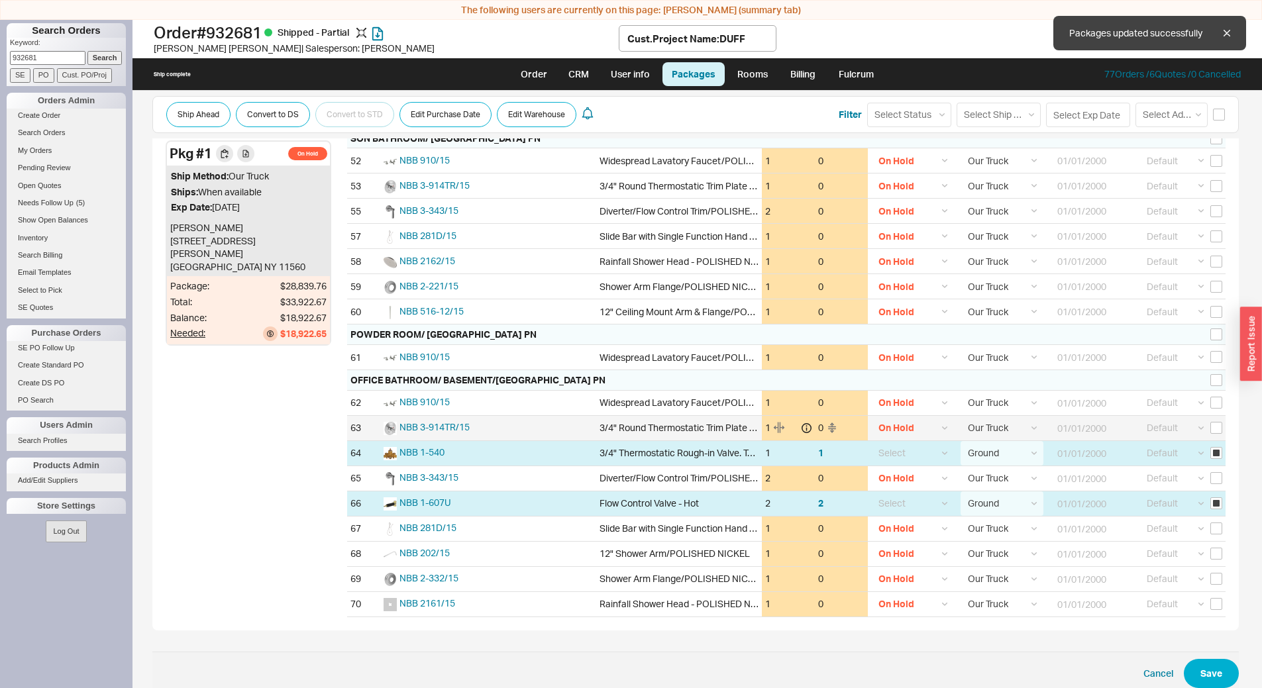
checkbox input "false"
select select "1"
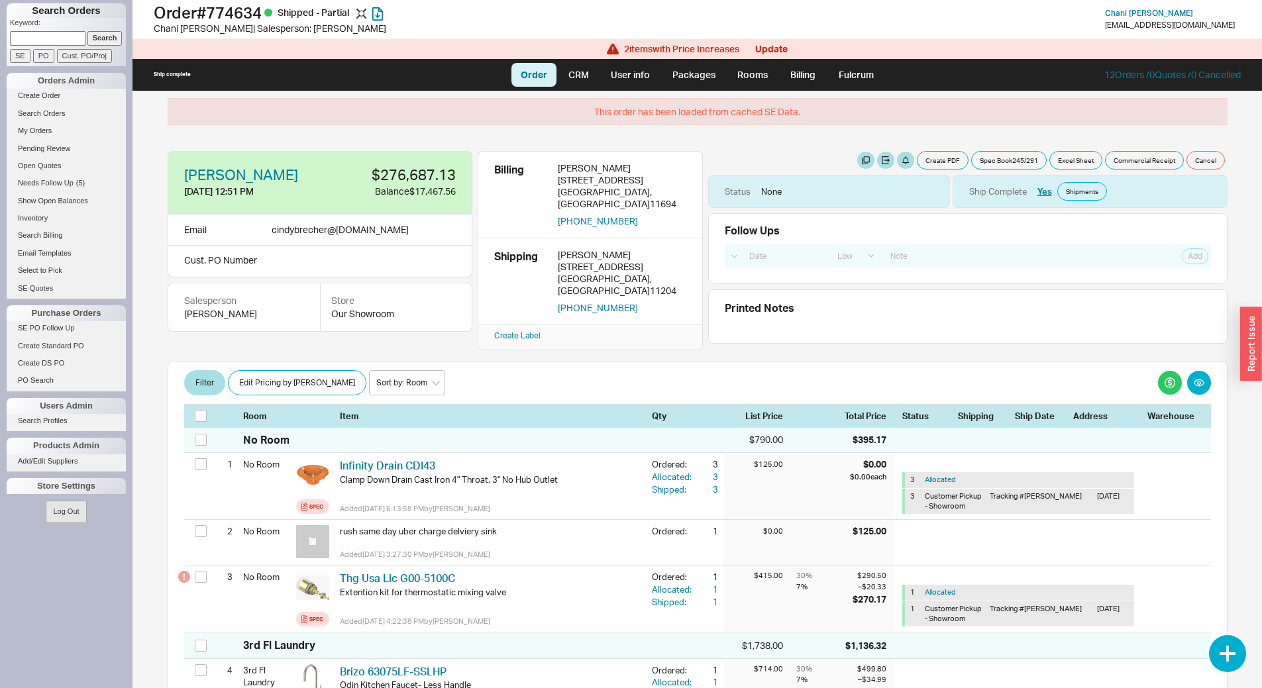
select select "LOW"
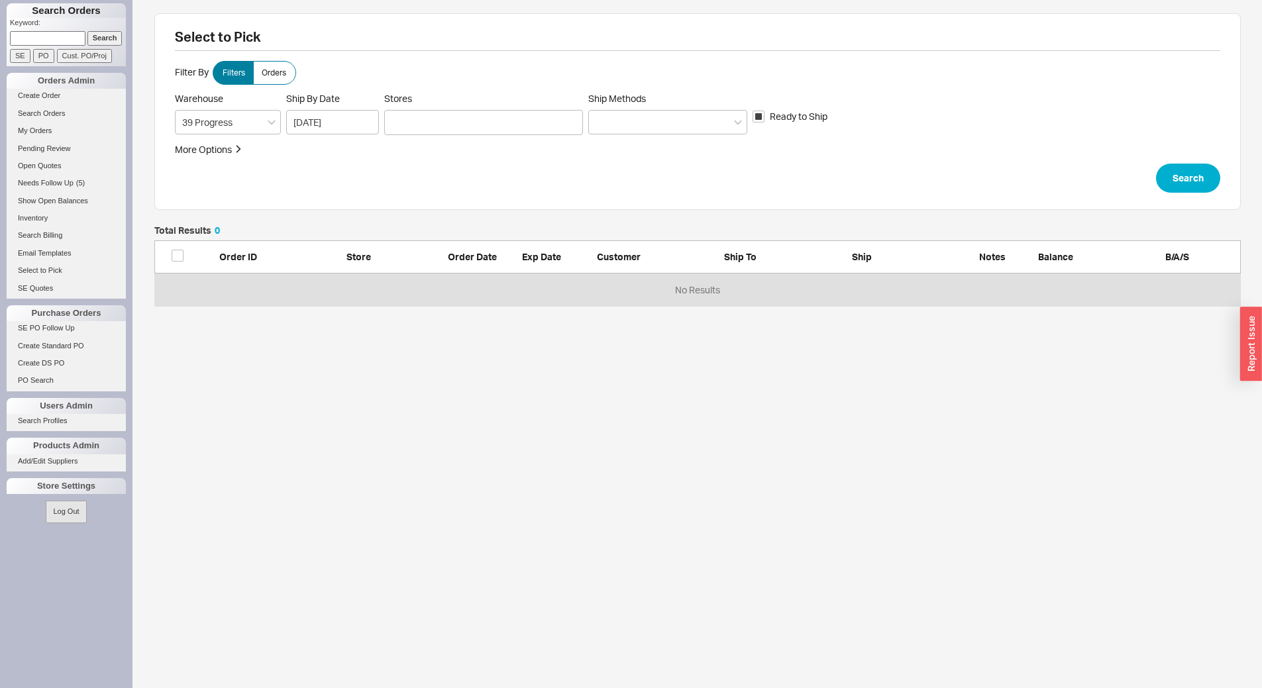
scroll to position [70, 1076]
drag, startPoint x: 427, startPoint y: 138, endPoint x: 447, endPoint y: 123, distance: 25.4
click at [438, 129] on form "Filter By Filters Orders Warehouse 39 Progress Ship By Date [DATE] Stores Ship …" at bounding box center [697, 127] width 1045 height 132
click at [452, 126] on div at bounding box center [483, 122] width 199 height 25
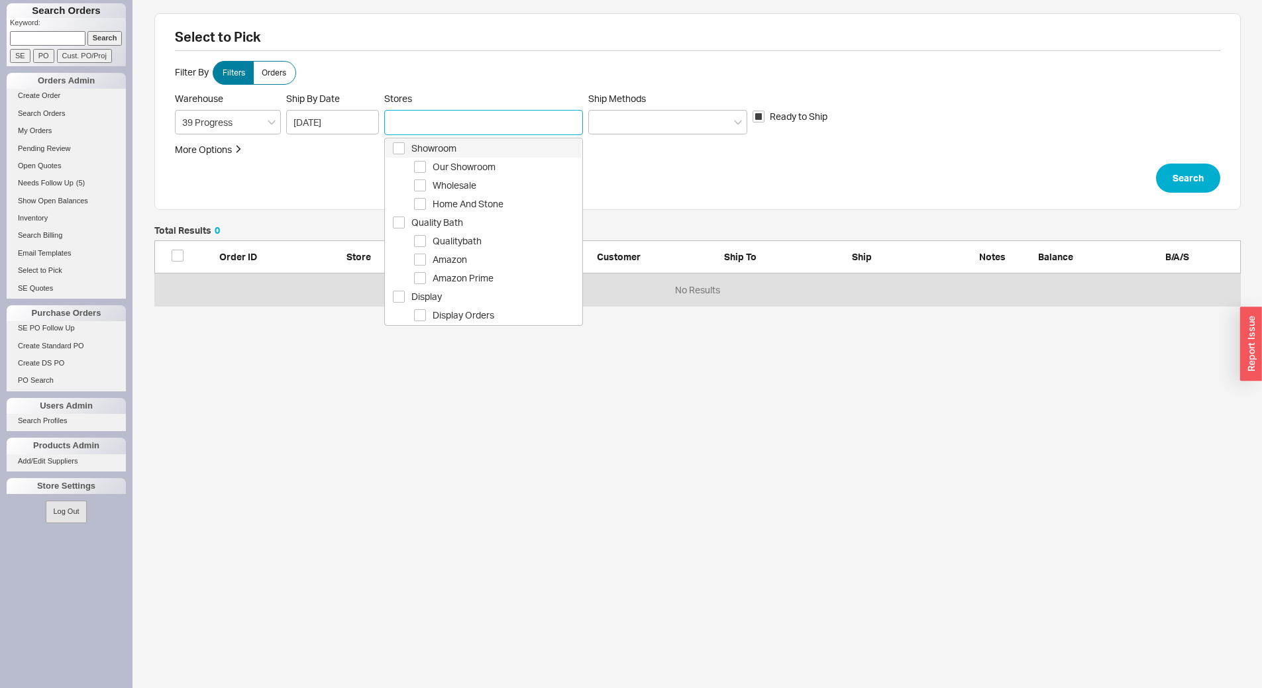
click at [487, 150] on span "Showroom" at bounding box center [496, 148] width 170 height 16
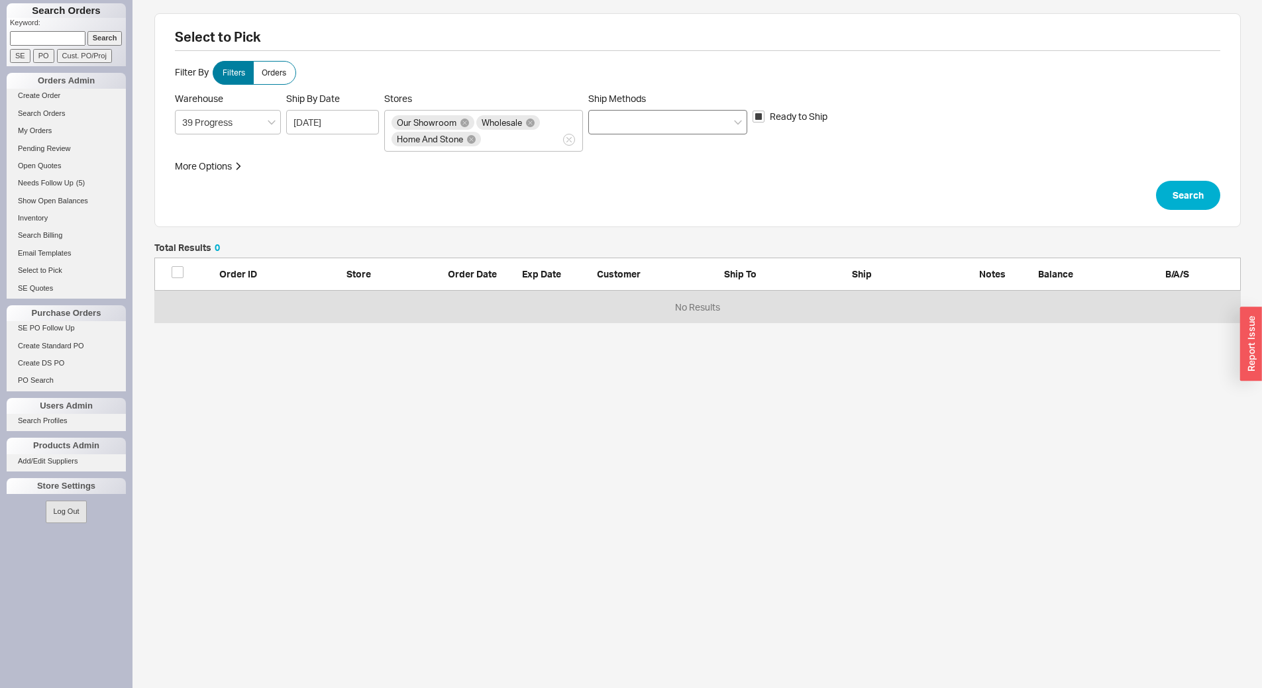
click at [697, 113] on div at bounding box center [667, 122] width 159 height 25
click at [605, 115] on input "Ship Methods" at bounding box center [599, 122] width 9 height 15
click at [674, 152] on div "Ground" at bounding box center [668, 150] width 158 height 24
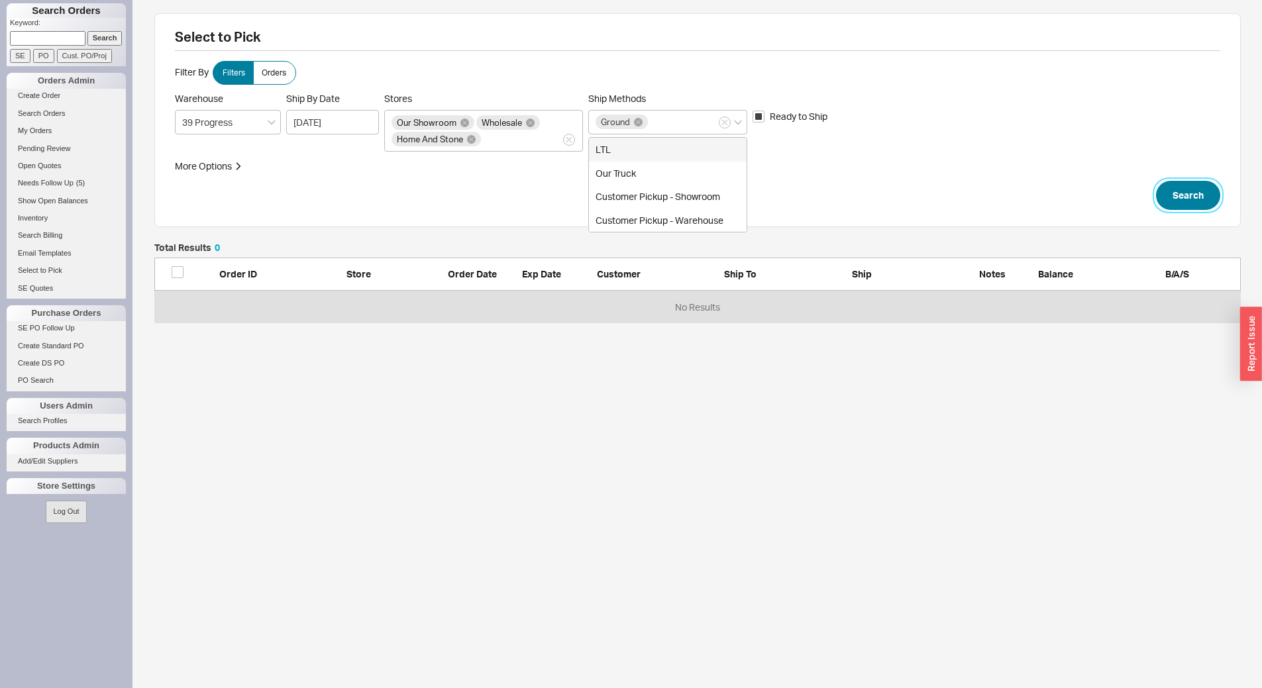
click at [1200, 196] on button "Search" at bounding box center [1188, 195] width 64 height 29
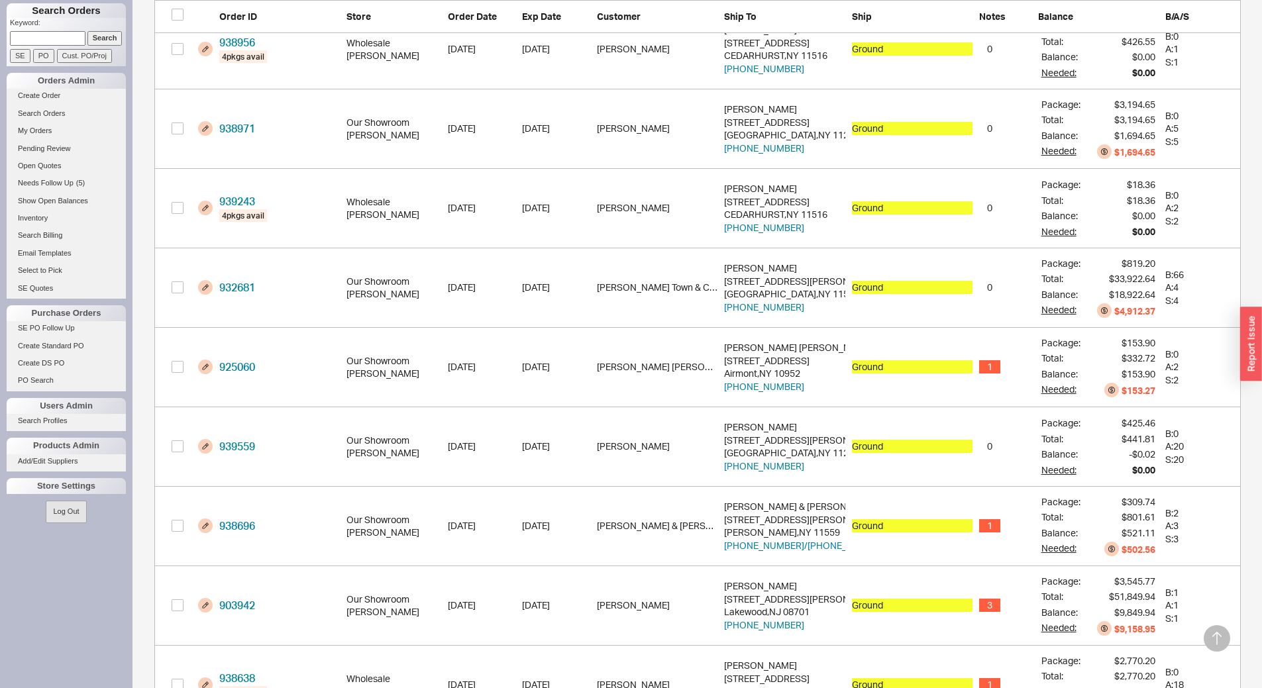
scroll to position [779, 0]
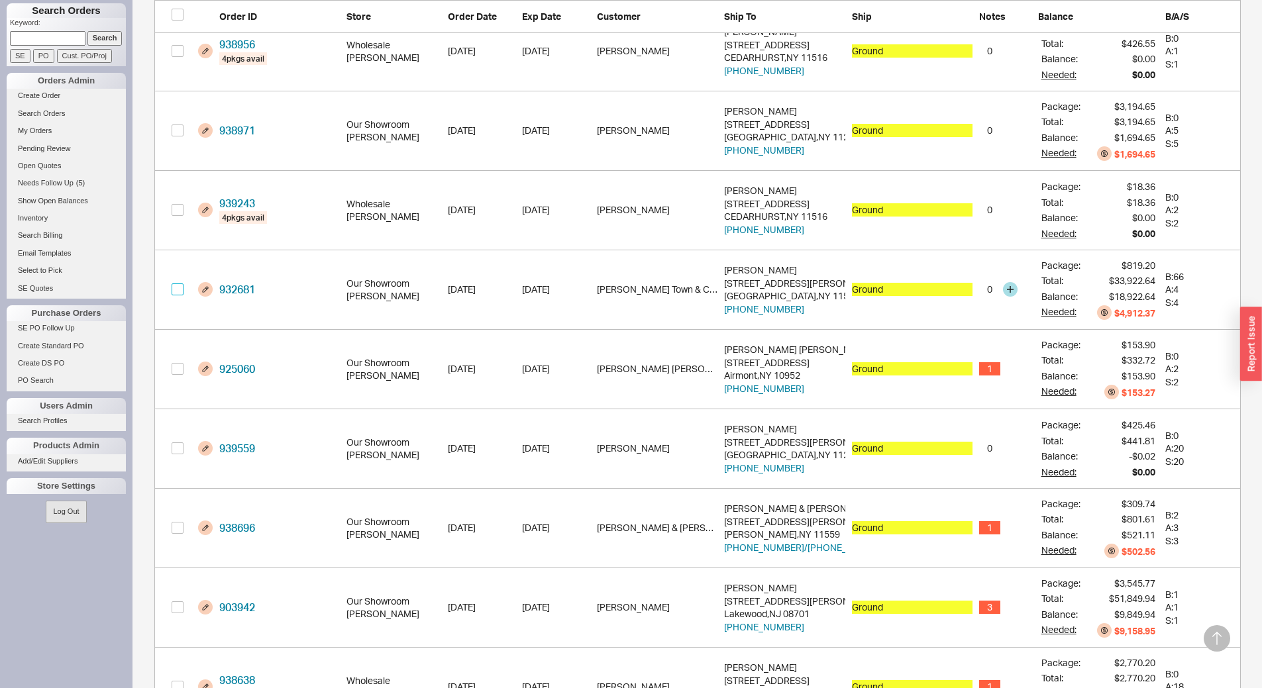
click at [175, 290] on input "grid" at bounding box center [178, 289] width 12 height 12
checkbox input "true"
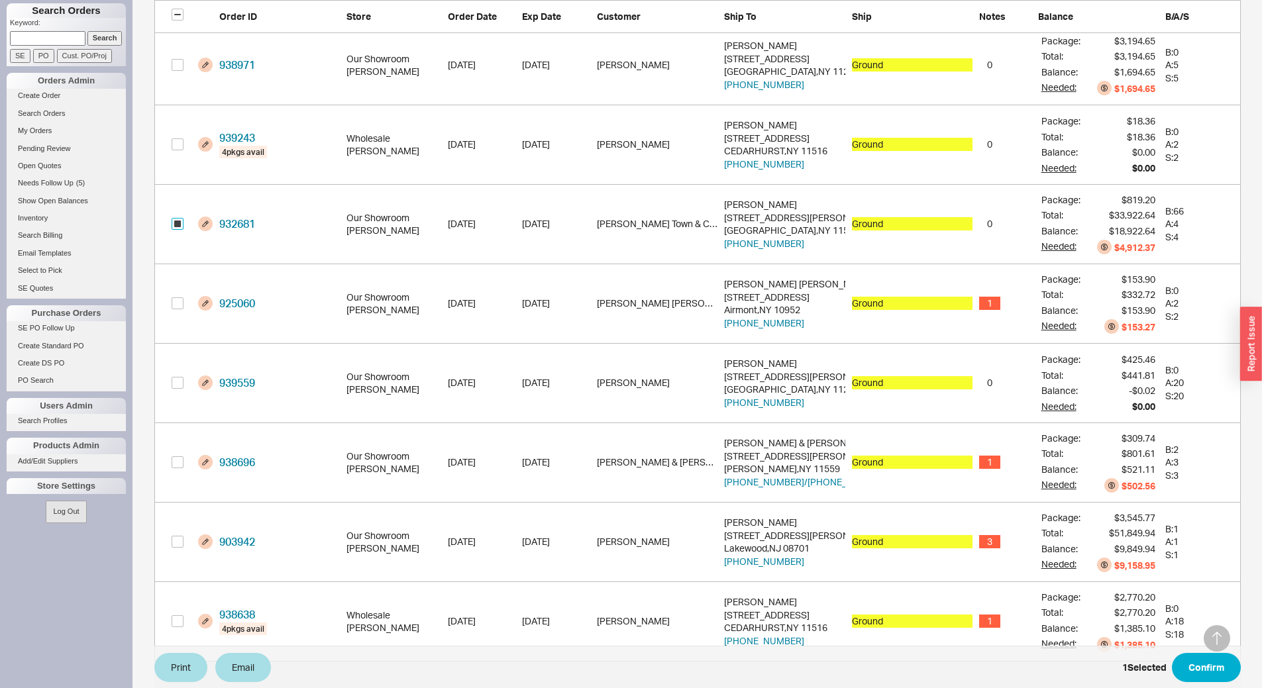
scroll to position [875, 0]
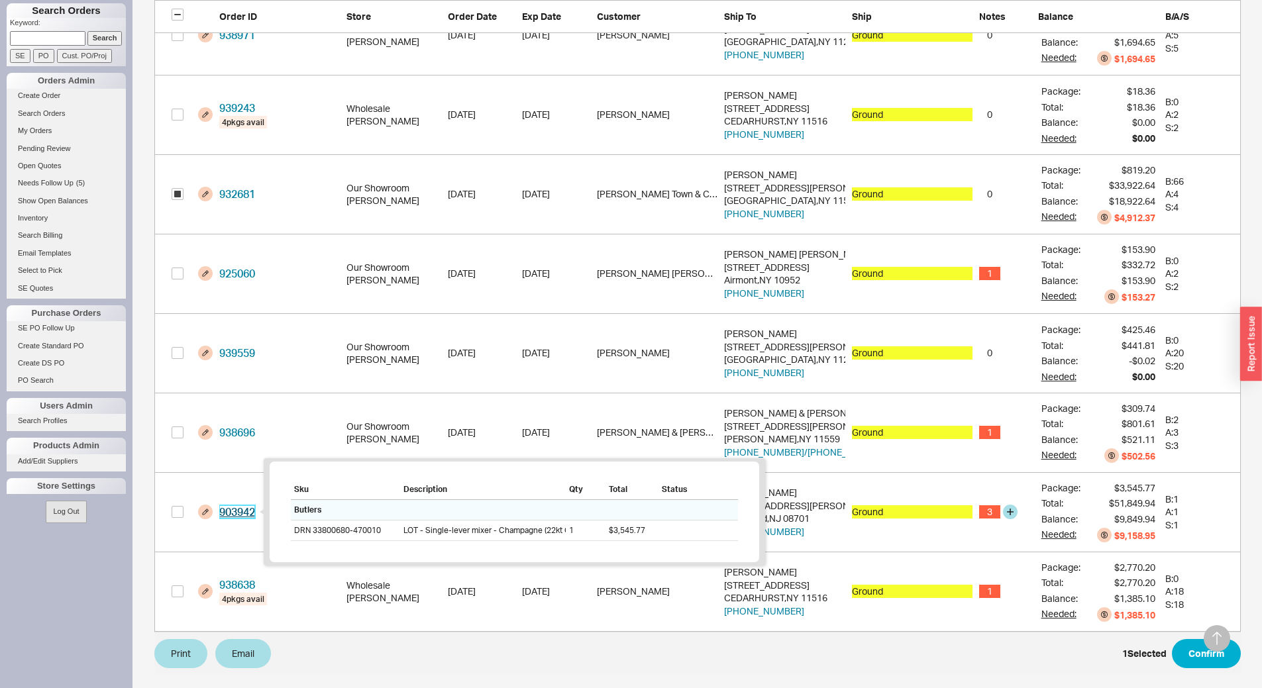
click at [255, 516] on link "903942" at bounding box center [237, 511] width 36 height 13
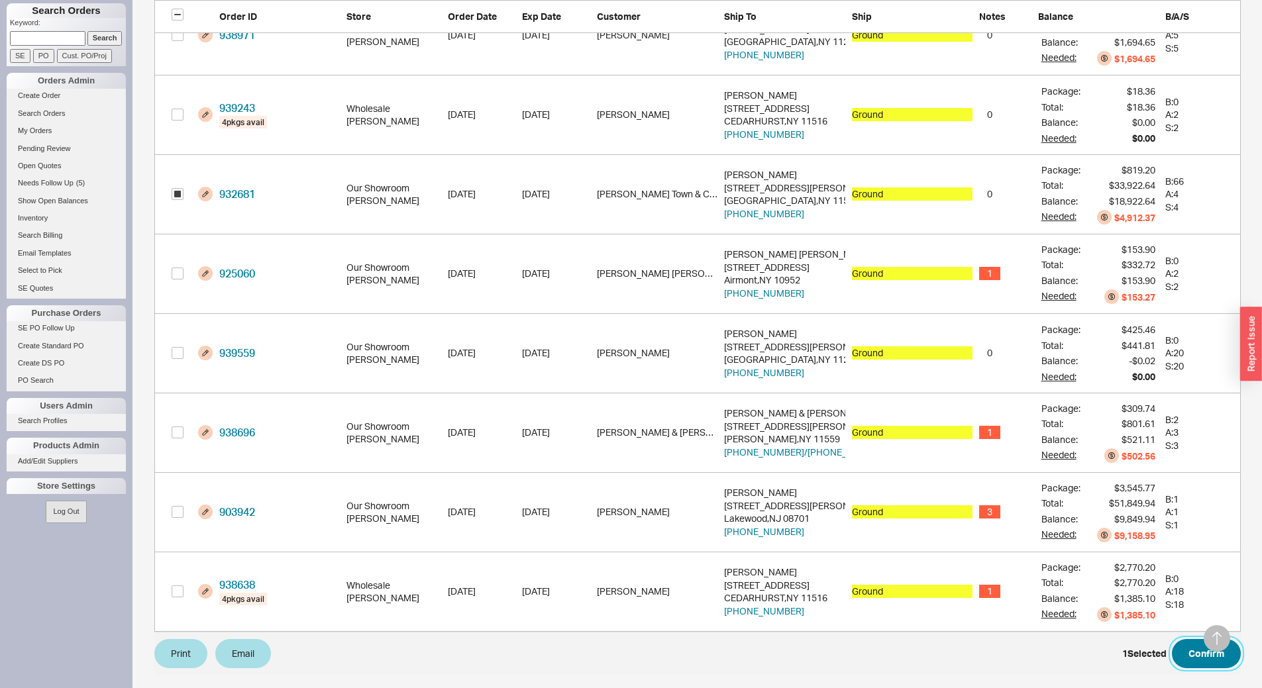
click at [1195, 657] on button "Confirm" at bounding box center [1206, 653] width 69 height 29
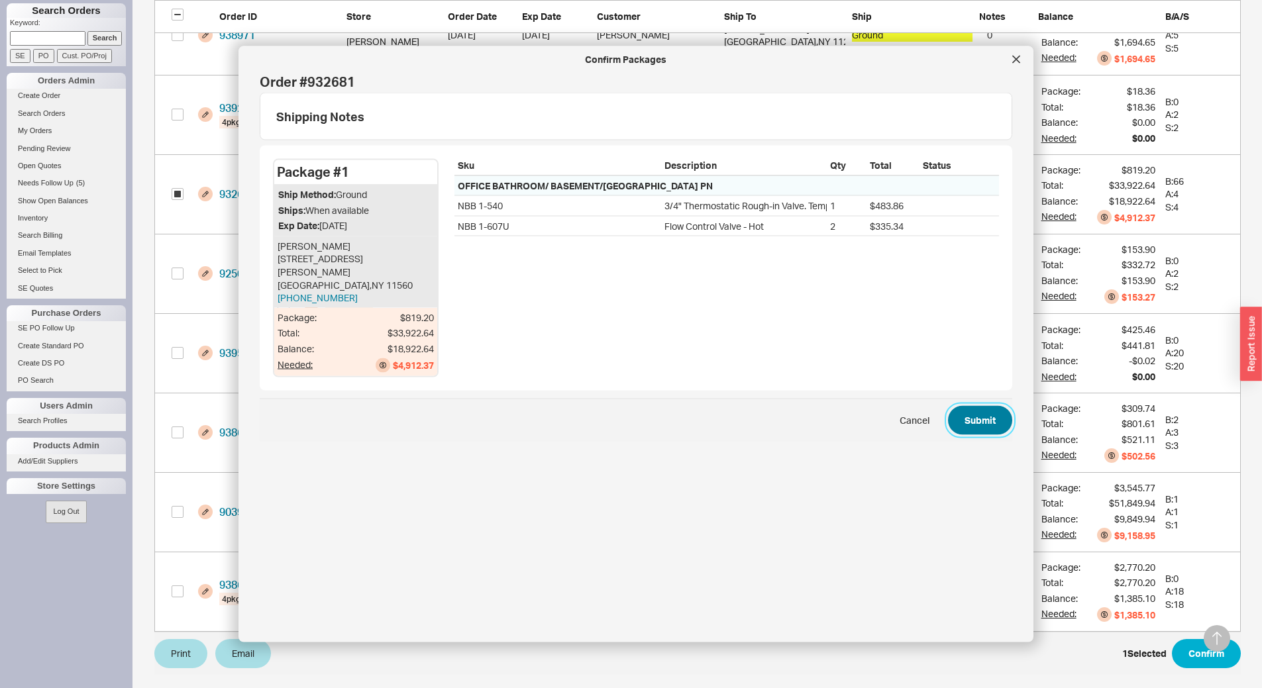
click at [955, 418] on button "Submit" at bounding box center [980, 419] width 64 height 29
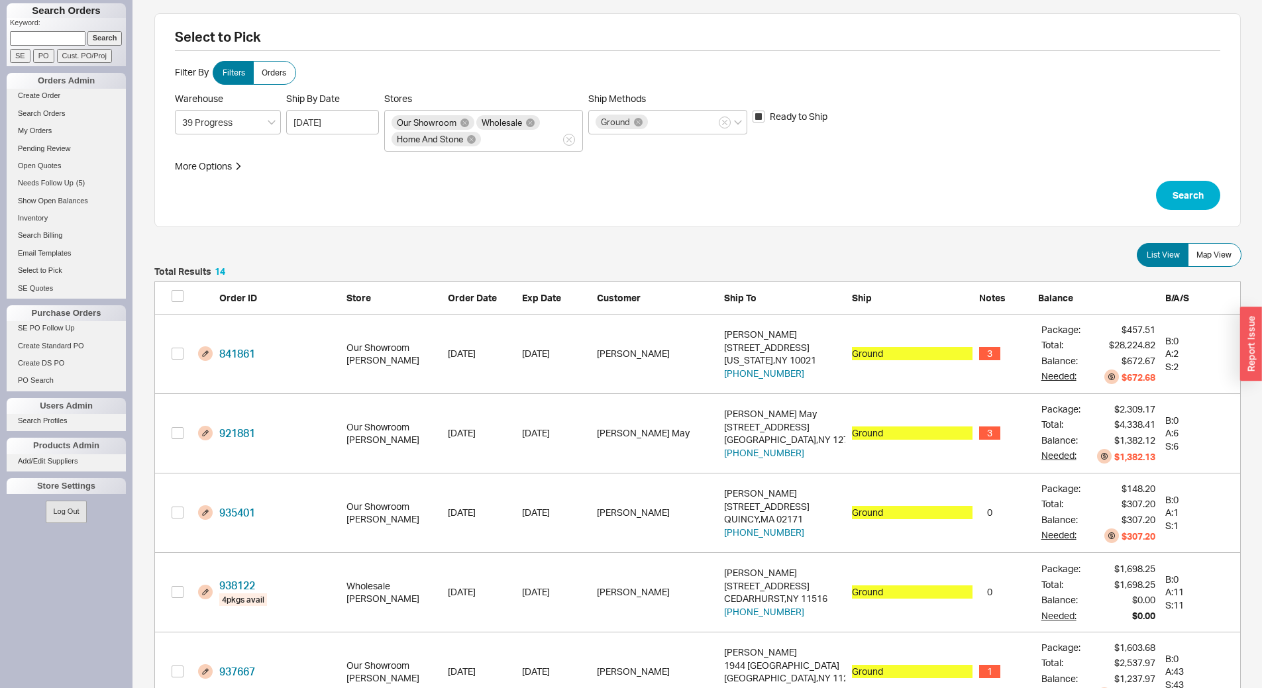
scroll to position [1150, 1076]
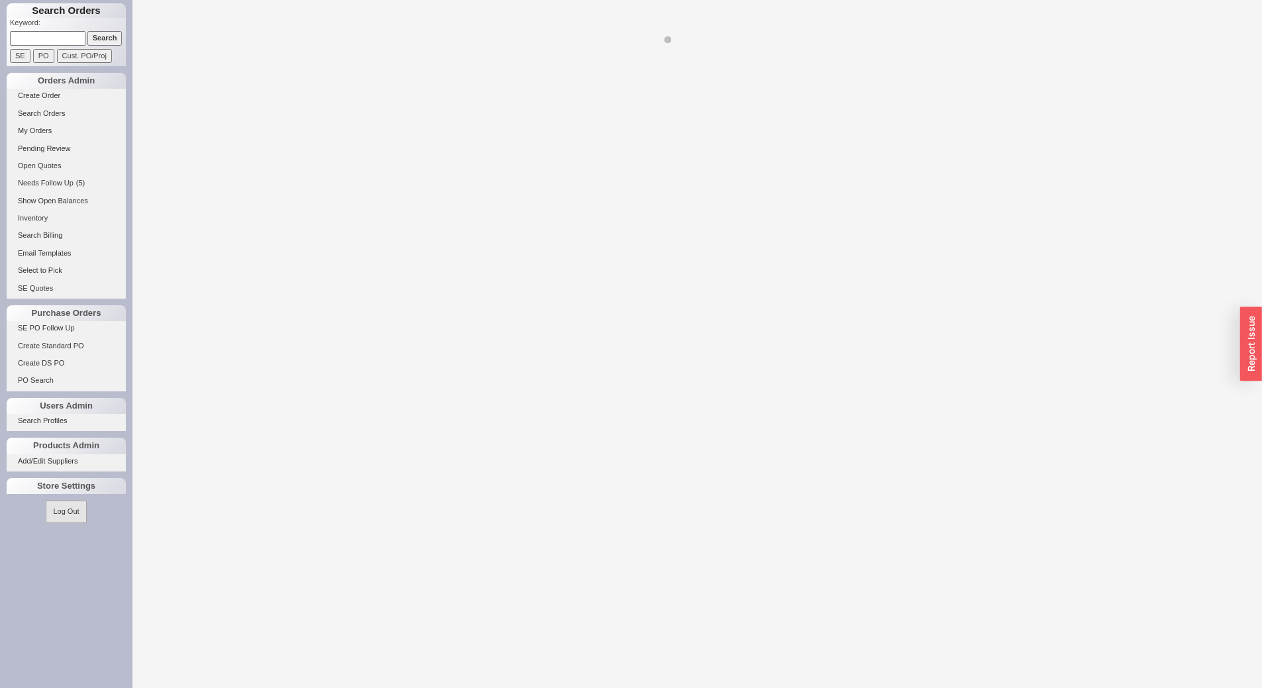
select select "LOW"
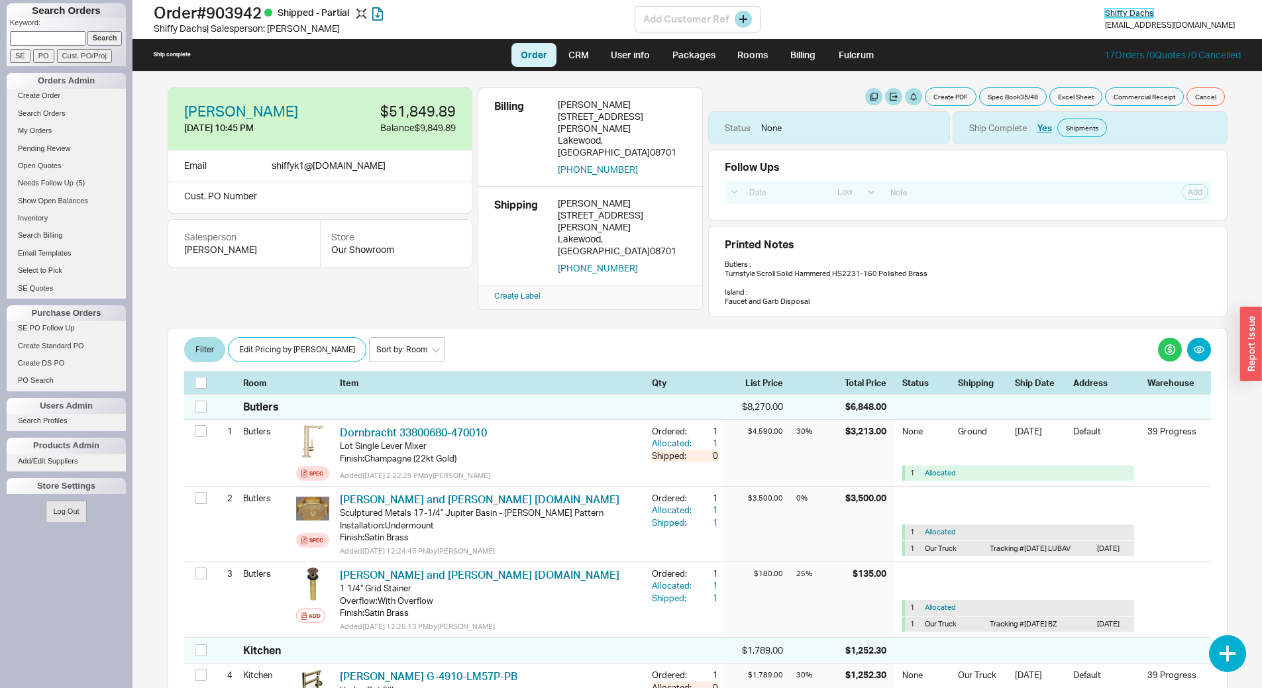
click at [1153, 13] on span "[PERSON_NAME]" at bounding box center [1129, 13] width 48 height 10
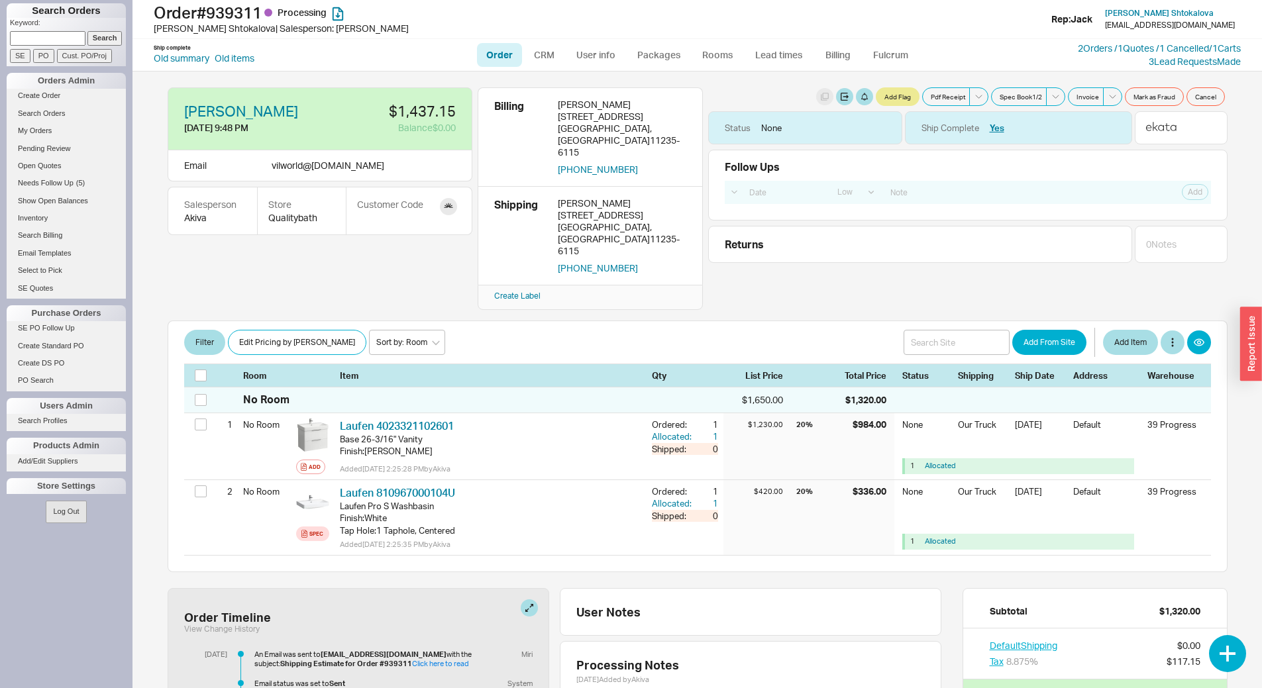
select select "LOW"
click at [74, 37] on input at bounding box center [47, 38] width 75 height 14
click at [101, 38] on input "Search" at bounding box center [104, 38] width 35 height 14
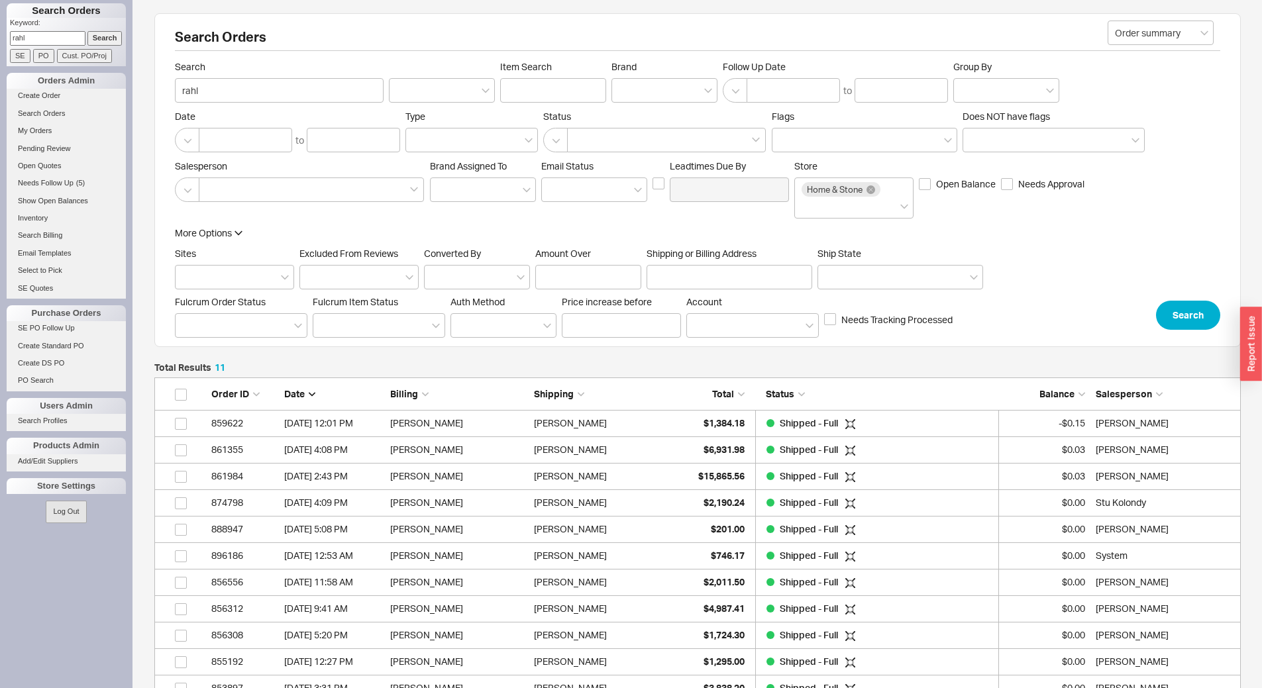
click at [38, 34] on input "rahl" at bounding box center [47, 38] width 75 height 14
type input "ralh"
click at [96, 40] on input "Search" at bounding box center [104, 38] width 35 height 14
type input "ralh"
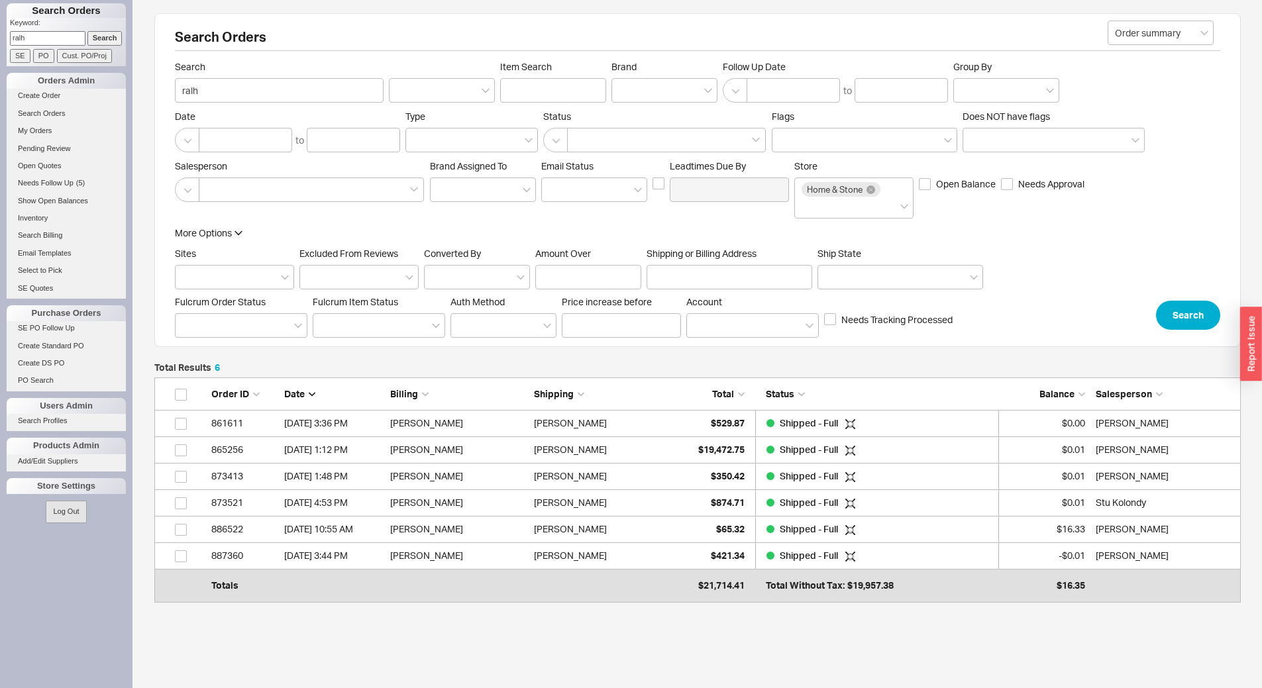
scroll to position [209, 1076]
click at [46, 36] on input "ralh" at bounding box center [47, 38] width 75 height 14
type input "ahuva ra"
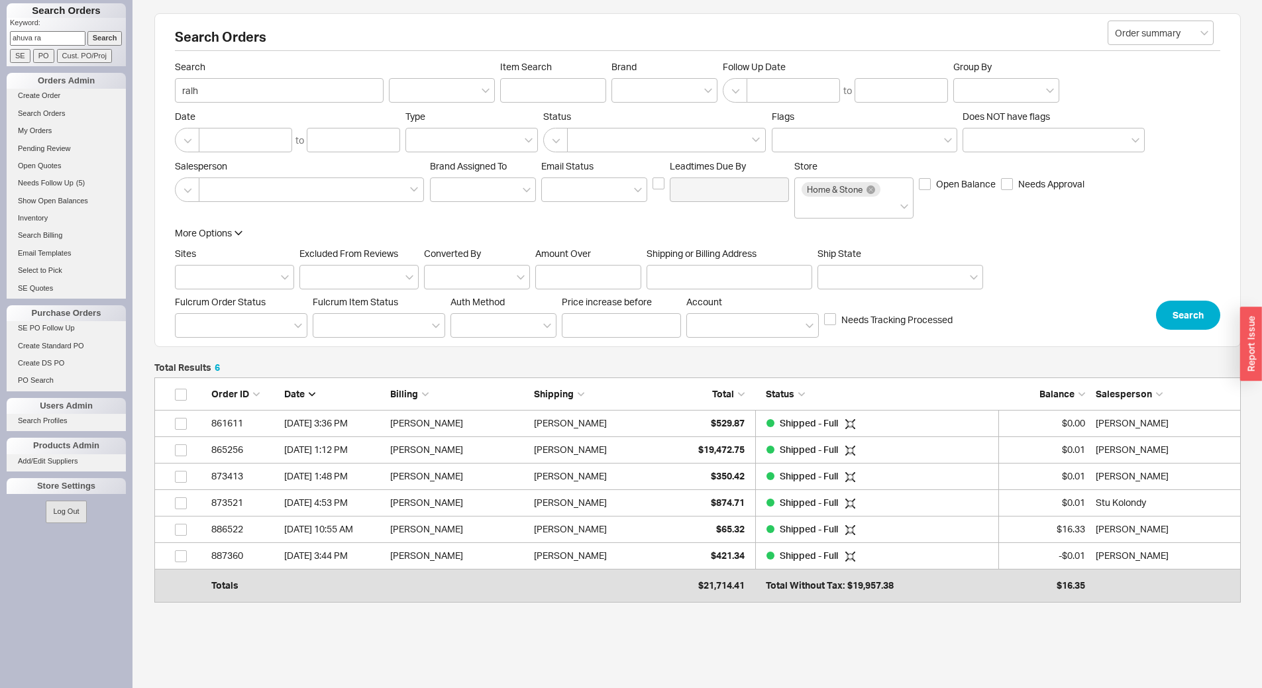
click at [95, 38] on input "Search" at bounding box center [104, 38] width 35 height 14
type input "ahuva ra"
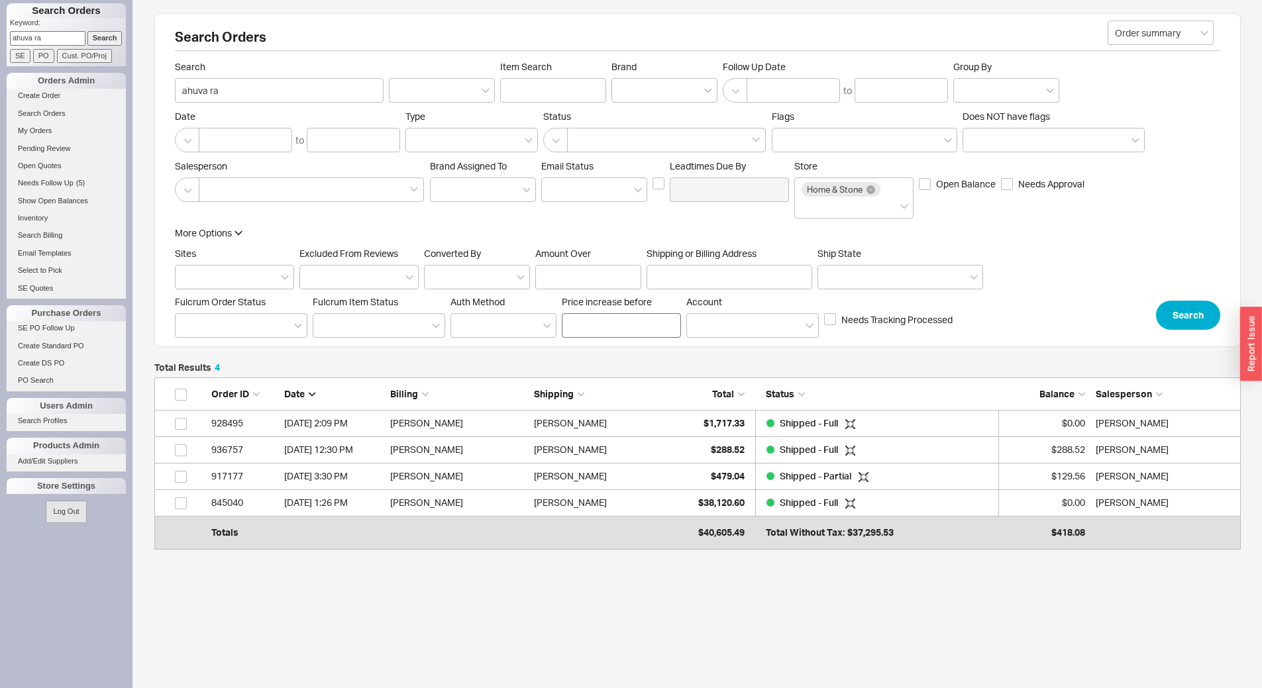
scroll to position [156, 1076]
click at [687, 448] on div "$288.52" at bounding box center [711, 449] width 66 height 26
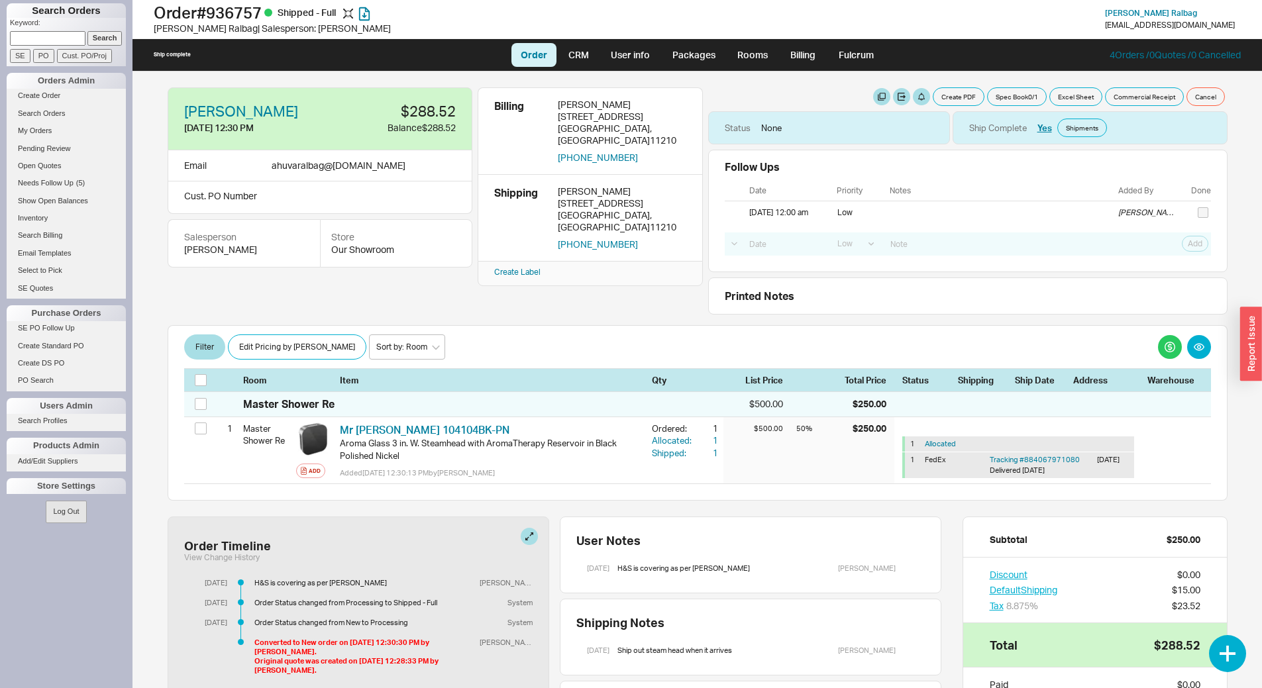
select select "LOW"
click at [940, 98] on button "Create PDF" at bounding box center [958, 96] width 52 height 19
select select "71997456"
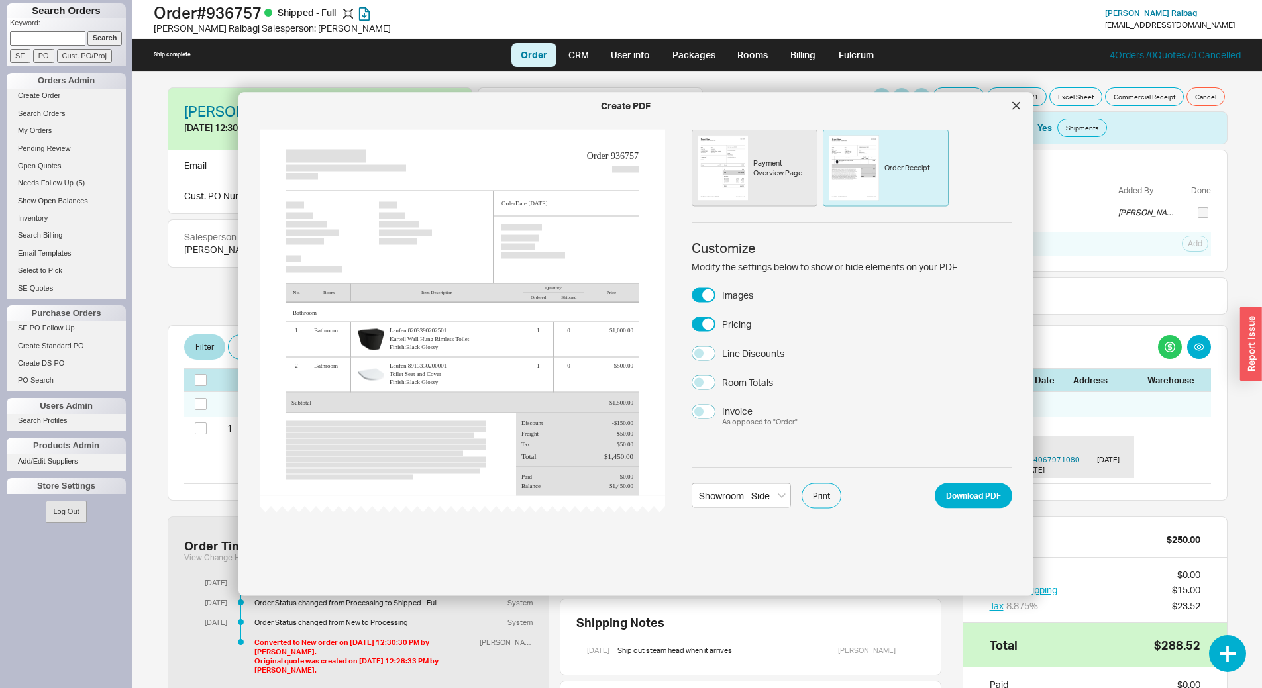
click at [768, 187] on div "Payment Overview Page" at bounding box center [754, 168] width 126 height 77
click at [887, 168] on div "Order Receipt" at bounding box center [907, 168] width 46 height 10
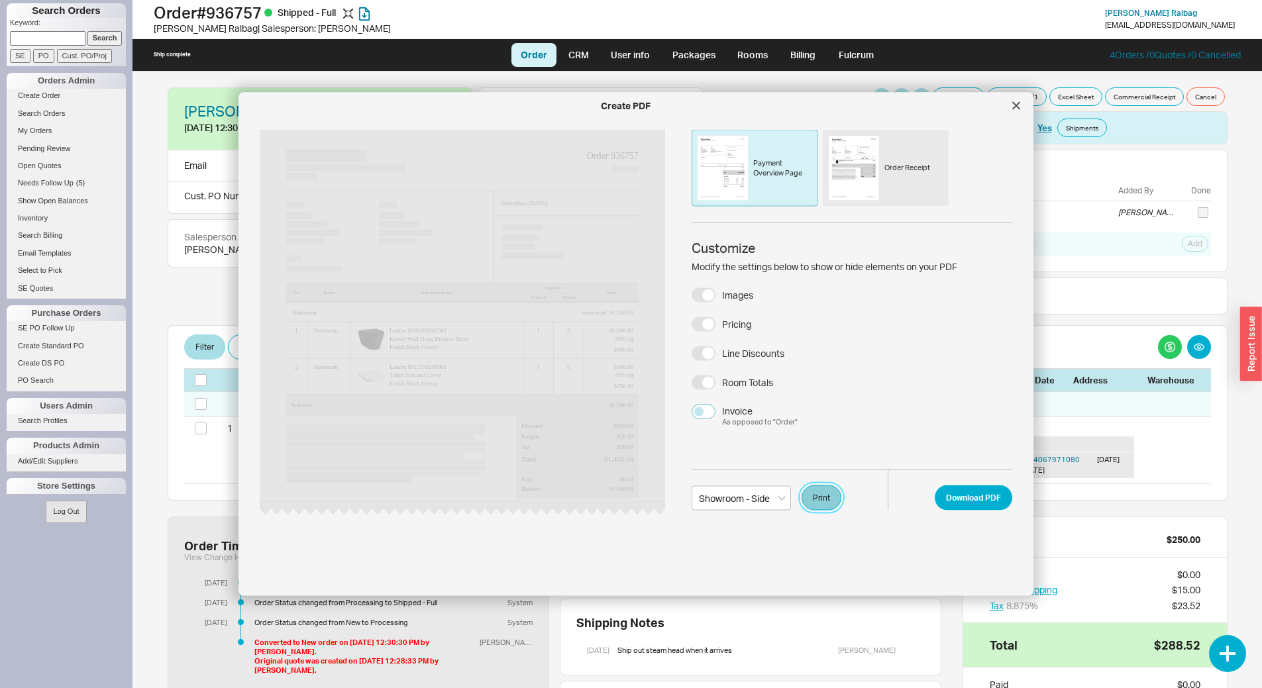
click at [811, 494] on button "Print" at bounding box center [821, 497] width 40 height 25
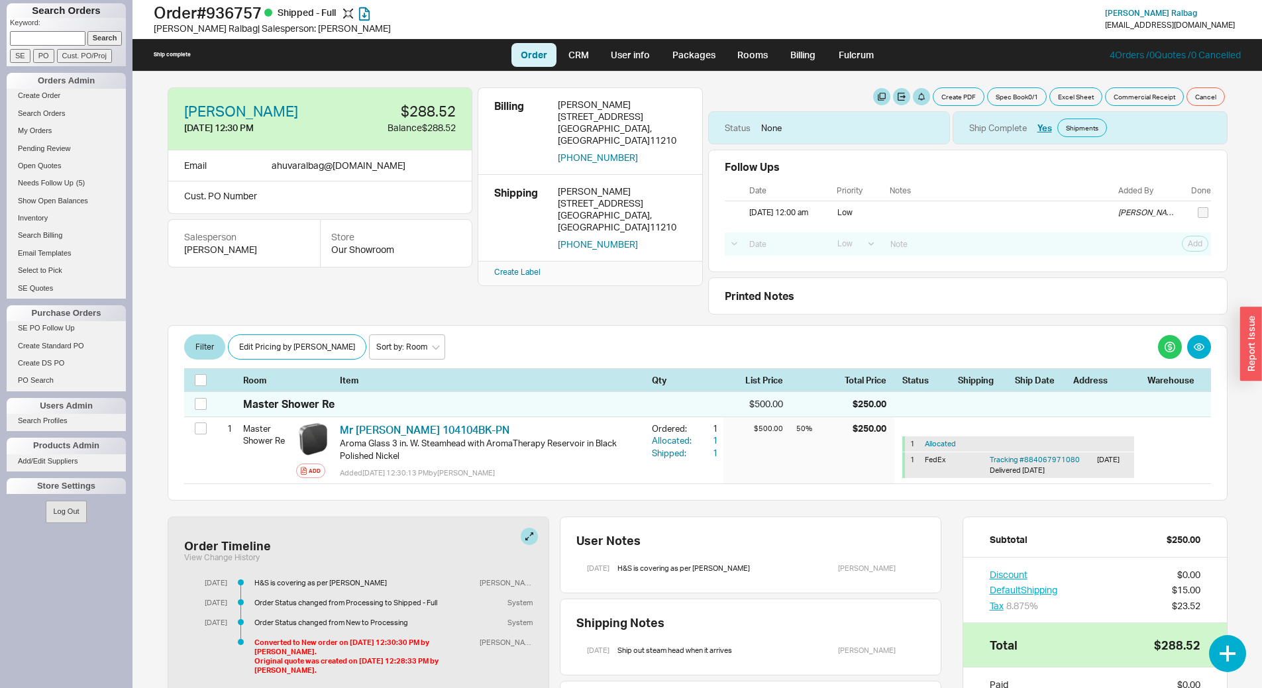
click at [46, 34] on input at bounding box center [47, 38] width 75 height 14
type input "239 dea"
click at [95, 36] on input "Search" at bounding box center [104, 38] width 35 height 14
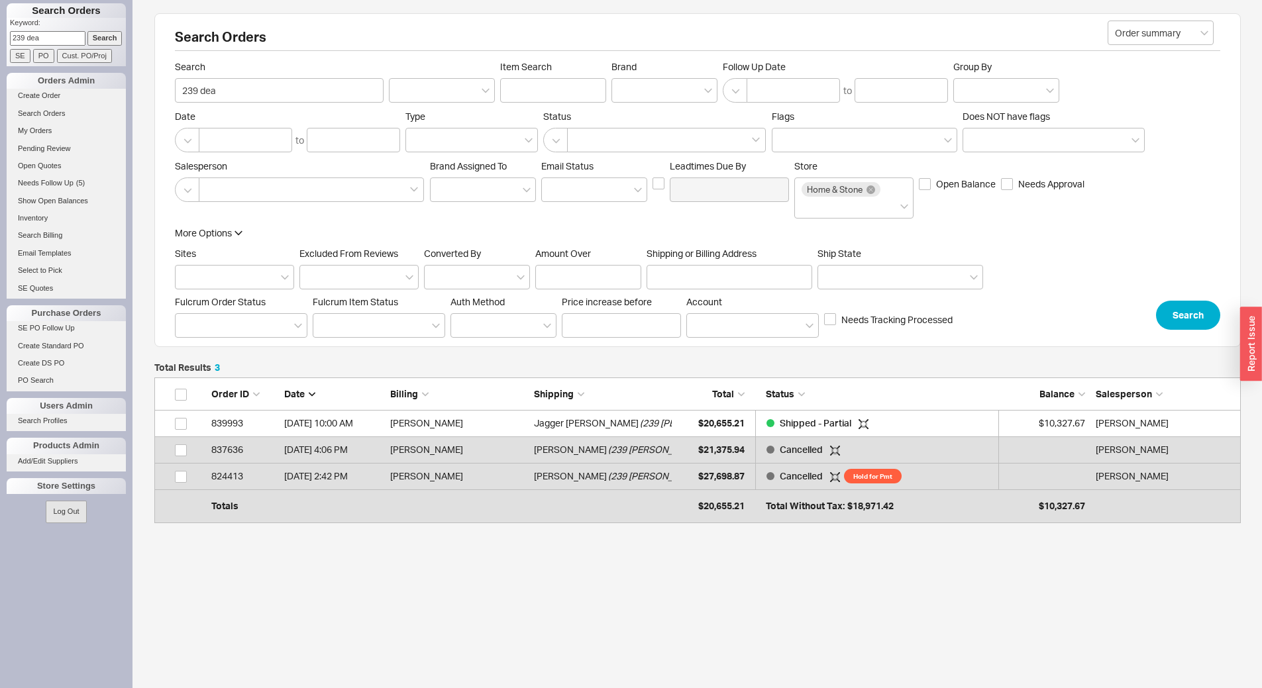
scroll to position [129, 1076]
click at [640, 425] on span "( 239 Dean )" at bounding box center [688, 423] width 96 height 26
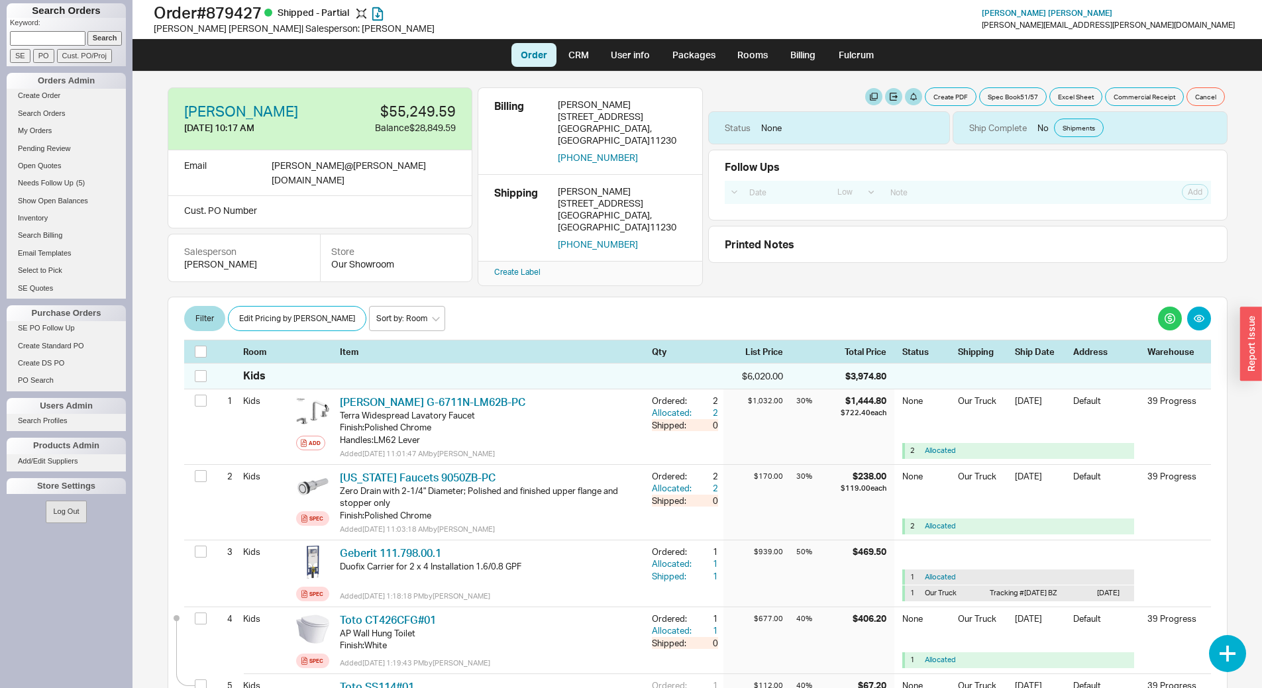
select select "LOW"
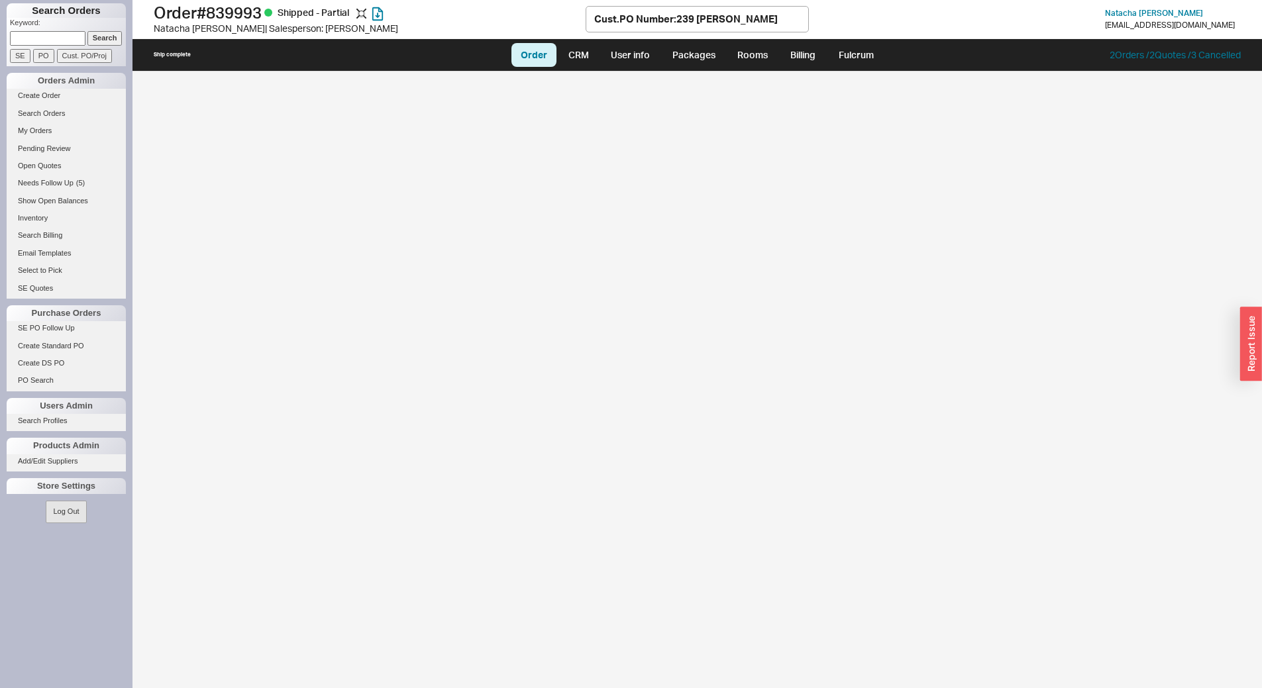
select select "LOW"
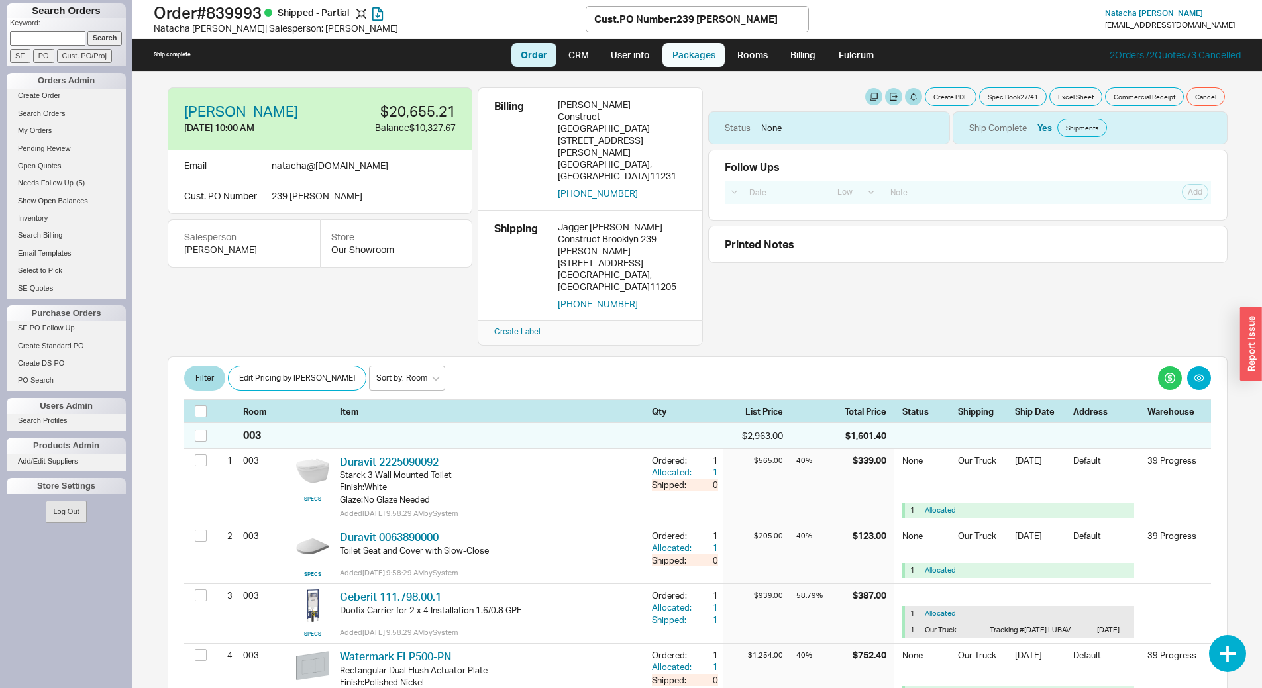
click at [691, 54] on link "Packages" at bounding box center [693, 55] width 62 height 24
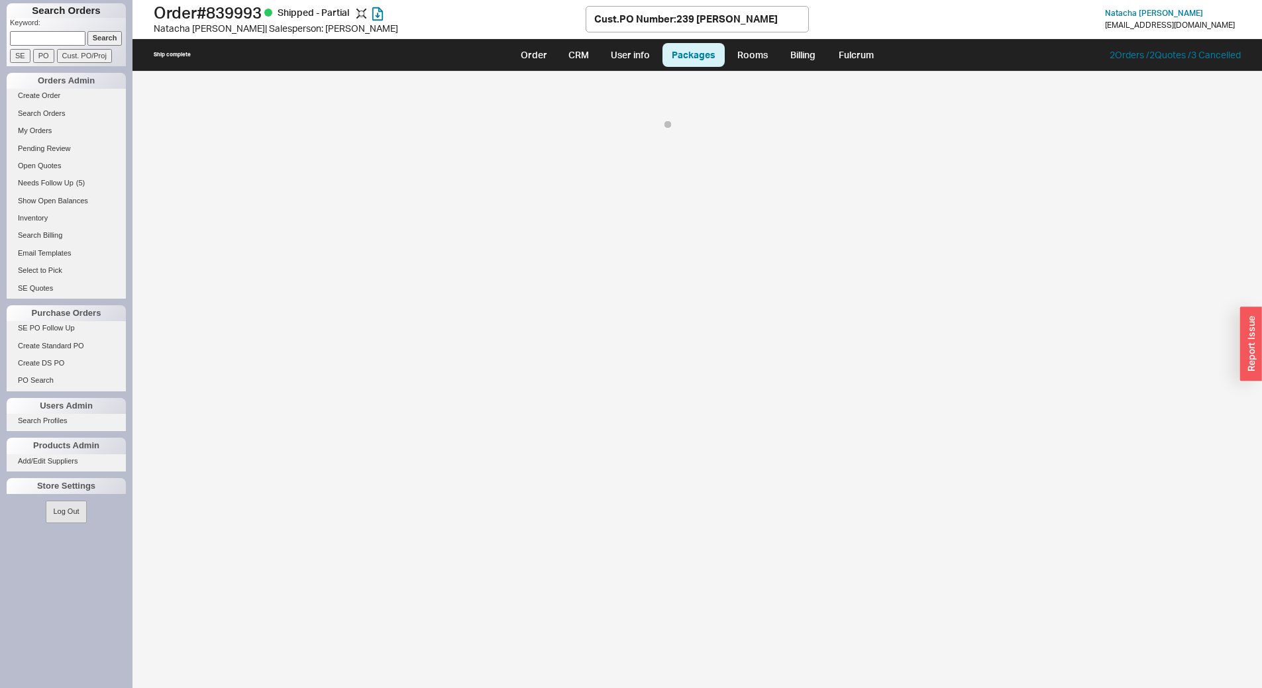
select select "8"
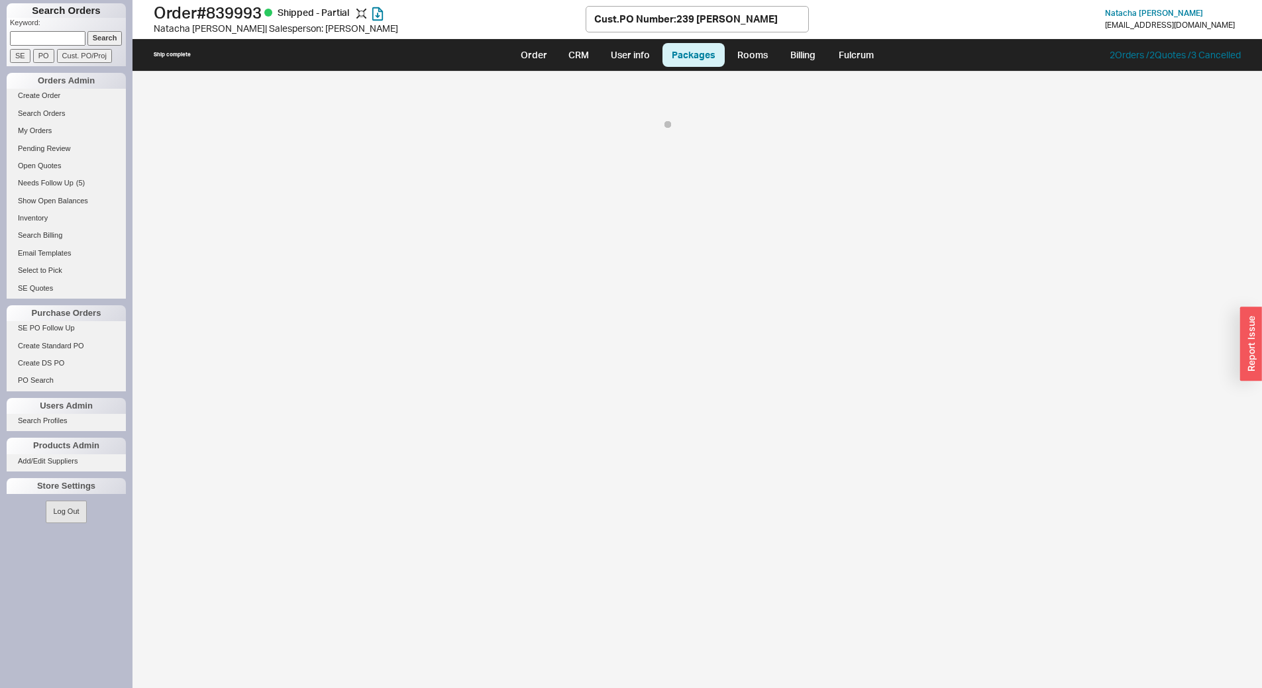
select select "8"
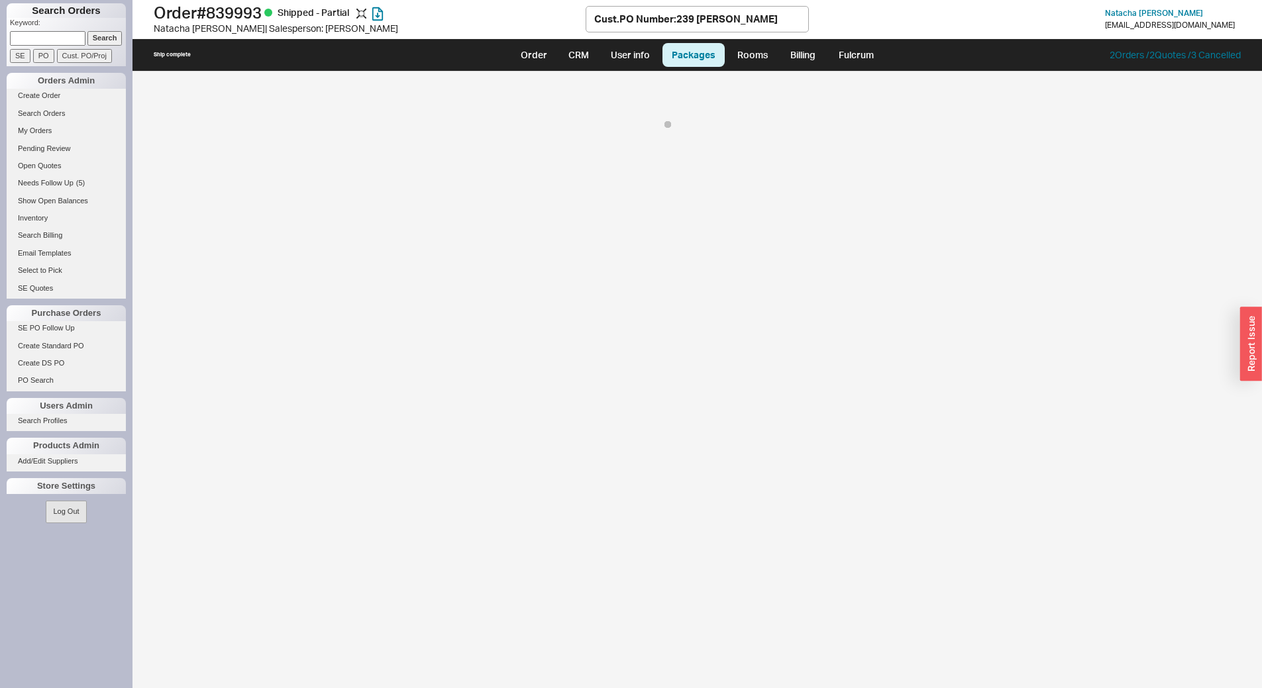
select select "8"
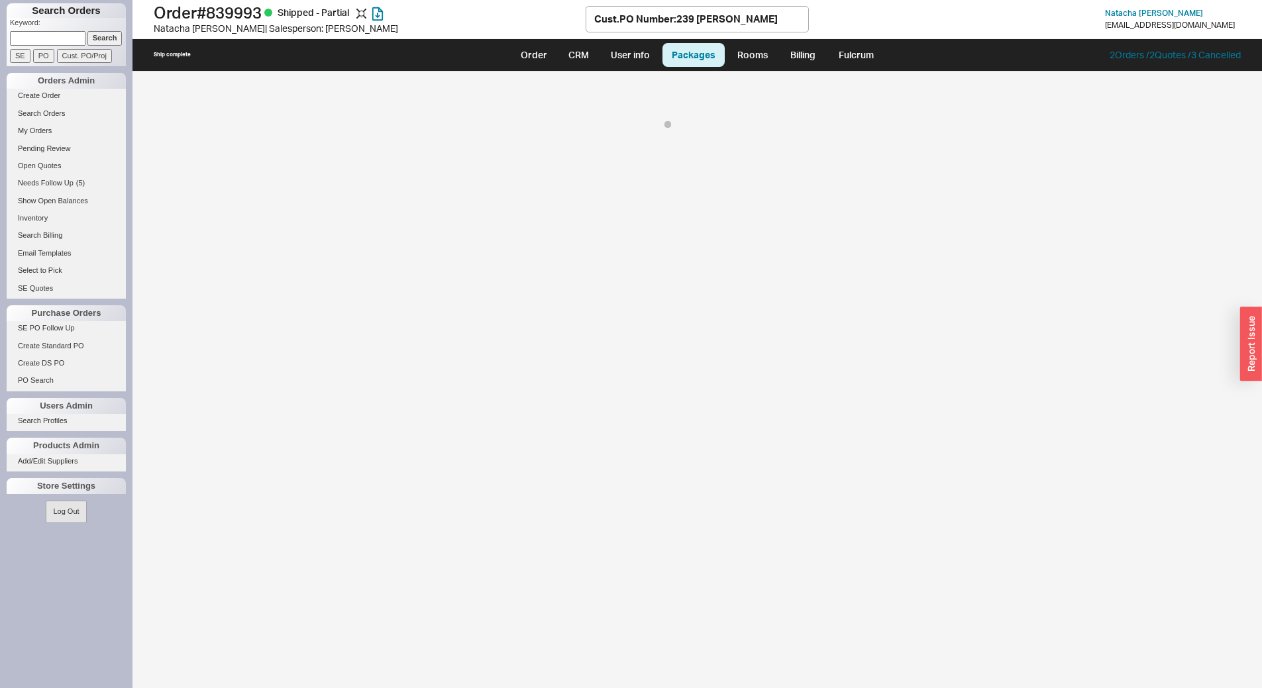
select select "8"
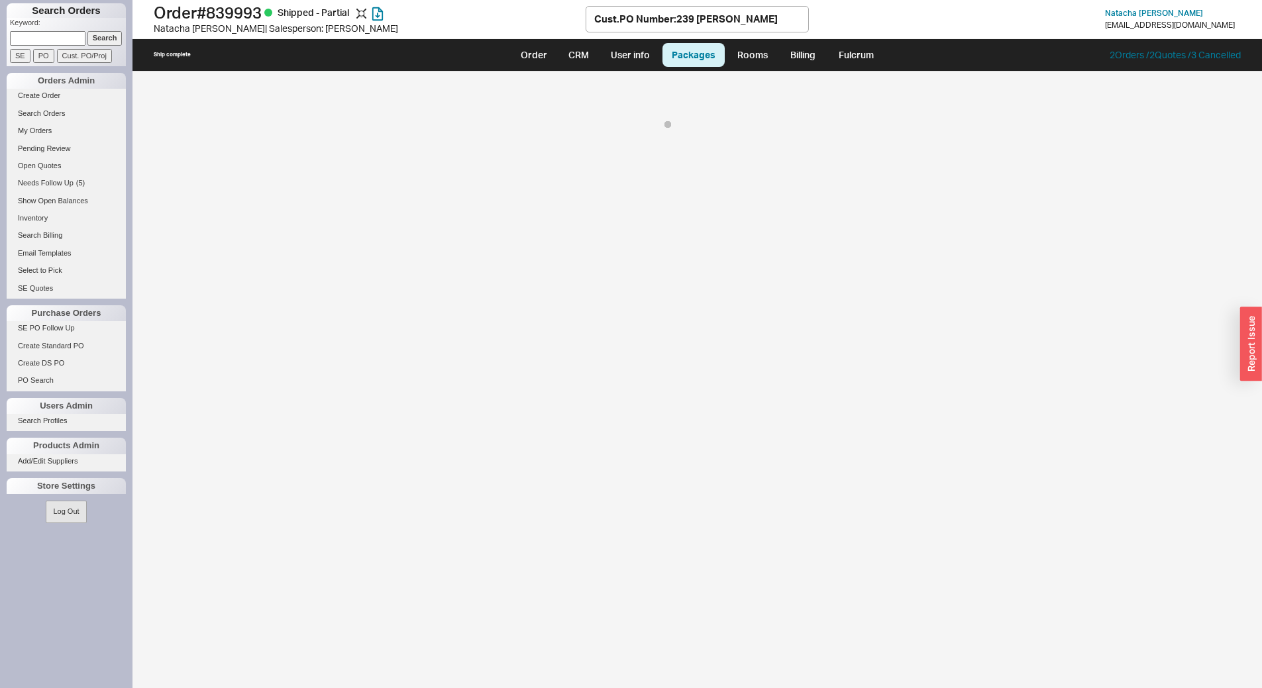
select select "8"
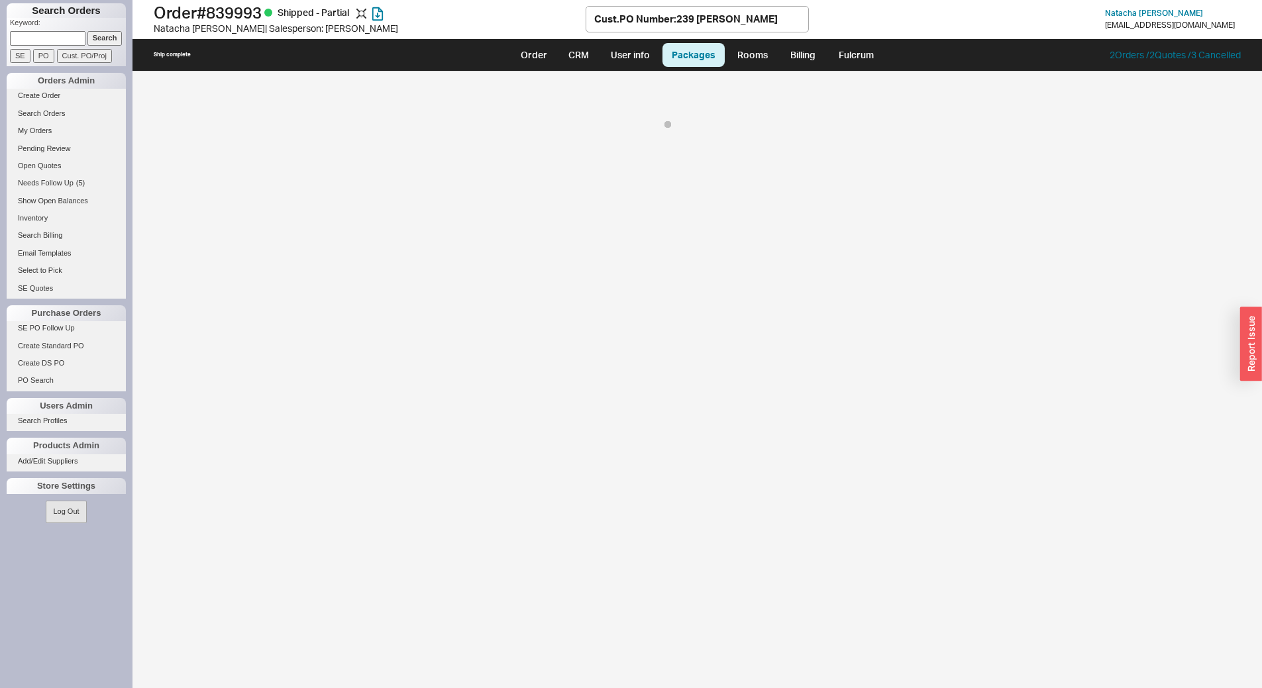
select select "8"
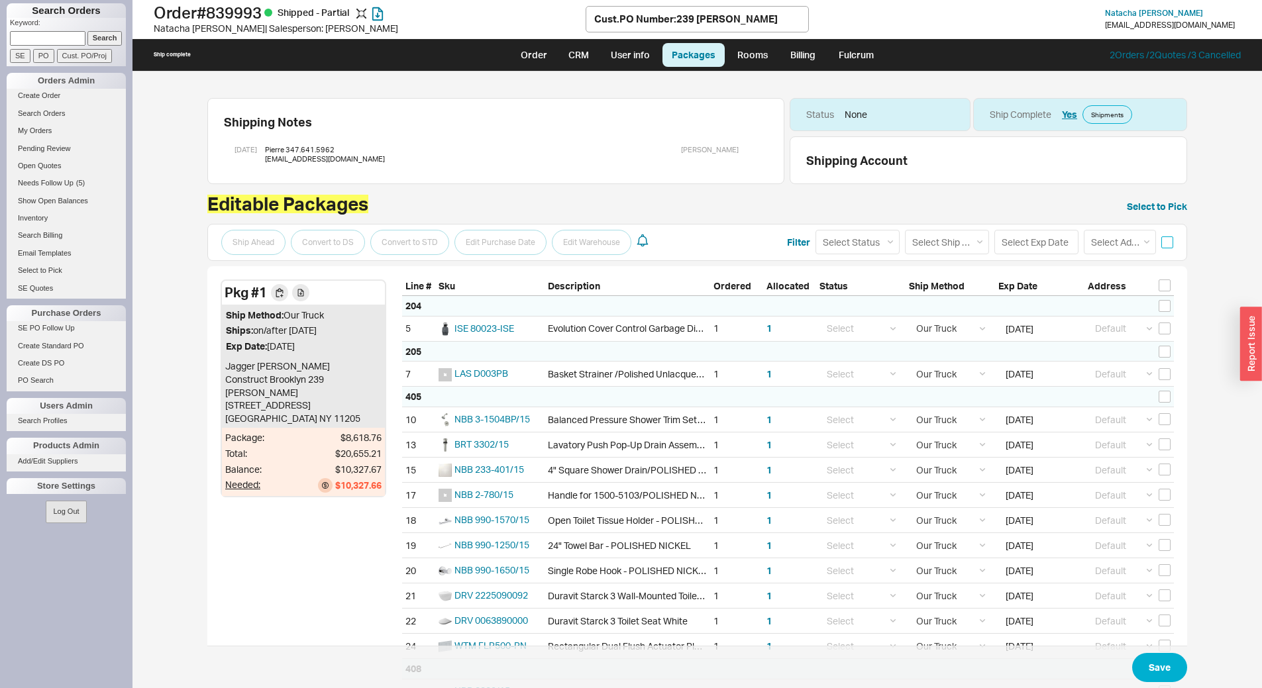
click at [1162, 243] on input "checkbox" at bounding box center [1167, 242] width 12 height 12
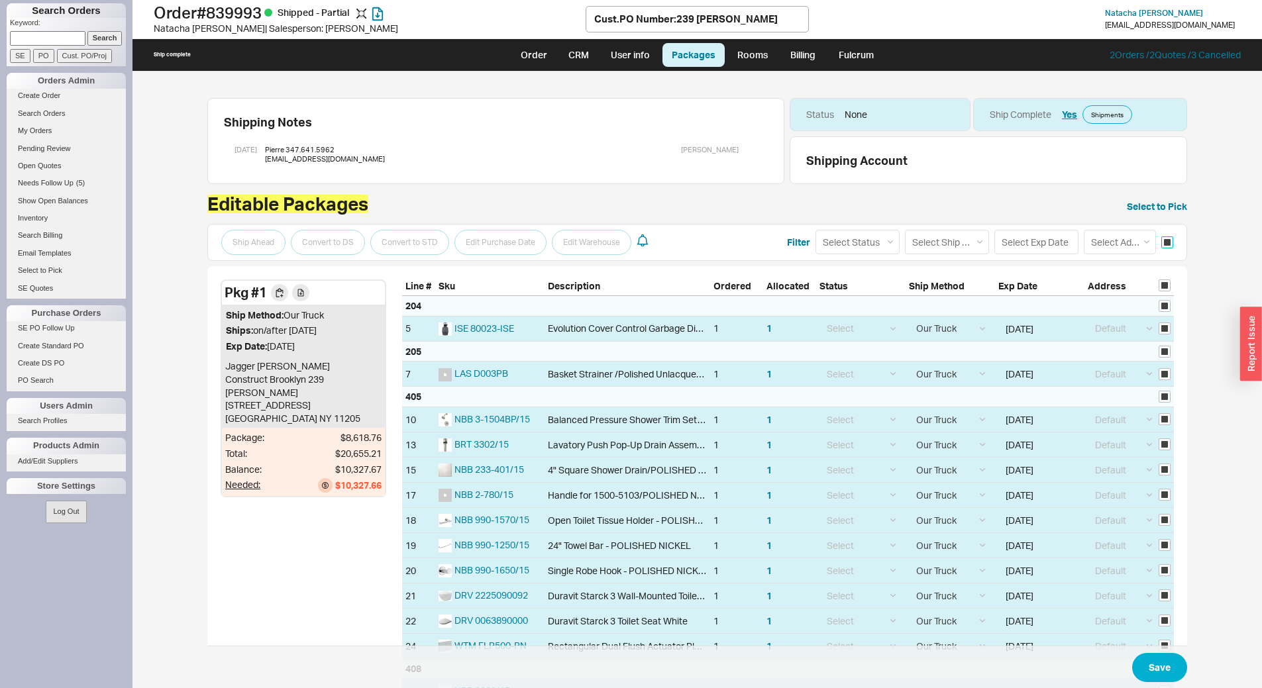
checkbox input "true"
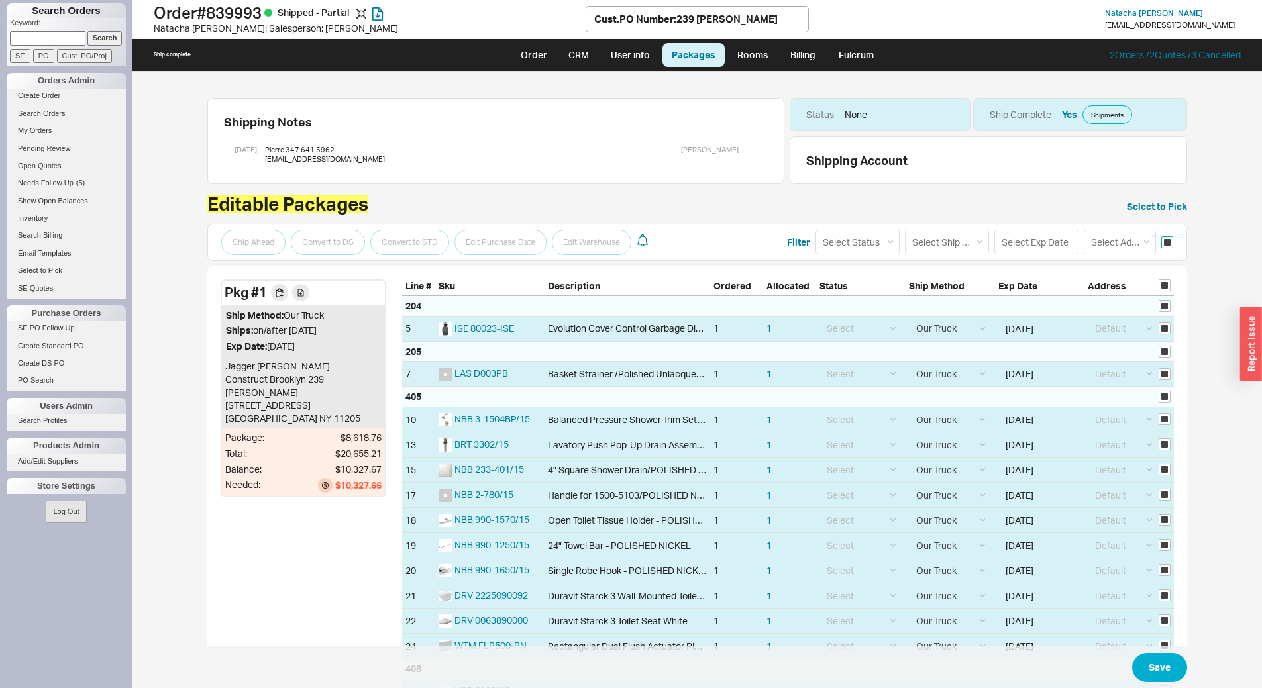
checkbox input "true"
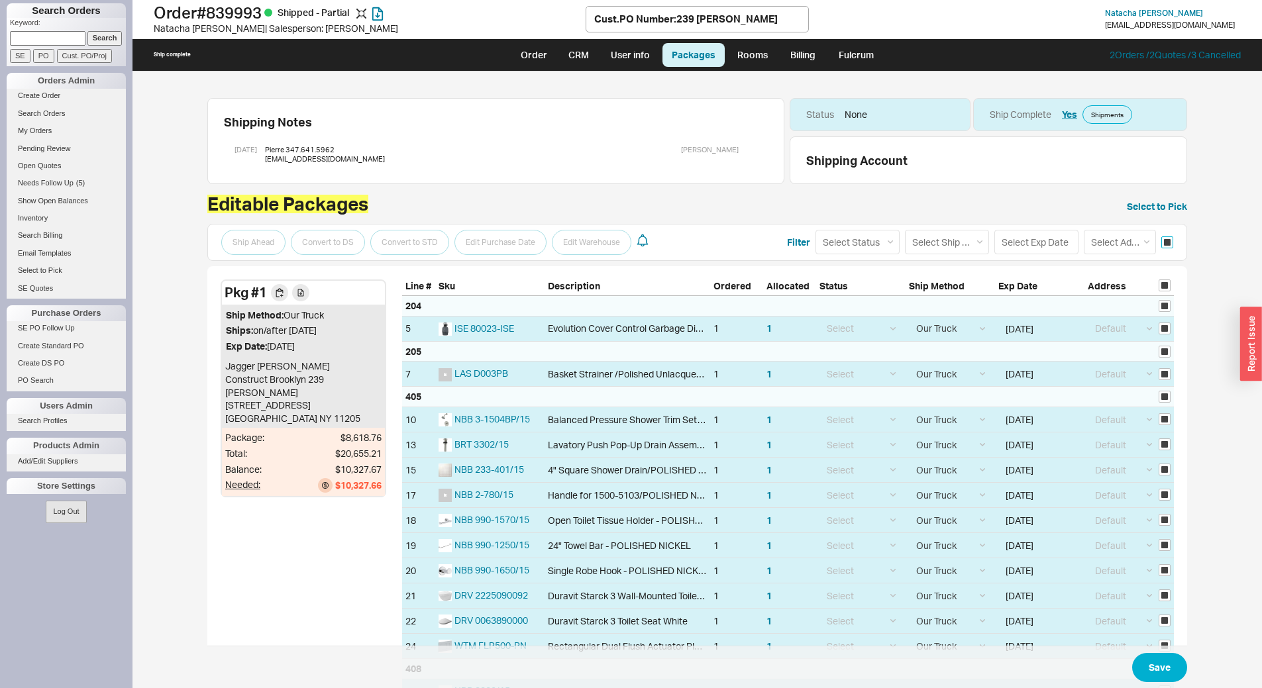
checkbox input "true"
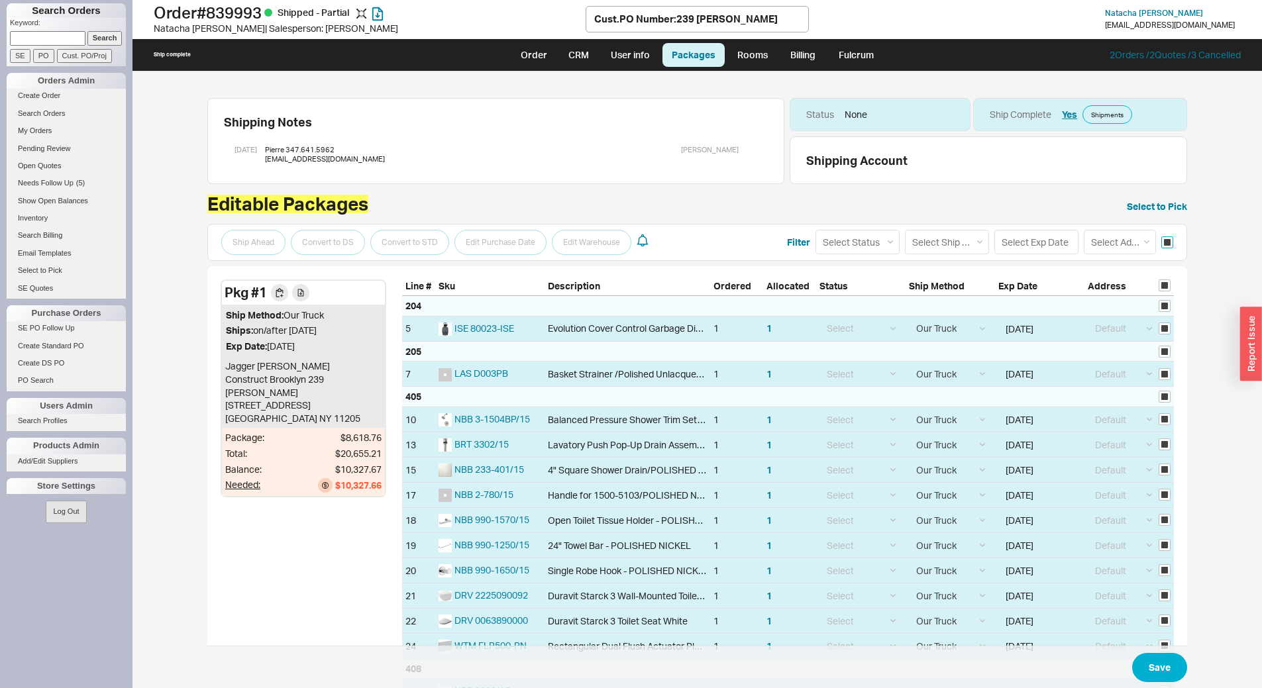
checkbox input "true"
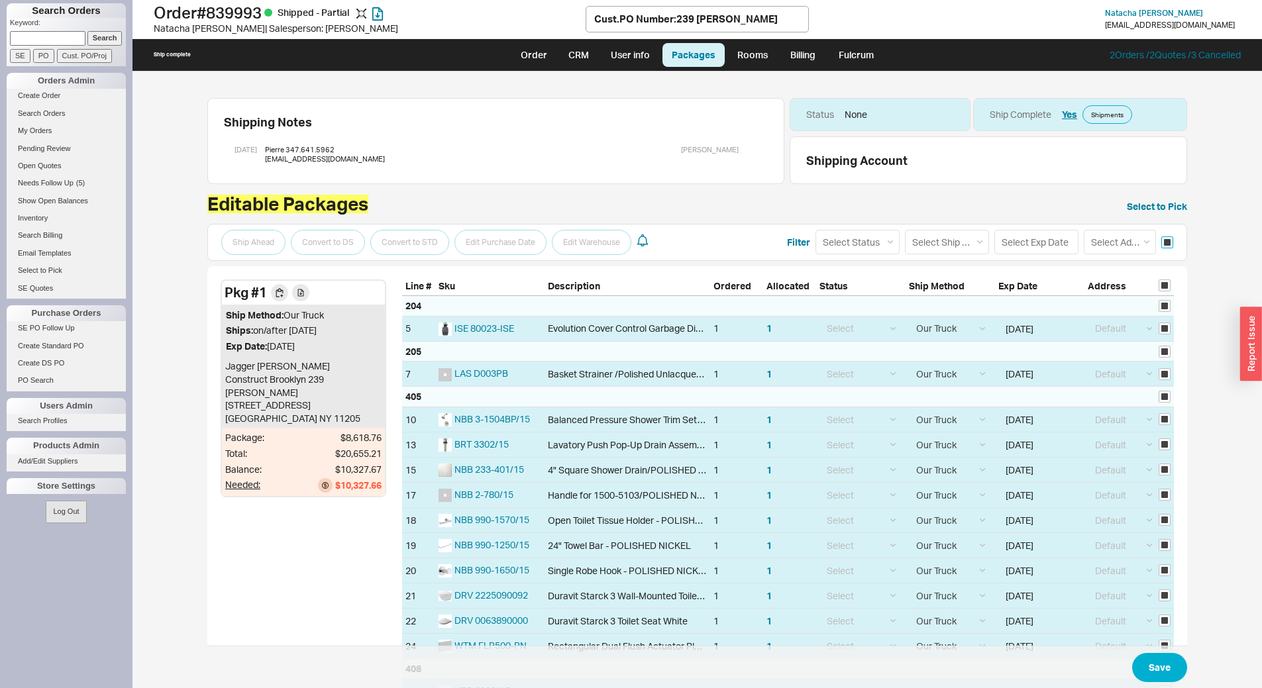
checkbox input "true"
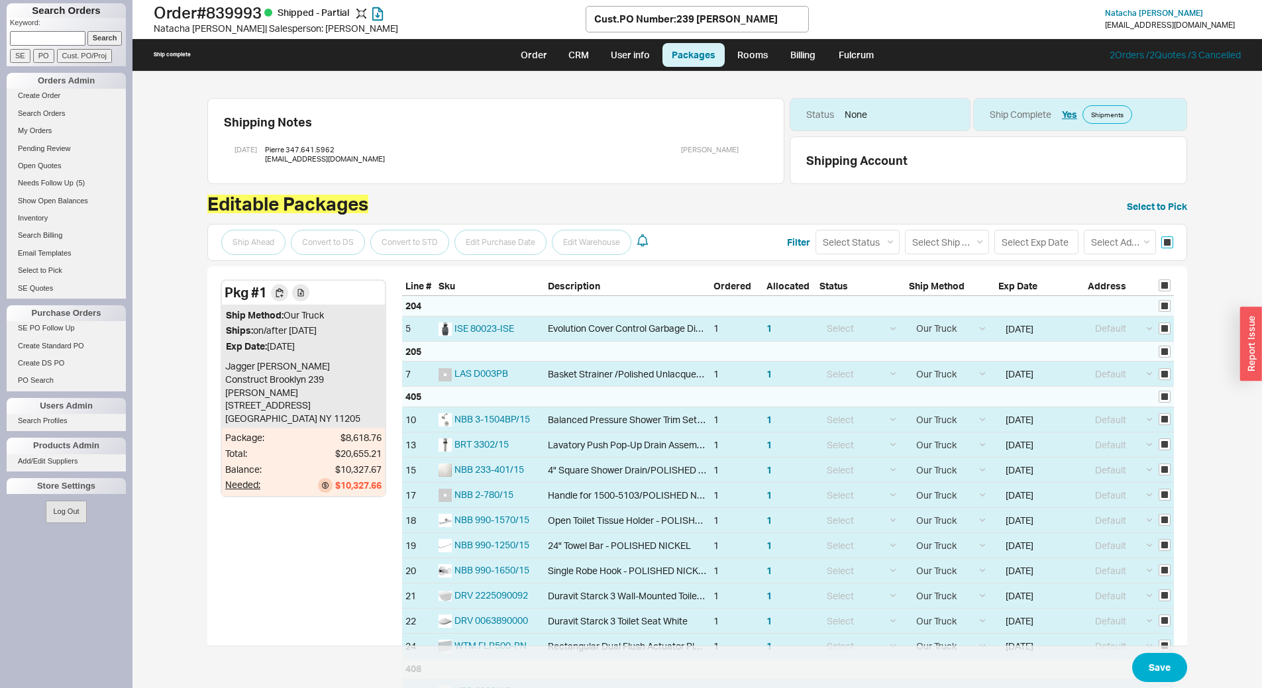
checkbox input "true"
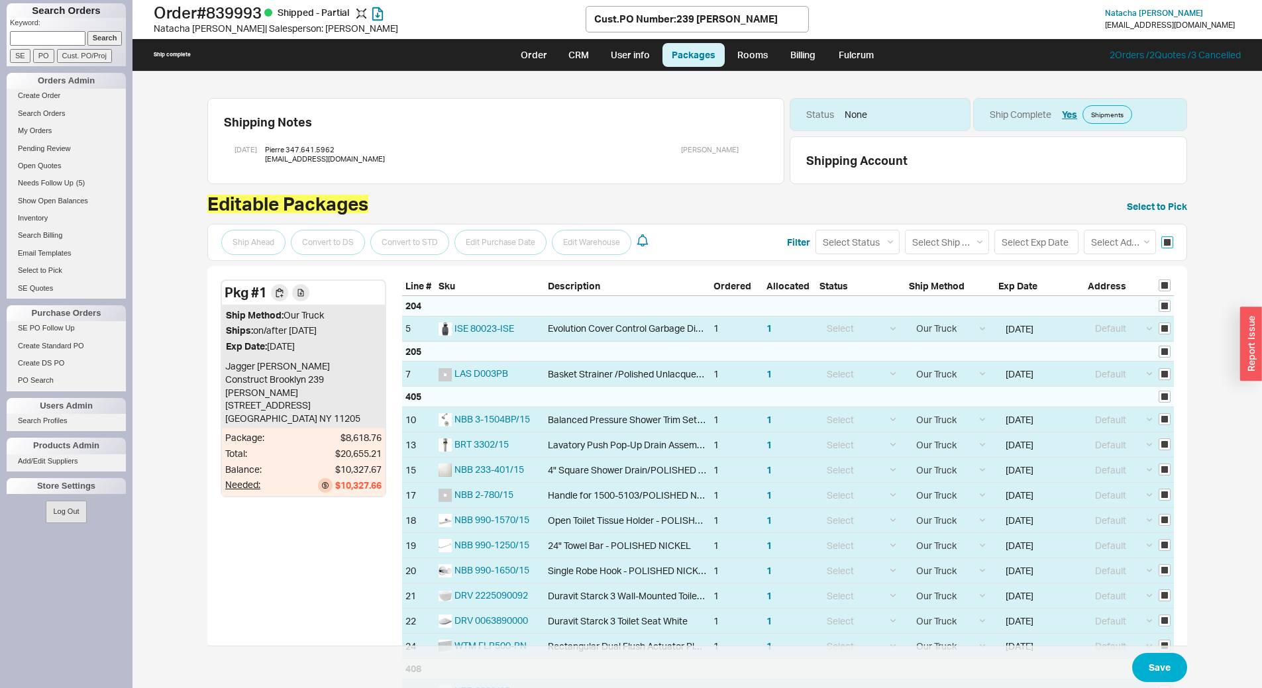
checkbox input "true"
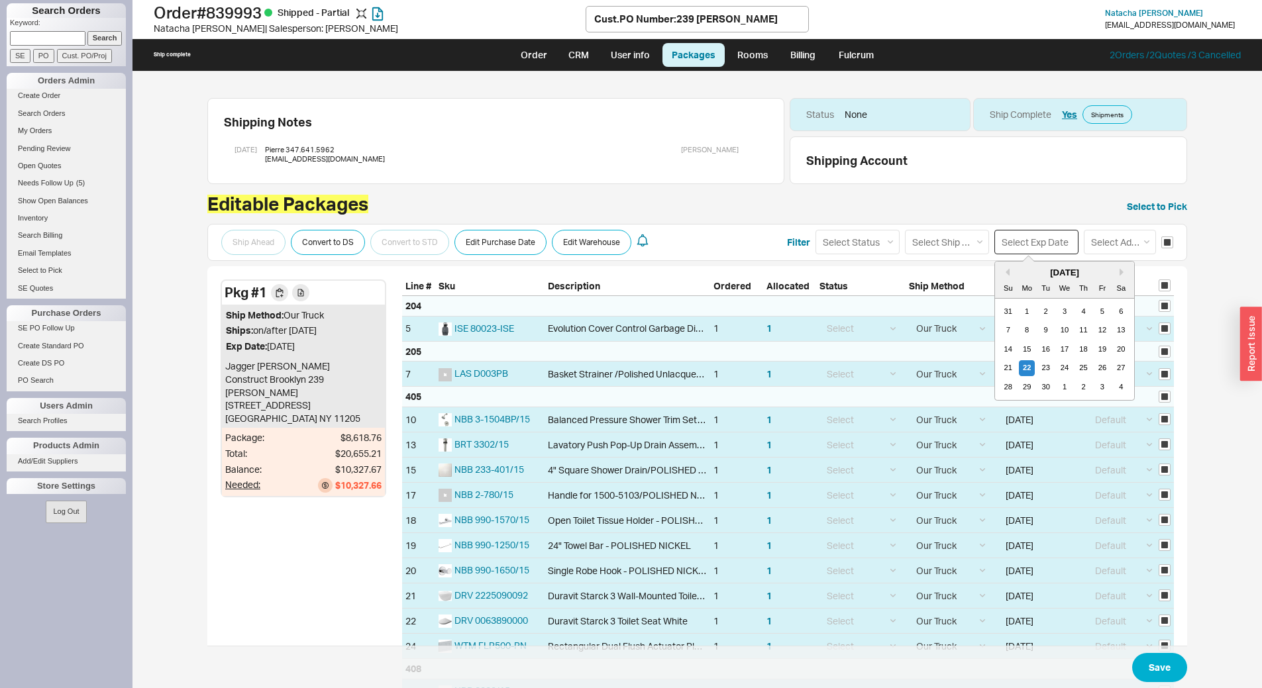
click at [1015, 238] on input at bounding box center [1036, 242] width 84 height 25
click at [1025, 388] on div "29" at bounding box center [1027, 387] width 16 height 16
type input "[DATE]"
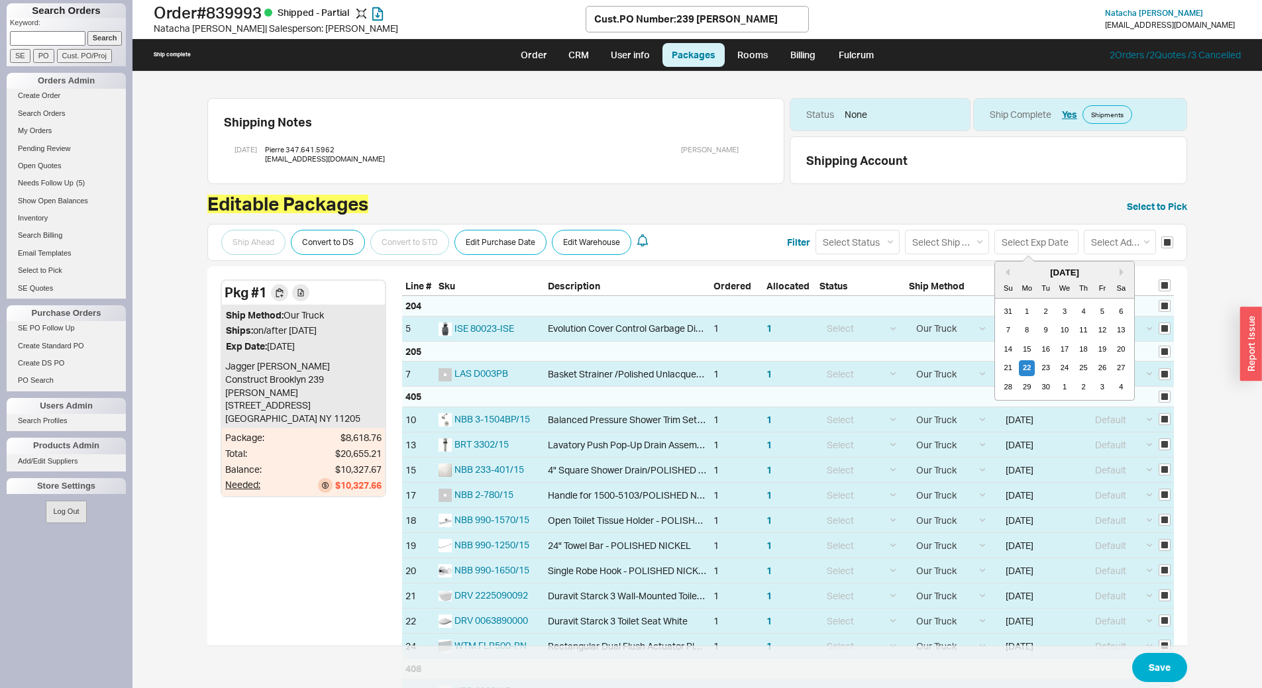
type input "[DATE]"
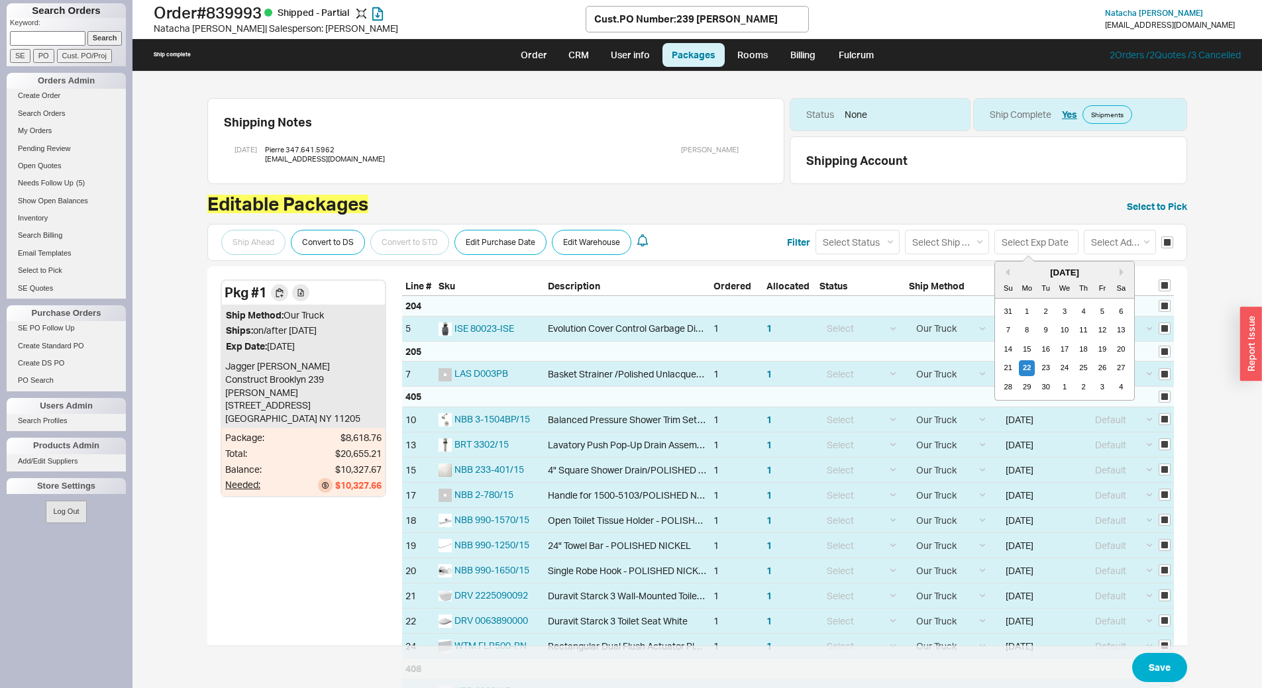
type input "[DATE]"
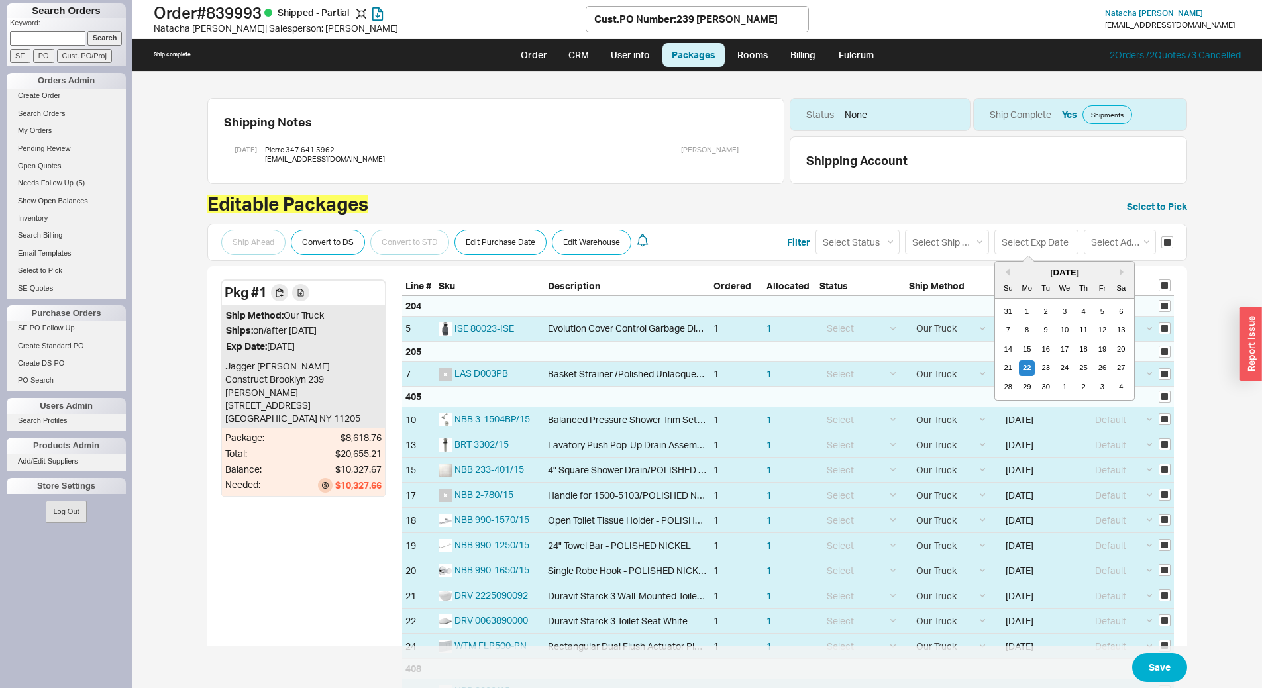
type input "[DATE]"
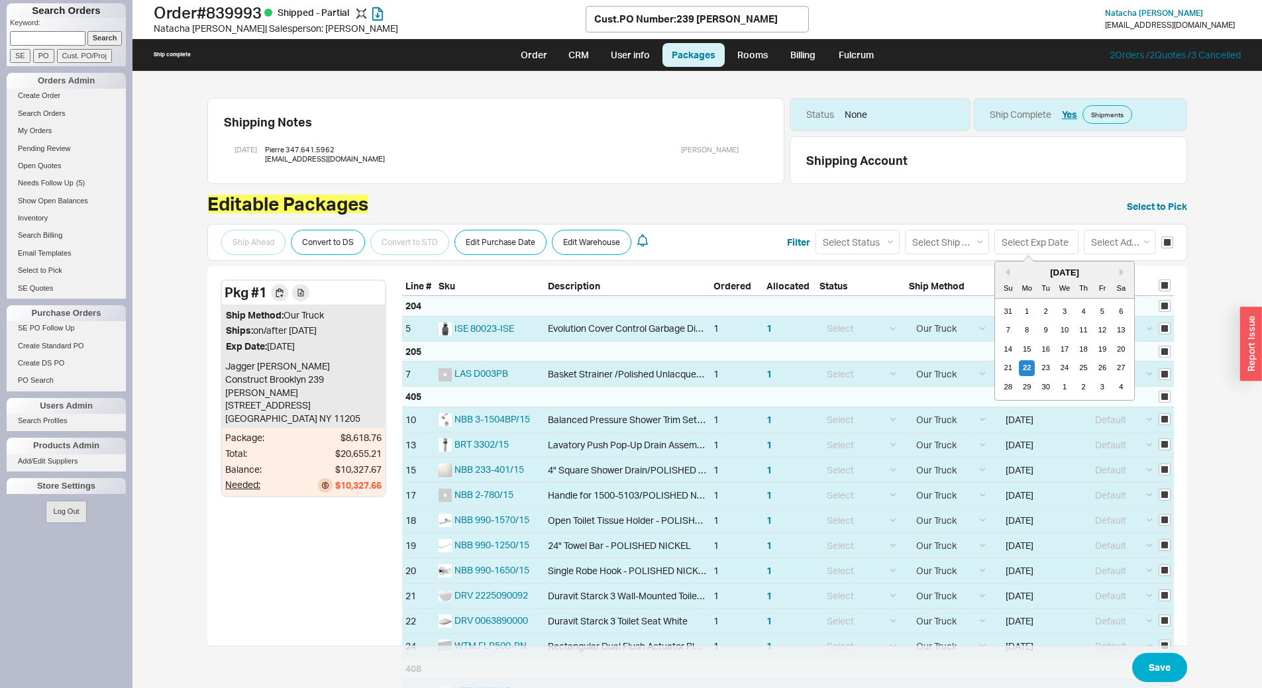
type input "[DATE]"
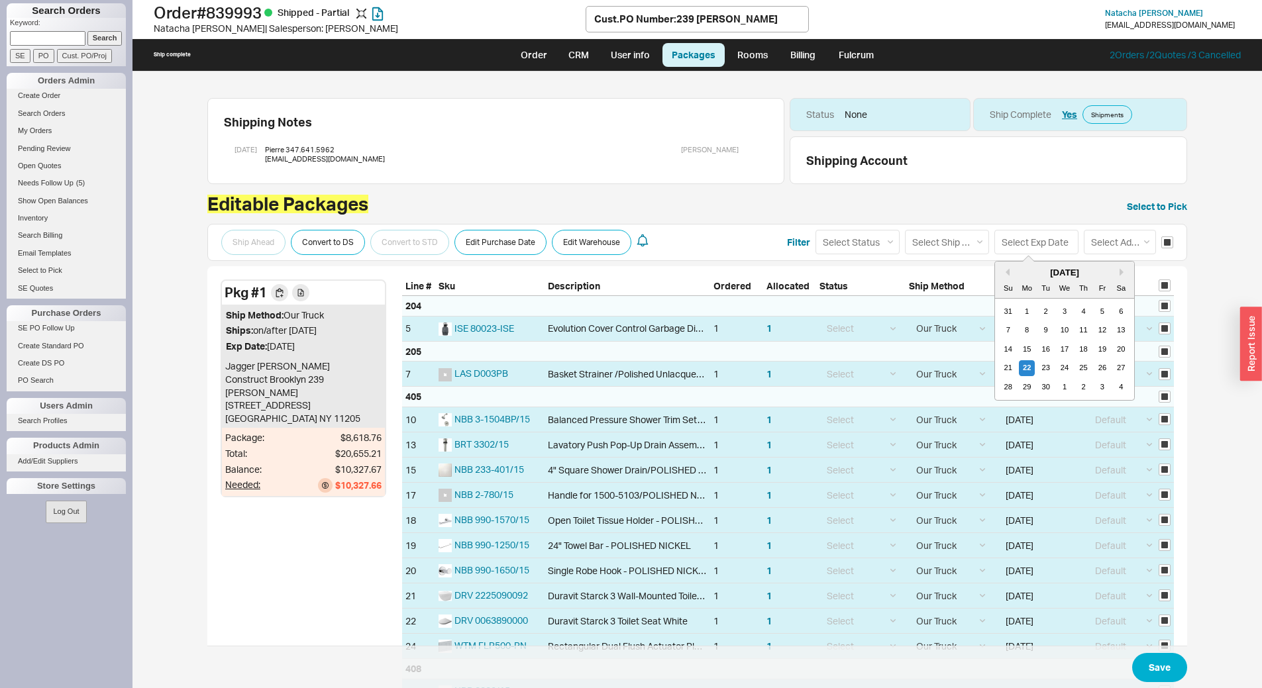
type input "[DATE]"
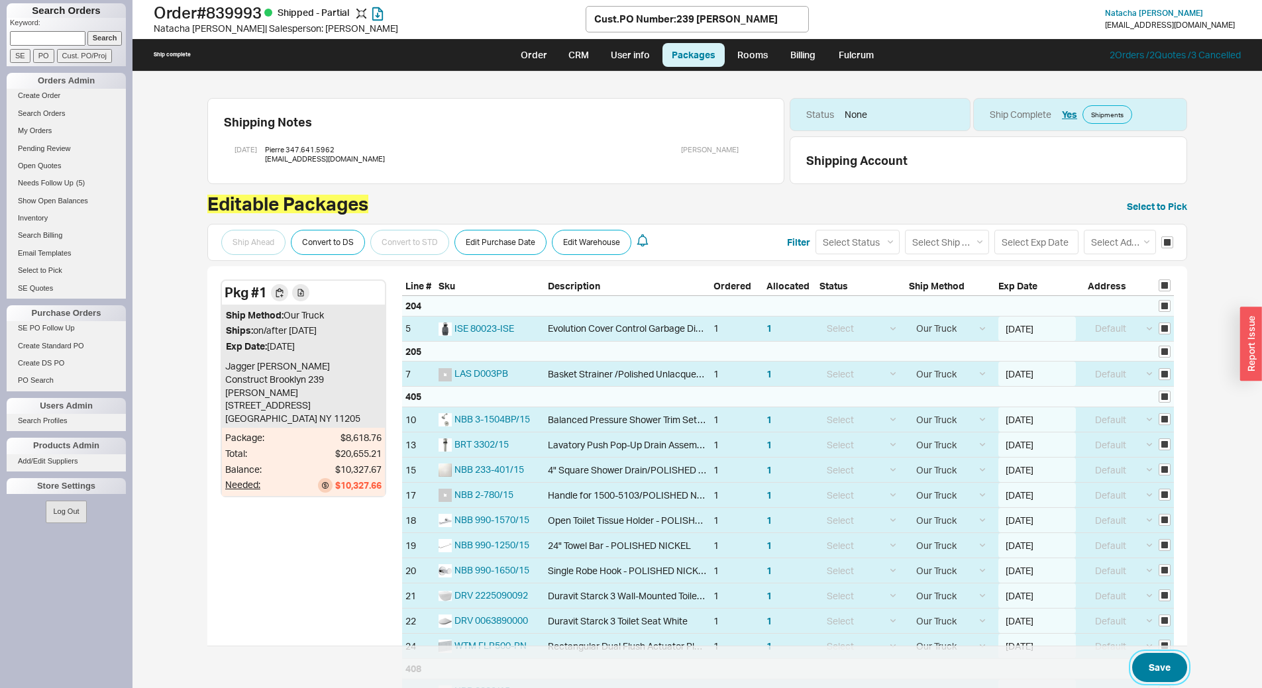
click at [1144, 664] on button "Save" at bounding box center [1159, 667] width 55 height 29
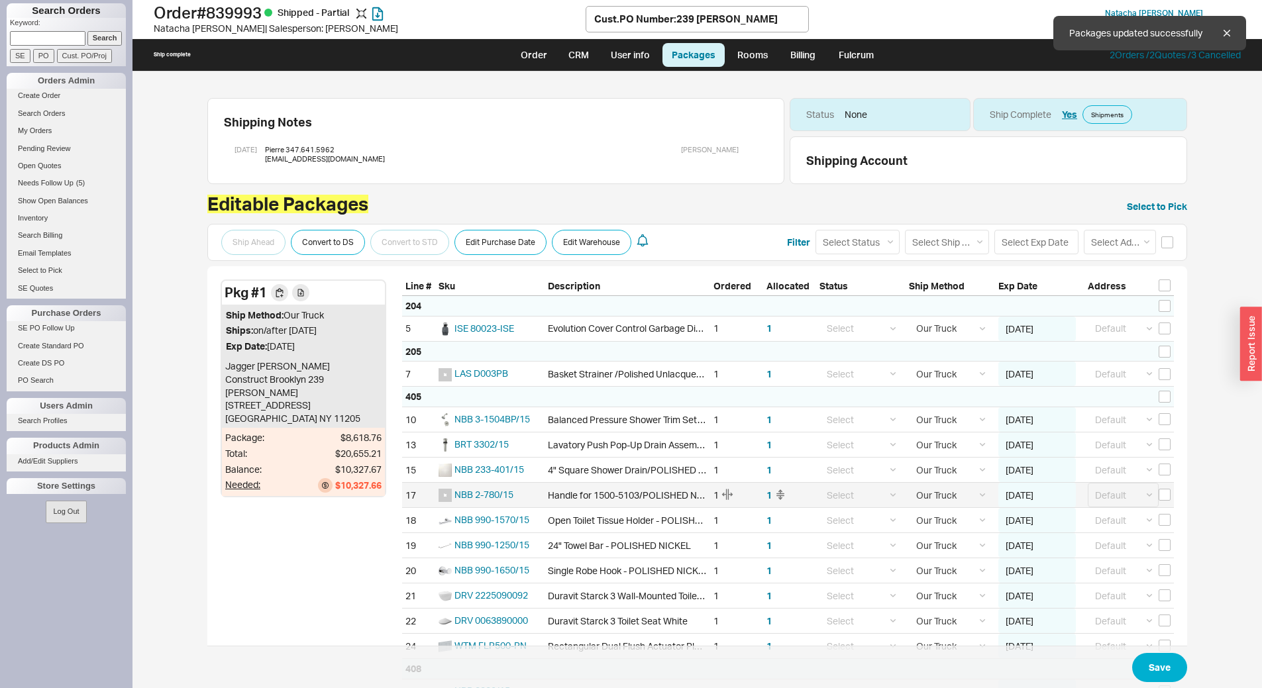
checkbox input "false"
select select "8"
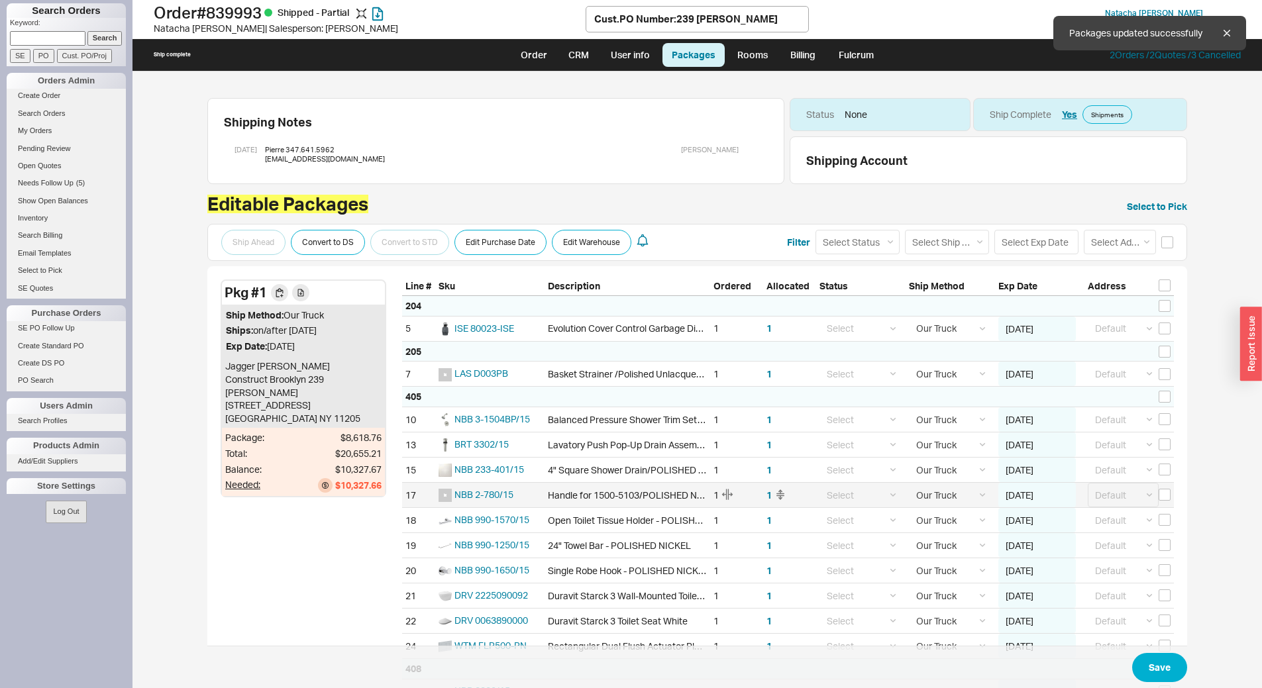
select select "8"
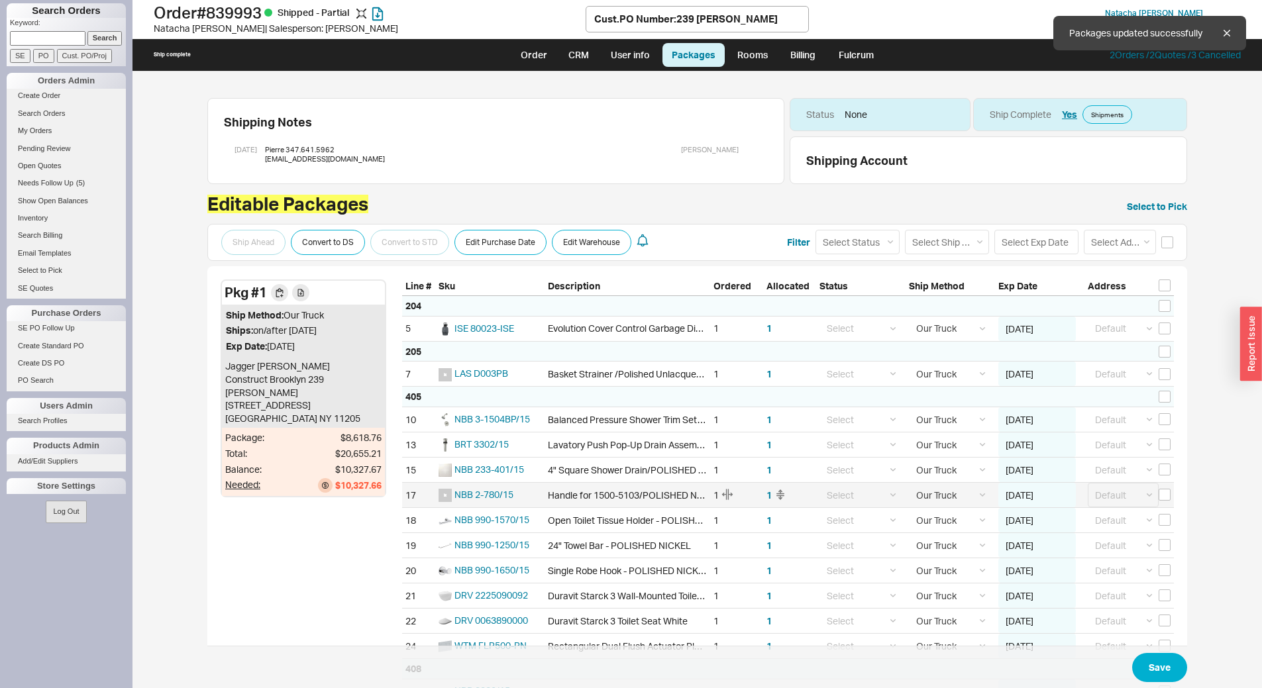
select select "8"
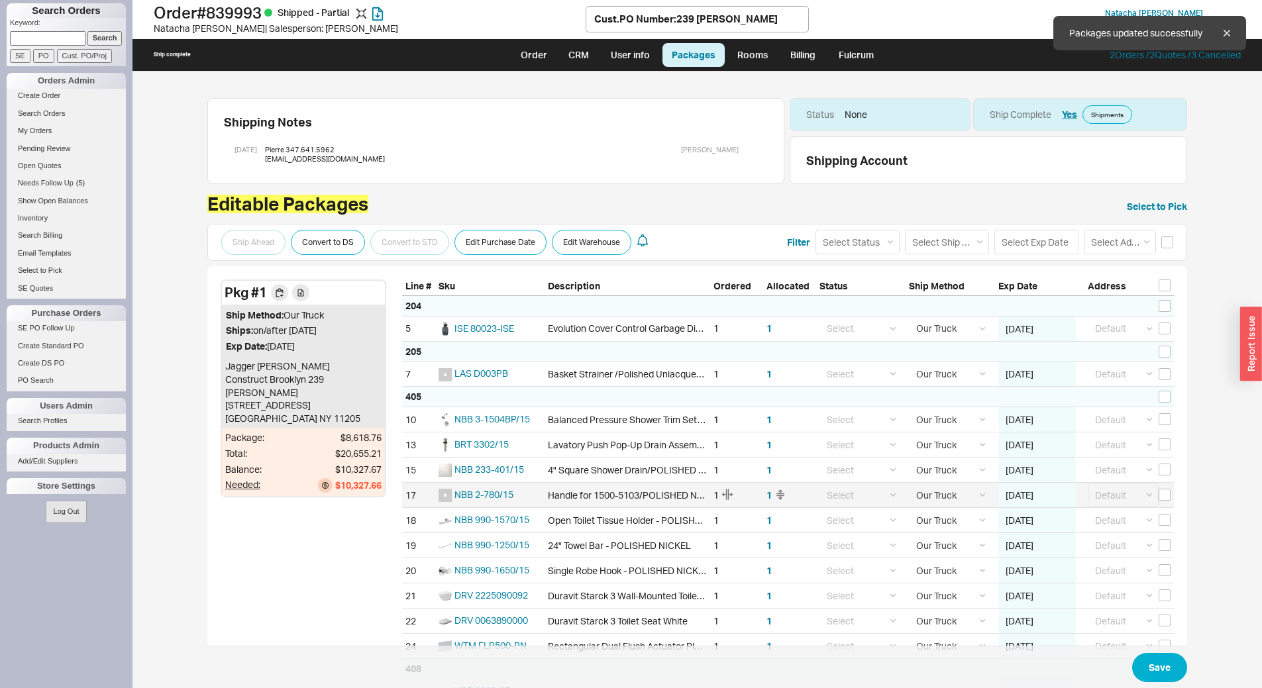
select select "8"
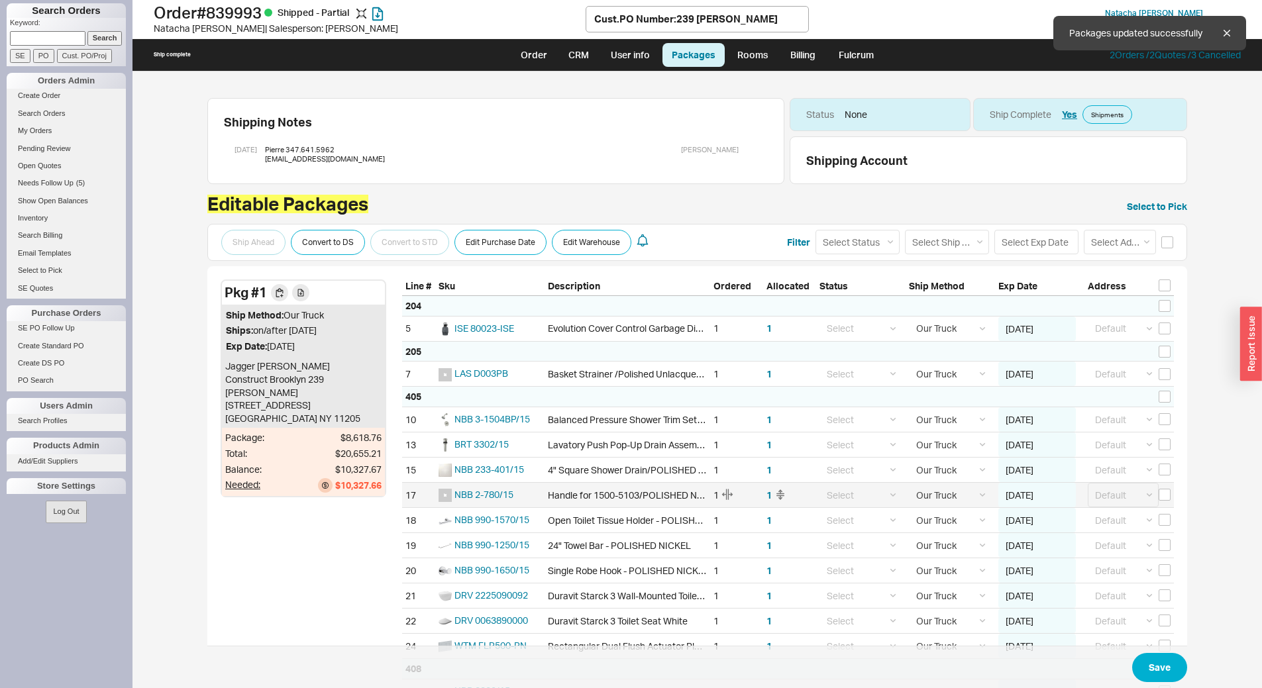
select select "8"
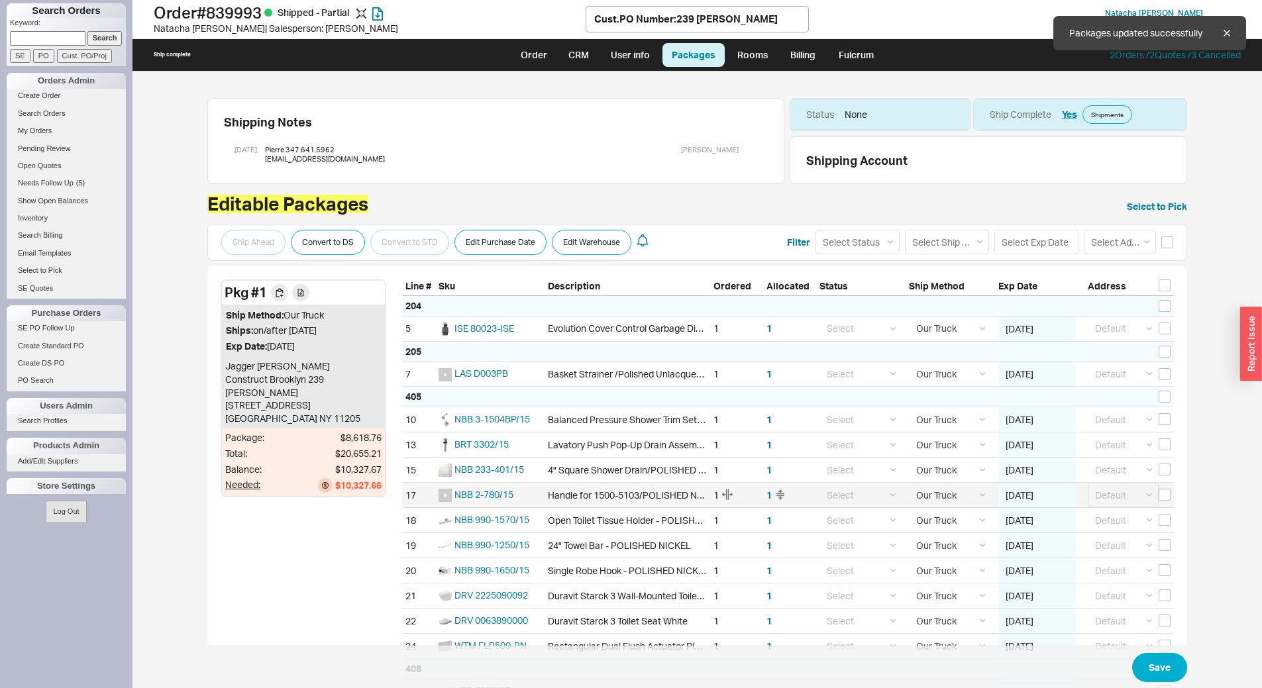
select select "8"
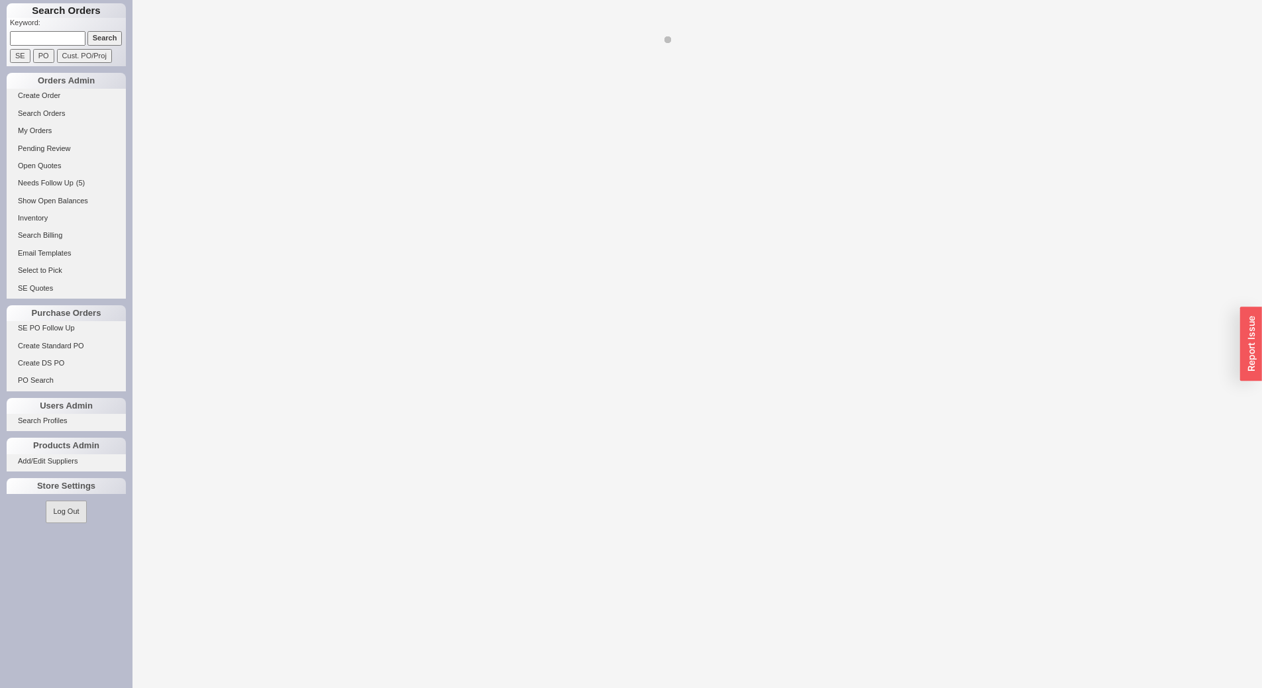
select select "LOW"
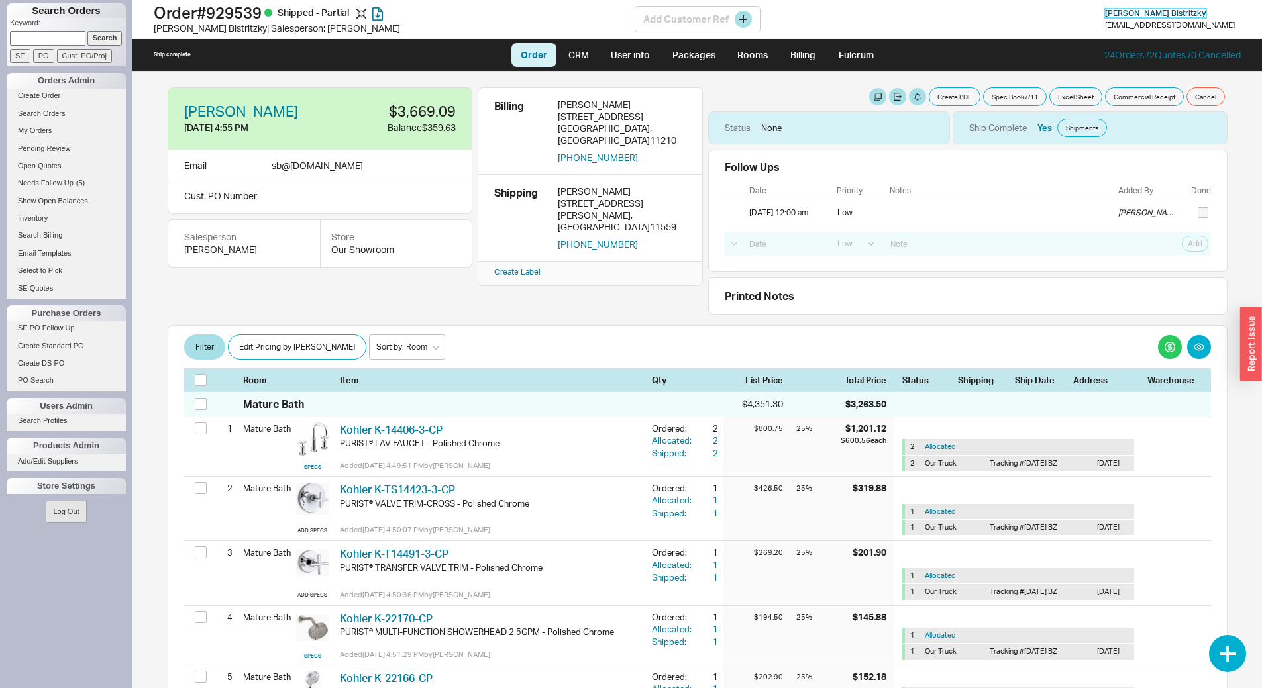
click at [1193, 11] on span "[PERSON_NAME]" at bounding box center [1155, 13] width 101 height 10
click at [700, 57] on link "Packages" at bounding box center [693, 55] width 62 height 24
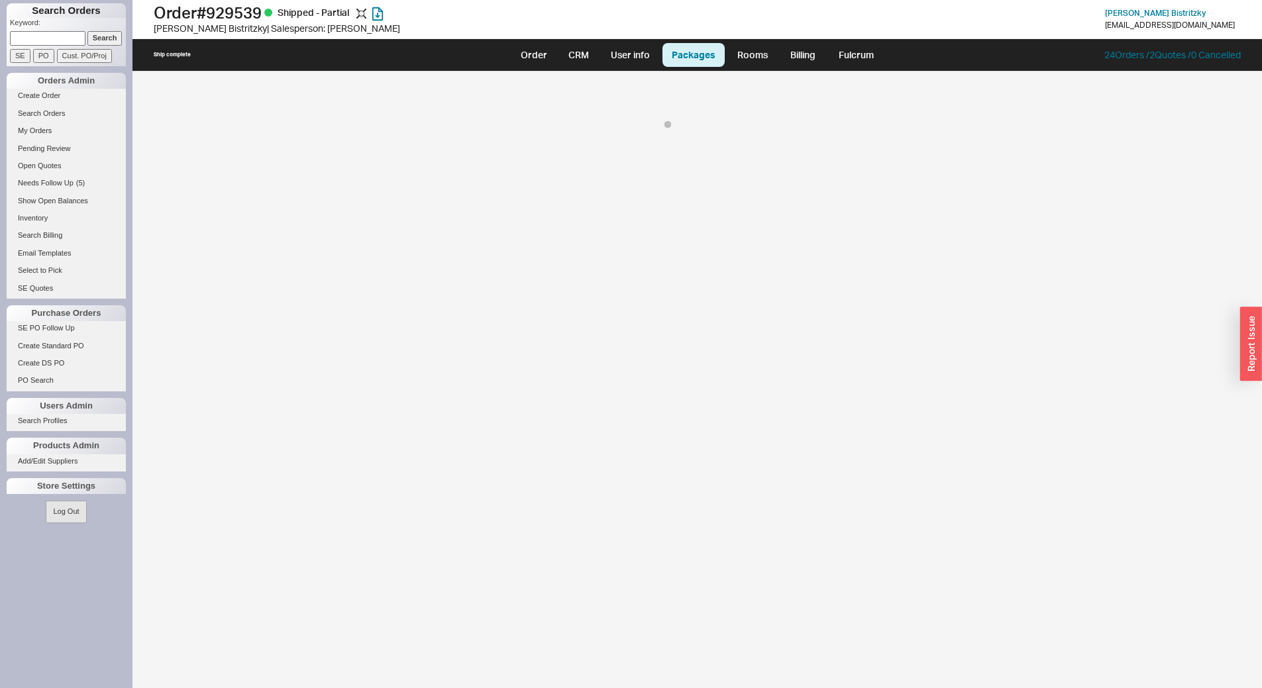
select select "8"
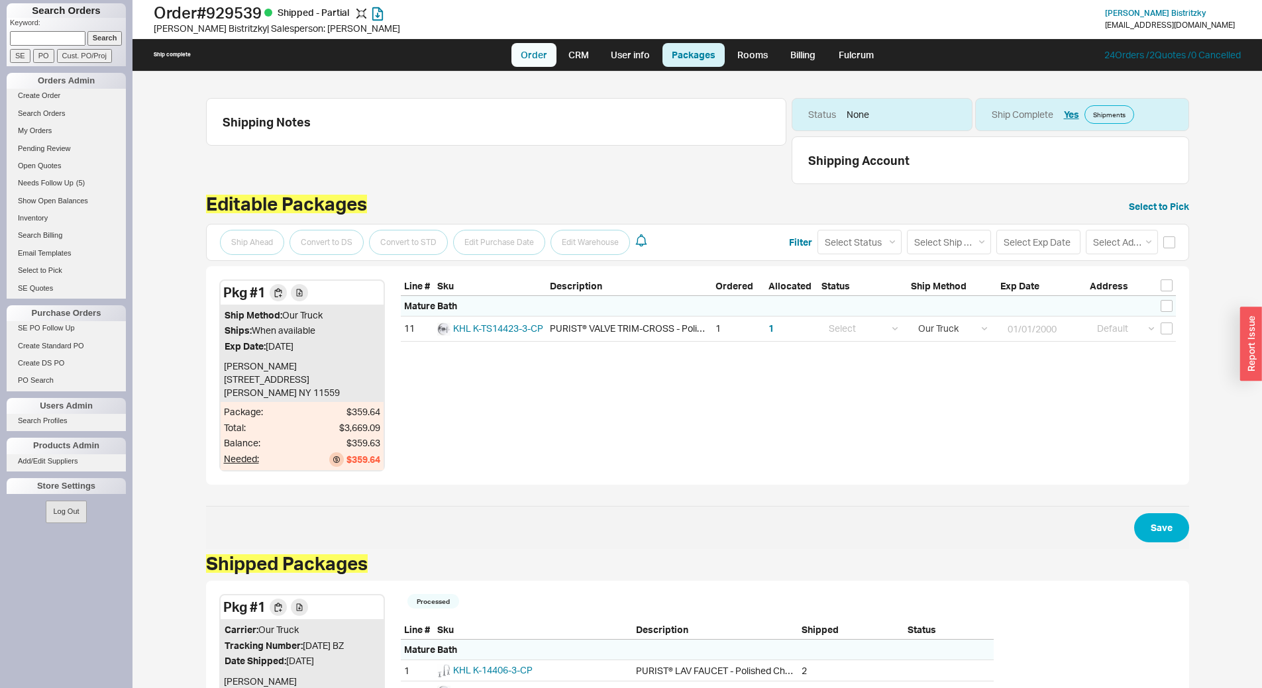
click at [542, 57] on link "Order" at bounding box center [533, 55] width 45 height 24
select select "LOW"
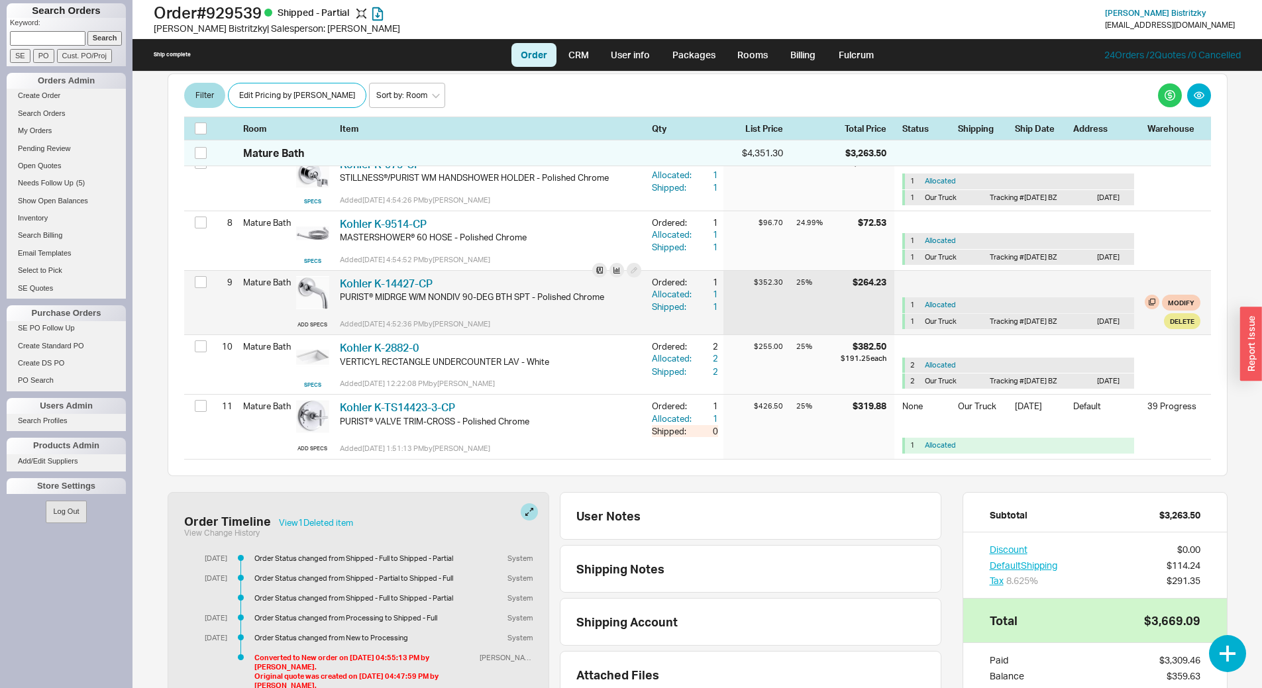
scroll to position [730, 0]
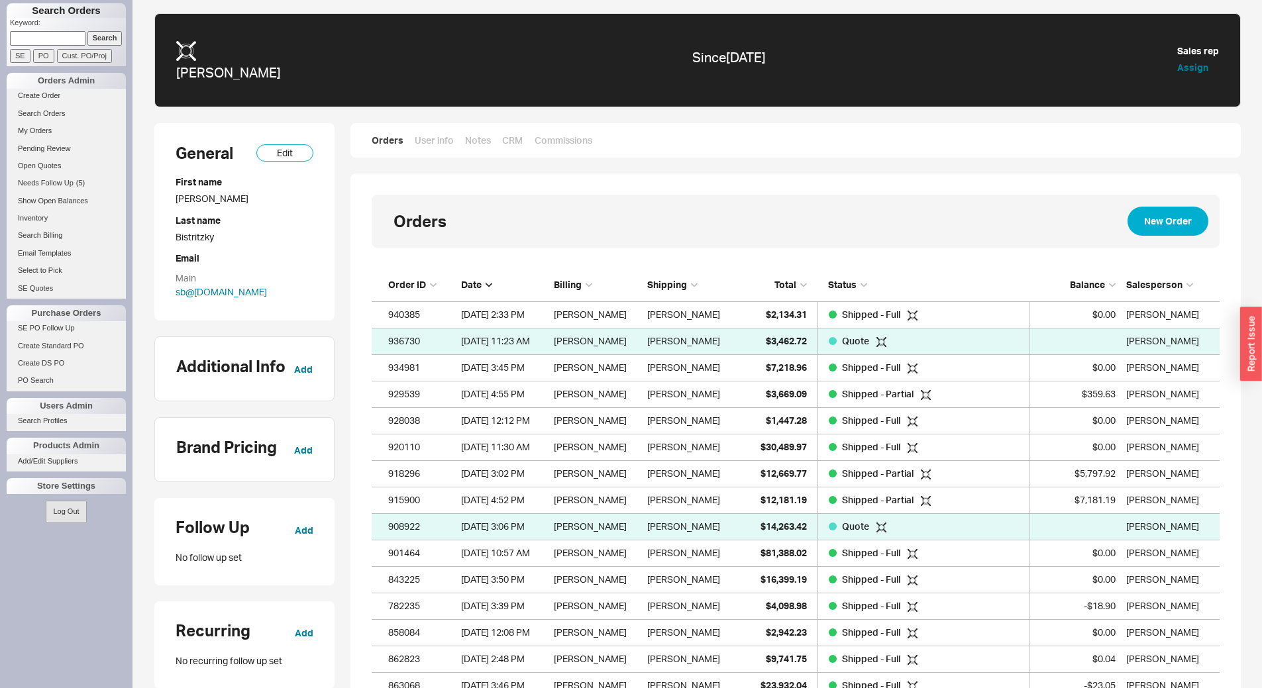
scroll to position [738, 838]
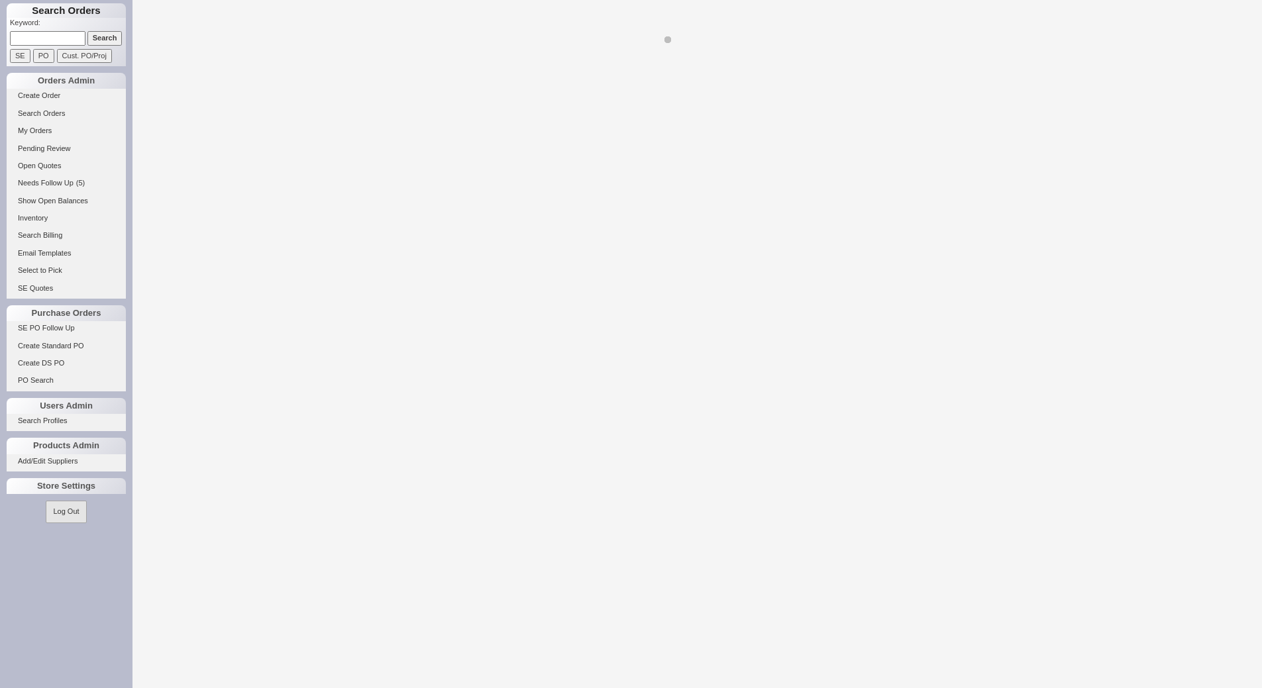
select select "LOW"
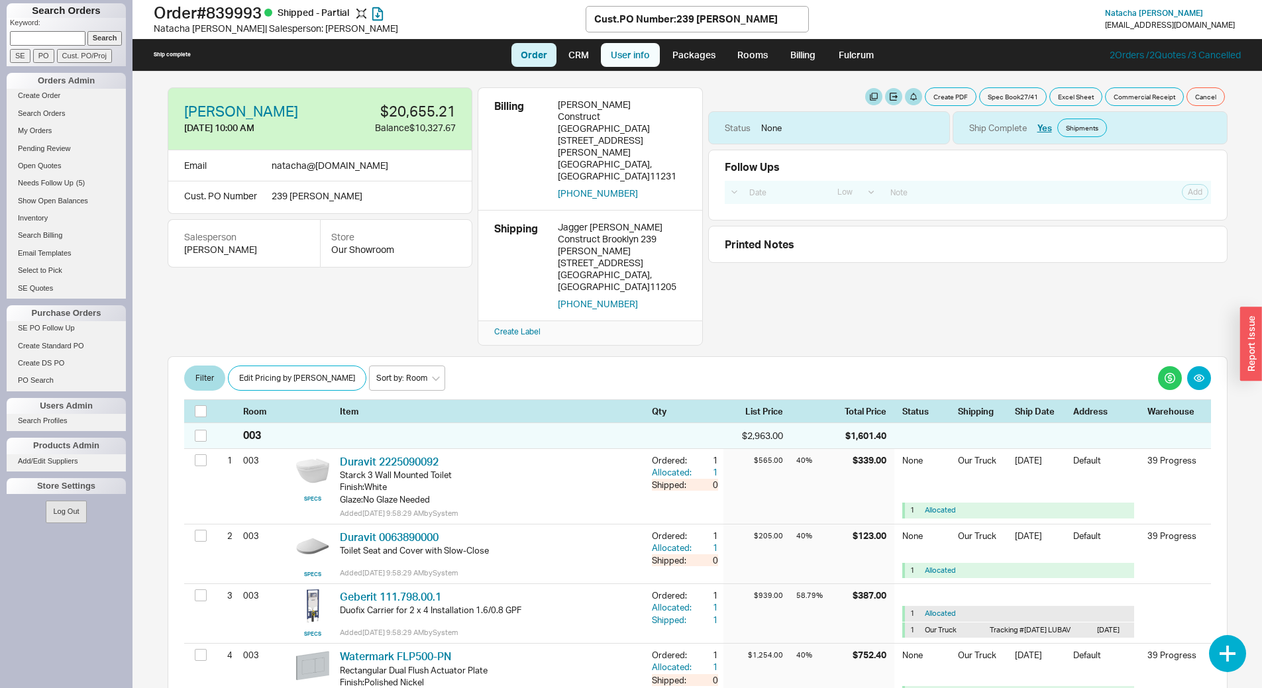
drag, startPoint x: 574, startPoint y: 56, endPoint x: 626, endPoint y: 49, distance: 53.5
click at [576, 56] on link "CRM" at bounding box center [578, 55] width 39 height 24
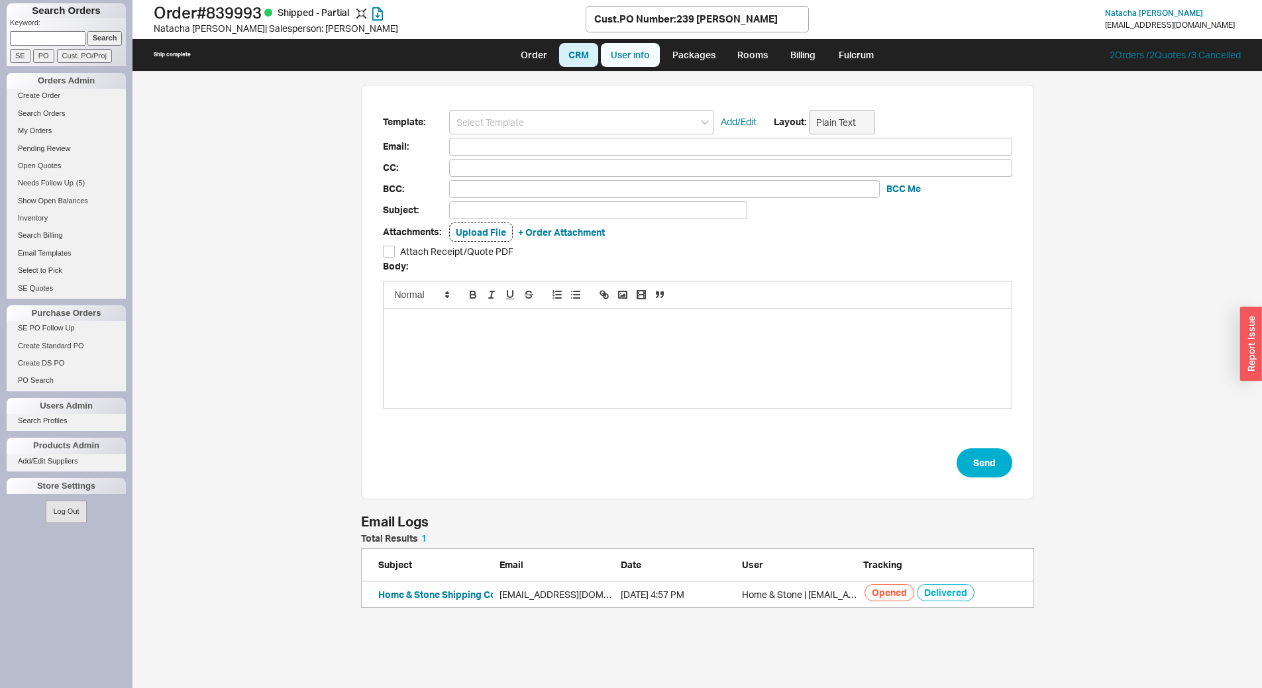
scroll to position [607, 1119]
click at [642, 50] on link "User info" at bounding box center [630, 55] width 59 height 24
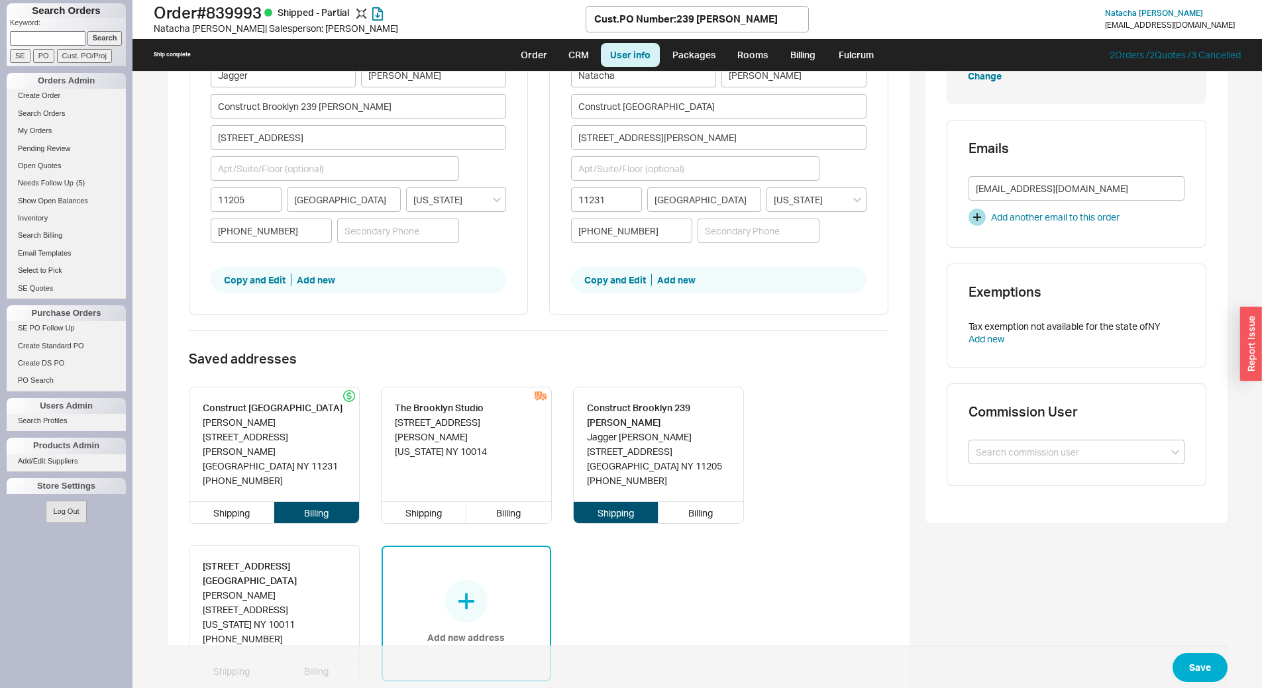
scroll to position [199, 0]
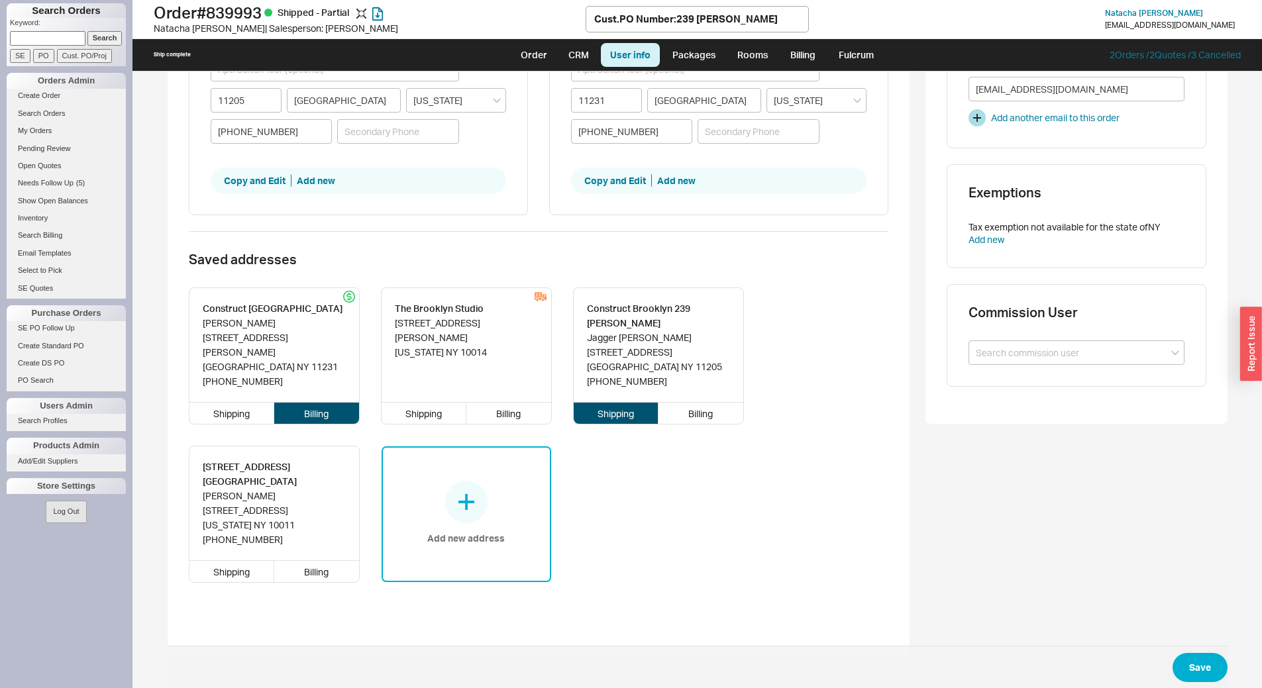
click at [448, 519] on div "Add new address" at bounding box center [465, 515] width 77 height 68
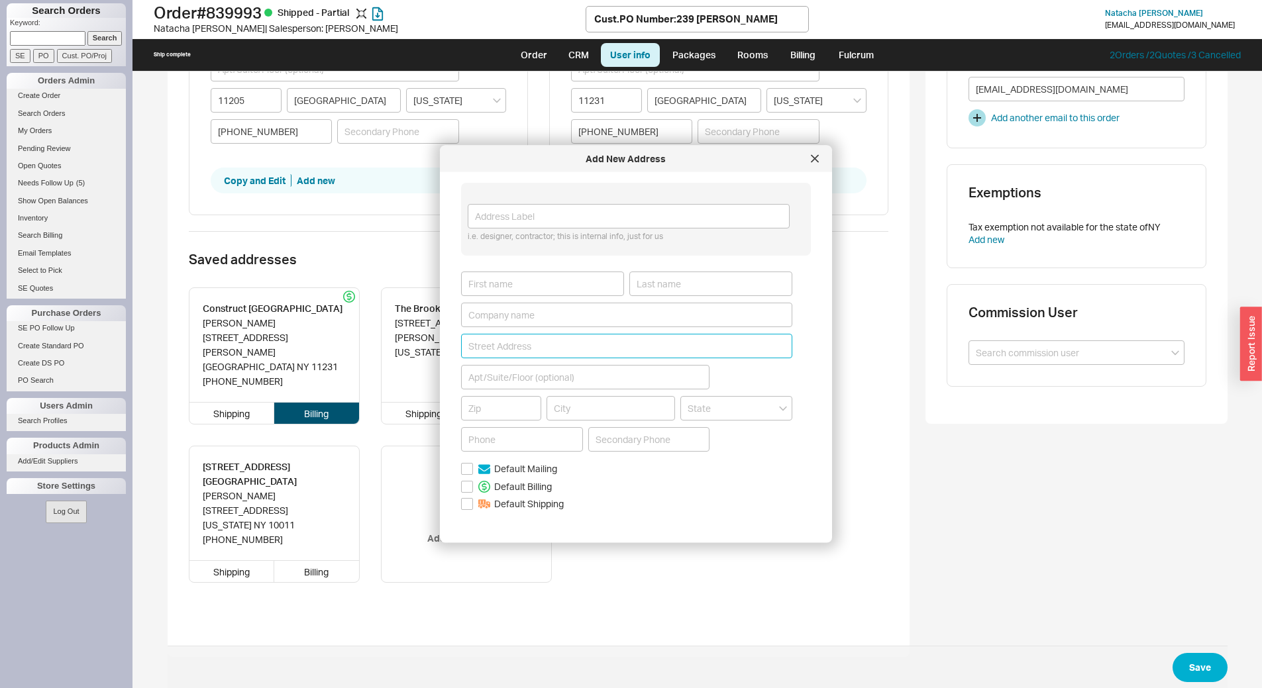
click at [501, 346] on input at bounding box center [626, 345] width 331 height 25
type input "239 Dean Street"
type input "11217"
type input "New York"
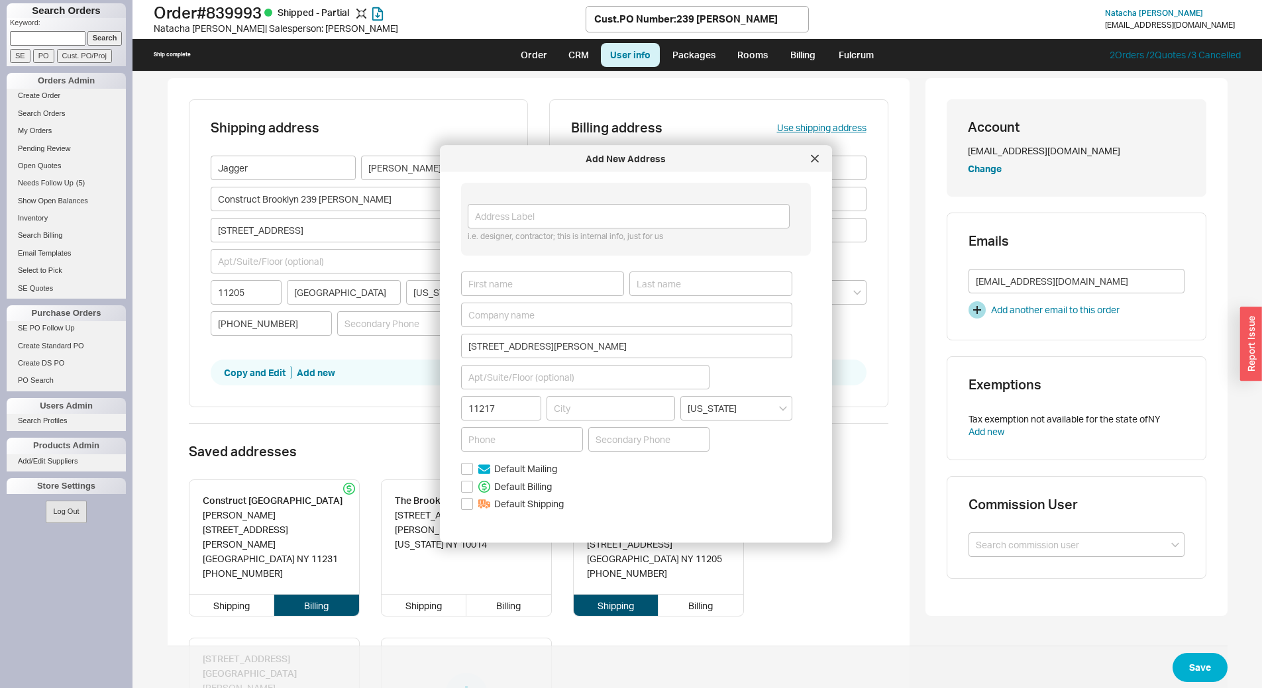
scroll to position [0, 0]
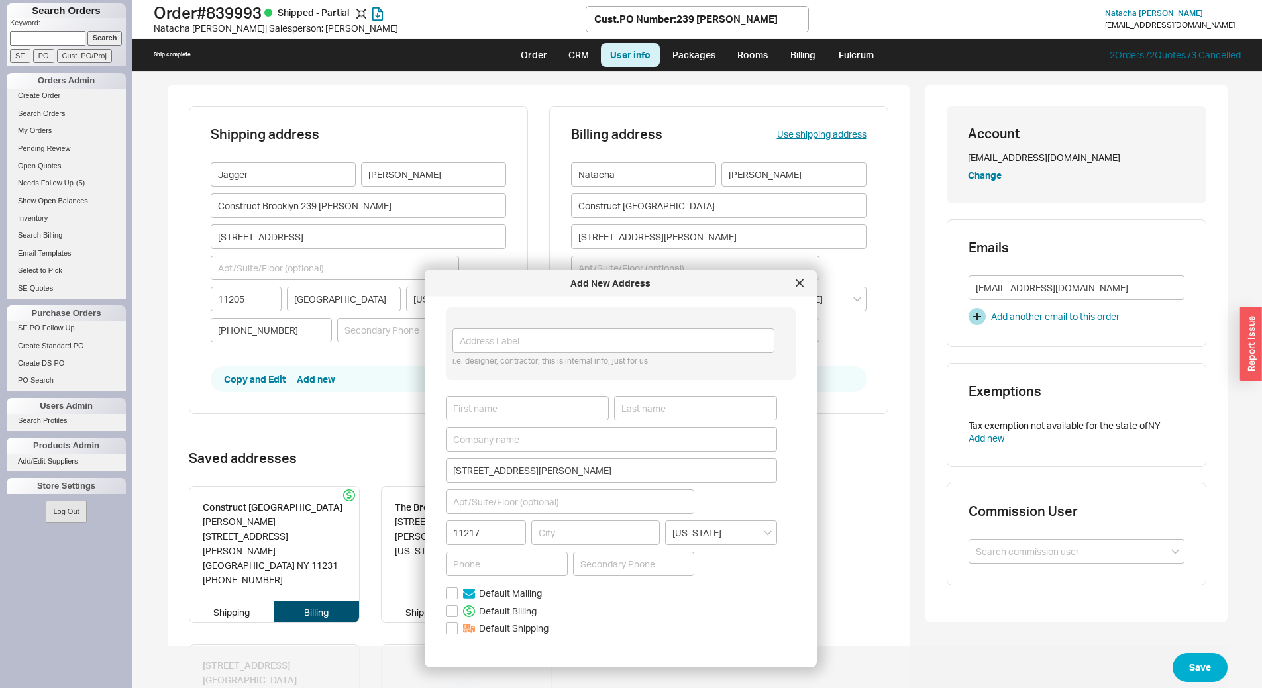
drag, startPoint x: 679, startPoint y: 161, endPoint x: 664, endPoint y: 285, distance: 125.4
click at [664, 285] on div "Add New Address" at bounding box center [610, 283] width 358 height 13
click at [497, 408] on input at bounding box center [527, 407] width 163 height 25
type input "Natacha"
click at [649, 410] on input at bounding box center [695, 407] width 163 height 25
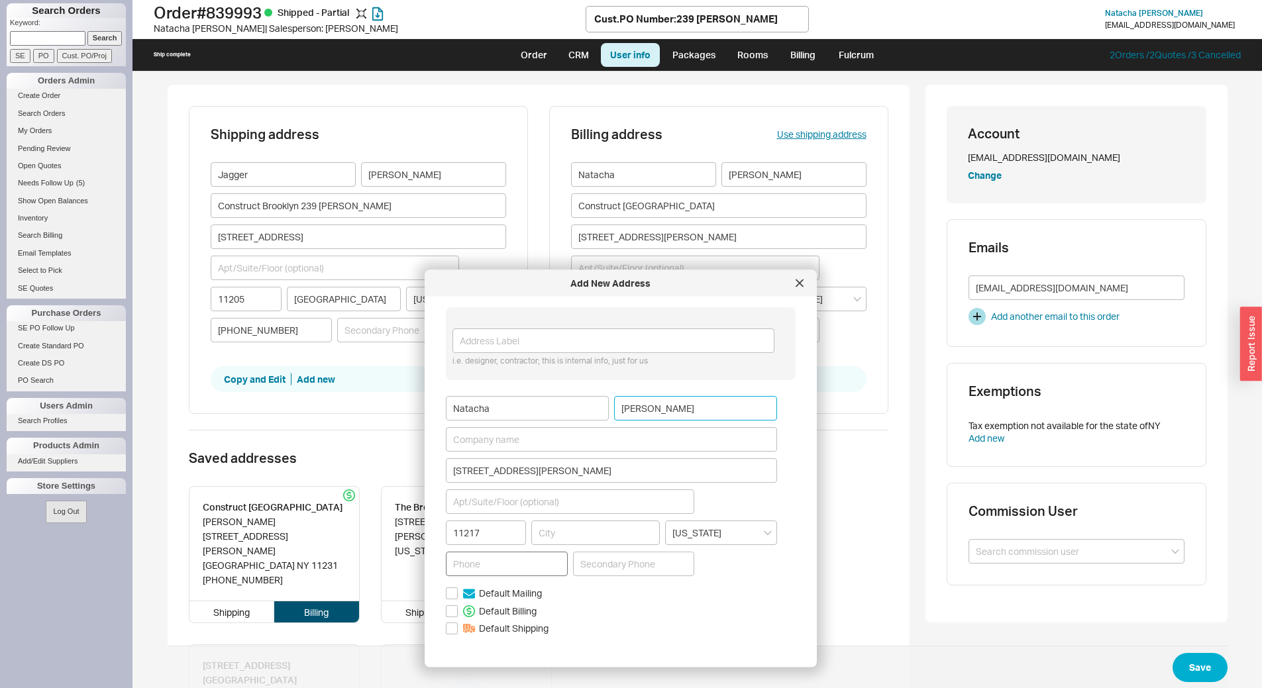
type input "Barrera"
click at [486, 567] on input at bounding box center [507, 563] width 122 height 25
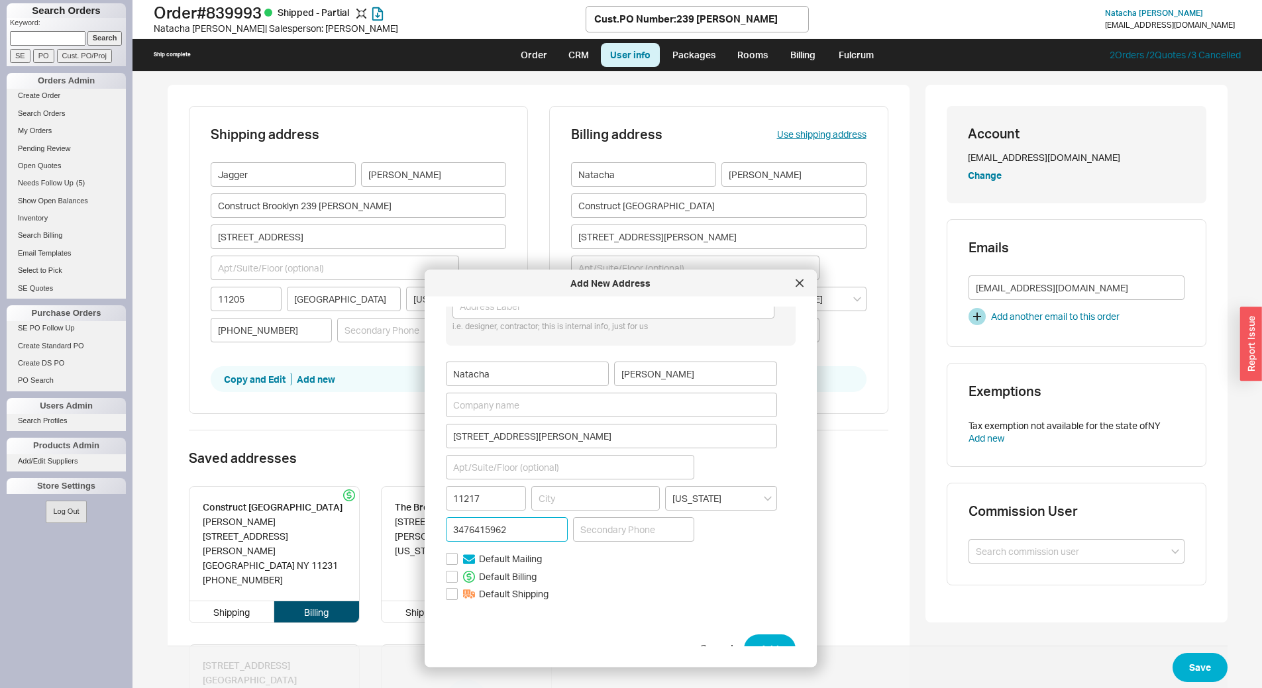
scroll to position [52, 0]
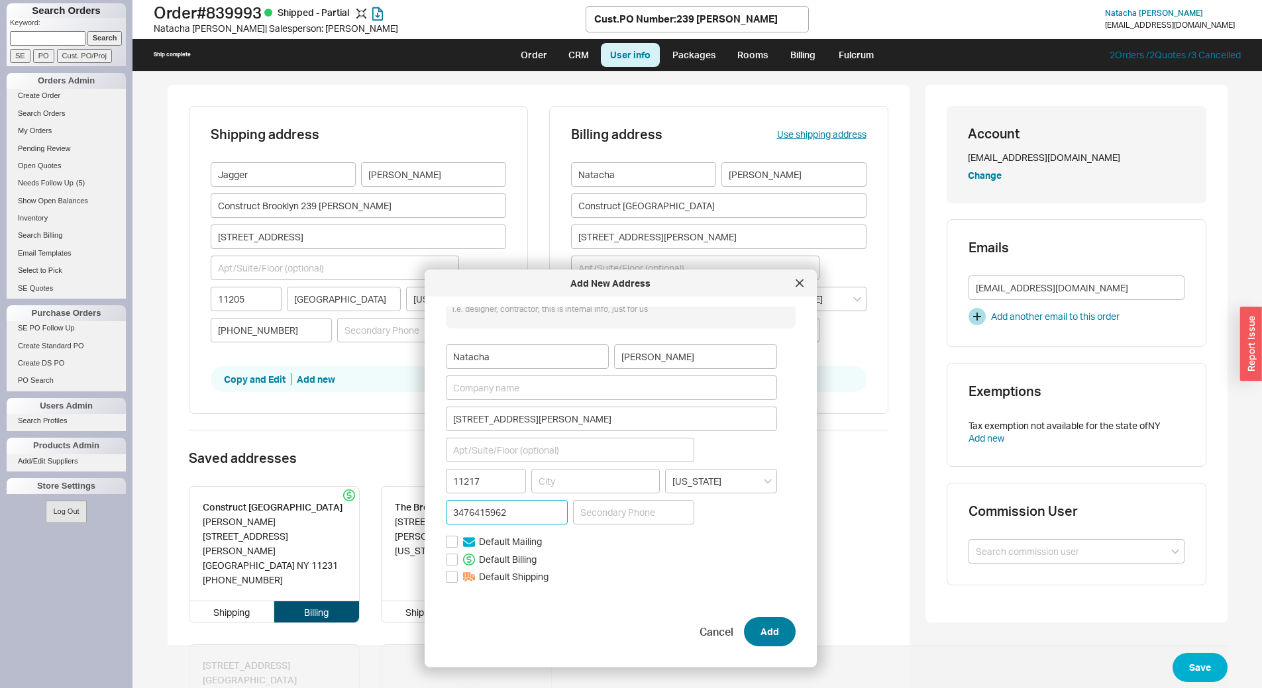
type input "3476415962"
click at [769, 624] on button "Add" at bounding box center [770, 631] width 52 height 29
click at [617, 479] on input "Required" at bounding box center [595, 480] width 128 height 25
type input "[GEOGRAPHIC_DATA]"
type input "11230"
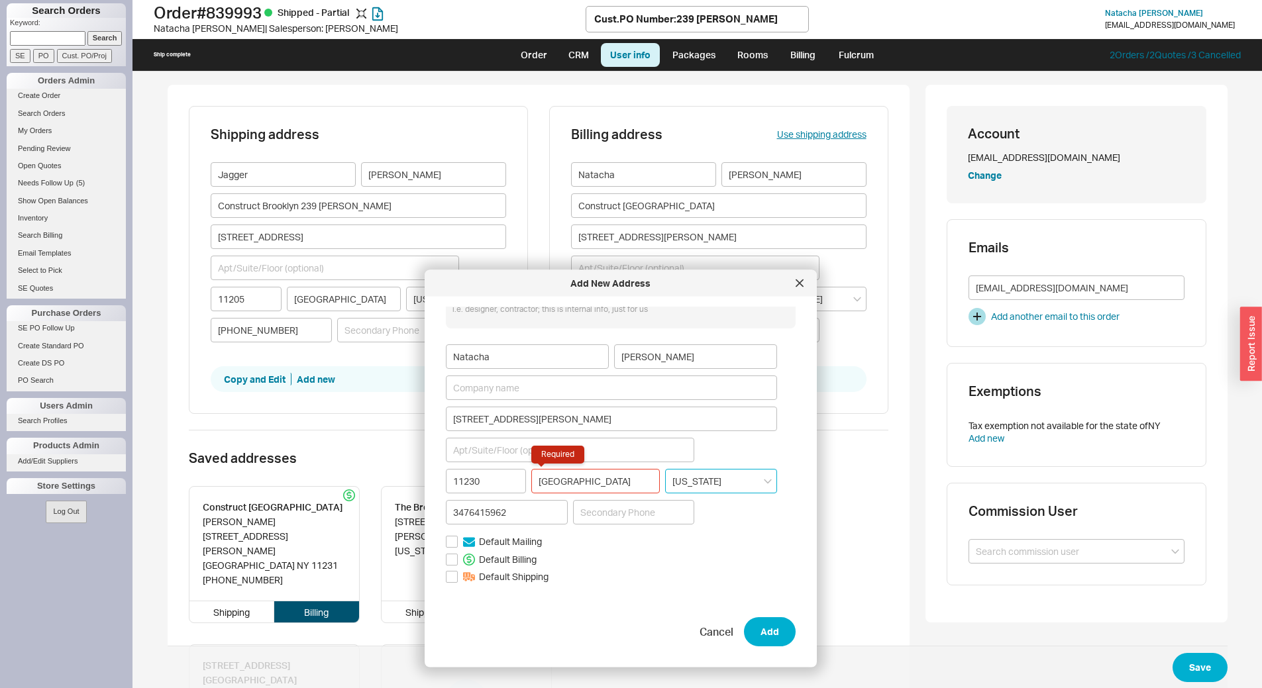
type input "NY"
type input "[GEOGRAPHIC_DATA]"
click at [487, 487] on input "11230" at bounding box center [486, 480] width 80 height 25
type input "New York"
click at [772, 635] on button "Add" at bounding box center [770, 631] width 52 height 29
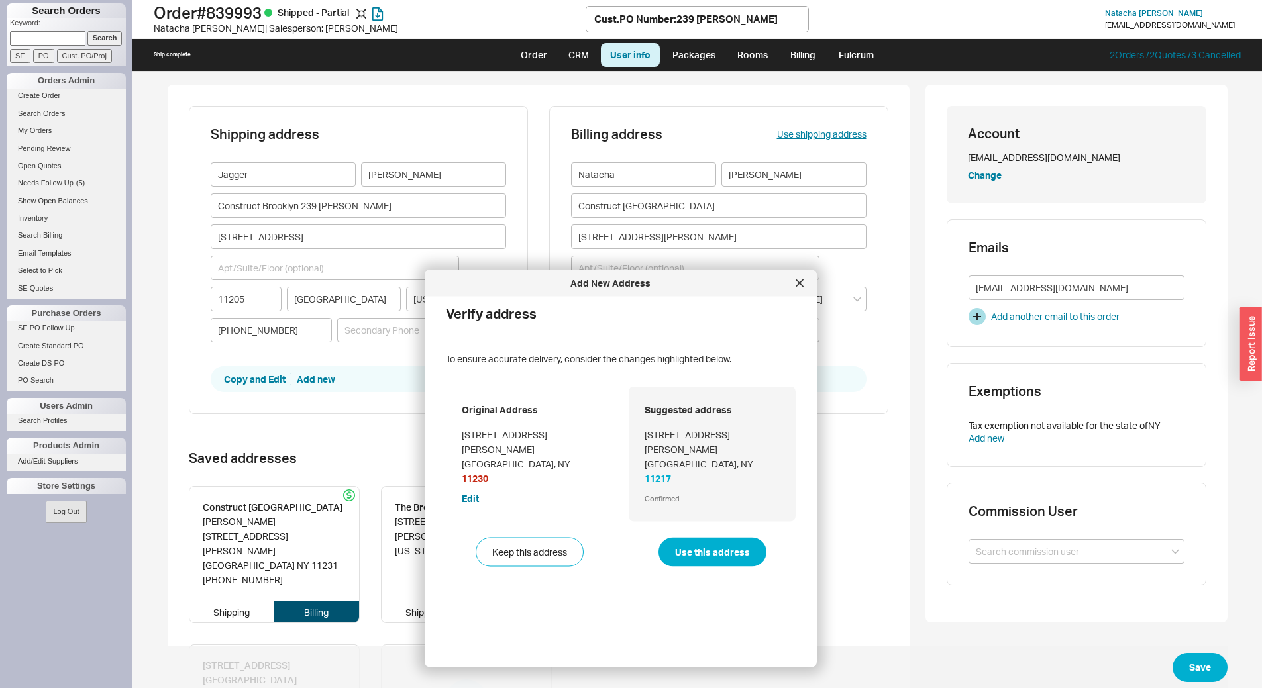
scroll to position [0, 0]
click at [713, 537] on button "Use this address" at bounding box center [712, 551] width 108 height 29
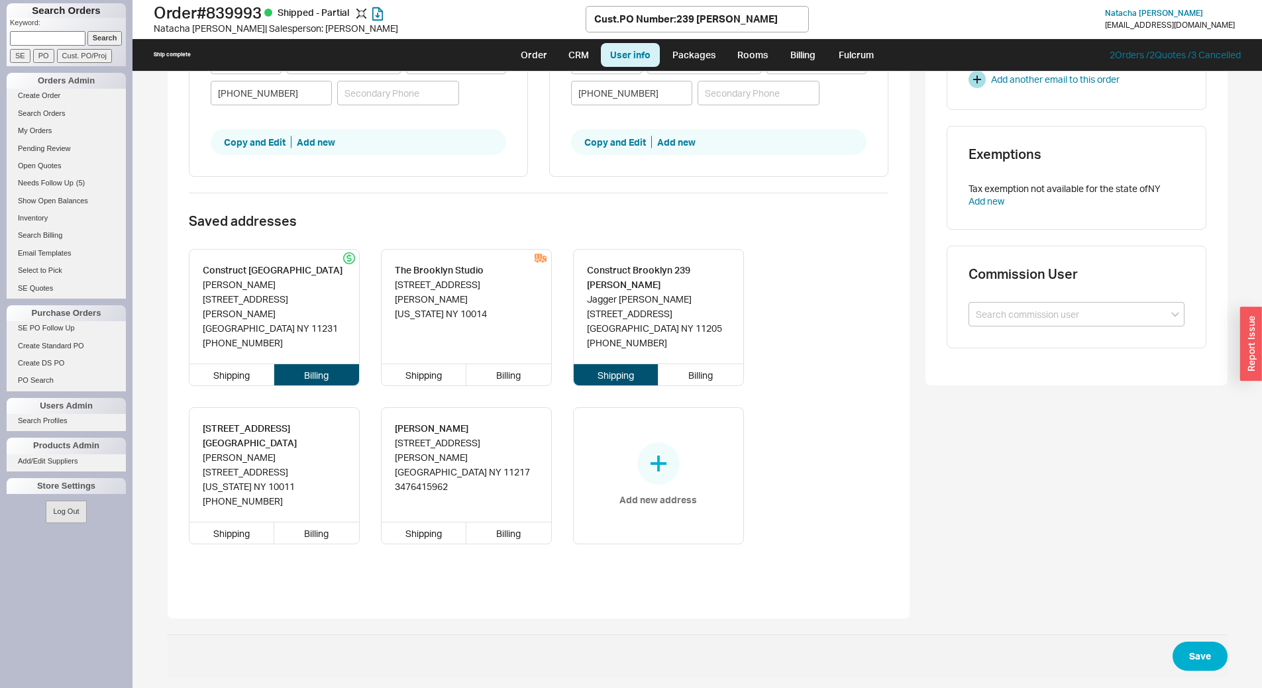
scroll to position [240, 0]
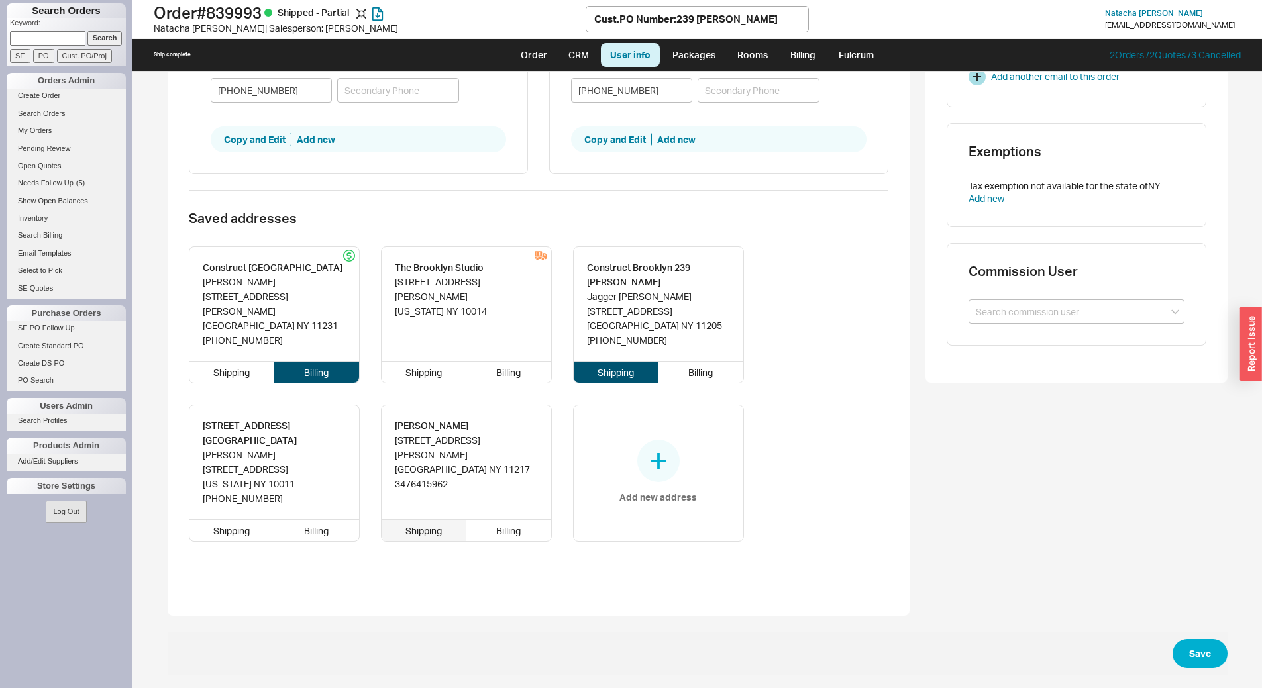
click at [436, 532] on div "Shipping" at bounding box center [423, 530] width 85 height 21
type input "Natacha"
type input "Barrera"
type input "239 DEAN STREET"
type input "11217"
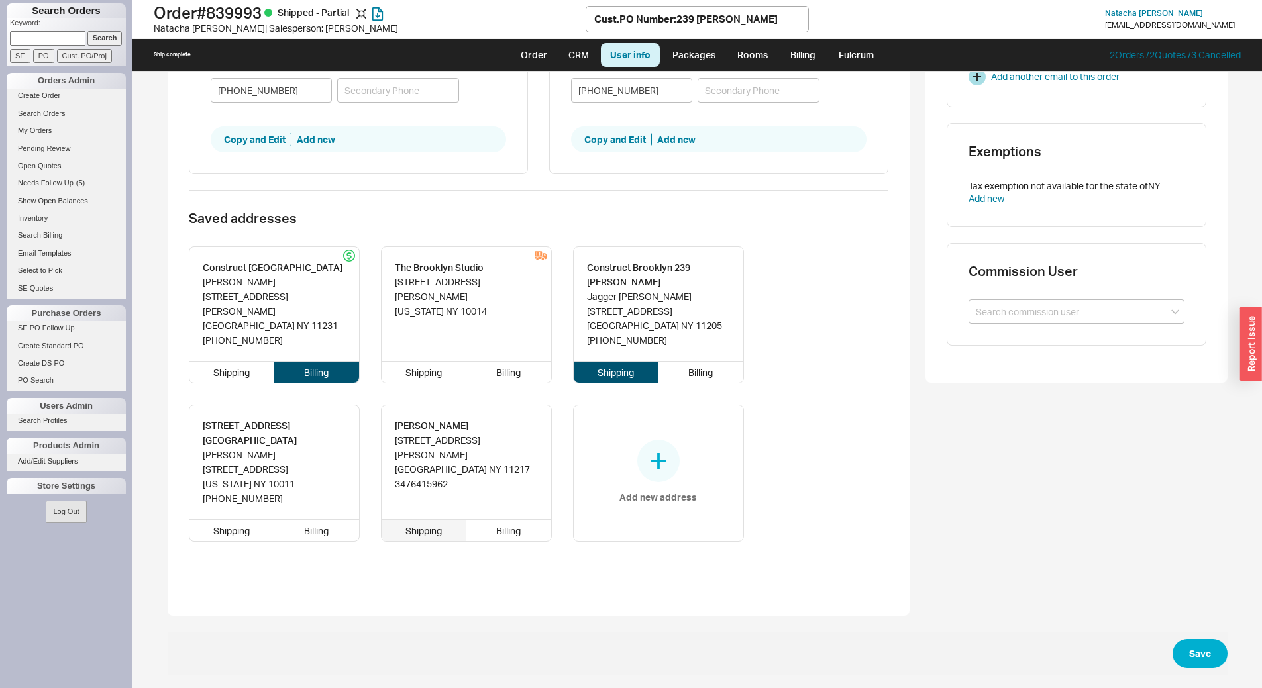
type input "3476415962"
click at [1187, 647] on button "Save" at bounding box center [1199, 653] width 55 height 29
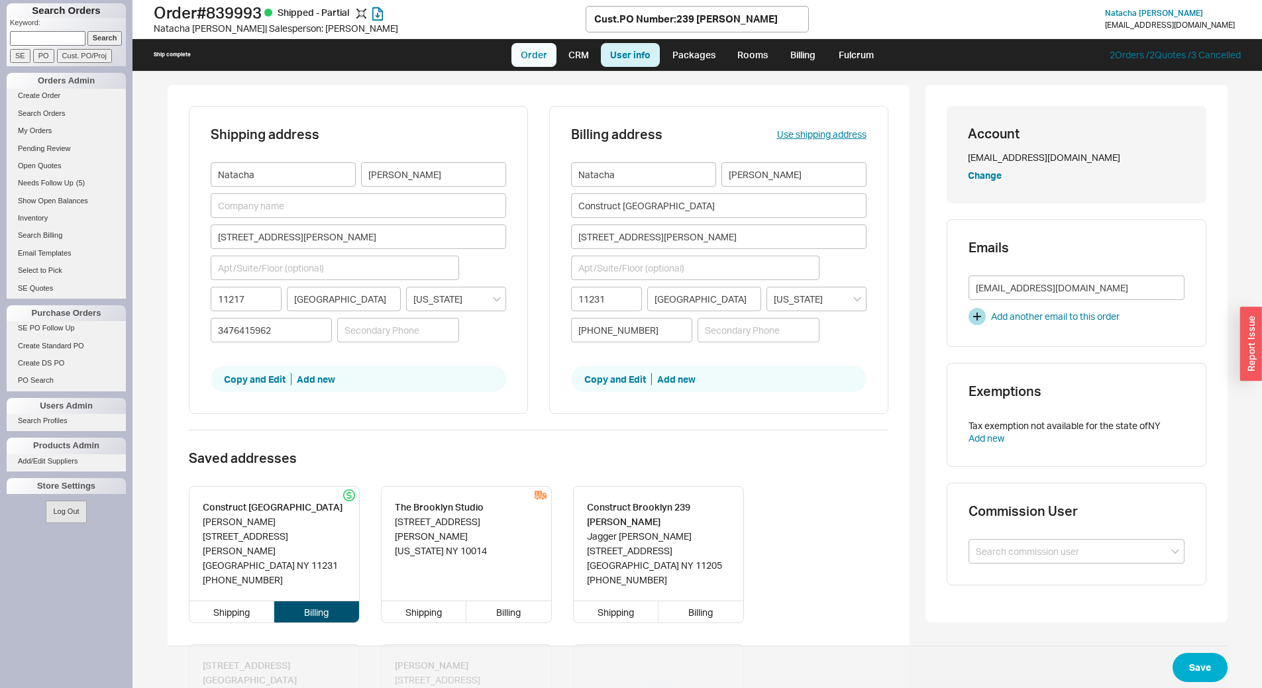
click at [537, 58] on link "Order" at bounding box center [533, 55] width 45 height 24
select select "LOW"
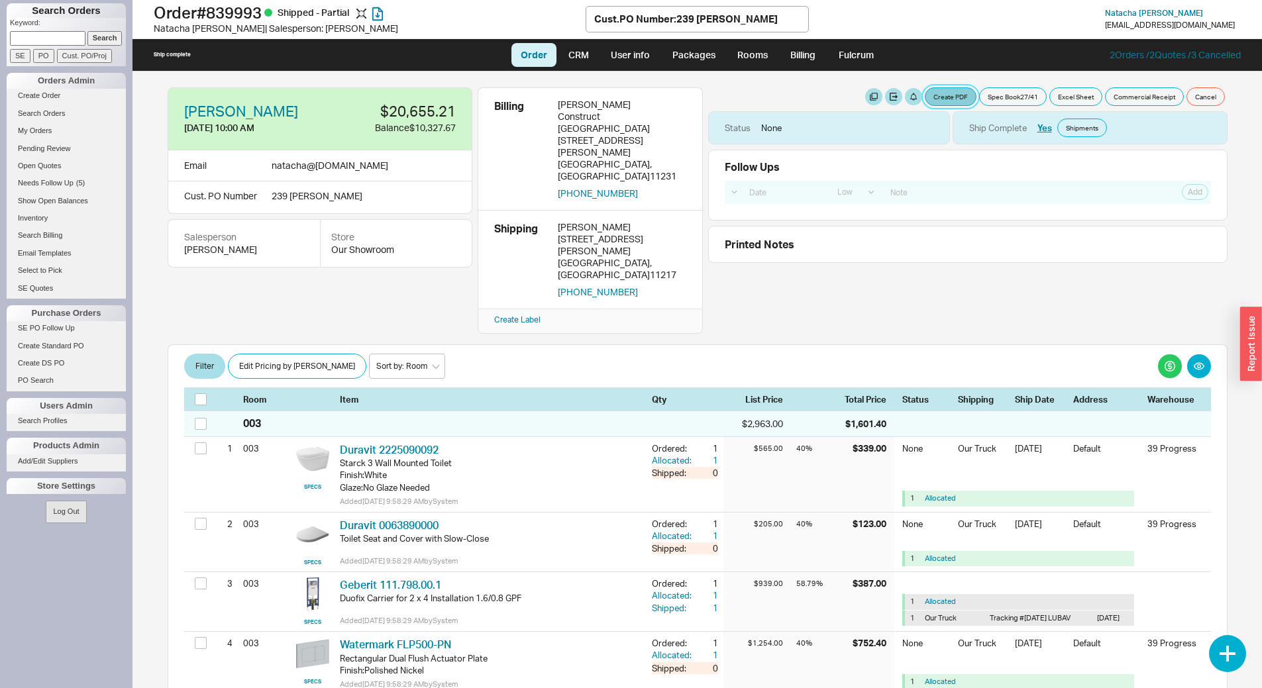
click at [940, 101] on button "Create PDF" at bounding box center [951, 96] width 52 height 19
select select "71997456"
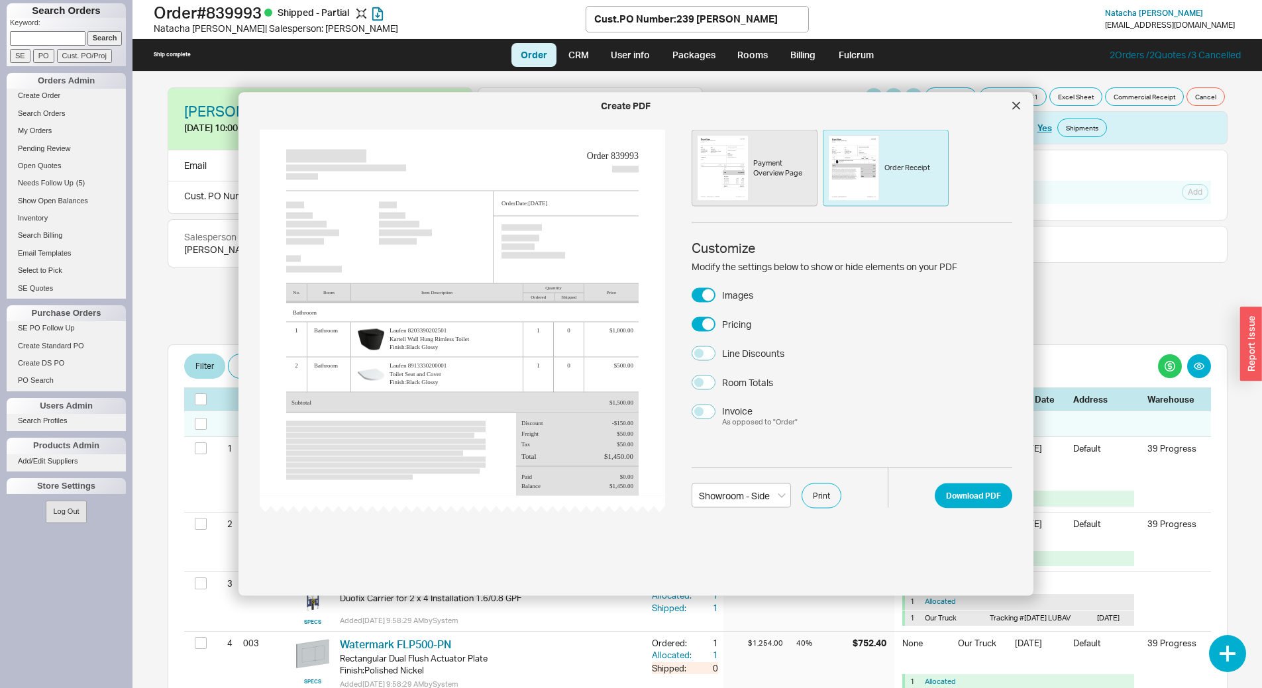
click at [768, 175] on div "Payment Overview Page" at bounding box center [782, 168] width 58 height 21
click at [890, 175] on div "Order Receipt" at bounding box center [886, 168] width 126 height 77
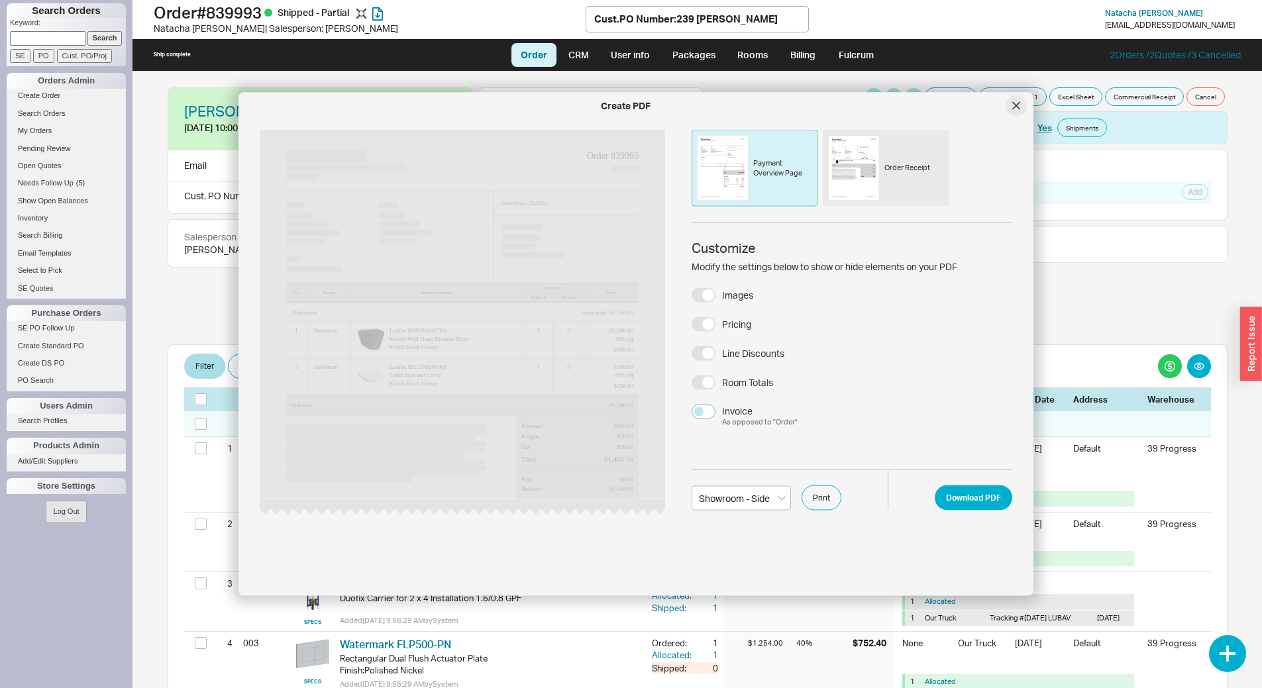
click at [1019, 104] on icon at bounding box center [1016, 106] width 8 height 8
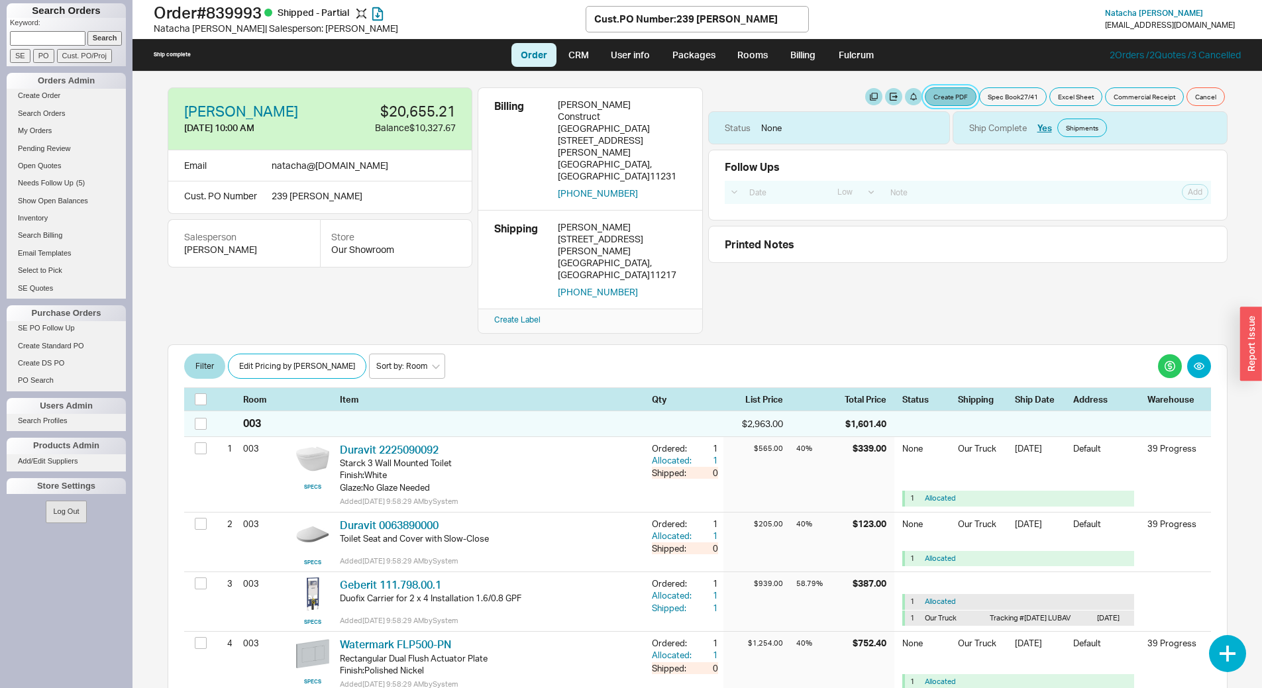
click at [950, 98] on button "Create PDF" at bounding box center [951, 96] width 52 height 19
select select "71997456"
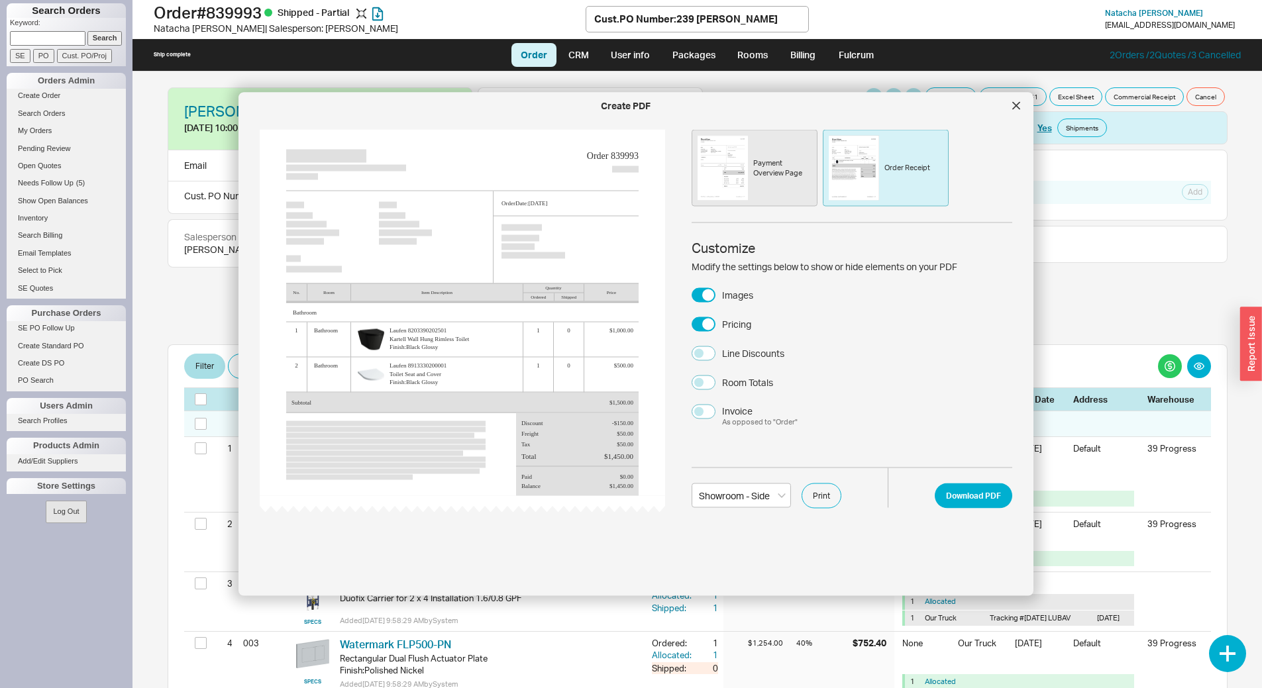
click at [744, 180] on img at bounding box center [722, 168] width 50 height 65
click at [896, 164] on div "Order Receipt" at bounding box center [907, 168] width 46 height 10
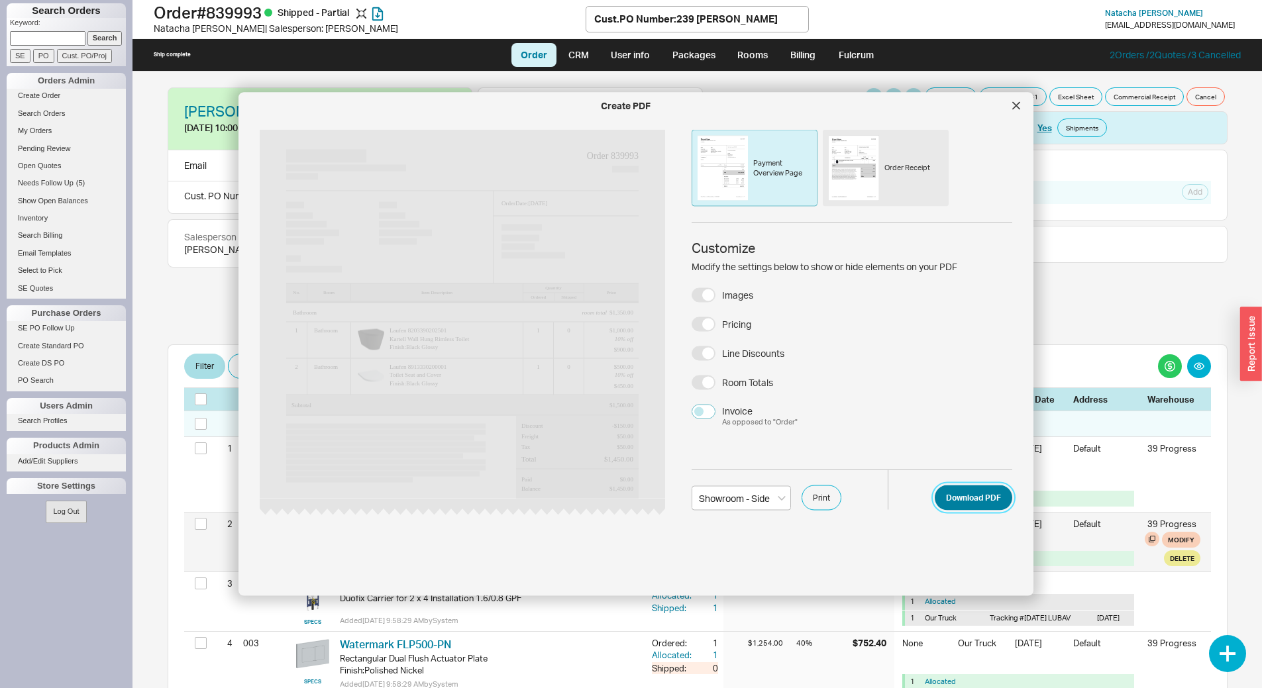
click at [964, 495] on button "Download PDF" at bounding box center [972, 497] width 77 height 25
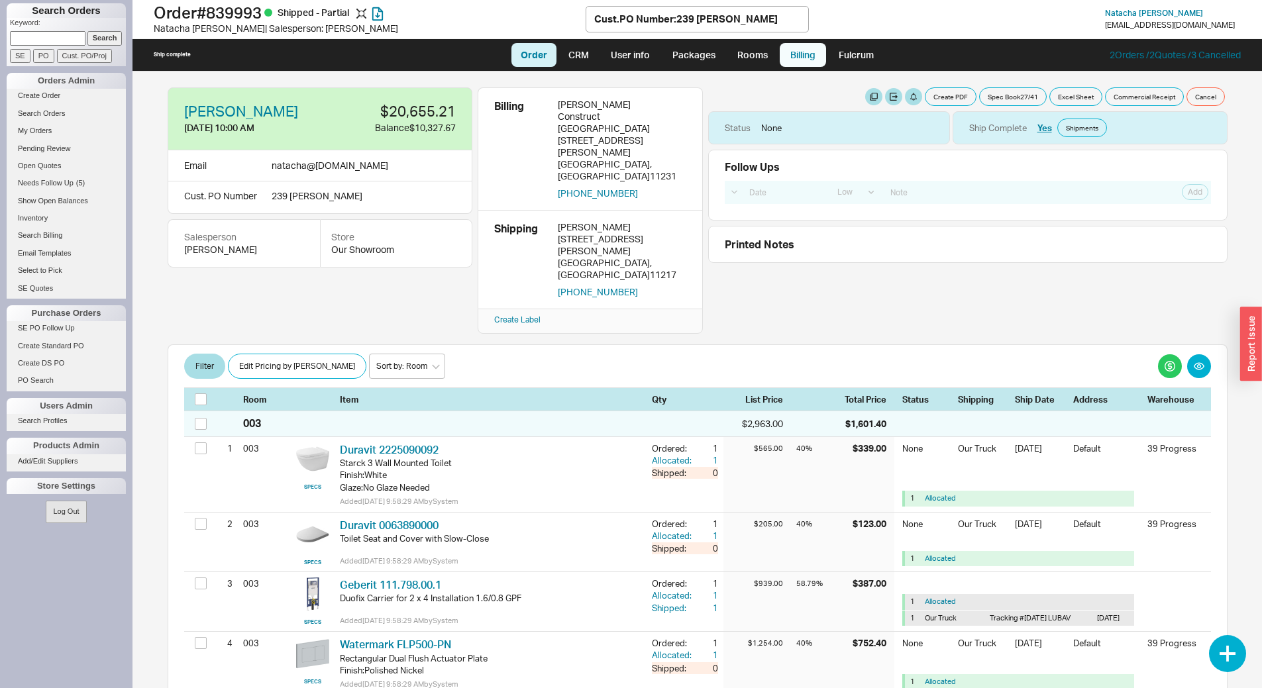
click at [783, 56] on link "Billing" at bounding box center [802, 55] width 46 height 24
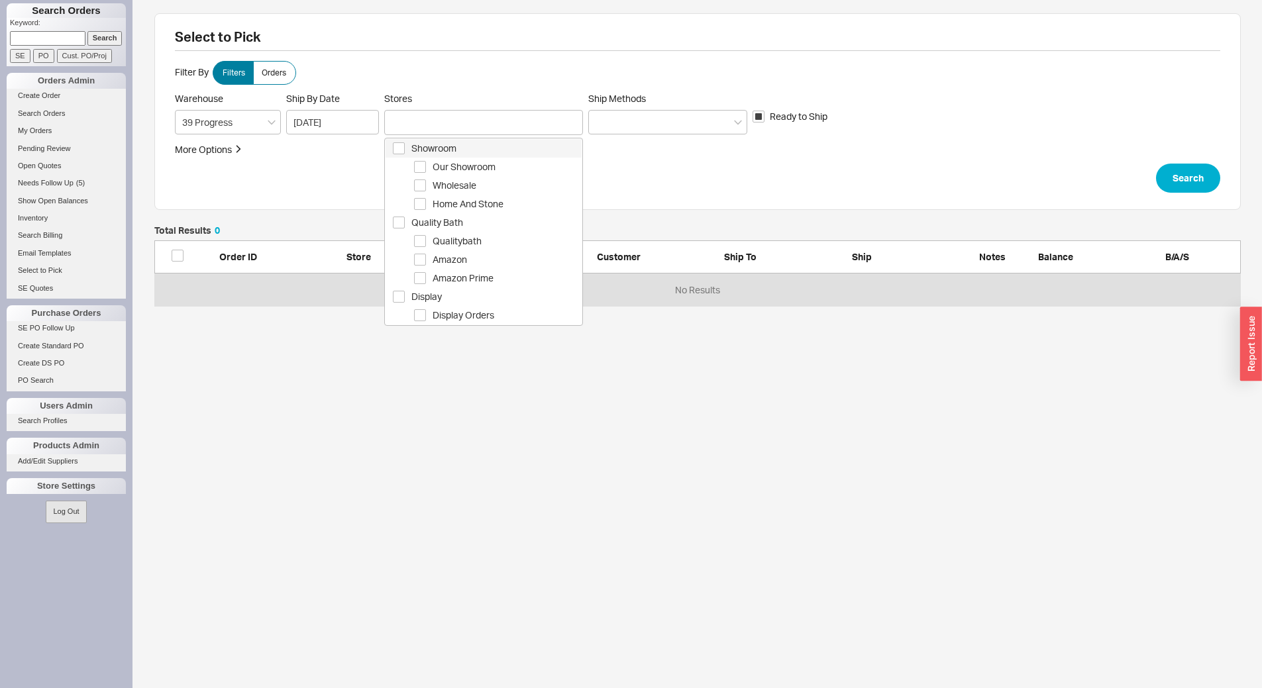
drag, startPoint x: 456, startPoint y: 128, endPoint x: 466, endPoint y: 135, distance: 11.8
click at [456, 127] on div at bounding box center [483, 122] width 199 height 25
click at [472, 145] on span "Showroom" at bounding box center [496, 148] width 170 height 16
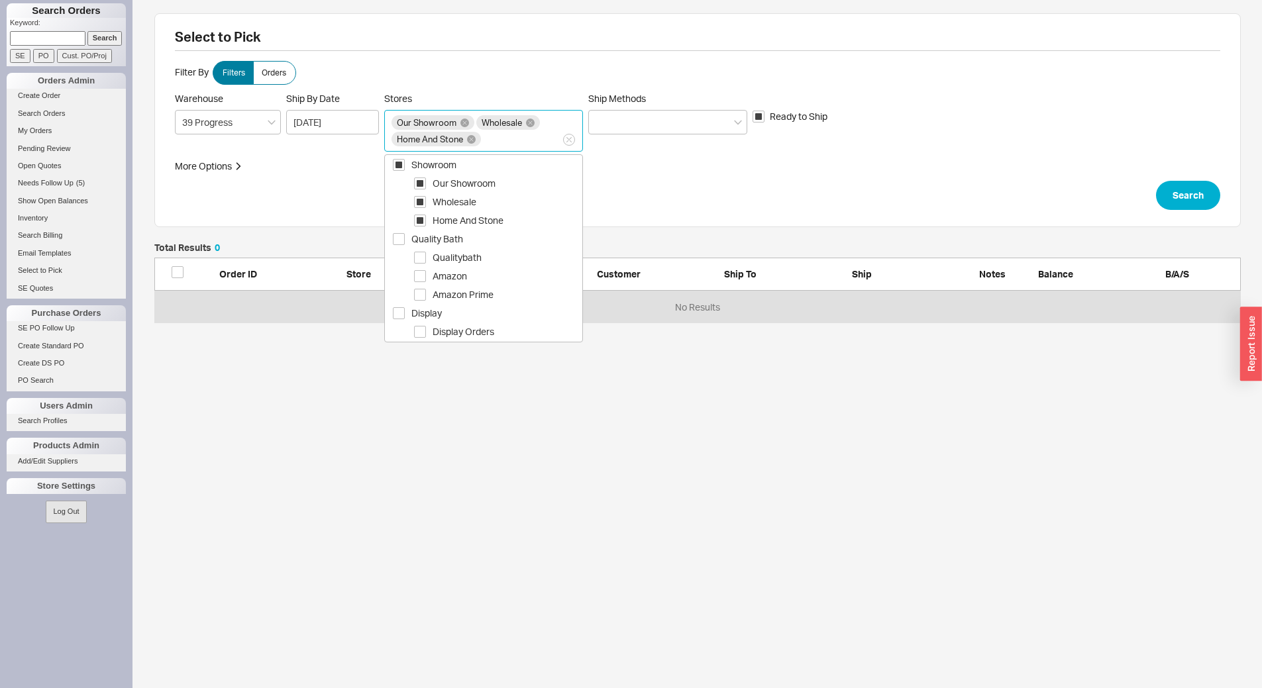
drag, startPoint x: 489, startPoint y: 254, endPoint x: 626, endPoint y: 158, distance: 167.9
click at [489, 254] on span "Qualitybath" at bounding box center [506, 258] width 149 height 16
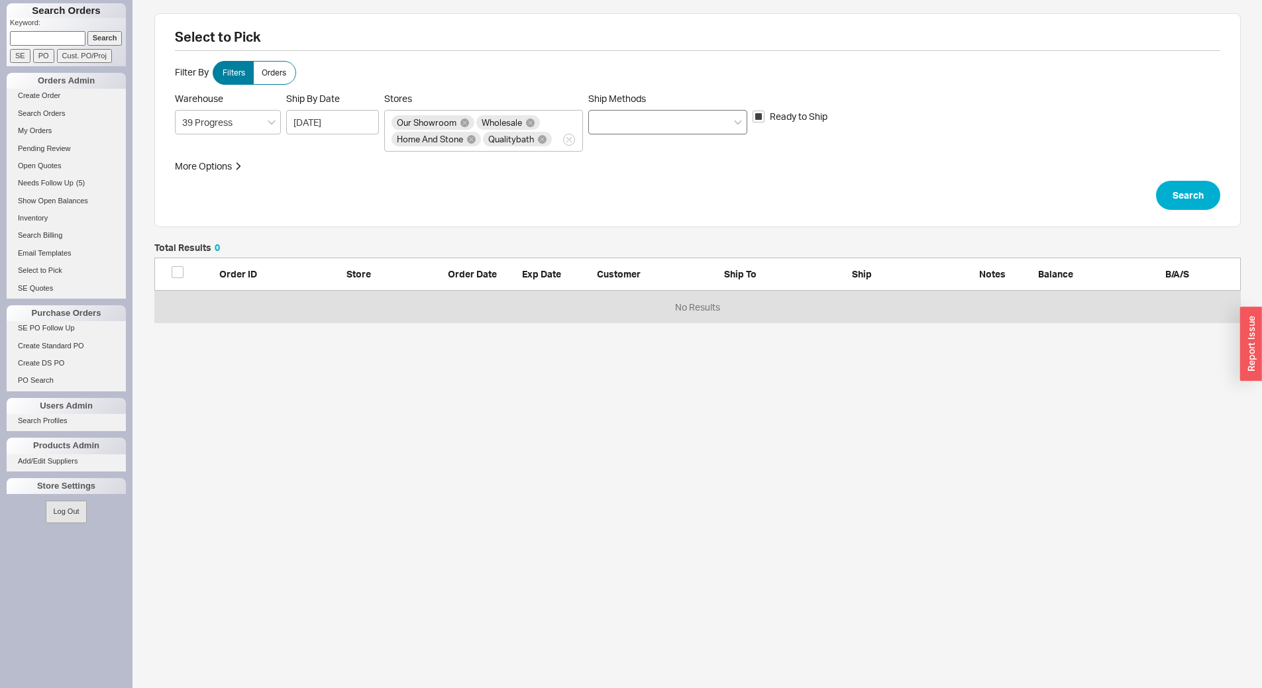
click at [646, 126] on div at bounding box center [667, 122] width 159 height 25
click at [605, 126] on input "Ship Methods" at bounding box center [599, 122] width 9 height 15
click at [662, 197] on div "Our Truck" at bounding box center [668, 197] width 158 height 24
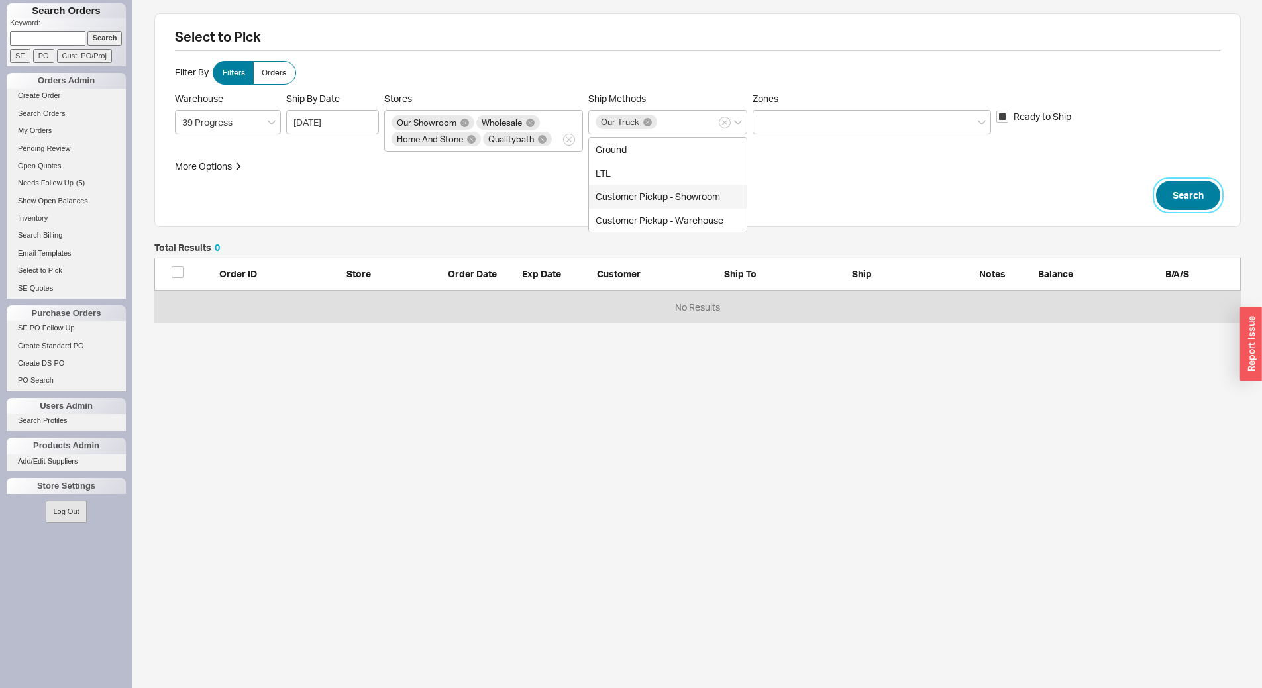
click at [1184, 200] on button "Search" at bounding box center [1188, 195] width 64 height 29
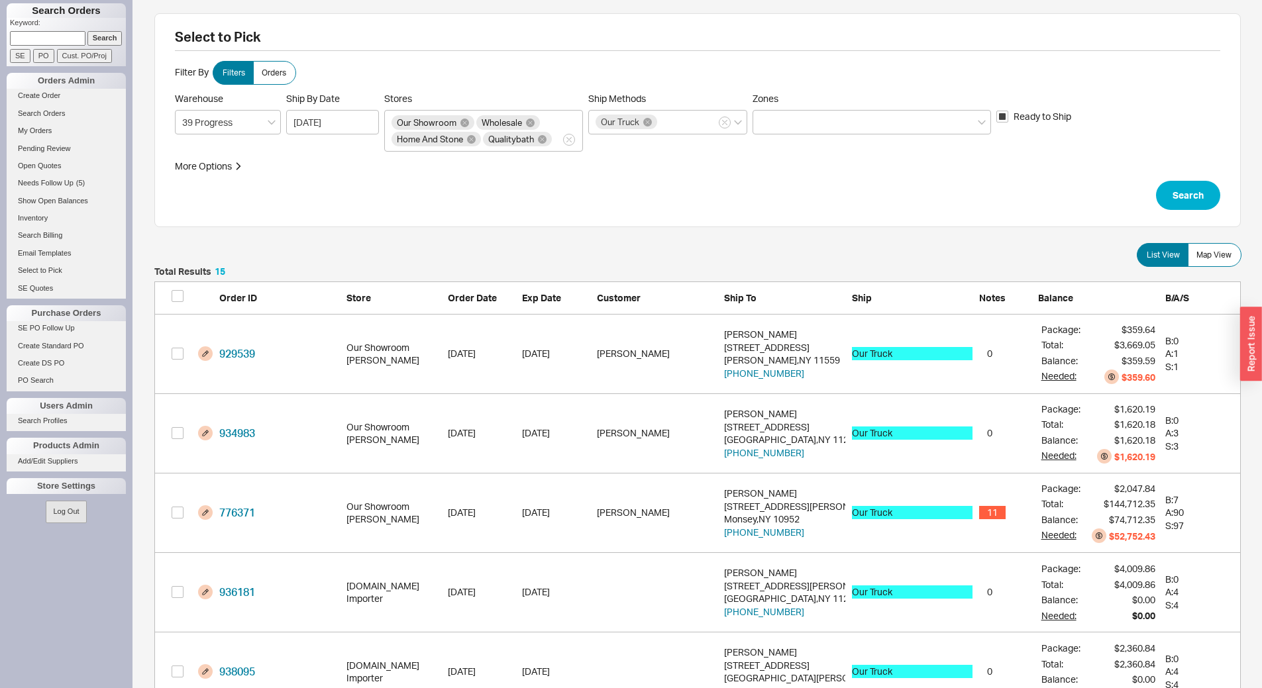
scroll to position [1230, 1076]
click at [1204, 256] on span "Map View" at bounding box center [1213, 255] width 35 height 11
click at [0, 0] on input "Map View" at bounding box center [0, 0] width 0 height 0
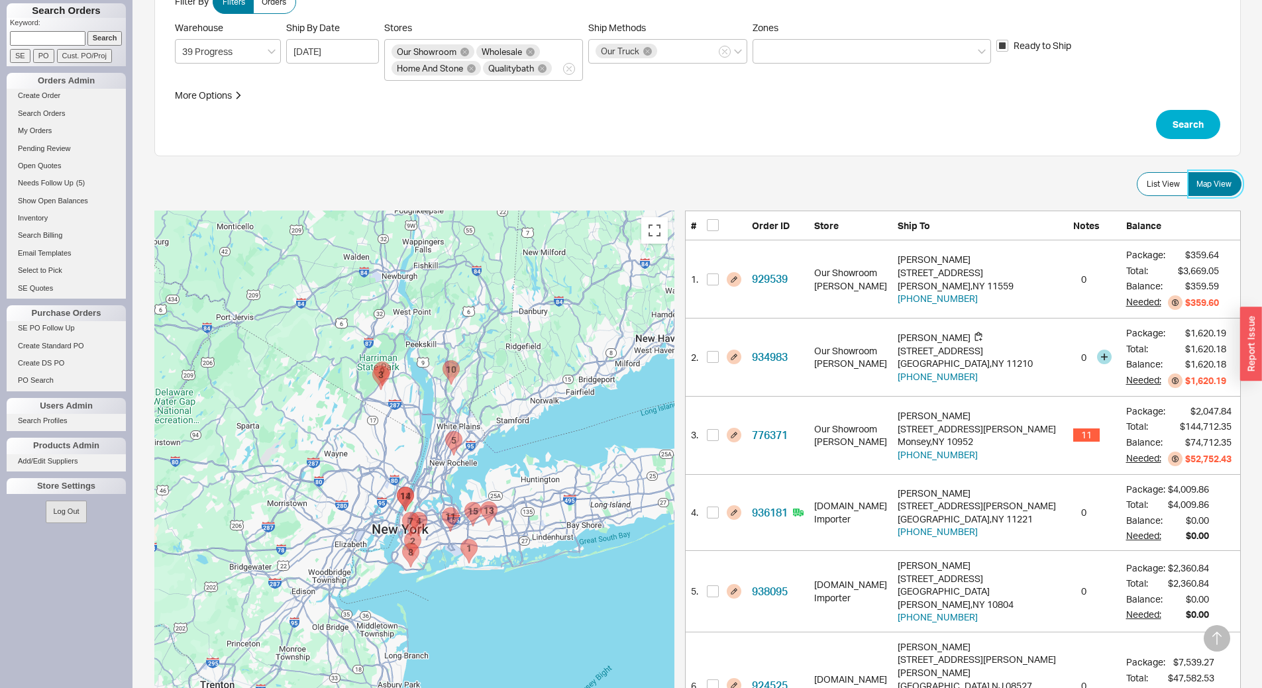
scroll to position [265, 0]
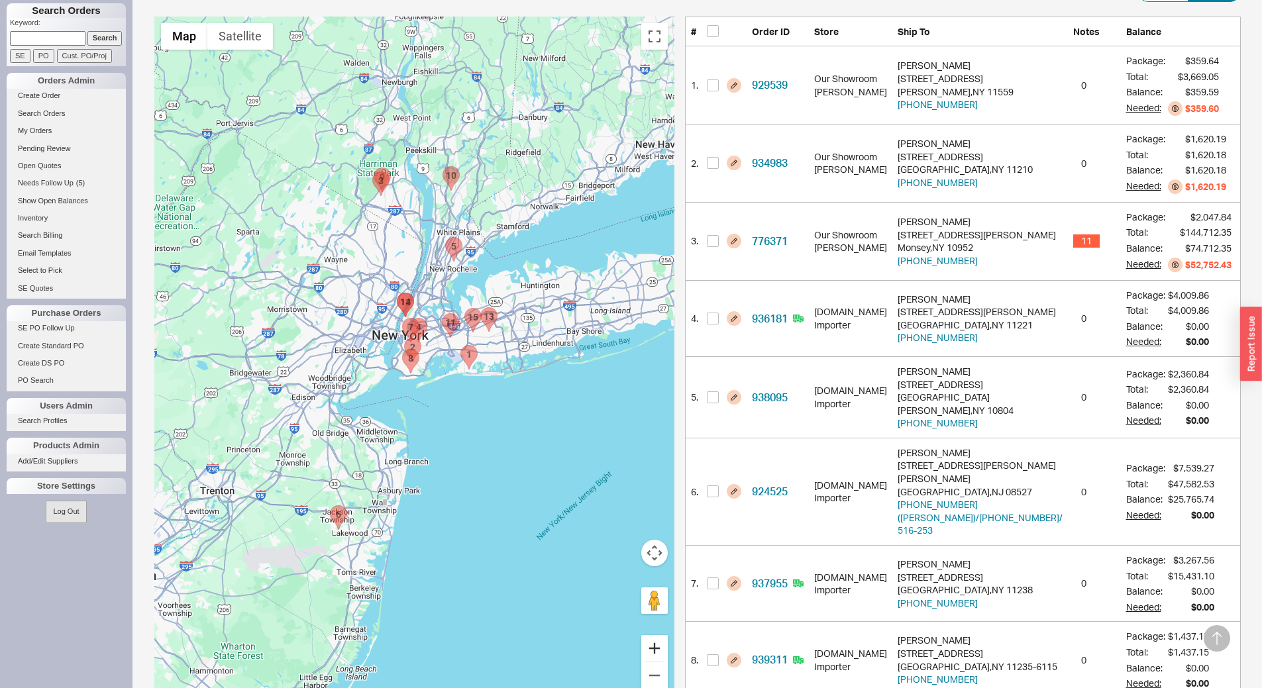
click at [668, 649] on button "Zoom in" at bounding box center [654, 648] width 26 height 26
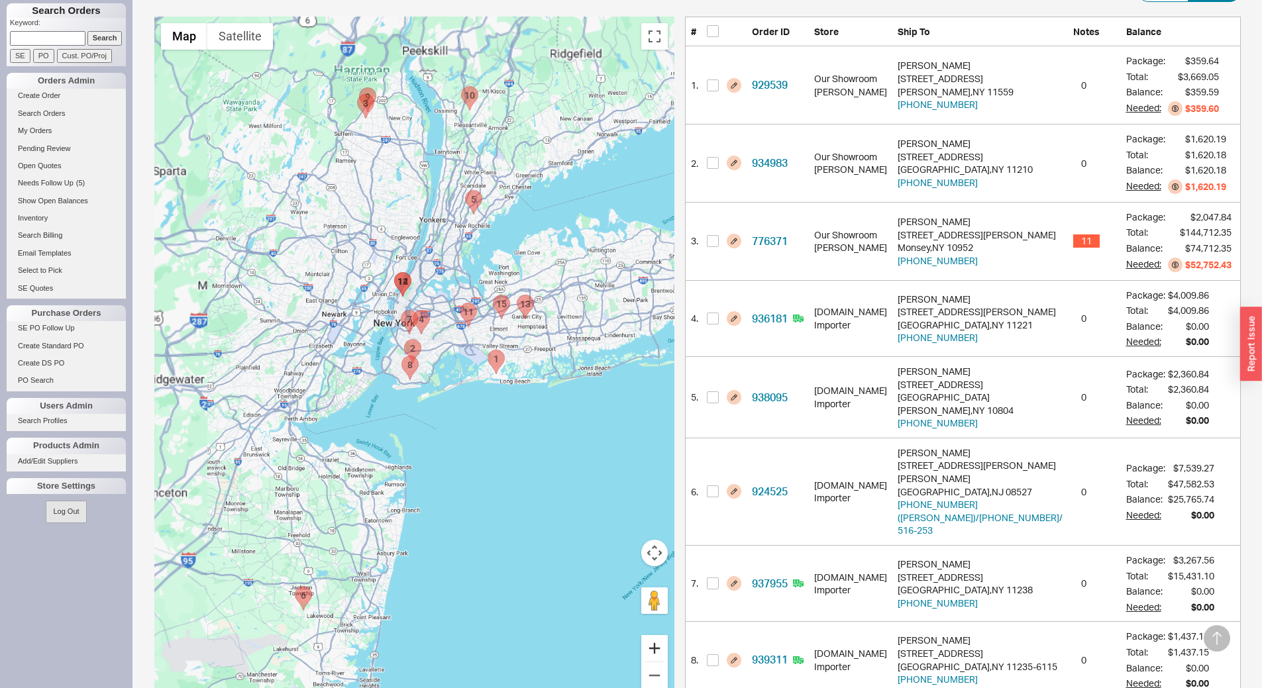
click at [668, 649] on button "Zoom in" at bounding box center [654, 648] width 26 height 26
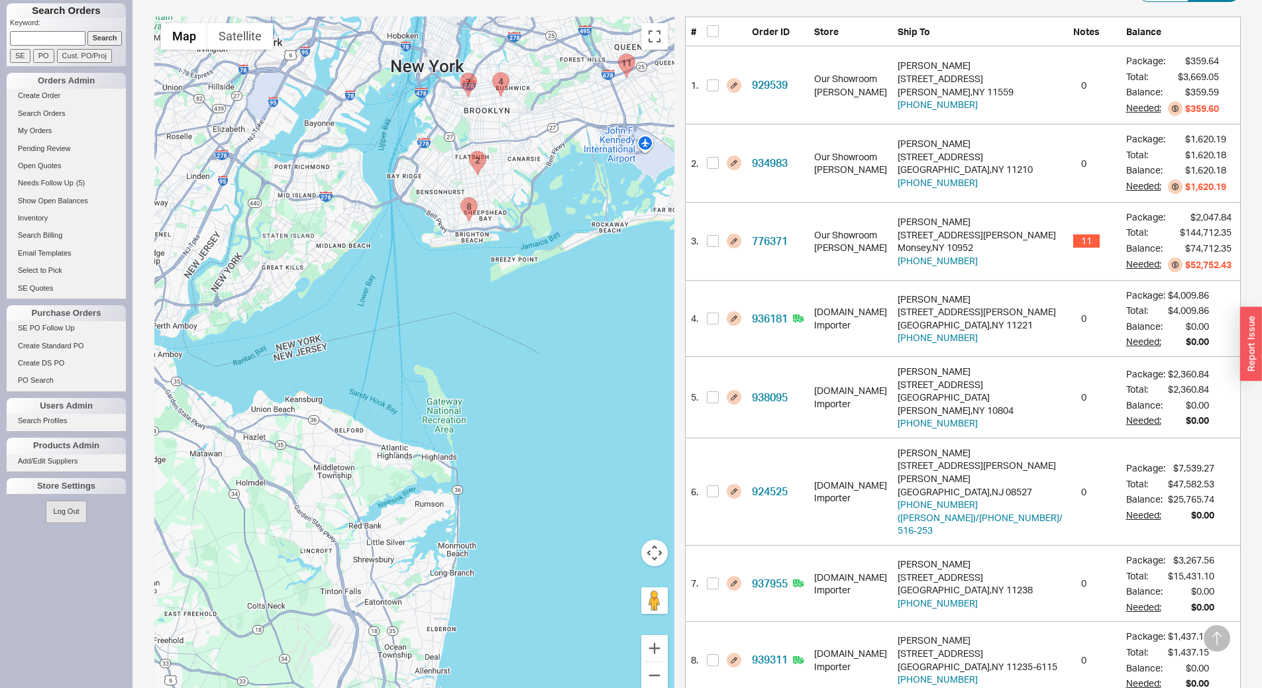
drag, startPoint x: 344, startPoint y: 552, endPoint x: 411, endPoint y: 360, distance: 204.2
click at [417, 336] on div at bounding box center [414, 361] width 520 height 688
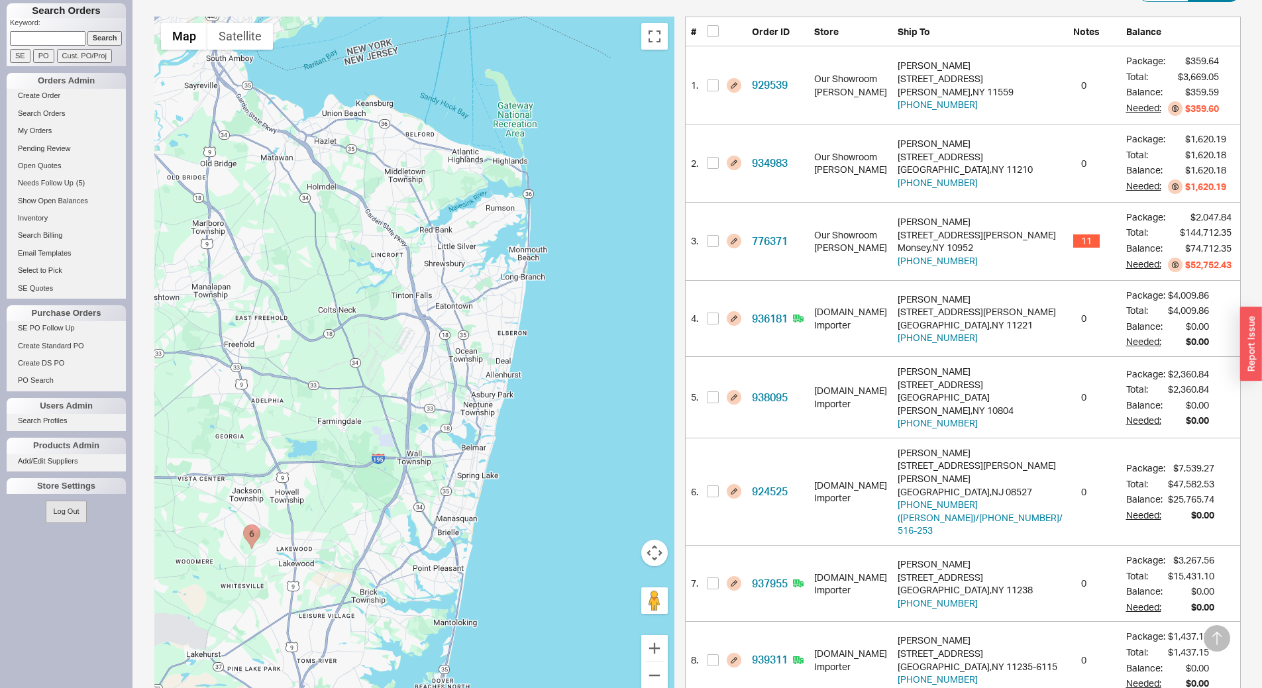
drag, startPoint x: 376, startPoint y: 558, endPoint x: 401, endPoint y: 343, distance: 216.0
click at [444, 260] on div at bounding box center [414, 361] width 520 height 688
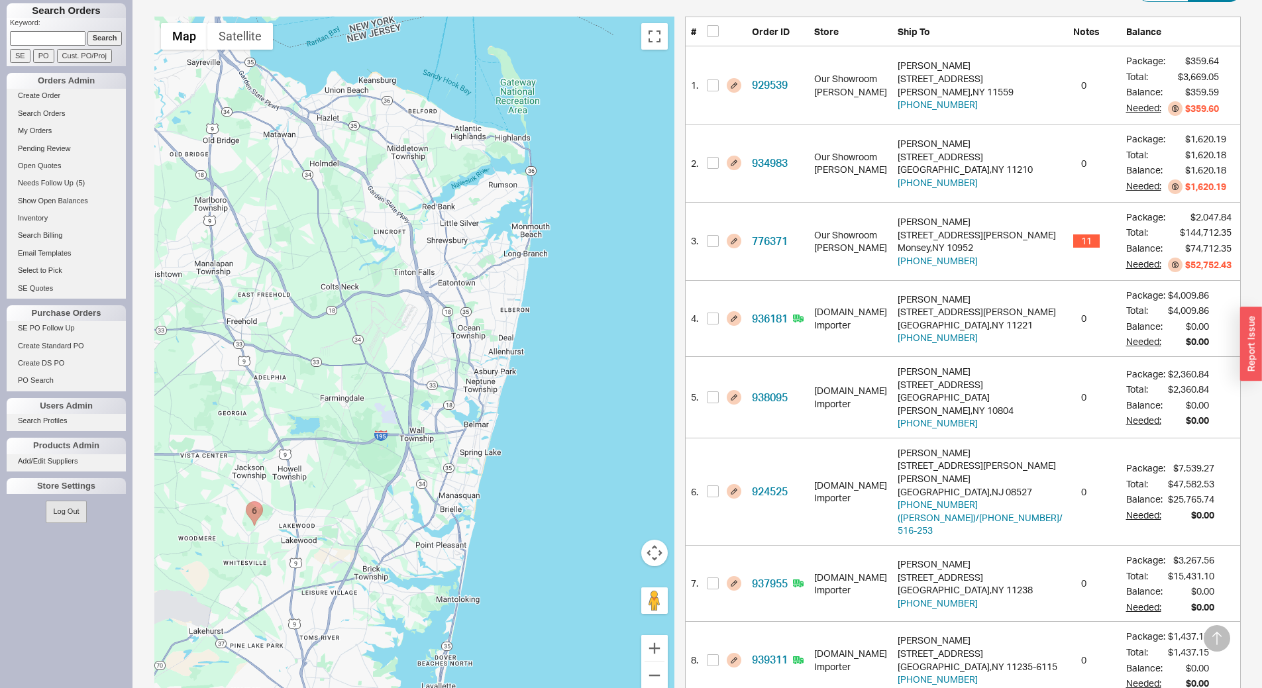
click at [246, 501] on area "924525 - 8 Florence Court" at bounding box center [246, 501] width 0 height 0
checkbox input "true"
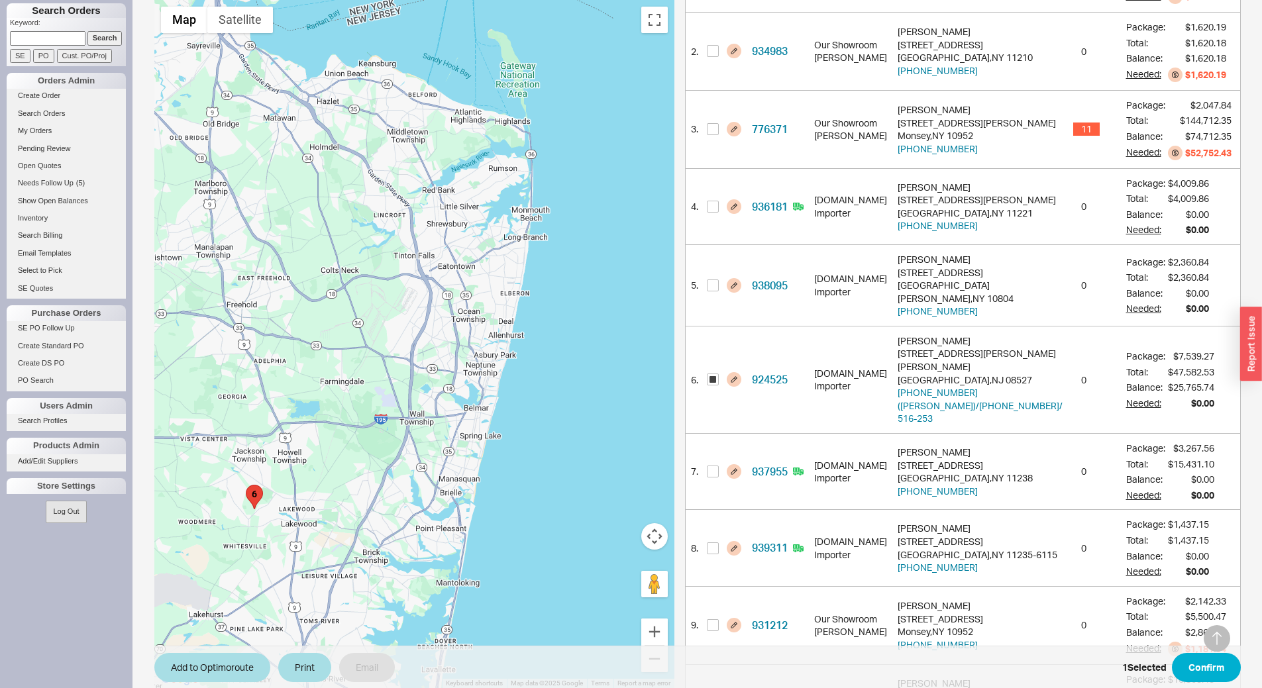
scroll to position [395, 0]
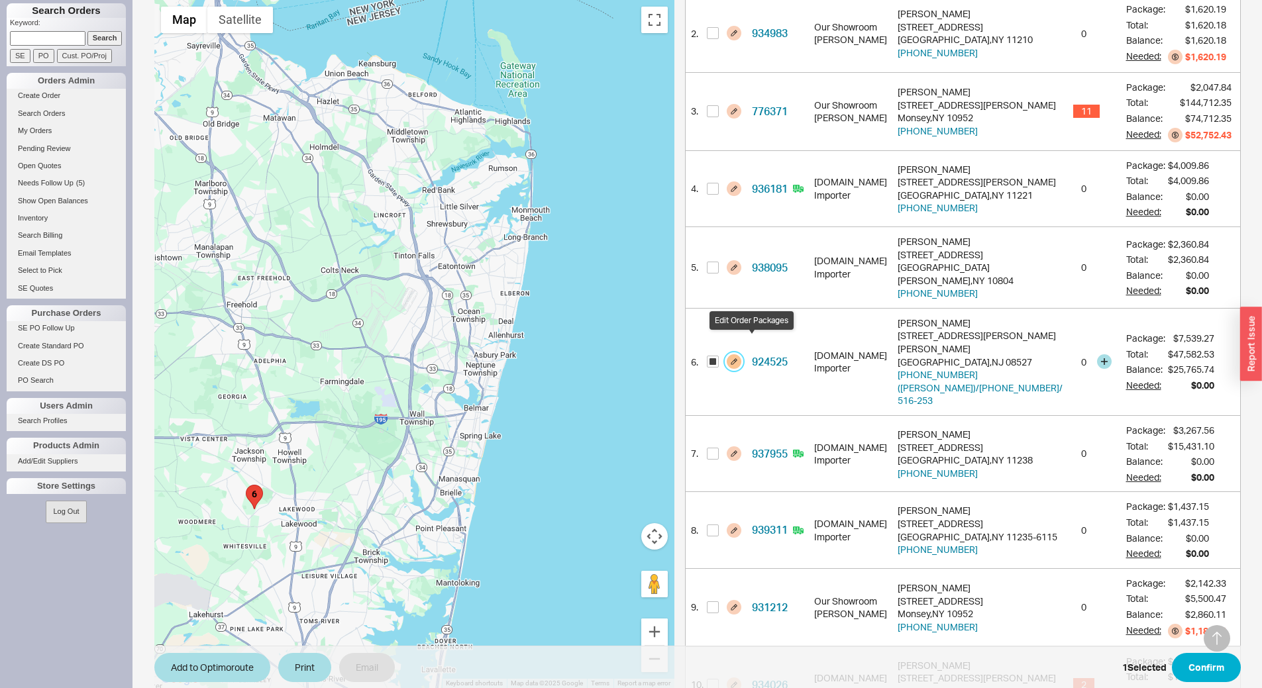
click at [741, 354] on button "button" at bounding box center [733, 361] width 15 height 15
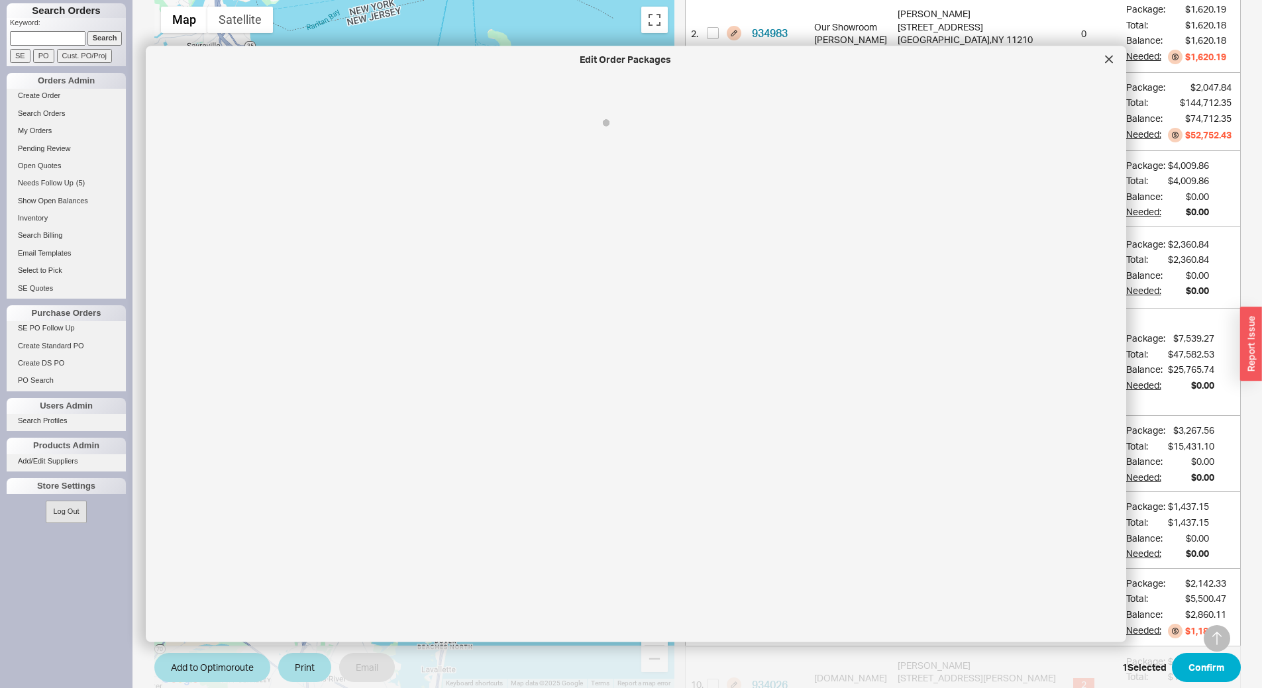
select select "8"
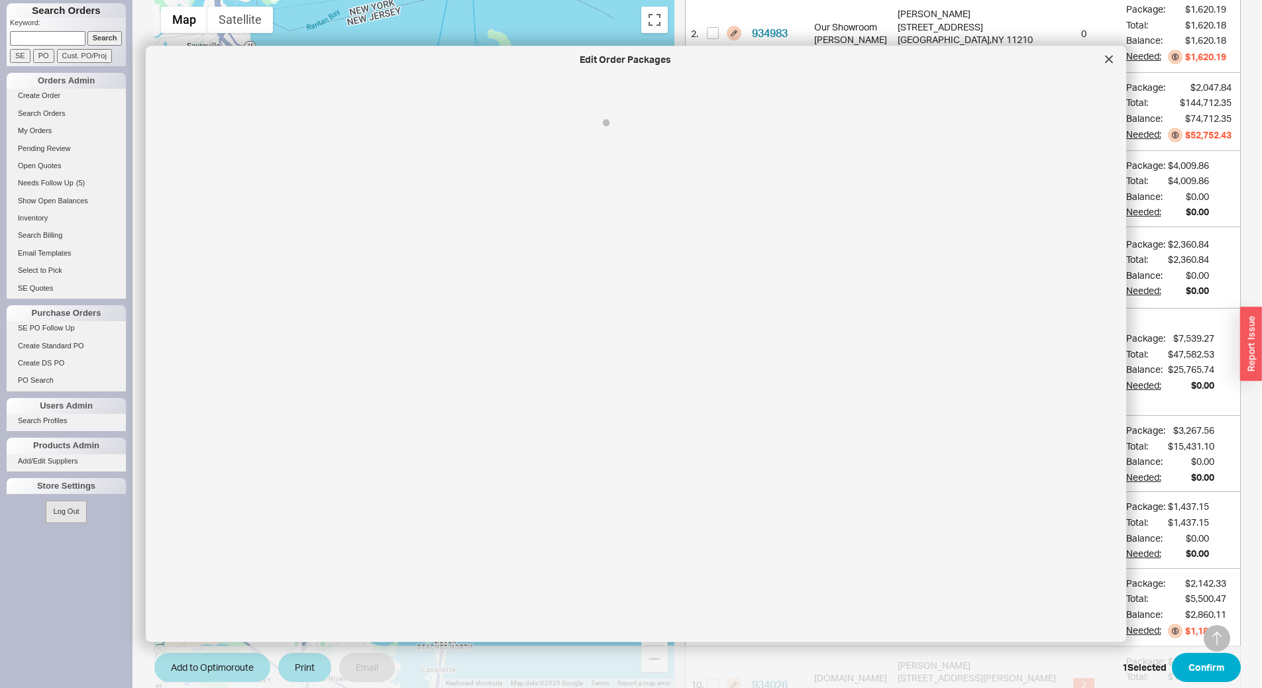
select select "8"
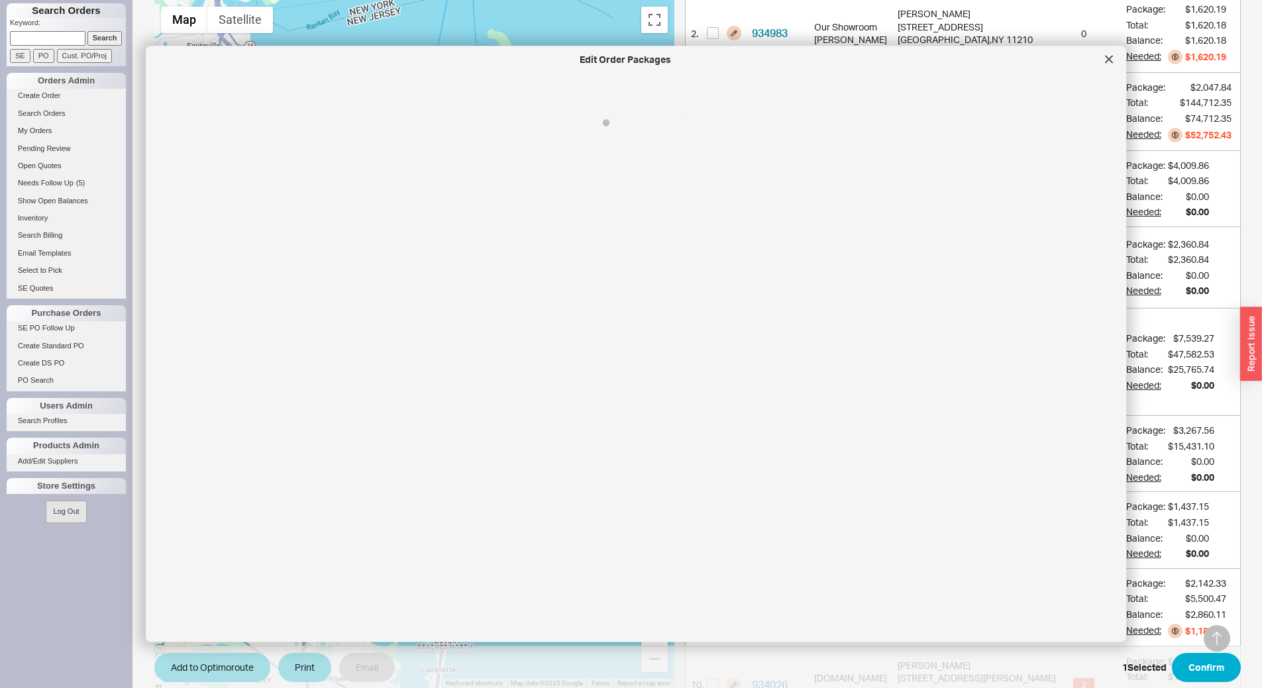
select select "8"
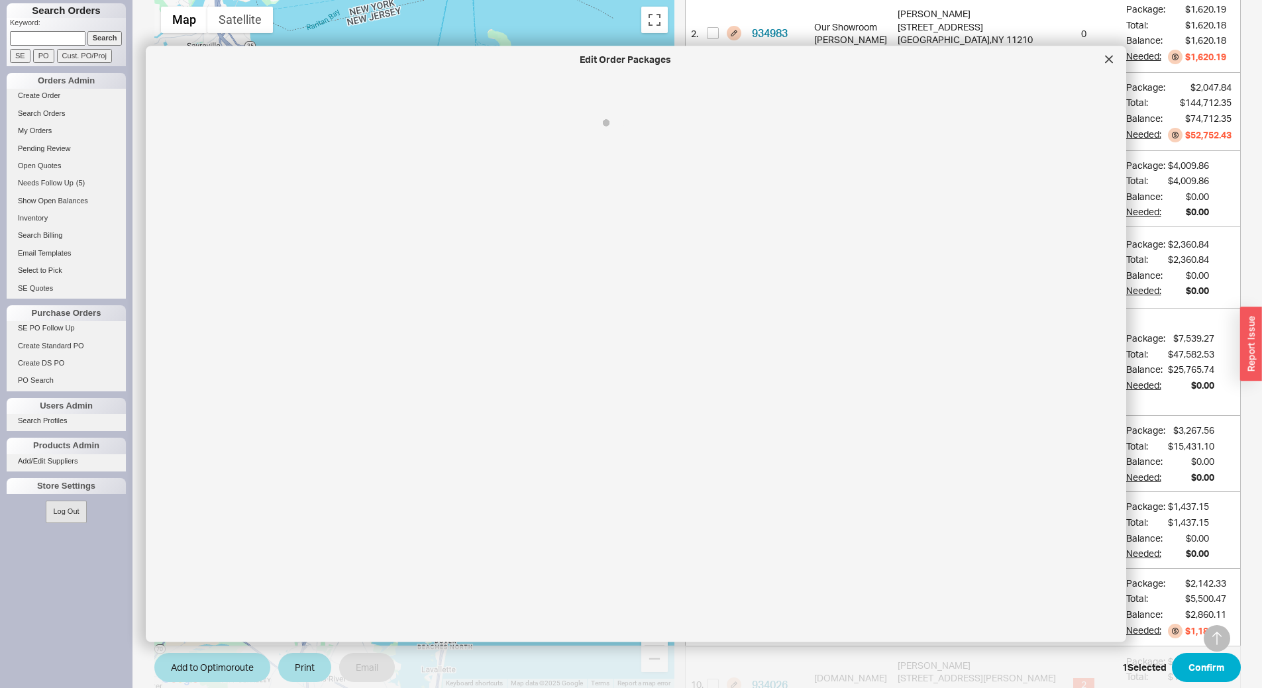
select select "8"
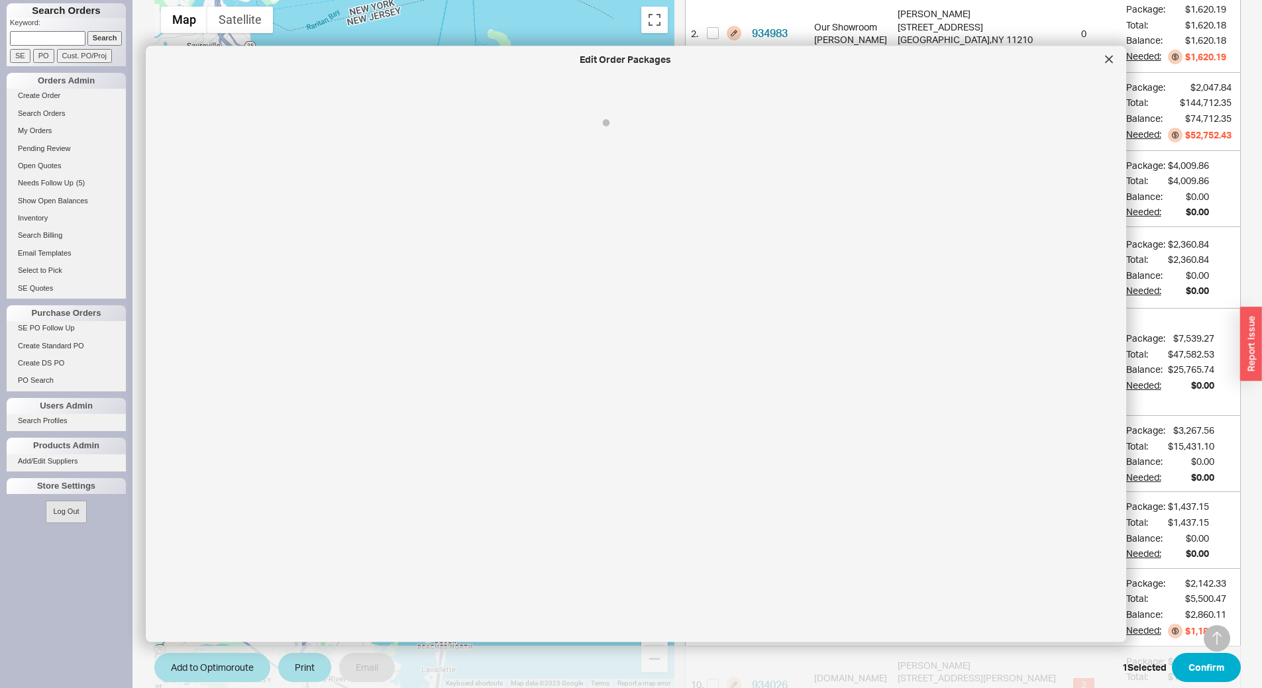
select select "8"
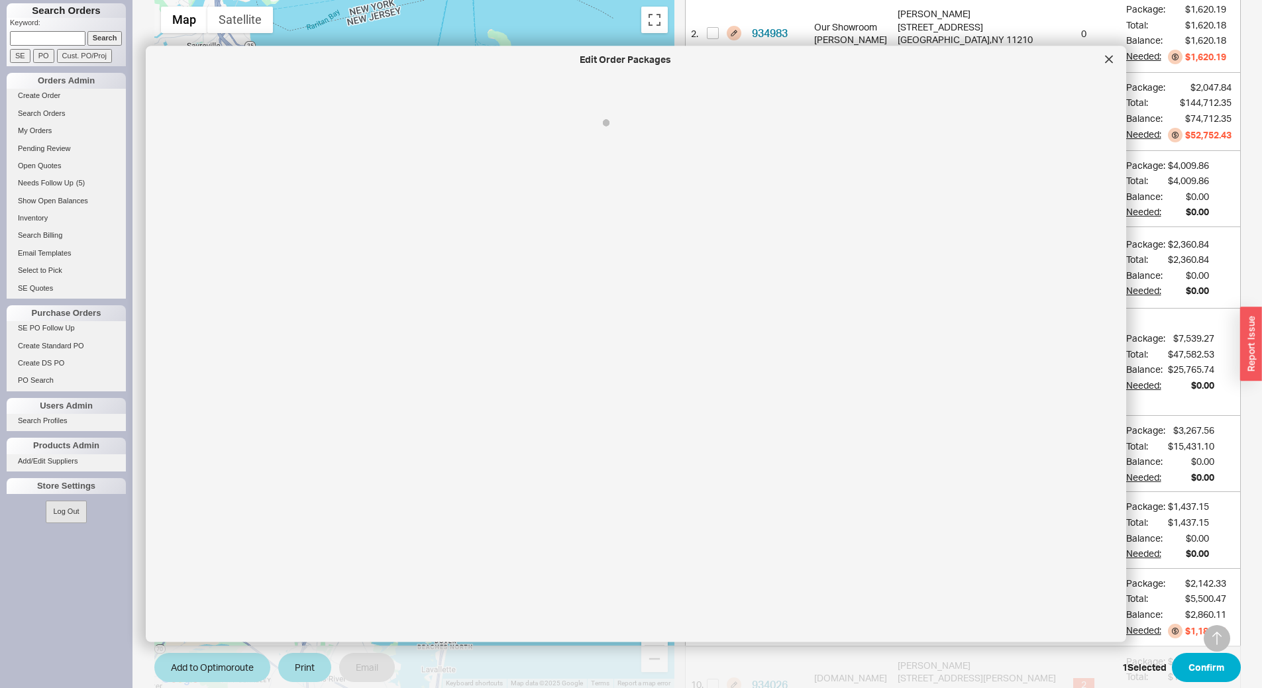
select select "8"
select select "Call Before Ship"
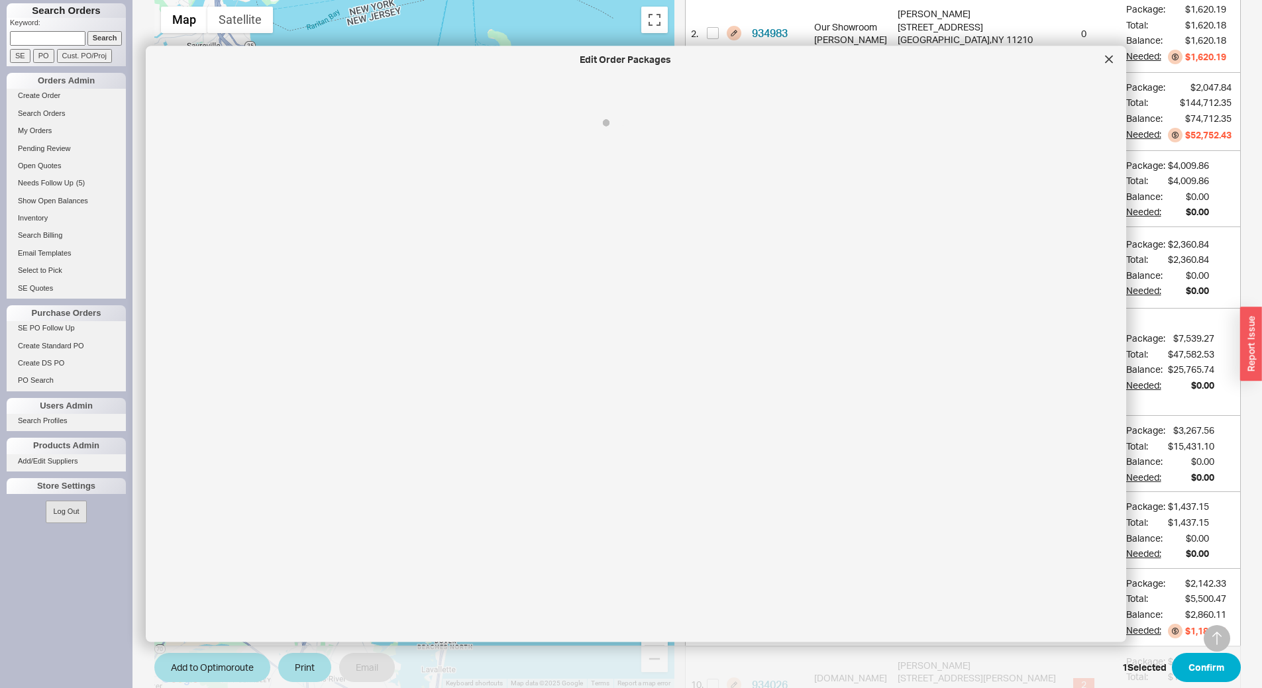
select select "8"
select select "Call Before Ship"
select select "8"
select select "Call Before Ship"
select select "8"
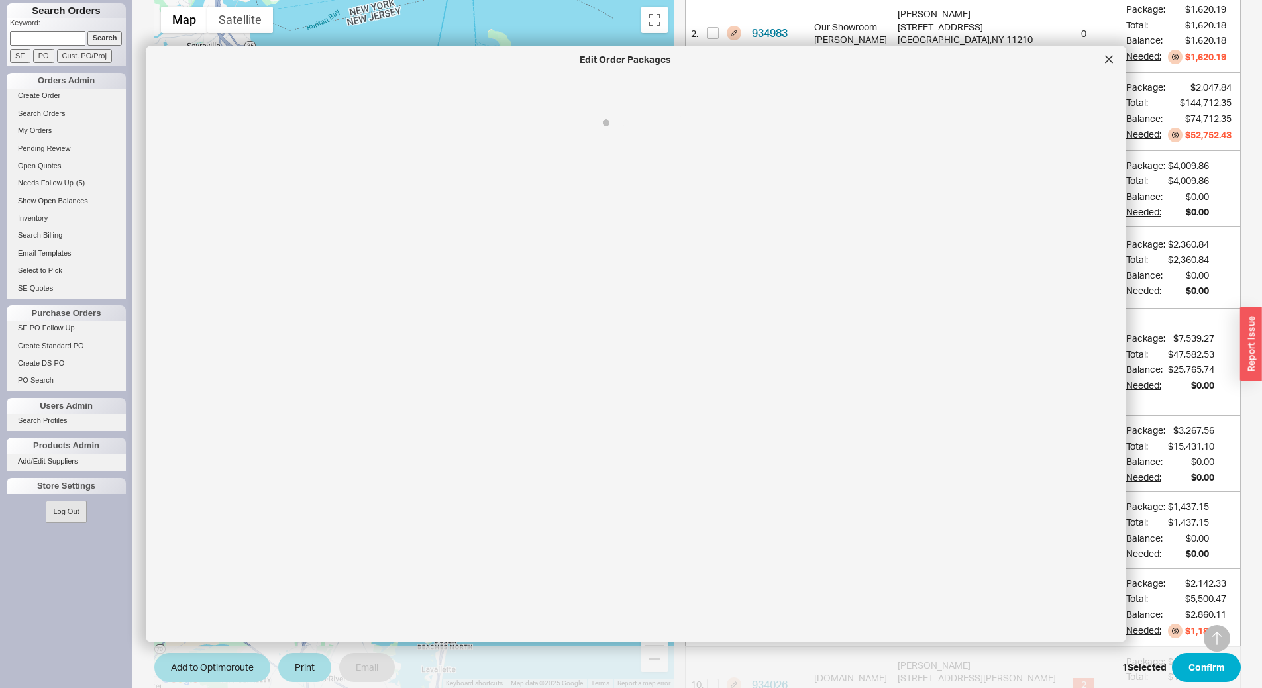
select select "Call Before Ship"
select select "8"
select select "Call Before Ship"
select select "8"
select select "Call Before Ship"
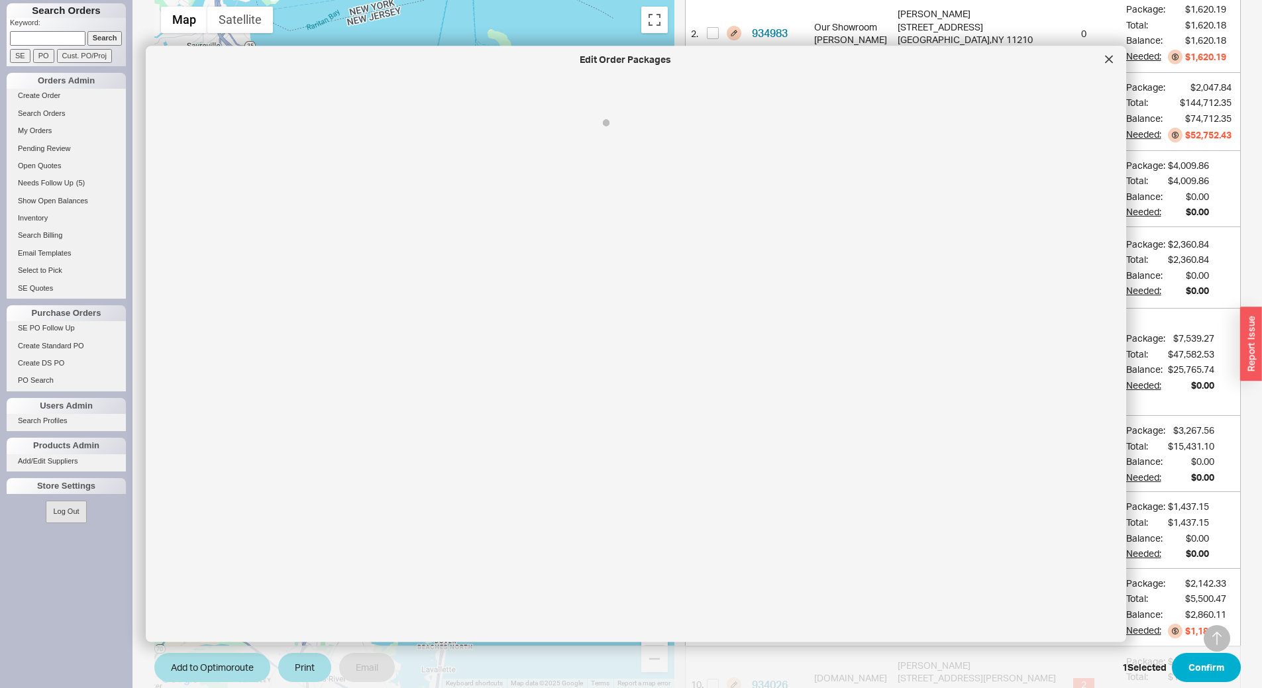
select select "8"
select select "Call Before Ship"
select select "8"
select select "Call Before Ship"
select select "8"
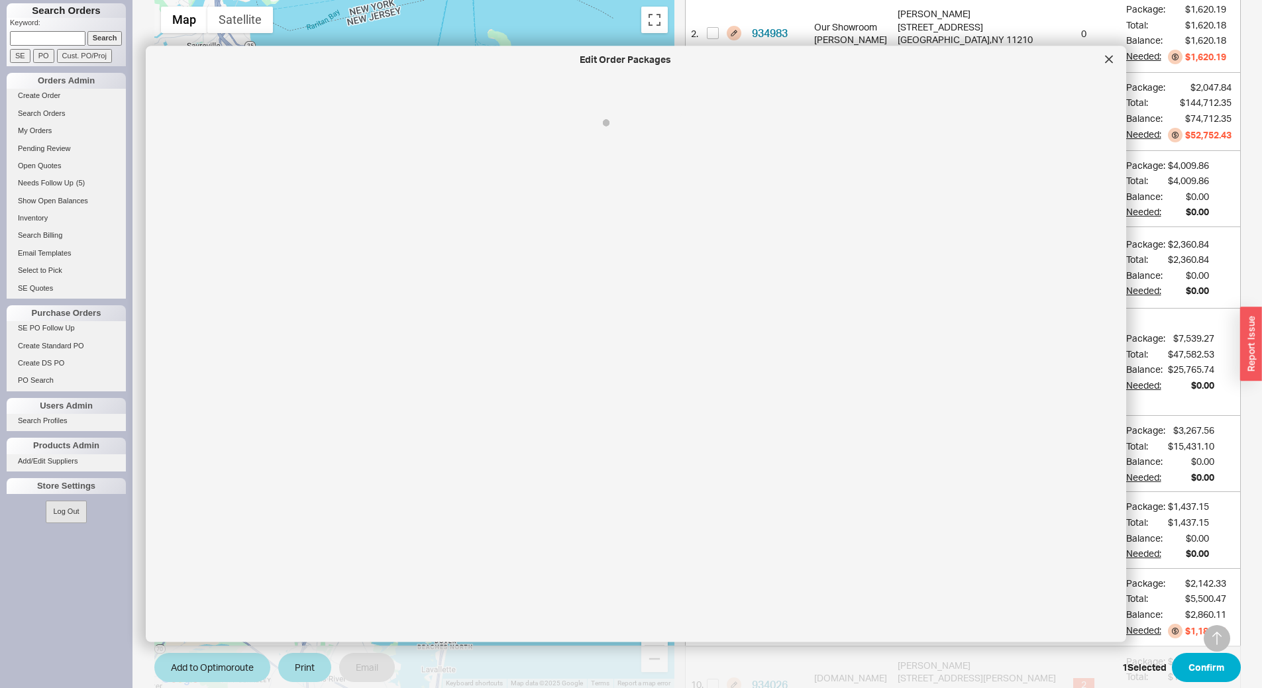
select select "Call Before Ship"
select select "8"
select select "Call Before Ship"
select select "8"
select select "Call Before Ship"
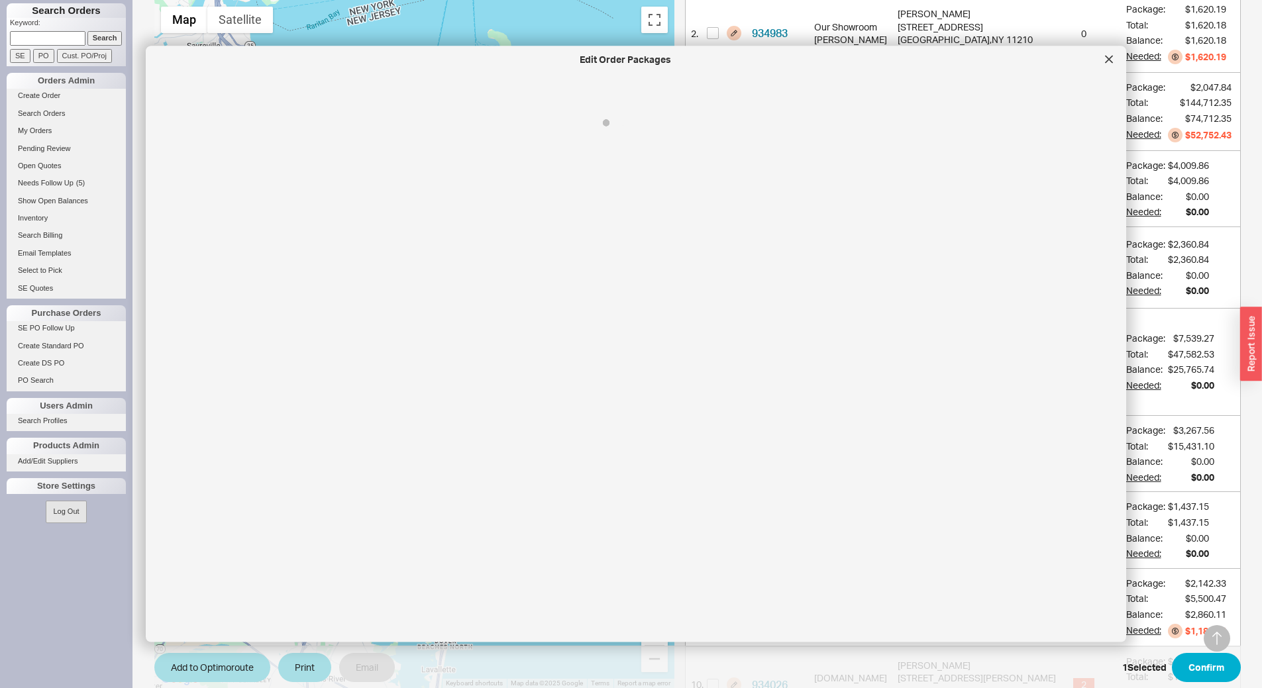
select select "8"
select select "Call Before Ship"
select select "8"
select select "Call Before Ship"
select select "8"
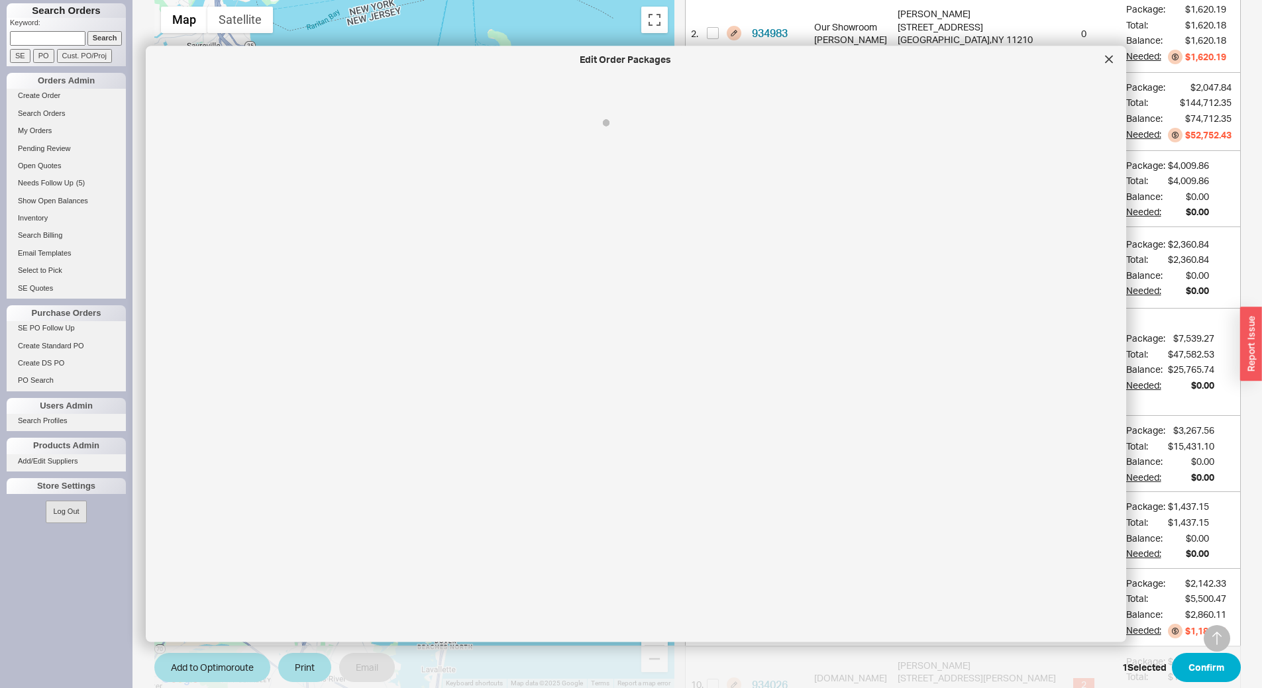
select select "Call Before Ship"
select select "8"
select select "Call Before Ship"
select select "8"
select select "Call Before Ship"
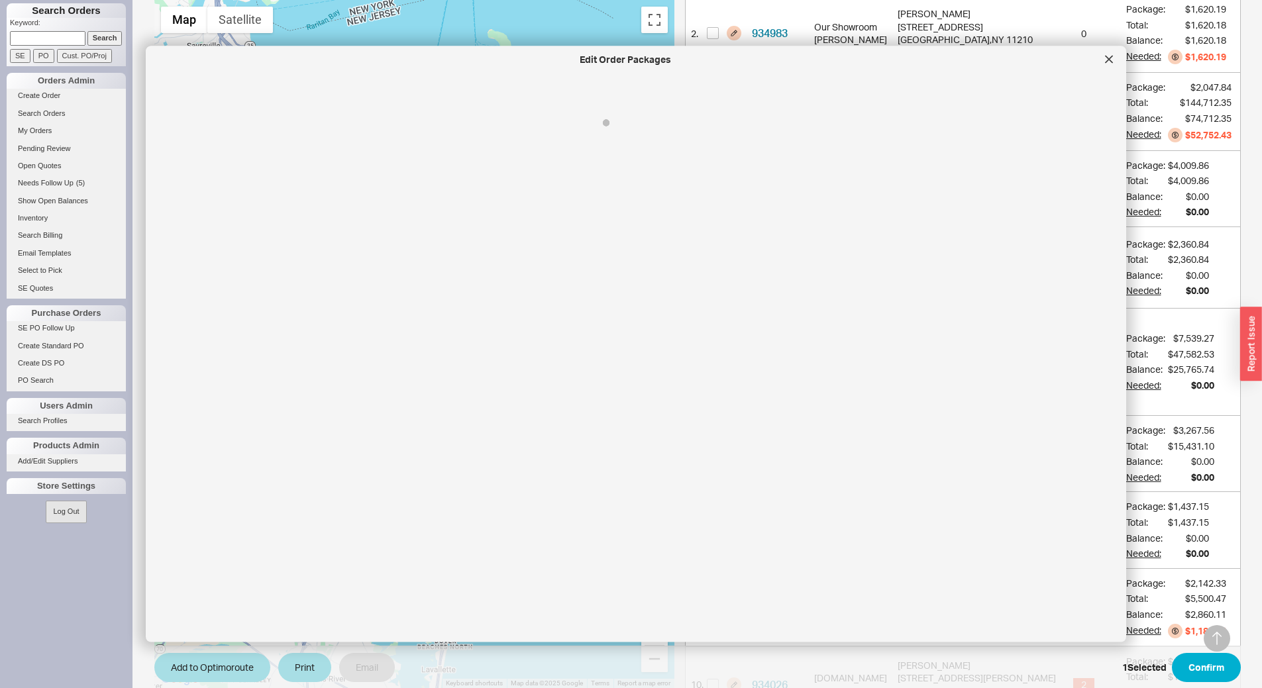
select select "8"
select select "Call Before Ship"
select select "8"
select select "Call Before Ship"
select select "8"
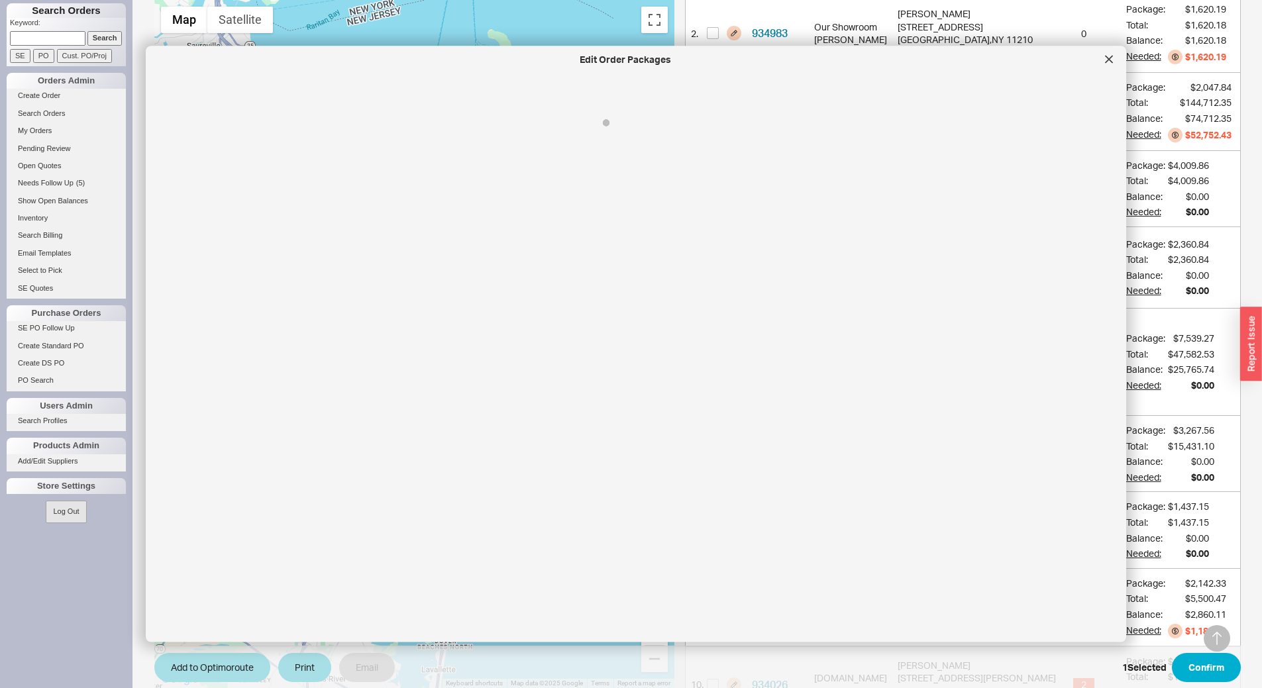
select select "Call Before Ship"
select select "8"
select select "Call Before Ship"
select select "8"
select select "Call Before Ship"
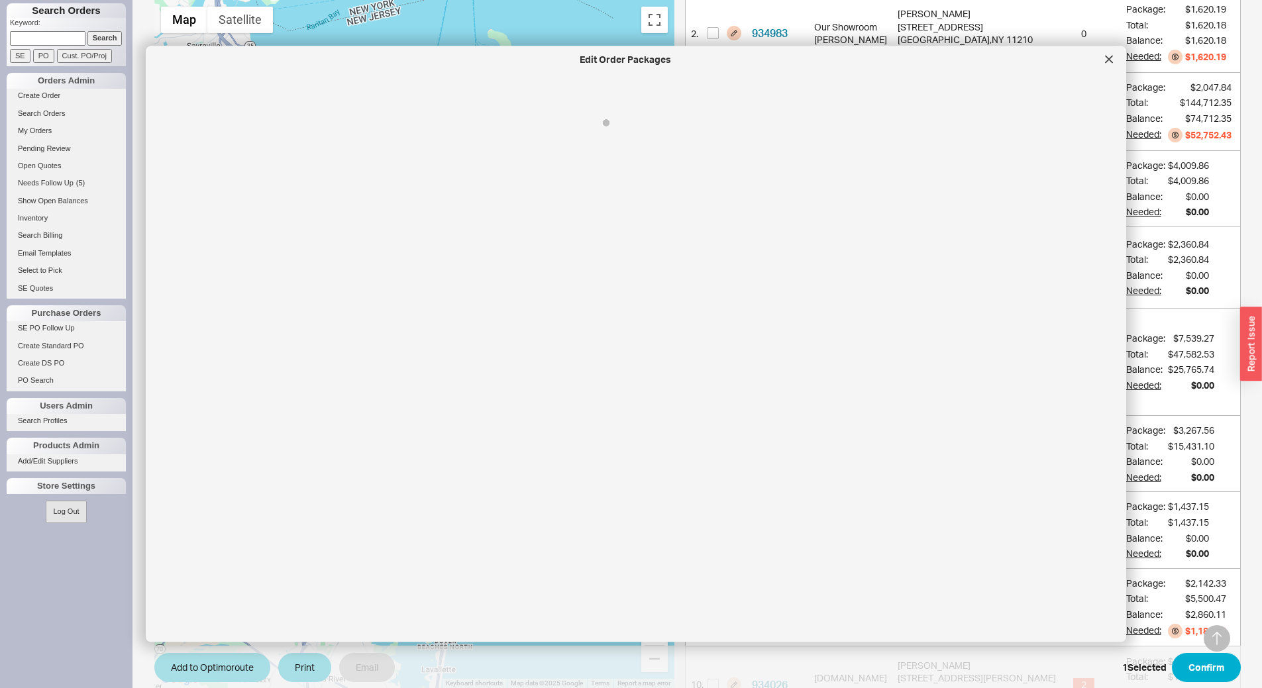
select select "8"
select select "Call Before Ship"
select select "8"
select select "Call Before Ship"
select select "8"
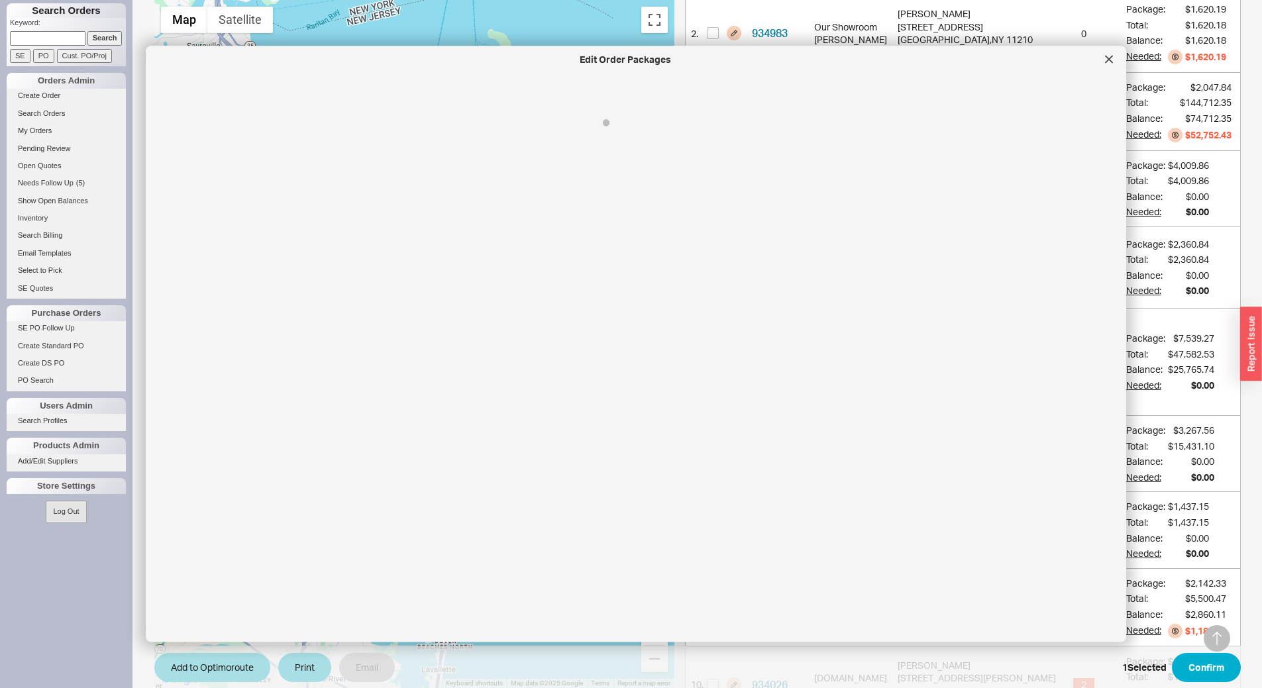
select select "Call Before Ship"
select select "8"
select select "Call Before Ship"
select select "8"
select select "Call Before Ship"
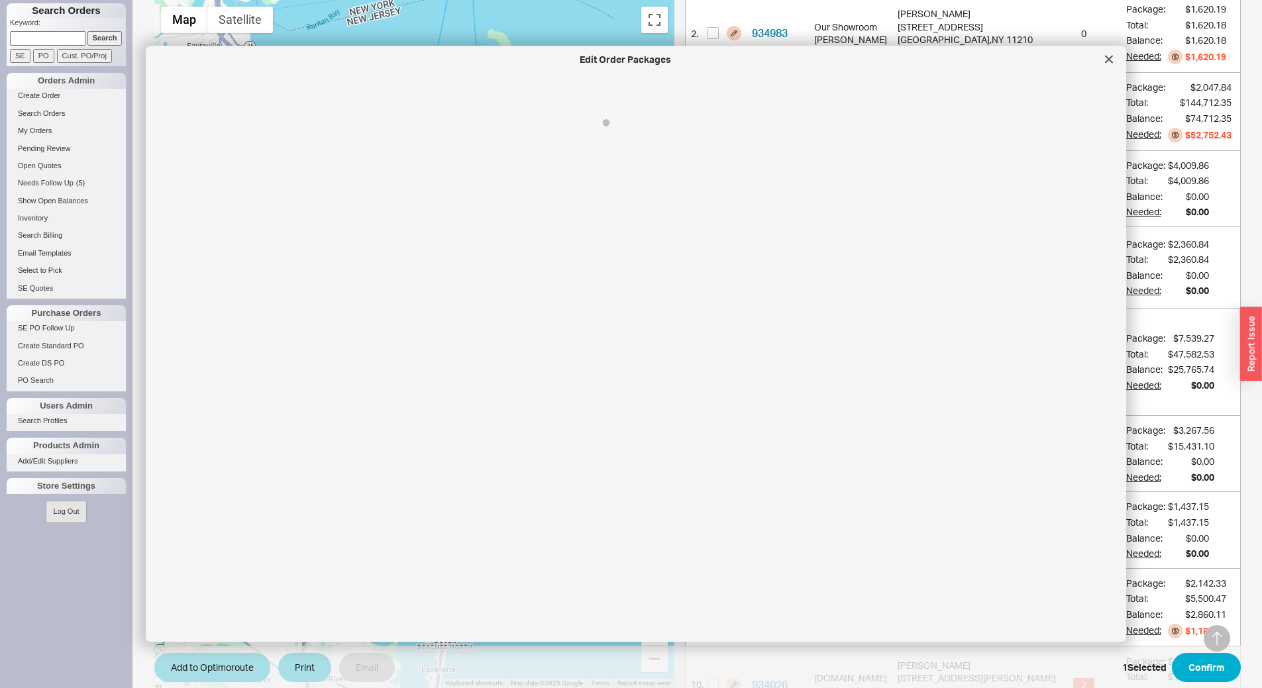
select select "8"
select select "Call Before Ship"
select select "8"
select select "Call Before Ship"
select select "8"
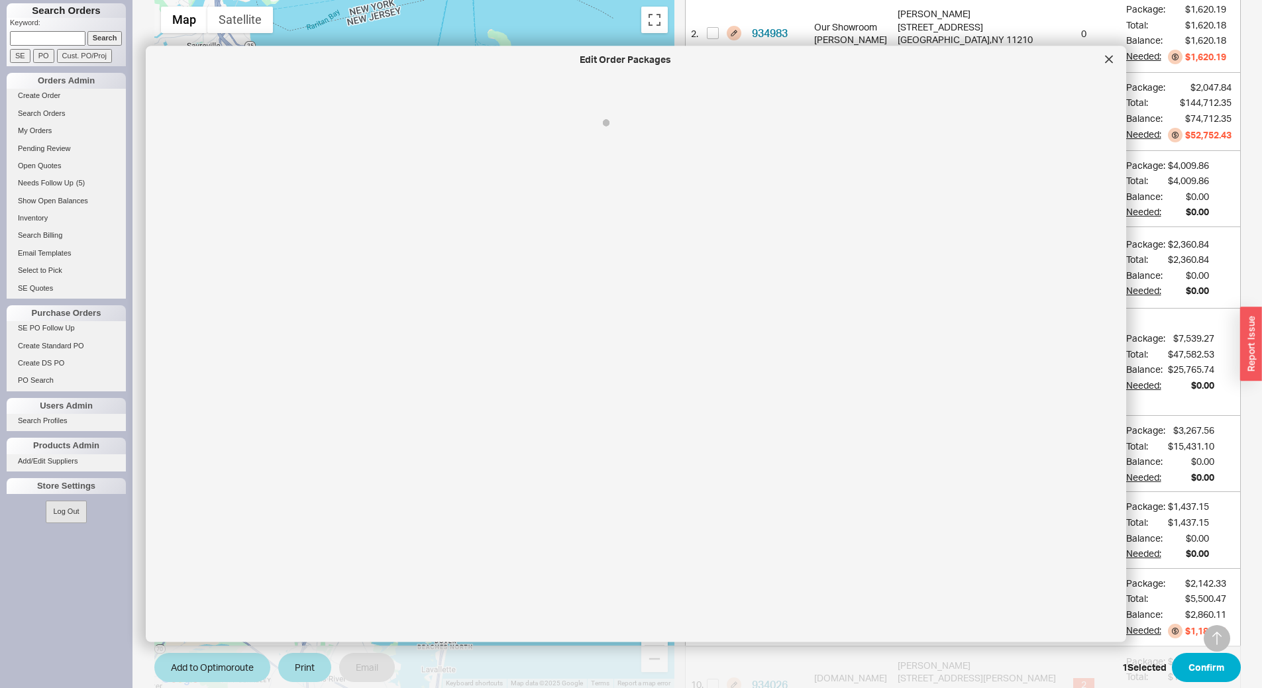
select select "Call Before Ship"
select select "8"
select select "Call Before Ship"
select select "8"
select select "Call Before Ship"
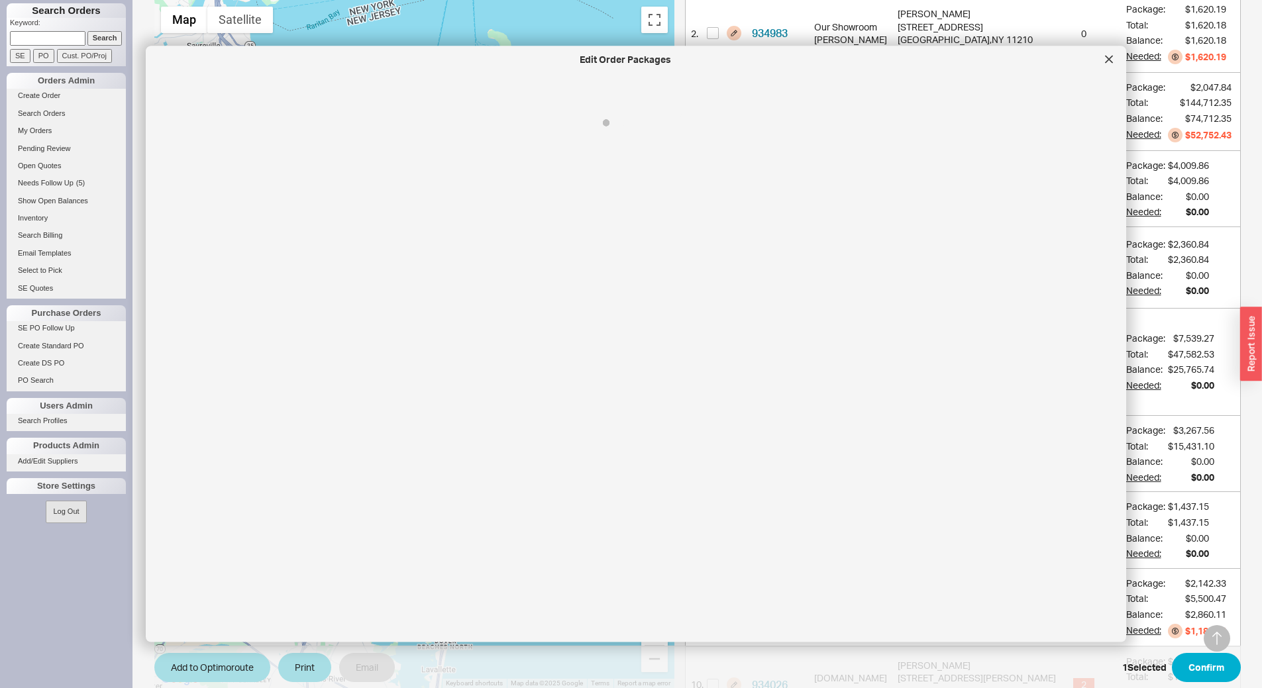
select select "8"
select select "Call Before Ship"
select select "8"
select select "Call Before Ship"
select select "8"
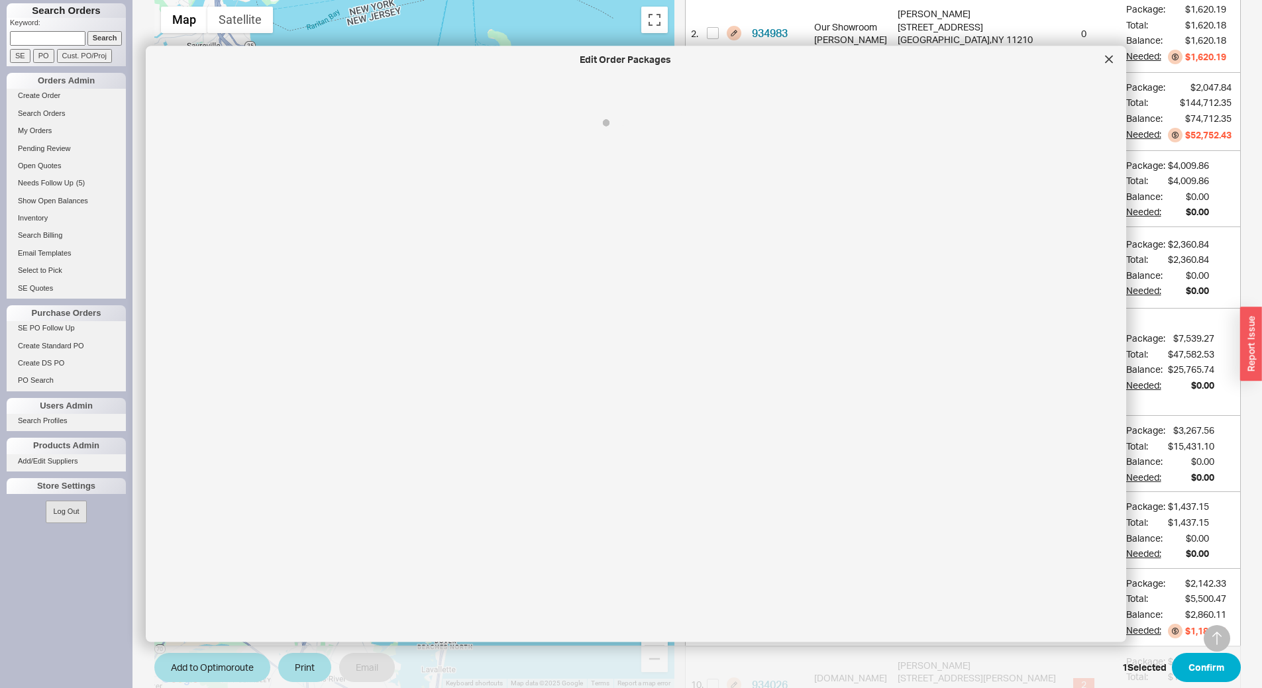
select select "Call Before Ship"
select select "8"
select select "Call Before Ship"
select select "8"
select select "Call Before Ship"
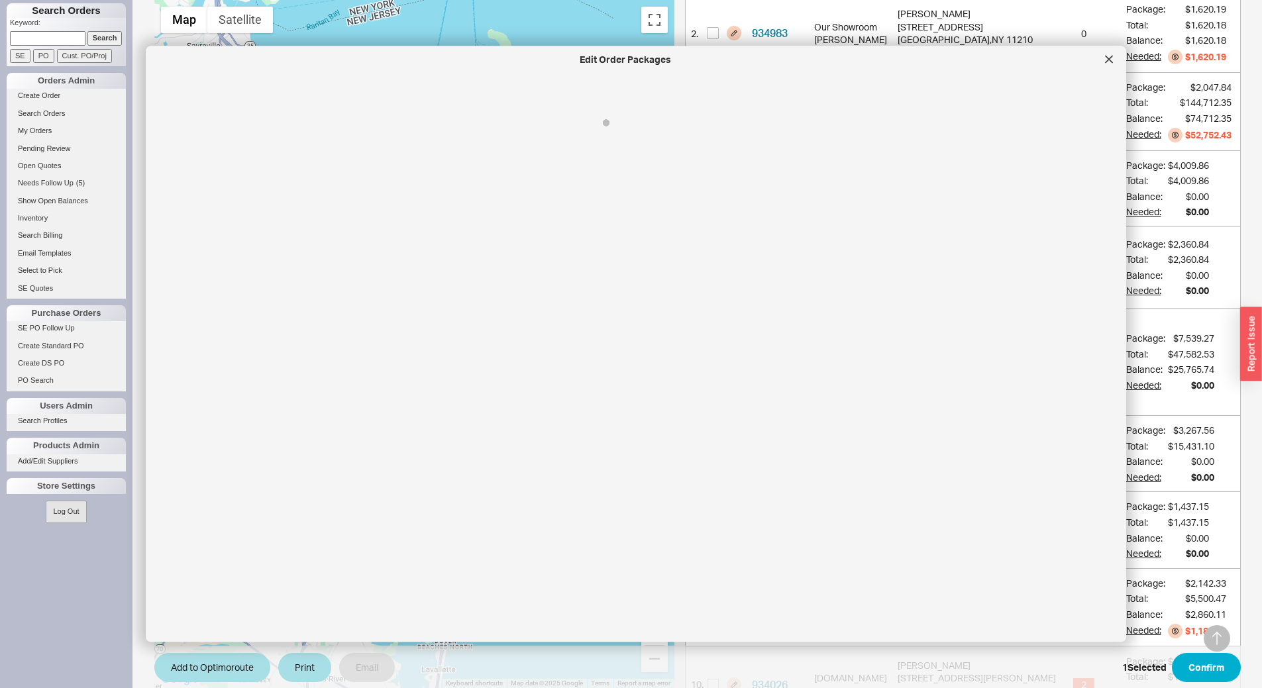
select select "8"
select select "Call Before Ship"
select select "8"
select select "Call Before Ship"
select select "8"
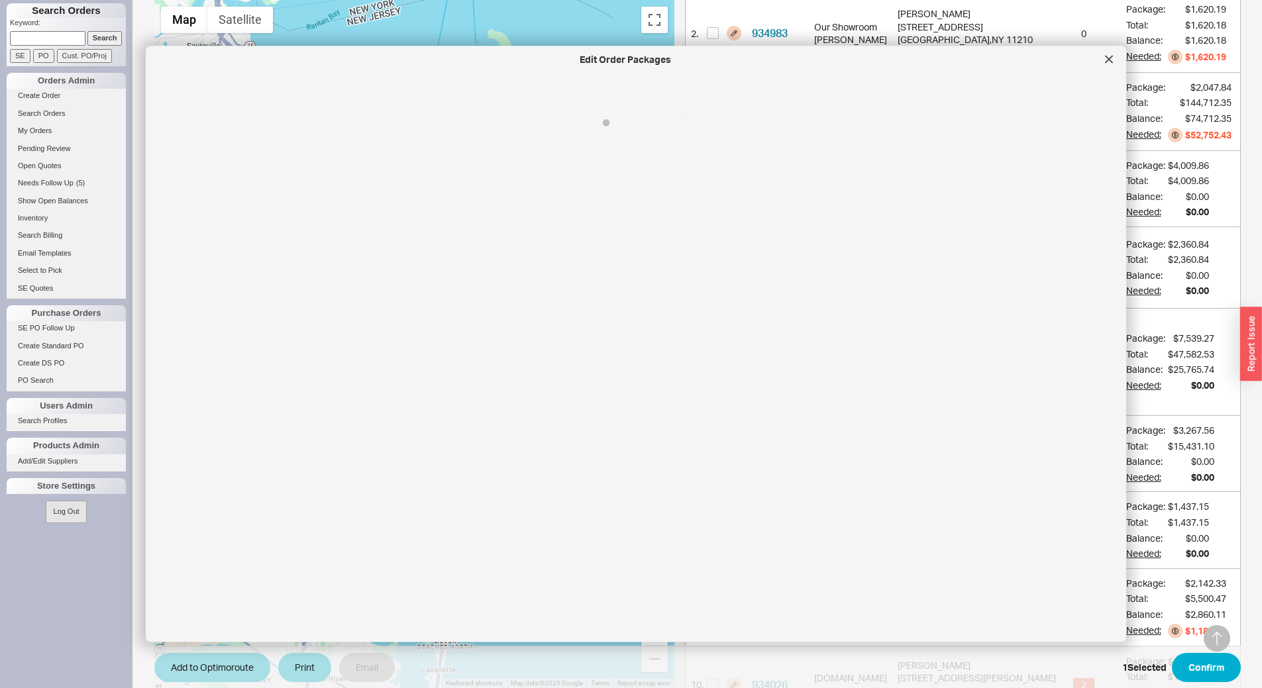
select select "Call Before Ship"
select select "8"
select select "Call Before Ship"
select select "8"
select select "Call Before Ship"
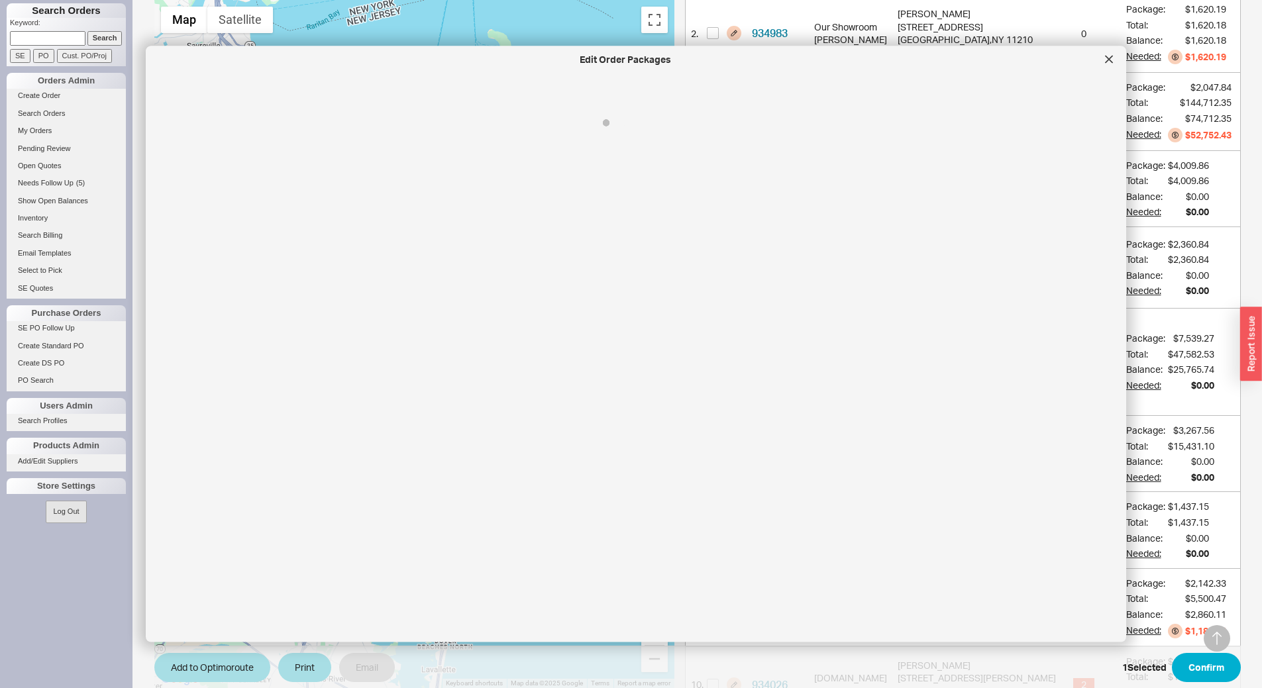
select select "8"
select select "Call Before Ship"
select select "8"
select select "Call Before Ship"
select select "8"
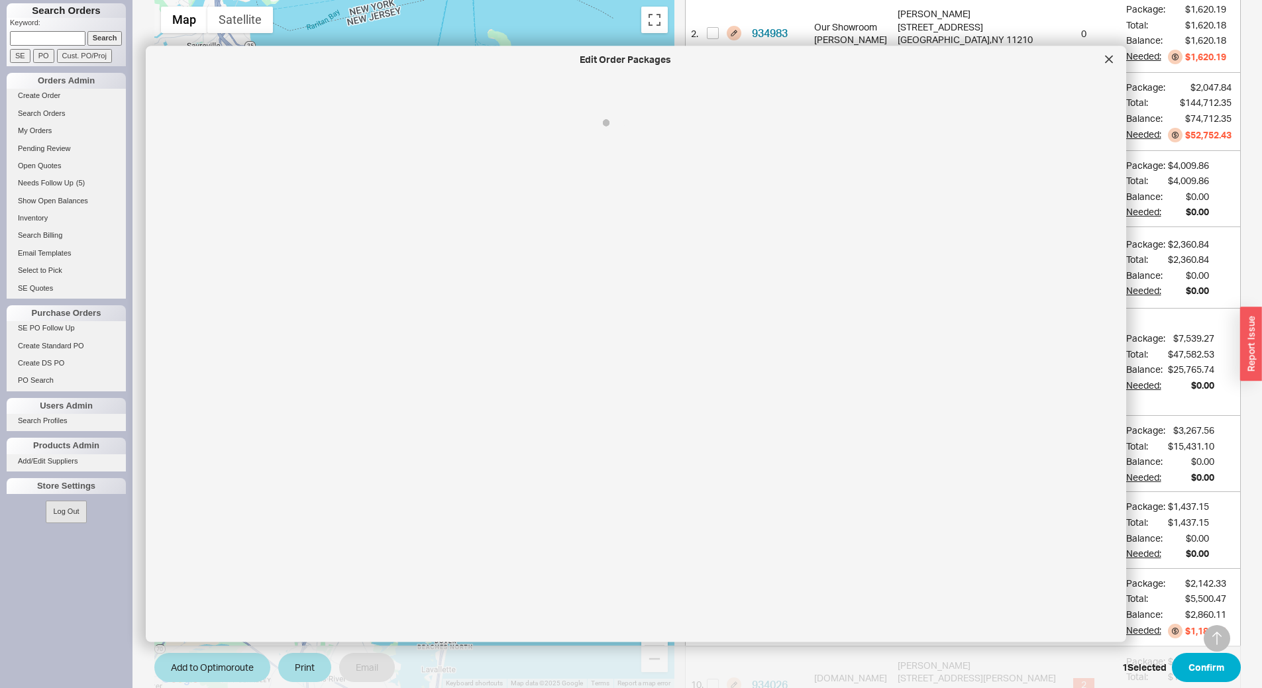
select select "Call Before Ship"
select select "8"
select select "Call Before Ship"
select select "8"
select select "Call Before Ship"
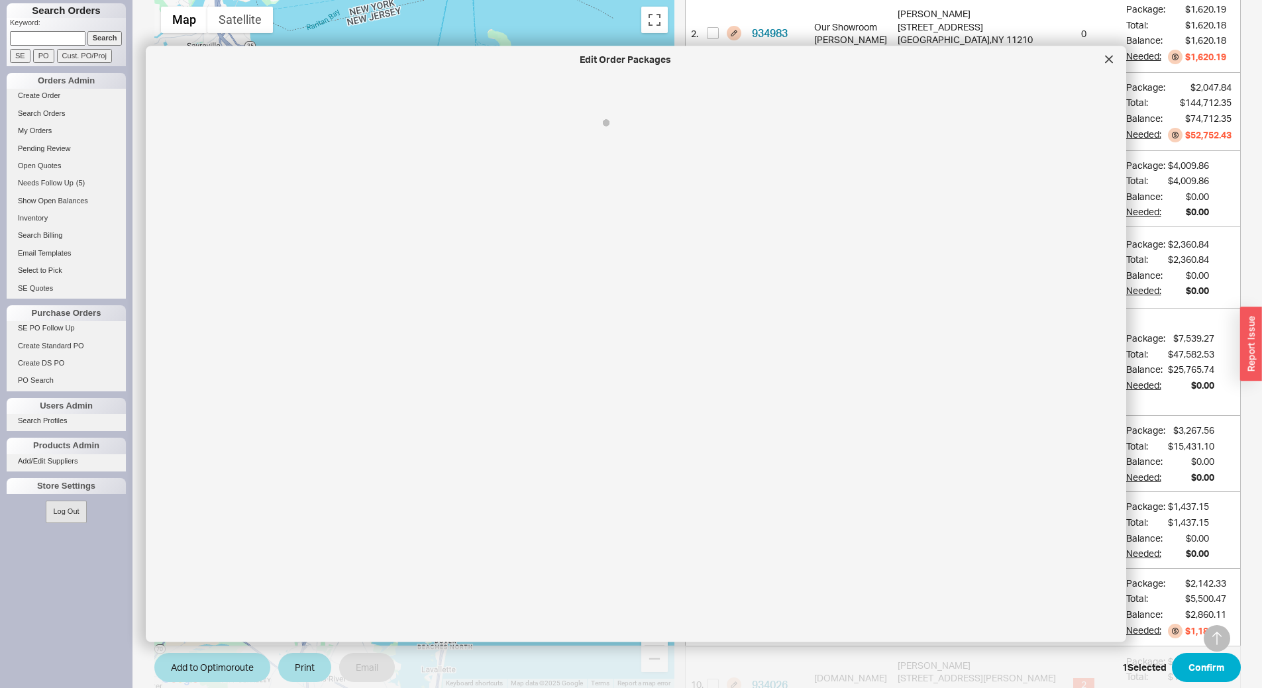
select select "8"
select select "Call Before Ship"
select select "8"
select select "Call Before Ship"
select select "8"
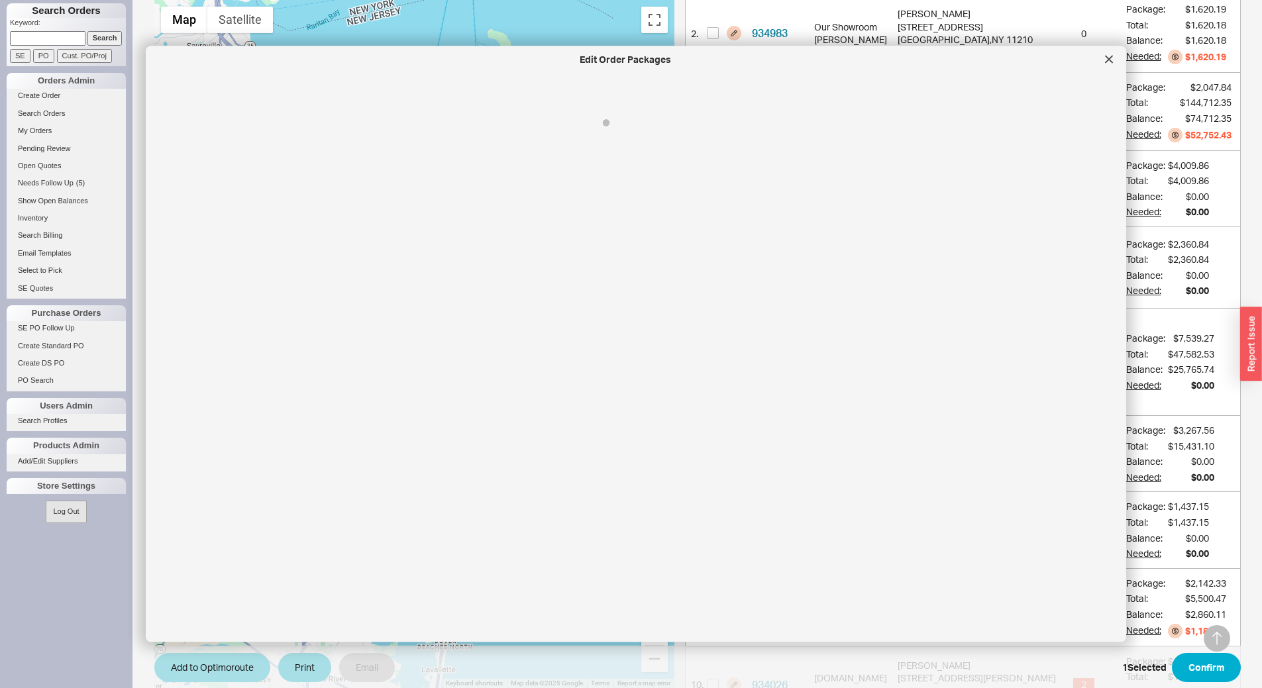
select select "Call Before Ship"
select select "8"
select select "Call Before Ship"
select select "8"
select select "Call Before Ship"
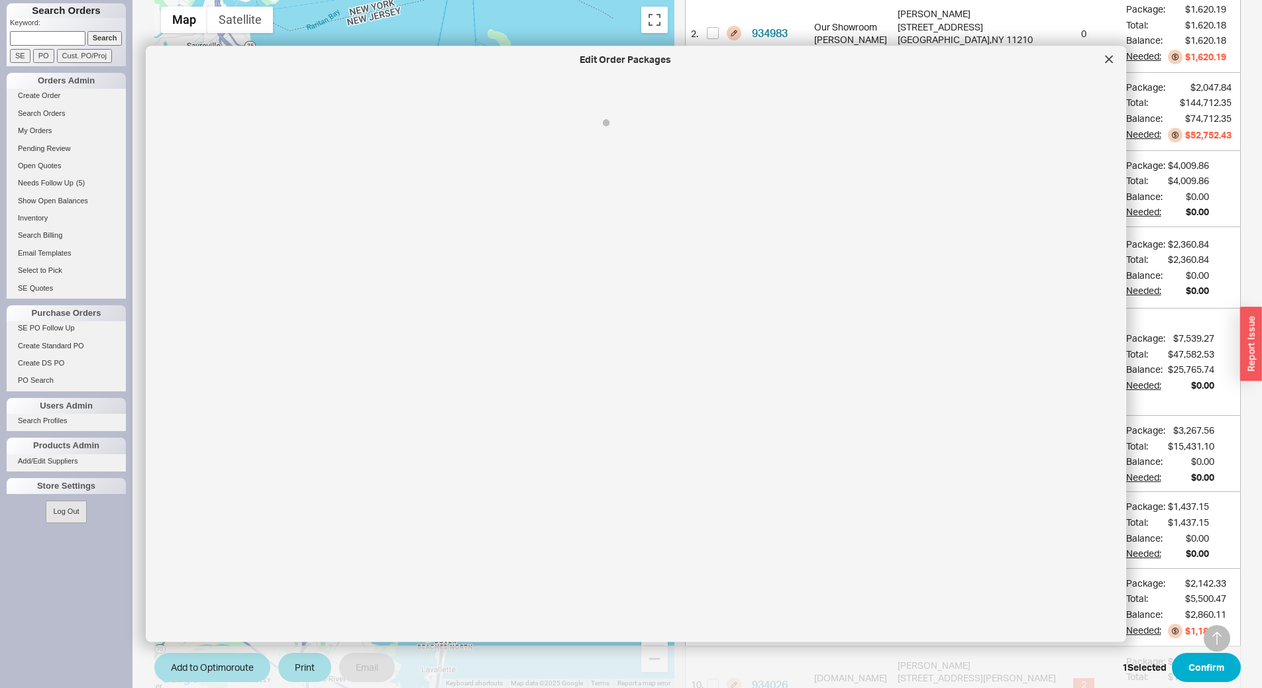
select select "8"
select select "Call Before Ship"
select select "8"
select select "Call Before Ship"
select select "8"
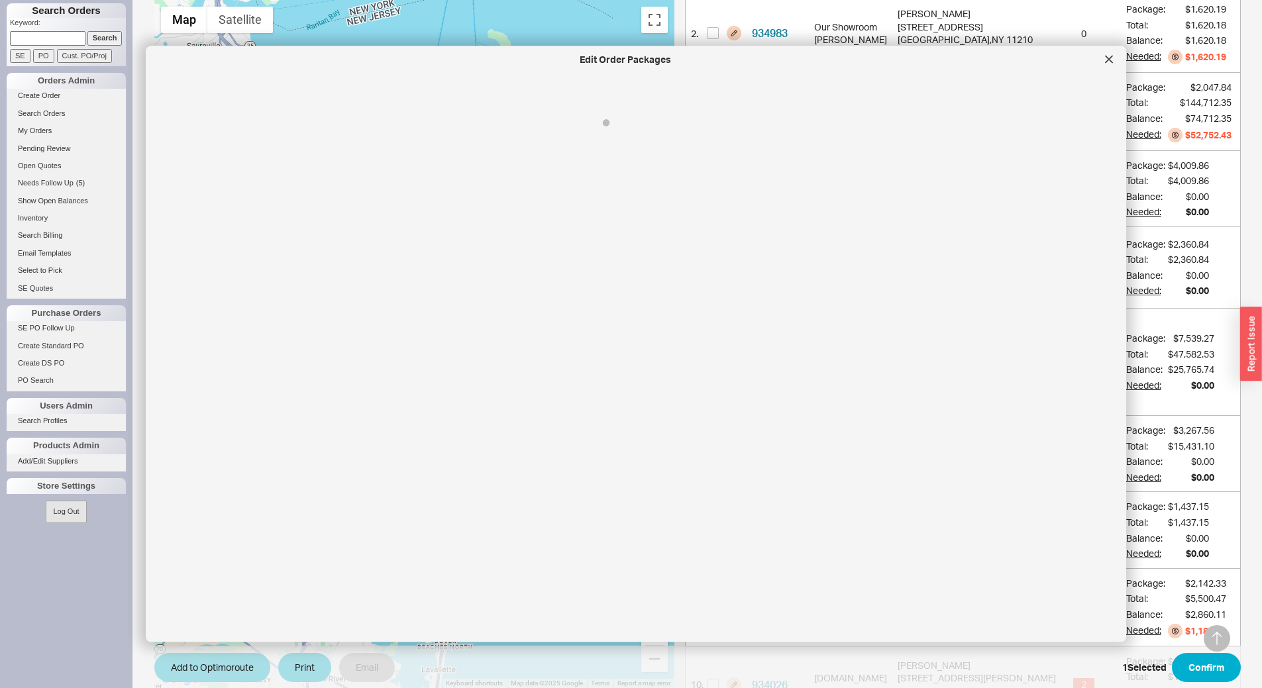
select select "Call Before Ship"
select select "8"
select select "Call Before Ship"
select select "8"
select select "Call Before Ship"
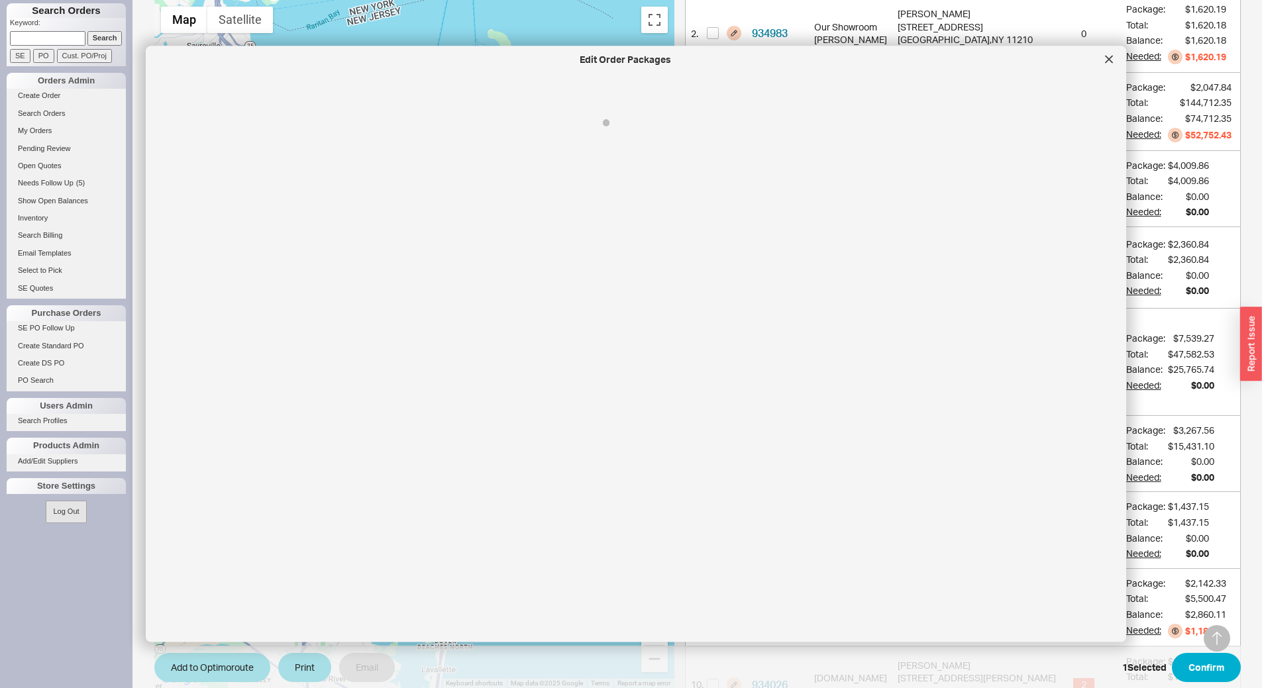
select select "8"
select select "Call Before Ship"
select select "8"
select select "Call Before Ship"
select select "8"
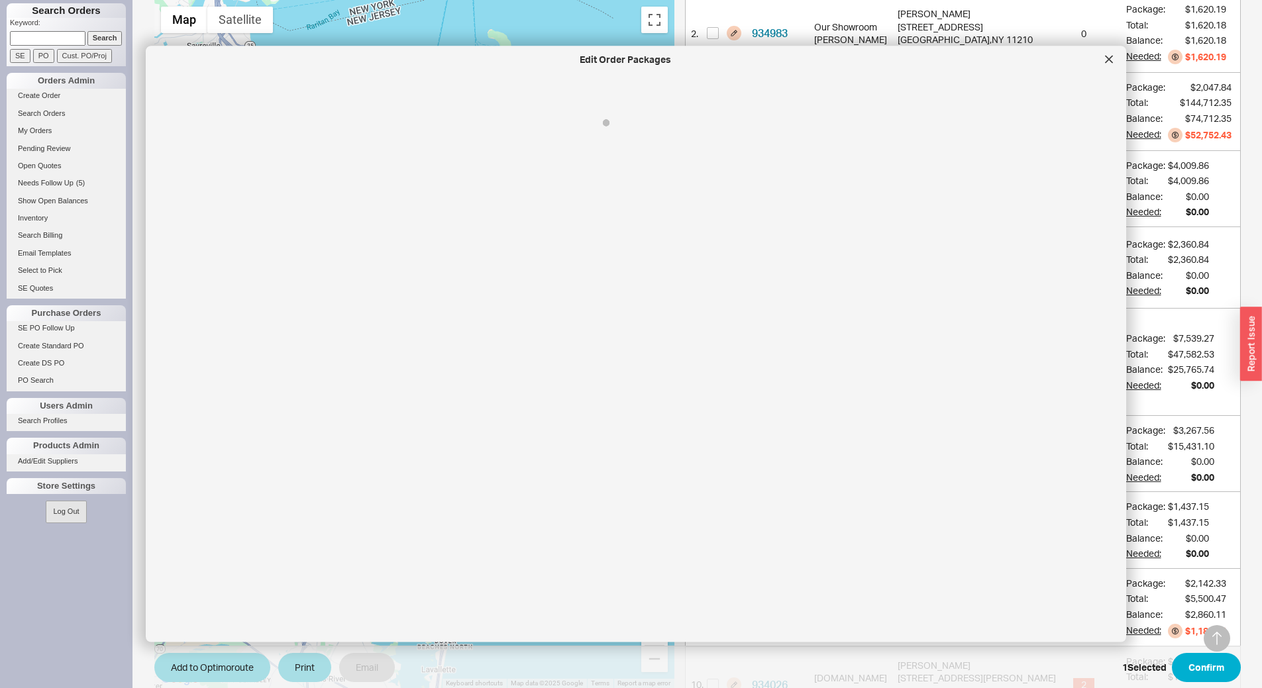
select select "Call Before Ship"
select select "8"
select select "Call Before Ship"
select select "8"
select select "Call Before Ship"
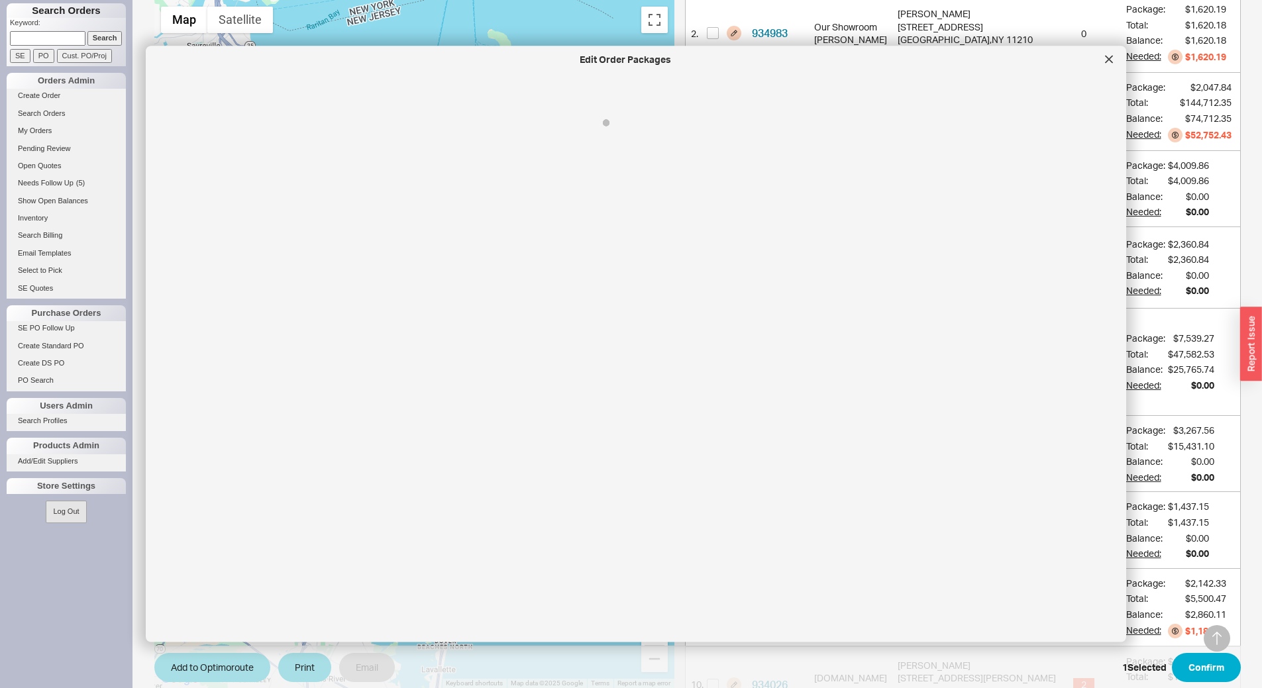
select select "8"
select select "Call Before Ship"
select select "8"
select select "Call Before Ship"
select select "8"
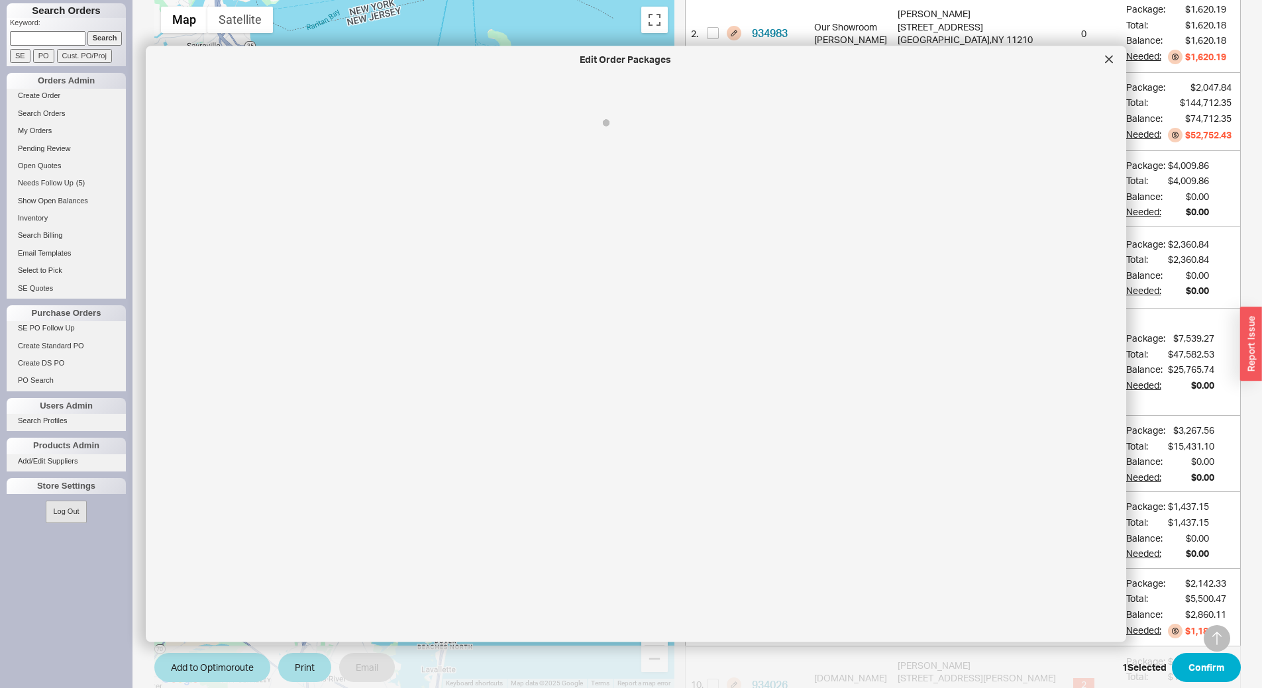
select select "Call Before Ship"
select select "8"
select select "Call Before Ship"
select select "8"
select select "Call Before Ship"
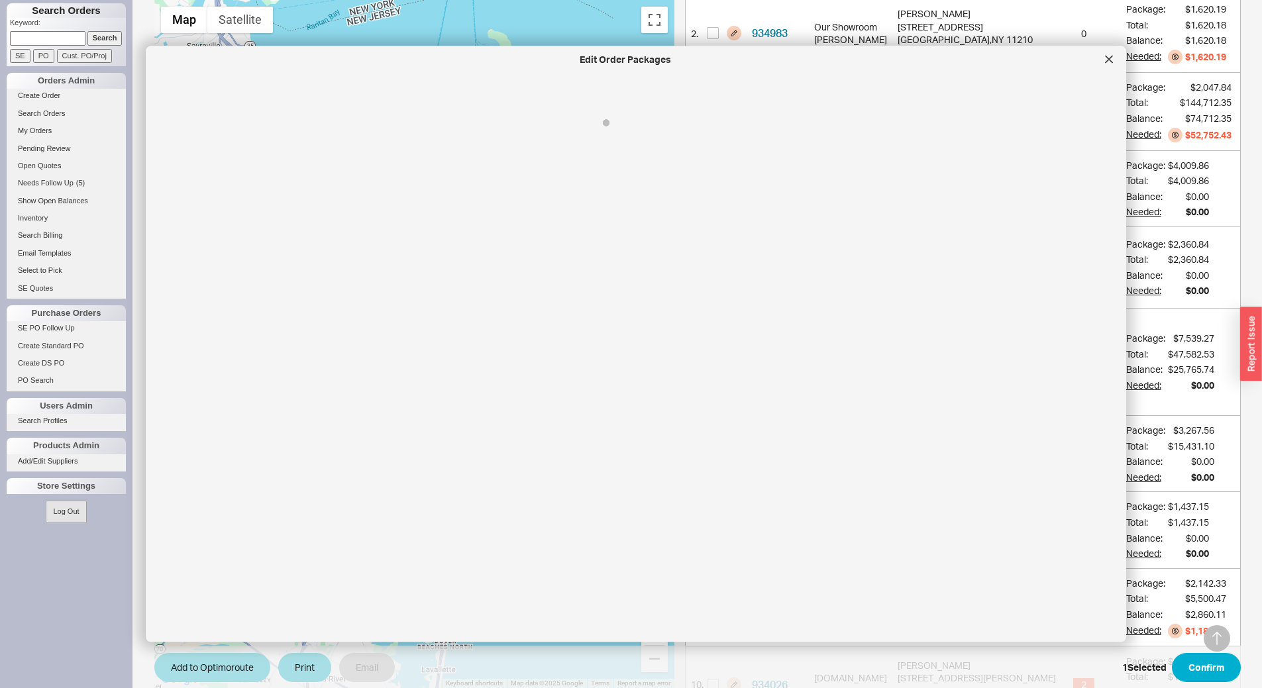
select select "8"
select select "Call Before Ship"
select select "8"
select select "Call Before Ship"
select select "8"
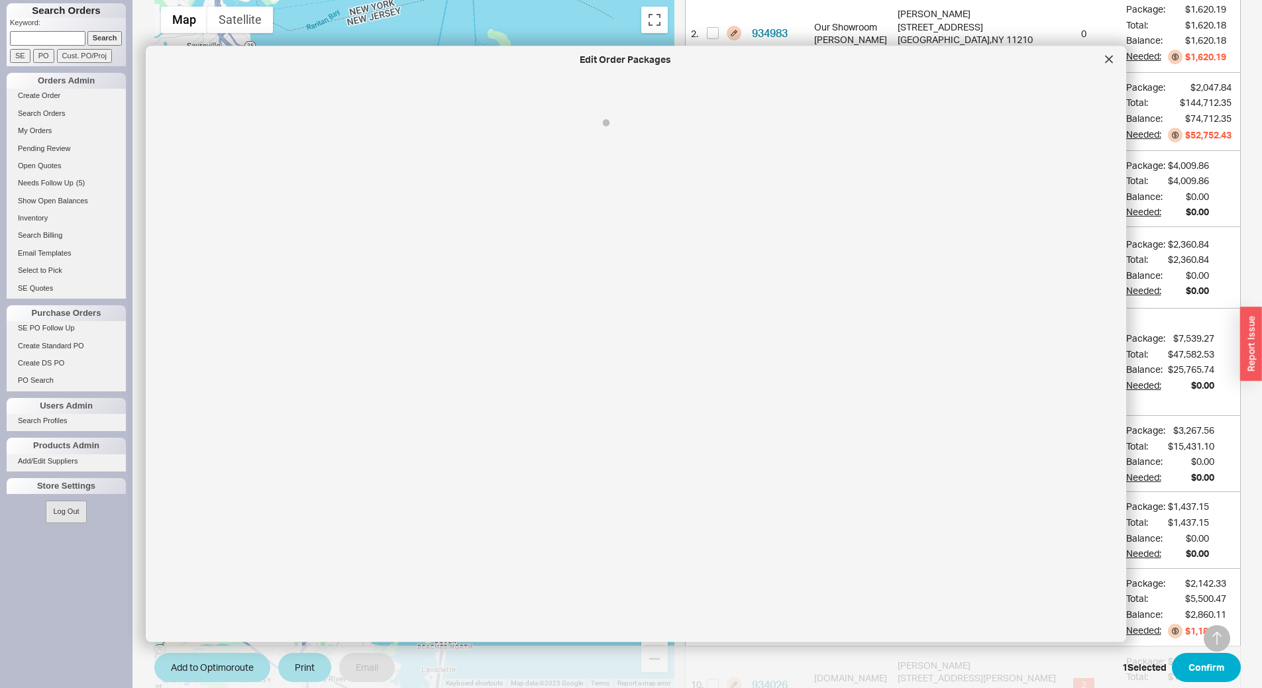
select select "Call Before Ship"
select select "8"
select select "Call Before Ship"
select select "8"
select select "Call Before Ship"
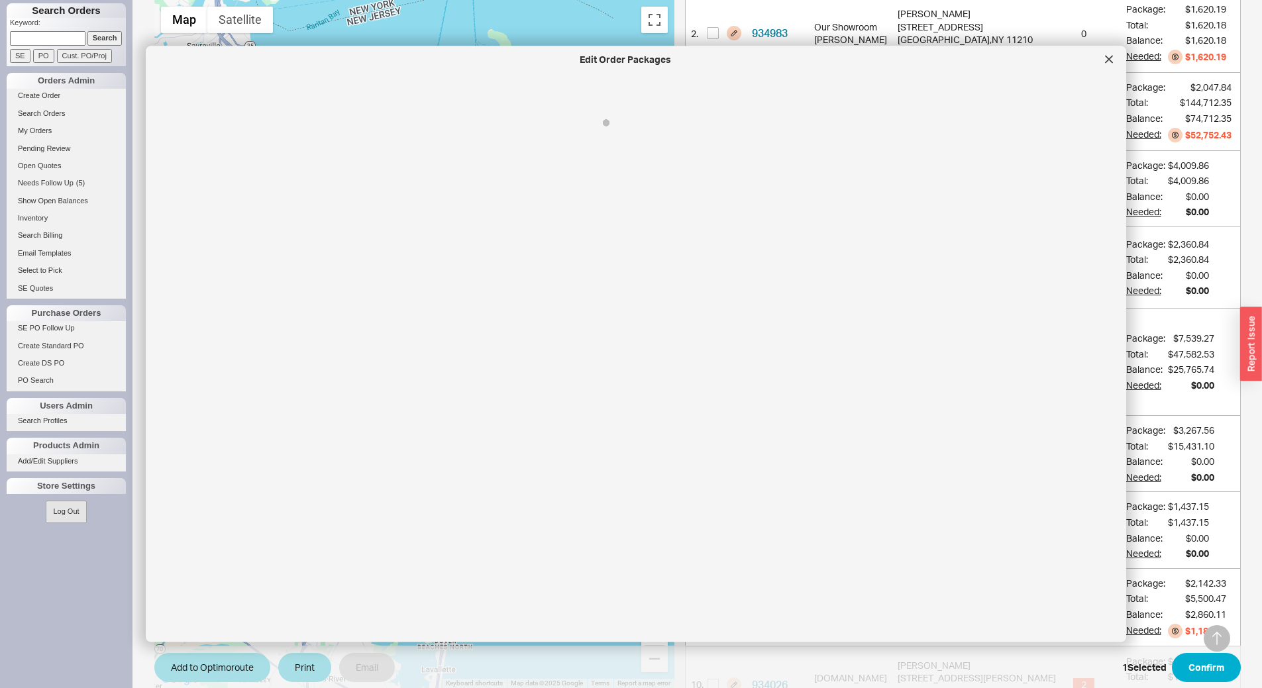
select select "8"
select select "Call Before Ship"
select select "8"
select select "Call Before Ship"
select select "8"
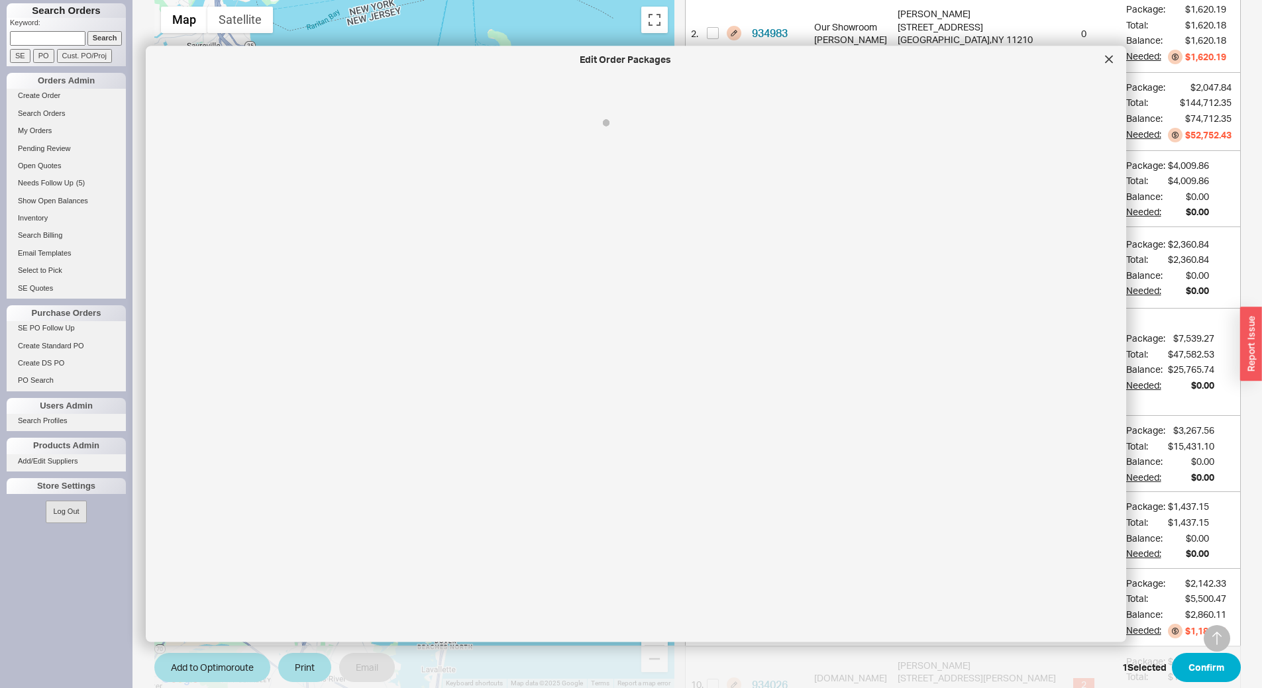
select select "Call Before Ship"
select select "8"
select select "Call Before Ship"
select select "8"
select select "Call Before Ship"
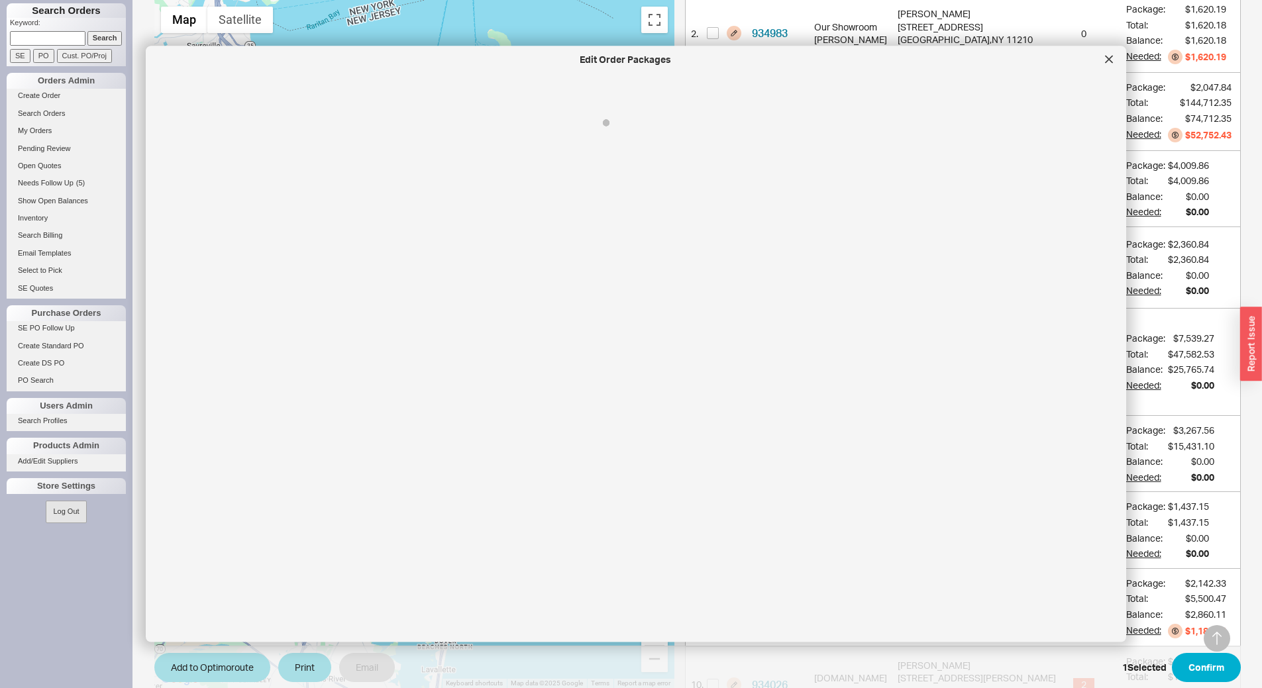
select select "8"
select select "Call Before Ship"
select select "8"
select select "Call Before Ship"
select select "8"
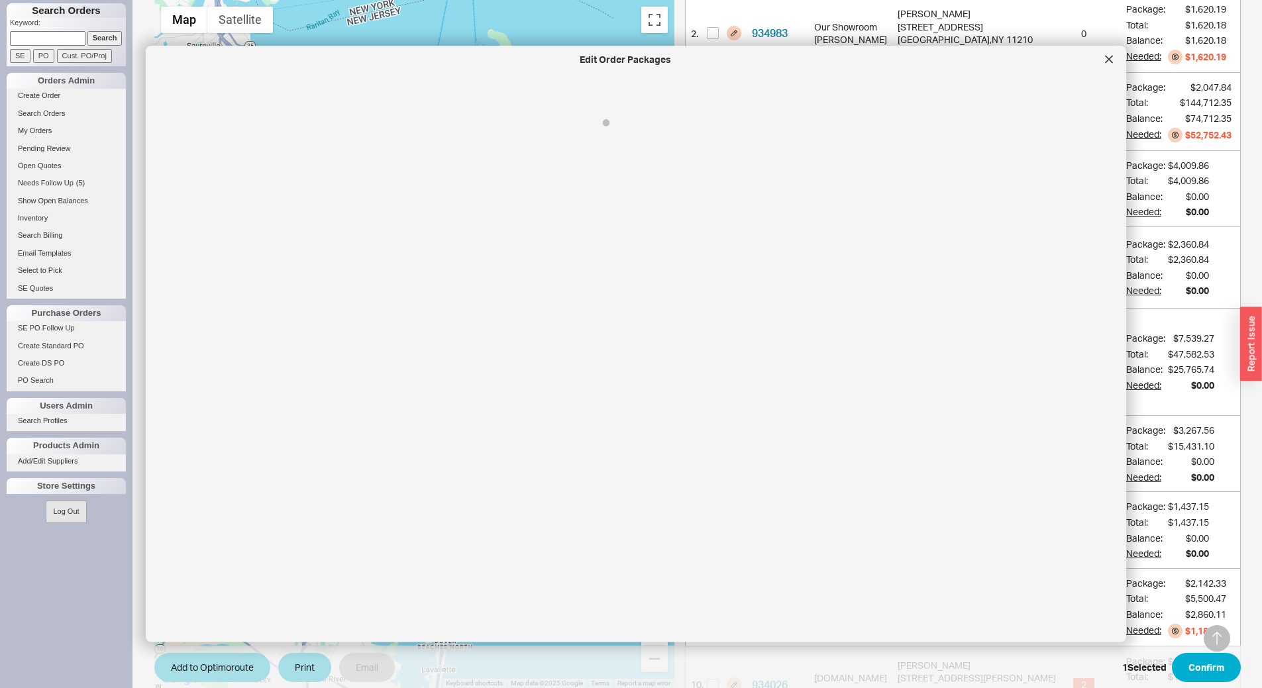
select select "Call Before Ship"
select select "8"
select select "Call Before Ship"
select select "8"
select select "Call Before Ship"
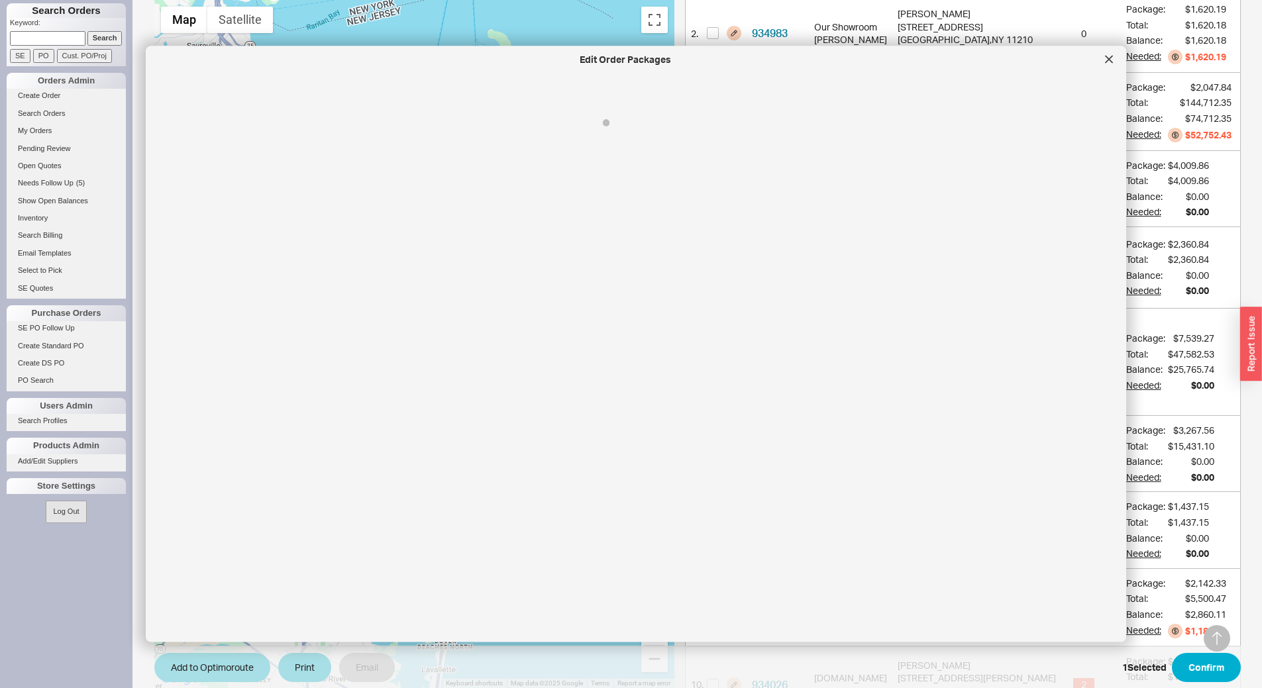
select select "8"
select select "Call Before Ship"
select select "8"
select select "Call Before Ship"
select select "8"
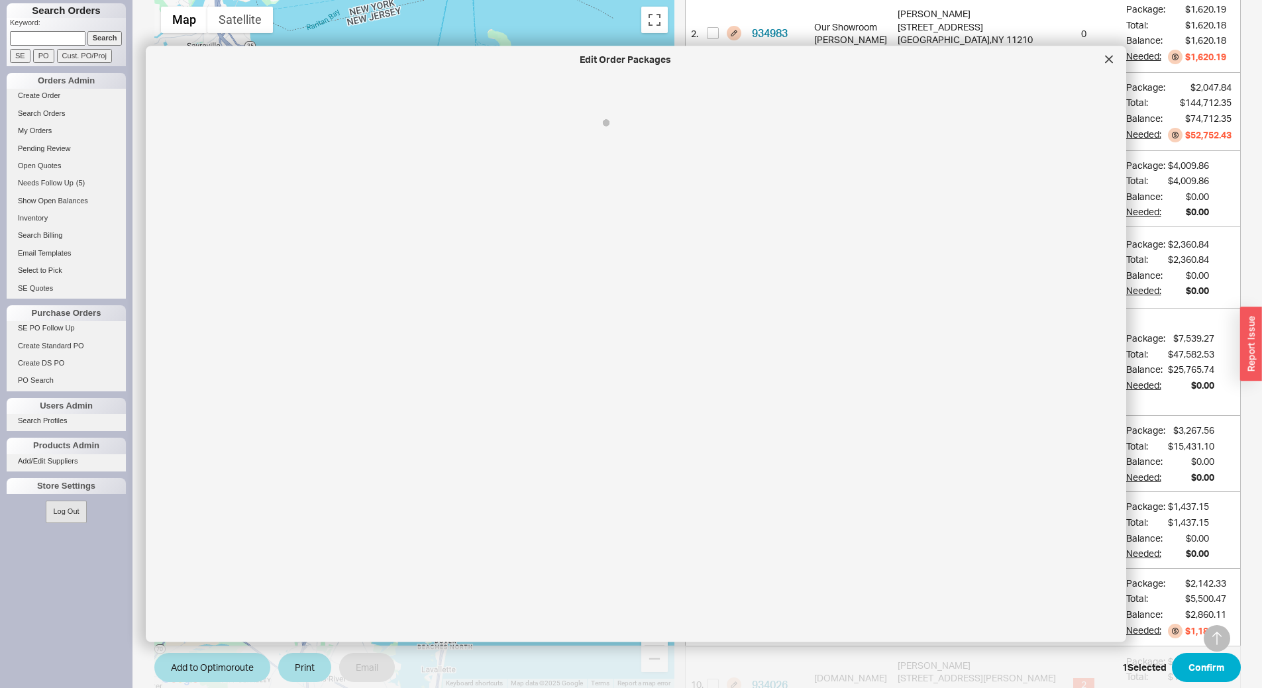
select select "Call Before Ship"
select select "8"
select select "Call Before Ship"
select select "8"
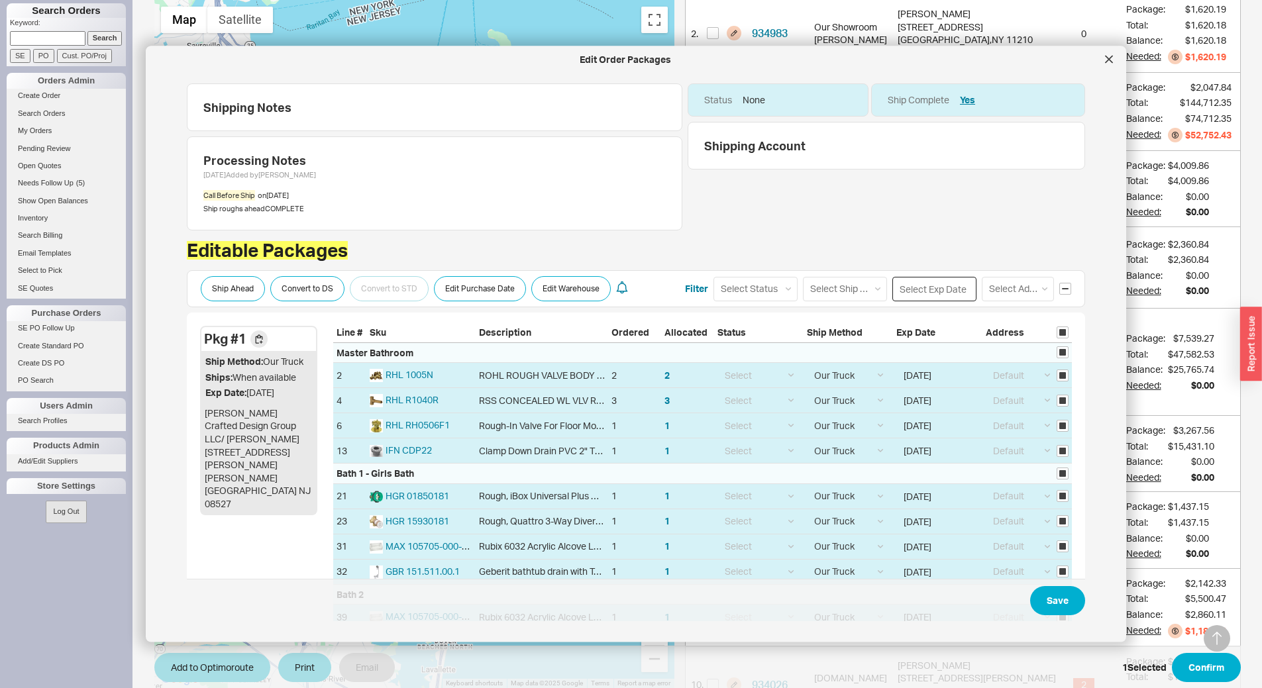
click at [932, 283] on input at bounding box center [934, 288] width 84 height 25
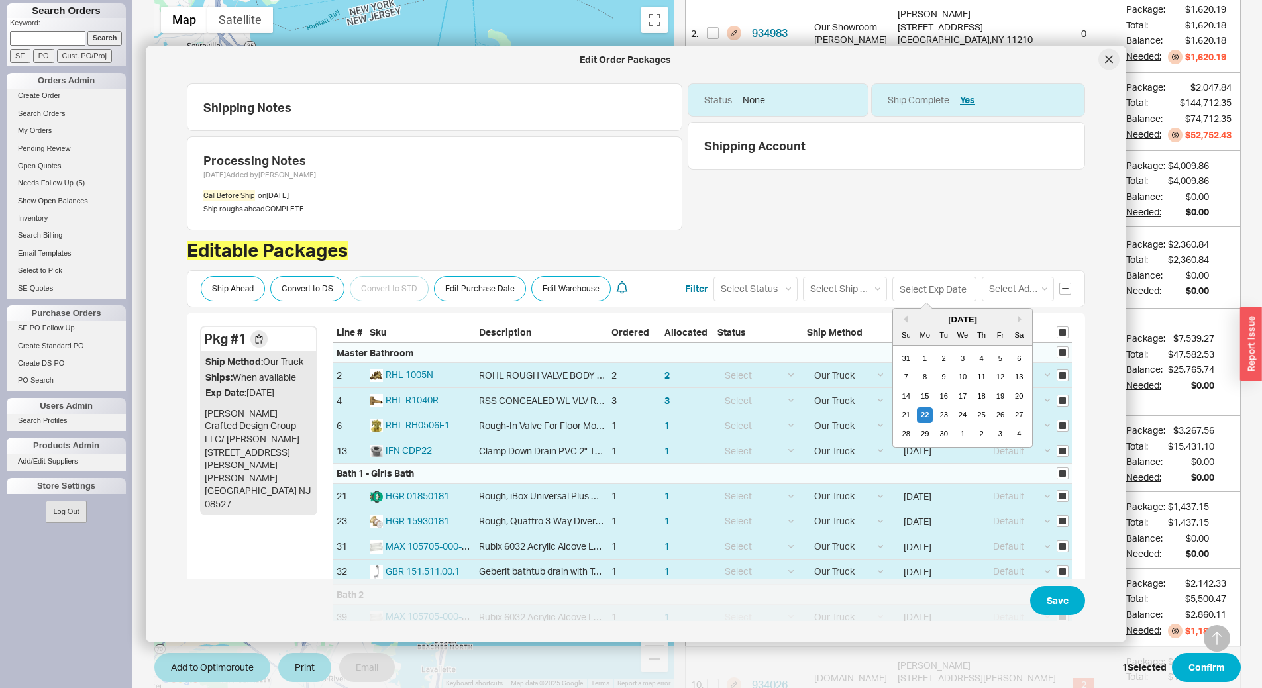
click at [1109, 66] on div at bounding box center [1108, 59] width 21 height 21
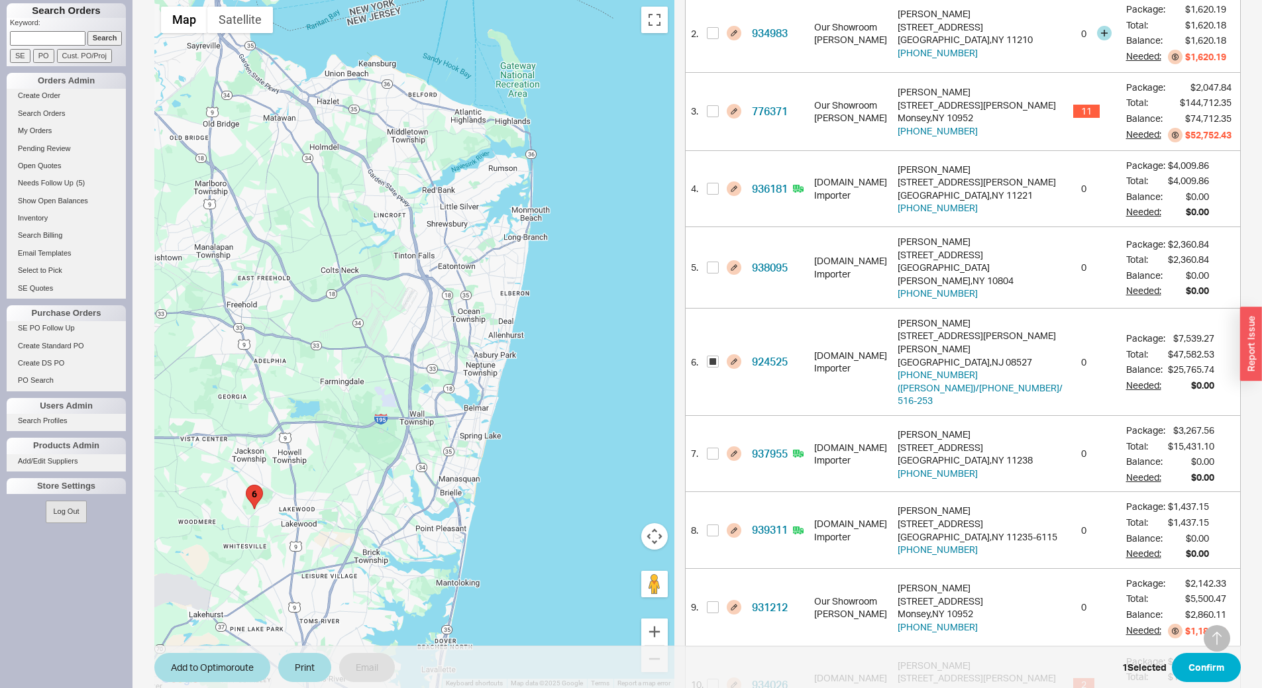
click at [1107, 58] on div "0" at bounding box center [1094, 34] width 53 height 78
click at [741, 354] on button "button" at bounding box center [733, 361] width 15 height 15
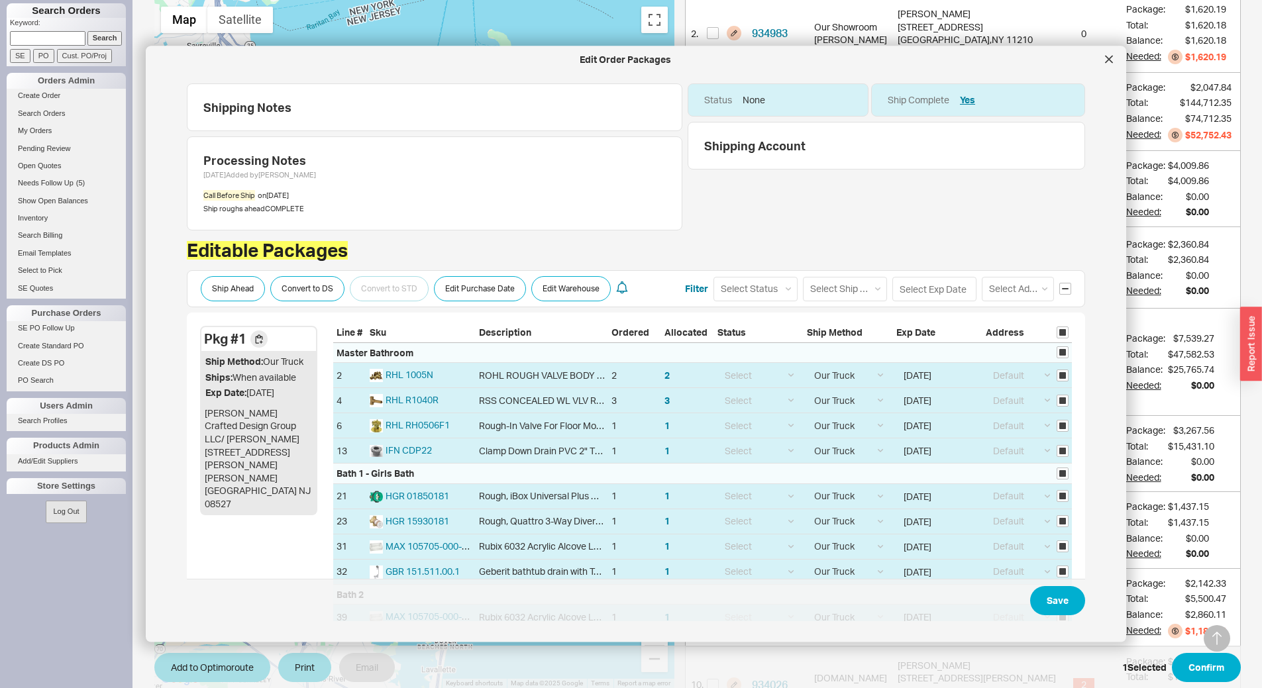
click at [752, 346] on div "Master Bathroom" at bounding box center [702, 352] width 738 height 21
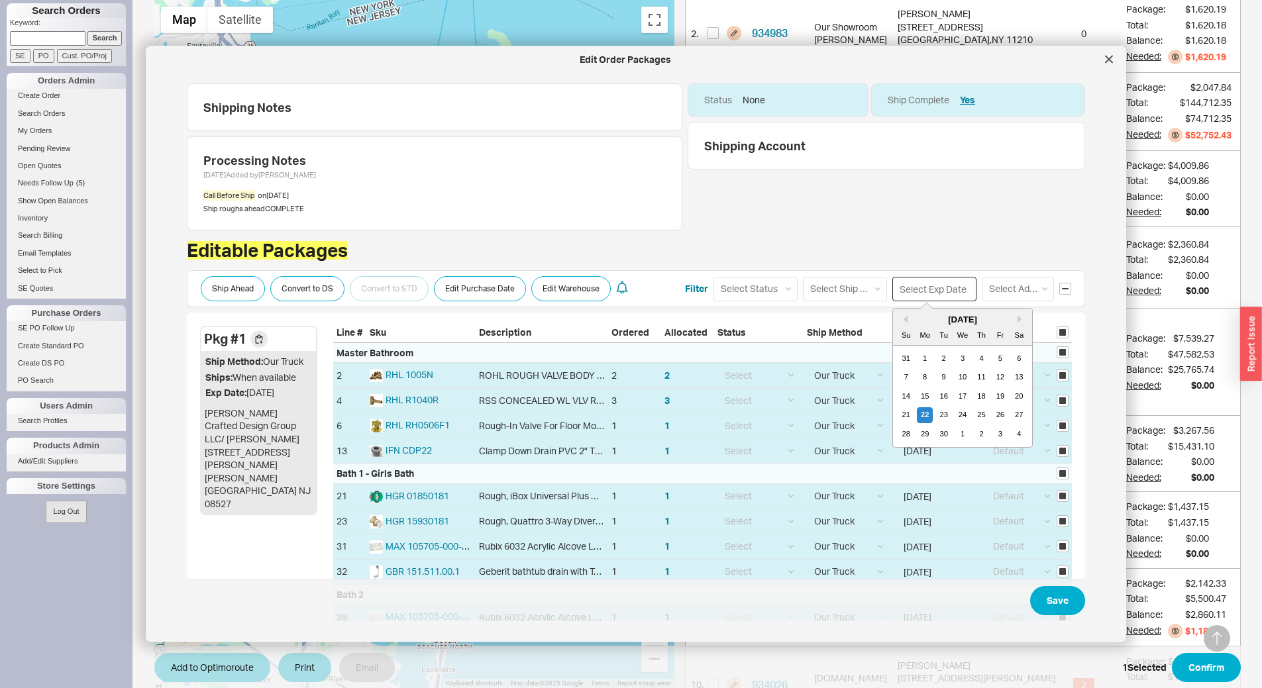
click at [920, 292] on input at bounding box center [934, 288] width 84 height 25
click at [992, 419] on div "26" at bounding box center [1000, 415] width 16 height 16
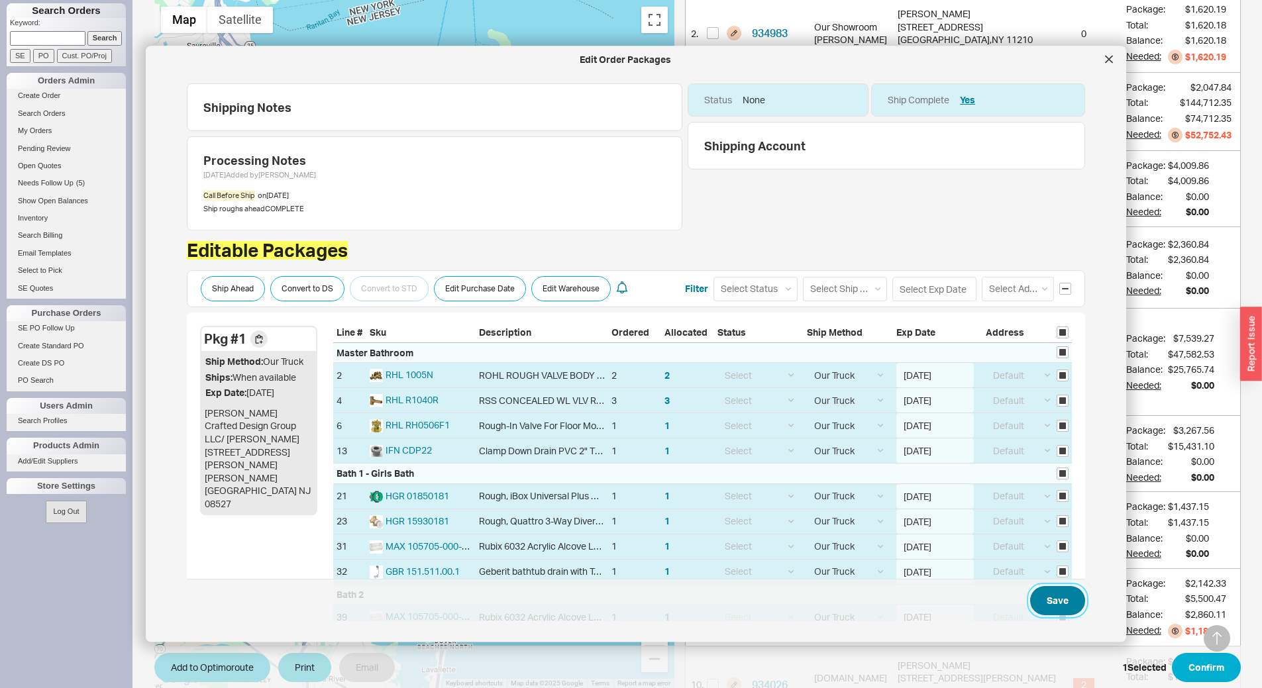
click at [1052, 603] on button "Save" at bounding box center [1057, 600] width 55 height 29
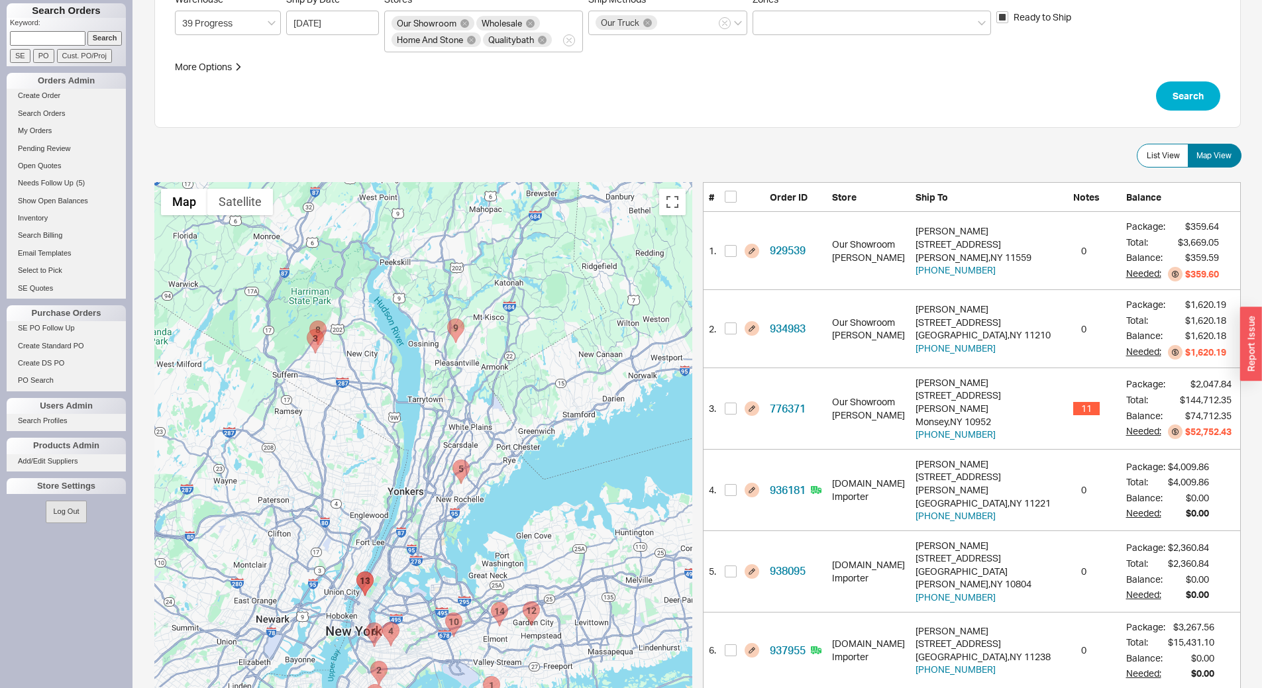
scroll to position [65, 0]
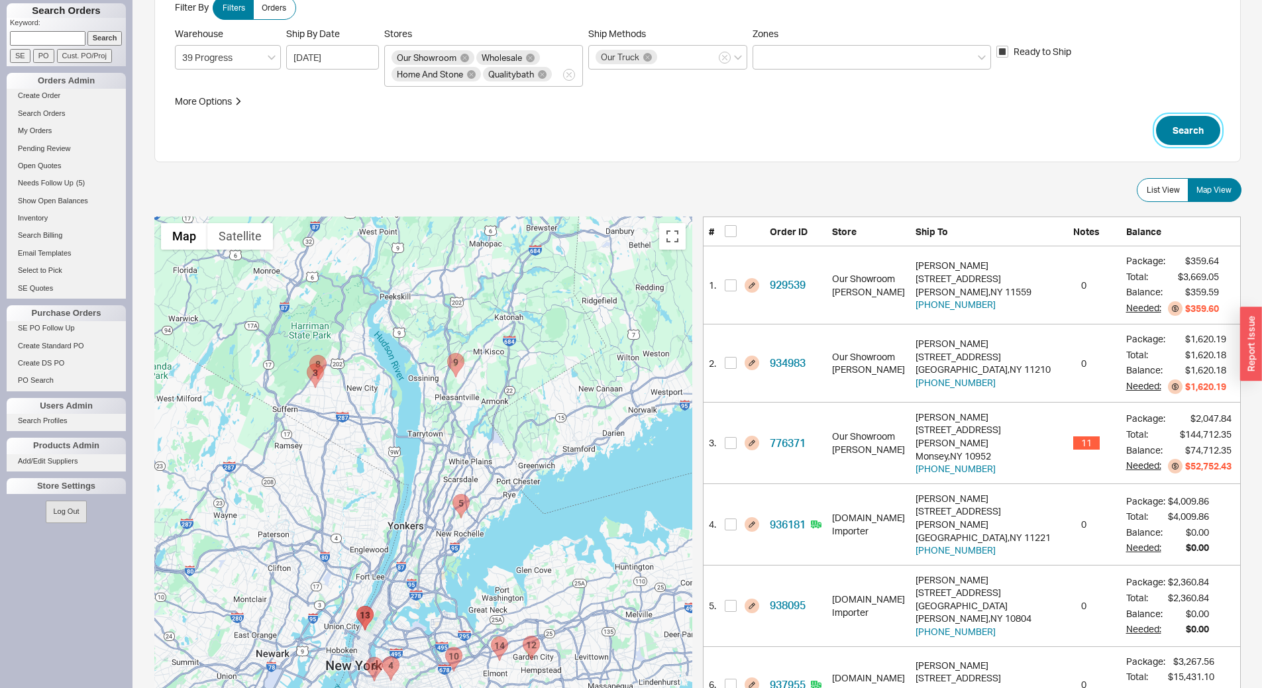
click at [1211, 128] on button "Search" at bounding box center [1188, 130] width 64 height 29
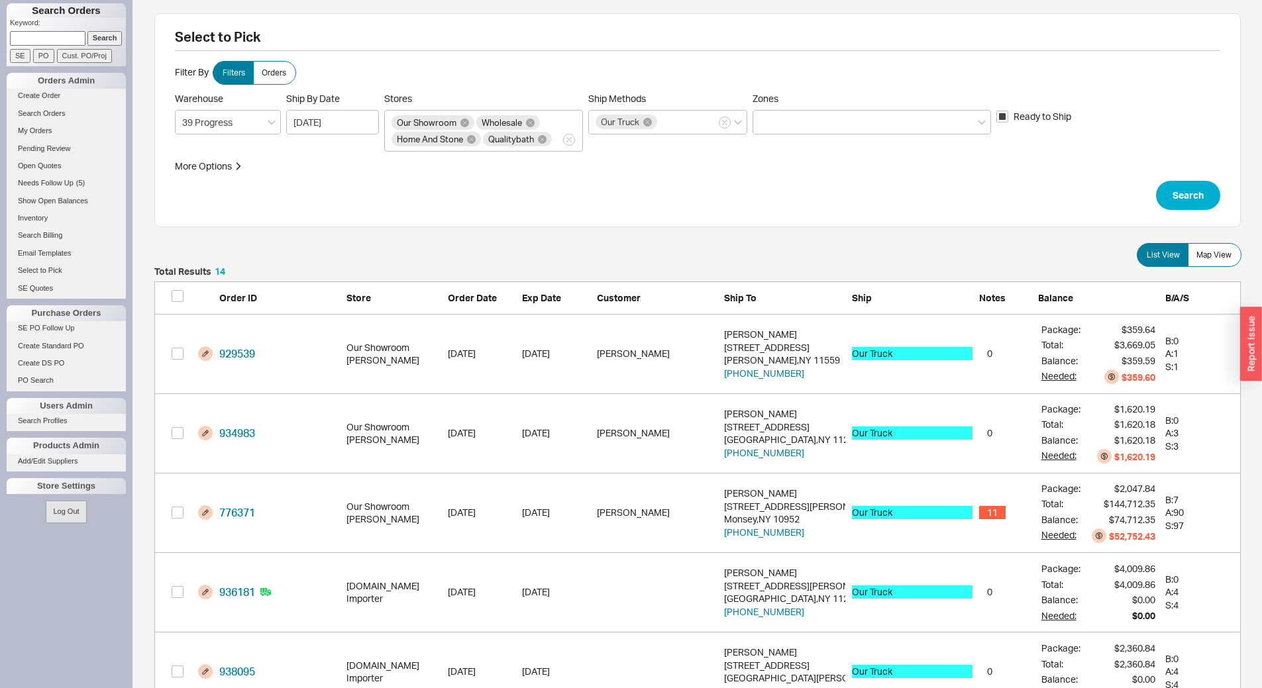
scroll to position [1150, 1076]
click at [1219, 245] on label "Map View" at bounding box center [1214, 255] width 54 height 24
click at [0, 0] on input "Map View" at bounding box center [0, 0] width 0 height 0
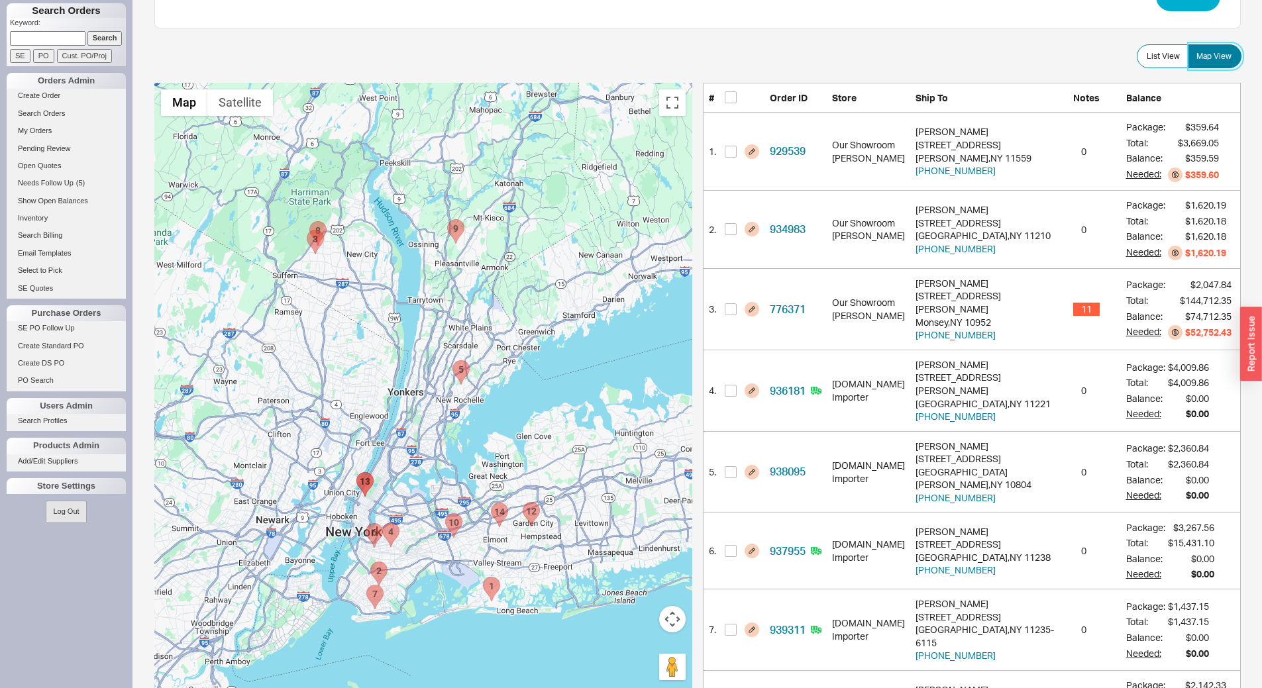
scroll to position [132, 0]
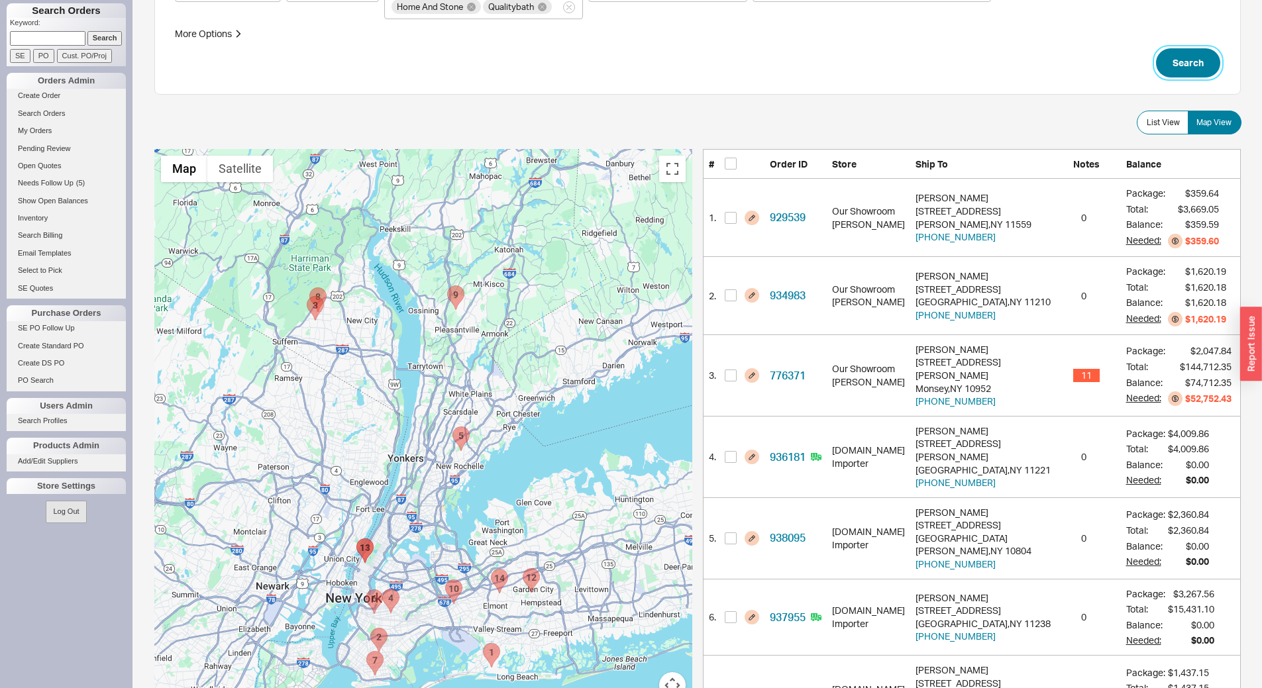
click at [1189, 49] on button "Search" at bounding box center [1188, 62] width 64 height 29
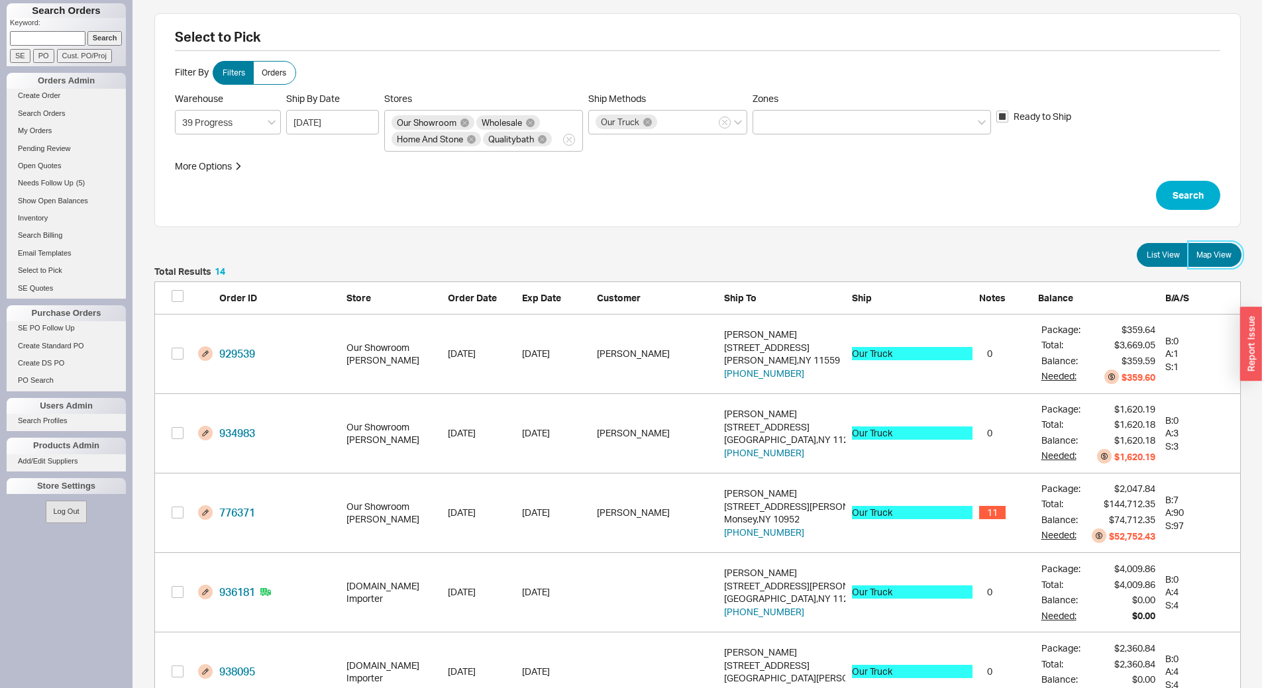
scroll to position [1150, 1076]
click at [1223, 254] on span "Map View" at bounding box center [1213, 255] width 35 height 11
click at [0, 0] on input "Map View" at bounding box center [0, 0] width 0 height 0
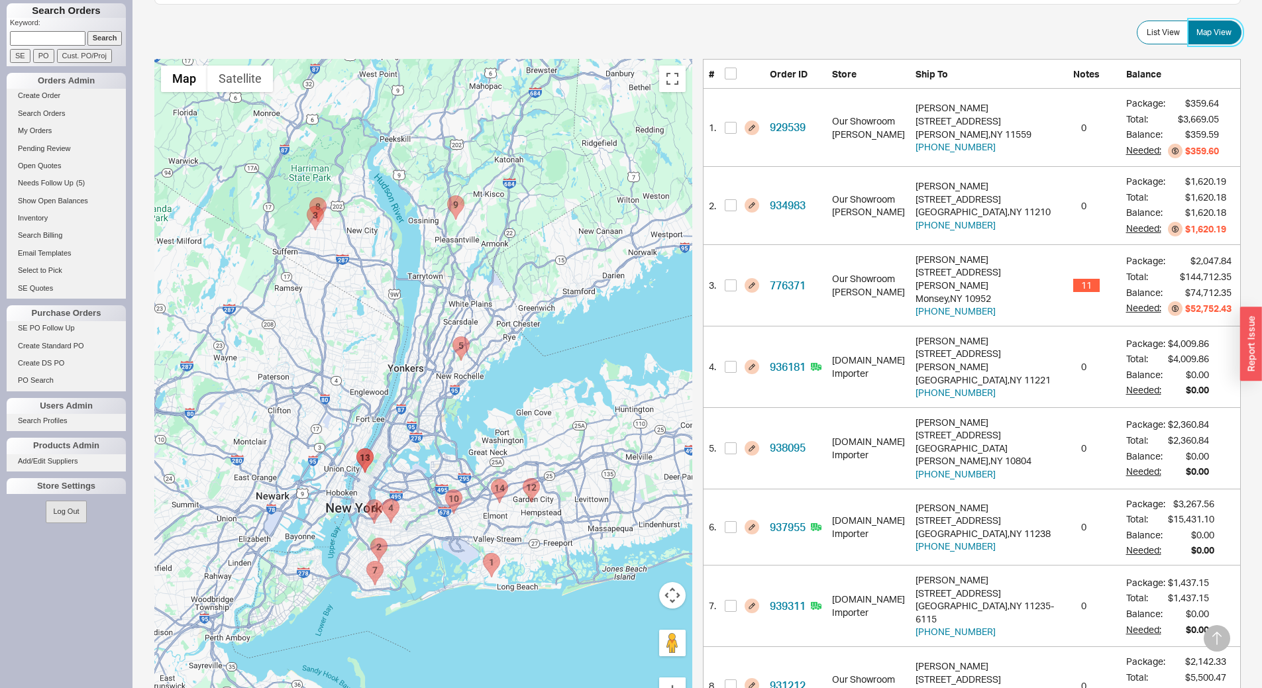
scroll to position [265, 0]
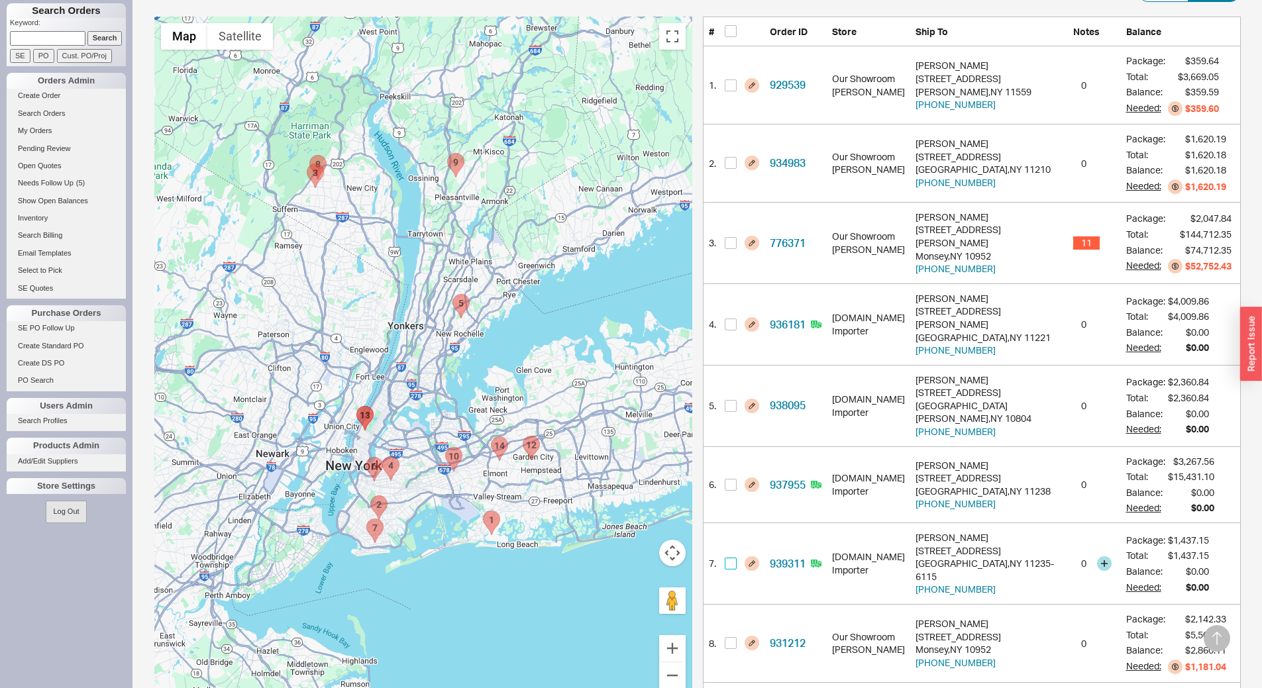
click at [727, 558] on input "checkbox" at bounding box center [731, 564] width 12 height 12
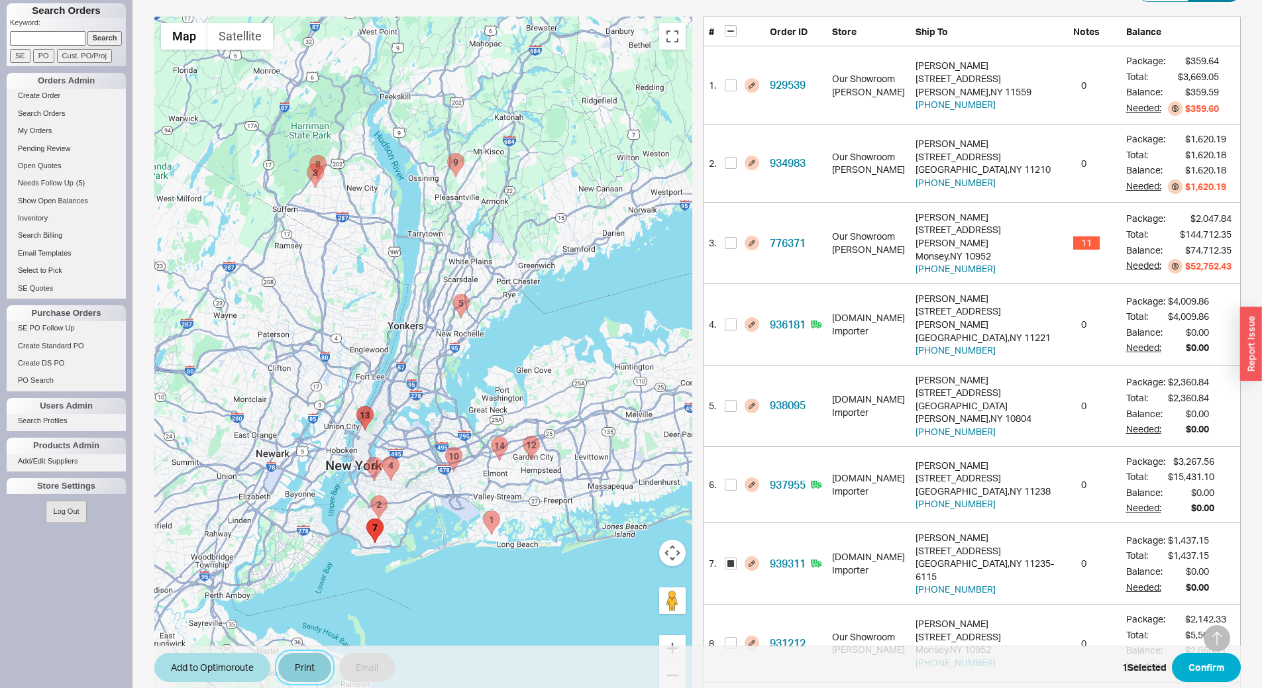
click at [289, 660] on button "Print" at bounding box center [304, 667] width 53 height 29
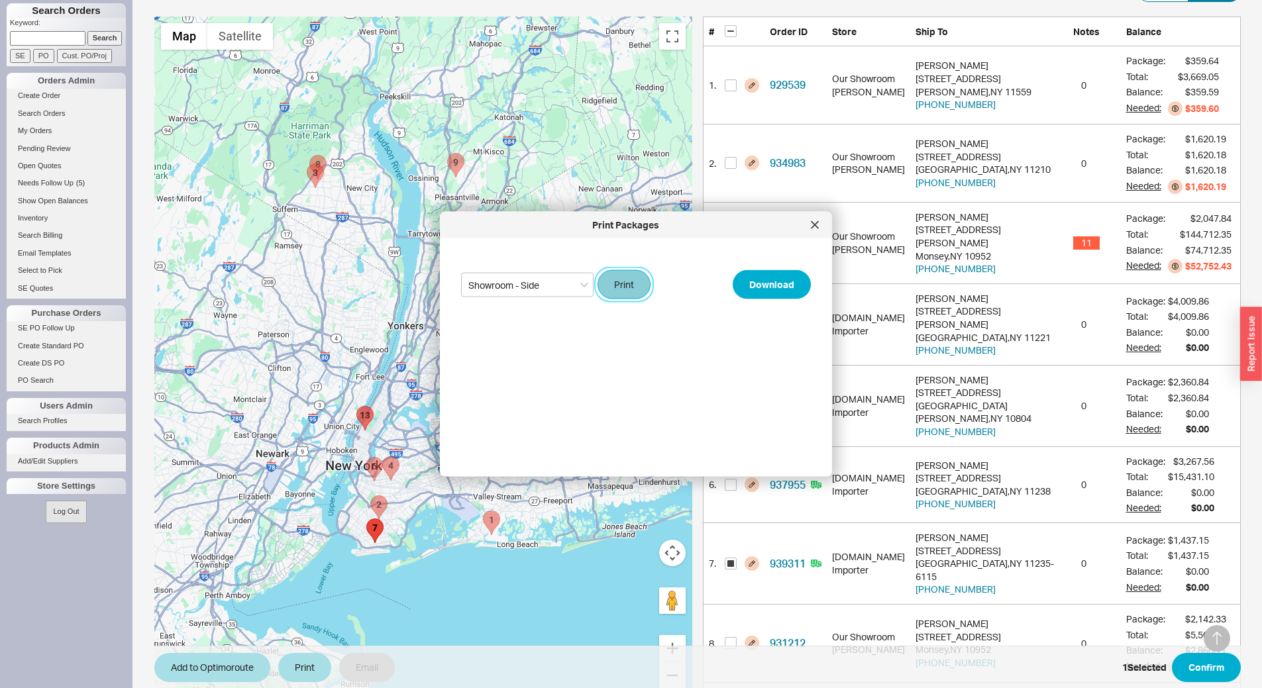
click at [625, 274] on button "Print" at bounding box center [623, 284] width 53 height 29
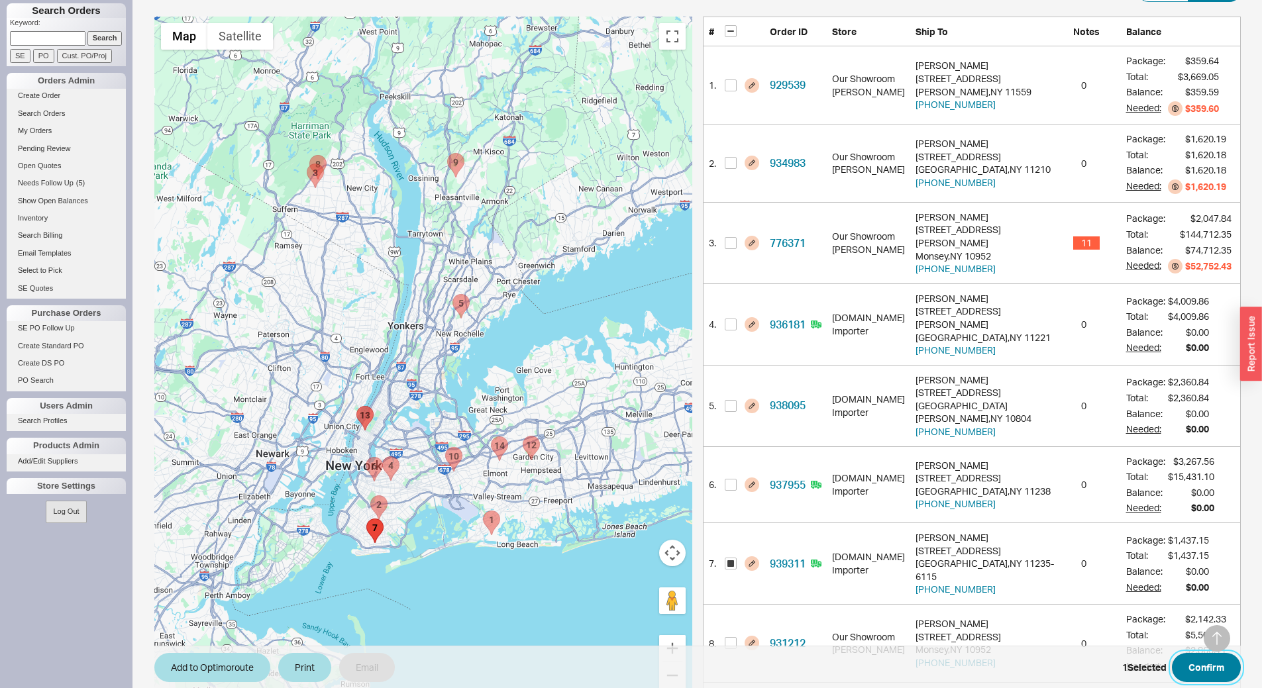
click at [1214, 666] on button "Confirm" at bounding box center [1206, 667] width 69 height 29
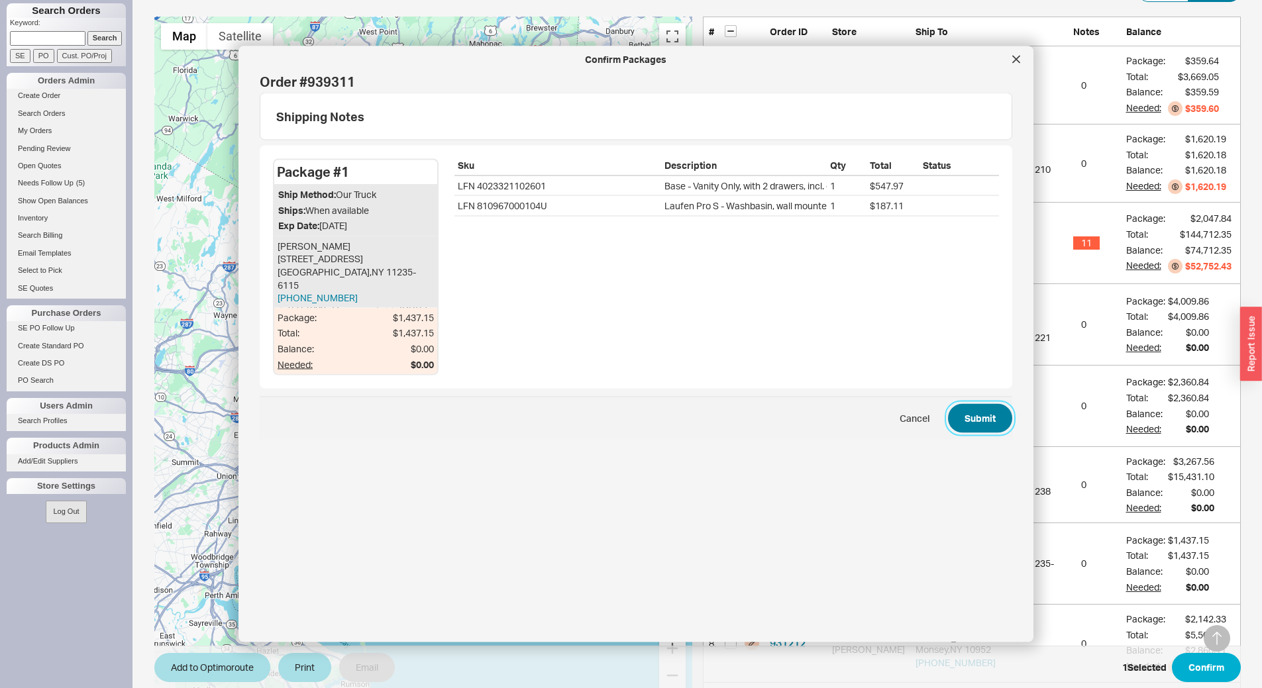
click at [971, 412] on button "Submit" at bounding box center [980, 418] width 64 height 29
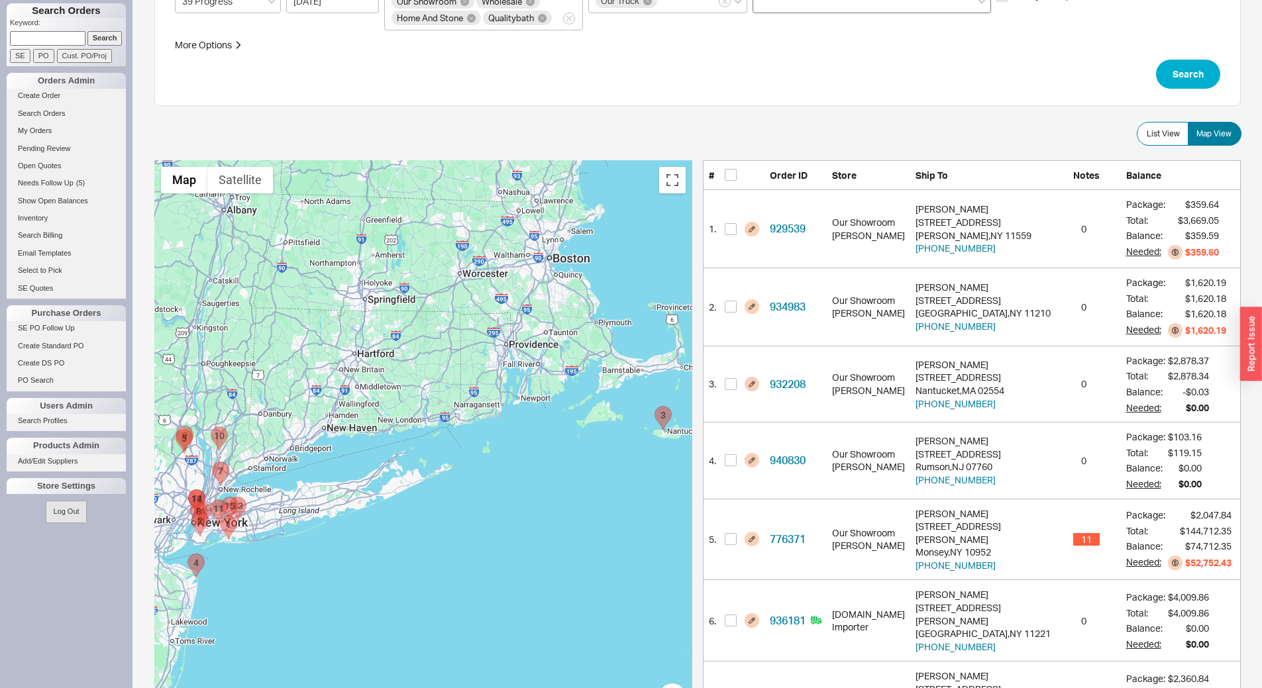
scroll to position [132, 0]
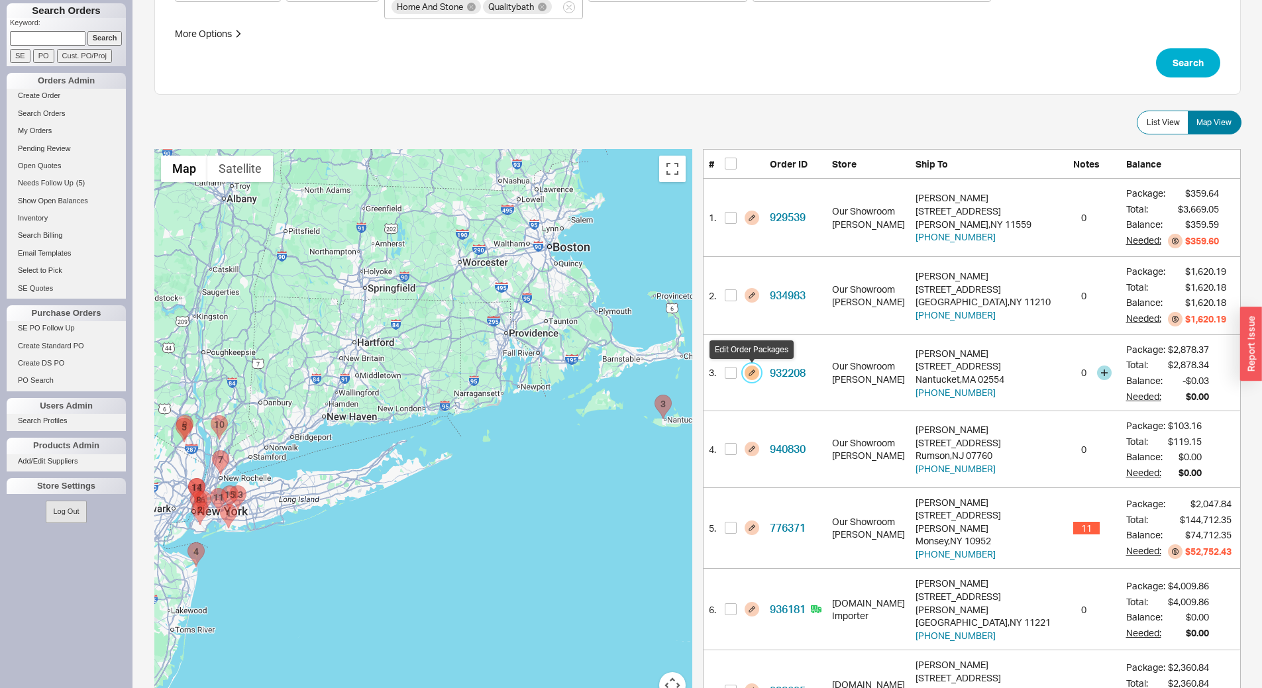
click at [752, 375] on button "button" at bounding box center [751, 373] width 15 height 15
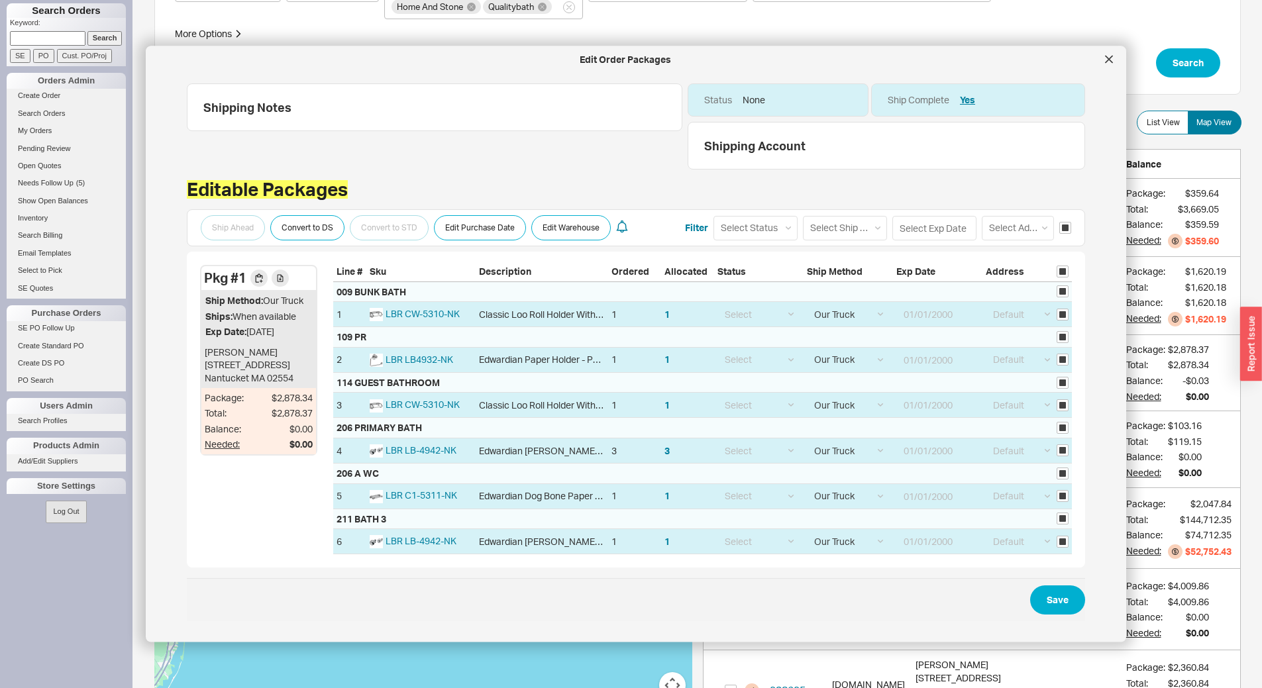
click at [826, 214] on div "Ship Ahead Convert to DS Convert to STD Edit Purchase Date Edit Warehouse Filte…" at bounding box center [636, 227] width 898 height 37
click at [823, 234] on select "Select Ship Method Ground LTL Our Truck --------------- Customer Pickup - Showr…" at bounding box center [845, 227] width 84 height 25
click at [803, 215] on select "Select Ship Method Ground LTL Our Truck --------------- Customer Pickup - Showr…" at bounding box center [845, 227] width 84 height 25
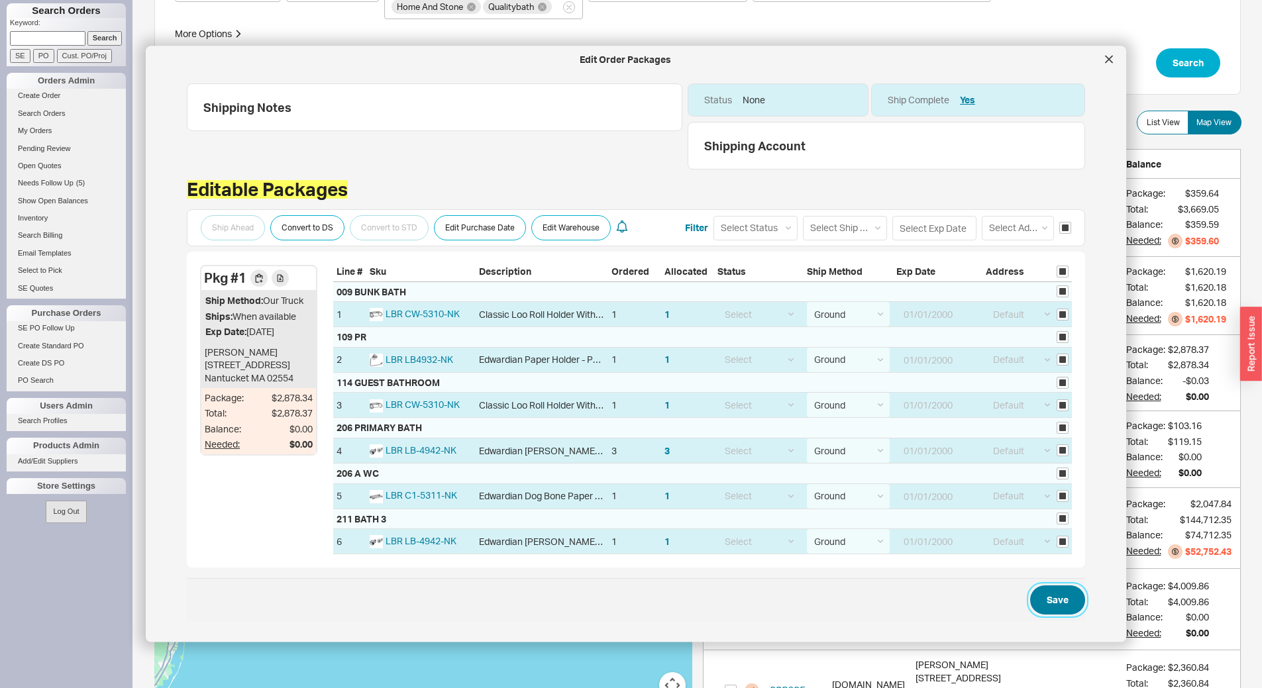
click at [1047, 605] on button "Save" at bounding box center [1057, 600] width 55 height 29
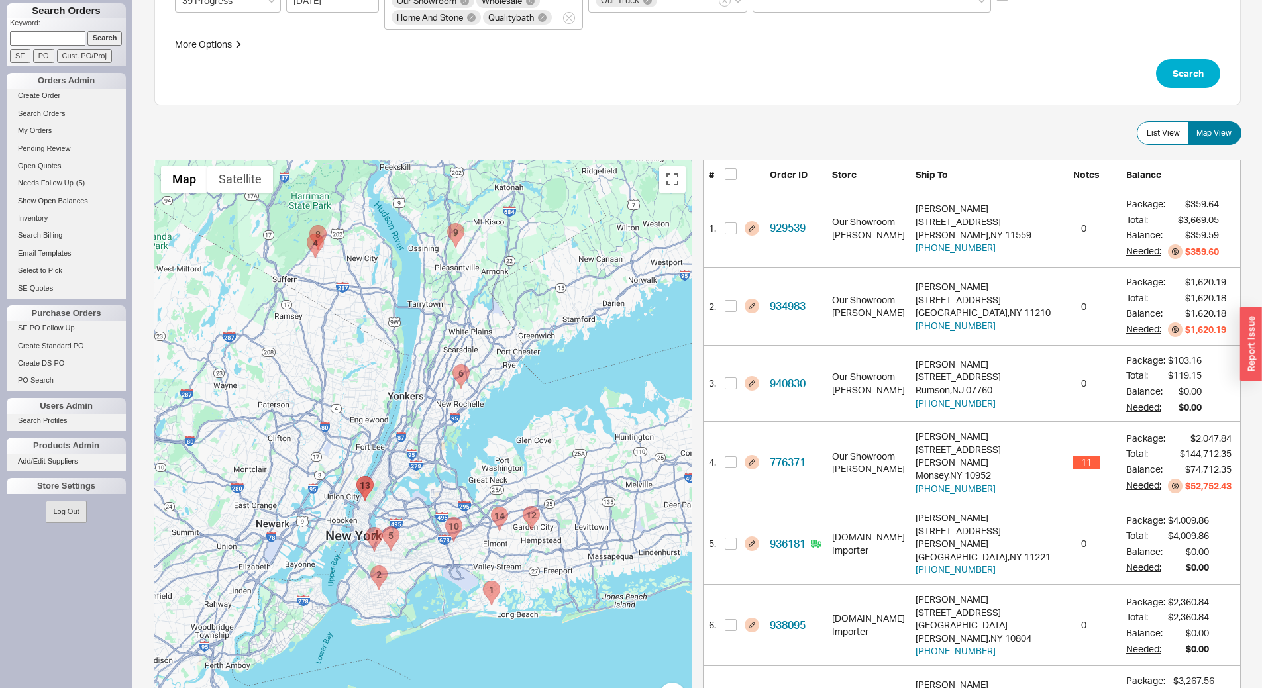
scroll to position [0, 0]
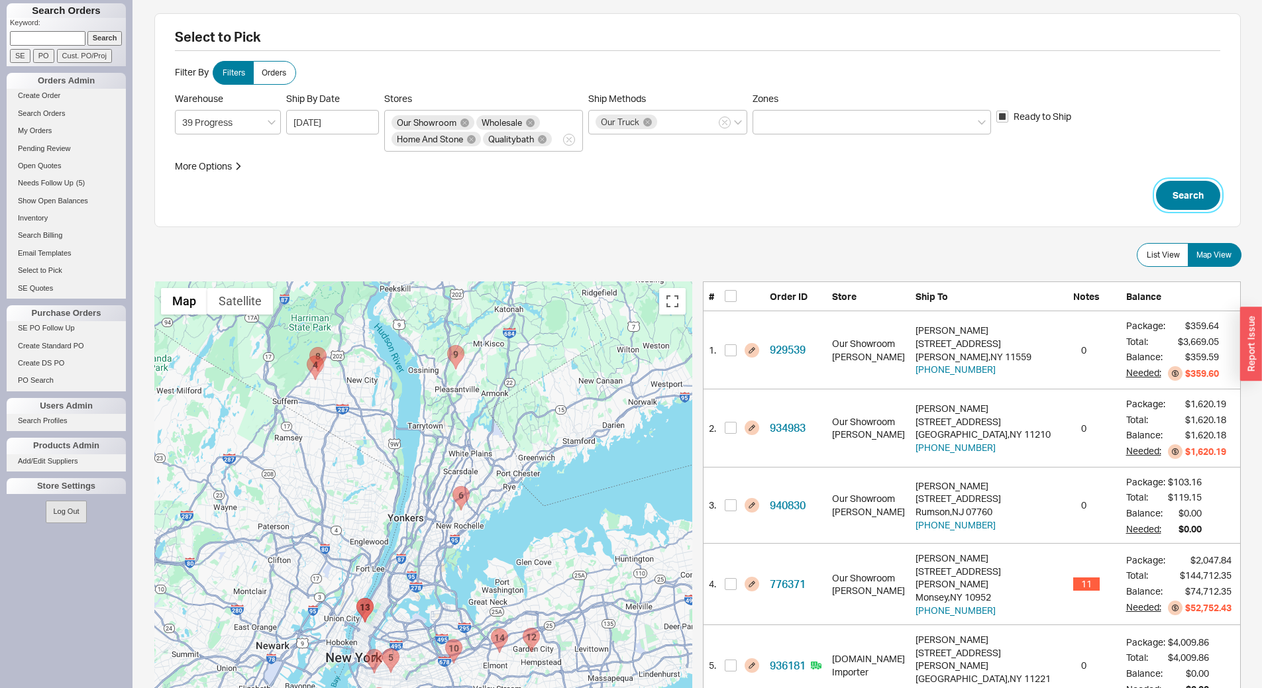
click at [1180, 198] on button "Search" at bounding box center [1188, 195] width 64 height 29
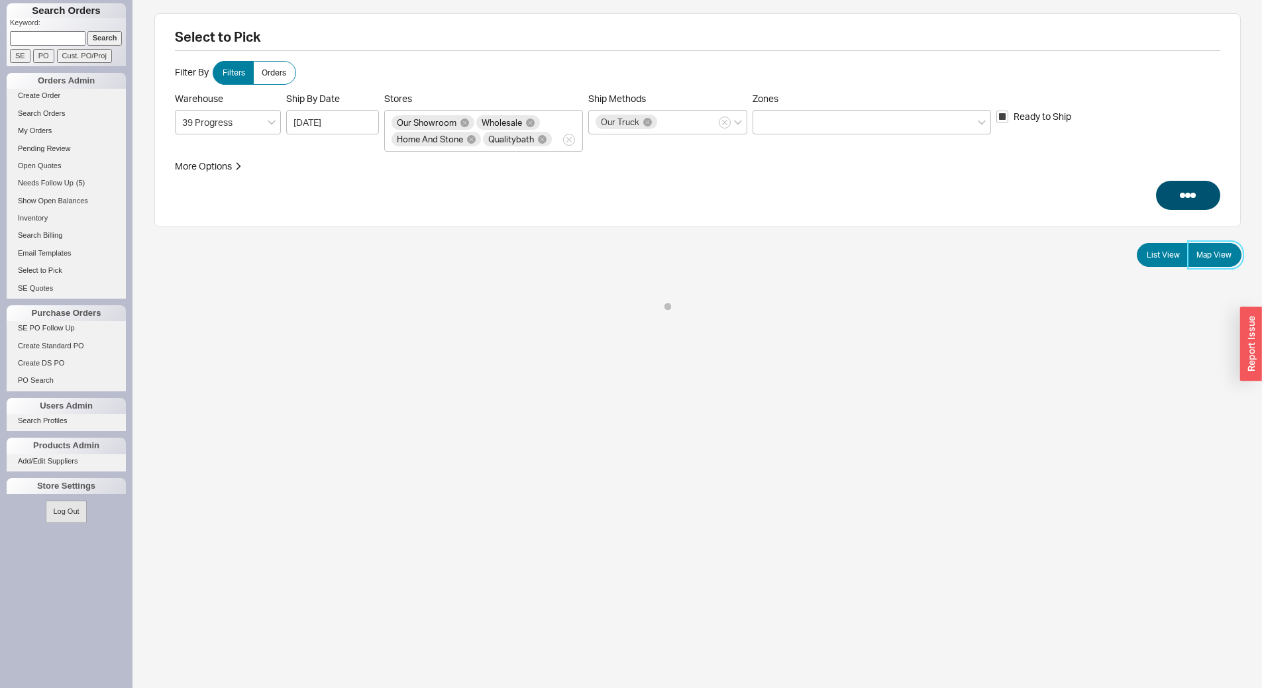
click at [1209, 250] on span "Map View" at bounding box center [1213, 255] width 35 height 11
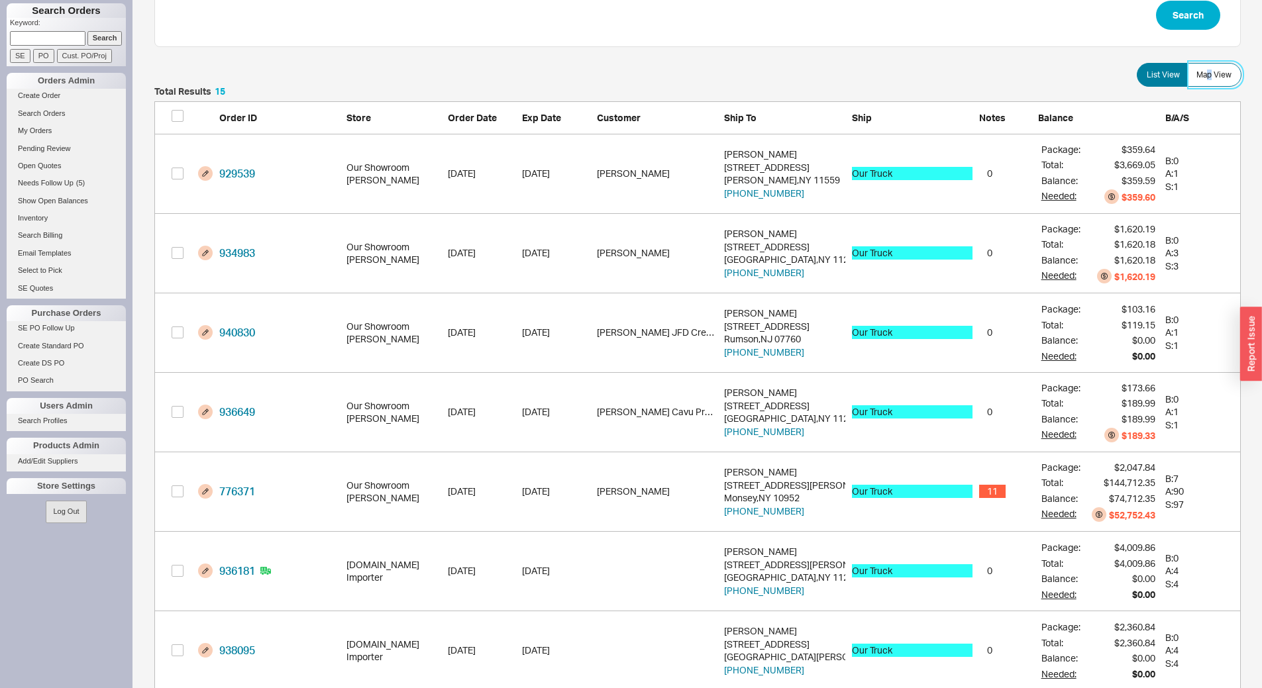
scroll to position [199, 0]
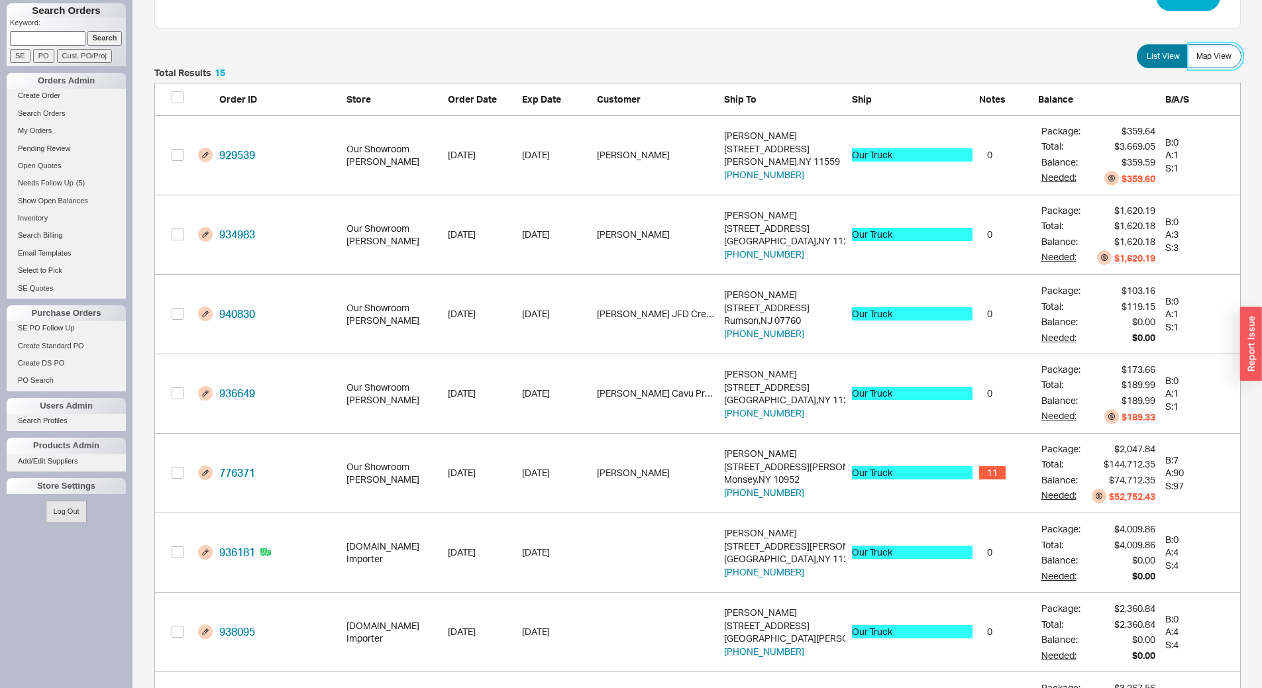
drag, startPoint x: 1228, startPoint y: 62, endPoint x: 1198, endPoint y: 64, distance: 29.9
click at [1228, 61] on label "Map View" at bounding box center [1214, 56] width 54 height 24
click at [0, 0] on input "Map View" at bounding box center [0, 0] width 0 height 0
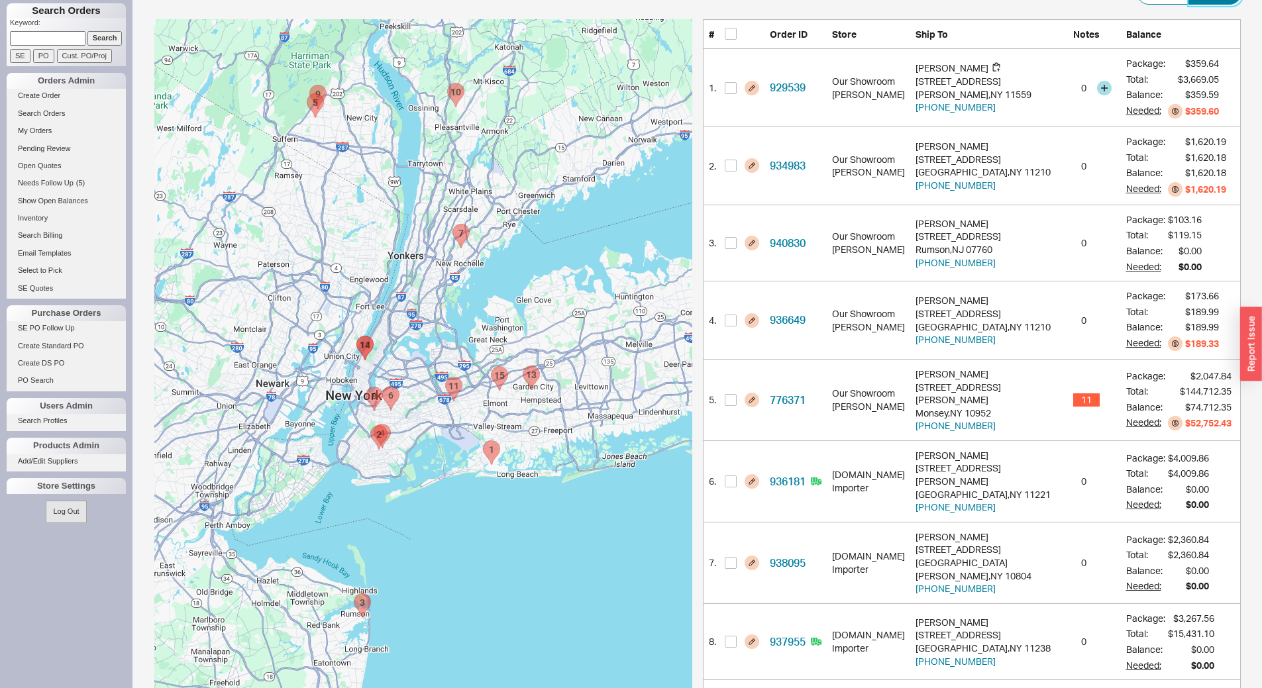
scroll to position [265, 0]
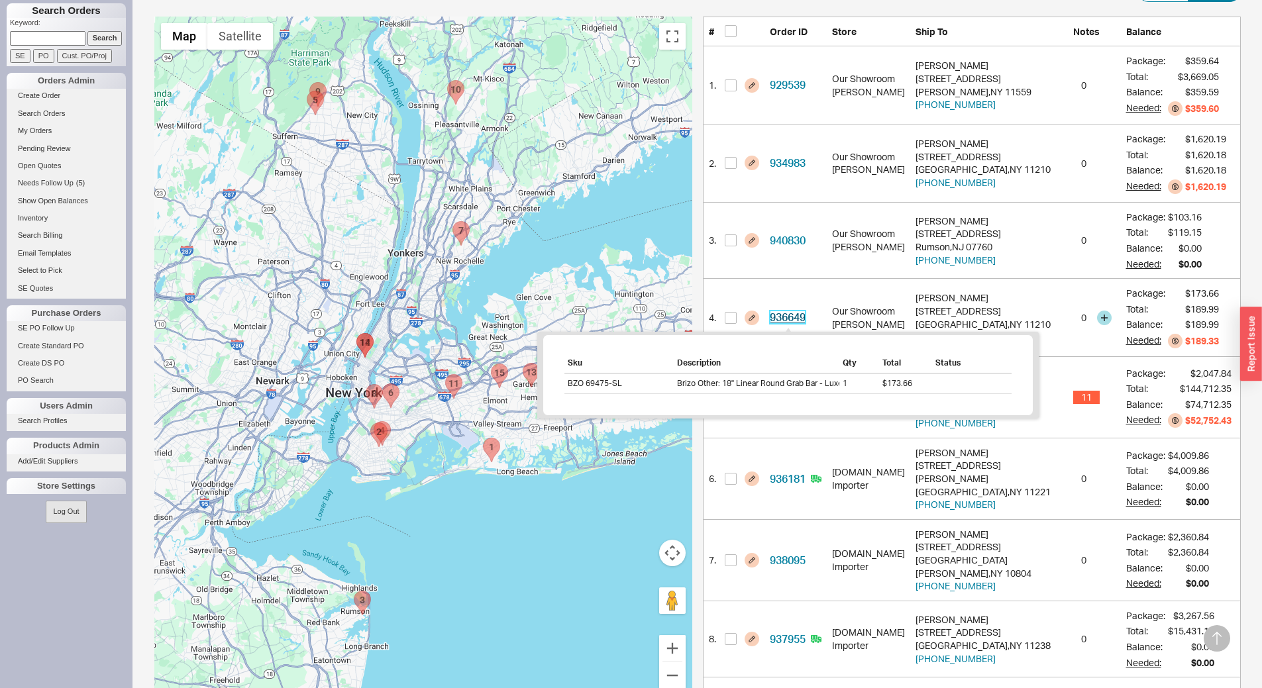
click at [791, 313] on link "936649" at bounding box center [788, 317] width 36 height 13
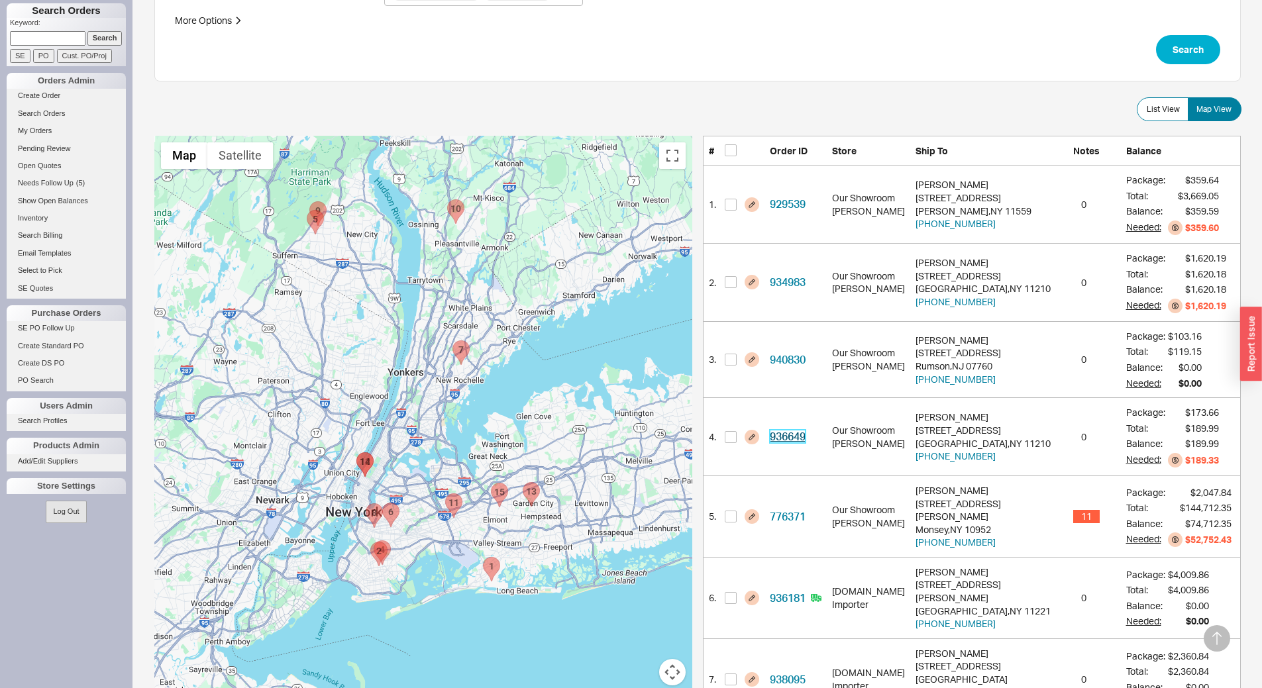
scroll to position [0, 0]
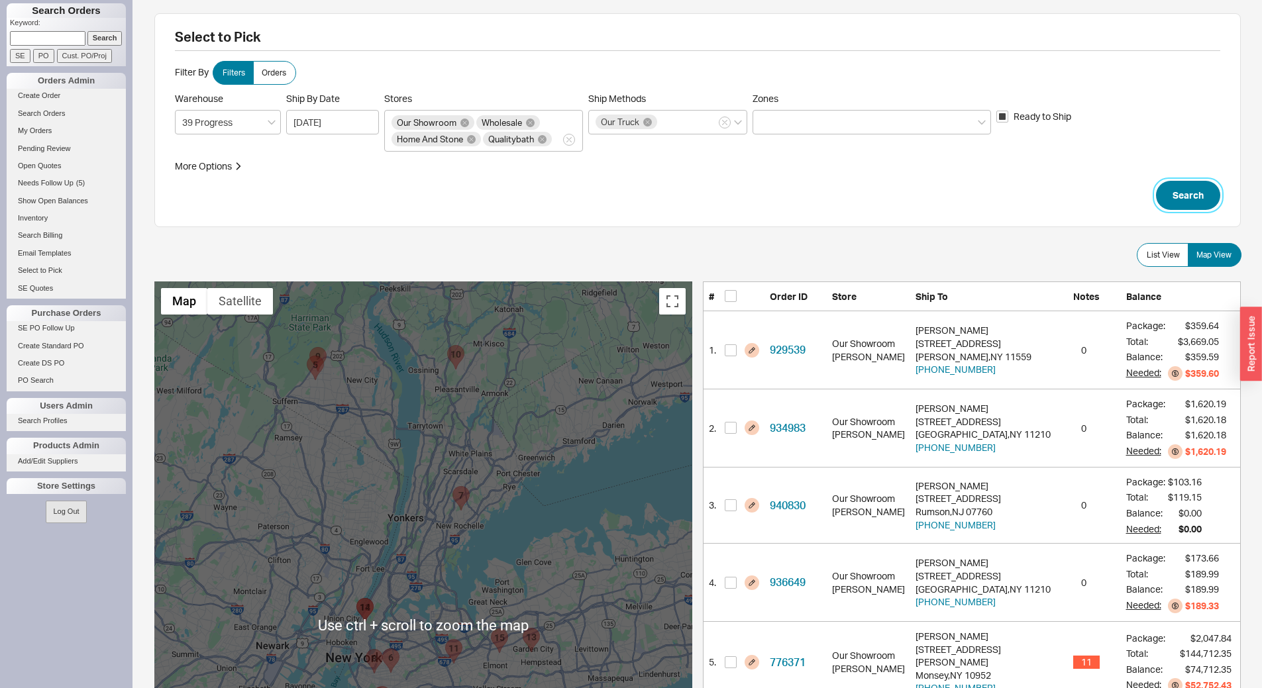
click at [1160, 195] on button "Search" at bounding box center [1188, 195] width 64 height 29
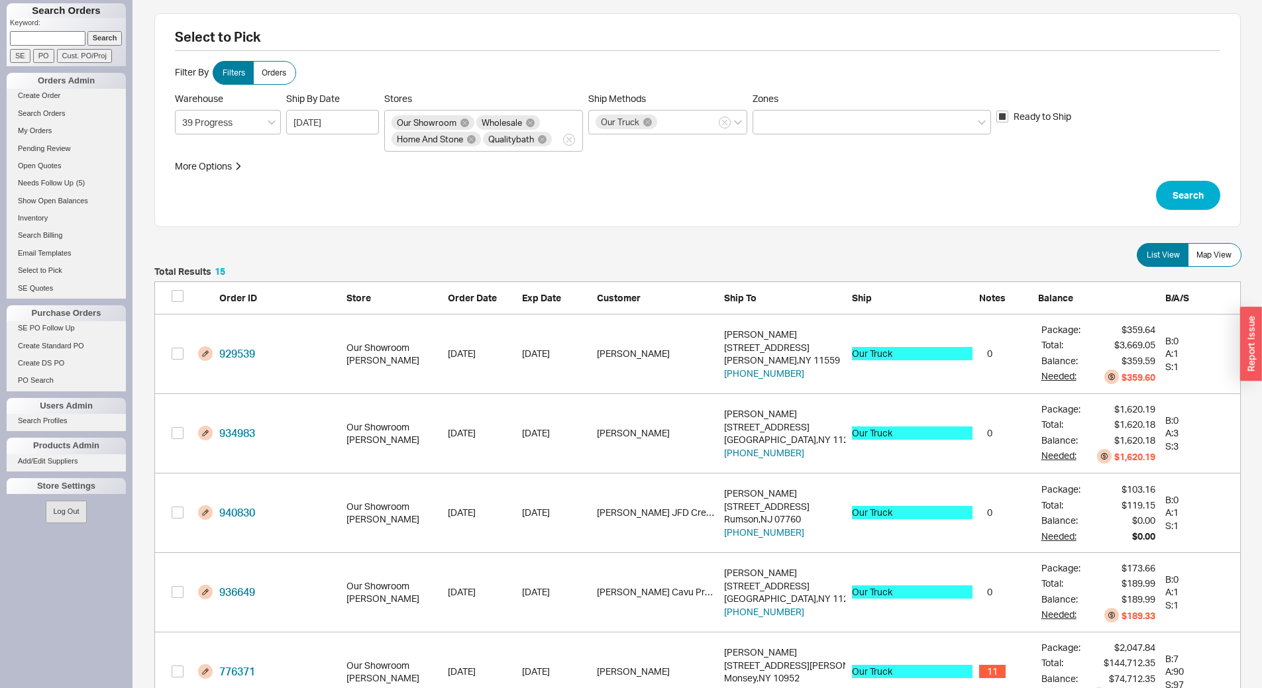
scroll to position [1230, 1076]
click at [206, 514] on button "grid" at bounding box center [205, 512] width 15 height 15
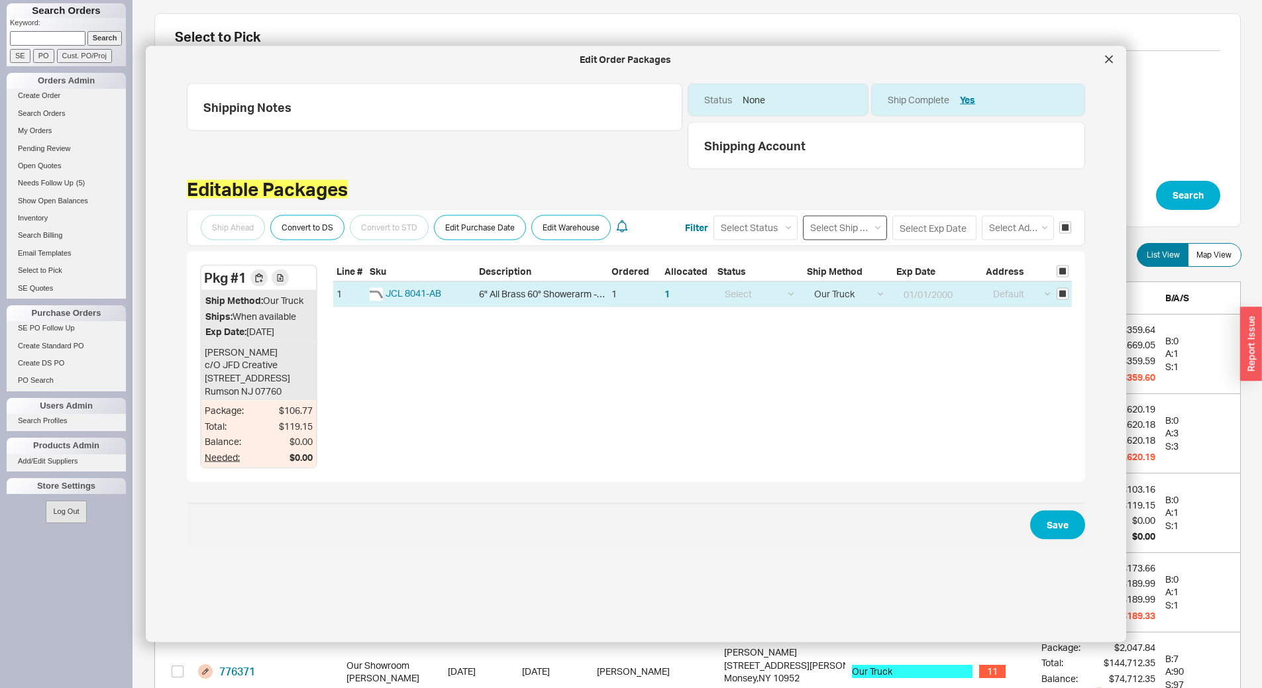
click at [819, 226] on select "Select Ship Method Ground LTL Our Truck --------------- Customer Pickup - Showr…" at bounding box center [845, 227] width 84 height 25
click at [803, 215] on select "Select Ship Method Ground LTL Our Truck --------------- Customer Pickup - Showr…" at bounding box center [845, 227] width 84 height 25
click at [1037, 535] on button "Save" at bounding box center [1057, 524] width 55 height 29
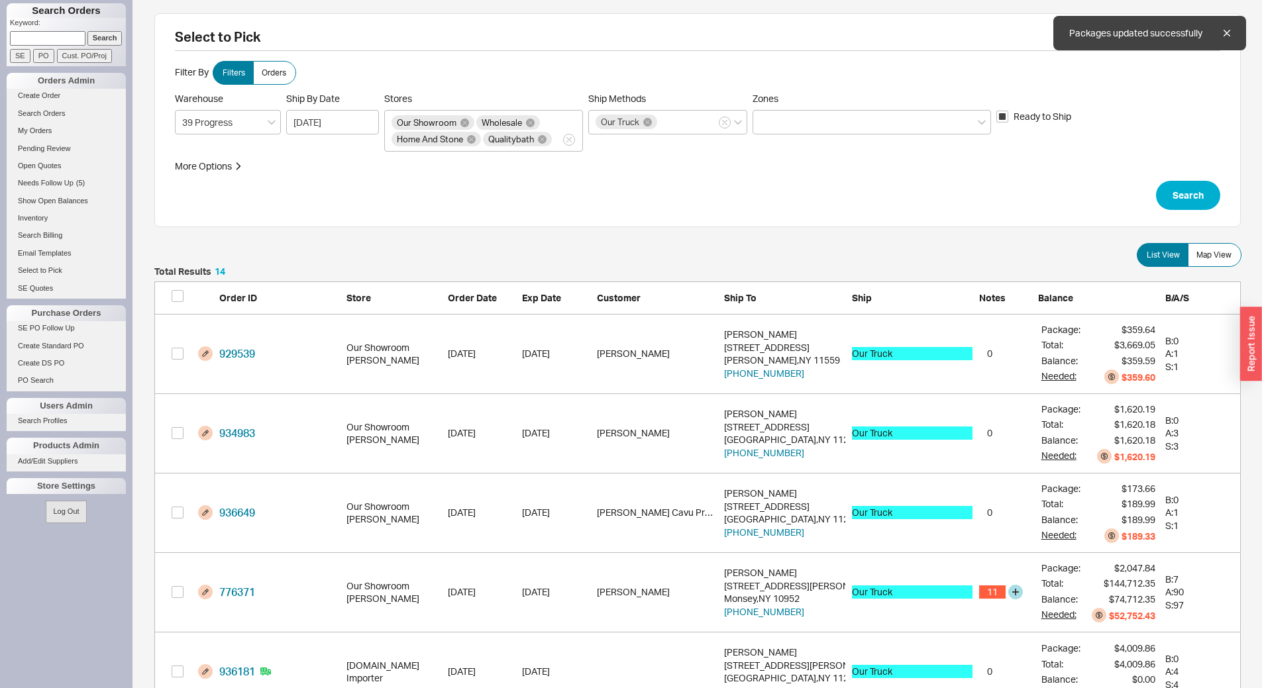
scroll to position [1150, 1076]
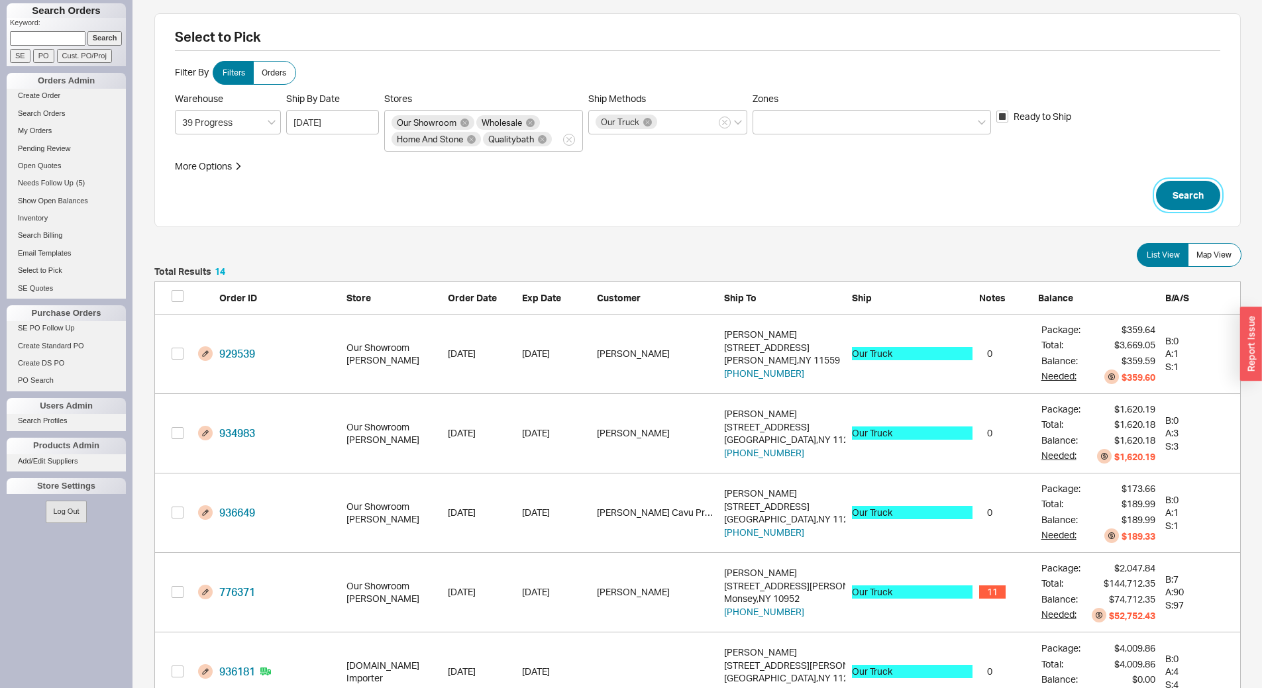
click at [1176, 193] on button "Search" at bounding box center [1188, 195] width 64 height 29
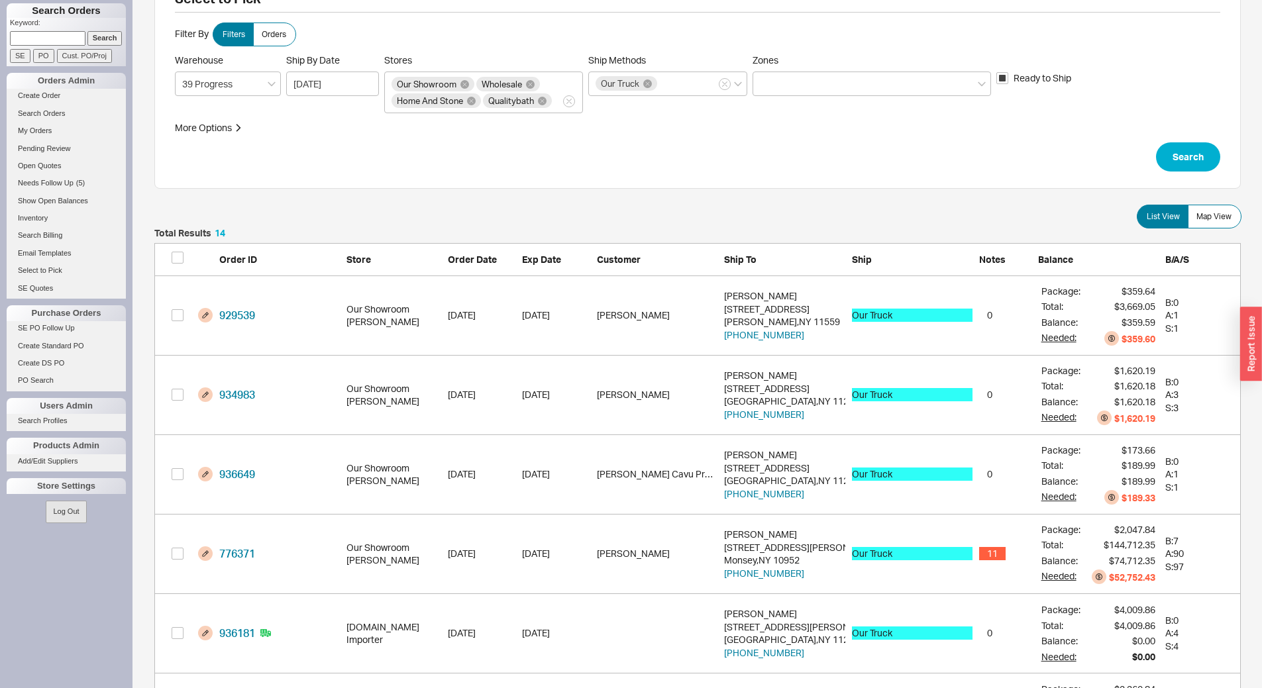
scroll to position [38, 0]
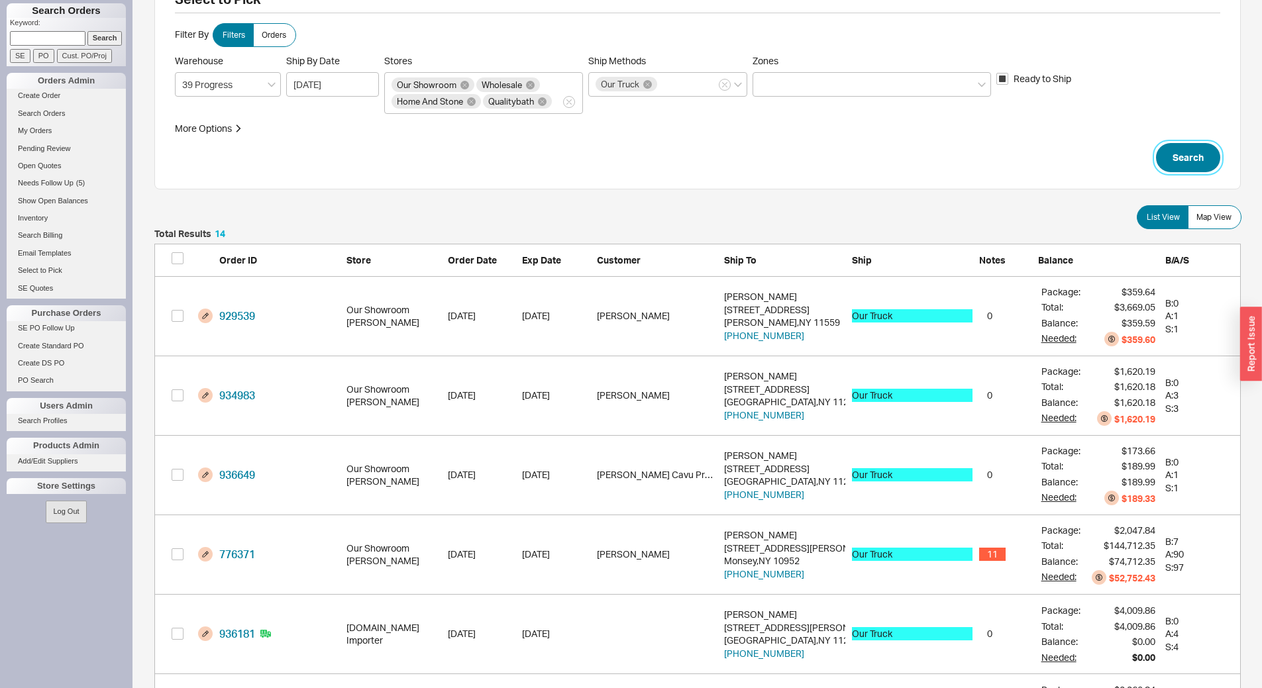
click at [1181, 153] on button "Search" at bounding box center [1188, 157] width 64 height 29
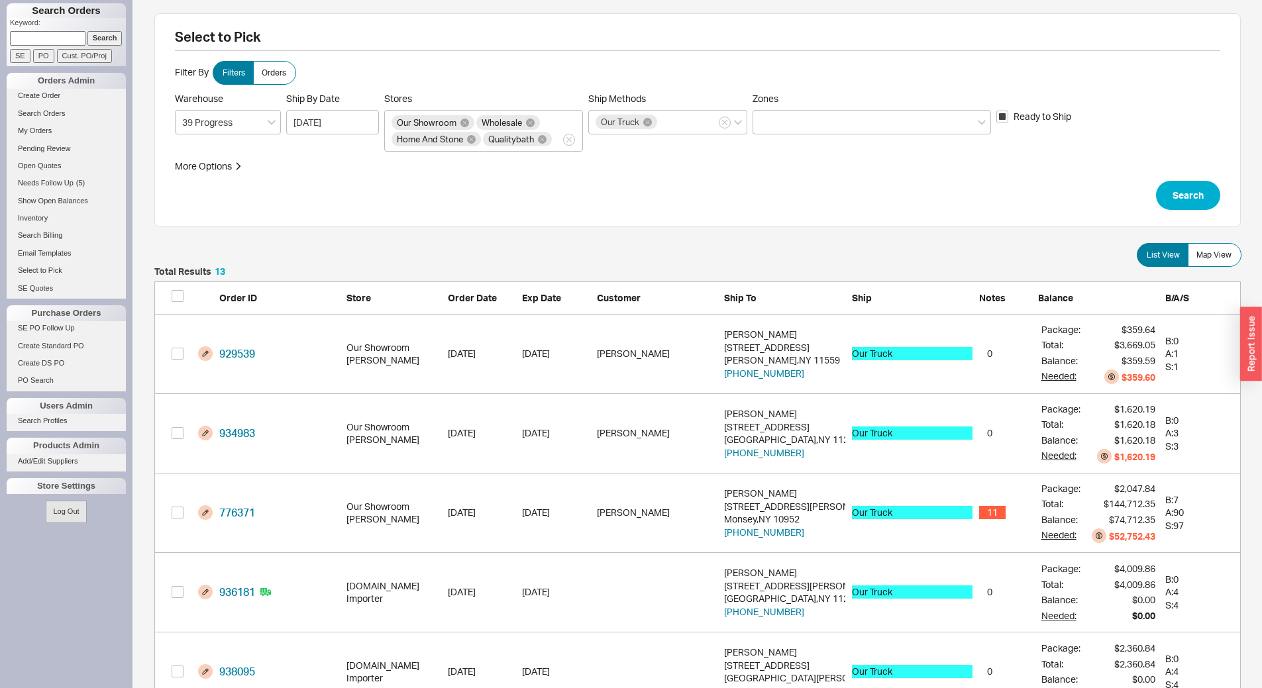
scroll to position [1071, 1076]
click at [1229, 259] on span "Map View" at bounding box center [1213, 255] width 35 height 11
click at [0, 0] on input "Map View" at bounding box center [0, 0] width 0 height 0
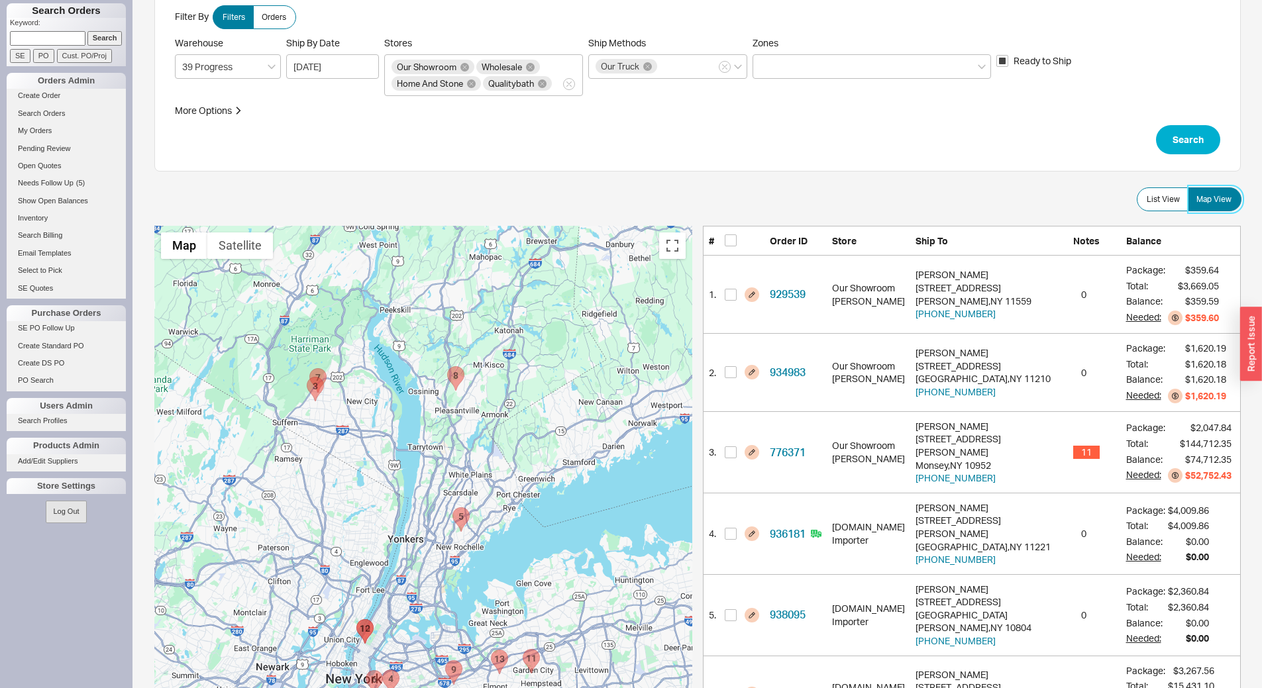
scroll to position [199, 0]
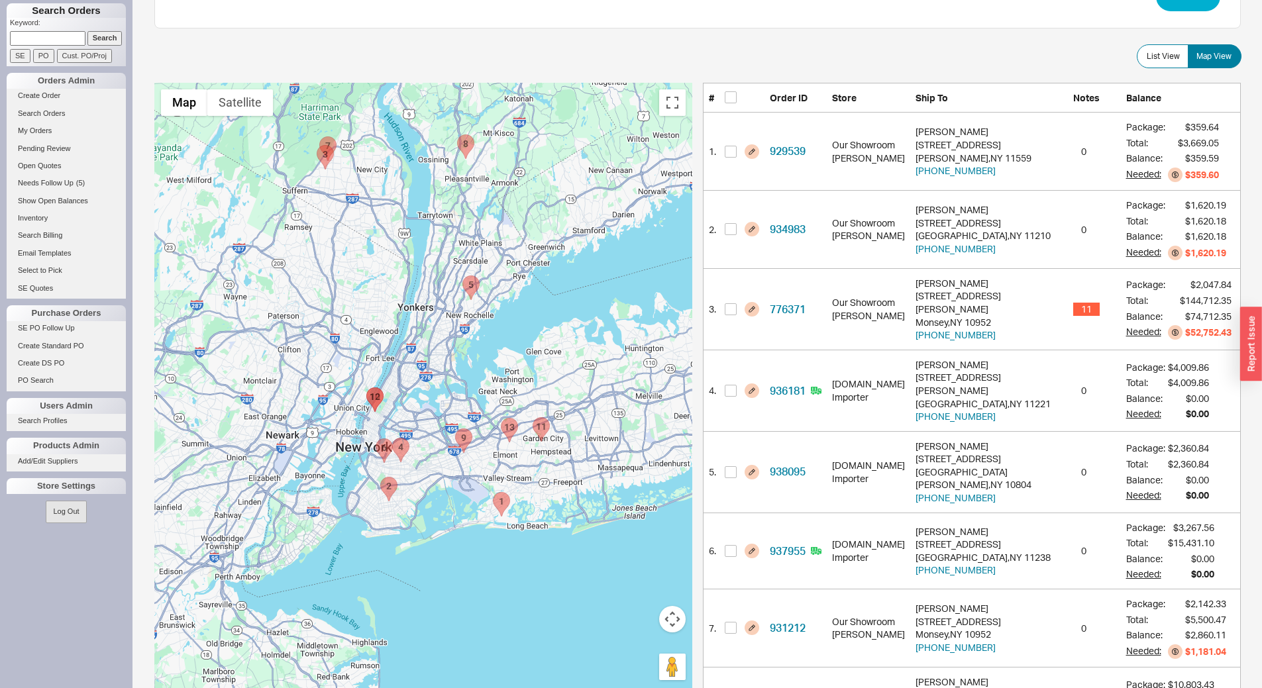
drag, startPoint x: 566, startPoint y: 521, endPoint x: 566, endPoint y: 512, distance: 9.3
click at [566, 512] on div at bounding box center [423, 427] width 538 height 688
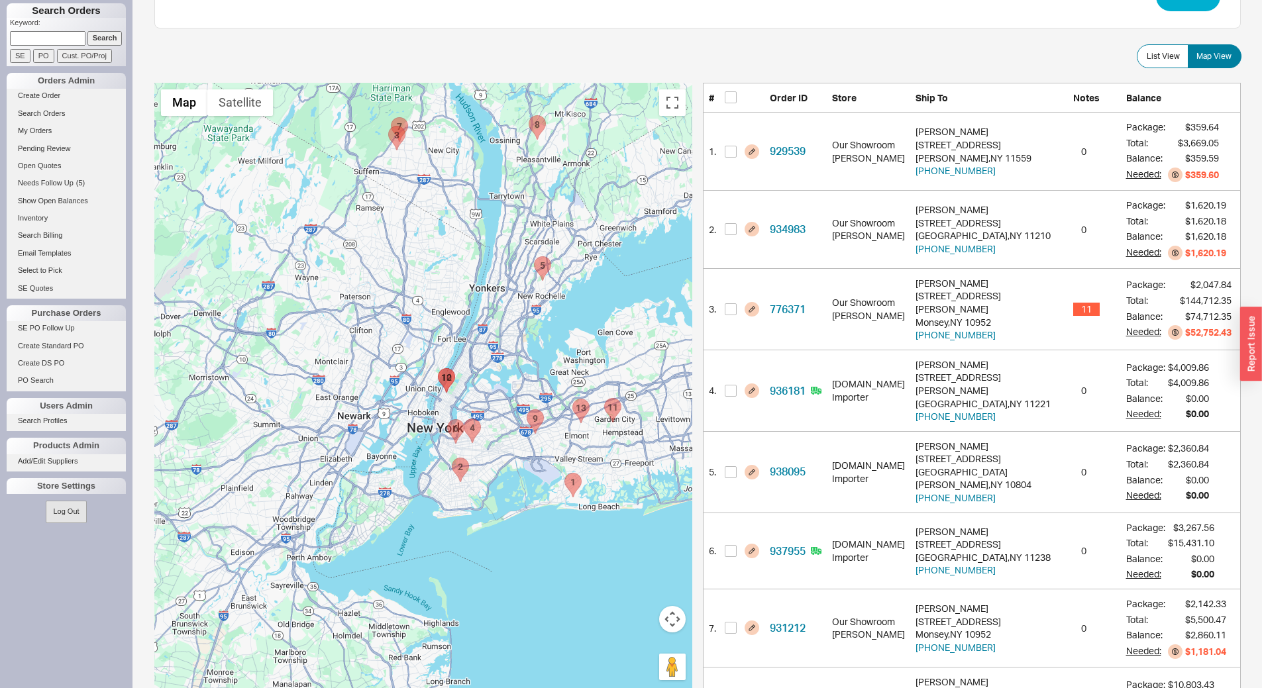
drag, startPoint x: 526, startPoint y: 477, endPoint x: 597, endPoint y: 460, distance: 72.3
click at [597, 460] on div at bounding box center [423, 427] width 538 height 688
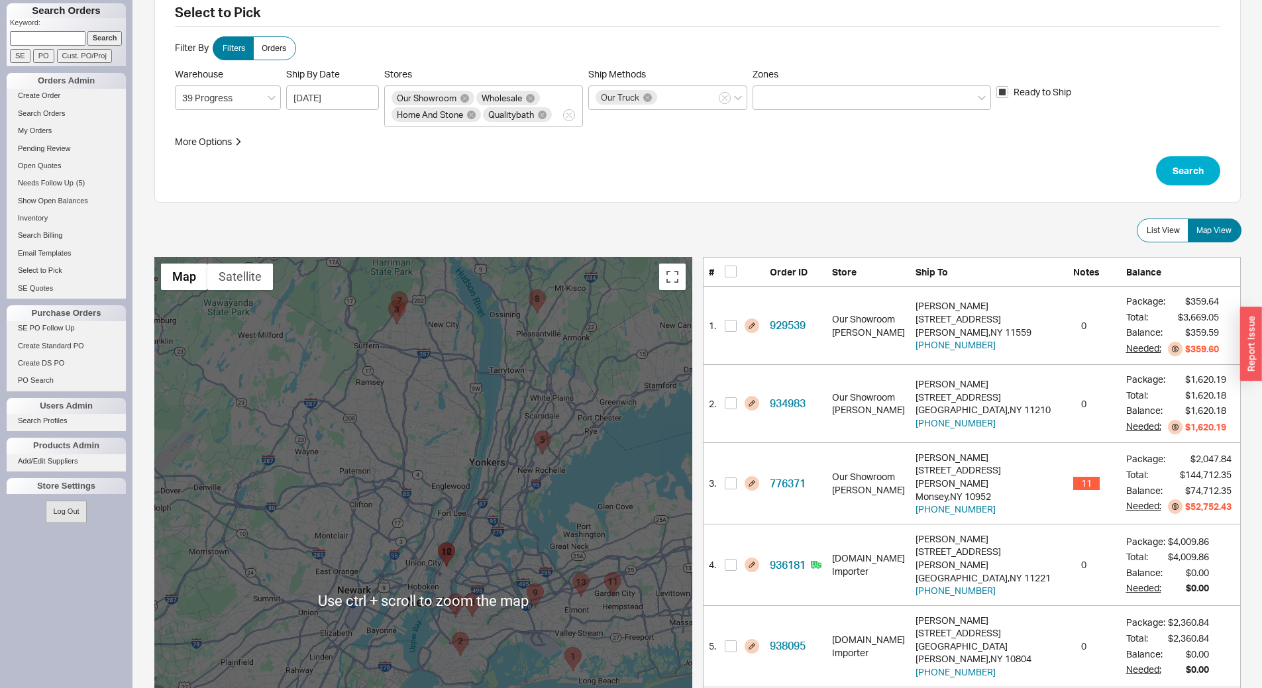
scroll to position [0, 0]
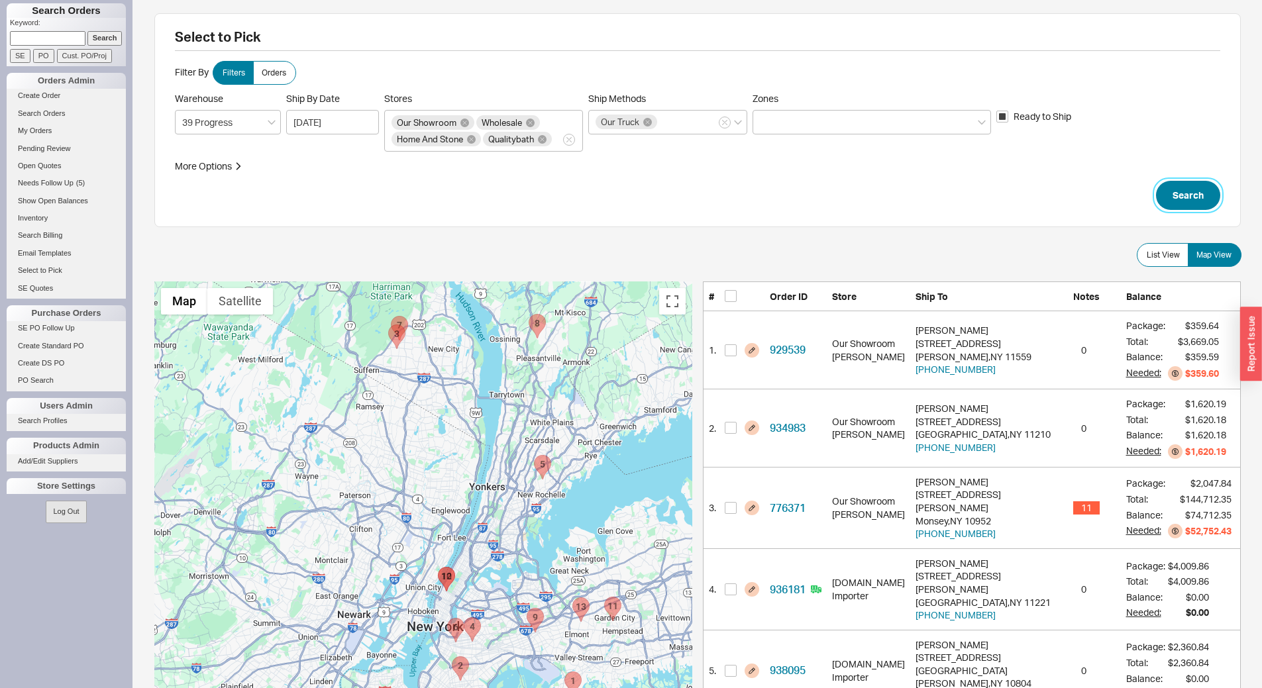
click at [1187, 201] on button "Search" at bounding box center [1188, 195] width 64 height 29
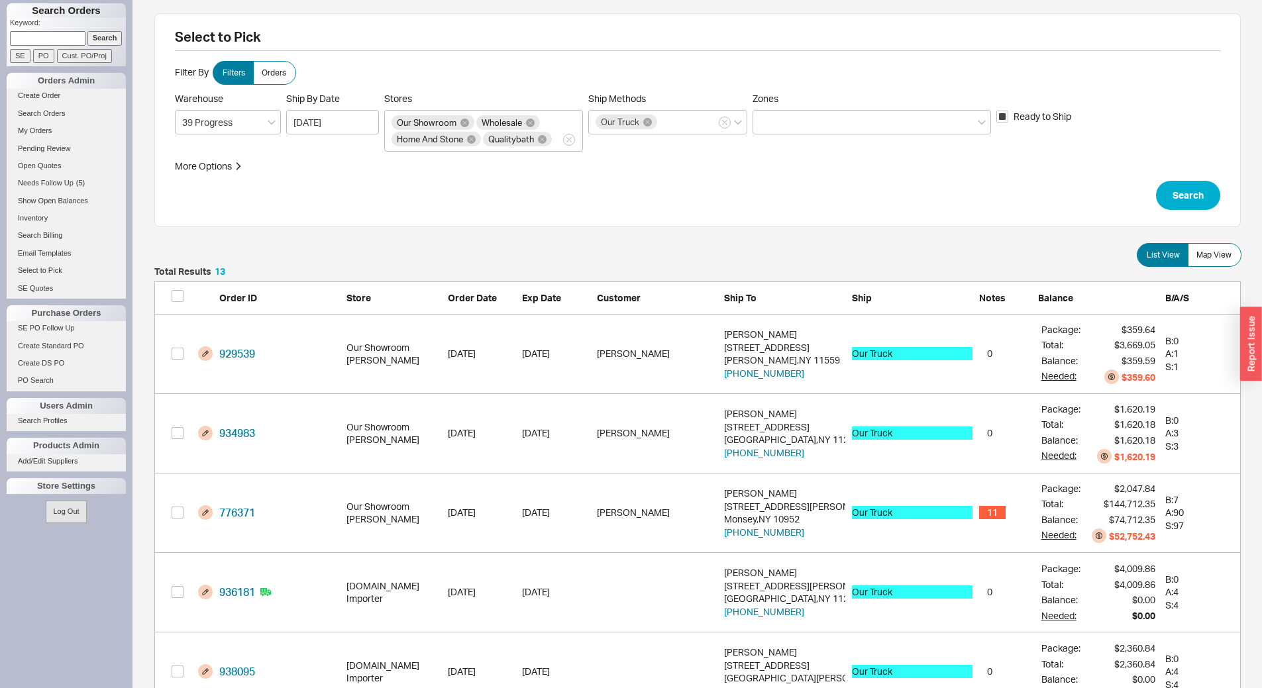
scroll to position [1071, 1076]
click at [1219, 257] on span "Map View" at bounding box center [1213, 255] width 35 height 11
click at [0, 0] on input "Map View" at bounding box center [0, 0] width 0 height 0
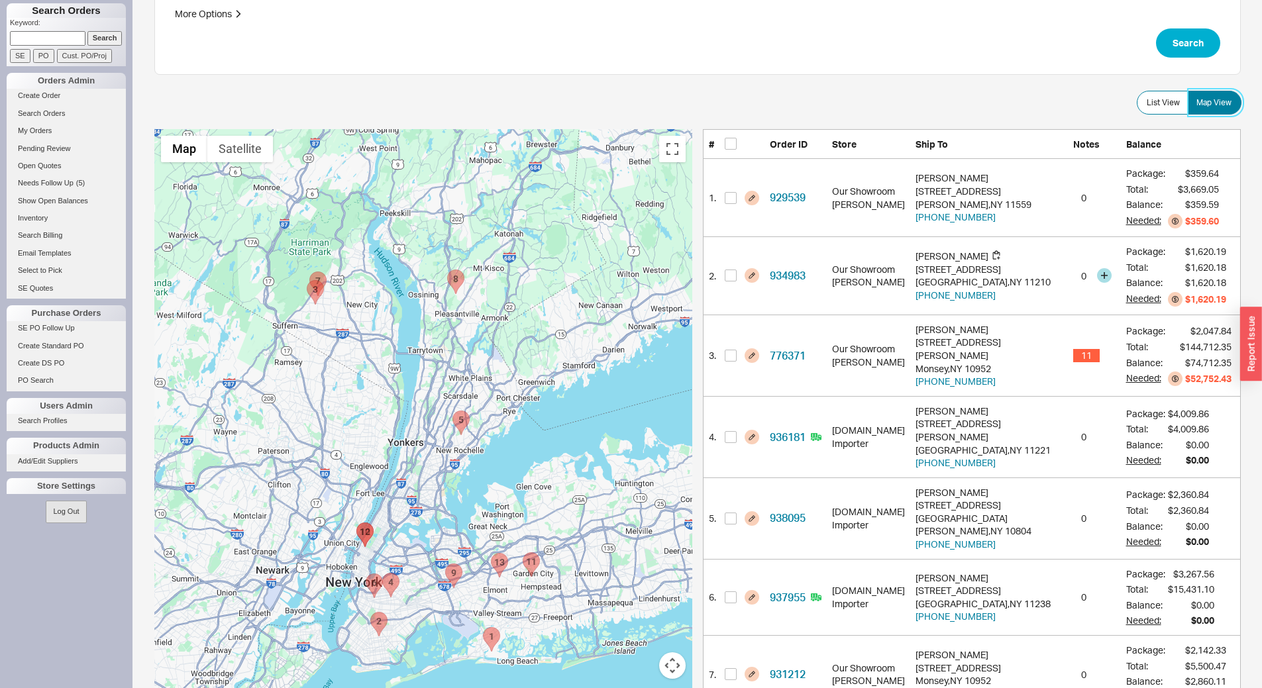
scroll to position [199, 0]
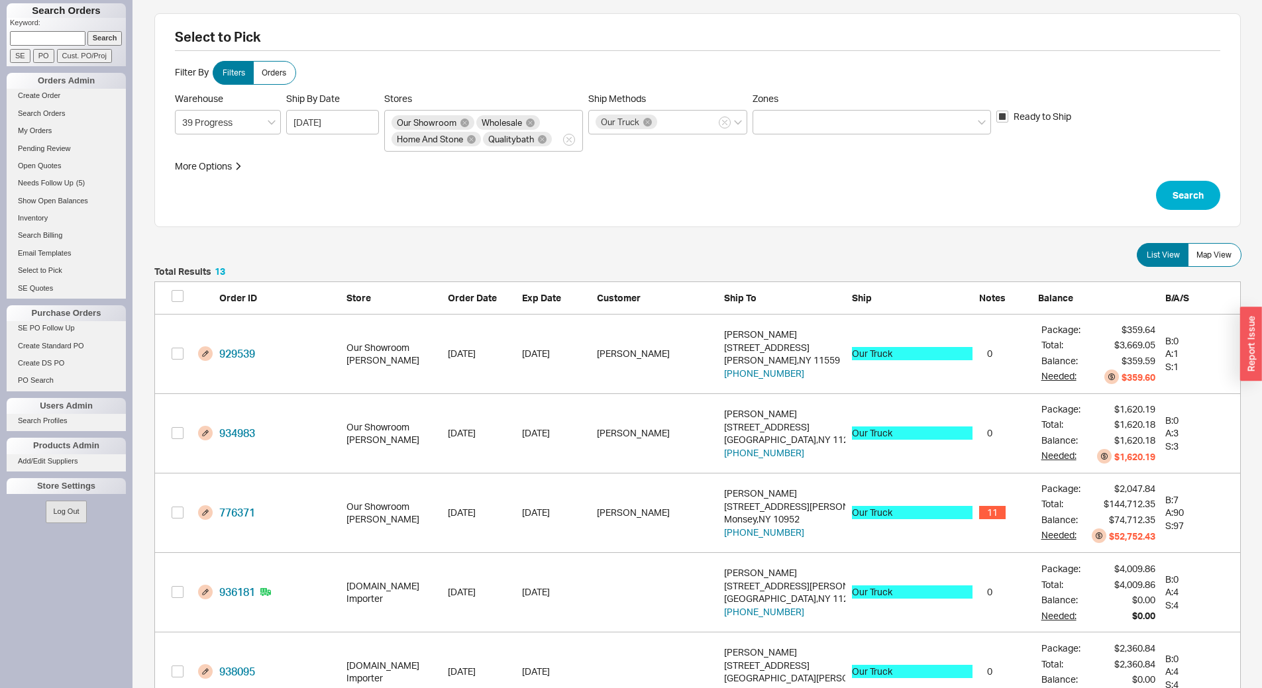
scroll to position [1071, 1076]
click at [1224, 255] on span "Map View" at bounding box center [1213, 255] width 35 height 11
click at [0, 0] on input "Map View" at bounding box center [0, 0] width 0 height 0
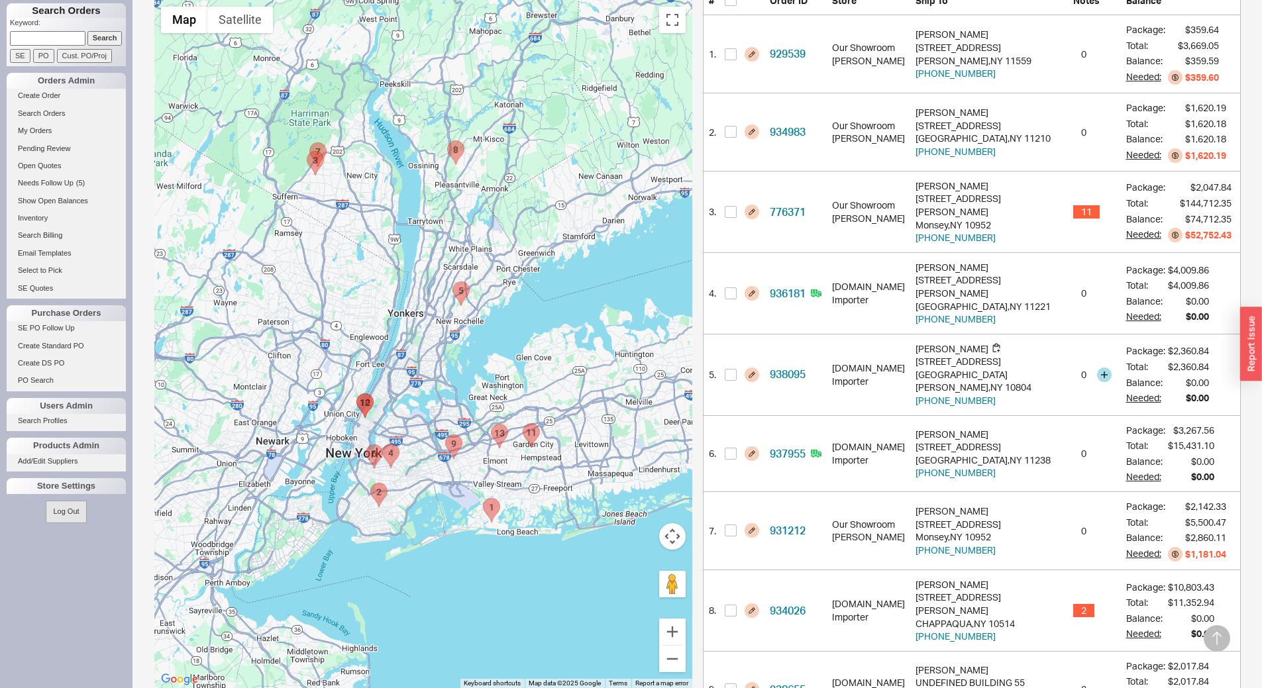
scroll to position [331, 0]
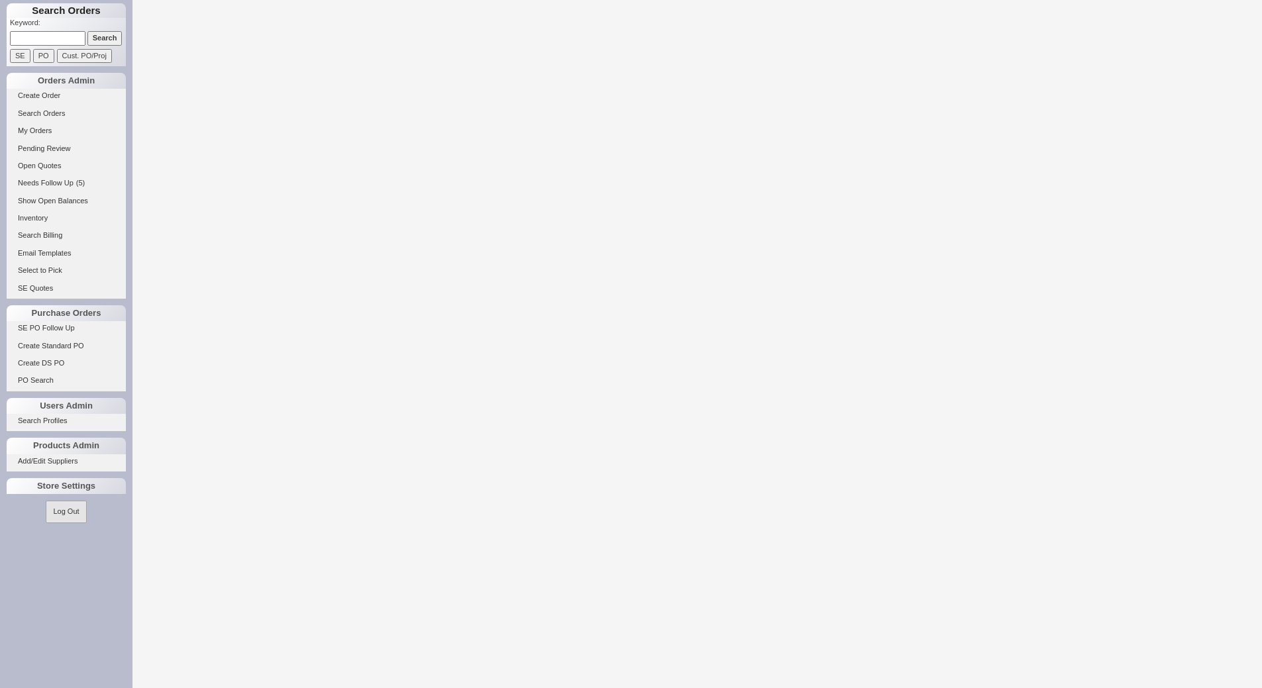
select select "LOW"
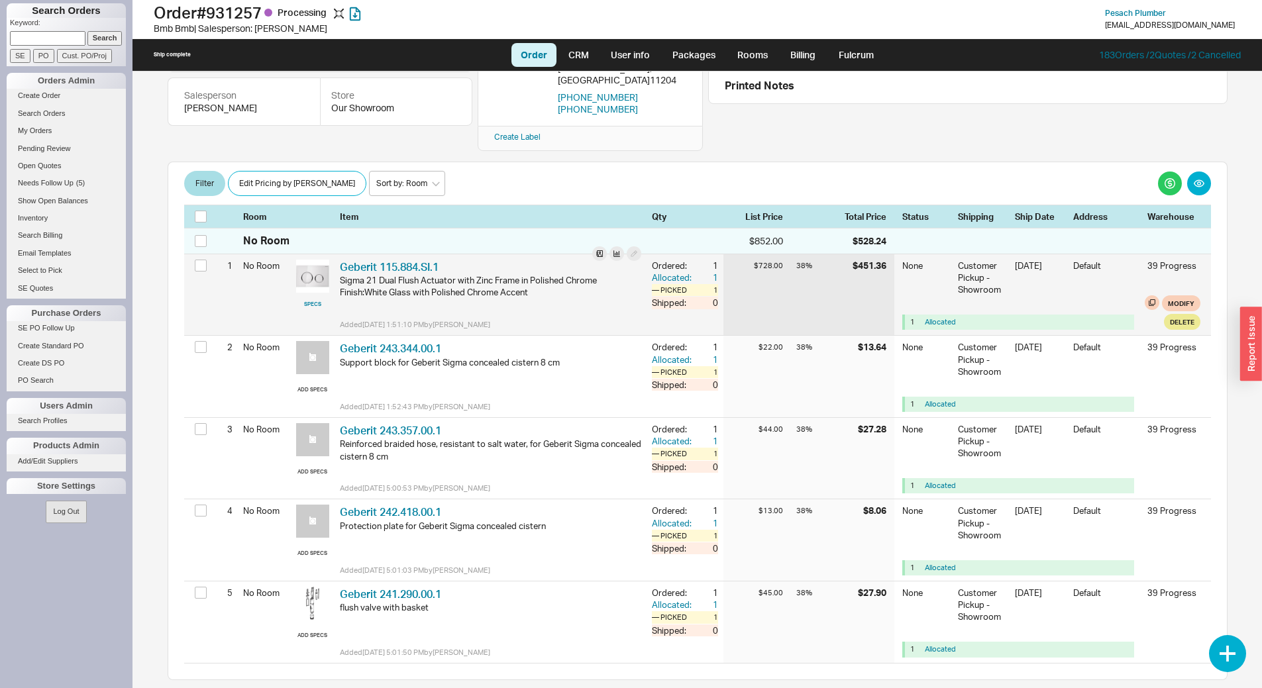
scroll to position [132, 0]
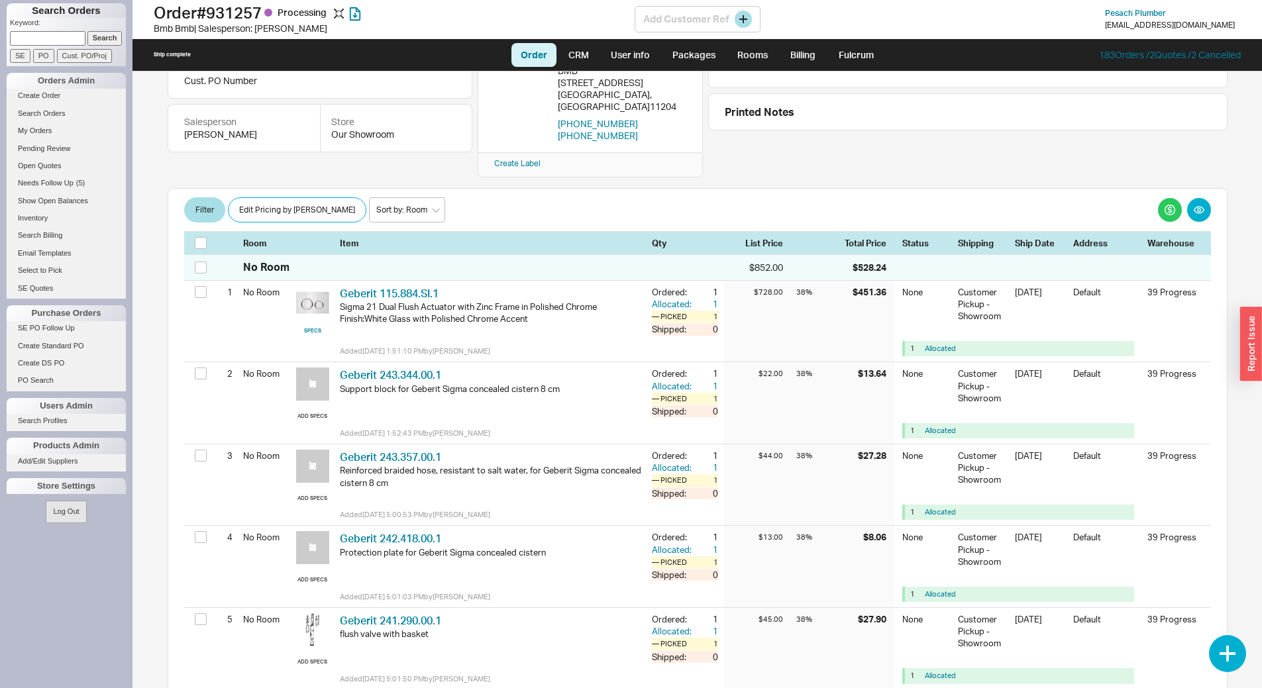
click at [242, 13] on h1 "Order # 931257 Processing" at bounding box center [394, 12] width 481 height 19
copy h1 "931257"
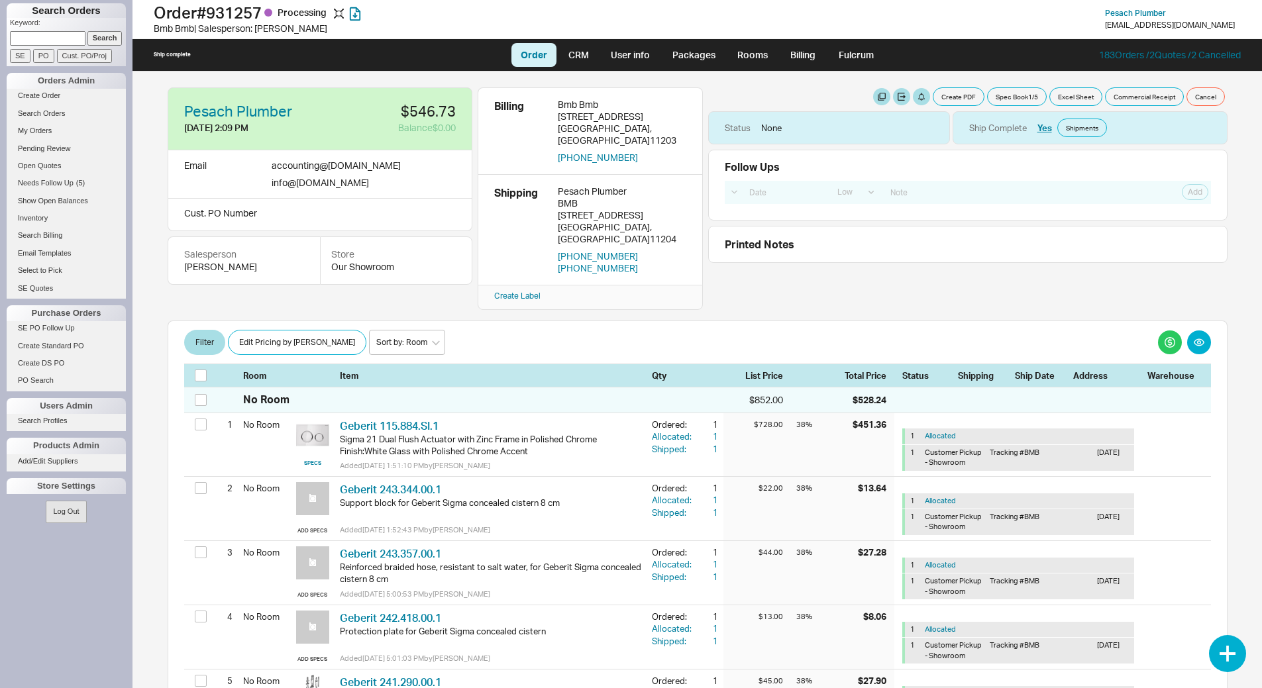
select select "LOW"
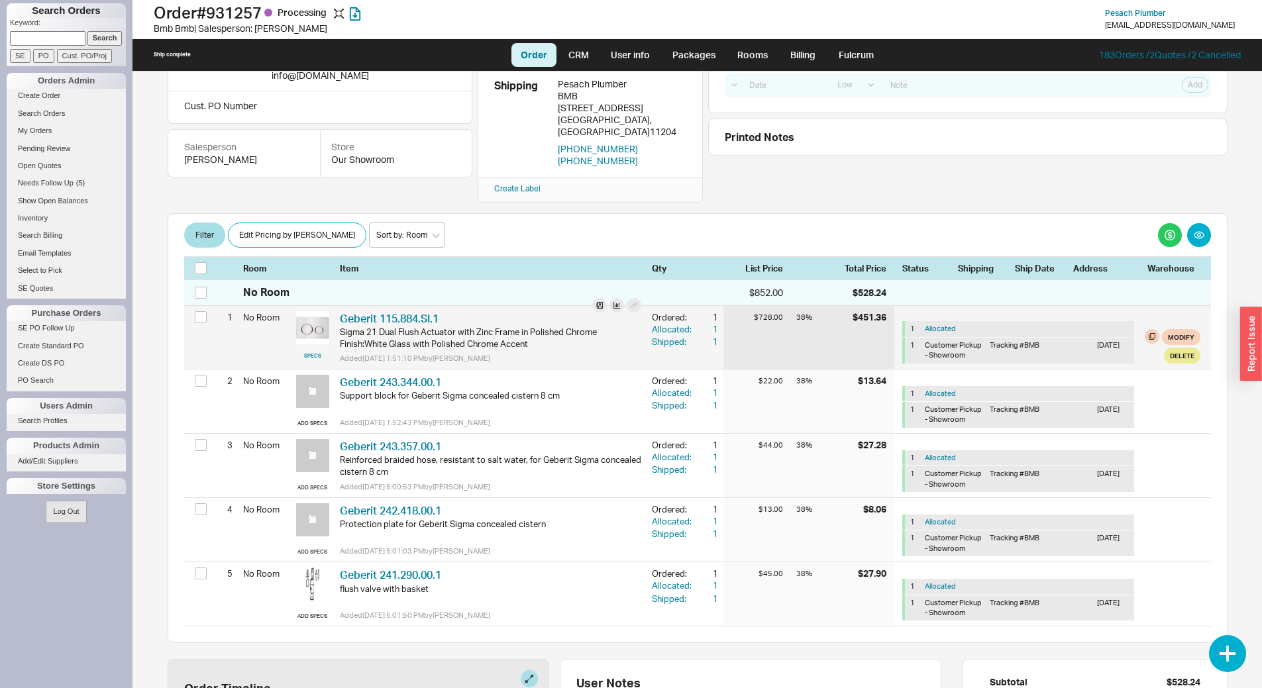
scroll to position [344, 0]
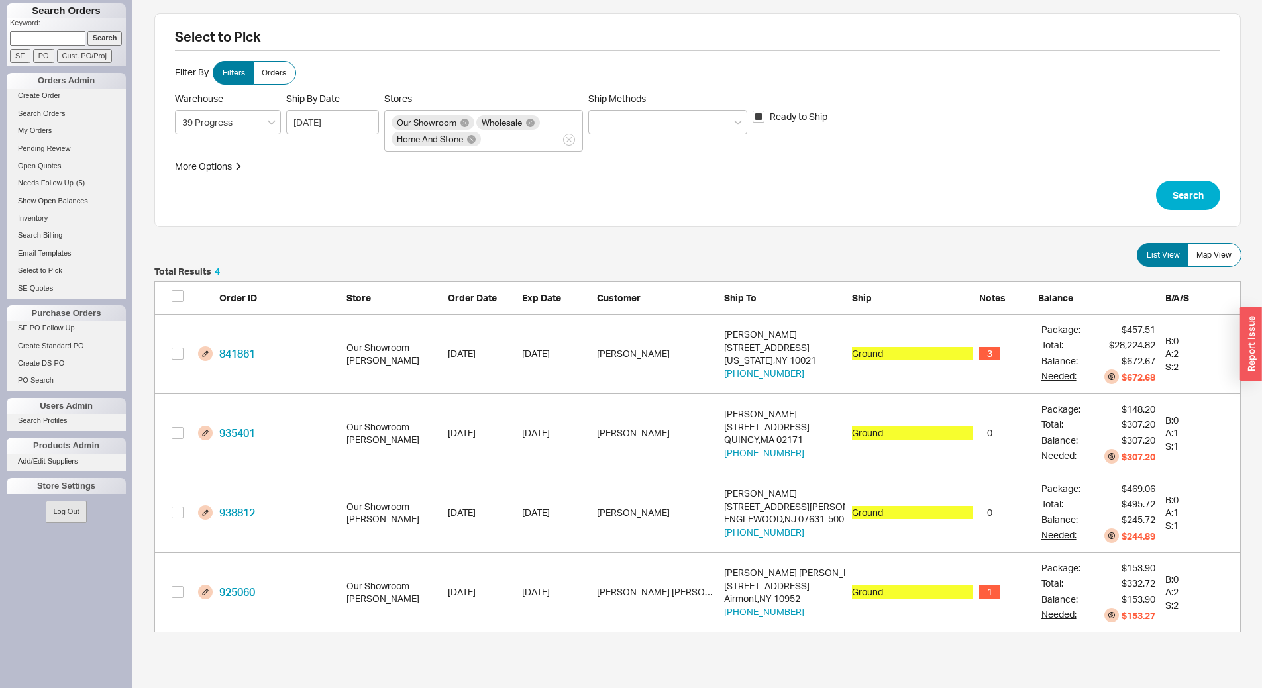
scroll to position [356, 1076]
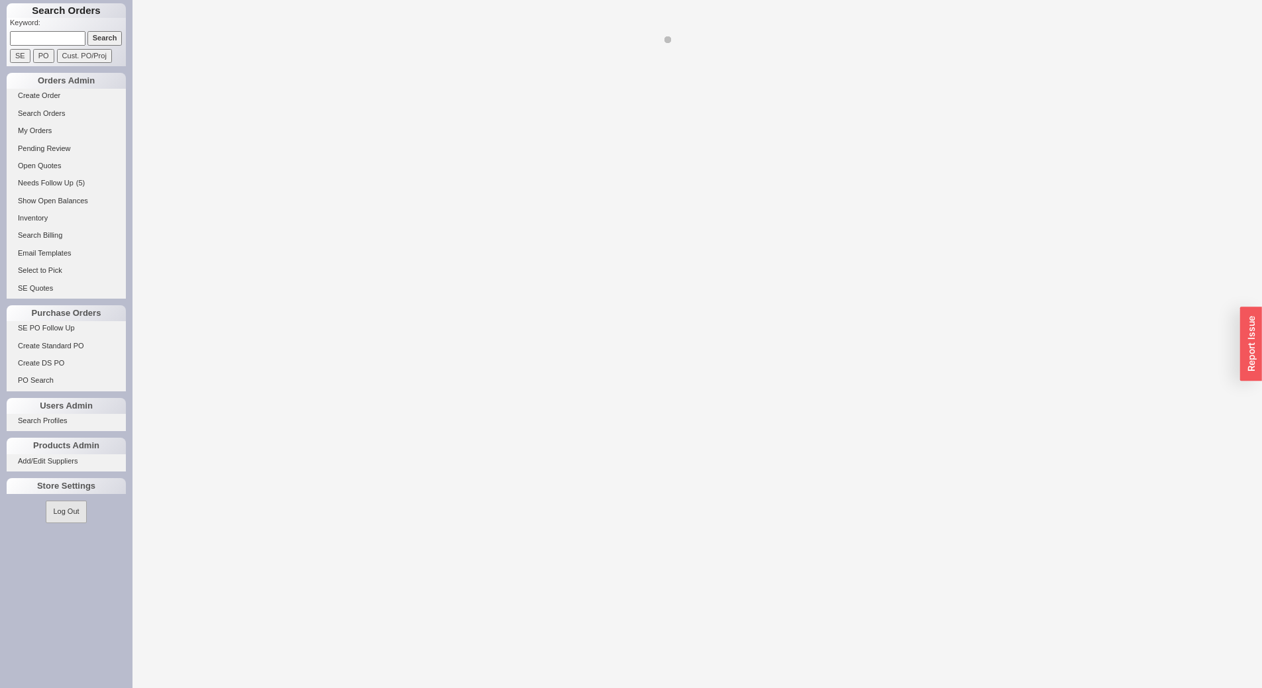
select select "LOW"
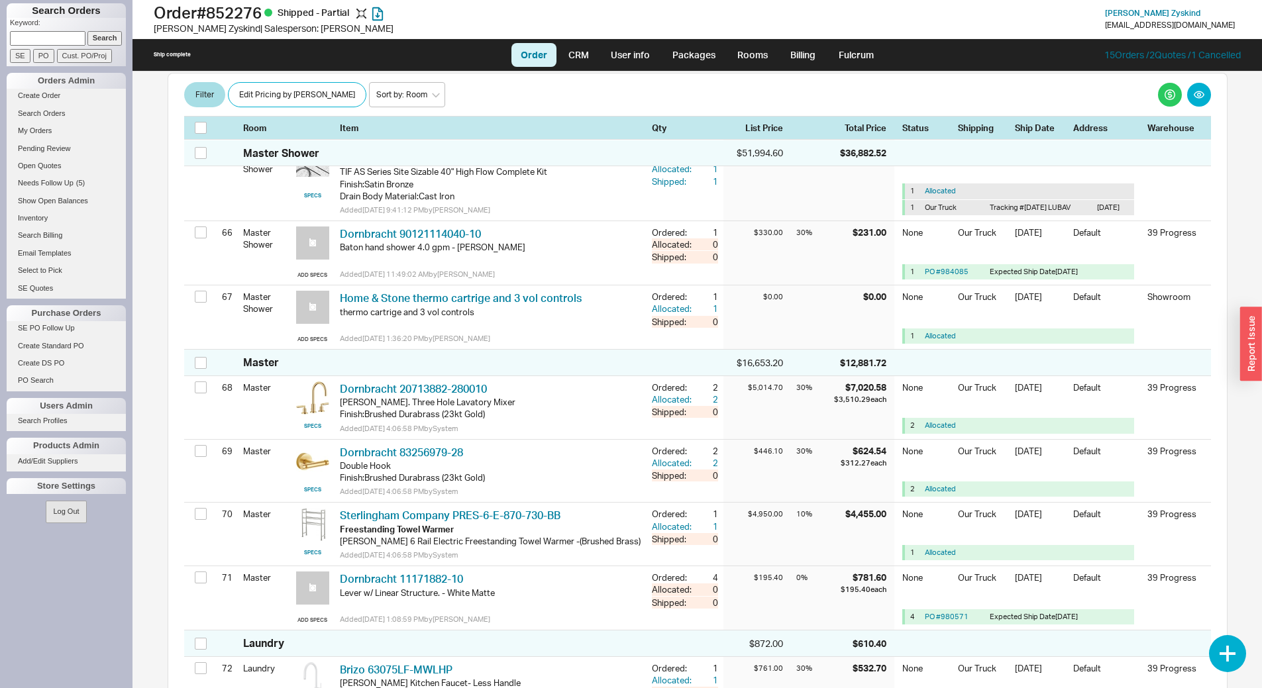
scroll to position [13537, 0]
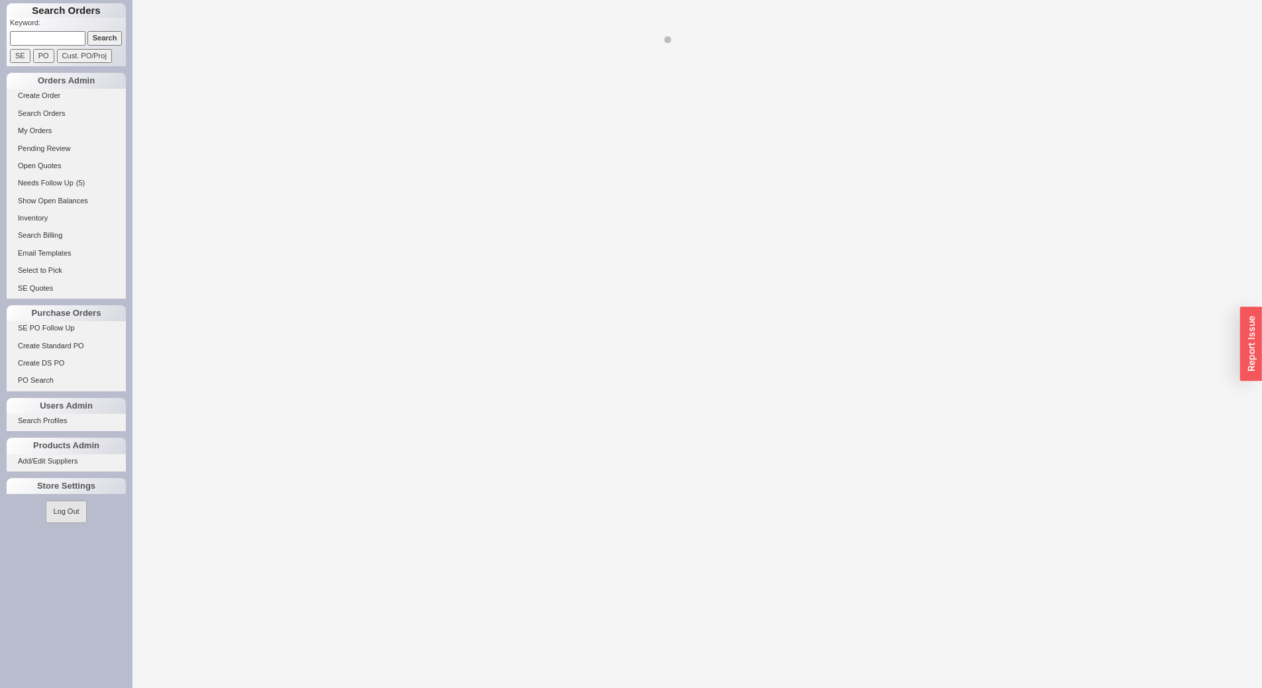
select select "LOW"
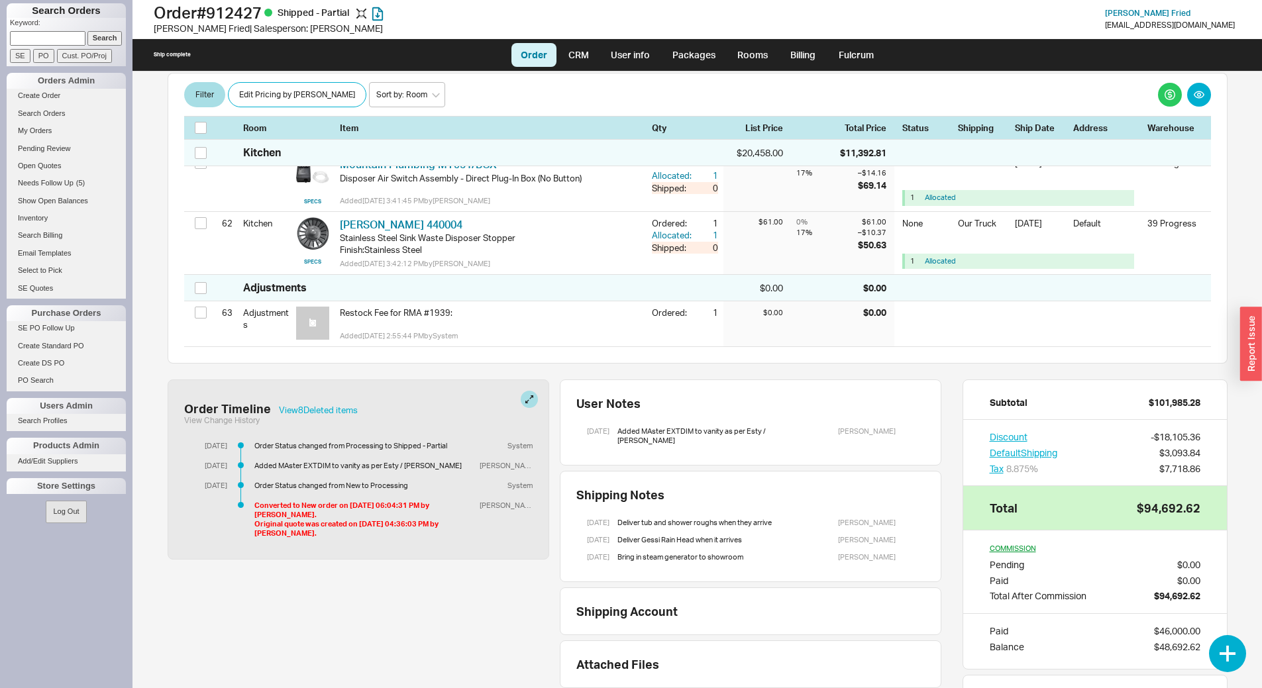
scroll to position [4475, 0]
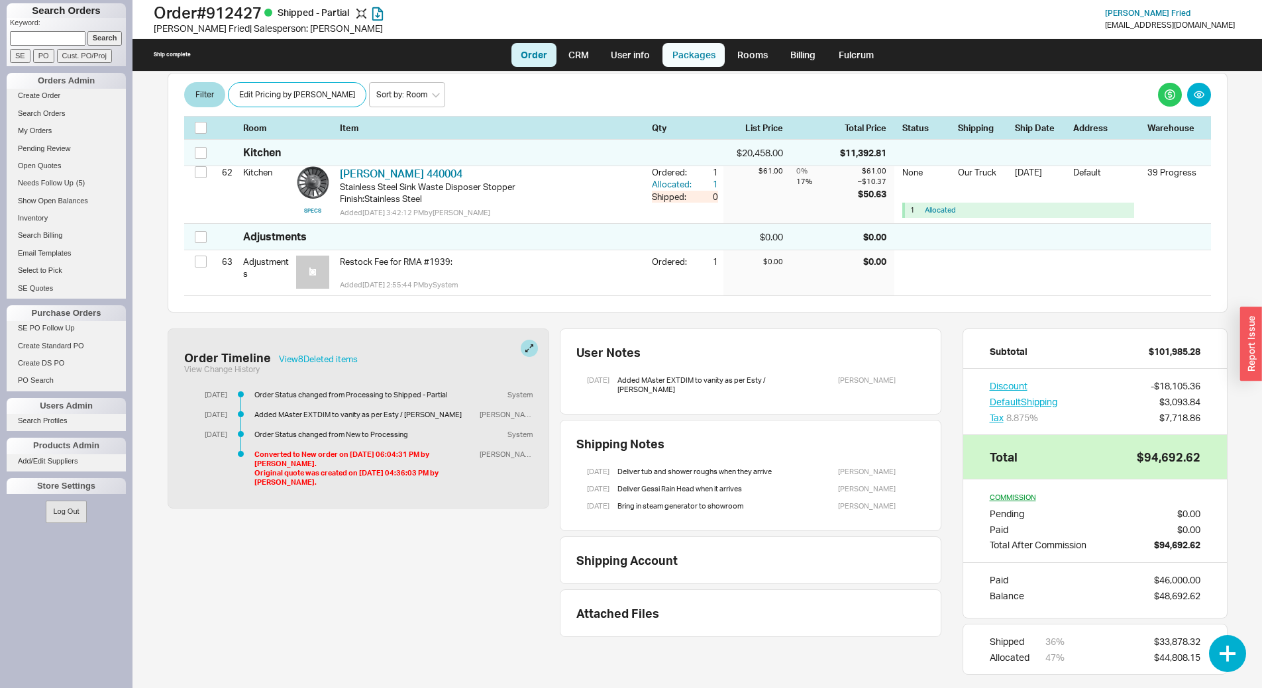
click at [676, 54] on link "Packages" at bounding box center [693, 55] width 62 height 24
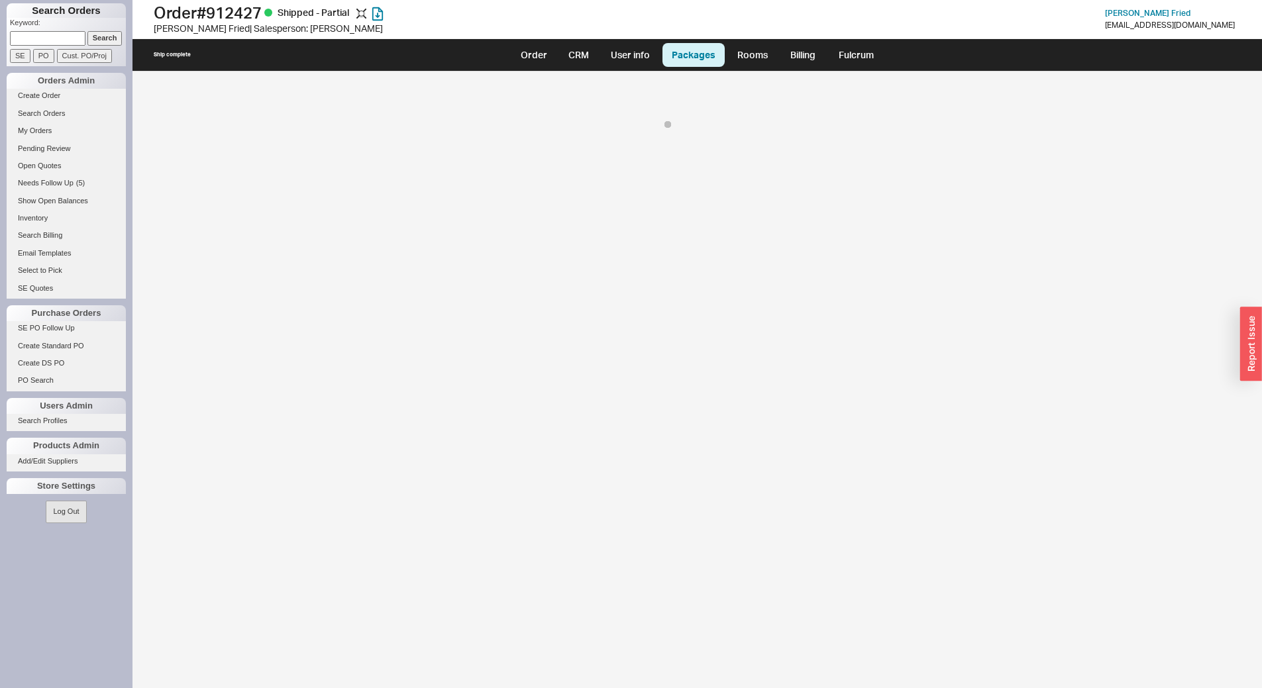
select select "8"
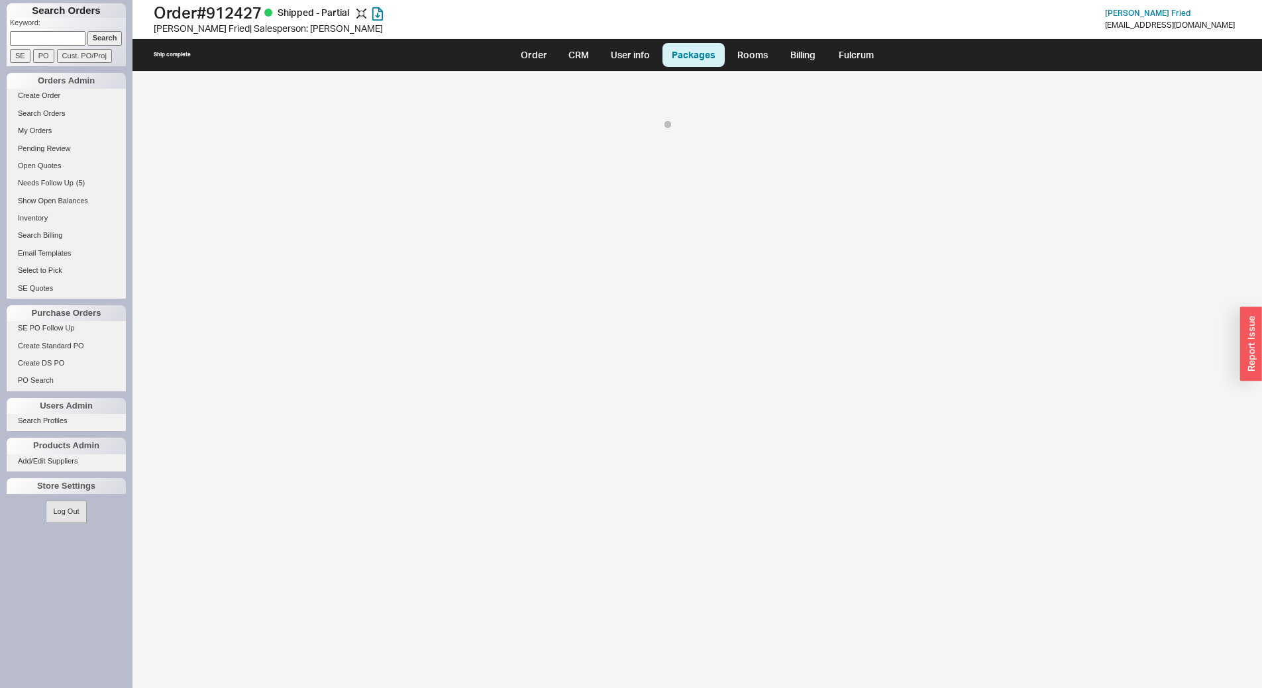
select select "8"
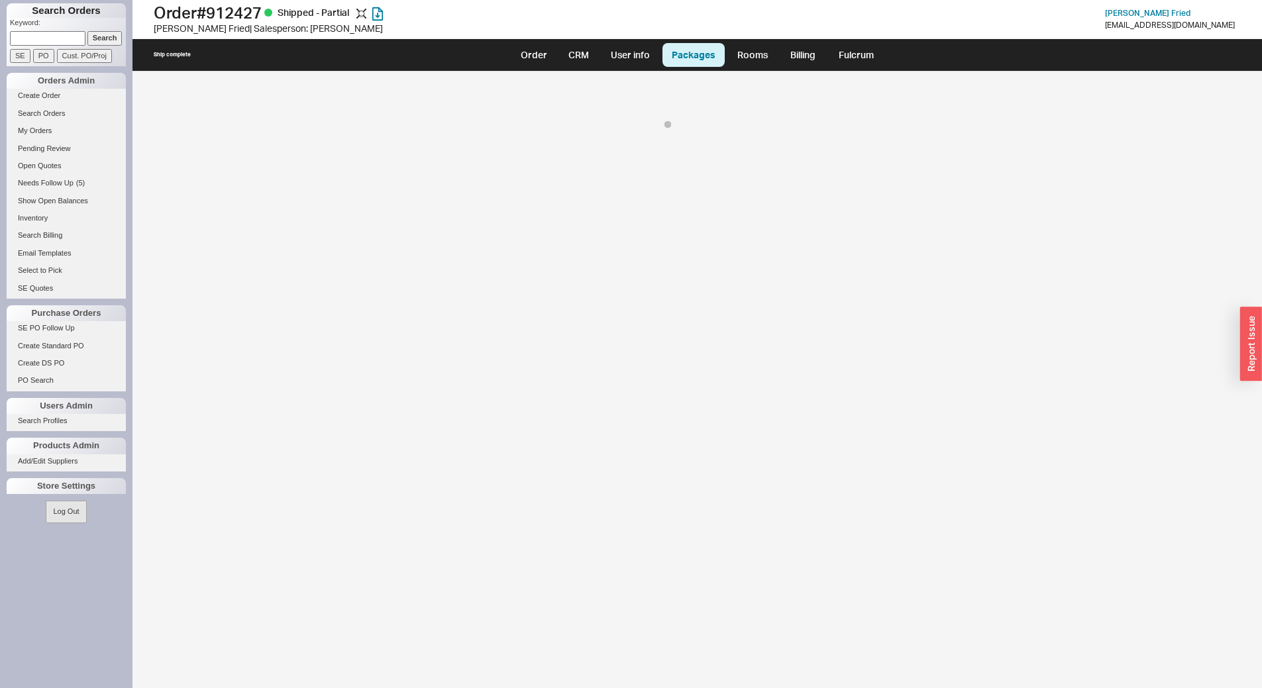
select select "8"
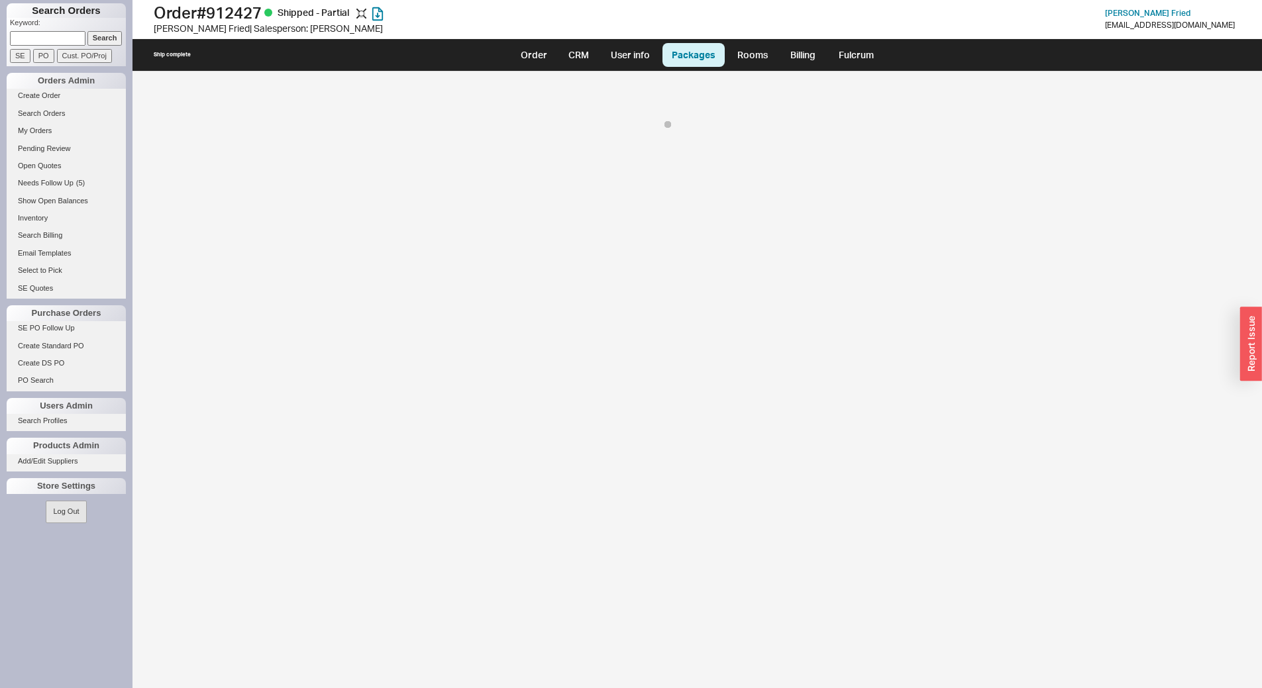
select select "8"
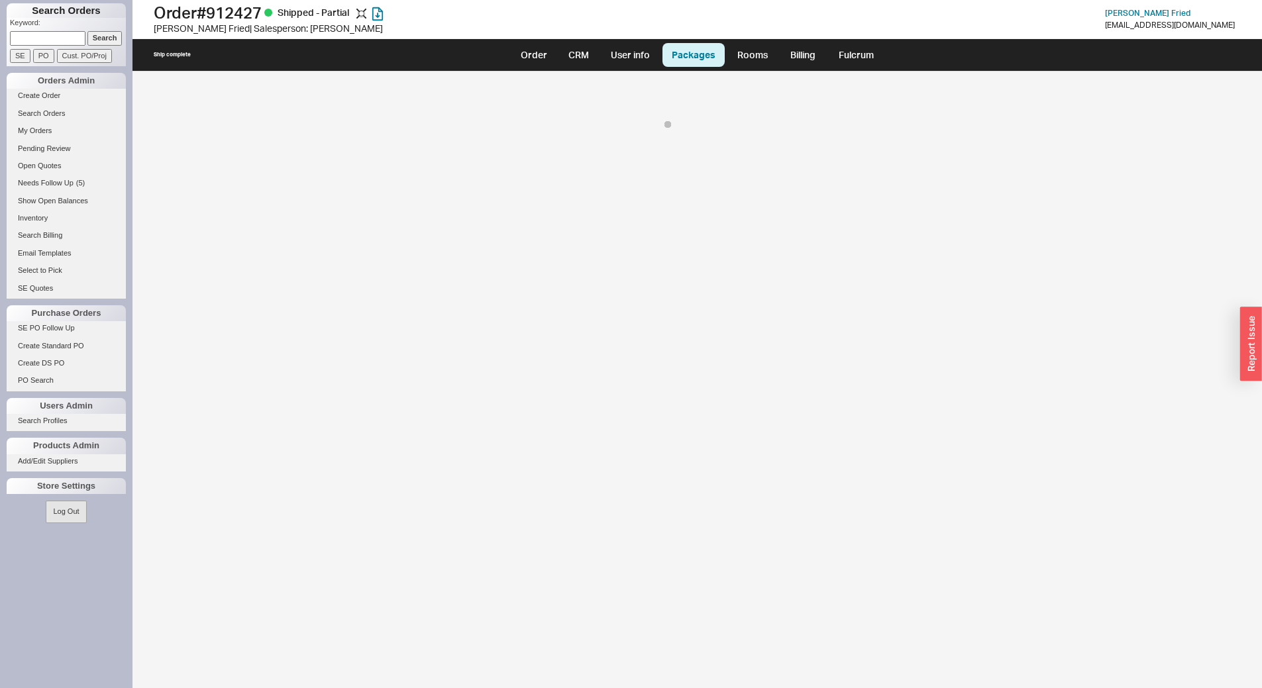
select select "8"
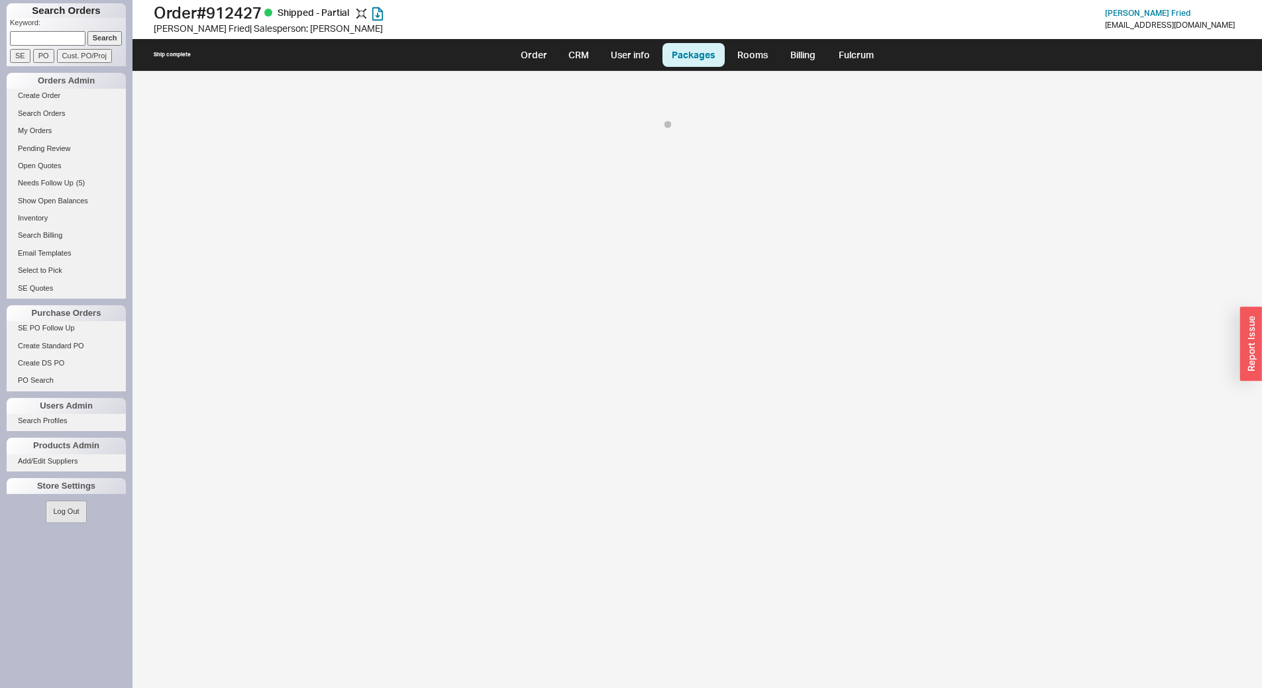
select select "8"
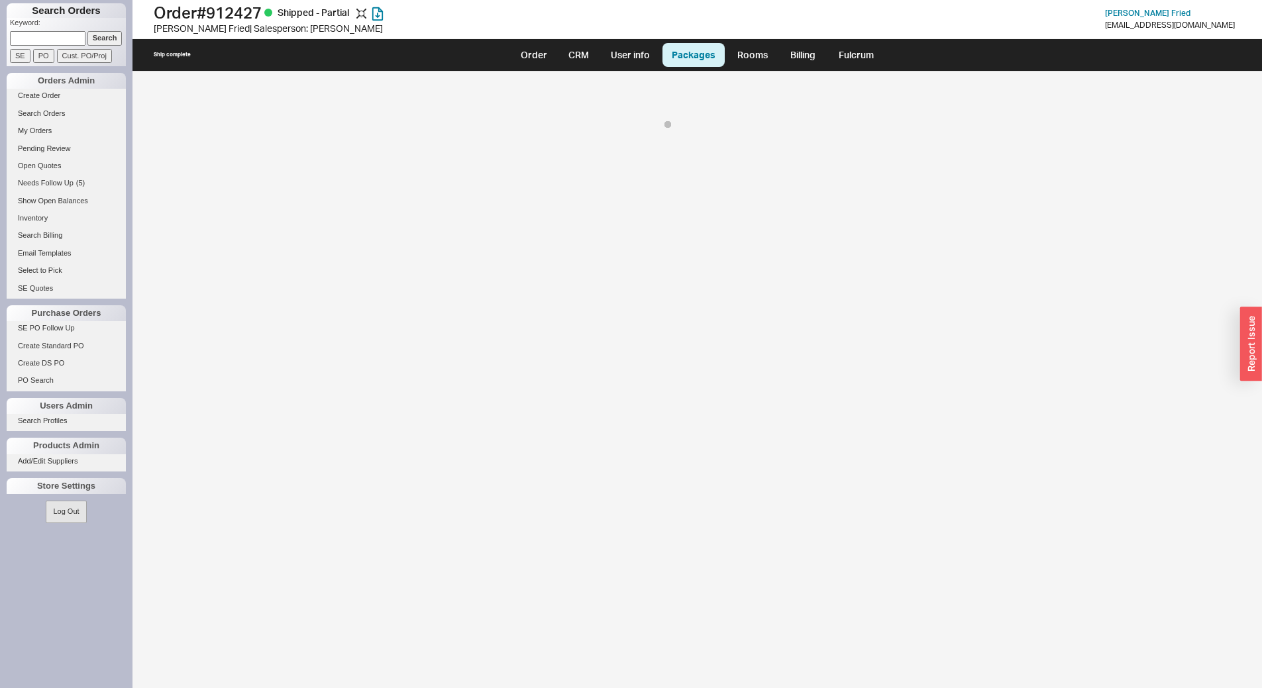
select select "8"
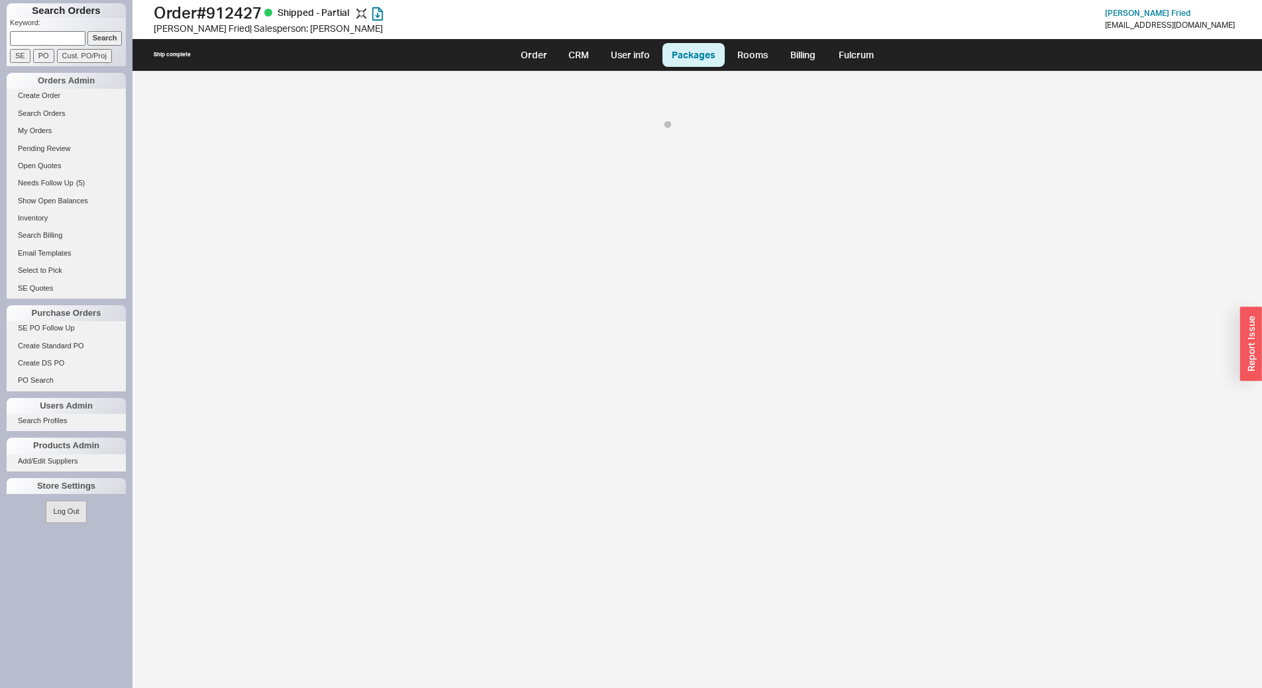
select select "8"
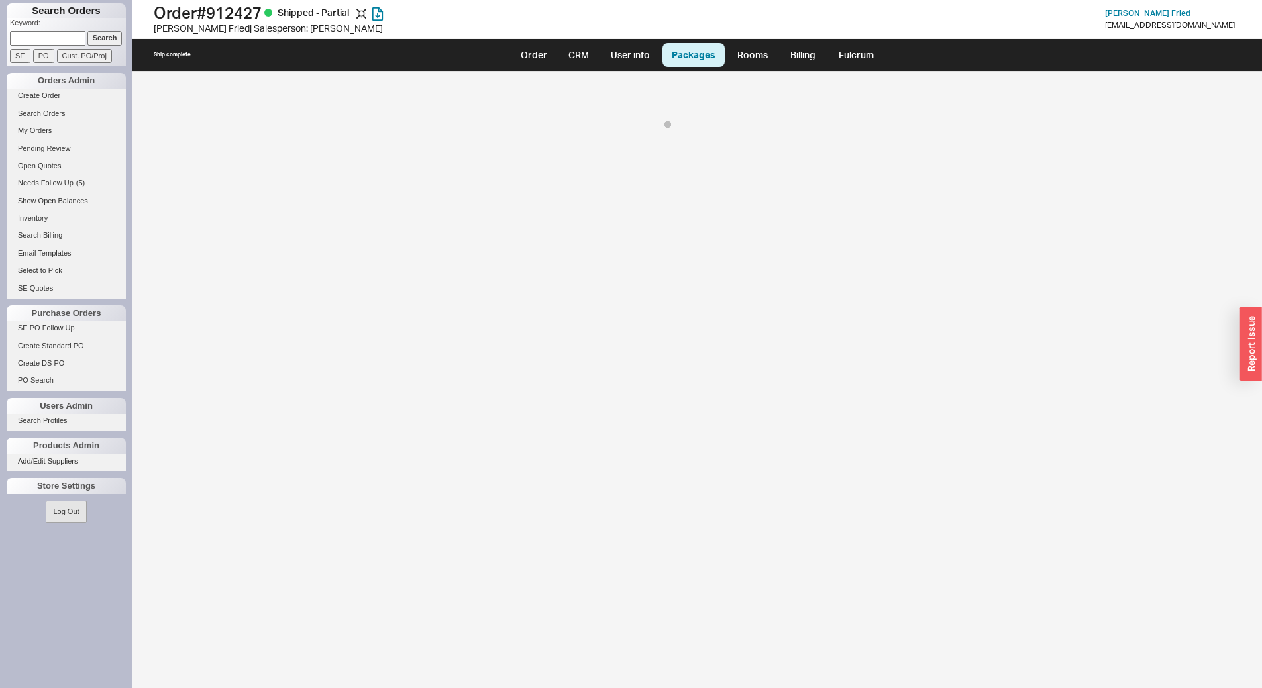
select select "8"
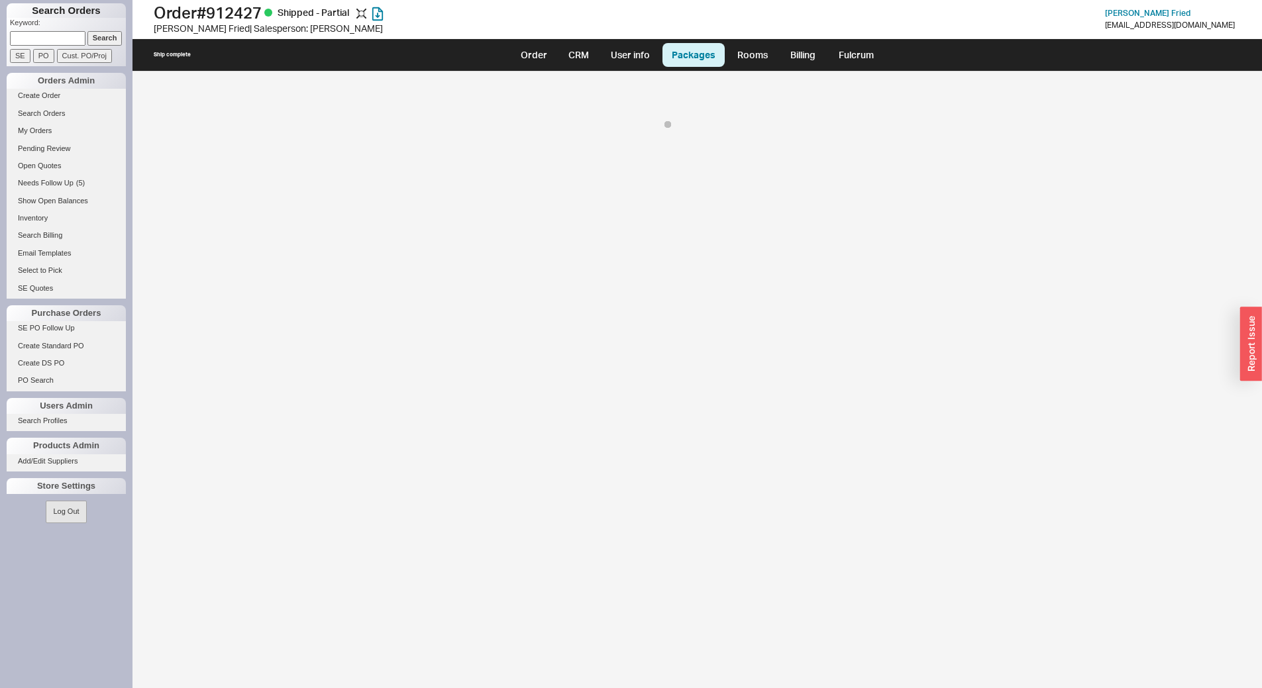
select select "8"
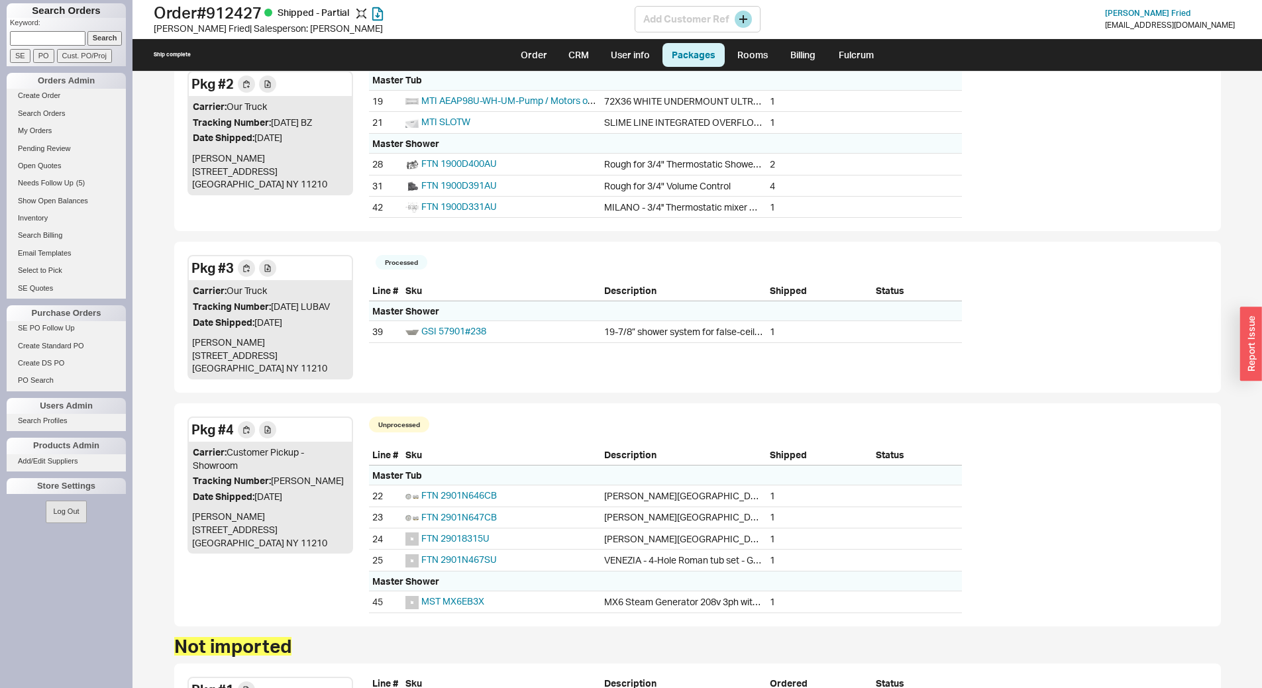
scroll to position [1609, 0]
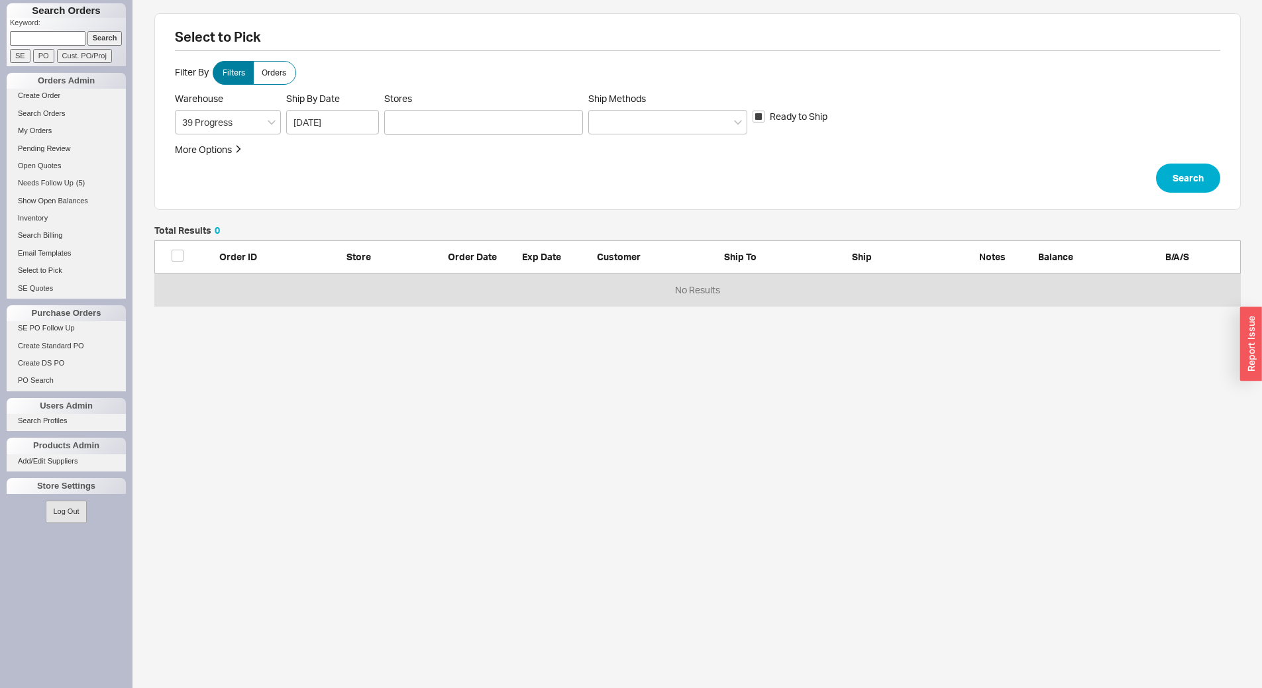
scroll to position [70, 1076]
click at [458, 135] on form "Filter By Filters Orders Warehouse 39 Progress Ship By Date 09/22/2025 Stores S…" at bounding box center [697, 127] width 1045 height 132
click at [462, 130] on div at bounding box center [483, 122] width 199 height 25
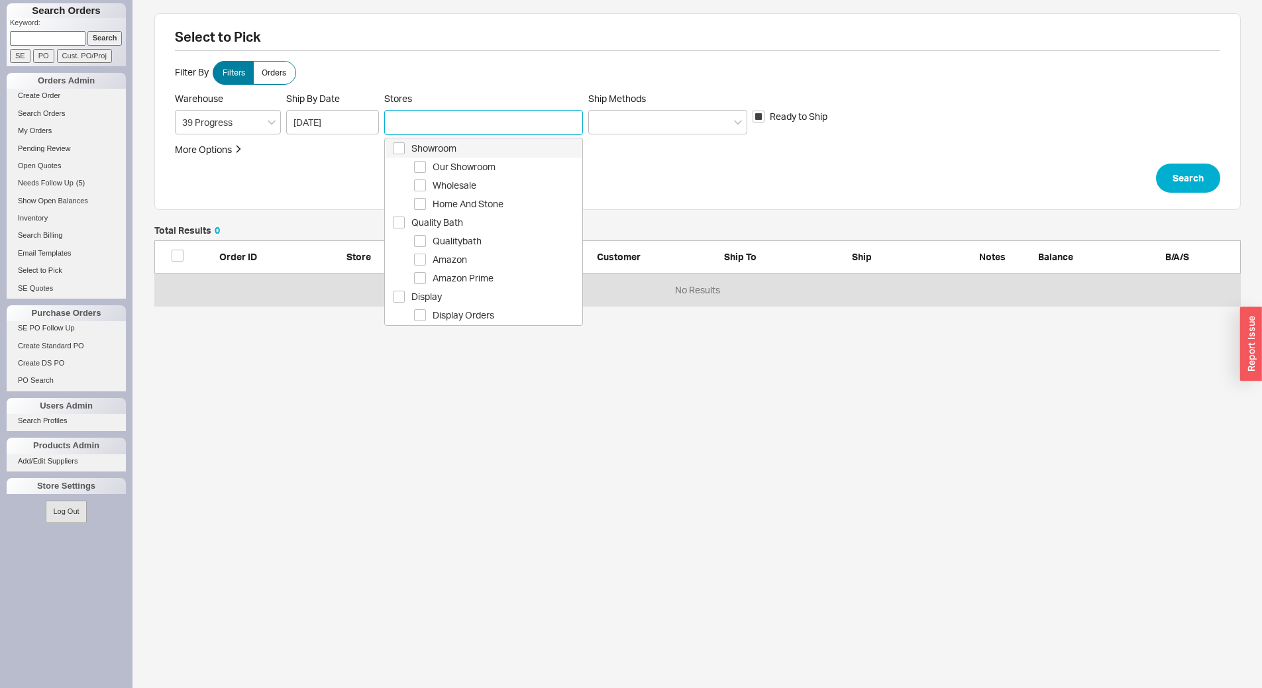
click at [494, 148] on span "Showroom" at bounding box center [496, 148] width 170 height 16
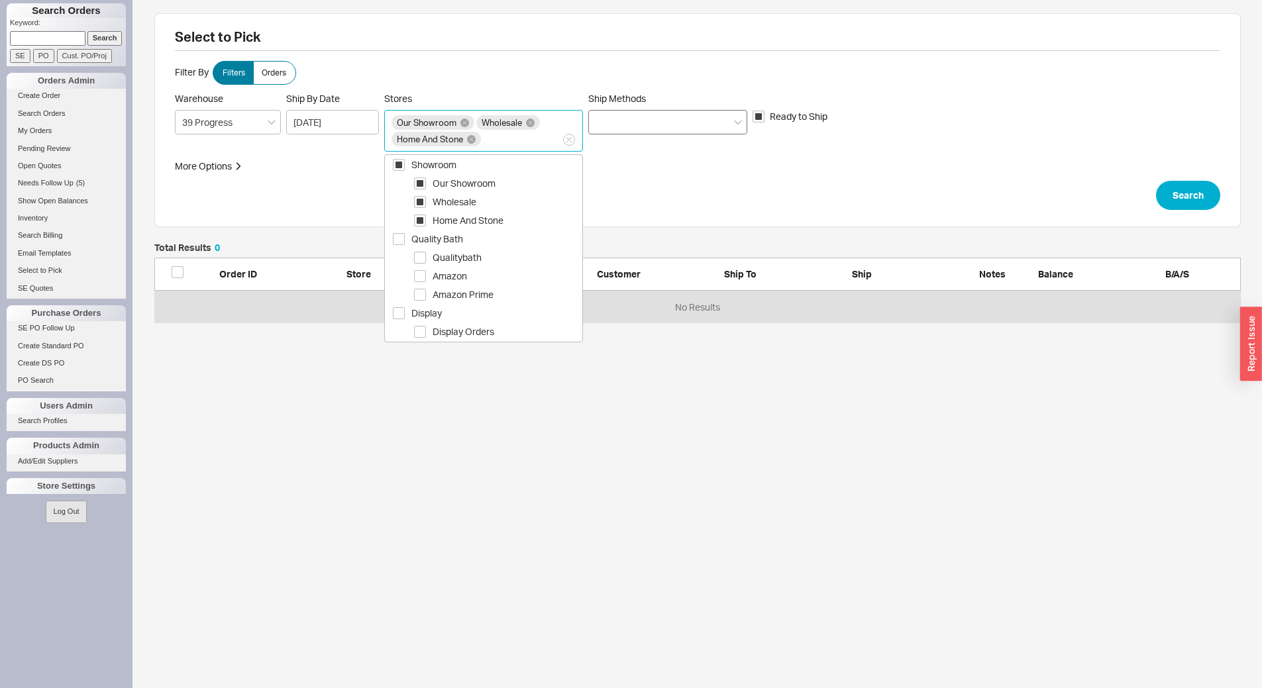
click at [638, 123] on div at bounding box center [667, 122] width 159 height 25
click at [605, 123] on input "Ship Methods" at bounding box center [599, 122] width 9 height 15
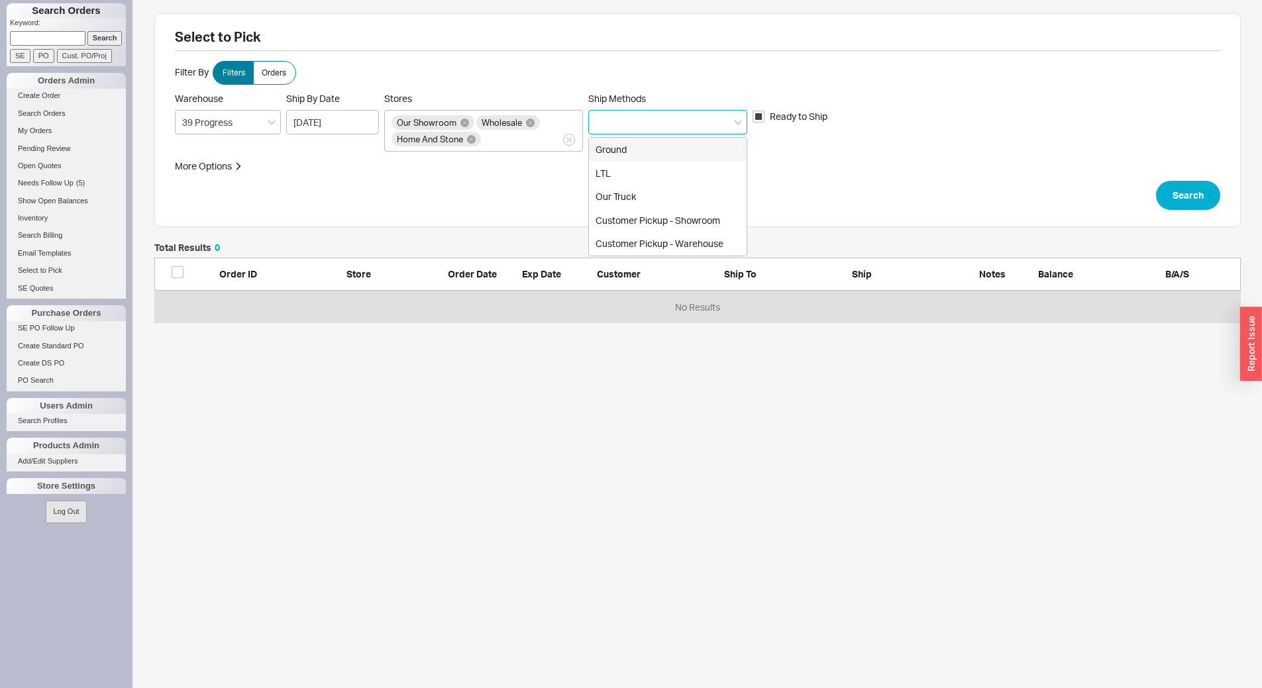
click at [655, 152] on div "Ground" at bounding box center [668, 150] width 158 height 24
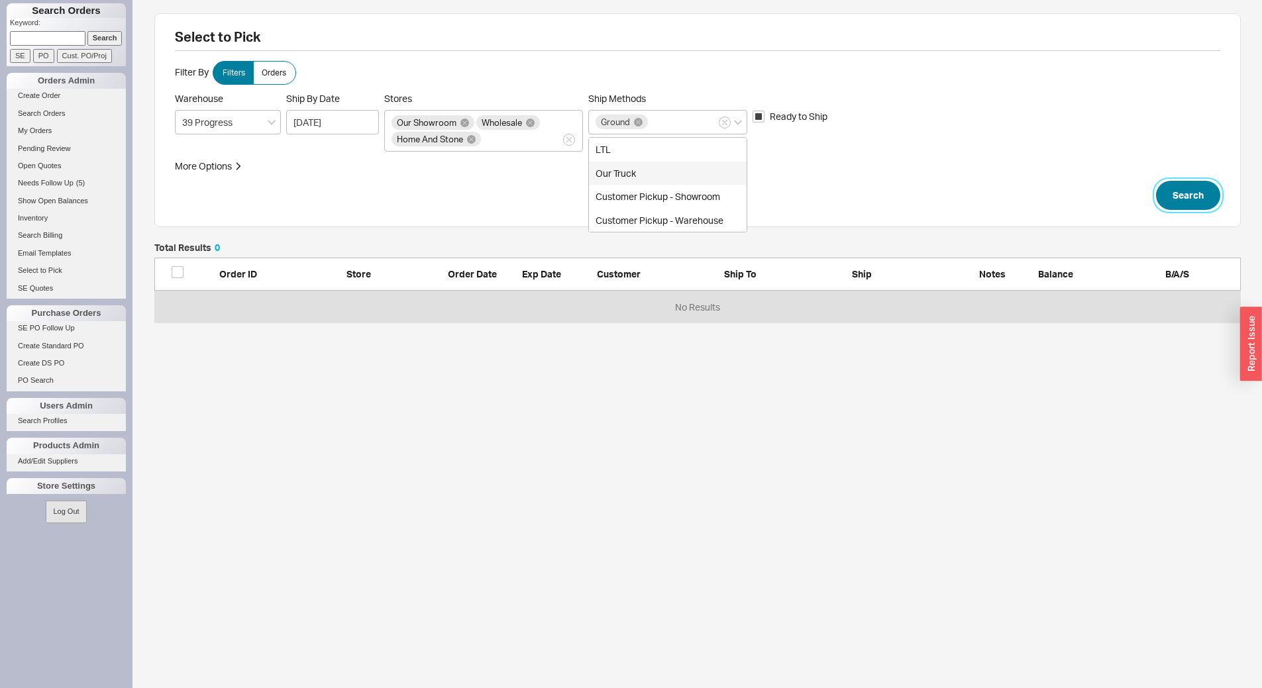
click at [1185, 195] on button "Search" at bounding box center [1188, 195] width 64 height 29
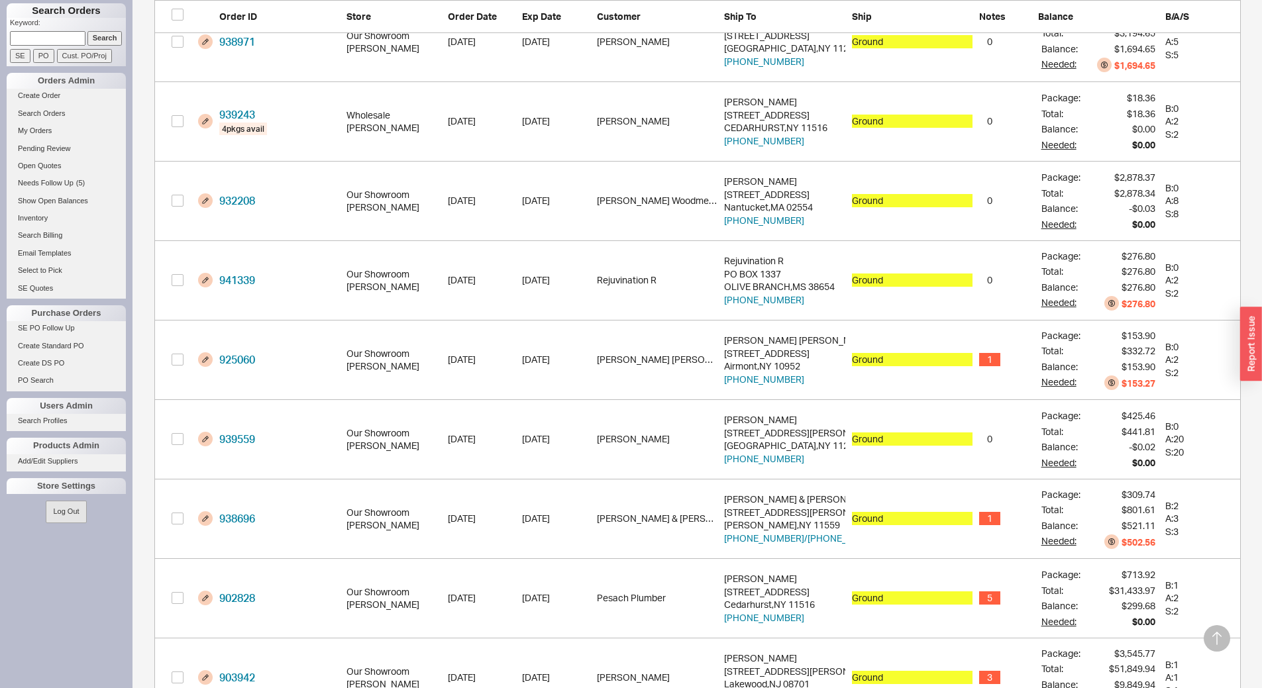
scroll to position [1005, 0]
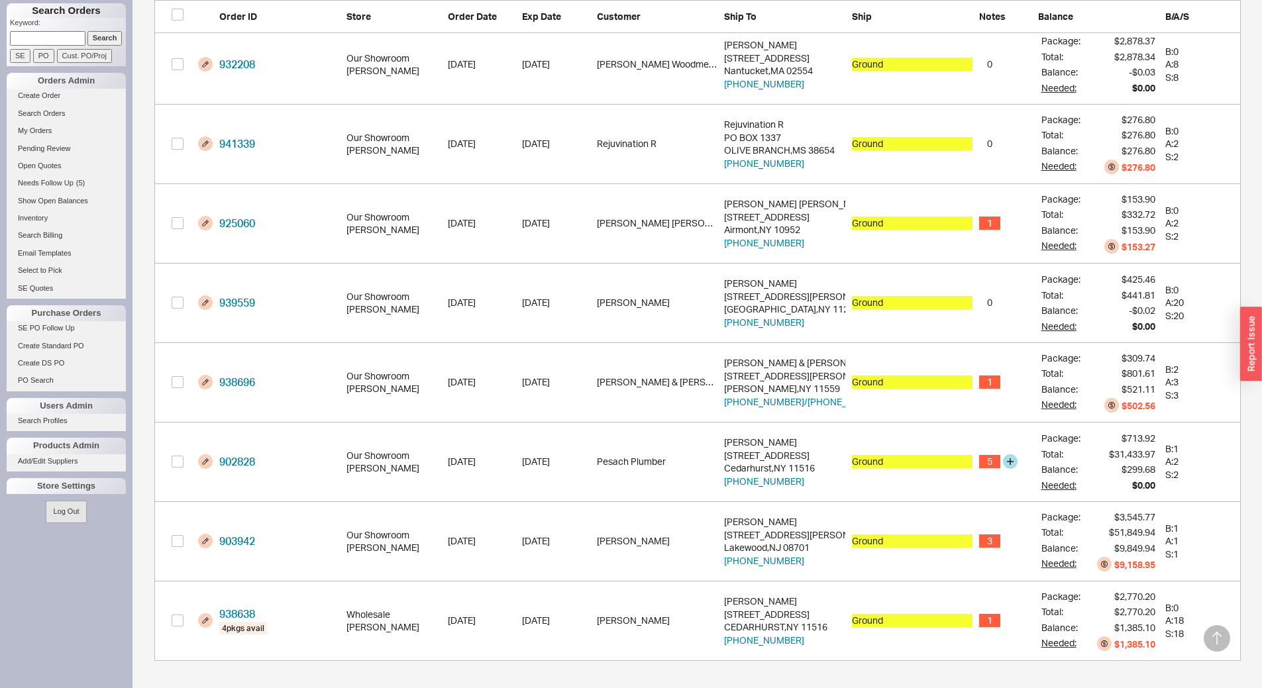
click at [166, 466] on div "902828 Our Showroom Adina Golomb 3/4/25 9/22/25 Pesach Plumber Pesach Brody 512…" at bounding box center [697, 462] width 1086 height 79
click at [181, 457] on input "grid" at bounding box center [178, 462] width 12 height 12
checkbox input "true"
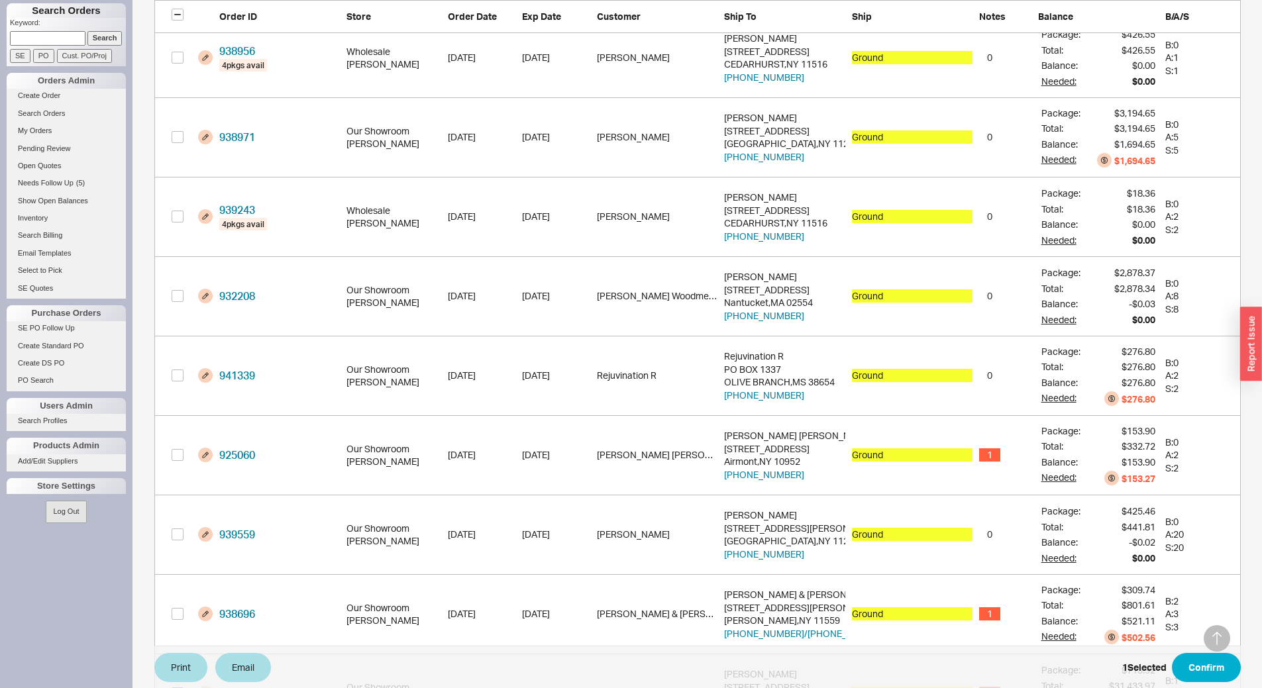
scroll to position [740, 0]
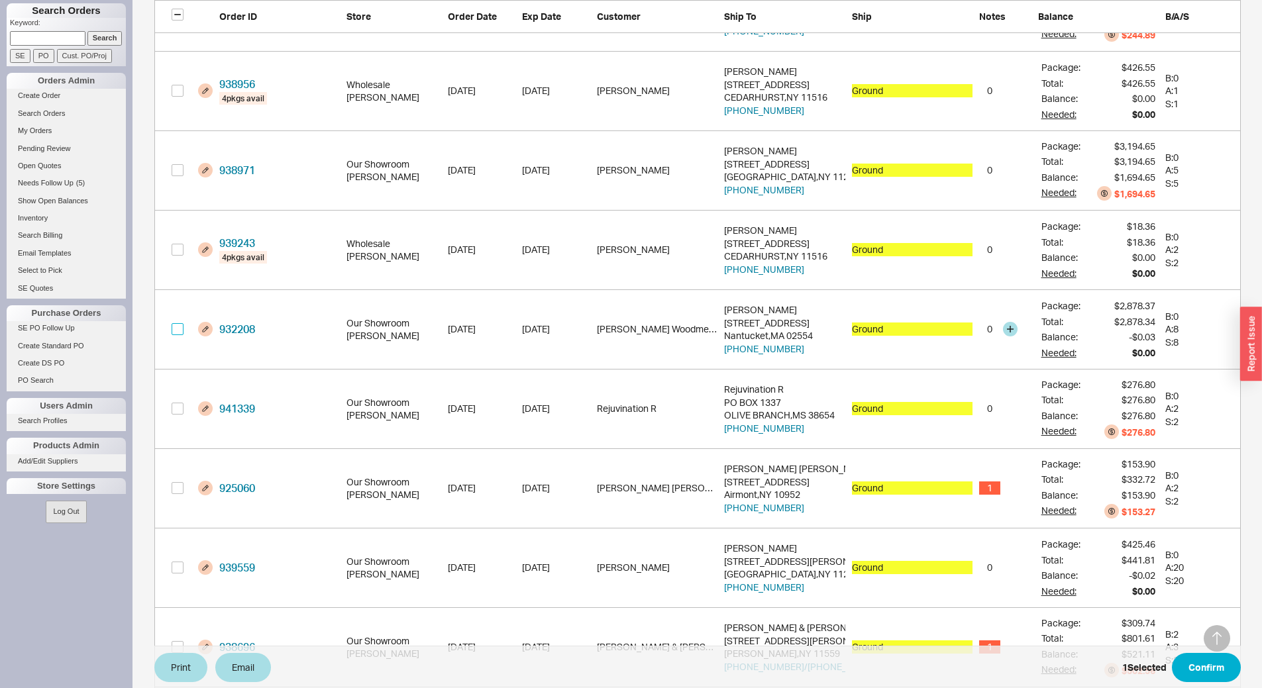
click at [179, 330] on input "grid" at bounding box center [178, 329] width 12 height 12
checkbox input "true"
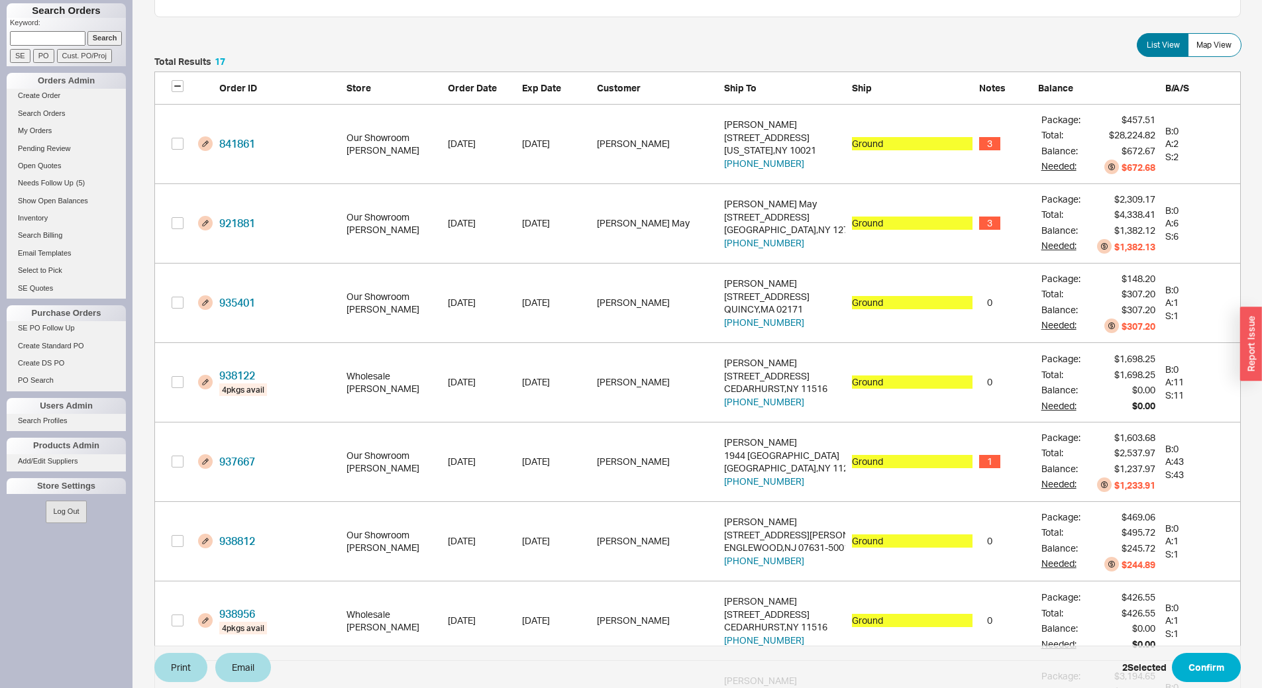
scroll to position [144, 0]
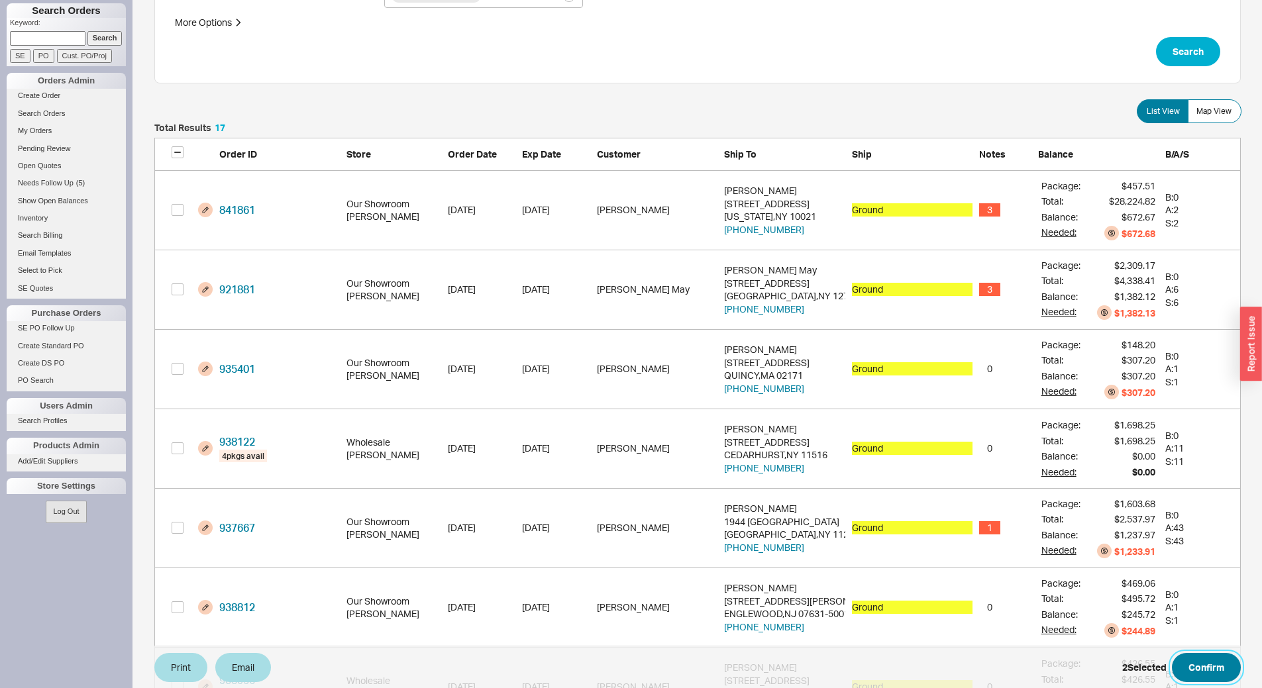
click at [1221, 666] on button "Confirm" at bounding box center [1206, 667] width 69 height 29
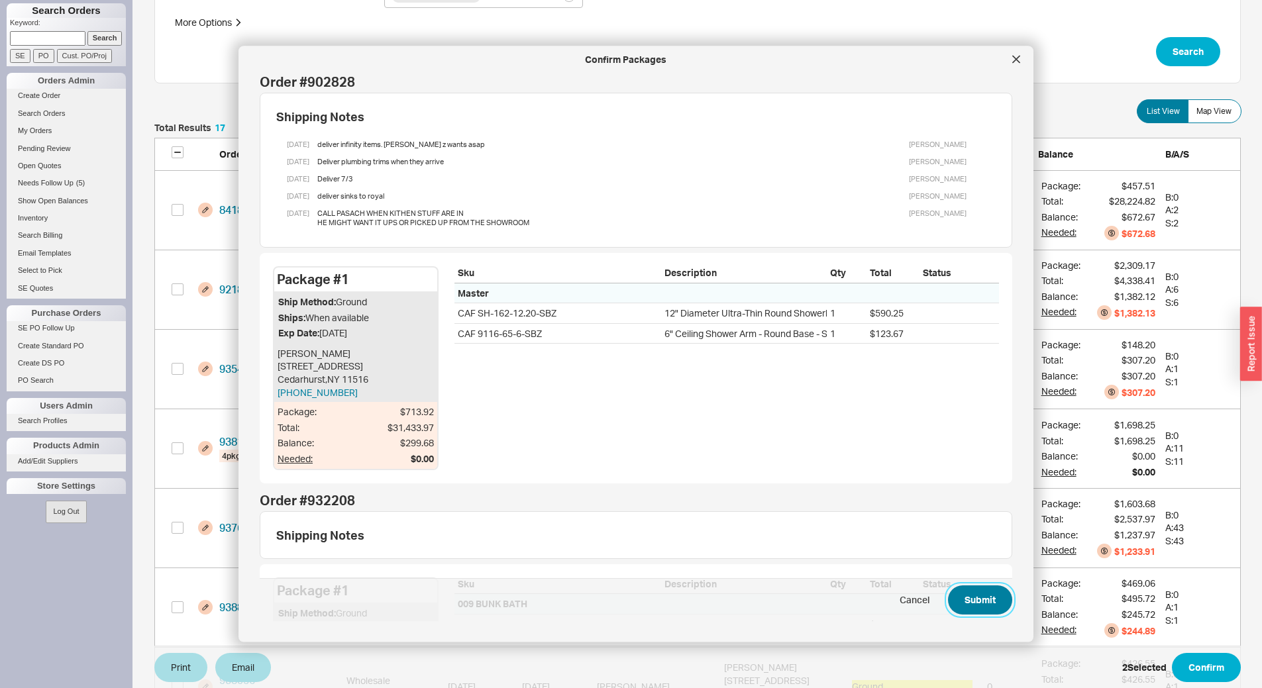
click at [970, 601] on button "Submit" at bounding box center [980, 600] width 64 height 29
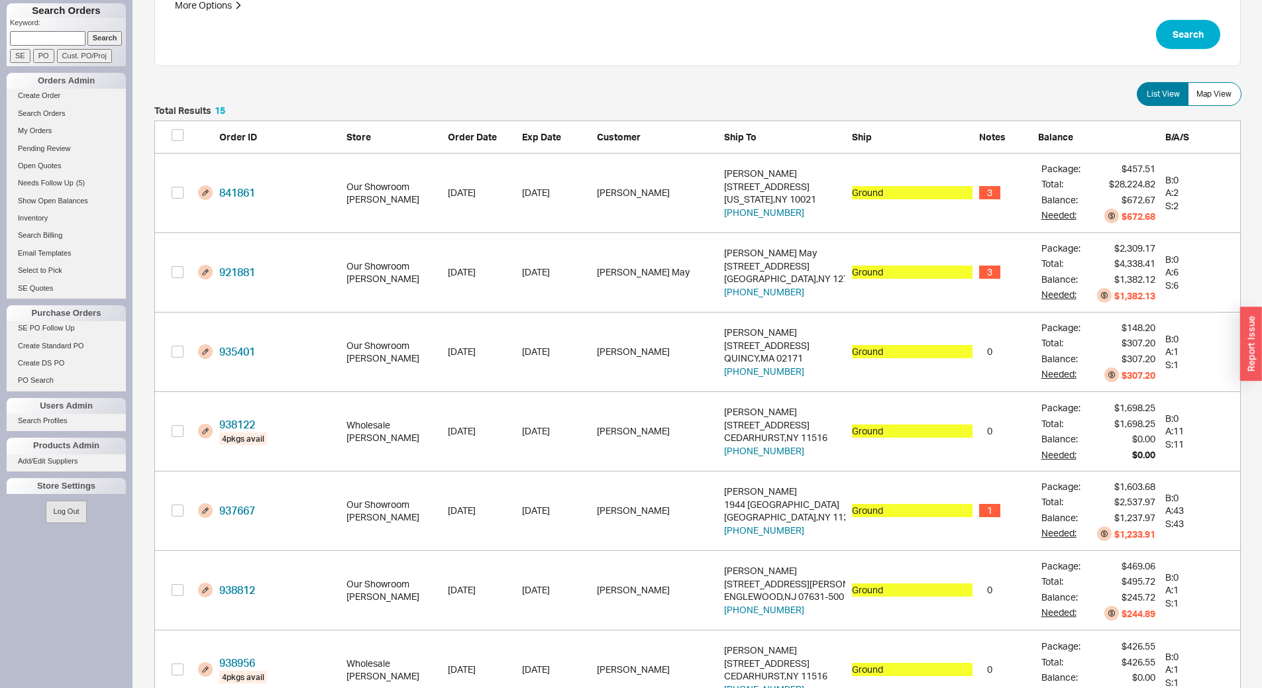
scroll to position [0, 0]
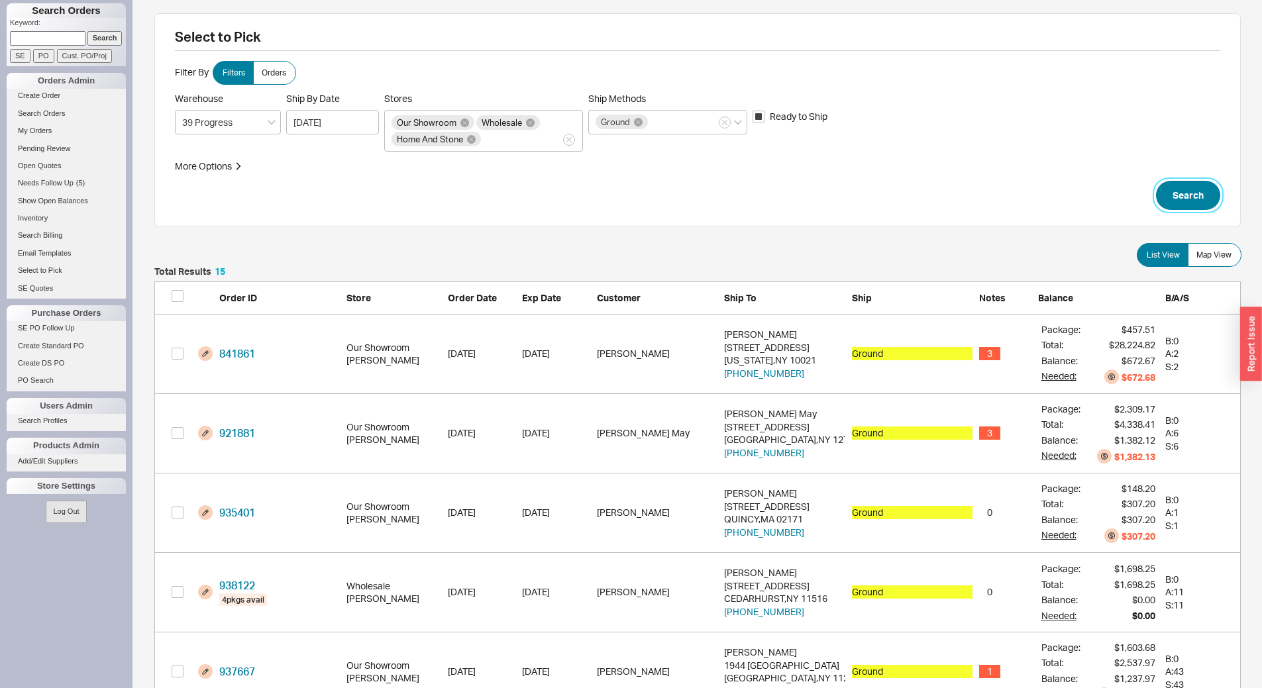
click at [1189, 199] on button "Search" at bounding box center [1188, 195] width 64 height 29
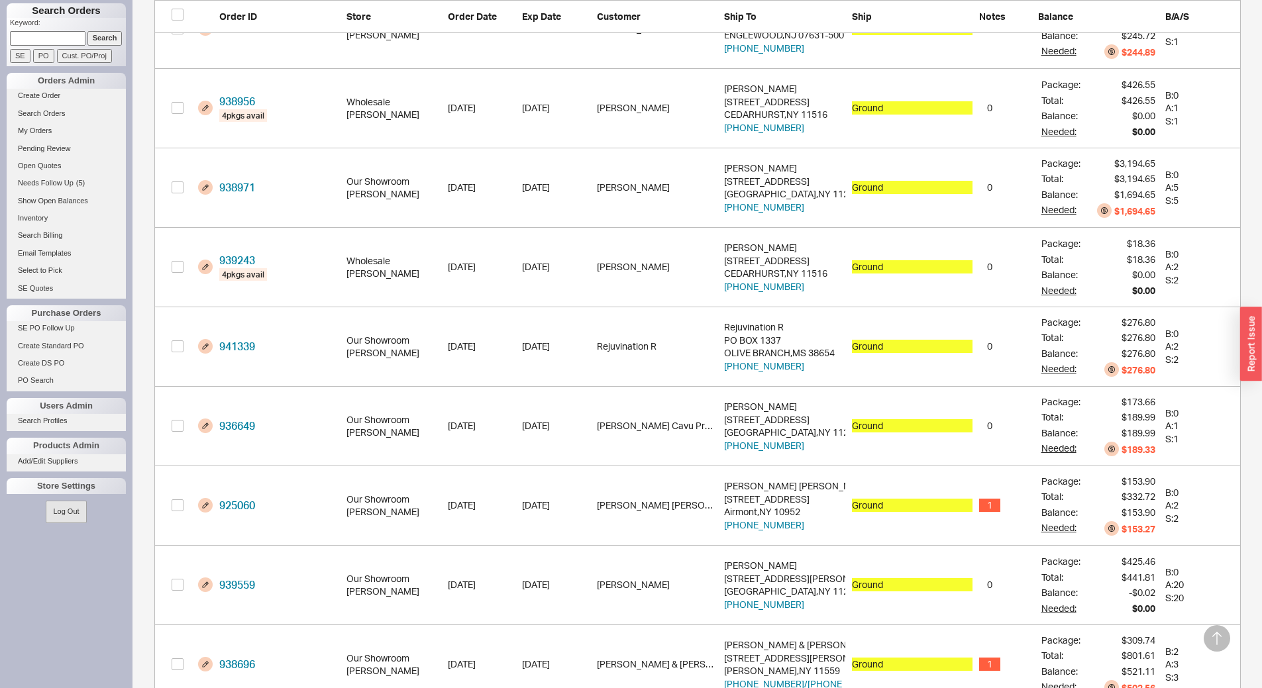
scroll to position [728, 0]
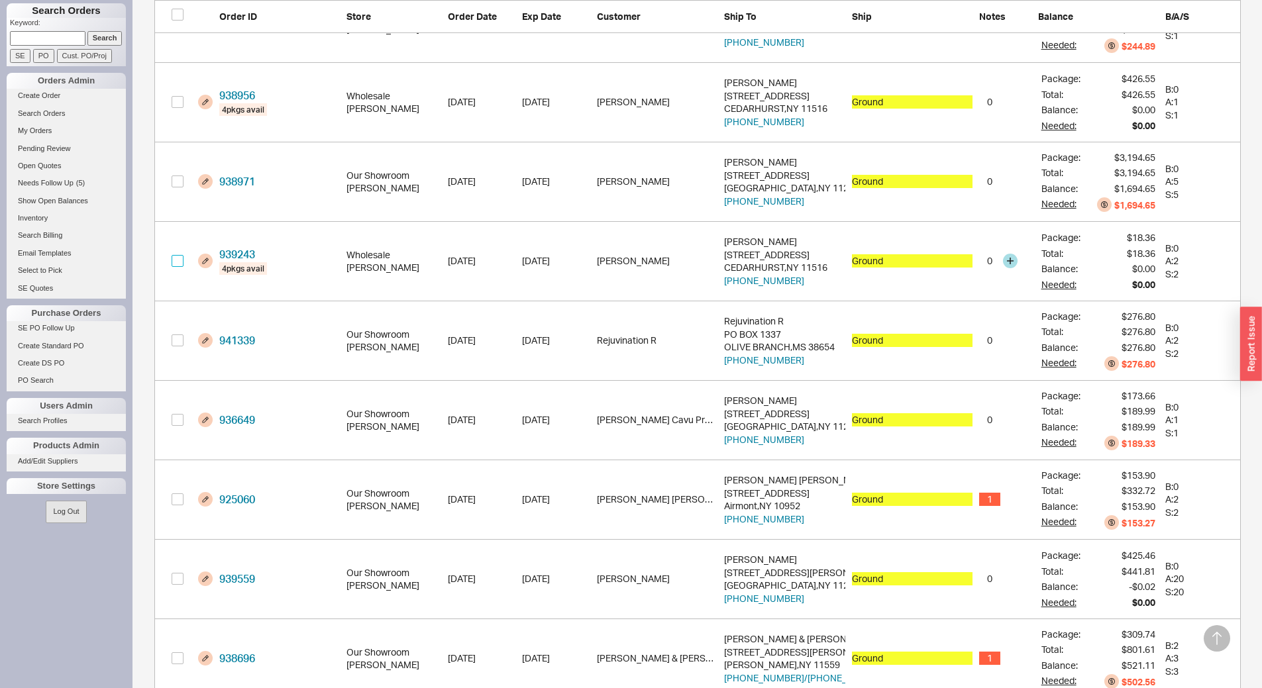
click at [181, 263] on input "grid" at bounding box center [178, 261] width 12 height 12
checkbox input "true"
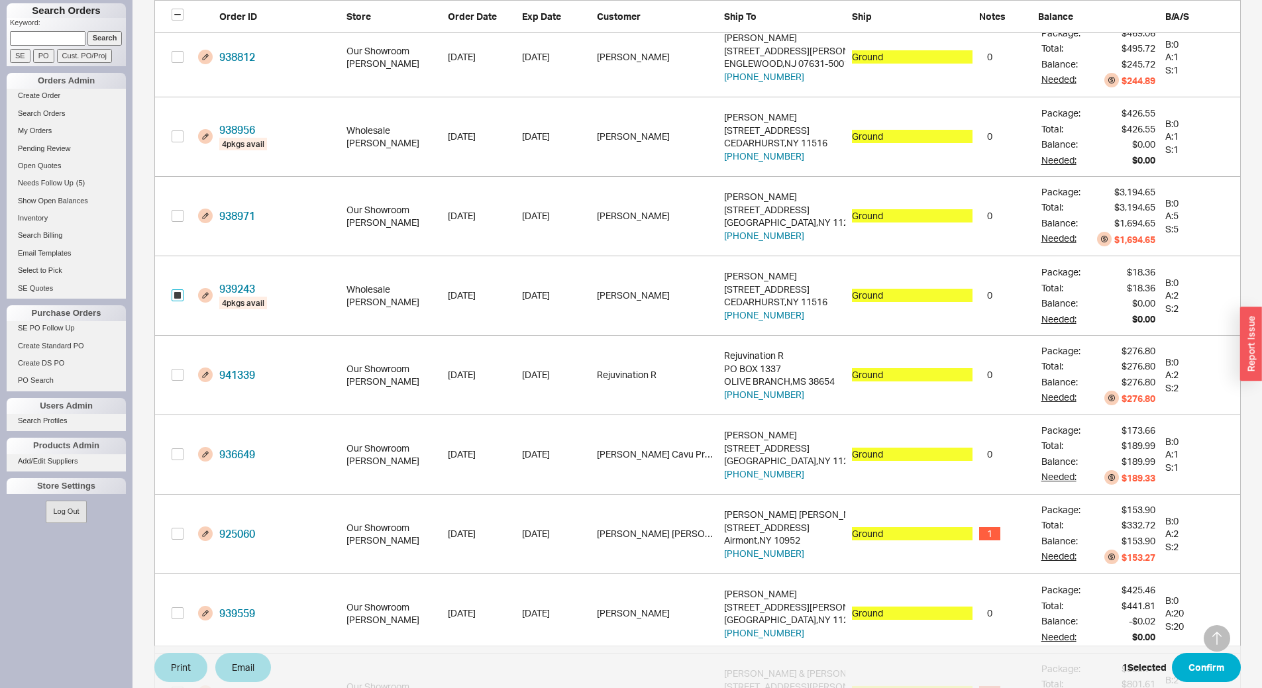
scroll to position [662, 0]
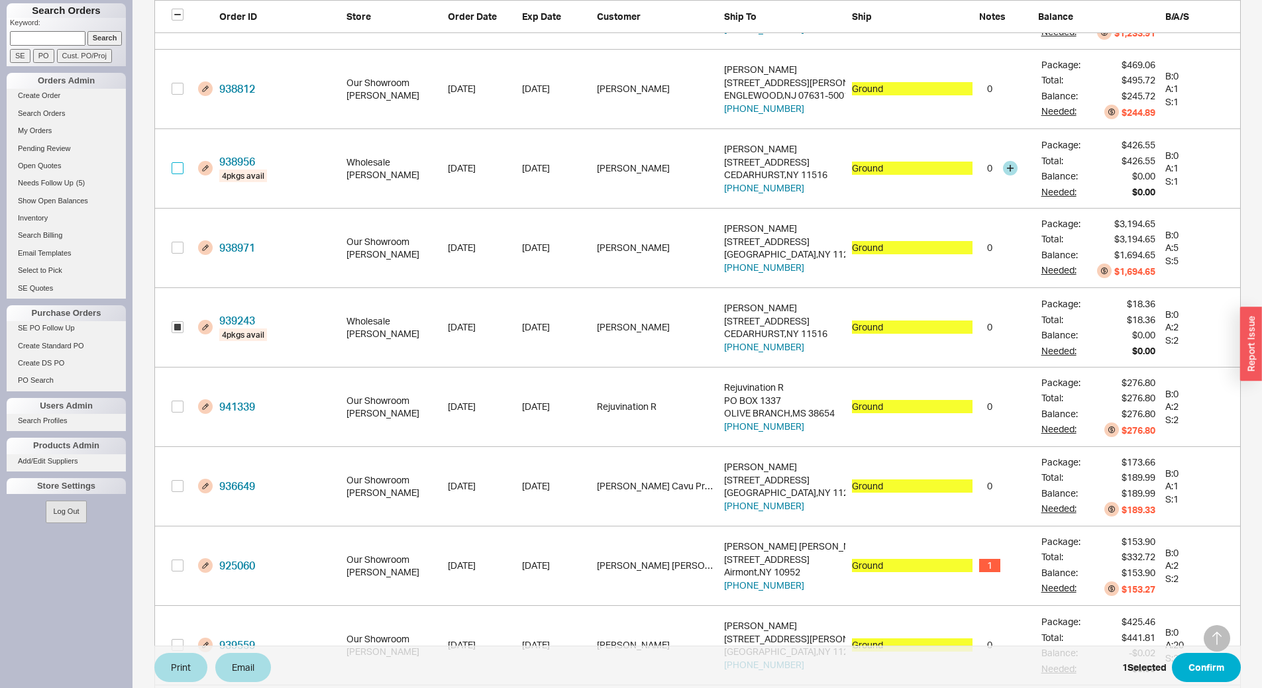
click at [181, 172] on input "grid" at bounding box center [178, 168] width 12 height 12
checkbox input "true"
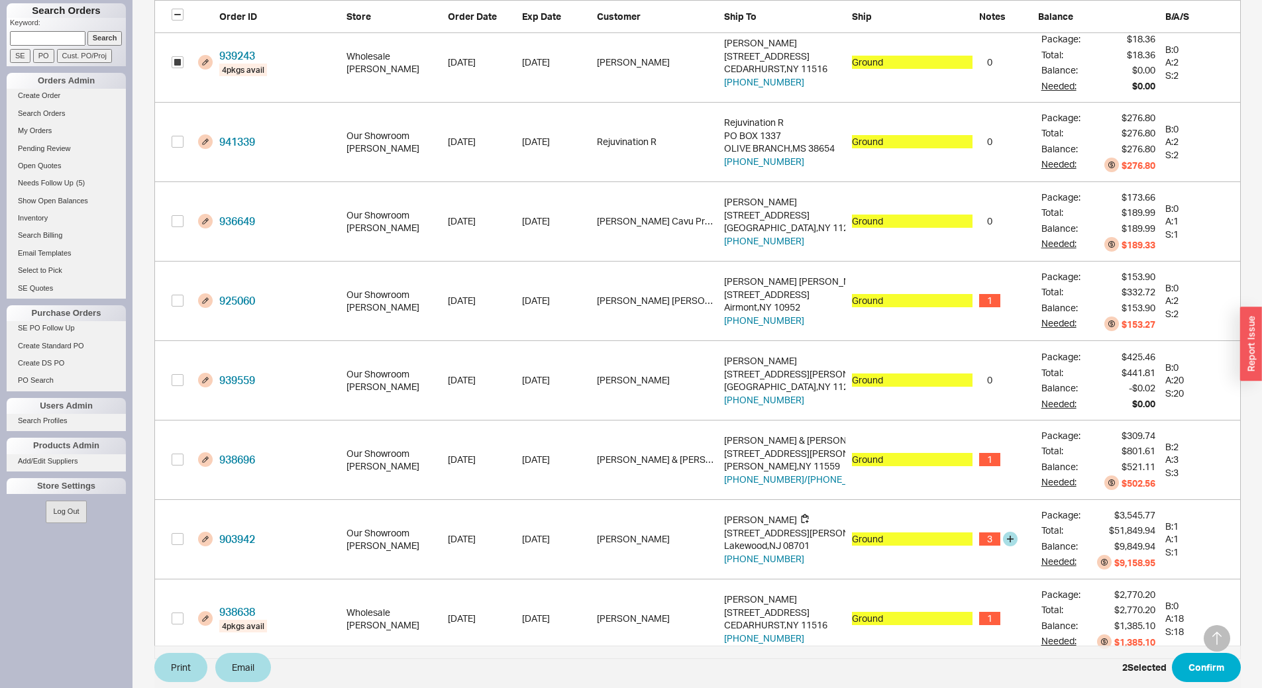
scroll to position [954, 0]
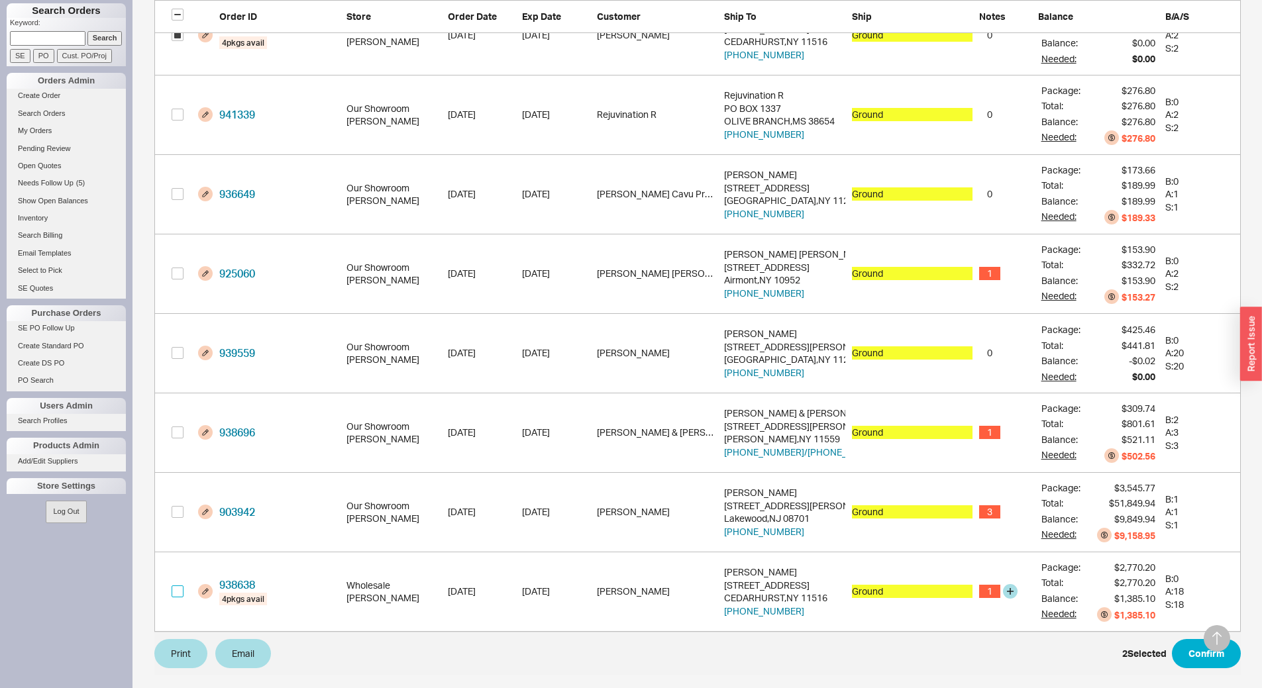
click at [179, 591] on input "grid" at bounding box center [178, 591] width 12 height 12
checkbox input "true"
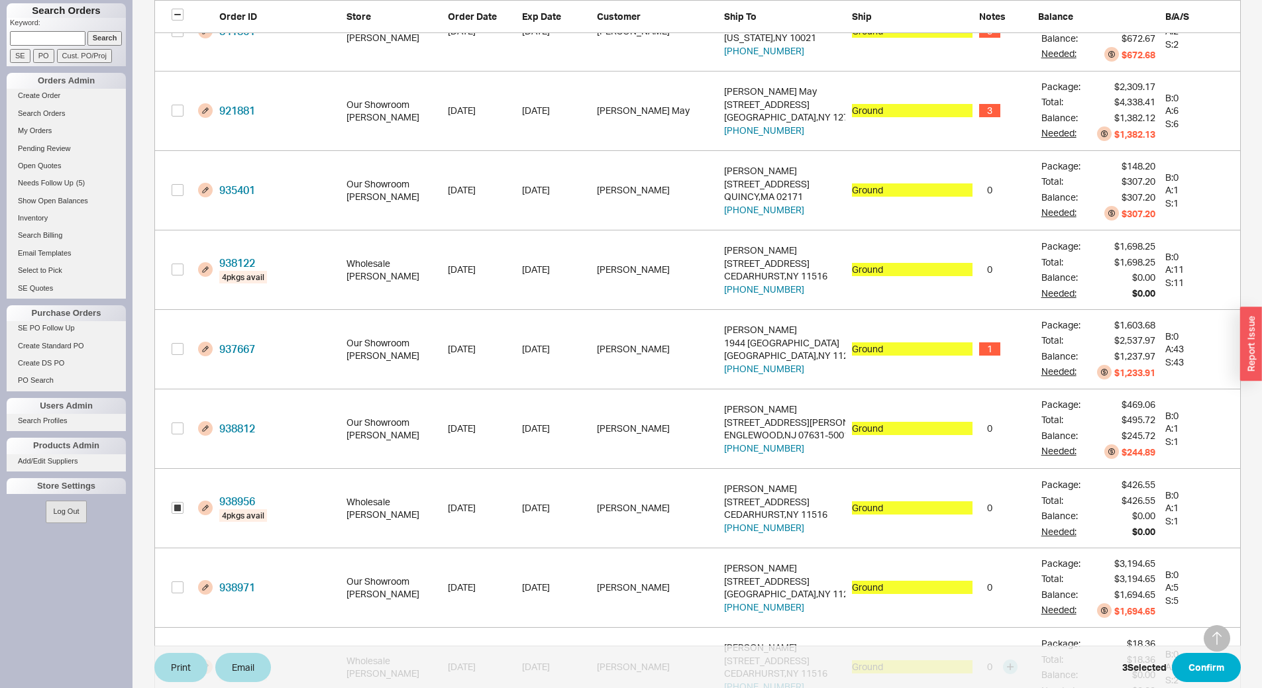
scroll to position [292, 0]
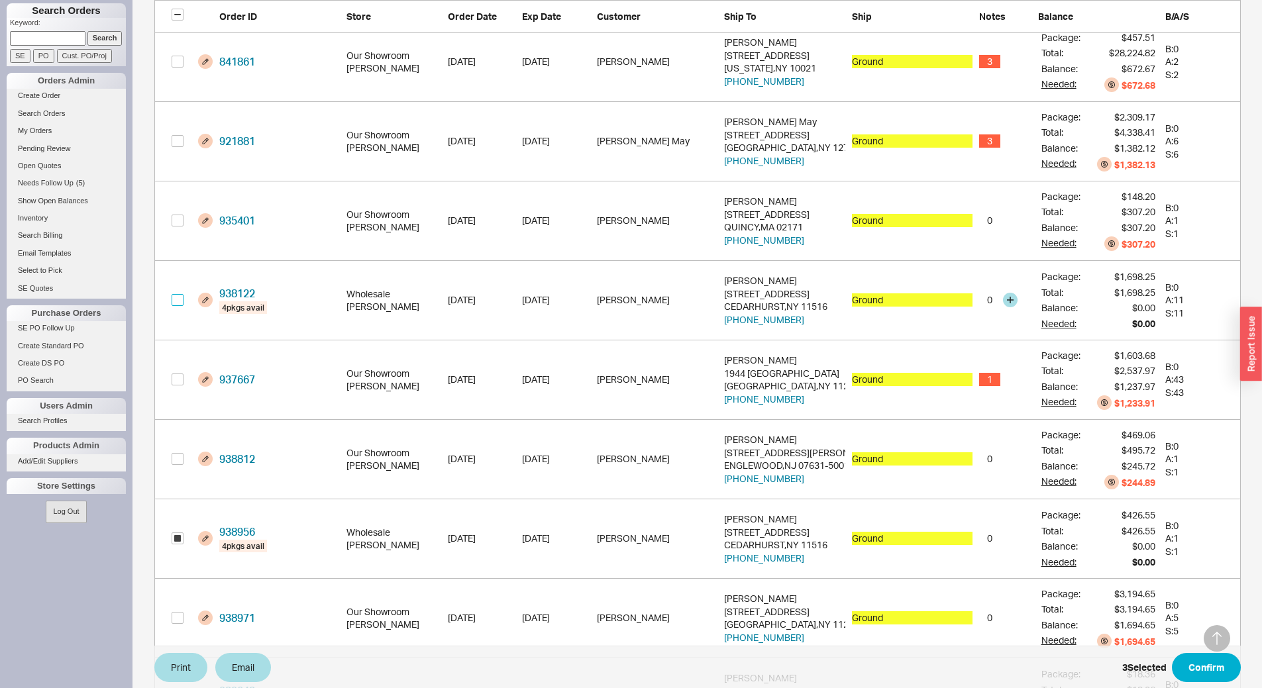
click at [176, 305] on input "grid" at bounding box center [178, 300] width 12 height 12
checkbox input "true"
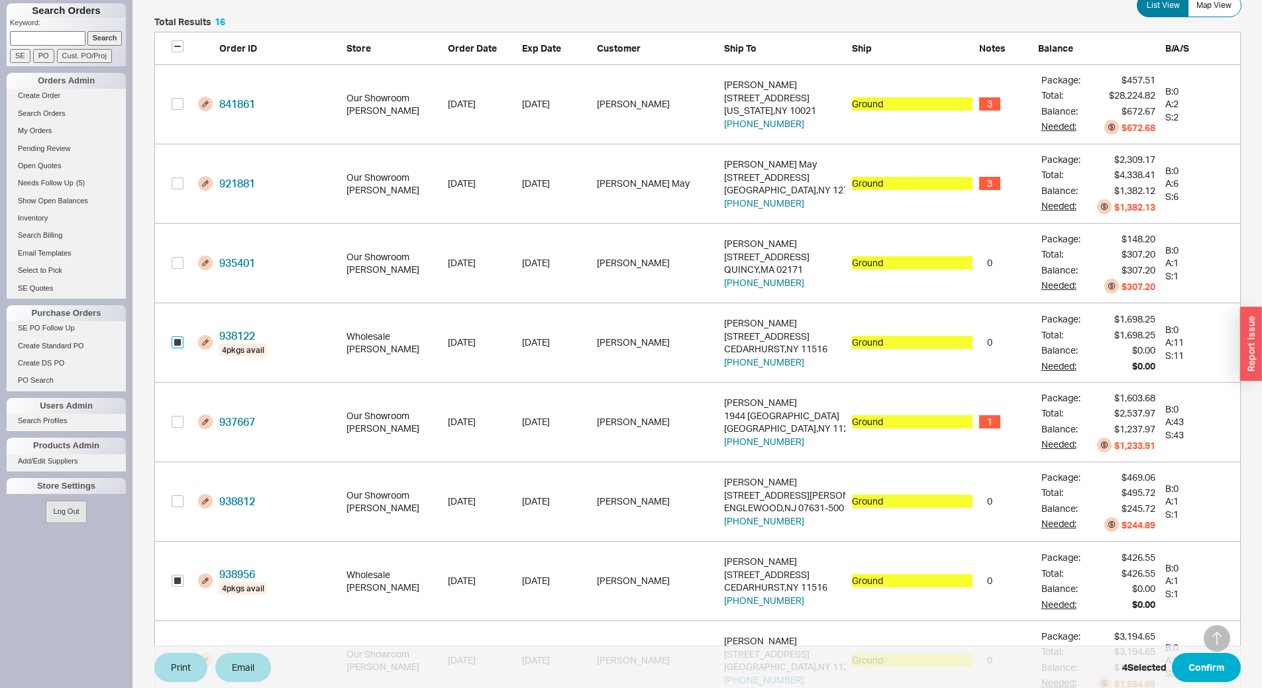
scroll to position [226, 0]
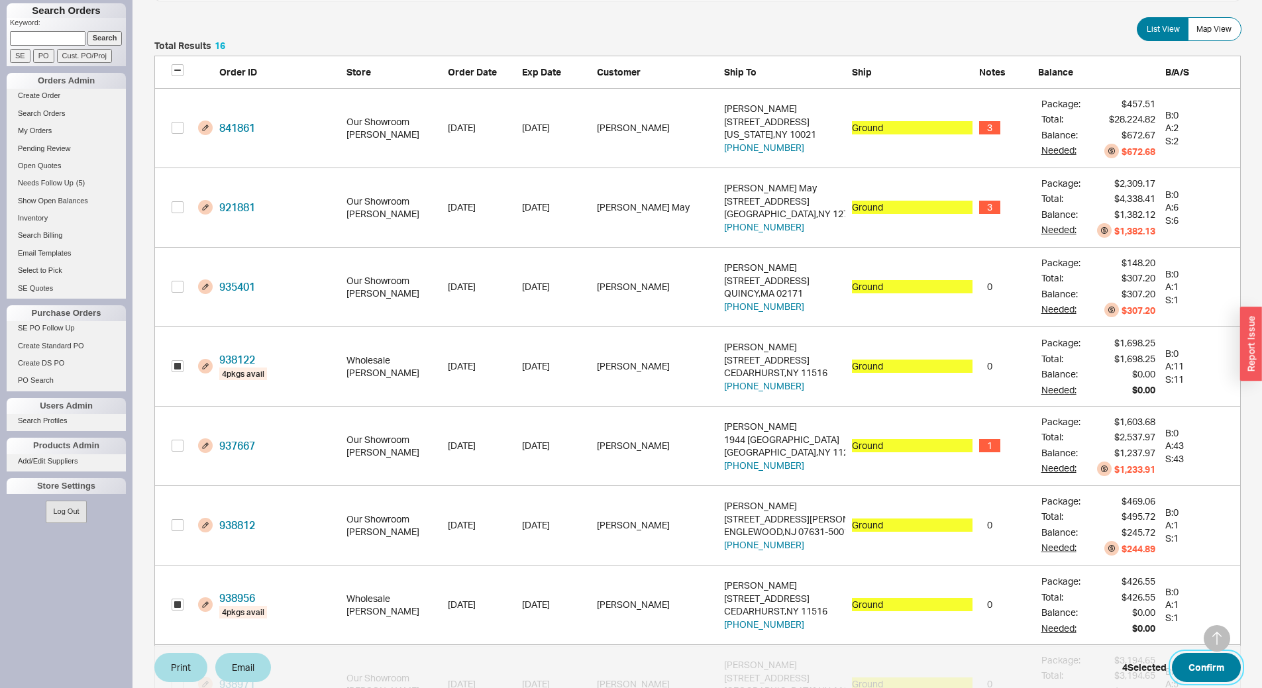
click at [1197, 668] on button "Confirm" at bounding box center [1206, 667] width 69 height 29
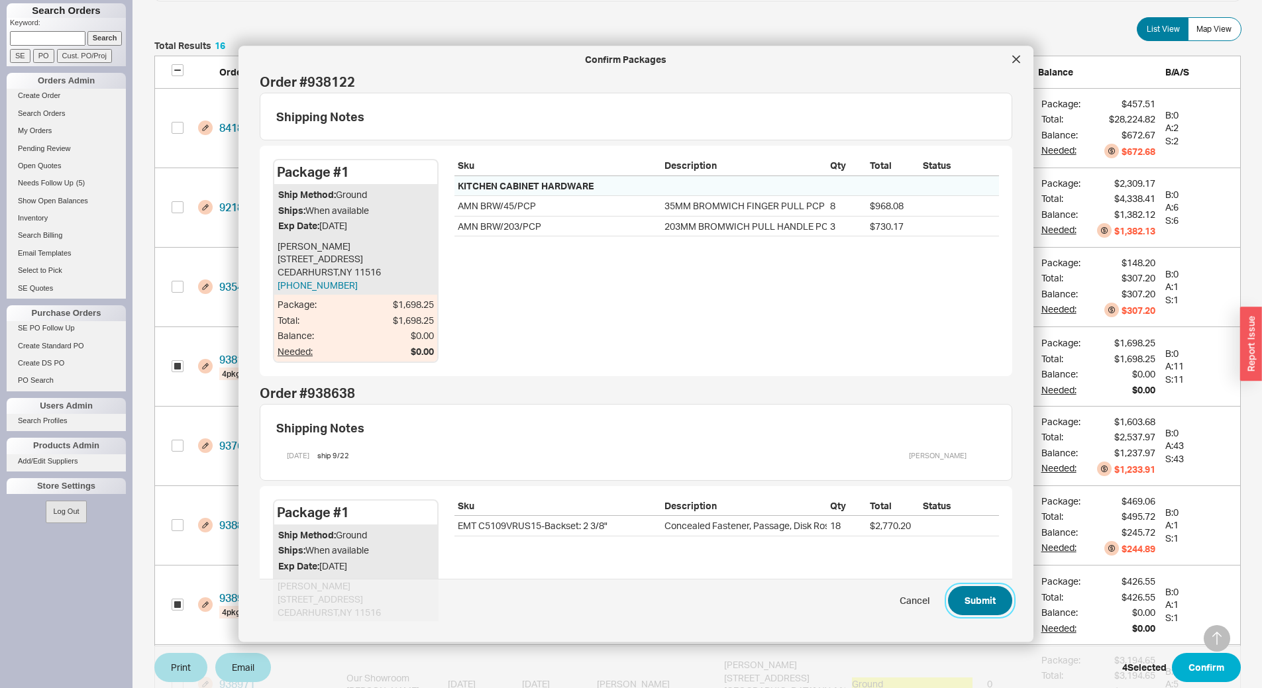
click at [974, 595] on button "Submit" at bounding box center [980, 600] width 64 height 29
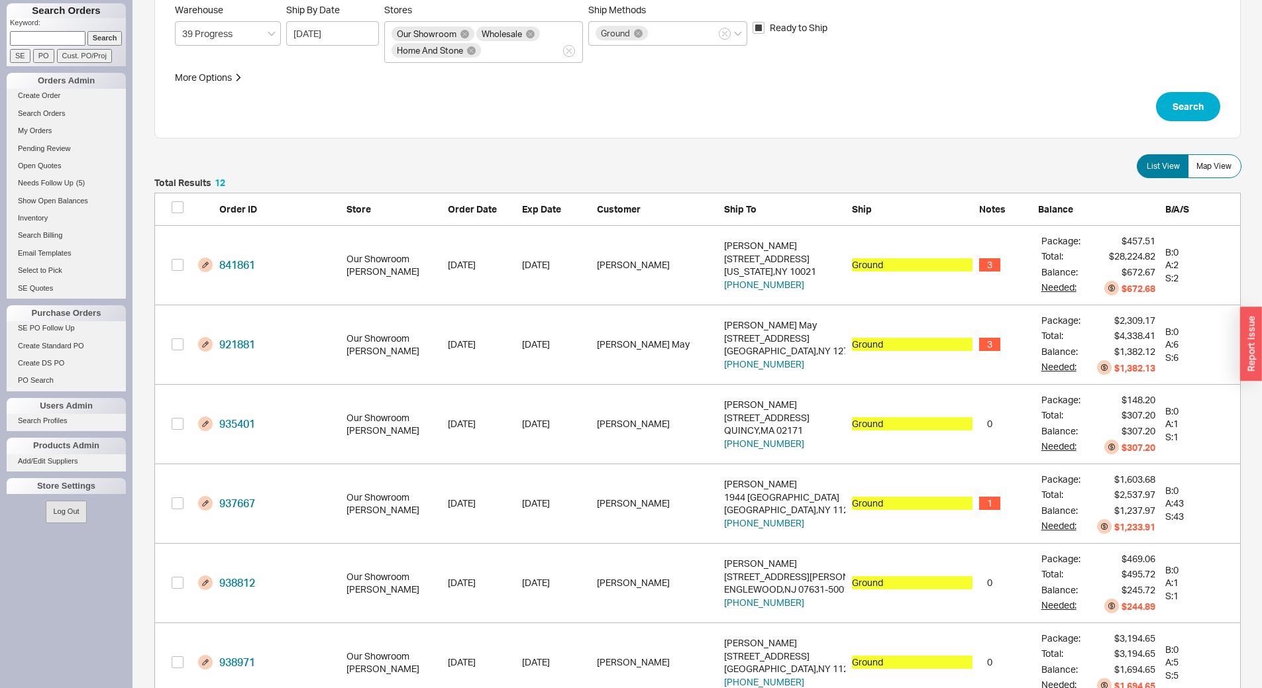
scroll to position [66, 0]
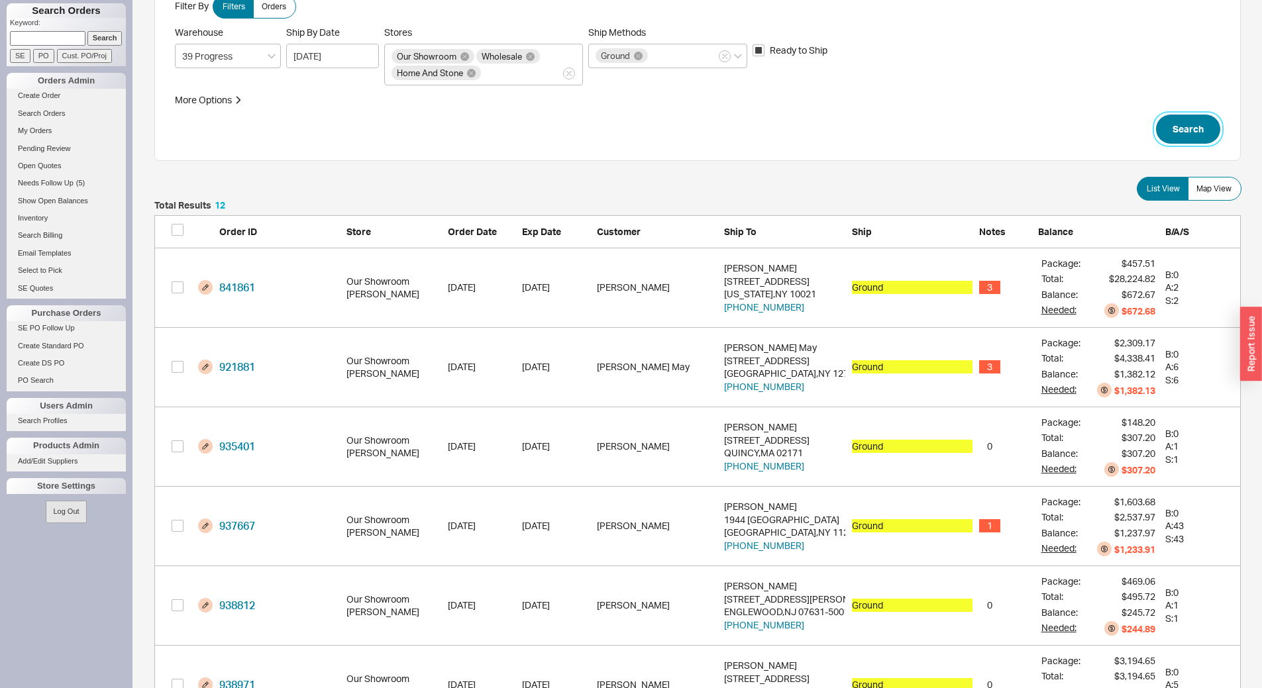
click at [1189, 129] on button "Search" at bounding box center [1188, 129] width 64 height 29
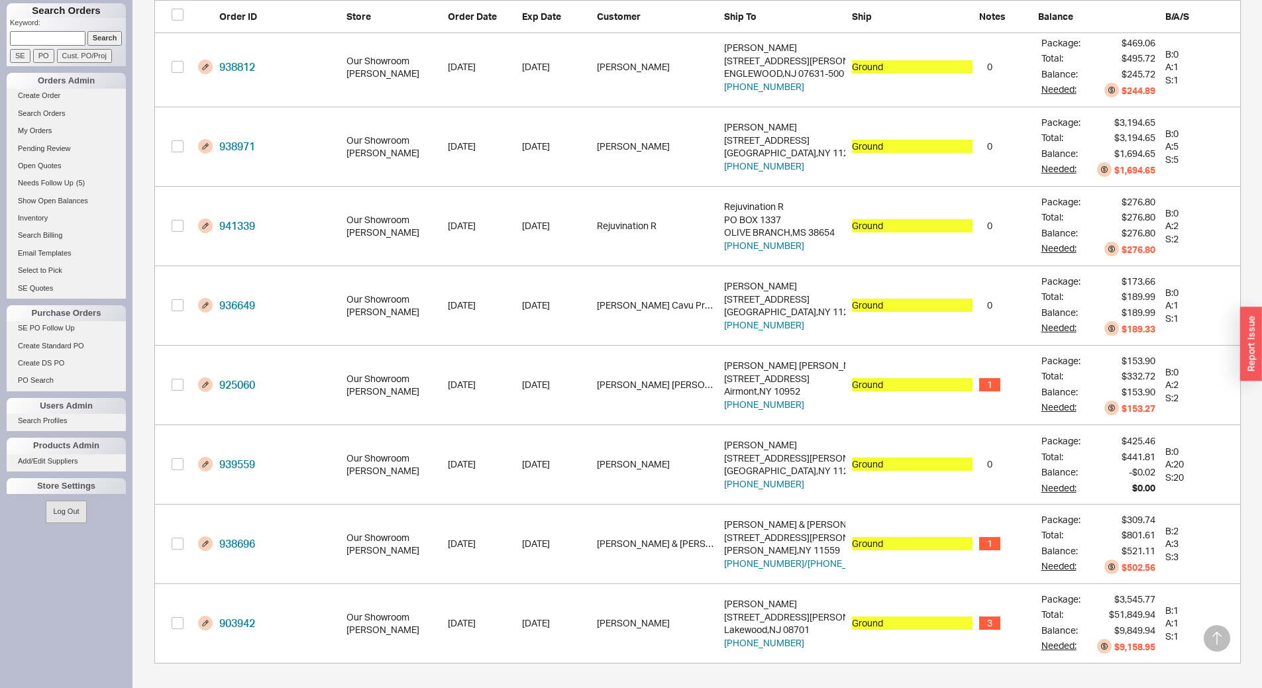
scroll to position [607, 0]
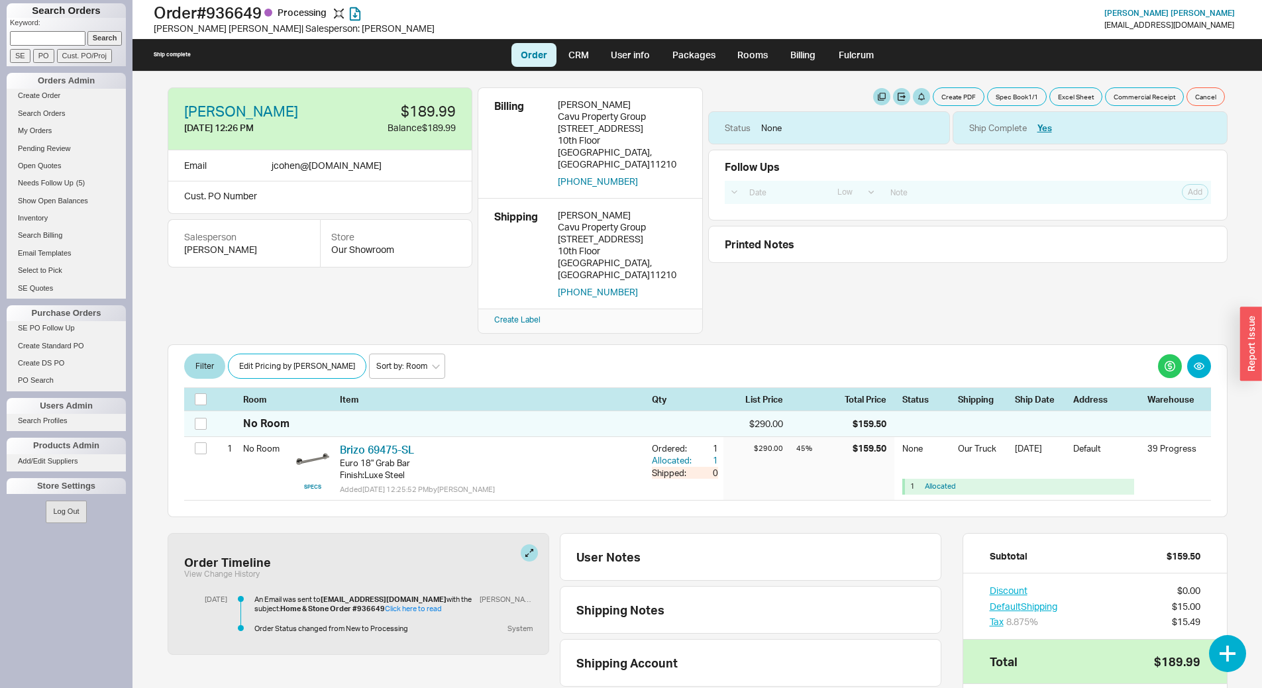
select select "LOW"
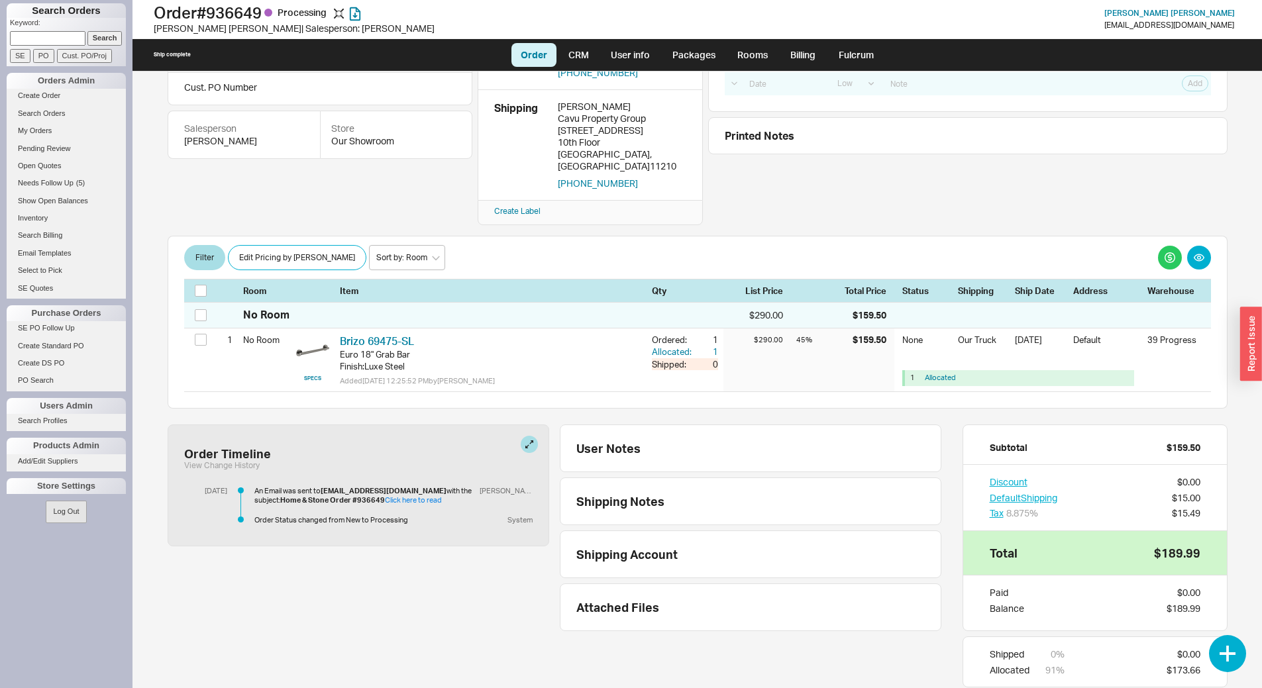
scroll to position [111, 0]
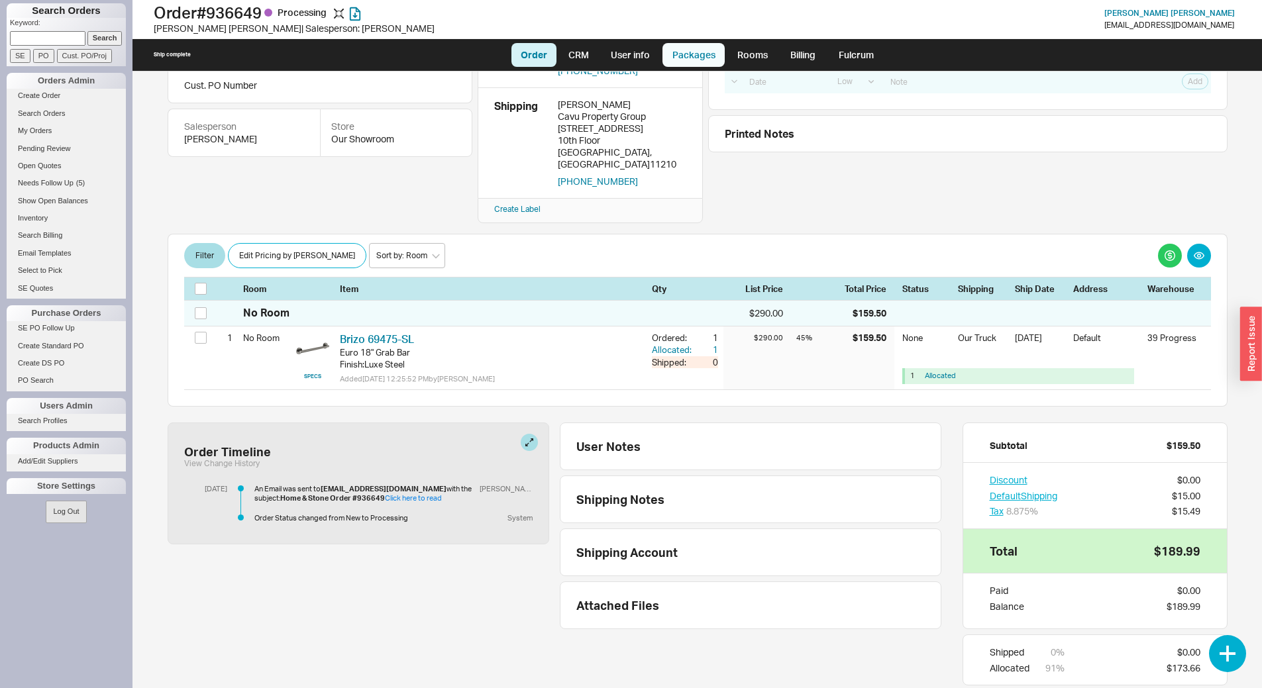
click at [707, 62] on link "Packages" at bounding box center [693, 55] width 62 height 24
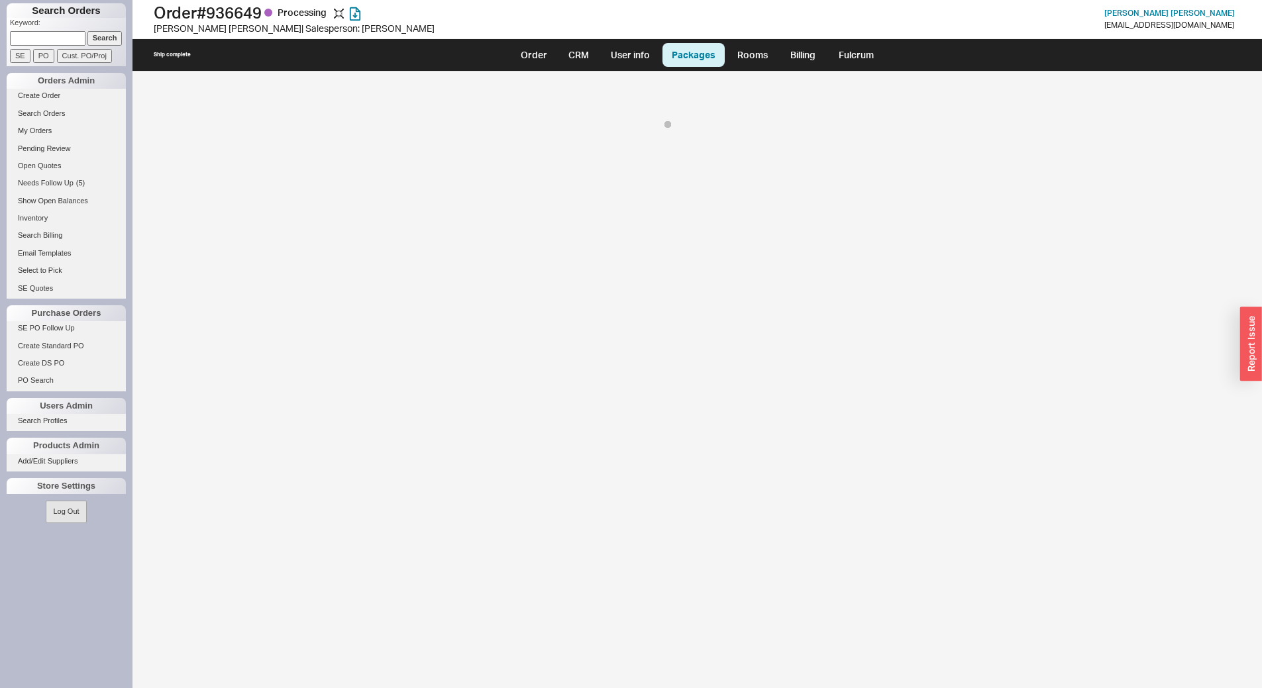
select select "8"
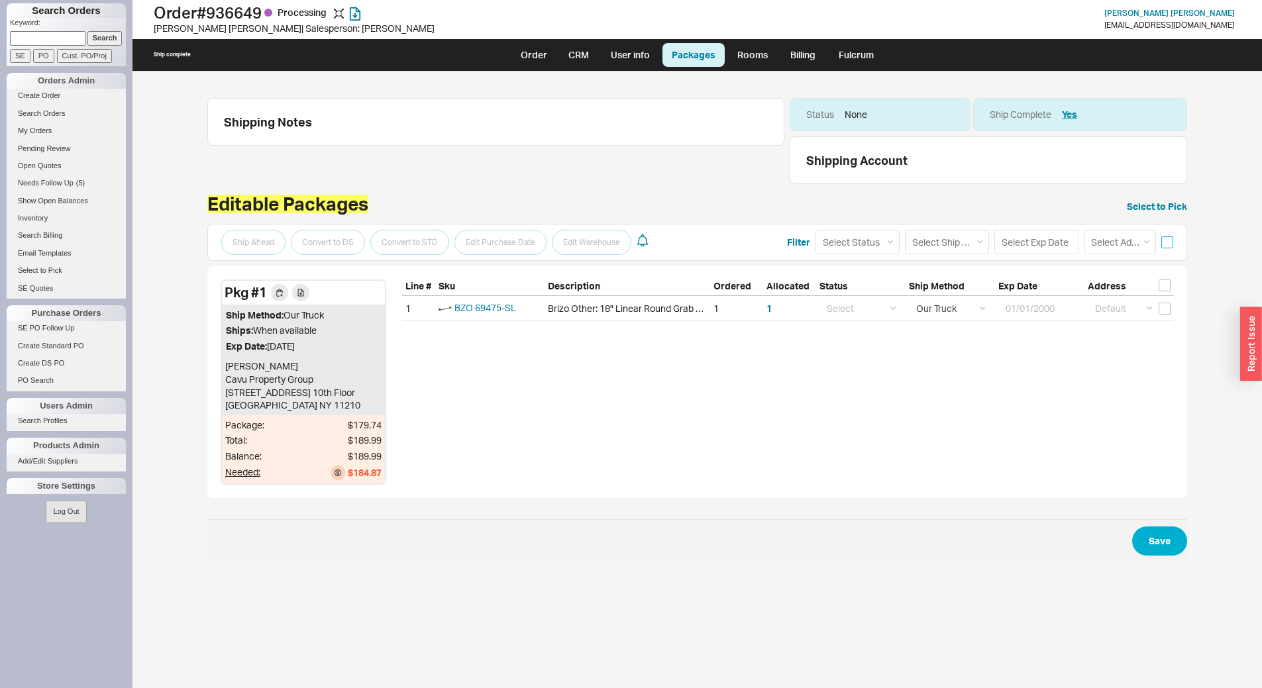
click at [1171, 246] on input "checkbox" at bounding box center [1167, 242] width 12 height 12
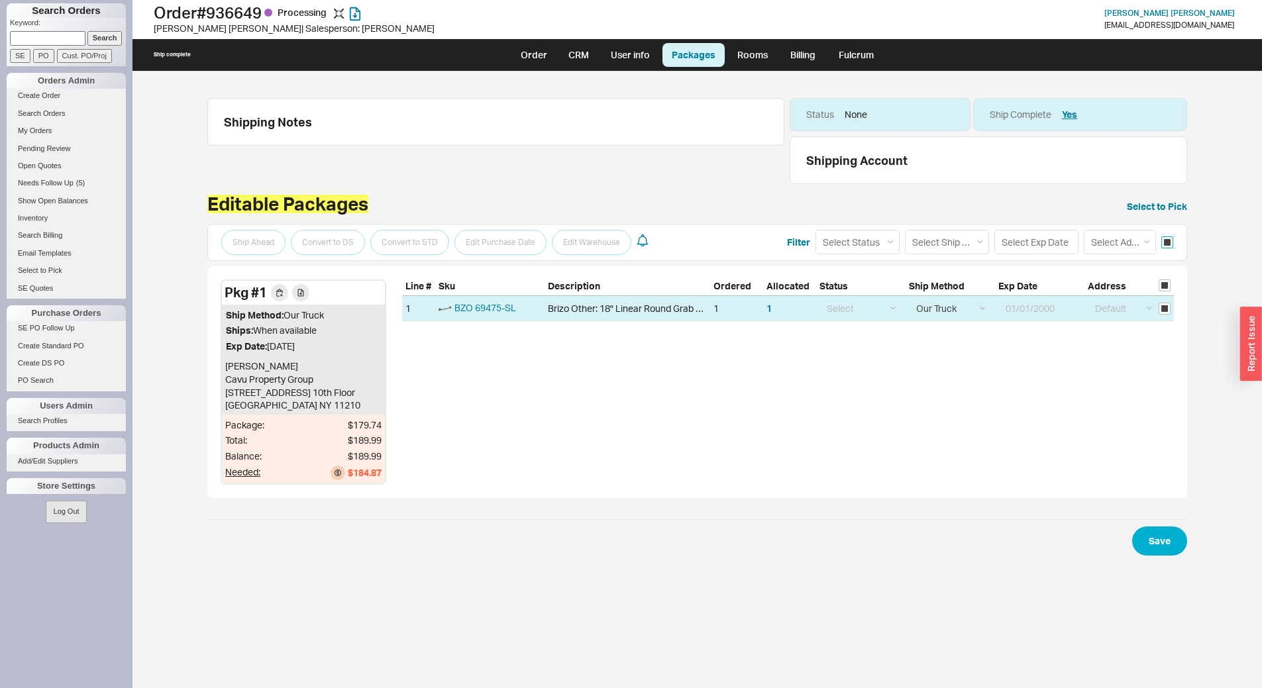
checkbox input "true"
click at [955, 241] on select "Select Ship Method Ground LTL Our Truck --------------- Customer Pickup - Showr…" at bounding box center [947, 242] width 84 height 25
select select "1"
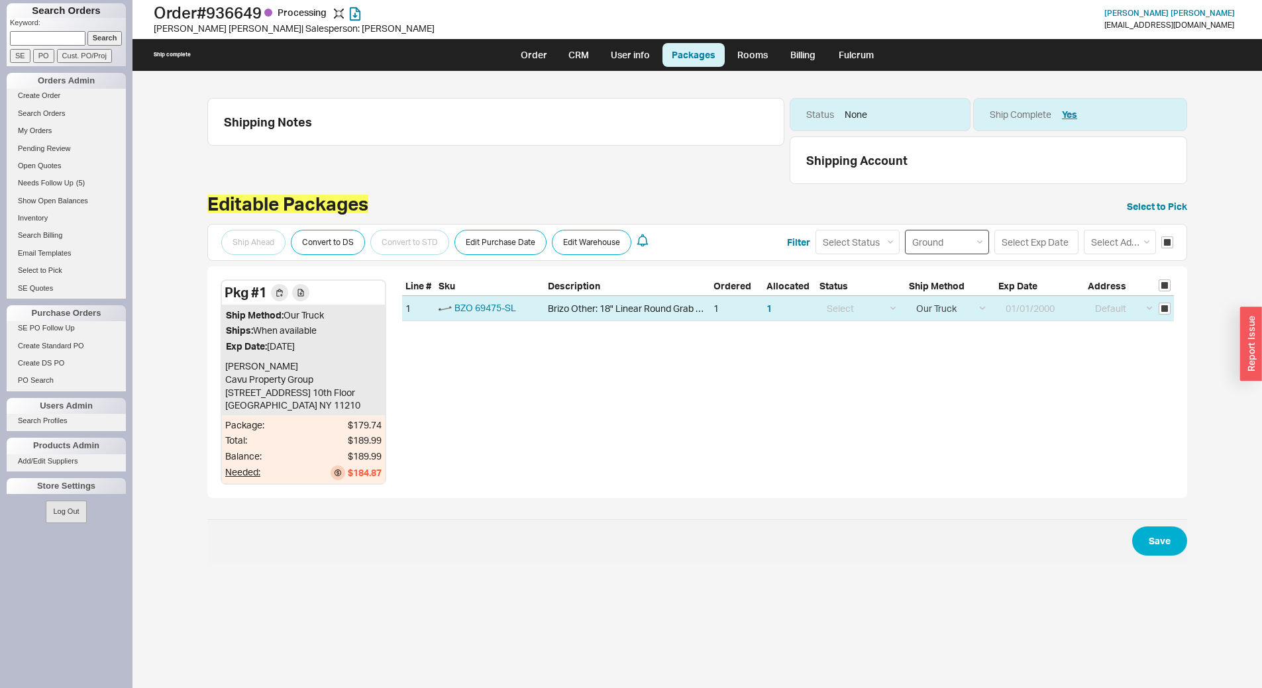
click at [905, 230] on select "Select Ship Method Ground LTL Our Truck --------------- Customer Pickup - Showr…" at bounding box center [947, 242] width 84 height 25
select select
select select "1"
click at [1148, 542] on button "Save" at bounding box center [1159, 540] width 55 height 29
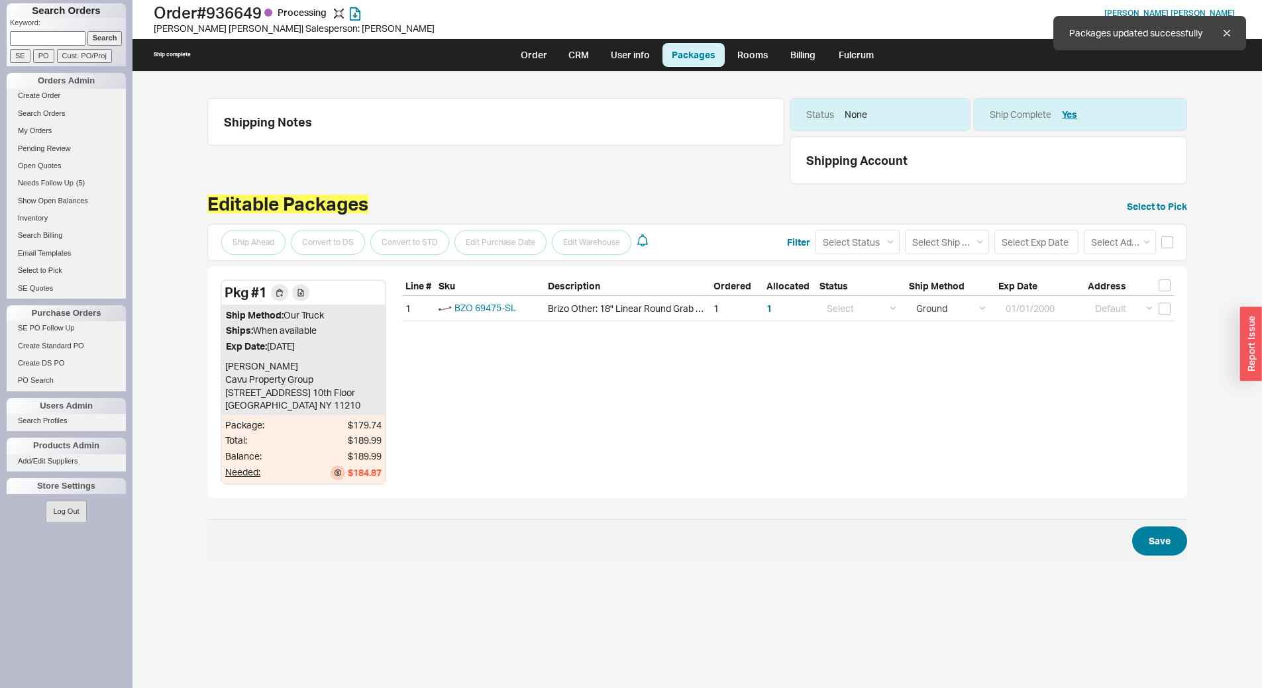
checkbox input "false"
select select "1"
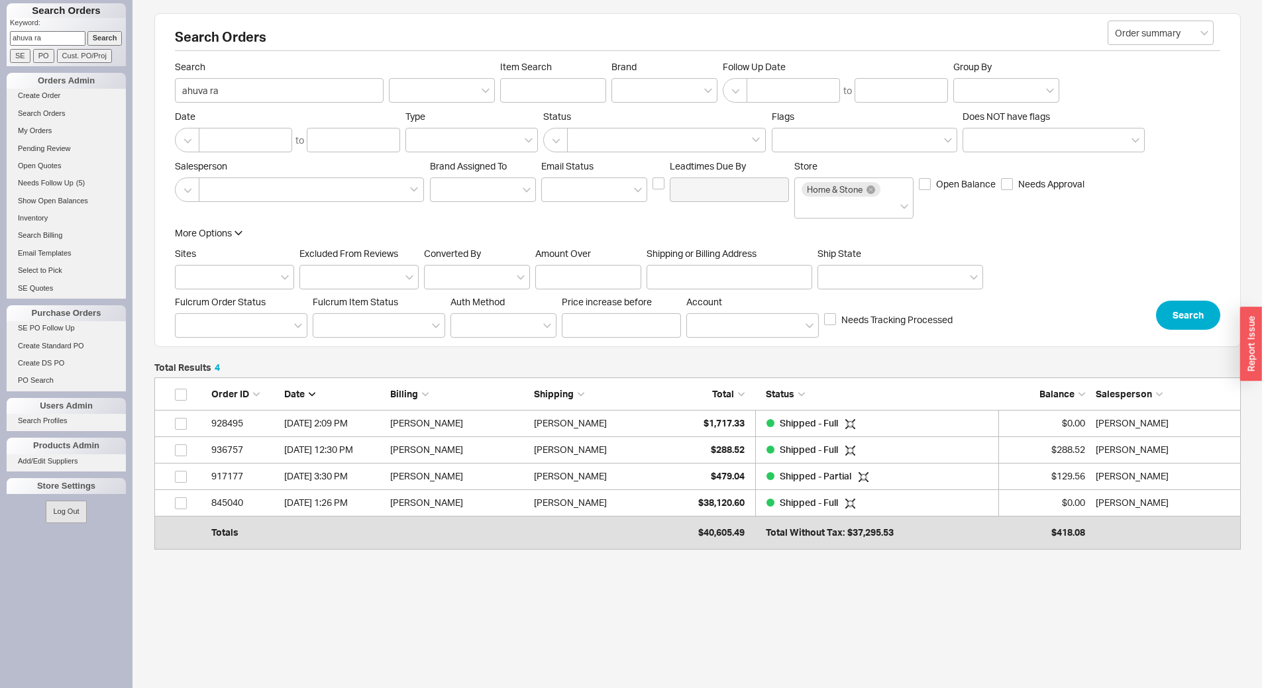
scroll to position [156, 1076]
click at [57, 111] on link "Search Orders" at bounding box center [66, 114] width 119 height 14
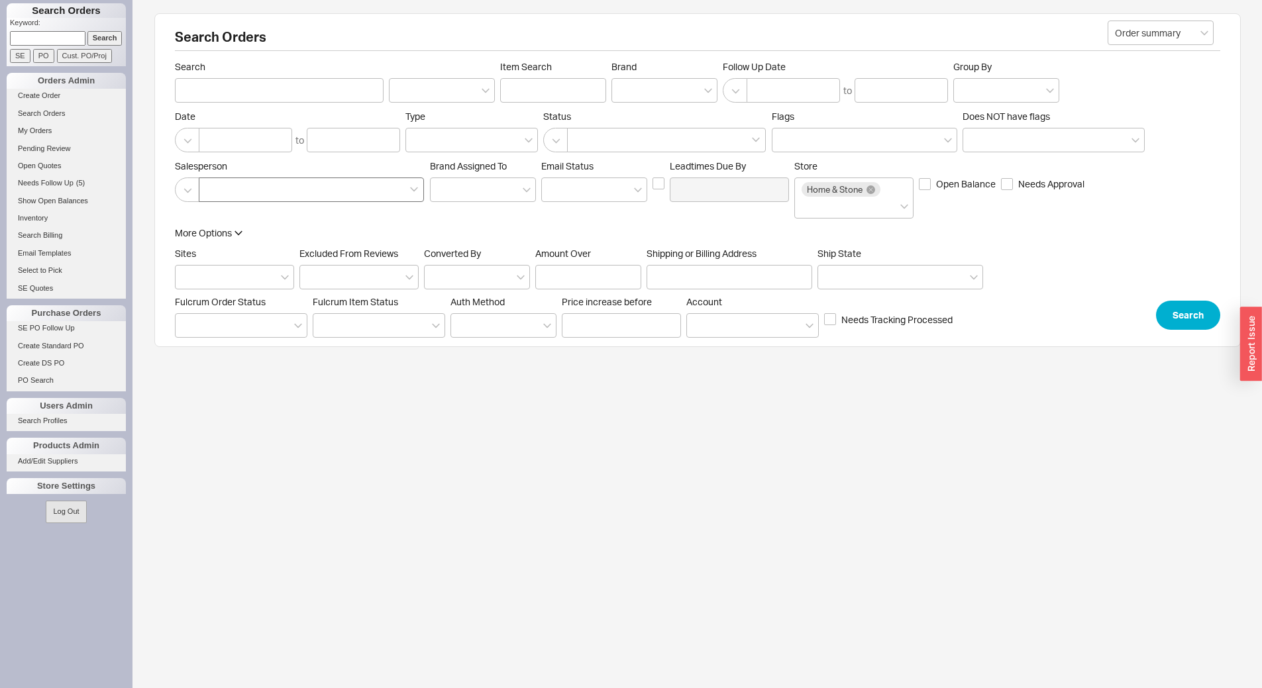
click at [252, 191] on div at bounding box center [311, 189] width 225 height 25
click at [215, 191] on input at bounding box center [210, 189] width 9 height 15
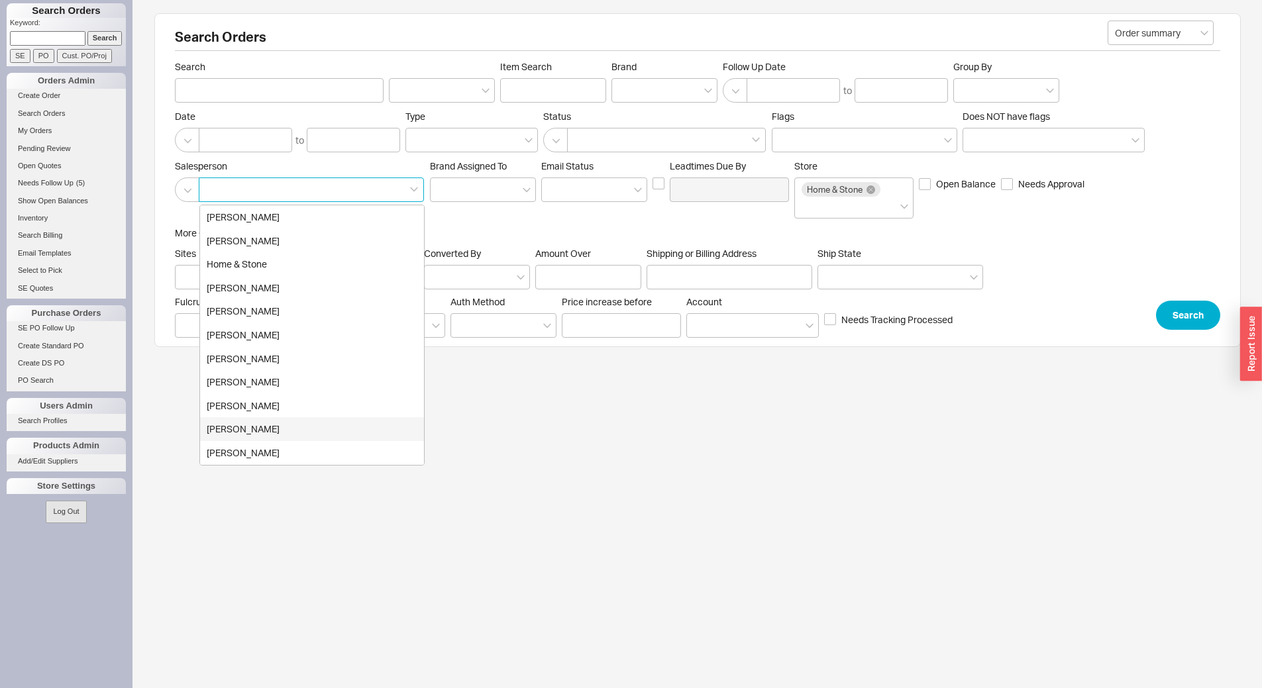
click at [271, 430] on div "Yitzi Dreyfuss" at bounding box center [312, 429] width 224 height 24
click at [1177, 313] on button "Search" at bounding box center [1188, 315] width 64 height 29
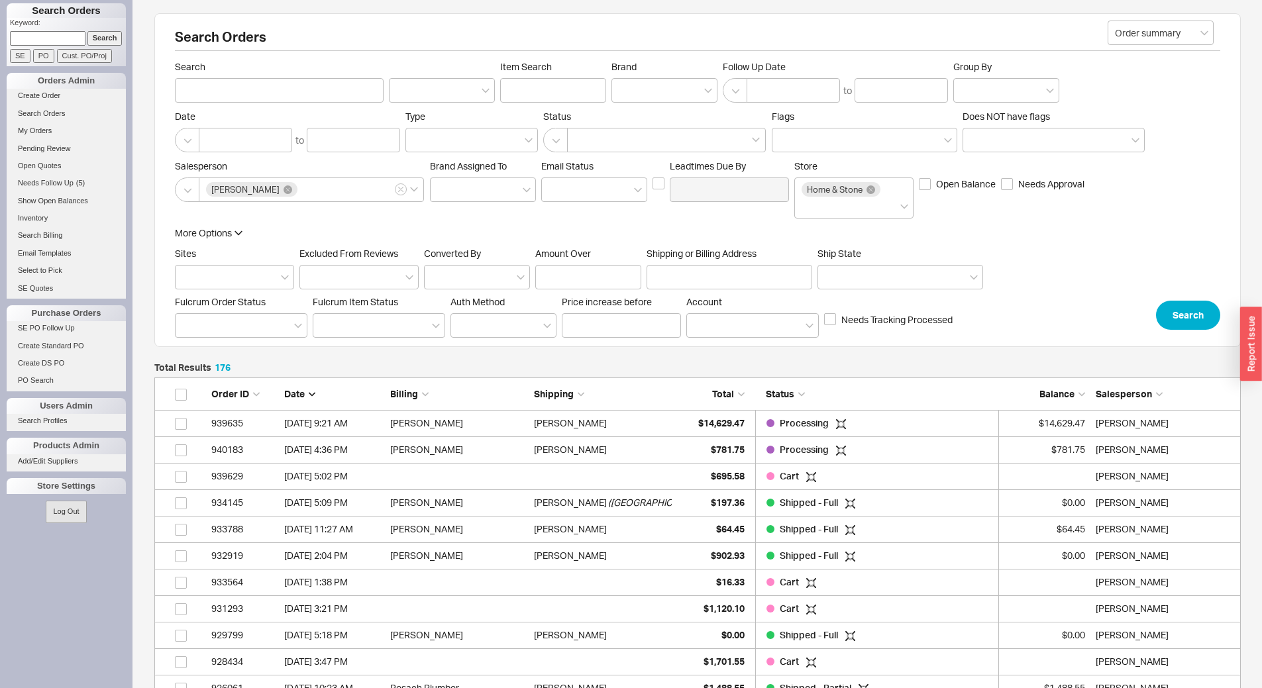
scroll to position [4712, 1076]
click at [230, 452] on div "940183" at bounding box center [244, 449] width 66 height 26
click at [670, 424] on div "Yitz Dreyfuss" at bounding box center [603, 423] width 138 height 26
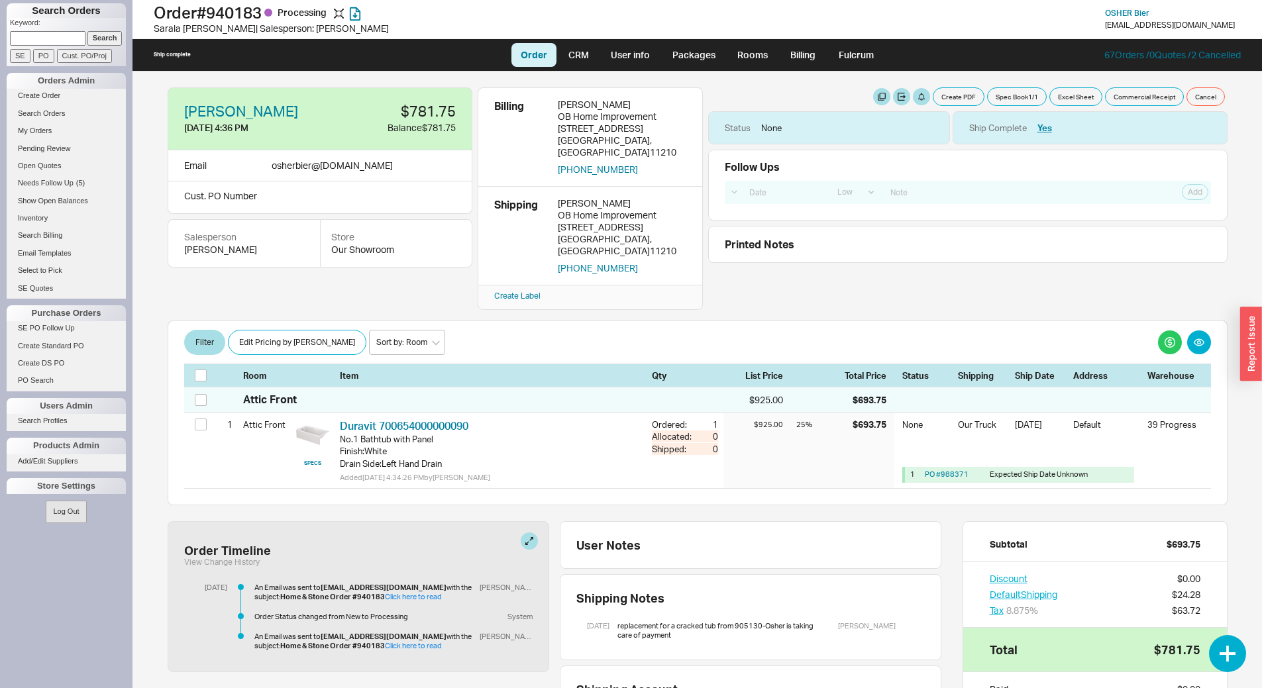
select select "LOW"
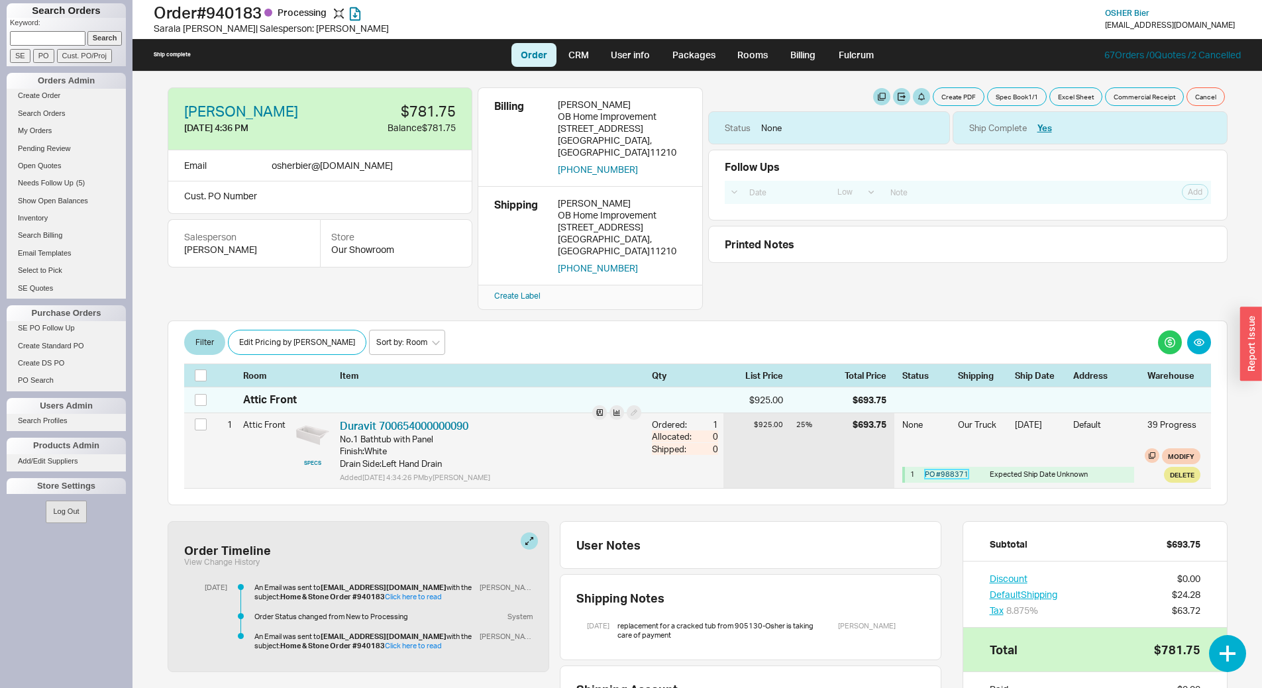
click at [936, 470] on link "PO # 988371" at bounding box center [947, 474] width 44 height 9
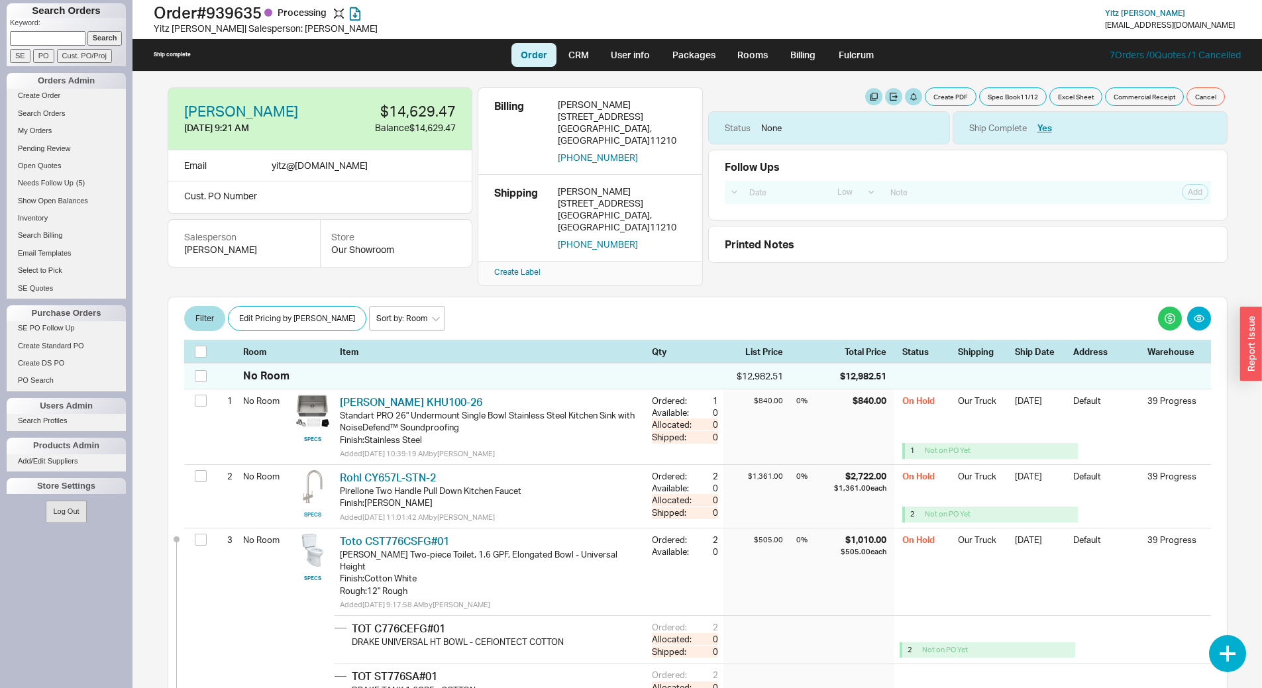
select select "LOW"
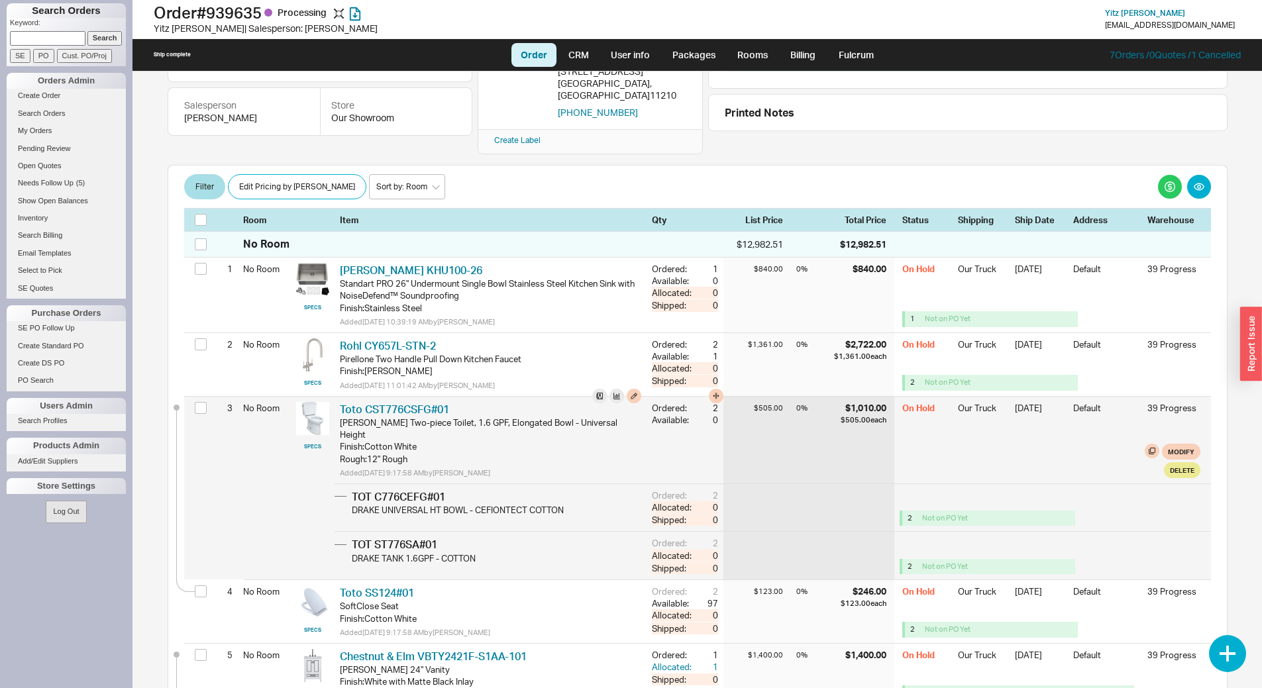
scroll to position [132, 0]
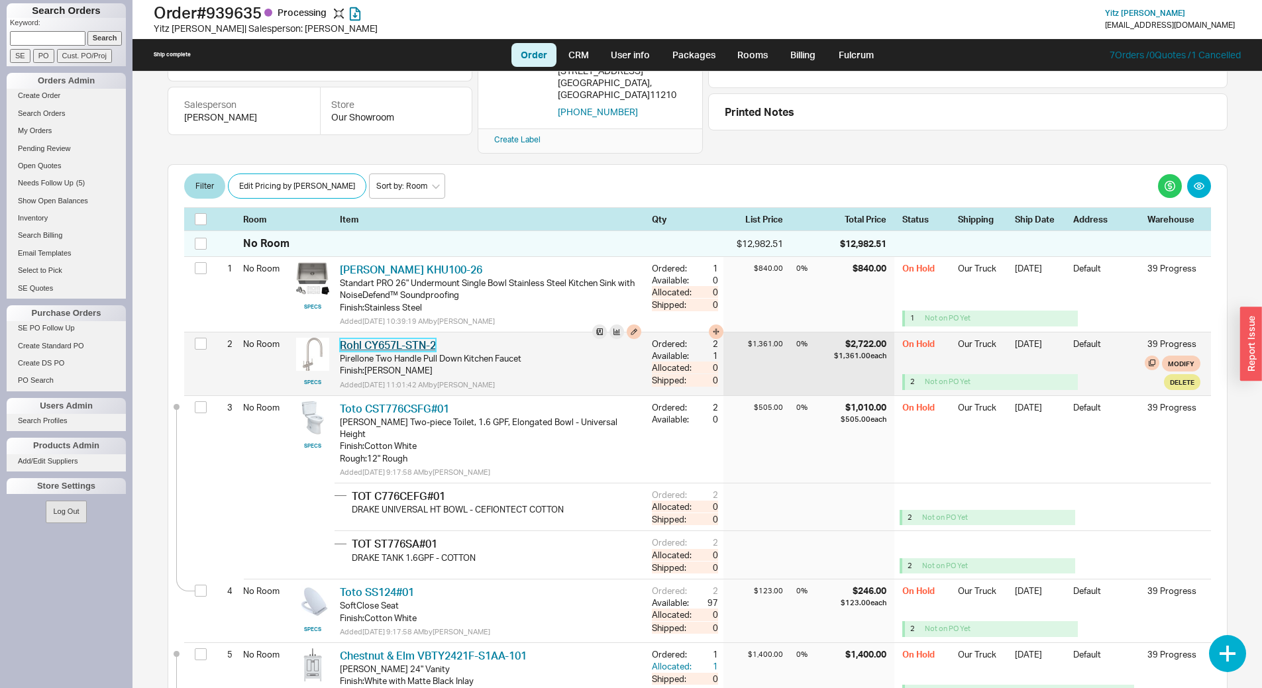
click at [415, 338] on link "Rohl CY657L-STN-2" at bounding box center [388, 344] width 96 height 13
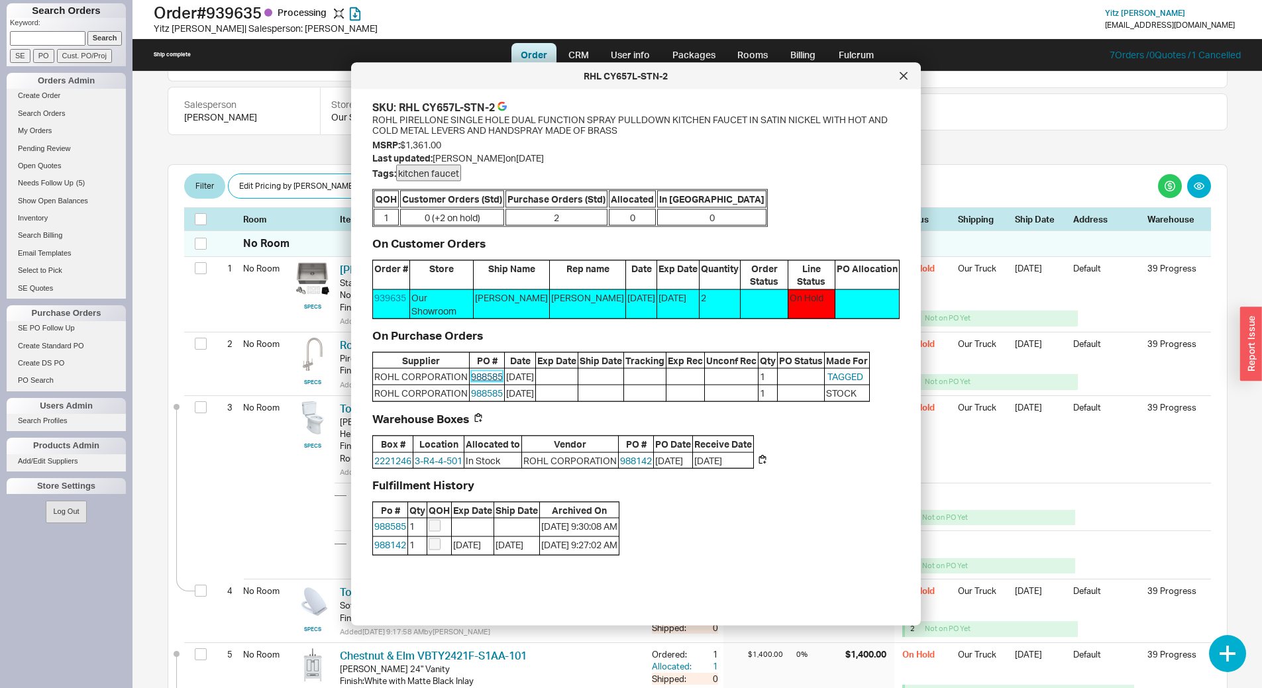
click at [492, 371] on link "988585" at bounding box center [487, 376] width 32 height 11
click at [907, 82] on div at bounding box center [903, 76] width 21 height 21
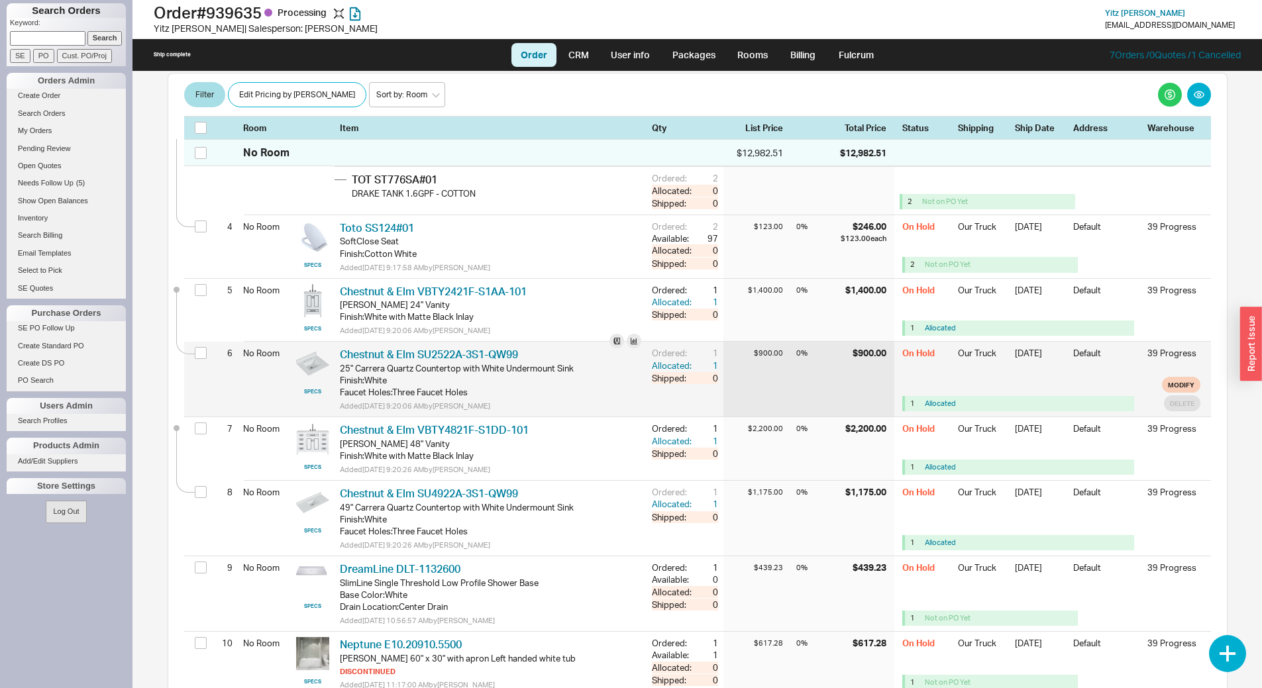
scroll to position [530, 0]
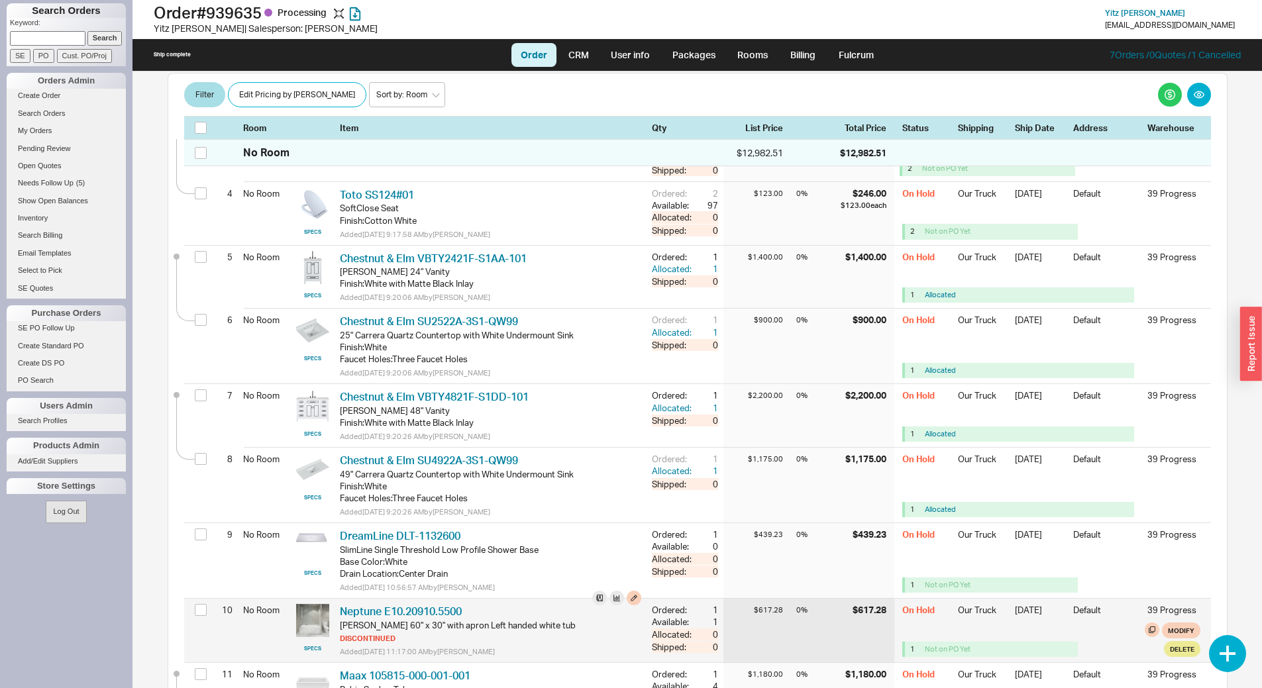
click at [708, 599] on div "10 No Room SPECS Neptune E10.20910.5500 NPT E10.20910.5500 Pia 60" x 30" with a…" at bounding box center [697, 631] width 1026 height 64
click at [438, 605] on link "Neptune E10.20910.5500" at bounding box center [401, 611] width 122 height 13
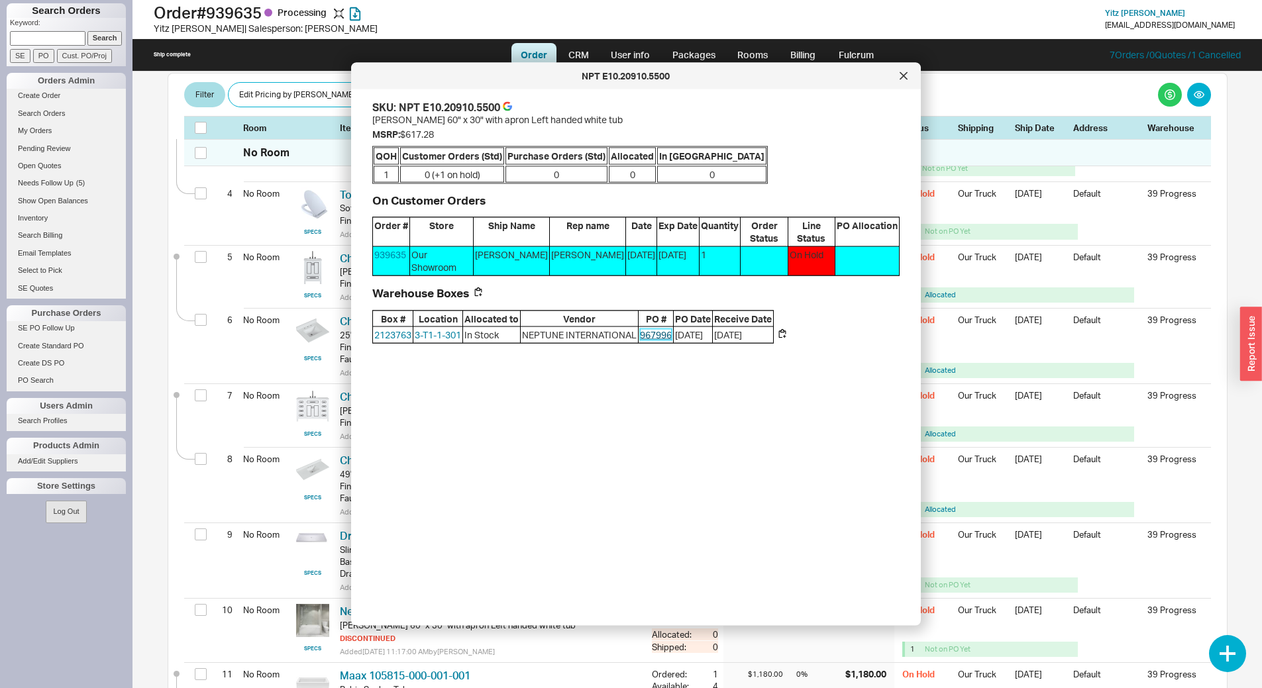
click at [656, 329] on link "967996" at bounding box center [656, 334] width 32 height 11
click at [908, 77] on div at bounding box center [903, 76] width 21 height 21
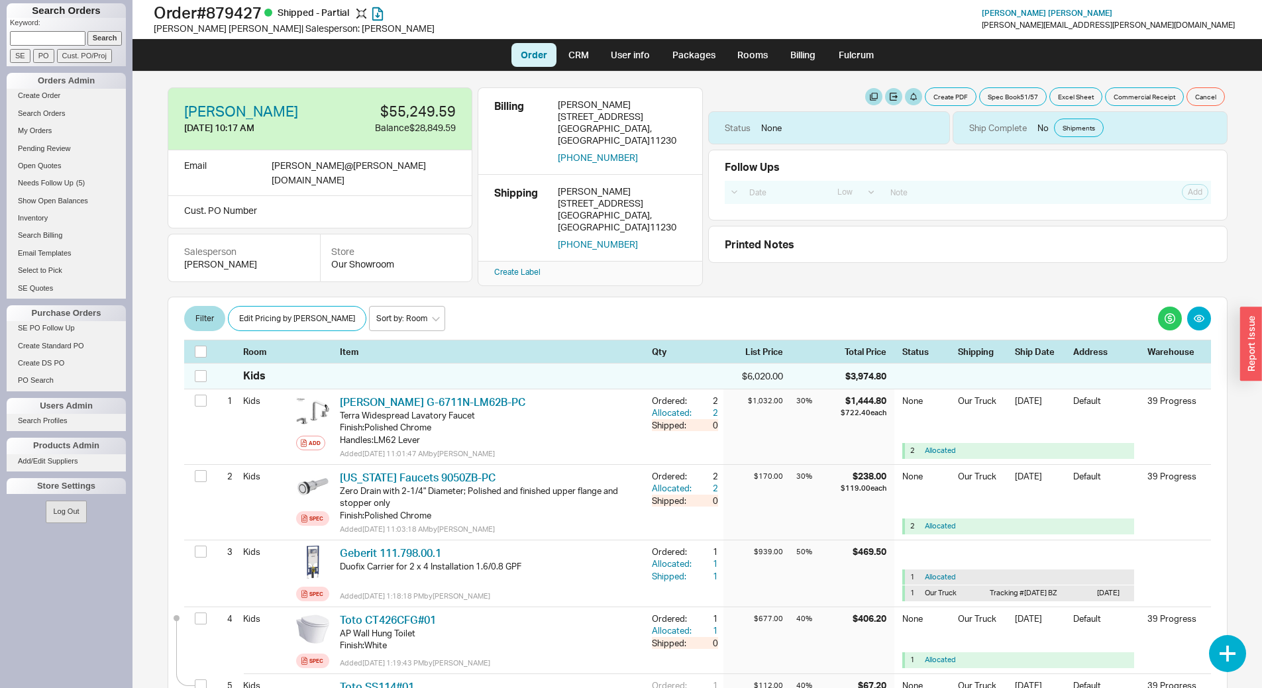
select select "LOW"
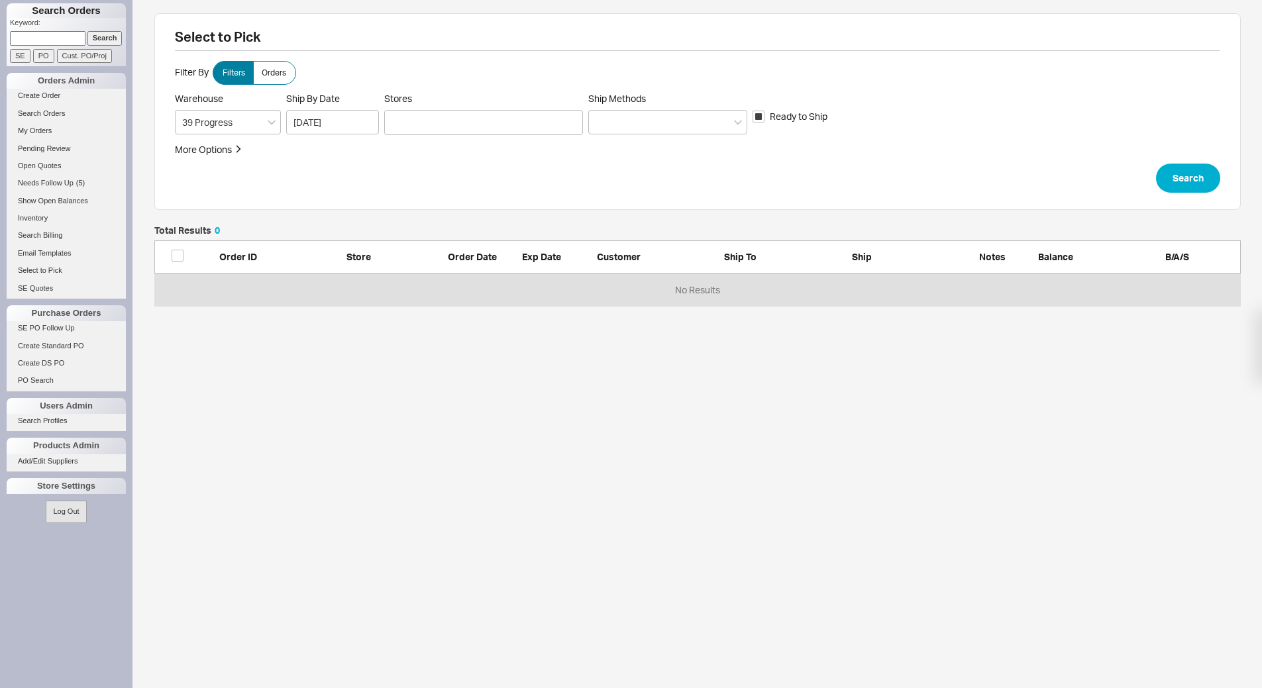
click at [436, 107] on div "Stores" at bounding box center [483, 114] width 199 height 42
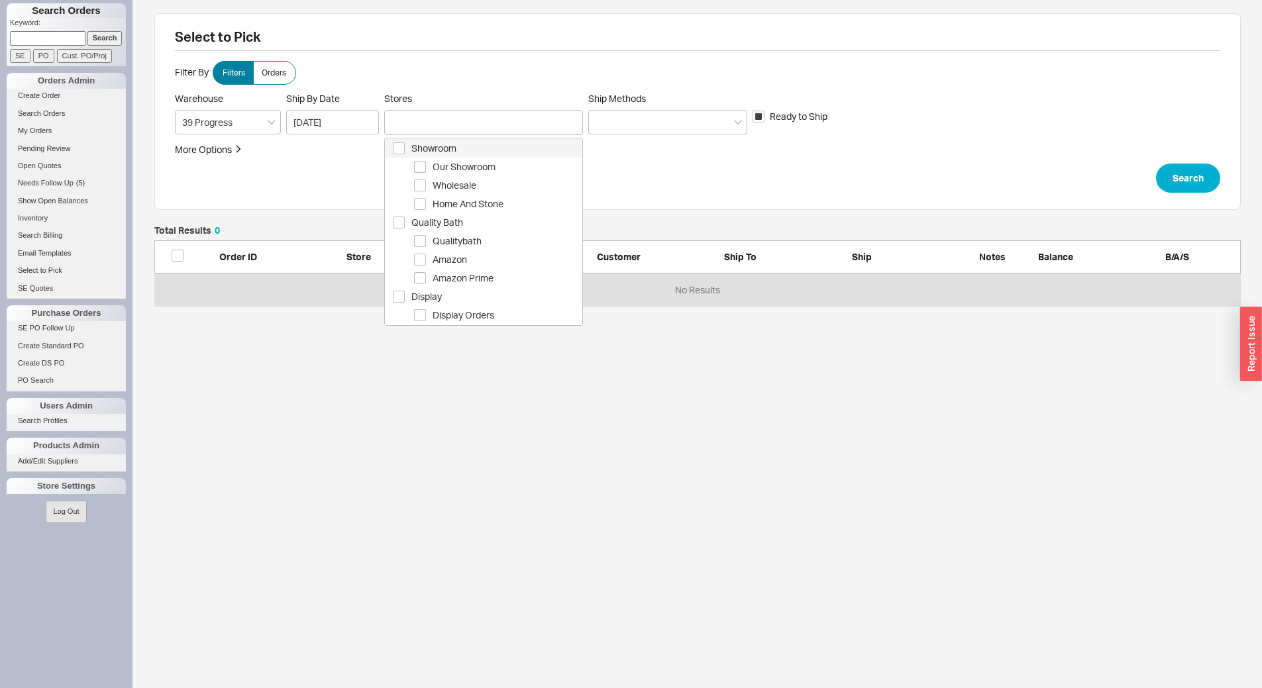
drag, startPoint x: 436, startPoint y: 121, endPoint x: 446, endPoint y: 146, distance: 27.3
click at [436, 122] on div at bounding box center [483, 122] width 199 height 25
click at [459, 158] on div "Our Showroom" at bounding box center [483, 167] width 196 height 19
click at [462, 144] on span "Showroom" at bounding box center [496, 148] width 170 height 16
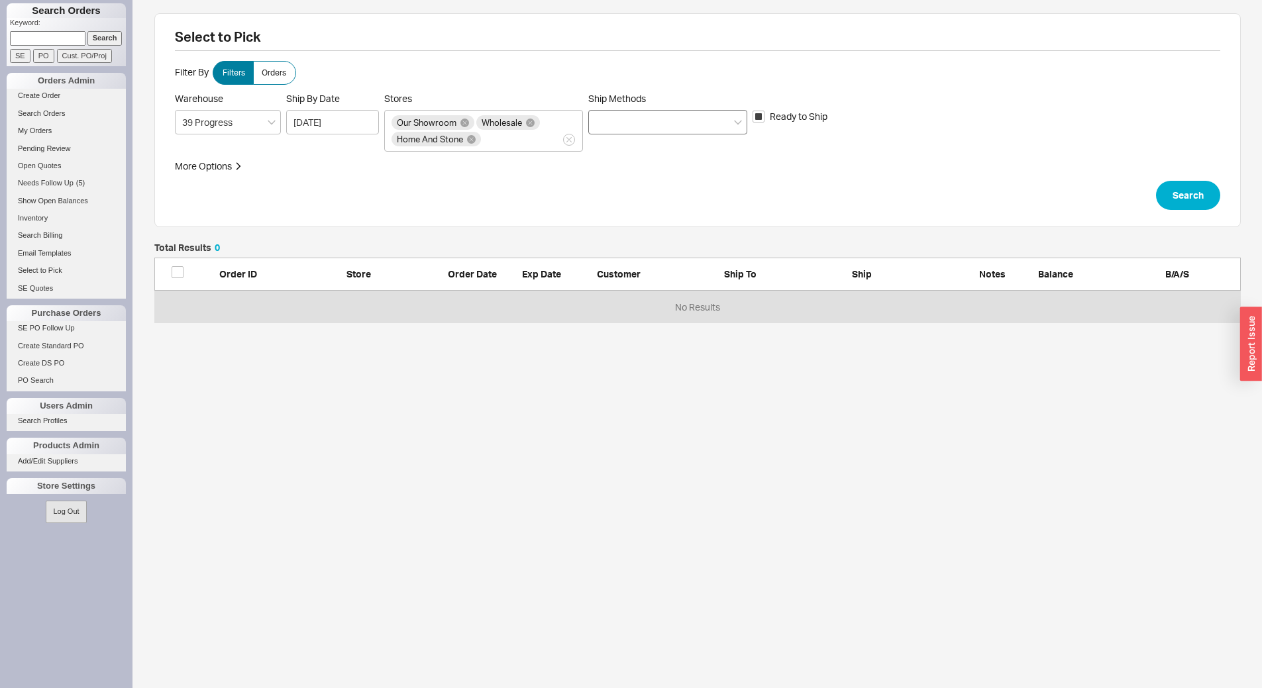
click at [693, 122] on div at bounding box center [667, 122] width 159 height 25
click at [605, 122] on input "Ship Methods" at bounding box center [599, 122] width 9 height 15
click at [652, 157] on div "Ground" at bounding box center [668, 150] width 158 height 24
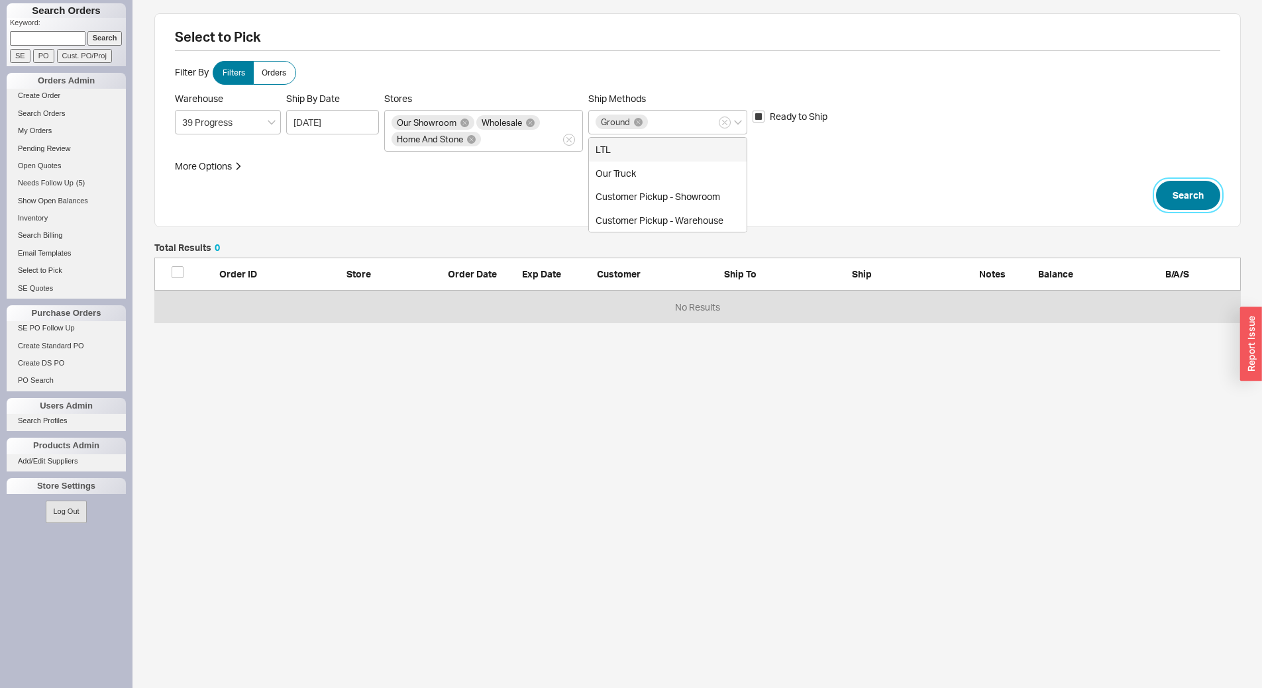
click at [1180, 197] on button "Search" at bounding box center [1188, 195] width 64 height 29
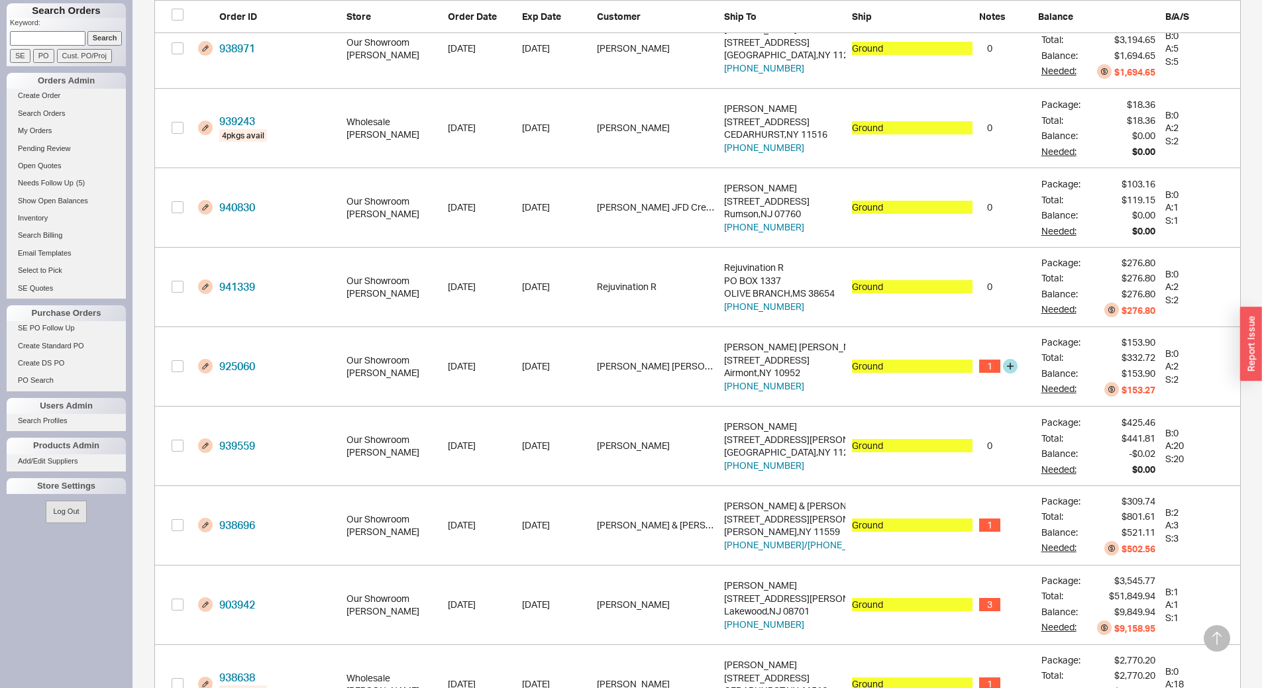
scroll to position [859, 0]
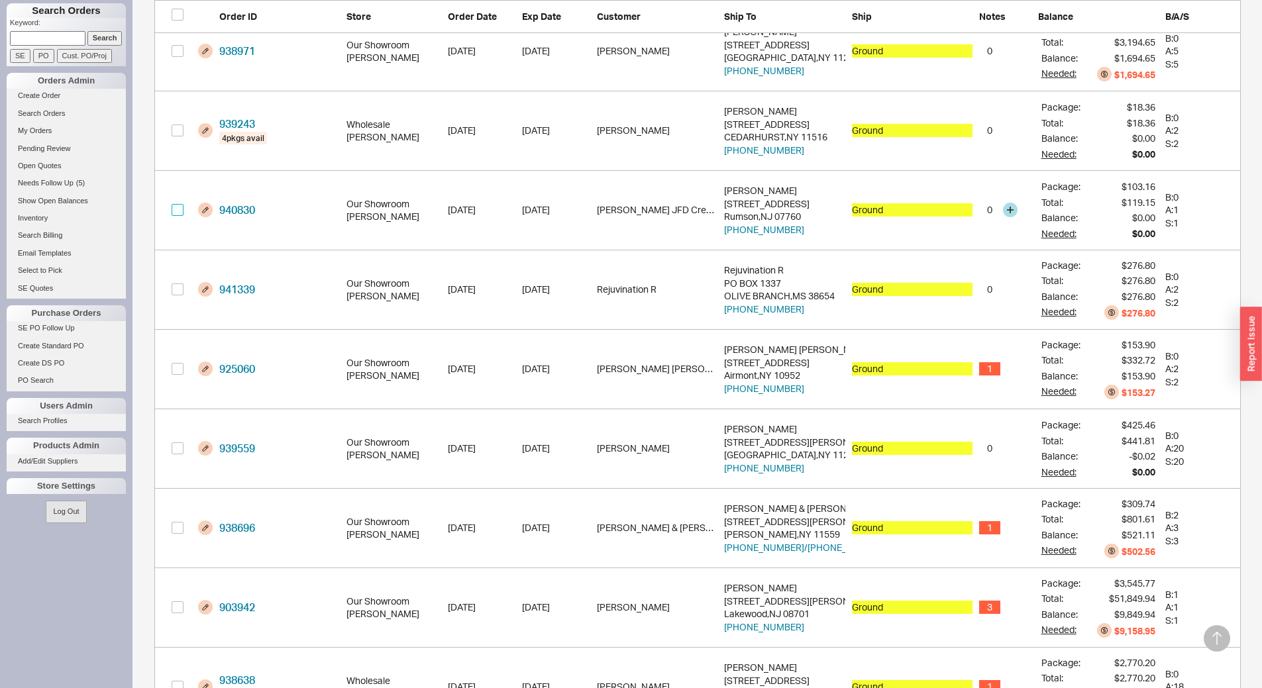
click at [175, 211] on input "grid" at bounding box center [178, 210] width 12 height 12
checkbox input "true"
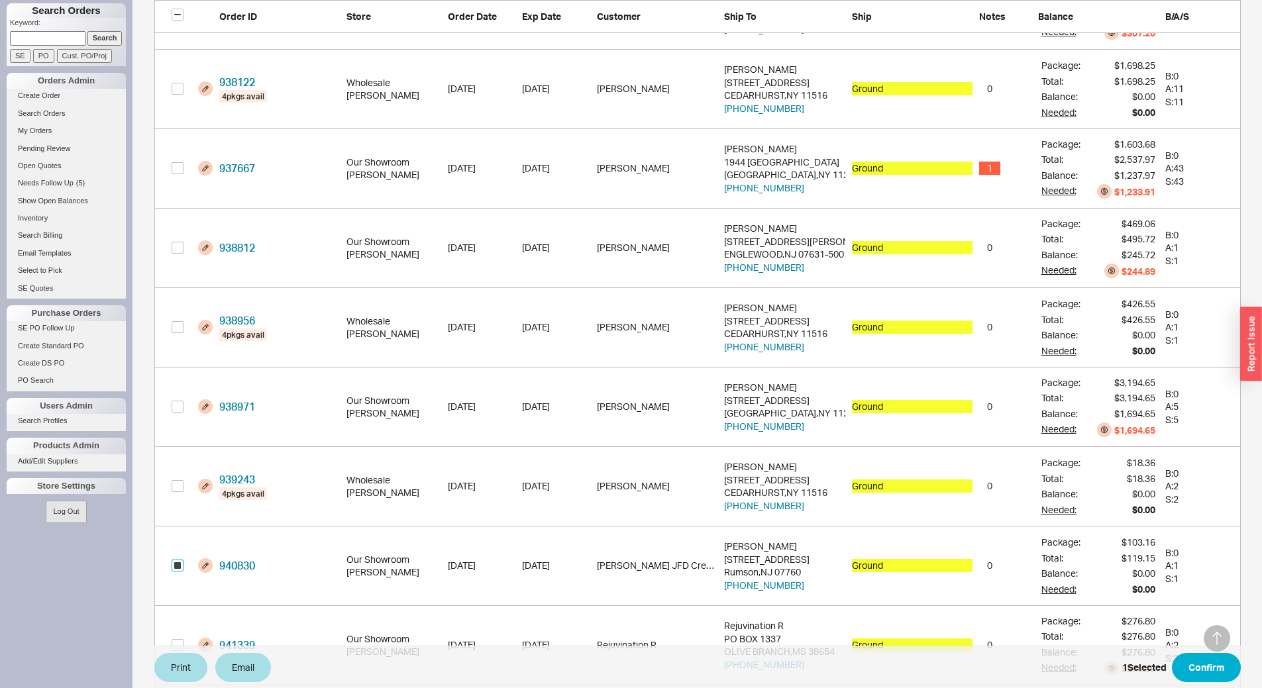
scroll to position [462, 0]
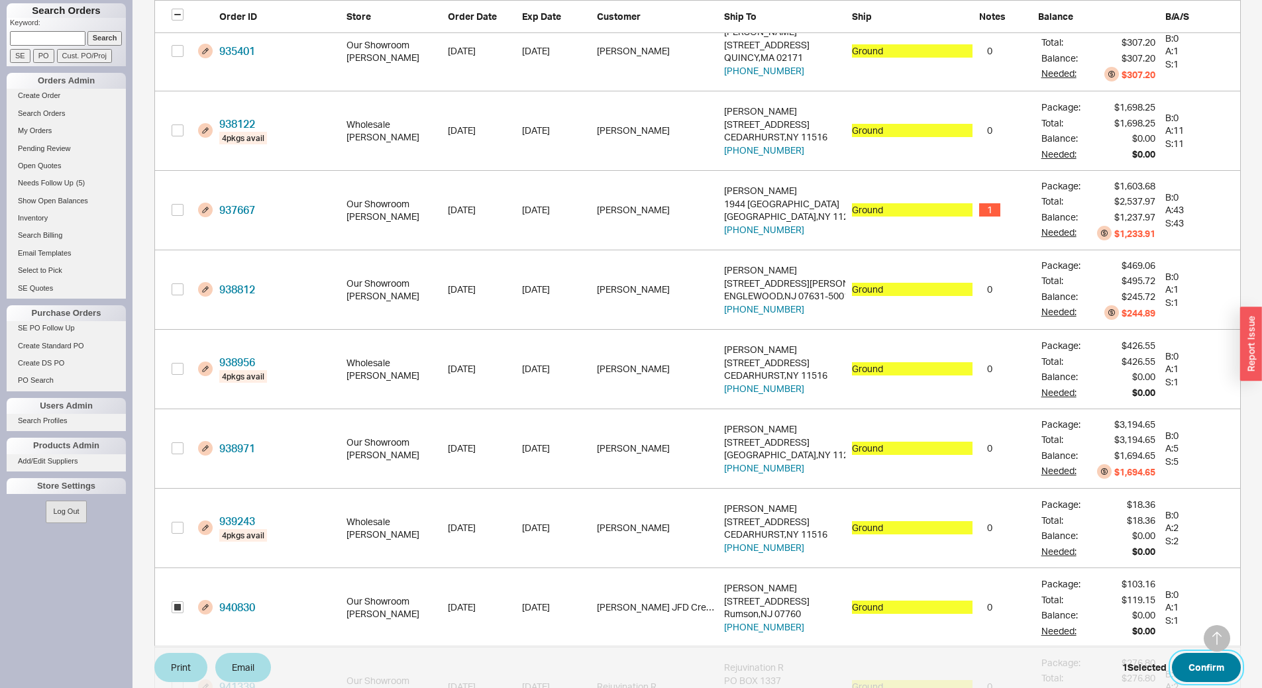
click at [1215, 668] on button "Confirm" at bounding box center [1206, 667] width 69 height 29
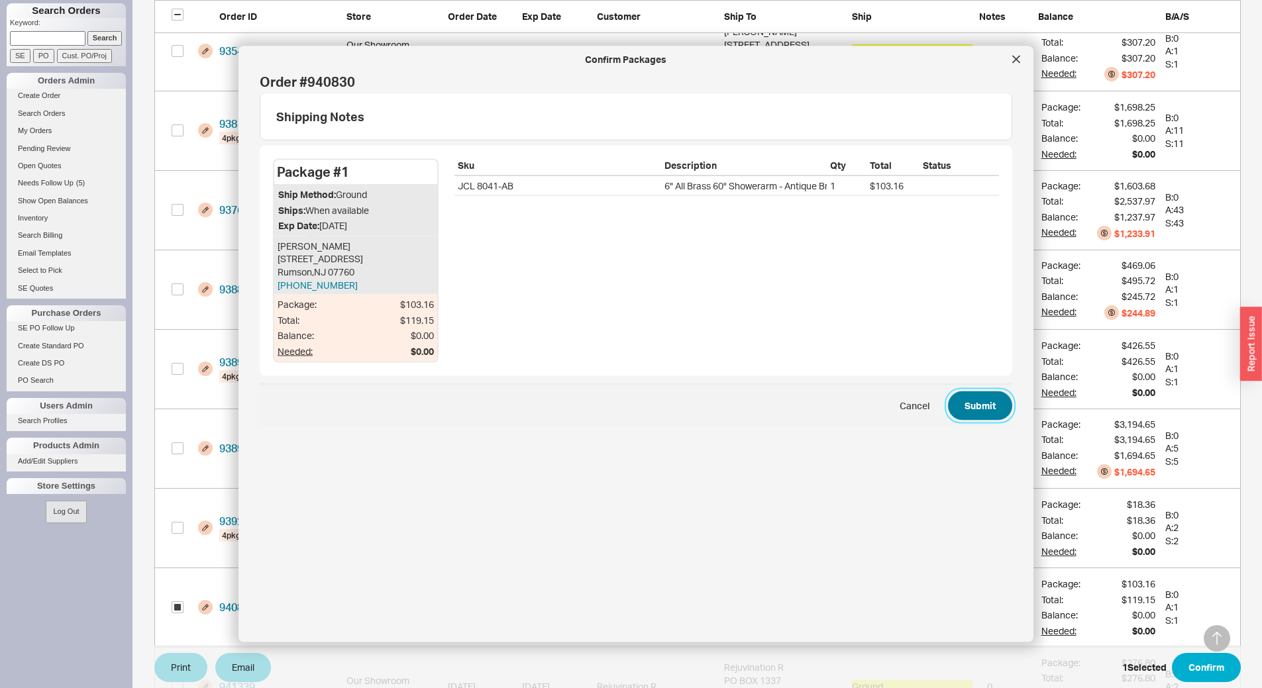
click at [948, 404] on button "Submit" at bounding box center [980, 405] width 64 height 29
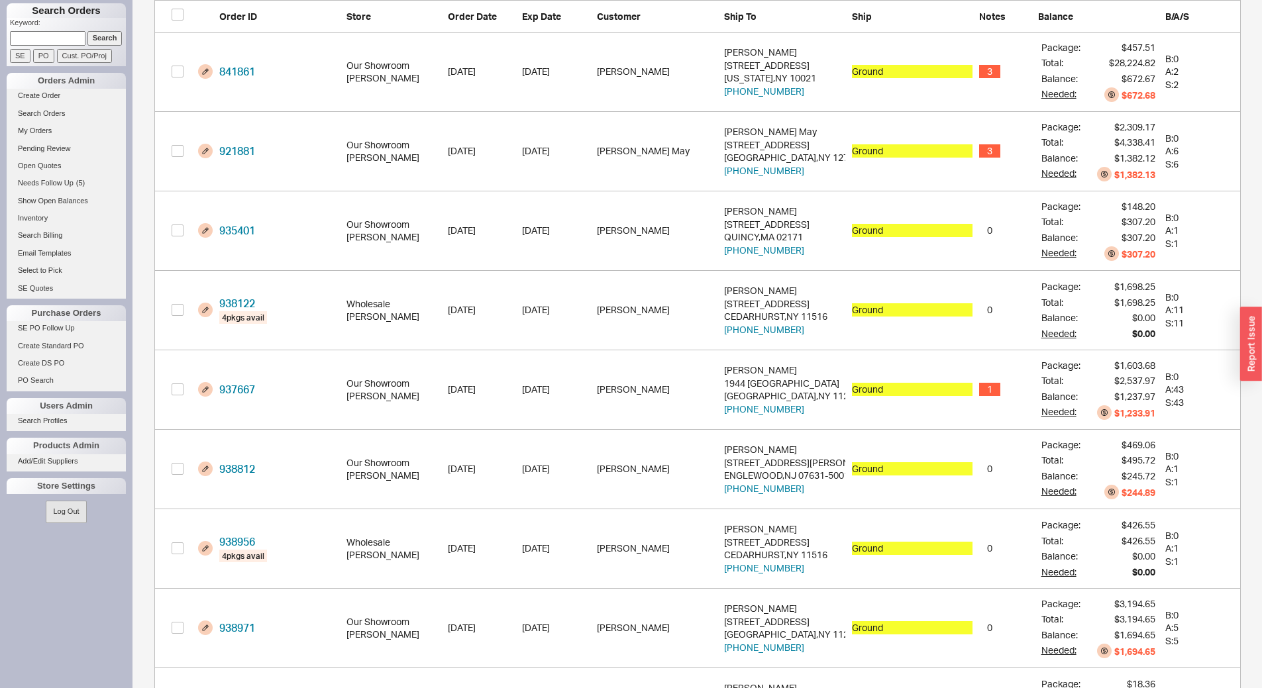
scroll to position [117, 0]
